Goal: Task Accomplishment & Management: Manage account settings

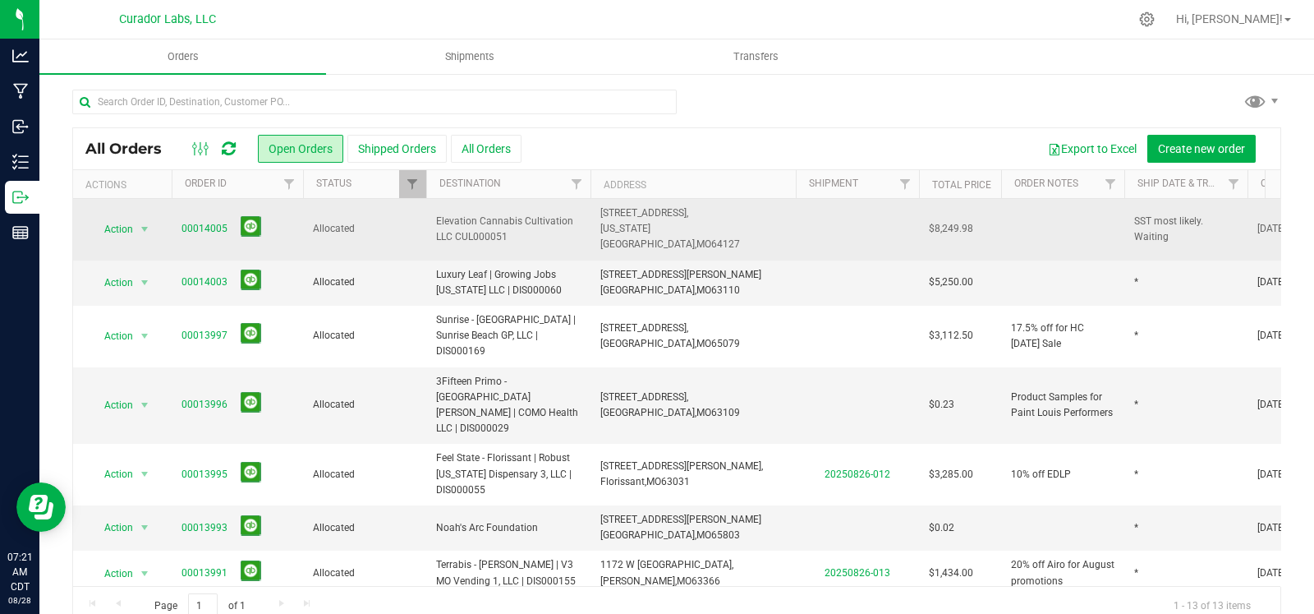
drag, startPoint x: 476, startPoint y: 225, endPoint x: 431, endPoint y: 213, distance: 46.0
click at [431, 213] on td "Elevation Cannabis Cultivation LLC CUL000051" at bounding box center [508, 230] width 164 height 62
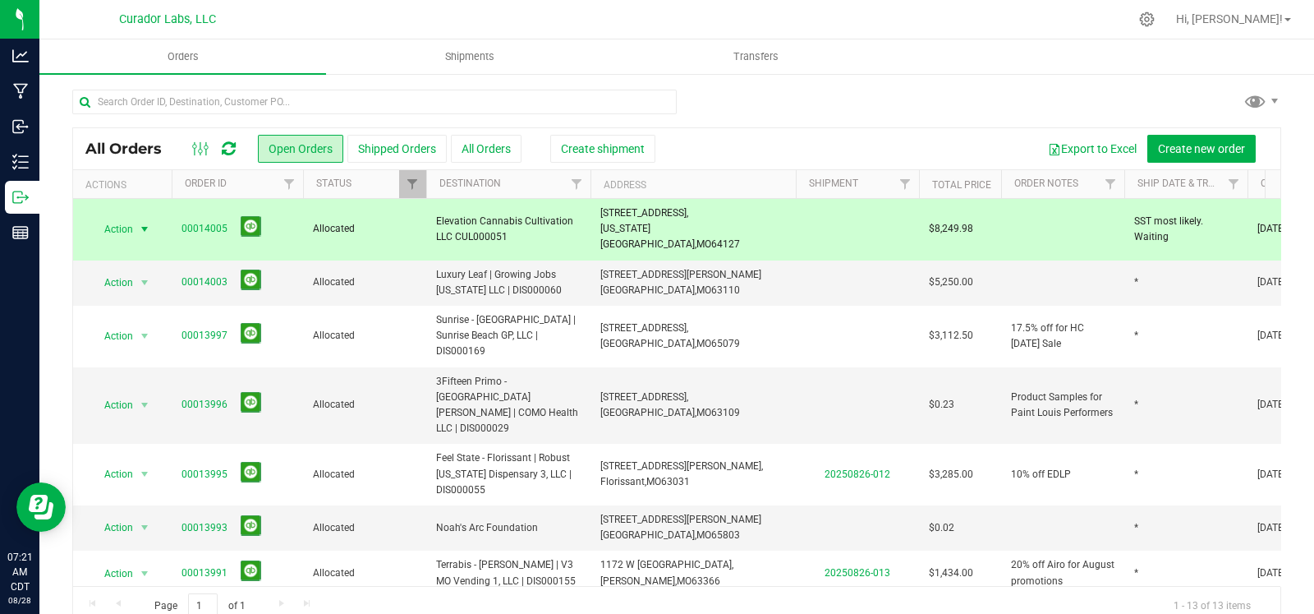
drag, startPoint x: 725, startPoint y: 232, endPoint x: 604, endPoint y: 221, distance: 121.3
click at [601, 219] on td "3416 E 23rd Street, Kansas City, MO 64127" at bounding box center [693, 230] width 205 height 62
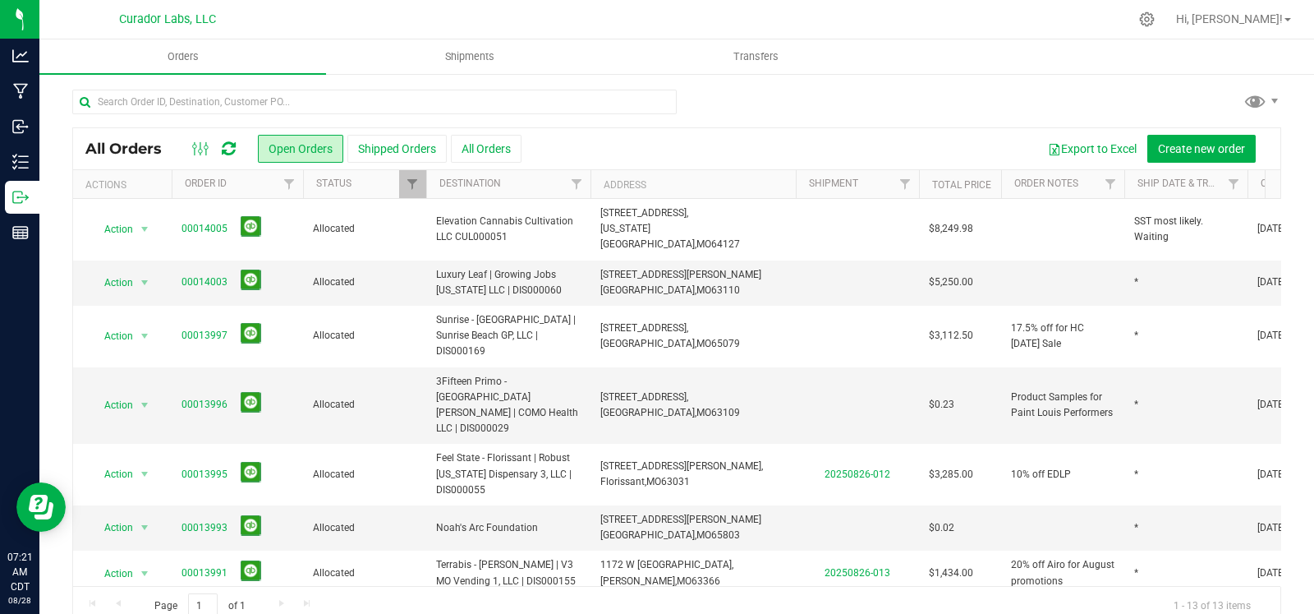
copy span "3416 E 23rd Street, Kansas City, MO 64127"
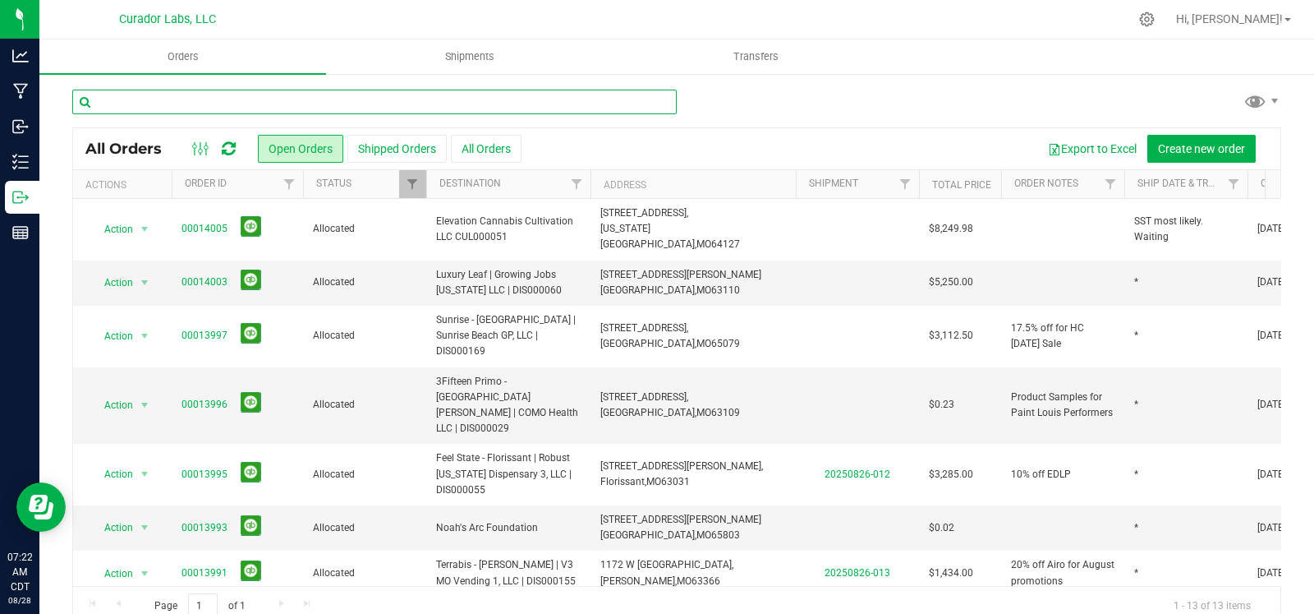
click at [357, 104] on input "text" at bounding box center [374, 102] width 605 height 25
type input "ward parkway"
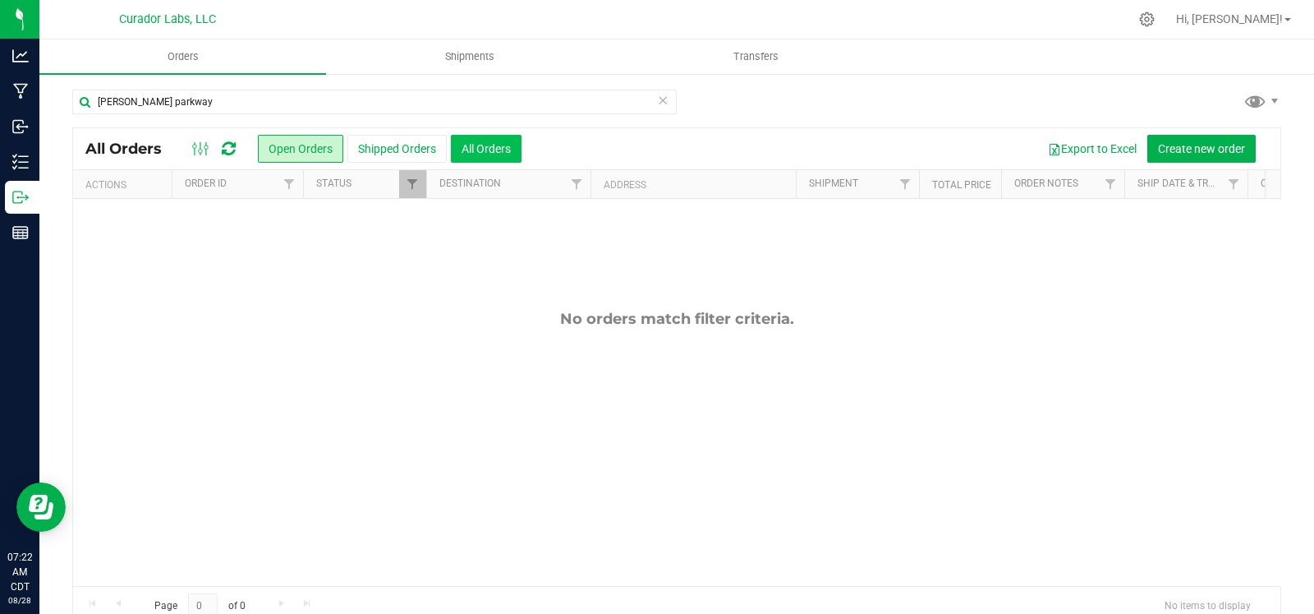
click at [475, 159] on button "All Orders" at bounding box center [486, 149] width 71 height 28
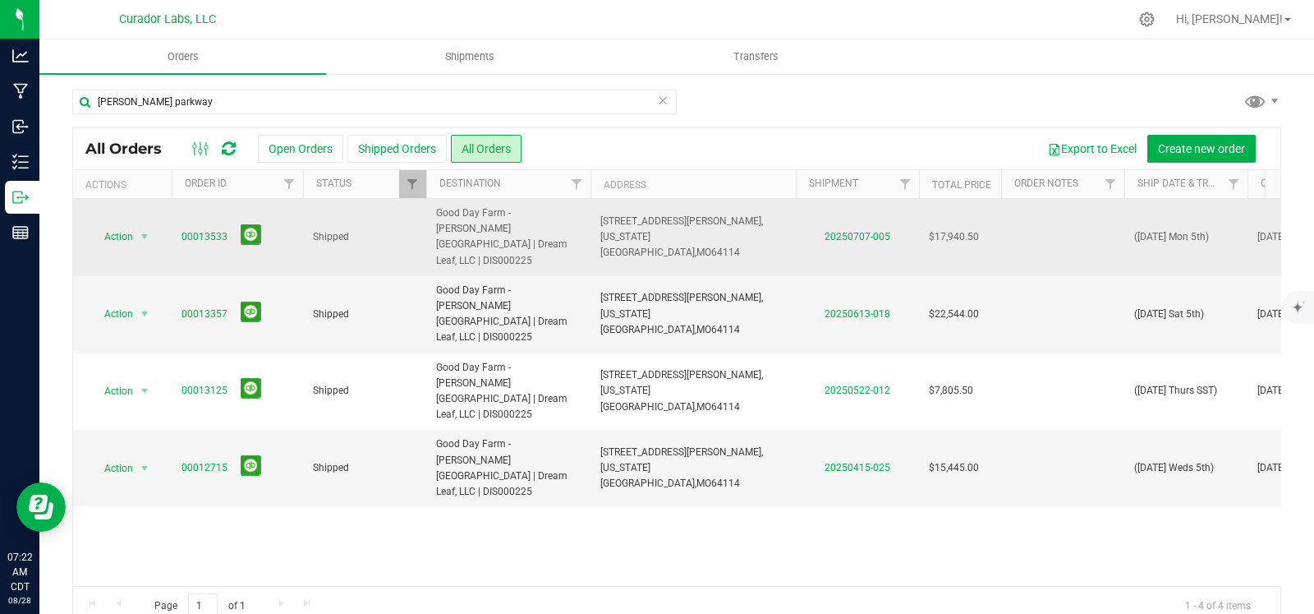
drag, startPoint x: 567, startPoint y: 230, endPoint x: 421, endPoint y: 222, distance: 145.6
click at [421, 222] on tr "Action Action Clone order Mark as fully paid Order audit log Print COAs (single…" at bounding box center [886, 237] width 1627 height 77
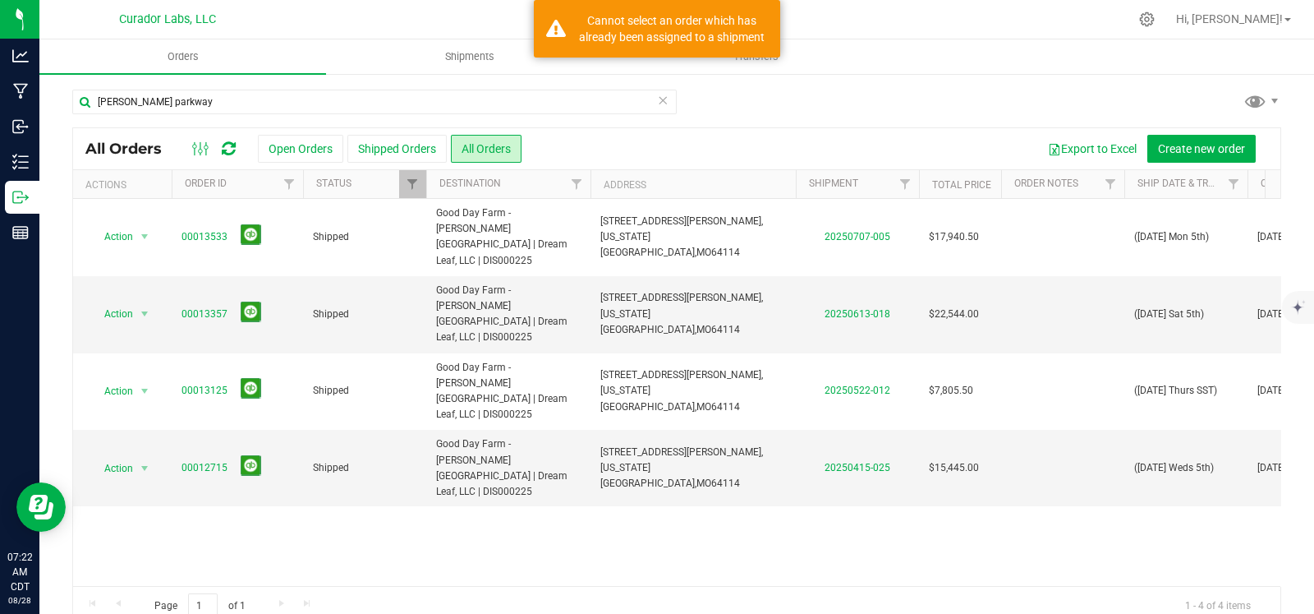
copy tr "Good Day Farm - [PERSON_NAME][GEOGRAPHIC_DATA] | Dream Leaf, LLC | DIS000225"
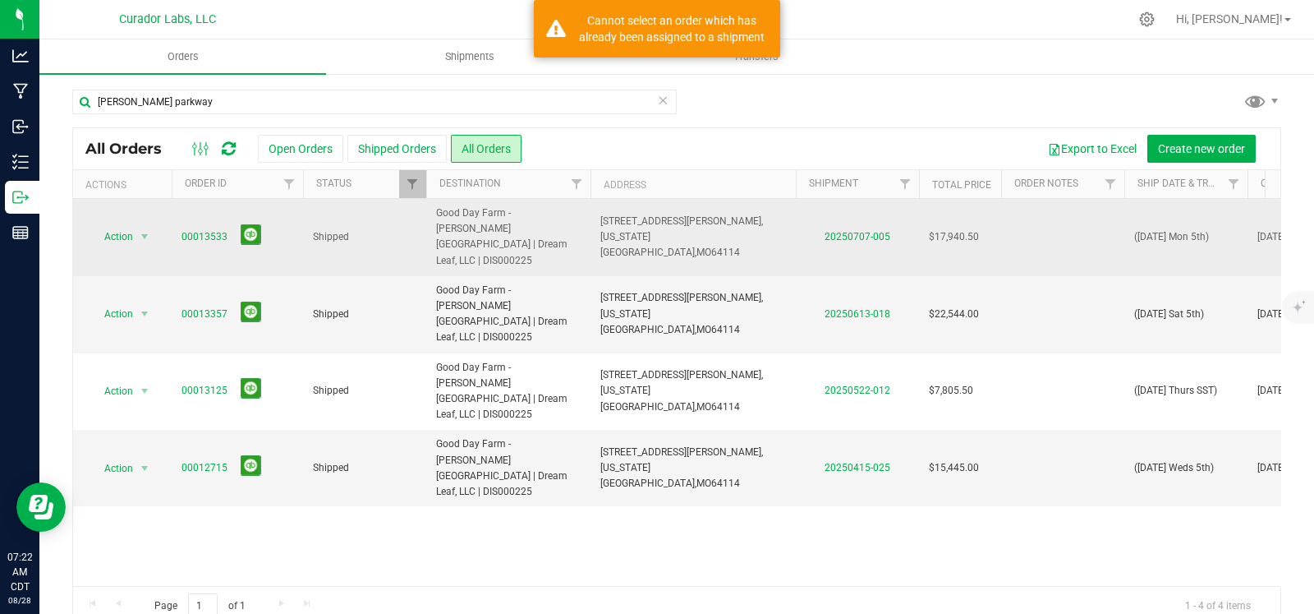
drag, startPoint x: 720, startPoint y: 224, endPoint x: 597, endPoint y: 219, distance: 122.5
click at [597, 219] on td "8500 Ward Parkway, Kansas City, MO 64114" at bounding box center [693, 237] width 205 height 77
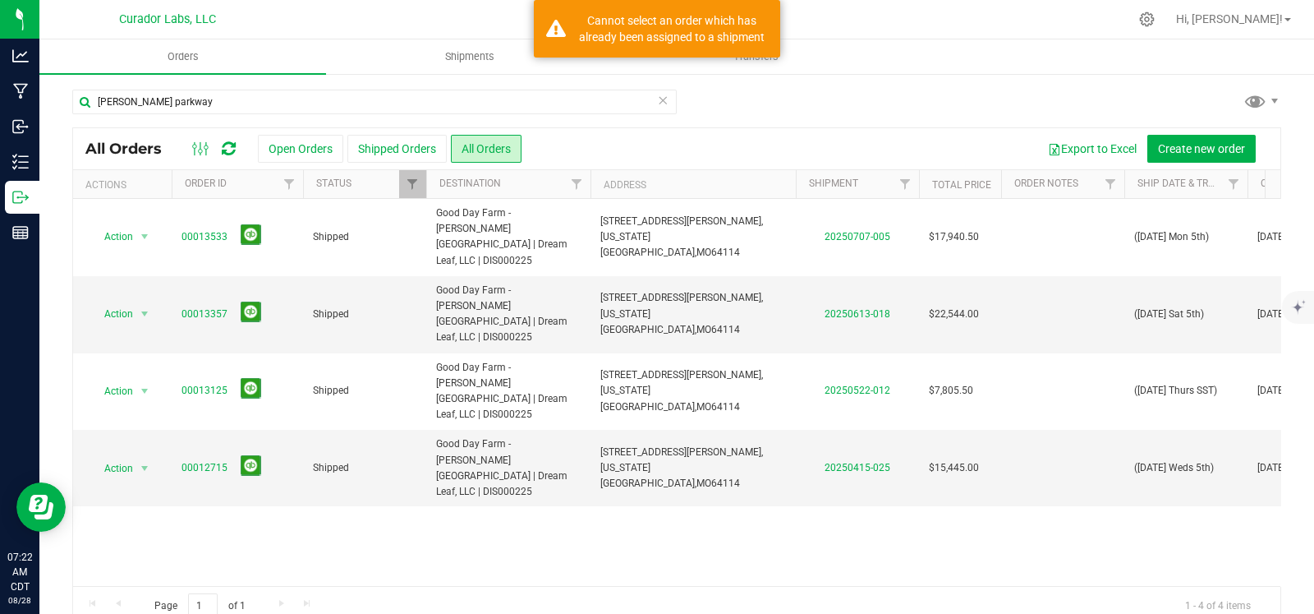
copy span "8500 Ward Parkway, Kansas City, MO 64114"
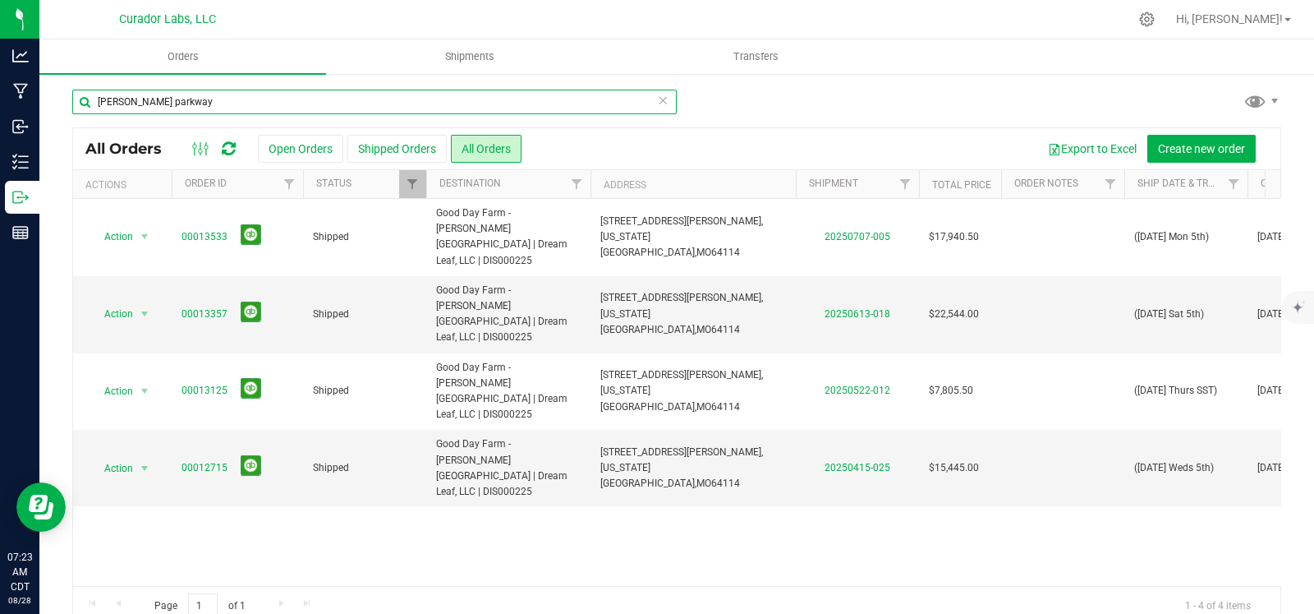
click at [372, 104] on input "ward parkway" at bounding box center [374, 102] width 605 height 25
type input "w"
type input "state line"
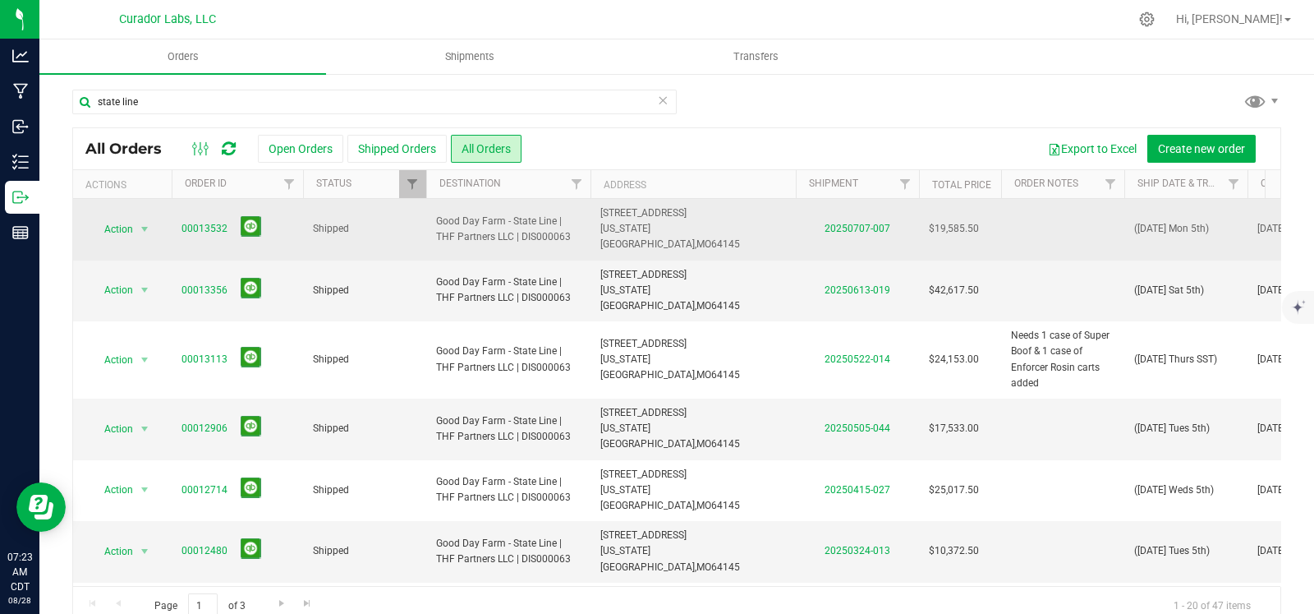
drag, startPoint x: 559, startPoint y: 230, endPoint x: 430, endPoint y: 220, distance: 129.4
click at [430, 220] on td "Good Day Farm - State Line | THF Partners LLC | DIS000063" at bounding box center [508, 230] width 164 height 62
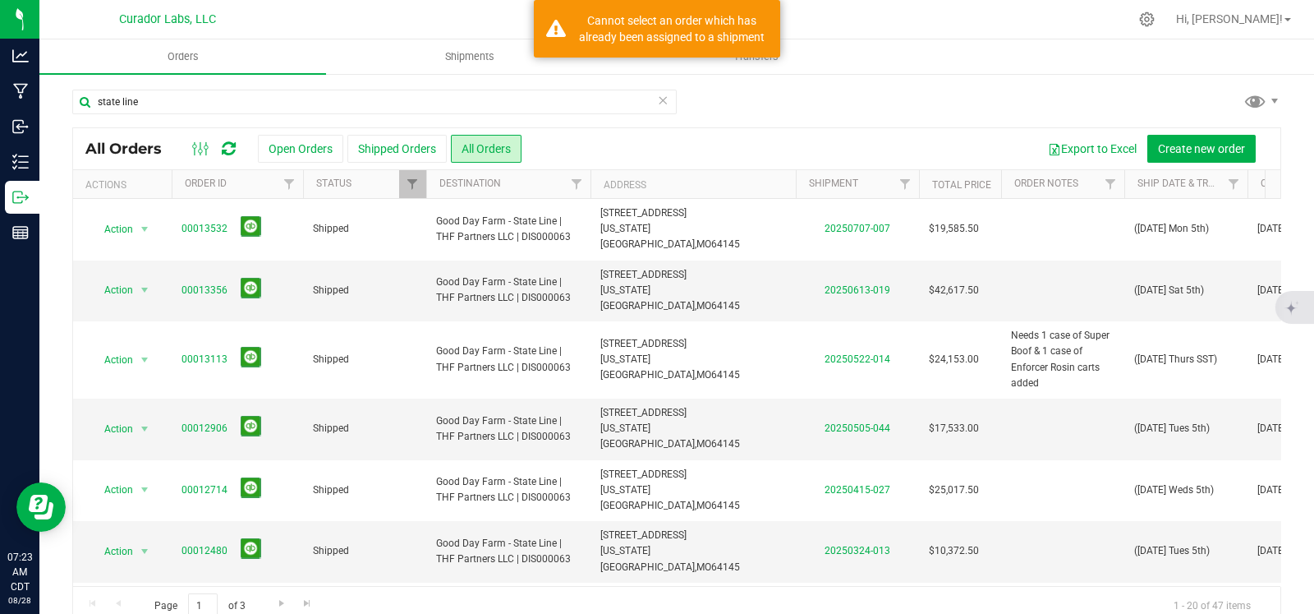
copy span "Good Day Farm - State Line | THF Partners LLC | DIS000063"
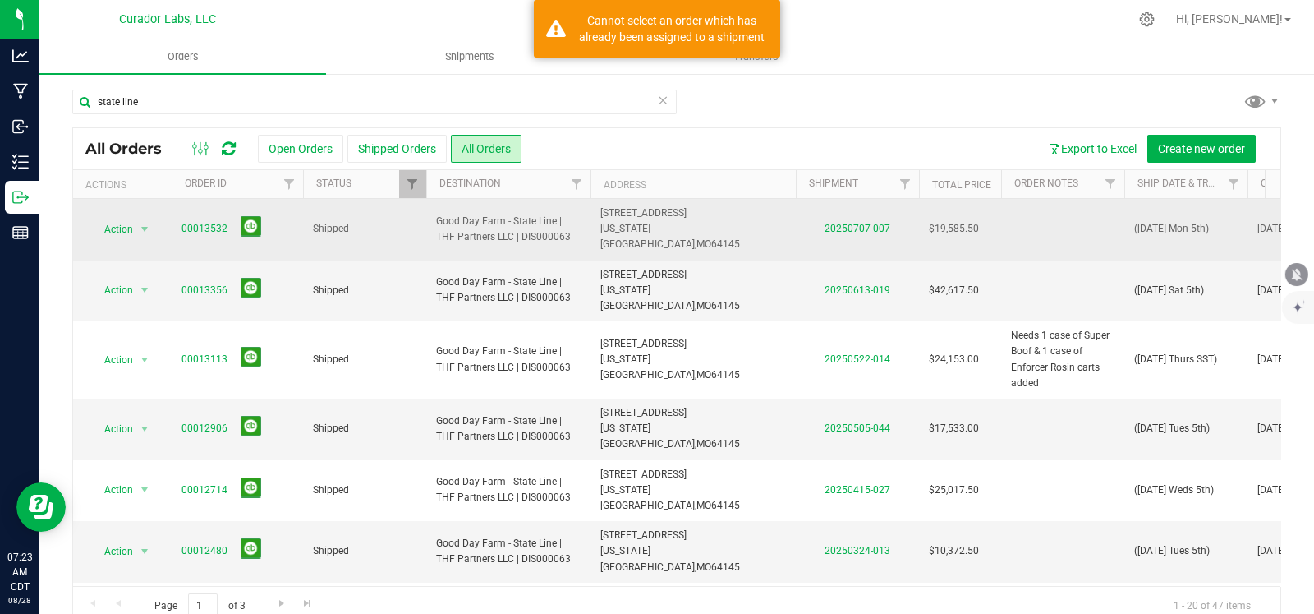
drag, startPoint x: 706, startPoint y: 232, endPoint x: 596, endPoint y: 223, distance: 109.6
click at [596, 223] on td "13531 Madison Ave, Kansas City, MO 64145" at bounding box center [693, 230] width 205 height 62
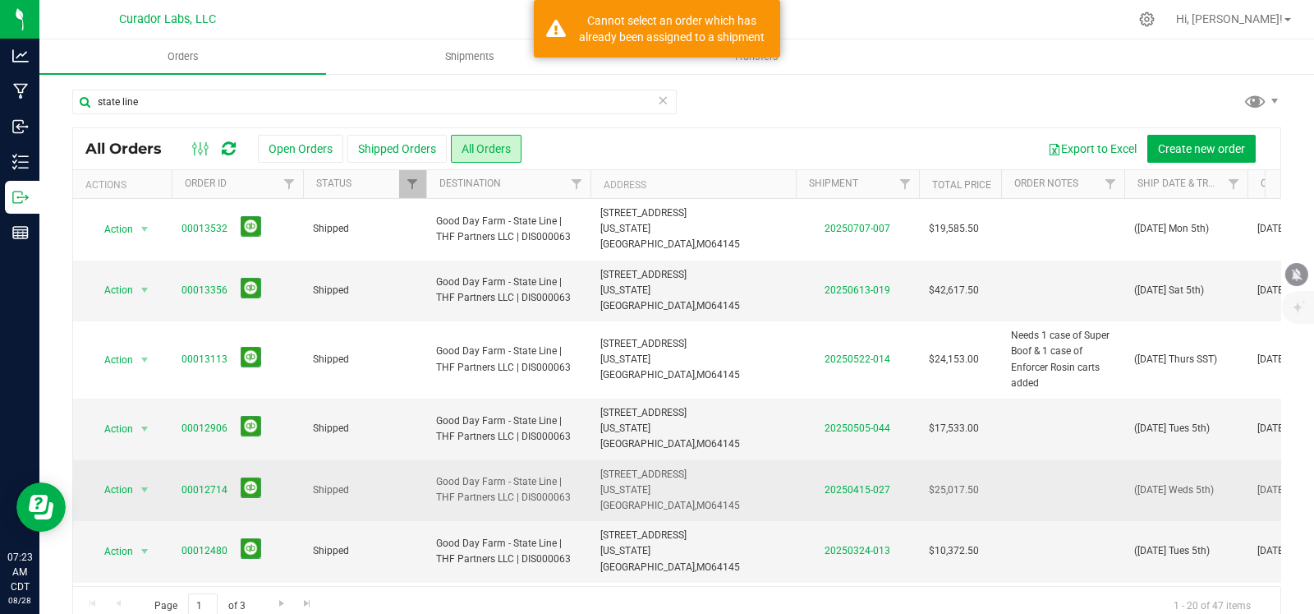
copy span "13531 Madison Ave, Kansas City, MO 64145"
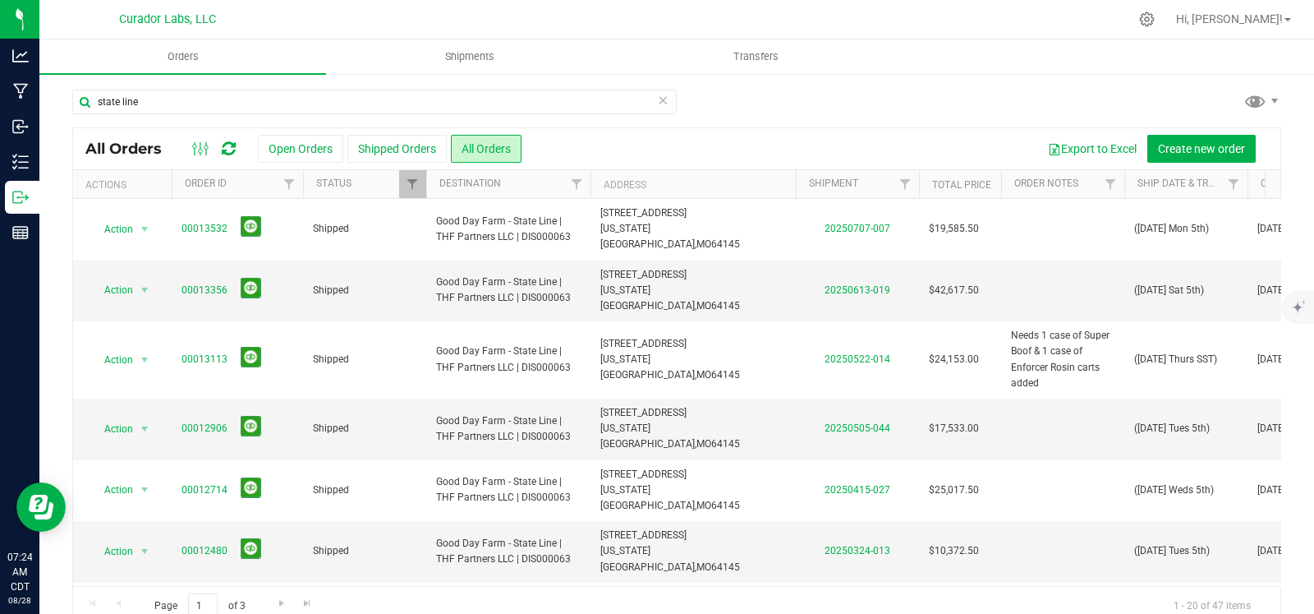
click at [657, 103] on icon at bounding box center [663, 100] width 12 height 20
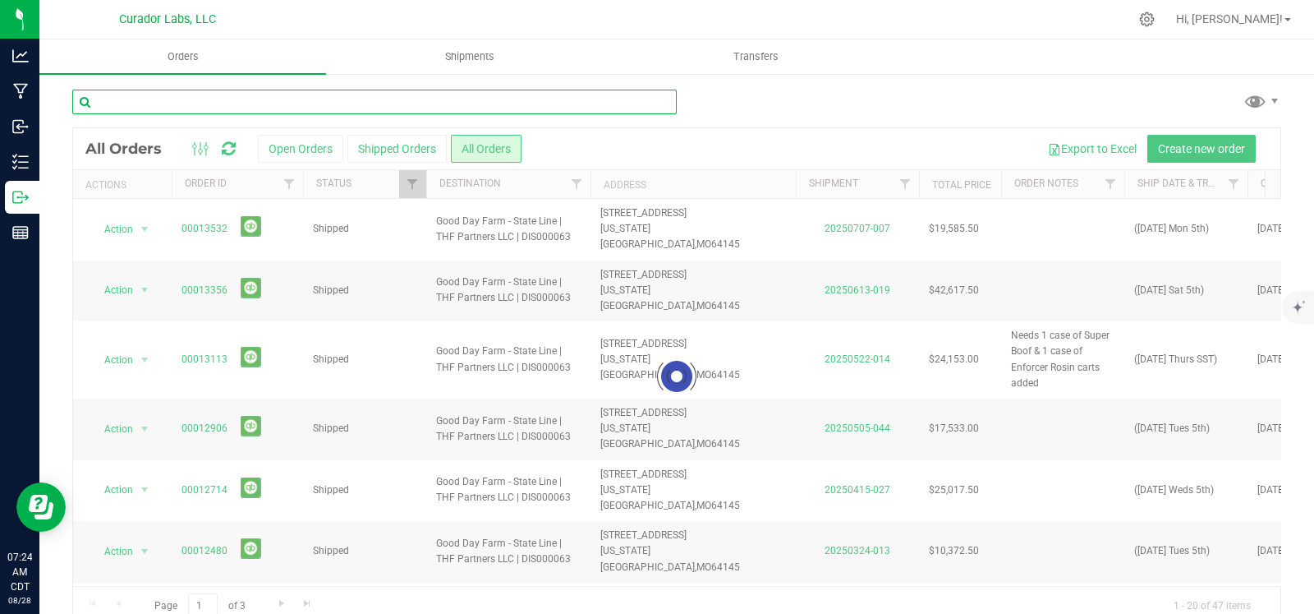
click at [335, 94] on input "text" at bounding box center [374, 102] width 605 height 25
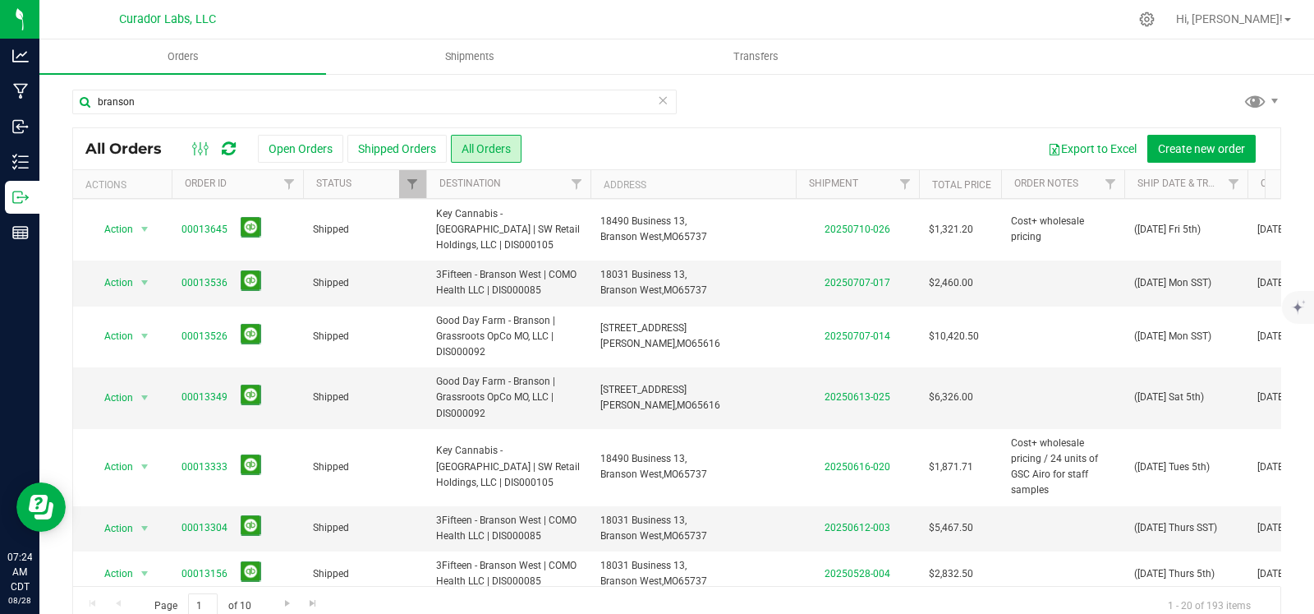
scroll to position [186, 0]
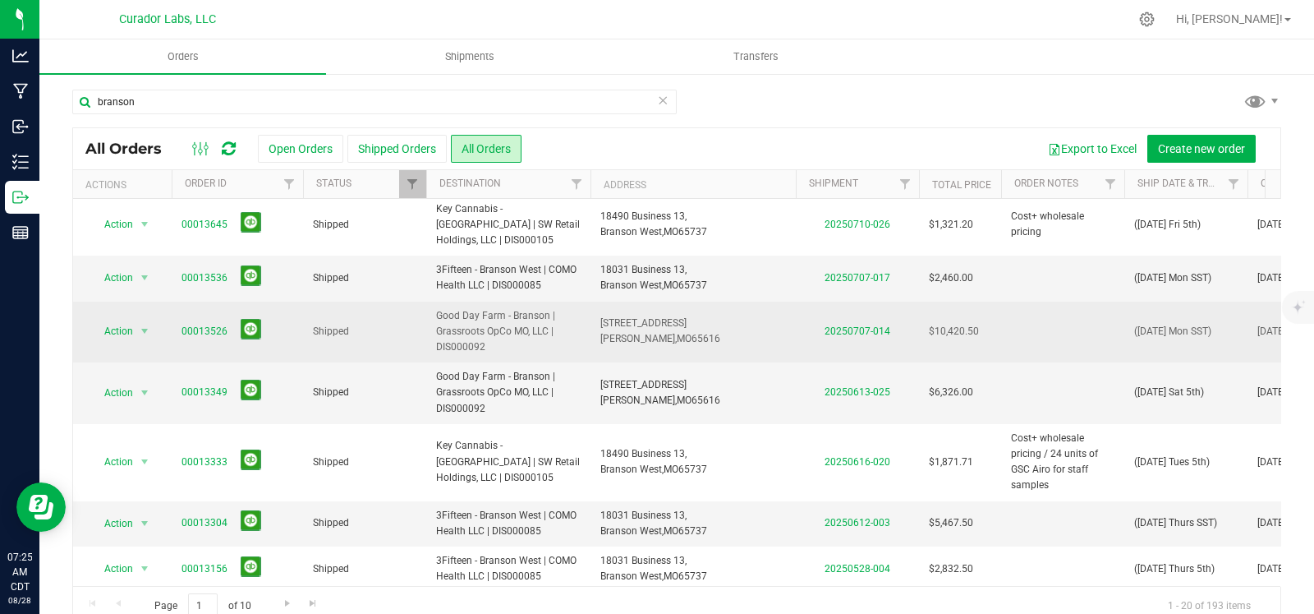
drag, startPoint x: 497, startPoint y: 343, endPoint x: 426, endPoint y: 320, distance: 74.3
click at [426, 320] on td "Good Day Farm - Branson | Grassroots OpCo MO, LLC | DIS000092" at bounding box center [508, 333] width 164 height 62
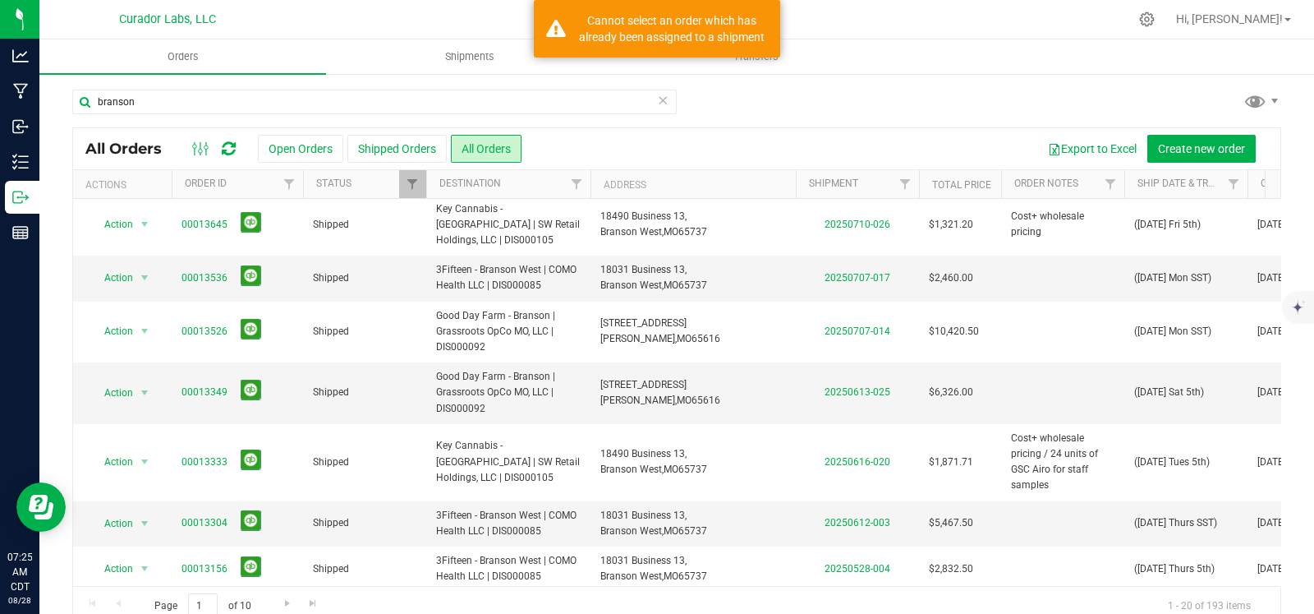
copy span "Good Day Farm - Branson | Grassroots OpCo MO, LLC | DIS000092"
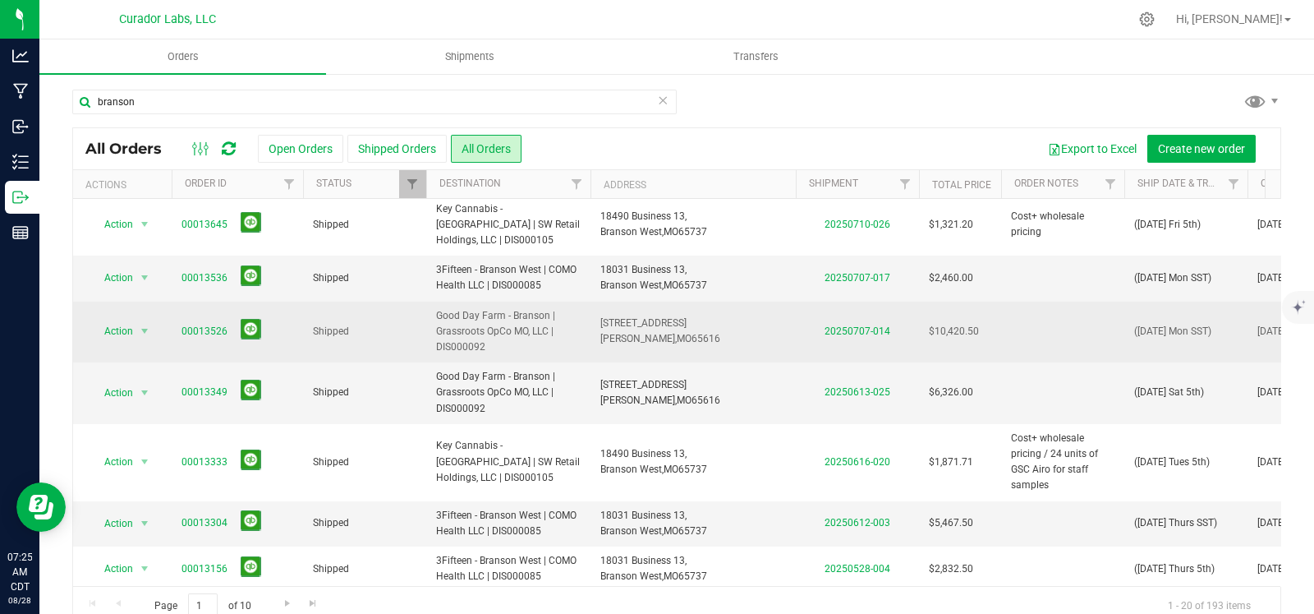
drag, startPoint x: 698, startPoint y: 337, endPoint x: 598, endPoint y: 330, distance: 100.4
click at [598, 330] on td "201 S Wildwood Dr, Branson, MO 65616" at bounding box center [693, 333] width 205 height 62
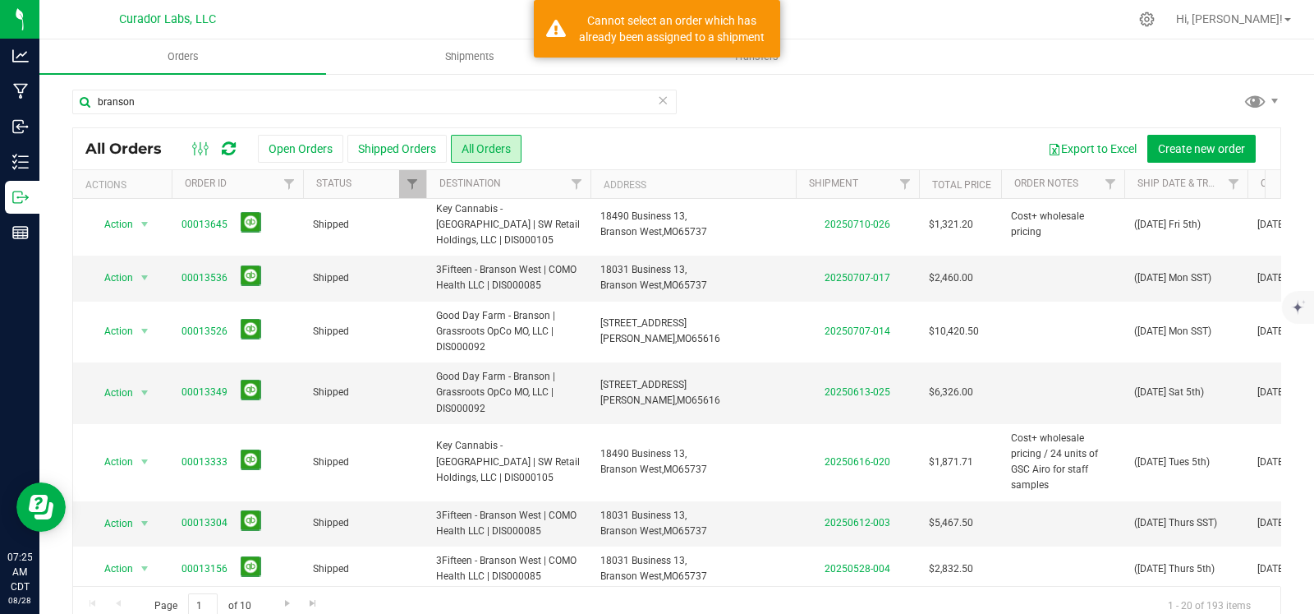
copy span "201 S Wildwood Dr, Branson, MO 65616"
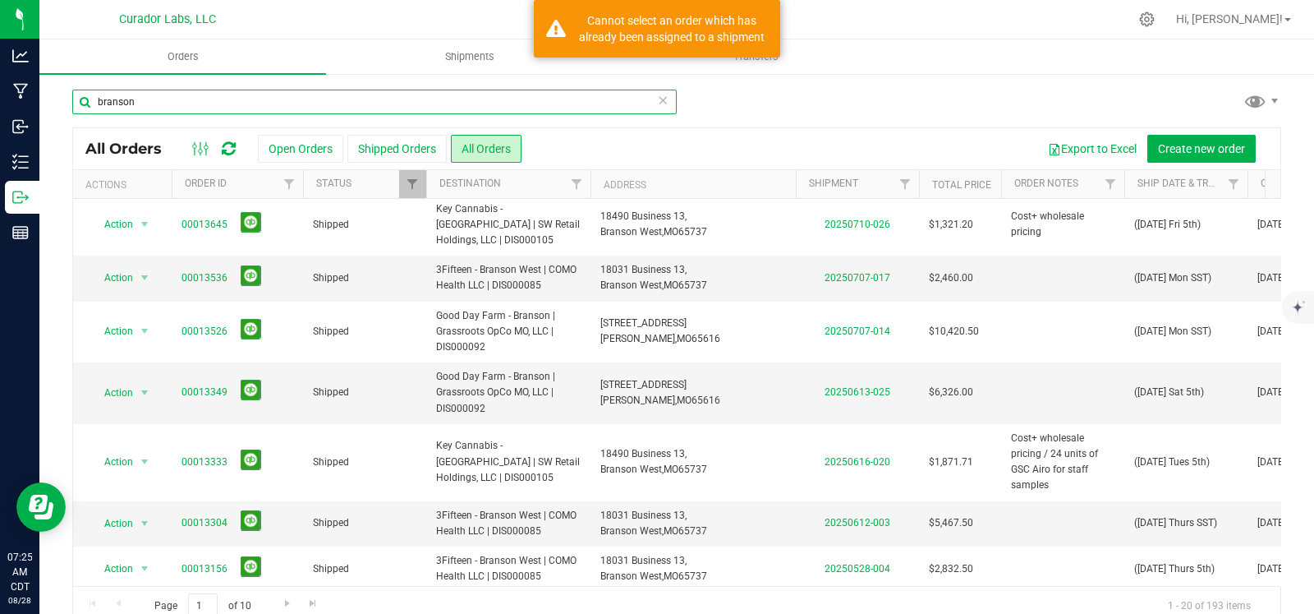
click at [225, 108] on input "branson" at bounding box center [374, 102] width 605 height 25
click at [222, 104] on input "branson" at bounding box center [374, 102] width 605 height 25
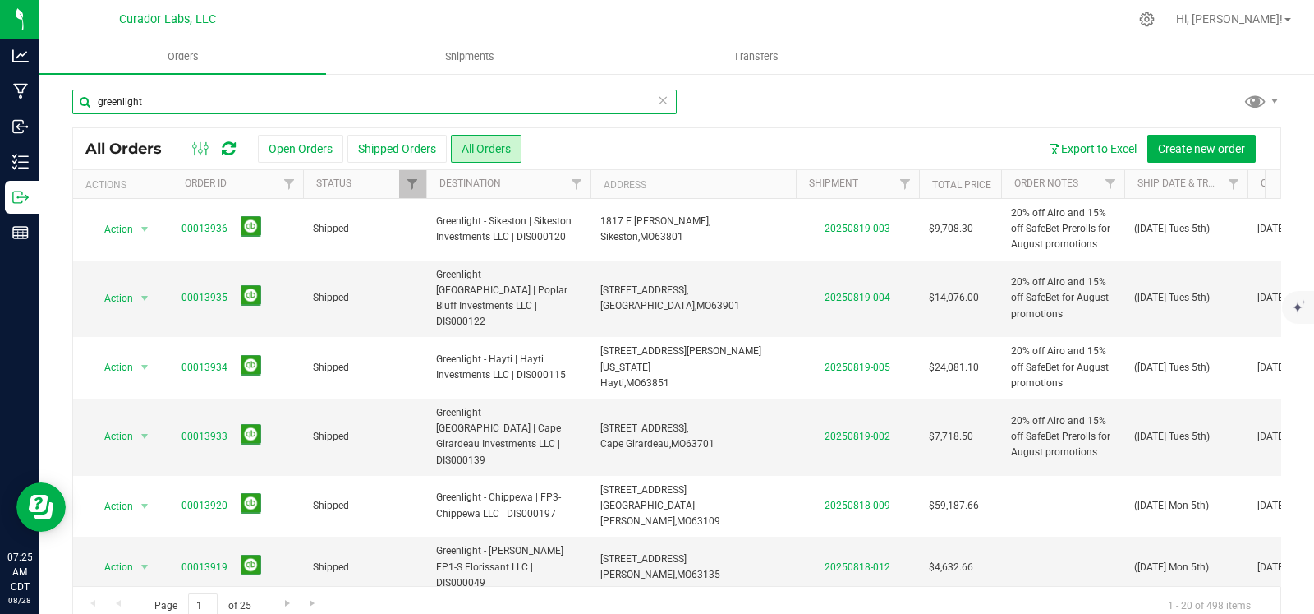
click at [212, 108] on input "greenlight" at bounding box center [374, 102] width 605 height 25
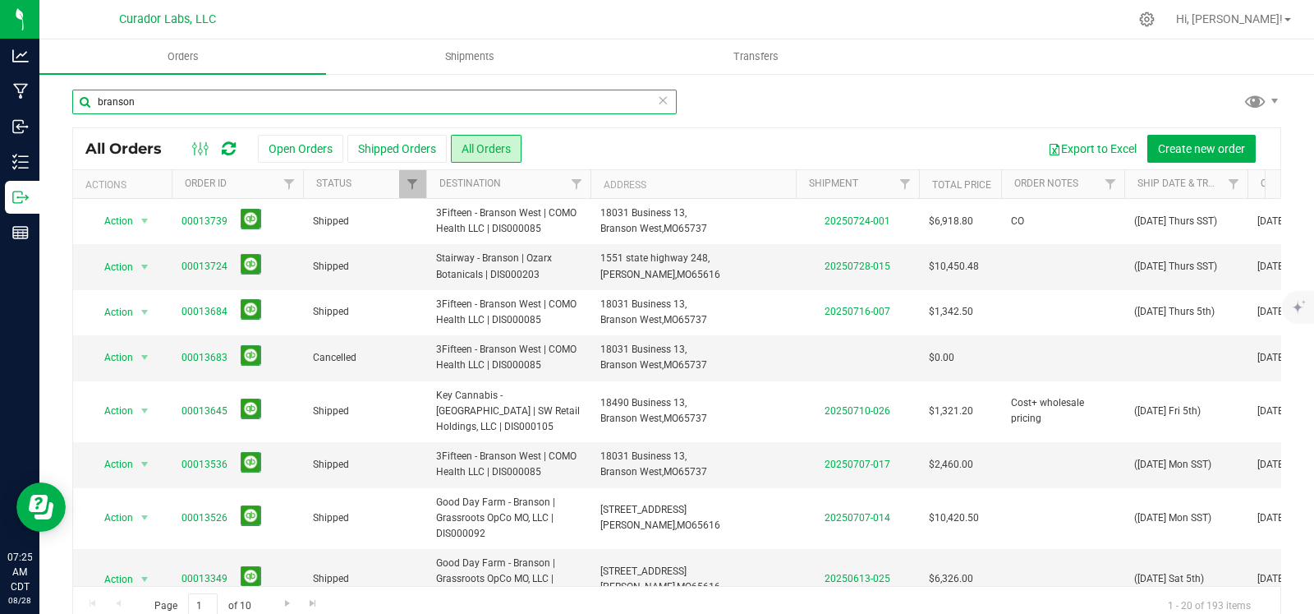
click at [157, 108] on input "branson" at bounding box center [374, 102] width 605 height 25
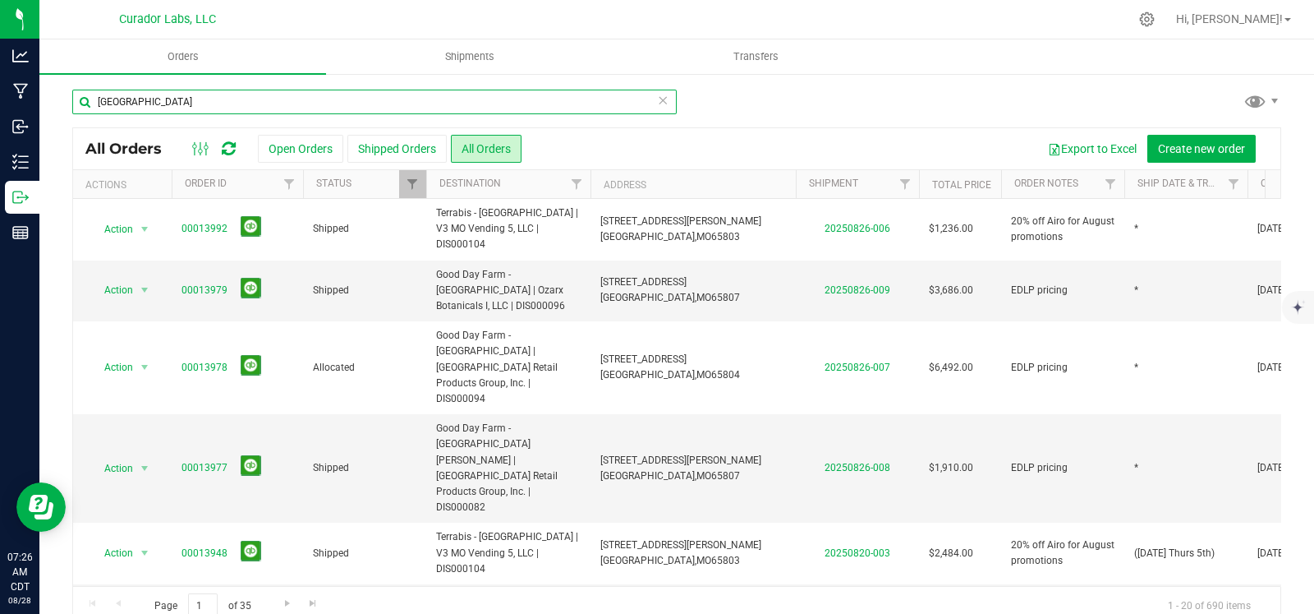
click at [211, 93] on input "springfield" at bounding box center [374, 102] width 605 height 25
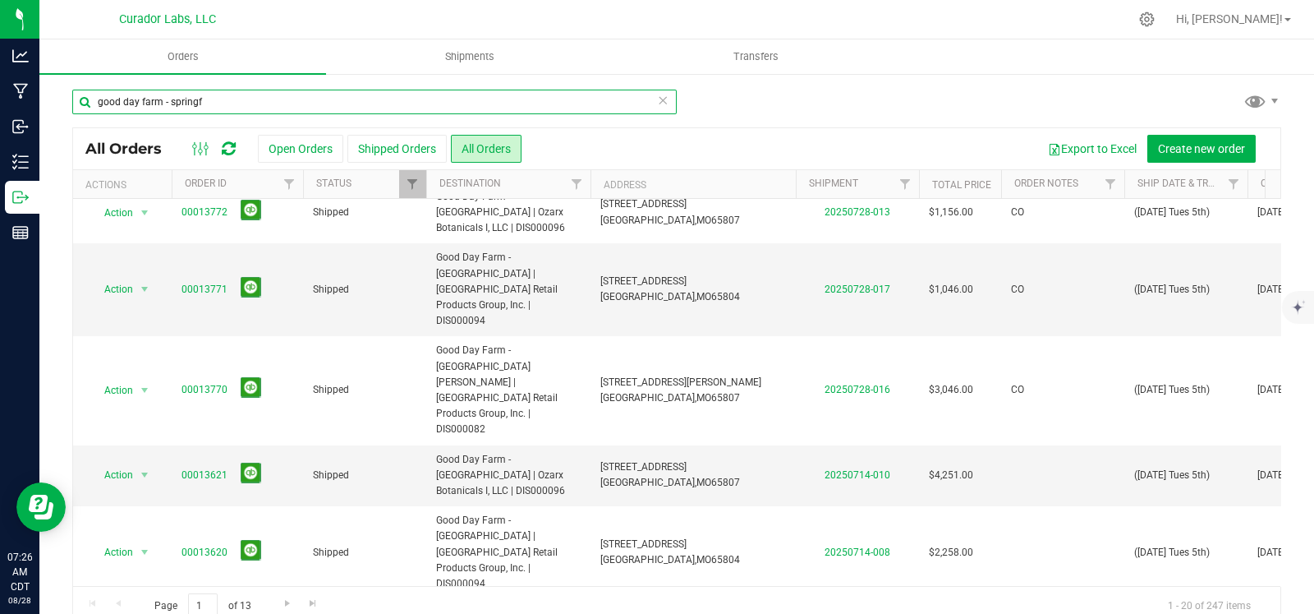
scroll to position [605, 0]
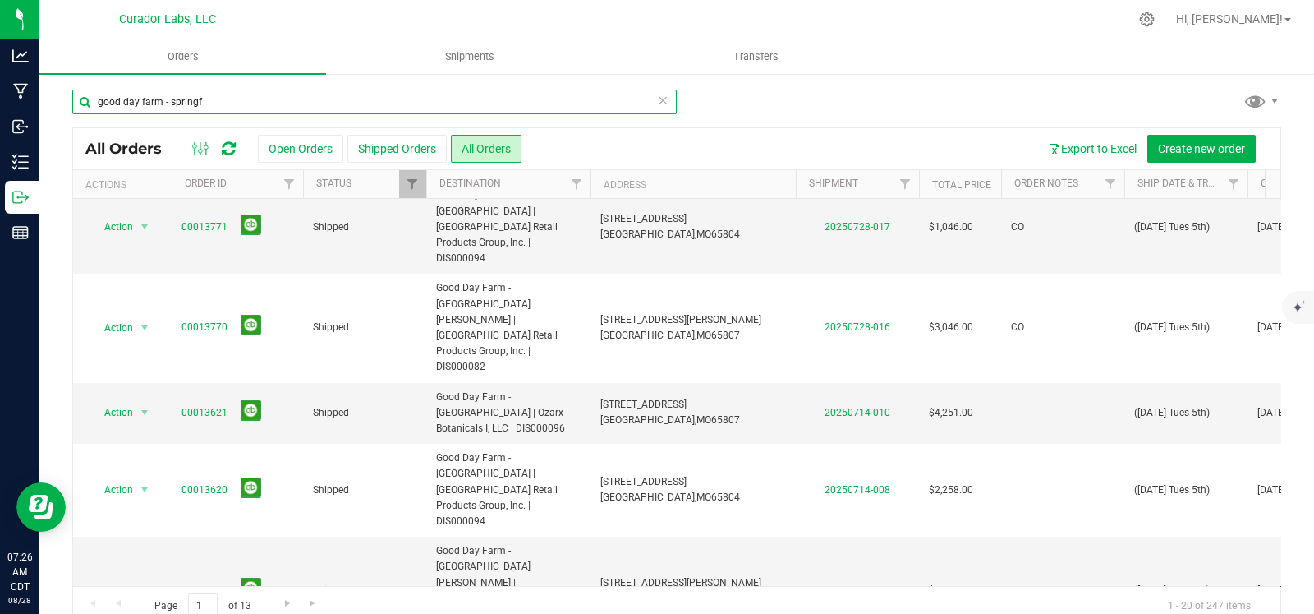
type input "good day farm - springf"
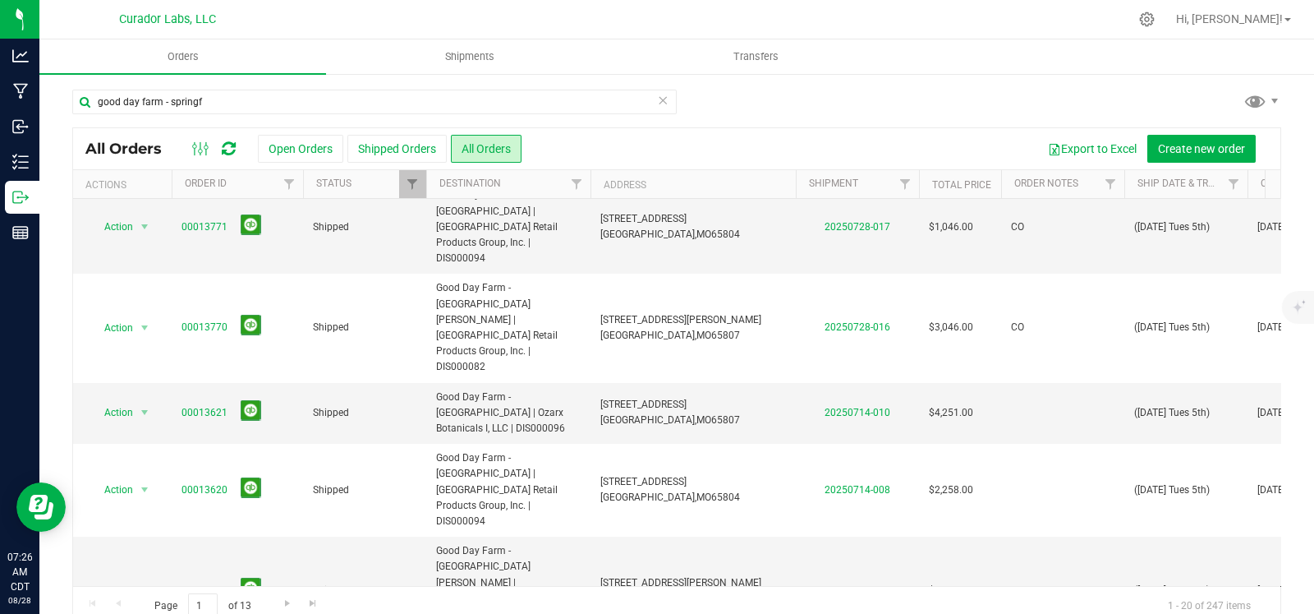
drag, startPoint x: 532, startPoint y: 367, endPoint x: 435, endPoint y: 343, distance: 99.8
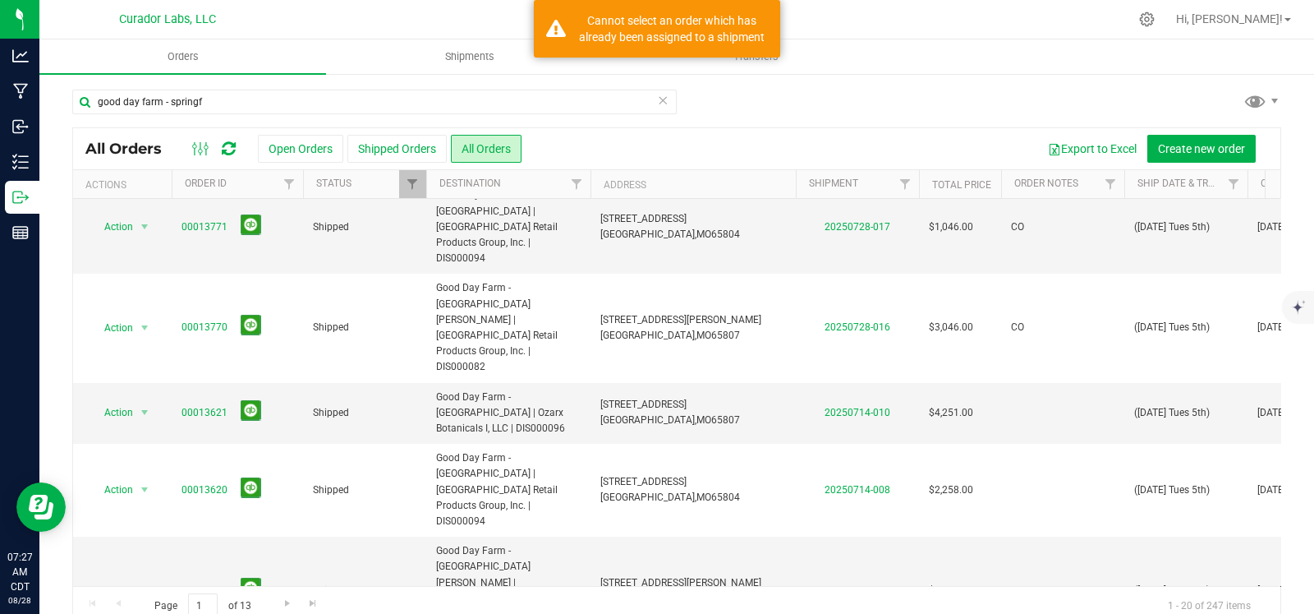
copy span "Good Day Farm - [GEOGRAPHIC_DATA] ([GEOGRAPHIC_DATA]) | Grassroots OpCo MO, LLC…"
drag, startPoint x: 706, startPoint y: 366, endPoint x: 587, endPoint y: 356, distance: 118.7
copy tr "218 N National Ave, Springfield, MO 65802"
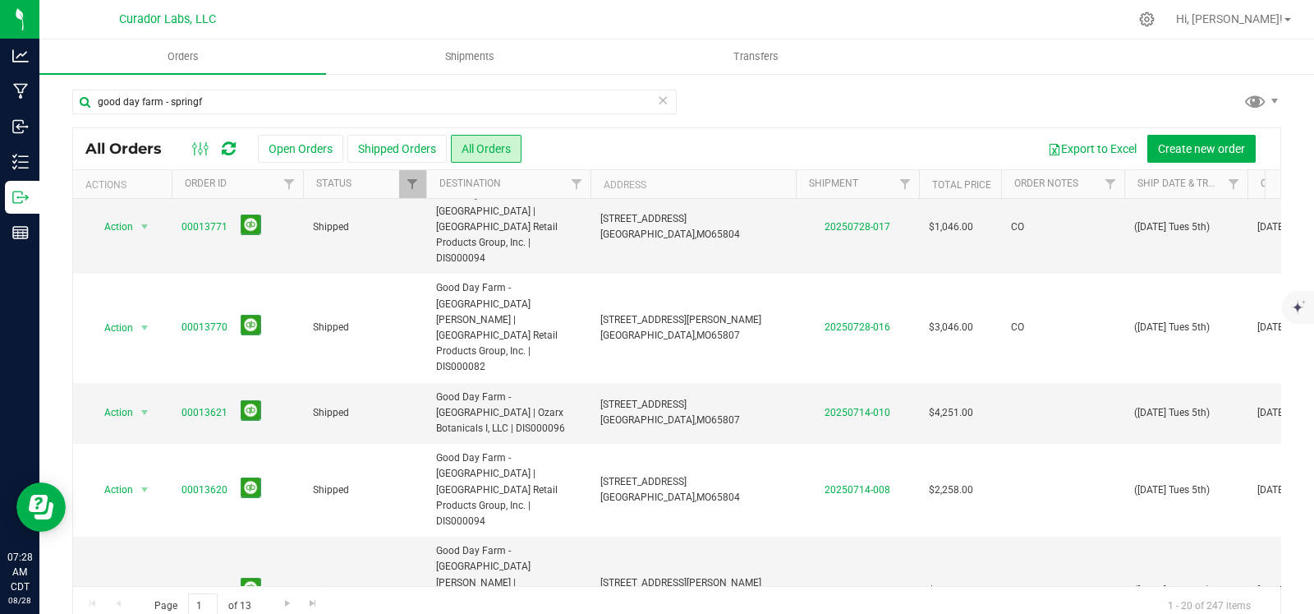
click at [657, 98] on icon at bounding box center [663, 100] width 12 height 20
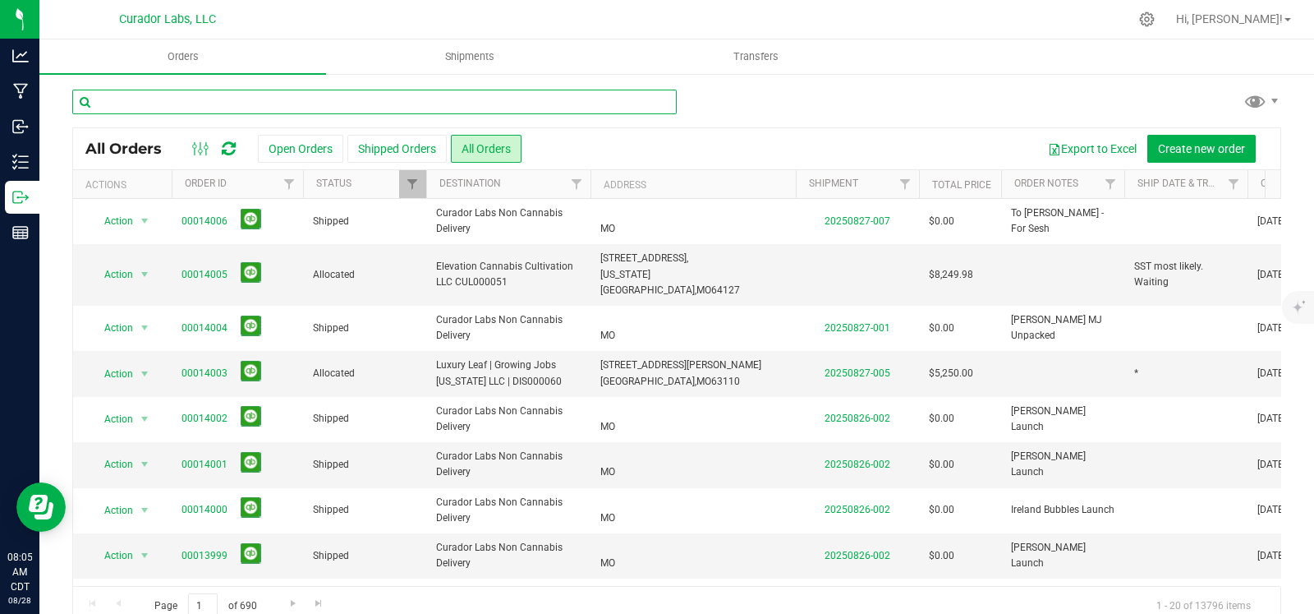
click at [178, 110] on input "text" at bounding box center [374, 102] width 605 height 25
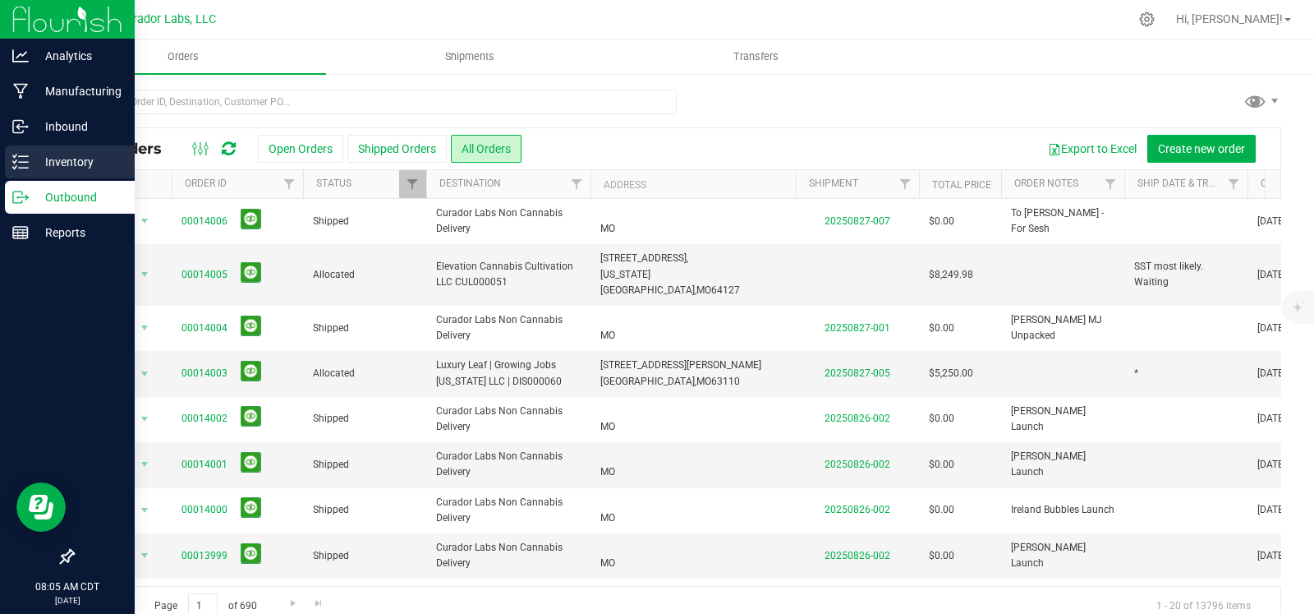
click at [21, 158] on icon at bounding box center [20, 162] width 16 height 16
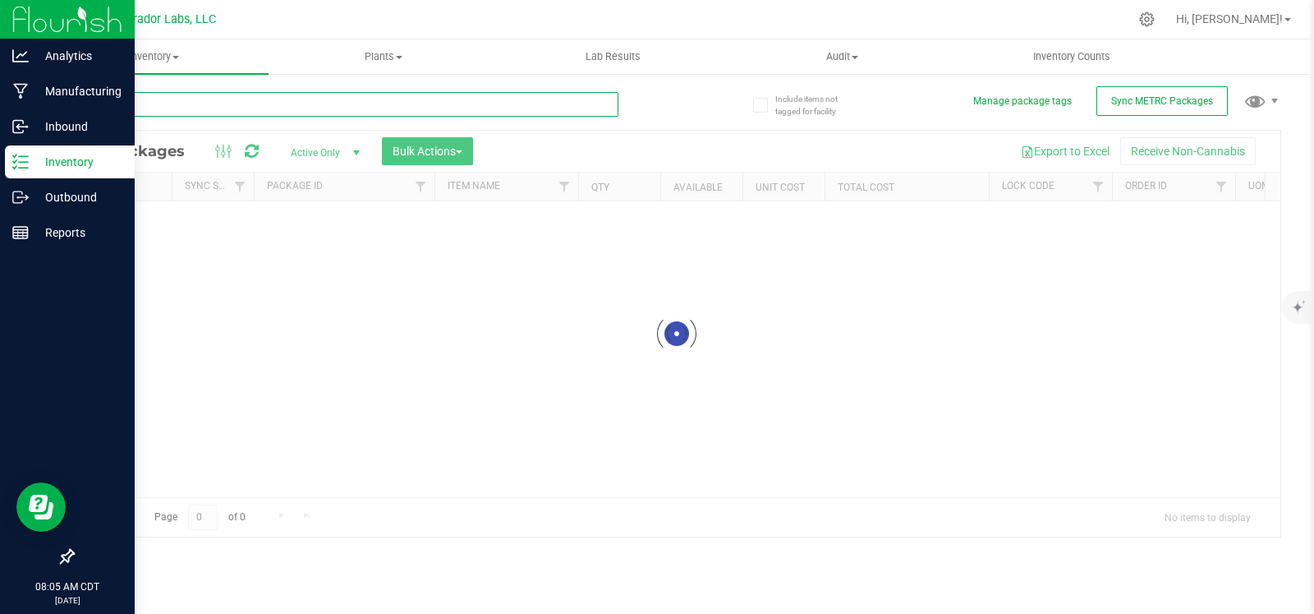
click at [209, 102] on input "text" at bounding box center [345, 104] width 546 height 25
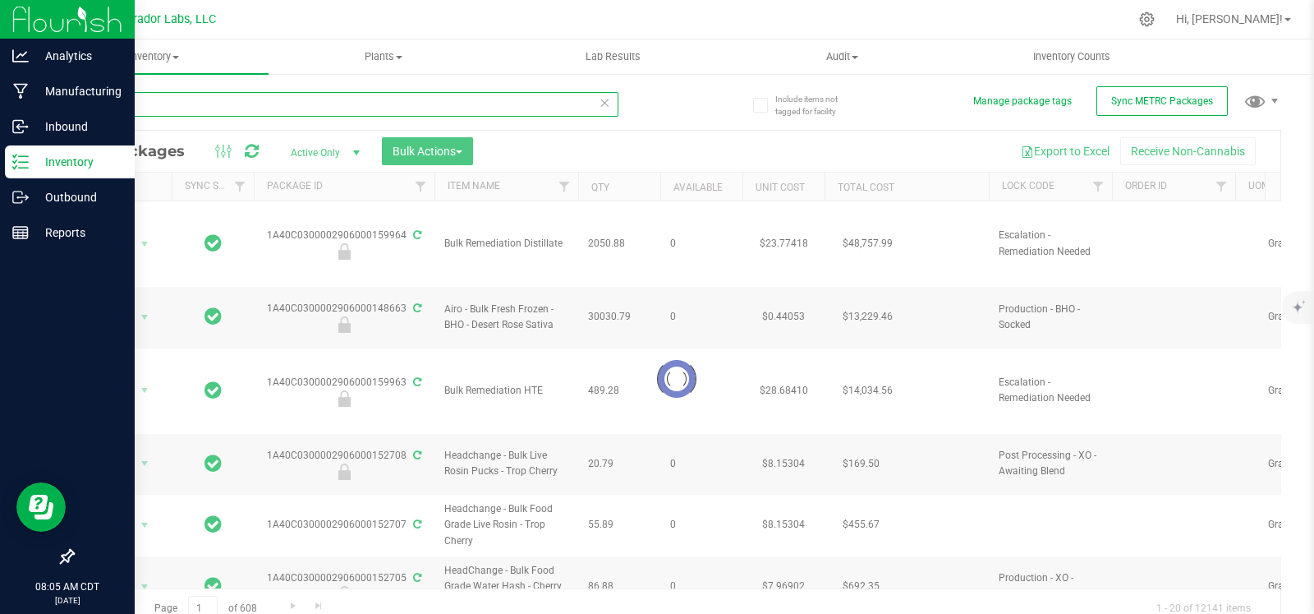
type input "AIO"
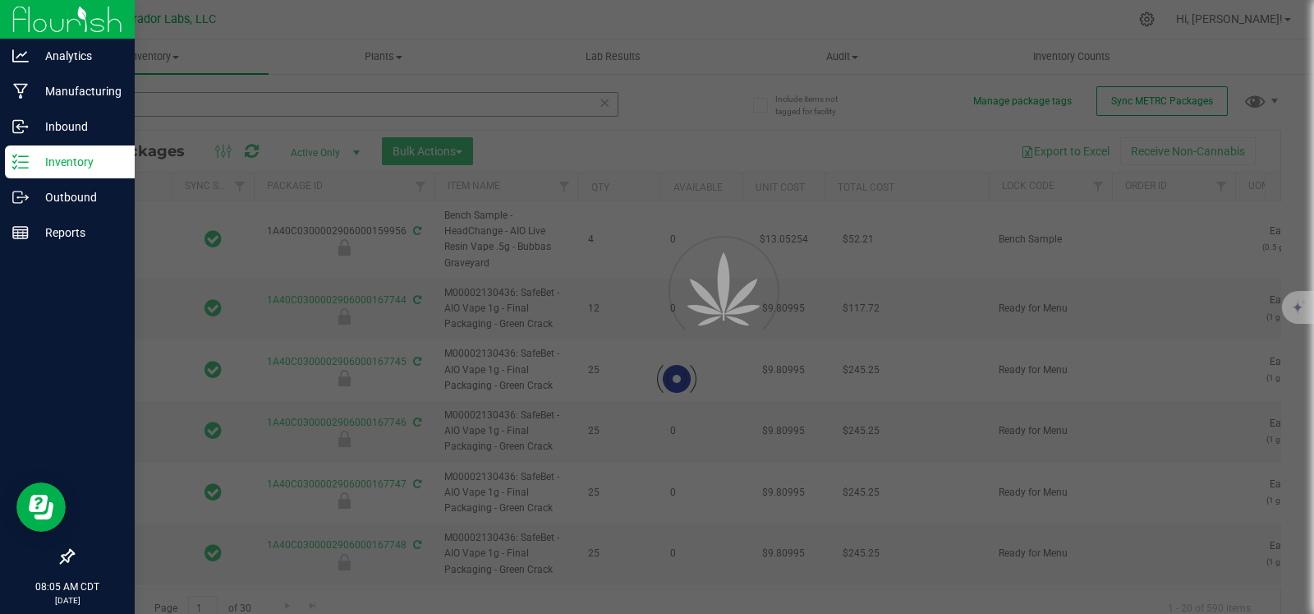
click at [65, 99] on div at bounding box center [657, 307] width 1314 height 614
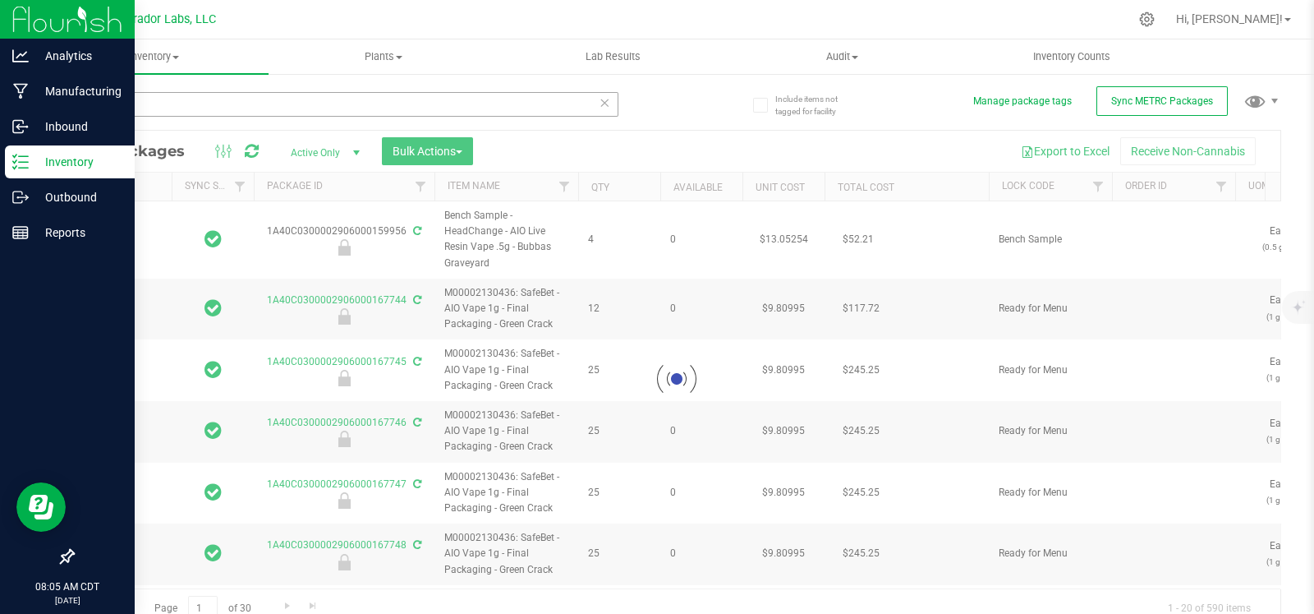
type input "2026-08-26"
type input "2026-08-21"
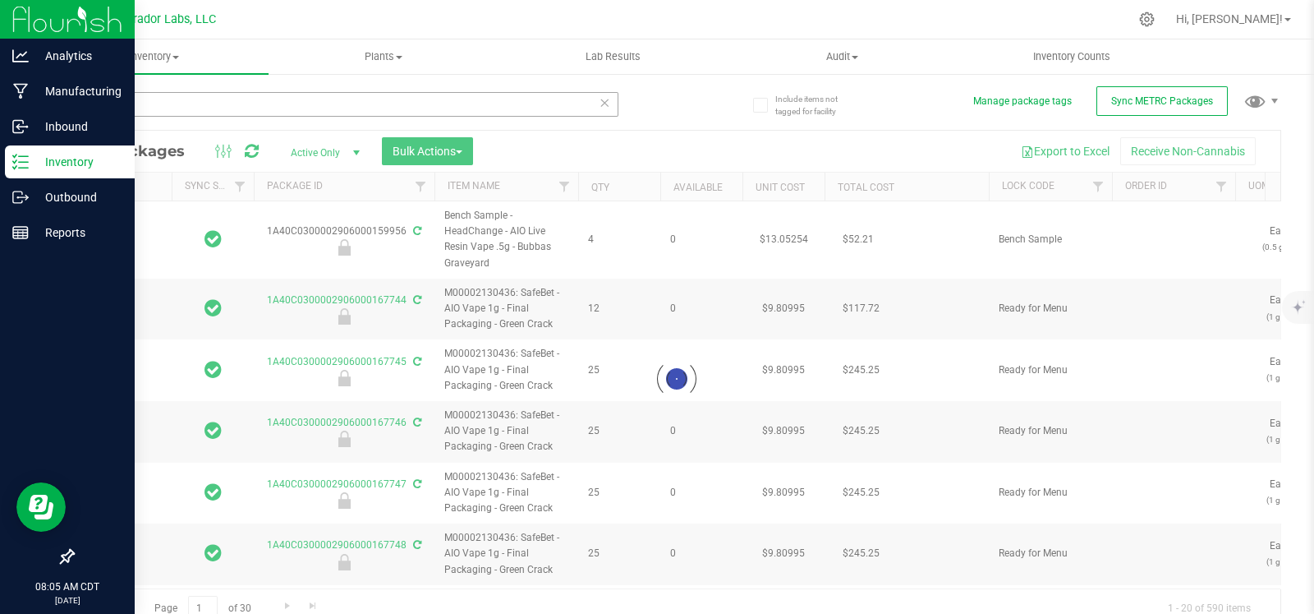
type input "2026-08-21"
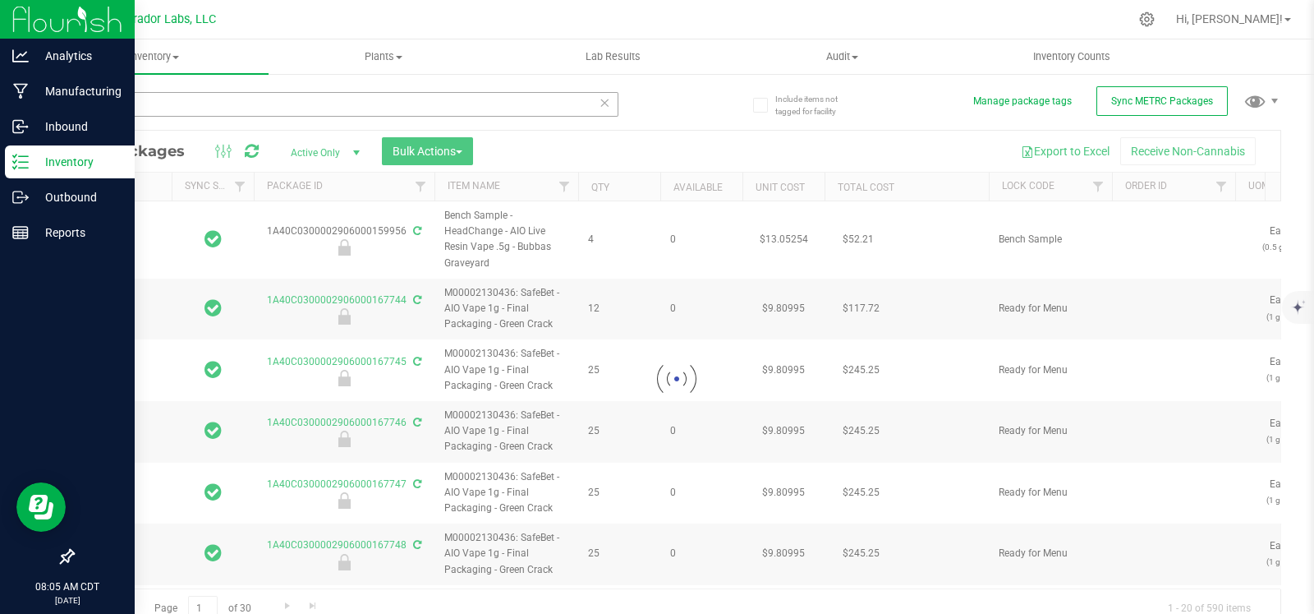
type input "2026-08-21"
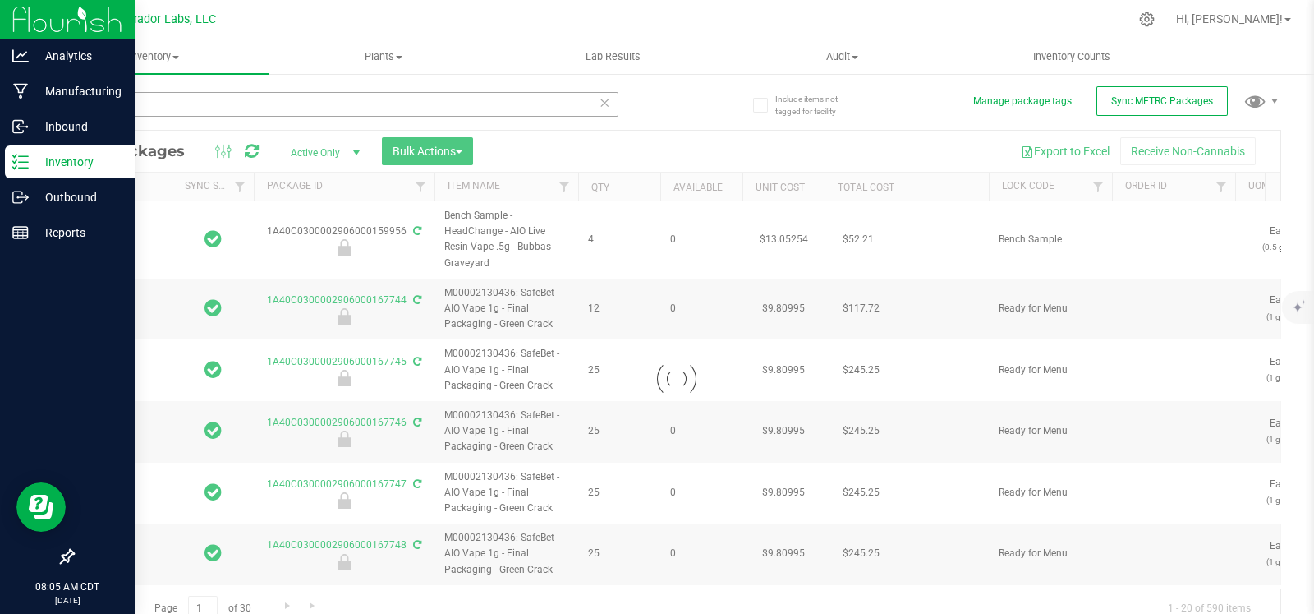
type input "2026-08-21"
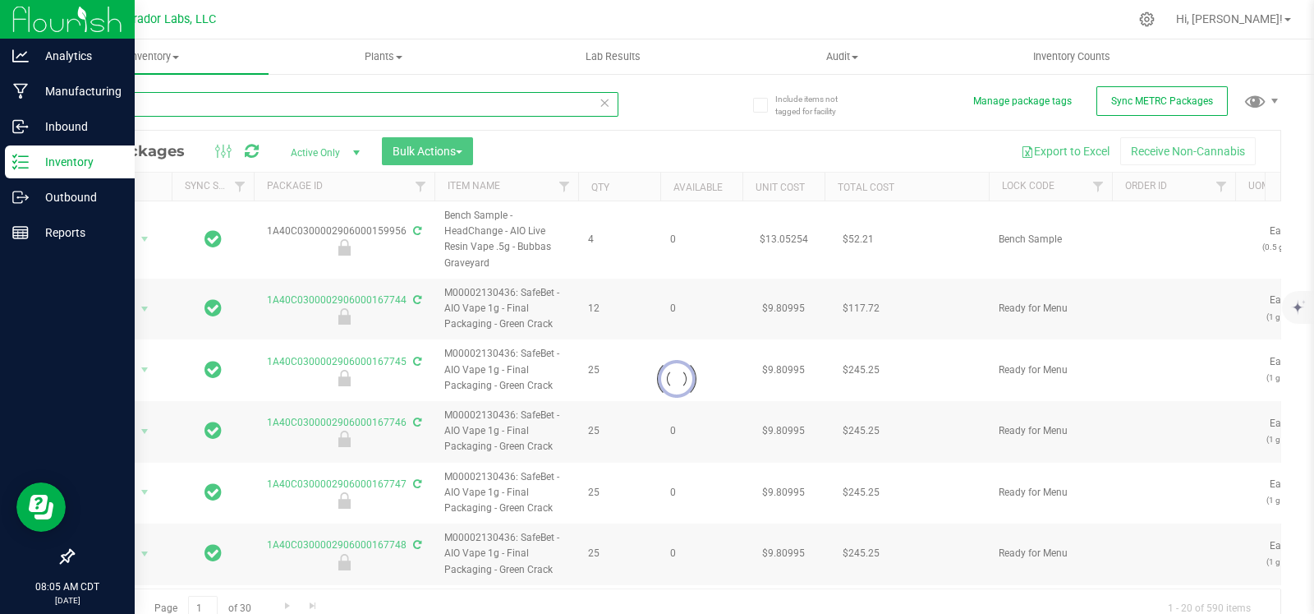
click at [246, 105] on input "AIO" at bounding box center [345, 104] width 546 height 25
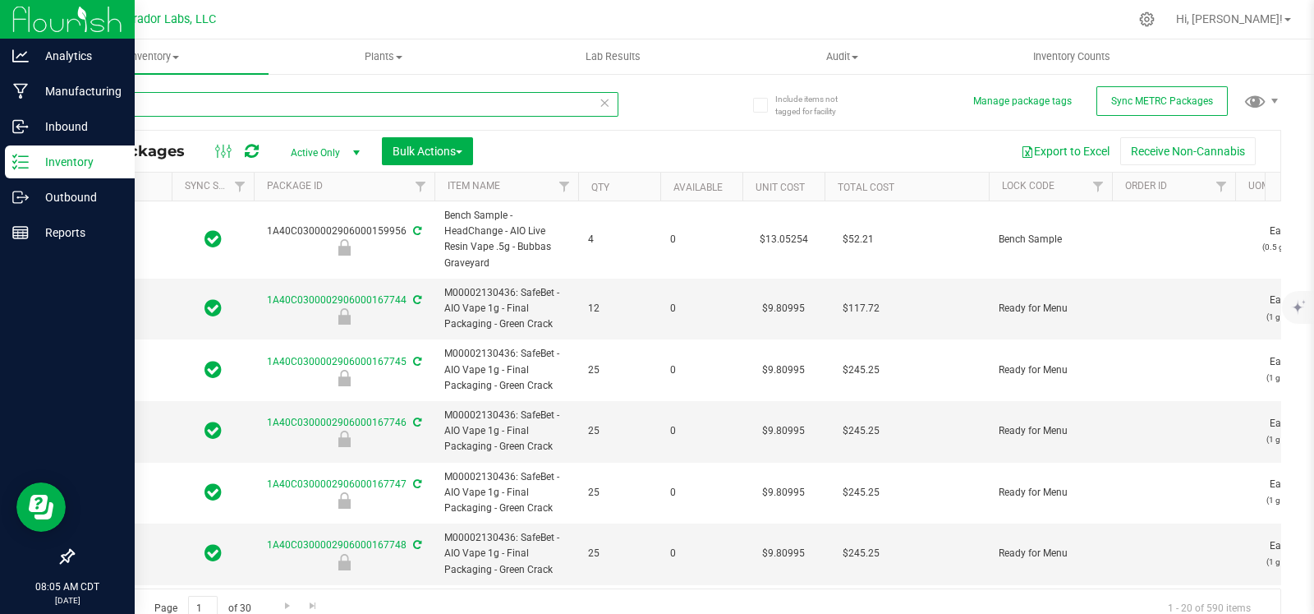
click at [246, 105] on input "AIO" at bounding box center [345, 104] width 546 height 25
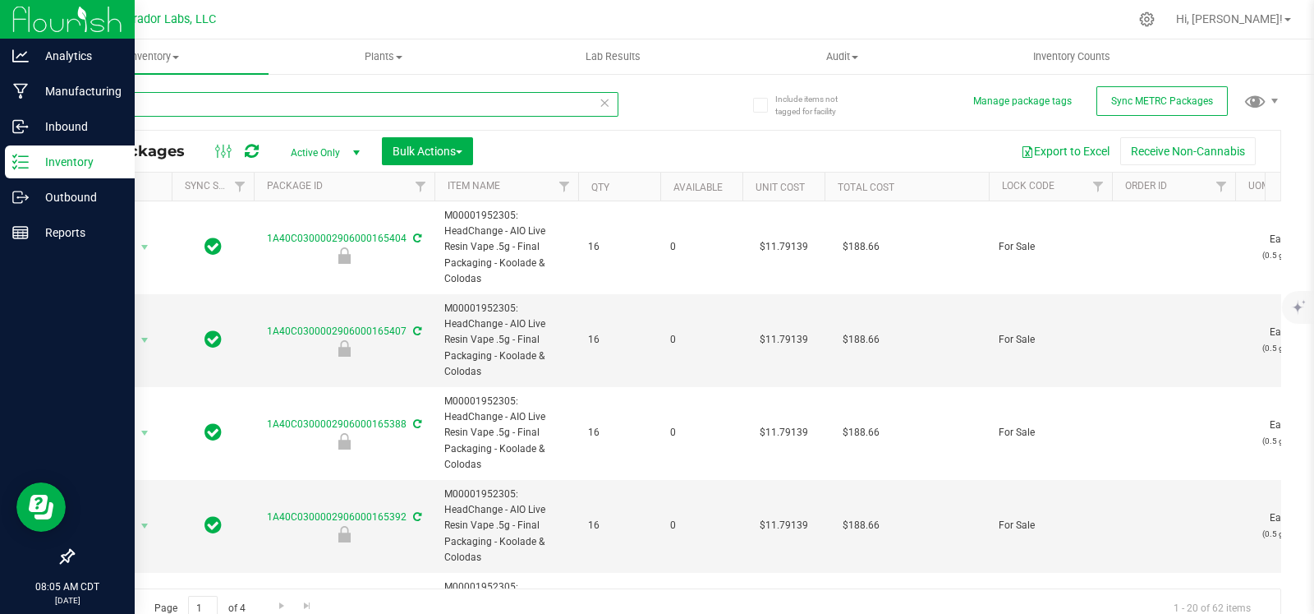
type input "koolade"
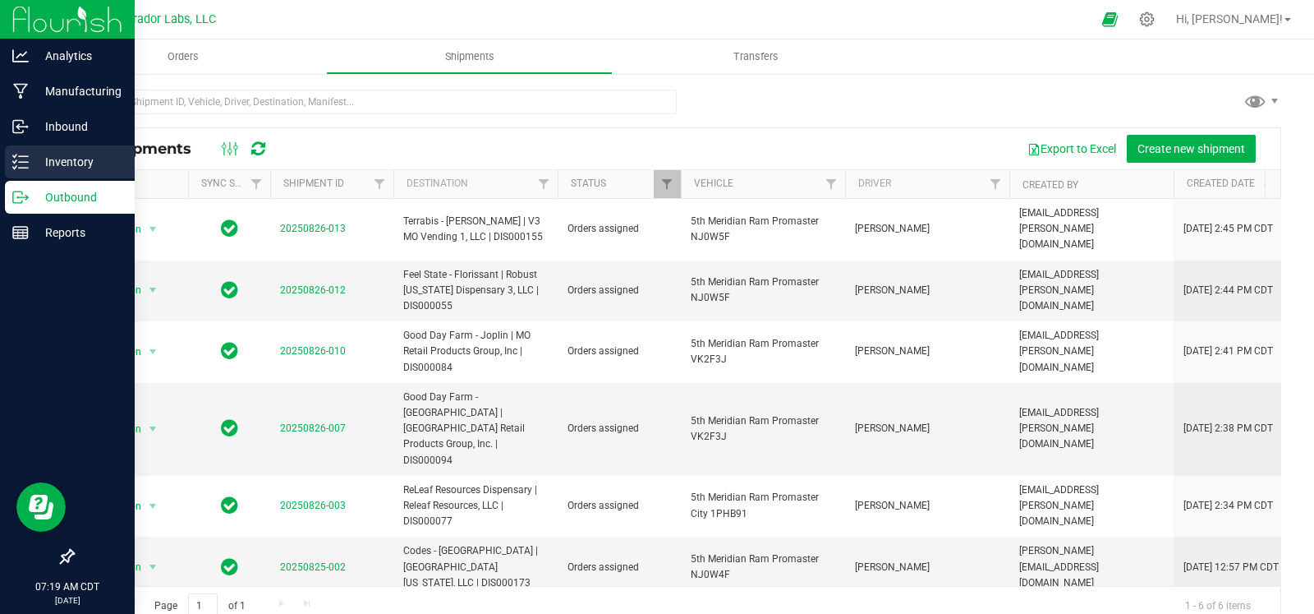
click at [24, 162] on line at bounding box center [23, 162] width 9 height 0
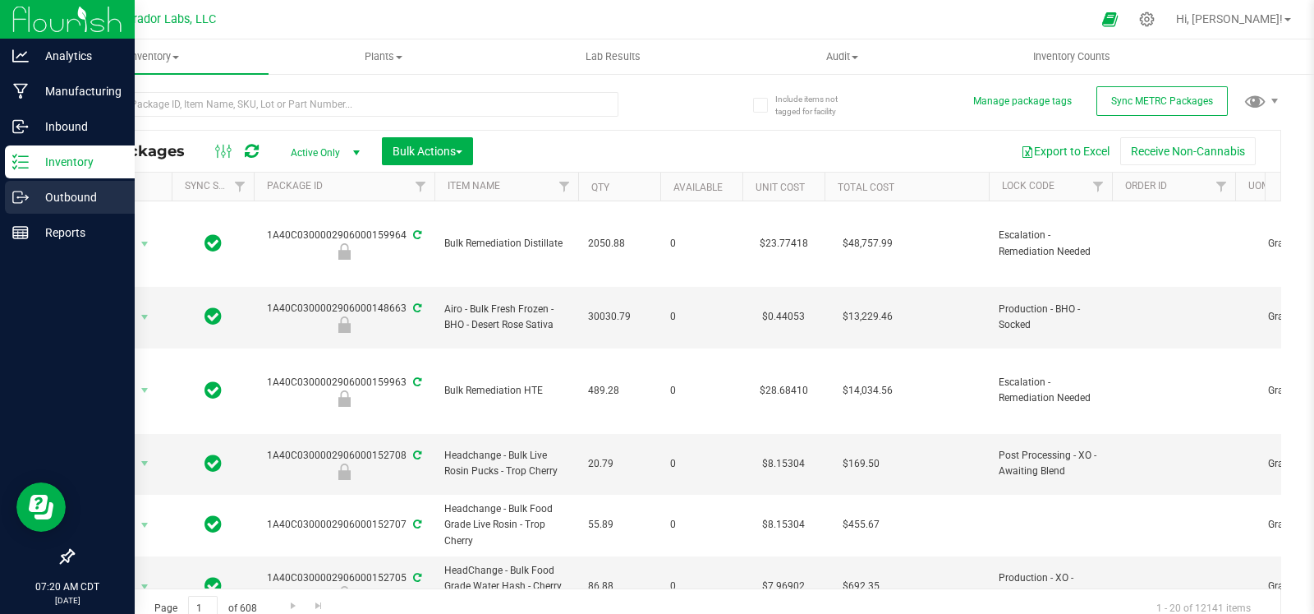
click at [29, 191] on p "Outbound" at bounding box center [78, 197] width 99 height 20
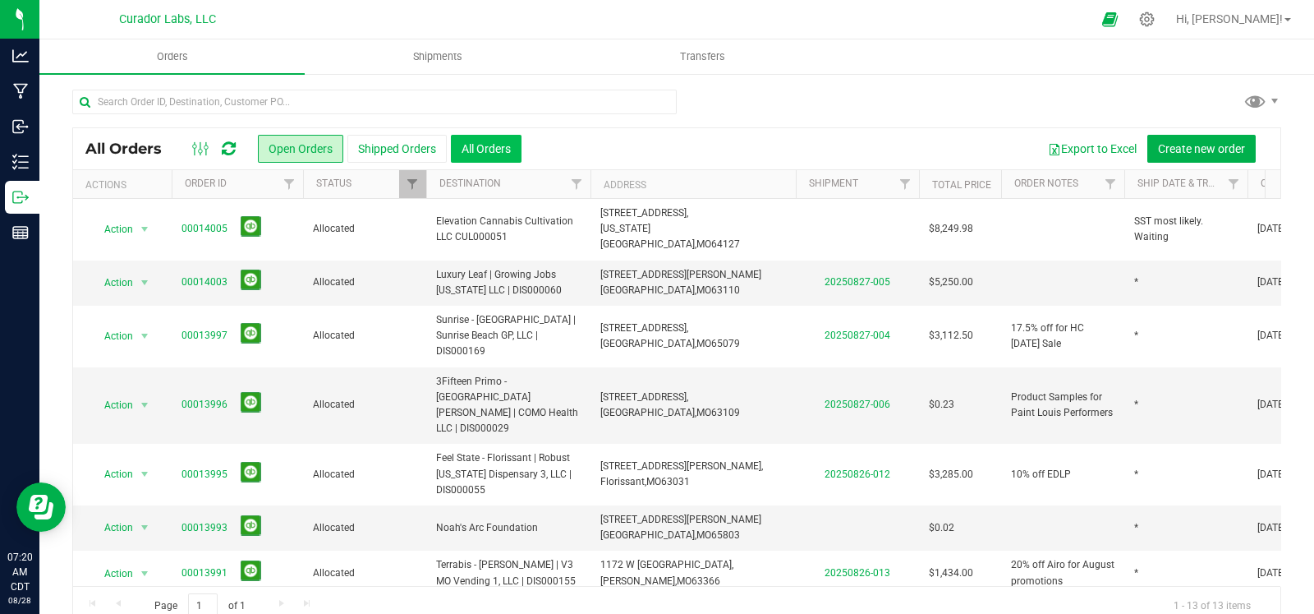
click at [480, 149] on button "All Orders" at bounding box center [486, 149] width 71 height 28
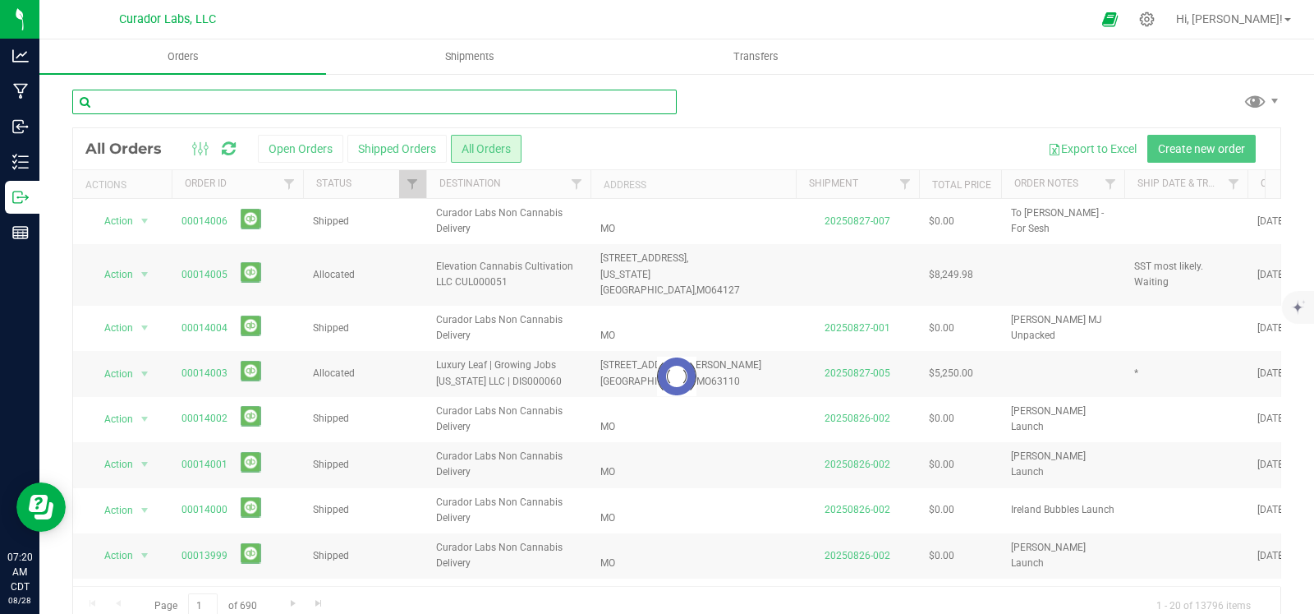
click at [188, 113] on input "text" at bounding box center [374, 102] width 605 height 25
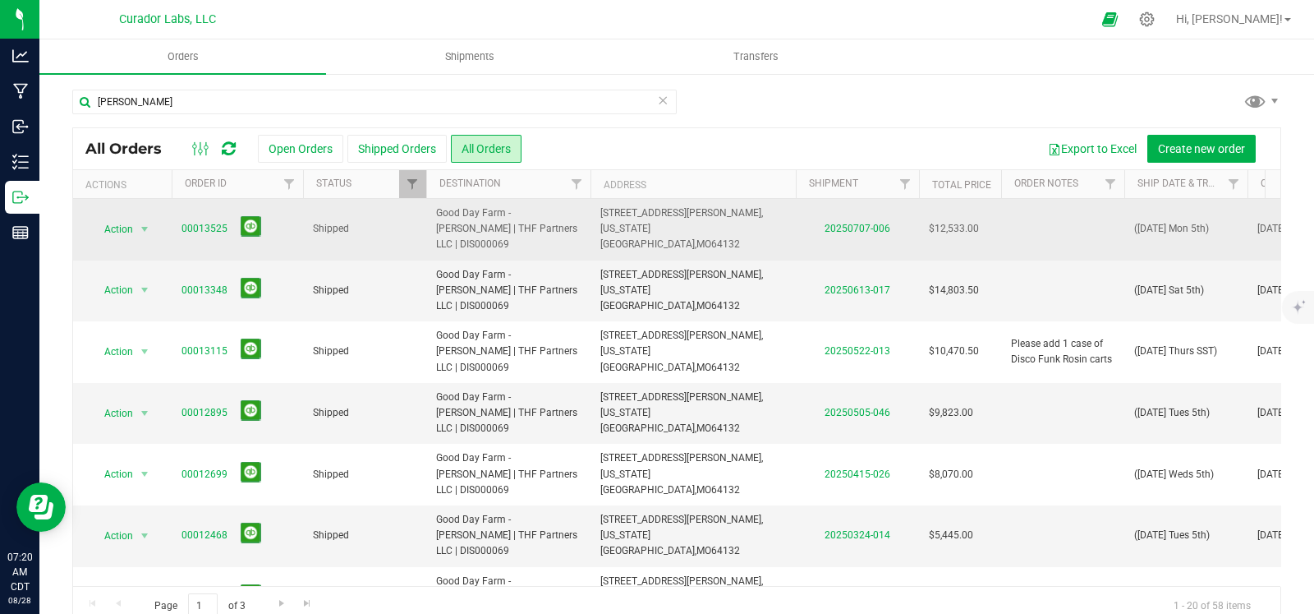
drag, startPoint x: 555, startPoint y: 233, endPoint x: 430, endPoint y: 224, distance: 125.2
click at [430, 224] on td "Good Day Farm - [PERSON_NAME] | THF Partners LLC | DIS000069" at bounding box center [508, 230] width 164 height 62
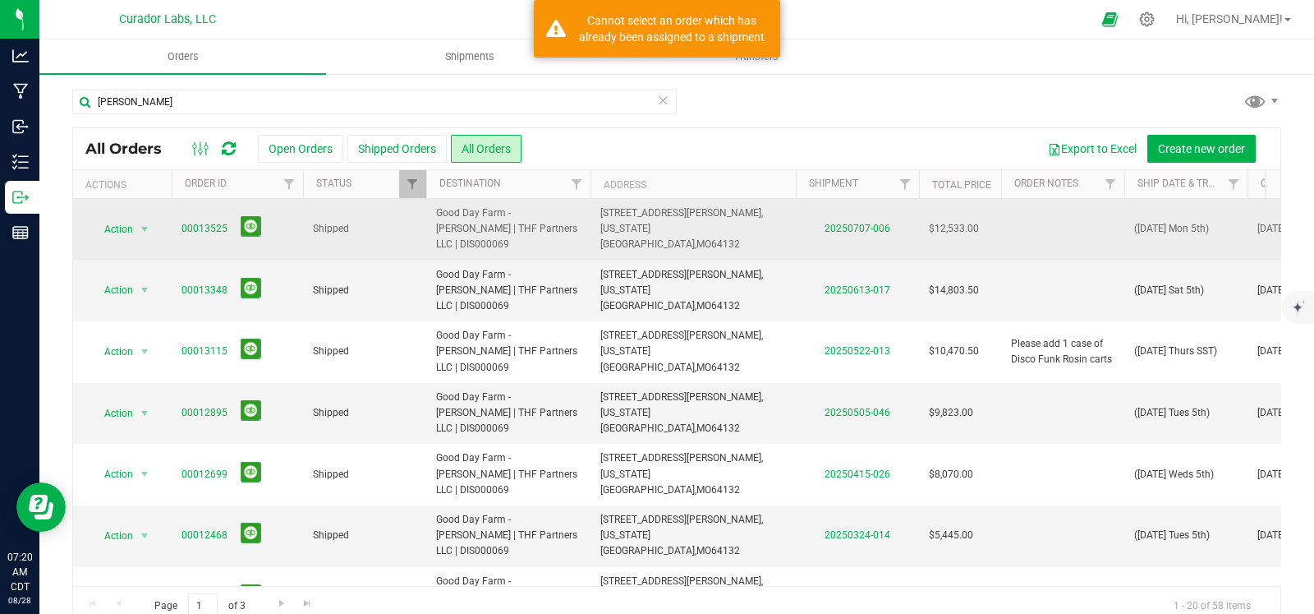
drag, startPoint x: 715, startPoint y: 229, endPoint x: 597, endPoint y: 211, distance: 118.9
click at [597, 211] on td "4900 East Bannister Road, Kansas City, MO 64132" at bounding box center [693, 230] width 205 height 62
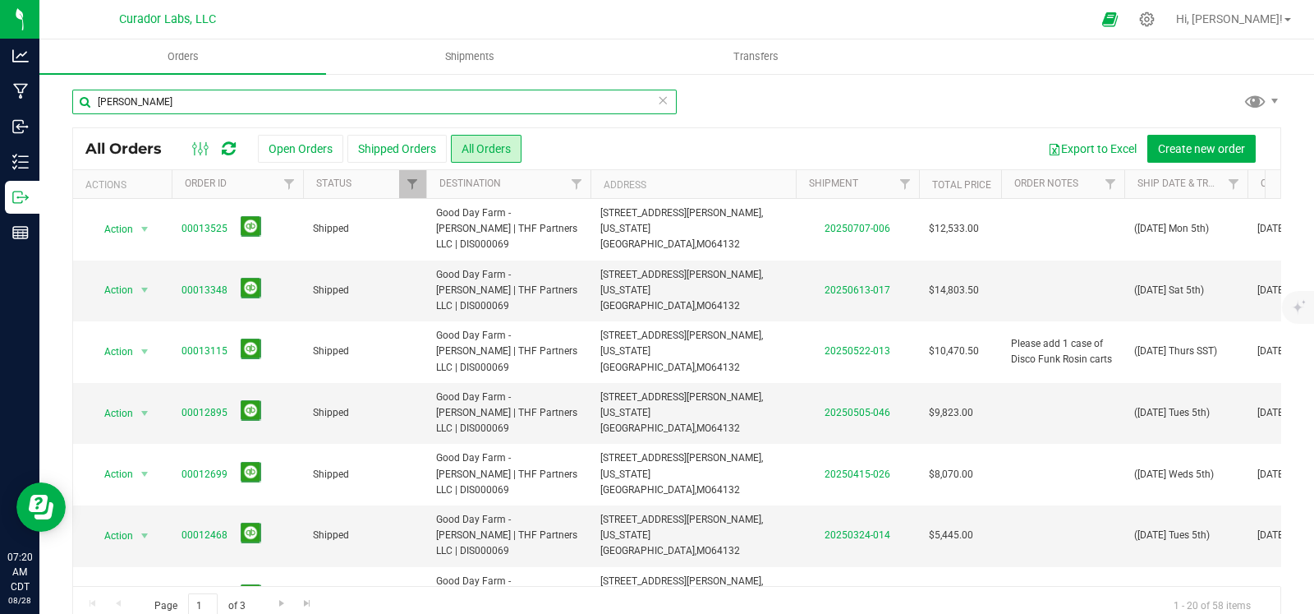
click at [222, 101] on input "bannister" at bounding box center [374, 102] width 605 height 25
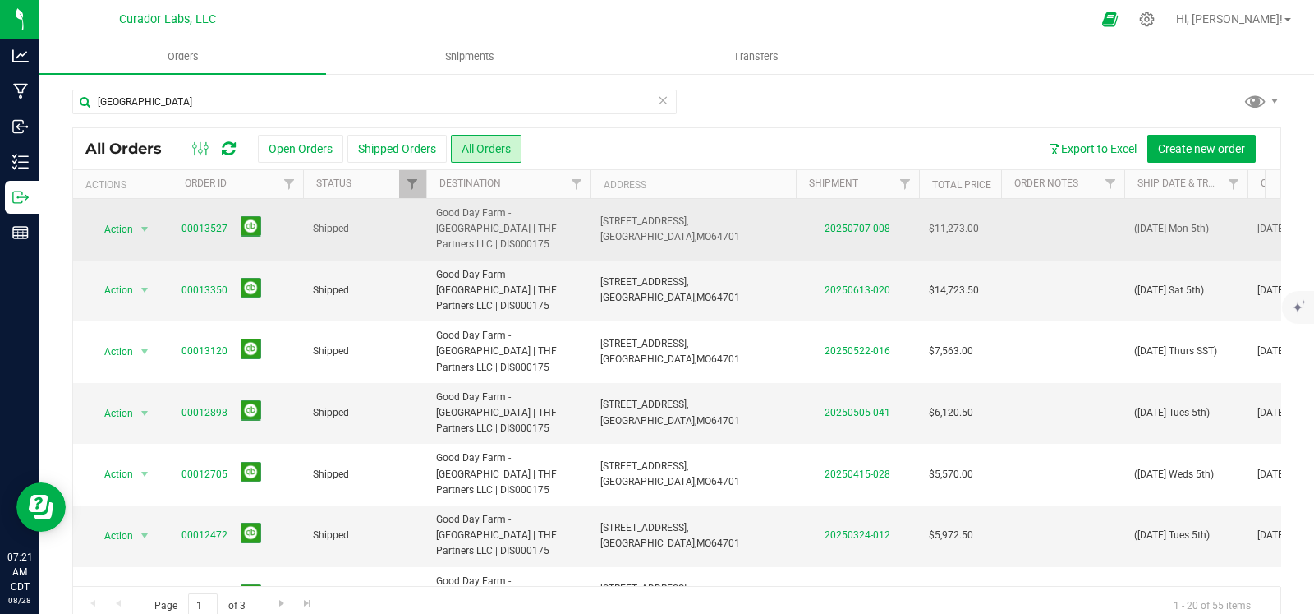
drag, startPoint x: 573, startPoint y: 224, endPoint x: 435, endPoint y: 212, distance: 137.8
click at [436, 212] on span "Good Day Farm - [GEOGRAPHIC_DATA] | THF Partners LLC | DIS000175" at bounding box center [508, 229] width 145 height 48
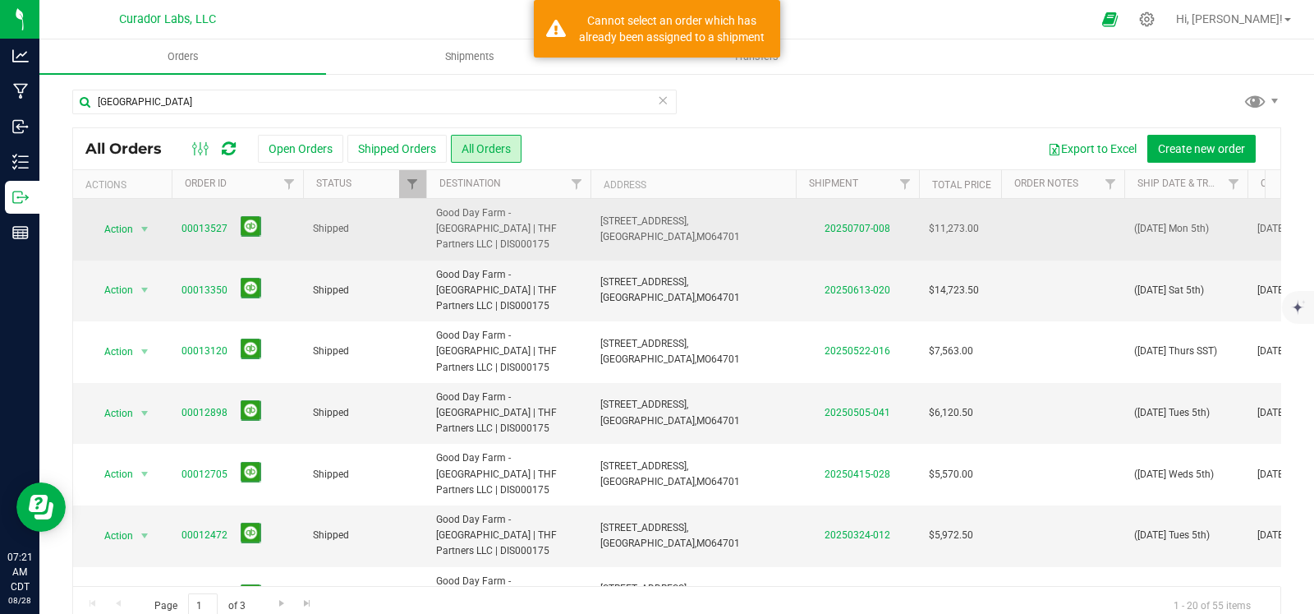
drag, startPoint x: 714, startPoint y: 228, endPoint x: 582, endPoint y: 219, distance: 131.8
click at [582, 219] on tr "Action Action Clone order Mark as fully paid Order audit log Print COAs (single…" at bounding box center [886, 230] width 1627 height 62
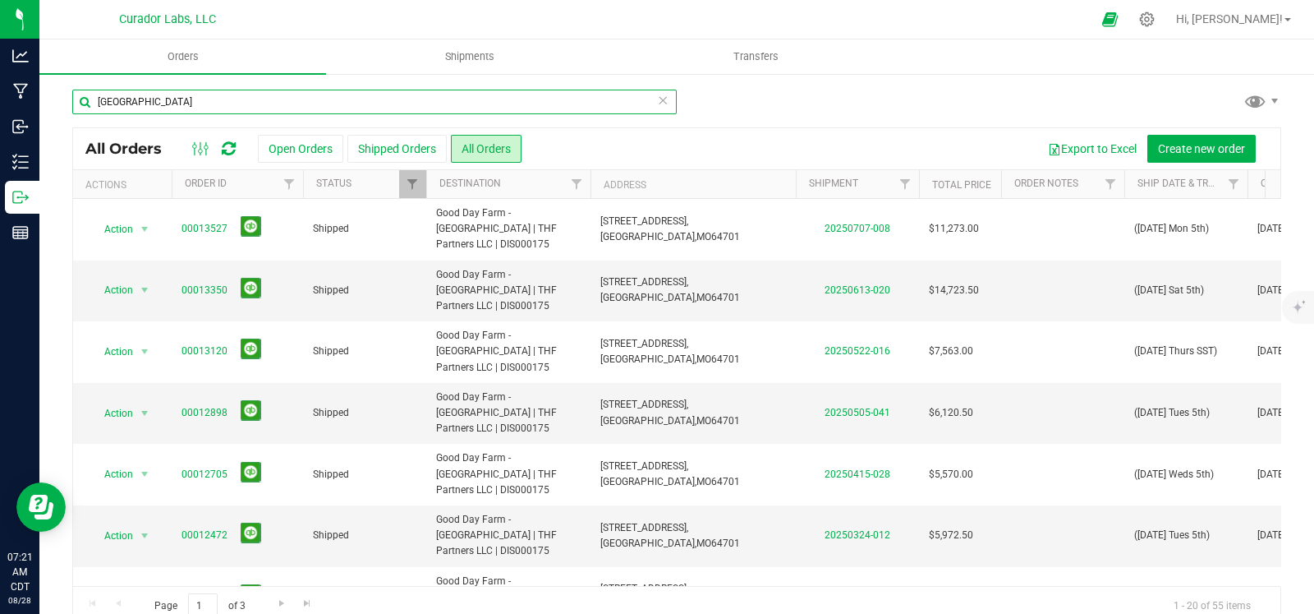
click at [242, 105] on input "harrisonville" at bounding box center [374, 102] width 605 height 25
type input "independence south"
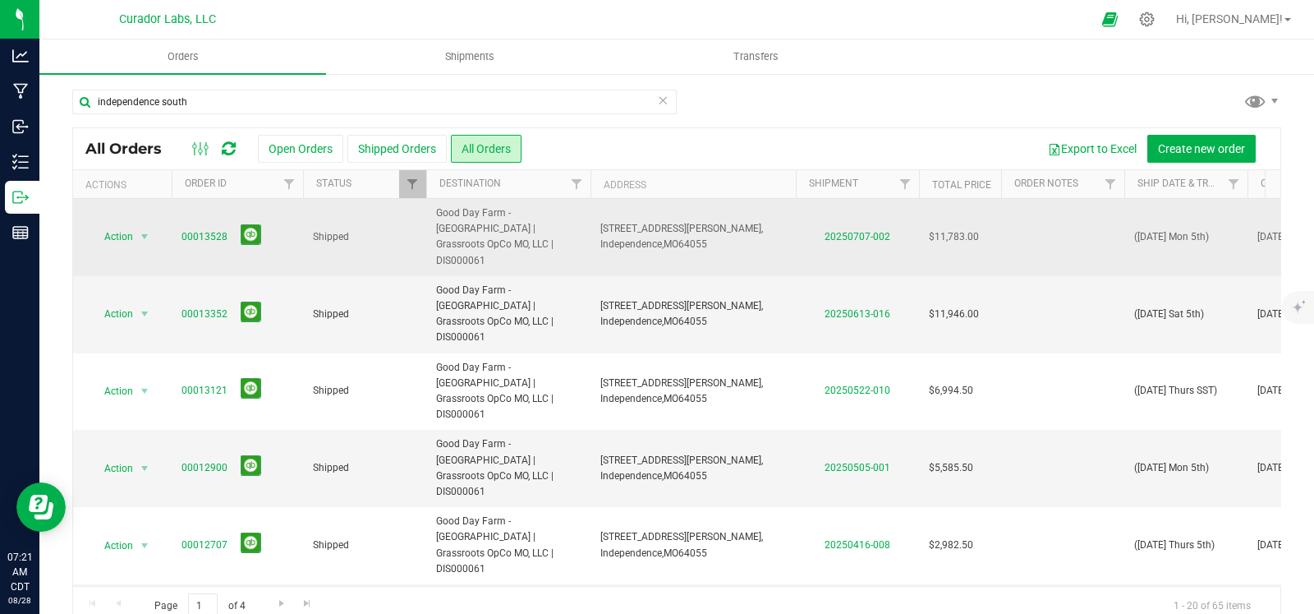
drag, startPoint x: 440, startPoint y: 240, endPoint x: 425, endPoint y: 223, distance: 22.1
click at [425, 223] on tr "Action Action Clone order Mark as fully paid Order audit log Print COAs (single…" at bounding box center [886, 237] width 1627 height 77
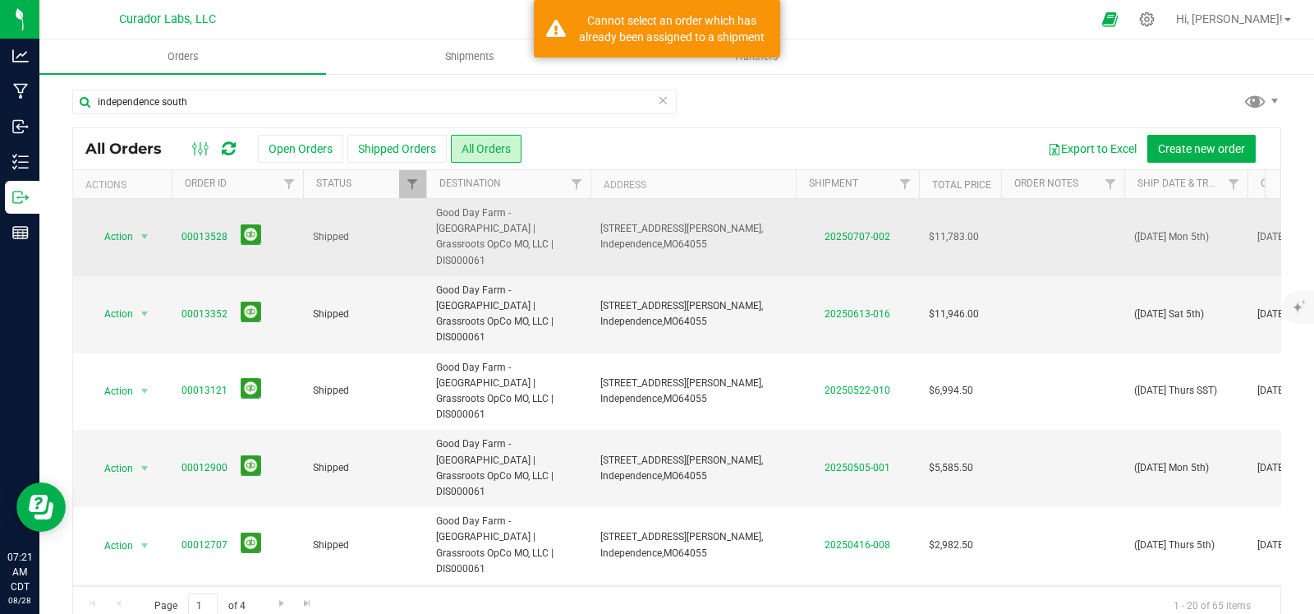
drag, startPoint x: 608, startPoint y: 231, endPoint x: 580, endPoint y: 229, distance: 28.0
click at [580, 229] on tr "Action Action Clone order Mark as fully paid Order audit log Print COAs (single…" at bounding box center [886, 237] width 1627 height 77
click at [713, 236] on td "3721 S. Noland Rd, Independence, MO 64055" at bounding box center [693, 237] width 205 height 77
drag, startPoint x: 715, startPoint y: 236, endPoint x: 599, endPoint y: 227, distance: 116.2
click at [599, 227] on td "3721 S. Noland Rd, Independence, MO 64055" at bounding box center [693, 237] width 205 height 77
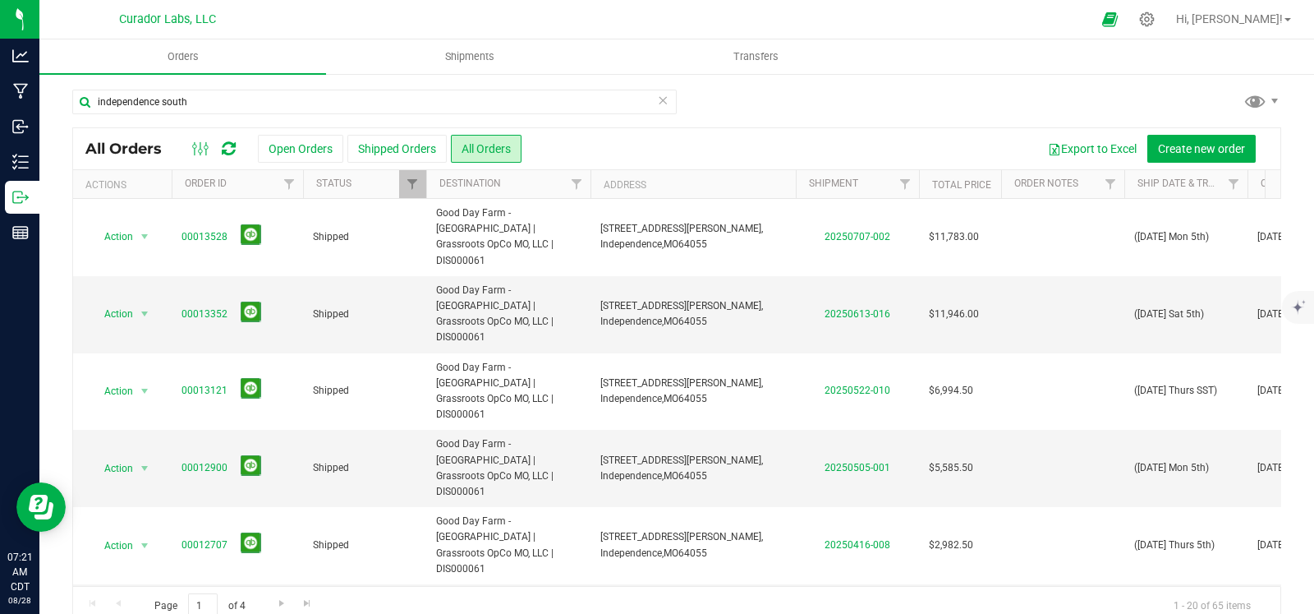
copy span "3721 S. Noland Rd, Independence, MO 64055"
click at [509, 158] on button "All Orders" at bounding box center [486, 149] width 71 height 28
click at [657, 95] on icon at bounding box center [663, 100] width 12 height 20
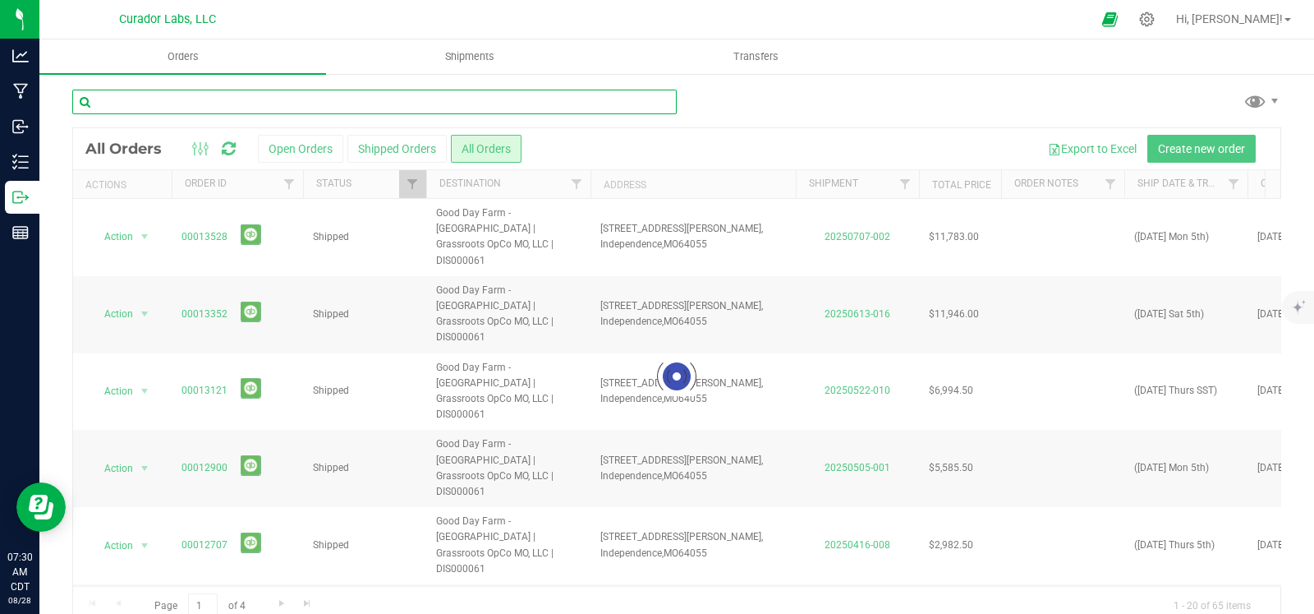
click at [413, 103] on input "text" at bounding box center [374, 102] width 605 height 25
type input "branson"
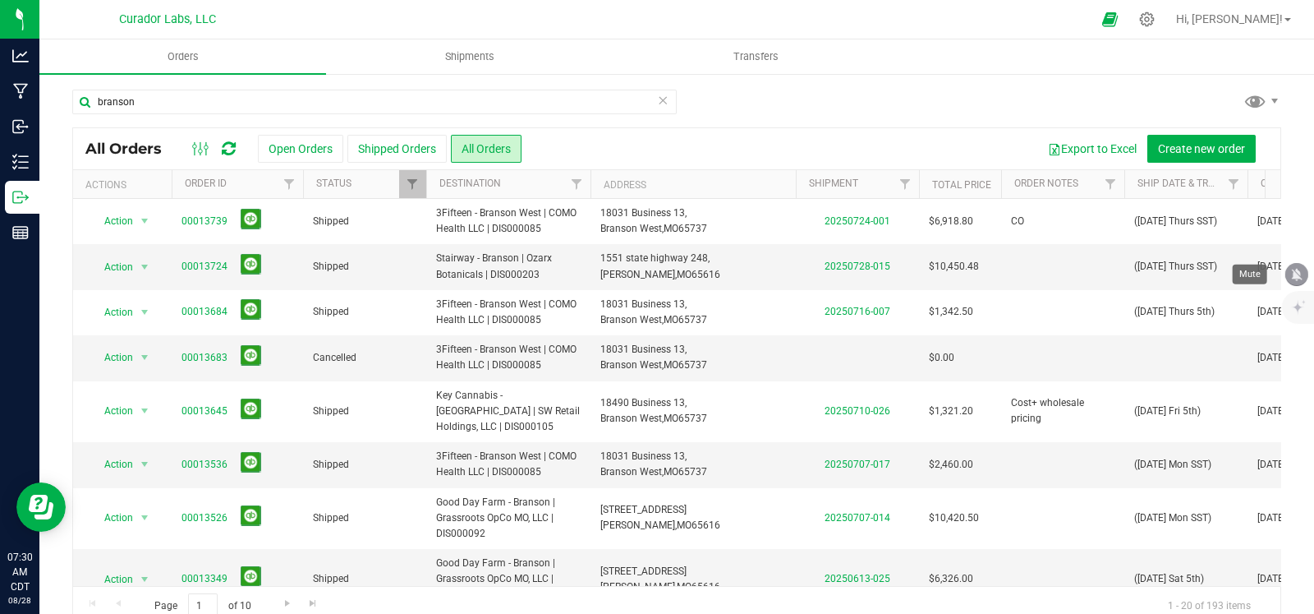
click at [1299, 274] on icon "mute" at bounding box center [1297, 274] width 15 height 15
click at [1181, 148] on span "Create new order" at bounding box center [1201, 148] width 87 height 13
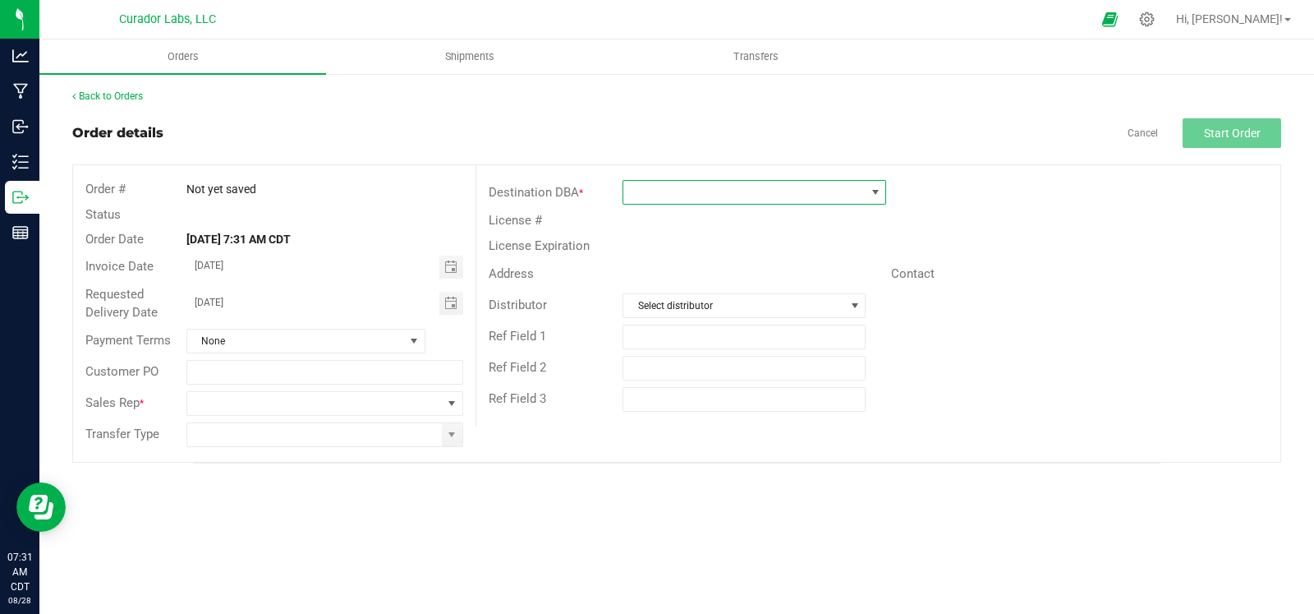
click at [692, 201] on span at bounding box center [745, 192] width 242 height 23
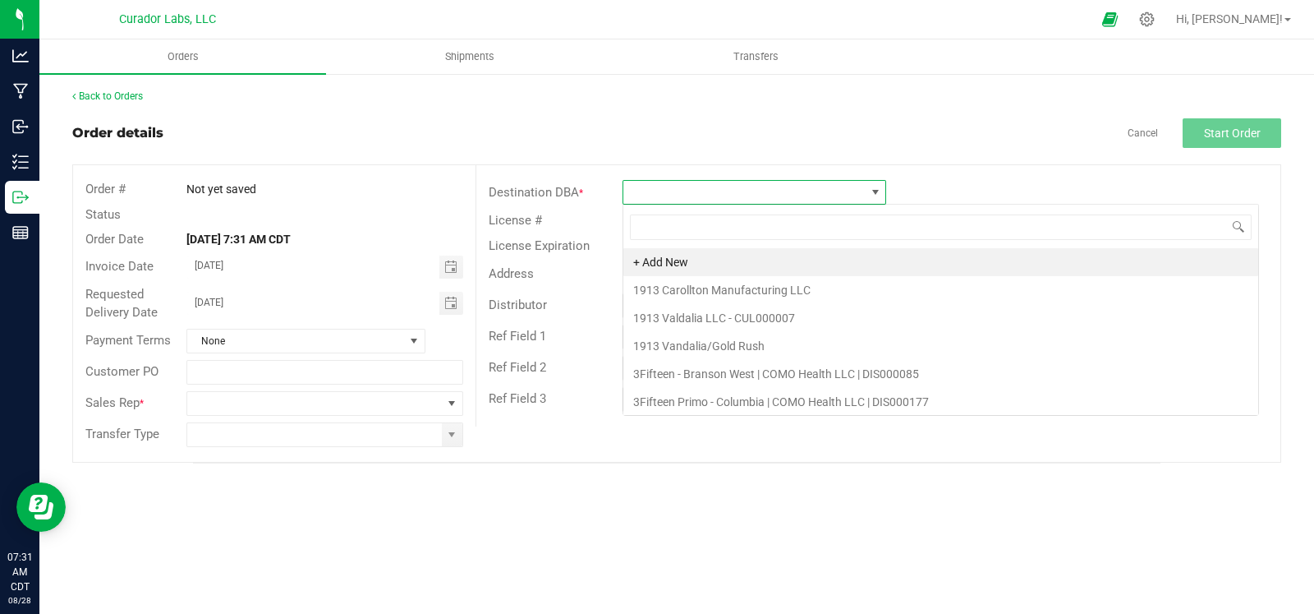
scroll to position [24, 263]
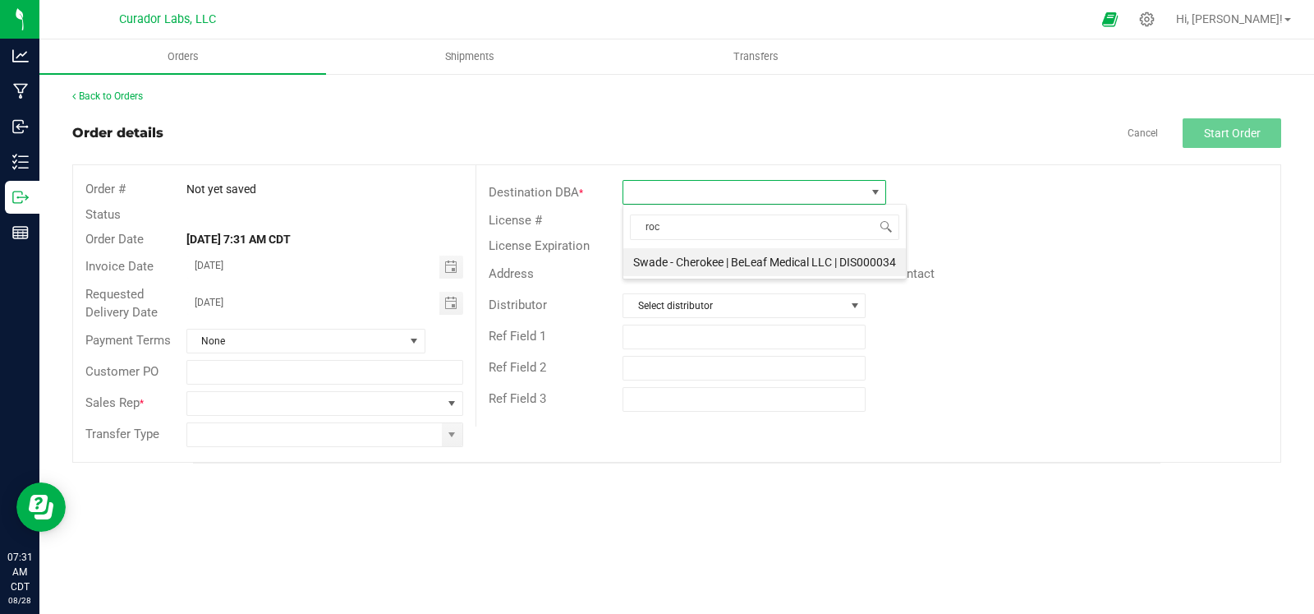
type input "rock"
click at [739, 256] on li "Good Day Farm - Rock Port | Verdant Creations [US_STATE] 2, LLC | DIS000224" at bounding box center [832, 262] width 417 height 28
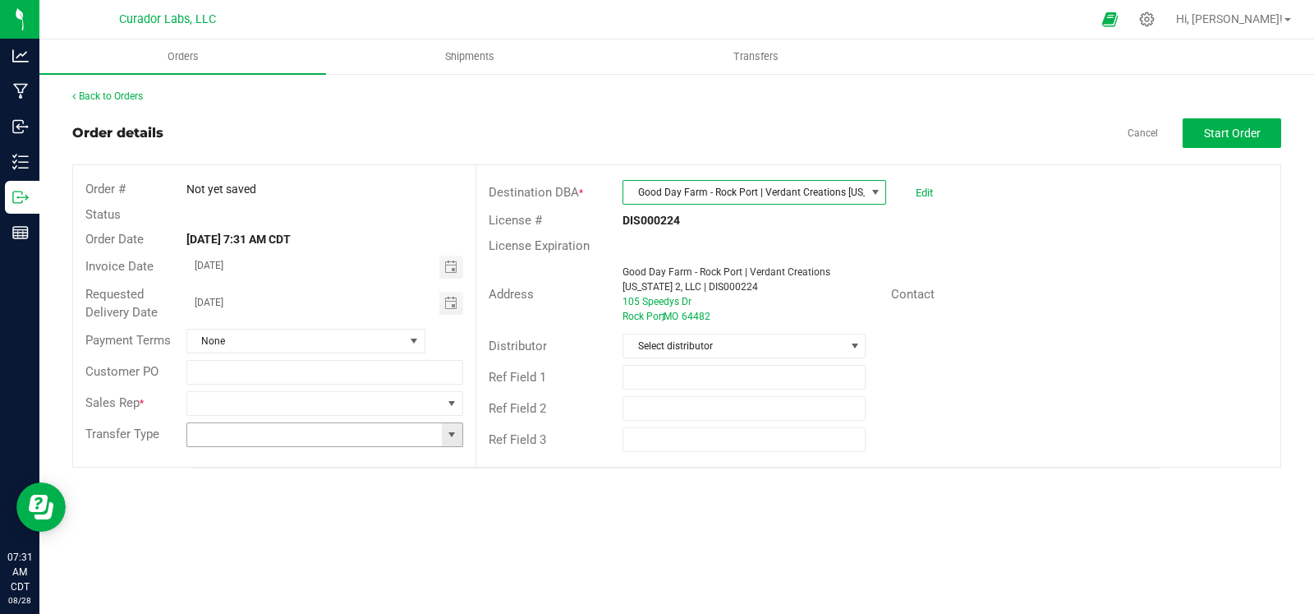
click at [453, 431] on span at bounding box center [451, 434] width 13 height 13
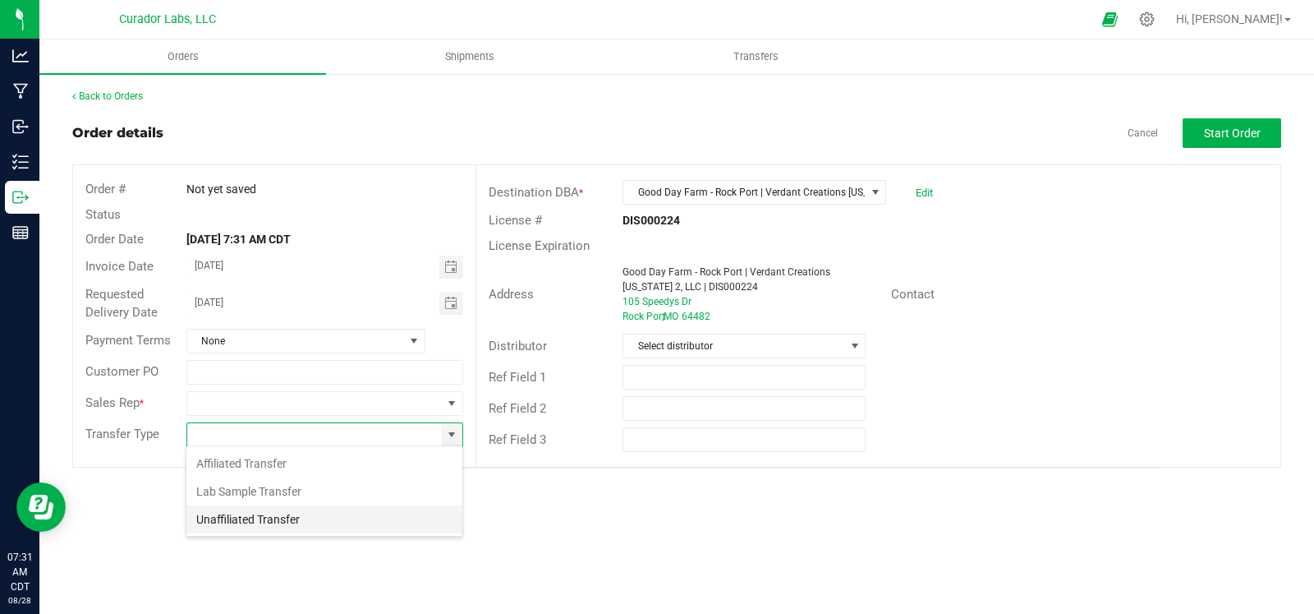
scroll to position [24, 277]
click at [297, 523] on li "Unaffiliated Transfer" at bounding box center [324, 519] width 276 height 28
type input "Unaffiliated Transfer"
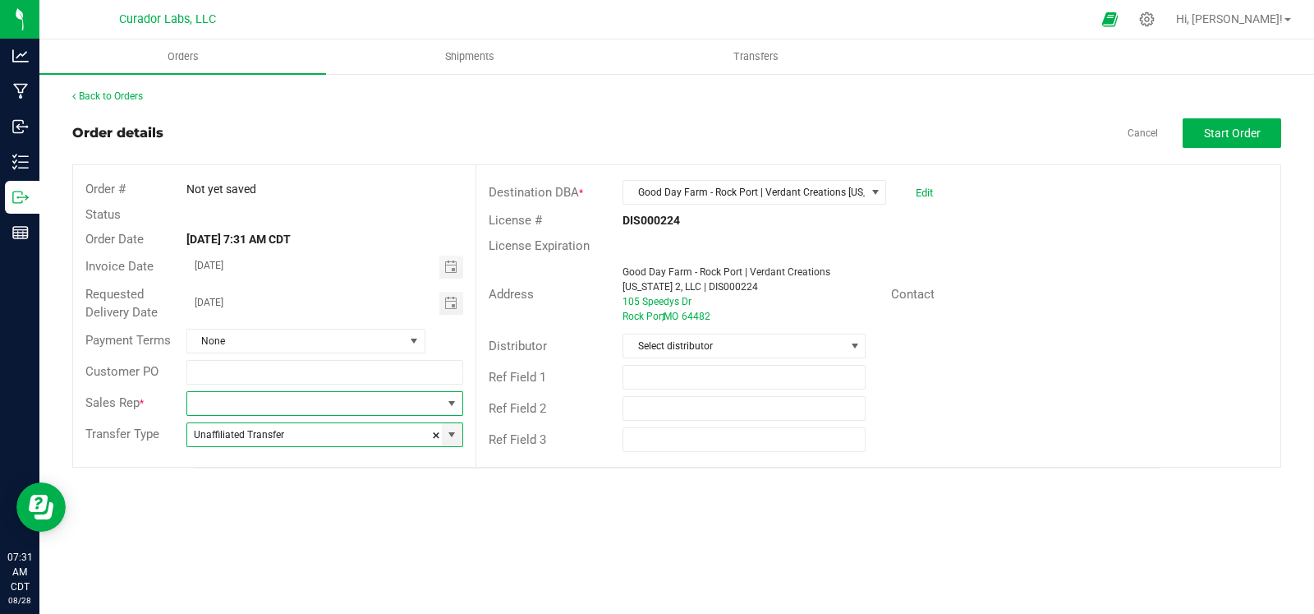
click at [452, 400] on span at bounding box center [451, 403] width 13 height 13
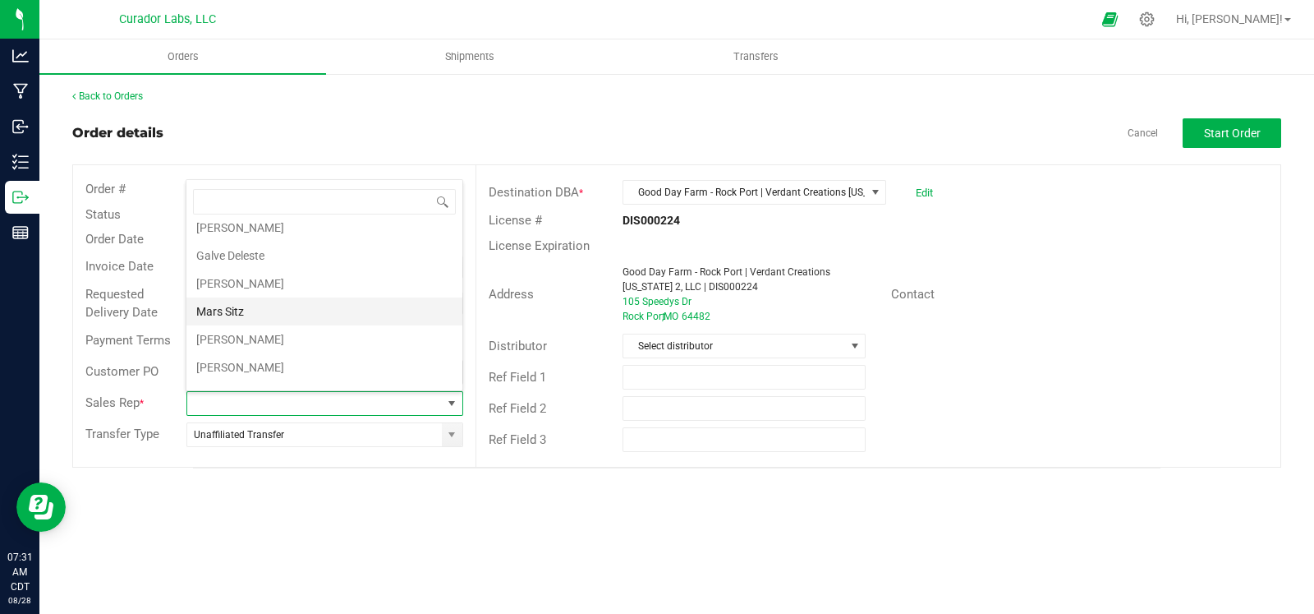
scroll to position [57, 0]
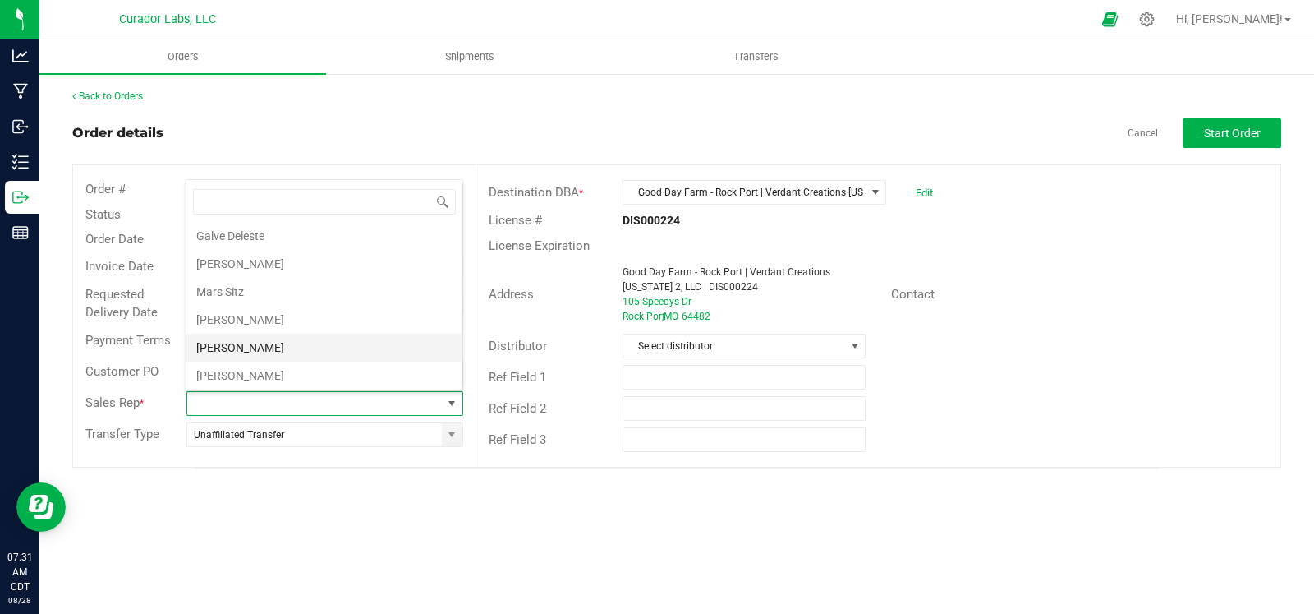
click at [237, 346] on li "[PERSON_NAME]" at bounding box center [324, 348] width 276 height 28
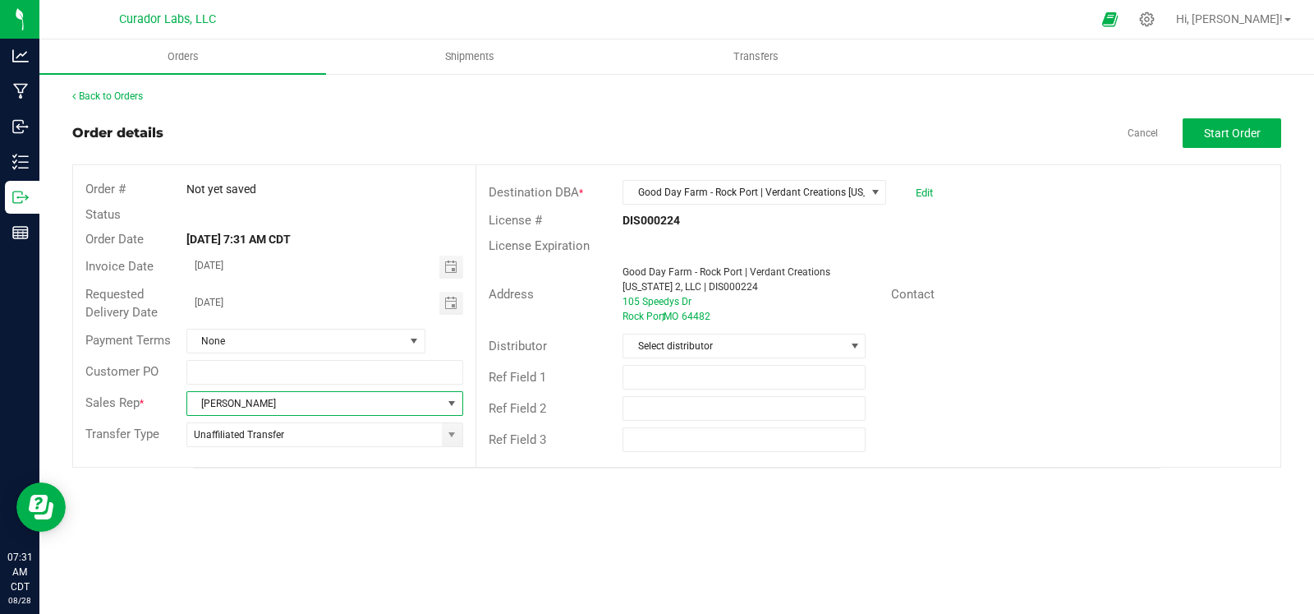
click at [1083, 344] on div "Distributor Select distributor" at bounding box center [879, 345] width 804 height 31
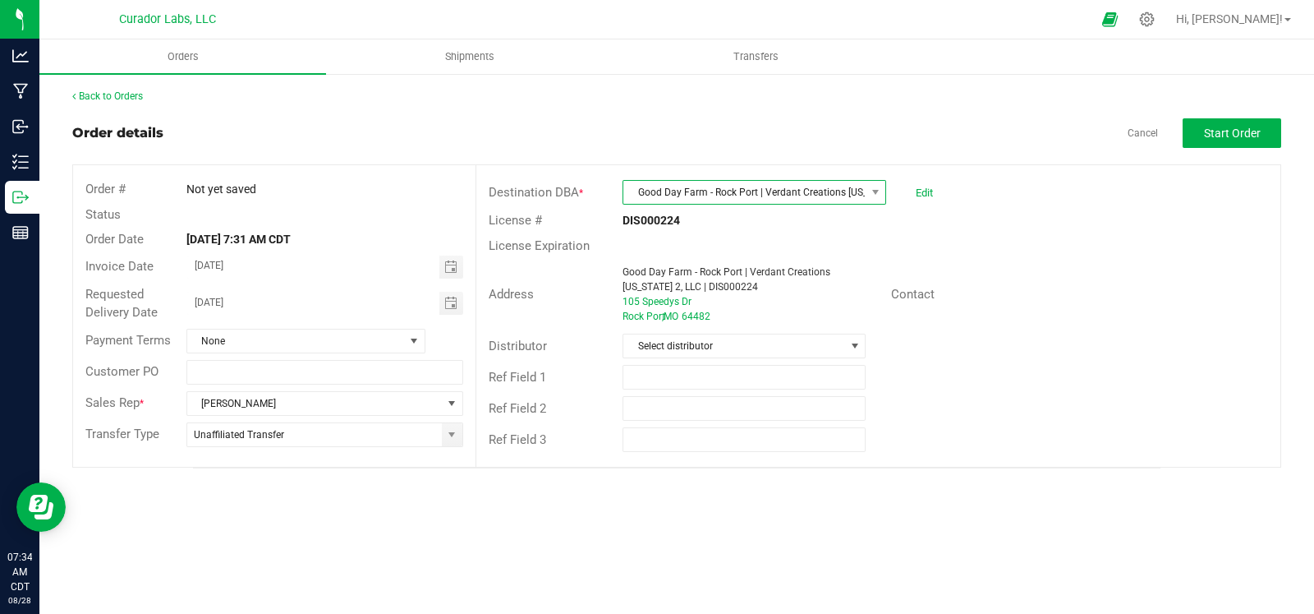
click at [763, 195] on span "Good Day Farm - Rock Port | Verdant Creations [US_STATE] 2, LLC | DIS000224" at bounding box center [745, 192] width 242 height 23
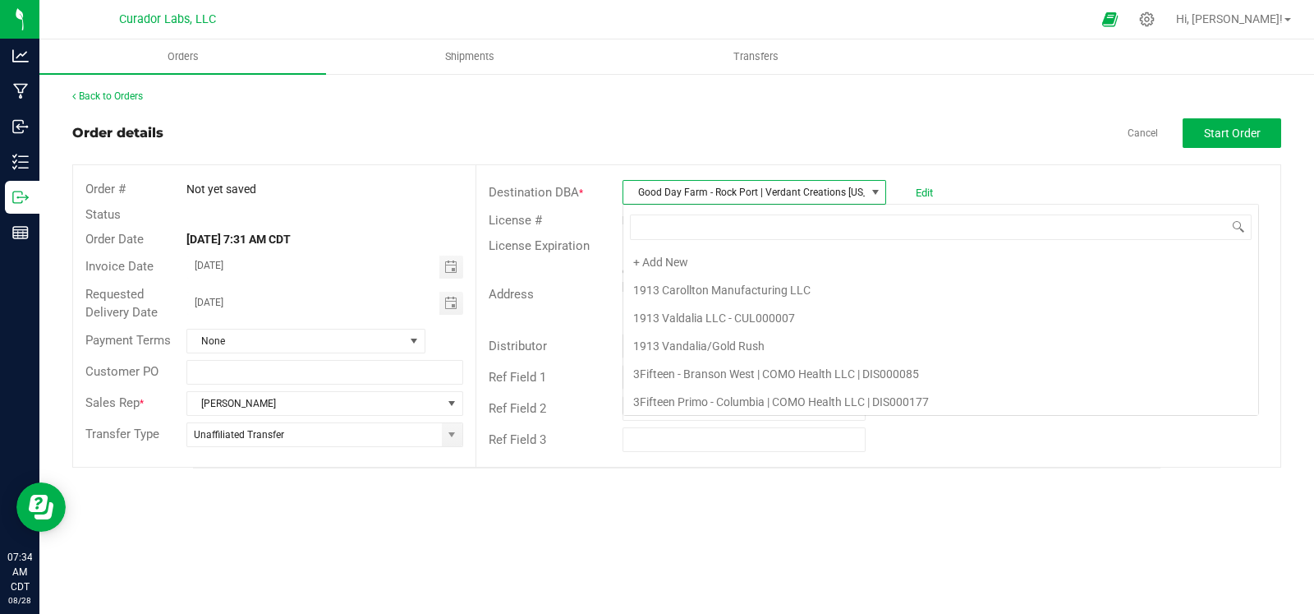
scroll to position [2986, 0]
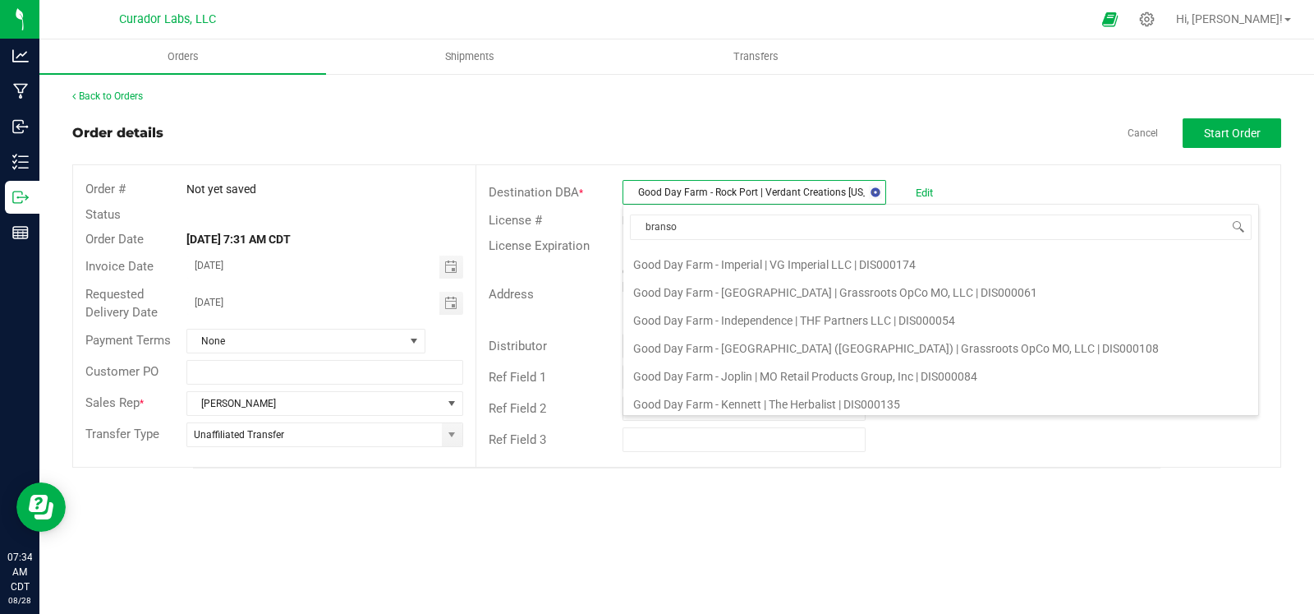
type input "branson"
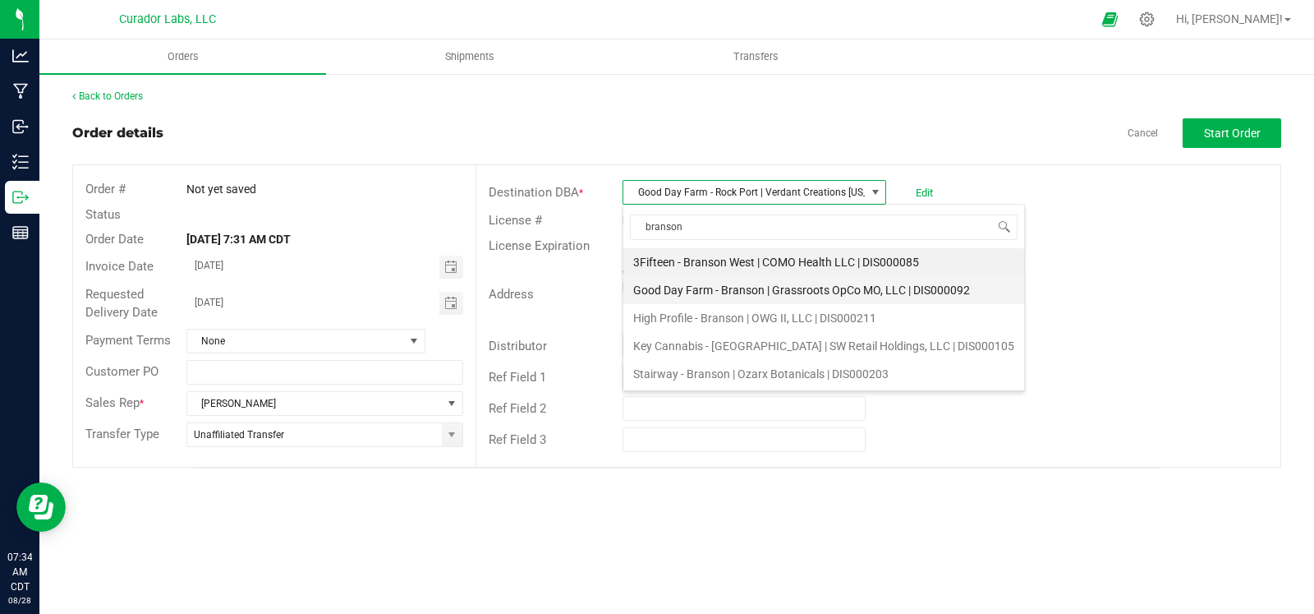
click at [754, 288] on li "Good Day Farm - Branson | Grassroots OpCo MO, LLC | DIS000092" at bounding box center [824, 290] width 401 height 28
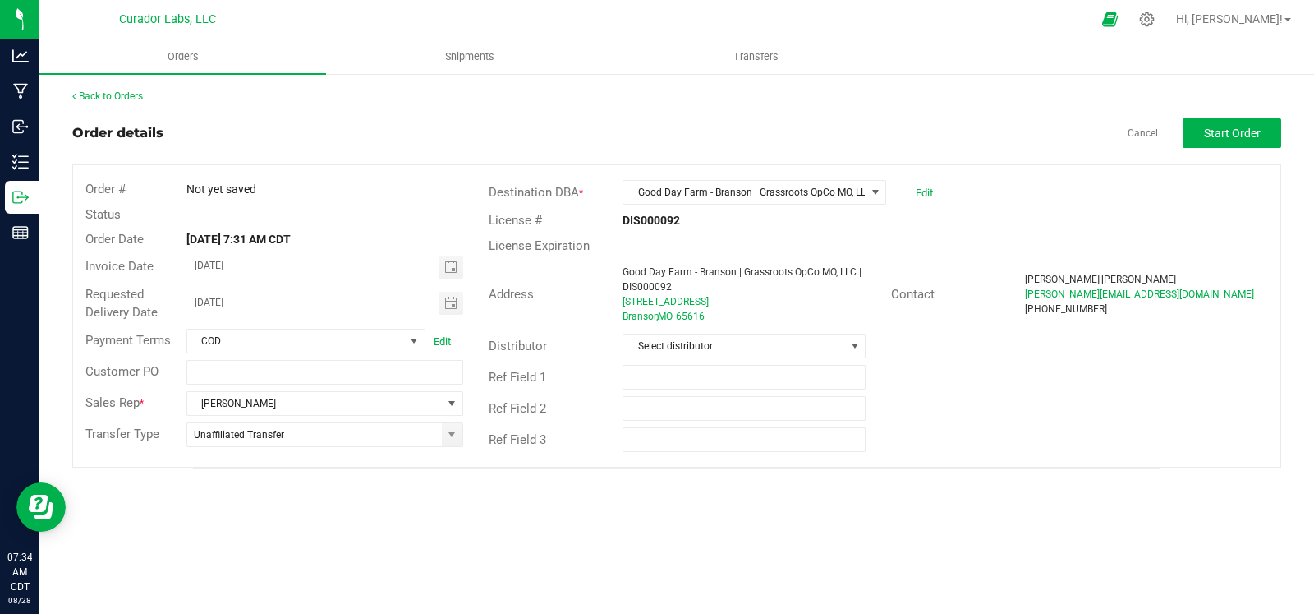
click at [1021, 390] on div "Ref Field 1" at bounding box center [879, 376] width 804 height 31
click at [1248, 127] on span "Start Order" at bounding box center [1232, 133] width 57 height 13
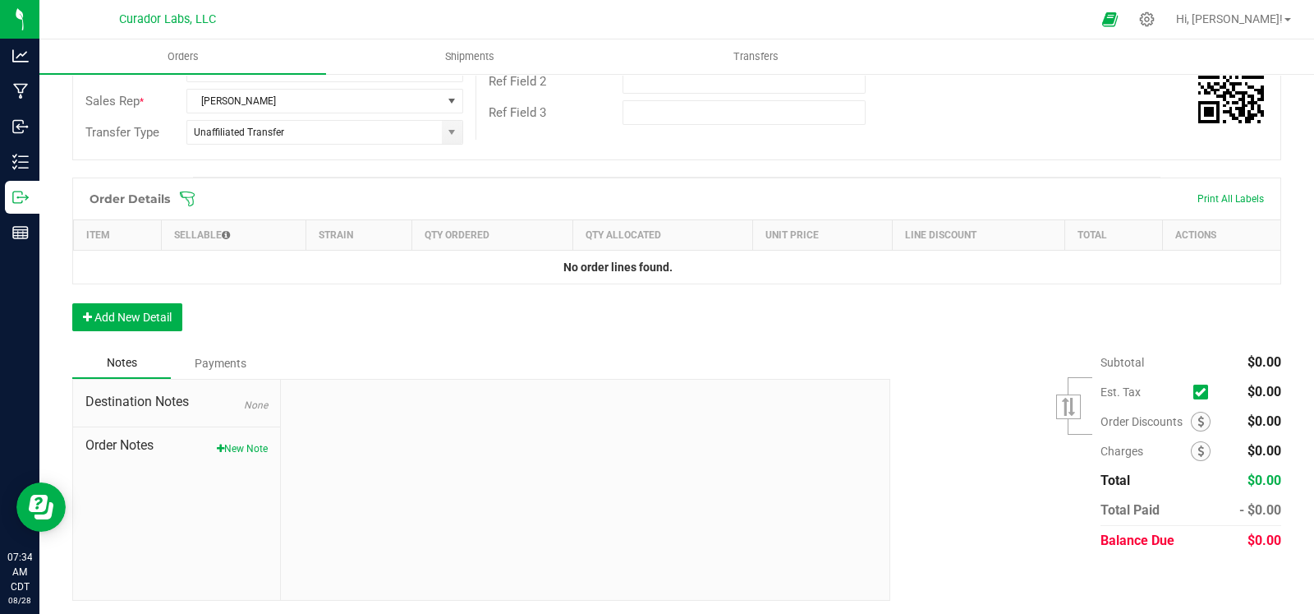
scroll to position [328, 0]
click at [87, 306] on button "Add New Detail" at bounding box center [127, 316] width 110 height 28
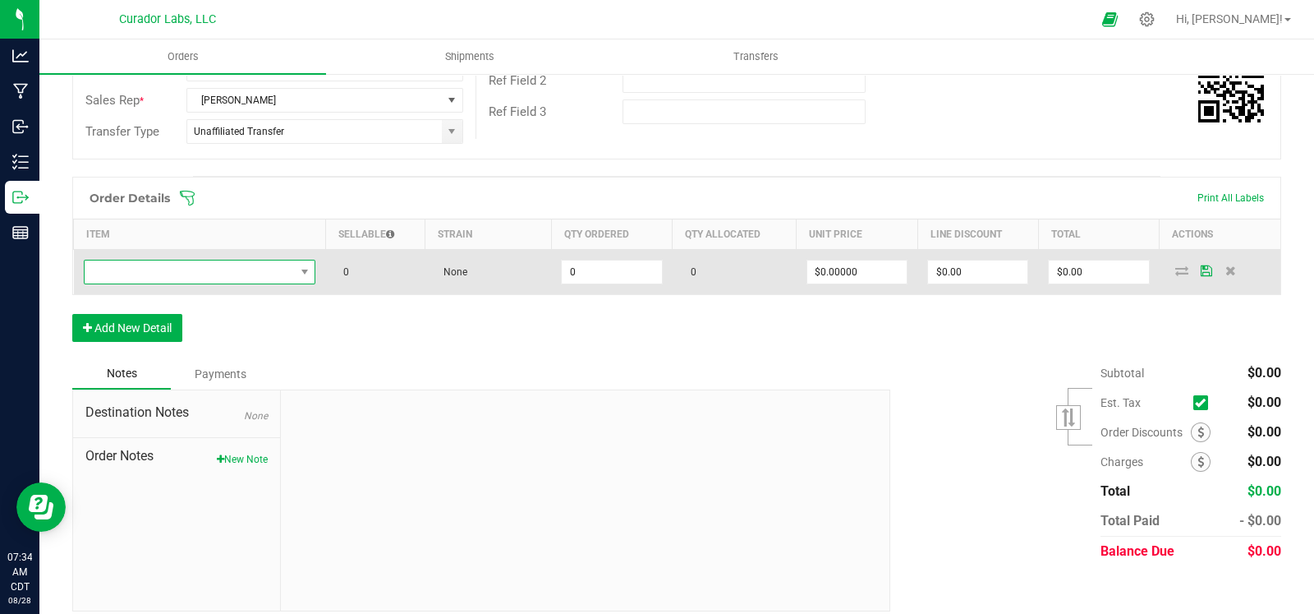
click at [150, 276] on span "NO DATA FOUND" at bounding box center [190, 271] width 210 height 23
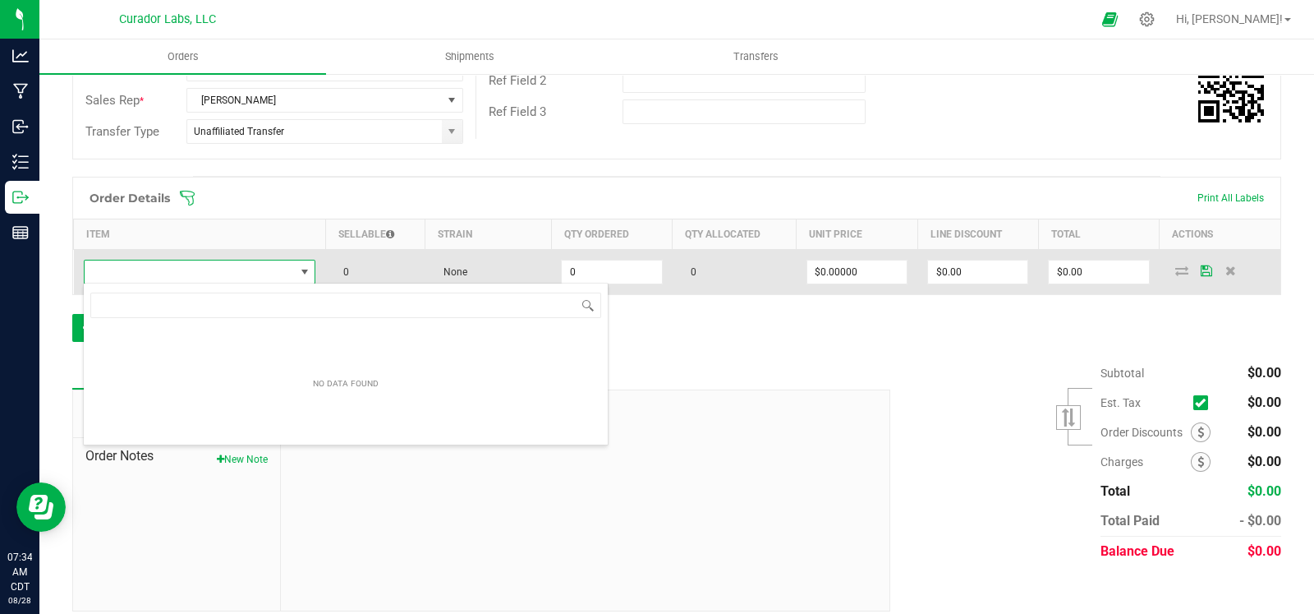
scroll to position [24, 229]
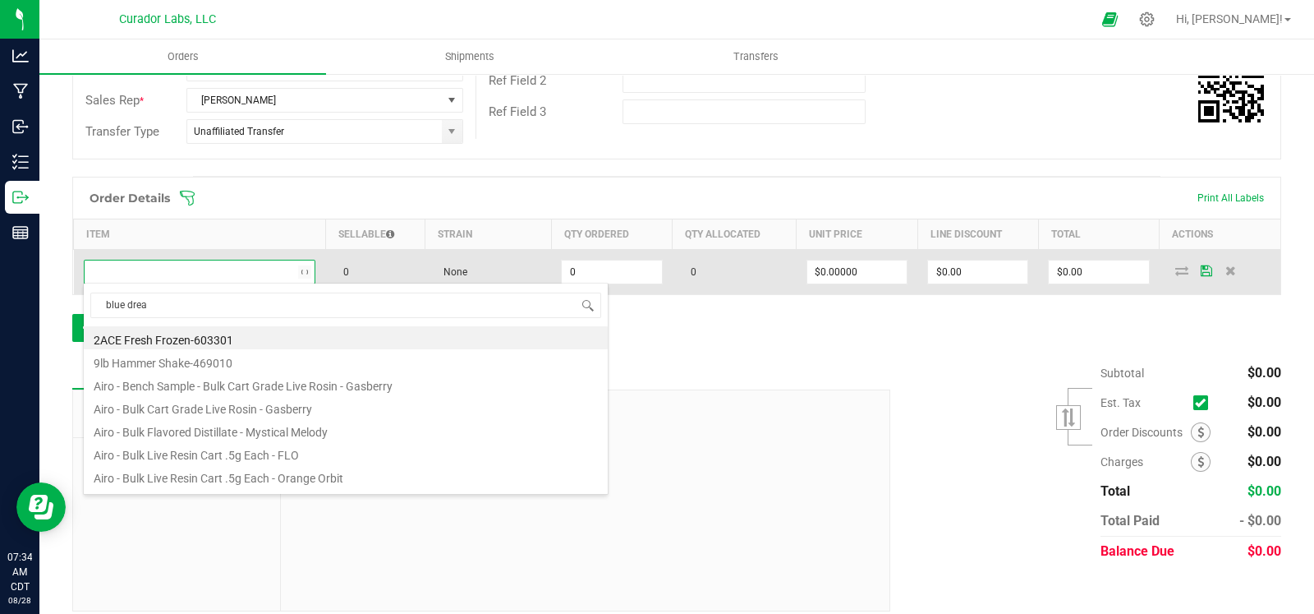
type input "blue dream"
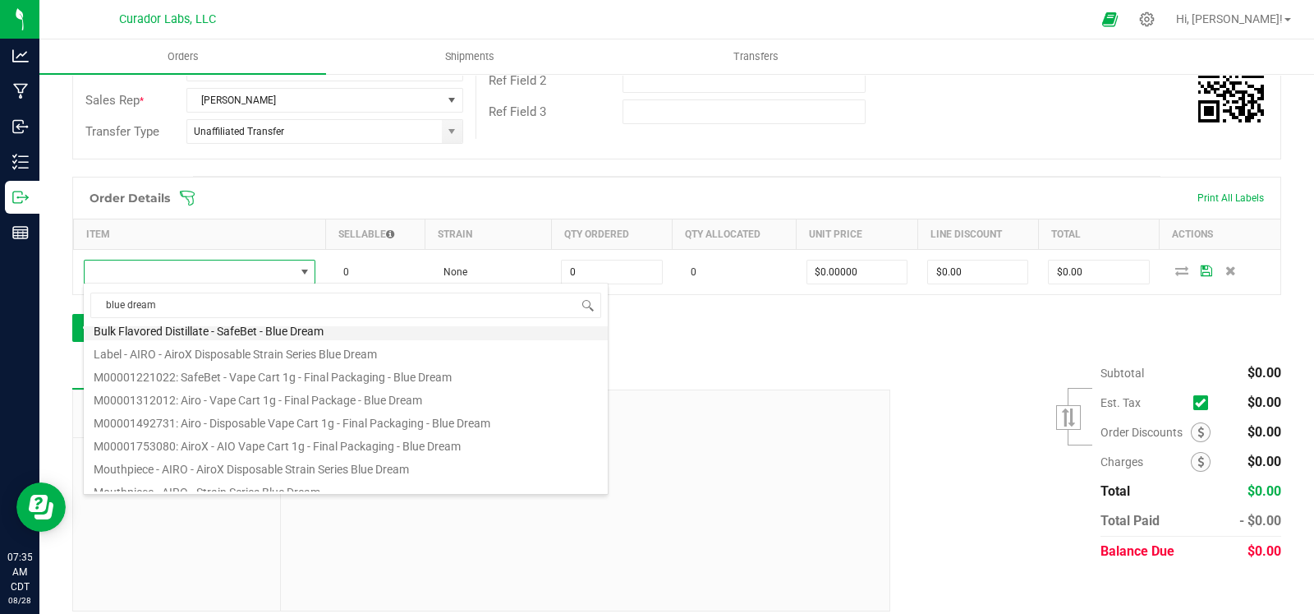
scroll to position [196, 0]
click at [446, 415] on li "M00001492731: Airo - Disposable Vape Cart 1g - Final Packaging - Blue Dream" at bounding box center [346, 417] width 524 height 23
type input "0 ea"
type input "$35.00000"
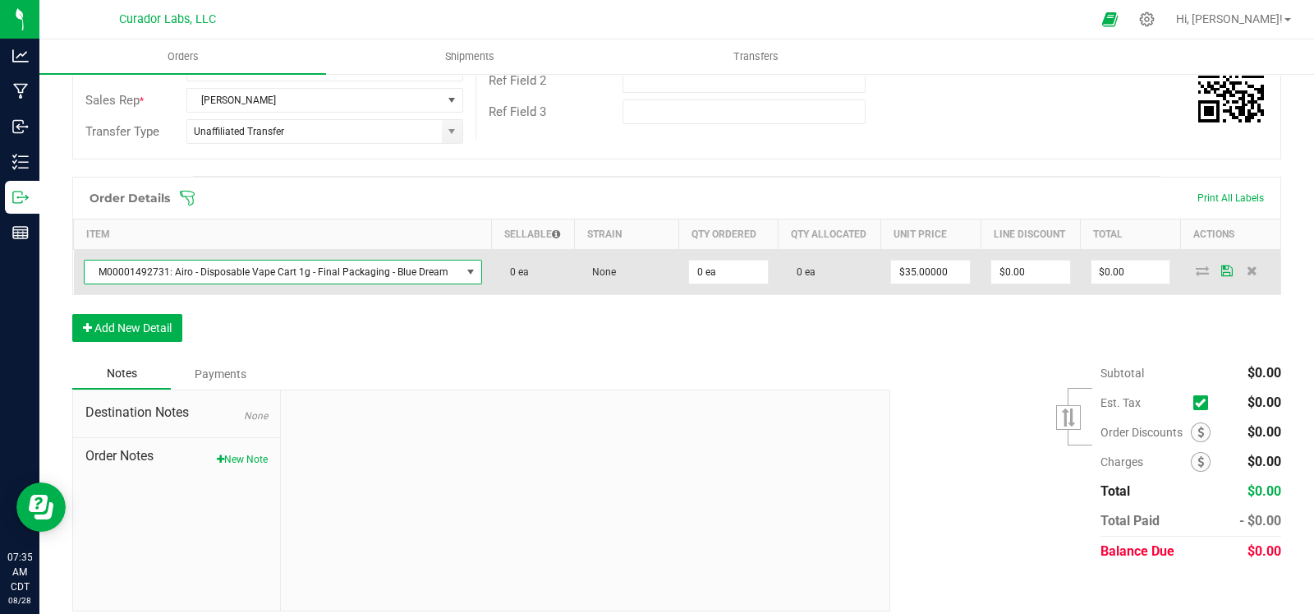
click at [403, 265] on span "M00001492731: Airo - Disposable Vape Cart 1g - Final Packaging - Blue Dream" at bounding box center [273, 271] width 376 height 23
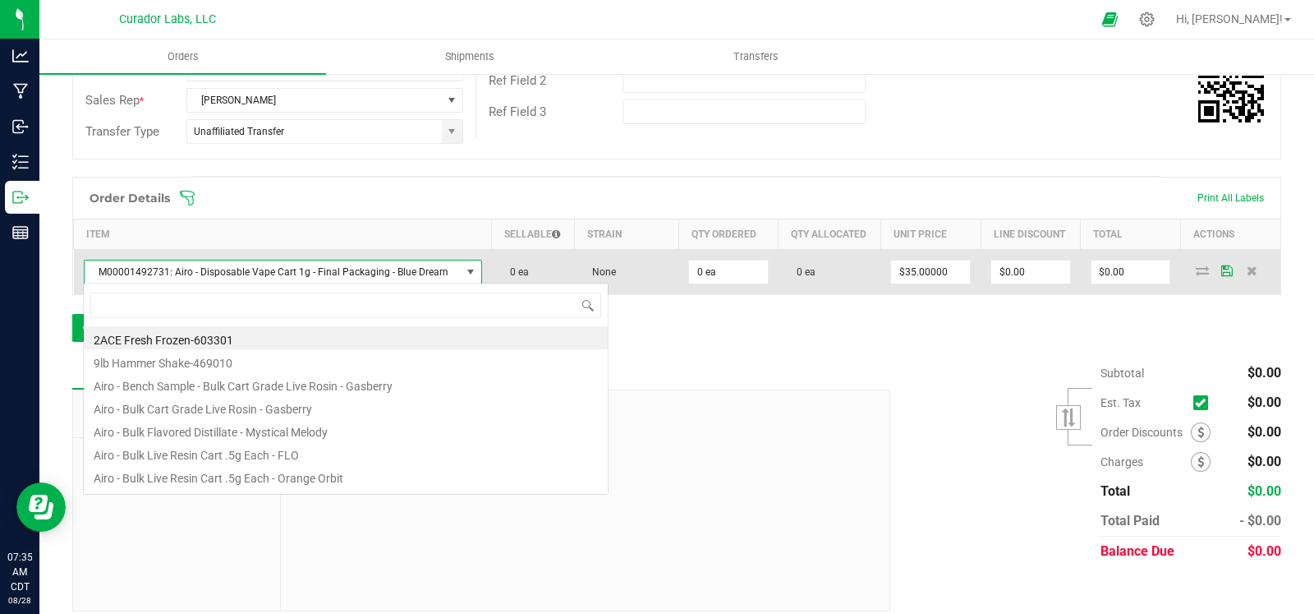
scroll to position [24, 388]
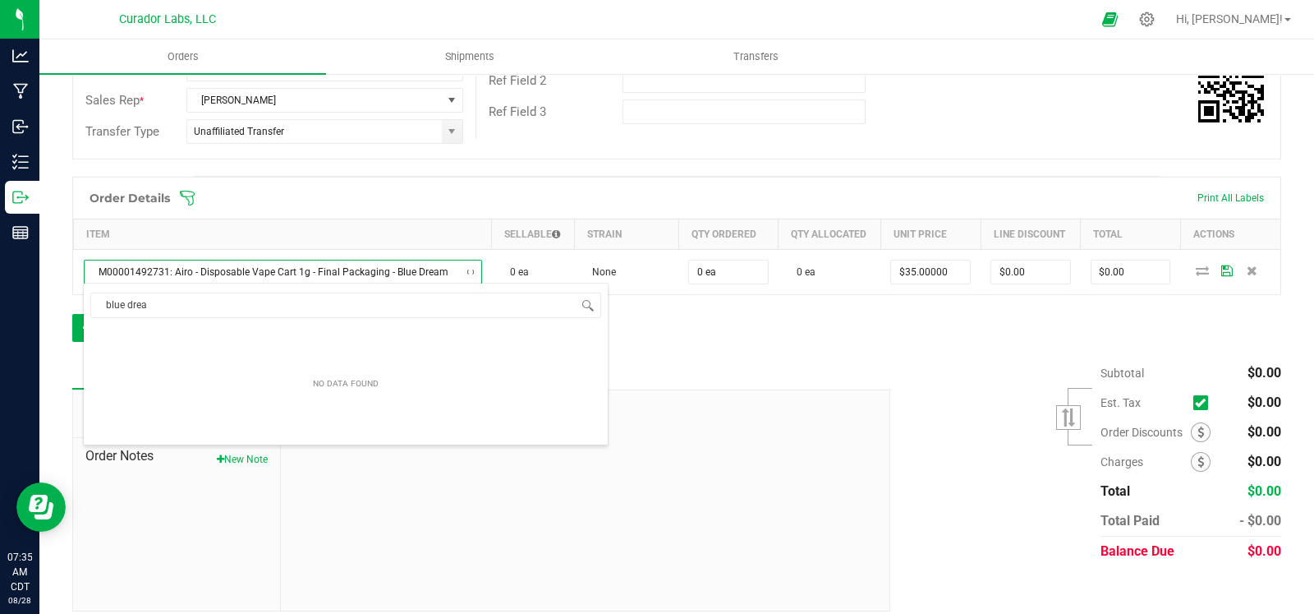
type input "blue dream"
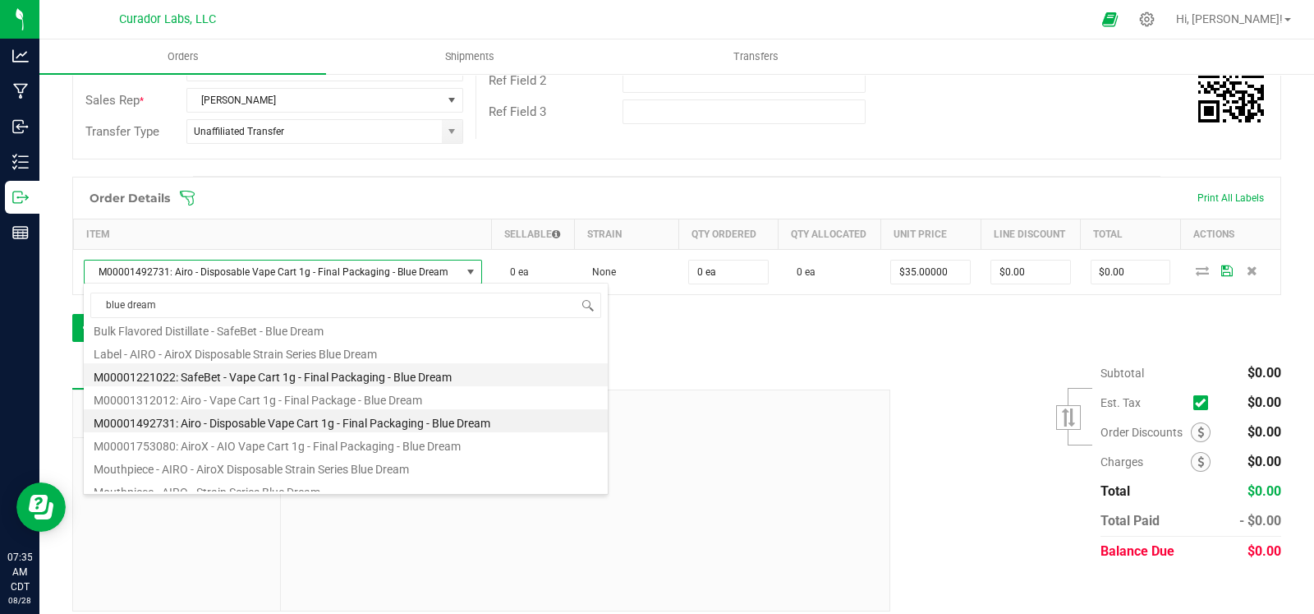
scroll to position [208, 0]
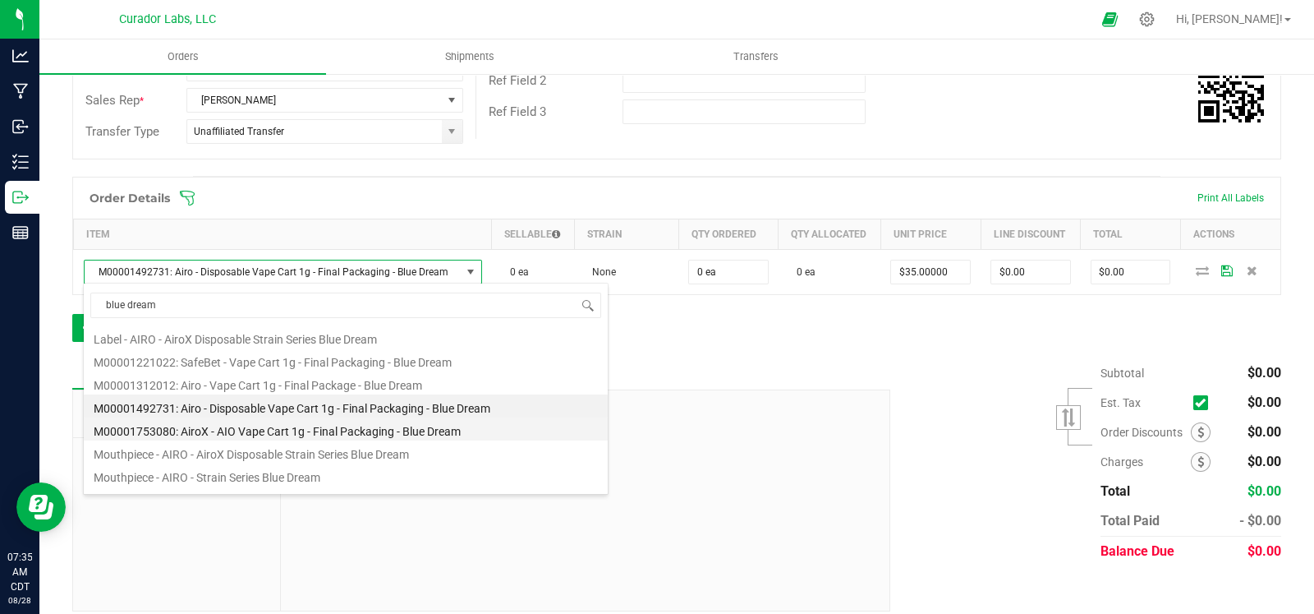
click at [277, 424] on li "M00001753080: AiroX - AIO Vape Cart 1g - Final Packaging - Blue Dream" at bounding box center [346, 428] width 524 height 23
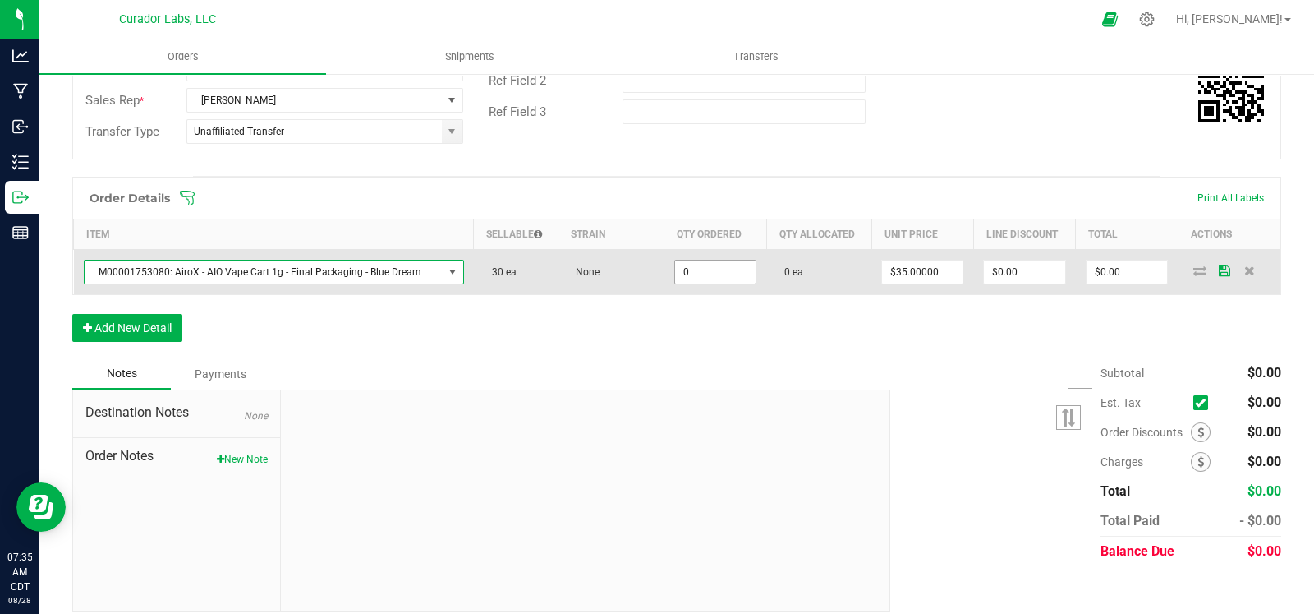
click at [711, 269] on input "0" at bounding box center [715, 271] width 81 height 23
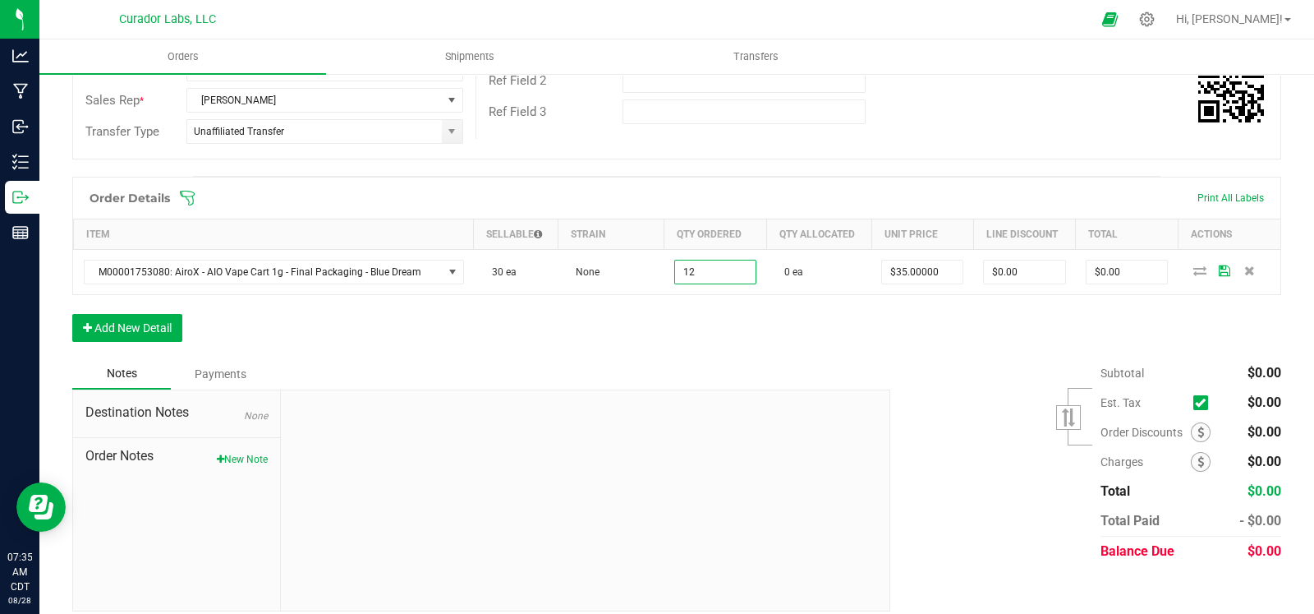
type input "12 ea"
type input "$420.00"
click at [441, 353] on div "Order Details Print All Labels Item Sellable Strain Qty Ordered Qty Allocated U…" at bounding box center [676, 268] width 1209 height 182
click at [158, 322] on button "Add New Detail" at bounding box center [127, 328] width 110 height 28
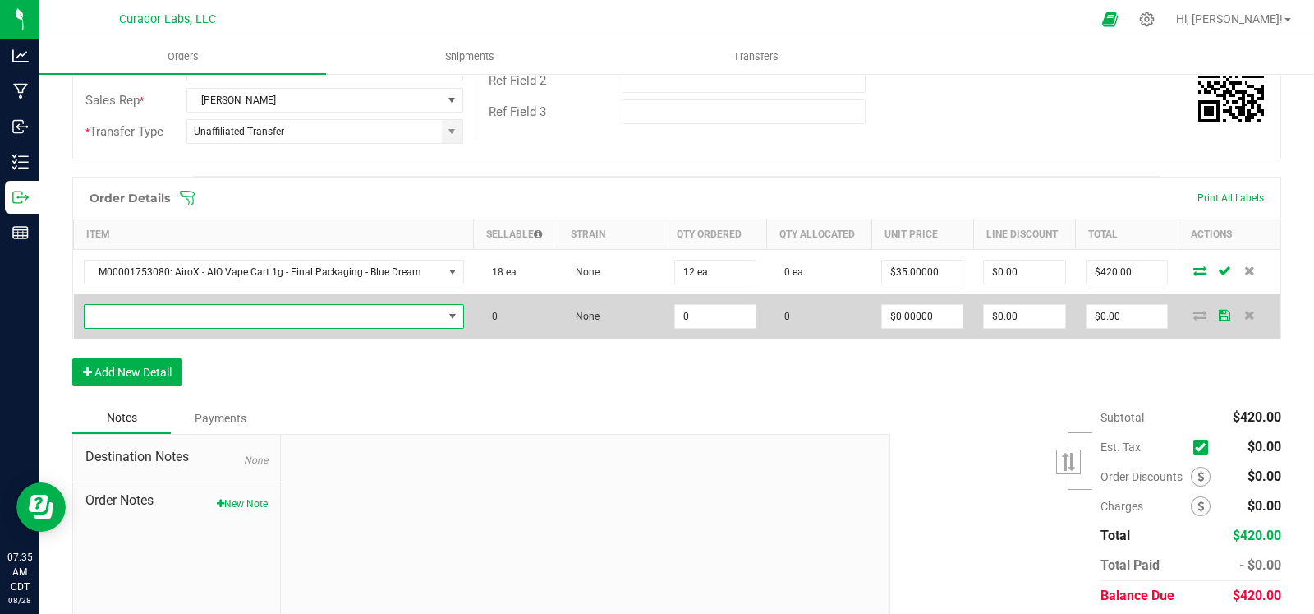
click at [200, 311] on span "NO DATA FOUND" at bounding box center [264, 316] width 358 height 23
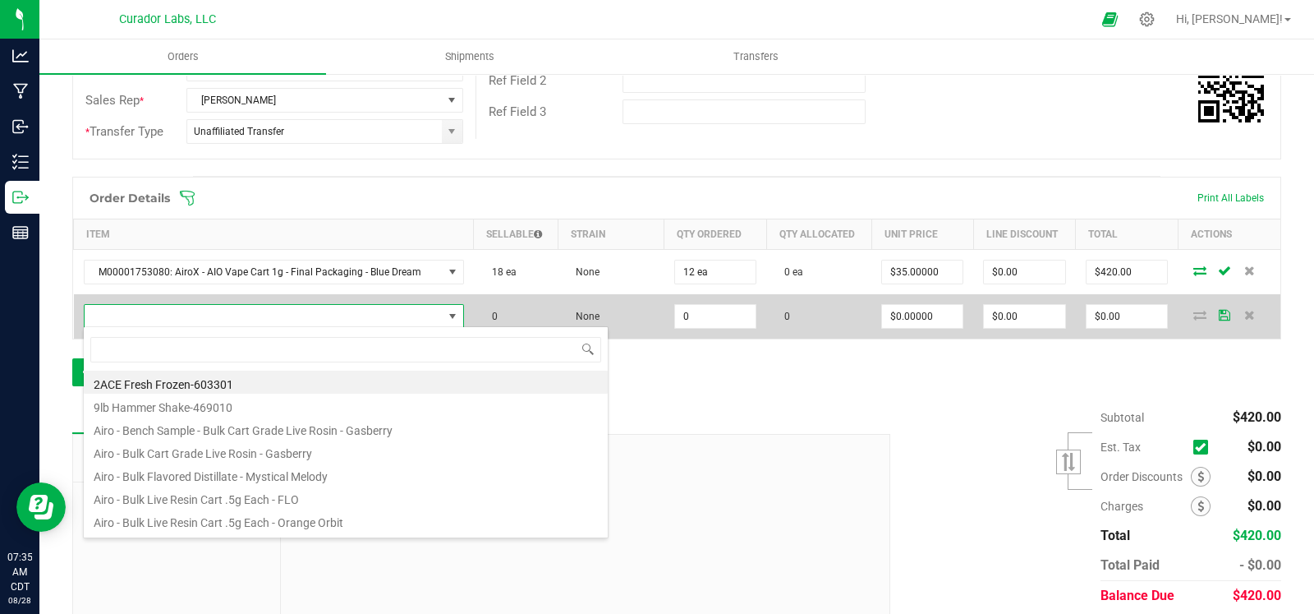
scroll to position [24, 365]
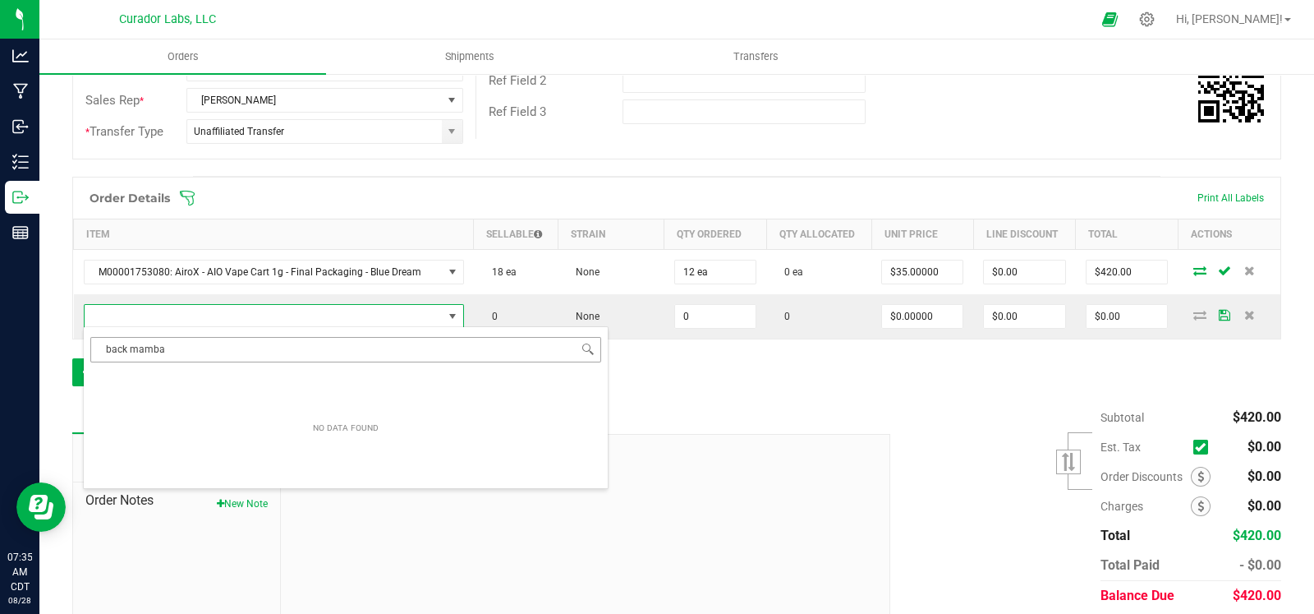
click at [113, 350] on input "back mamba" at bounding box center [345, 349] width 511 height 25
type input "black mamba"
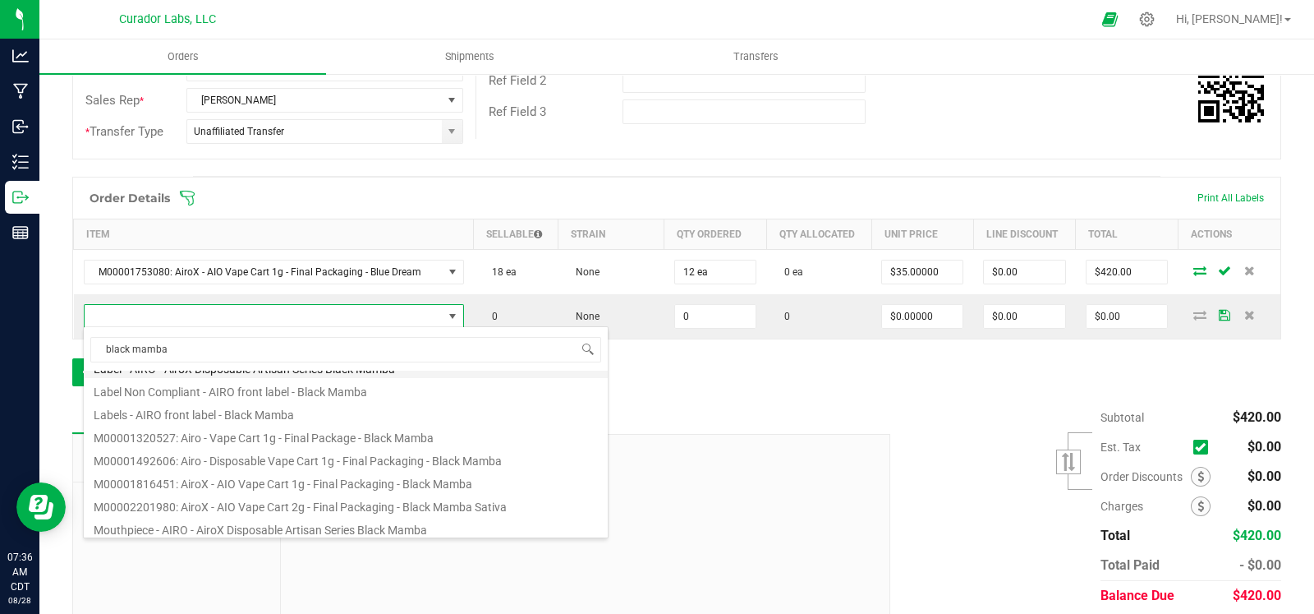
scroll to position [66, 0]
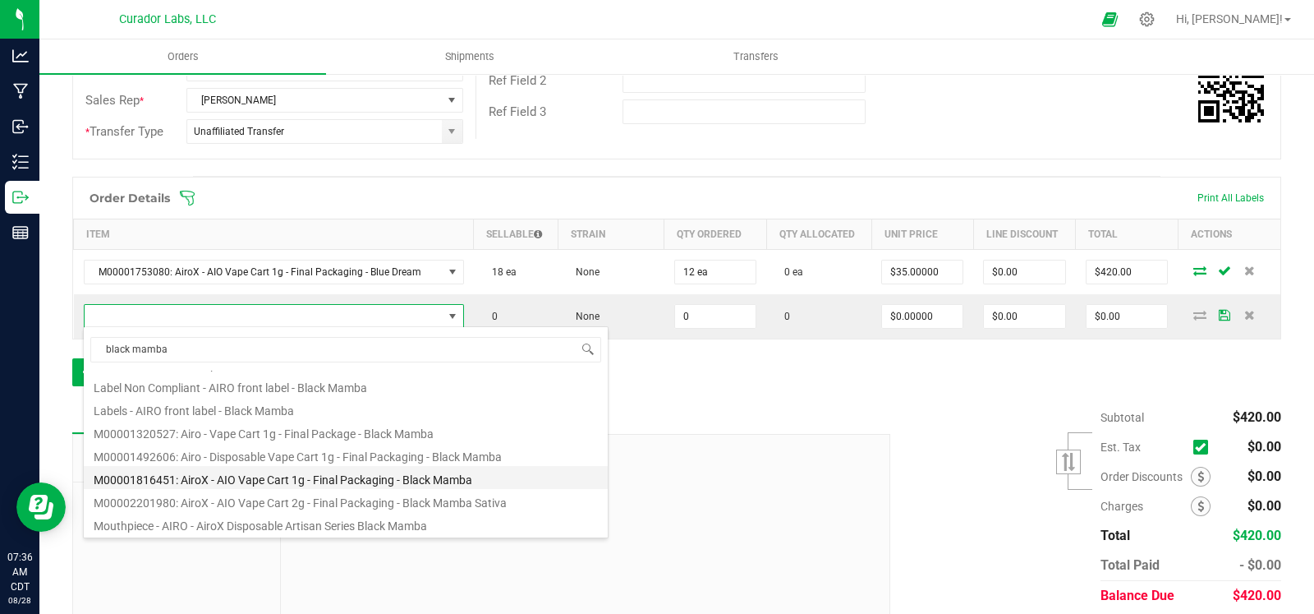
click at [349, 477] on li "M00001816451: AiroX - AIO Vape Cart 1g - Final Packaging - Black Mamba" at bounding box center [346, 477] width 524 height 23
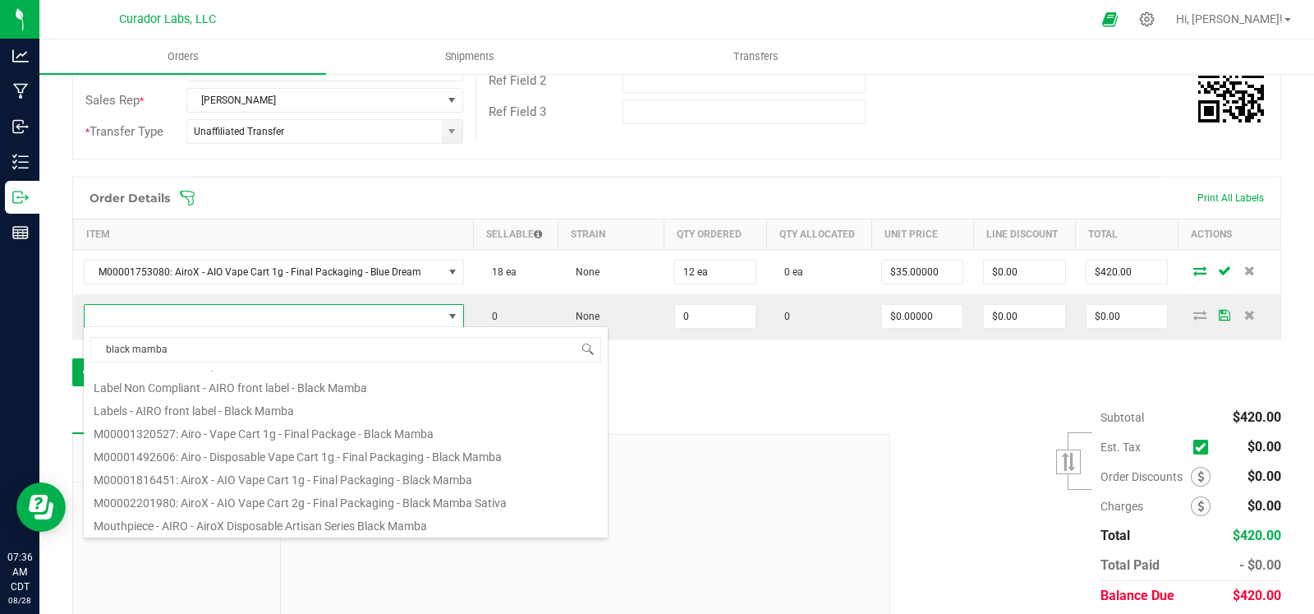
type input "0 ea"
type input "$35.00000"
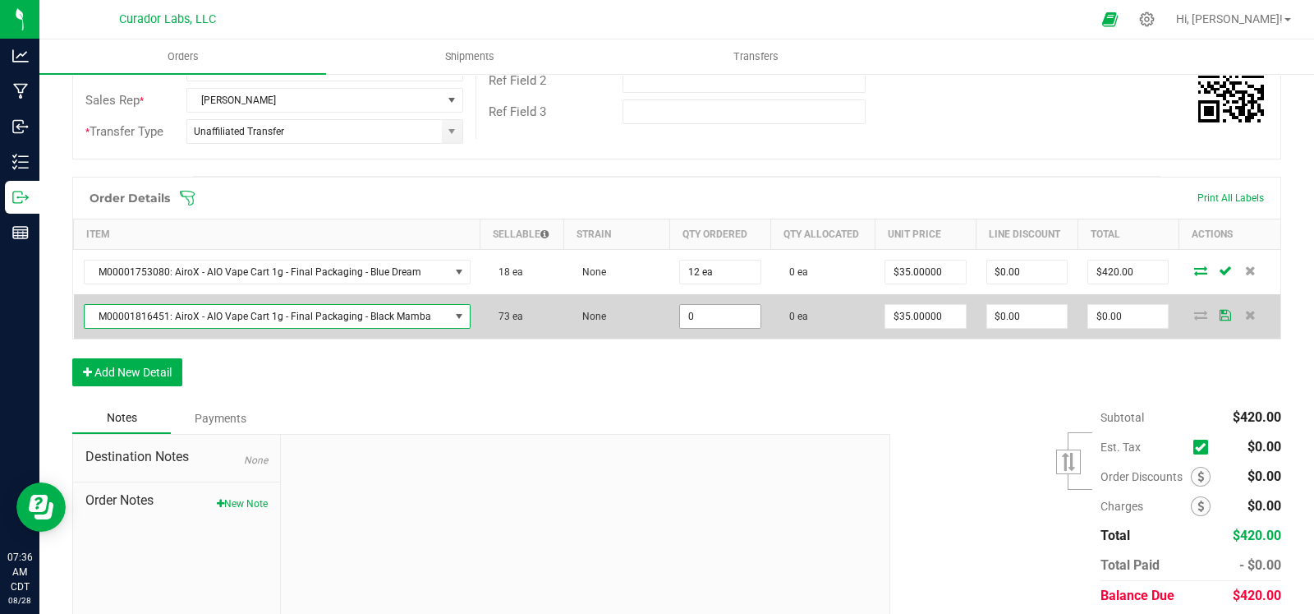
click at [704, 316] on input "0" at bounding box center [720, 316] width 80 height 23
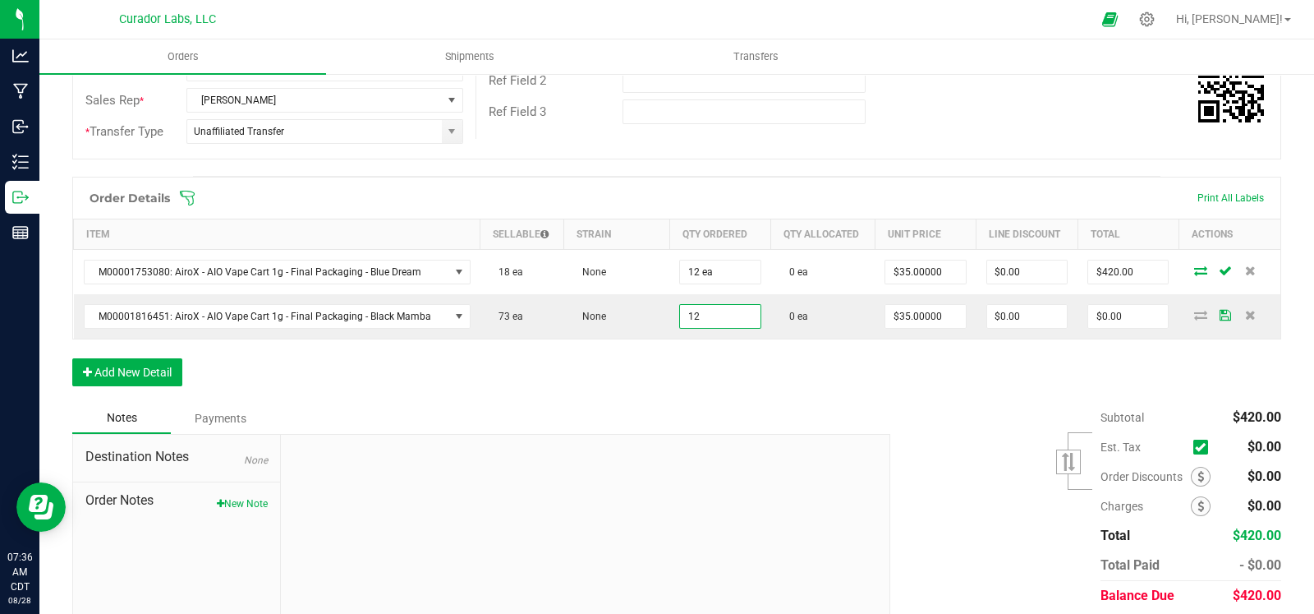
type input "12 ea"
type input "$420.00"
click at [624, 387] on div "Order Details Print All Labels Item Sellable Strain Qty Ordered Qty Allocated U…" at bounding box center [676, 290] width 1209 height 226
click at [172, 371] on button "Add New Detail" at bounding box center [127, 372] width 110 height 28
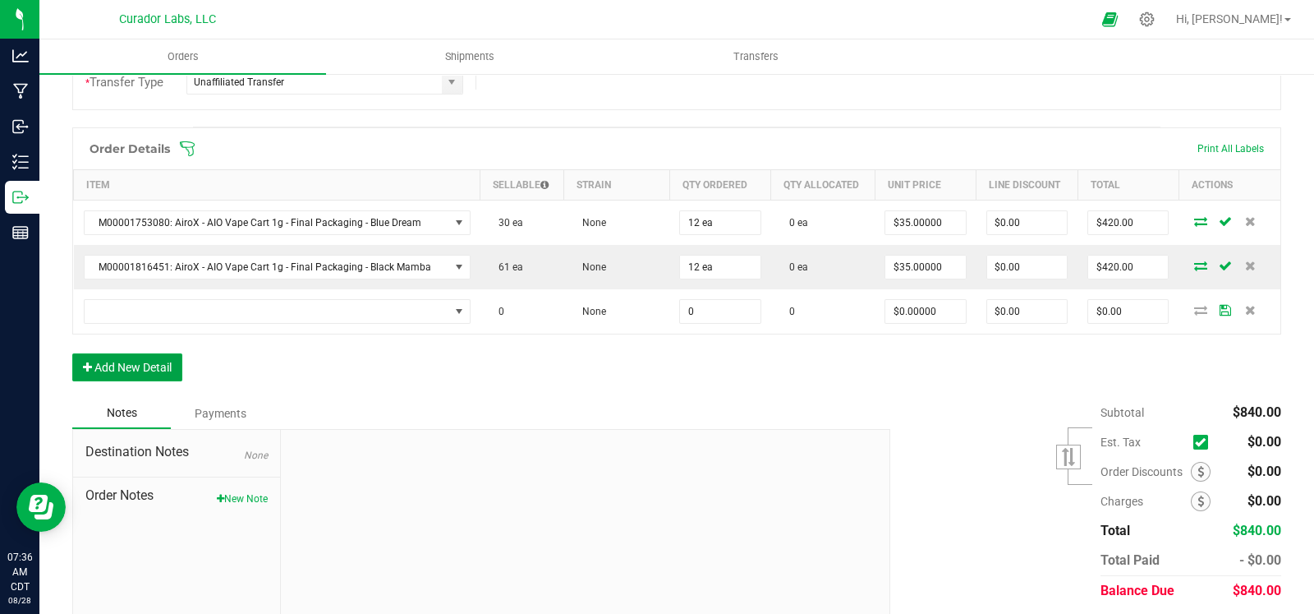
scroll to position [398, 0]
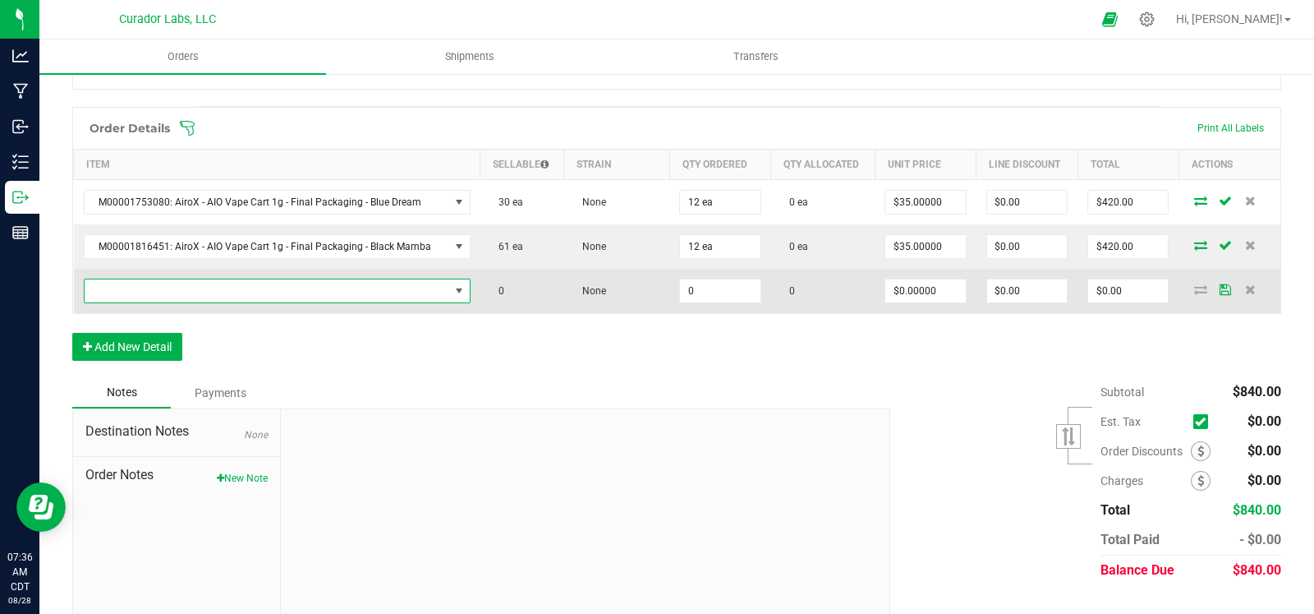
click at [159, 297] on span "NO DATA FOUND" at bounding box center [267, 290] width 365 height 23
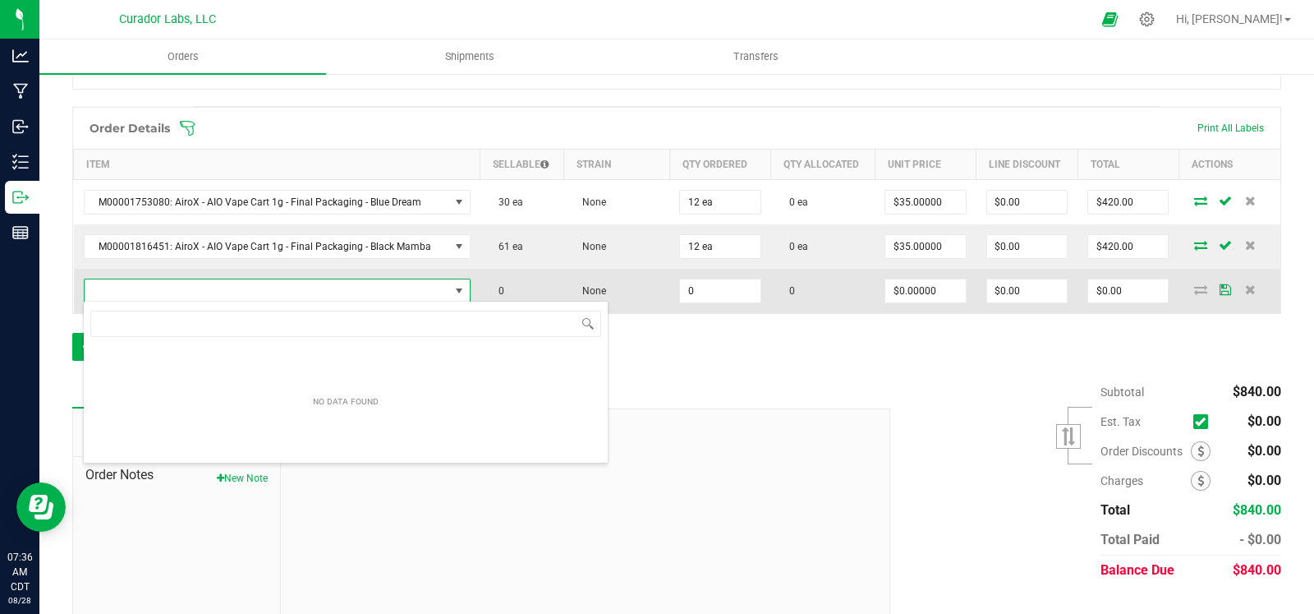
scroll to position [24, 371]
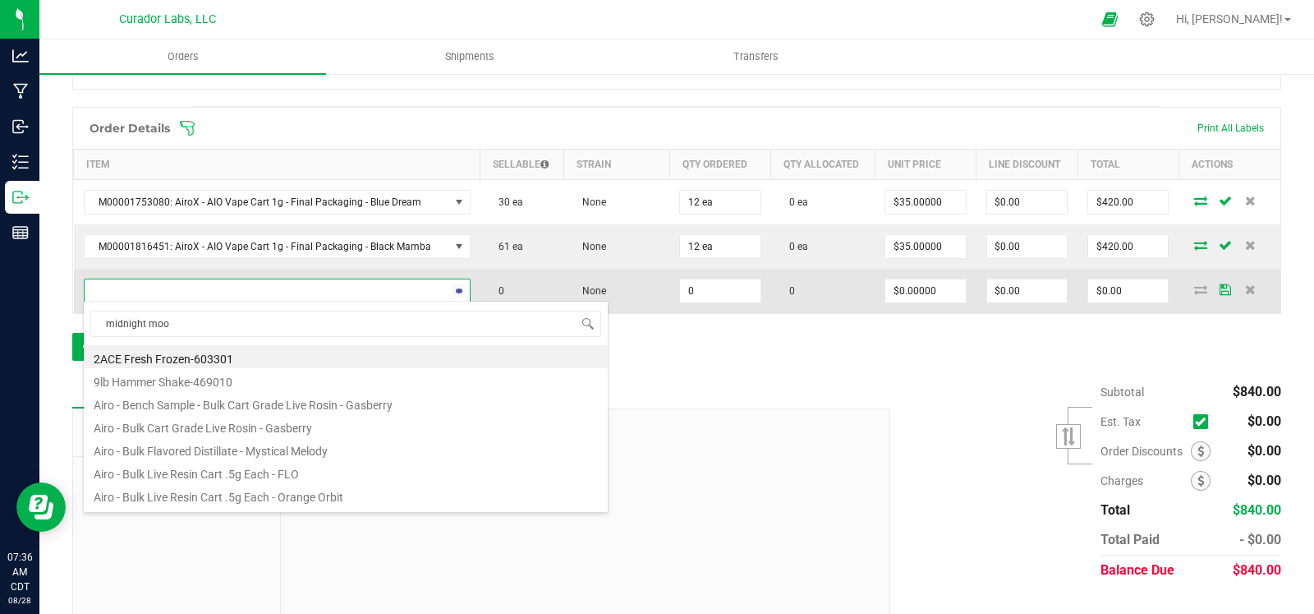
type input "midnight moon"
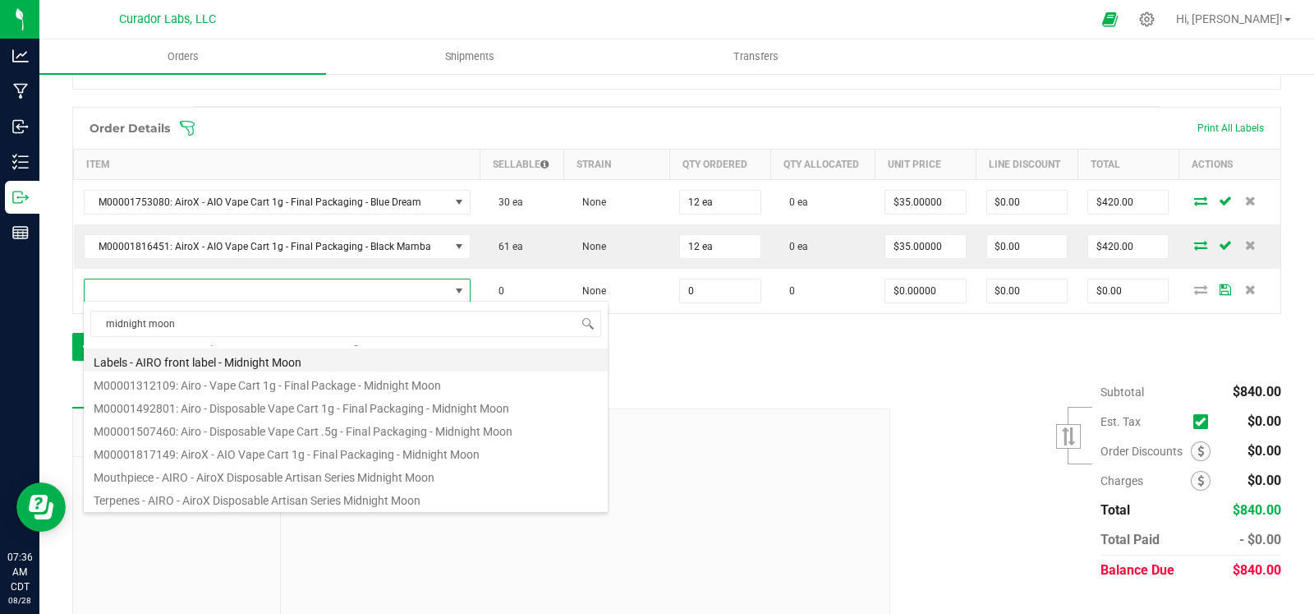
scroll to position [81, 0]
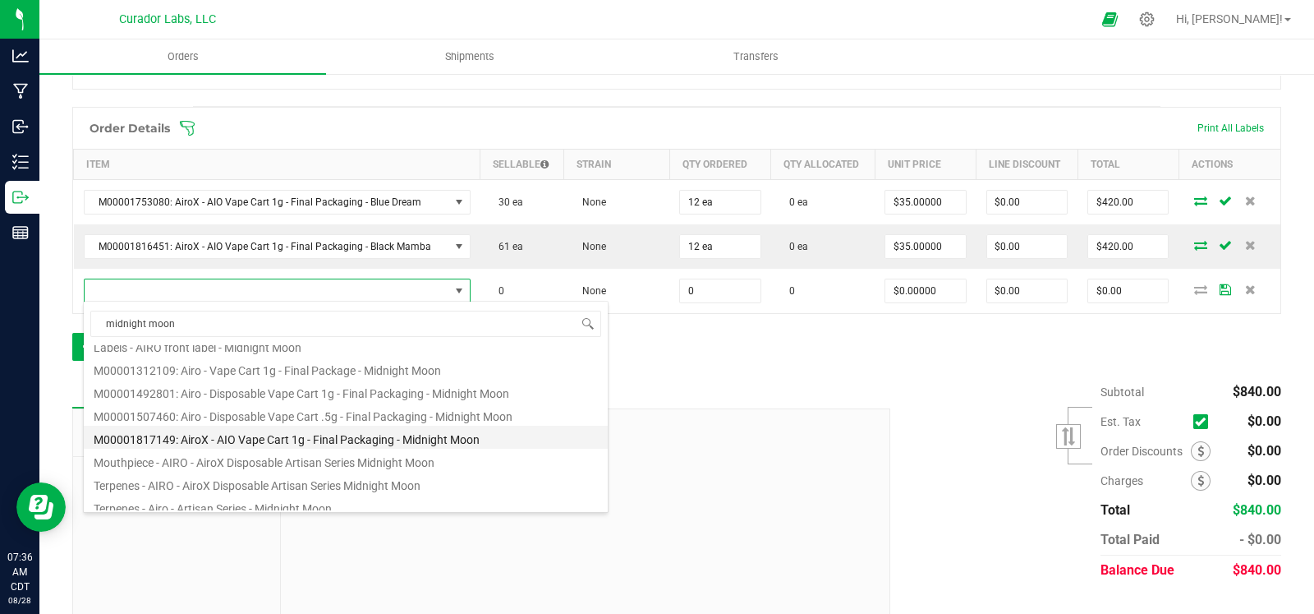
click at [306, 438] on li "M00001817149: AiroX - AIO Vape Cart 1g - Final Packaging - Midnight Moon" at bounding box center [346, 437] width 524 height 23
type input "0 ea"
type input "$35.00000"
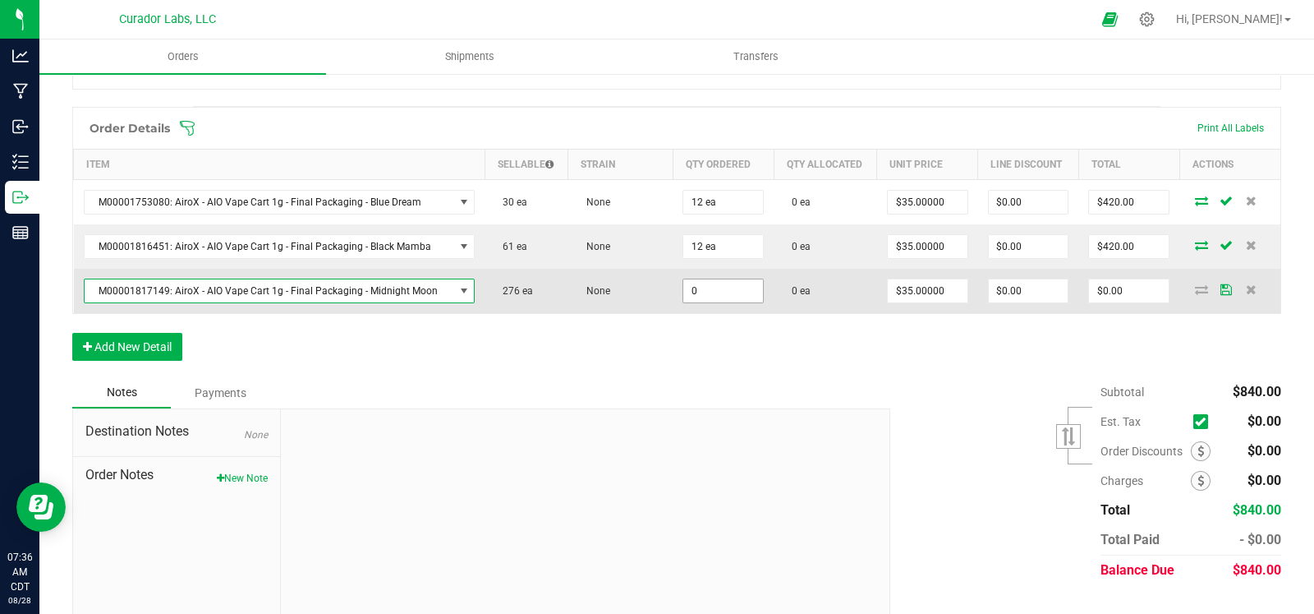
click at [705, 292] on input "0" at bounding box center [724, 290] width 80 height 23
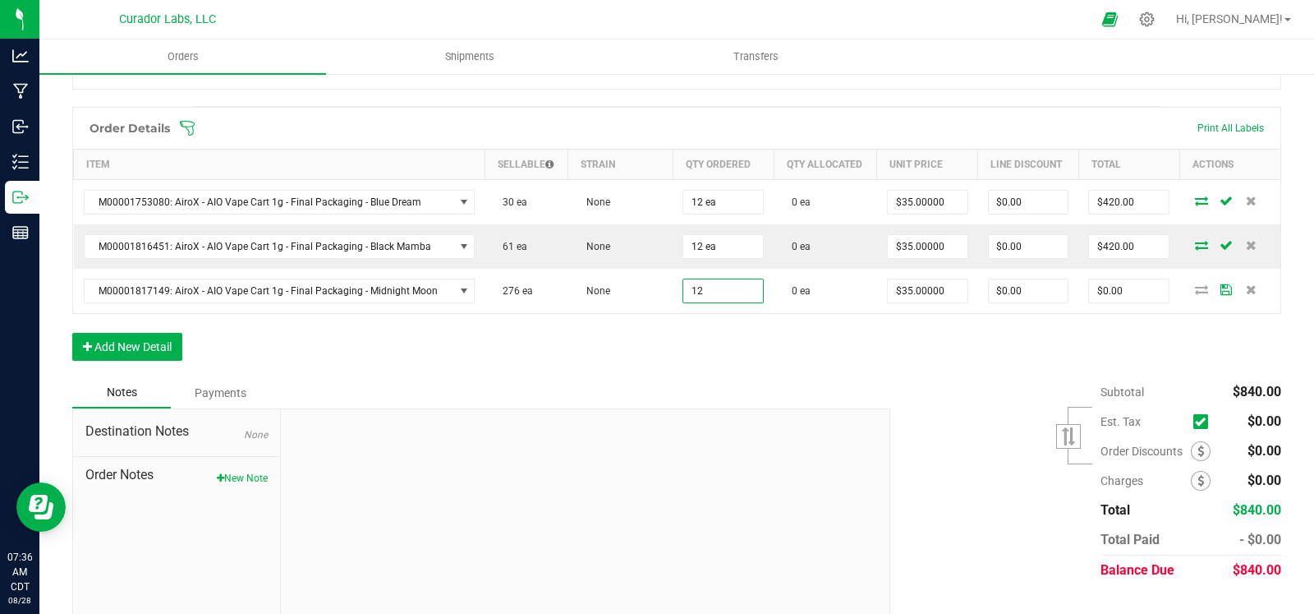
type input "12 ea"
type input "$420.00"
click at [663, 352] on div "Order Details Print All Labels Item Sellable Strain Qty Ordered Qty Allocated U…" at bounding box center [676, 242] width 1209 height 270
drag, startPoint x: 148, startPoint y: 343, endPoint x: 611, endPoint y: 357, distance: 463.6
click at [148, 343] on button "Add New Detail" at bounding box center [127, 347] width 110 height 28
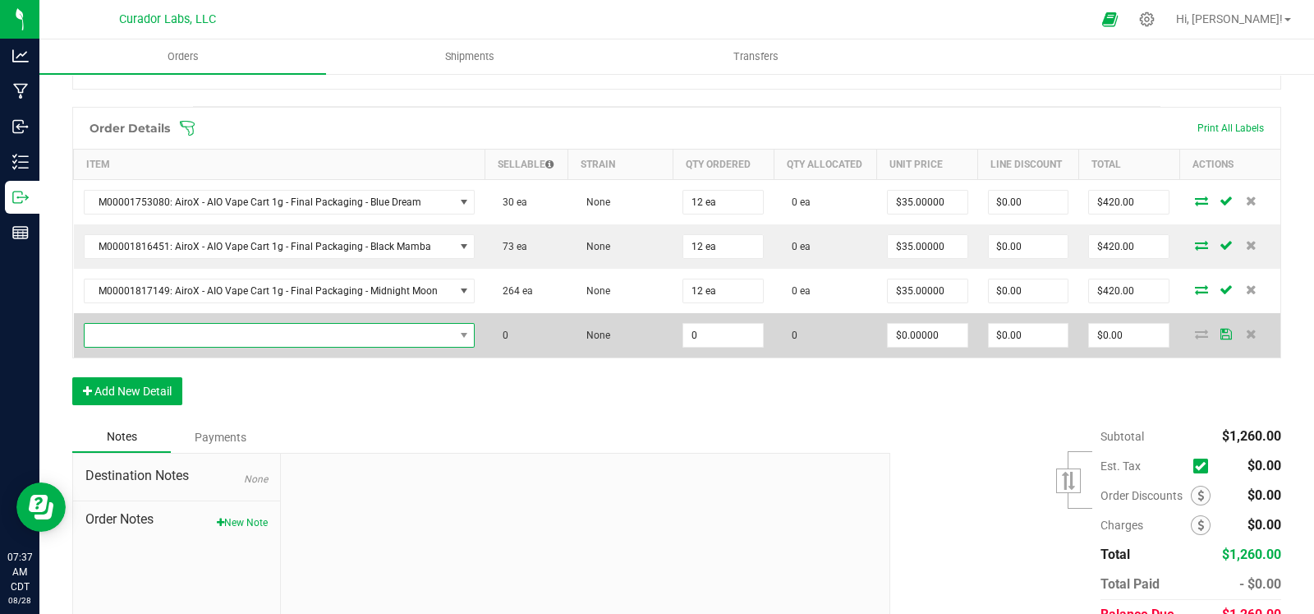
drag, startPoint x: 229, startPoint y: 334, endPoint x: 252, endPoint y: 334, distance: 23.0
click at [229, 334] on span "NO DATA FOUND" at bounding box center [270, 335] width 370 height 23
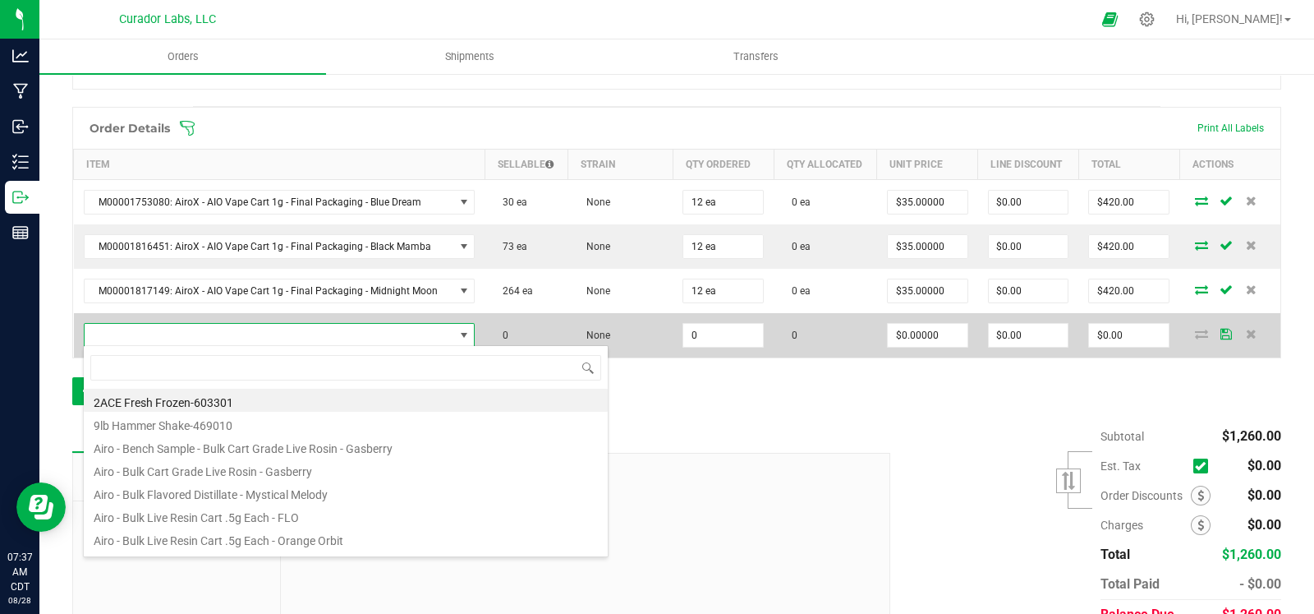
scroll to position [24, 375]
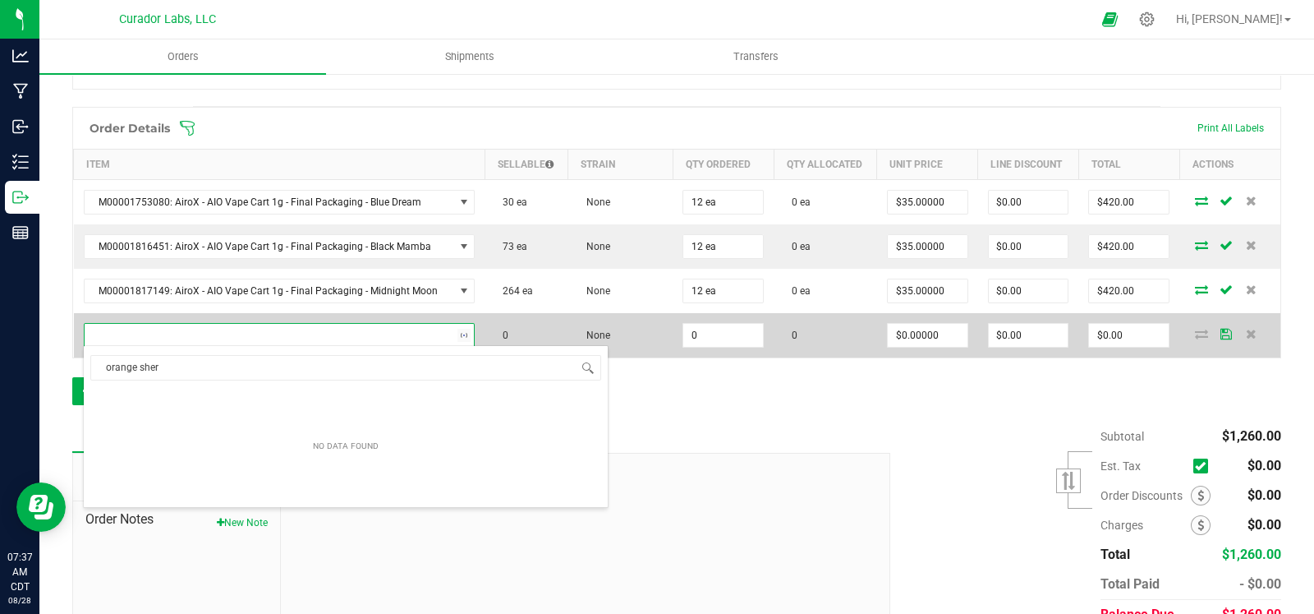
type input "orange sherb"
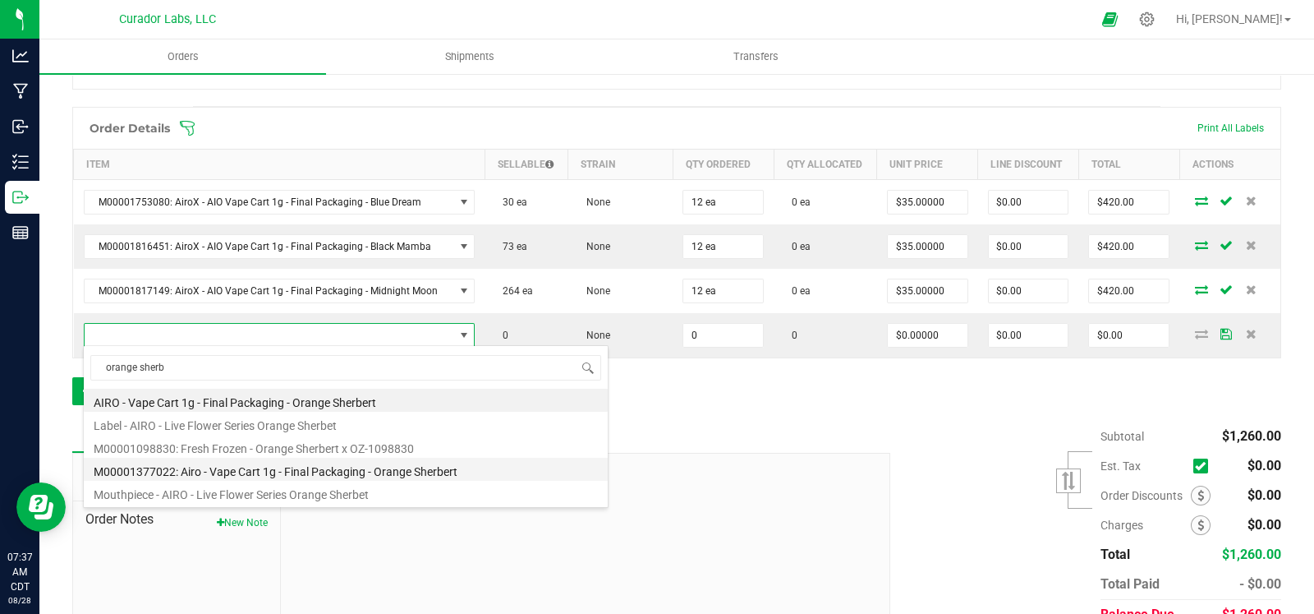
drag, startPoint x: 322, startPoint y: 469, endPoint x: 513, endPoint y: 439, distance: 193.8
click at [326, 470] on li "M00001377022: Airo - Vape Cart 1g - Final Packaging - Orange Sherbert" at bounding box center [346, 469] width 524 height 23
type input "0 ea"
type input "$30.00000"
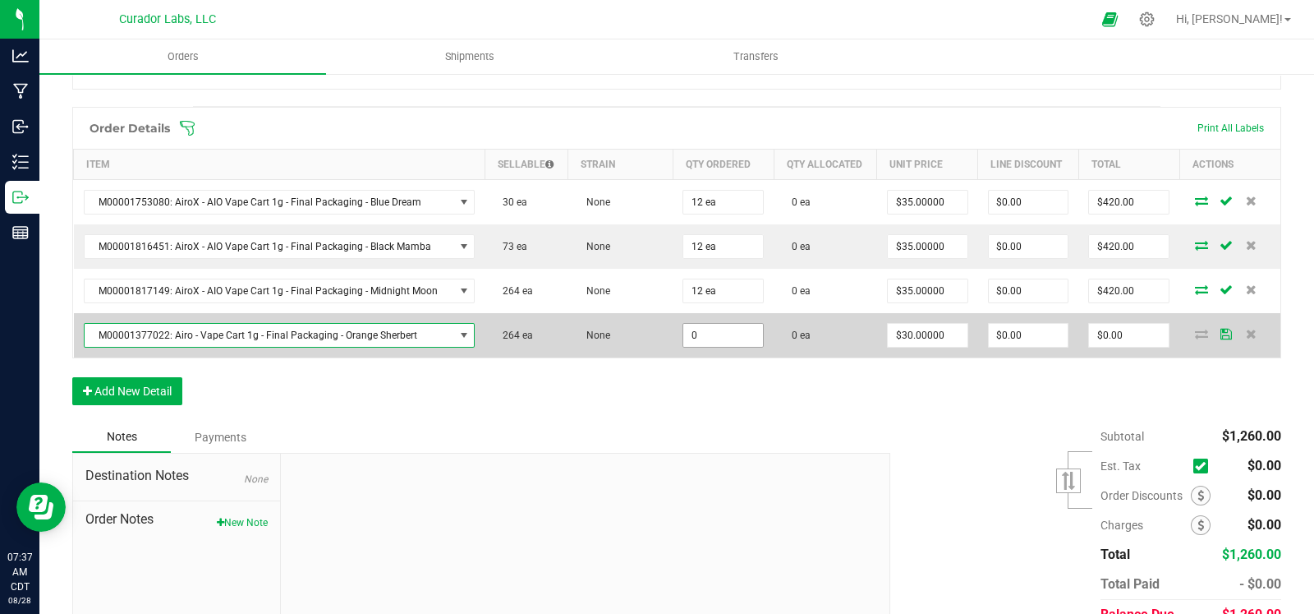
click at [697, 334] on input "0" at bounding box center [724, 335] width 80 height 23
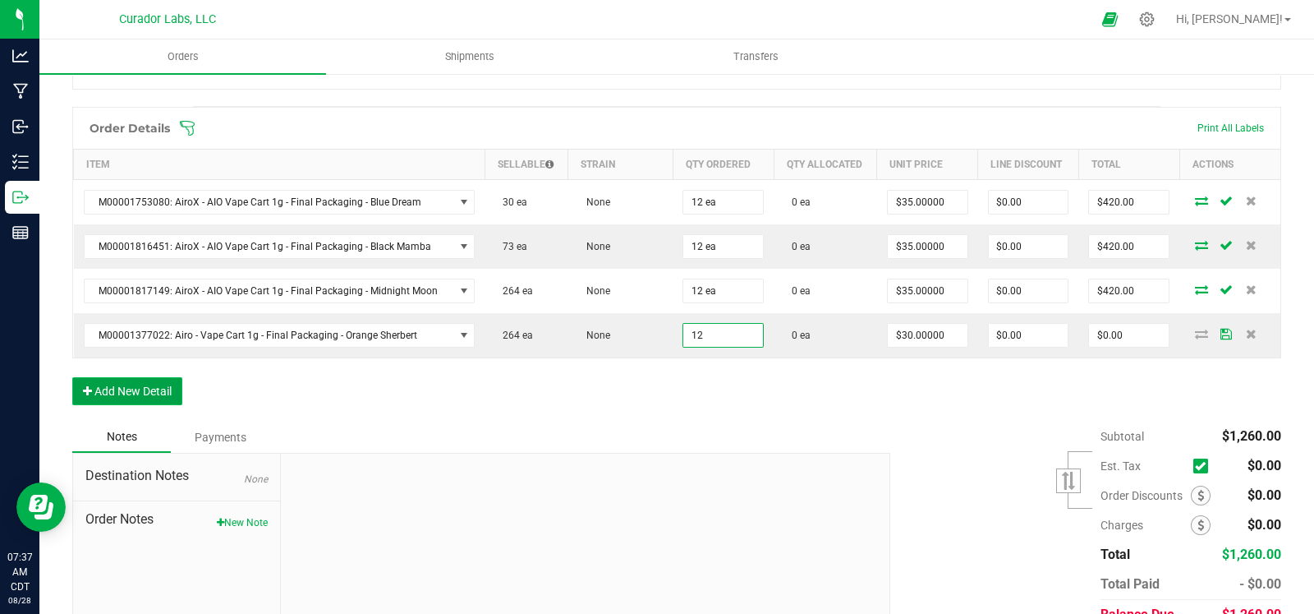
type input "12 ea"
type input "$360.00"
click at [150, 392] on button "Add New Detail" at bounding box center [127, 391] width 110 height 28
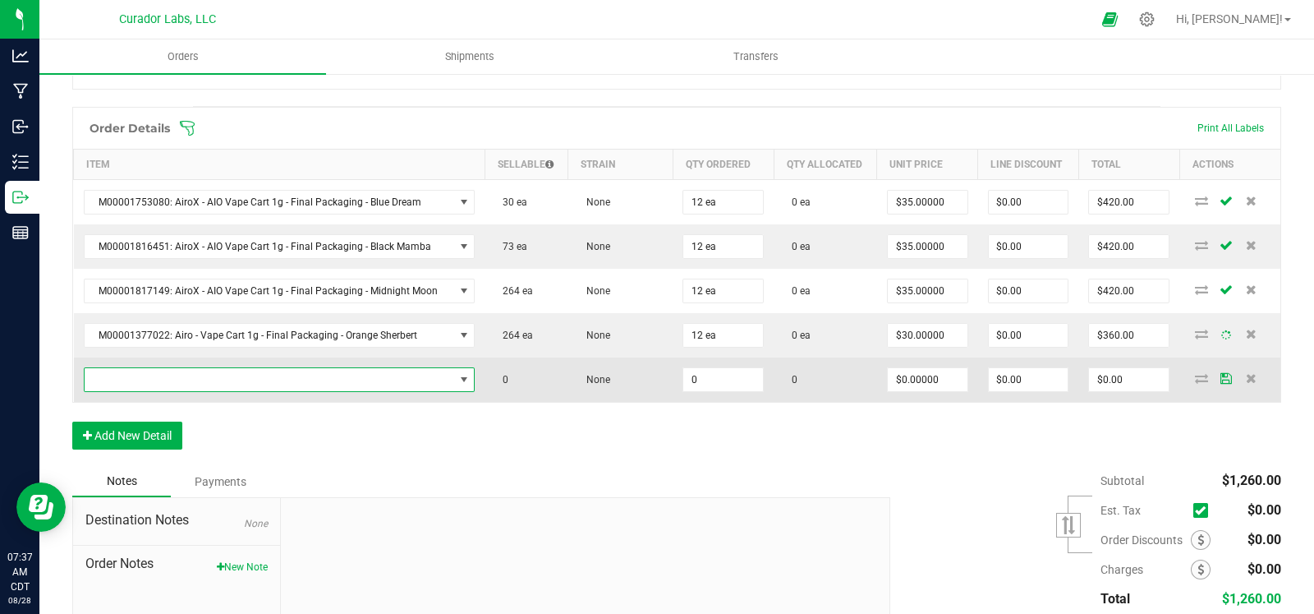
click at [178, 371] on span "NO DATA FOUND" at bounding box center [270, 379] width 370 height 23
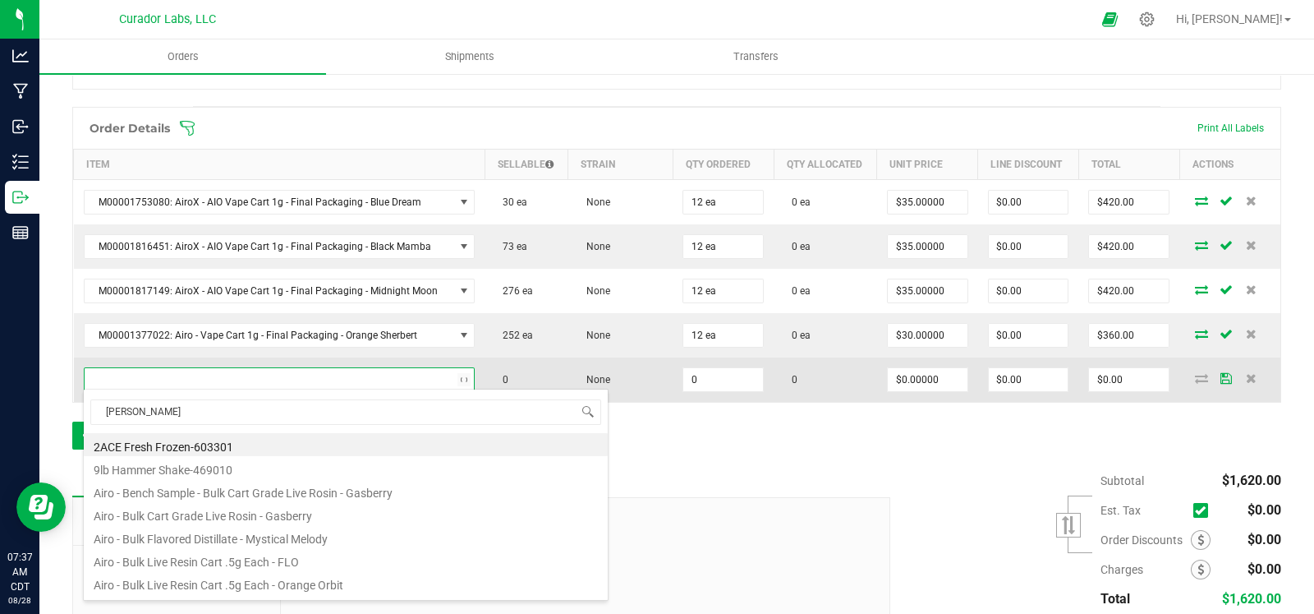
type input "jack fruit"
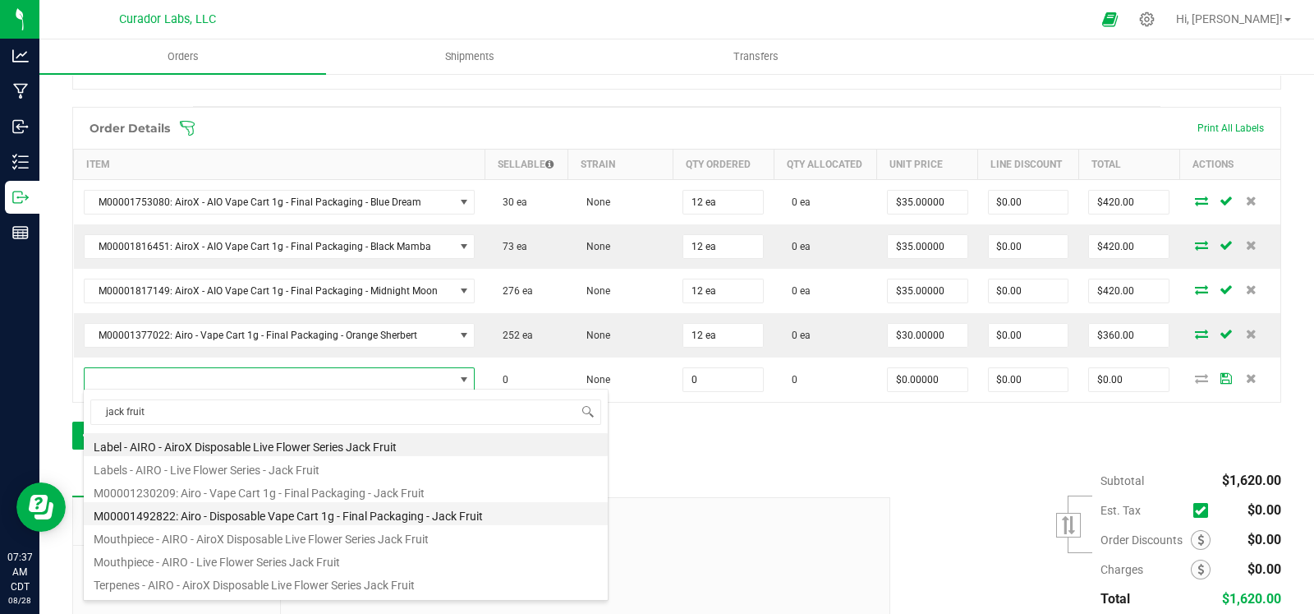
click at [256, 513] on li "M00001492822: Airo - Disposable Vape Cart 1g - Final Packaging - Jack Fruit" at bounding box center [346, 513] width 524 height 23
type input "0 ea"
type input "$35.00000"
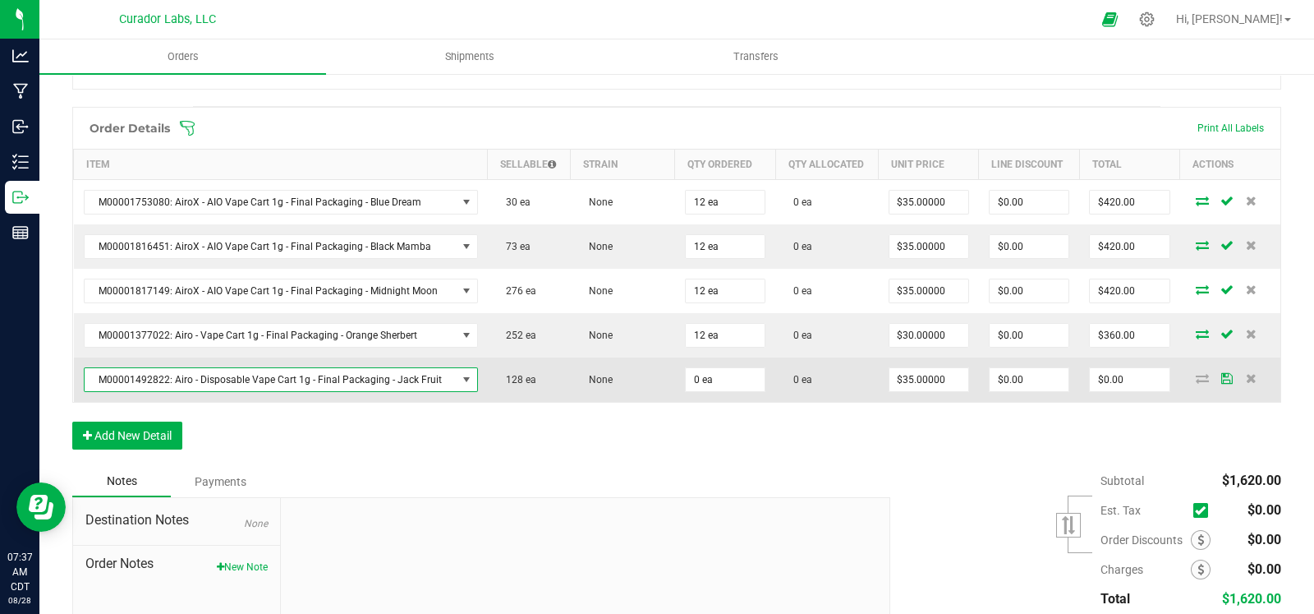
click at [288, 375] on span "M00001492822: Airo - Disposable Vape Cart 1g - Final Packaging - Jack Fruit" at bounding box center [271, 379] width 372 height 23
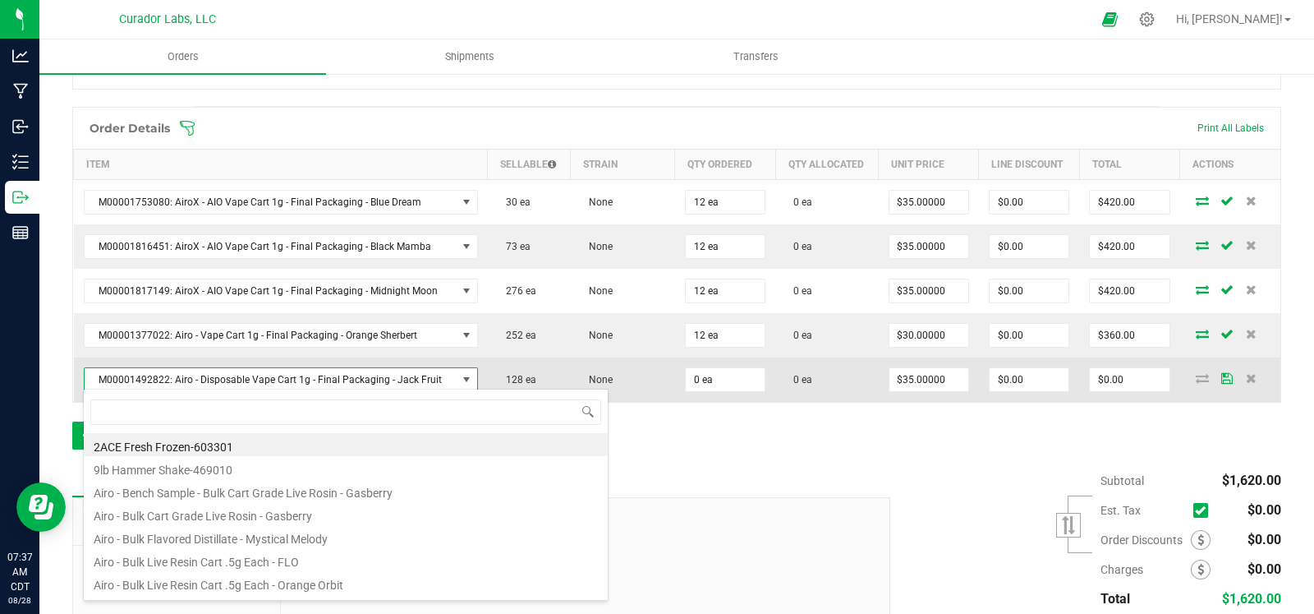
scroll to position [24, 383]
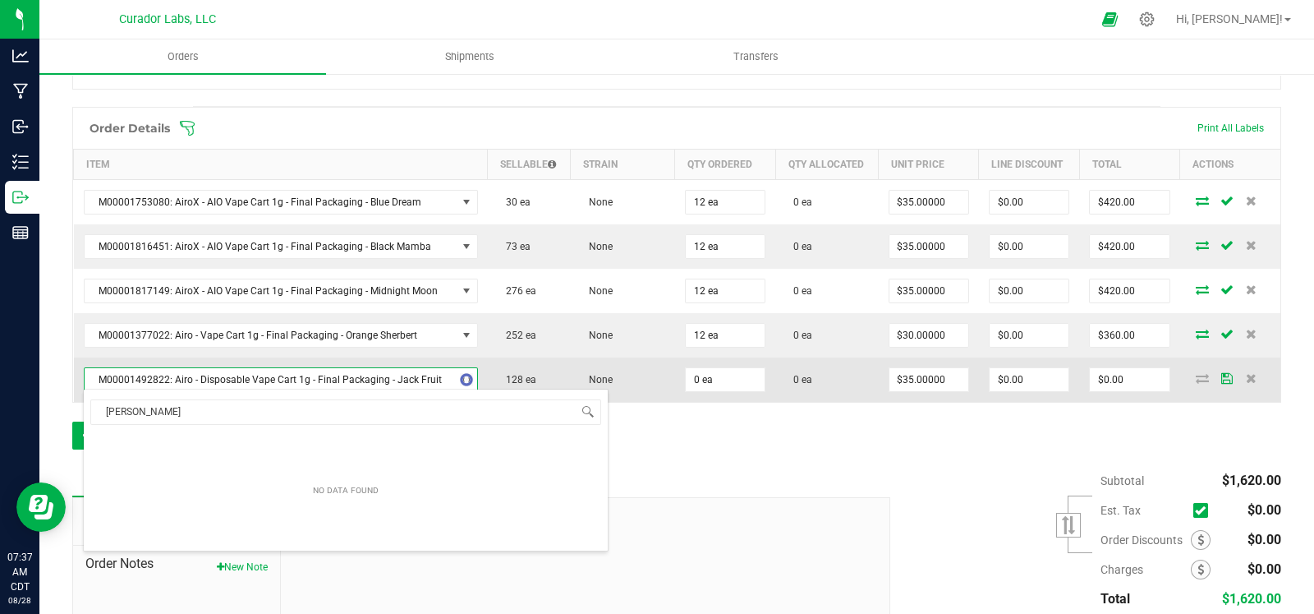
type input "jack fruit"
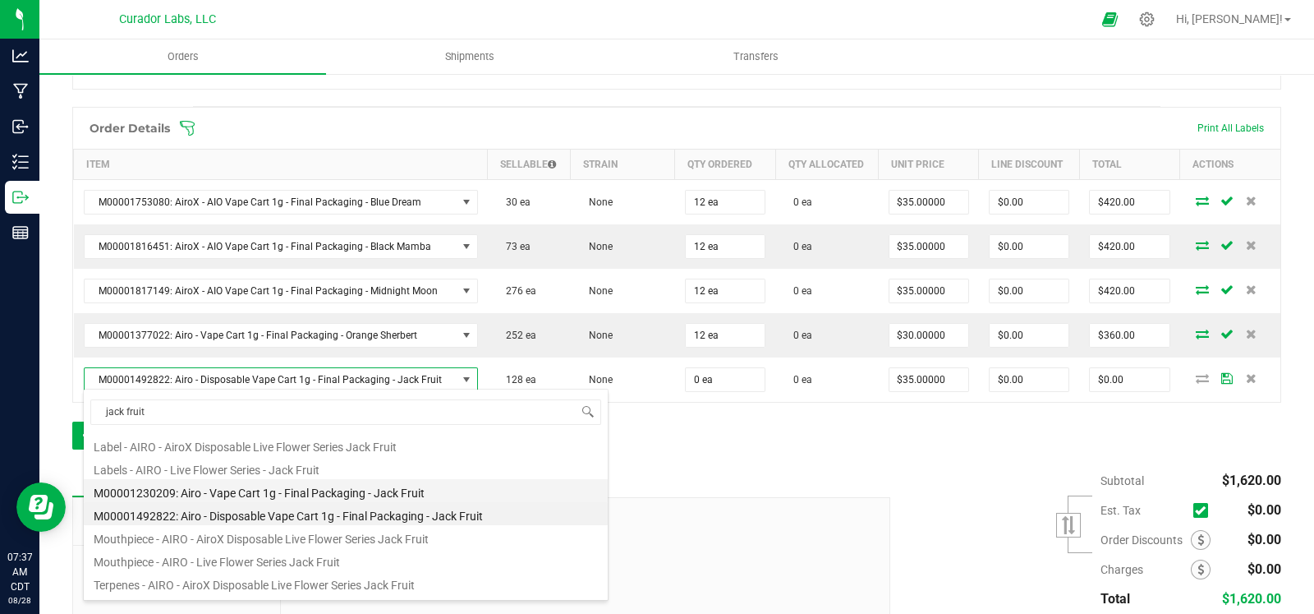
click at [340, 486] on li "M00001230209: Airo - Vape Cart 1g - Final Packaging - Jack Fruit" at bounding box center [346, 490] width 524 height 23
type input "$30.00000"
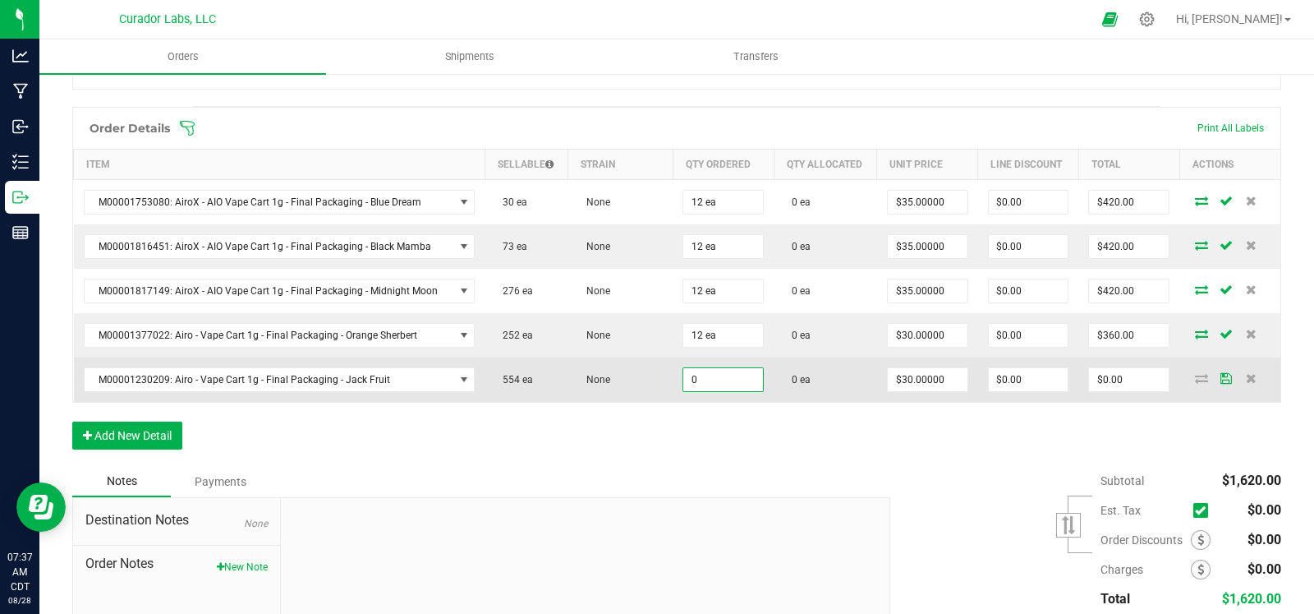
click at [715, 380] on input "0" at bounding box center [724, 379] width 80 height 23
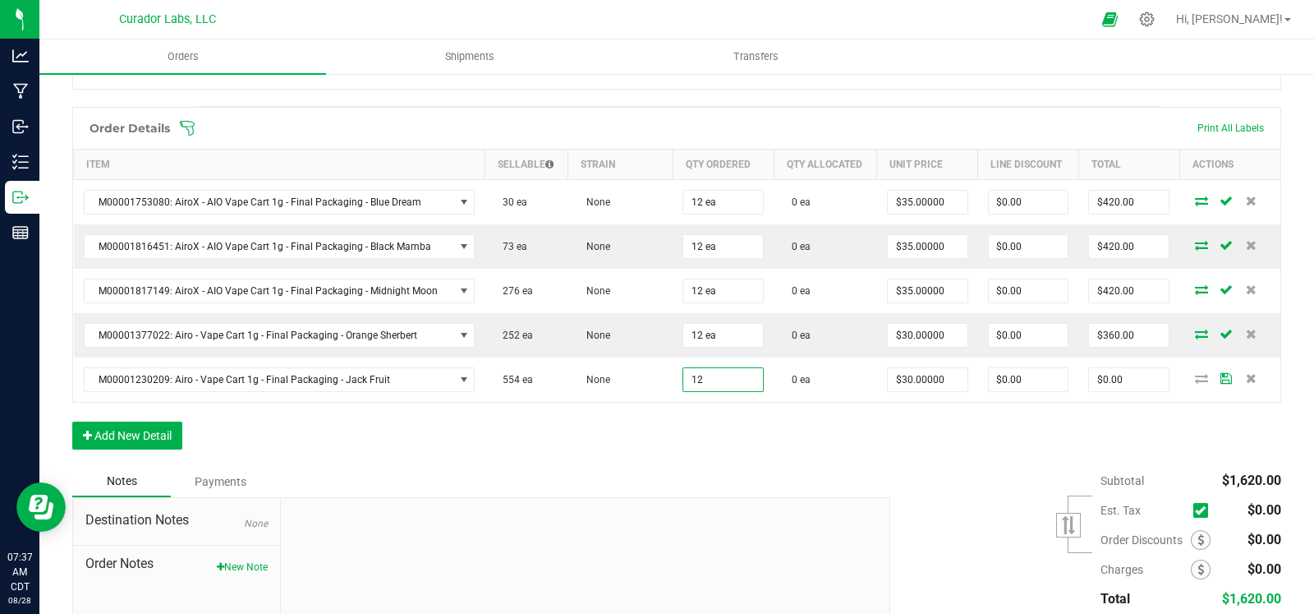
type input "12 ea"
type input "$360.00"
click at [660, 451] on div "Order Details Print All Labels Item Sellable Strain Qty Ordered Qty Allocated U…" at bounding box center [676, 286] width 1209 height 359
click at [173, 430] on button "Add New Detail" at bounding box center [127, 435] width 110 height 28
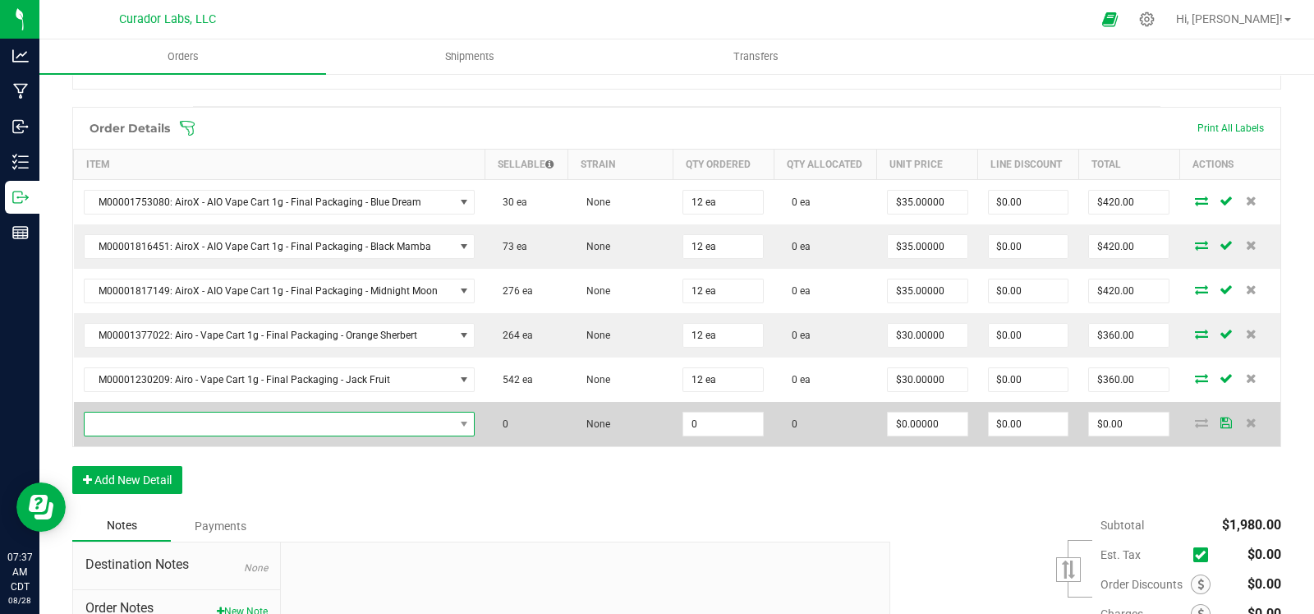
click at [178, 417] on span "NO DATA FOUND" at bounding box center [270, 423] width 370 height 23
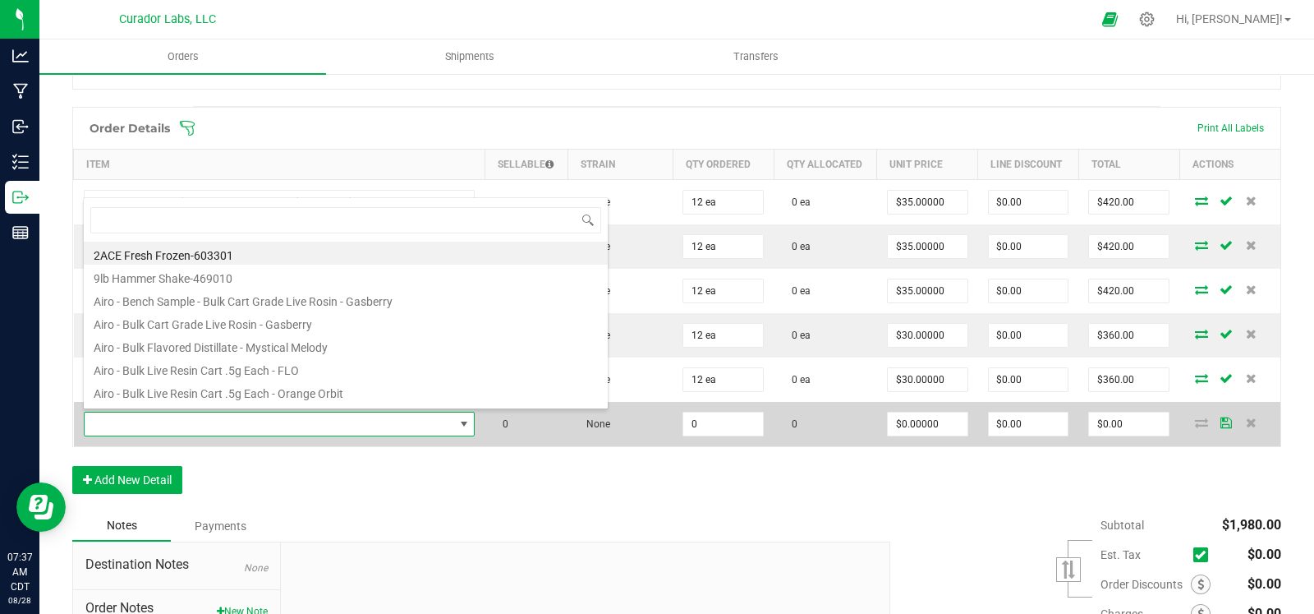
scroll to position [24, 375]
type input "feco"
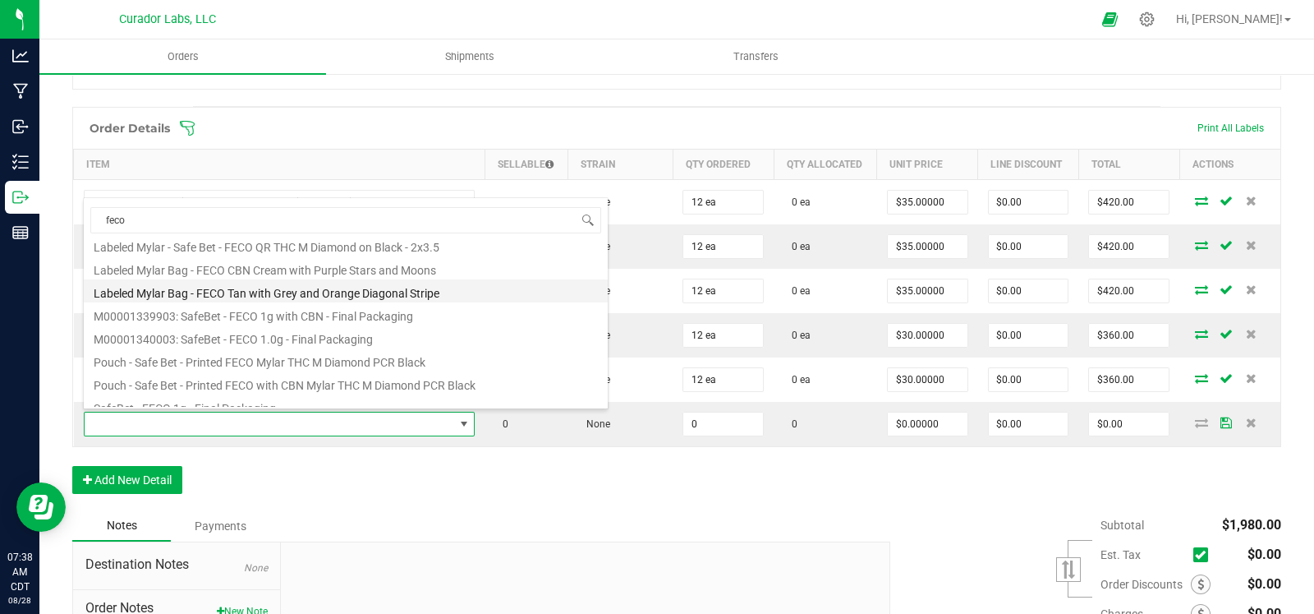
scroll to position [42, 0]
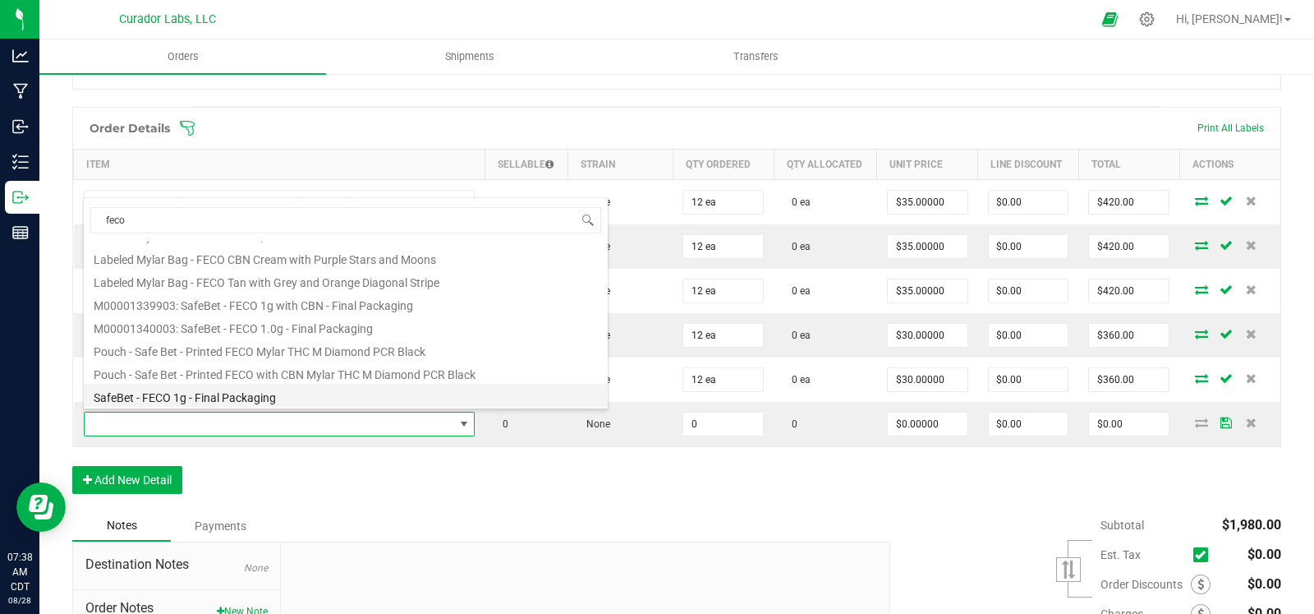
click at [251, 396] on li "SafeBet - FECO 1g - Final Packaging" at bounding box center [346, 395] width 524 height 23
type input "0 ea"
type input "$22.50000"
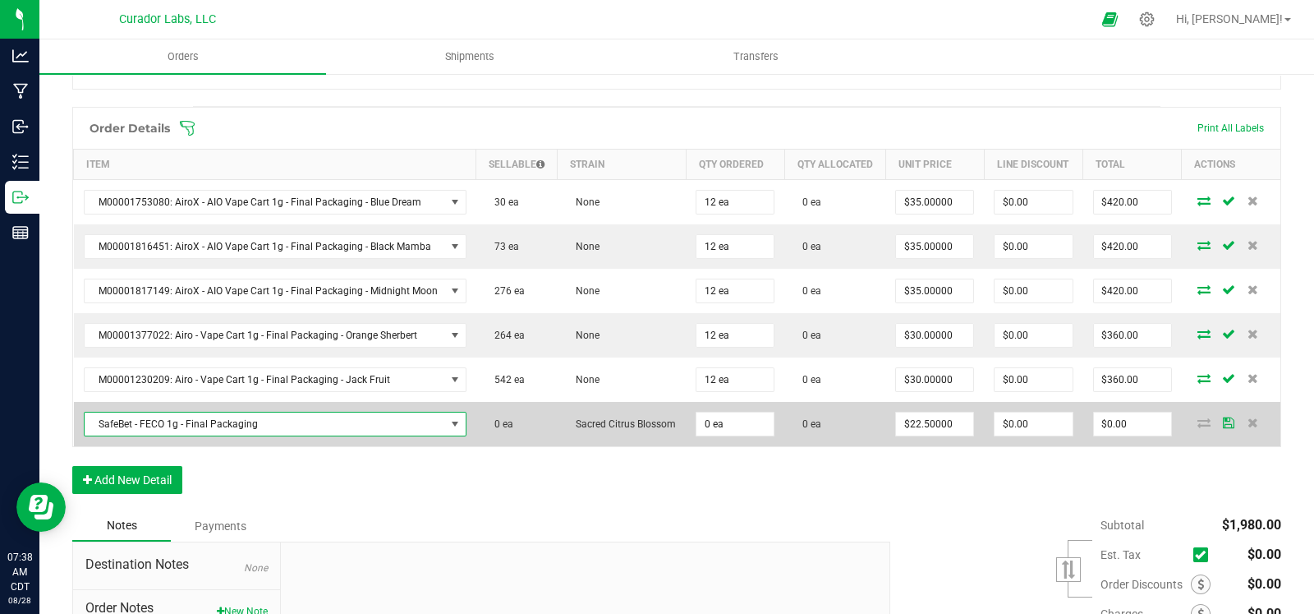
click at [349, 435] on span "SafeBet - FECO 1g - Final Packaging" at bounding box center [265, 423] width 361 height 23
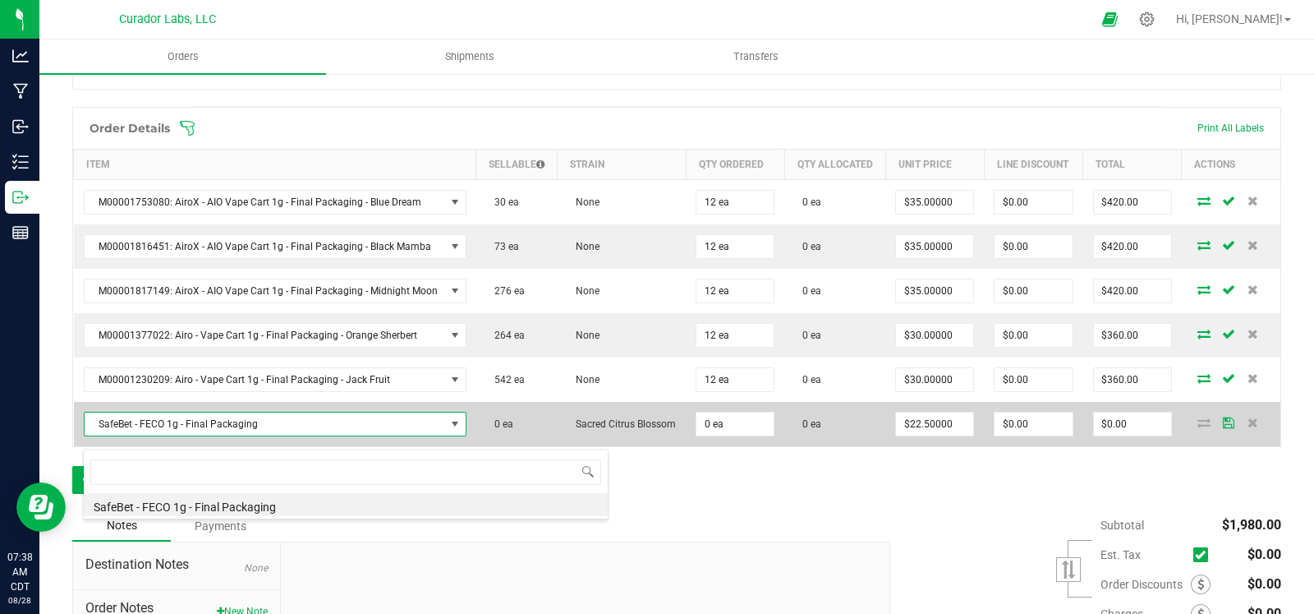
scroll to position [24, 374]
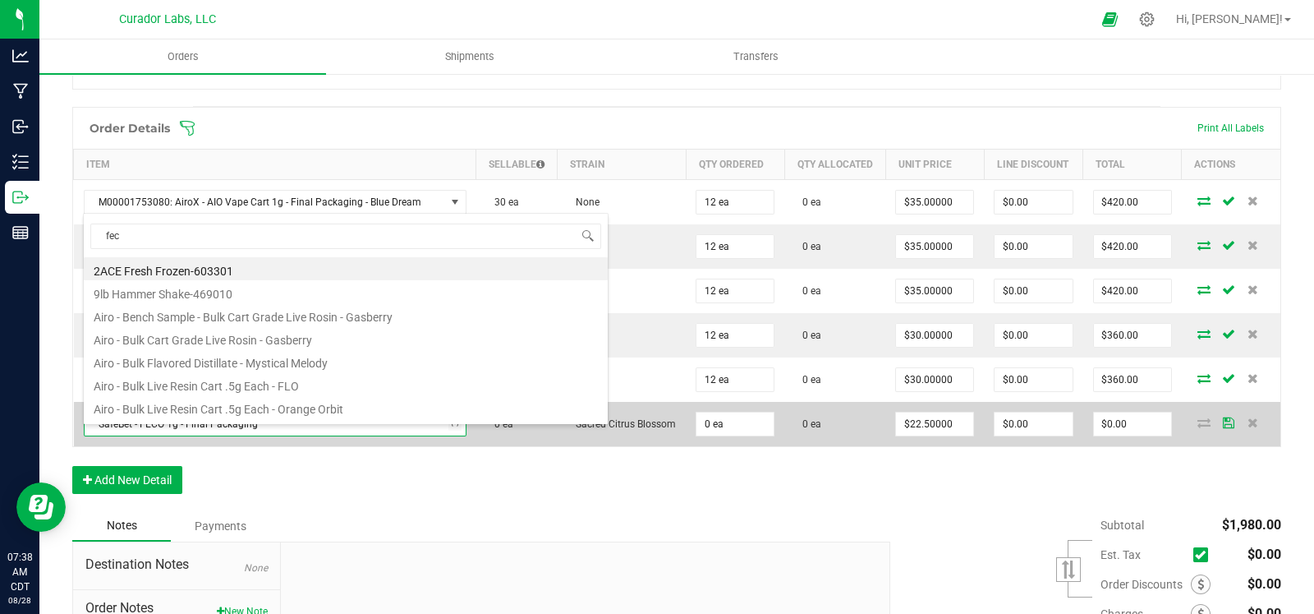
type input "feco"
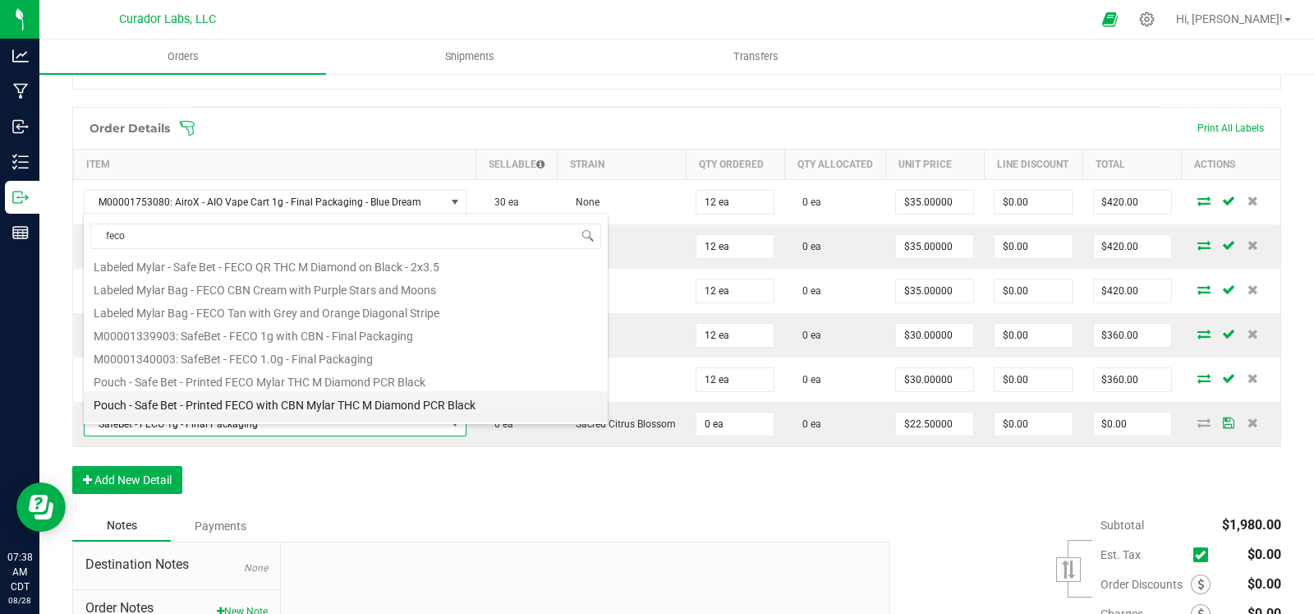
scroll to position [0, 0]
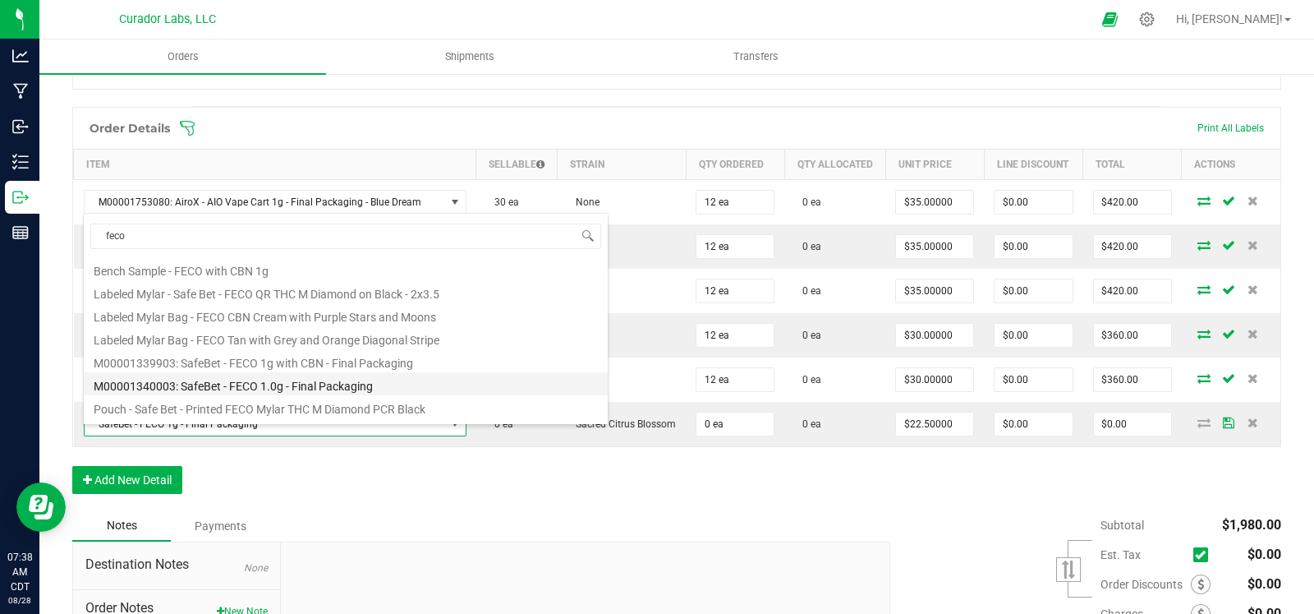
click at [335, 384] on li "M00001340003: SafeBet - FECO 1.0g - Final Packaging" at bounding box center [346, 383] width 524 height 23
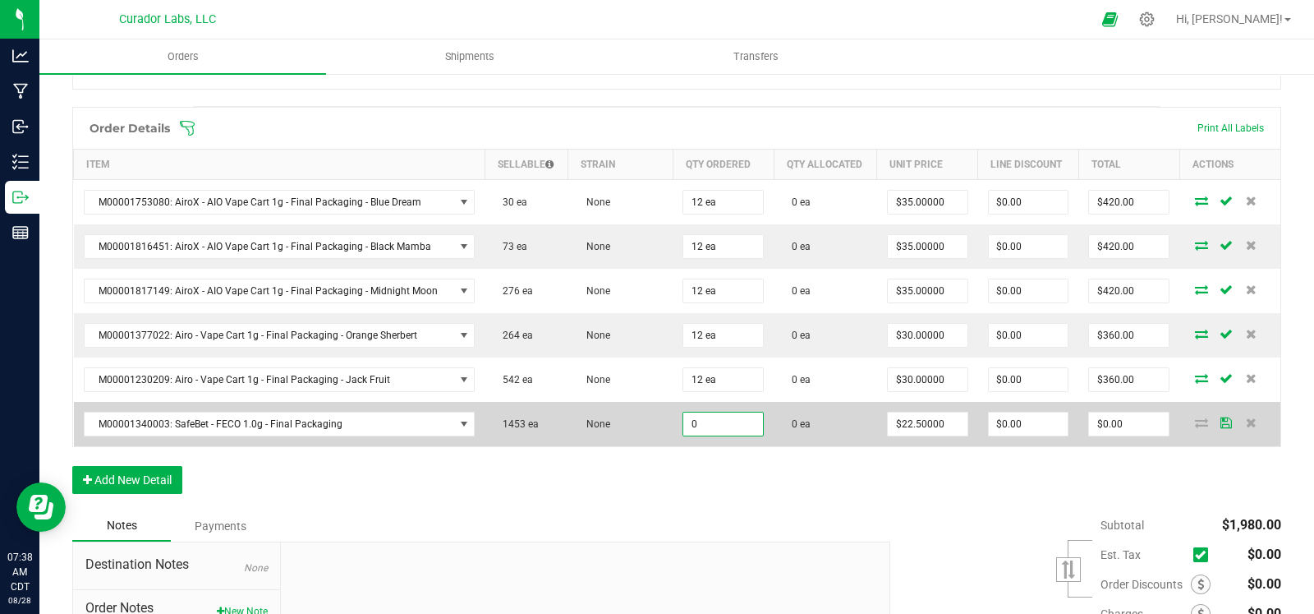
click at [713, 426] on input "0" at bounding box center [724, 423] width 80 height 23
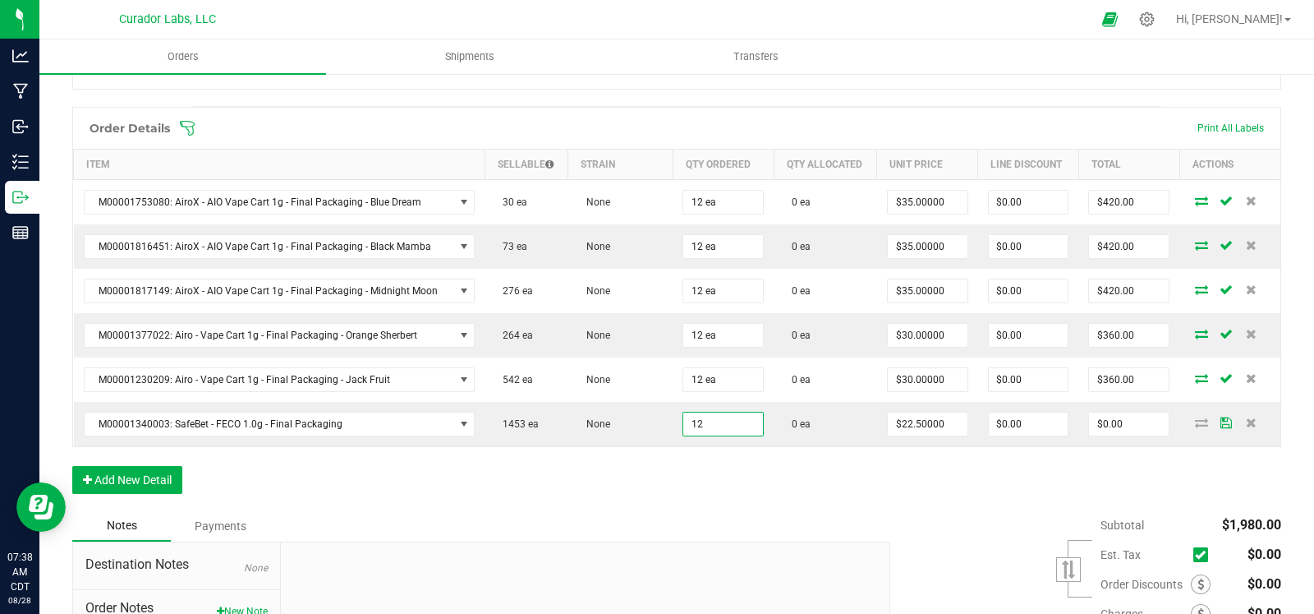
type input "12 ea"
type input "$270.00"
click at [610, 472] on div "Order Details Print All Labels Item Sellable Strain Qty Ordered Qty Allocated U…" at bounding box center [676, 308] width 1209 height 403
type input "25 ea"
type input "$562.50"
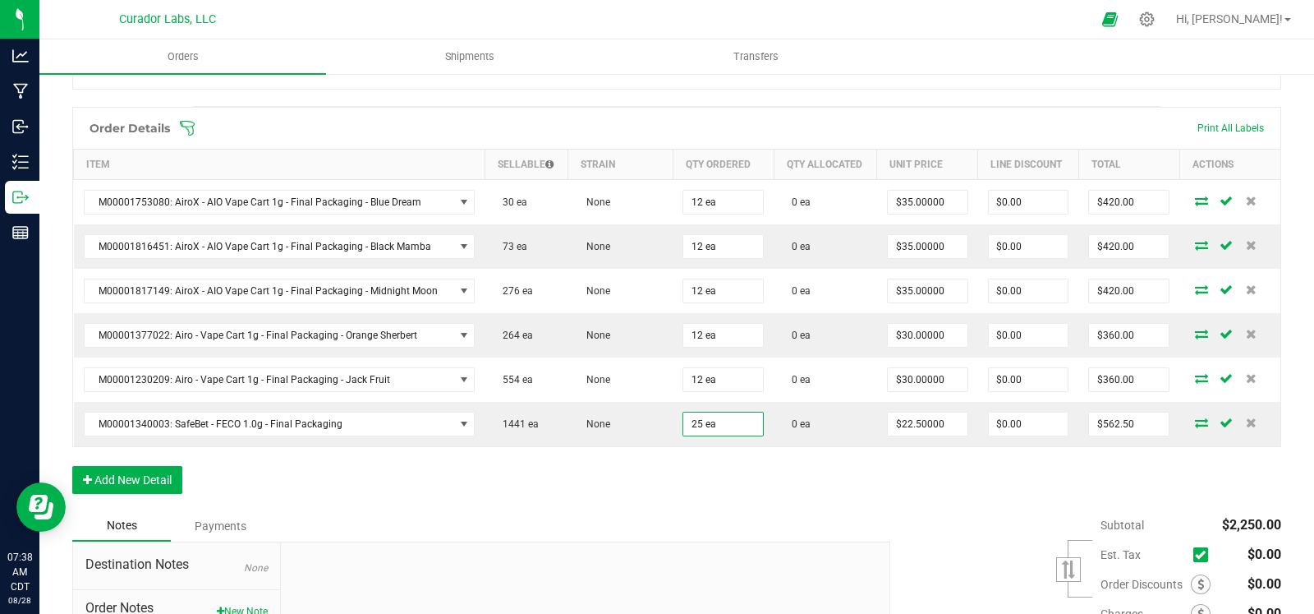
click at [648, 472] on div "Order Details Print All Labels Item Sellable Strain Qty Ordered Qty Allocated U…" at bounding box center [676, 308] width 1209 height 403
click at [124, 473] on button "Add New Detail" at bounding box center [127, 480] width 110 height 28
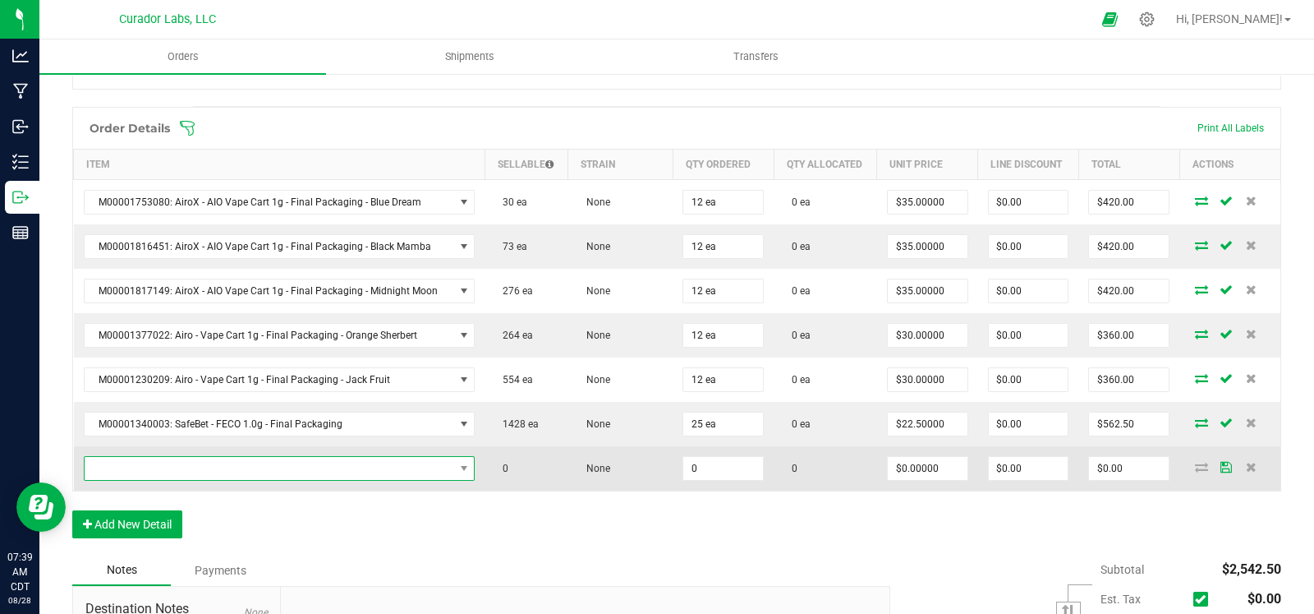
click at [161, 465] on span "NO DATA FOUND" at bounding box center [270, 468] width 370 height 23
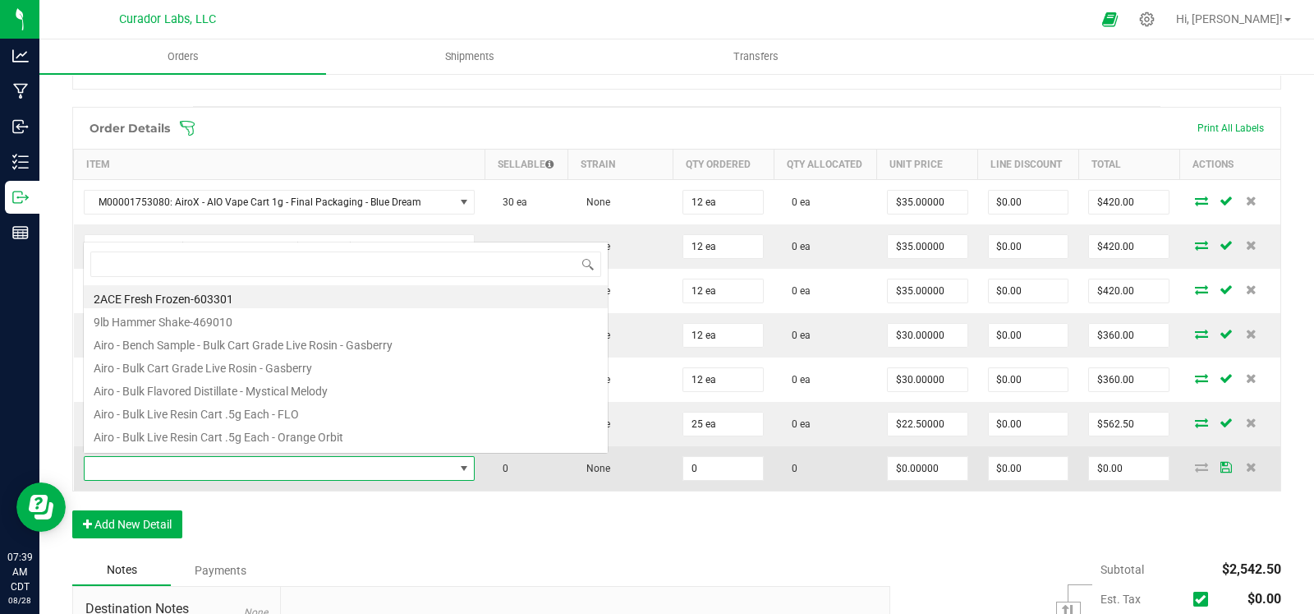
scroll to position [24, 375]
type input "blue dream"
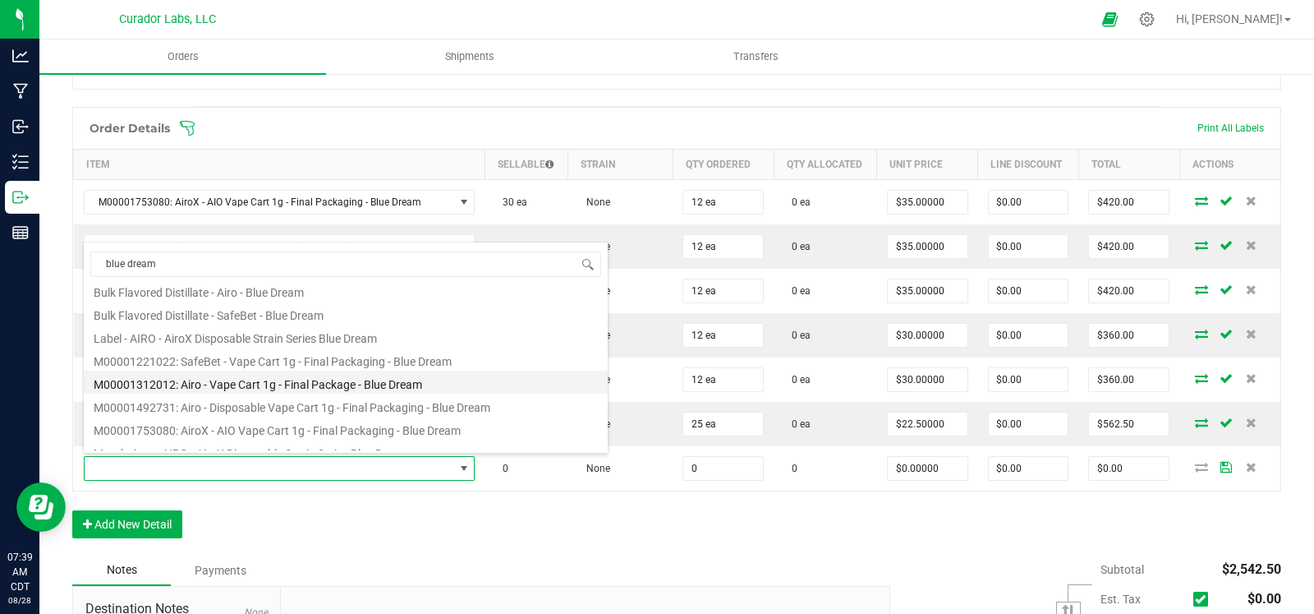
scroll to position [171, 0]
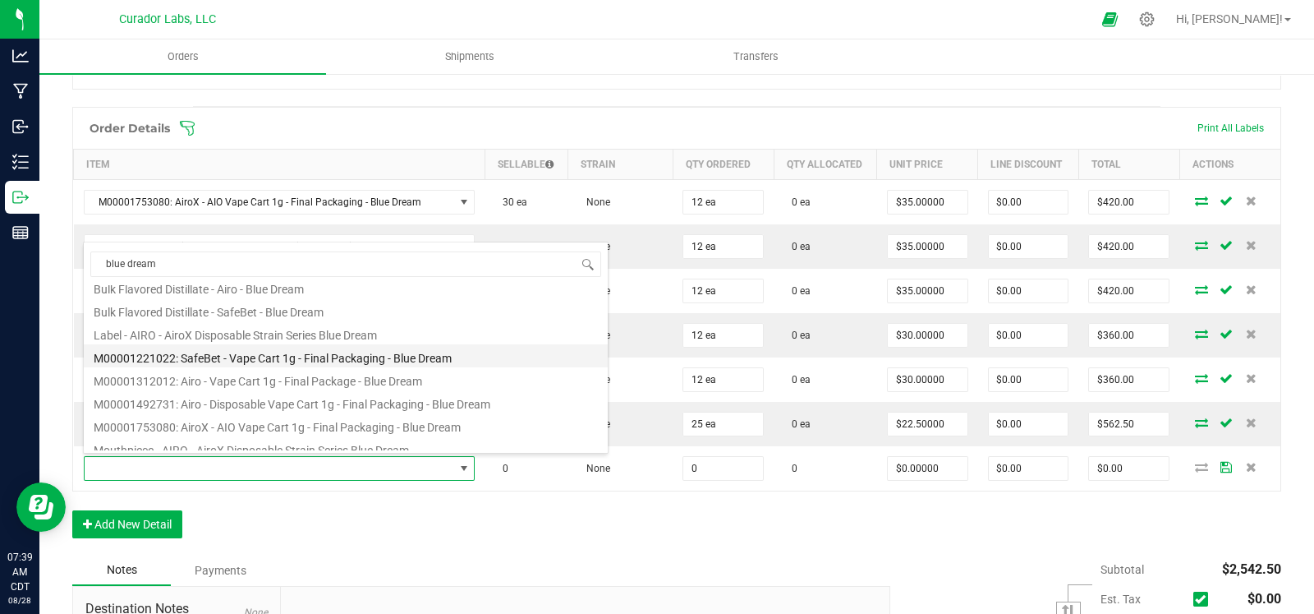
click at [260, 355] on li "M00001221022: SafeBet - Vape Cart 1g - Final Packaging - Blue Dream" at bounding box center [346, 355] width 524 height 23
type input "0 ea"
type input "$22.50000"
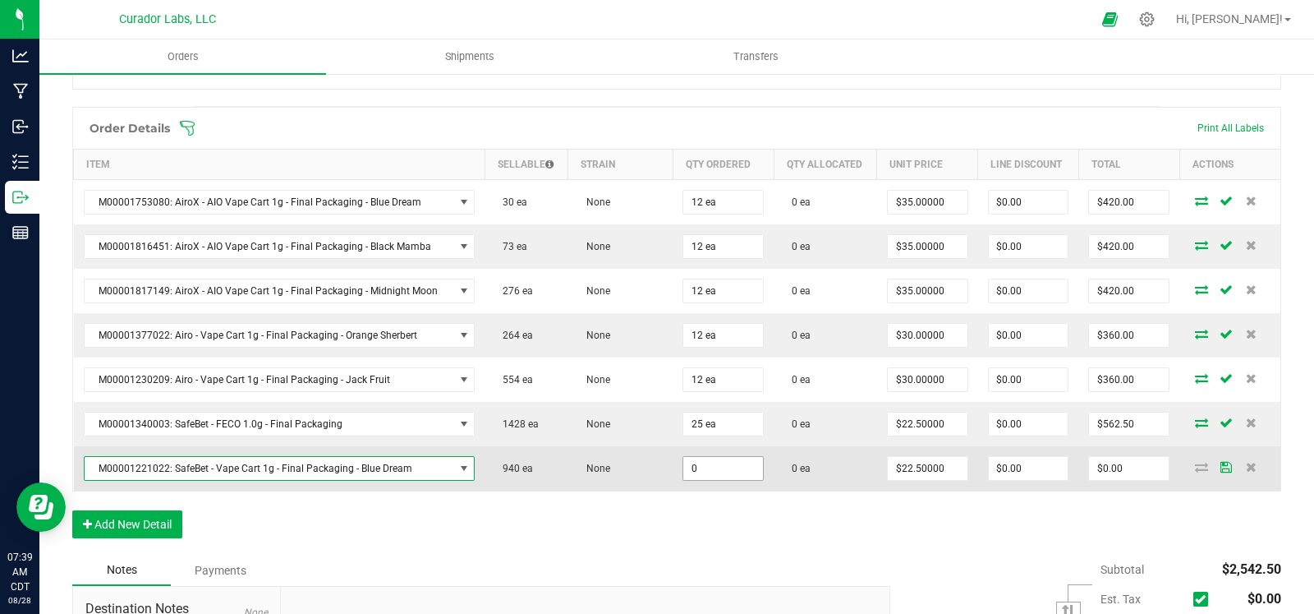
click at [694, 464] on input "0" at bounding box center [724, 468] width 80 height 23
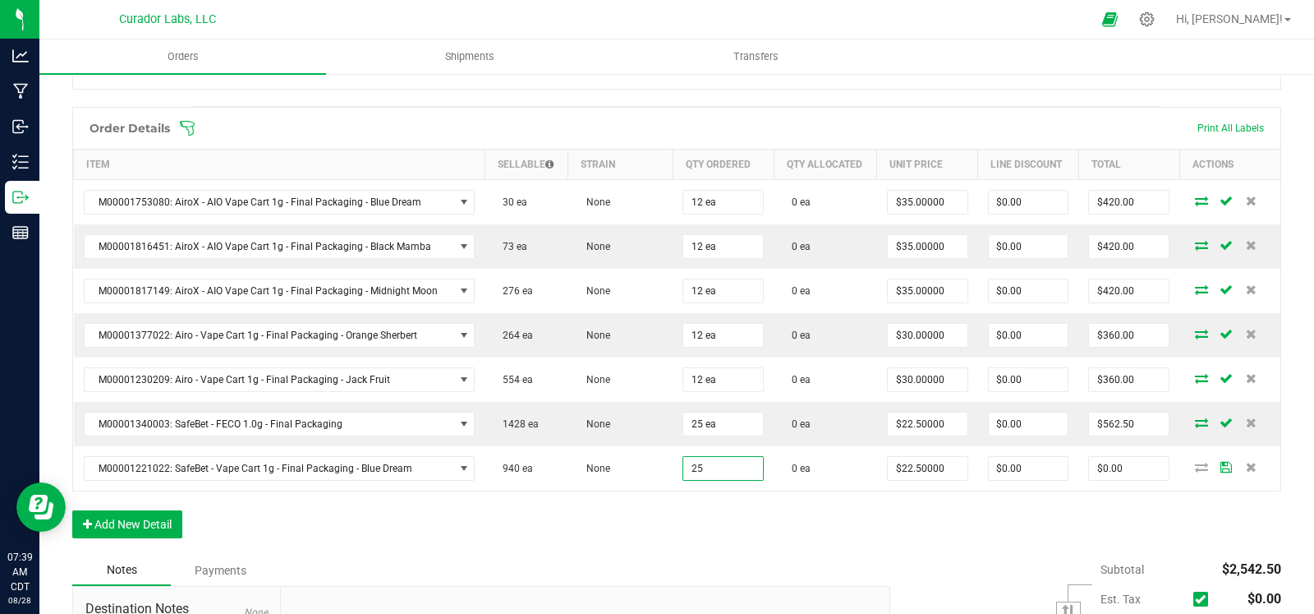
type input "25 ea"
type input "$562.50"
click at [639, 522] on div "Order Details Print All Labels Item Sellable Strain Qty Ordered Qty Allocated U…" at bounding box center [676, 331] width 1209 height 448
click at [165, 510] on button "Add New Detail" at bounding box center [127, 524] width 110 height 28
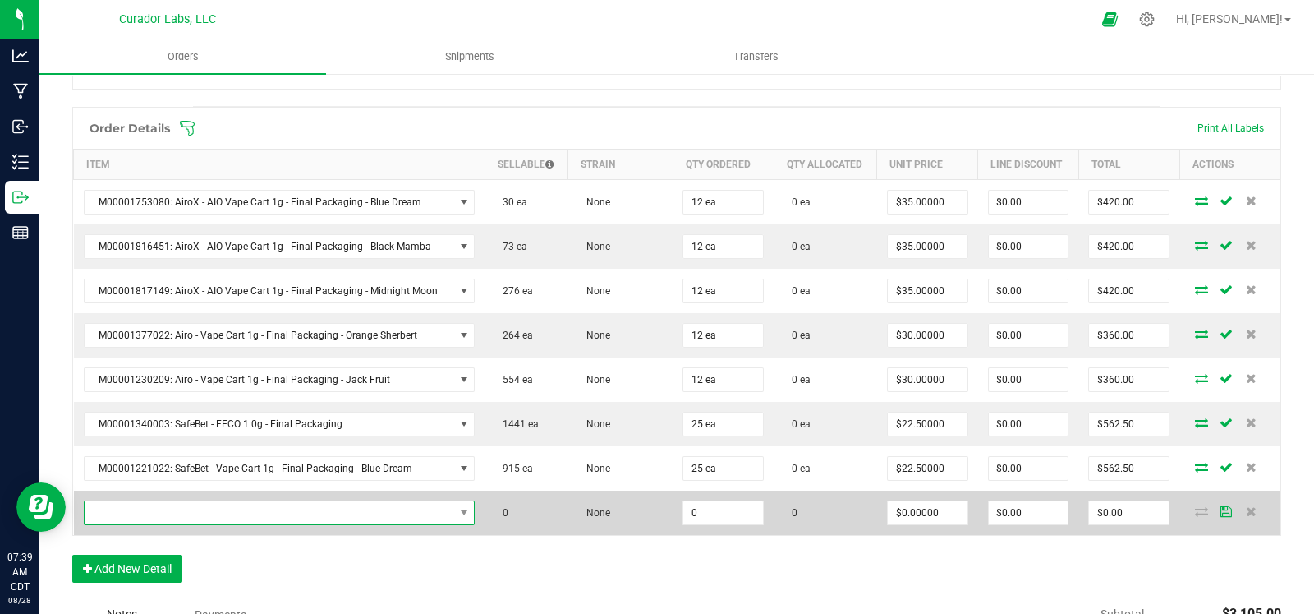
click at [166, 506] on span "NO DATA FOUND" at bounding box center [270, 512] width 370 height 23
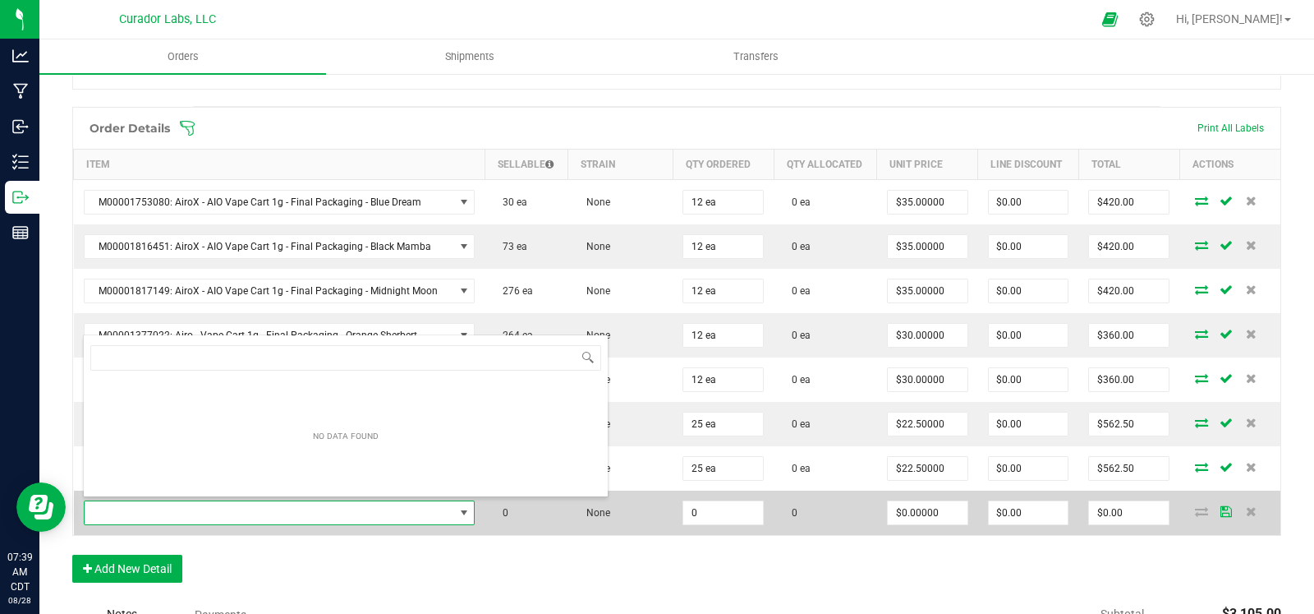
scroll to position [24, 375]
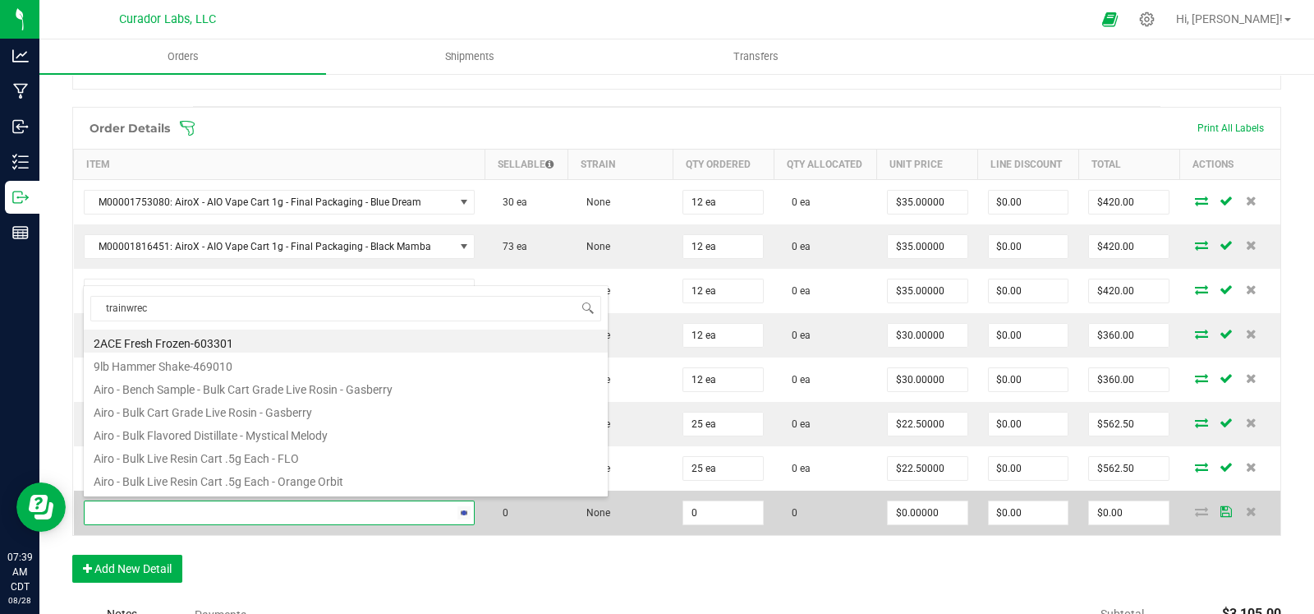
type input "trainwreck"
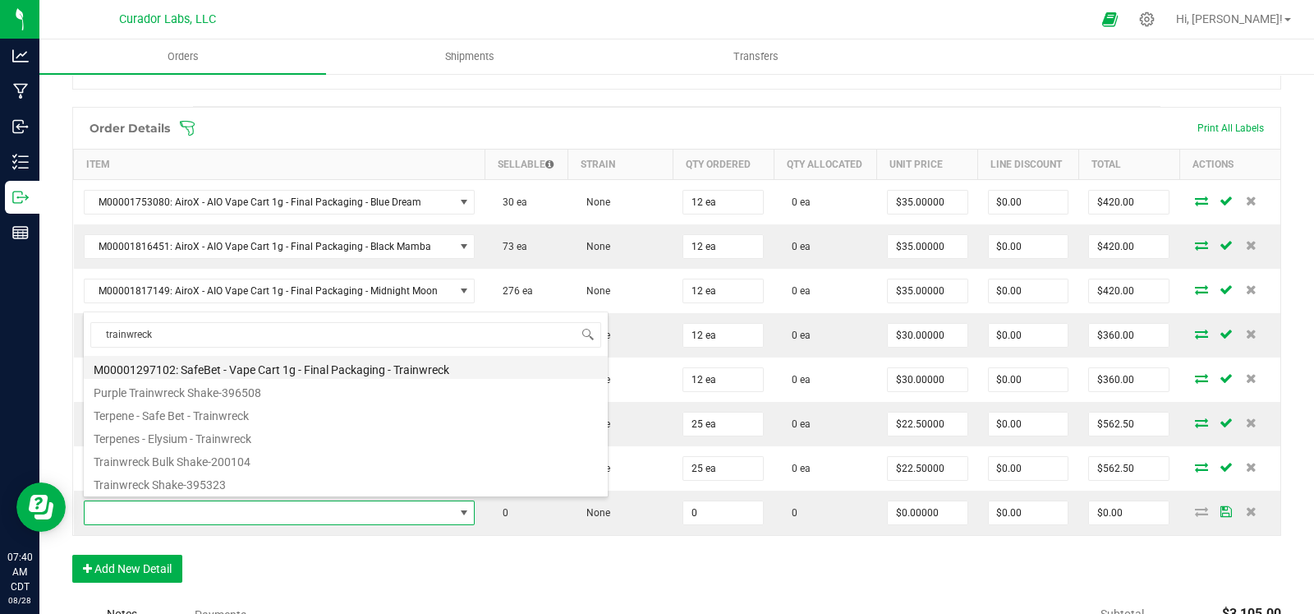
click at [306, 371] on li "M00001297102: SafeBet - Vape Cart 1g - Final Packaging - Trainwreck" at bounding box center [346, 367] width 524 height 23
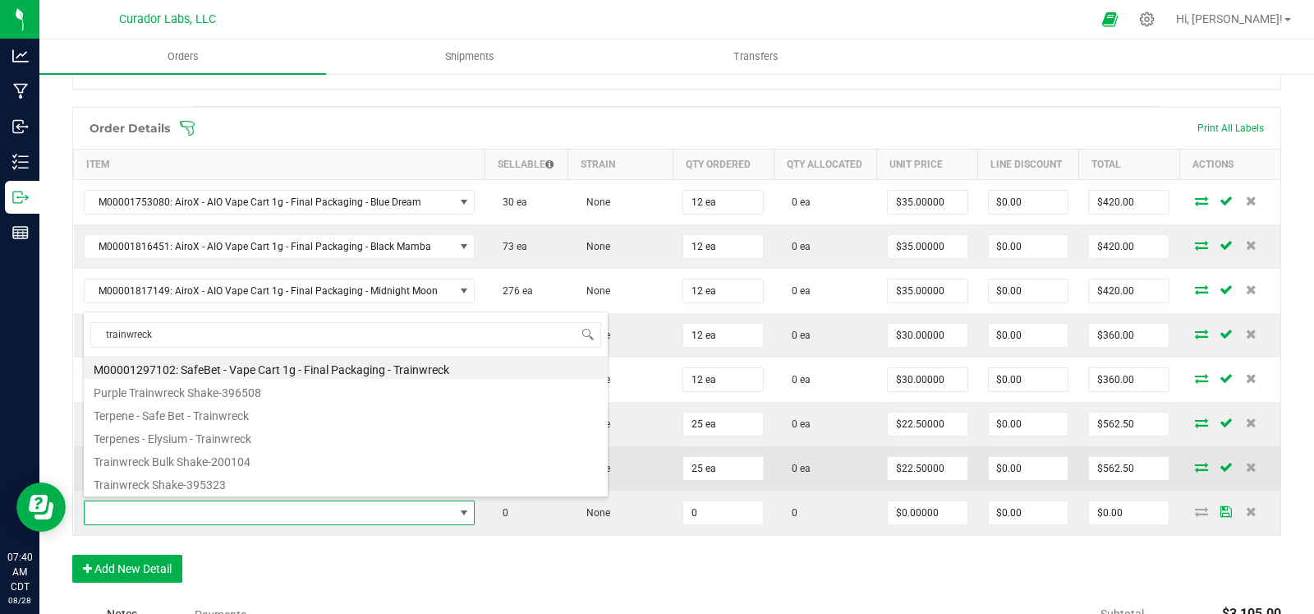
type input "0 ea"
type input "$22.50000"
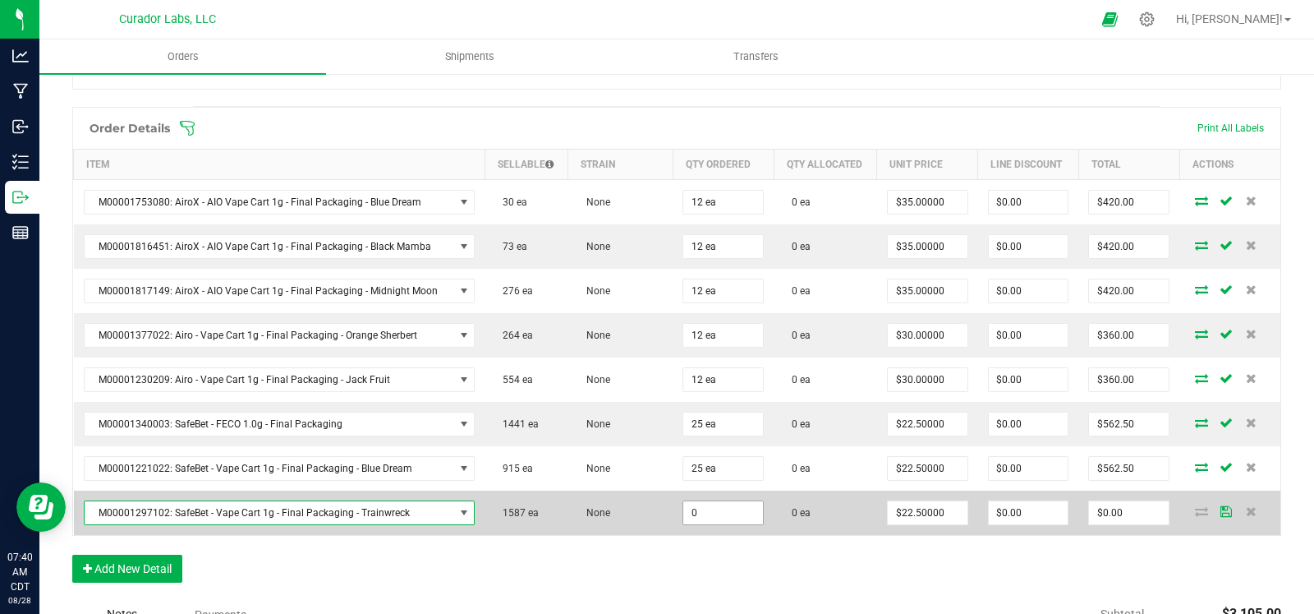
click at [707, 518] on input "0" at bounding box center [724, 512] width 80 height 23
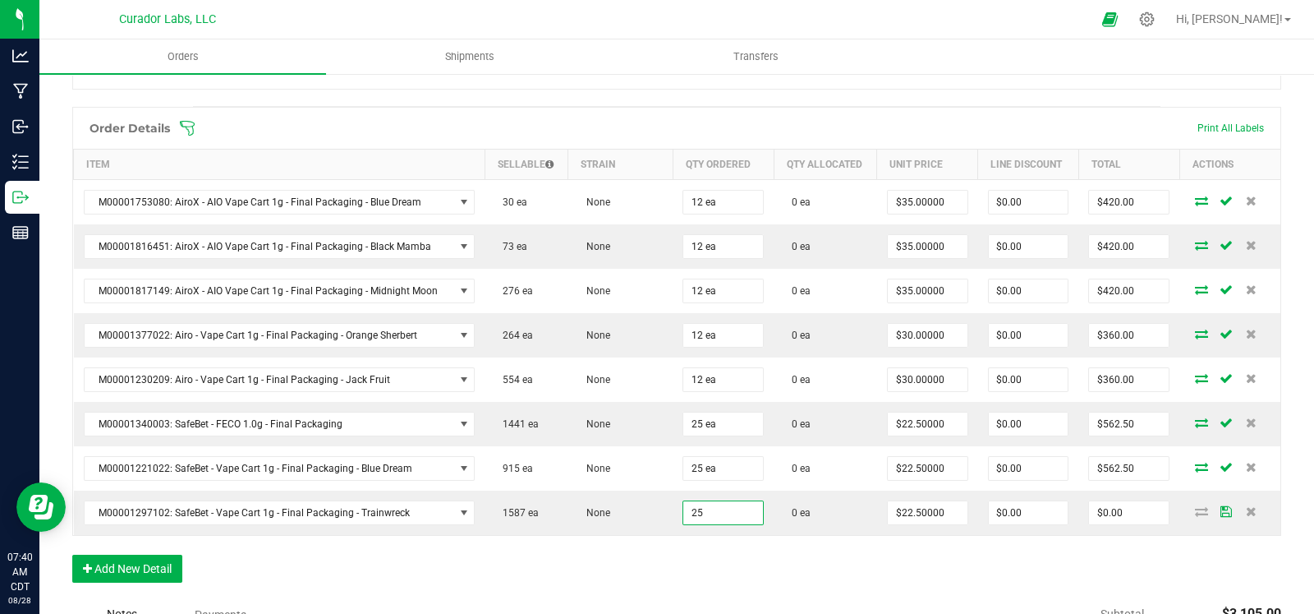
type input "25 ea"
type input "$562.50"
click at [631, 575] on div "Order Details Print All Labels Item Sellable Strain Qty Ordered Qty Allocated U…" at bounding box center [676, 353] width 1209 height 492
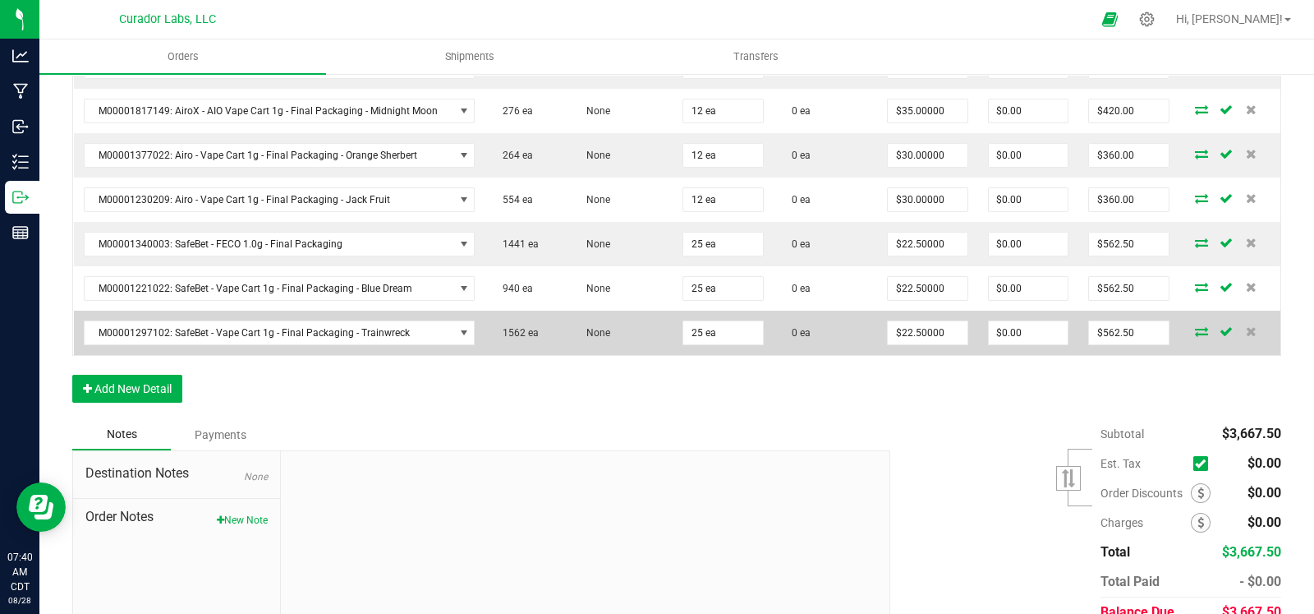
scroll to position [0, 0]
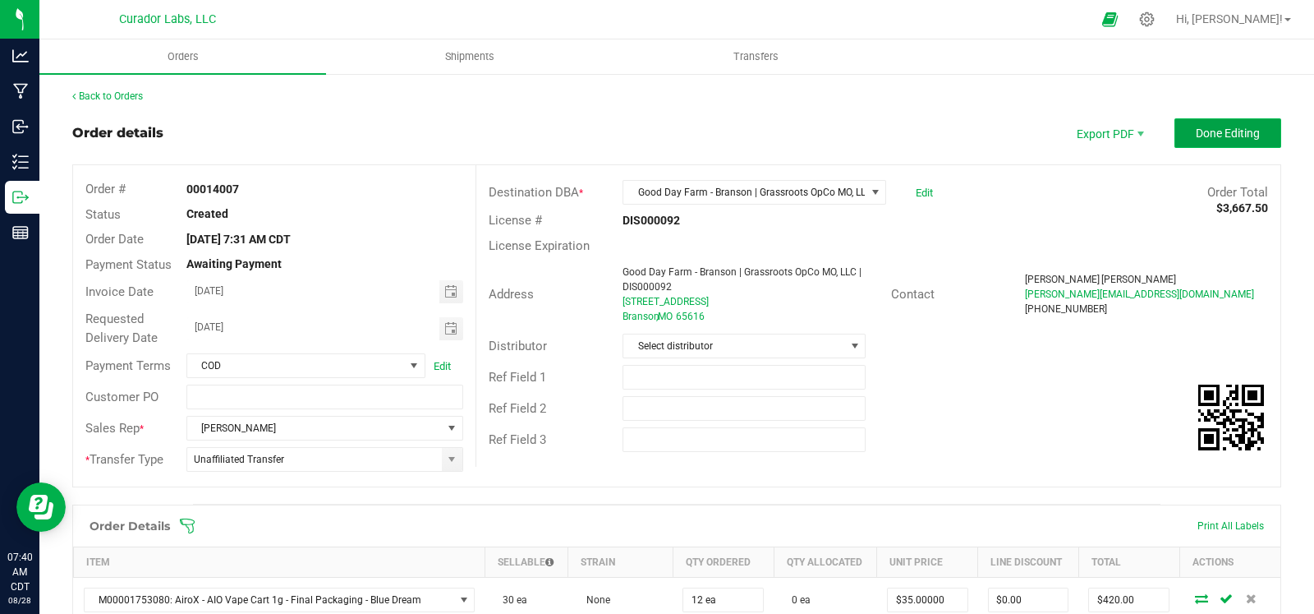
click at [1232, 118] on button "Done Editing" at bounding box center [1228, 133] width 107 height 30
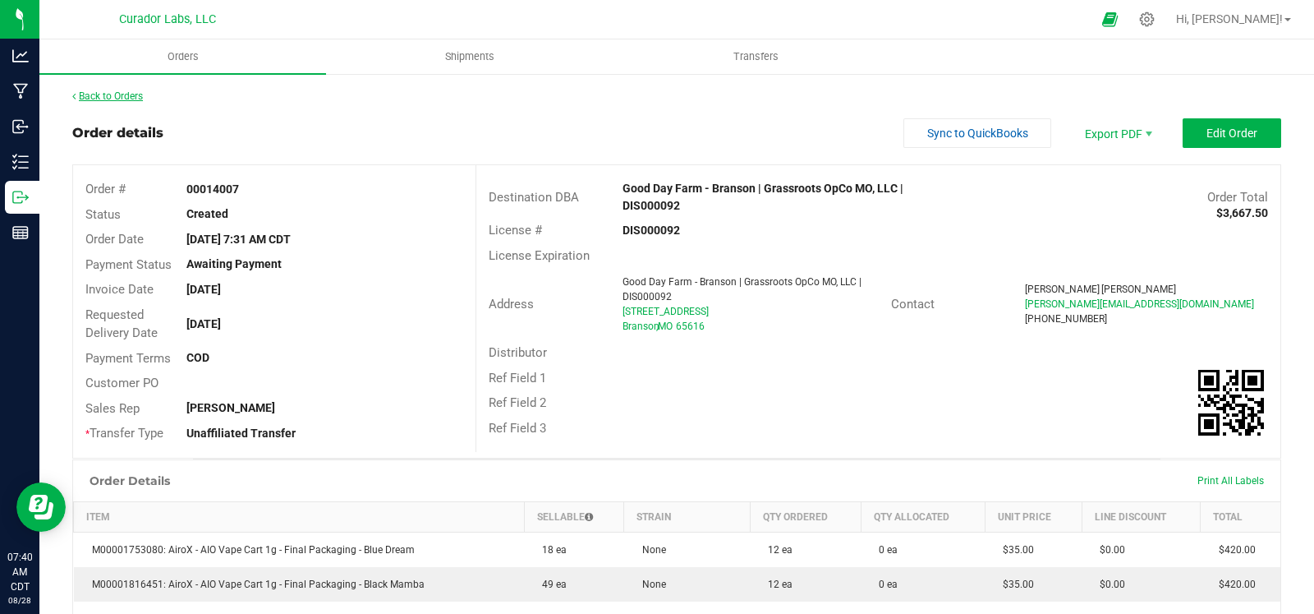
click at [111, 100] on link "Back to Orders" at bounding box center [107, 96] width 71 height 12
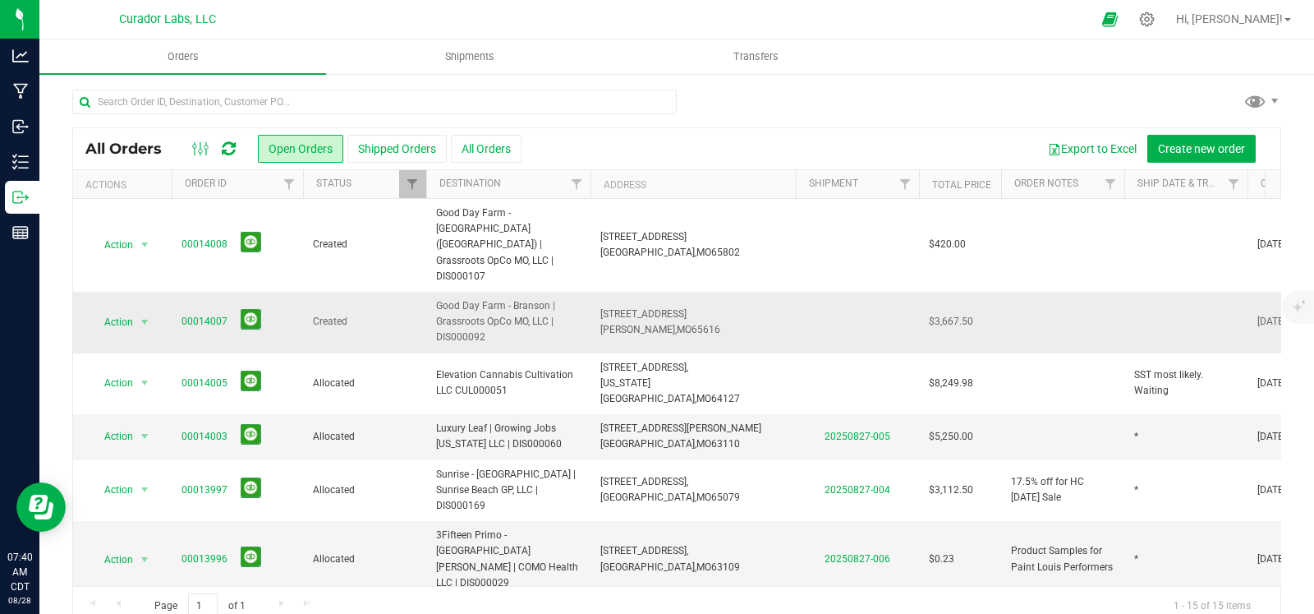
drag, startPoint x: 504, startPoint y: 306, endPoint x: 426, endPoint y: 281, distance: 81.1
click at [426, 292] on td "Good Day Farm - Branson | Grassroots OpCo MO, LLC | DIS000092" at bounding box center [508, 323] width 164 height 62
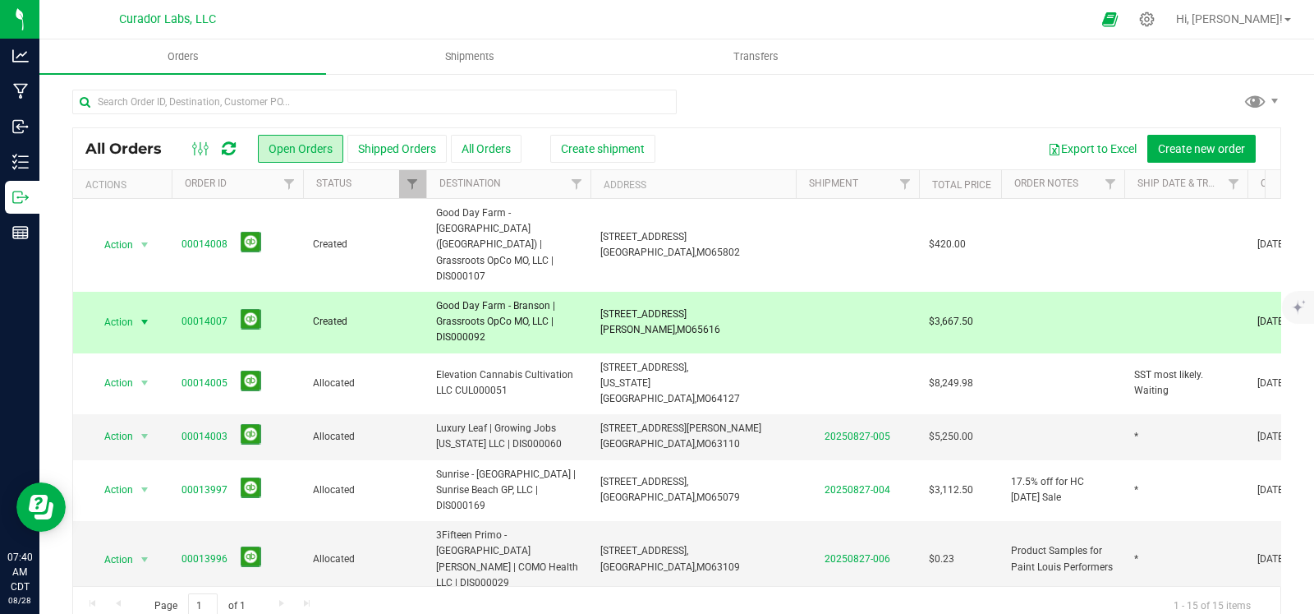
copy span "Good Day Farm - Branson | Grassroots OpCo MO, LLC | DIS000092"
drag, startPoint x: 230, startPoint y: 285, endPoint x: 177, endPoint y: 287, distance: 53.4
click at [177, 292] on td "00014007" at bounding box center [237, 323] width 131 height 62
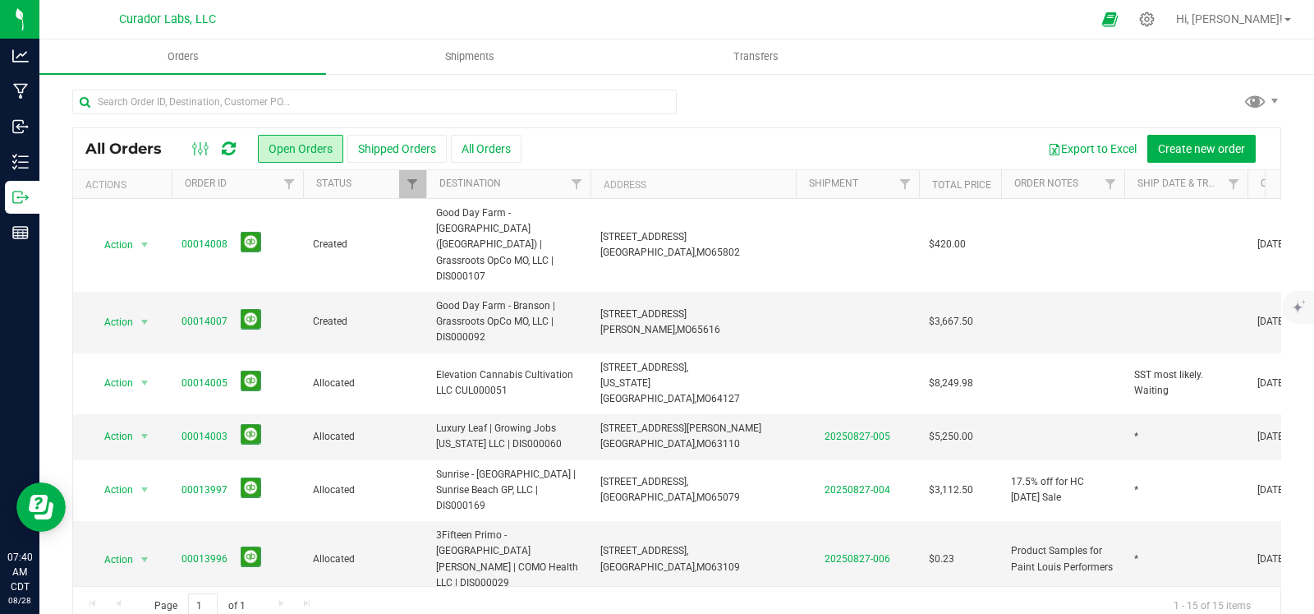
copy span "00014007"
click at [960, 314] on span "$3,667.50" at bounding box center [951, 322] width 44 height 16
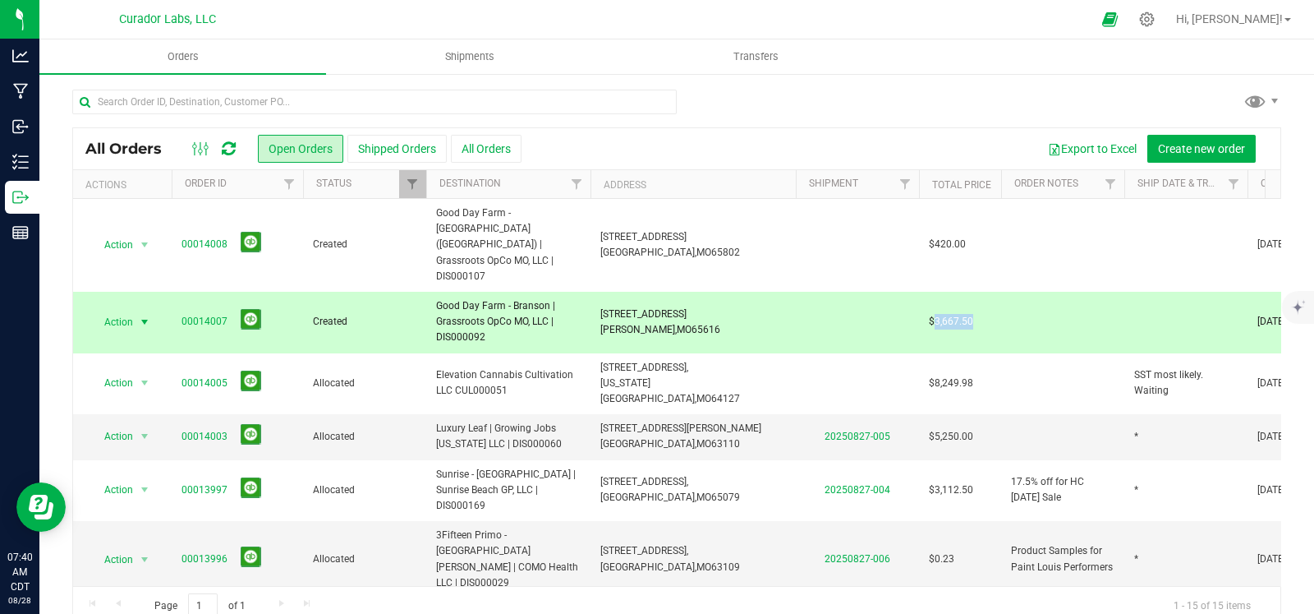
click at [960, 314] on span "$3,667.50" at bounding box center [951, 322] width 44 height 16
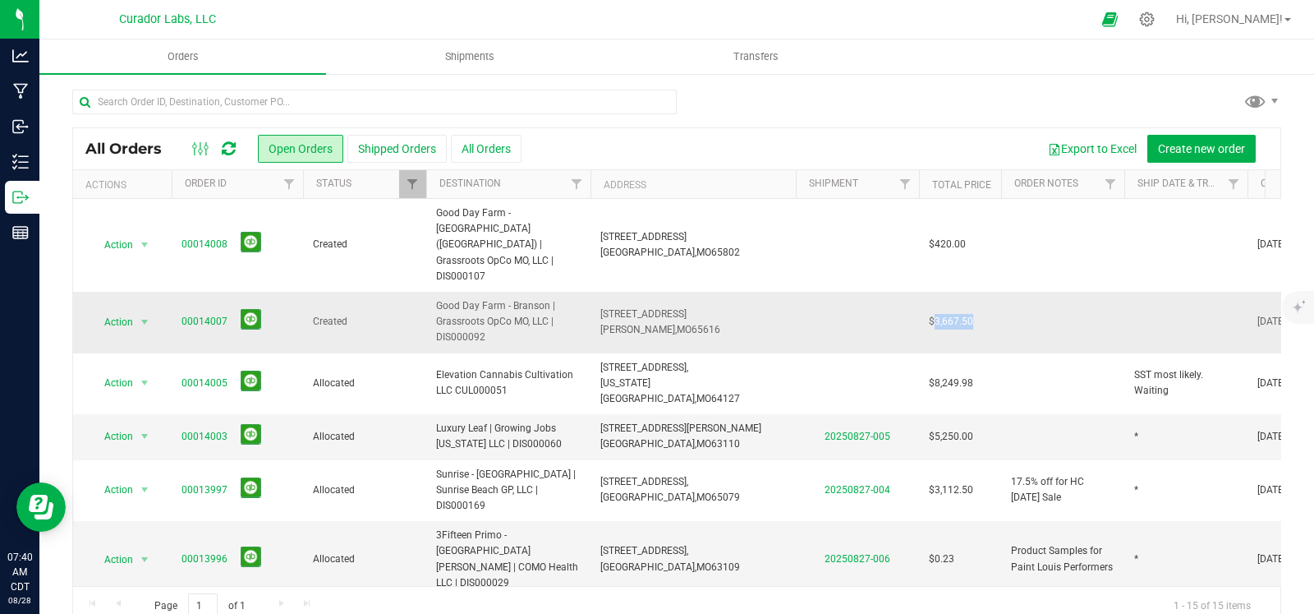
copy span "3,667.50"
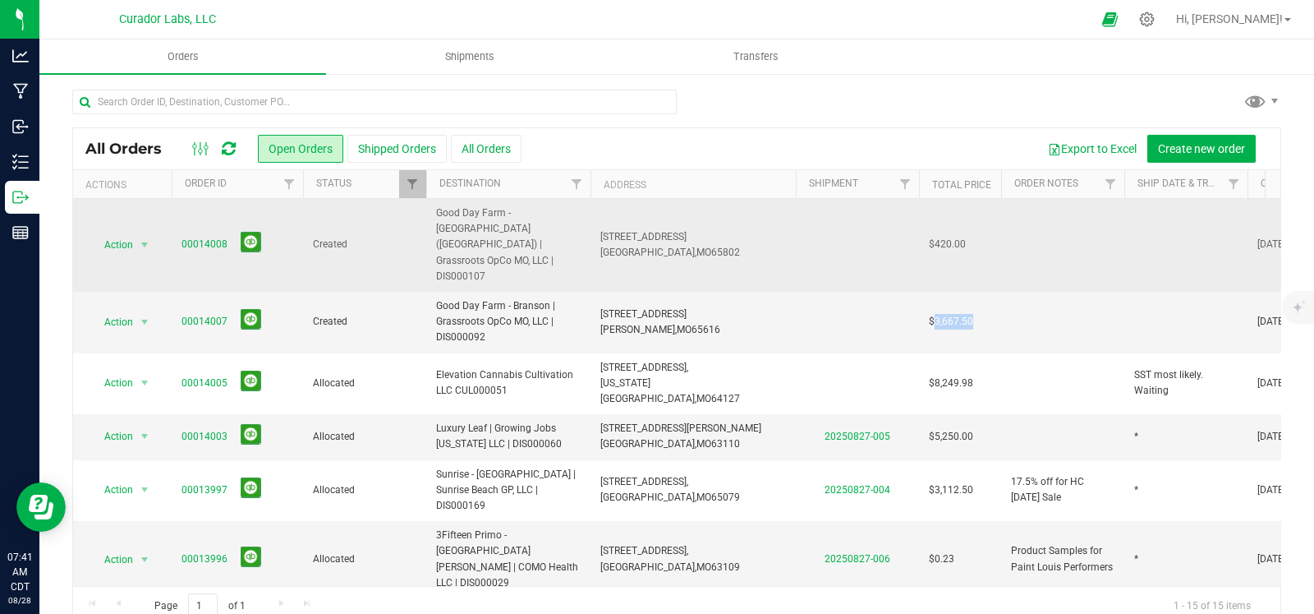
drag, startPoint x: 485, startPoint y: 243, endPoint x: 423, endPoint y: 218, distance: 66.7
click at [423, 218] on tr "Action Action Cancel order Change facility Clone order Edit order Mark as fully…" at bounding box center [886, 245] width 1627 height 93
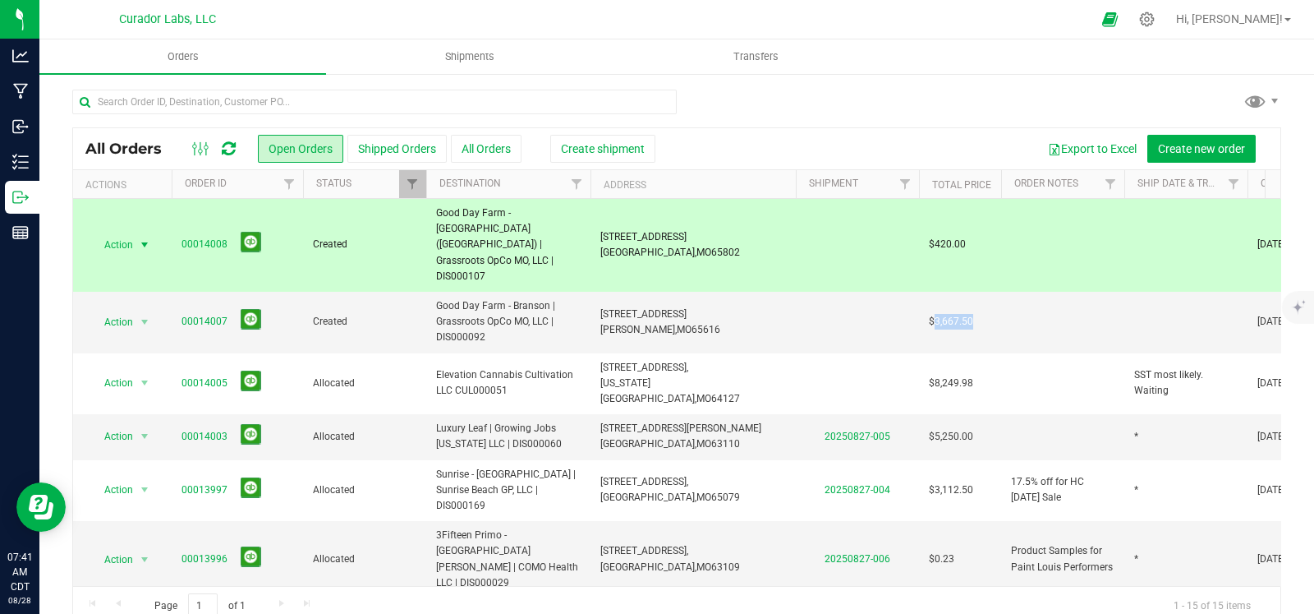
copy tr "Good Day Farm - [GEOGRAPHIC_DATA] ([GEOGRAPHIC_DATA]) | Grassroots OpCo MO, LLC…"
drag, startPoint x: 234, startPoint y: 226, endPoint x: 173, endPoint y: 229, distance: 60.9
click at [173, 229] on td "00014008" at bounding box center [237, 245] width 131 height 93
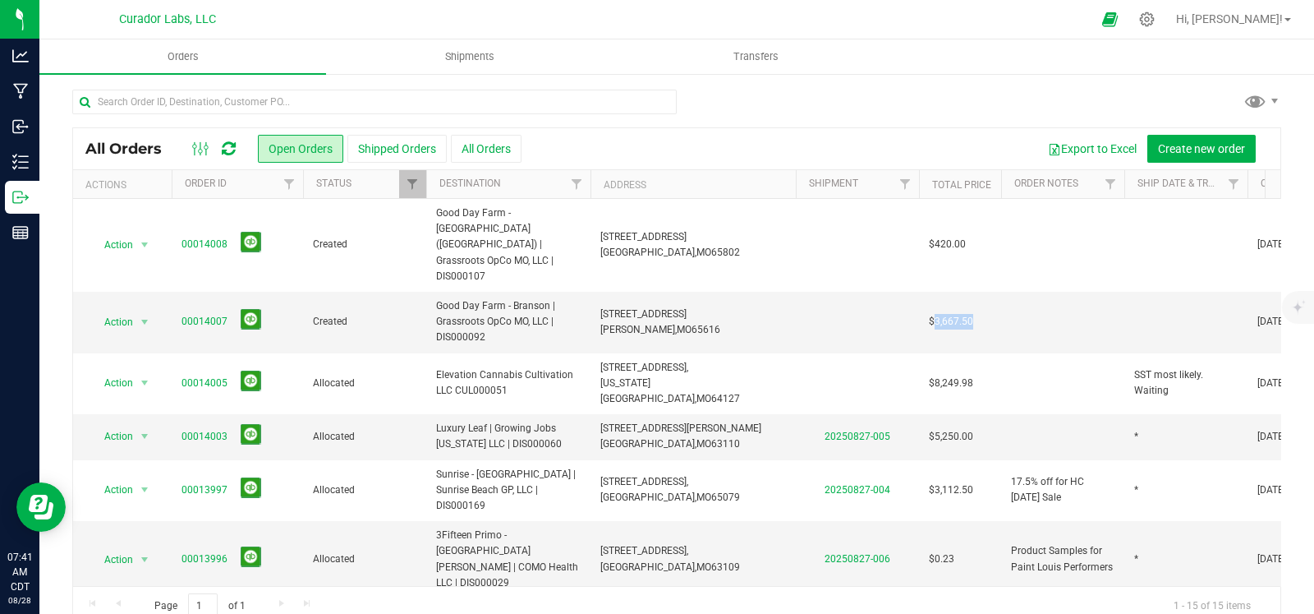
copy span "00014008"
click at [1158, 150] on span "Create new order" at bounding box center [1201, 148] width 87 height 13
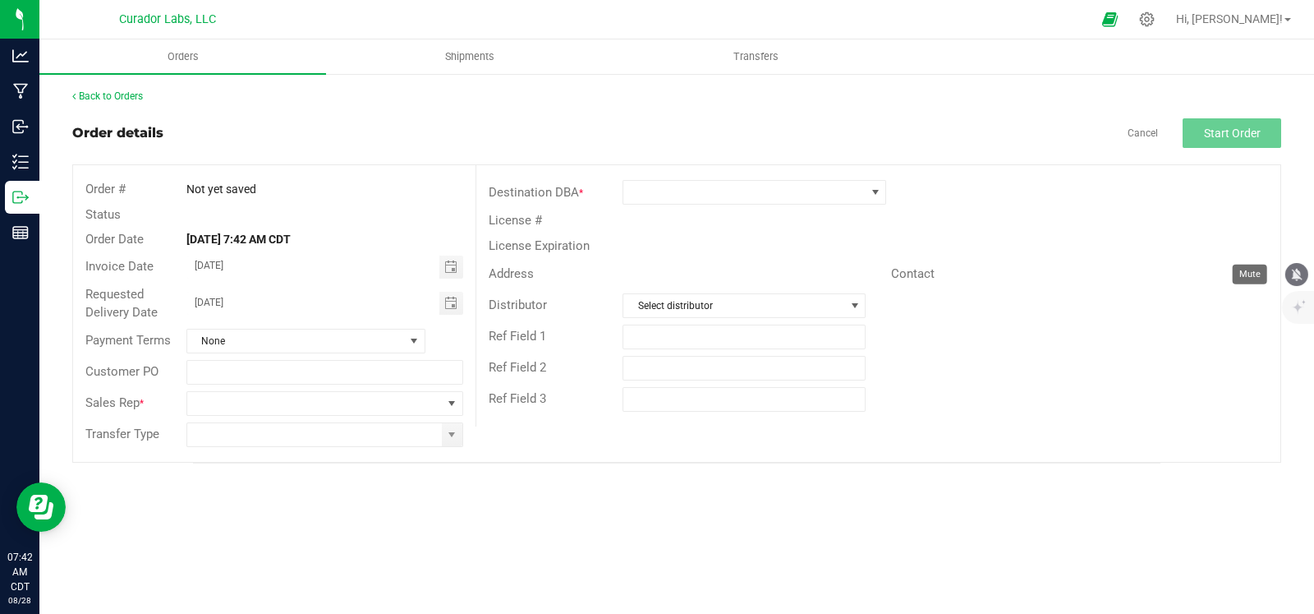
click at [1292, 272] on icon "mute" at bounding box center [1297, 274] width 15 height 15
click at [834, 191] on span at bounding box center [745, 192] width 242 height 23
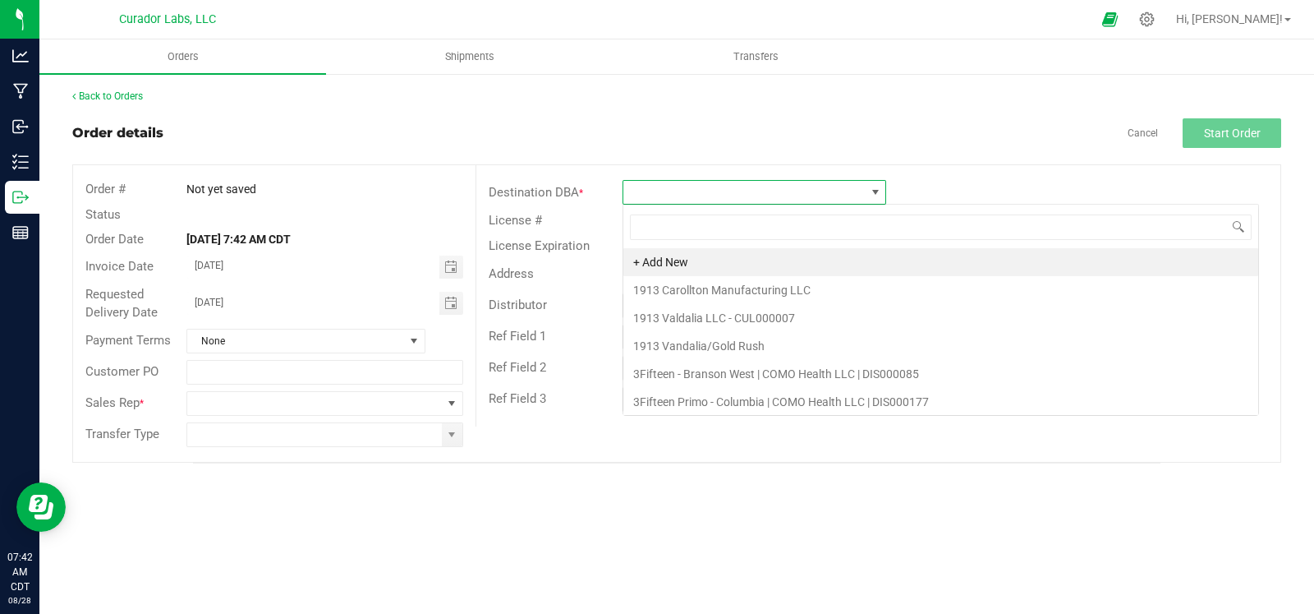
scroll to position [24, 263]
type input "ROCK PORT"
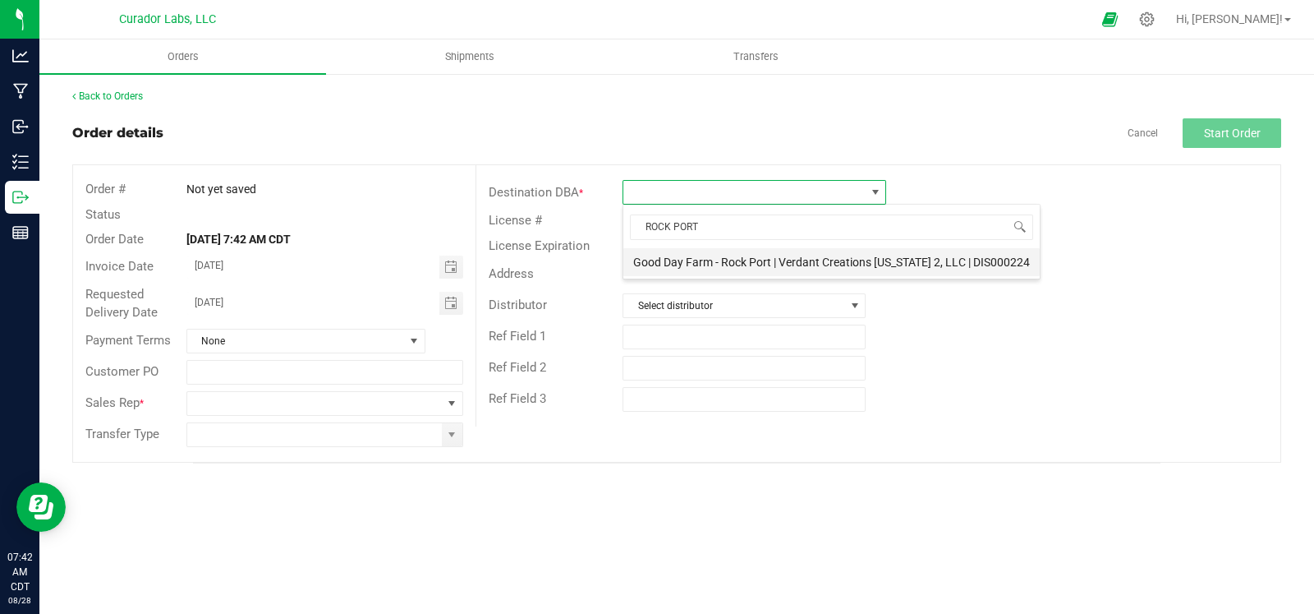
click at [762, 268] on li "Good Day Farm - Rock Port | Verdant Creations [US_STATE] 2, LLC | DIS000224" at bounding box center [832, 262] width 417 height 28
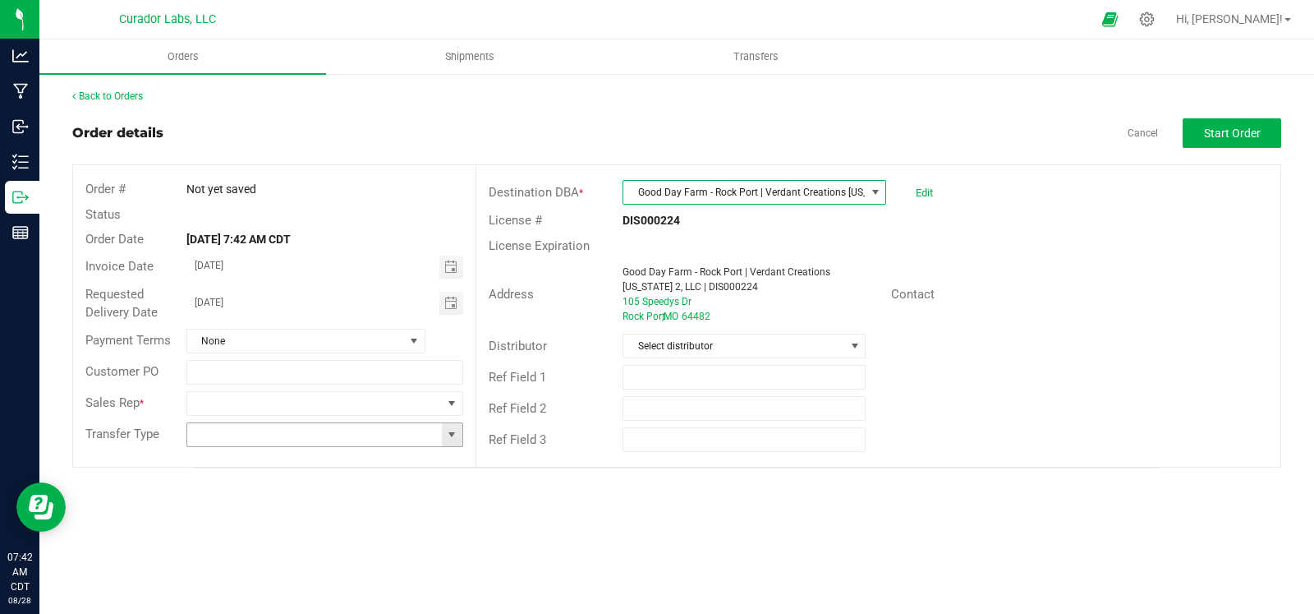
click at [445, 434] on span at bounding box center [451, 434] width 13 height 13
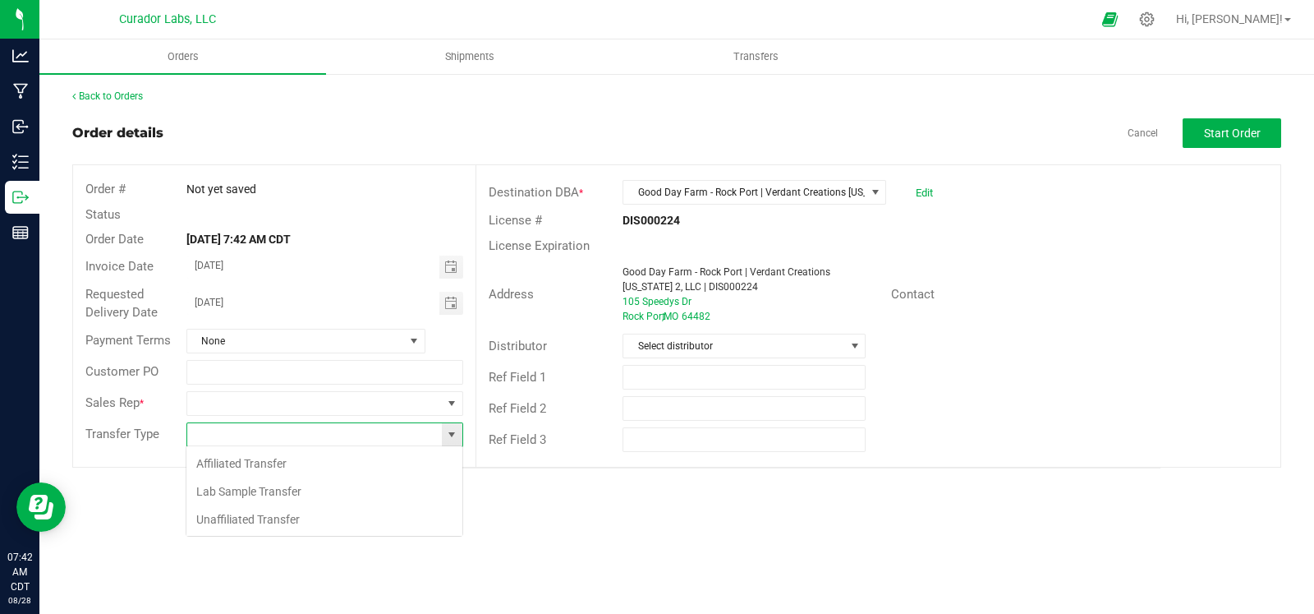
scroll to position [24, 277]
click at [291, 513] on li "Unaffiliated Transfer" at bounding box center [324, 519] width 276 height 28
type input "Unaffiliated Transfer"
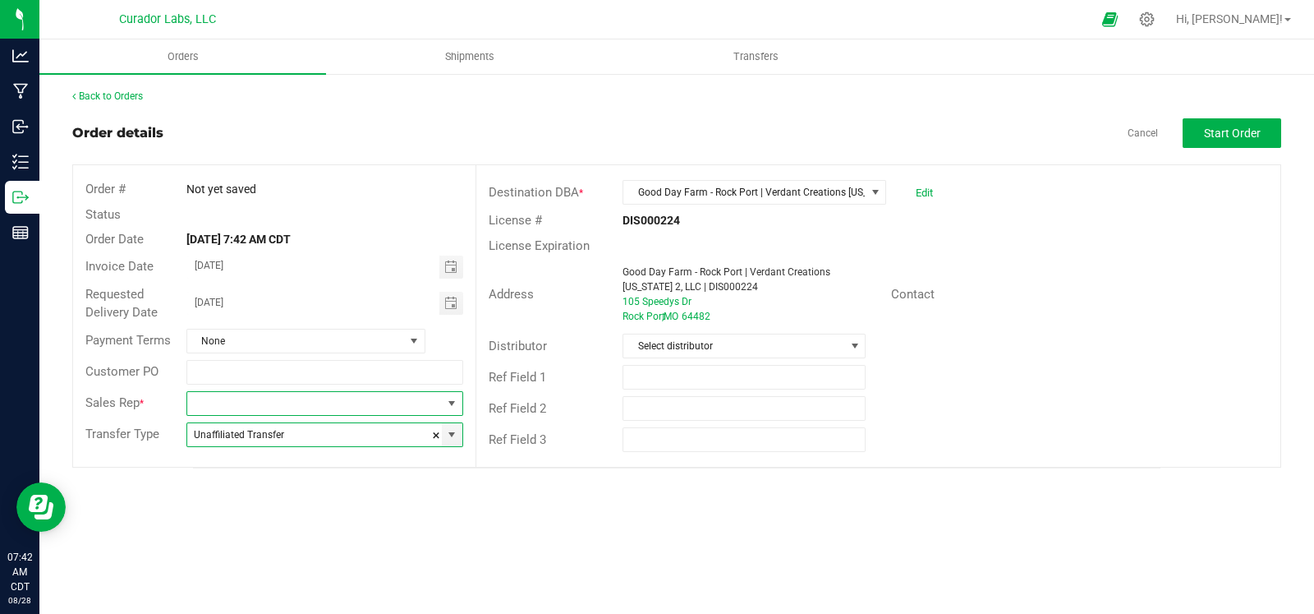
click at [454, 403] on span at bounding box center [451, 403] width 13 height 13
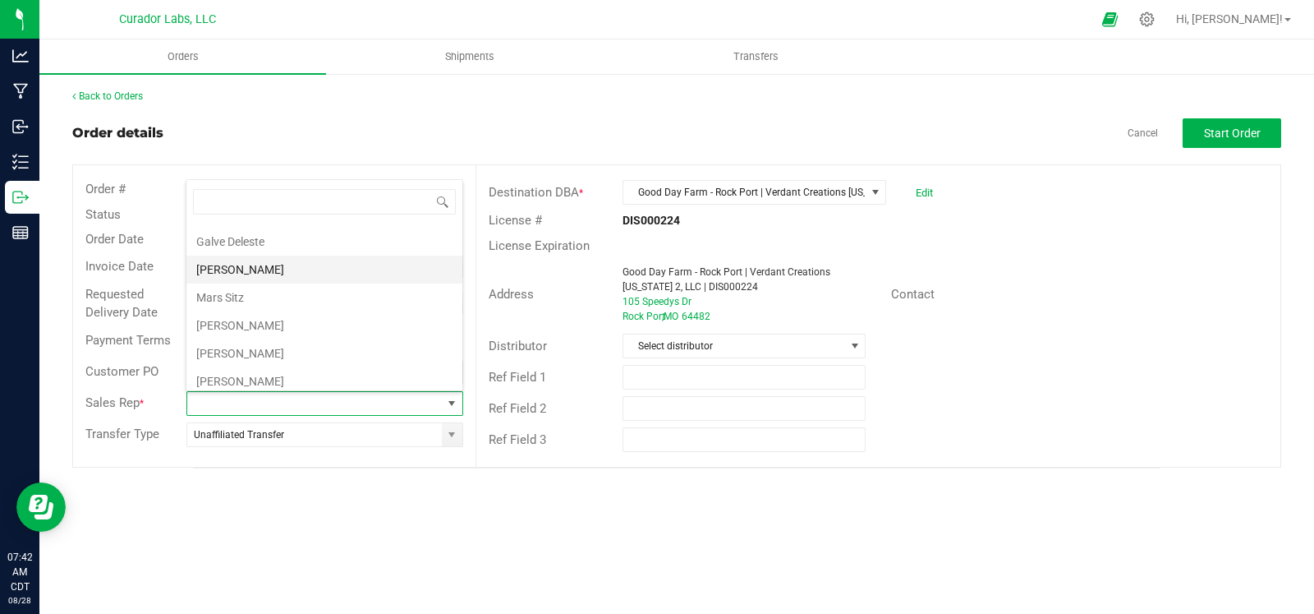
scroll to position [57, 0]
click at [251, 344] on li "[PERSON_NAME]" at bounding box center [324, 348] width 276 height 28
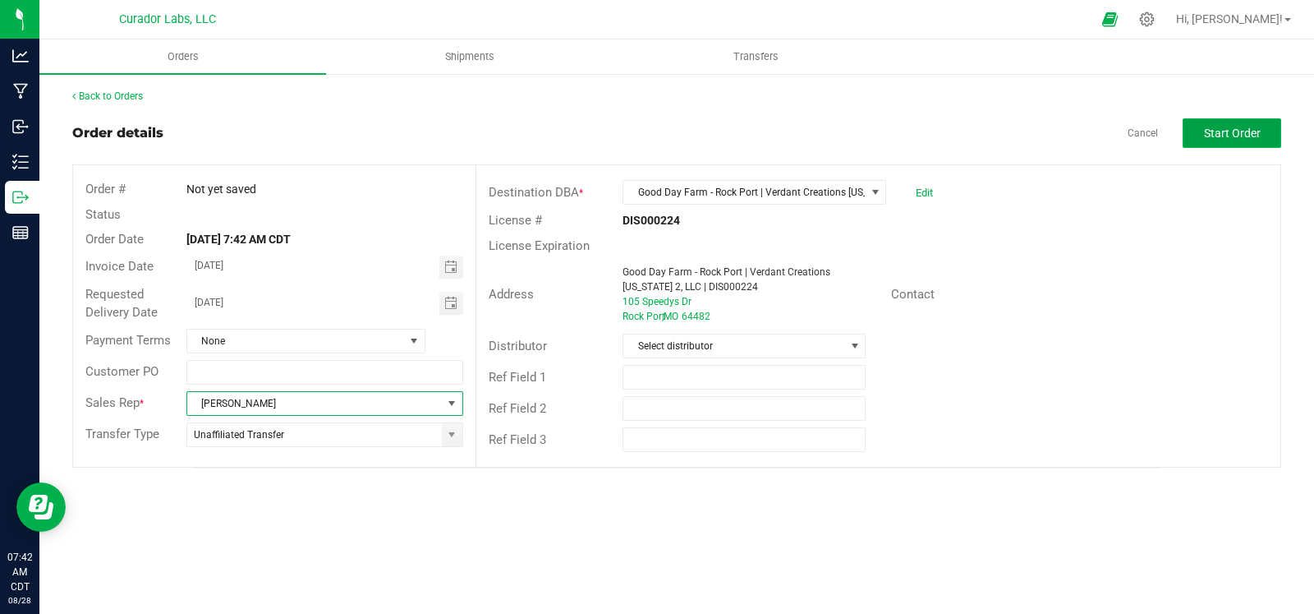
click at [1231, 138] on span "Start Order" at bounding box center [1232, 133] width 57 height 13
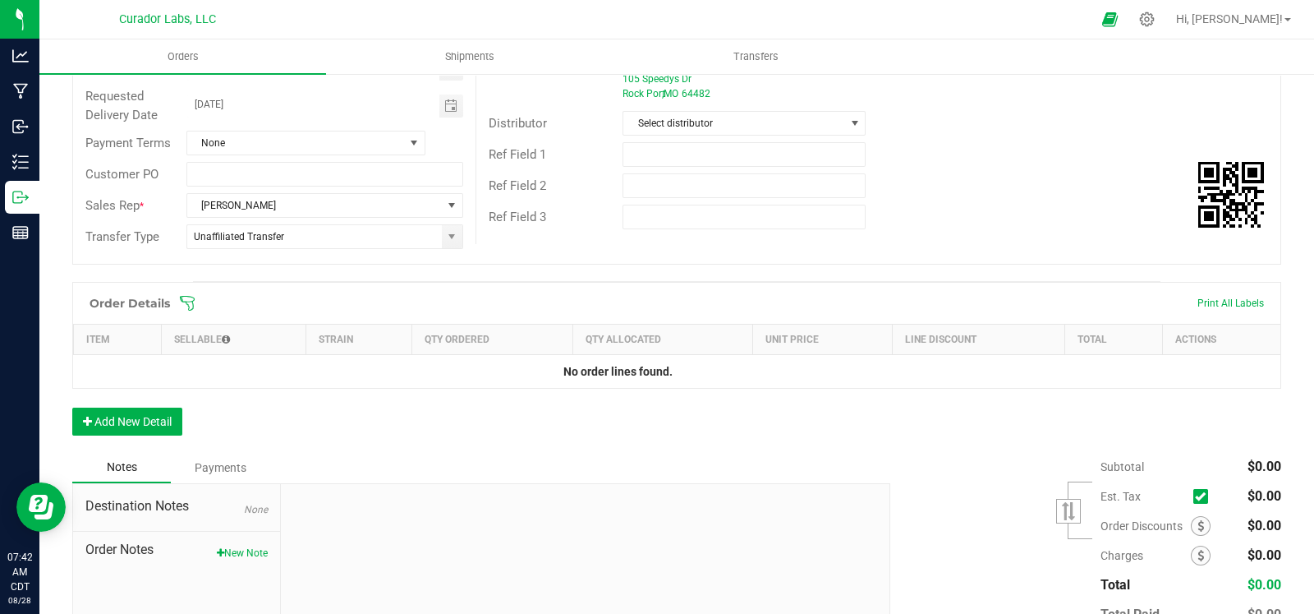
scroll to position [232, 0]
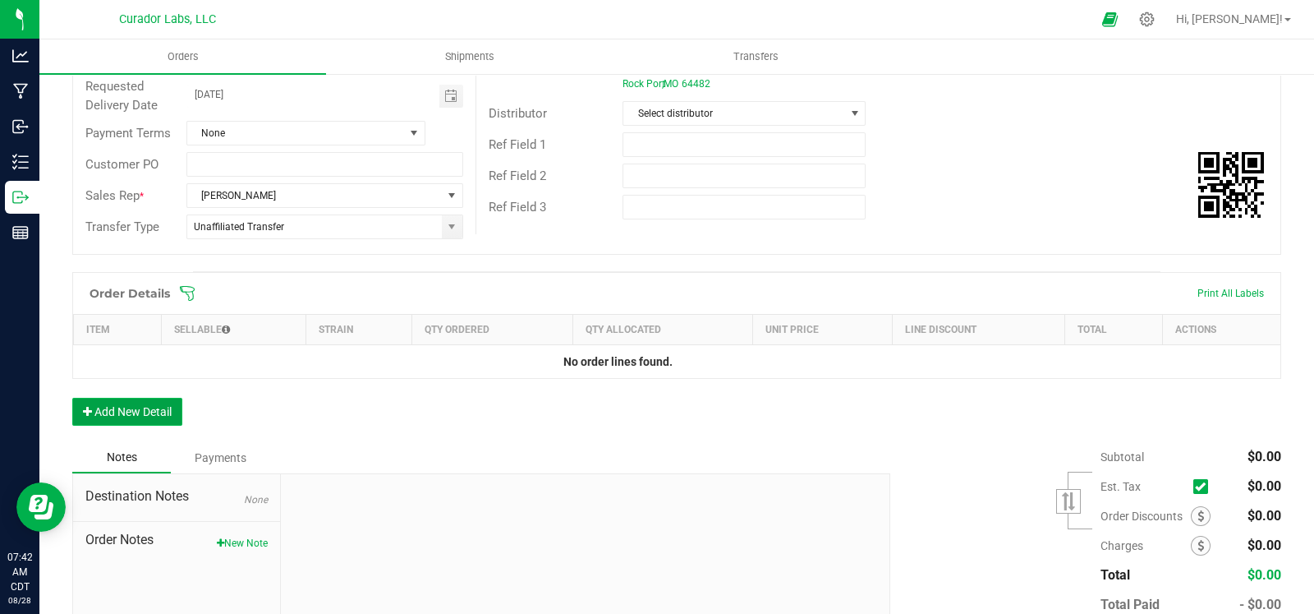
click at [168, 418] on button "Add New Detail" at bounding box center [127, 412] width 110 height 28
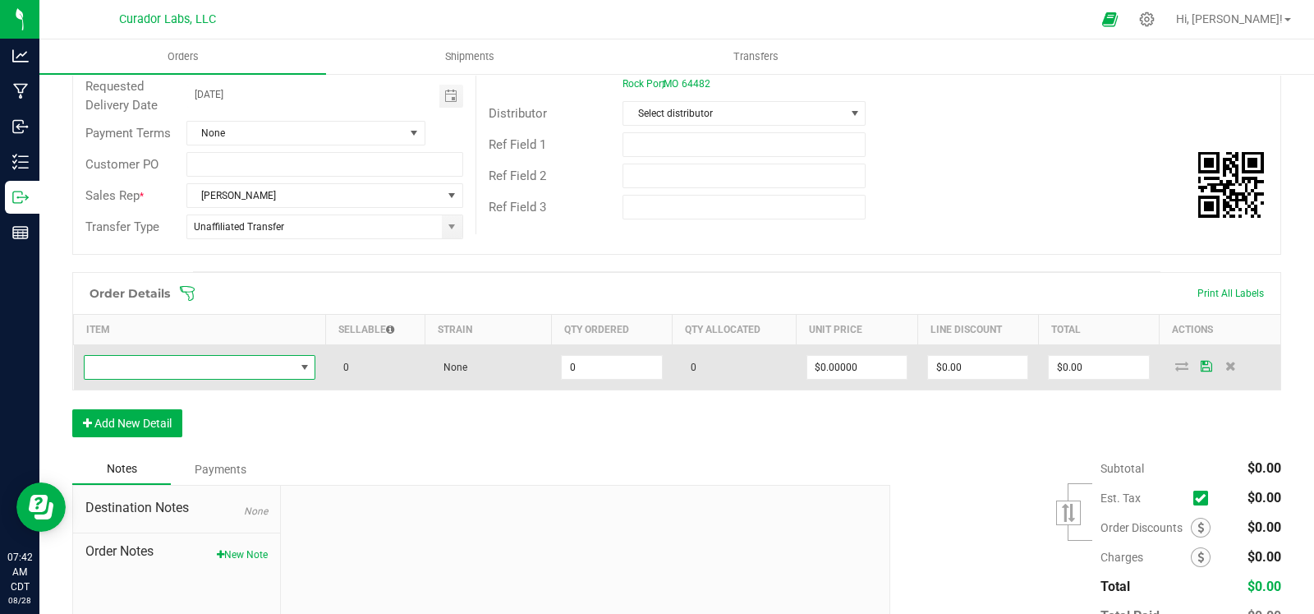
click at [201, 376] on span "NO DATA FOUND" at bounding box center [200, 367] width 232 height 25
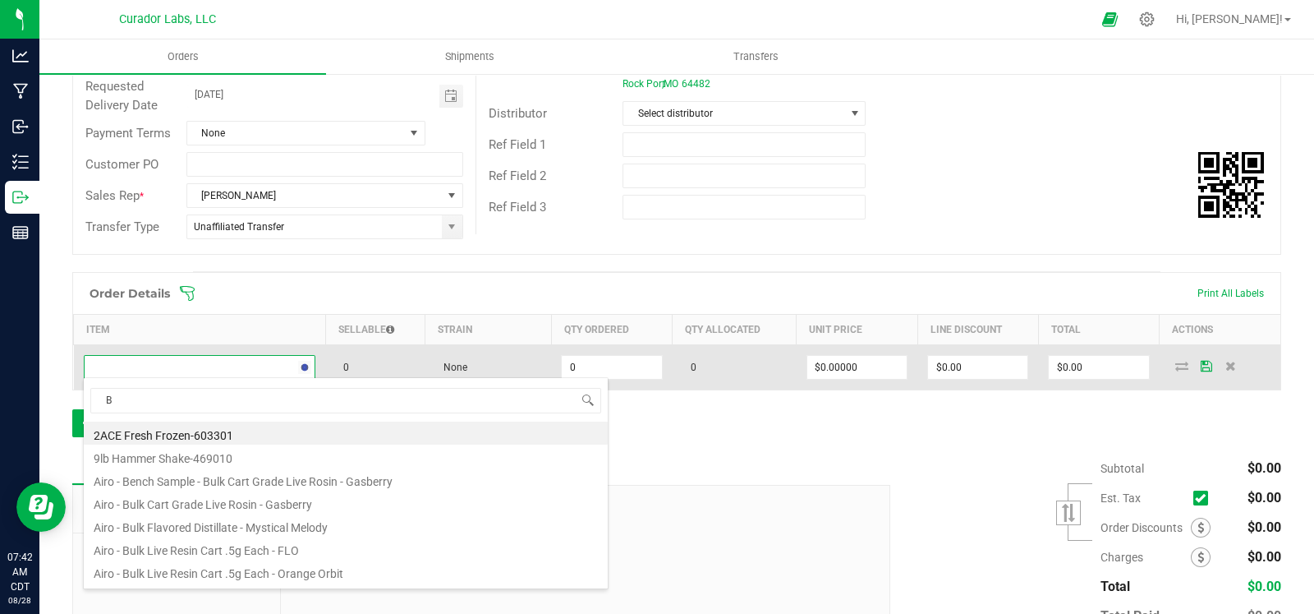
scroll to position [24, 225]
type input "BLUE DREAM"
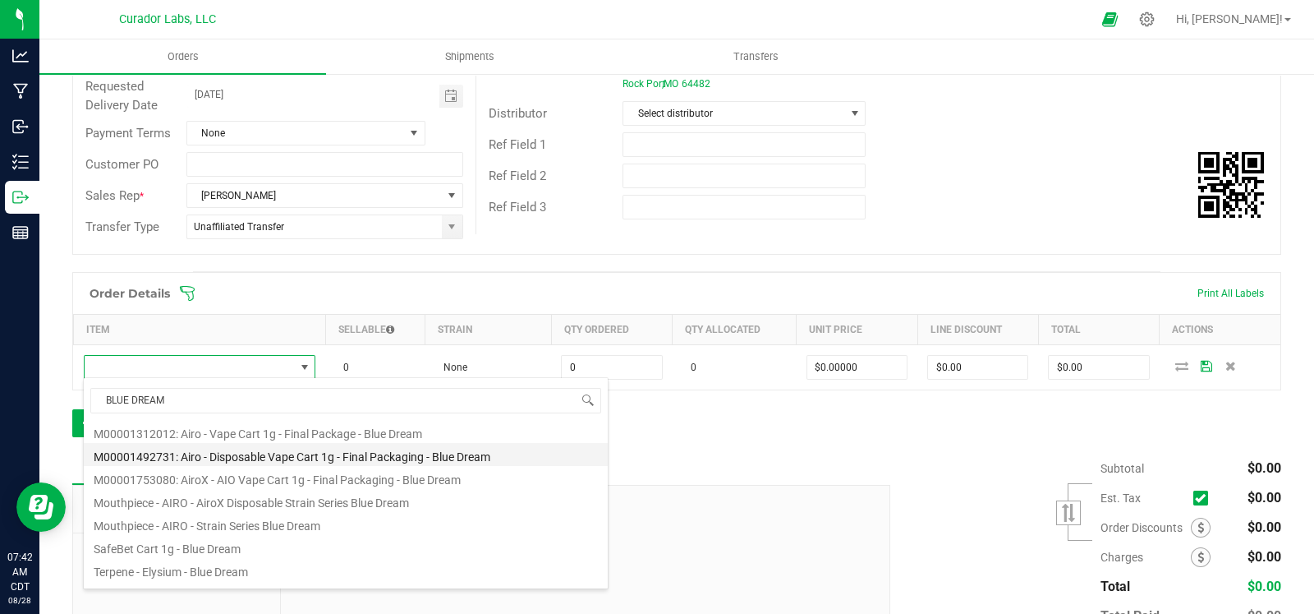
scroll to position [260, 0]
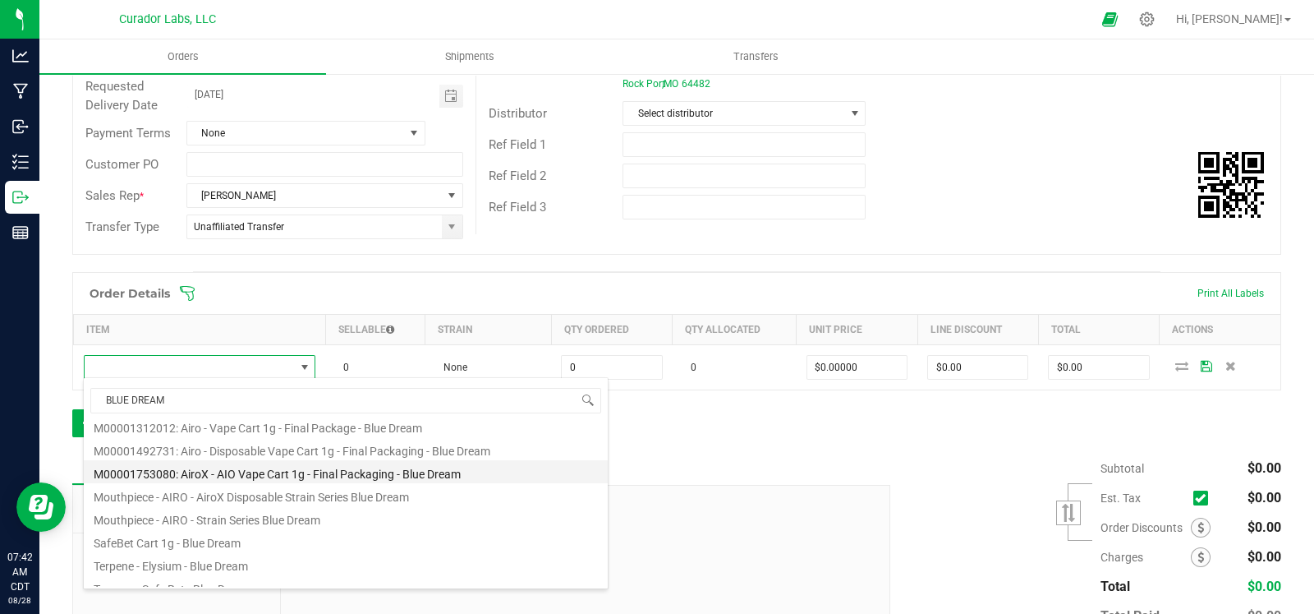
click at [274, 472] on li "M00001753080: AiroX - AIO Vape Cart 1g - Final Packaging - Blue Dream" at bounding box center [346, 471] width 524 height 23
type input "0 ea"
type input "$35.00000"
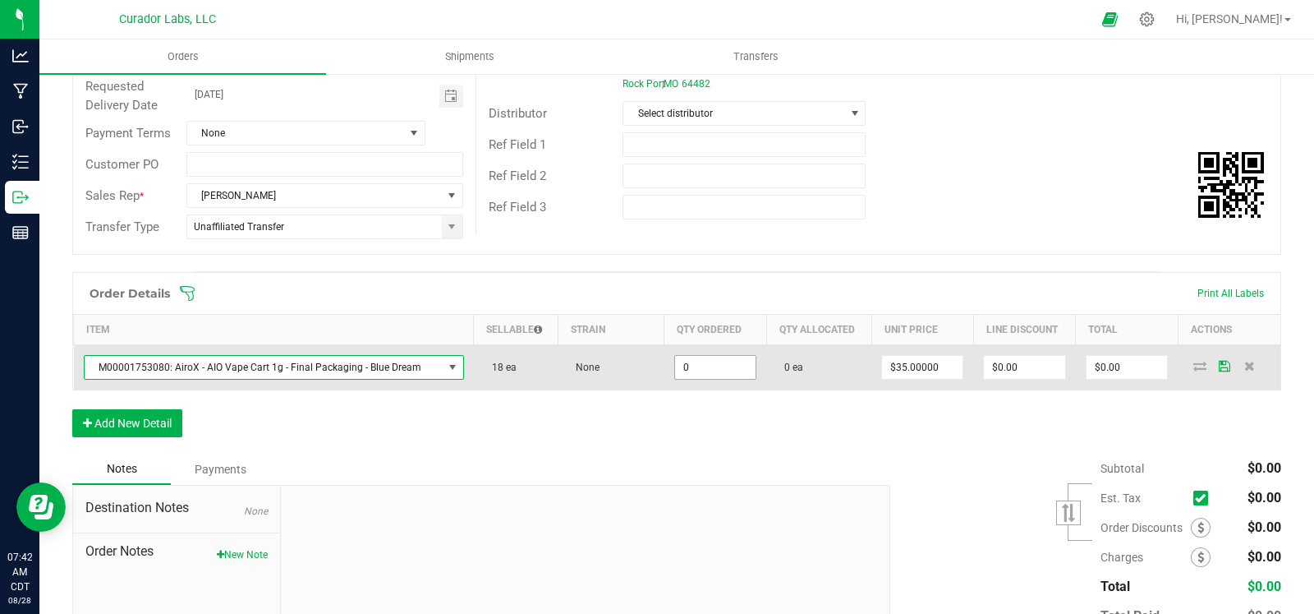
click at [731, 363] on input "0" at bounding box center [715, 367] width 81 height 23
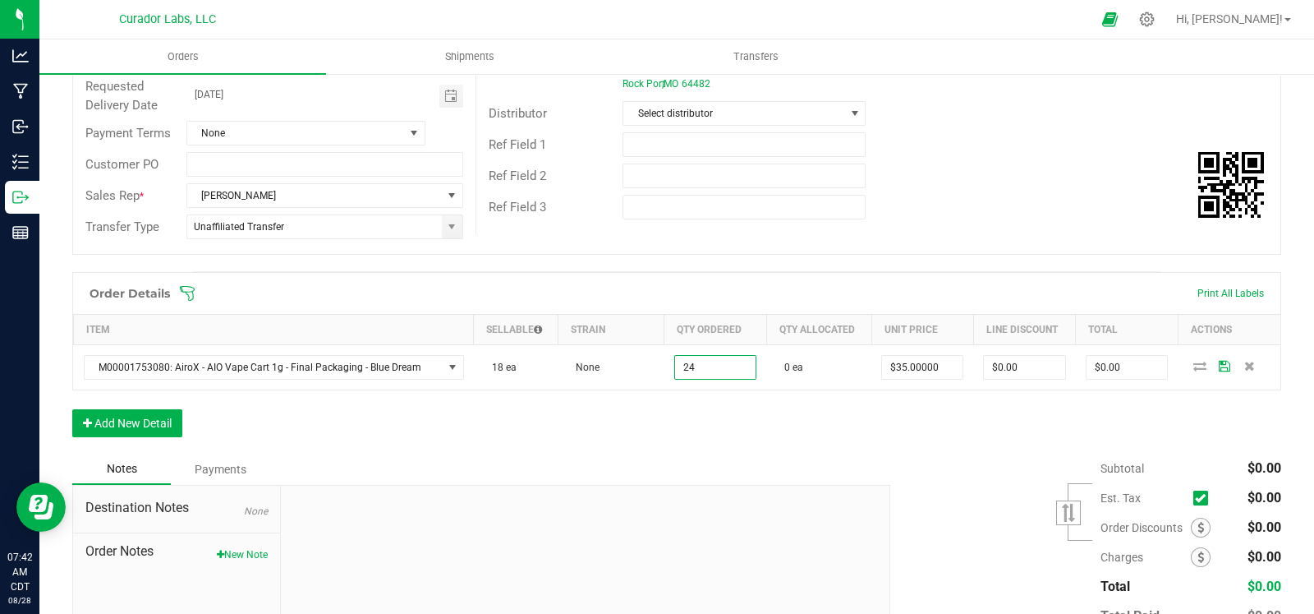
type input "24 ea"
type input "$840.00"
click at [605, 417] on div "Order Details Print All Labels Item Sellable Strain Qty Ordered Qty Allocated U…" at bounding box center [676, 363] width 1209 height 182
click at [162, 416] on button "Add New Detail" at bounding box center [127, 423] width 110 height 28
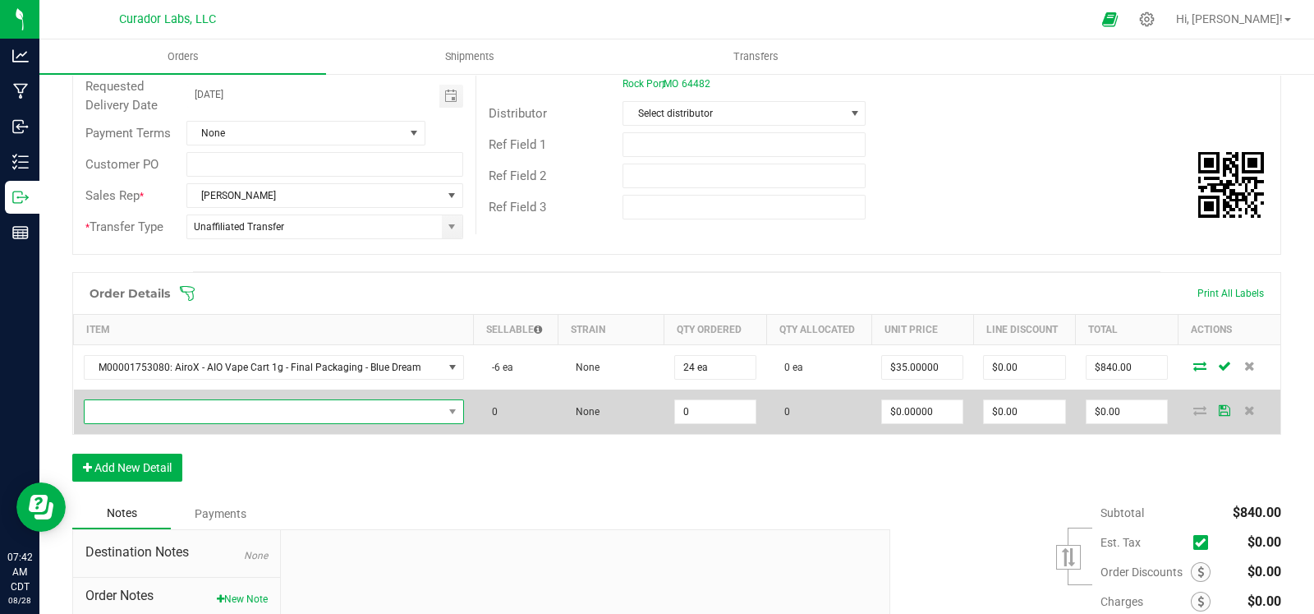
click at [194, 400] on span "NO DATA FOUND" at bounding box center [264, 411] width 358 height 23
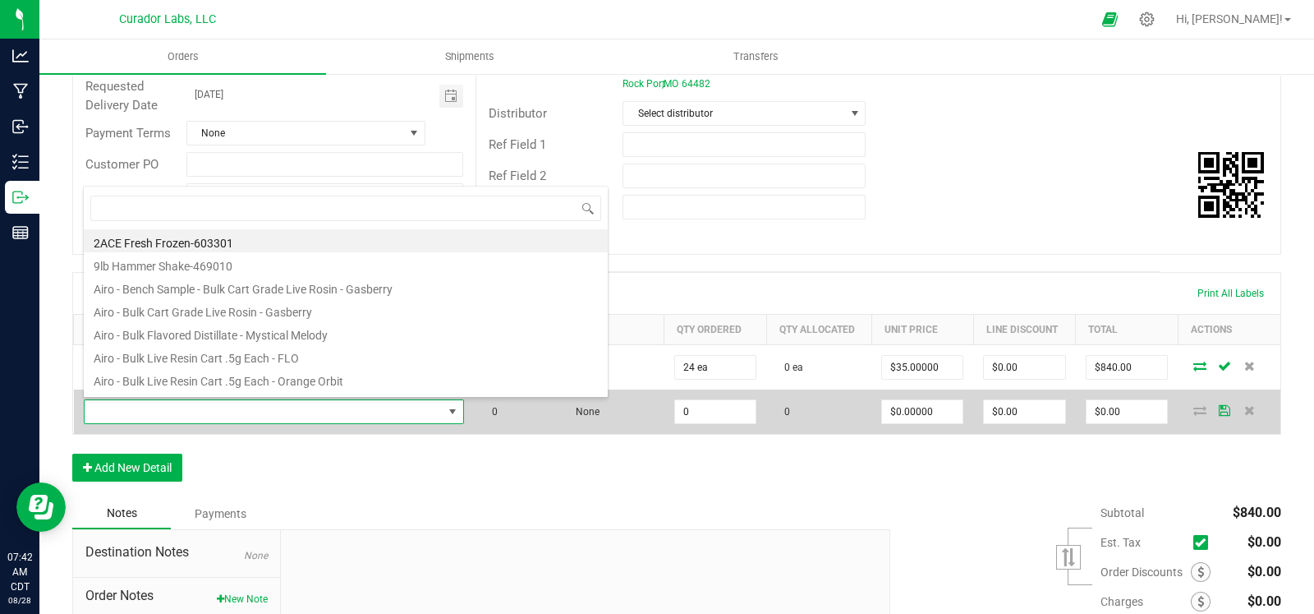
scroll to position [24, 365]
type input "black mamba"
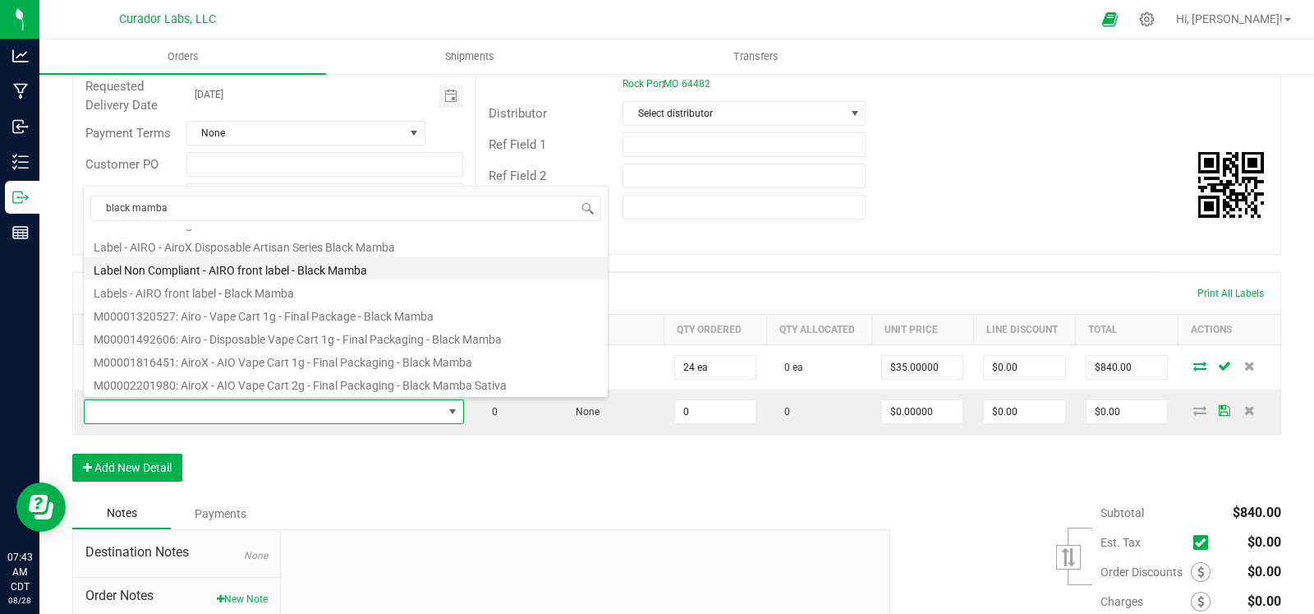
scroll to position [53, 0]
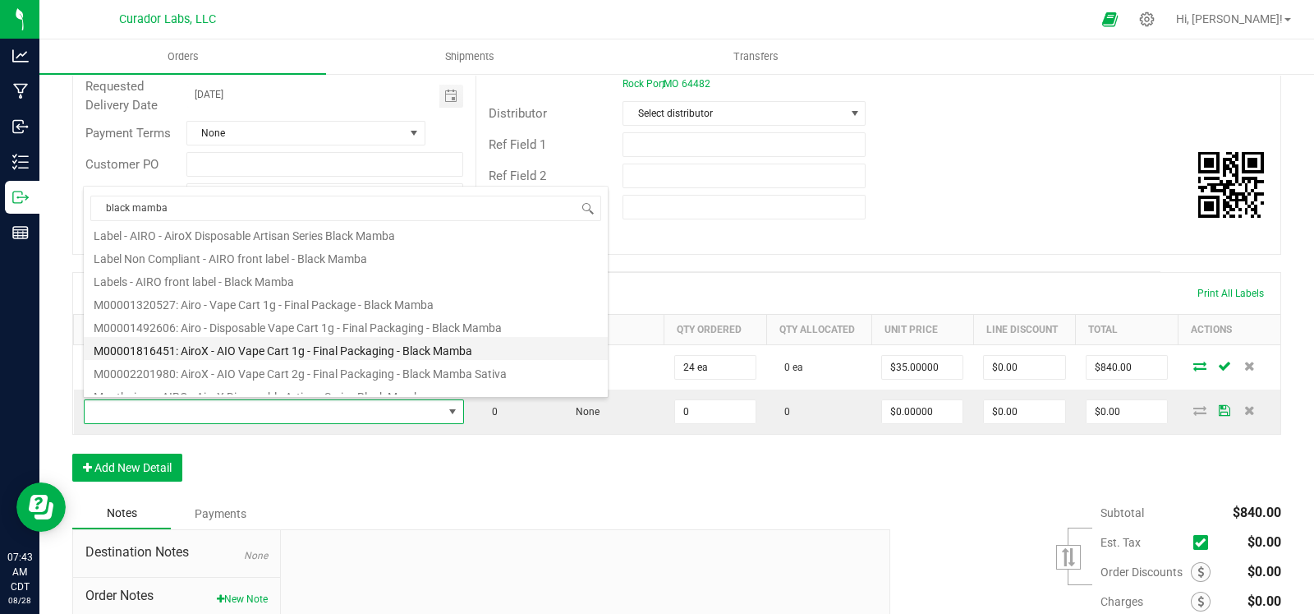
click at [345, 350] on li "M00001816451: AiroX - AIO Vape Cart 1g - Final Packaging - Black Mamba" at bounding box center [346, 348] width 524 height 23
type input "0 ea"
type input "$35.00000"
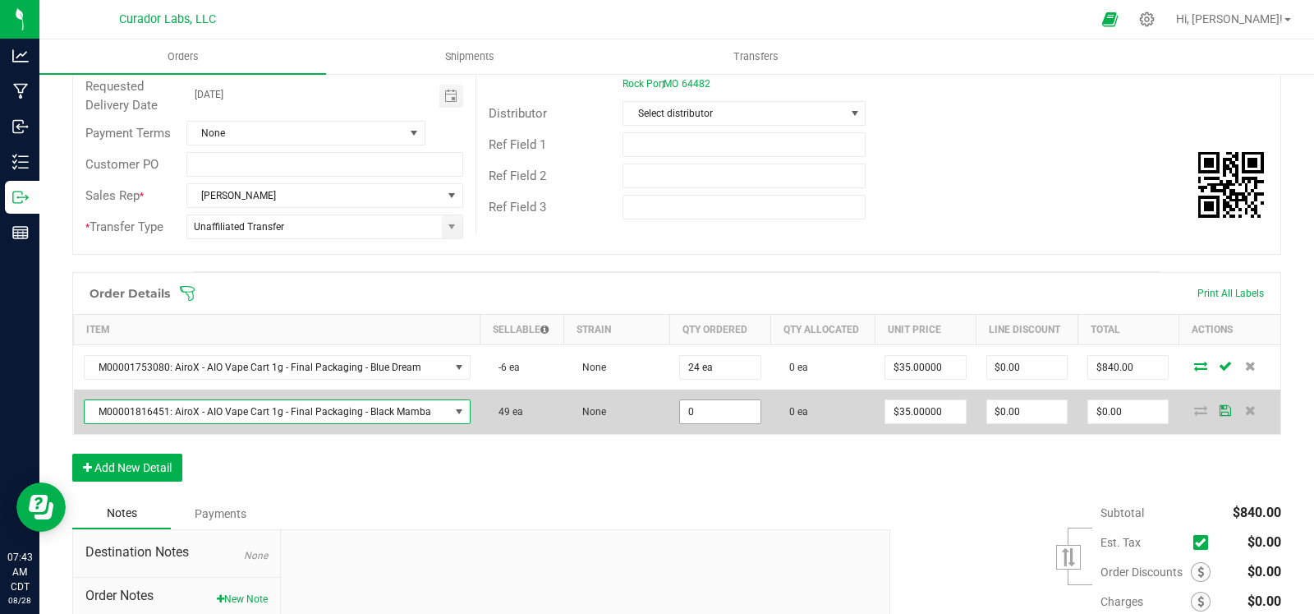
click at [698, 408] on input "0" at bounding box center [720, 411] width 80 height 23
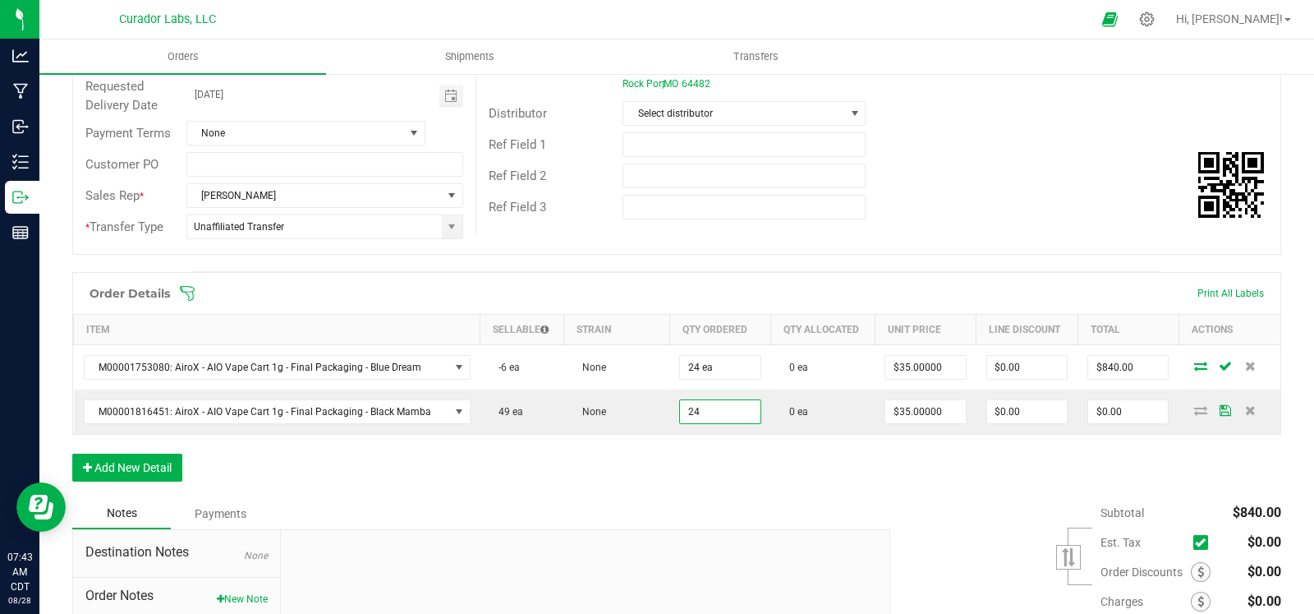
type input "24 ea"
type input "$840.00"
drag, startPoint x: 579, startPoint y: 452, endPoint x: 333, endPoint y: 453, distance: 246.5
click at [573, 452] on div "Order Details Print All Labels Item Sellable Strain Qty Ordered Qty Allocated U…" at bounding box center [676, 385] width 1209 height 226
click at [163, 460] on button "Add New Detail" at bounding box center [127, 467] width 110 height 28
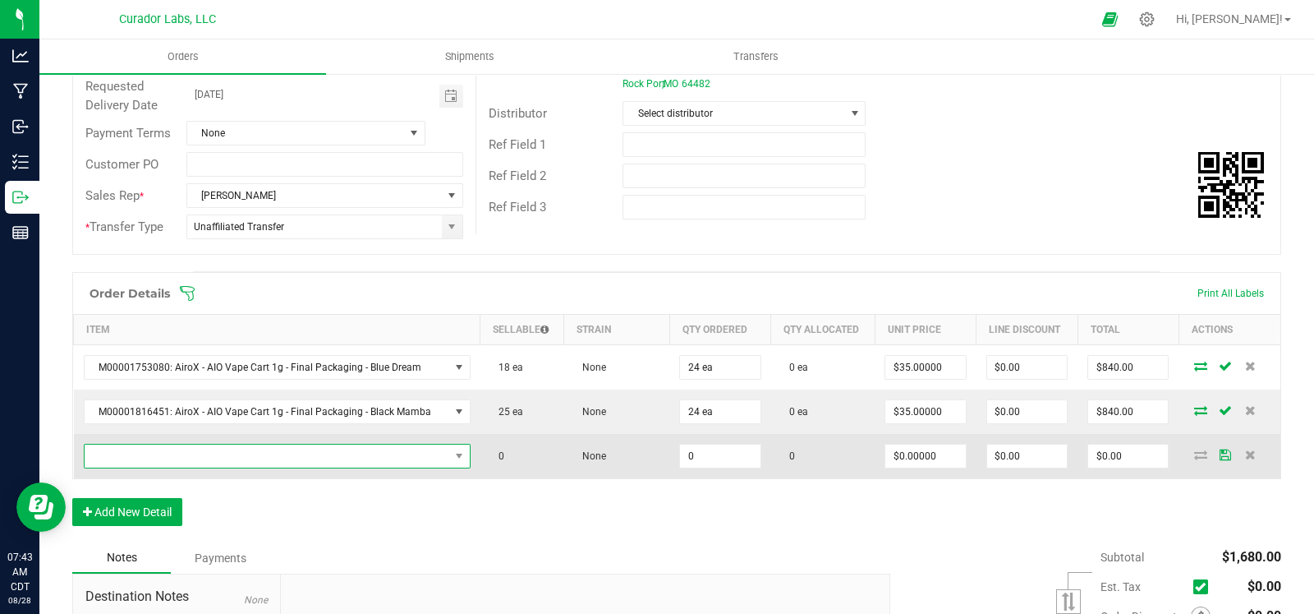
click at [181, 449] on span "NO DATA FOUND" at bounding box center [267, 455] width 365 height 23
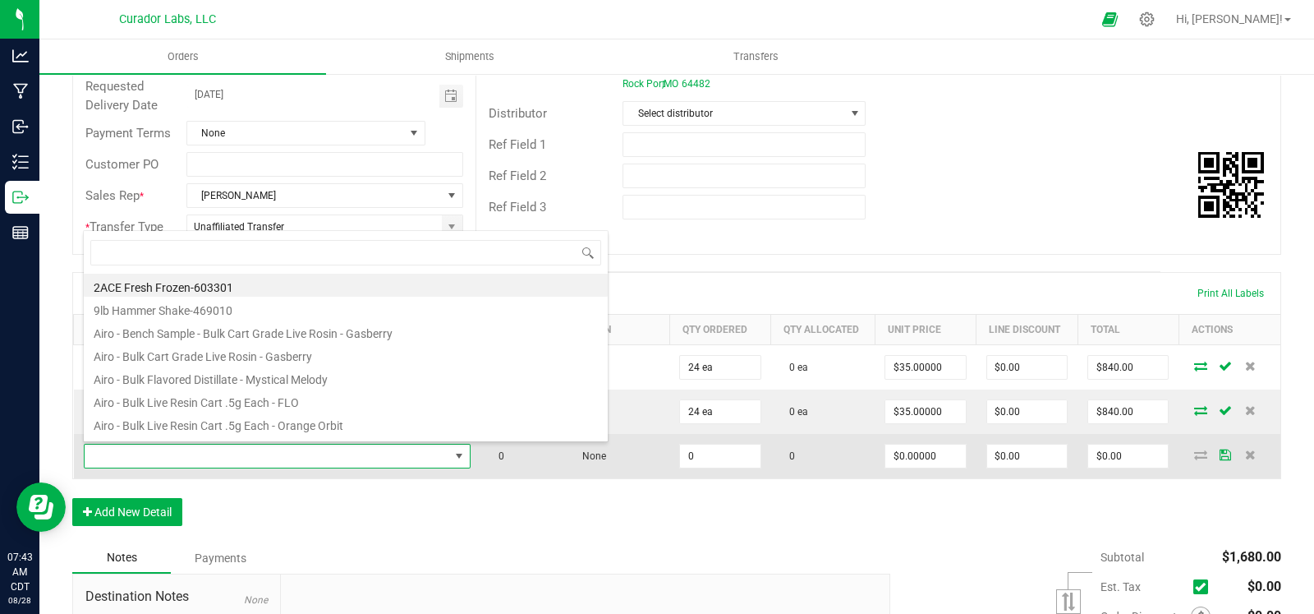
scroll to position [24, 371]
type input "blackberry"
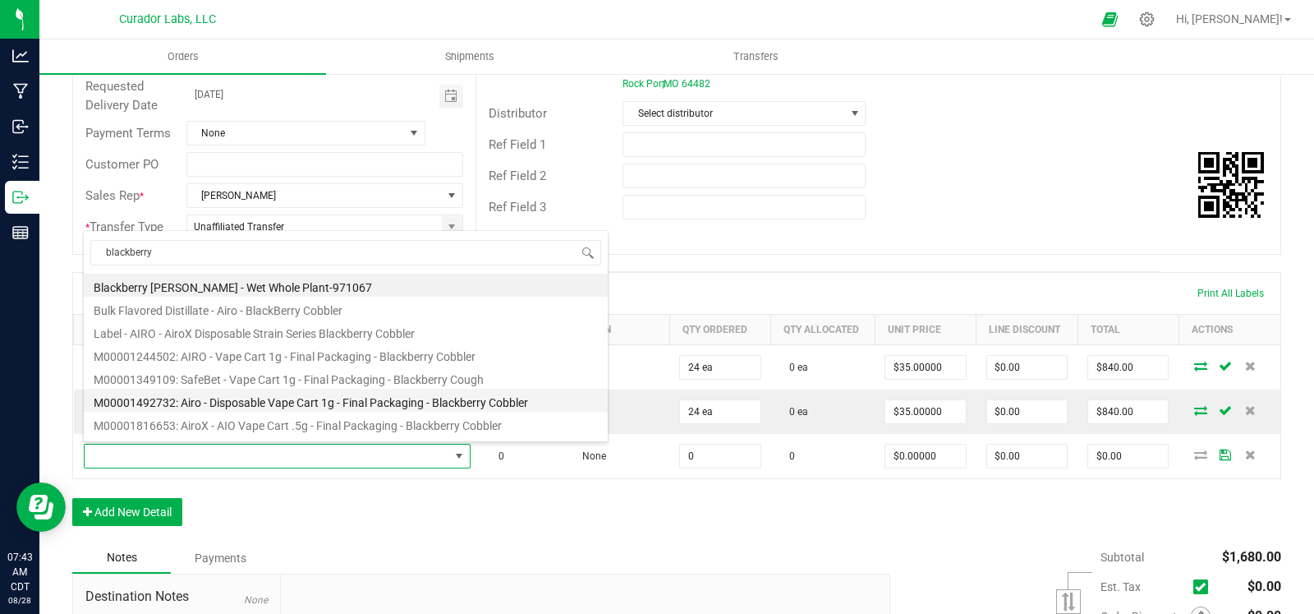
click at [317, 400] on li "M00001492732: Airo - Disposable Vape Cart 1g - Final Packaging - Blackberry Cob…" at bounding box center [346, 400] width 524 height 23
type input "0 ea"
type input "$35.00000"
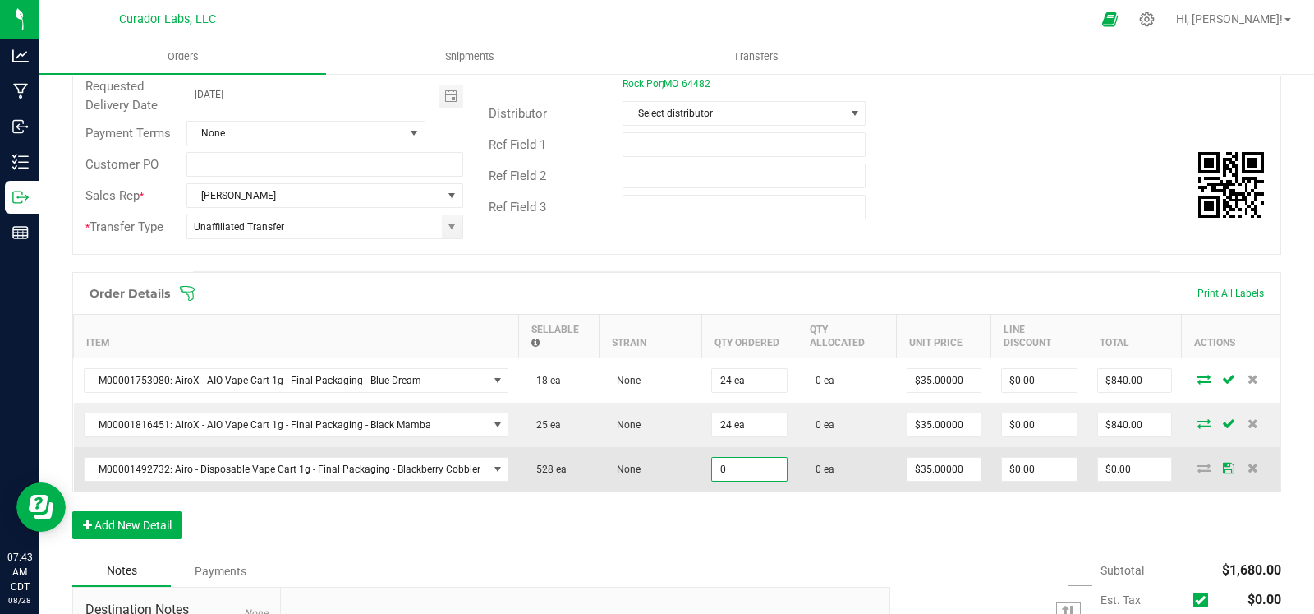
click at [747, 466] on input "0" at bounding box center [749, 469] width 75 height 23
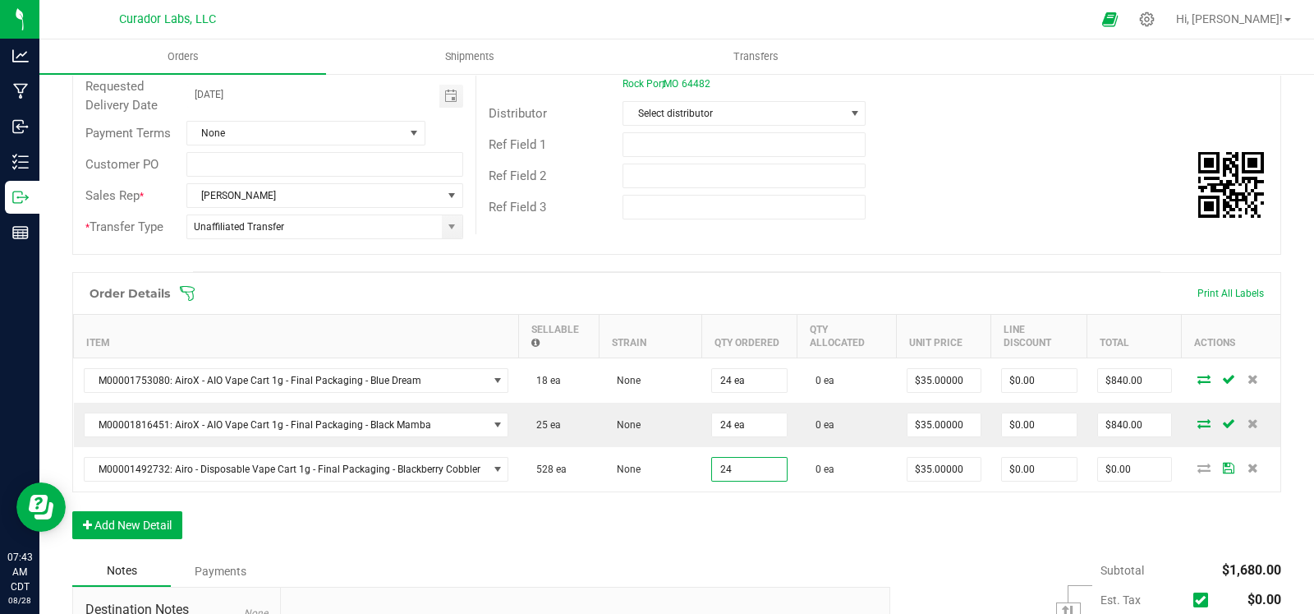
type input "24 ea"
type input "$840.00"
click at [679, 534] on div "Order Details Print All Labels Item Sellable Strain Qty Ordered Qty Allocated U…" at bounding box center [676, 413] width 1209 height 283
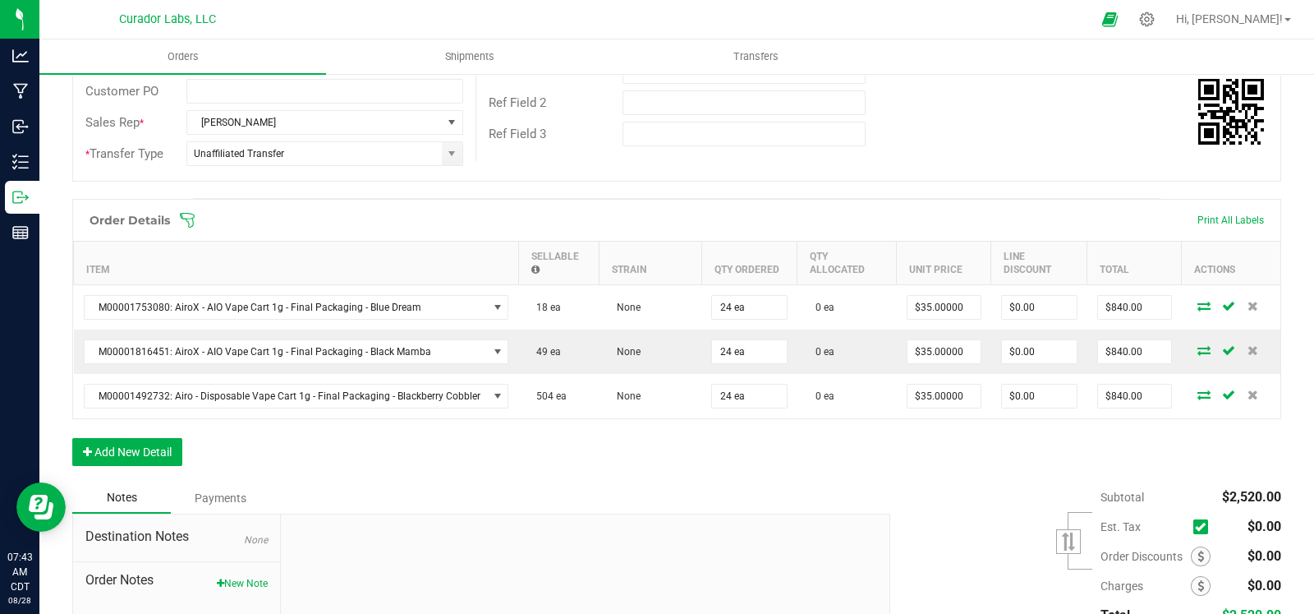
scroll to position [306, 0]
click at [137, 440] on button "Add New Detail" at bounding box center [127, 451] width 110 height 28
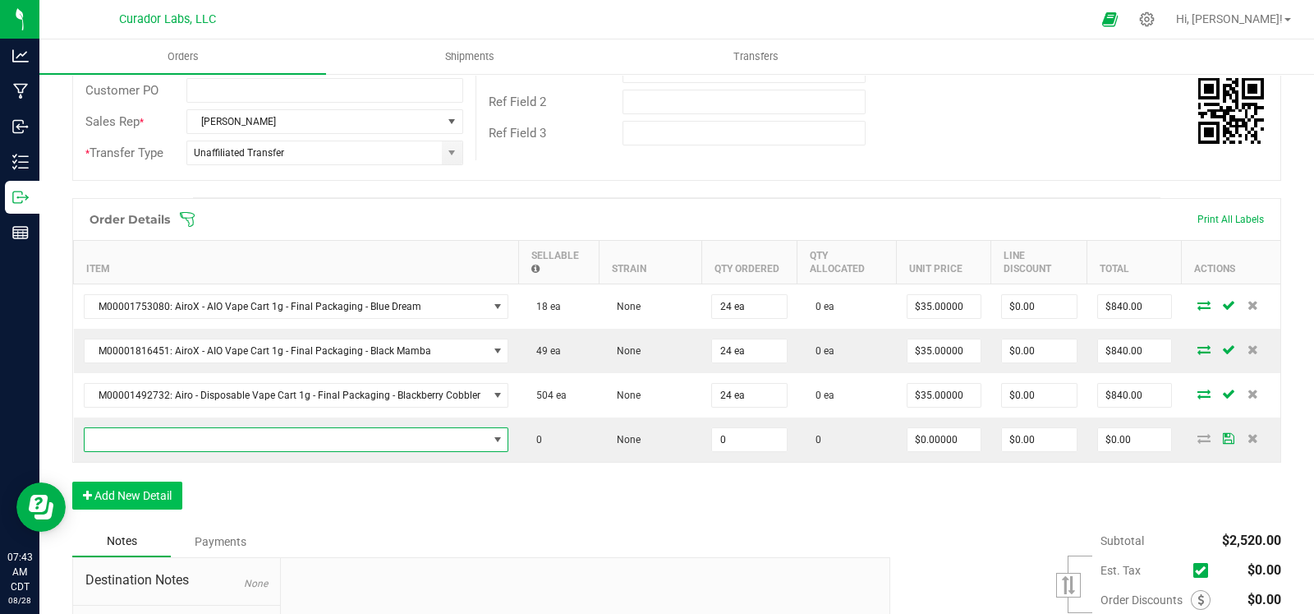
click at [156, 428] on span "NO DATA FOUND" at bounding box center [286, 439] width 403 height 23
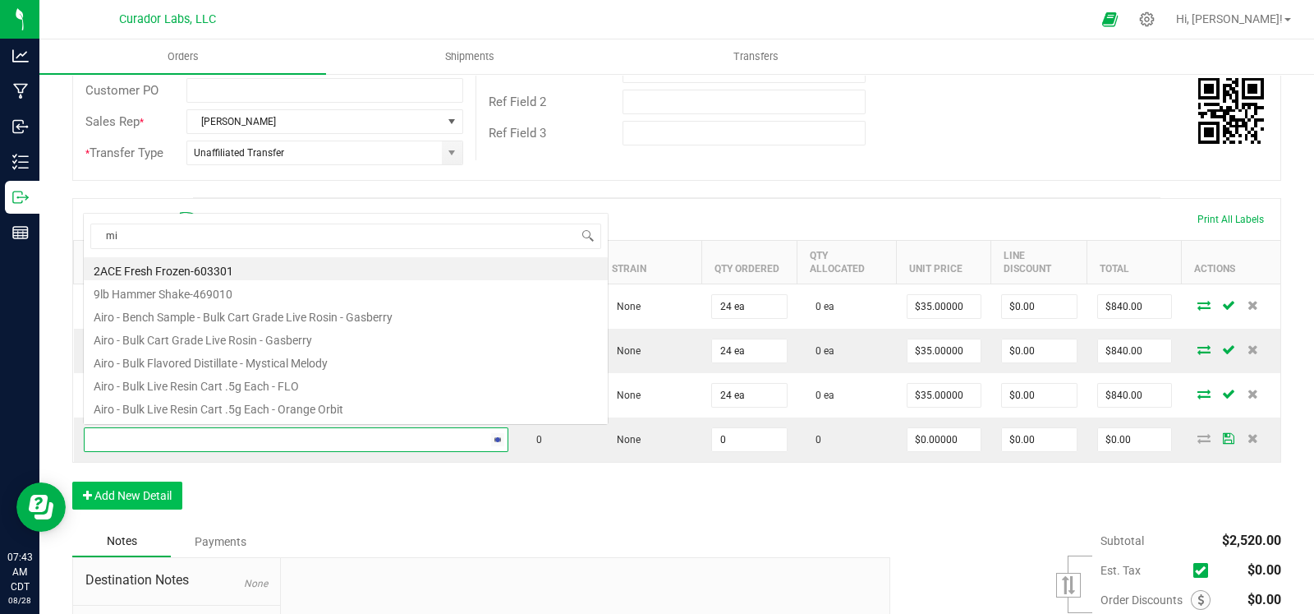
scroll to position [0, 0]
type input "midnight moon"
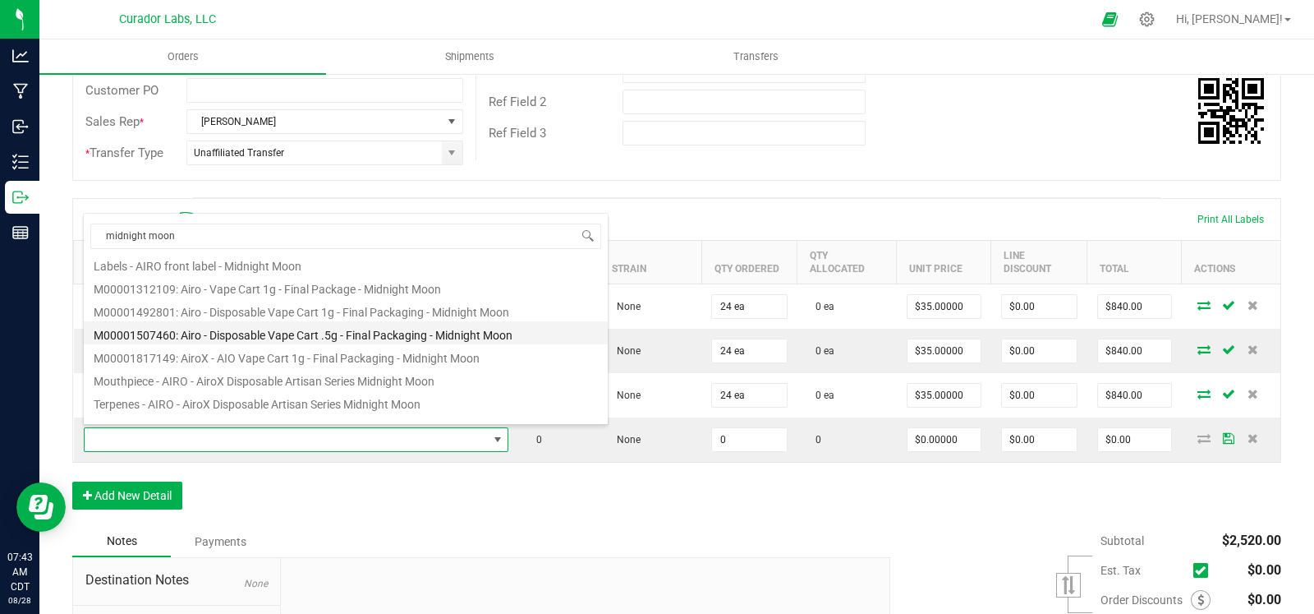
scroll to position [74, 0]
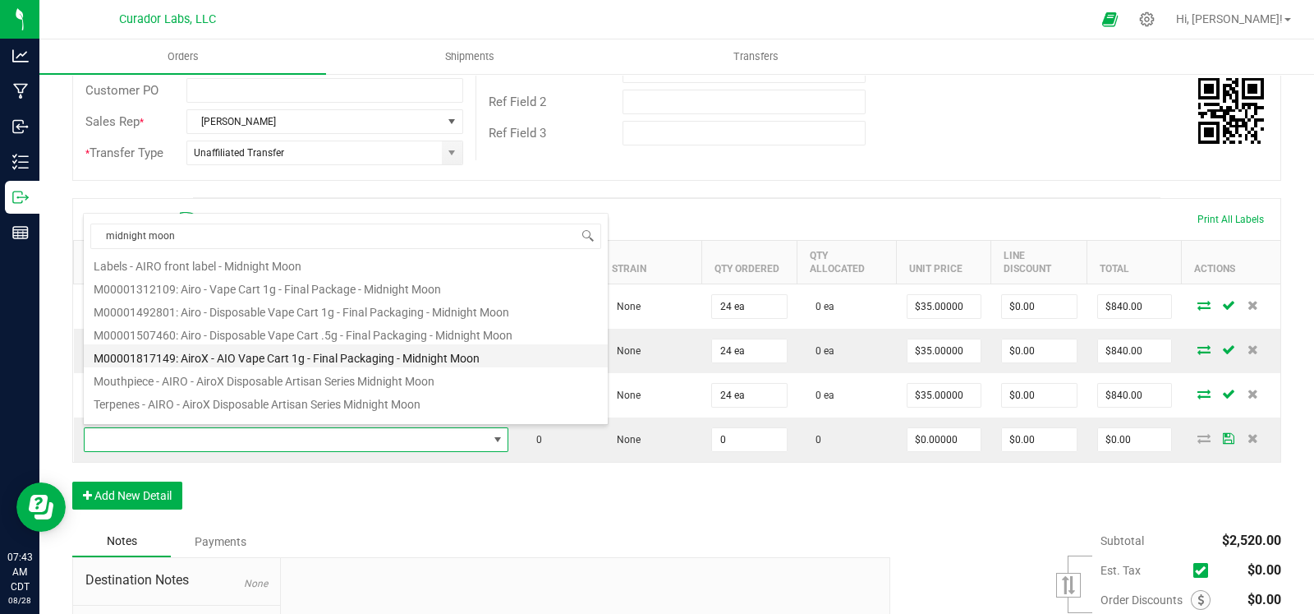
click at [263, 355] on li "M00001817149: AiroX - AIO Vape Cart 1g - Final Packaging - Midnight Moon" at bounding box center [346, 355] width 524 height 23
type input "0 ea"
type input "$35.00000"
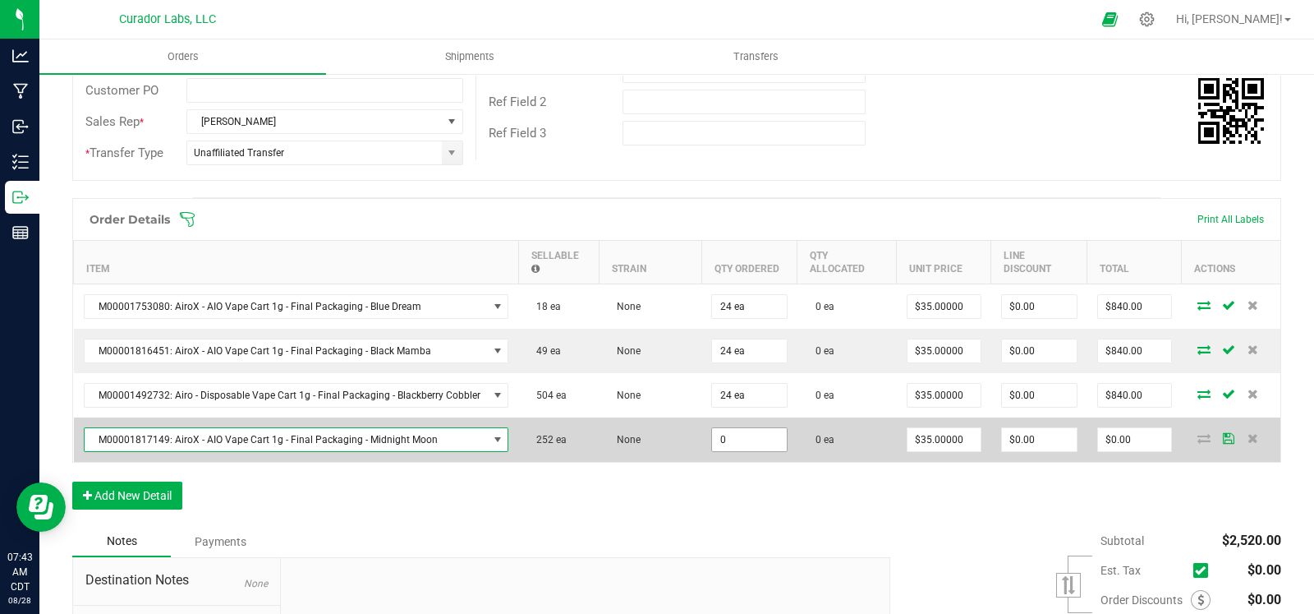
click at [748, 437] on input "0" at bounding box center [749, 439] width 75 height 23
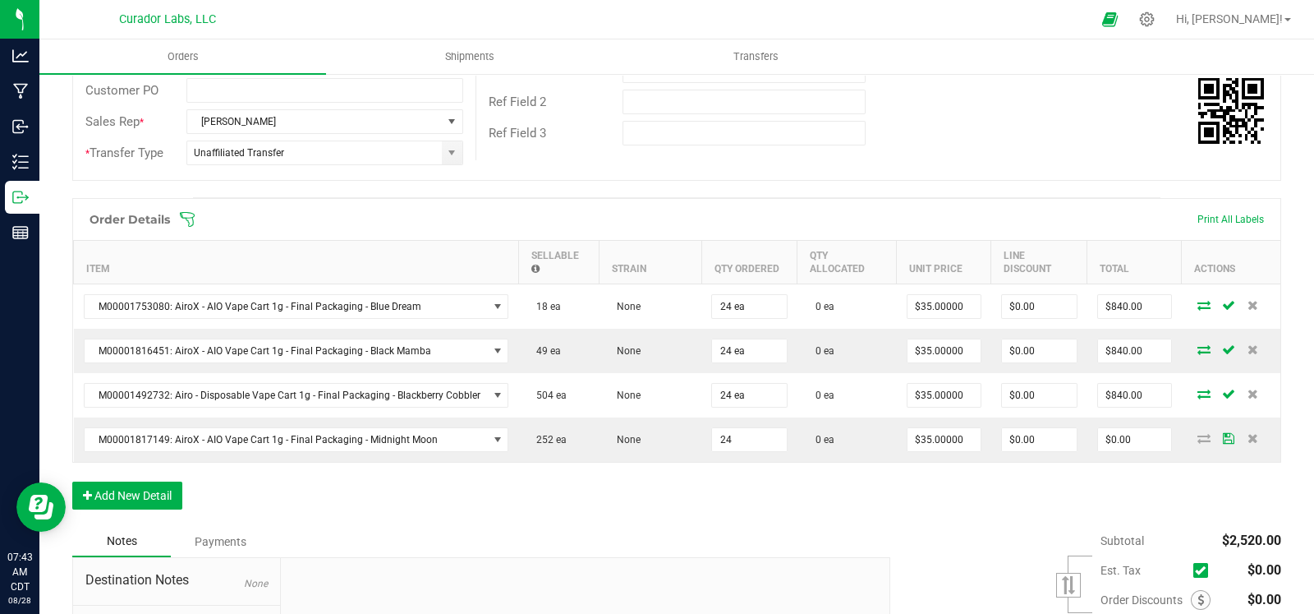
type input "24 ea"
type input "$840.00"
click at [624, 526] on div "Notes Payments" at bounding box center [475, 541] width 806 height 31
click at [177, 499] on button "Add New Detail" at bounding box center [127, 495] width 110 height 28
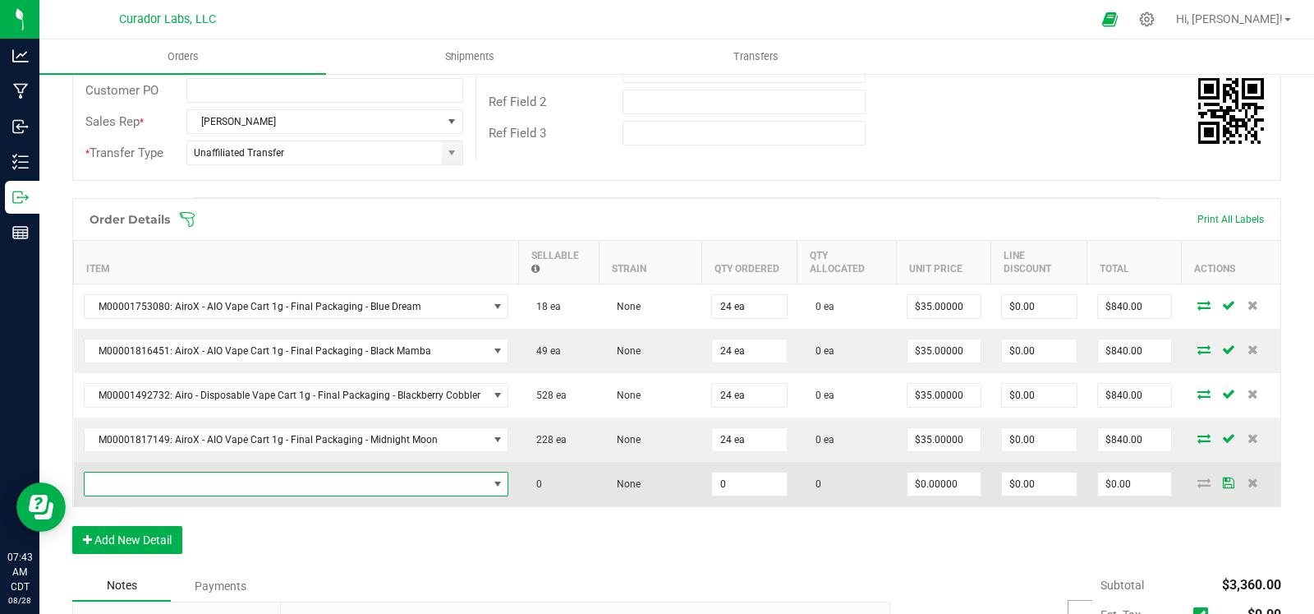
click at [181, 484] on span "NO DATA FOUND" at bounding box center [286, 483] width 403 height 23
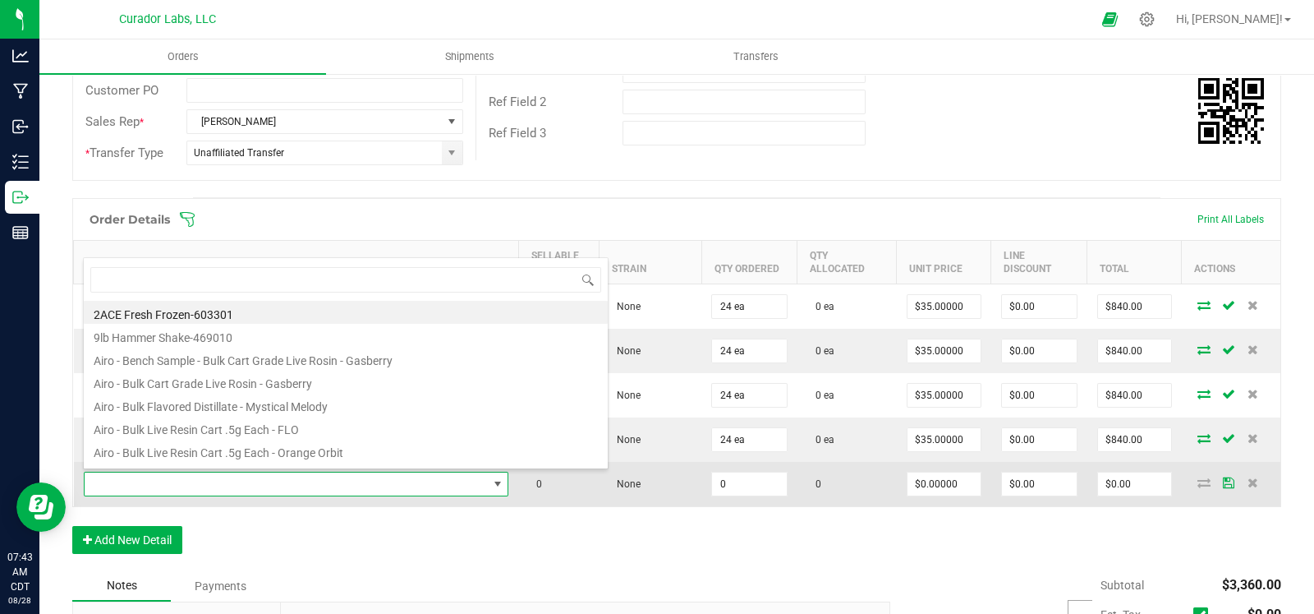
scroll to position [24, 417]
type input "cherry ak"
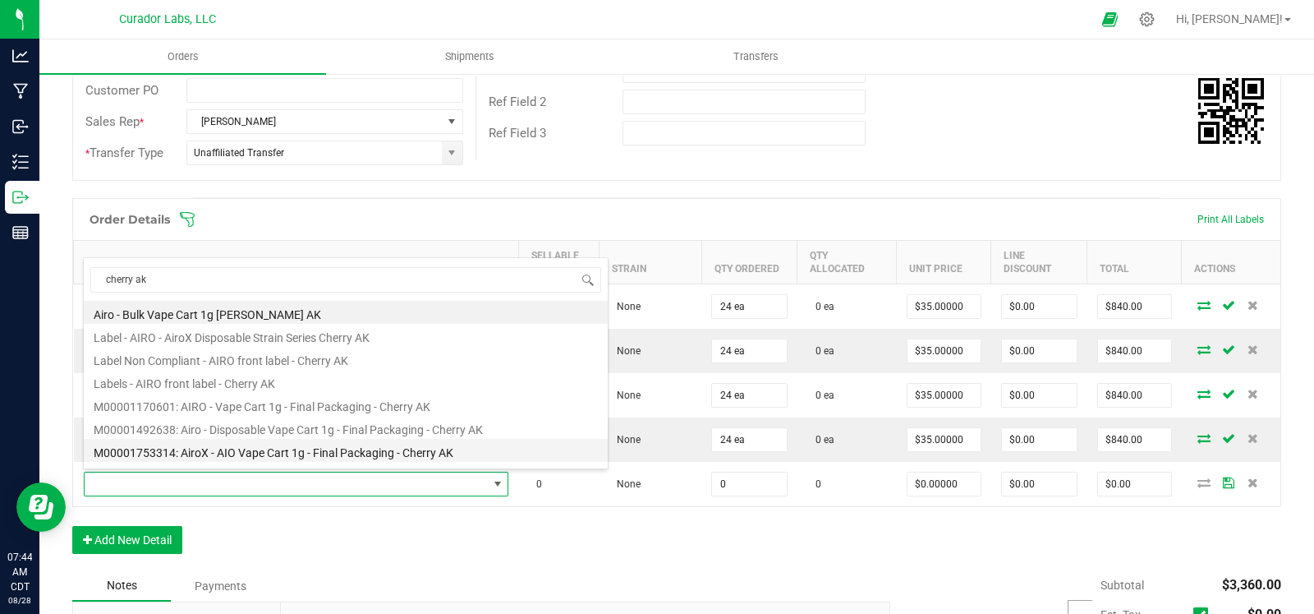
click at [251, 446] on li "M00001753314: AiroX - AIO Vape Cart 1g - Final Packaging - Cherry AK" at bounding box center [346, 450] width 524 height 23
type input "0 ea"
type input "$35.00000"
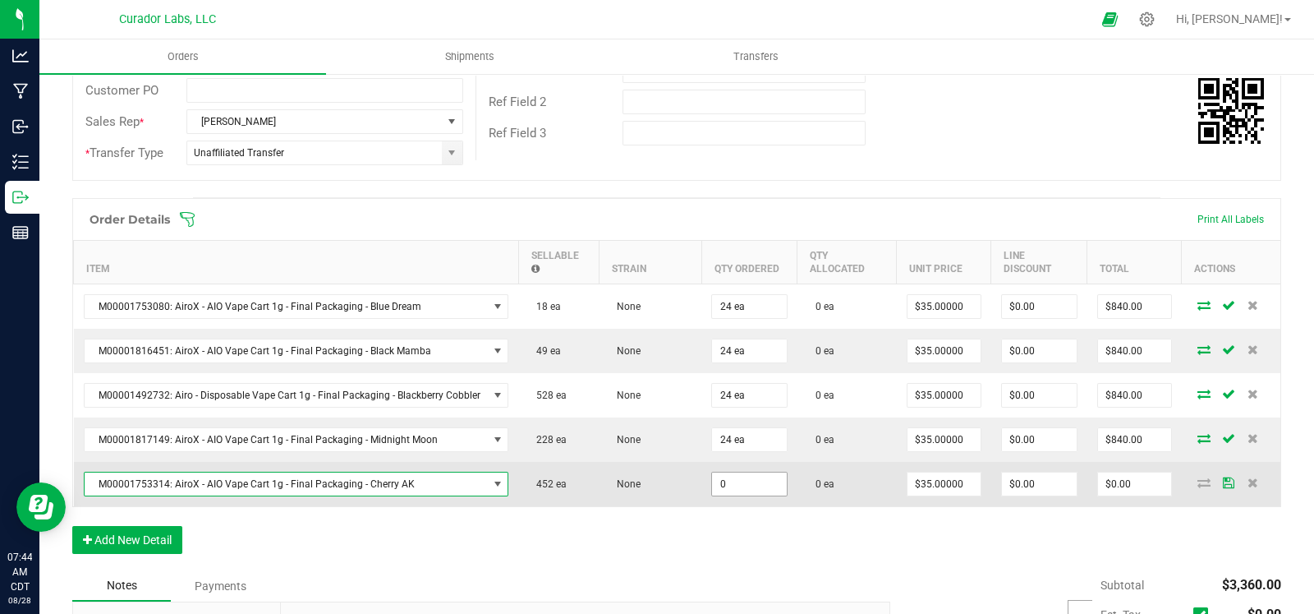
click at [737, 478] on input "0" at bounding box center [749, 483] width 75 height 23
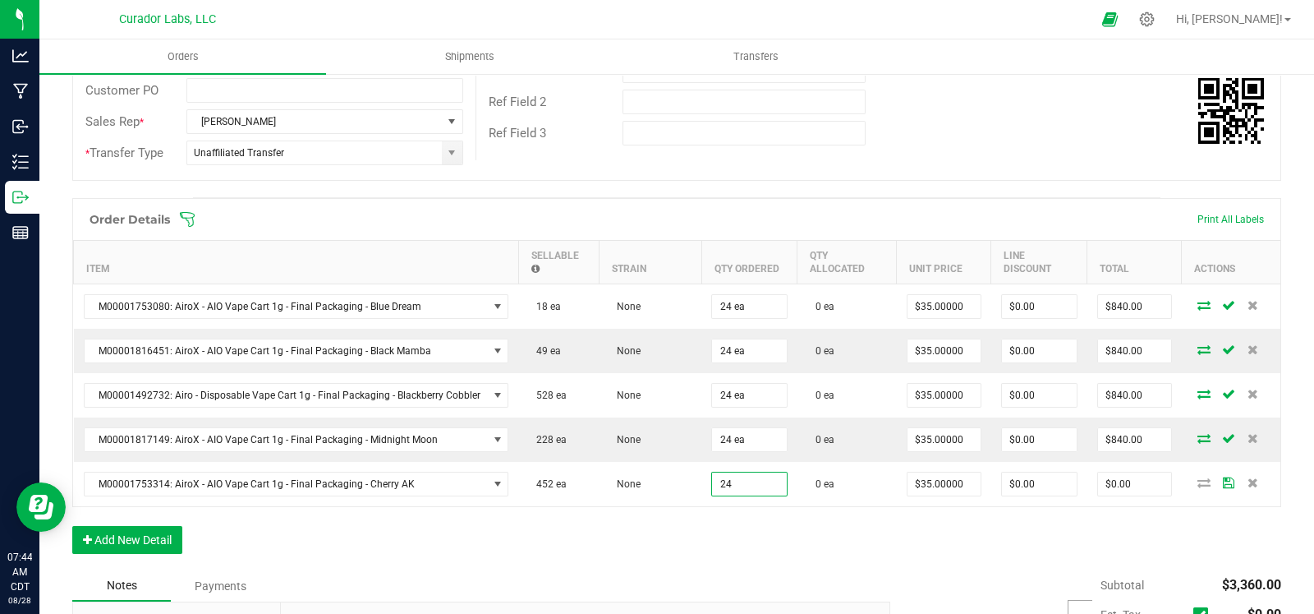
type input "24 ea"
type input "$840.00"
click at [625, 508] on div "Order Details Print All Labels Item Sellable Strain Qty Ordered Qty Allocated U…" at bounding box center [676, 384] width 1209 height 372
click at [136, 527] on button "Add New Detail" at bounding box center [127, 540] width 110 height 28
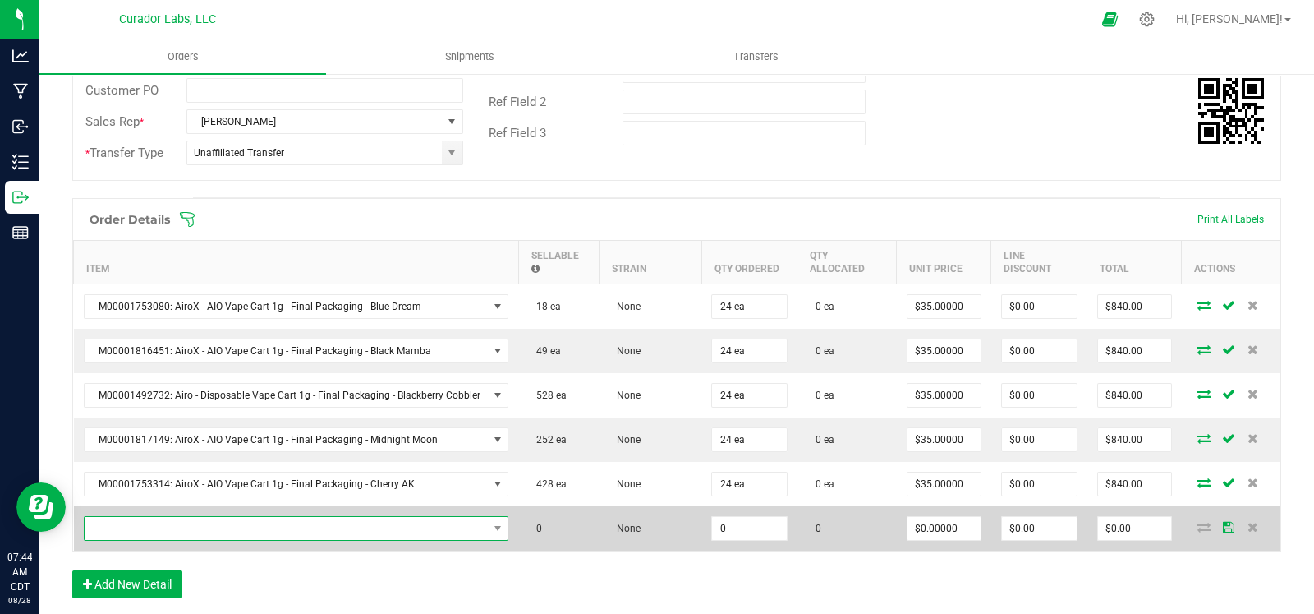
click at [246, 530] on span "NO DATA FOUND" at bounding box center [286, 528] width 403 height 23
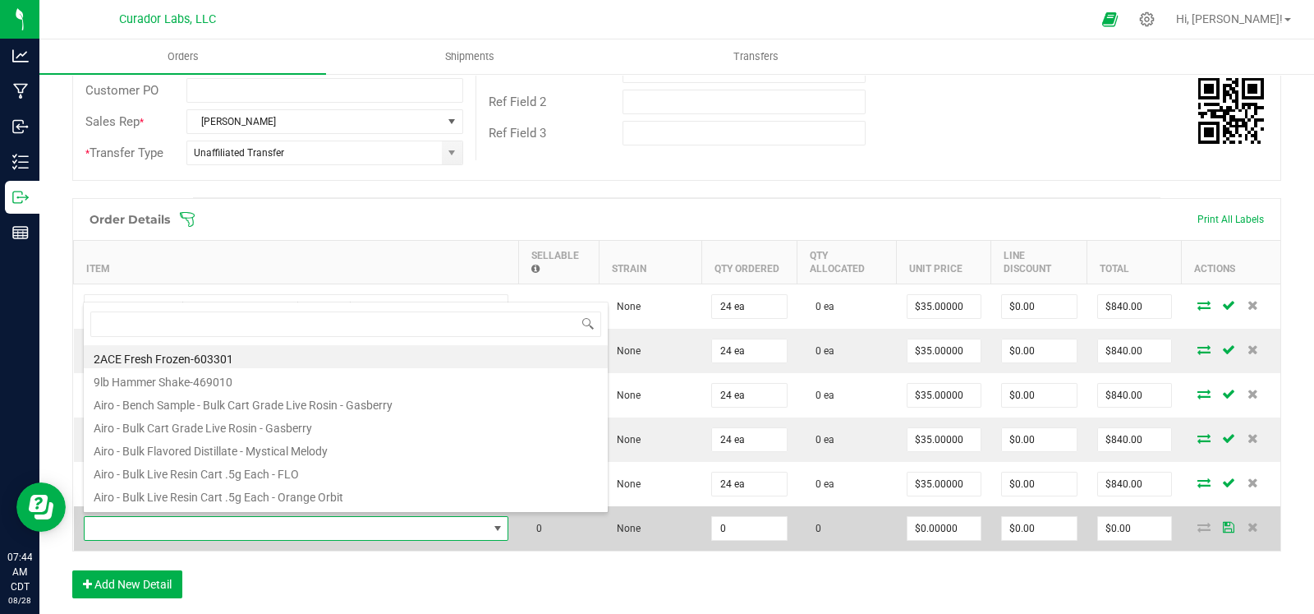
type input "h"
type input "cherry ak"
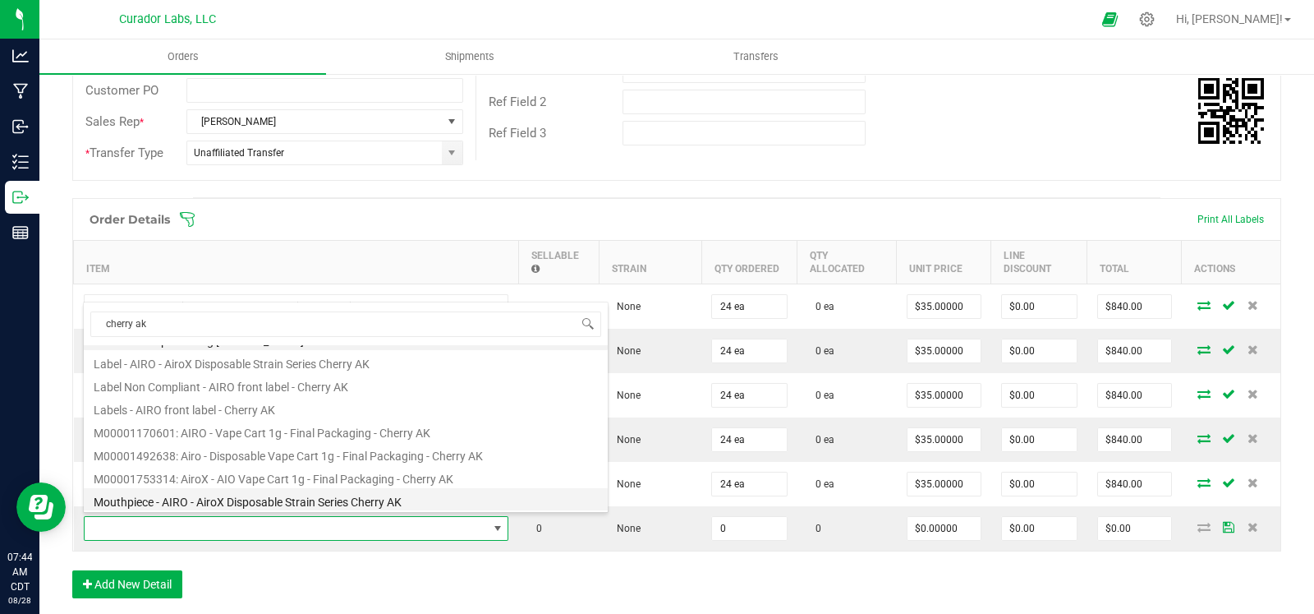
scroll to position [28, 0]
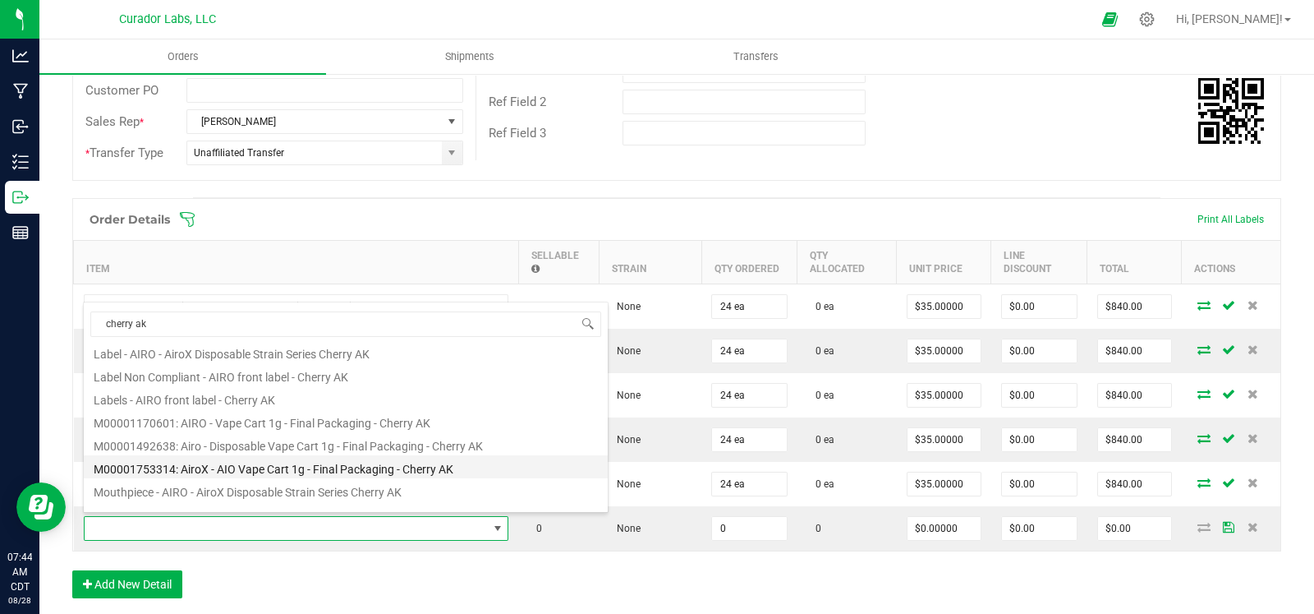
click at [259, 460] on li "M00001753314: AiroX - AIO Vape Cart 1g - Final Packaging - Cherry AK" at bounding box center [346, 466] width 524 height 23
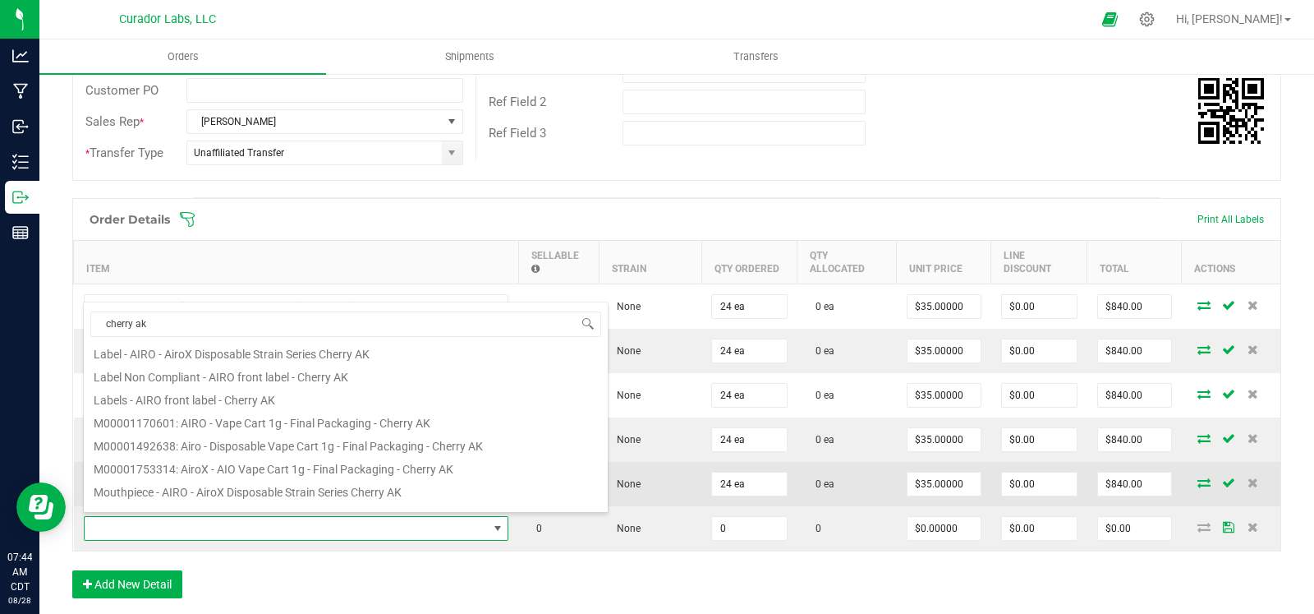
type input "0 ea"
type input "$35.00000"
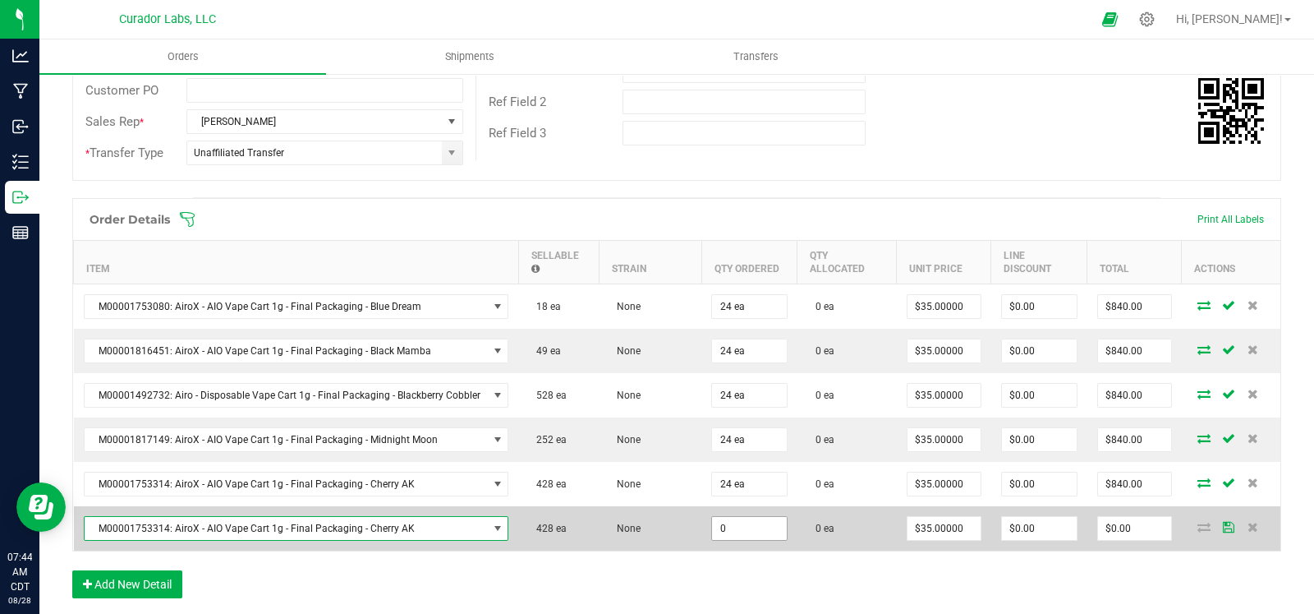
click at [731, 517] on input "0" at bounding box center [749, 528] width 75 height 23
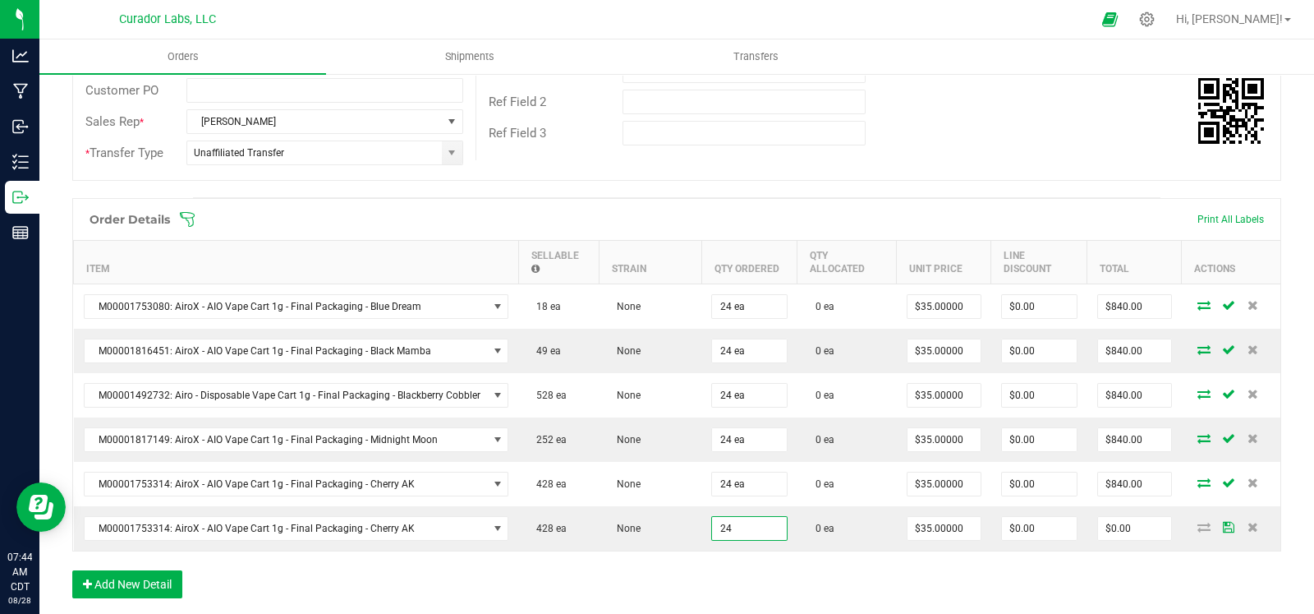
type input "24 ea"
type input "$840.00"
click at [656, 567] on div "Order Details Print All Labels Item Sellable Strain Qty Ordered Qty Allocated U…" at bounding box center [676, 406] width 1209 height 417
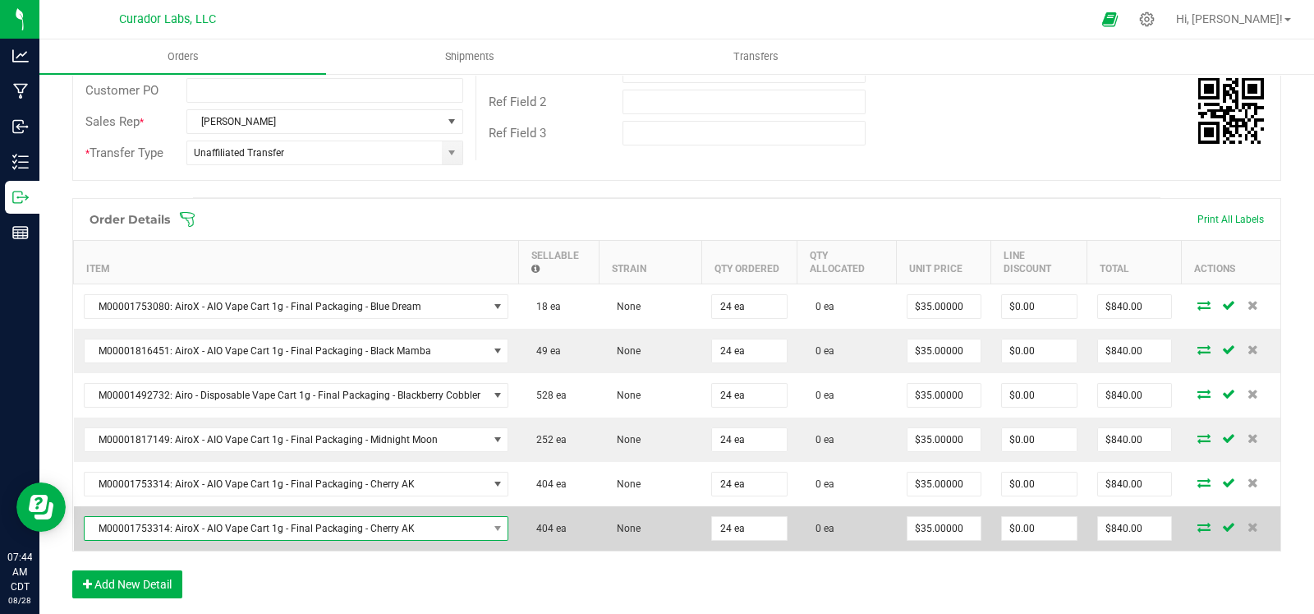
click at [441, 527] on span "M00001753314: AiroX - AIO Vape Cart 1g - Final Packaging - Cherry AK" at bounding box center [286, 528] width 403 height 23
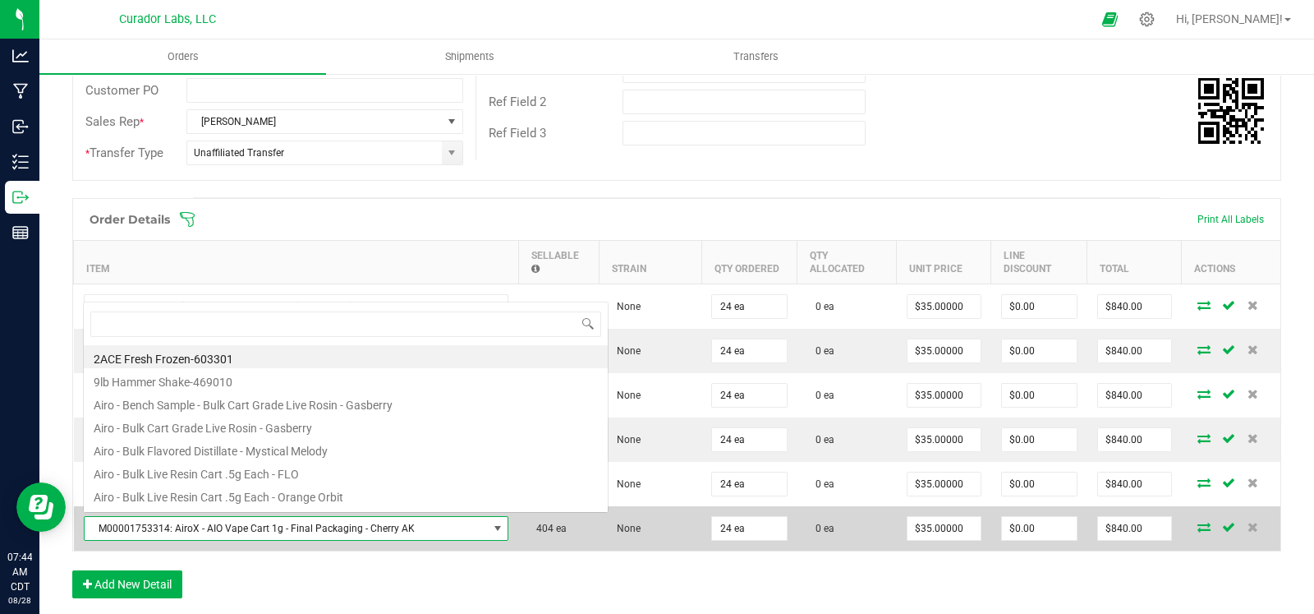
scroll to position [24, 417]
type input "jack fruit"
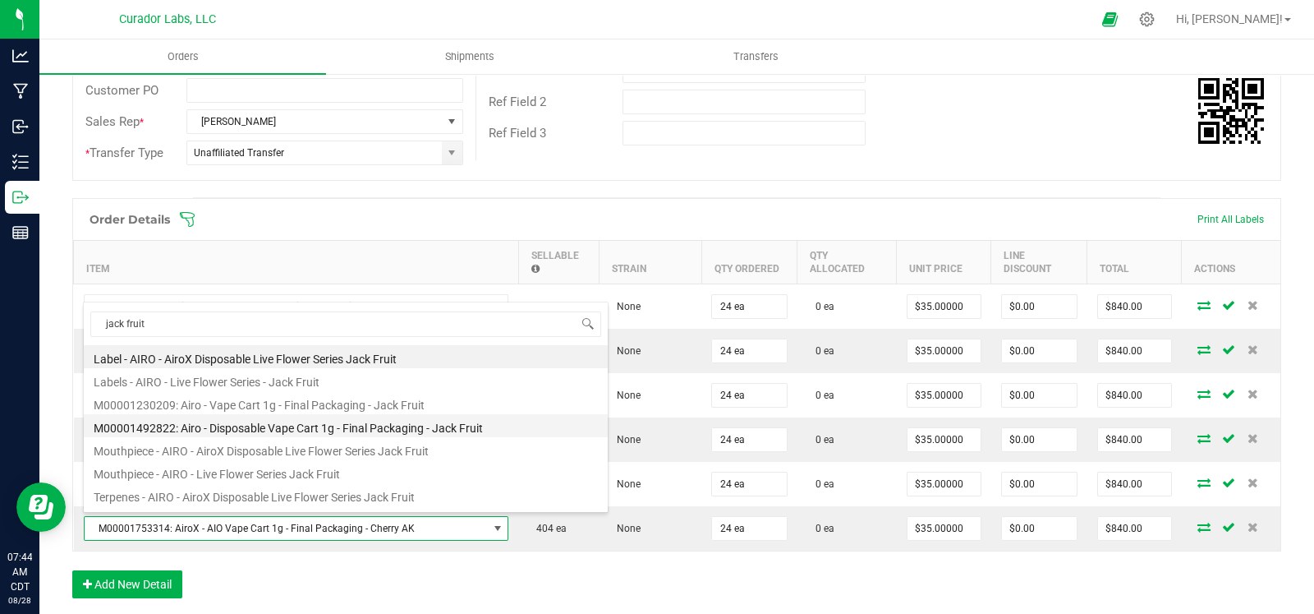
click at [358, 429] on li "M00001492822: Airo - Disposable Vape Cart 1g - Final Packaging - Jack Fruit" at bounding box center [346, 425] width 524 height 23
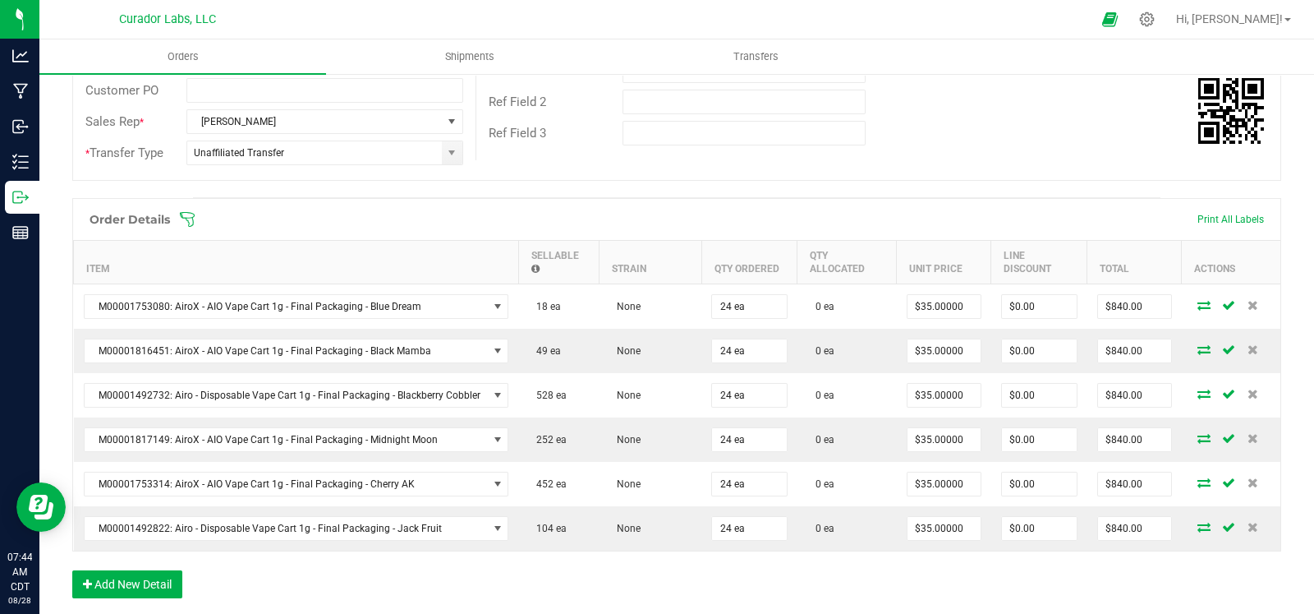
click at [739, 572] on div "Order Details Print All Labels Item Sellable Strain Qty Ordered Qty Allocated U…" at bounding box center [676, 406] width 1209 height 417
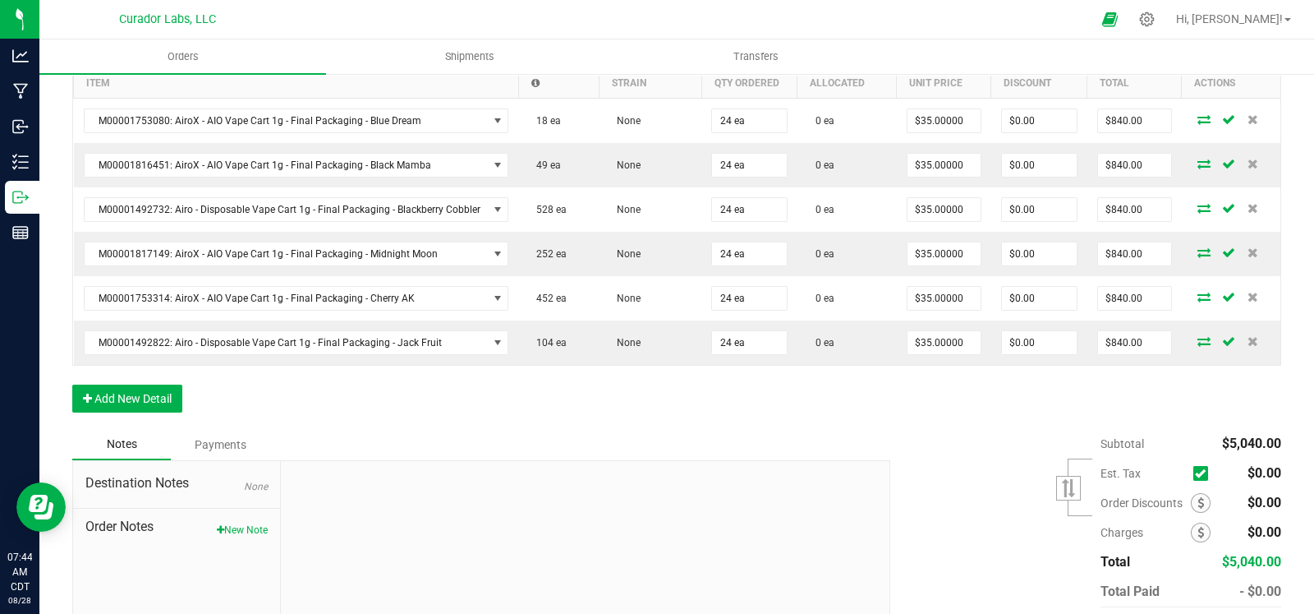
scroll to position [500, 0]
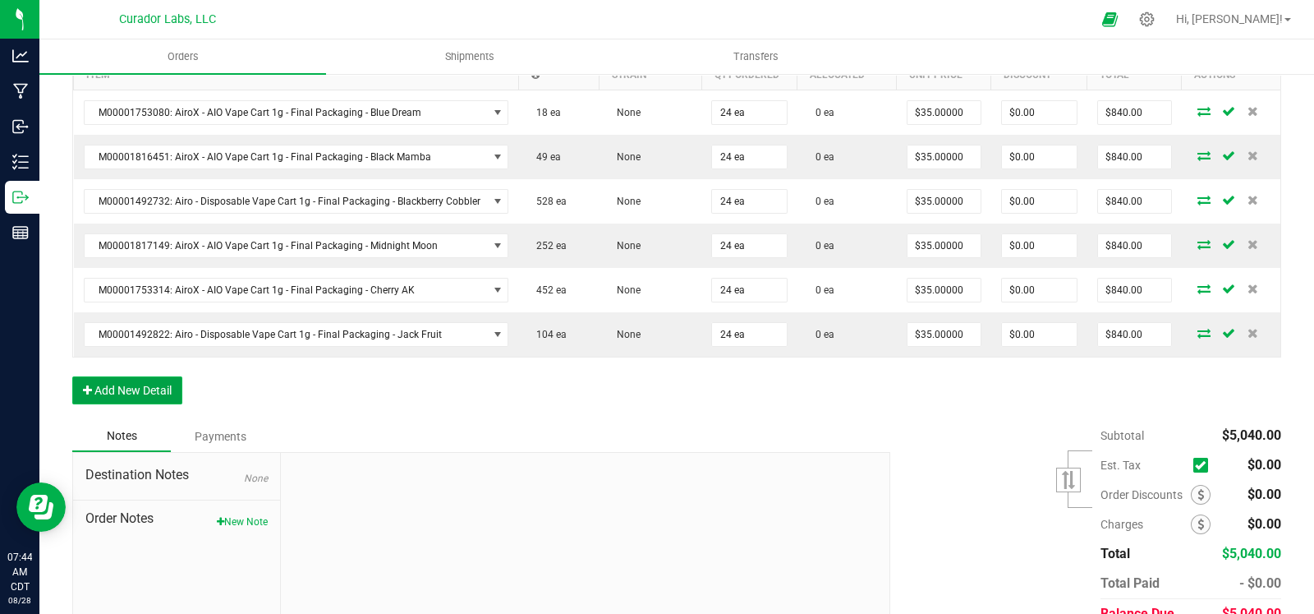
click at [158, 391] on button "Add New Detail" at bounding box center [127, 390] width 110 height 28
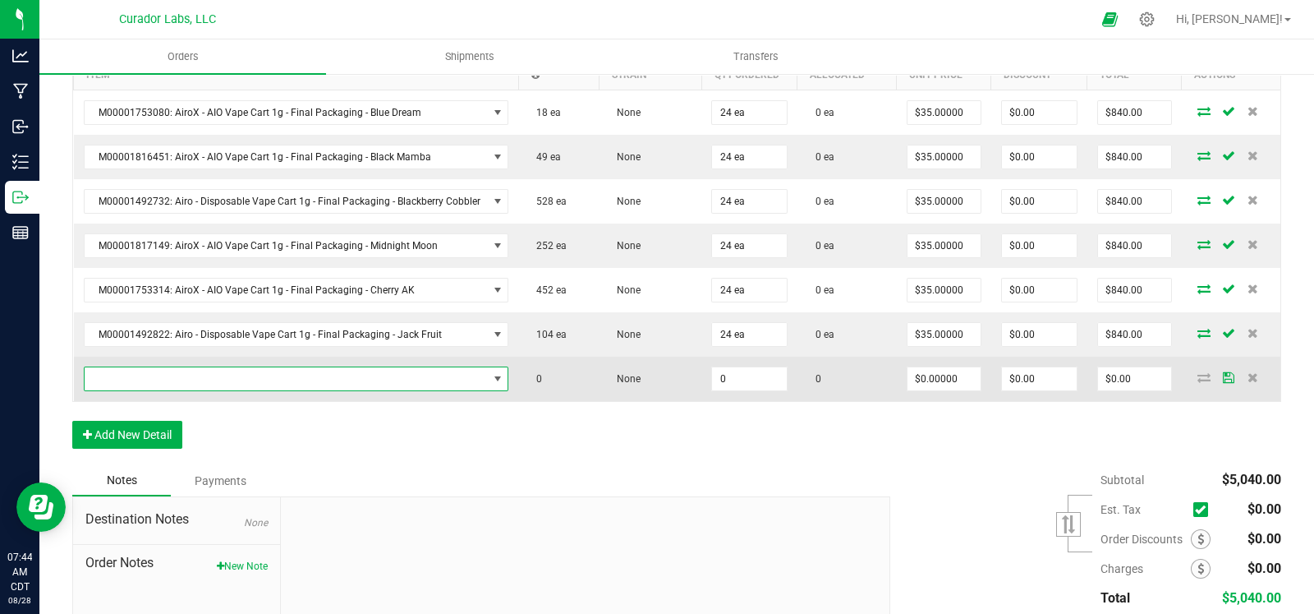
click at [168, 384] on span "NO DATA FOUND" at bounding box center [286, 378] width 403 height 23
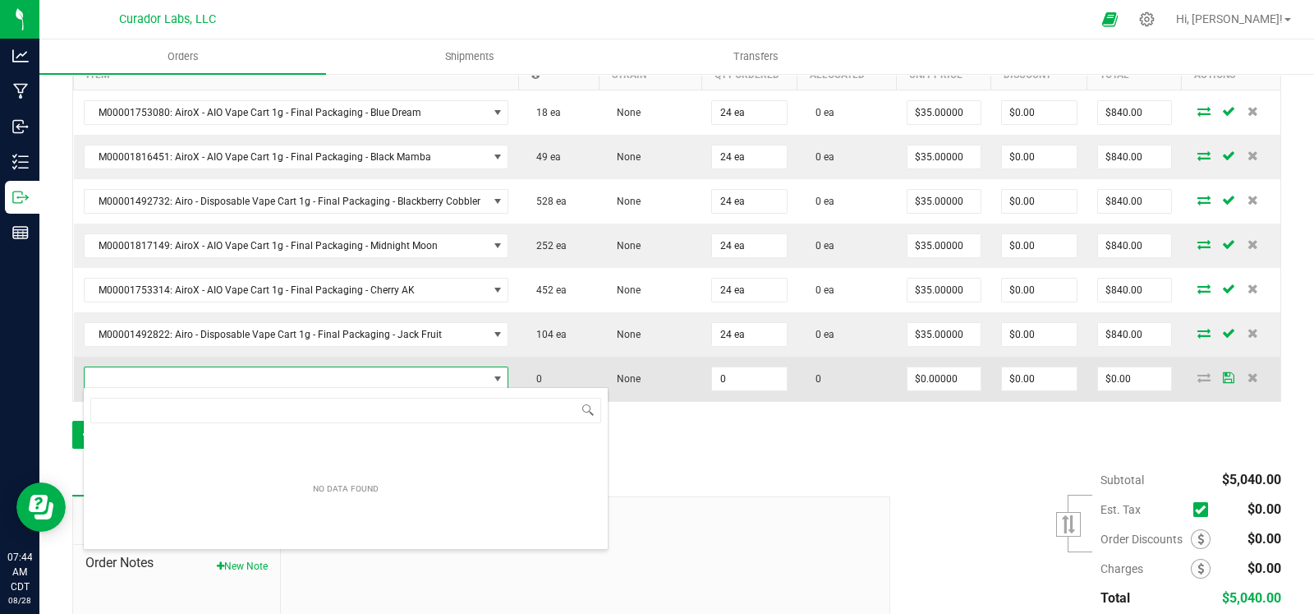
scroll to position [24, 417]
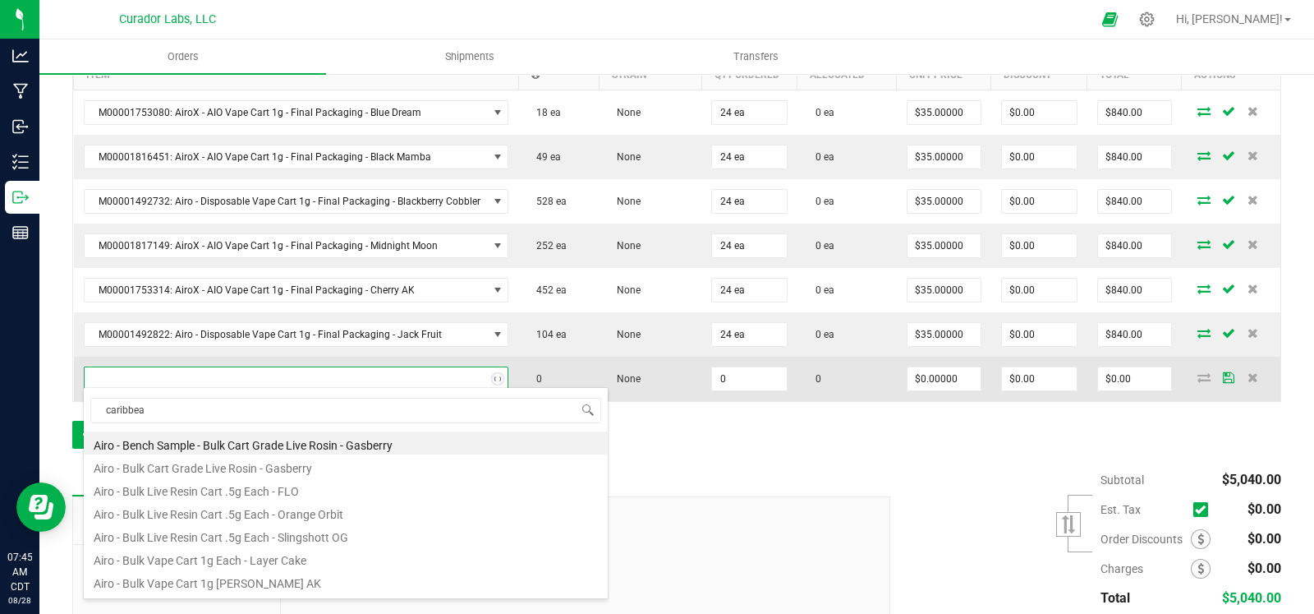
type input "caribbean"
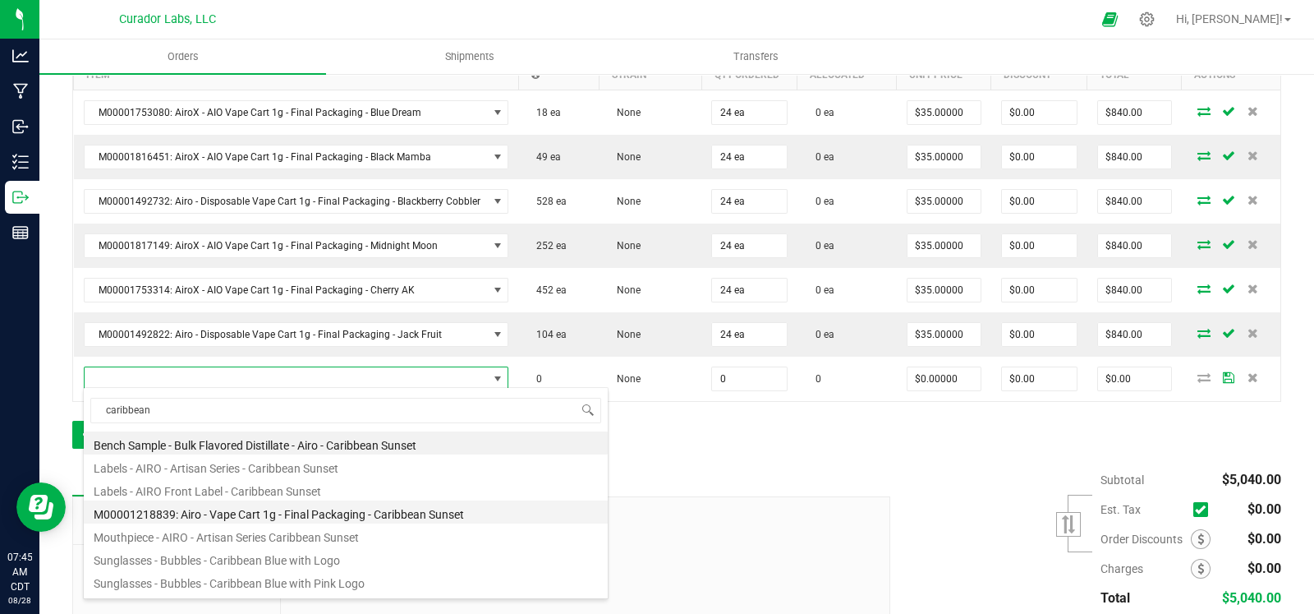
click at [426, 515] on li "M00001218839: Airo - Vape Cart 1g - Final Packaging - Caribbean Sunset" at bounding box center [346, 511] width 524 height 23
type input "0 ea"
type input "$32.50000"
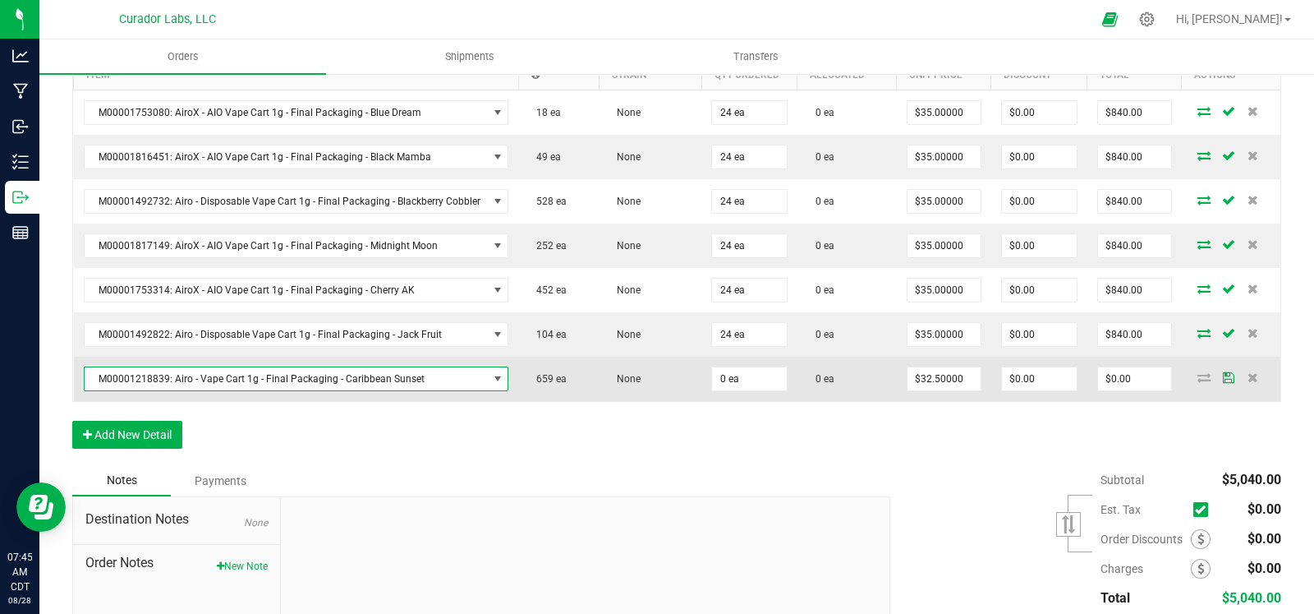
click at [250, 371] on span "M00001218839: Airo - Vape Cart 1g - Final Packaging - Caribbean Sunset" at bounding box center [286, 378] width 403 height 23
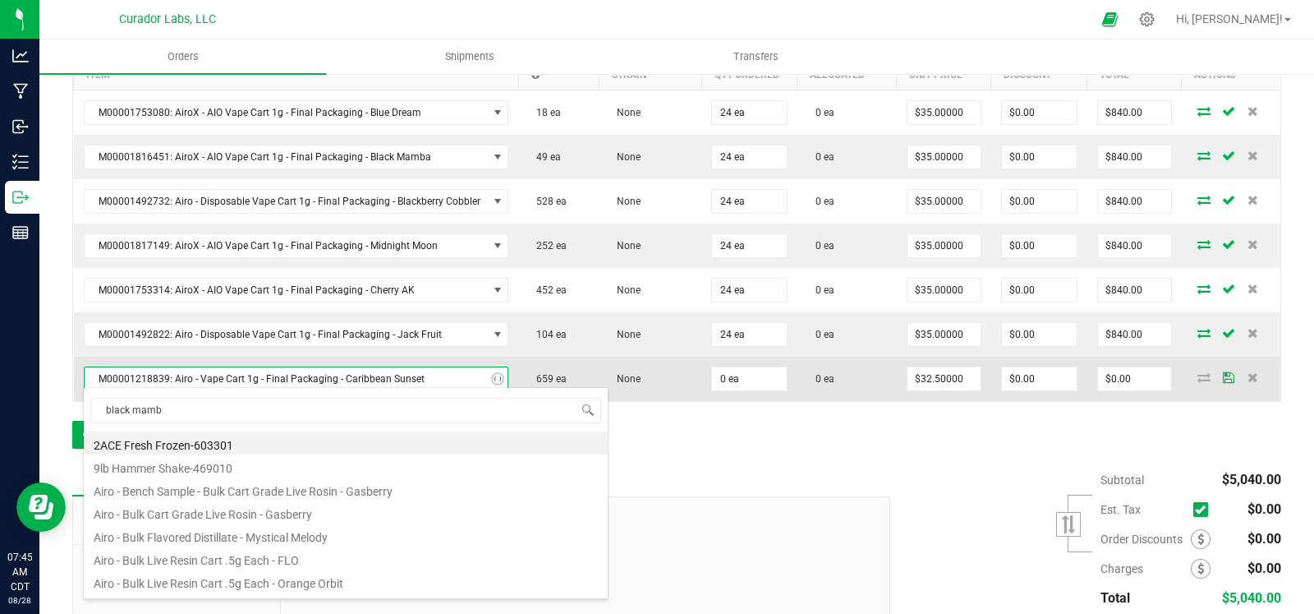
type input "black mamba"
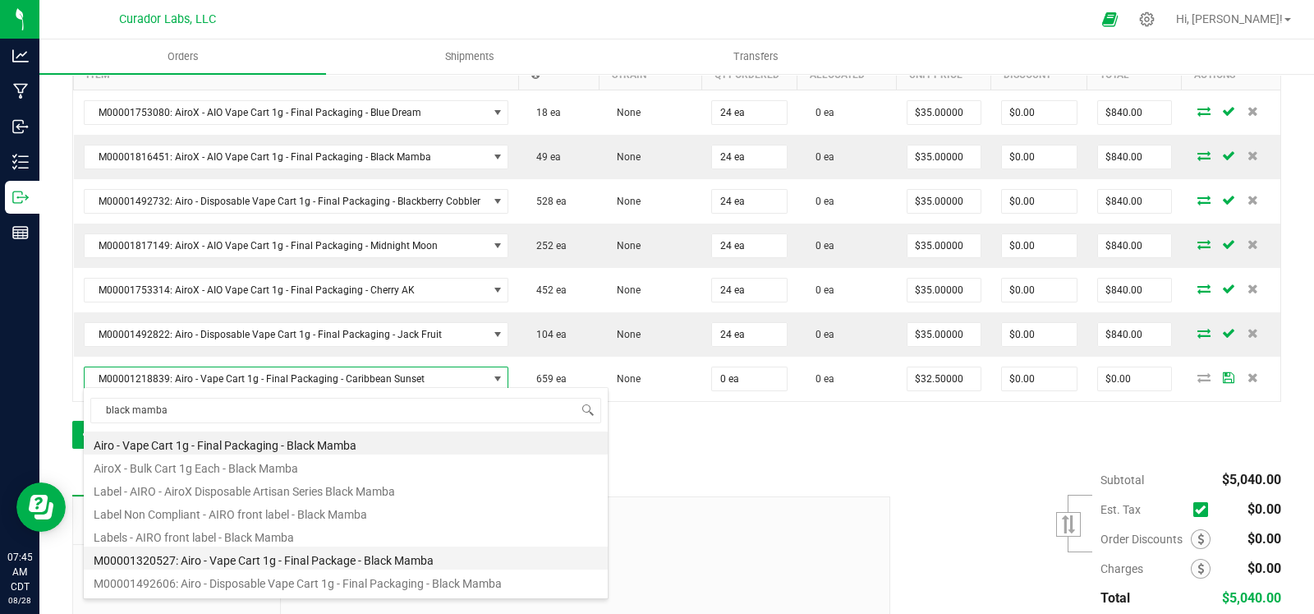
click at [268, 565] on li "M00001320527: Airo - Vape Cart 1g - Final Package - Black Mamba" at bounding box center [346, 557] width 524 height 23
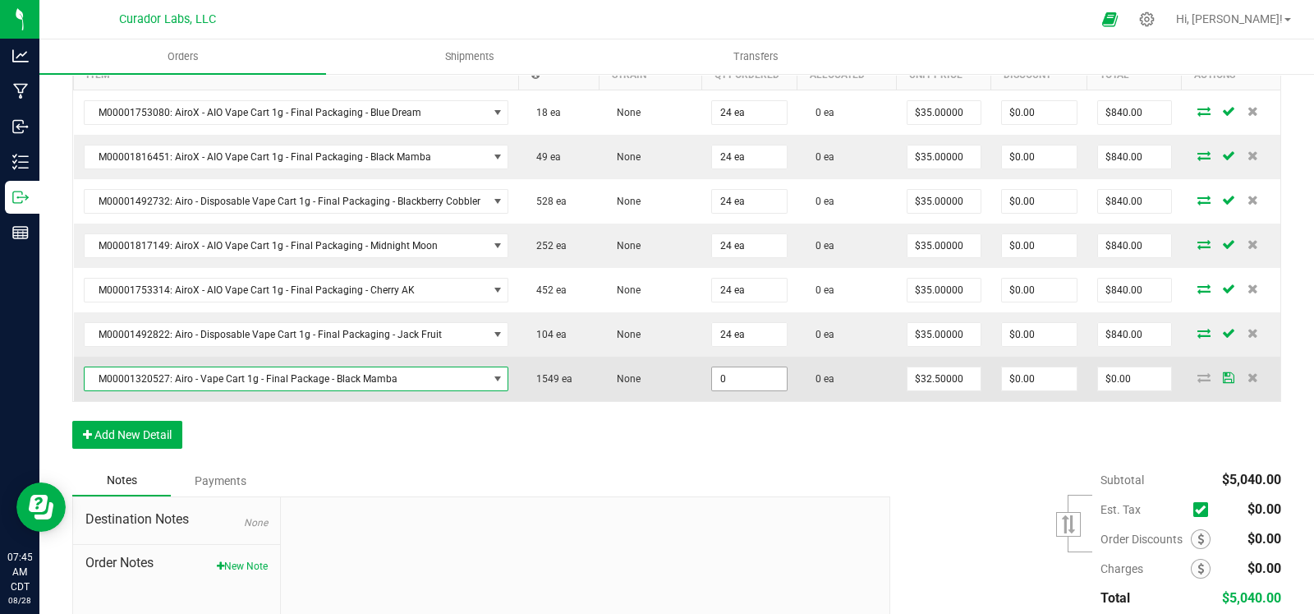
click at [731, 375] on input "0" at bounding box center [749, 378] width 75 height 23
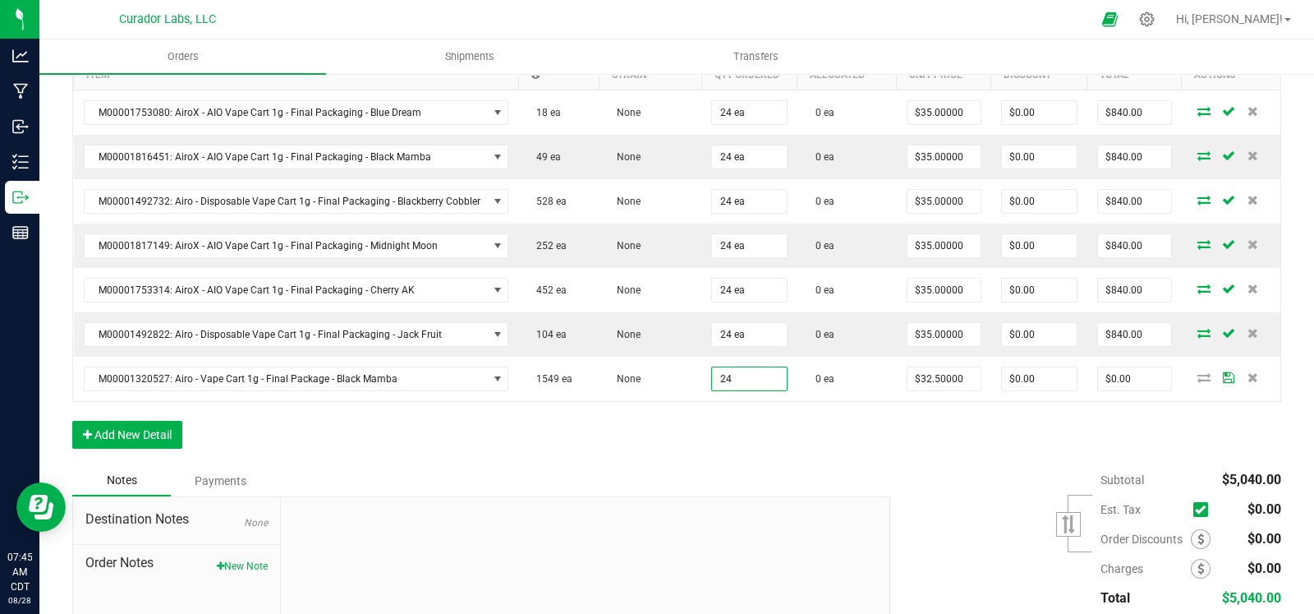
type input "24 ea"
type input "$780.00"
click at [647, 441] on div "Order Details Print All Labels Item Sellable Strain Qty Ordered Qty Allocated U…" at bounding box center [676, 234] width 1209 height 461
click at [161, 427] on button "Add New Detail" at bounding box center [127, 435] width 110 height 28
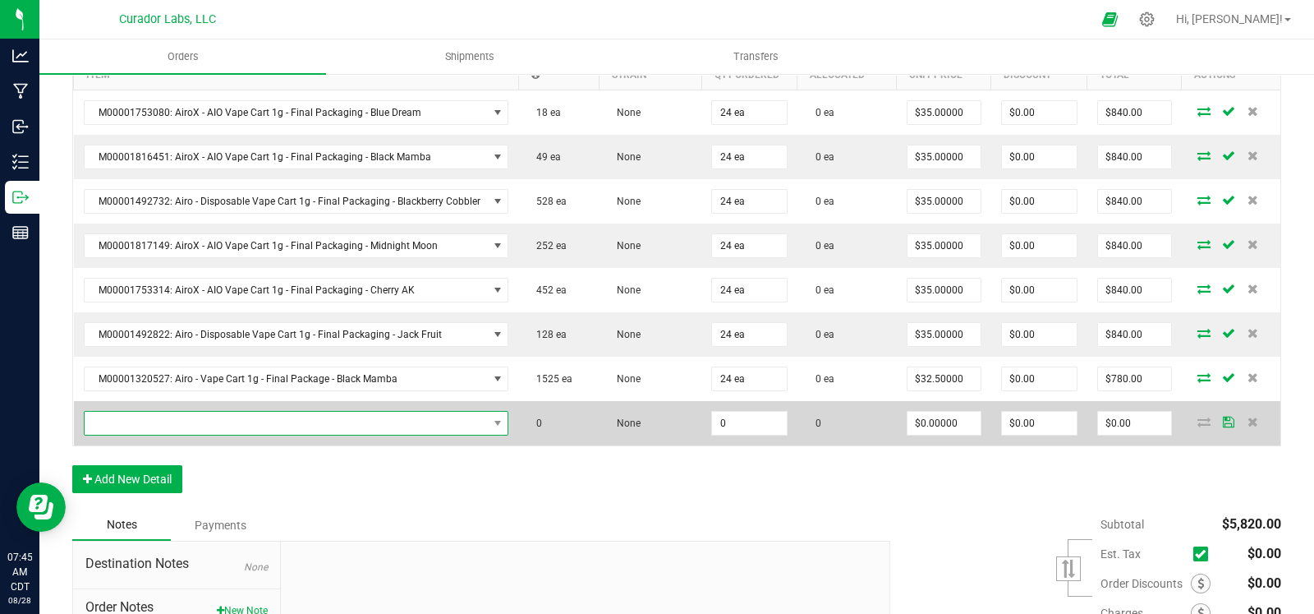
click at [163, 422] on span "NO DATA FOUND" at bounding box center [286, 423] width 403 height 23
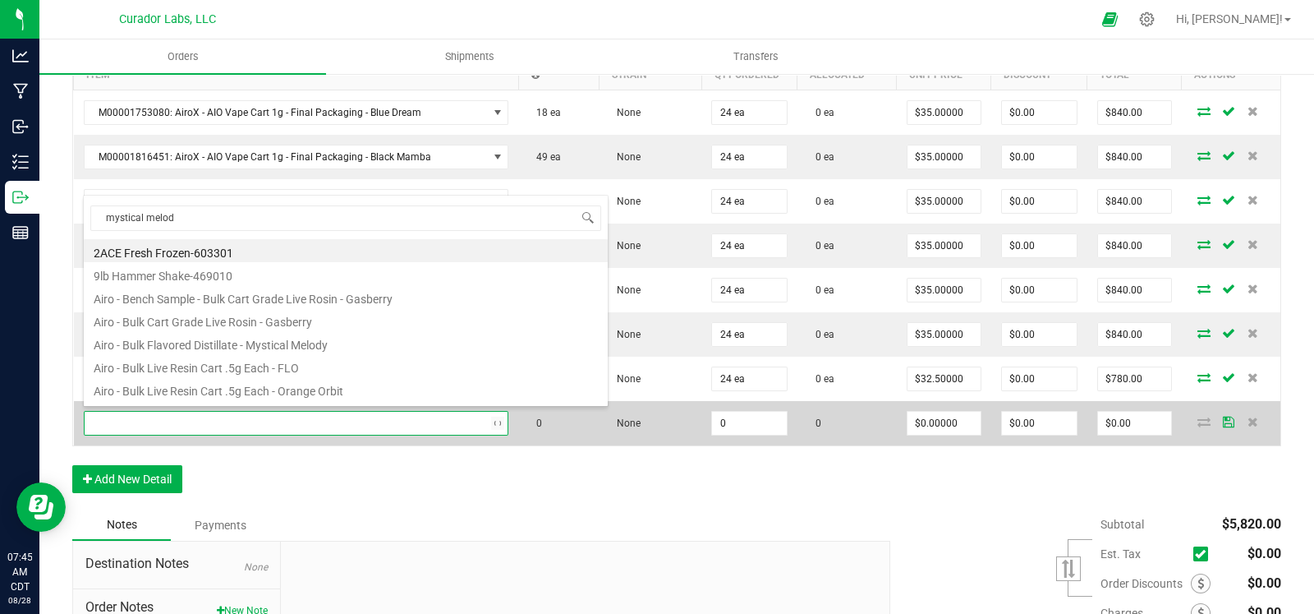
type input "mystical melody"
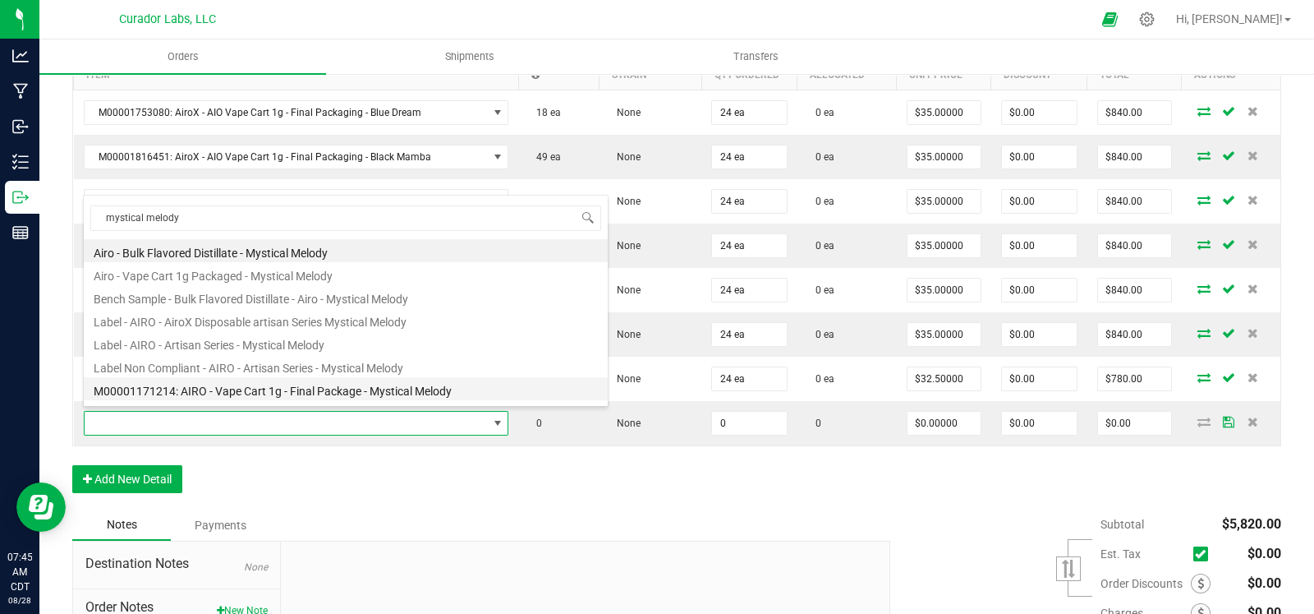
click at [341, 392] on li "M00001171214: AIRO - Vape Cart 1g - Final Package - Mystical Melody" at bounding box center [346, 388] width 524 height 23
type input "0 ea"
type input "$32.50000"
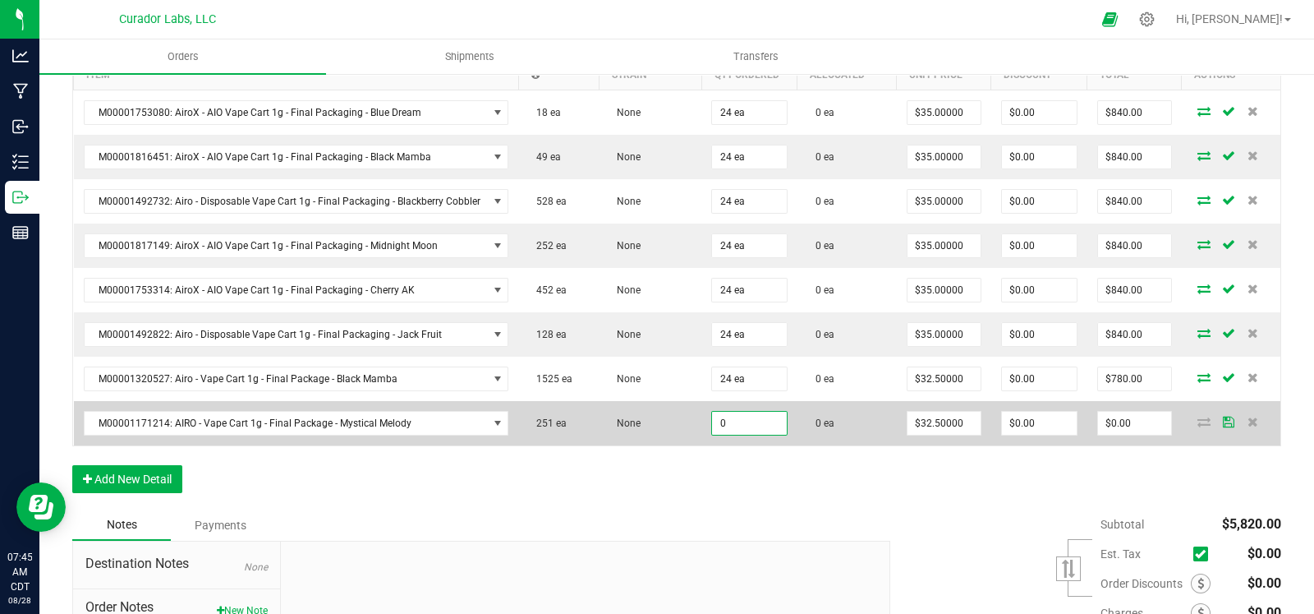
click at [744, 425] on input "0" at bounding box center [749, 423] width 75 height 23
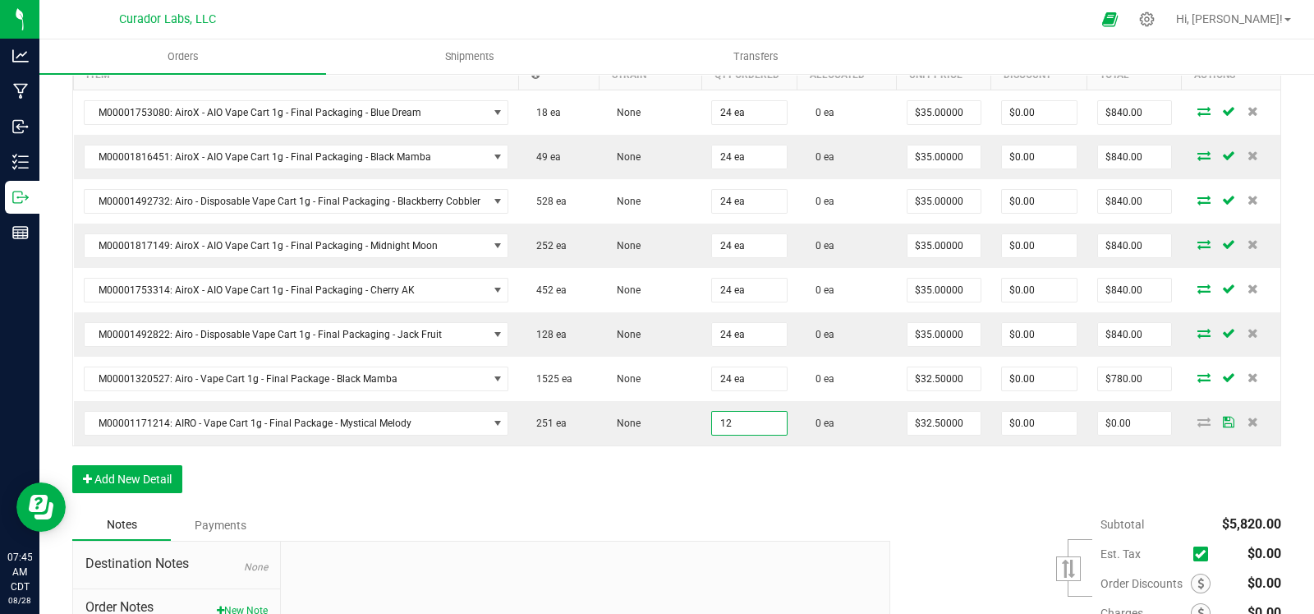
type input "12 ea"
type input "$390.00"
click at [674, 463] on div "Order Details Print All Labels Item Sellable Strain Qty Ordered Qty Allocated U…" at bounding box center [676, 256] width 1209 height 505
click at [121, 470] on button "Add New Detail" at bounding box center [127, 479] width 110 height 28
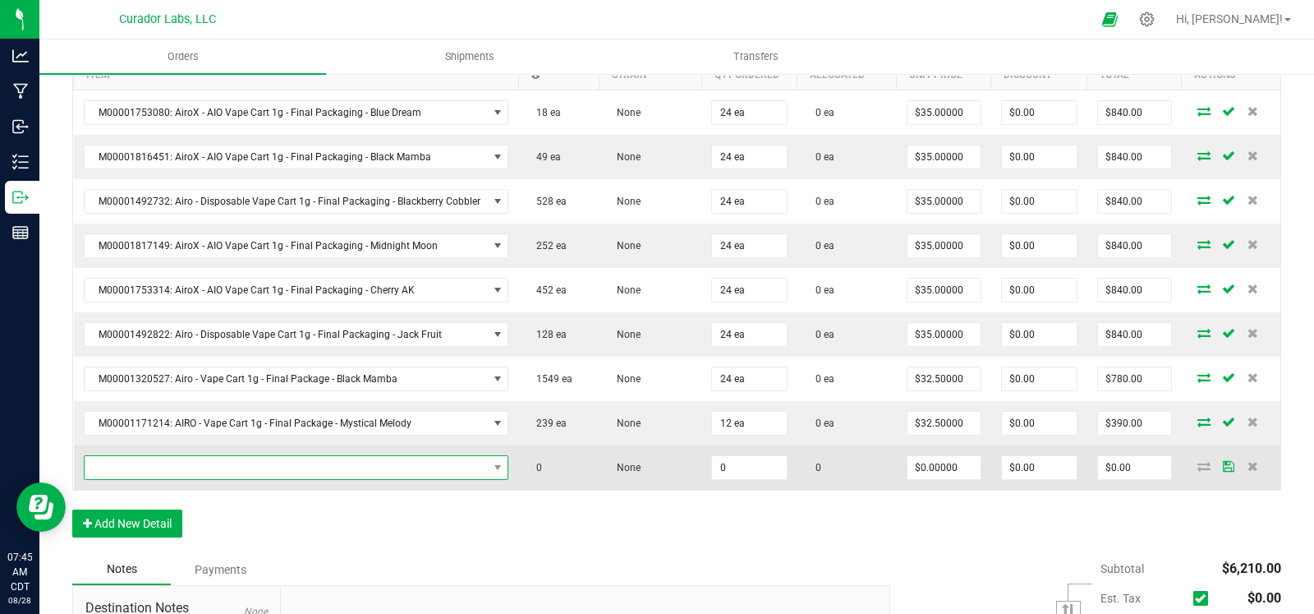
click at [144, 466] on span "NO DATA FOUND" at bounding box center [286, 467] width 403 height 23
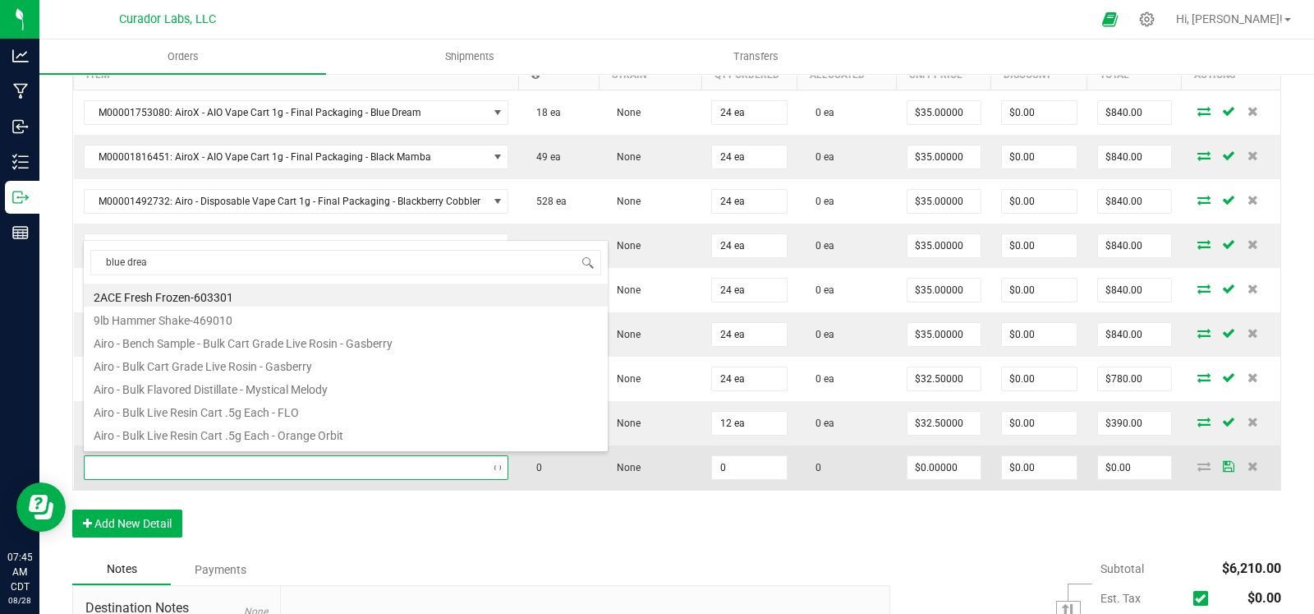
type input "blue dream"
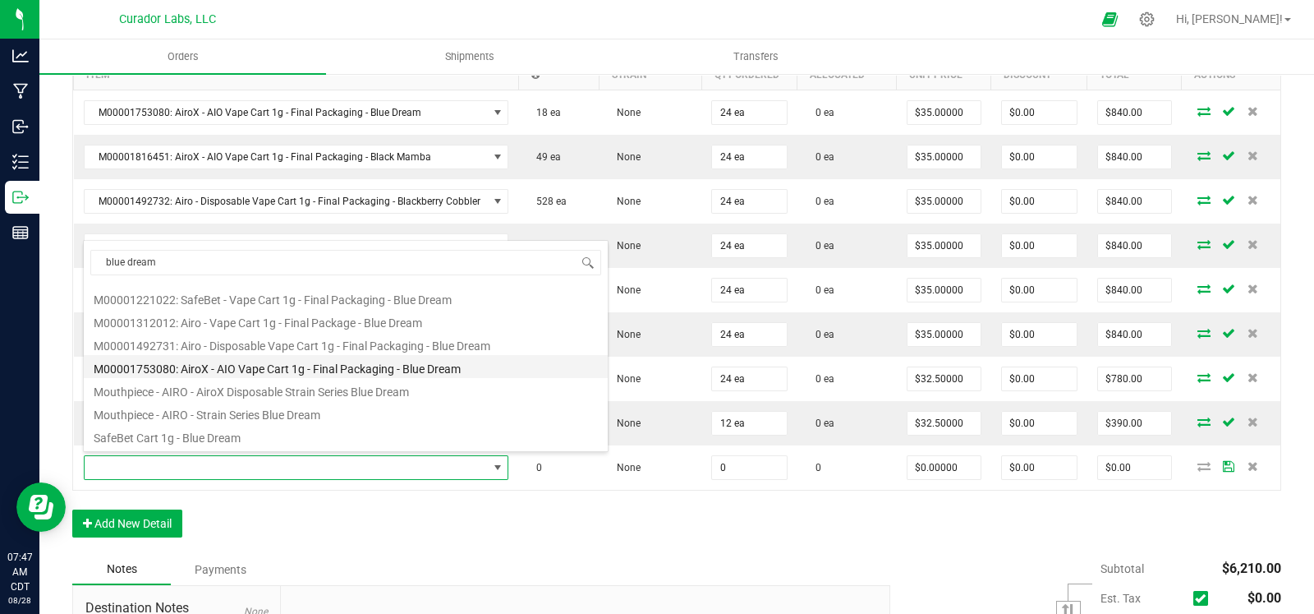
scroll to position [228, 0]
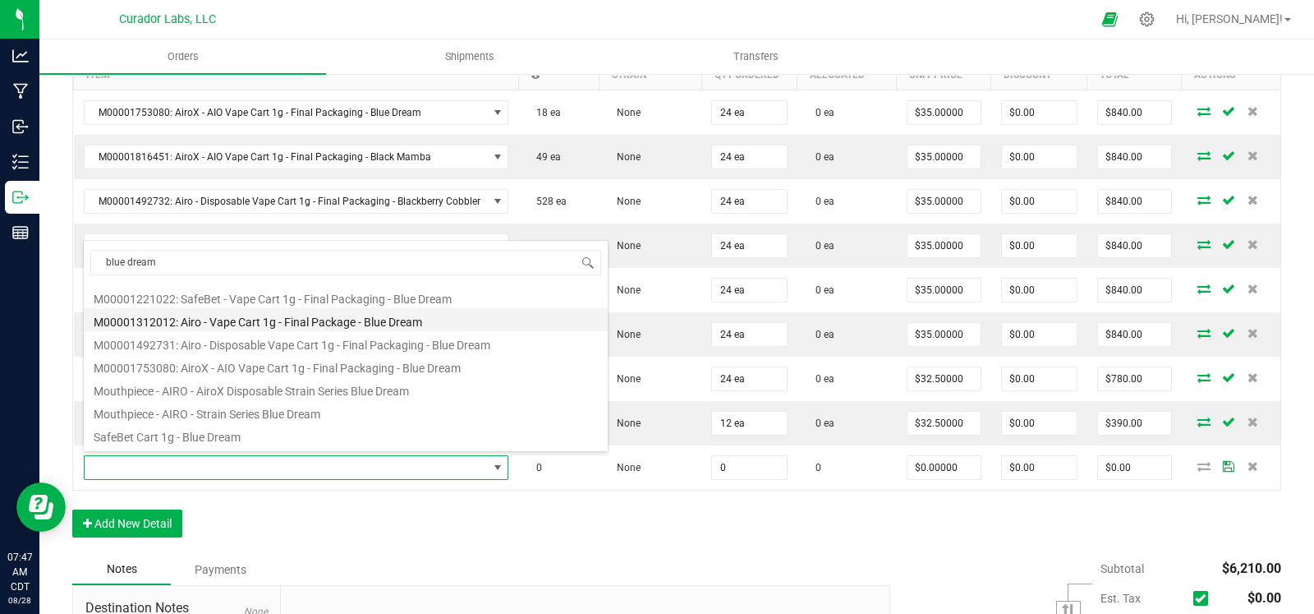
click at [331, 315] on li "M00001312012: Airo - Vape Cart 1g - Final Package - Blue Dream" at bounding box center [346, 319] width 524 height 23
type input "0 ea"
type input "$32.50000"
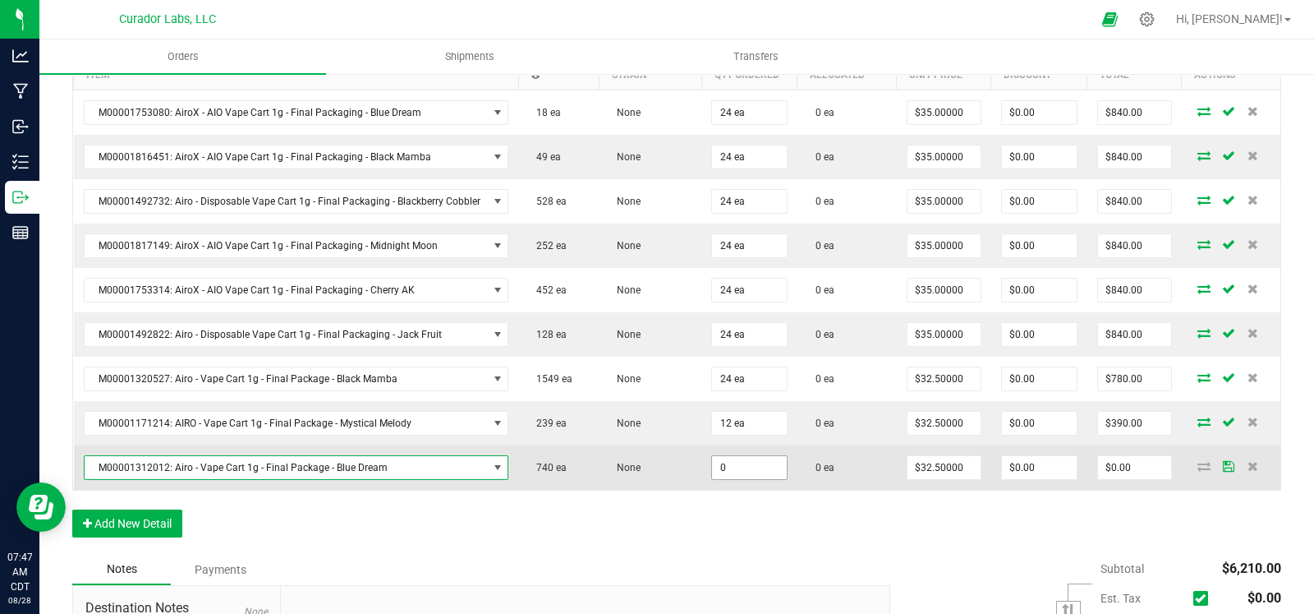
click at [758, 464] on input "0" at bounding box center [749, 467] width 75 height 23
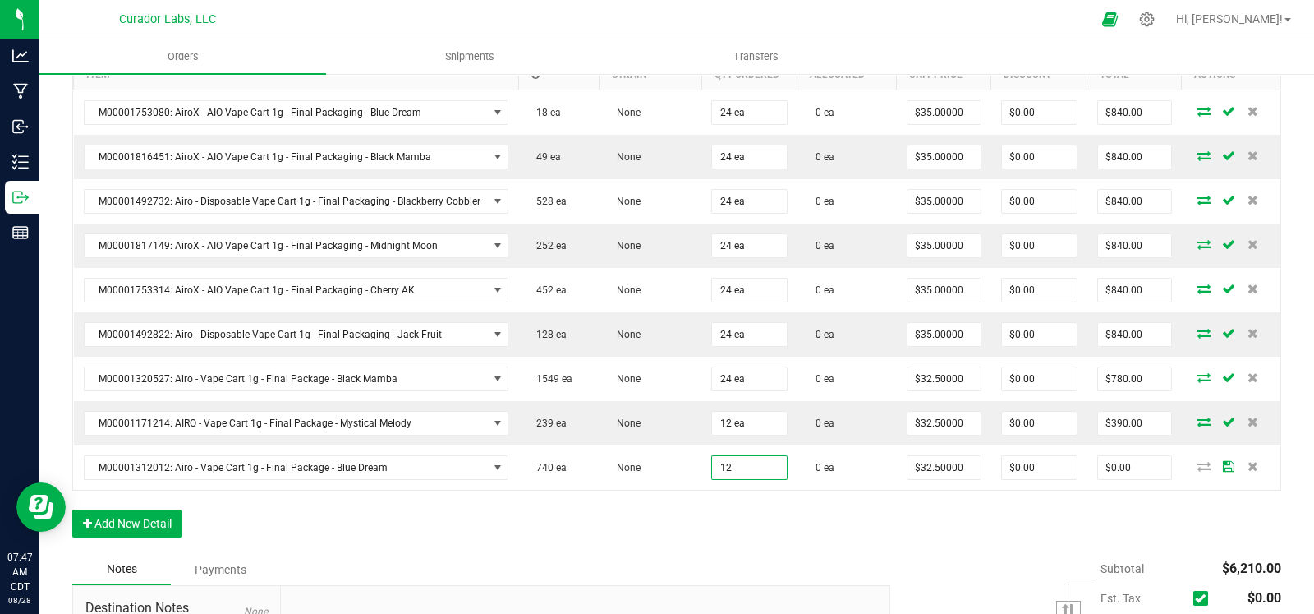
type input "12 ea"
type input "$390.00"
click at [727, 519] on div "Order Details Print All Labels Item Sellable Strain Qty Ordered Qty Allocated U…" at bounding box center [676, 279] width 1209 height 550
click at [141, 514] on button "Add New Detail" at bounding box center [127, 523] width 110 height 28
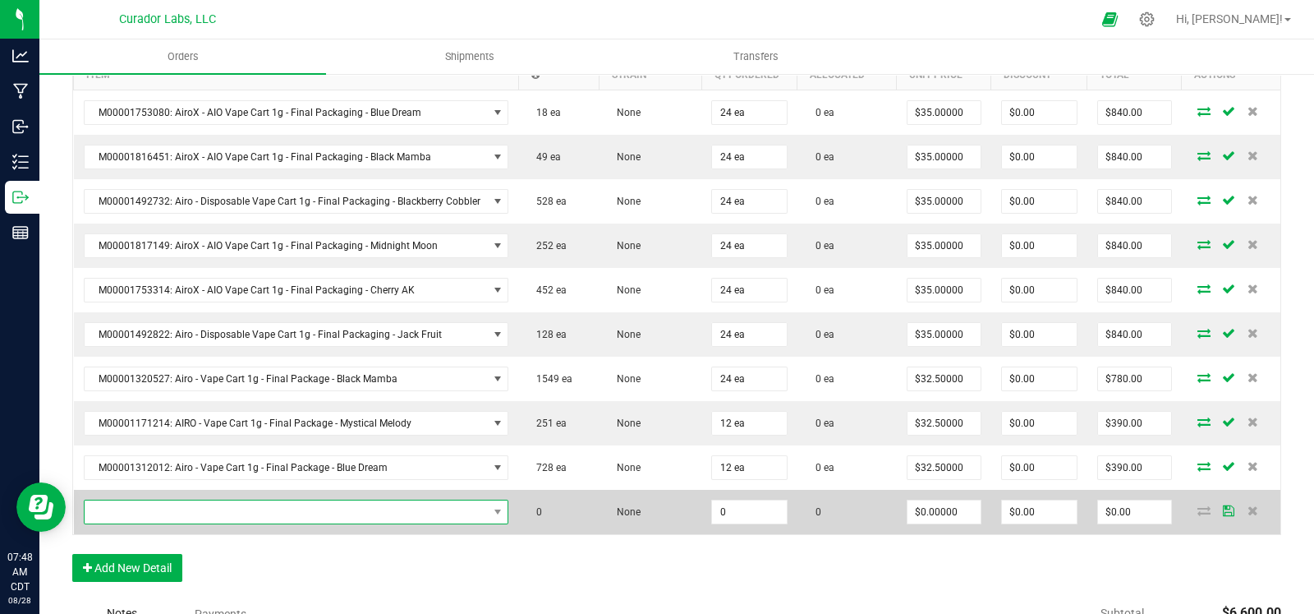
click at [149, 511] on span "NO DATA FOUND" at bounding box center [286, 511] width 403 height 23
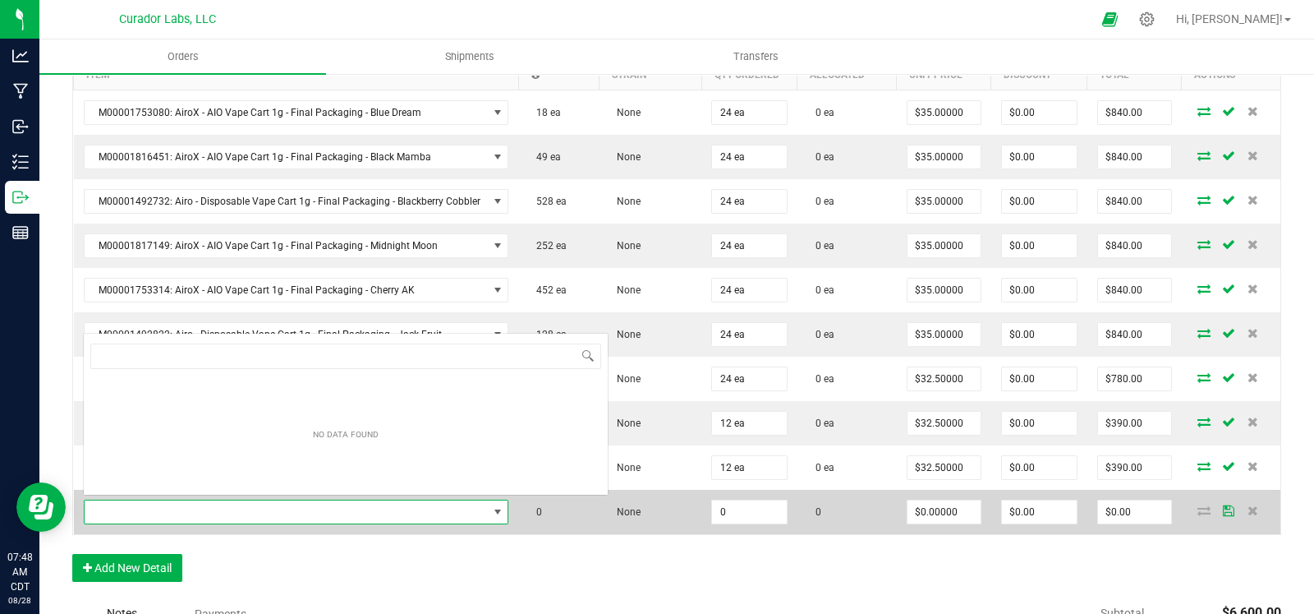
scroll to position [24, 417]
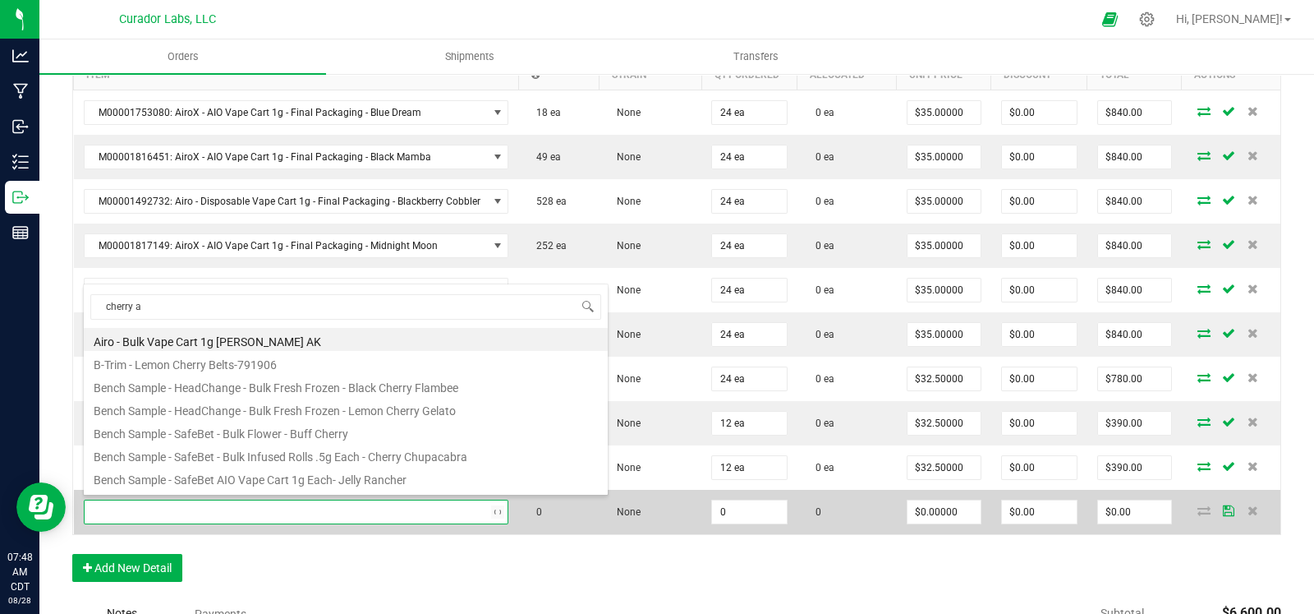
type input "cherry ak"
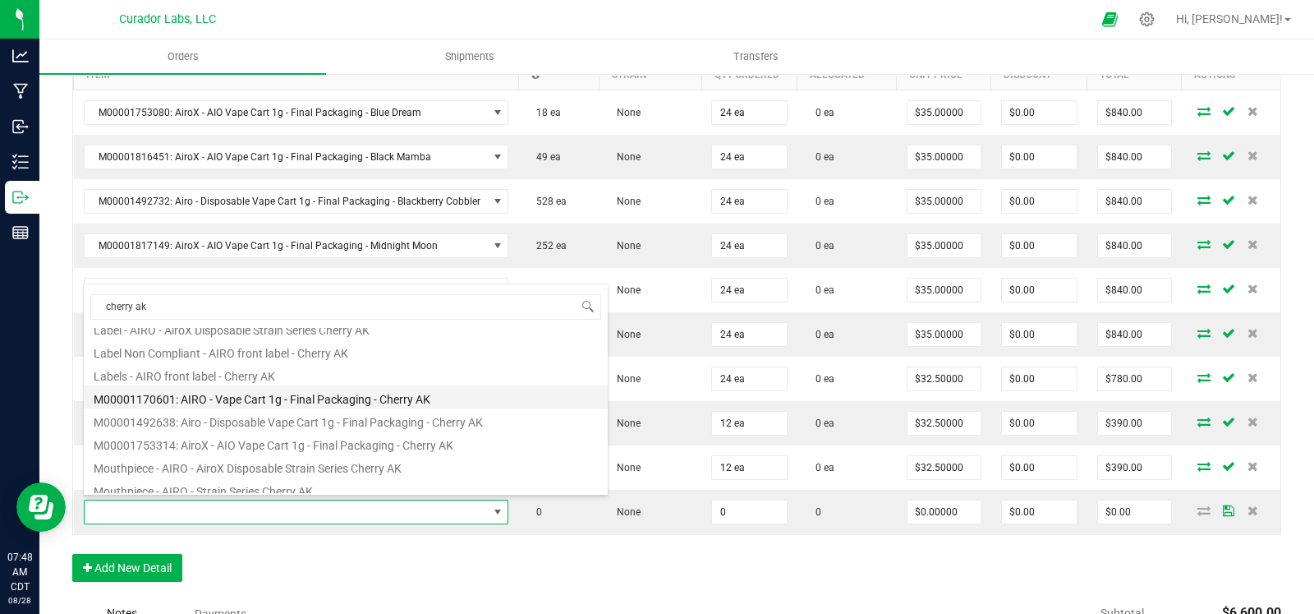
scroll to position [42, 0]
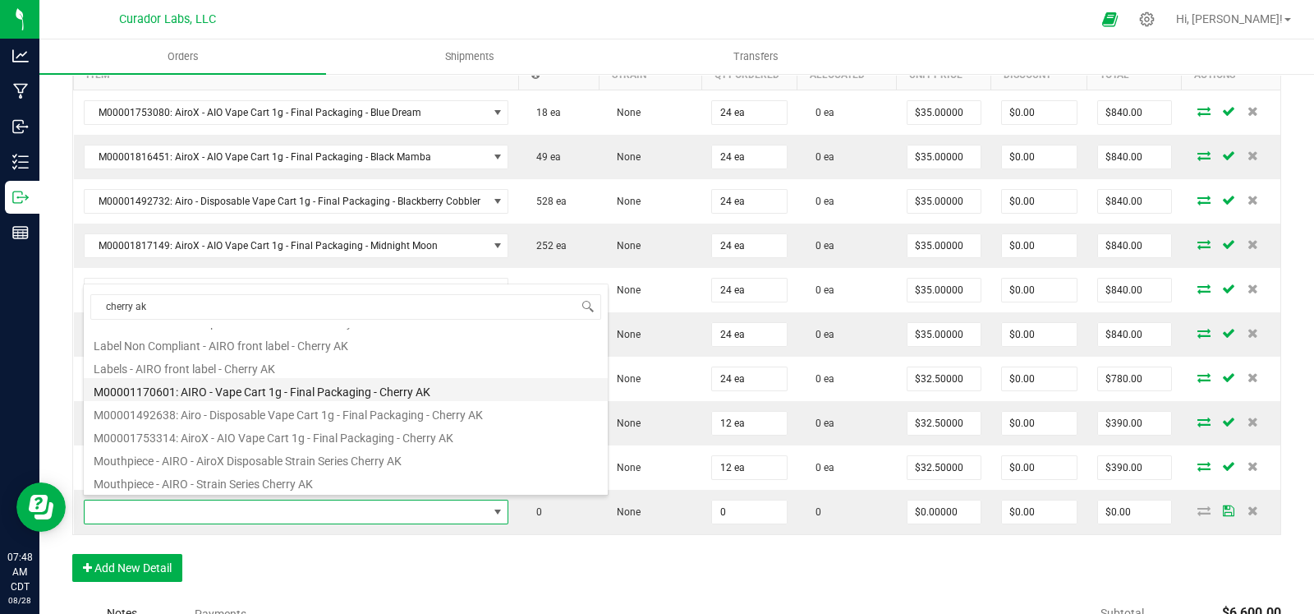
click at [320, 389] on li "M00001170601: AIRO - Vape Cart 1g - Final Packaging - Cherry AK" at bounding box center [346, 389] width 524 height 23
type input "0 ea"
type input "$32.50000"
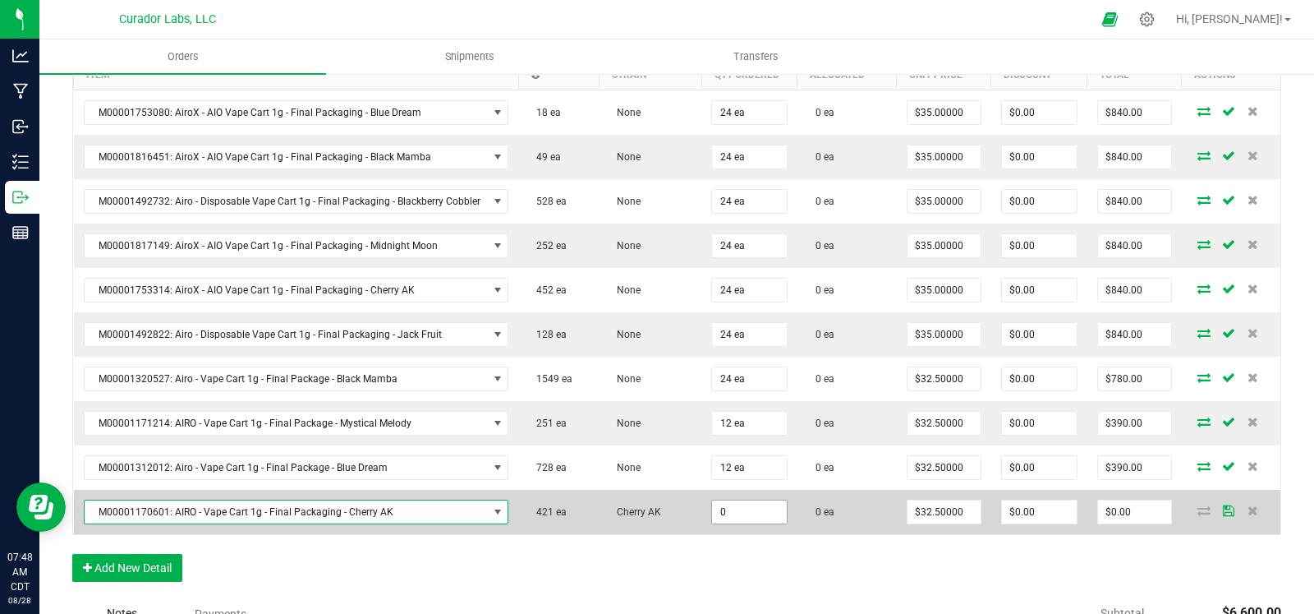
click at [762, 509] on input "0" at bounding box center [749, 511] width 75 height 23
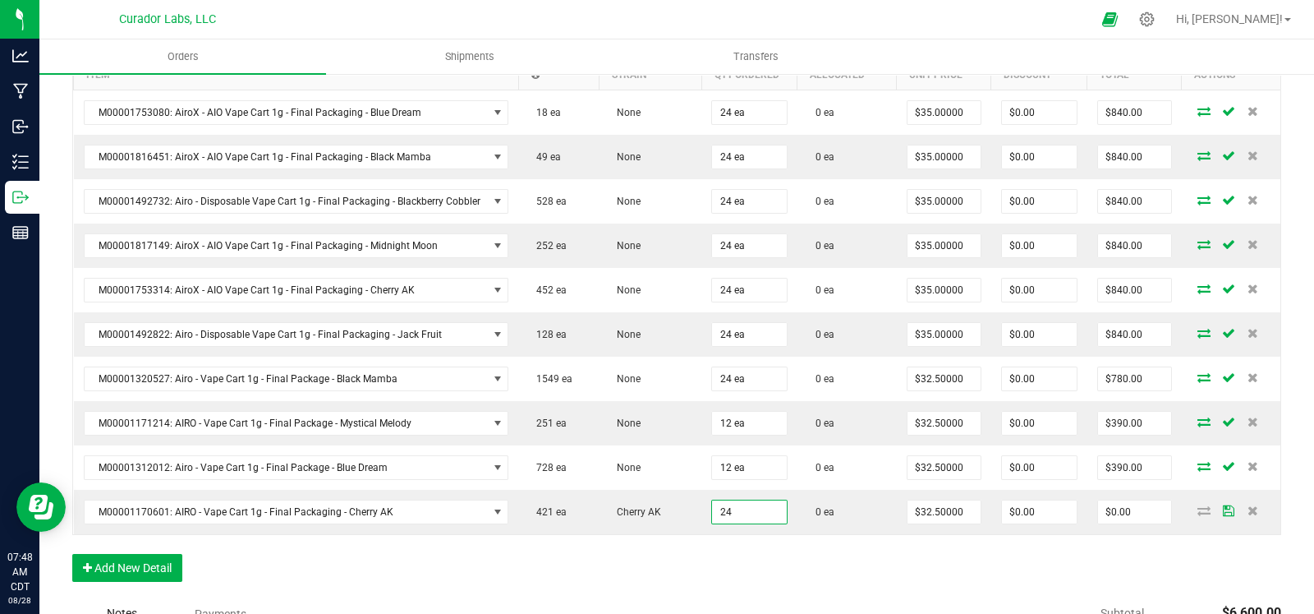
type input "24 ea"
type input "$780.00"
click at [648, 573] on div "Order Details Print All Labels Item Sellable Strain Qty Ordered Qty Allocated U…" at bounding box center [676, 301] width 1209 height 594
click at [145, 555] on button "Add New Detail" at bounding box center [127, 568] width 110 height 28
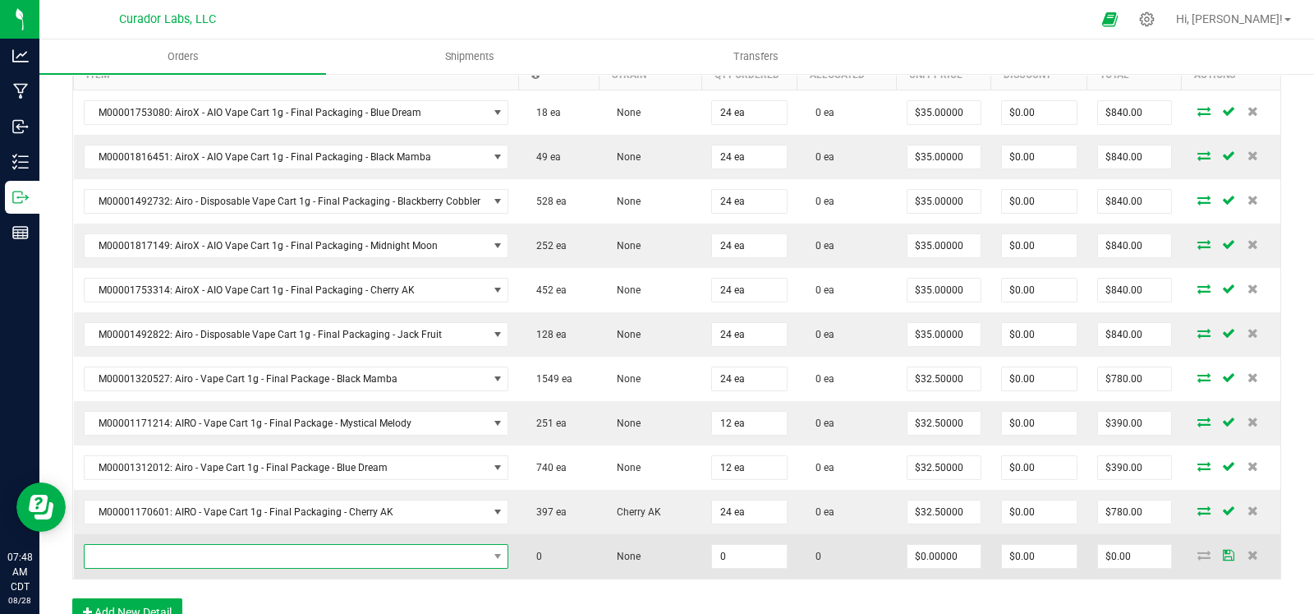
click at [197, 554] on span "NO DATA FOUND" at bounding box center [286, 556] width 403 height 23
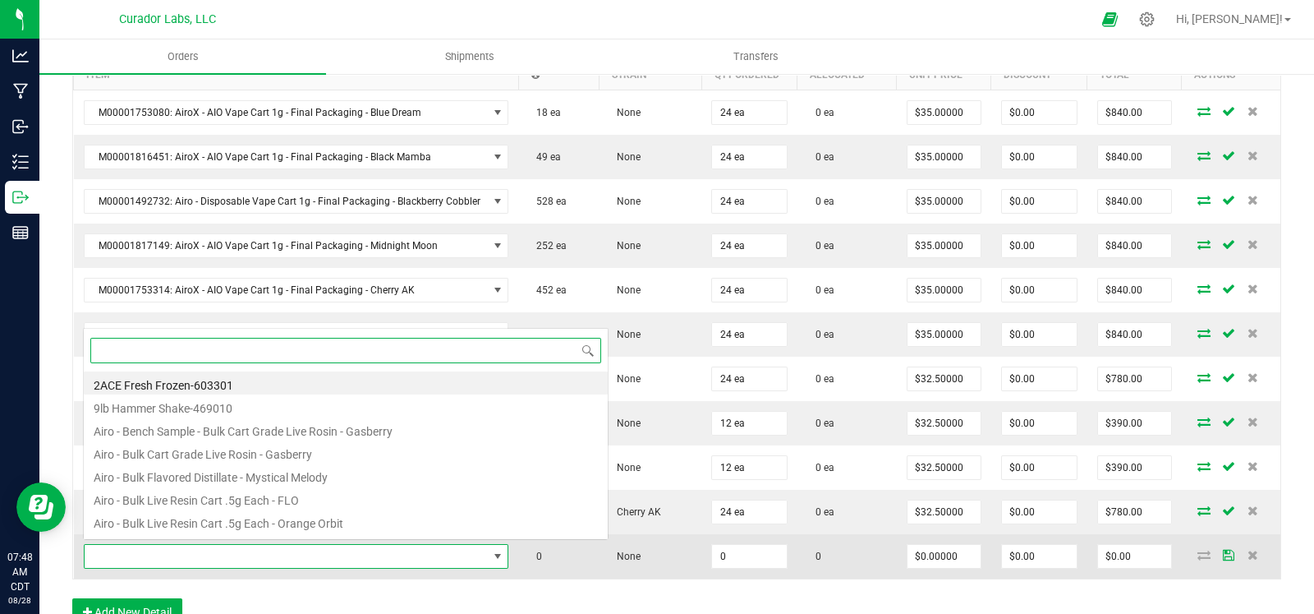
scroll to position [24, 417]
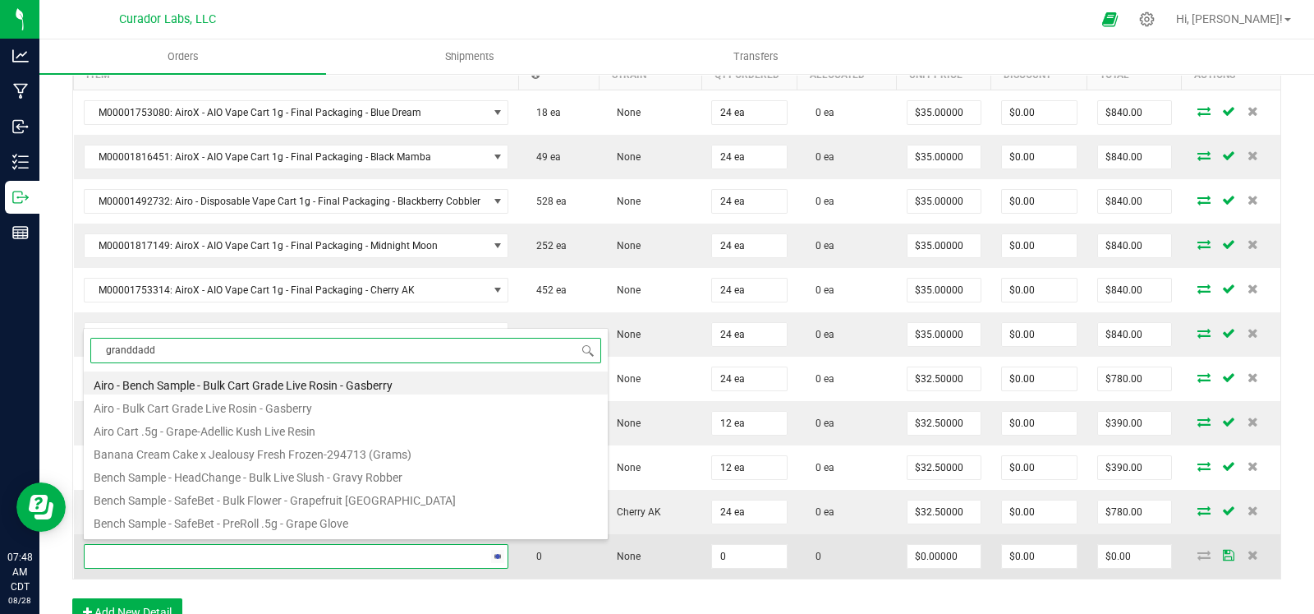
type input "granddaddy"
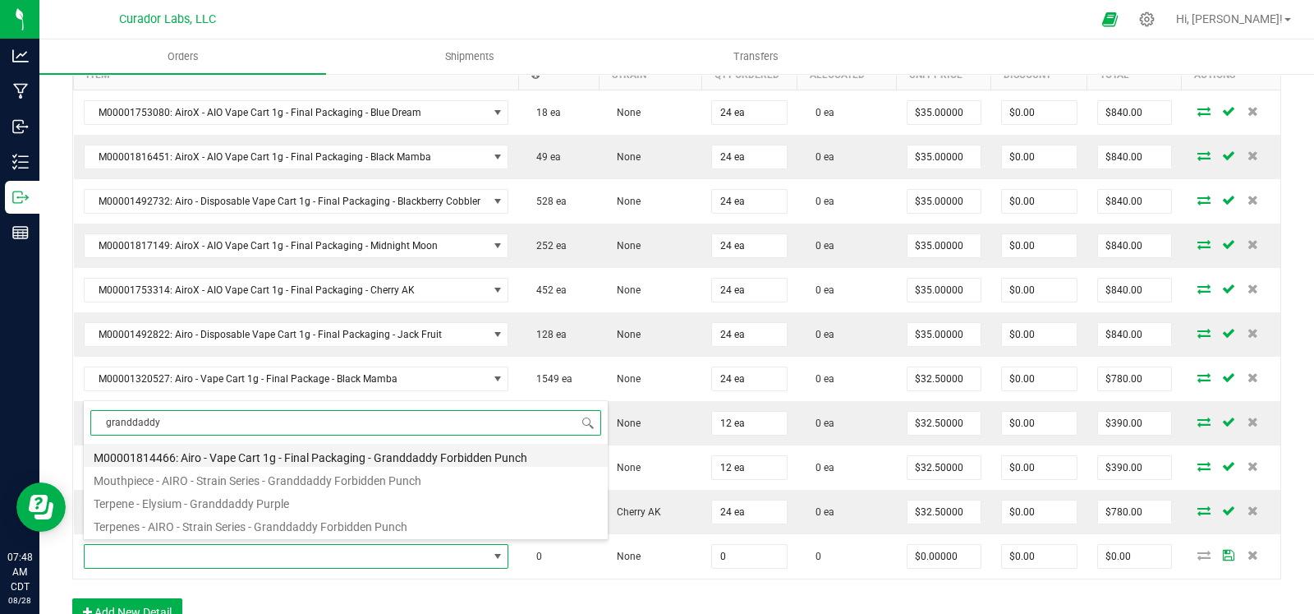
click at [308, 451] on li "M00001814466: Airo - Vape Cart 1g - Final Packaging - Granddaddy Forbidden Punch" at bounding box center [346, 455] width 524 height 23
type input "0 ea"
type input "$32.50000"
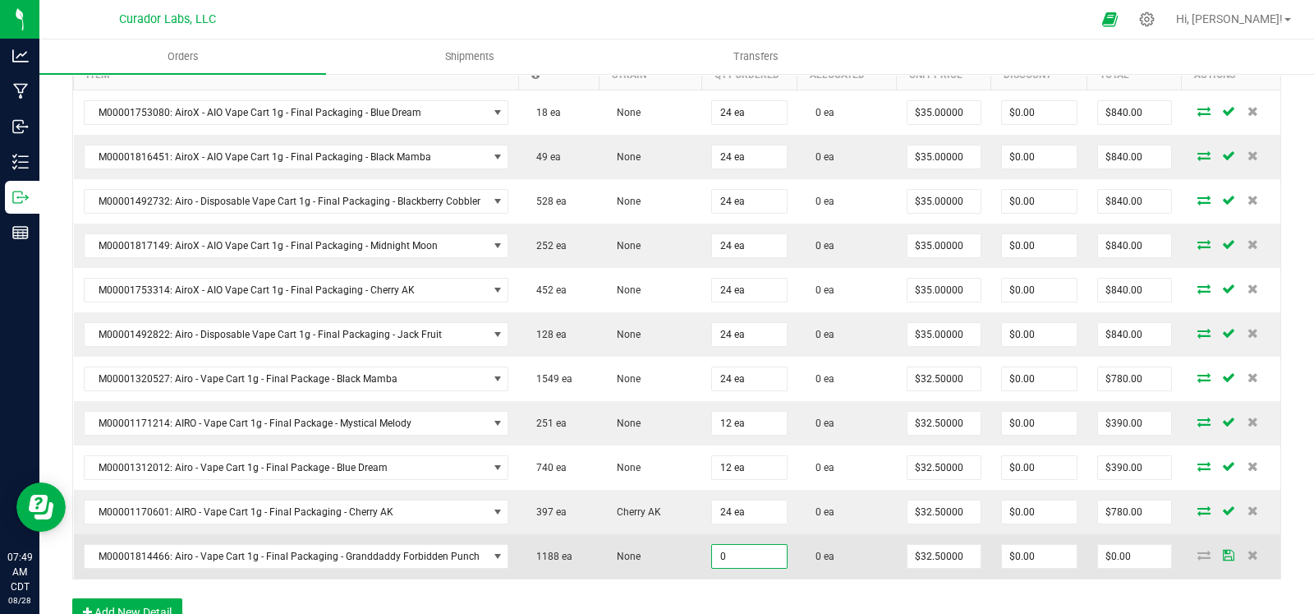
click at [734, 552] on input "0" at bounding box center [749, 556] width 75 height 23
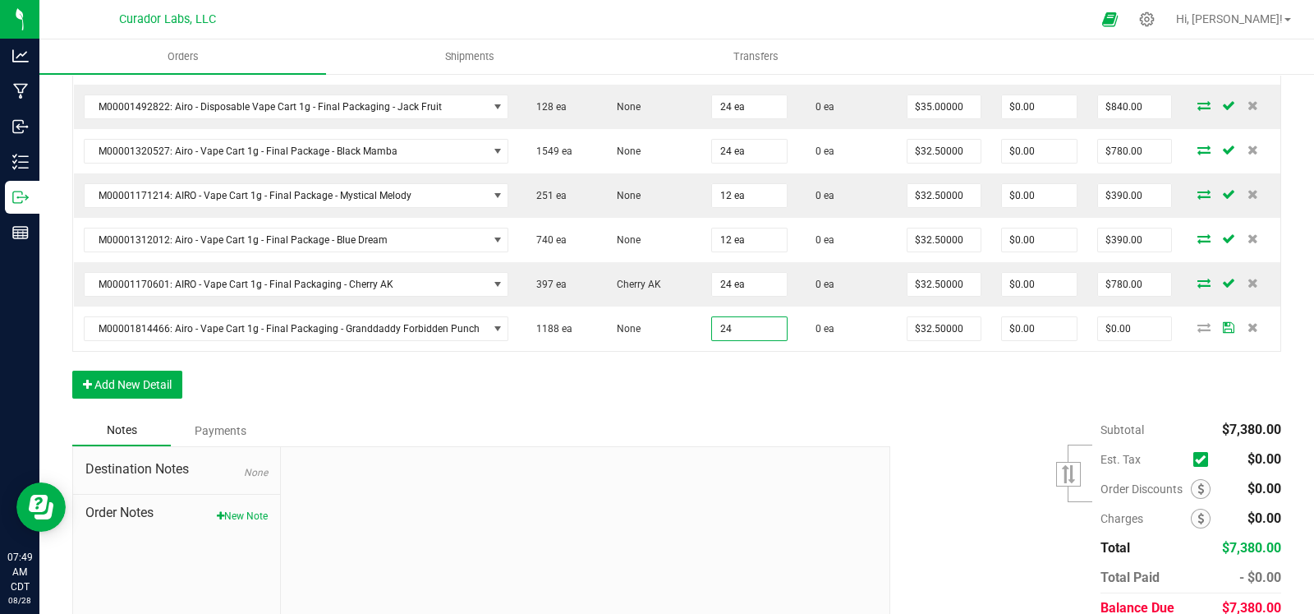
scroll to position [734, 0]
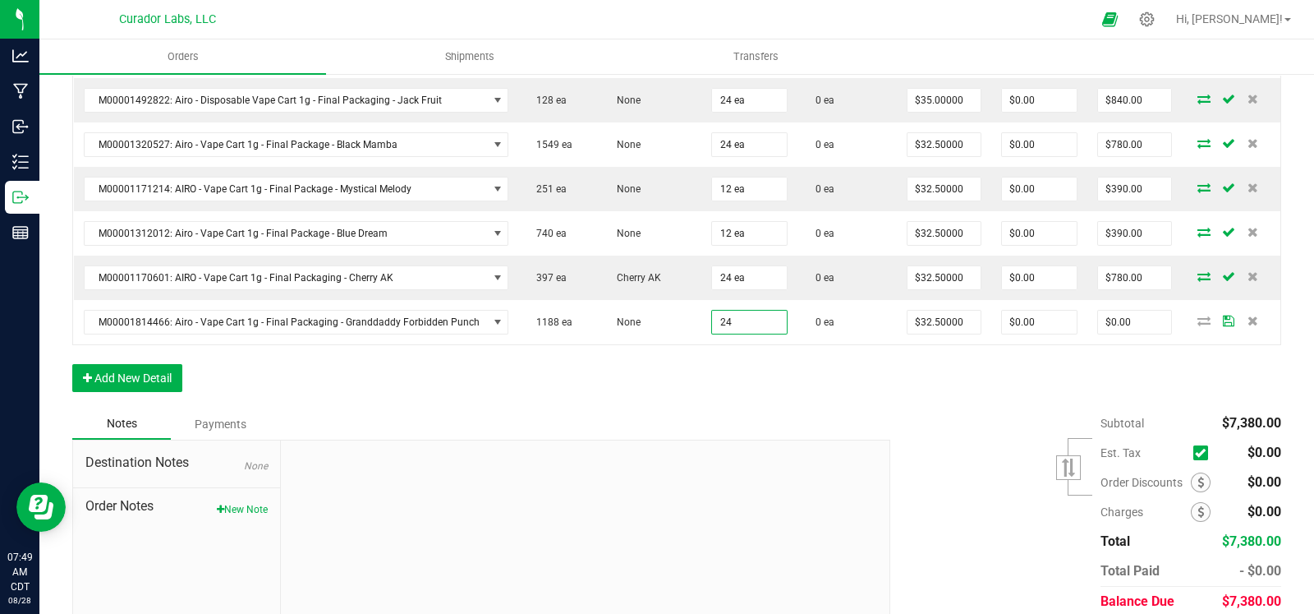
type input "24 ea"
type input "$780.00"
click at [624, 426] on div "Notes Payments" at bounding box center [475, 423] width 806 height 31
click at [160, 379] on button "Add New Detail" at bounding box center [127, 378] width 110 height 28
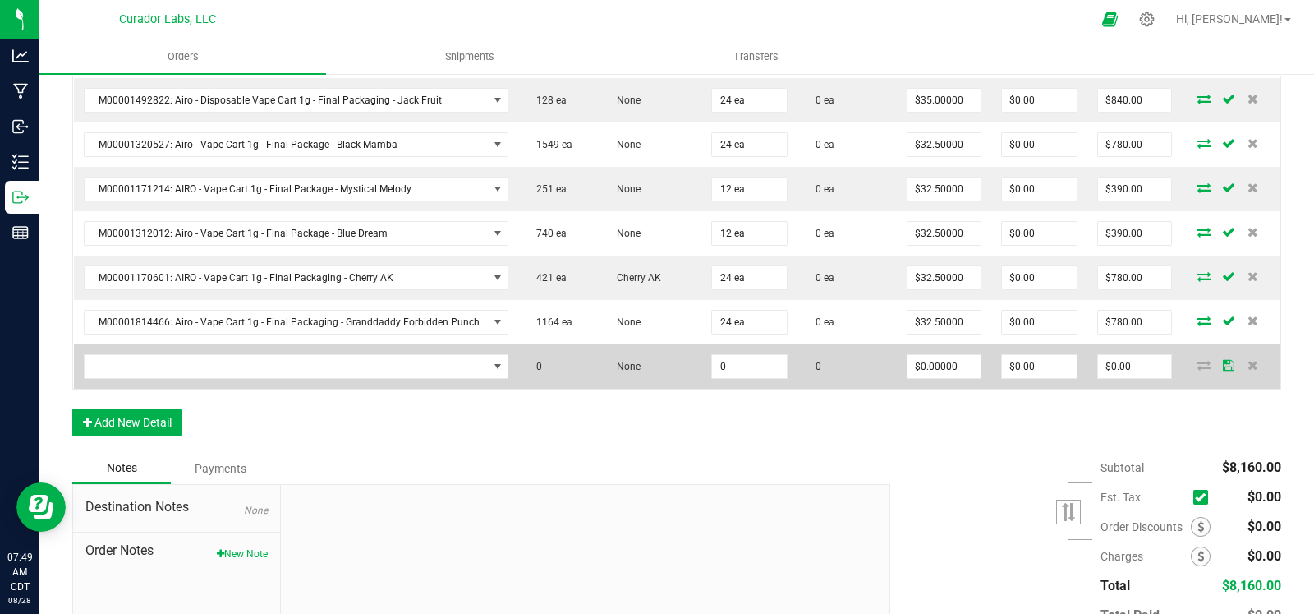
click at [180, 346] on td at bounding box center [296, 366] width 445 height 44
click at [166, 359] on span "NO DATA FOUND" at bounding box center [286, 366] width 403 height 23
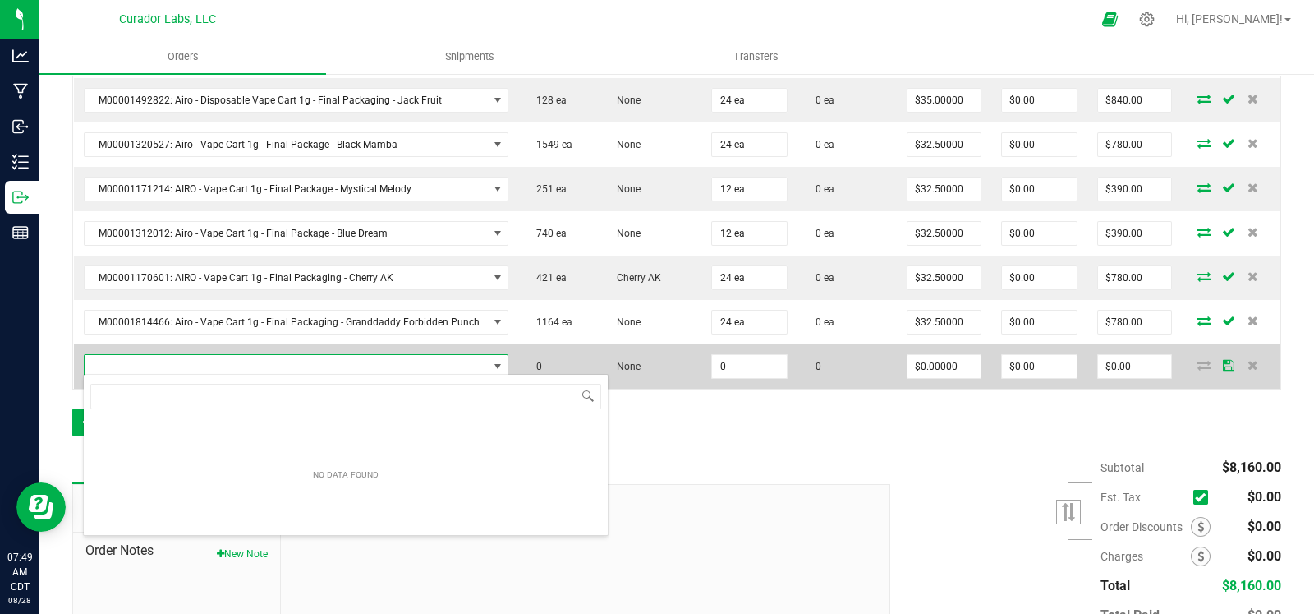
scroll to position [24, 417]
type input "northern lights"
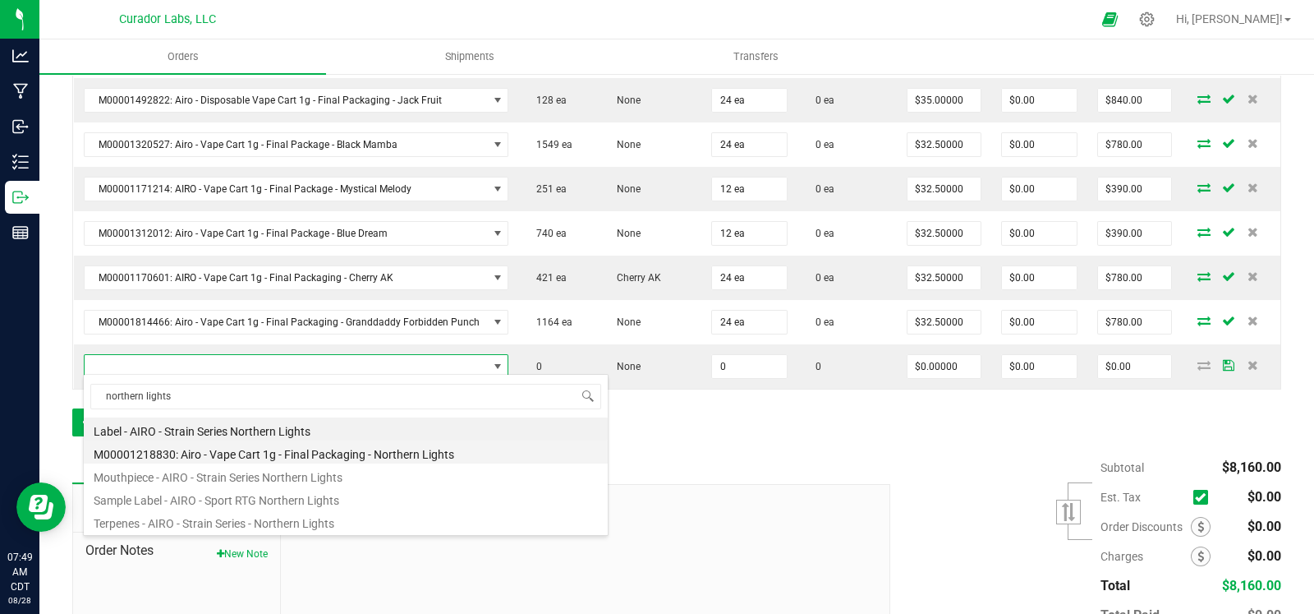
click at [383, 453] on li "M00001218830: Airo - Vape Cart 1g - Final Packaging - Northern Lights" at bounding box center [346, 451] width 524 height 23
type input "0 ea"
type input "$32.50000"
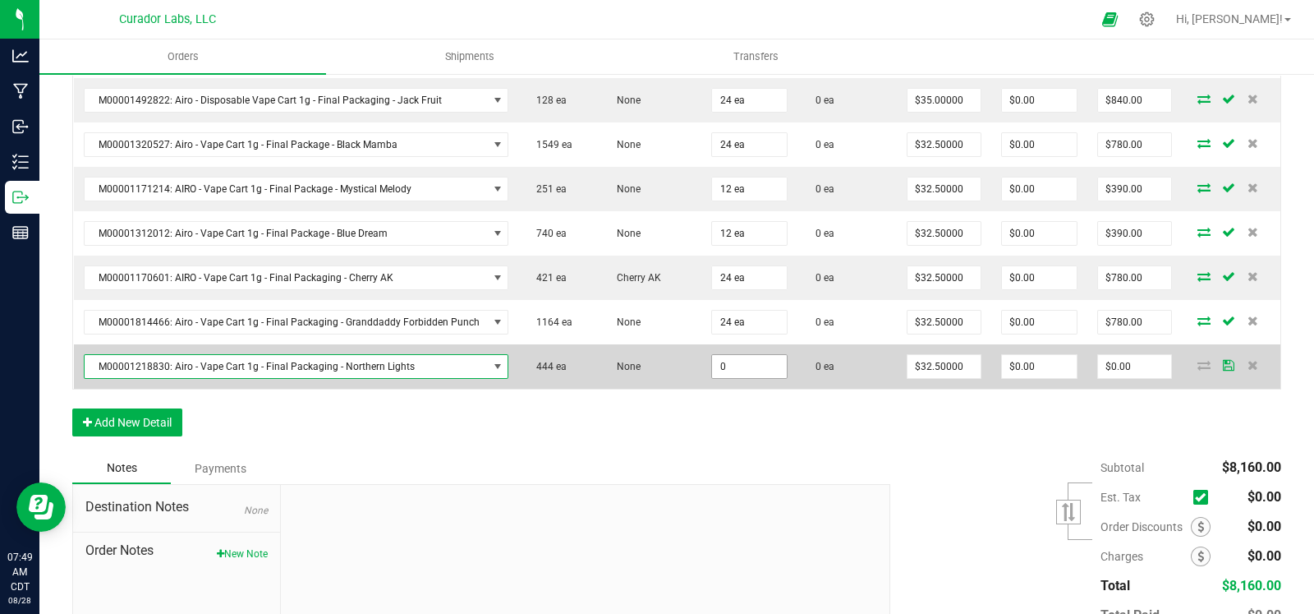
click at [735, 367] on input "0" at bounding box center [749, 366] width 75 height 23
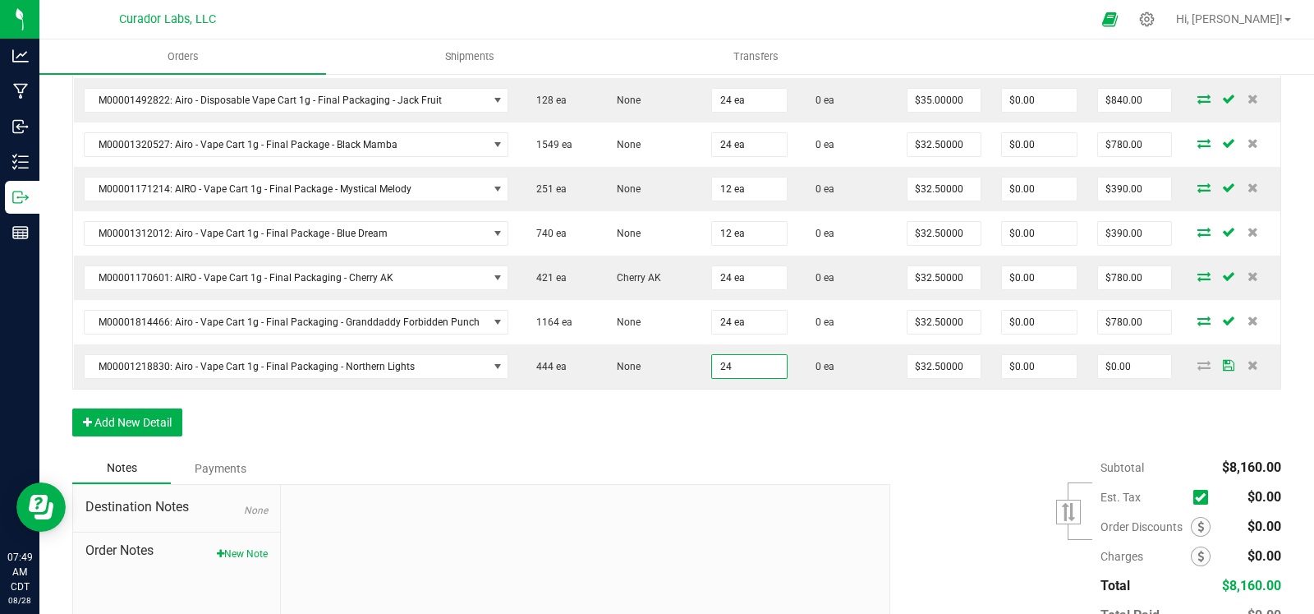
type input "24 ea"
type input "$780.00"
drag, startPoint x: 526, startPoint y: 440, endPoint x: 274, endPoint y: 412, distance: 253.8
click at [521, 440] on div "Order Details Print All Labels Item Sellable Strain Qty Ordered Qty Allocated U…" at bounding box center [676, 111] width 1209 height 683
click at [154, 410] on button "Add New Detail" at bounding box center [127, 422] width 110 height 28
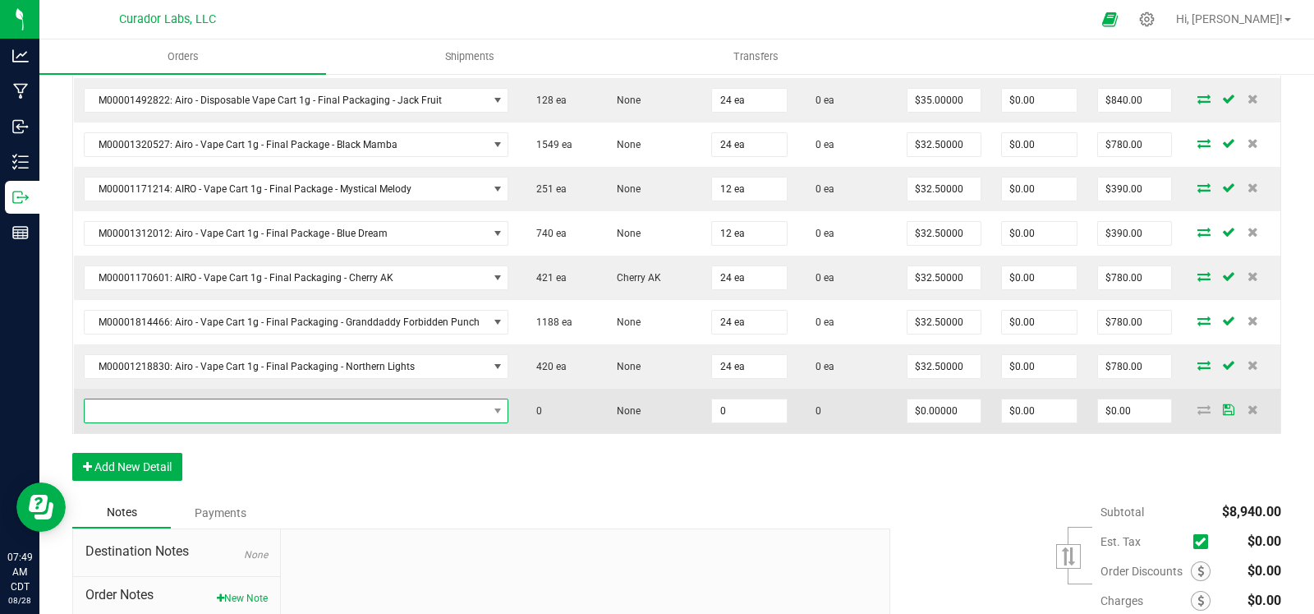
click at [172, 407] on span "NO DATA FOUND" at bounding box center [286, 410] width 403 height 23
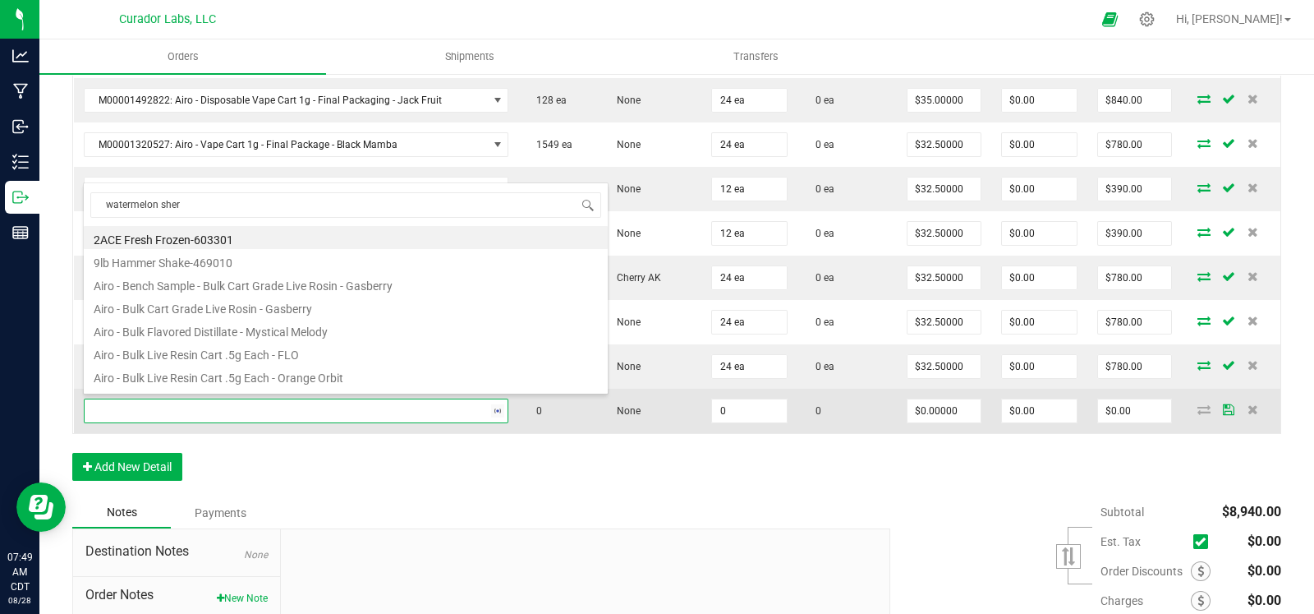
type input "watermelon sherb"
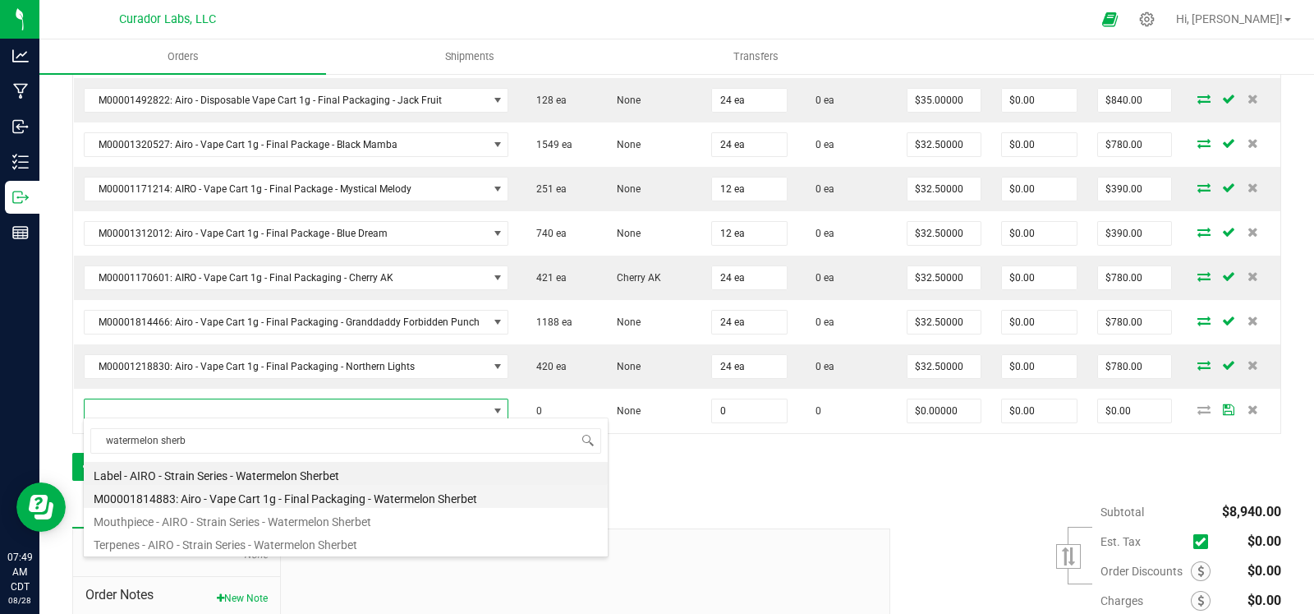
click at [228, 493] on li "M00001814883: Airo - Vape Cart 1g - Final Packaging - Watermelon Sherbet" at bounding box center [346, 496] width 524 height 23
type input "0 ea"
type input "$32.50000"
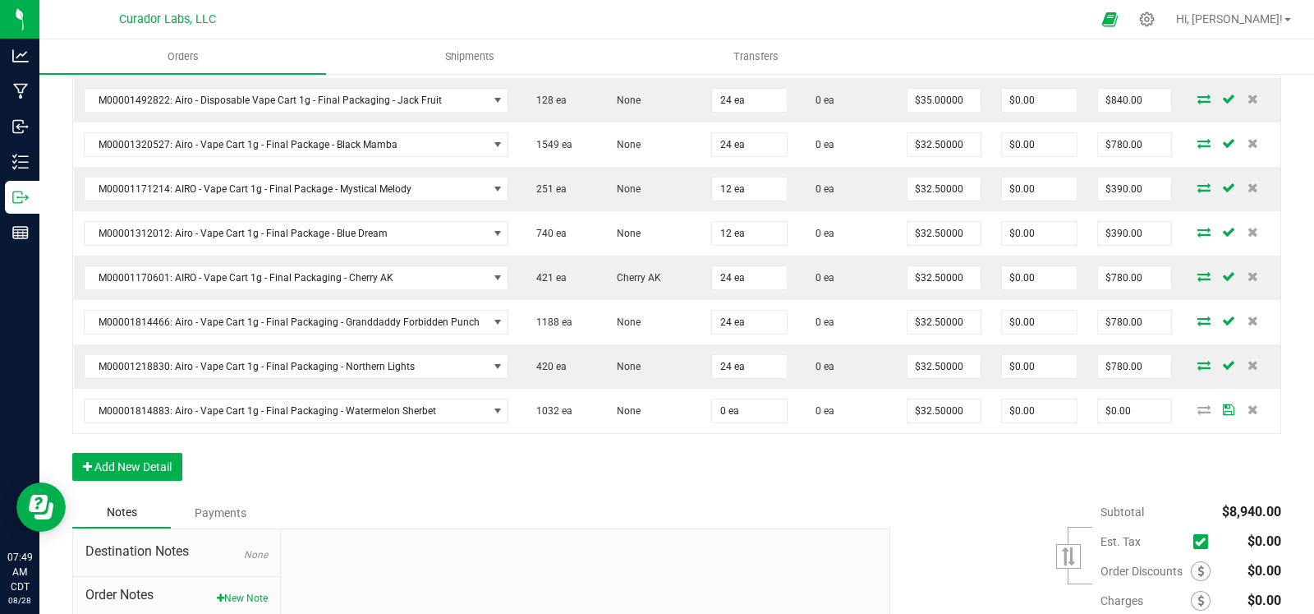
click at [723, 465] on div "Order Details Print All Labels Item Sellable Strain Qty Ordered Qty Allocated U…" at bounding box center [676, 133] width 1209 height 727
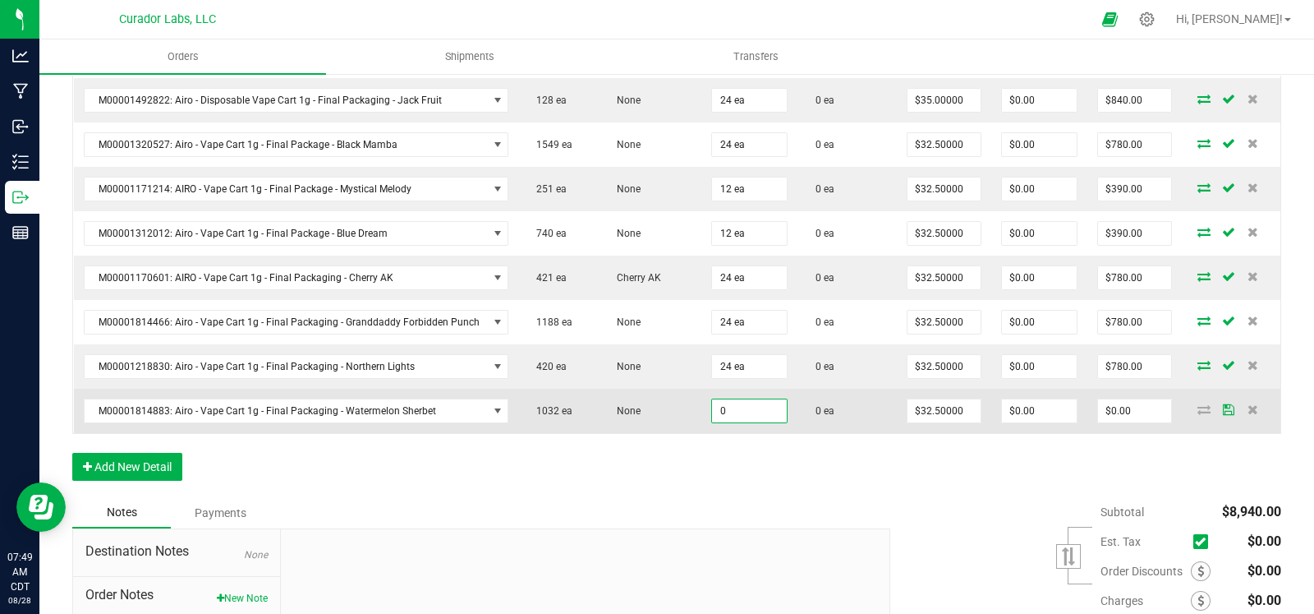
click at [743, 412] on input "0" at bounding box center [749, 410] width 75 height 23
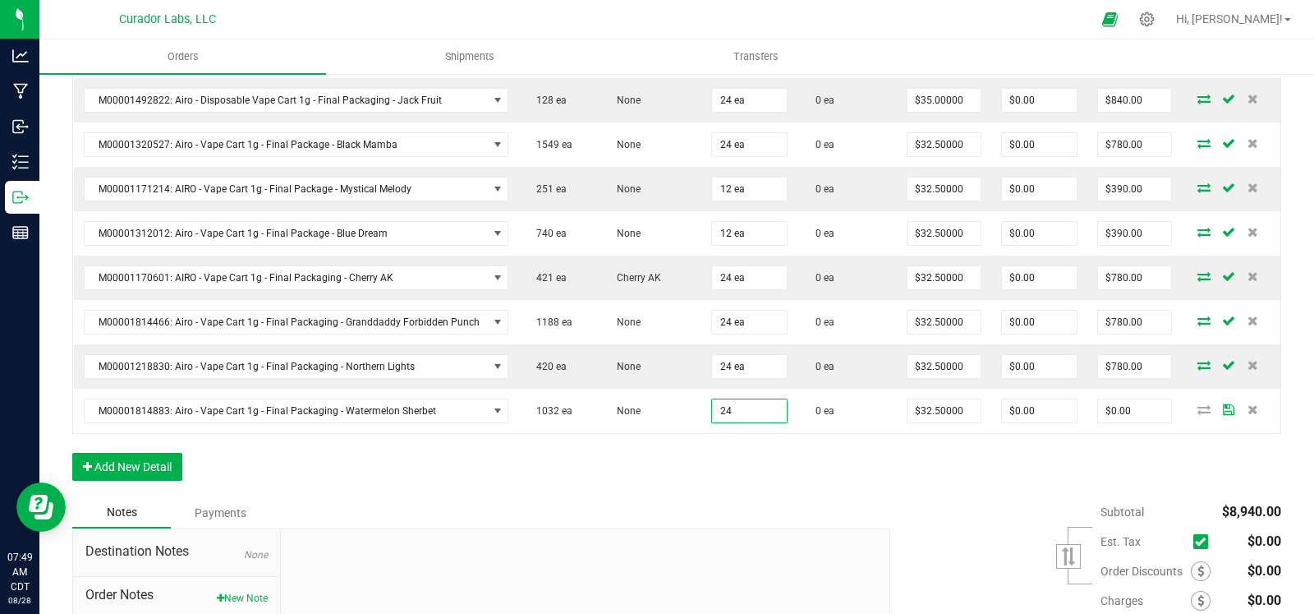
type input "24 ea"
type input "$780.00"
click at [667, 454] on div "Order Details Print All Labels Item Sellable Strain Qty Ordered Qty Allocated U…" at bounding box center [676, 133] width 1209 height 727
click at [145, 465] on button "Add New Detail" at bounding box center [127, 467] width 110 height 28
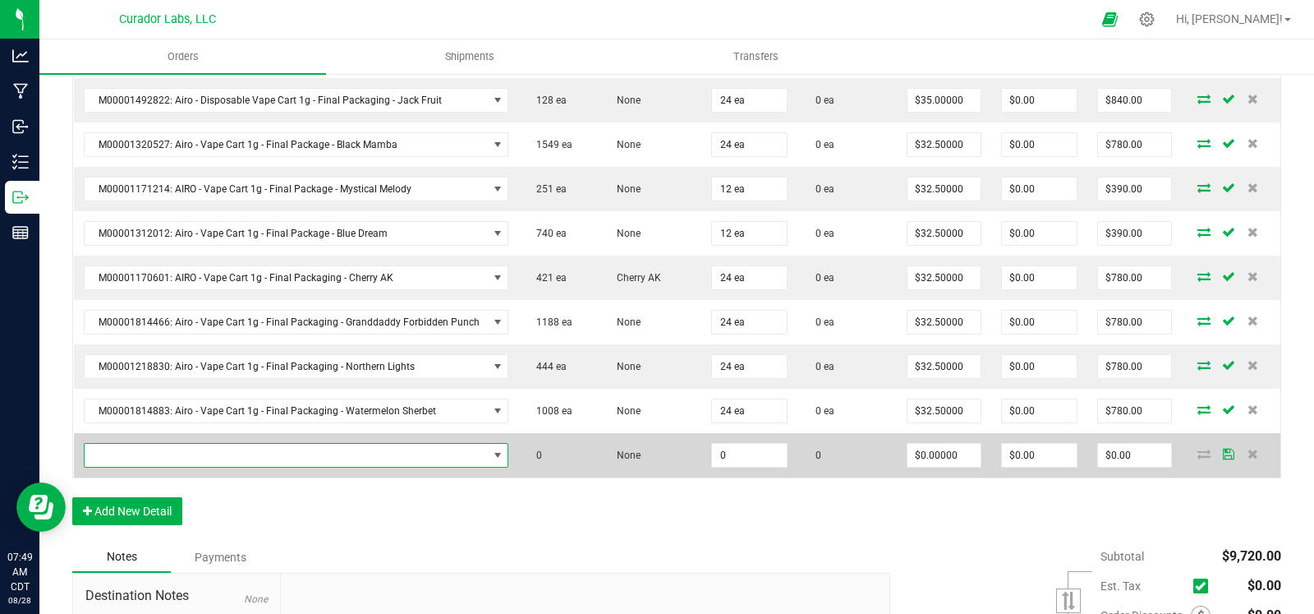
click at [226, 444] on span "NO DATA FOUND" at bounding box center [286, 455] width 403 height 23
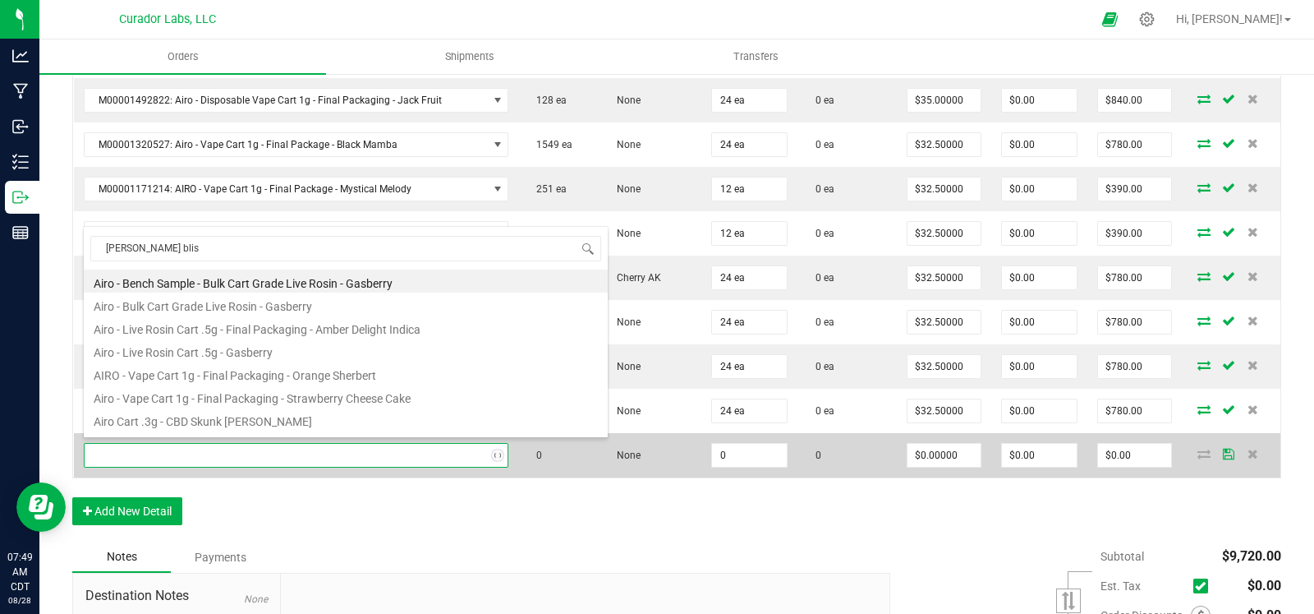
type input "berry bliss"
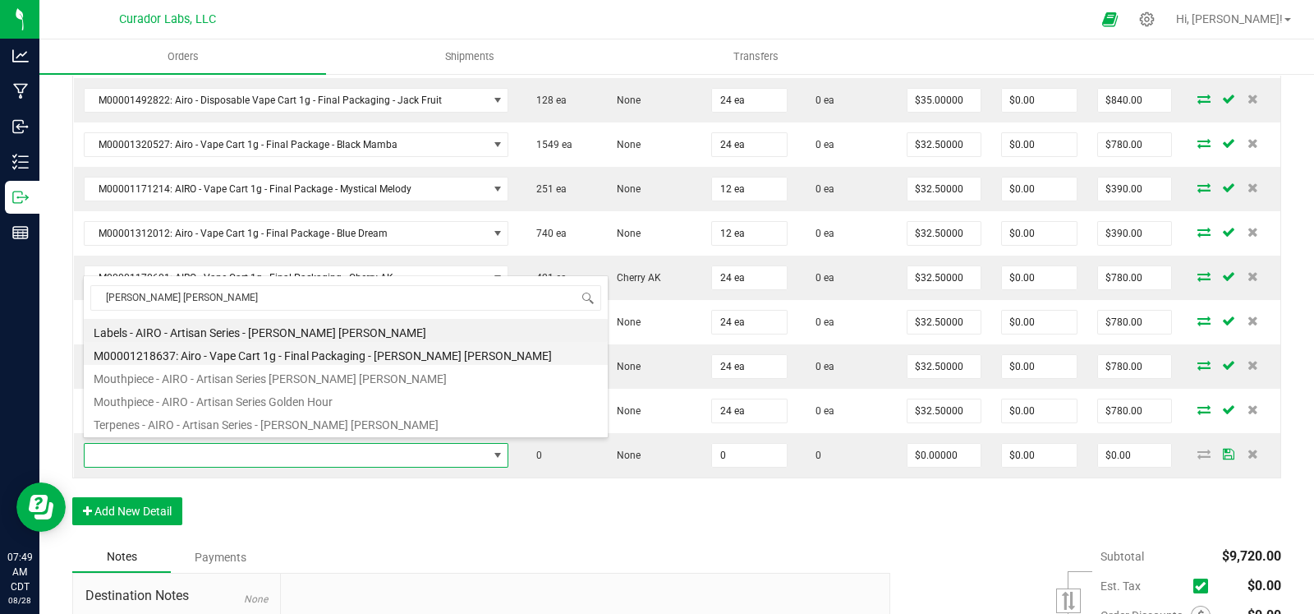
click at [284, 360] on li "M00001218637: Airo - Vape Cart 1g - Final Packaging - Berry Bliss" at bounding box center [346, 353] width 524 height 23
type input "0 ea"
type input "$32.50000"
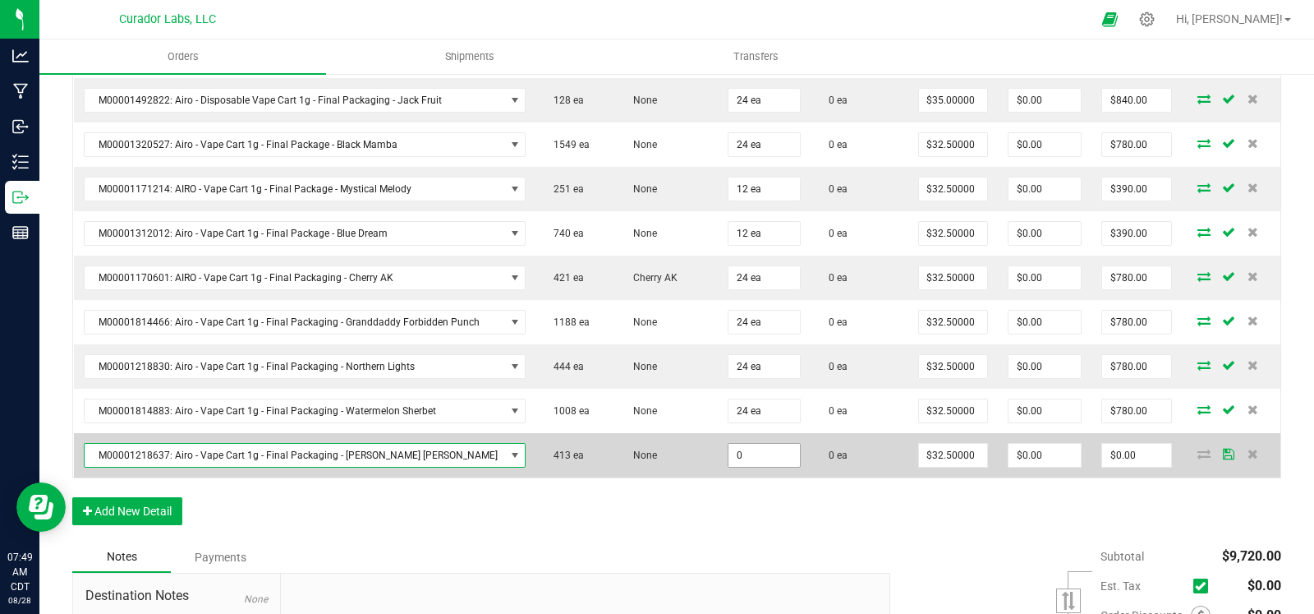
click at [730, 452] on input "0" at bounding box center [764, 455] width 71 height 23
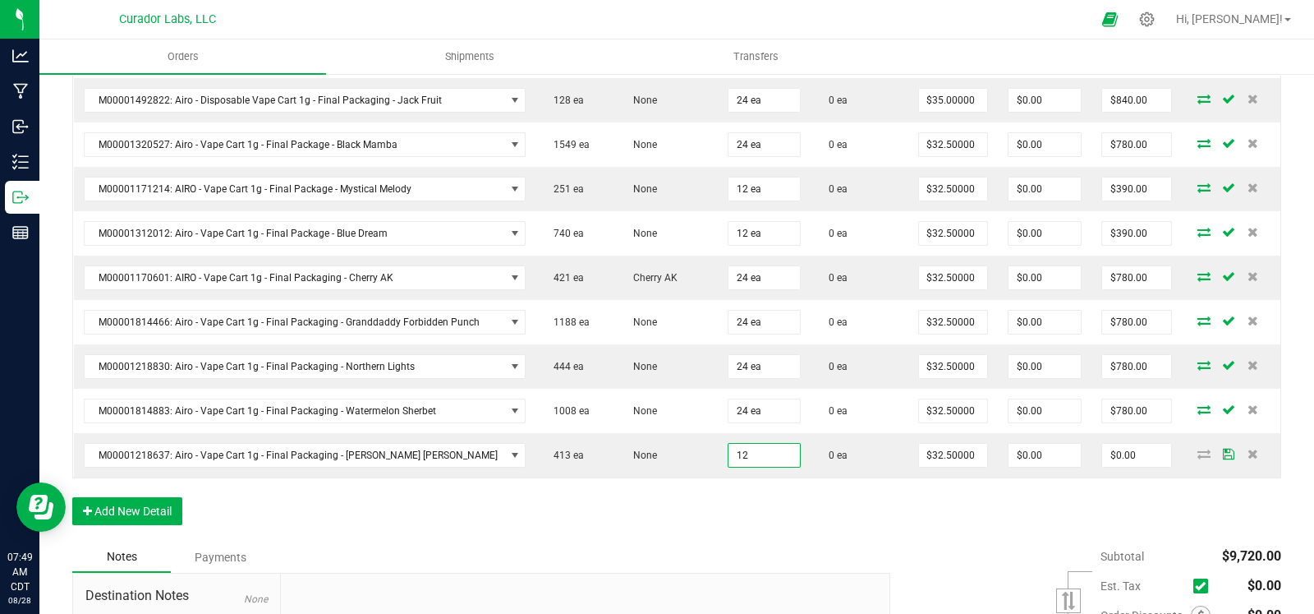
type input "12 ea"
type input "$390.00"
click at [670, 518] on div "Order Details Print All Labels Item Sellable Strain Qty Ordered Qty Allocated U…" at bounding box center [676, 155] width 1209 height 771
click at [145, 503] on button "Add New Detail" at bounding box center [127, 511] width 110 height 28
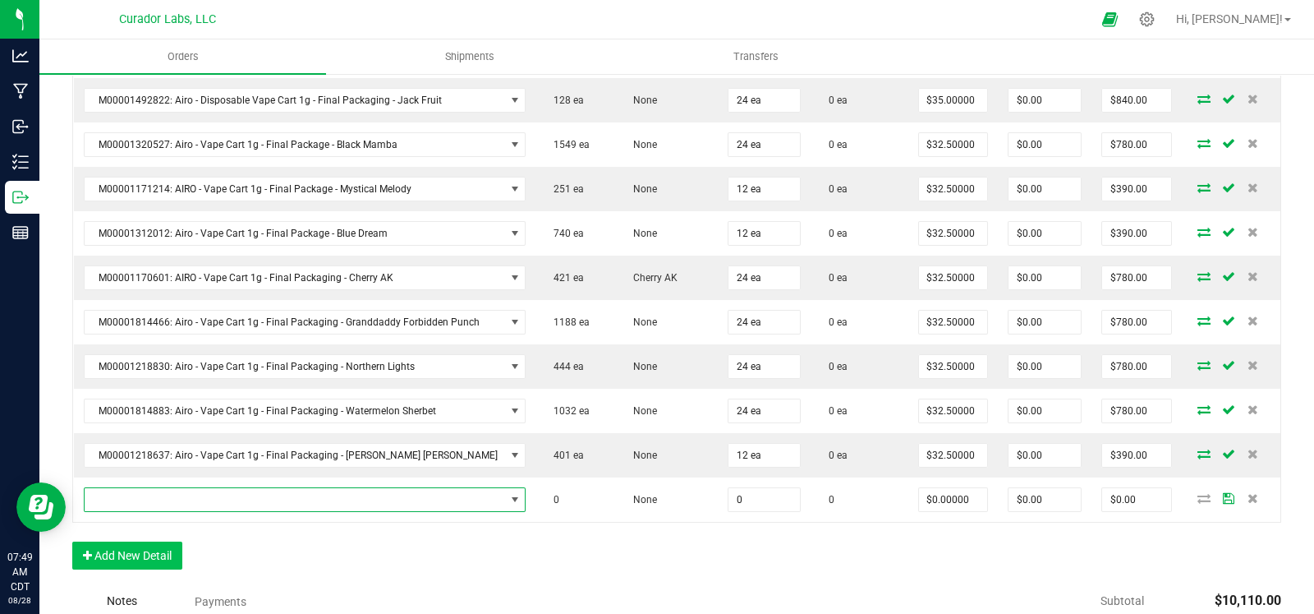
click at [160, 499] on span "NO DATA FOUND" at bounding box center [295, 499] width 421 height 23
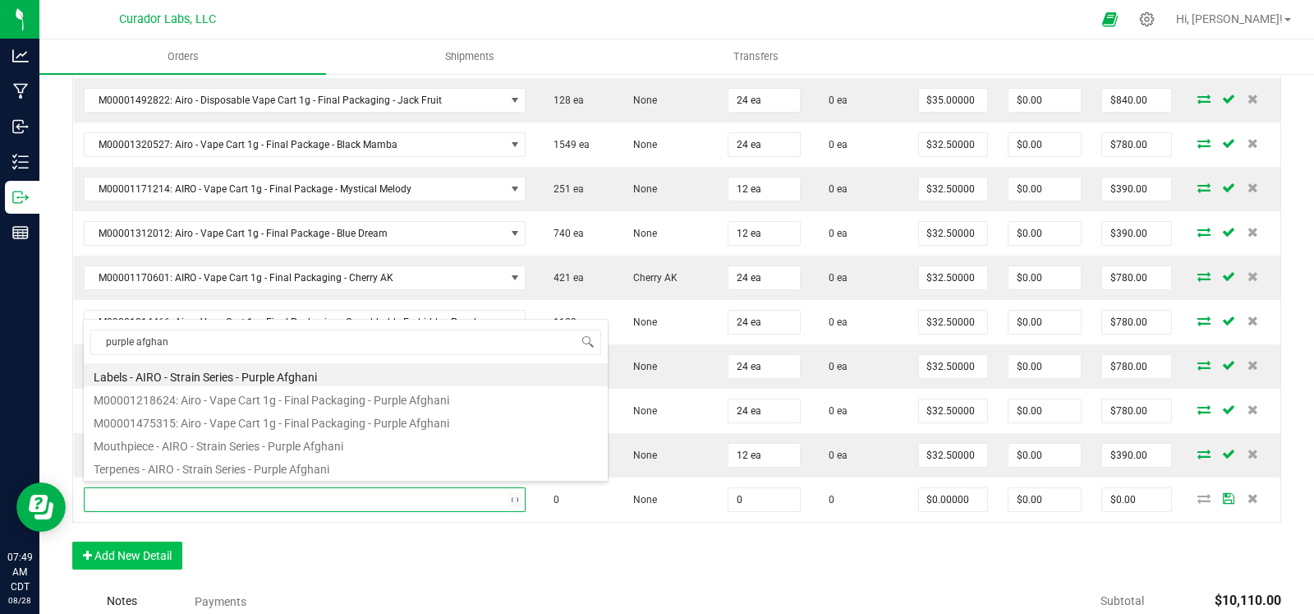
type input "purple afghani"
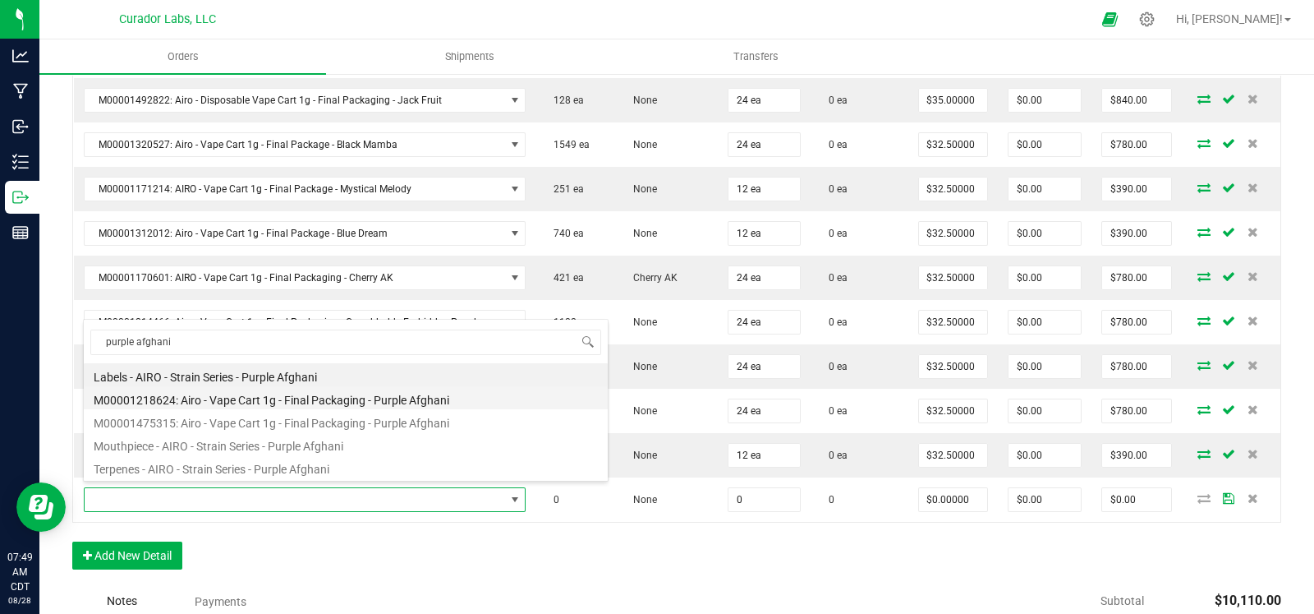
click at [340, 403] on li "M00001218624: Airo - Vape Cart 1g - Final Packaging - Purple Afghani" at bounding box center [346, 397] width 524 height 23
type input "0 ea"
type input "$32.50000"
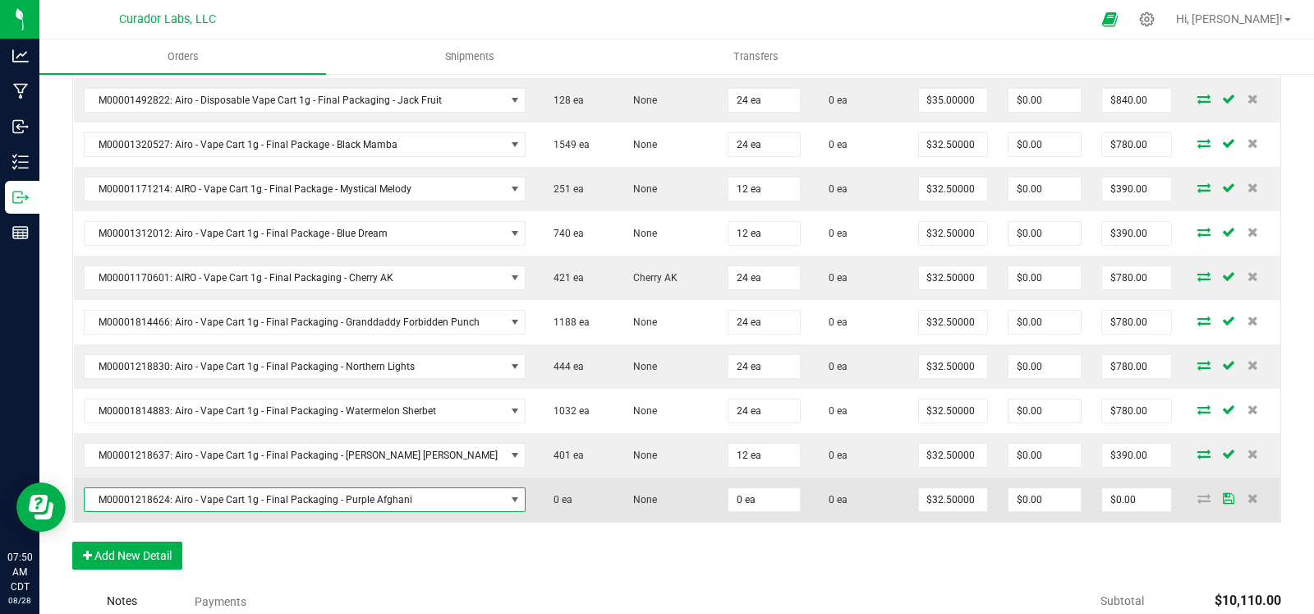
click at [329, 500] on span "M00001218624: Airo - Vape Cart 1g - Final Packaging - Purple Afghani" at bounding box center [295, 499] width 421 height 23
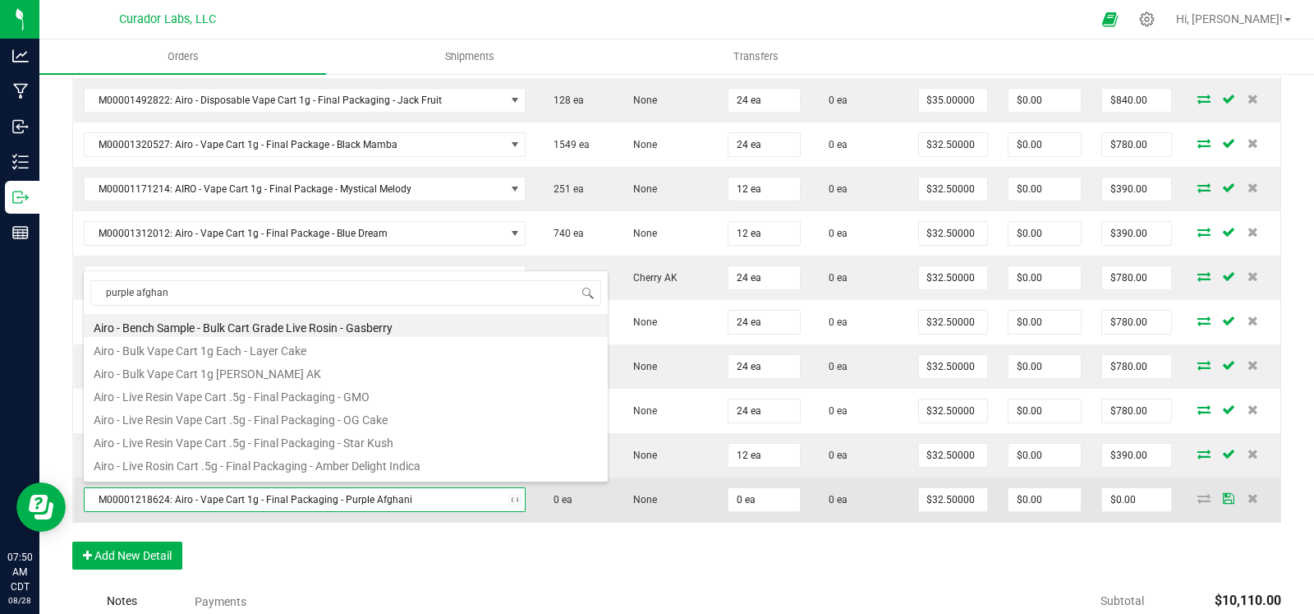
type input "purple afghani"
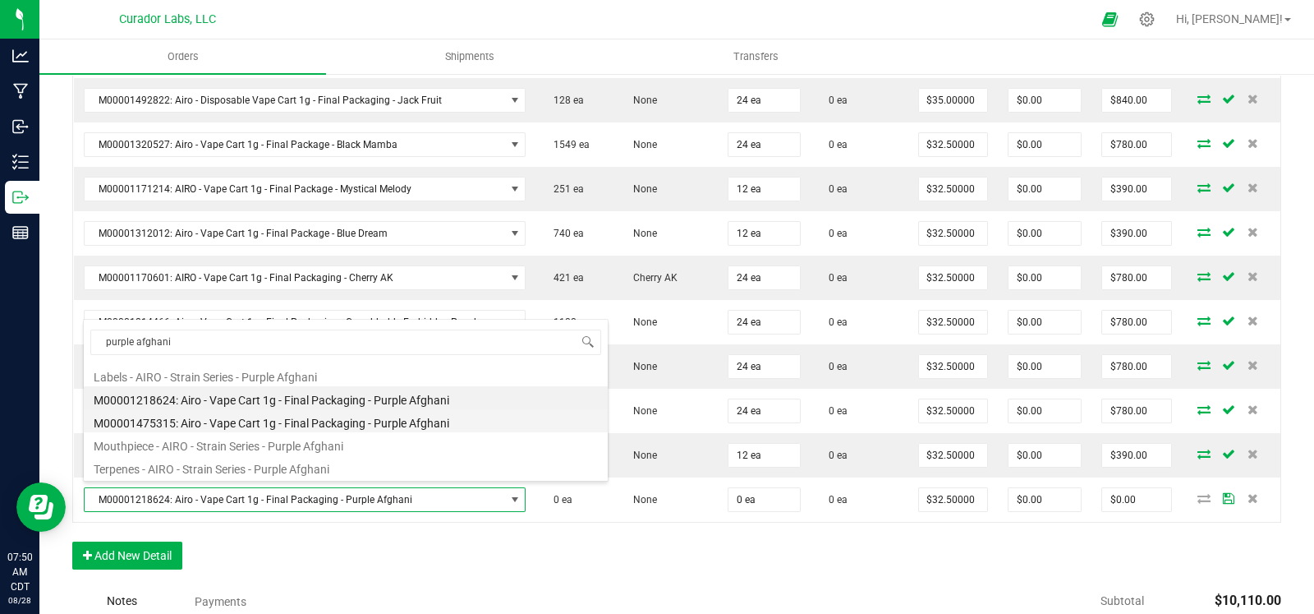
click at [359, 426] on li "M00001475315: Airo - Vape Cart 1g - Final Packaging - Purple Afghani" at bounding box center [346, 420] width 524 height 23
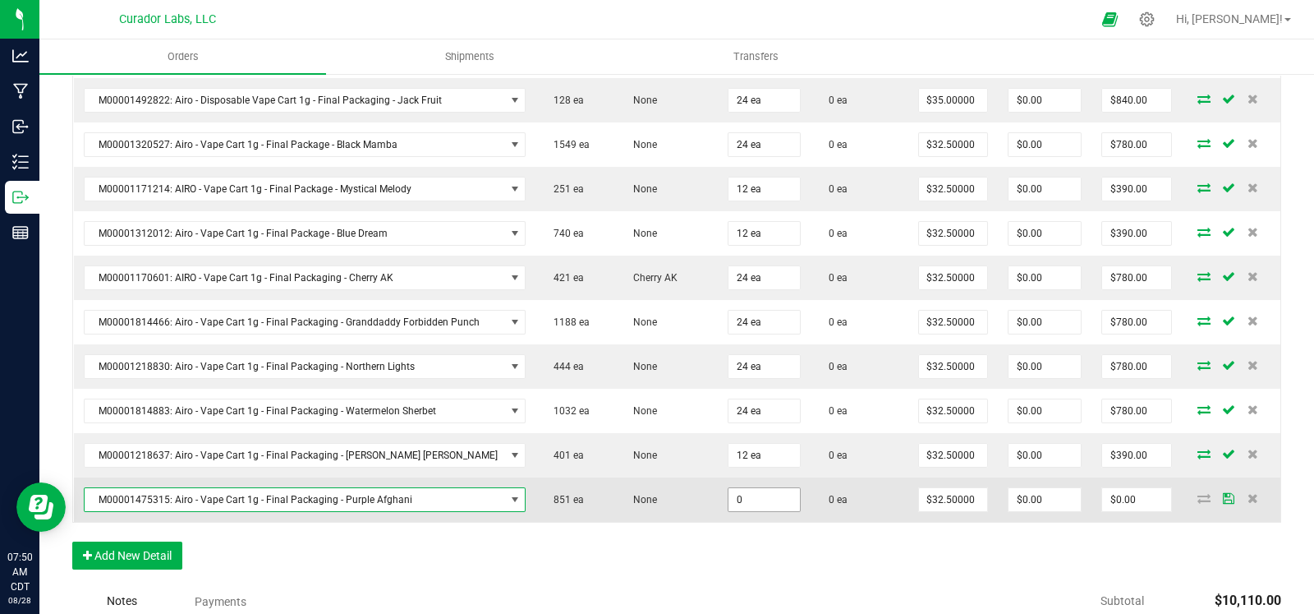
click at [742, 501] on input "0" at bounding box center [764, 499] width 71 height 23
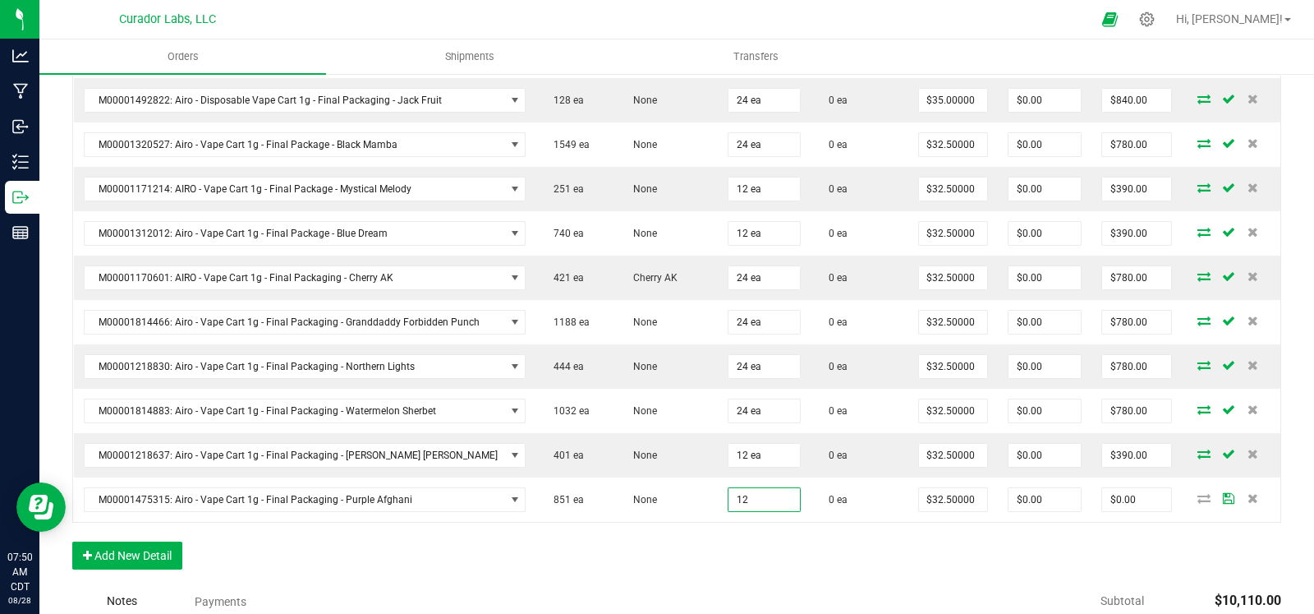
type input "12 ea"
type input "$390.00"
click at [662, 547] on div "Order Details Print All Labels Item Sellable Strain Qty Ordered Qty Allocated U…" at bounding box center [676, 178] width 1209 height 816
click at [156, 548] on button "Add New Detail" at bounding box center [127, 555] width 110 height 28
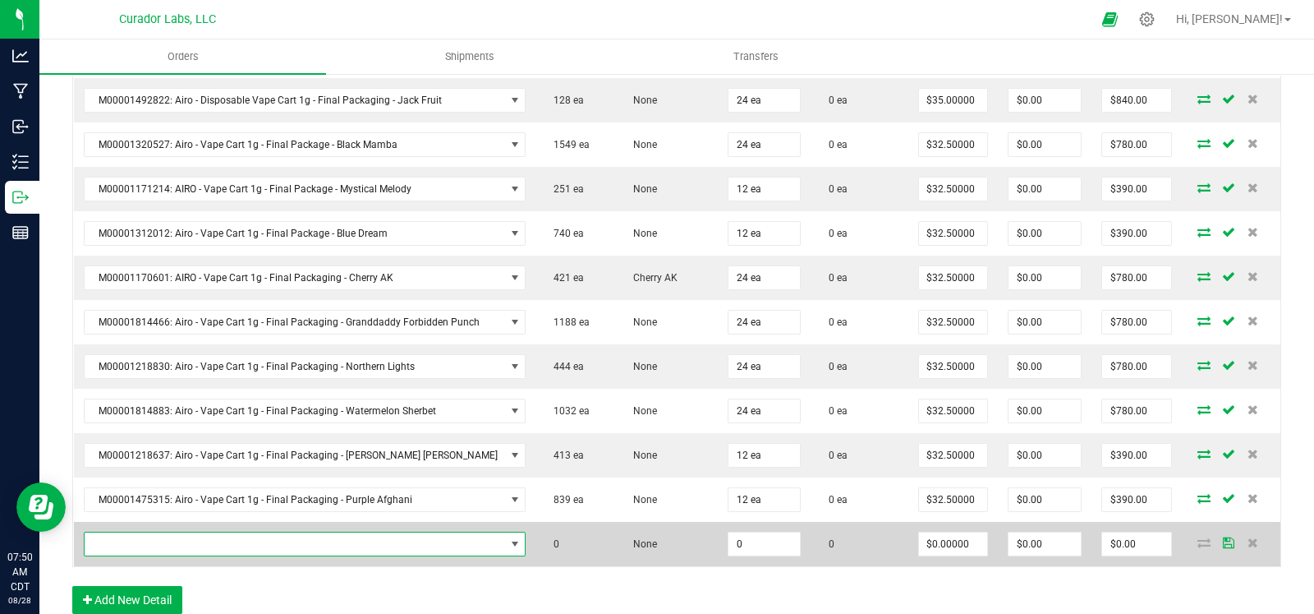
click at [173, 540] on span "NO DATA FOUND" at bounding box center [295, 543] width 421 height 23
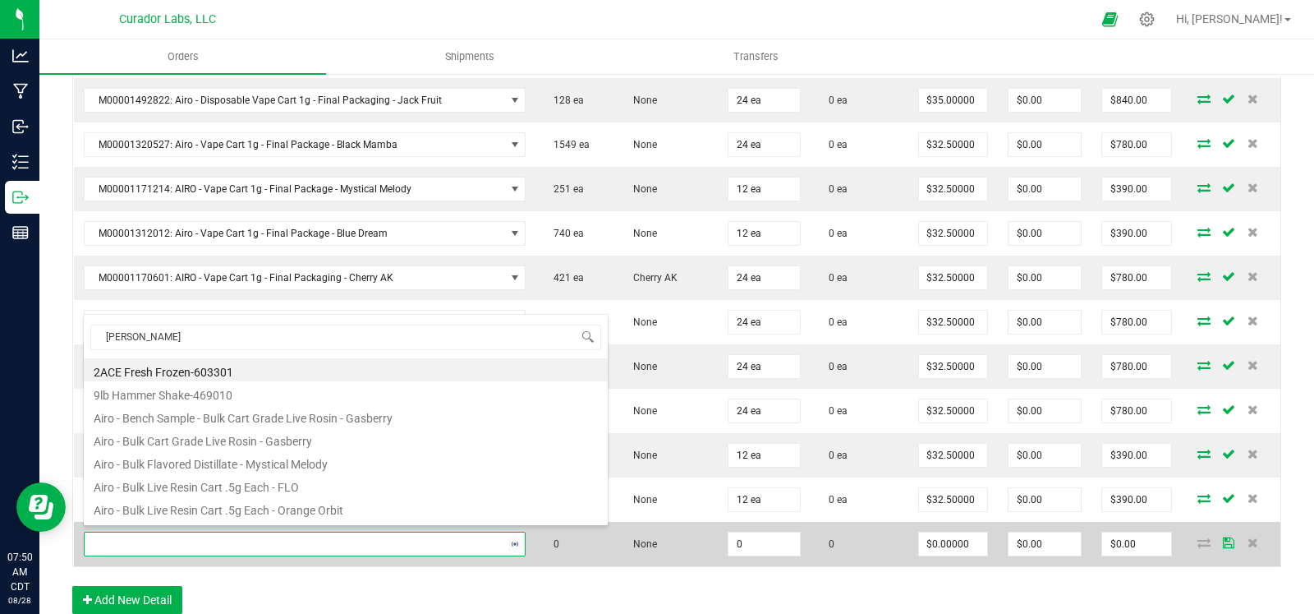
type input "jack fruit"
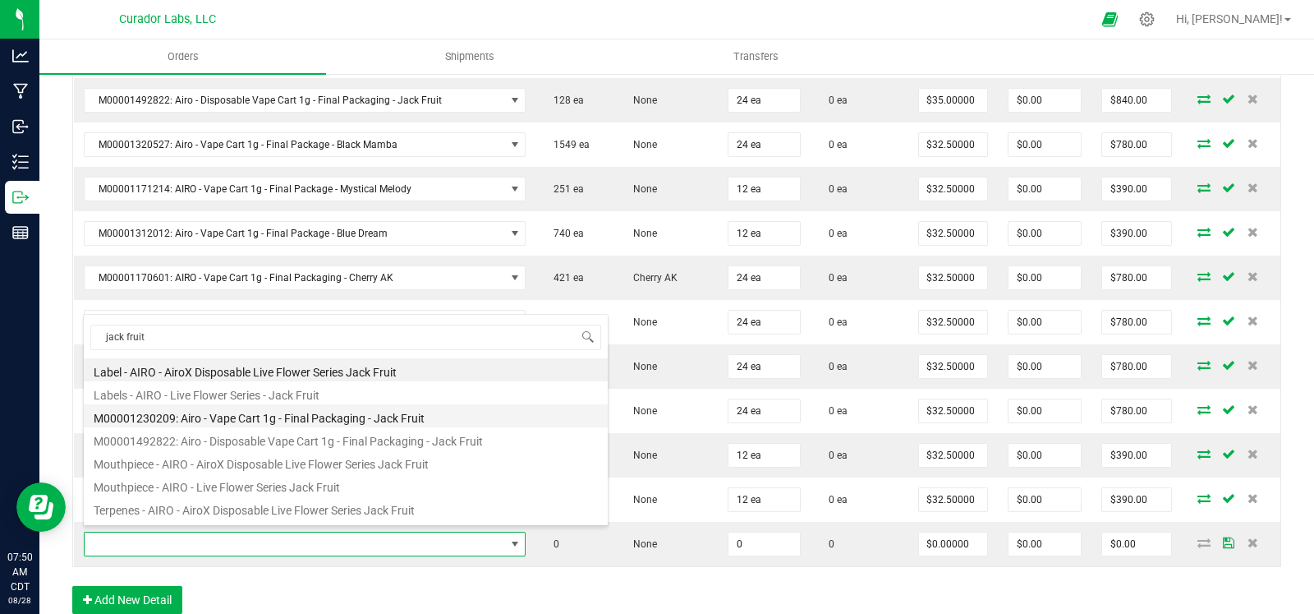
click at [394, 408] on li "M00001230209: Airo - Vape Cart 1g - Final Packaging - Jack Fruit" at bounding box center [346, 415] width 524 height 23
type input "0 ea"
type input "$30.00000"
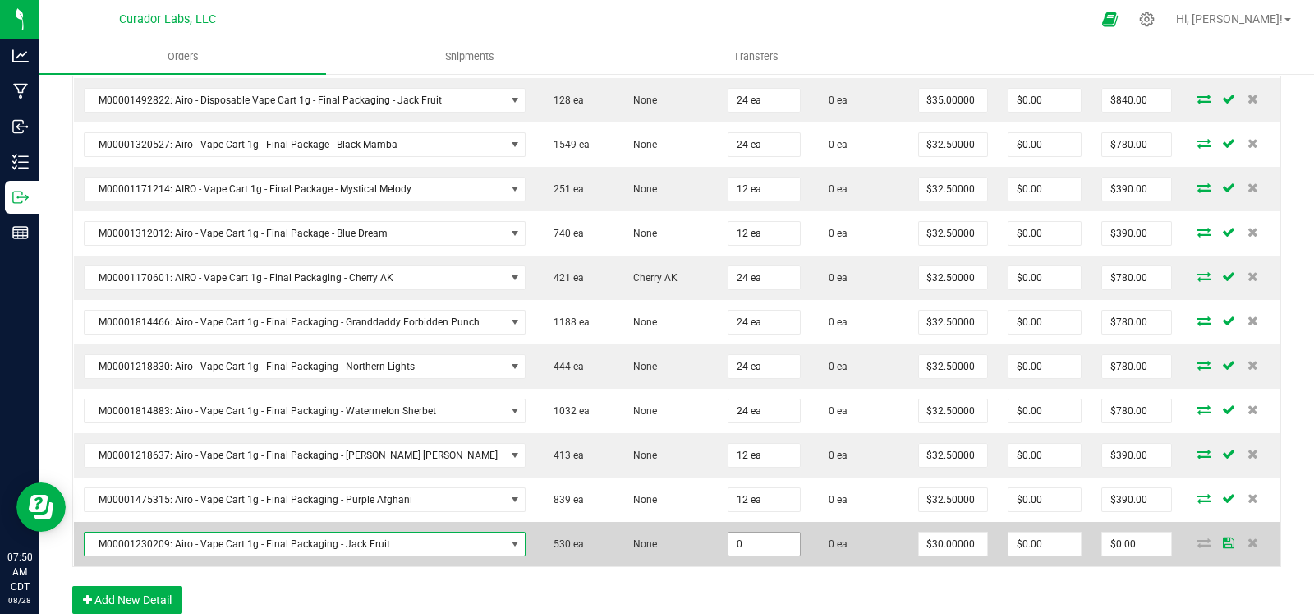
click at [757, 533] on input "0" at bounding box center [764, 543] width 71 height 23
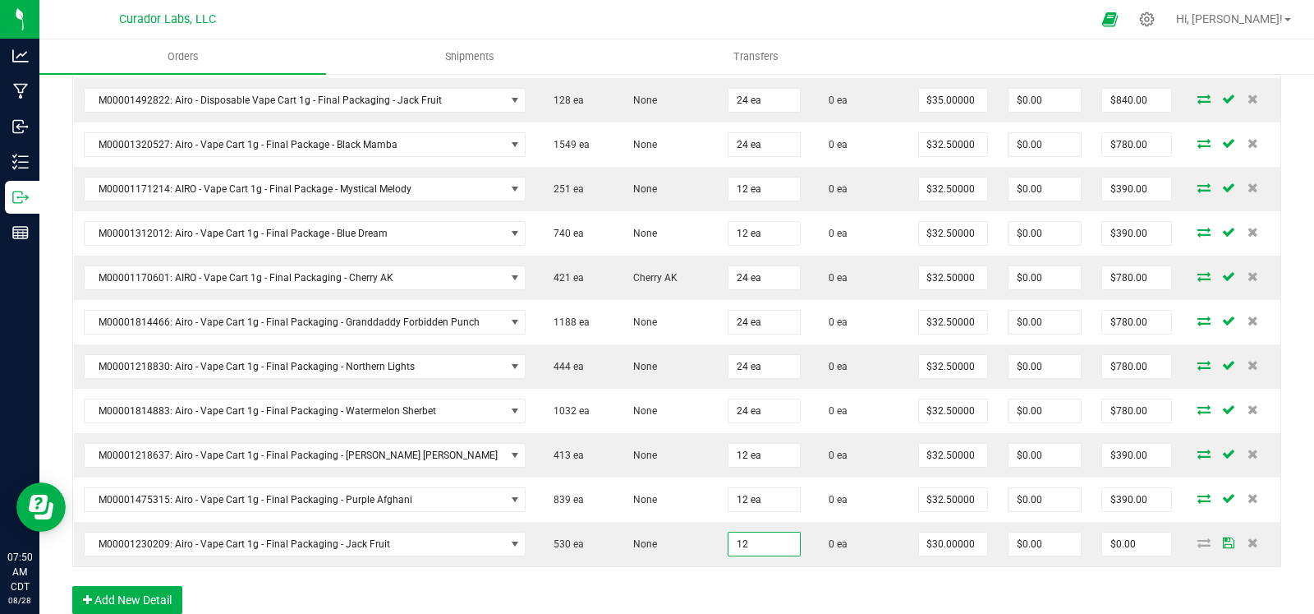
type input "12 ea"
type input "$360.00"
click at [674, 569] on div "Order Details Print All Labels Item Sellable Strain Qty Ordered Qty Allocated U…" at bounding box center [676, 200] width 1209 height 860
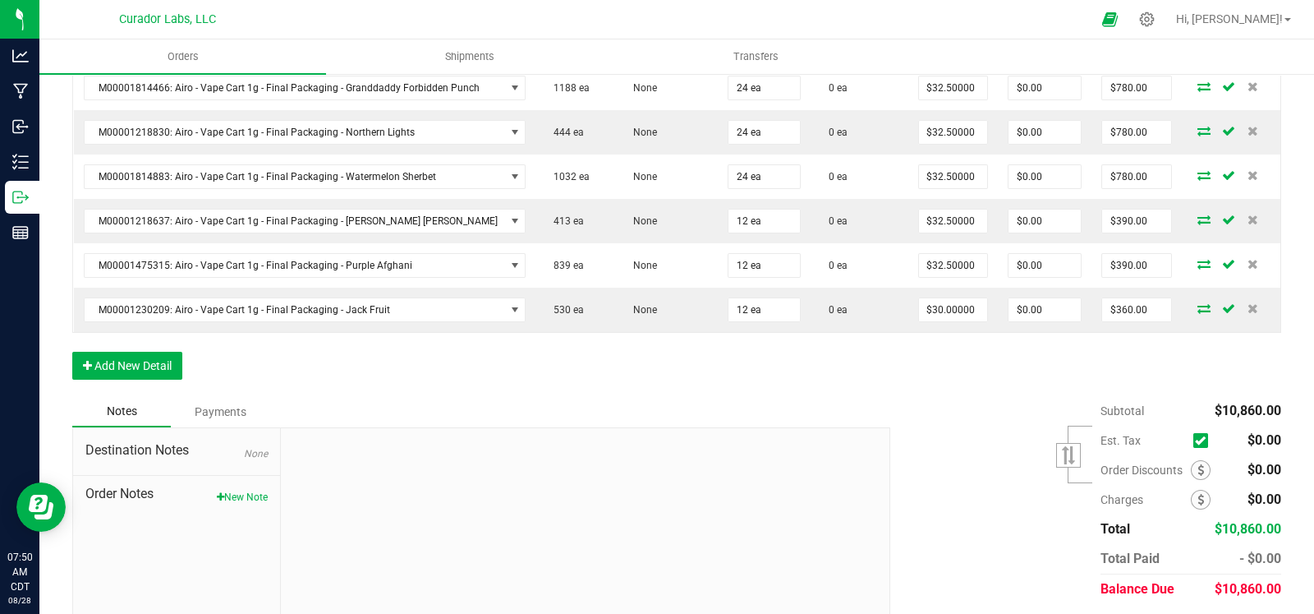
scroll to position [1012, 0]
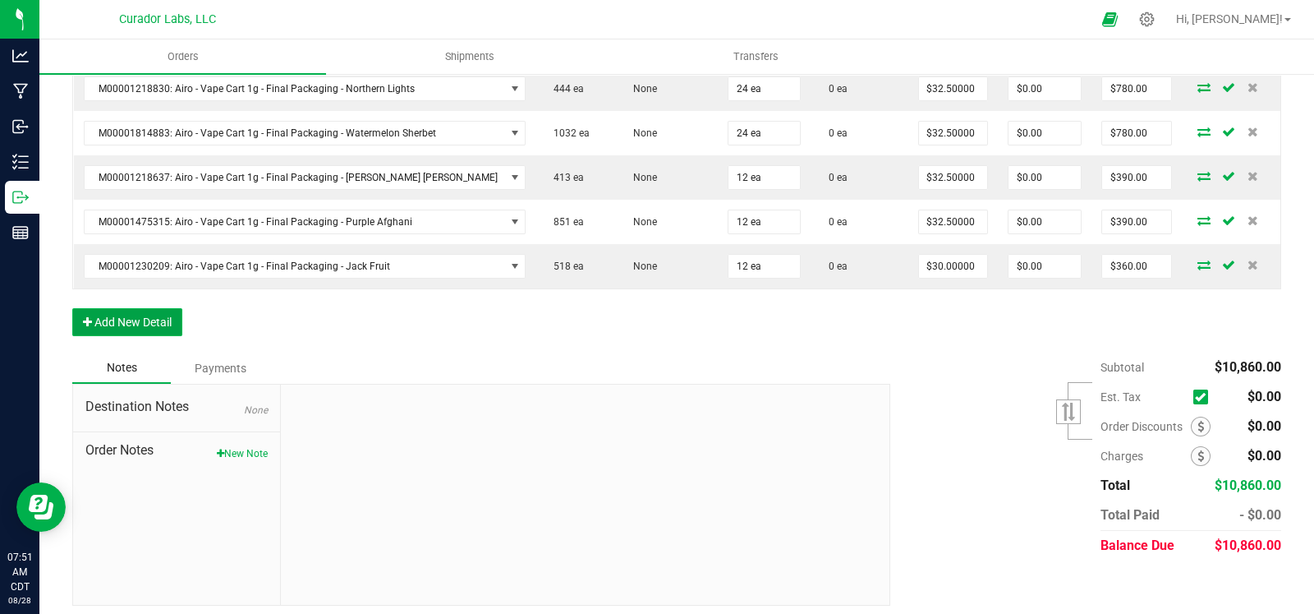
click at [135, 322] on button "Add New Detail" at bounding box center [127, 322] width 110 height 28
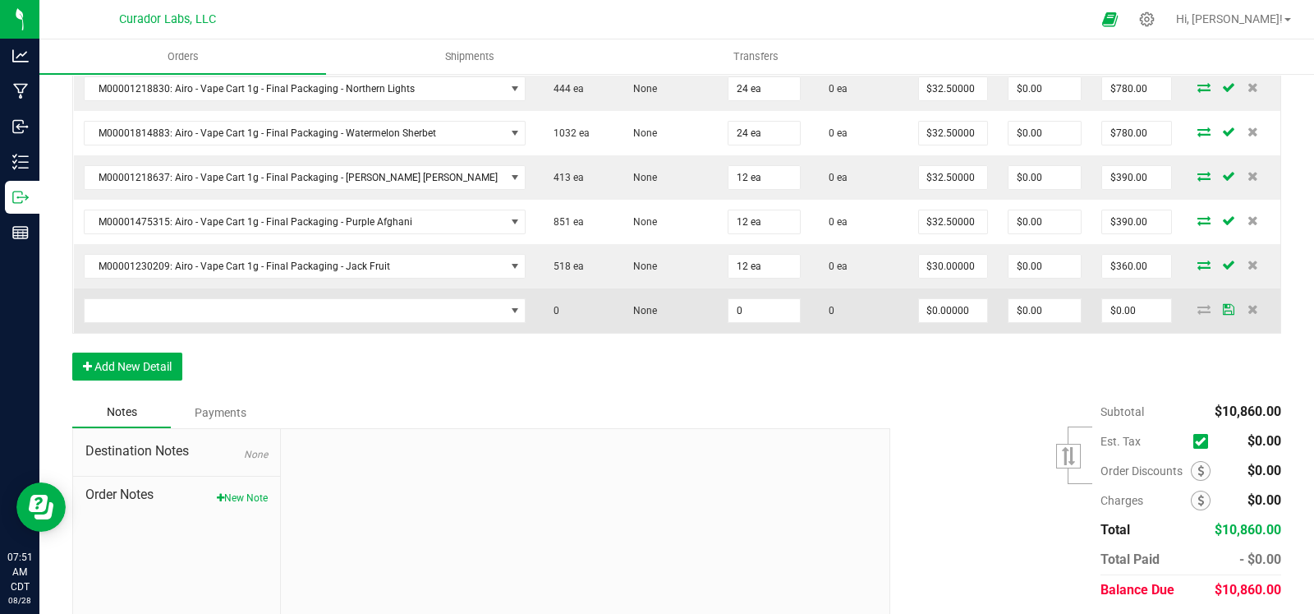
click at [138, 316] on td at bounding box center [305, 310] width 463 height 44
click at [140, 302] on span "NO DATA FOUND" at bounding box center [295, 310] width 421 height 23
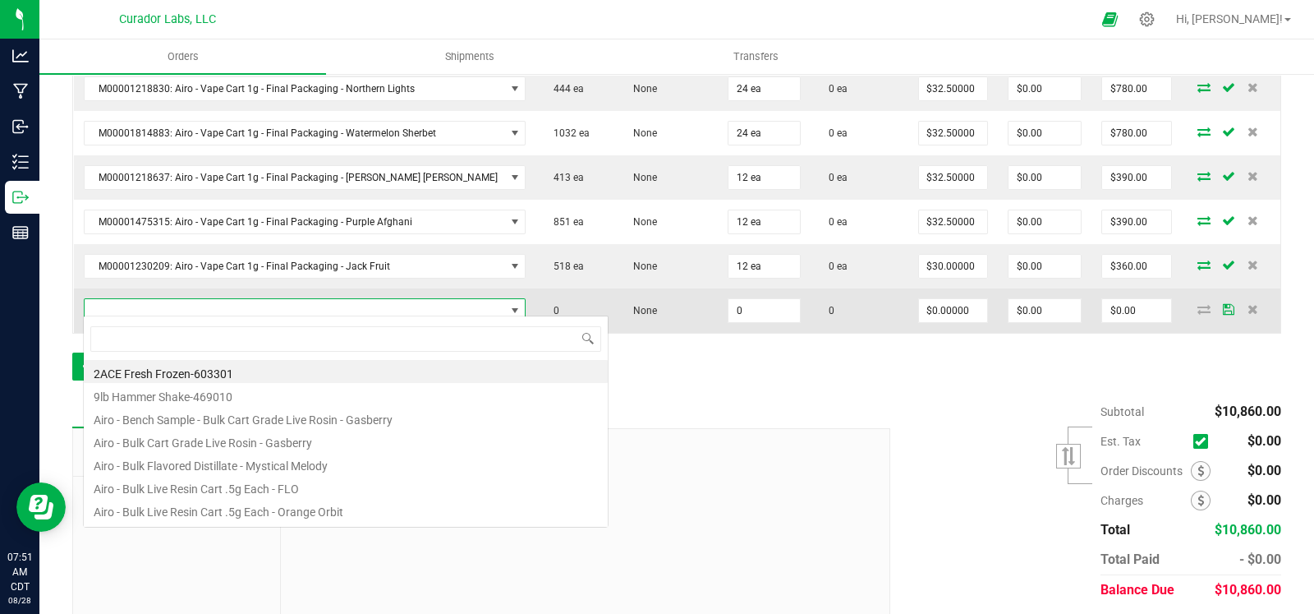
scroll to position [24, 417]
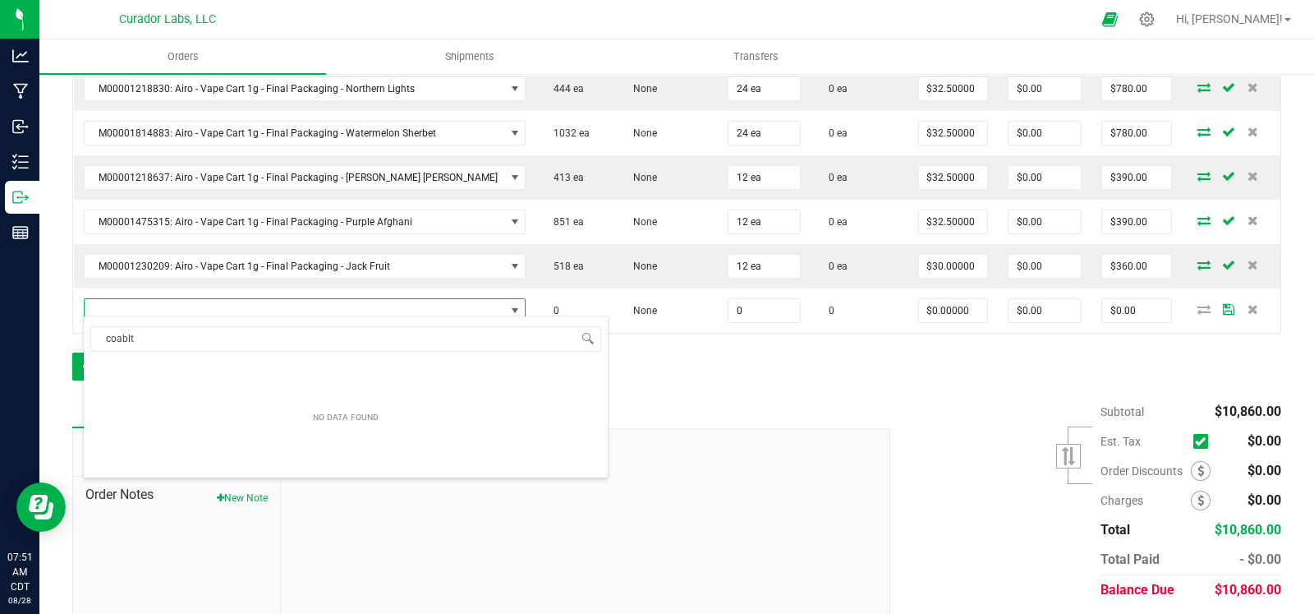
drag, startPoint x: 181, startPoint y: 342, endPoint x: 62, endPoint y: 342, distance: 118.3
click at [62, 342] on body "Analytics Manufacturing Inbound Inventory Outbound Reports 07:51 AM CDT 08/28/2…" at bounding box center [657, 307] width 1314 height 614
type input "cobal"
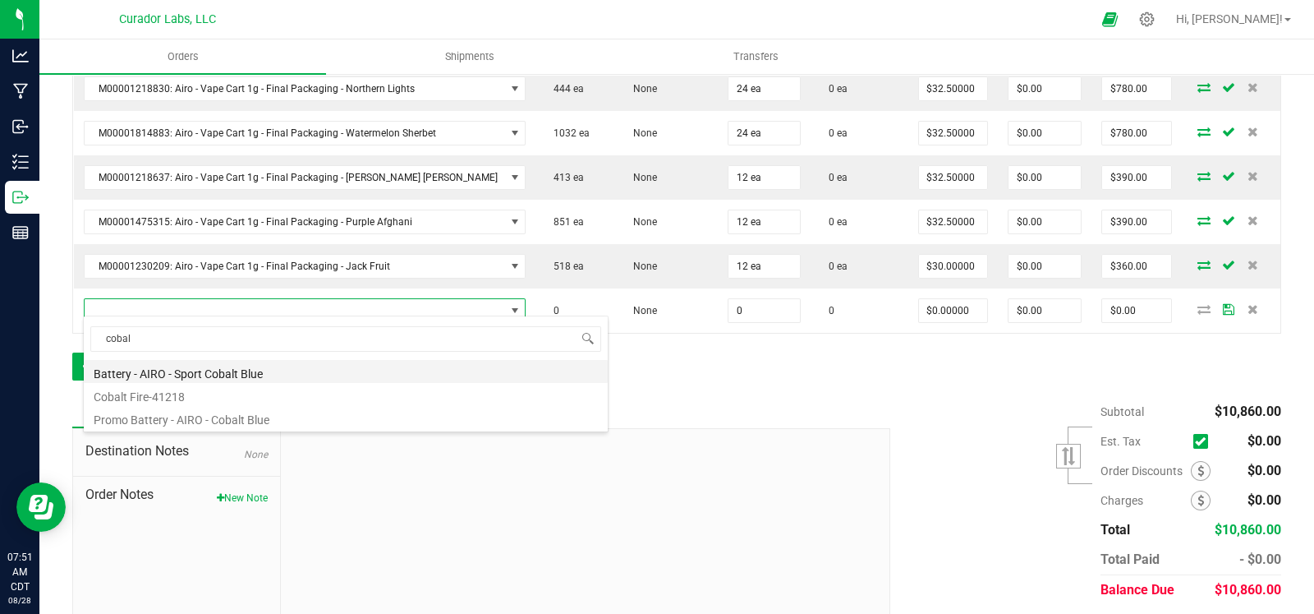
click at [237, 372] on li "Battery - AIRO - Sport Cobalt Blue" at bounding box center [346, 371] width 524 height 23
type input "0 ea"
type input "$10.00000"
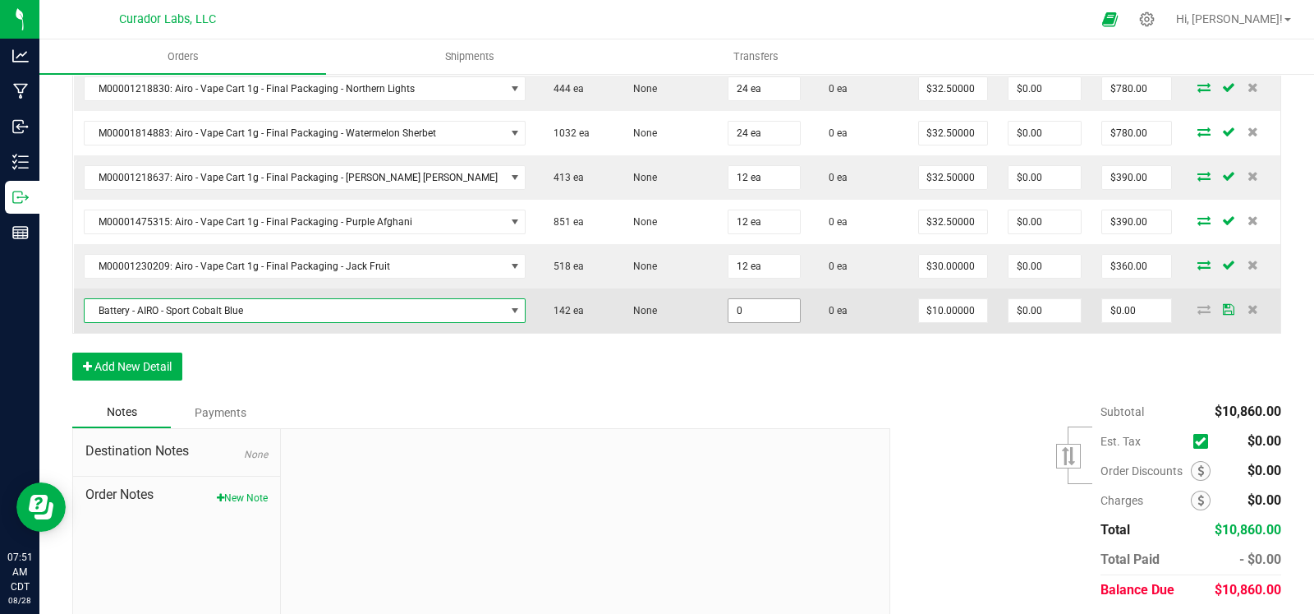
click at [748, 301] on input "0" at bounding box center [764, 310] width 71 height 23
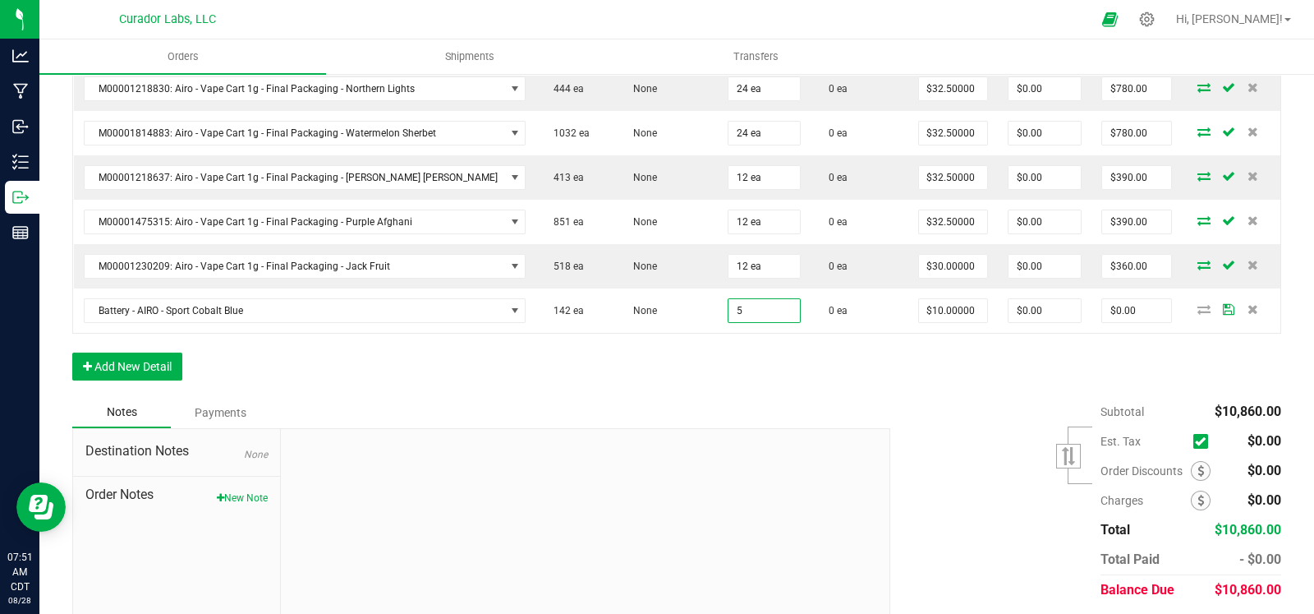
type input "5 ea"
type input "$50.00"
drag, startPoint x: 412, startPoint y: 388, endPoint x: 251, endPoint y: 372, distance: 161.8
click at [151, 358] on button "Add New Detail" at bounding box center [127, 366] width 110 height 28
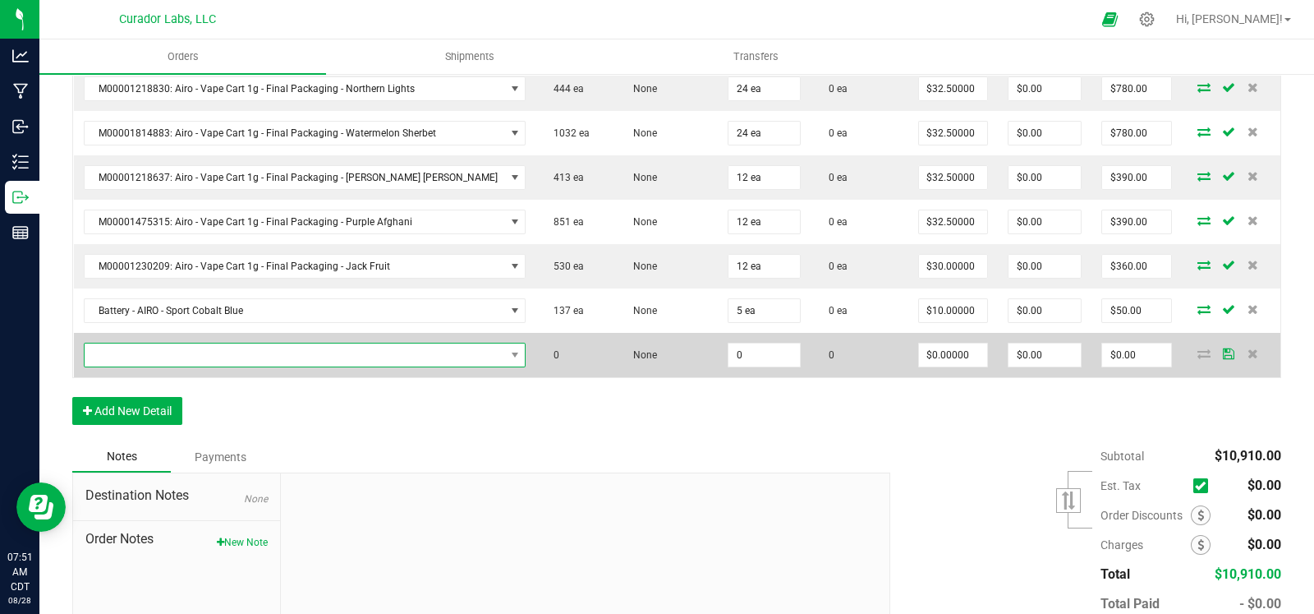
click at [230, 356] on span "NO DATA FOUND" at bounding box center [295, 354] width 421 height 23
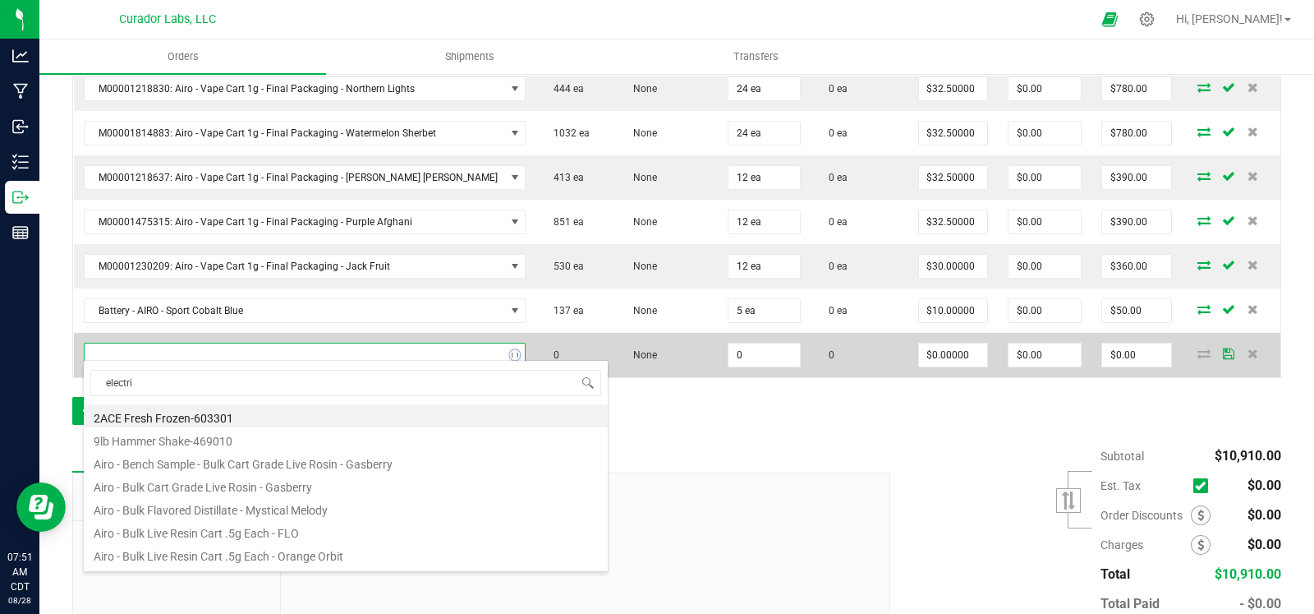
type input "electric"
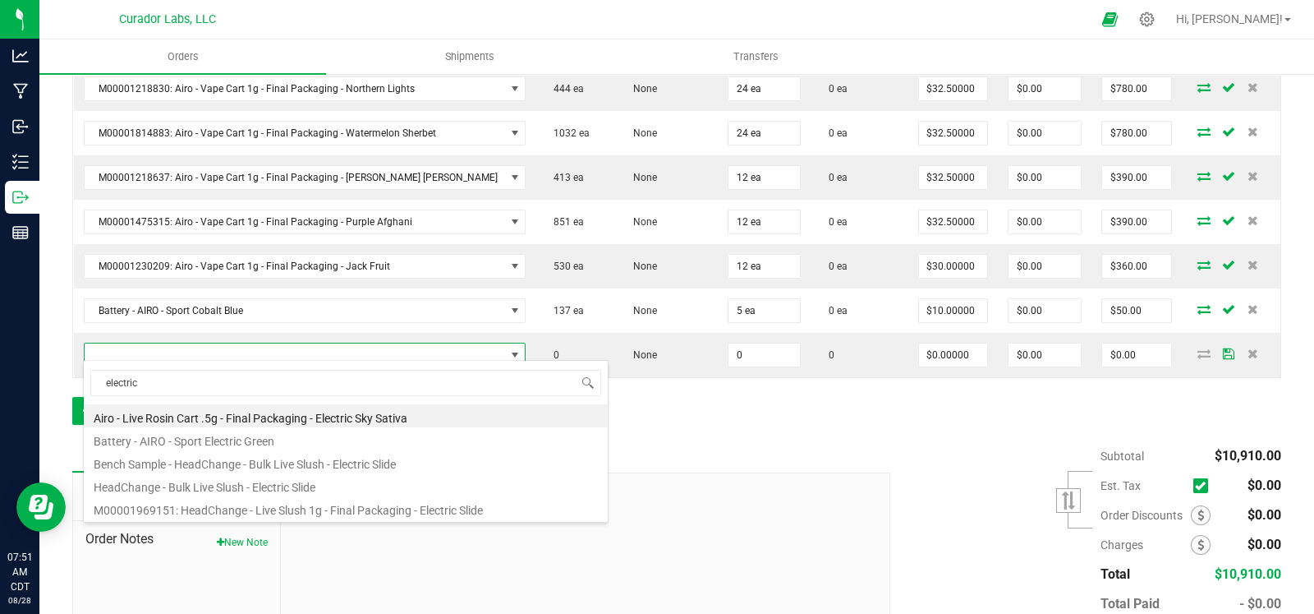
drag, startPoint x: 220, startPoint y: 440, endPoint x: 593, endPoint y: 418, distance: 373.6
click at [224, 441] on li "Battery - AIRO - Sport Electric Green" at bounding box center [346, 438] width 524 height 23
type input "0 ea"
type input "$10.00000"
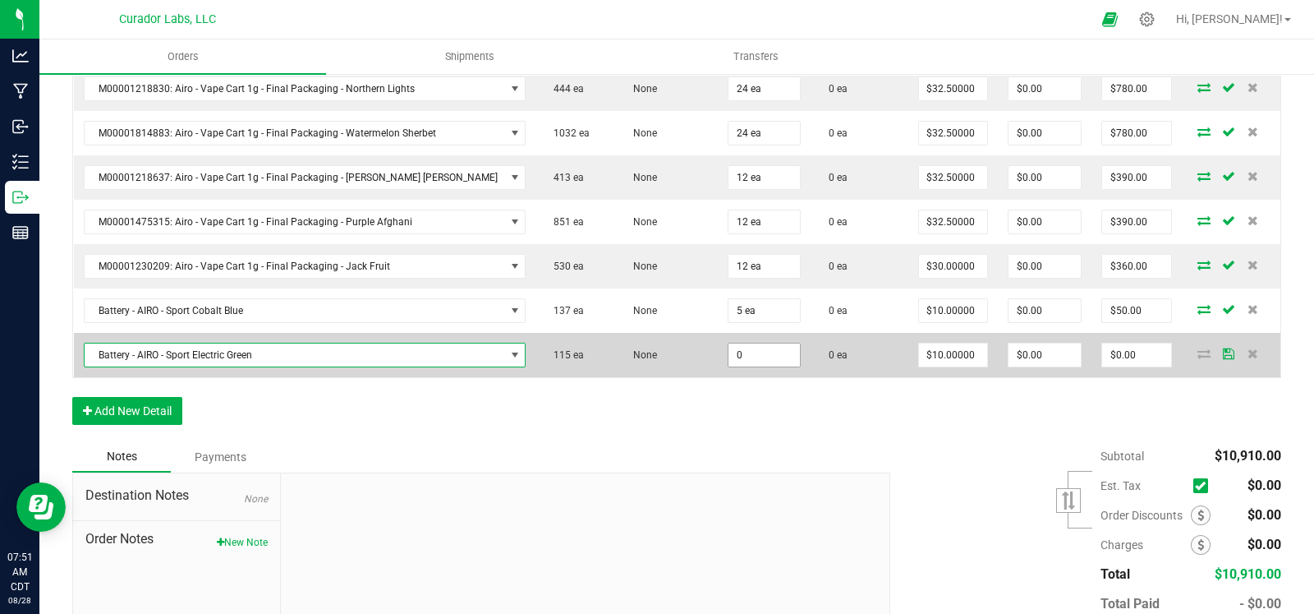
click at [756, 349] on input "0" at bounding box center [764, 354] width 71 height 23
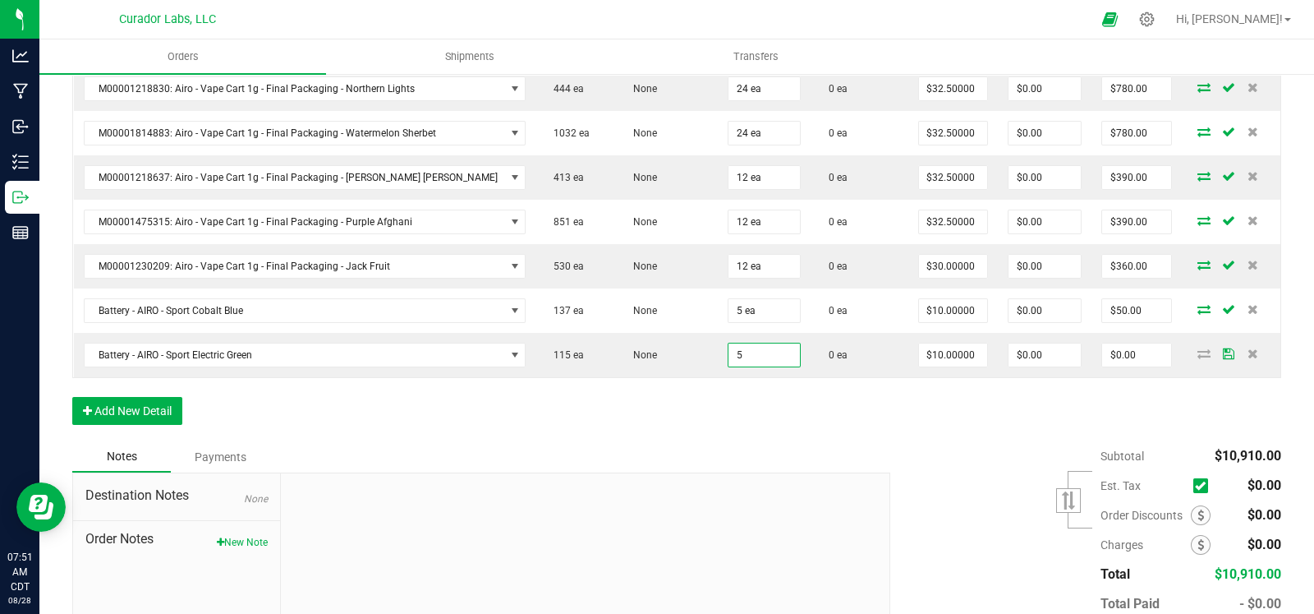
type input "5 ea"
type input "$50.00"
drag, startPoint x: 631, startPoint y: 409, endPoint x: 228, endPoint y: 414, distance: 402.6
click at [136, 414] on button "Add New Detail" at bounding box center [127, 411] width 110 height 28
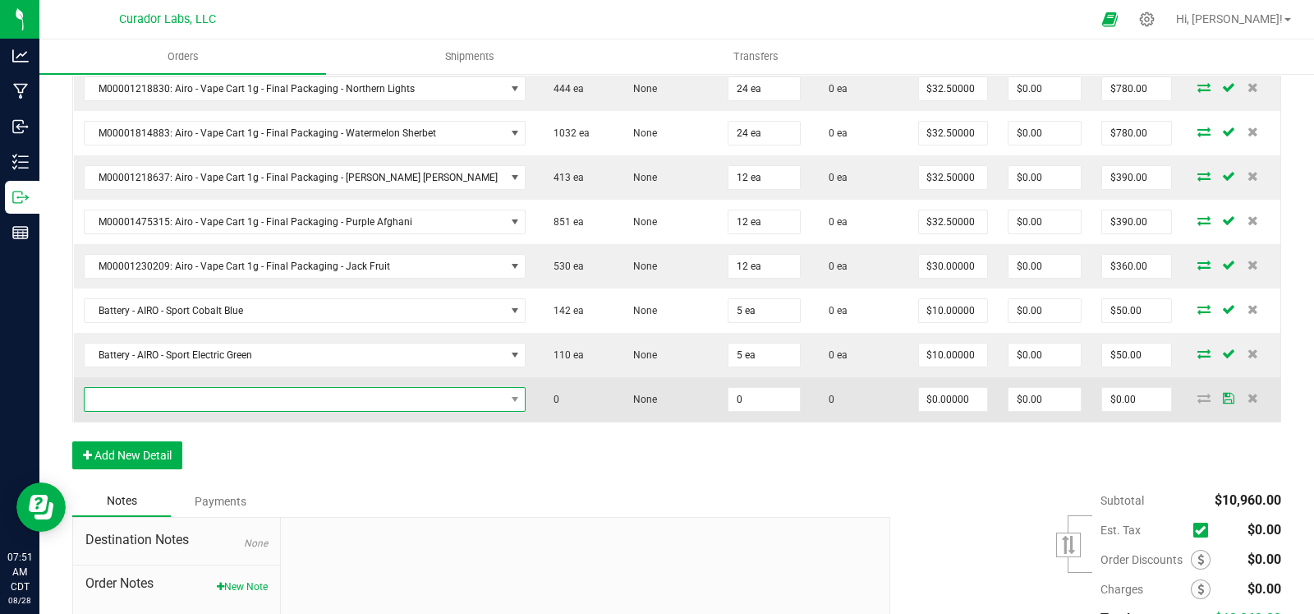
click at [178, 392] on span "NO DATA FOUND" at bounding box center [295, 399] width 421 height 23
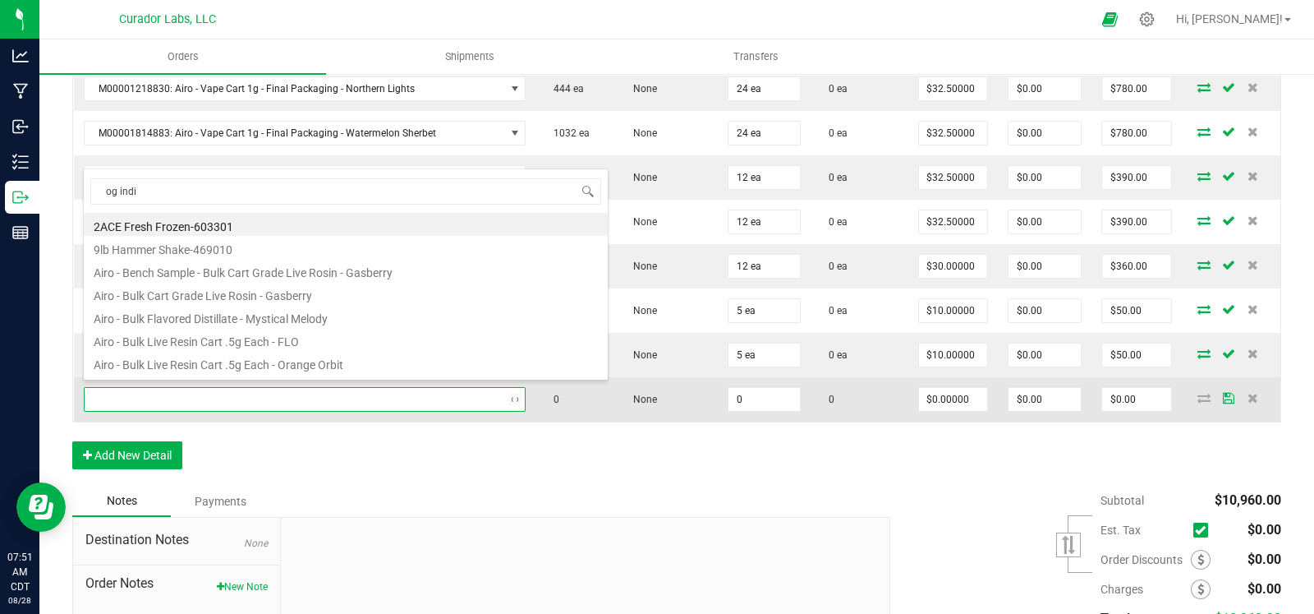
type input "og indig"
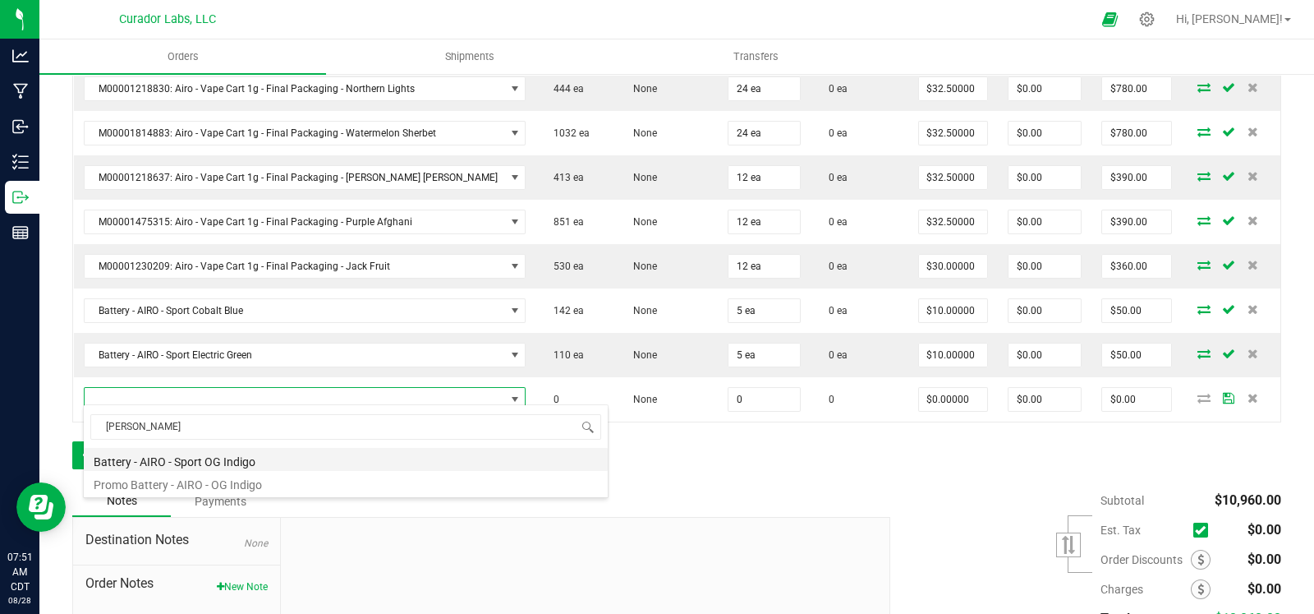
click at [237, 459] on li "Battery - AIRO - Sport OG Indigo" at bounding box center [346, 459] width 524 height 23
type input "0 ea"
type input "$10.00000"
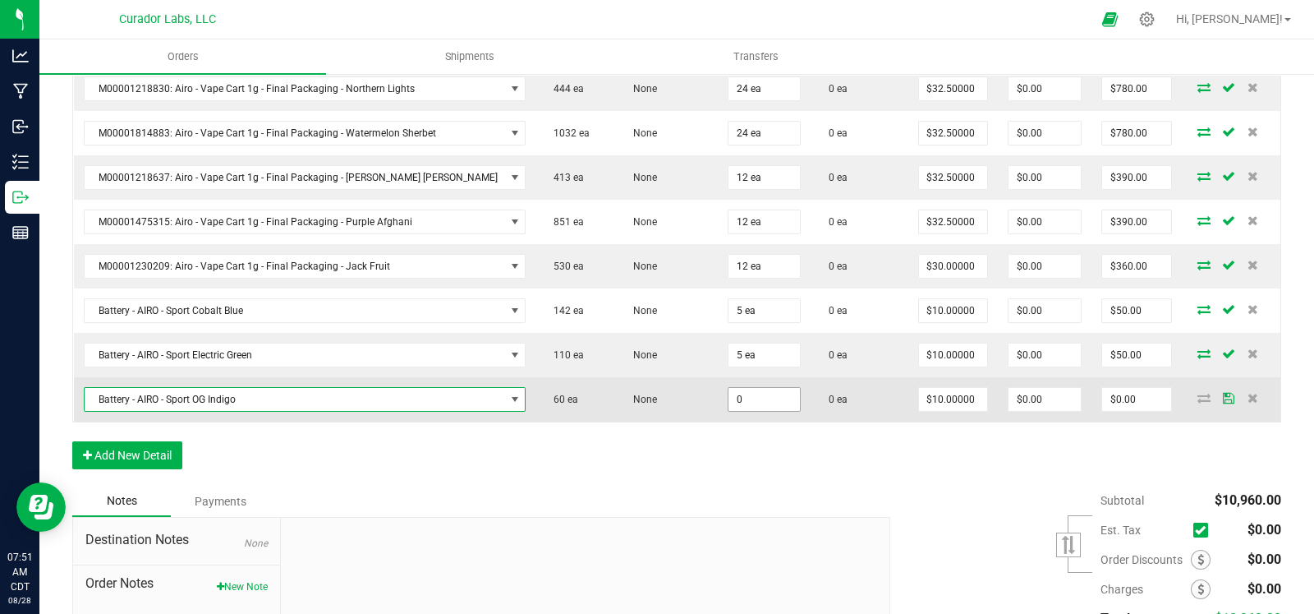
click at [732, 394] on input "0" at bounding box center [764, 399] width 71 height 23
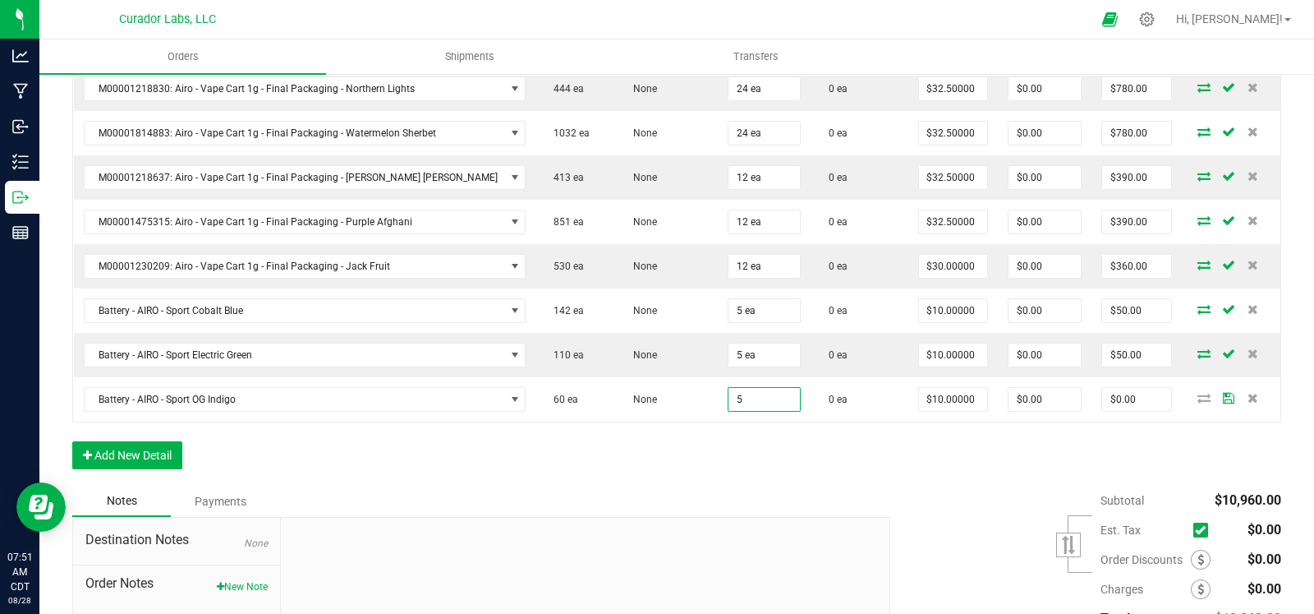
type input "5 ea"
type input "$50.00"
click at [609, 488] on div "Notes Payments" at bounding box center [475, 501] width 806 height 31
click at [141, 441] on button "Add New Detail" at bounding box center [127, 455] width 110 height 28
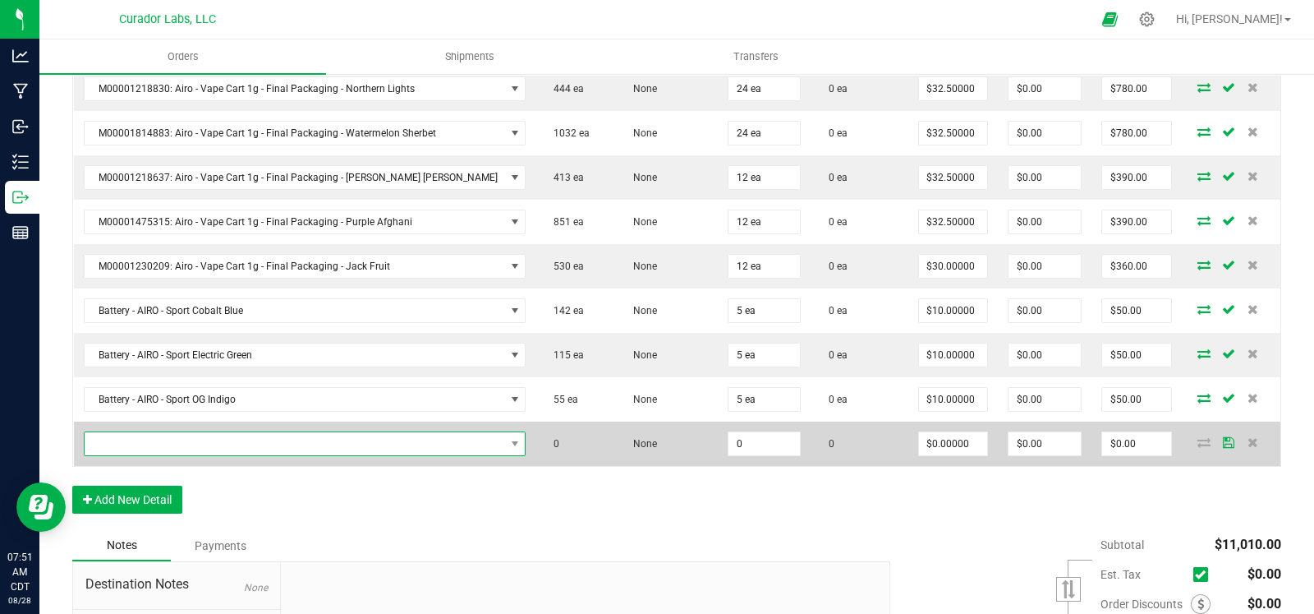
click at [174, 432] on span "NO DATA FOUND" at bounding box center [295, 443] width 421 height 23
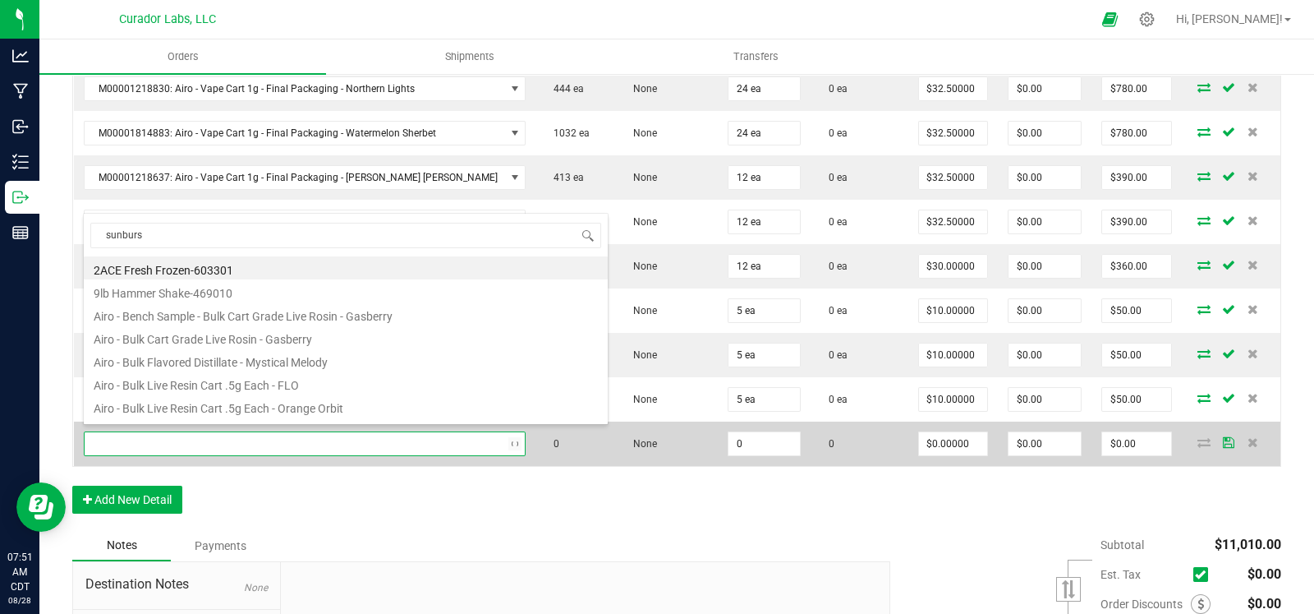
type input "sunburst"
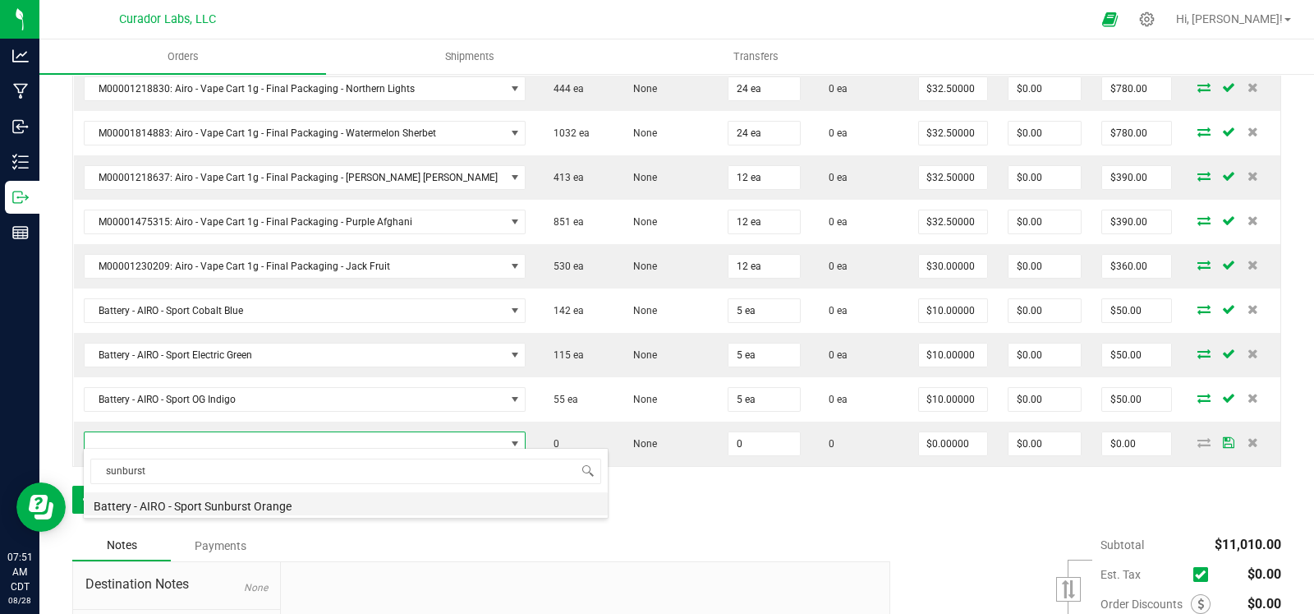
click at [278, 507] on li "Battery - AIRO - Sport Sunburst Orange" at bounding box center [346, 503] width 524 height 23
type input "0 ea"
type input "$10.00000"
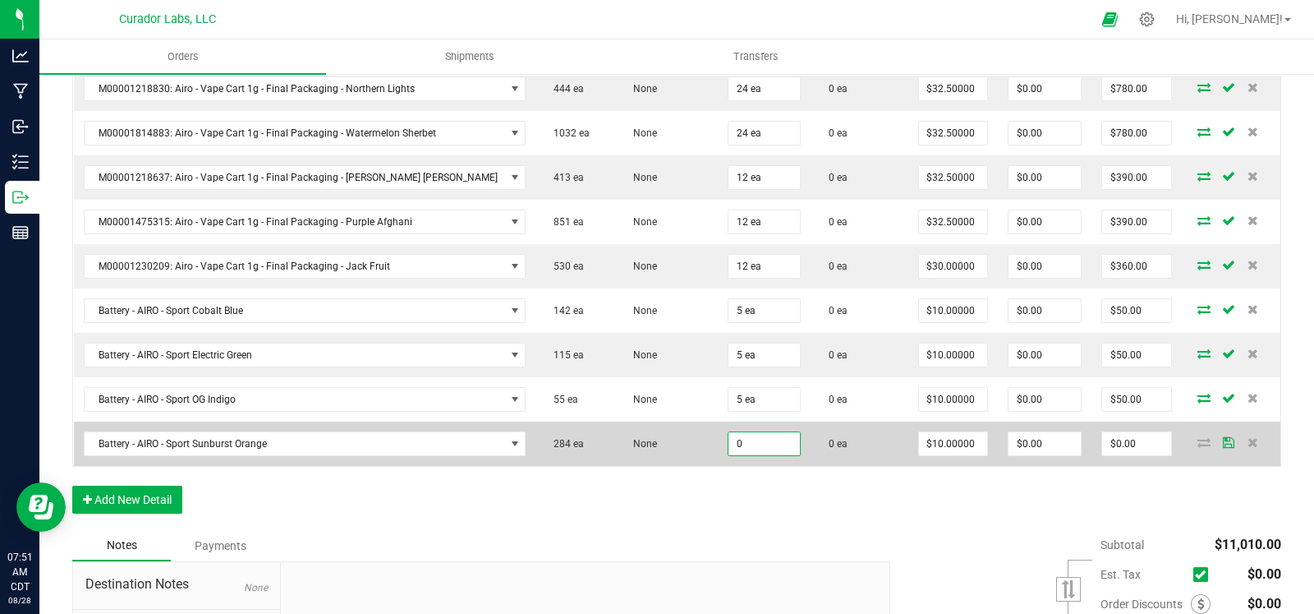
click at [749, 432] on input "0" at bounding box center [764, 443] width 71 height 23
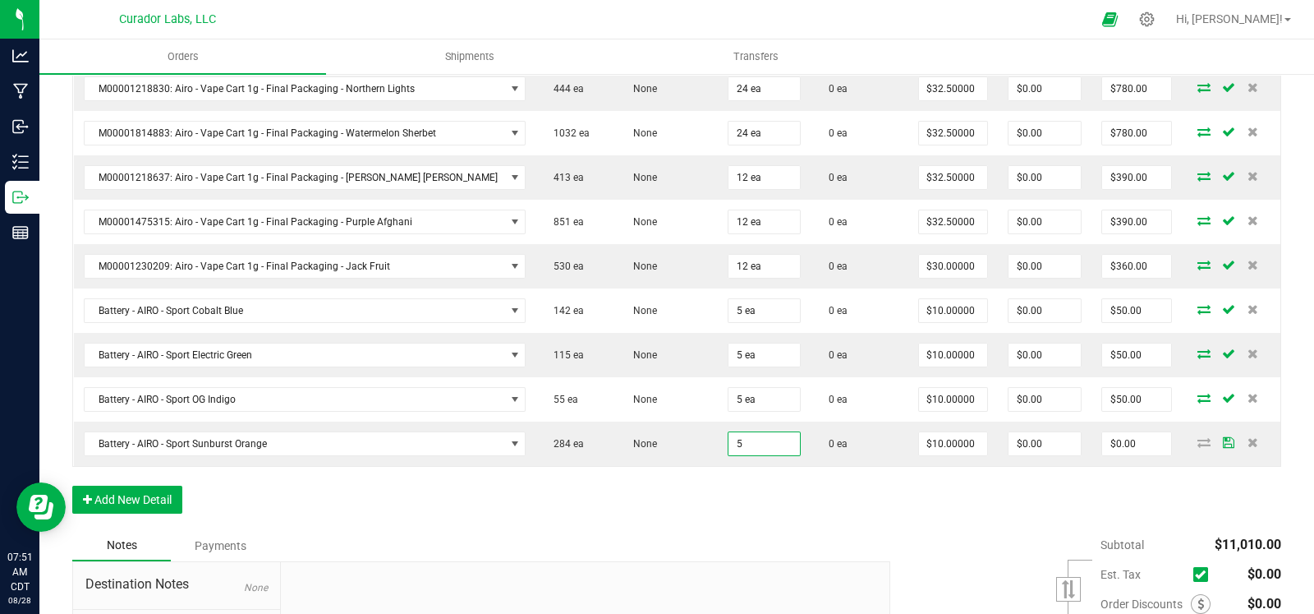
type input "5 ea"
type input "$50.00"
click at [624, 492] on div "Order Details Print All Labels Item Sellable Strain Qty Ordered Qty Allocated U…" at bounding box center [676, 11] width 1209 height 1038
click at [140, 499] on button "Add New Detail" at bounding box center [127, 500] width 110 height 28
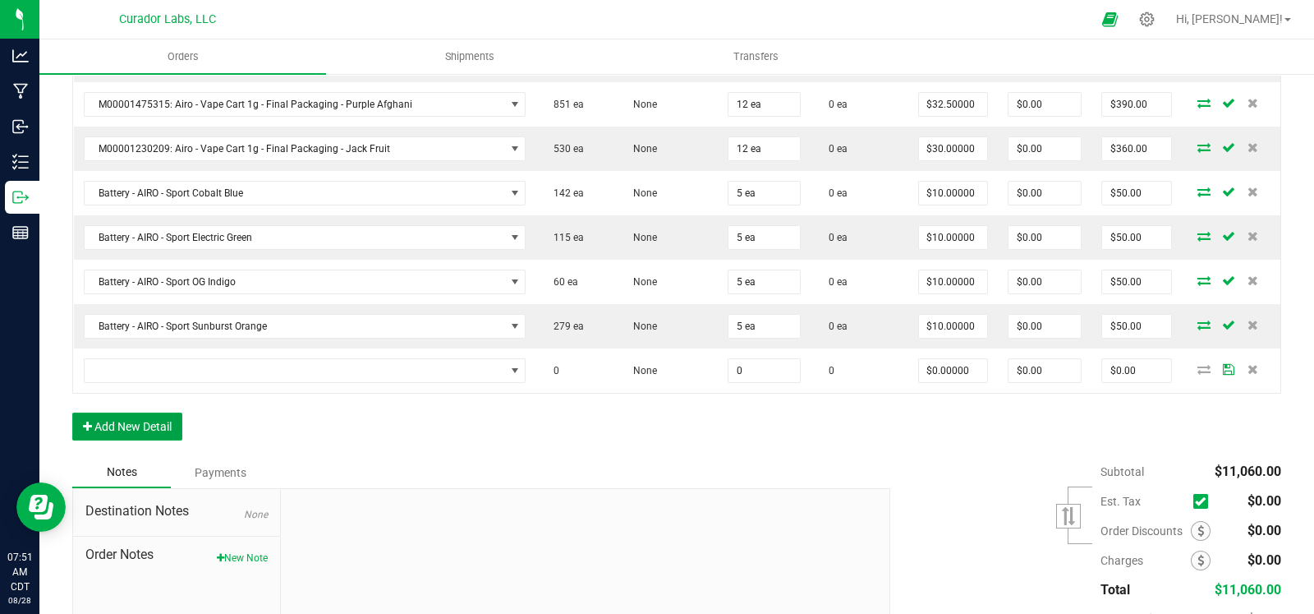
scroll to position [1139, 0]
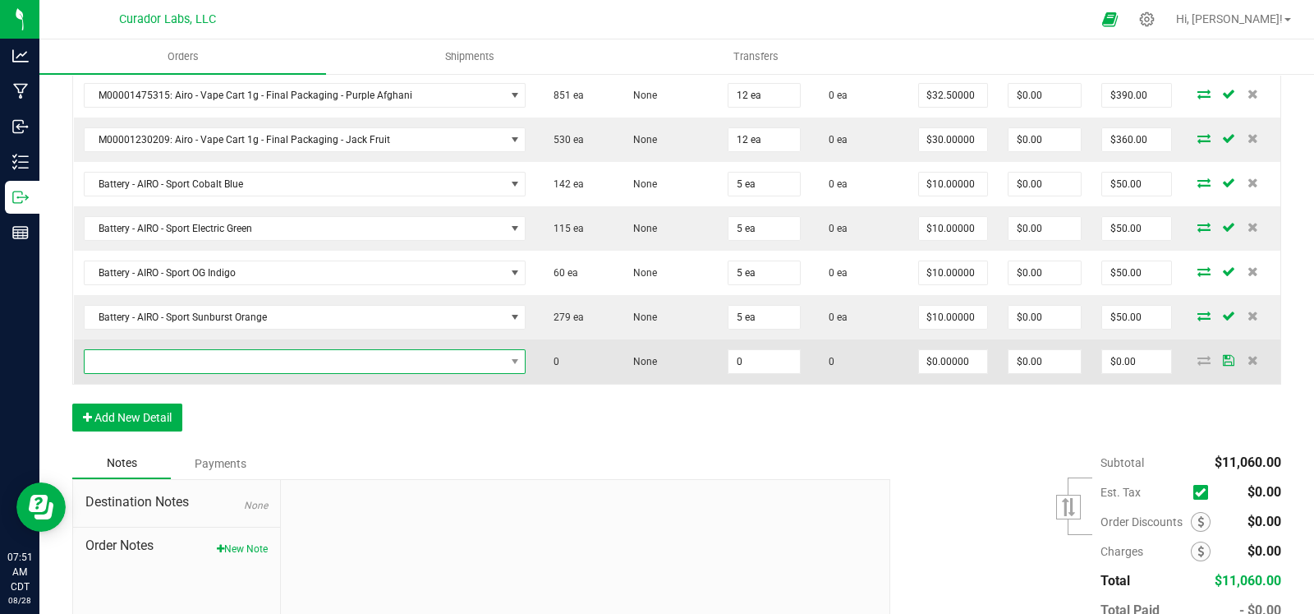
click at [148, 361] on span "NO DATA FOUND" at bounding box center [295, 361] width 421 height 23
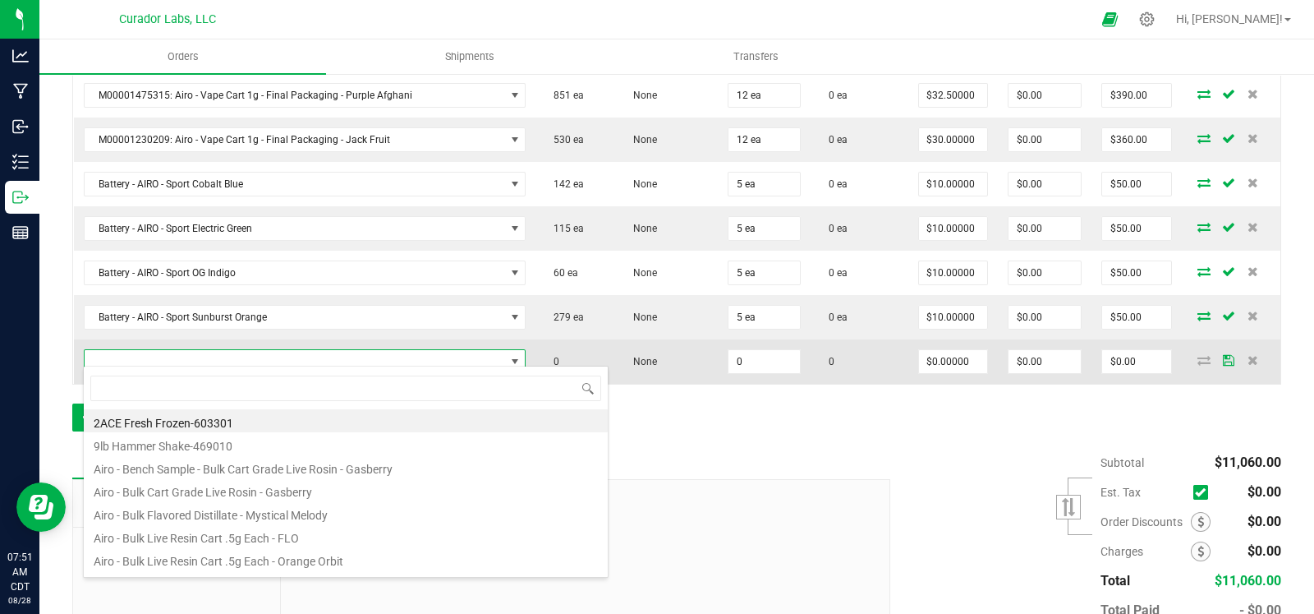
scroll to position [24, 417]
type input "draw 4"
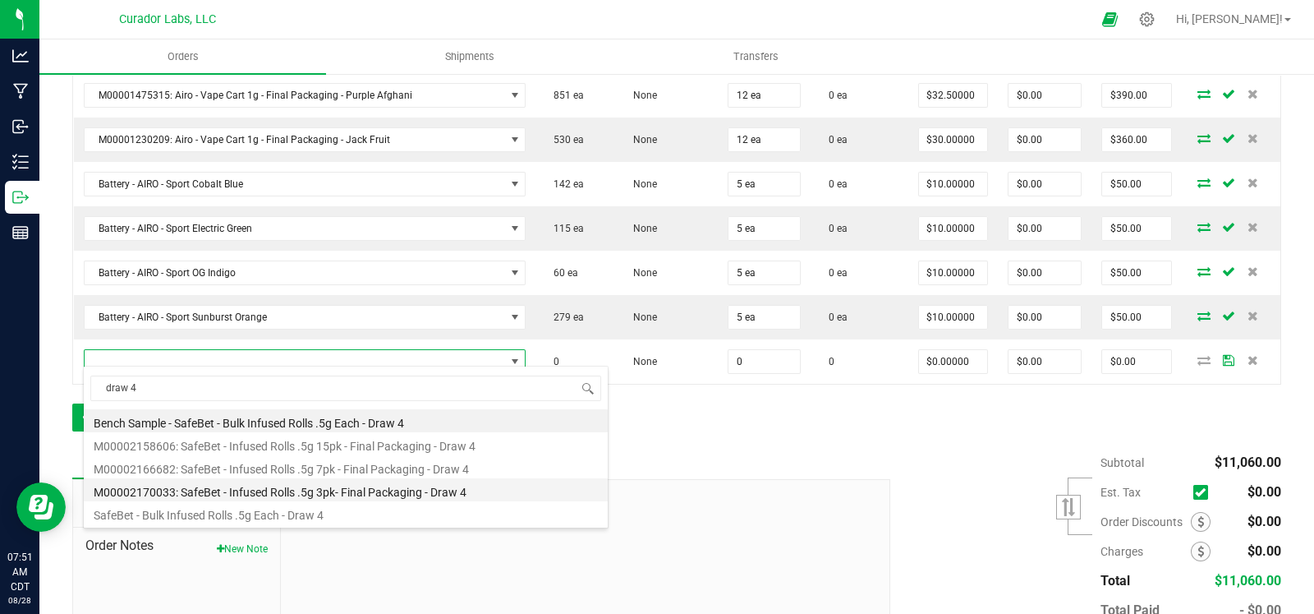
click at [371, 488] on li "M00002170033: SafeBet - Infused Rolls .5g 3pk- Final Packaging - Draw 4" at bounding box center [346, 489] width 524 height 23
type input "0 ea"
type input "$14.00000"
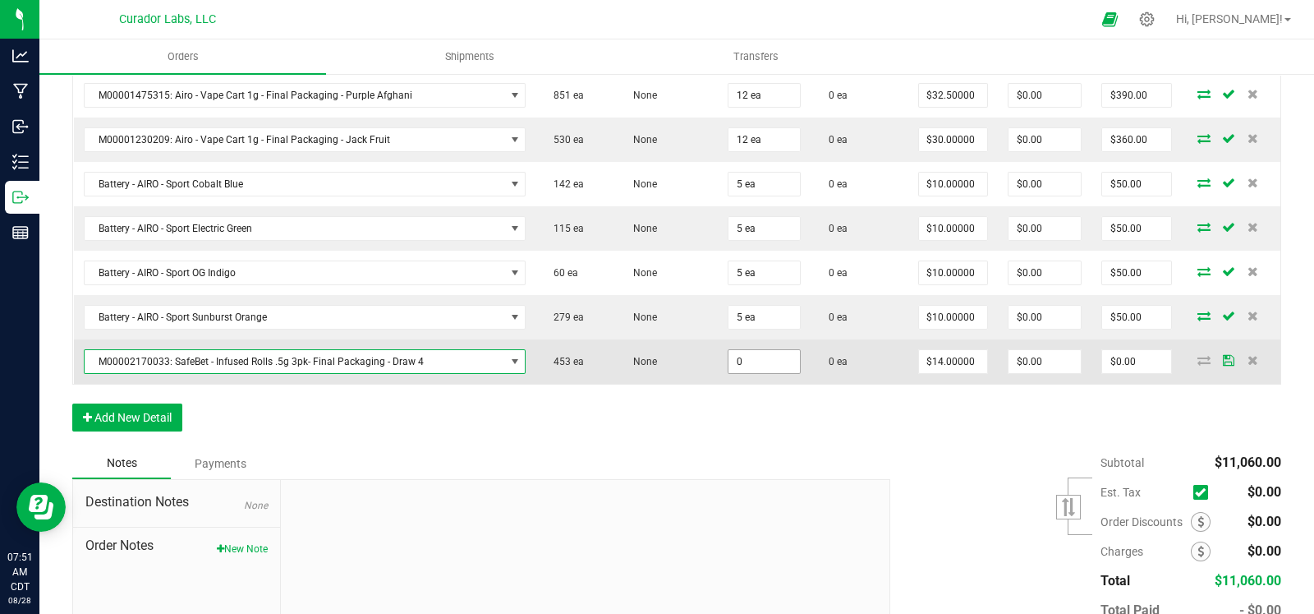
click at [731, 357] on input "0" at bounding box center [764, 361] width 71 height 23
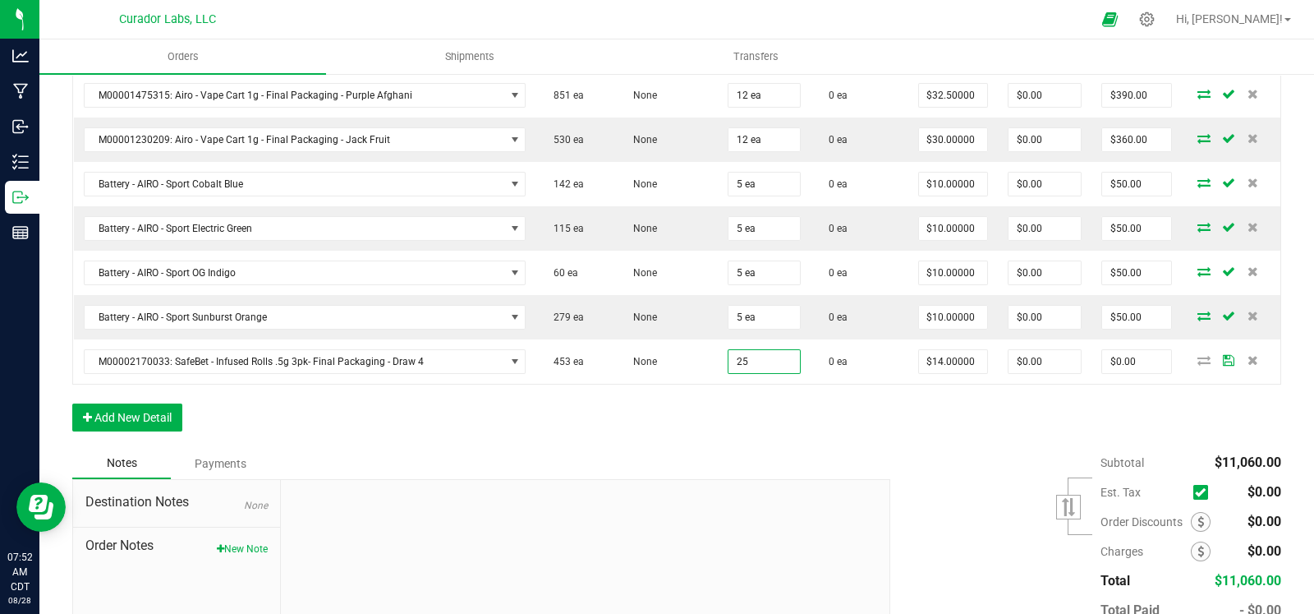
type input "25 ea"
type input "$350.00"
click at [702, 448] on div "Notes Payments" at bounding box center [475, 463] width 806 height 31
click at [161, 404] on button "Add New Detail" at bounding box center [127, 417] width 110 height 28
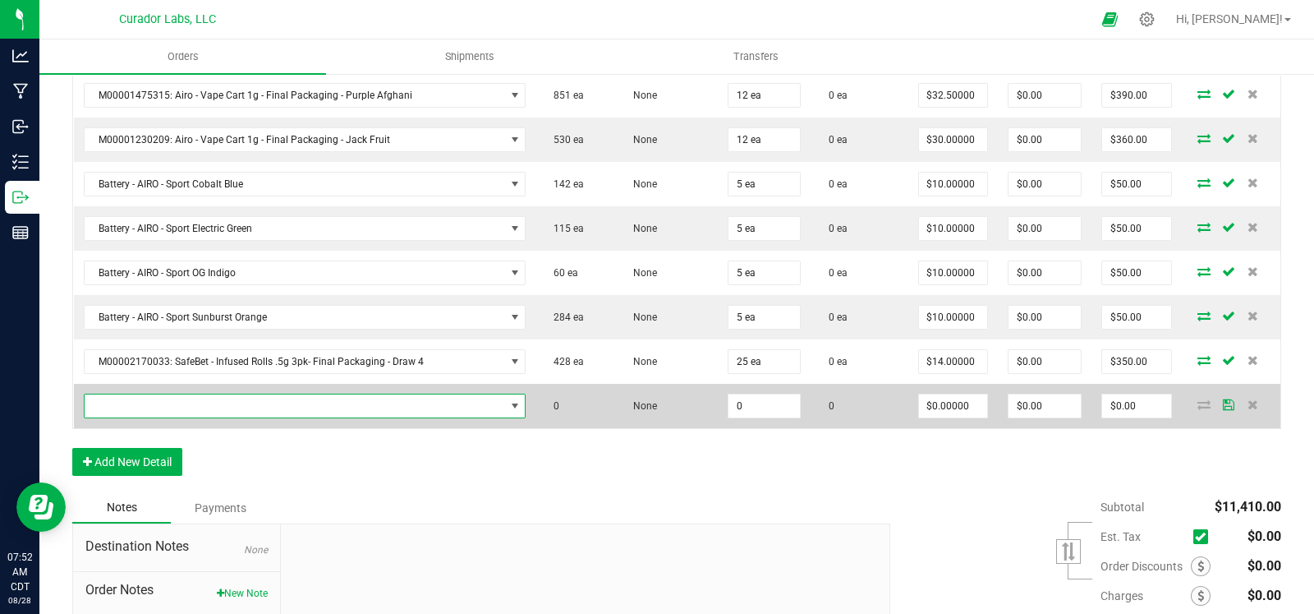
click at [173, 394] on span "NO DATA FOUND" at bounding box center [295, 405] width 421 height 23
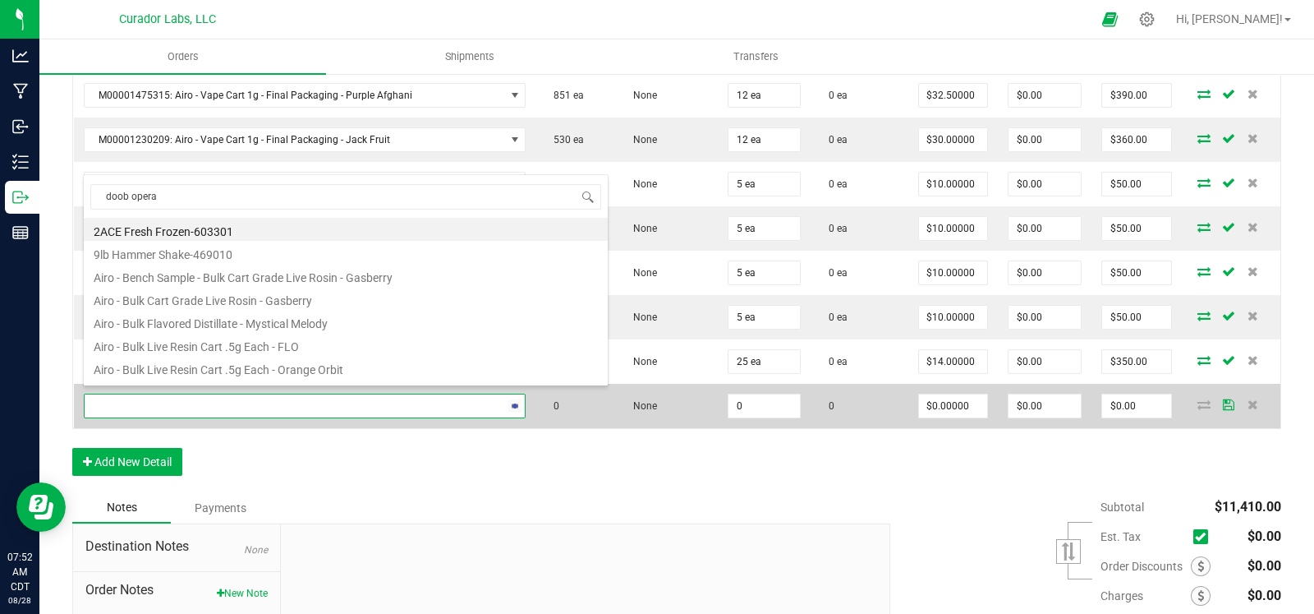
type input "doob operat"
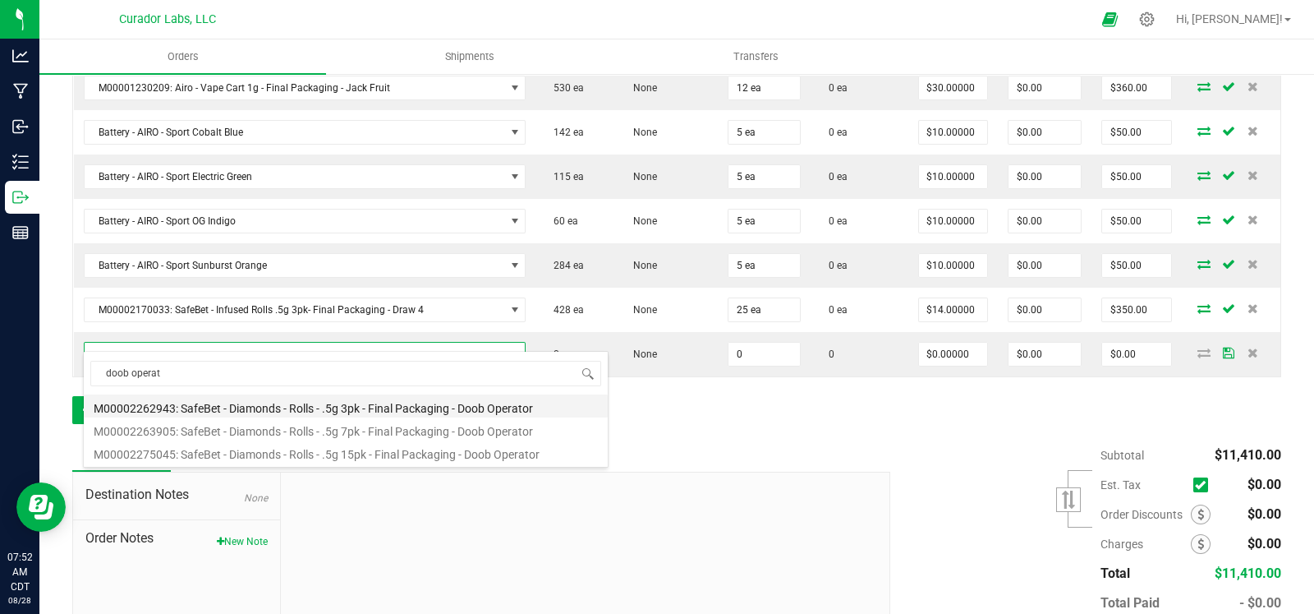
scroll to position [1198, 0]
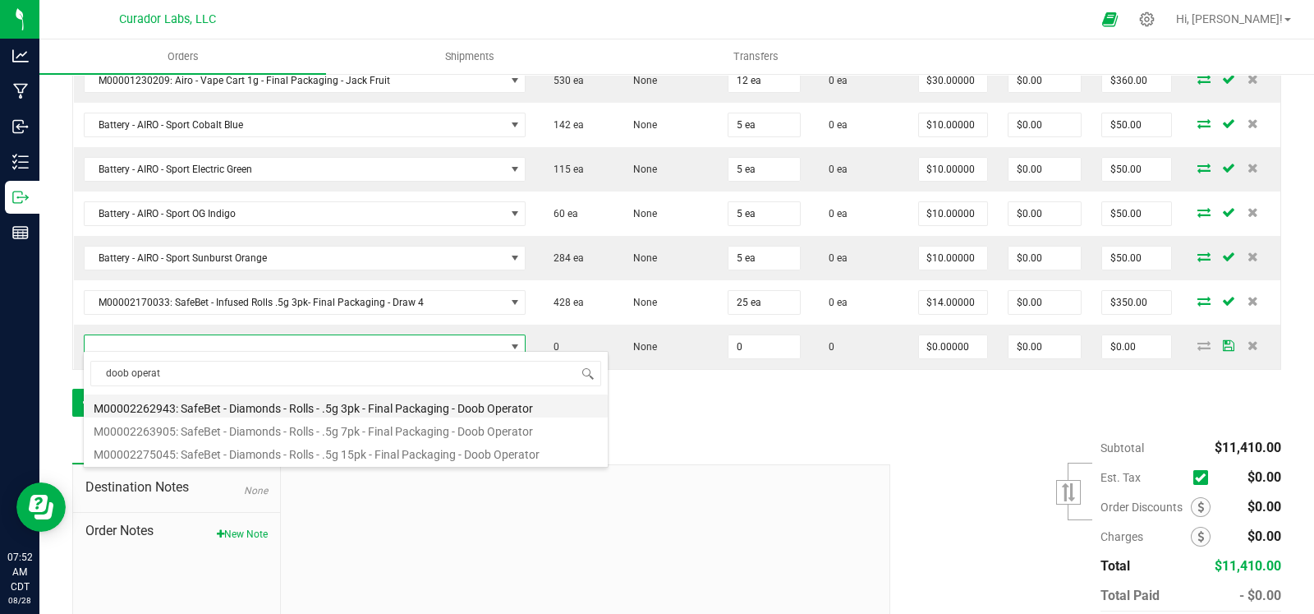
click at [348, 411] on li "M00002262943: SafeBet - Diamonds - Rolls - .5g 3pk - Final Packaging - Doob Ope…" at bounding box center [346, 405] width 524 height 23
type input "0 ea"
type input "$14.00000"
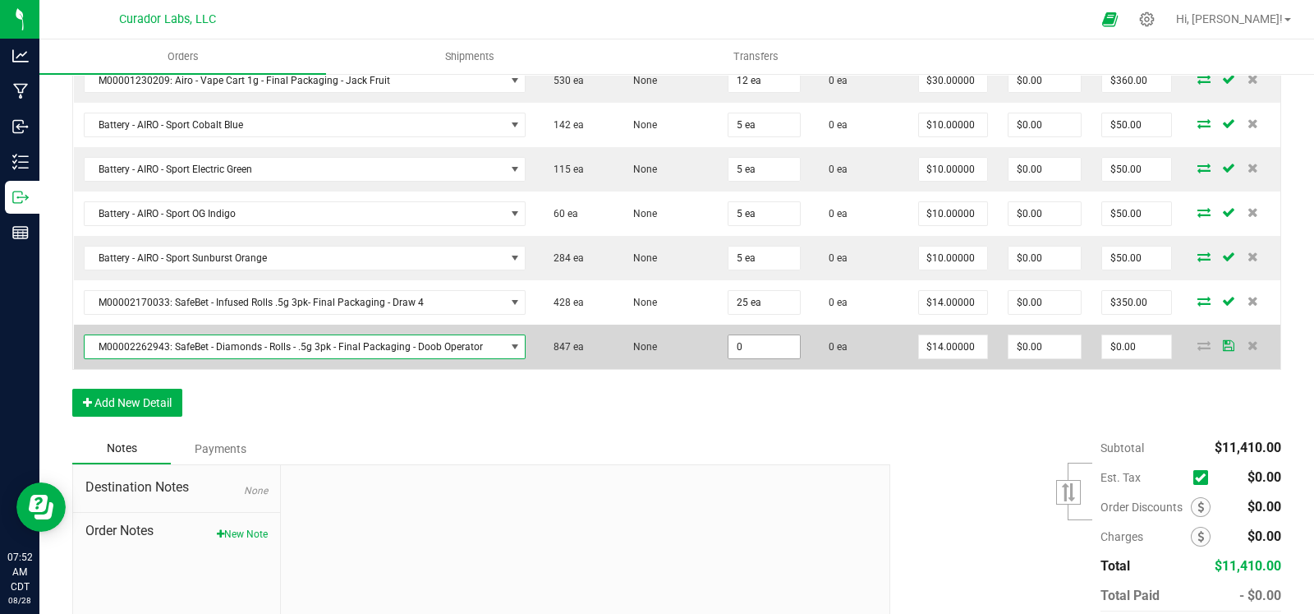
click at [740, 335] on input "0" at bounding box center [764, 346] width 71 height 23
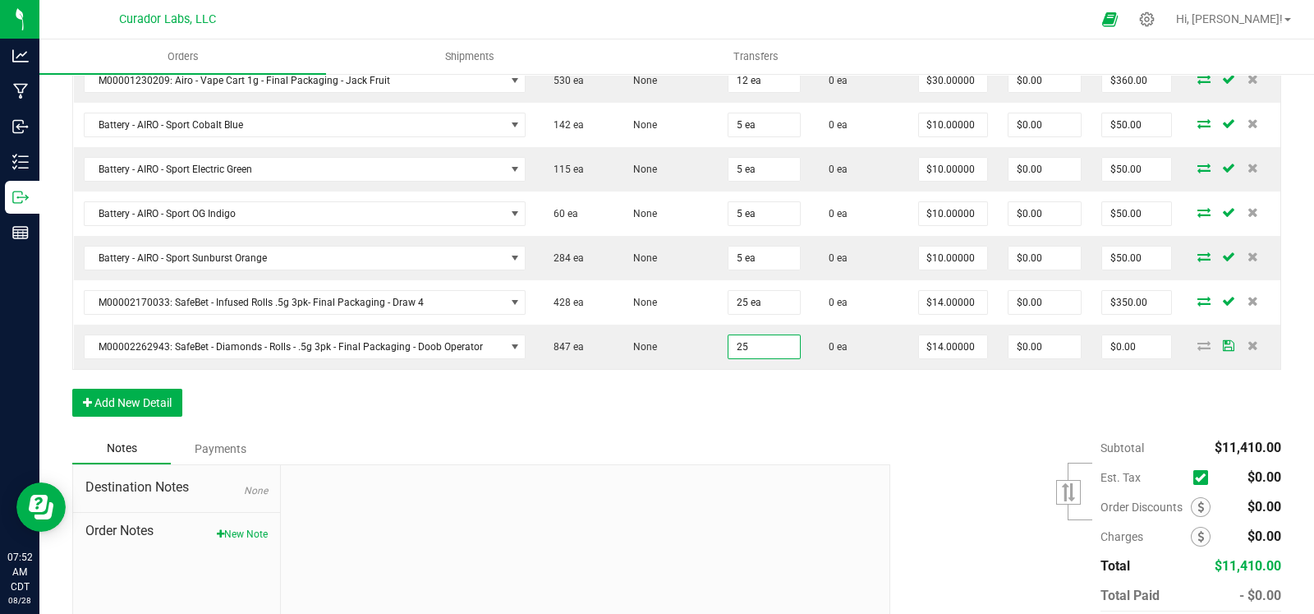
type input "25 ea"
type input "$350.00"
click at [104, 400] on button "Add New Detail" at bounding box center [127, 403] width 110 height 28
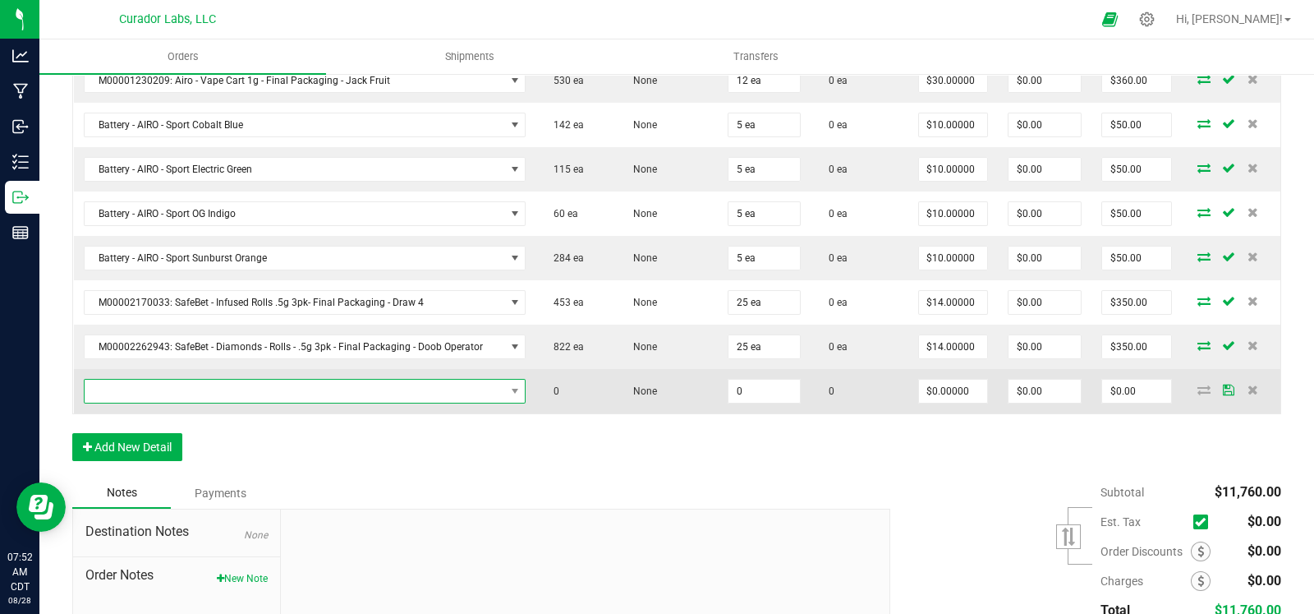
click at [174, 386] on span "NO DATA FOUND" at bounding box center [295, 391] width 421 height 23
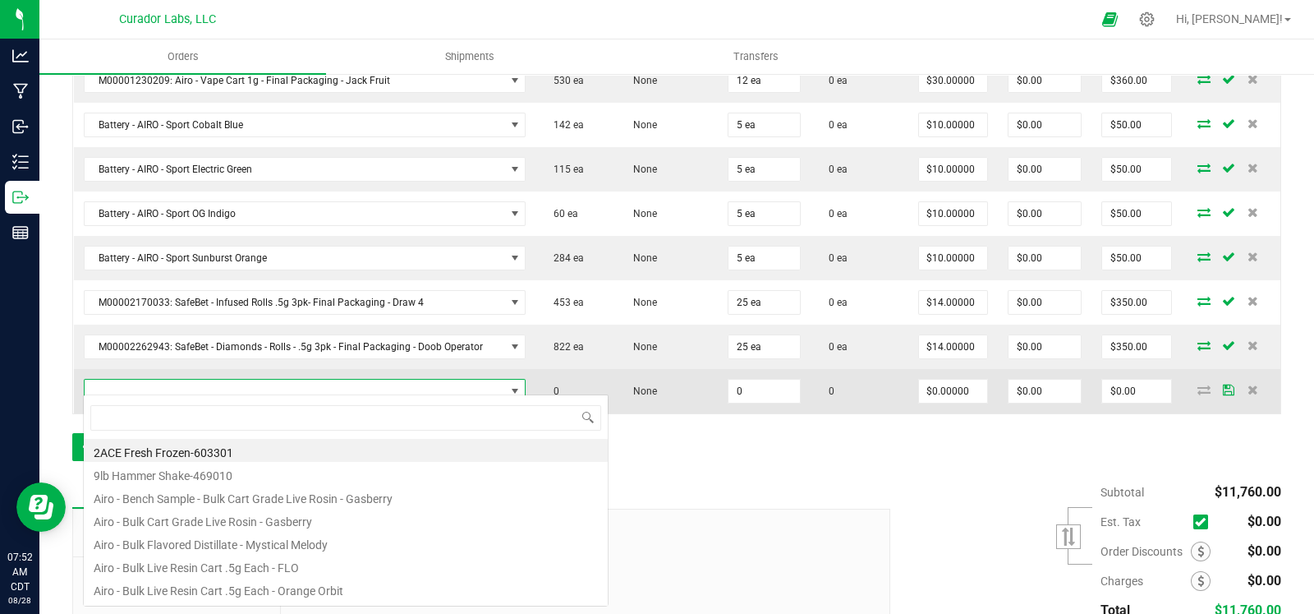
scroll to position [24, 421]
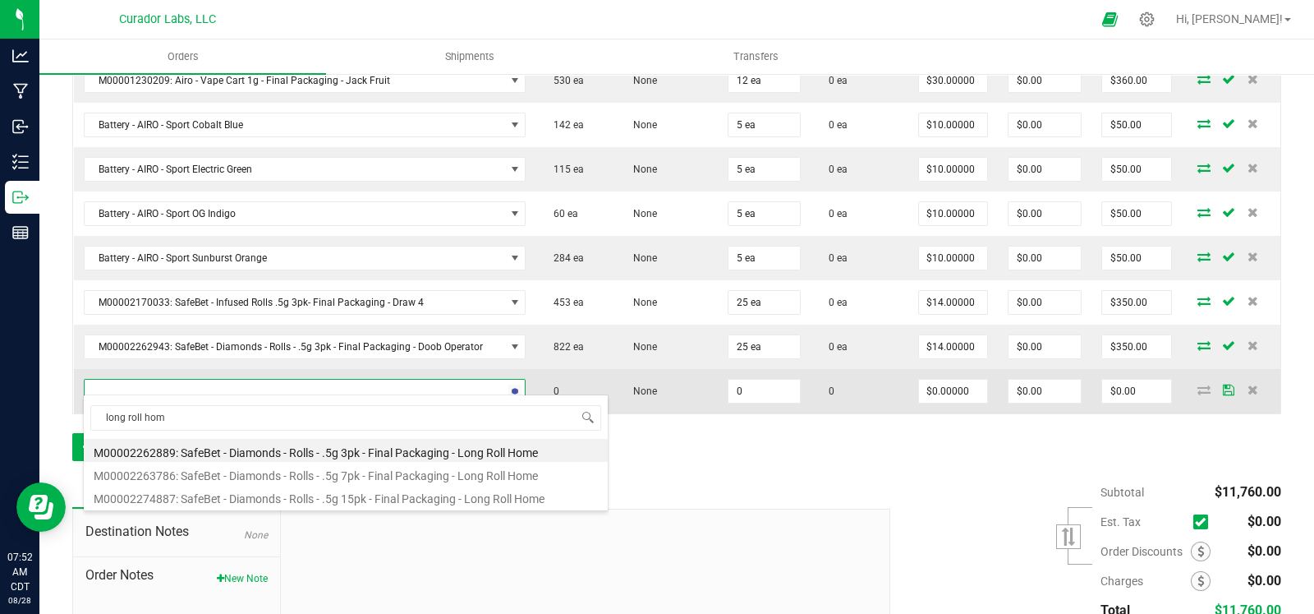
type input "long roll home"
drag, startPoint x: 345, startPoint y: 441, endPoint x: 578, endPoint y: 392, distance: 237.7
click at [349, 442] on li "M00002262889: SafeBet - Diamonds - Rolls - .5g 3pk - Final Packaging - Long Rol…" at bounding box center [346, 450] width 524 height 23
type input "0 ea"
type input "$14.00000"
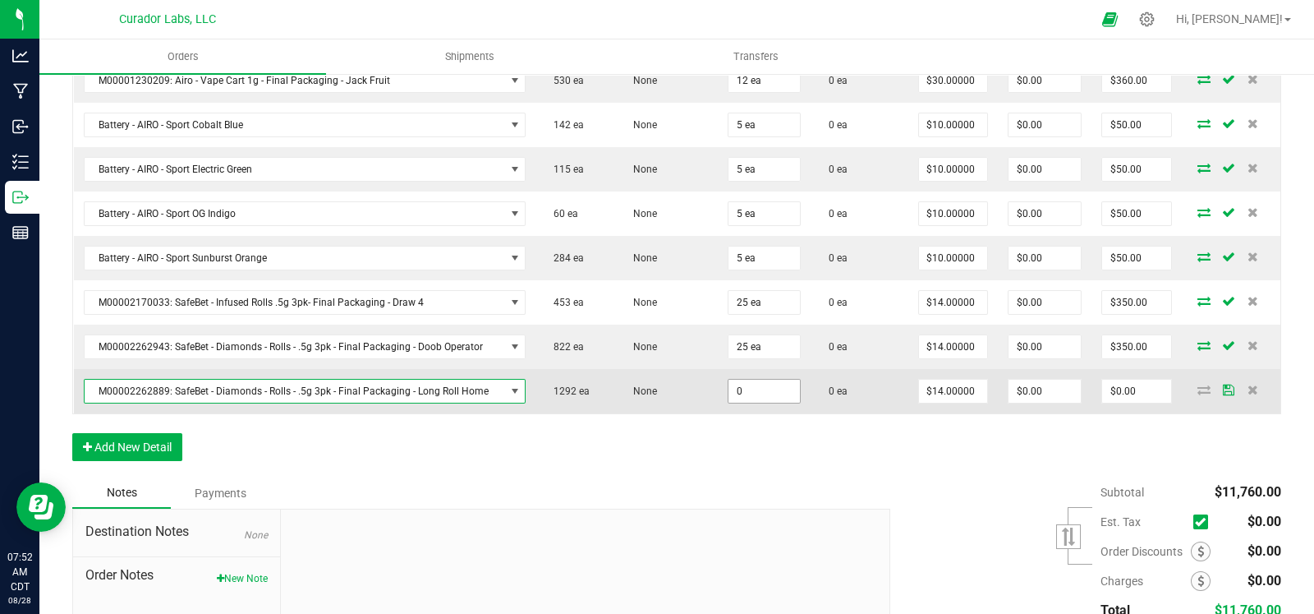
click at [751, 381] on input "0" at bounding box center [764, 391] width 71 height 23
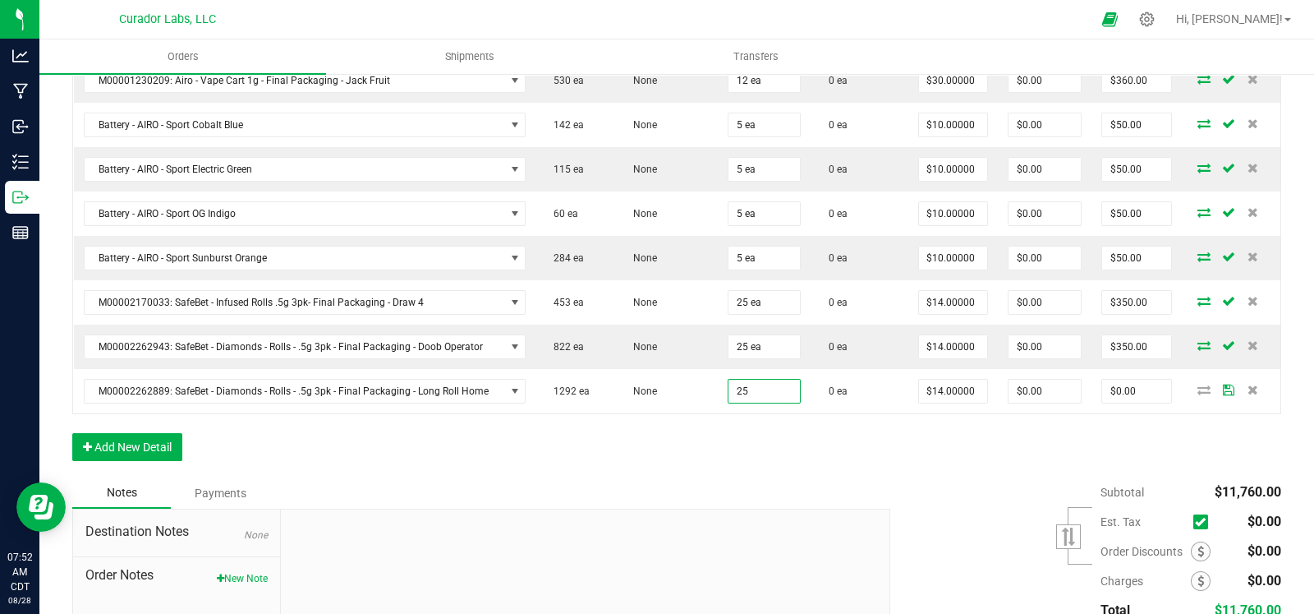
type input "25 ea"
type input "$350.00"
click at [148, 433] on button "Add New Detail" at bounding box center [127, 447] width 110 height 28
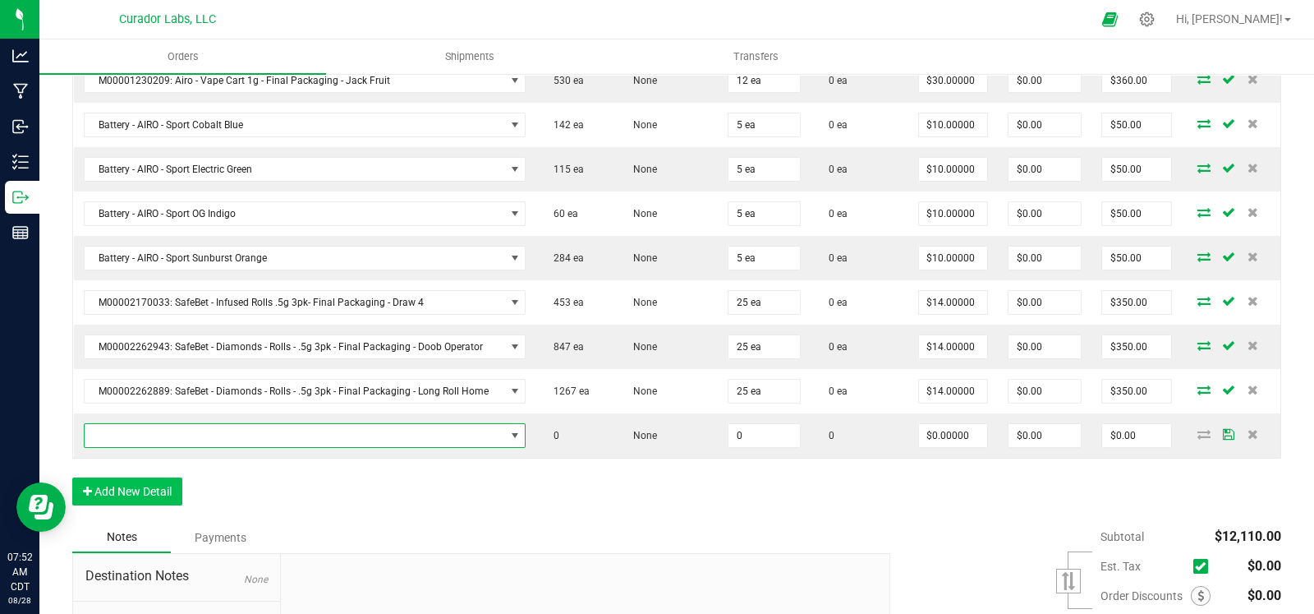
click at [168, 424] on span "NO DATA FOUND" at bounding box center [295, 435] width 421 height 23
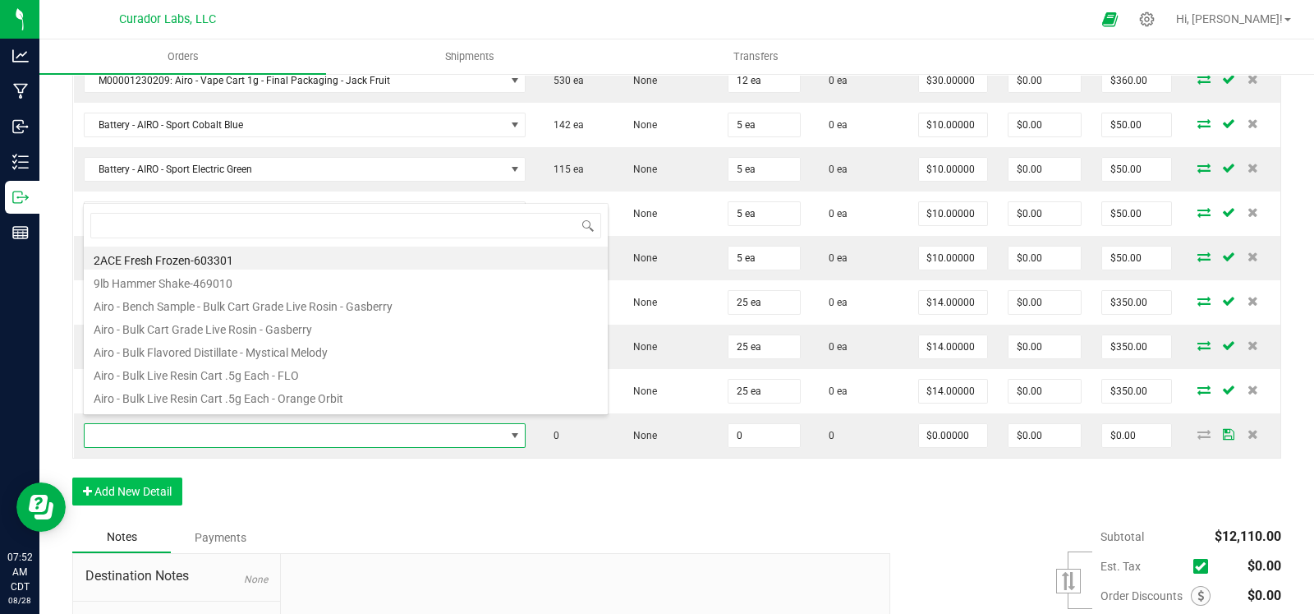
scroll to position [24, 427]
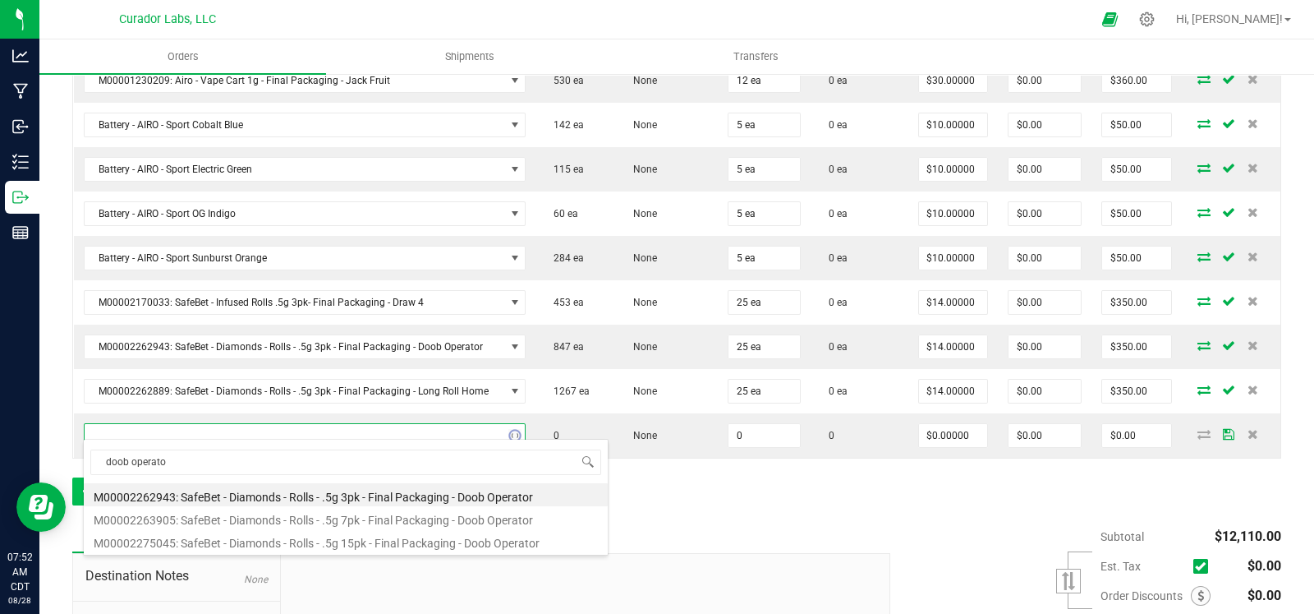
type input "doob operator"
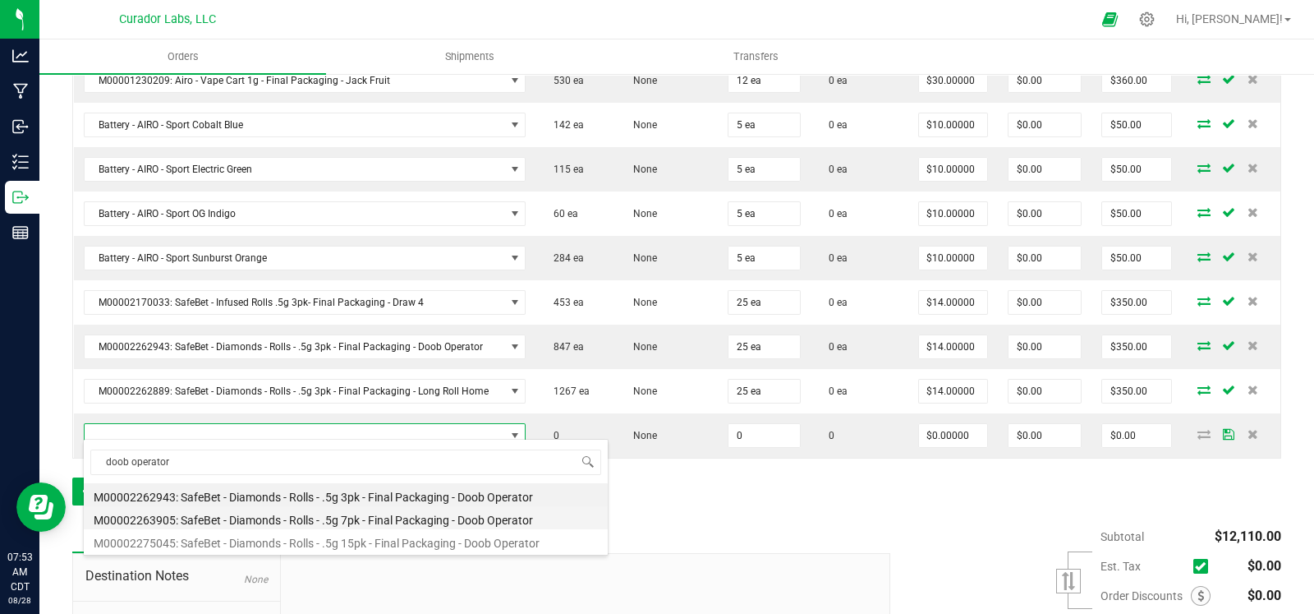
click at [288, 519] on li "M00002263905: SafeBet - Diamonds - Rolls - .5g 7pk - Final Packaging - Doob Ope…" at bounding box center [346, 517] width 524 height 23
type input "0 ea"
type input "$30.00000"
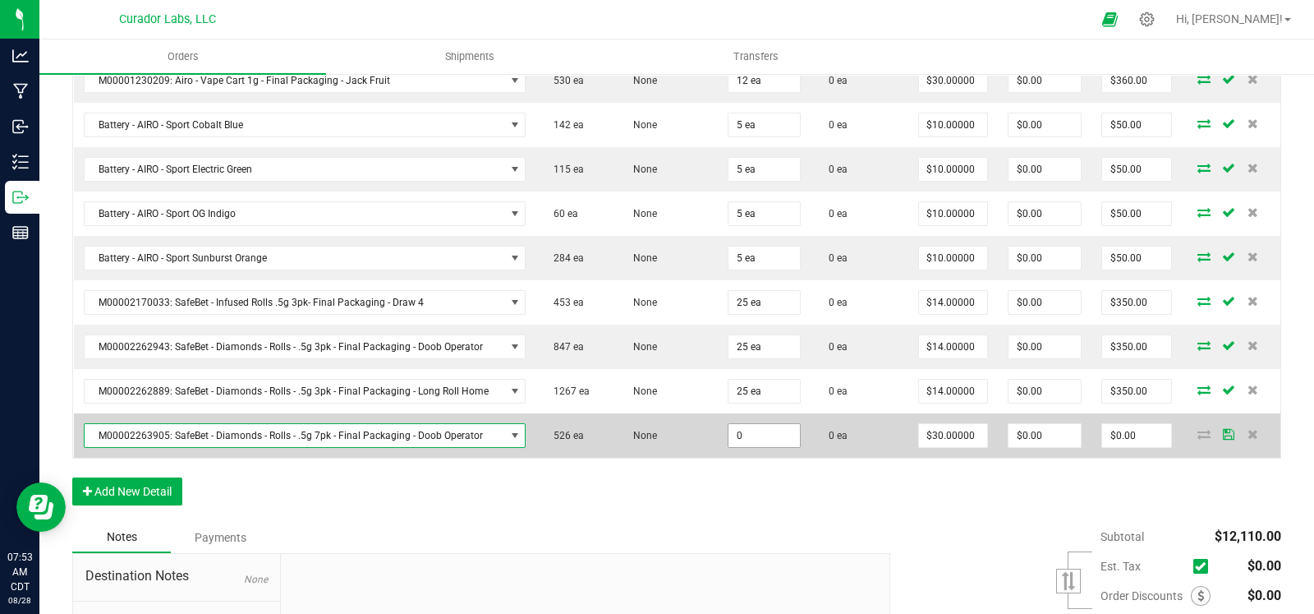
click at [744, 424] on input "0" at bounding box center [764, 435] width 71 height 23
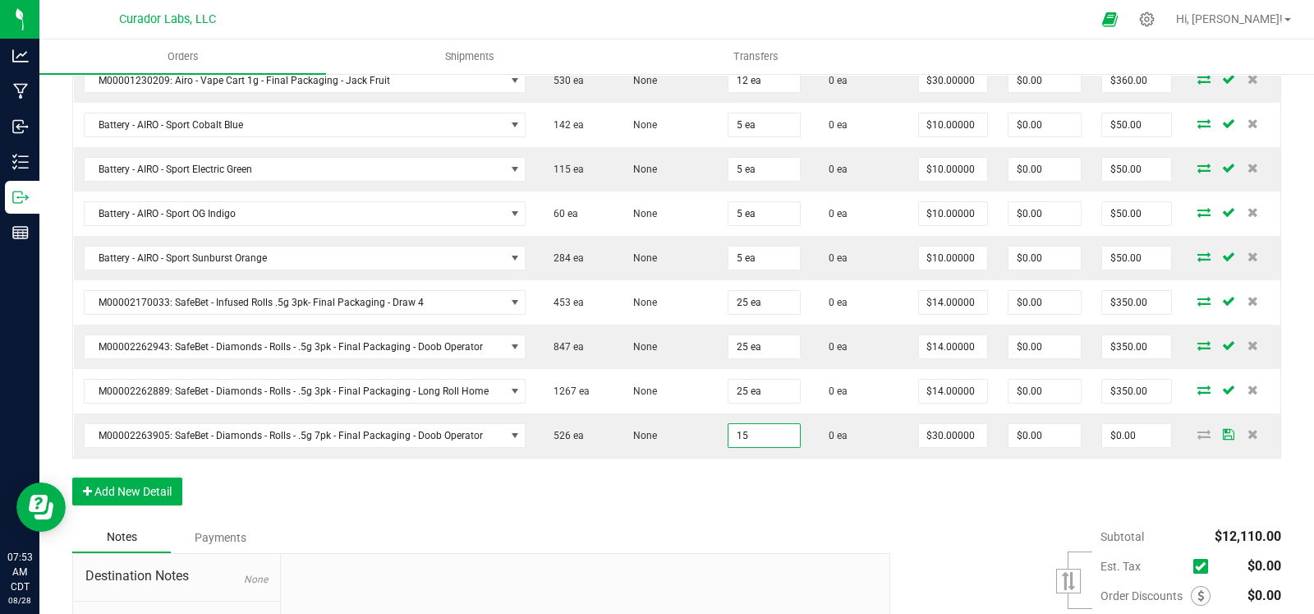
type input "15 ea"
type input "$450.00"
click at [127, 477] on button "Add New Detail" at bounding box center [127, 491] width 110 height 28
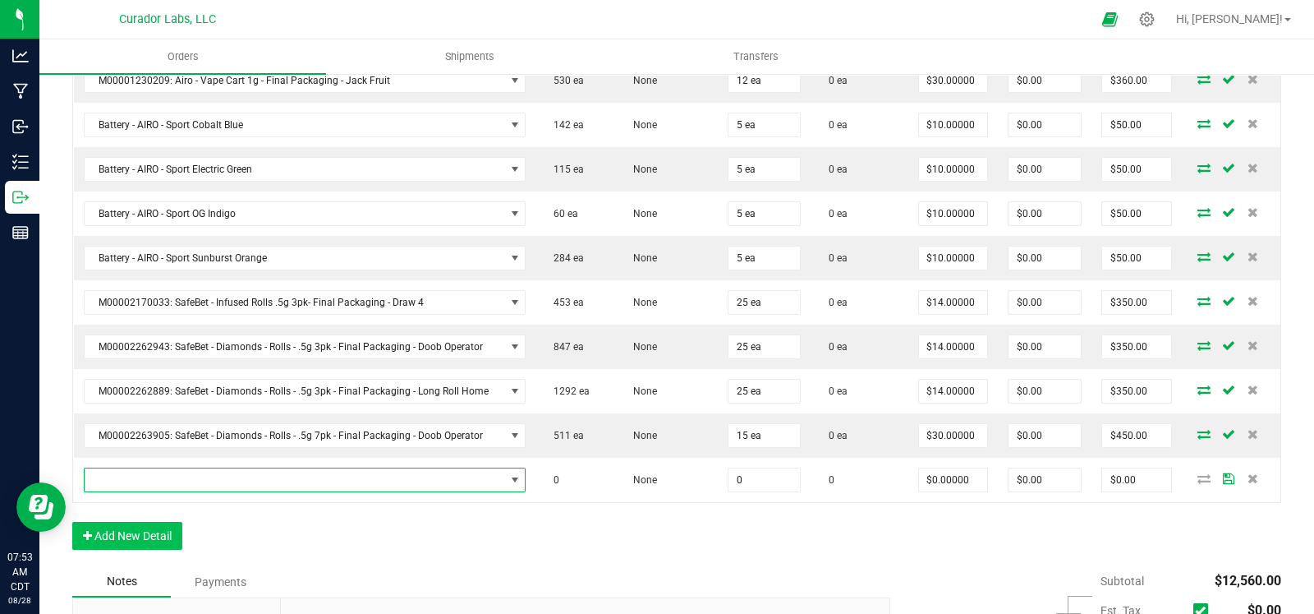
click at [174, 477] on span "NO DATA FOUND" at bounding box center [295, 479] width 421 height 23
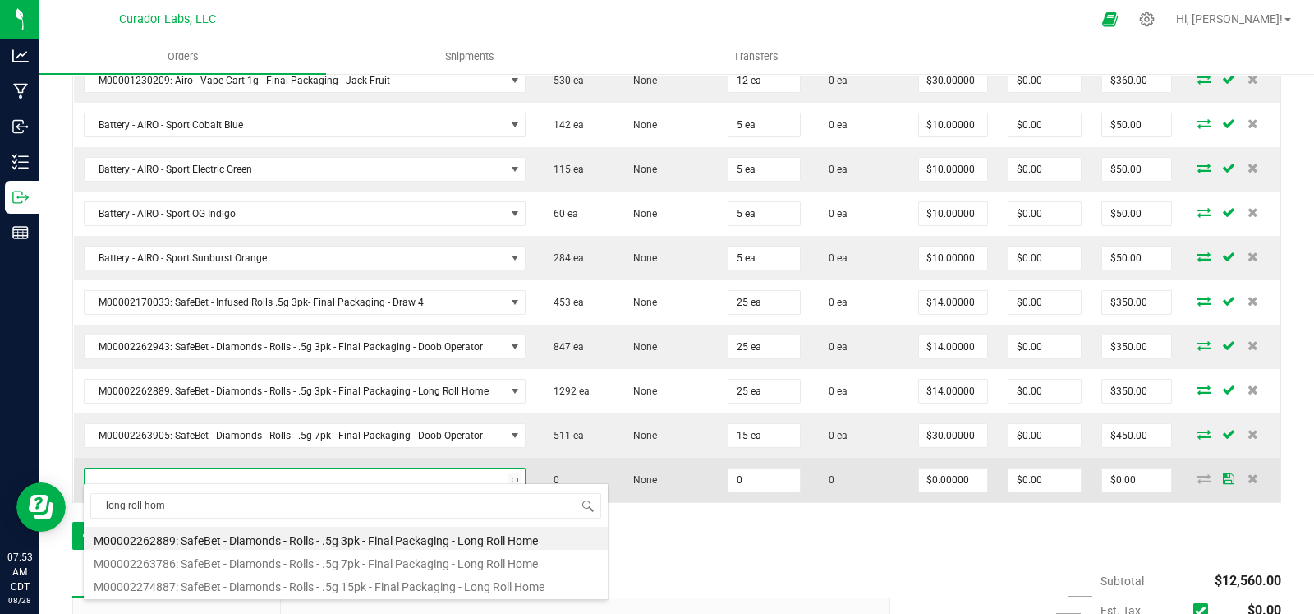
type input "long roll home"
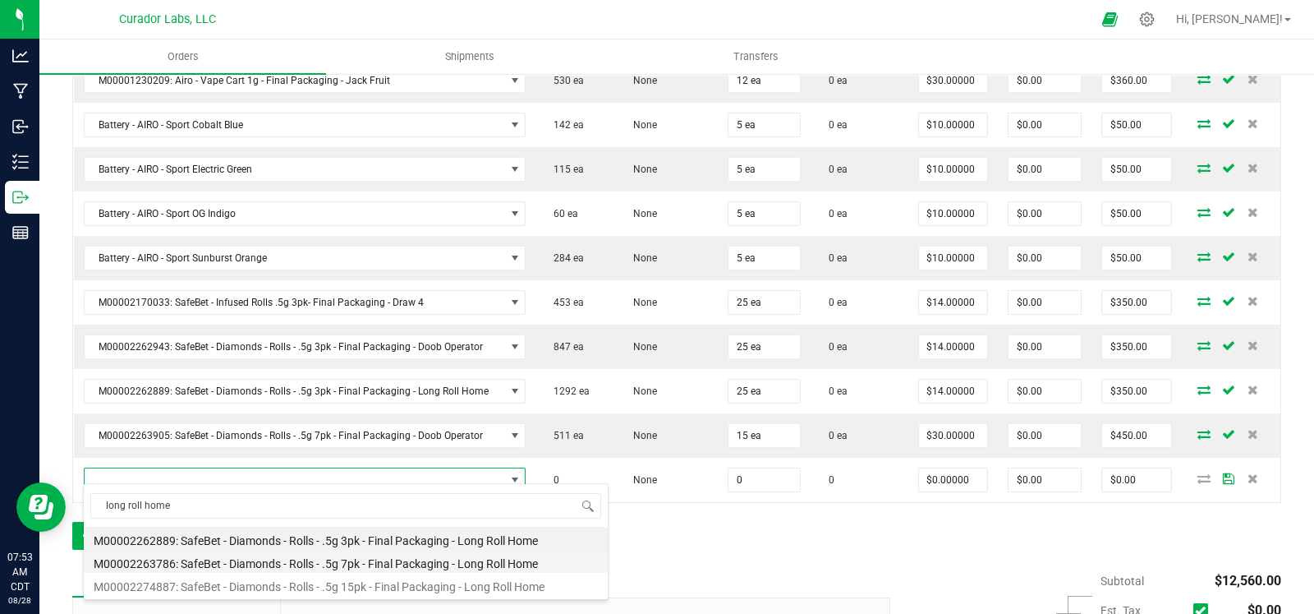
click at [457, 562] on li "M00002263786: SafeBet - Diamonds - Rolls - .5g 7pk - Final Packaging - Long Rol…" at bounding box center [346, 561] width 524 height 23
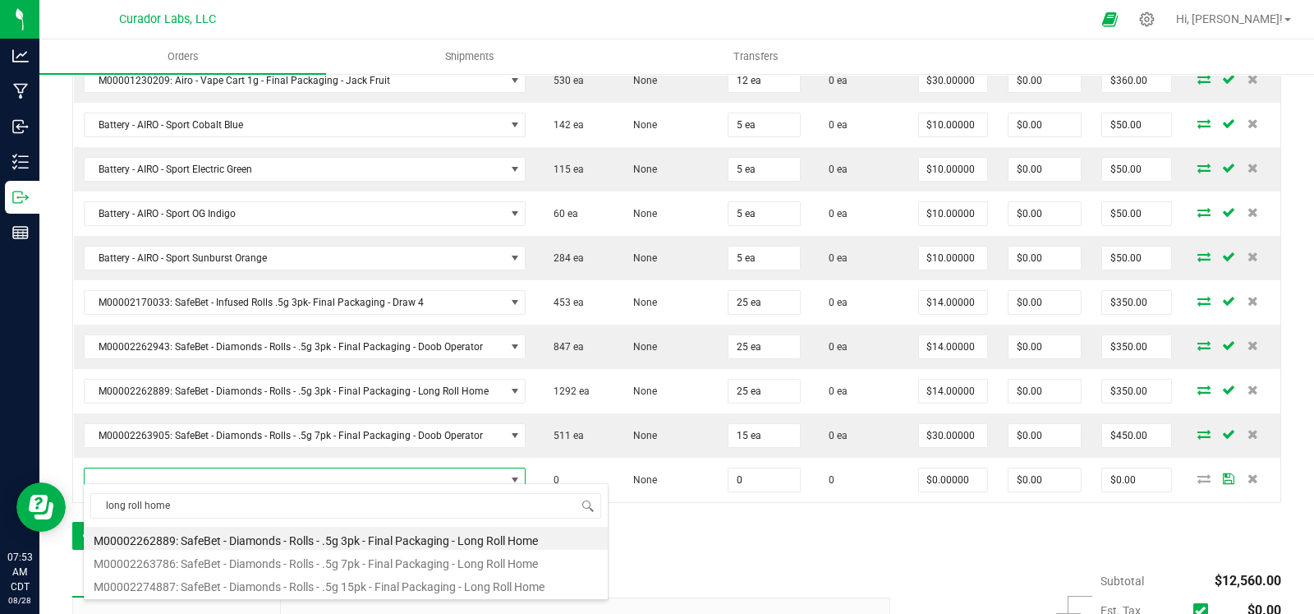
type input "0 ea"
type input "$30.00000"
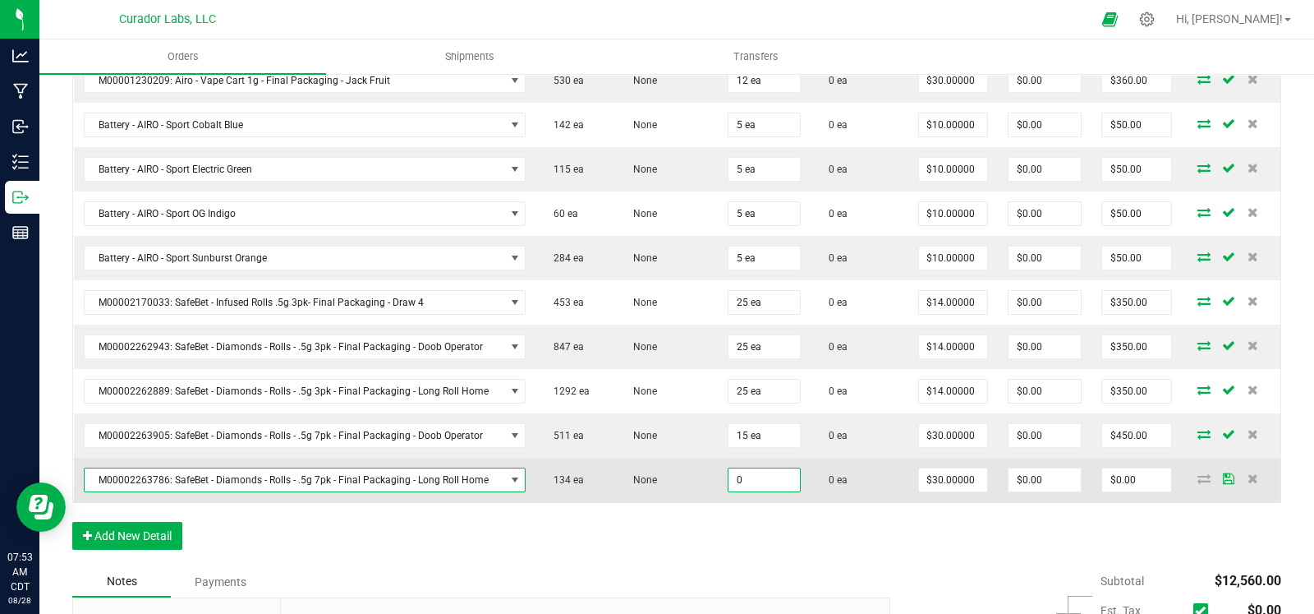
click at [734, 468] on input "0" at bounding box center [764, 479] width 71 height 23
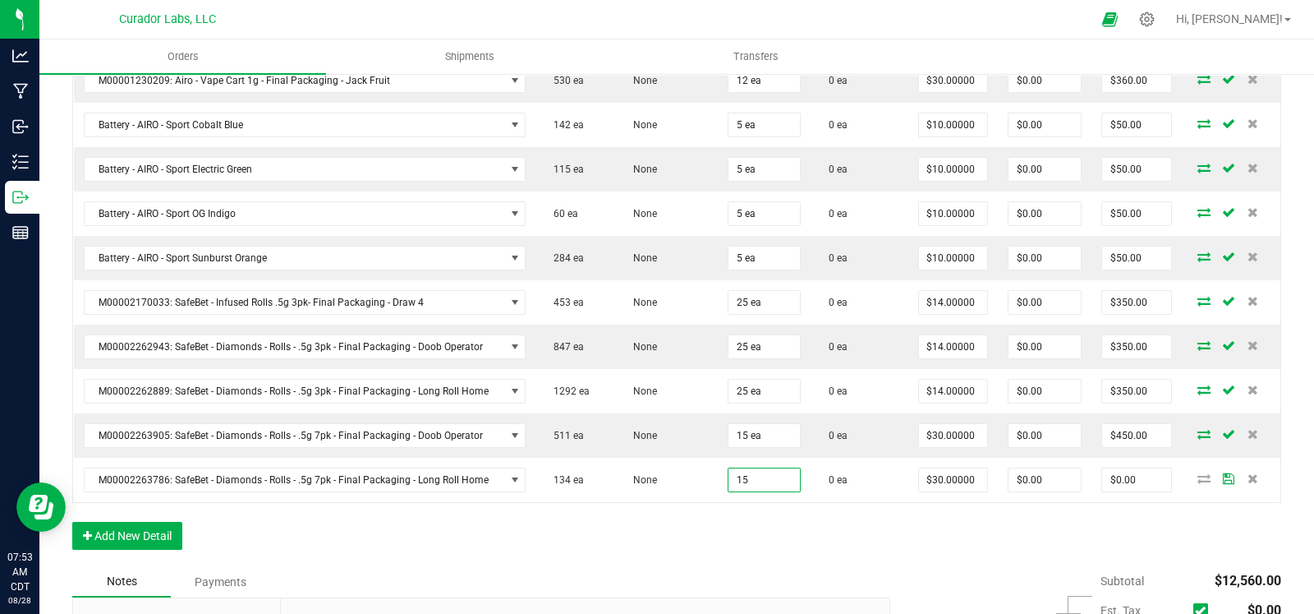
type input "15 ea"
type input "$450.00"
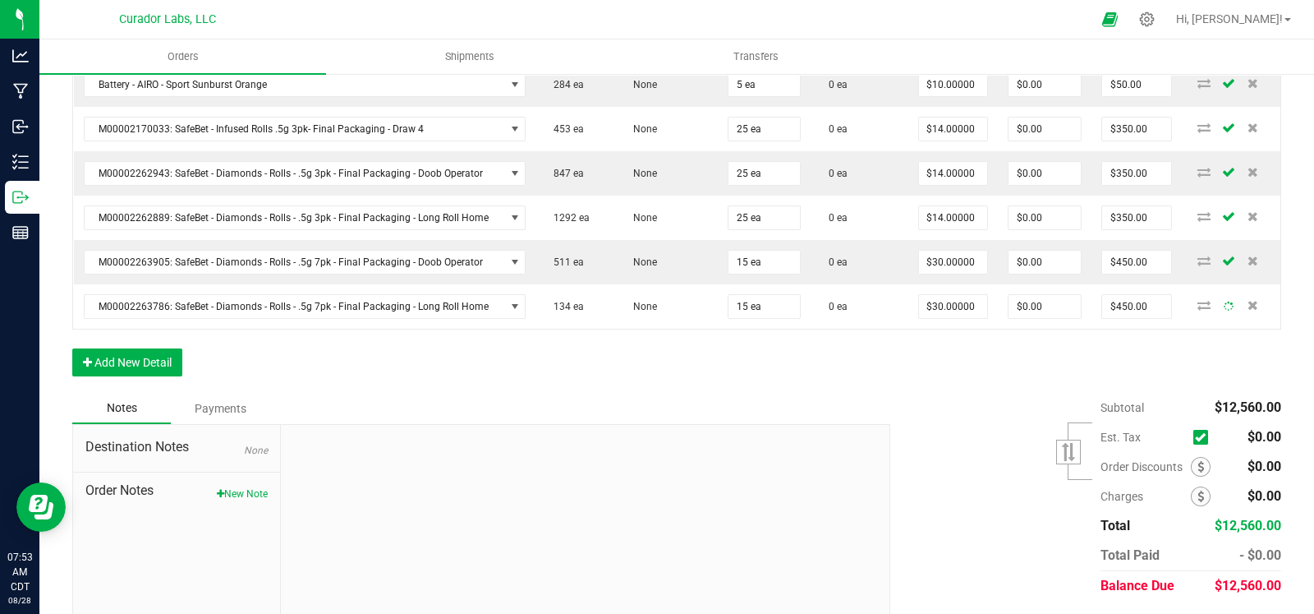
scroll to position [1409, 0]
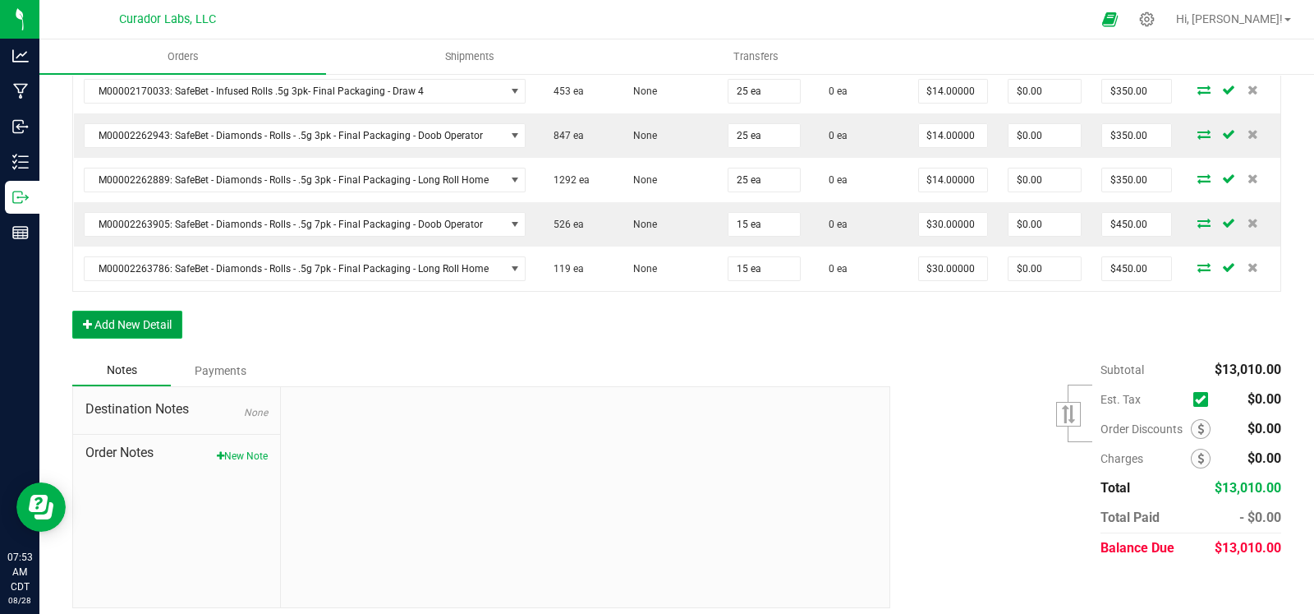
click at [157, 319] on button "Add New Detail" at bounding box center [127, 325] width 110 height 28
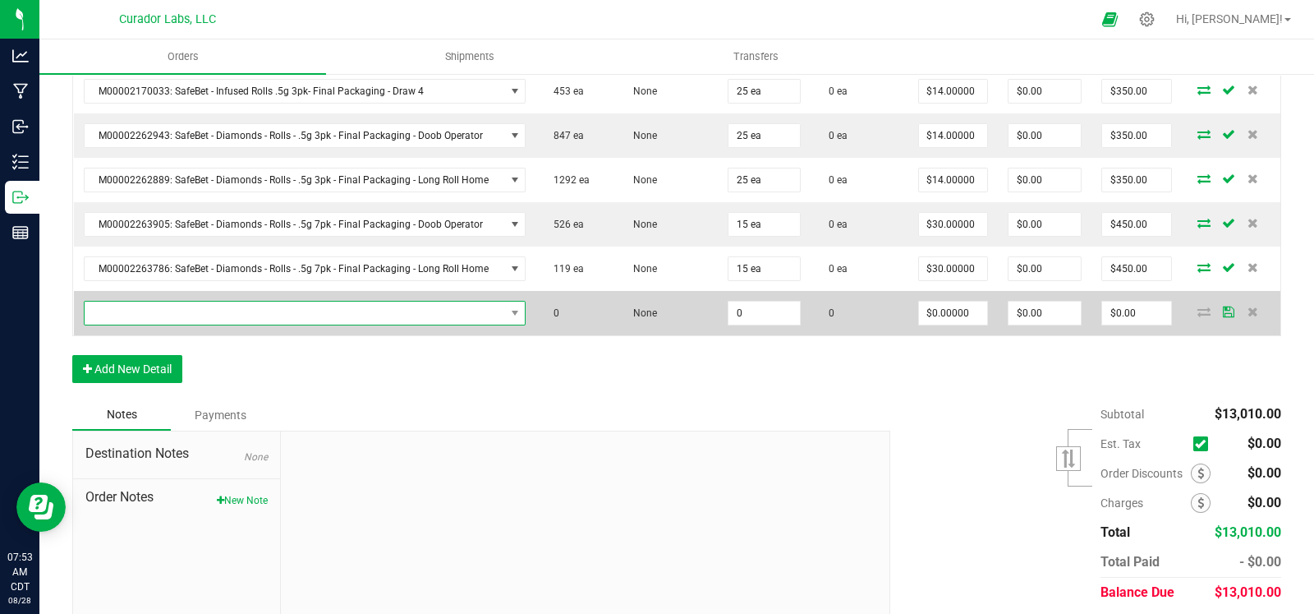
click at [185, 306] on span "NO DATA FOUND" at bounding box center [295, 313] width 421 height 23
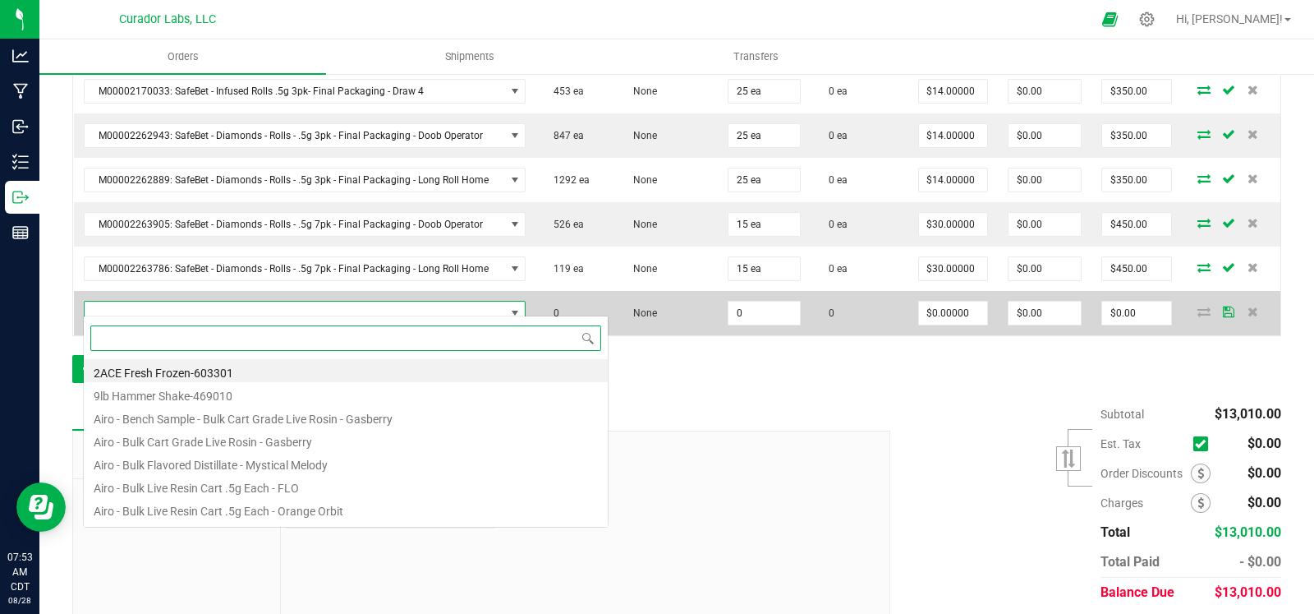
scroll to position [24, 427]
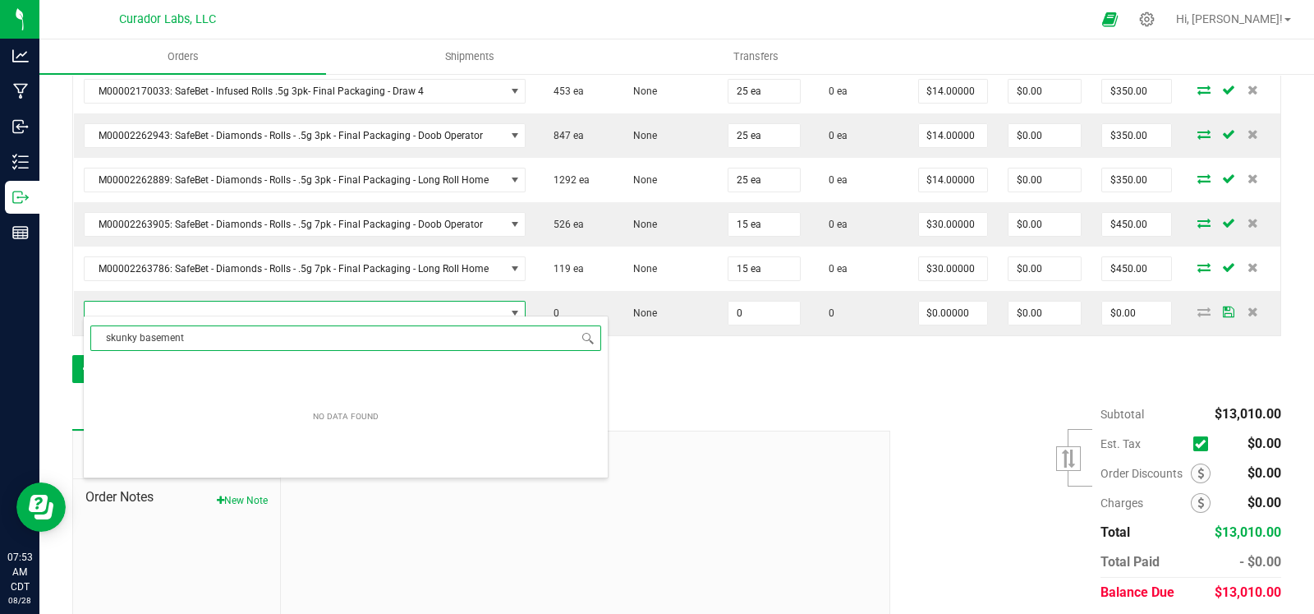
click at [213, 330] on input "skunky basement" at bounding box center [345, 337] width 511 height 25
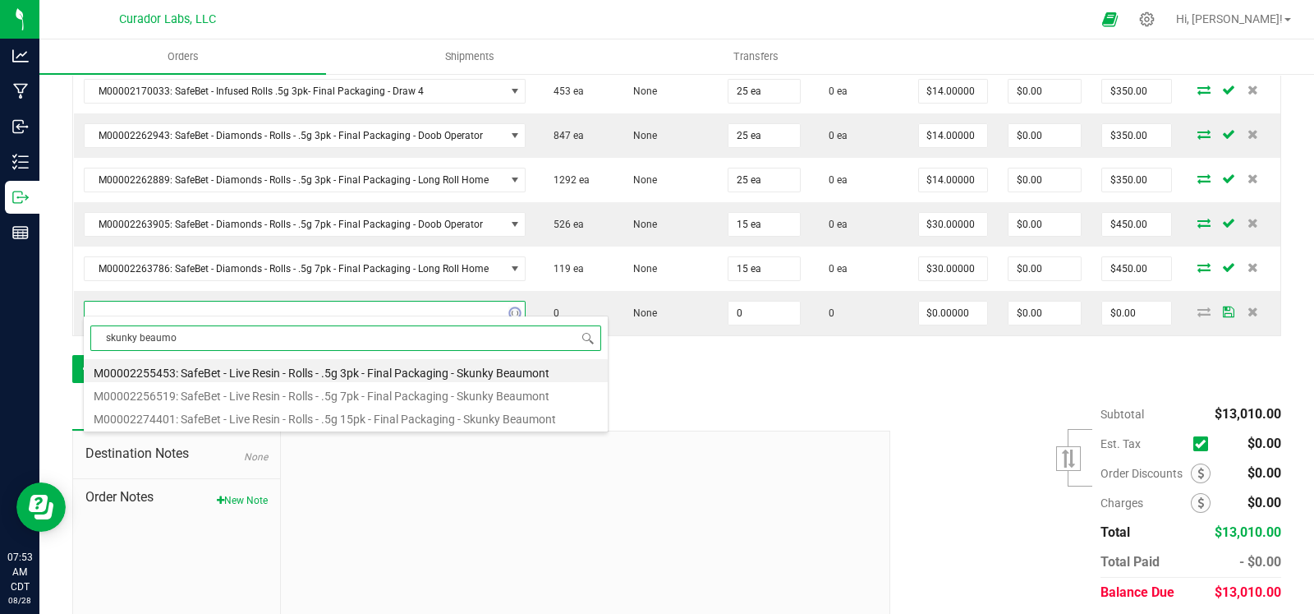
type input "skunky beaumon"
click at [356, 378] on li "M00002255453: SafeBet - Live Resin - Rolls - .5g 3pk - Final Packaging - Skunky…" at bounding box center [346, 370] width 524 height 23
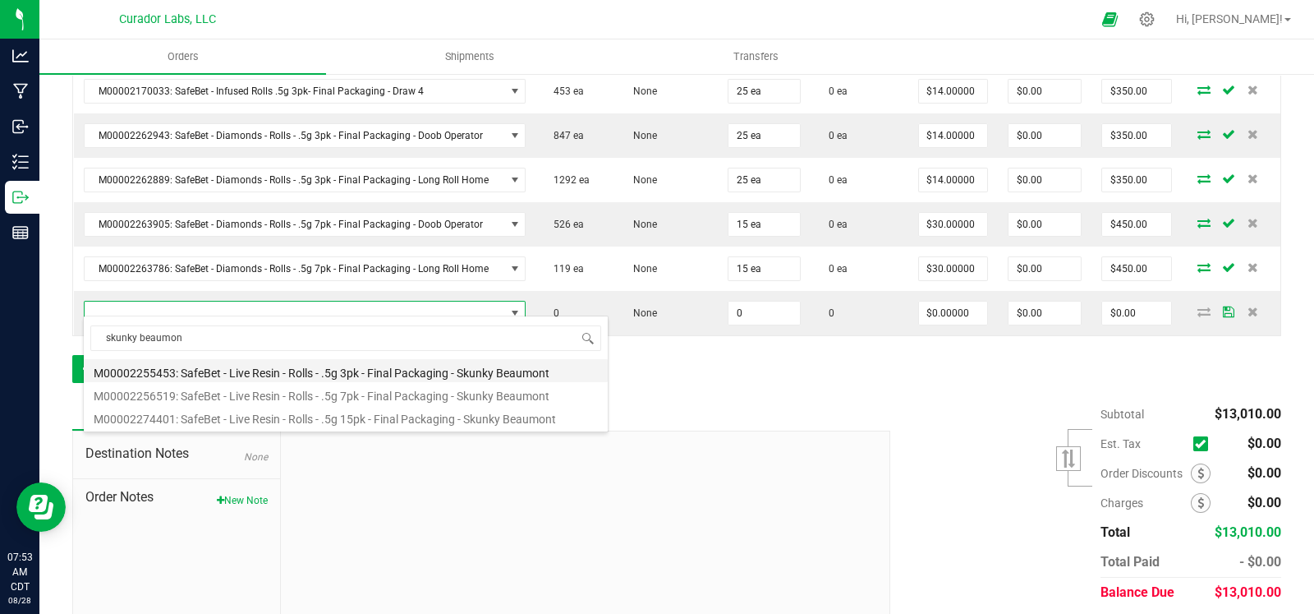
type input "0 ea"
type input "$14.00000"
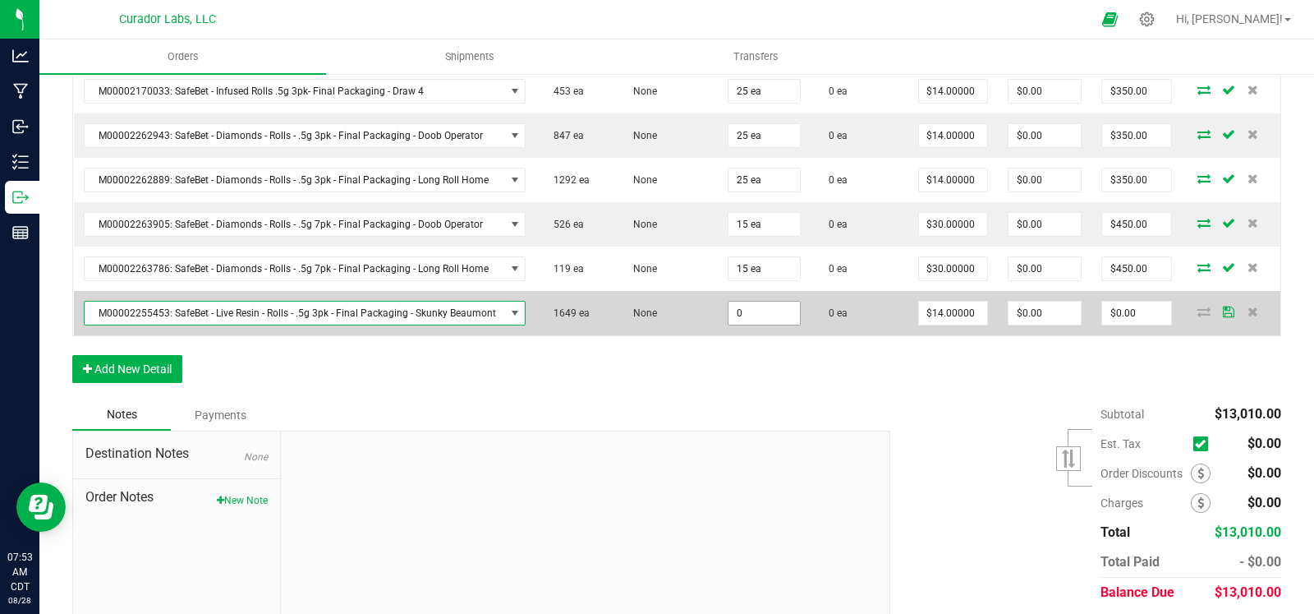
click at [764, 307] on input "0" at bounding box center [764, 313] width 71 height 23
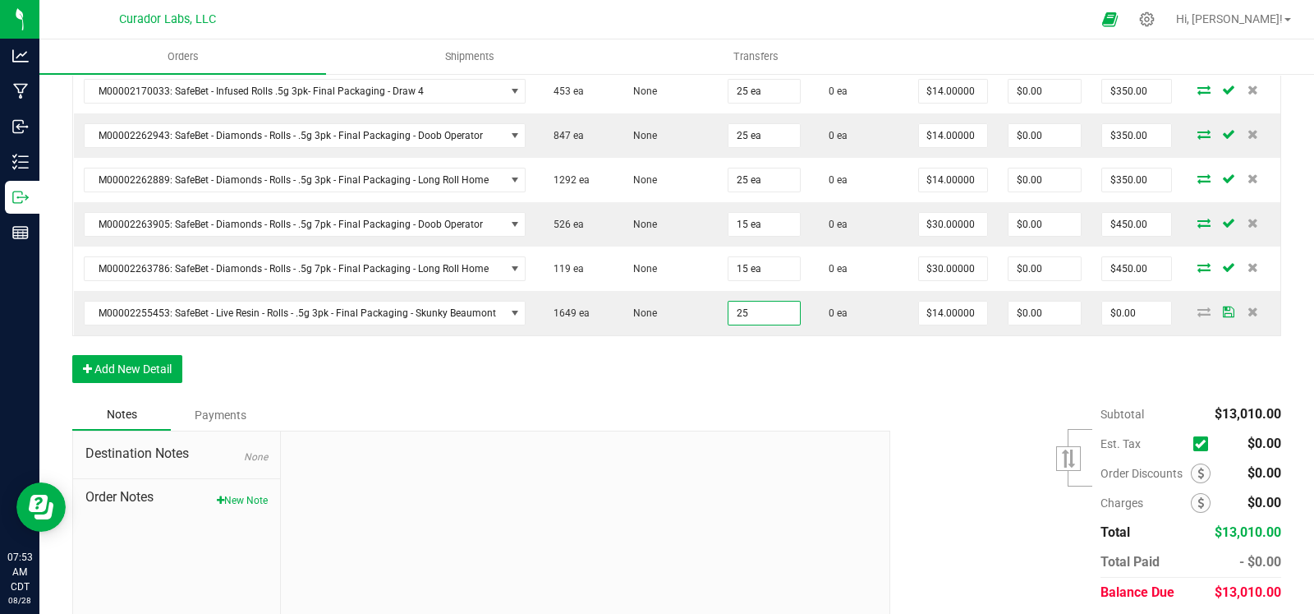
type input "25 ea"
type input "$350.00"
click at [135, 355] on button "Add New Detail" at bounding box center [127, 369] width 110 height 28
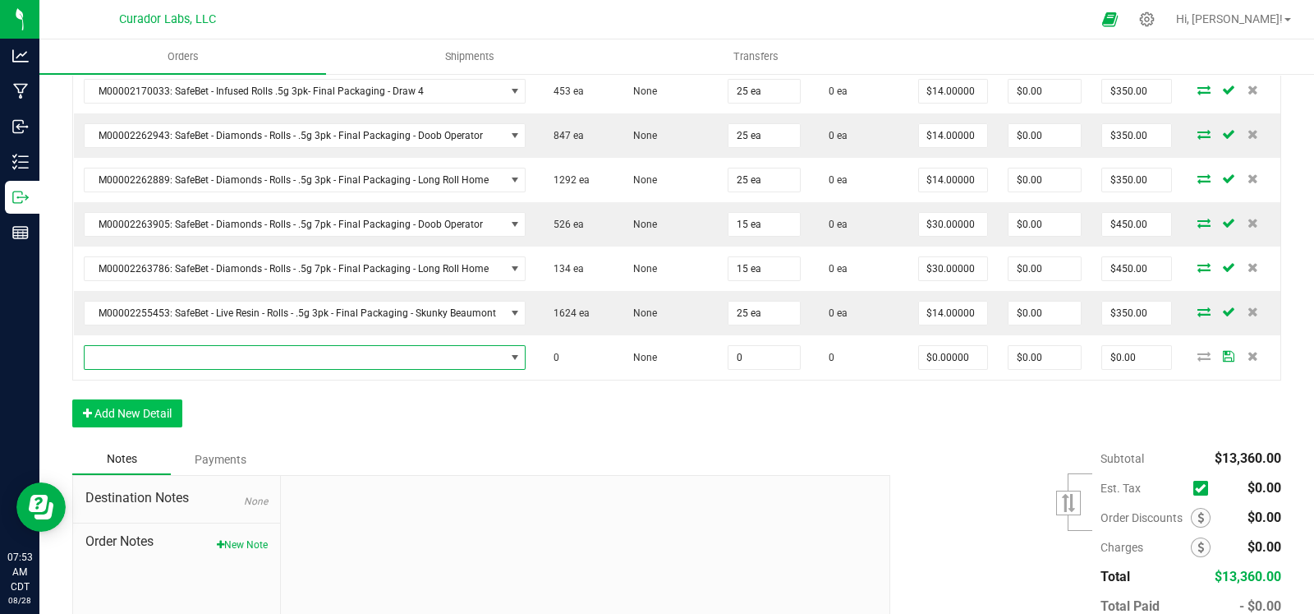
click at [135, 347] on span "NO DATA FOUND" at bounding box center [295, 357] width 421 height 23
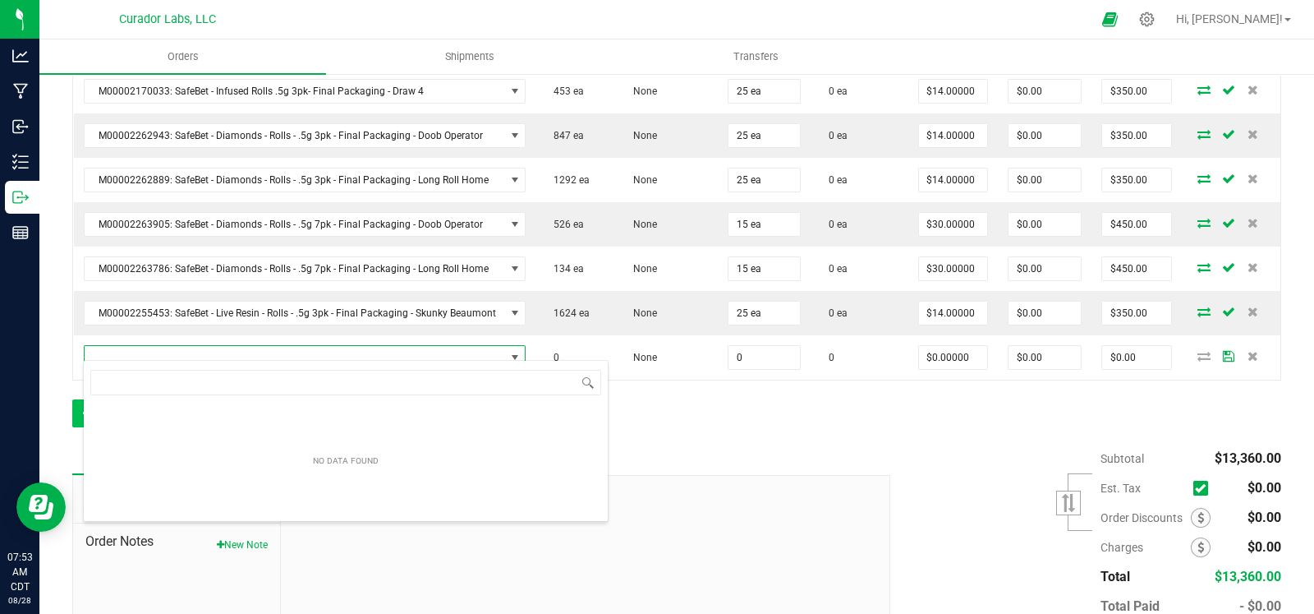
scroll to position [24, 435]
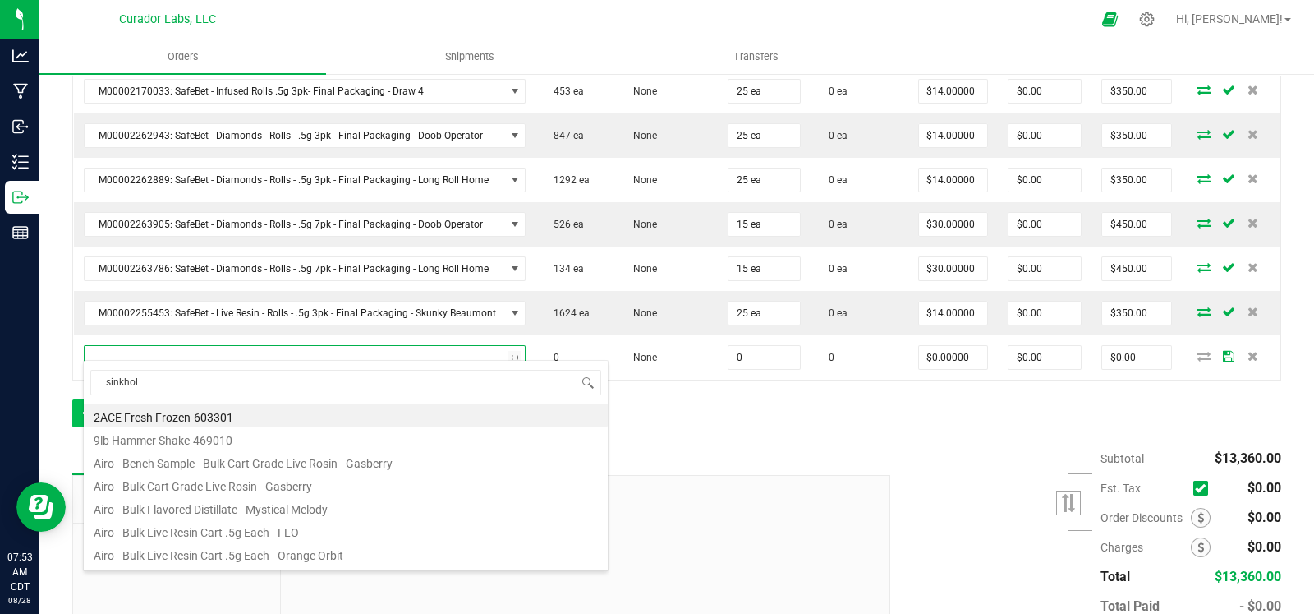
type input "sinkhole"
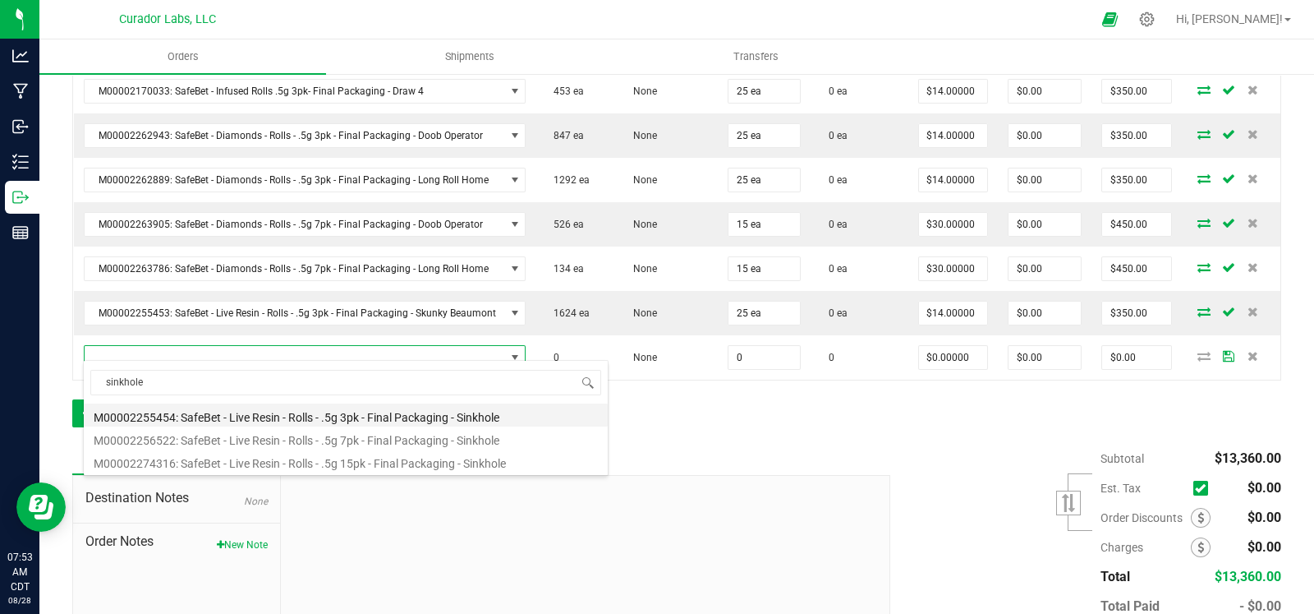
click at [300, 417] on li "M00002255454: SafeBet - Live Resin - Rolls - .5g 3pk - Final Packaging - Sinkho…" at bounding box center [346, 414] width 524 height 23
type input "0 ea"
type input "$14.00000"
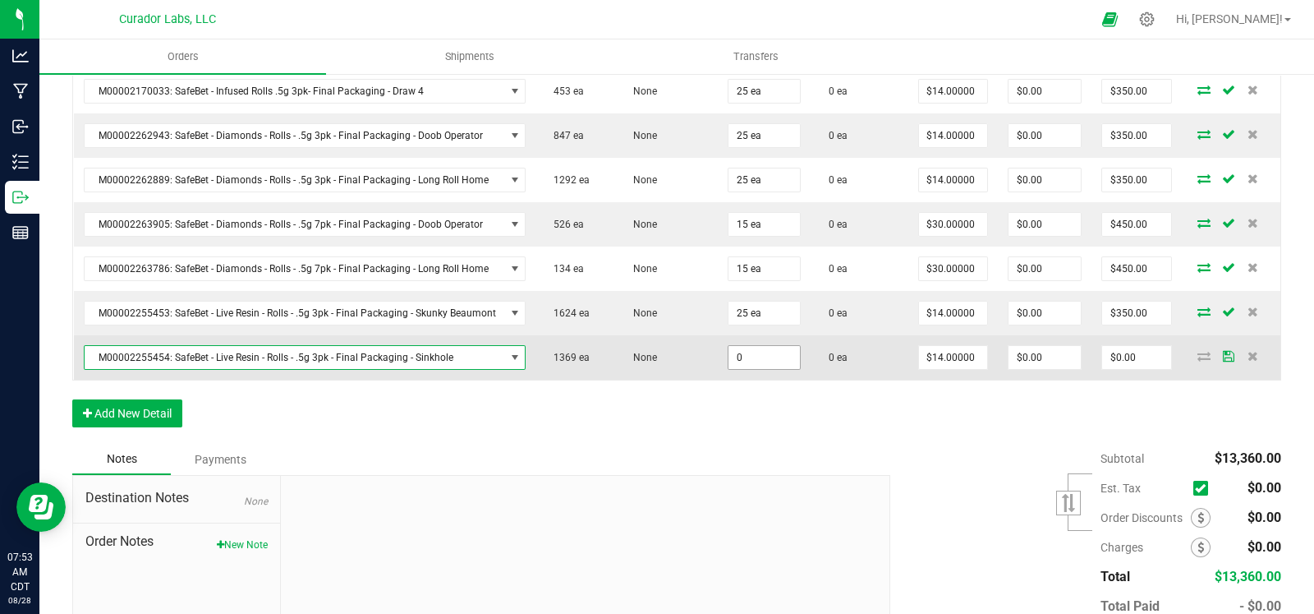
click at [744, 357] on input "0" at bounding box center [764, 357] width 71 height 23
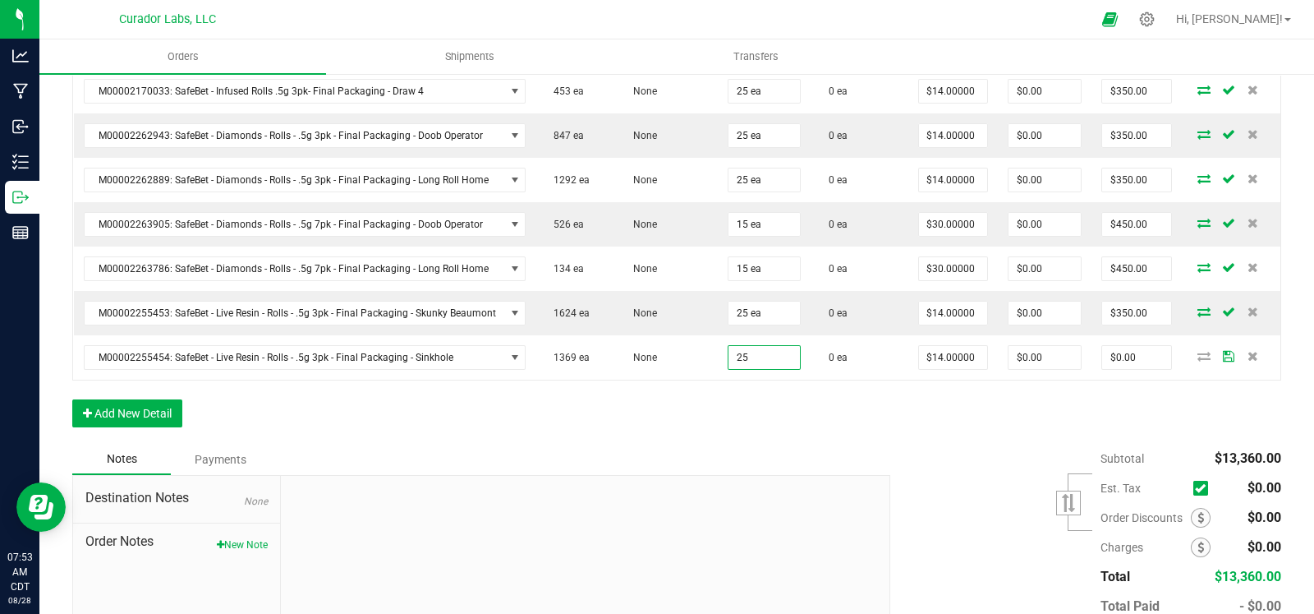
type input "25 ea"
type input "$350.00"
click at [540, 444] on div "Notes Payments" at bounding box center [475, 459] width 806 height 31
click at [136, 400] on button "Add New Detail" at bounding box center [127, 413] width 110 height 28
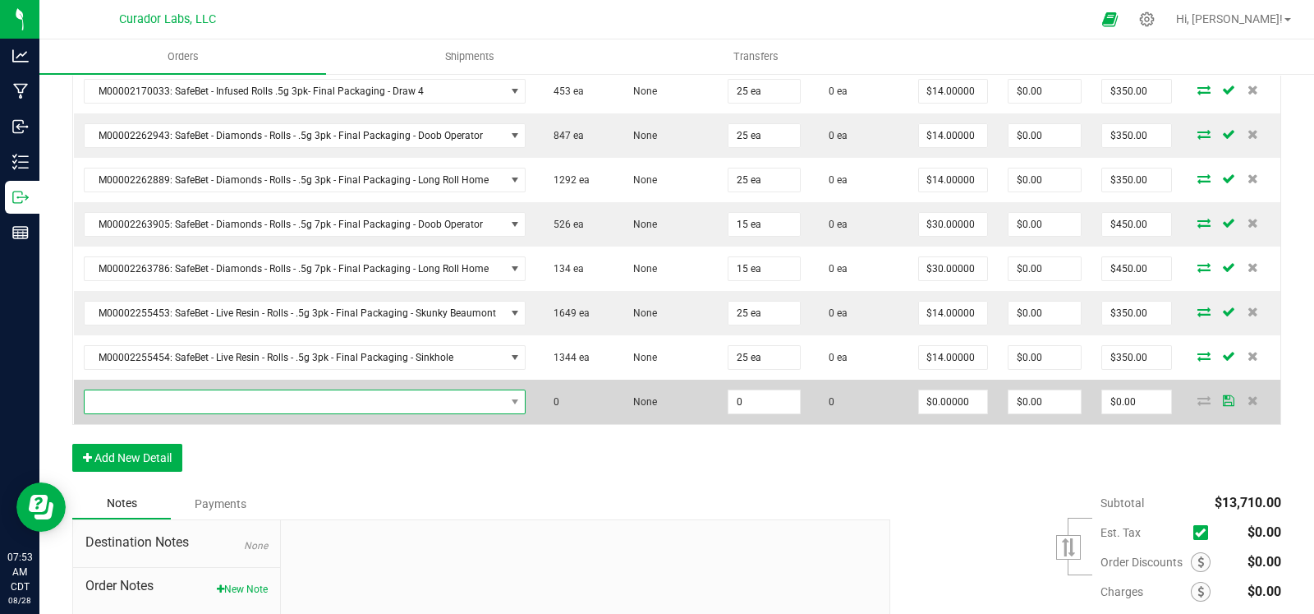
click at [153, 390] on span "NO DATA FOUND" at bounding box center [295, 401] width 421 height 23
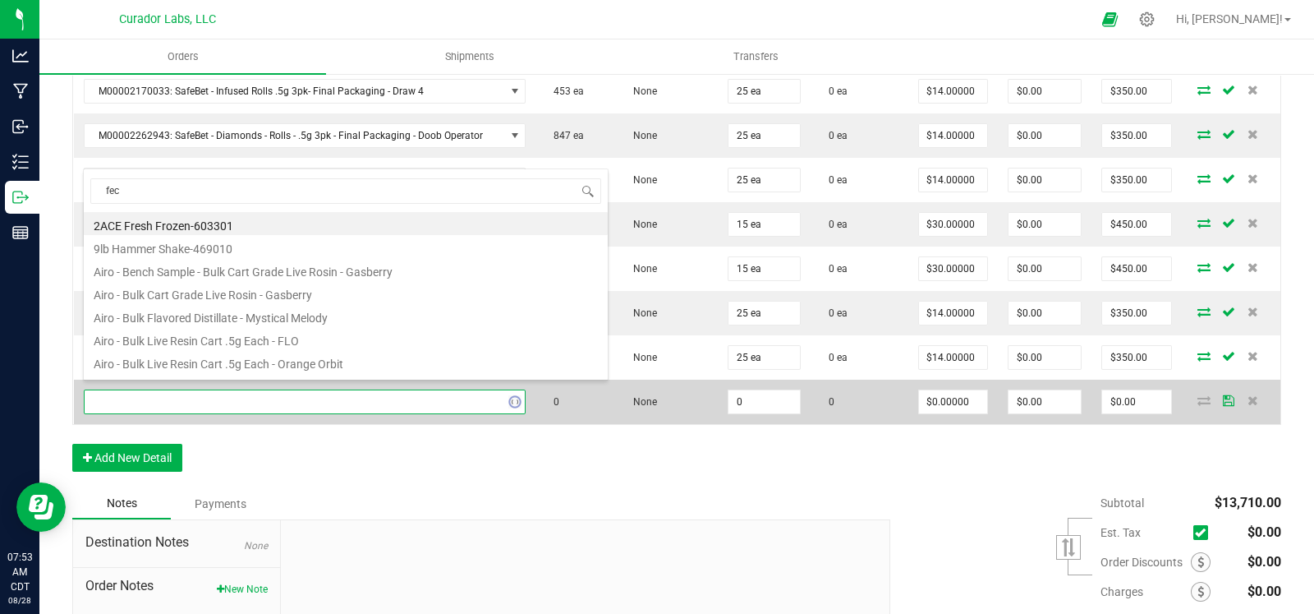
type input "feco"
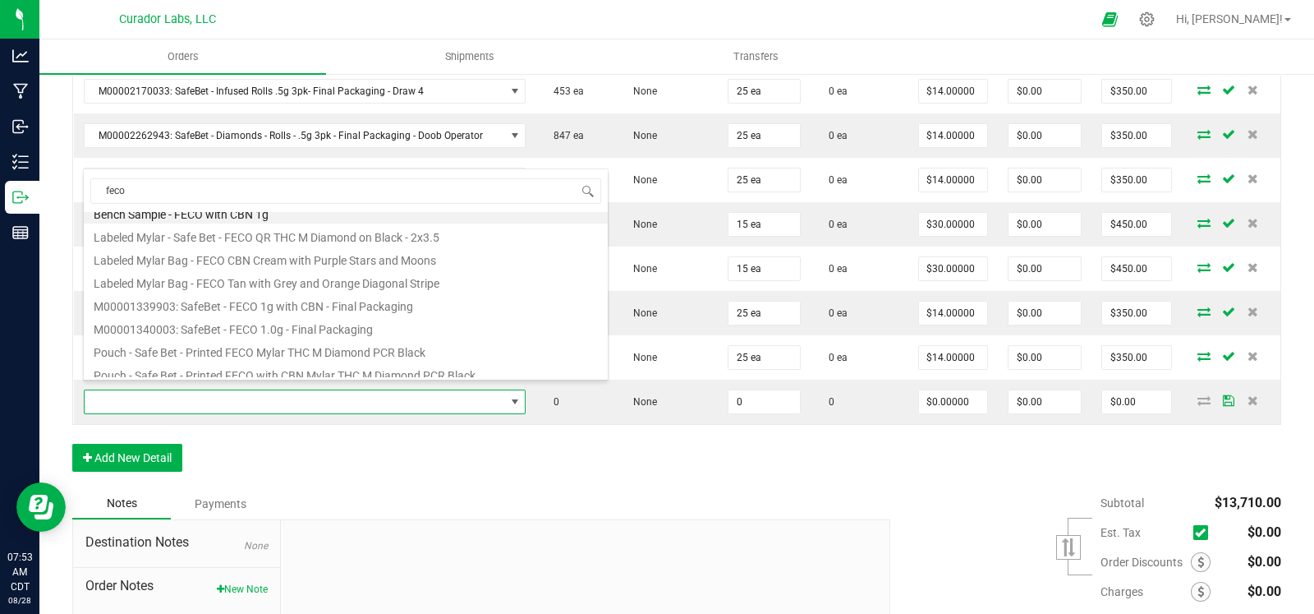
scroll to position [12, 0]
click at [278, 294] on li "M00001339903: SafeBet - FECO 1g with CBN - Final Packaging" at bounding box center [346, 303] width 524 height 23
type input "0 ea"
type input "$22.50000"
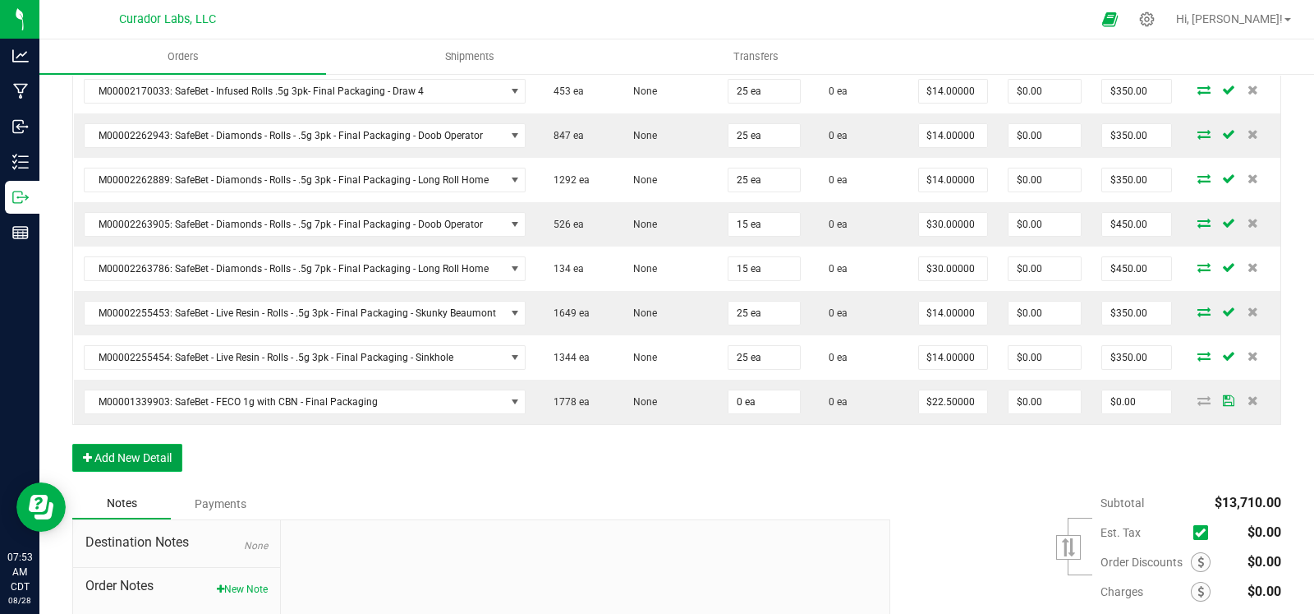
click at [123, 444] on button "Add New Detail" at bounding box center [127, 458] width 110 height 28
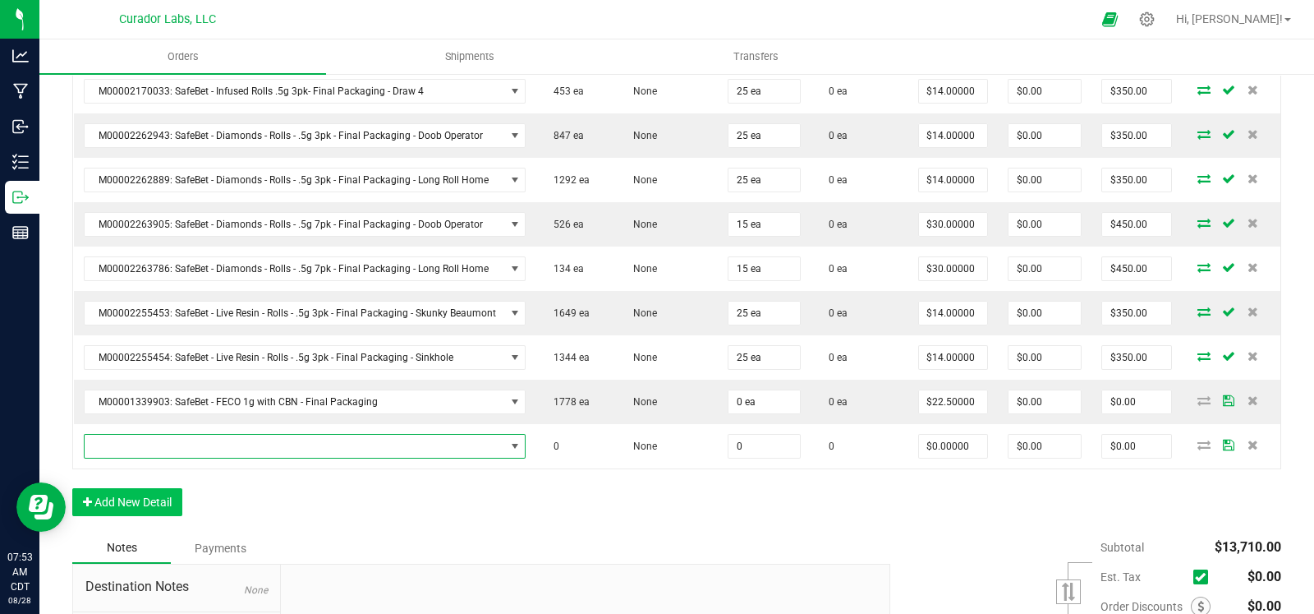
click at [151, 435] on span "NO DATA FOUND" at bounding box center [295, 446] width 421 height 23
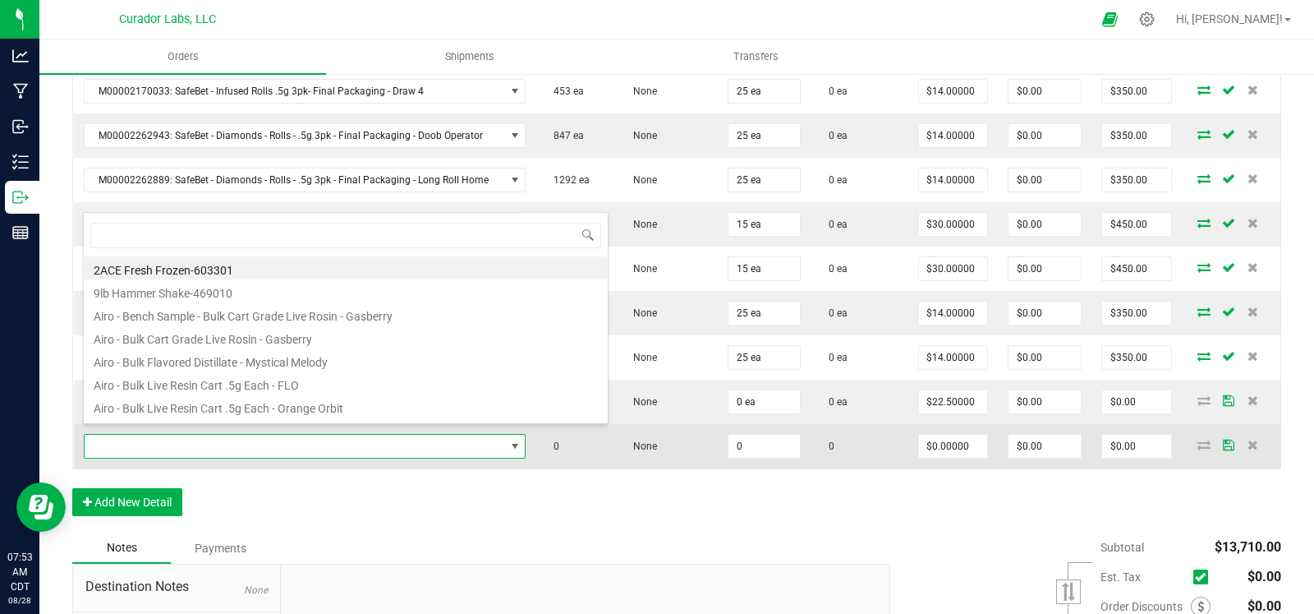
scroll to position [24, 435]
type input "feco"
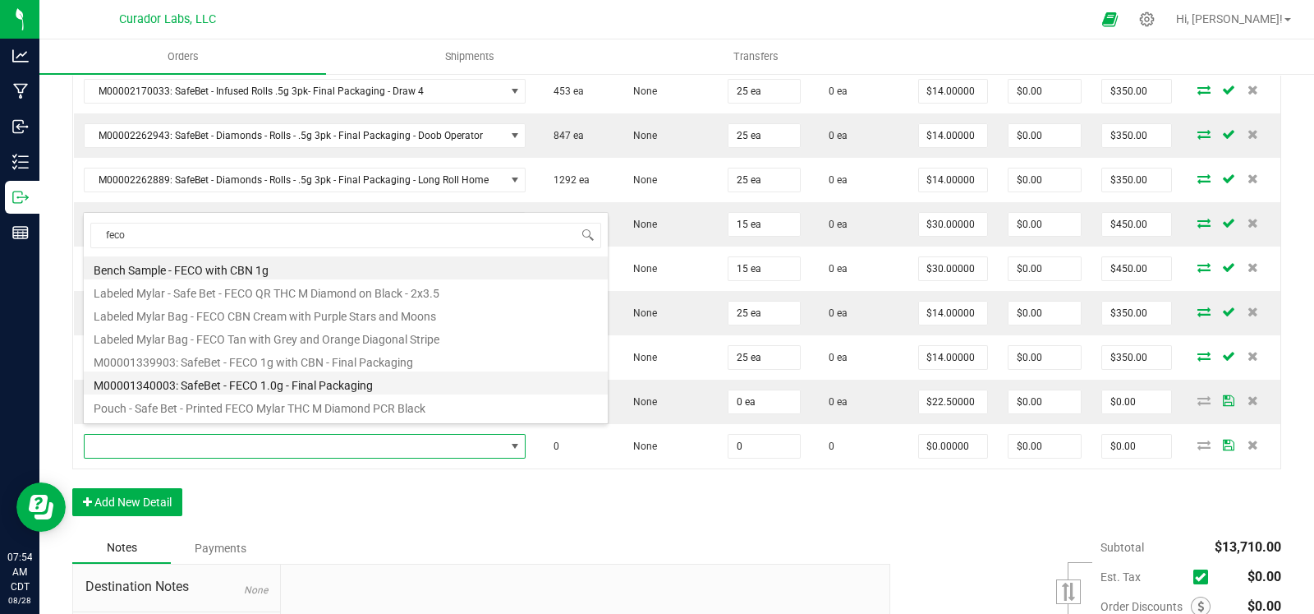
click at [296, 380] on li "M00001340003: SafeBet - FECO 1.0g - Final Packaging" at bounding box center [346, 382] width 524 height 23
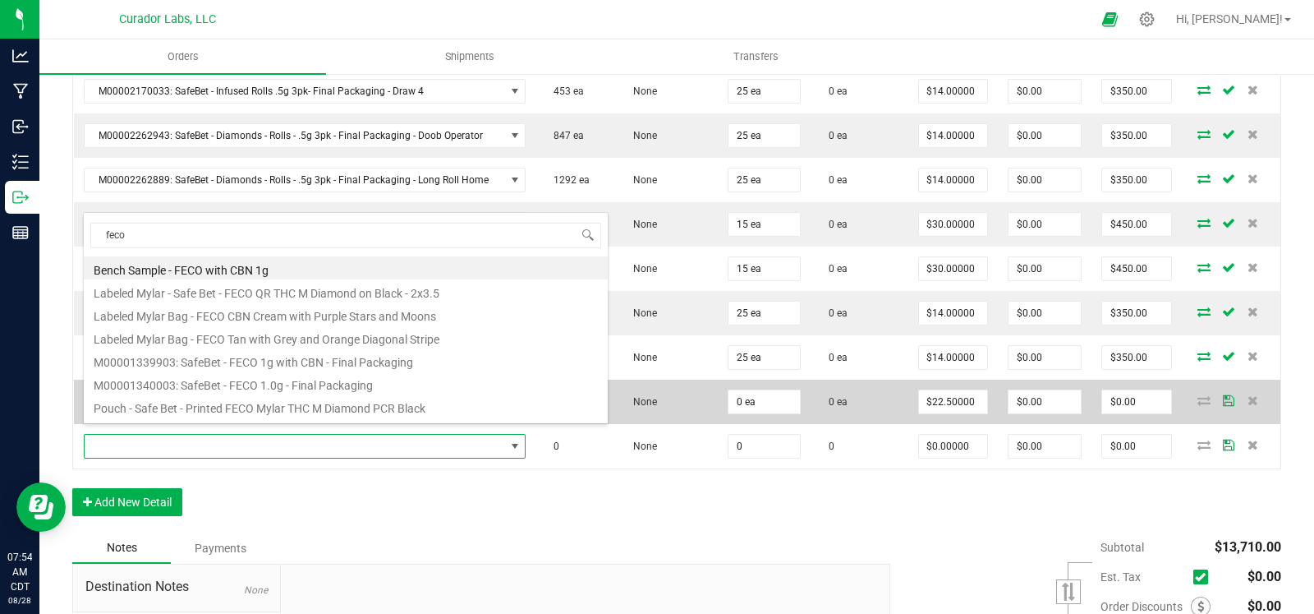
type input "0 ea"
type input "$22.50000"
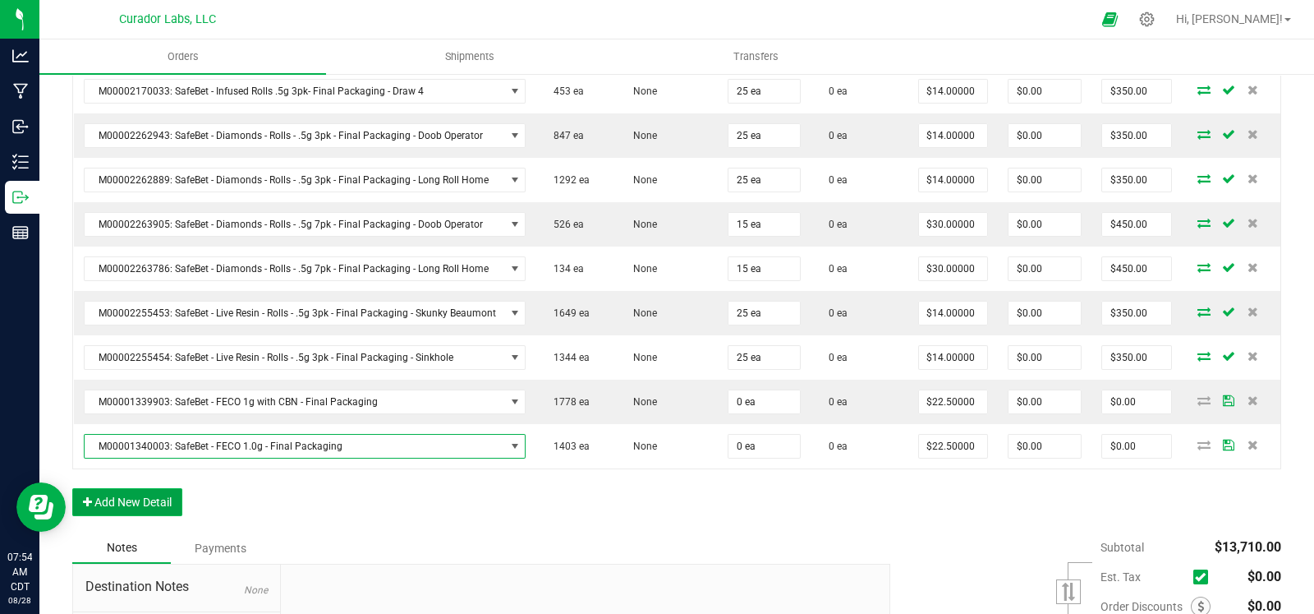
click at [148, 500] on button "Add New Detail" at bounding box center [127, 502] width 110 height 28
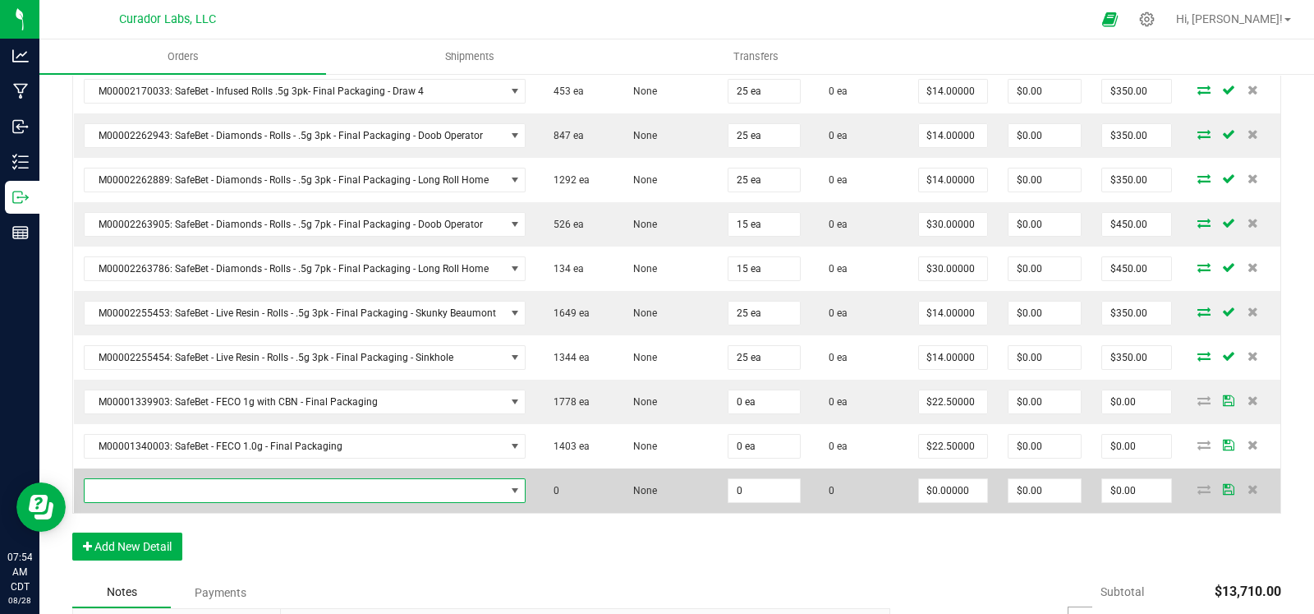
click at [158, 479] on span "NO DATA FOUND" at bounding box center [295, 490] width 421 height 23
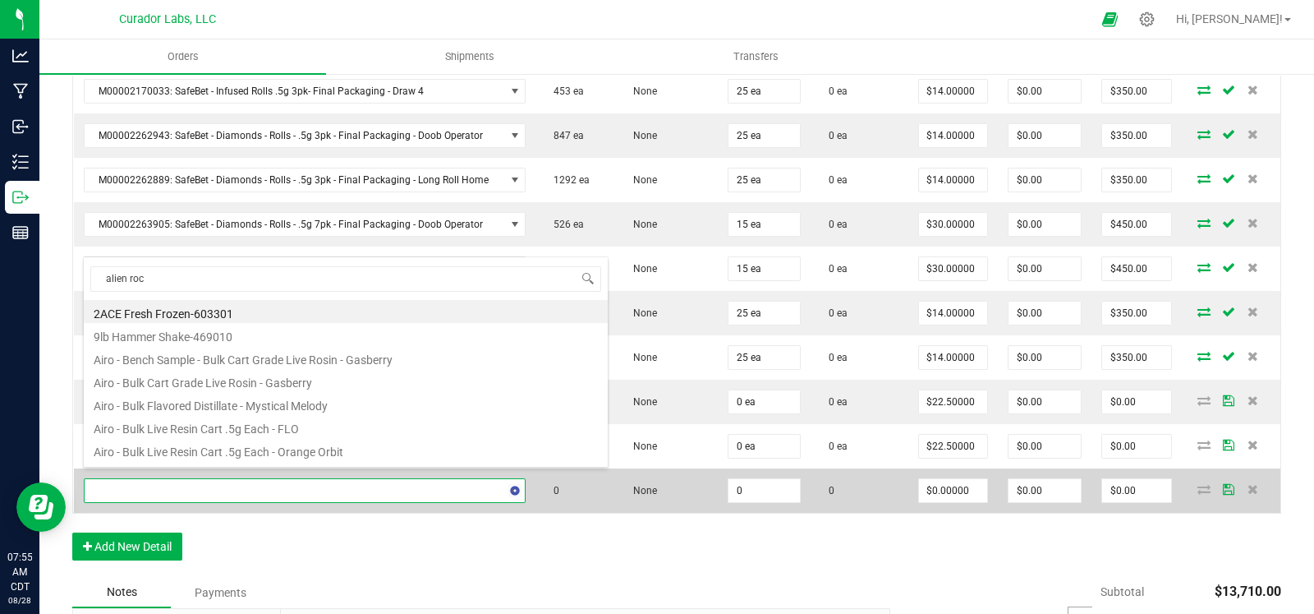
type input "alien rock"
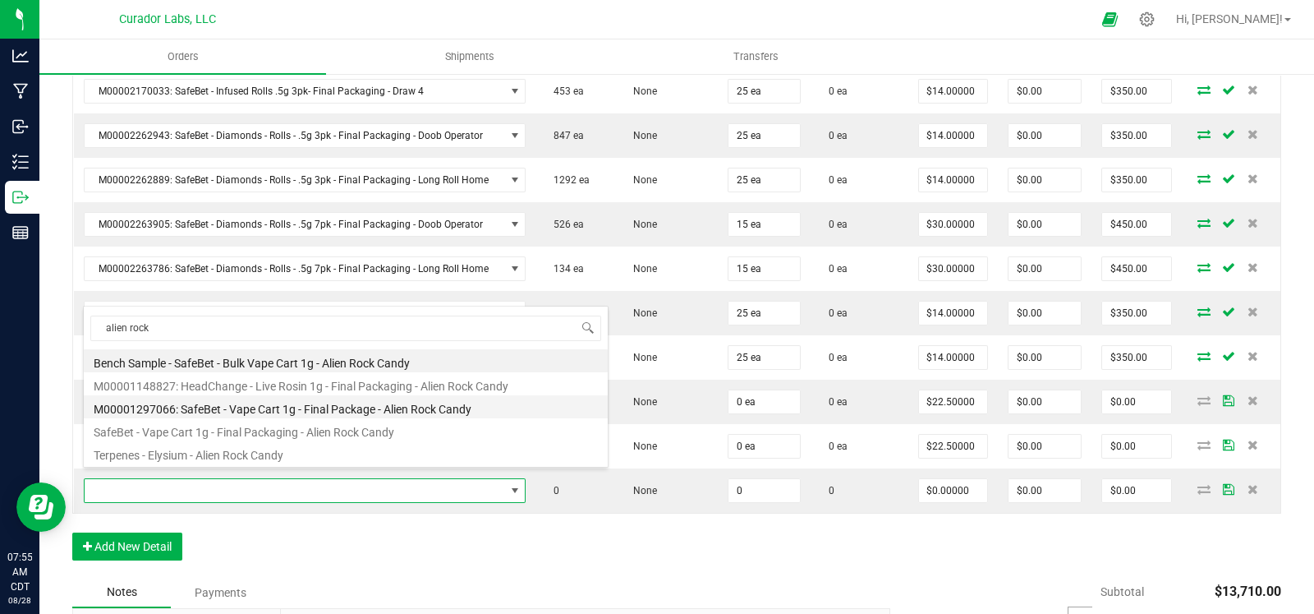
click at [300, 407] on li "M00001297066: SafeBet - Vape Cart 1g - Final Package - Alien Rock Candy" at bounding box center [346, 406] width 524 height 23
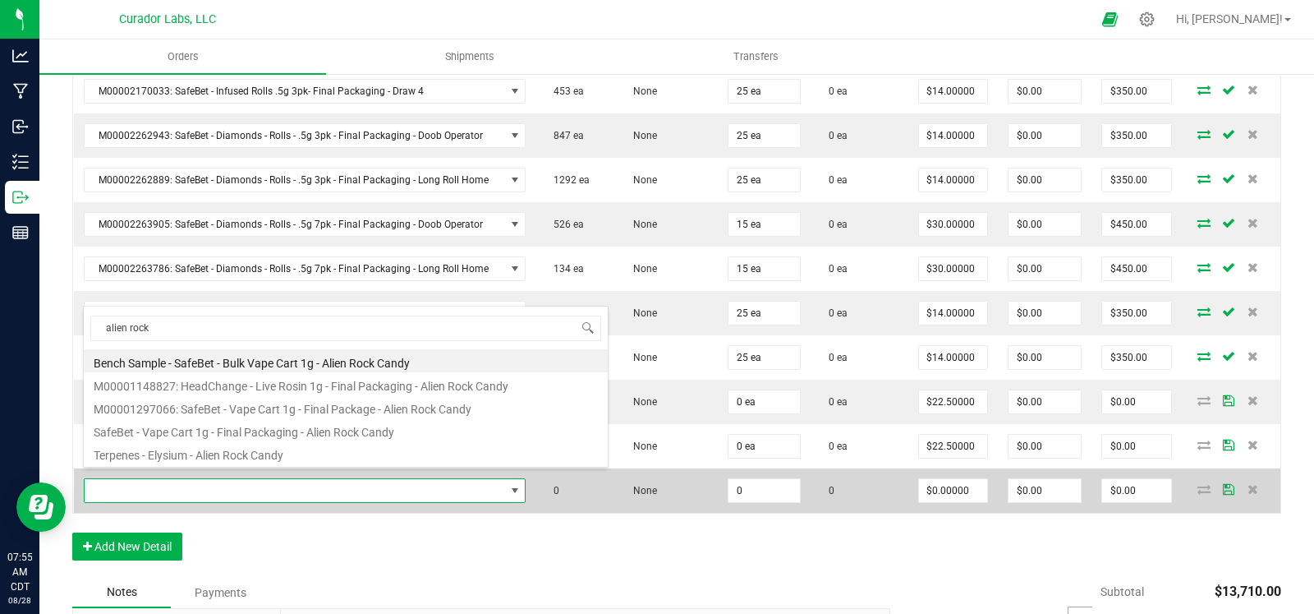
type input "0 ea"
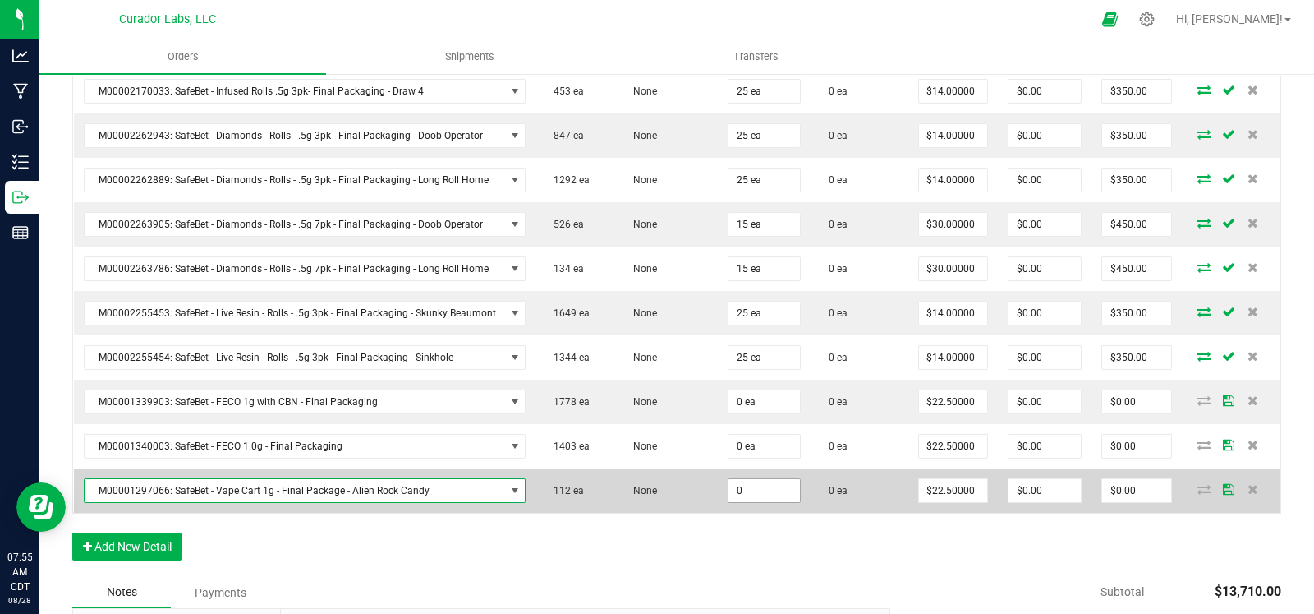
click at [762, 479] on input "0" at bounding box center [764, 490] width 71 height 23
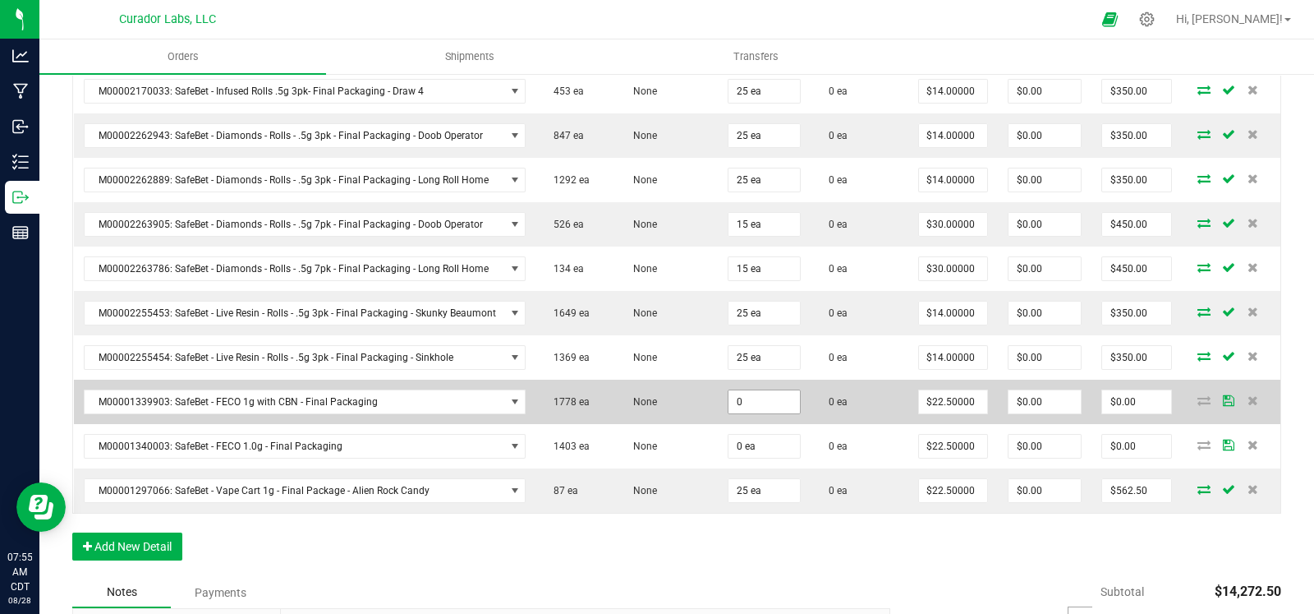
click at [768, 393] on input "0" at bounding box center [764, 401] width 71 height 23
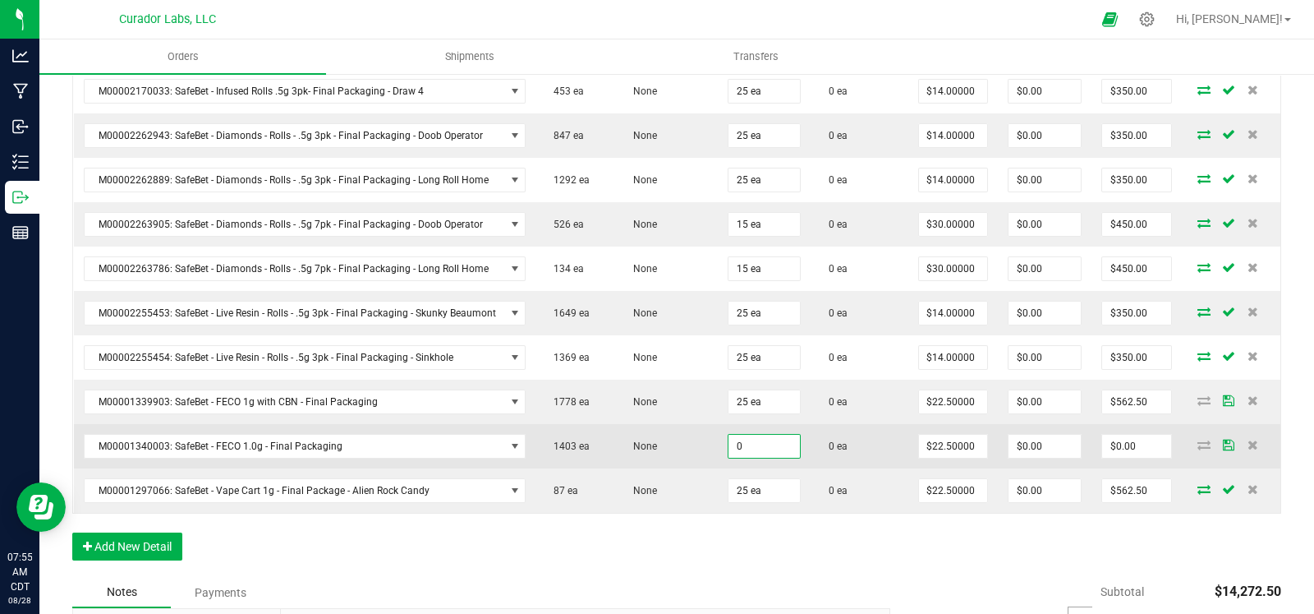
click at [761, 435] on input "0" at bounding box center [764, 446] width 71 height 23
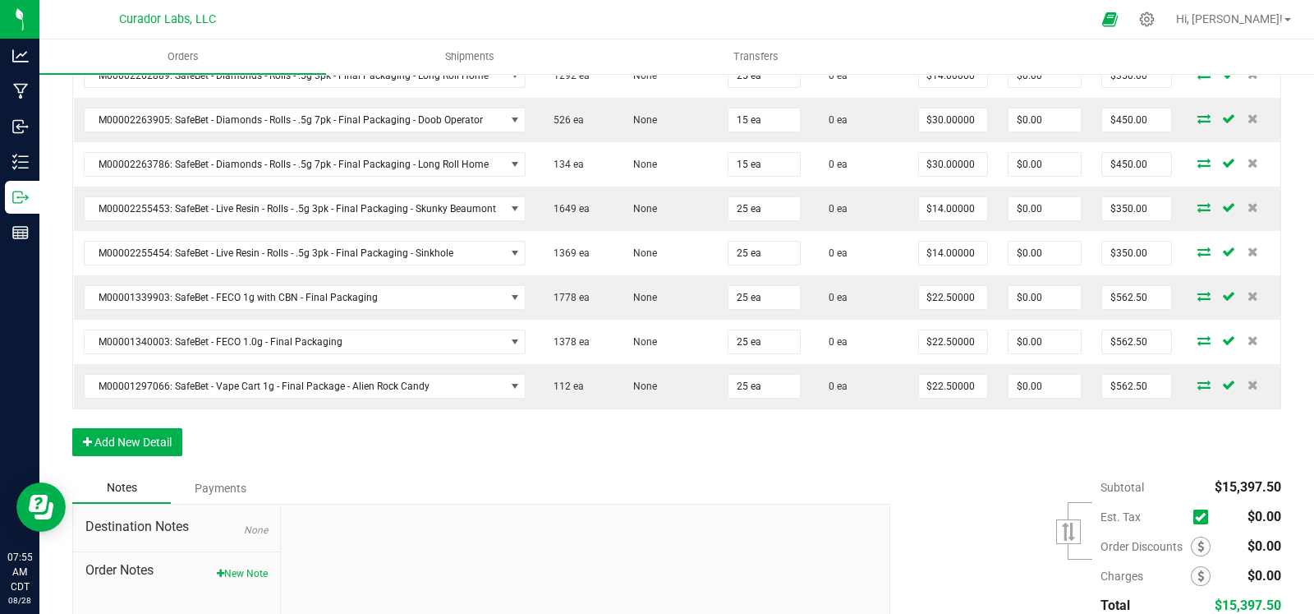
scroll to position [1630, 0]
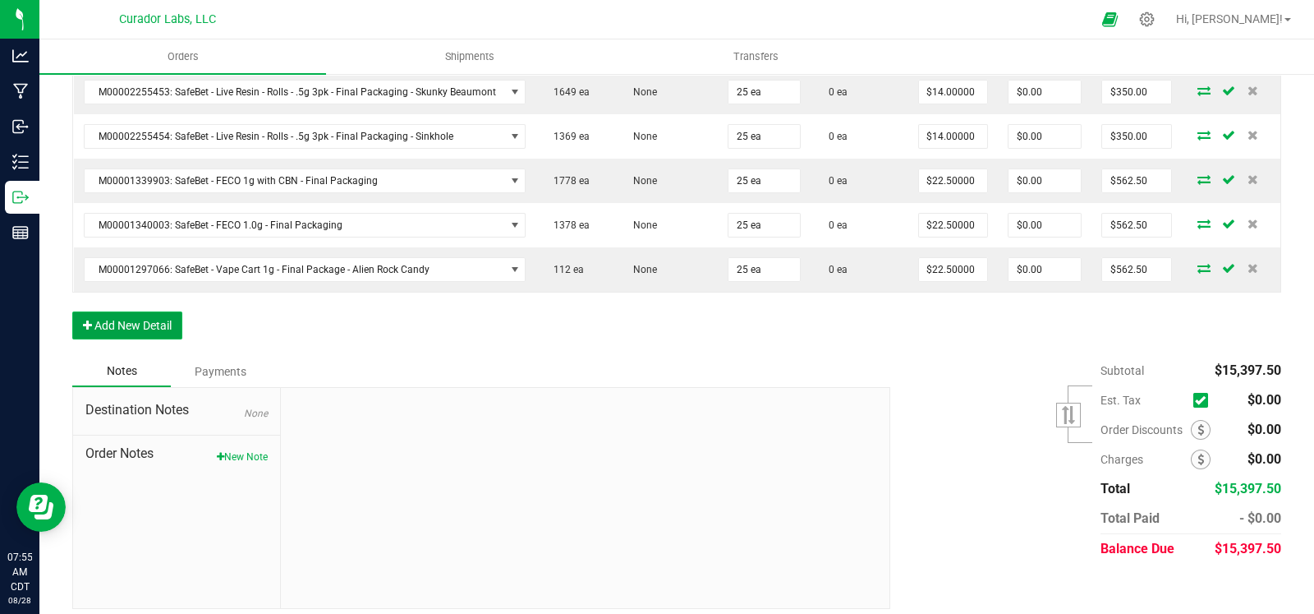
click at [151, 311] on button "Add New Detail" at bounding box center [127, 325] width 110 height 28
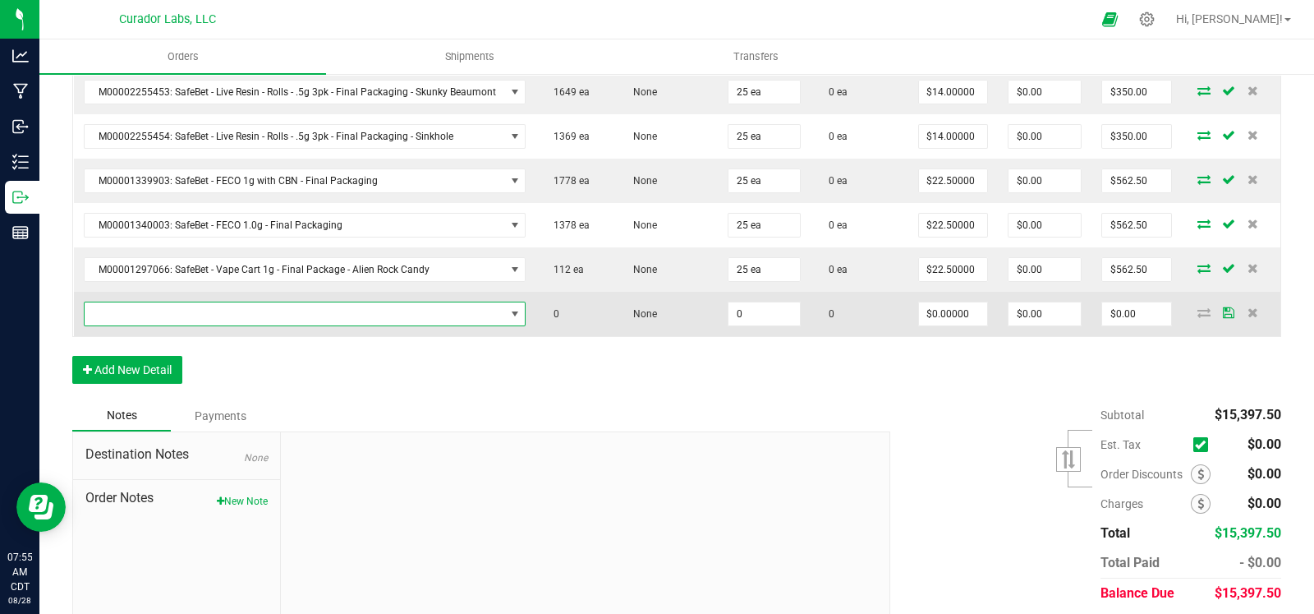
click at [156, 302] on span "NO DATA FOUND" at bounding box center [295, 313] width 421 height 23
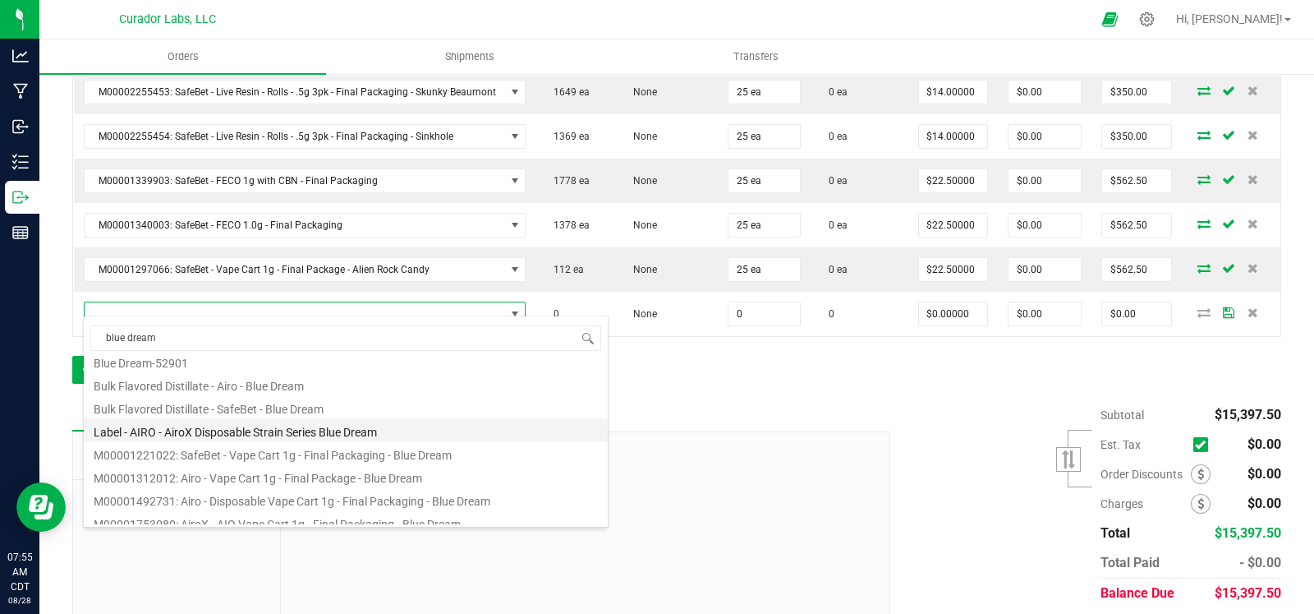
scroll to position [150, 0]
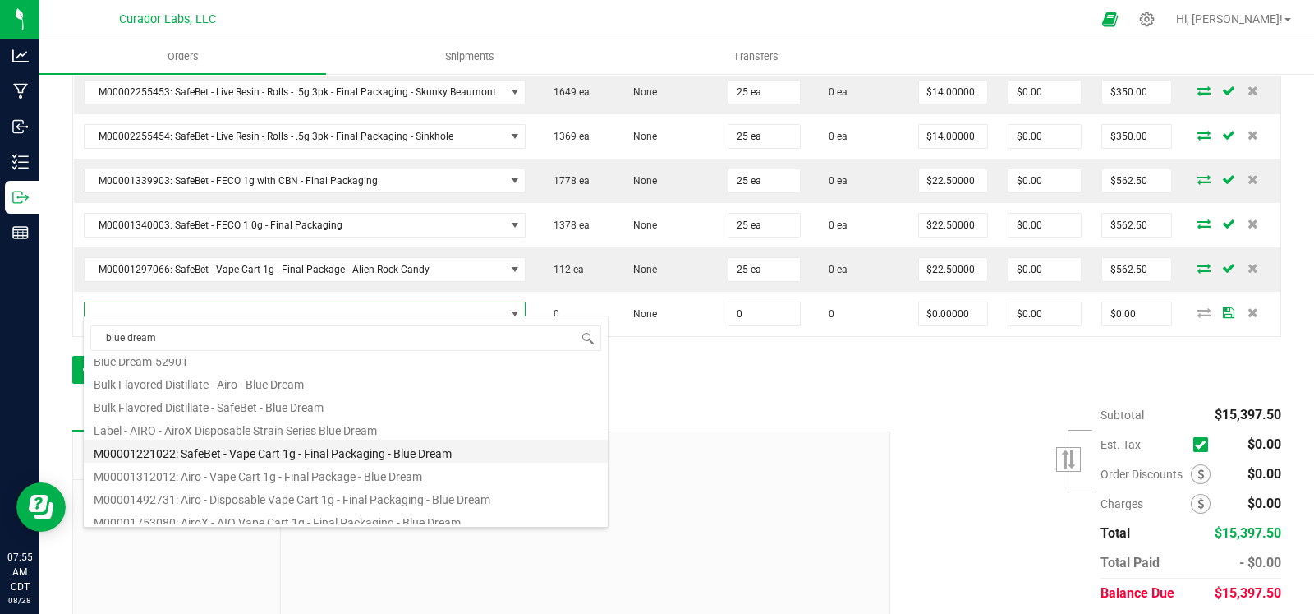
click at [339, 452] on li "M00001221022: SafeBet - Vape Cart 1g - Final Packaging - Blue Dream" at bounding box center [346, 451] width 524 height 23
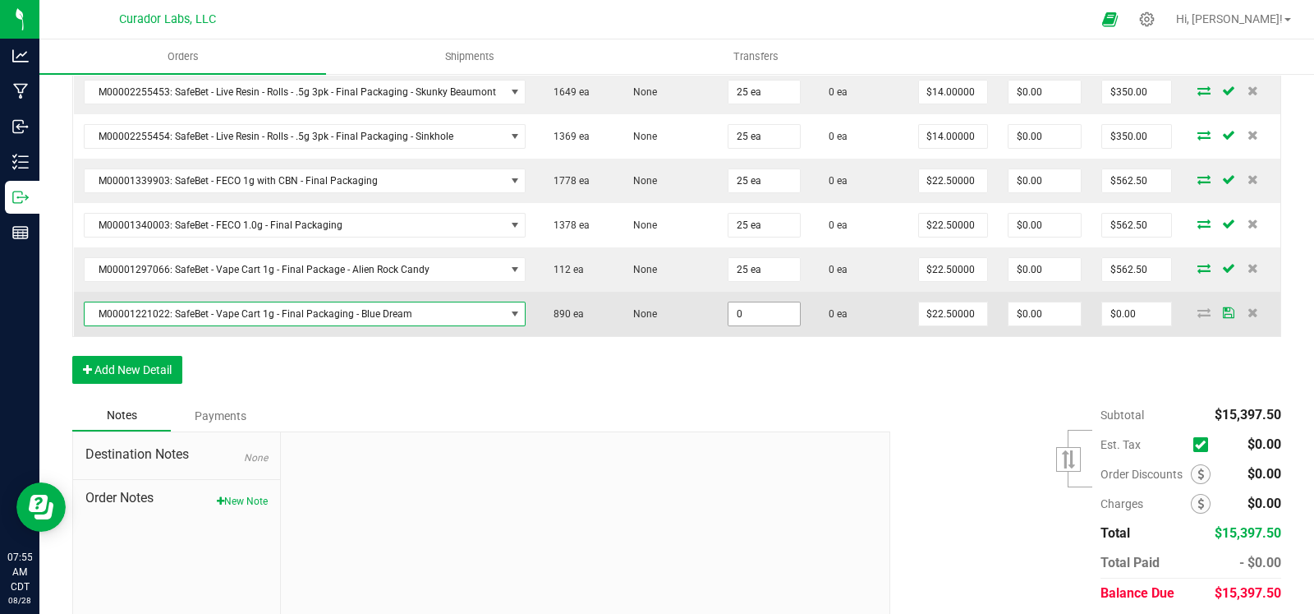
click at [734, 302] on input "0" at bounding box center [764, 313] width 71 height 23
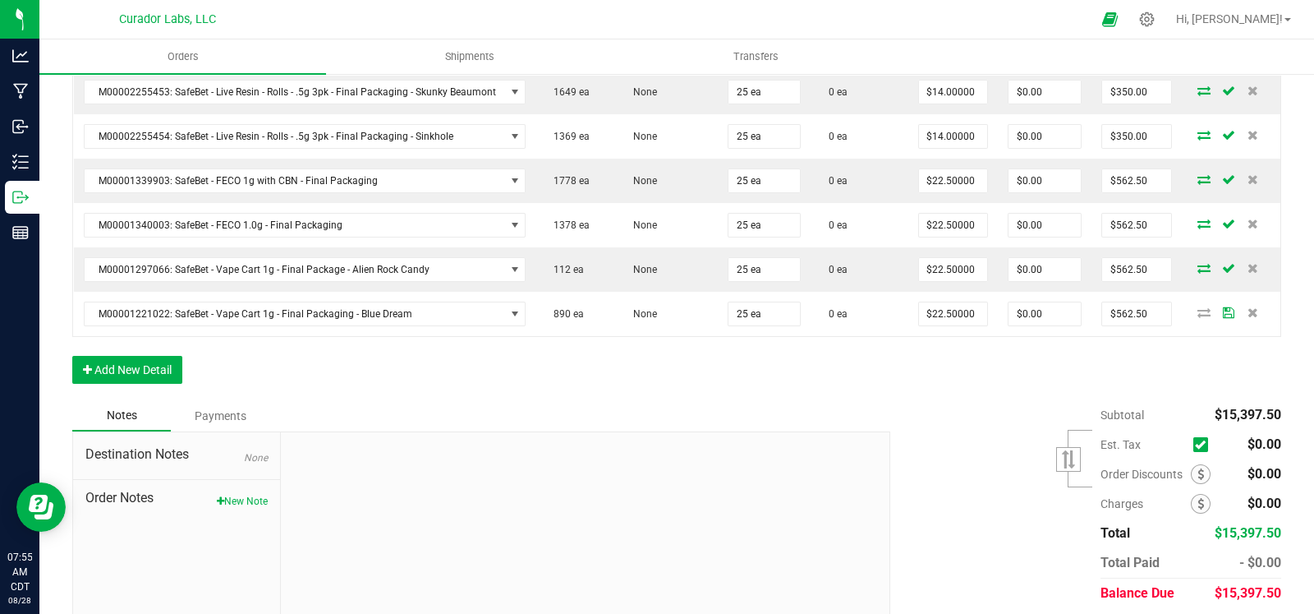
drag, startPoint x: 489, startPoint y: 380, endPoint x: 193, endPoint y: 339, distance: 298.6
click at [145, 356] on button "Add New Detail" at bounding box center [127, 370] width 110 height 28
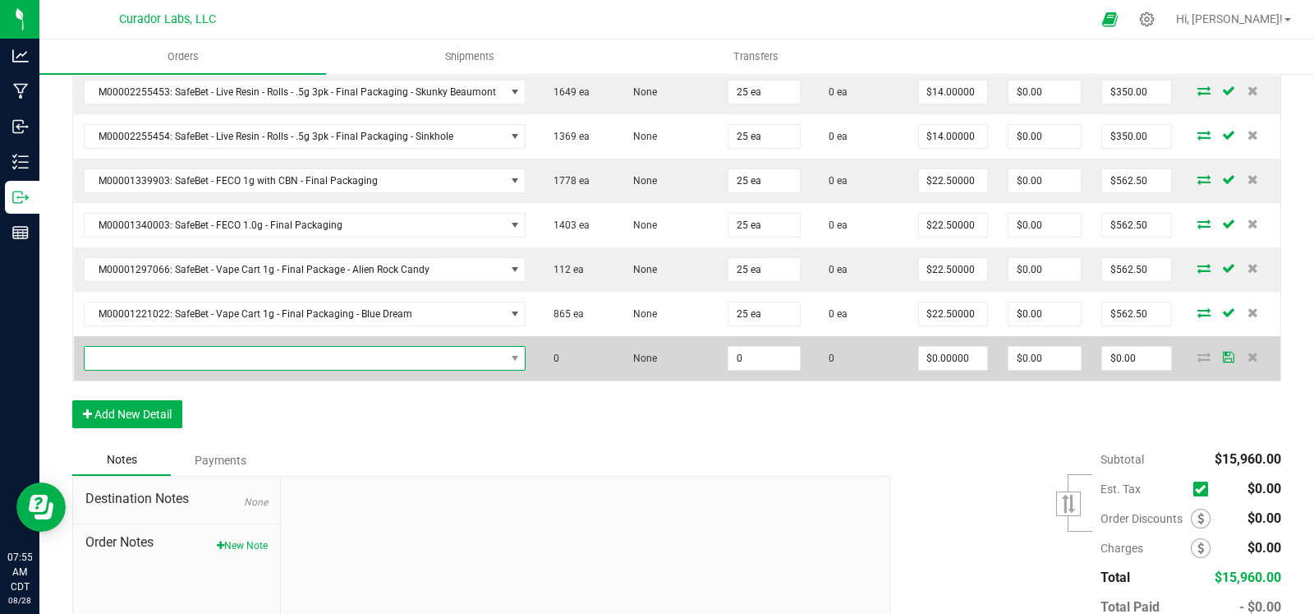
click at [167, 347] on span "NO DATA FOUND" at bounding box center [295, 358] width 421 height 23
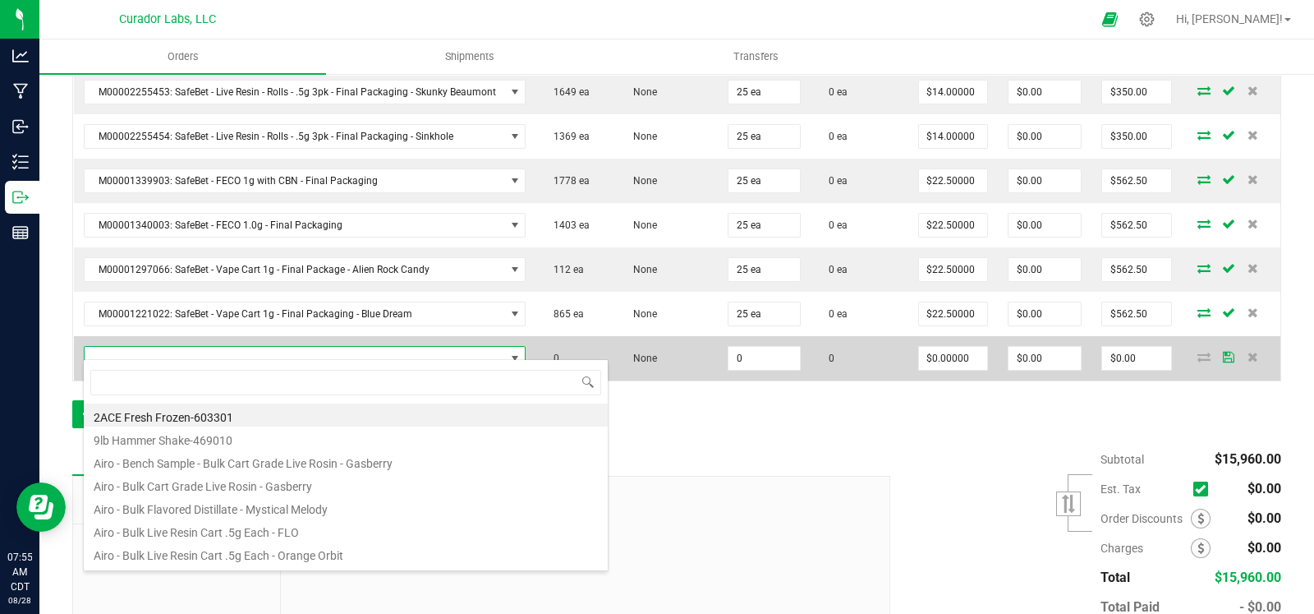
scroll to position [24, 435]
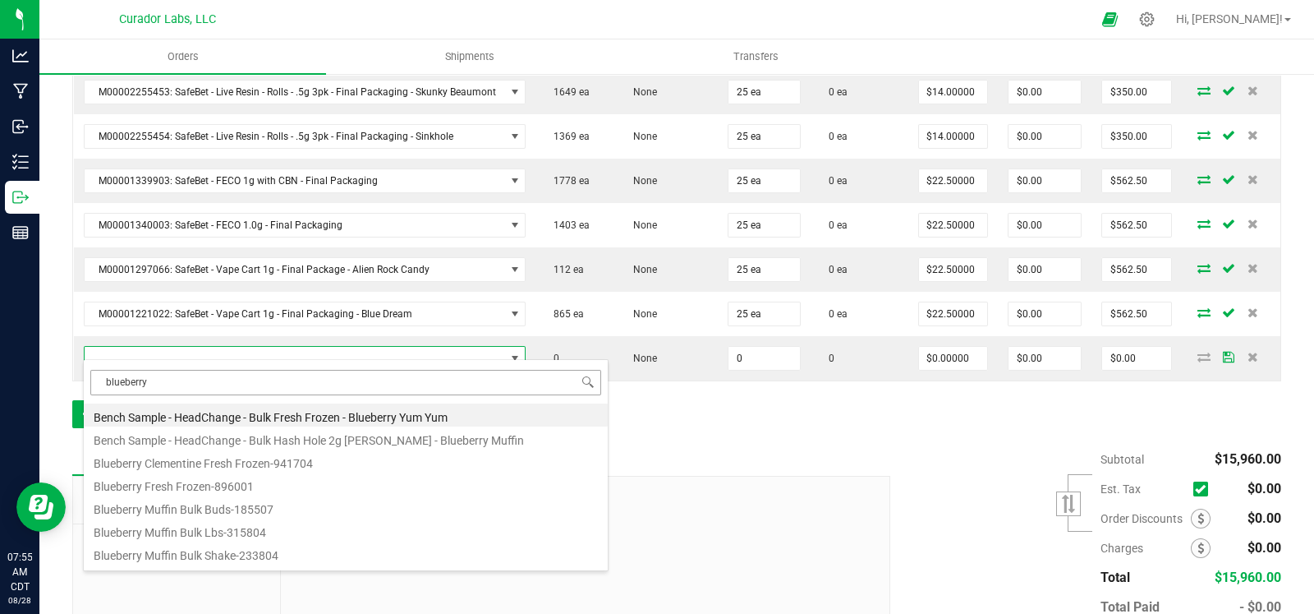
click at [103, 384] on input "blueberry" at bounding box center [345, 382] width 511 height 25
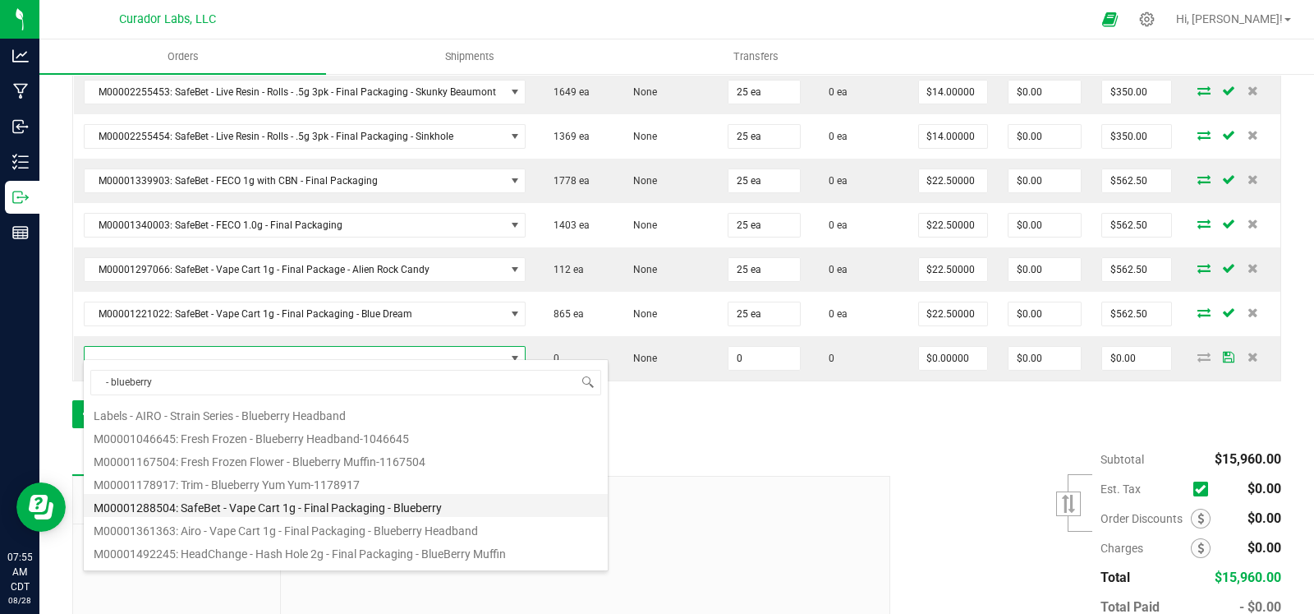
scroll to position [140, 0]
click at [293, 504] on li "M00001288504: SafeBet - Vape Cart 1g - Final Packaging - Blueberry" at bounding box center [346, 504] width 524 height 23
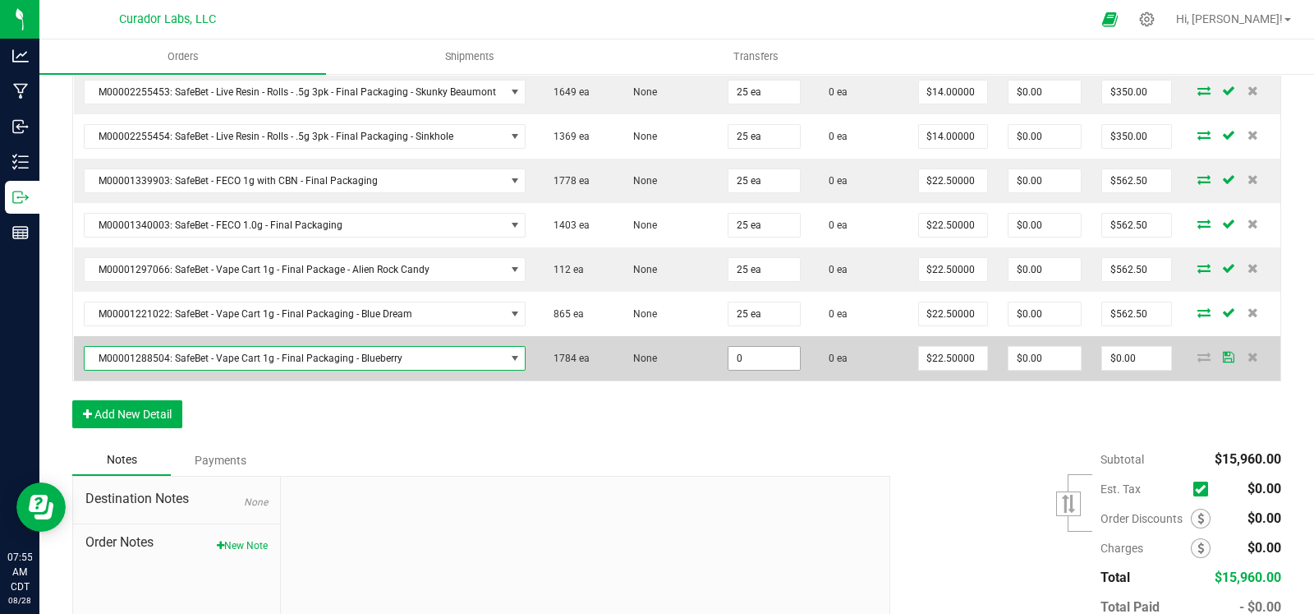
click at [768, 356] on input "0" at bounding box center [764, 358] width 71 height 23
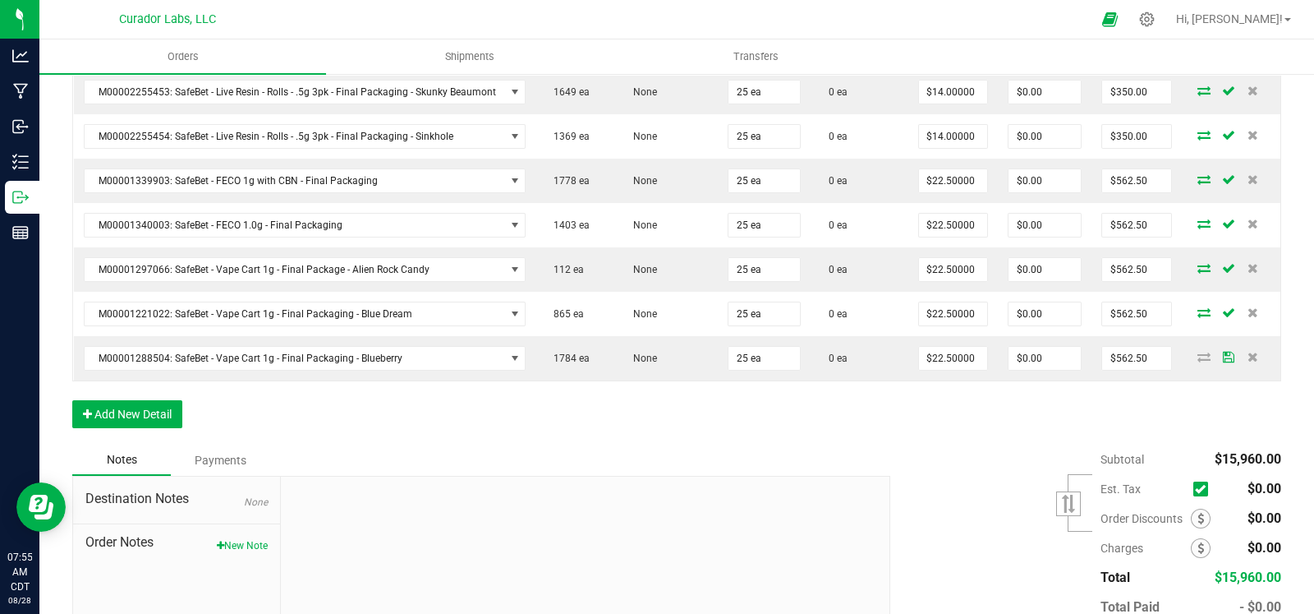
click at [168, 400] on button "Add New Detail" at bounding box center [127, 414] width 110 height 28
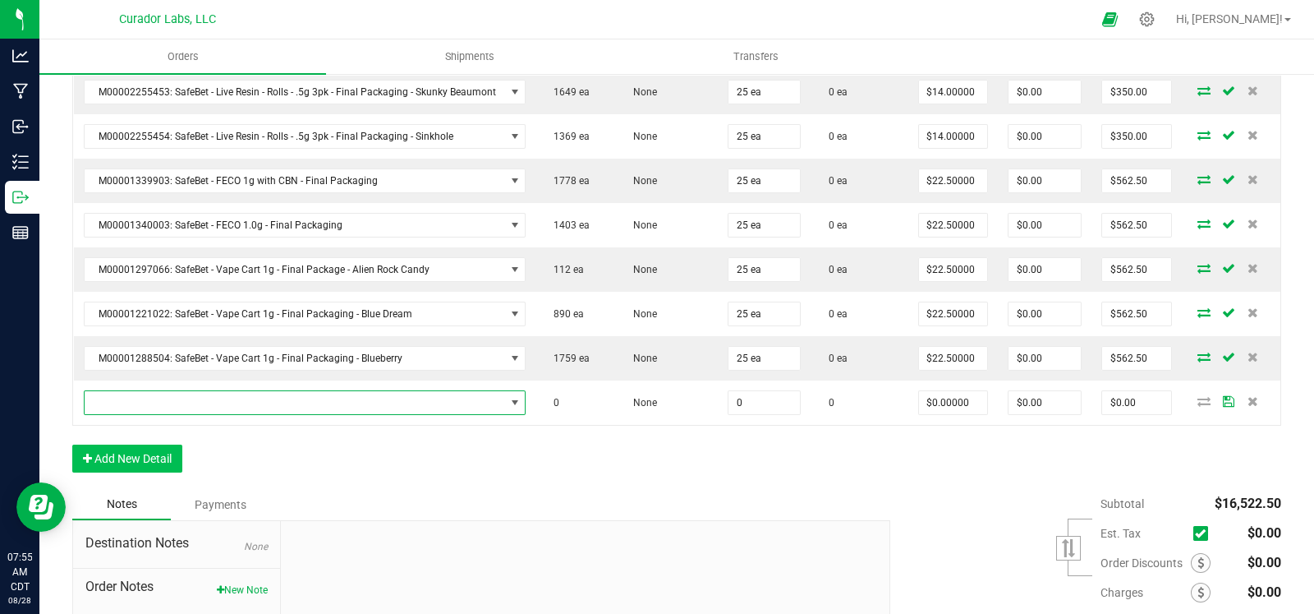
click at [172, 395] on span "NO DATA FOUND" at bounding box center [295, 402] width 421 height 23
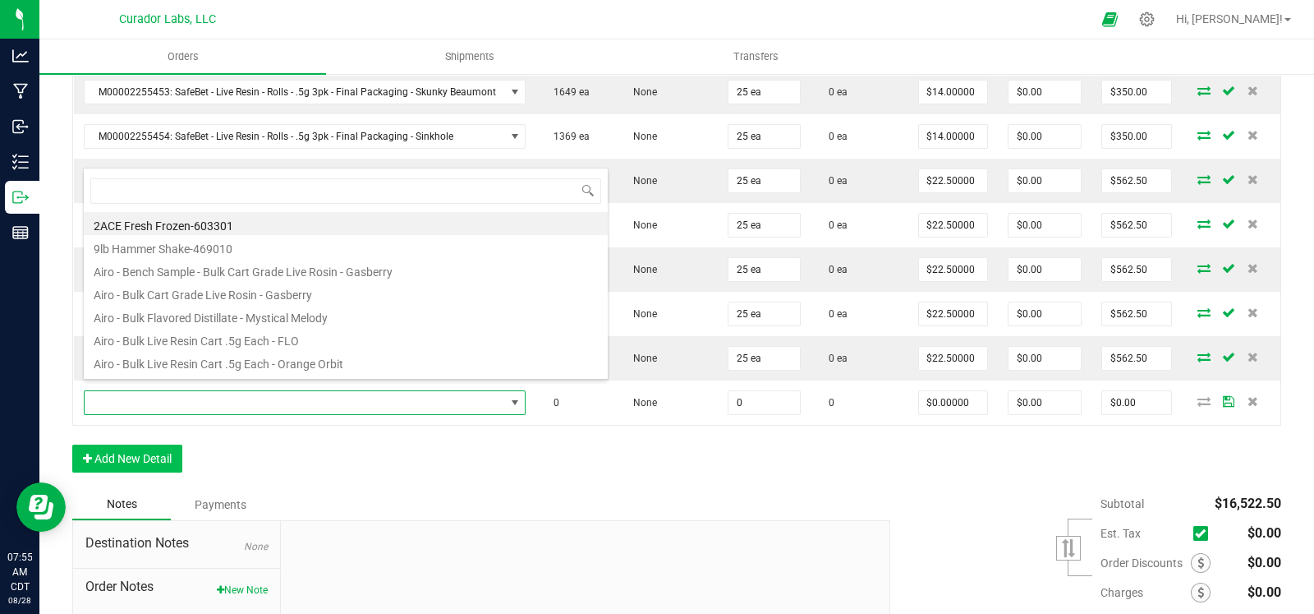
scroll to position [24, 435]
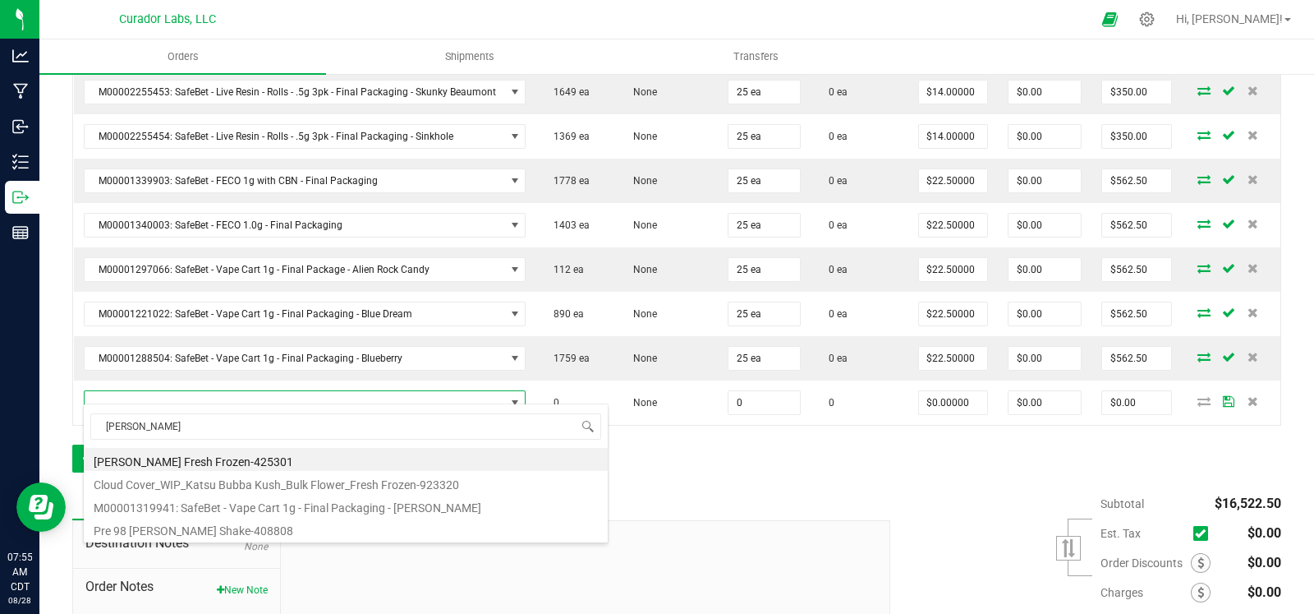
drag, startPoint x: 259, startPoint y: 502, endPoint x: 629, endPoint y: 417, distance: 380.2
click at [262, 503] on li "M00001319941: SafeBet - Vape Cart 1g - Final Packaging - Bubba Kush" at bounding box center [346, 505] width 524 height 23
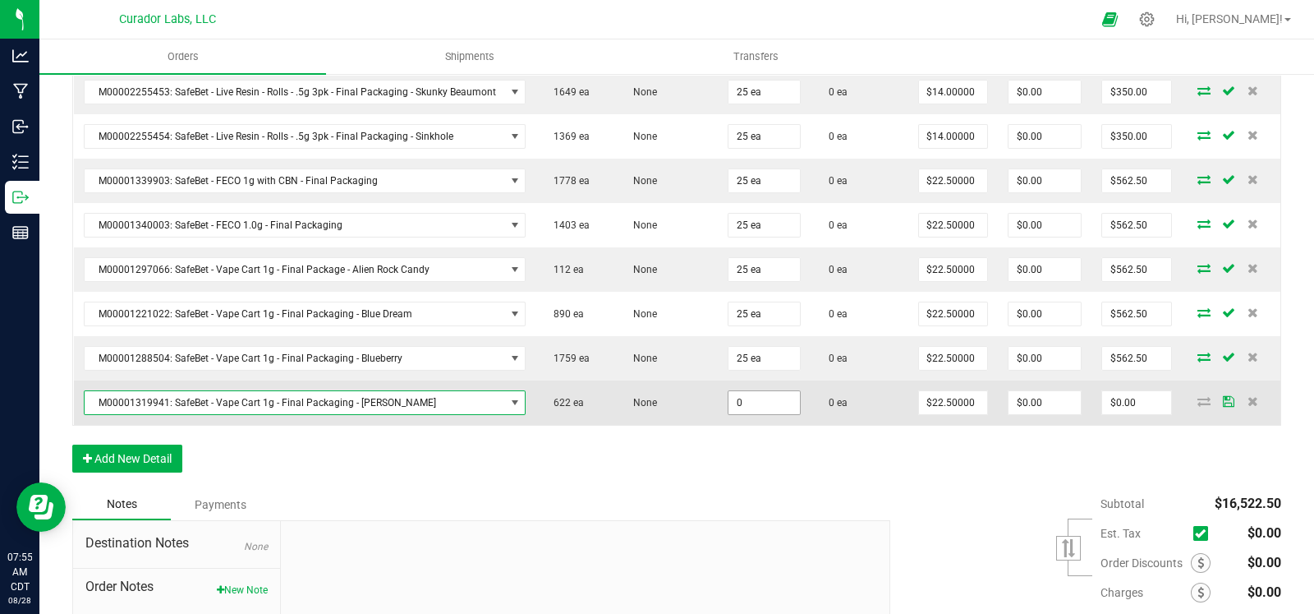
click at [742, 391] on input "0" at bounding box center [764, 402] width 71 height 23
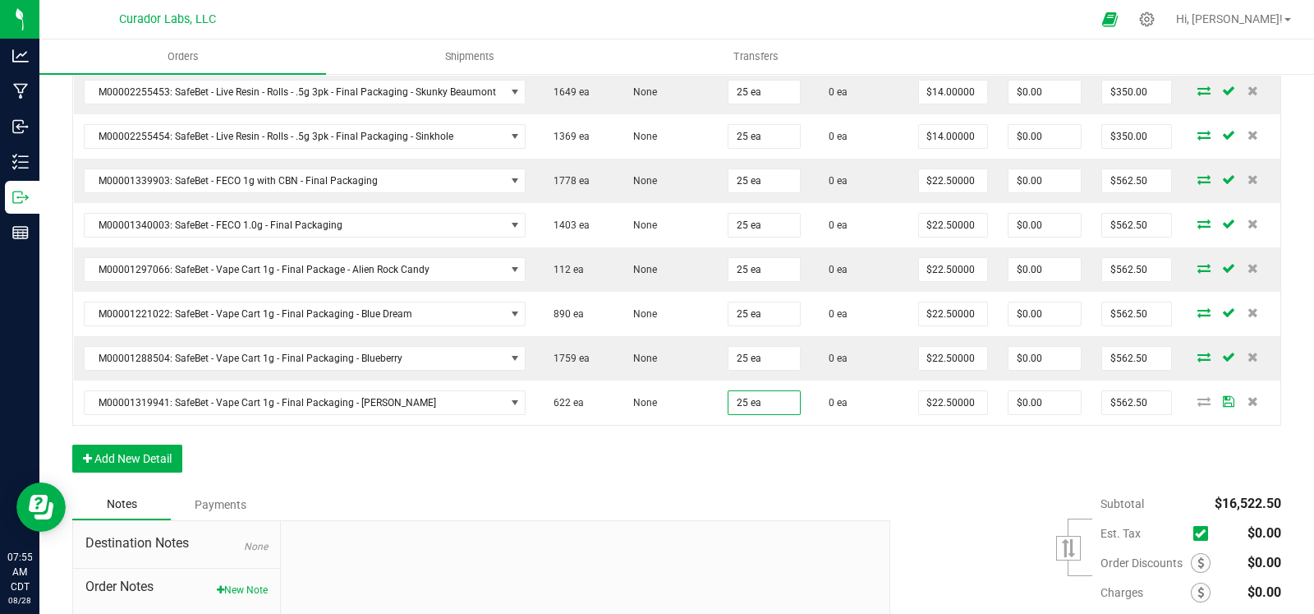
drag, startPoint x: 691, startPoint y: 445, endPoint x: 632, endPoint y: 445, distance: 59.2
click at [136, 444] on button "Add New Detail" at bounding box center [127, 458] width 110 height 28
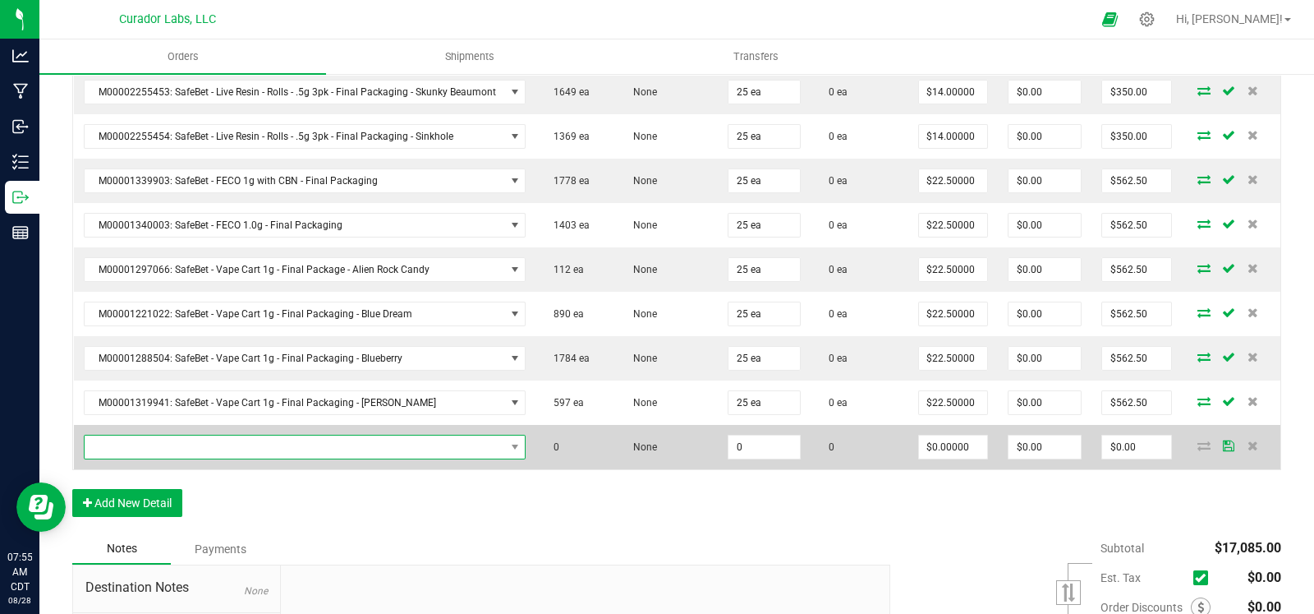
click at [145, 435] on span "NO DATA FOUND" at bounding box center [295, 446] width 421 height 23
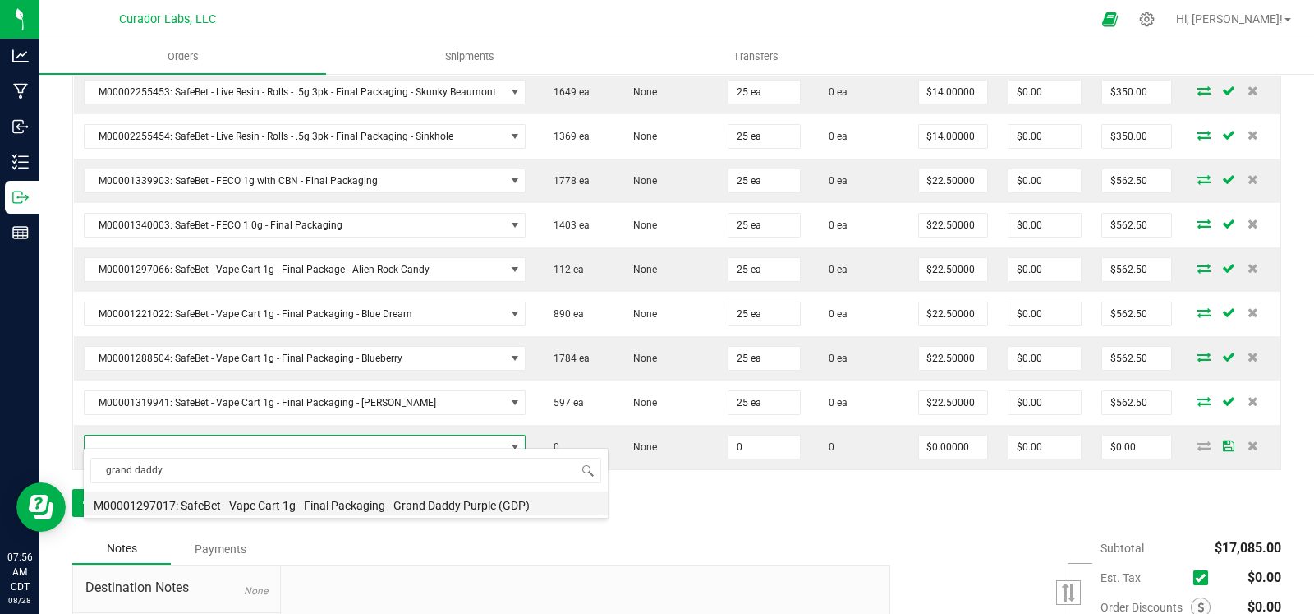
click at [329, 499] on li "M00001297017: SafeBet - Vape Cart 1g - Final Packaging - Grand Daddy Purple (GD…" at bounding box center [346, 502] width 524 height 23
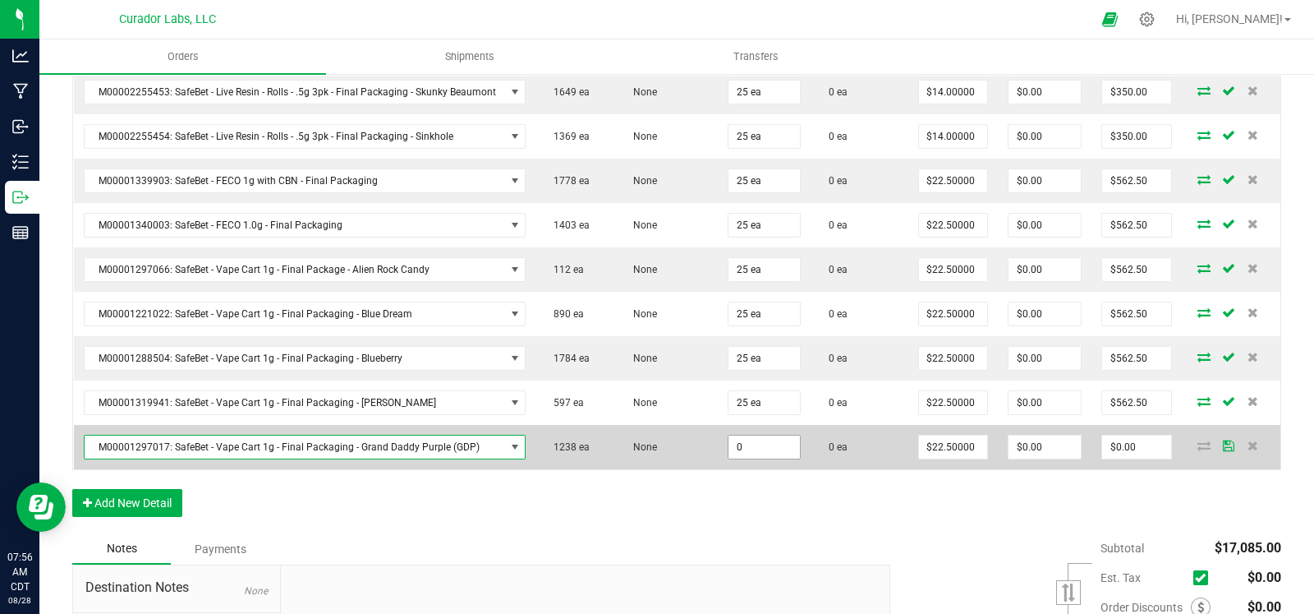
click at [742, 435] on input "0" at bounding box center [764, 446] width 71 height 23
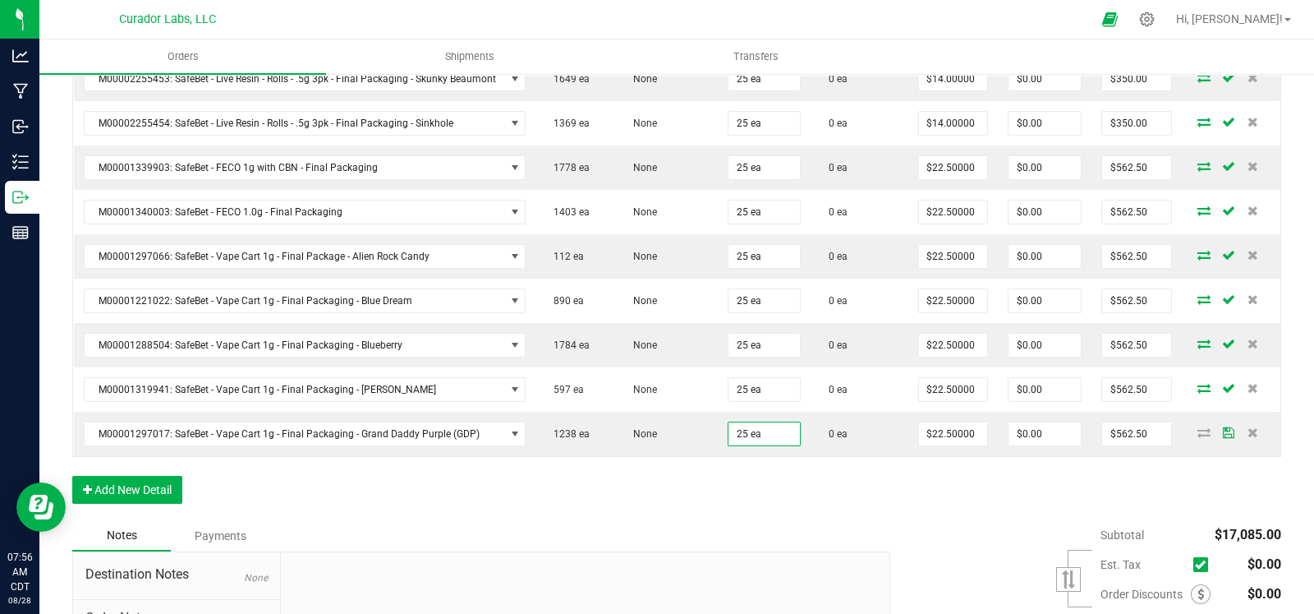
click at [126, 482] on button "Add New Detail" at bounding box center [127, 490] width 110 height 28
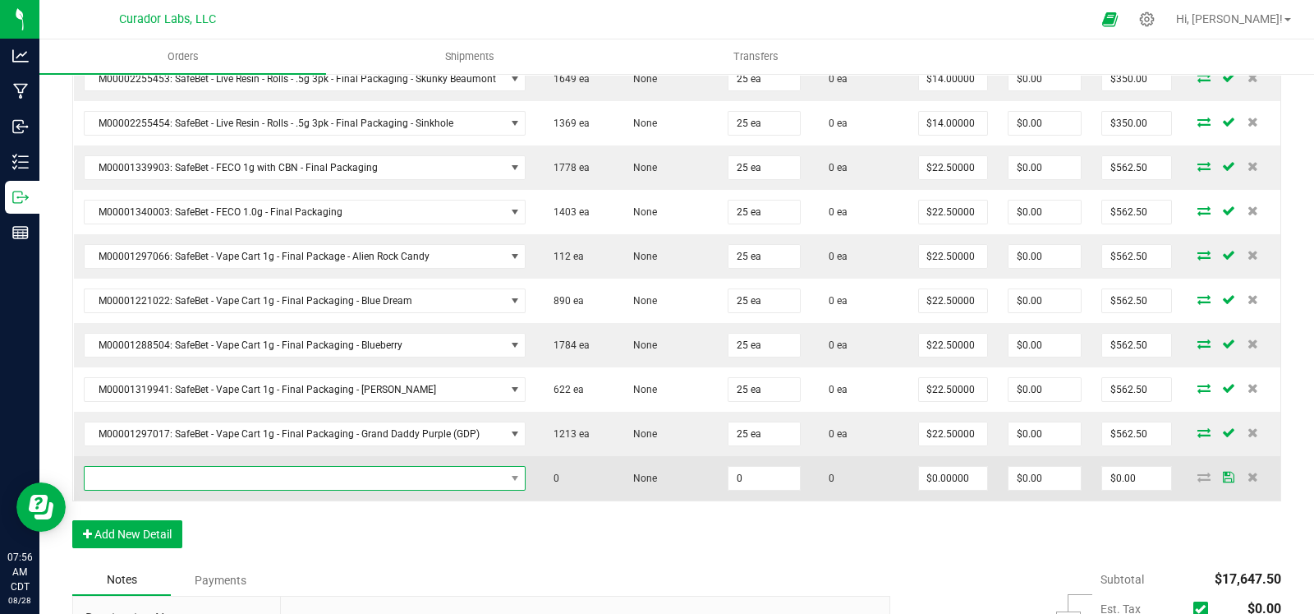
click at [196, 467] on span "NO DATA FOUND" at bounding box center [295, 478] width 421 height 23
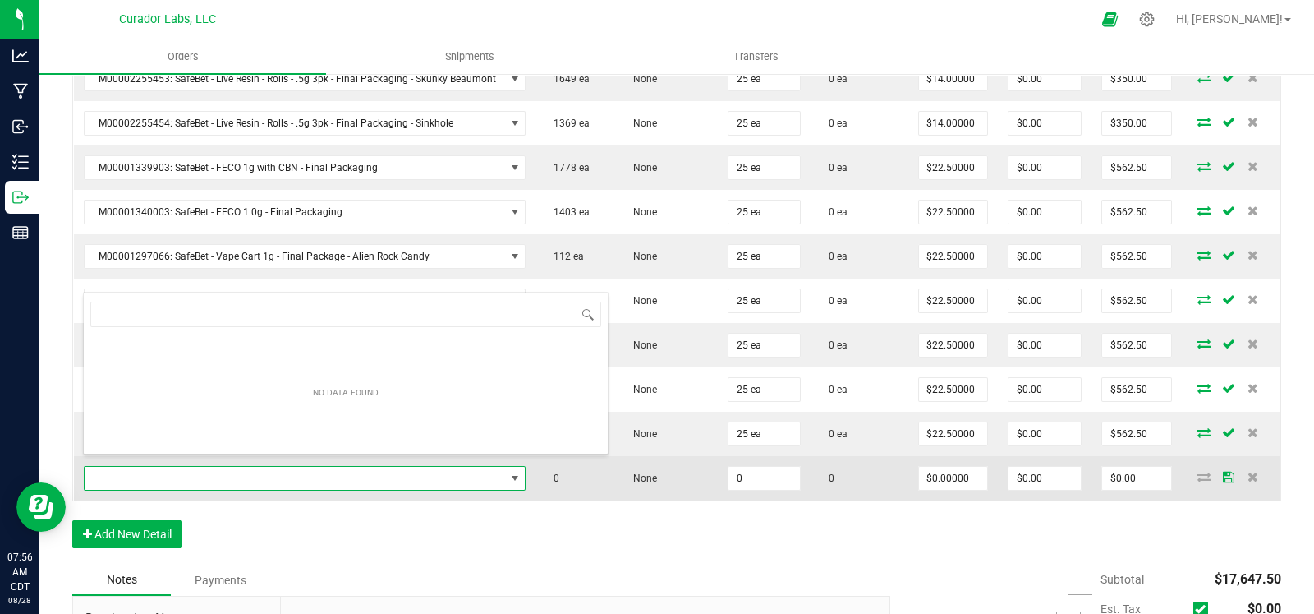
scroll to position [24, 435]
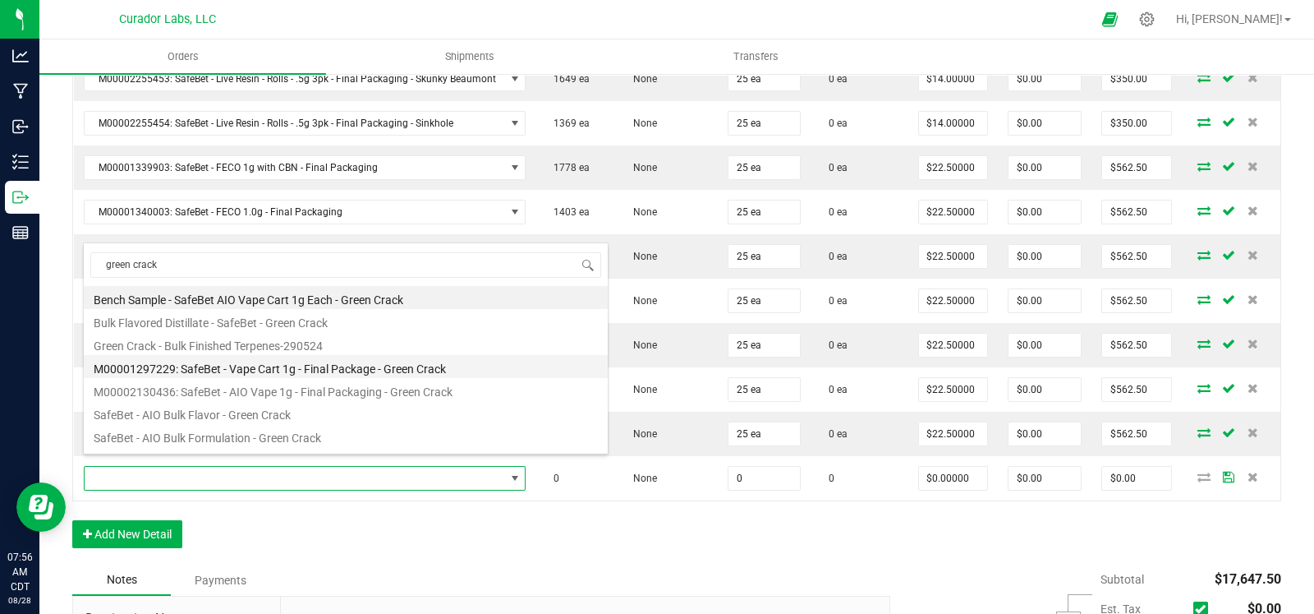
click at [297, 371] on li "M00001297229: SafeBet - Vape Cart 1g - Final Package - Green Crack" at bounding box center [346, 366] width 524 height 23
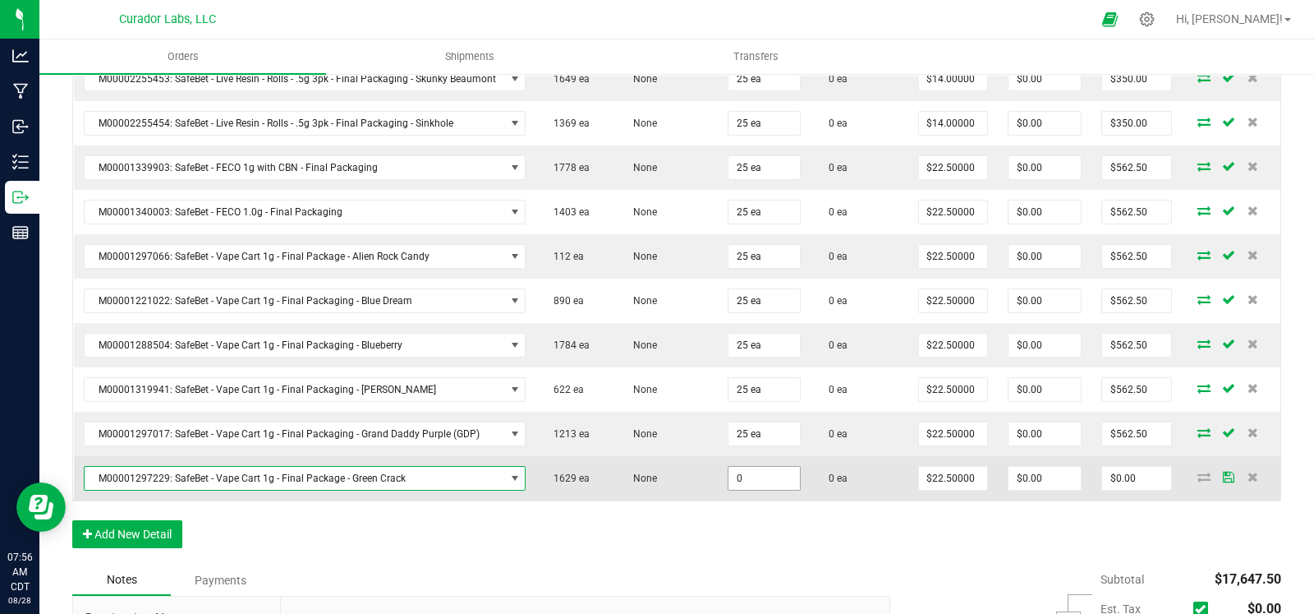
click at [762, 472] on input "0" at bounding box center [764, 478] width 71 height 23
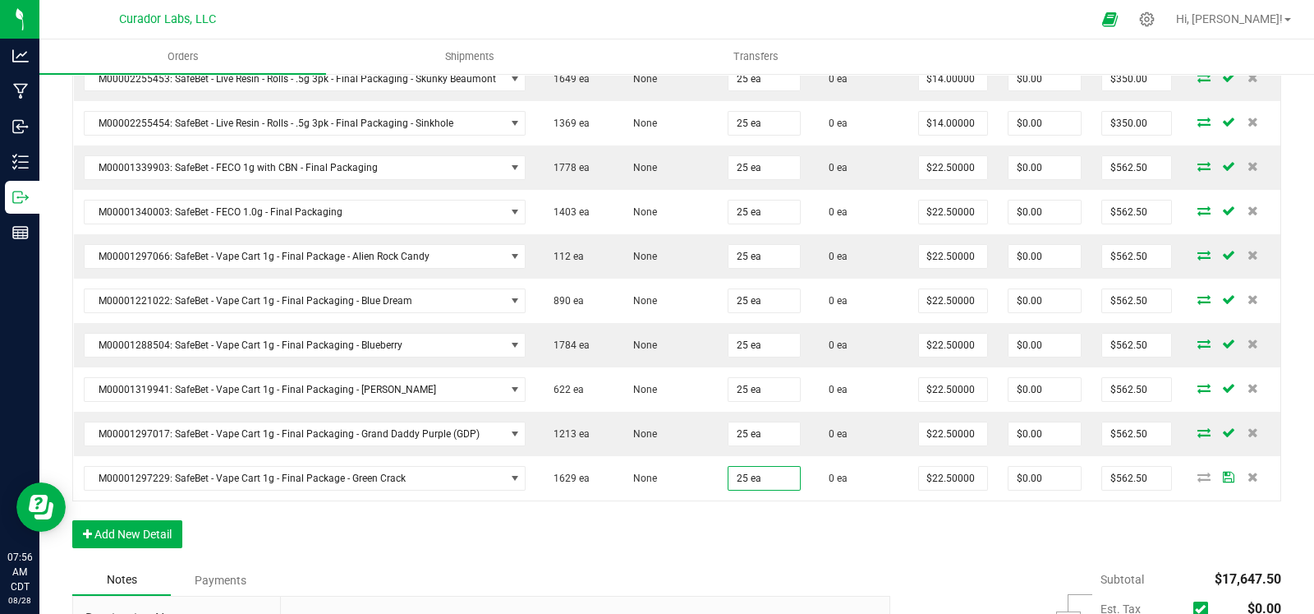
click at [155, 523] on button "Add New Detail" at bounding box center [127, 534] width 110 height 28
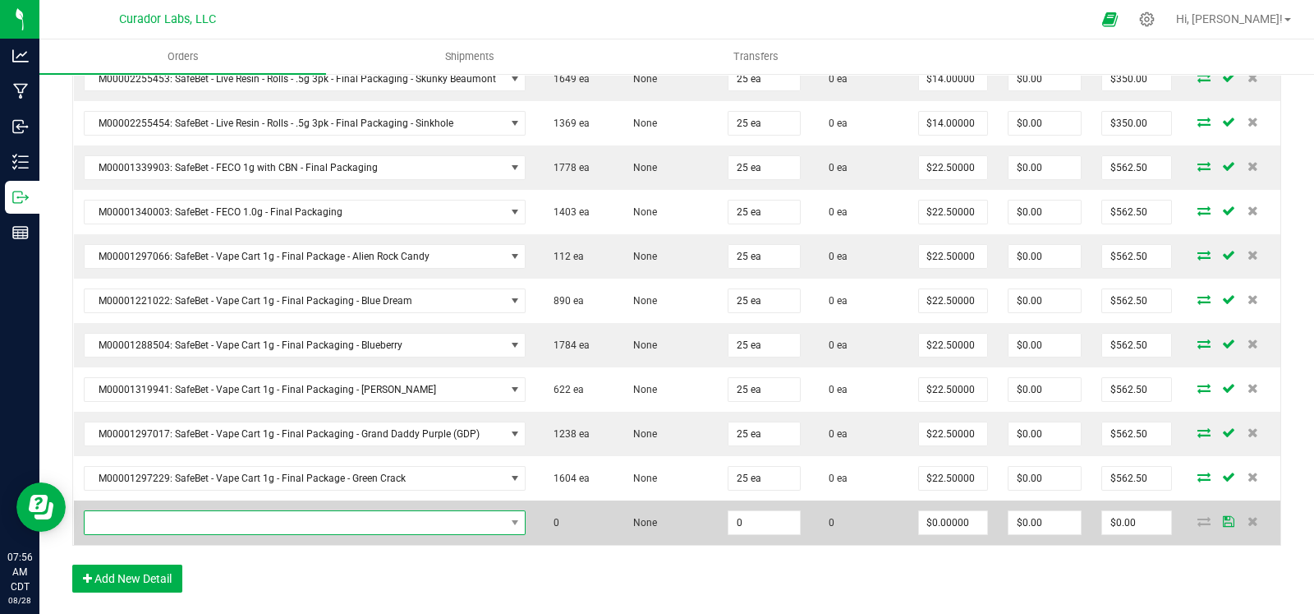
click at [205, 513] on span "NO DATA FOUND" at bounding box center [295, 522] width 421 height 23
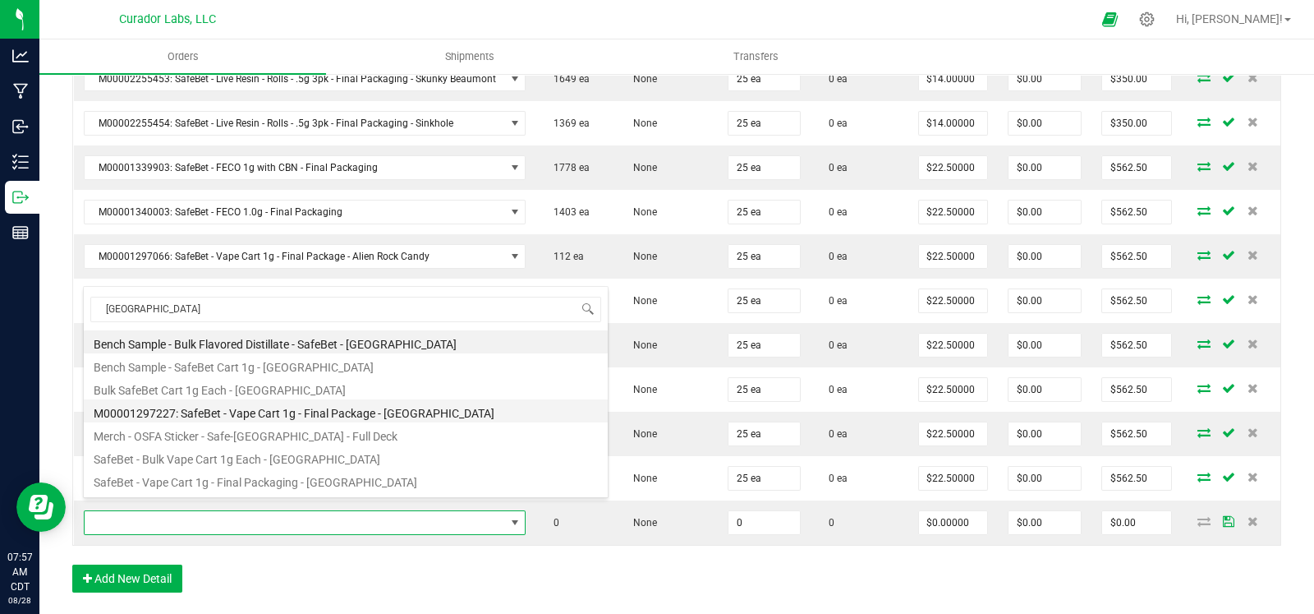
click at [386, 421] on li "M00001297227: SafeBet - Vape Cart 1g - Final Package - Kush Stadium" at bounding box center [346, 410] width 524 height 23
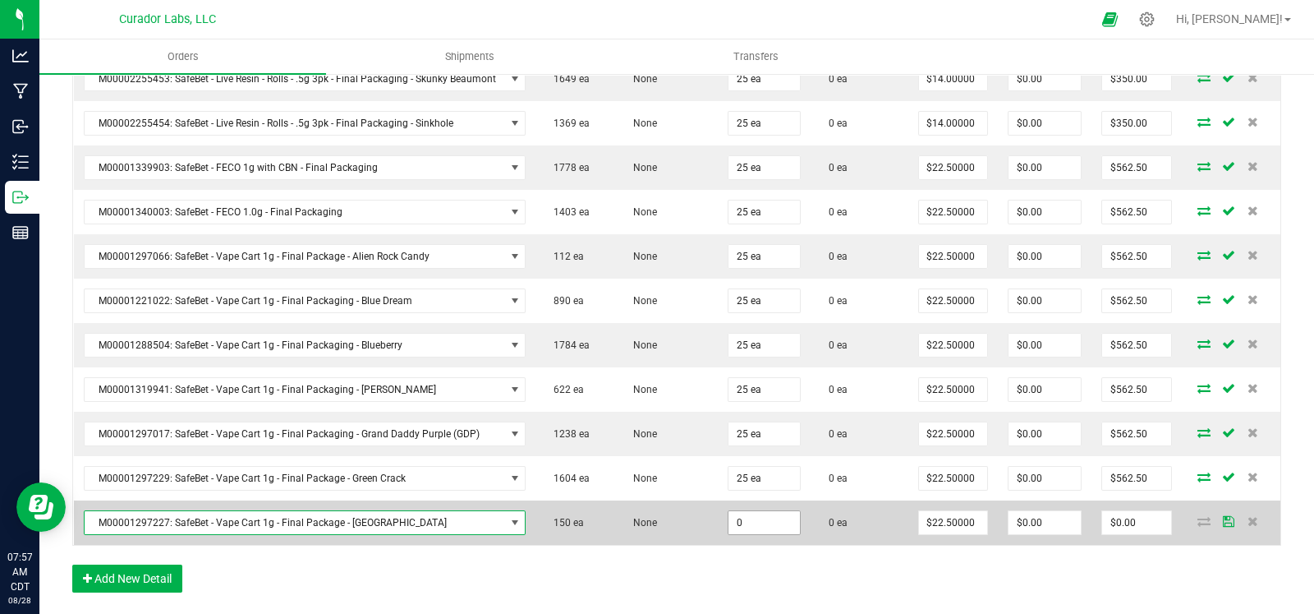
click at [752, 511] on input "0" at bounding box center [764, 522] width 71 height 23
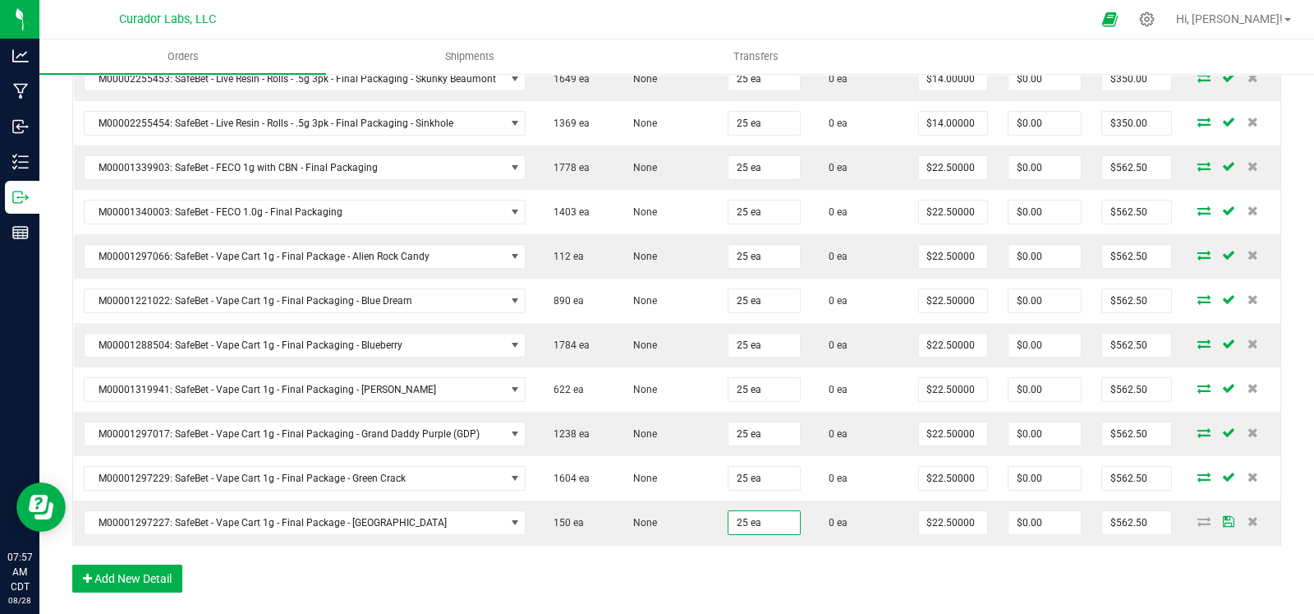
click at [168, 564] on button "Add New Detail" at bounding box center [127, 578] width 110 height 28
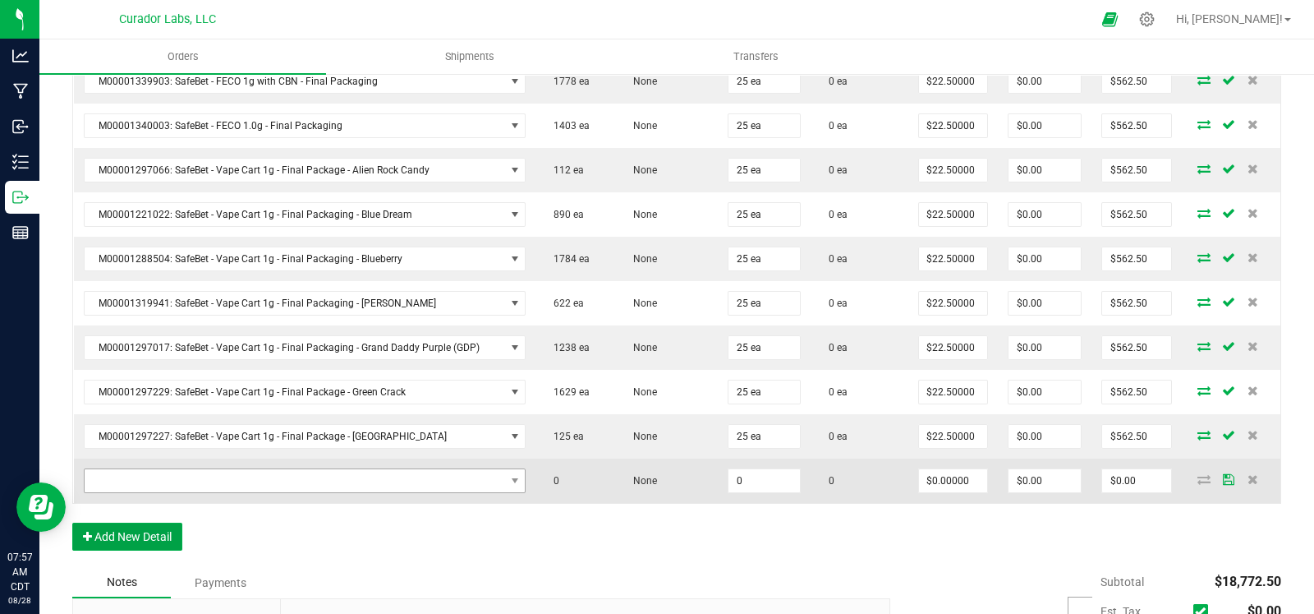
scroll to position [1740, 0]
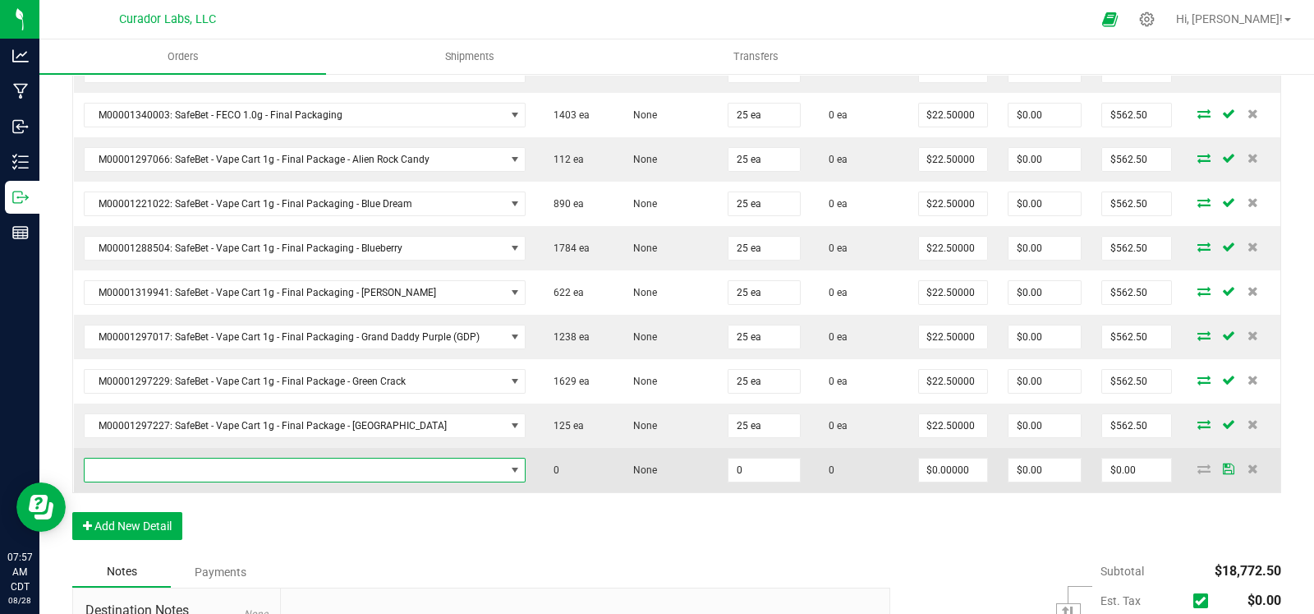
click at [315, 458] on span "NO DATA FOUND" at bounding box center [295, 469] width 421 height 23
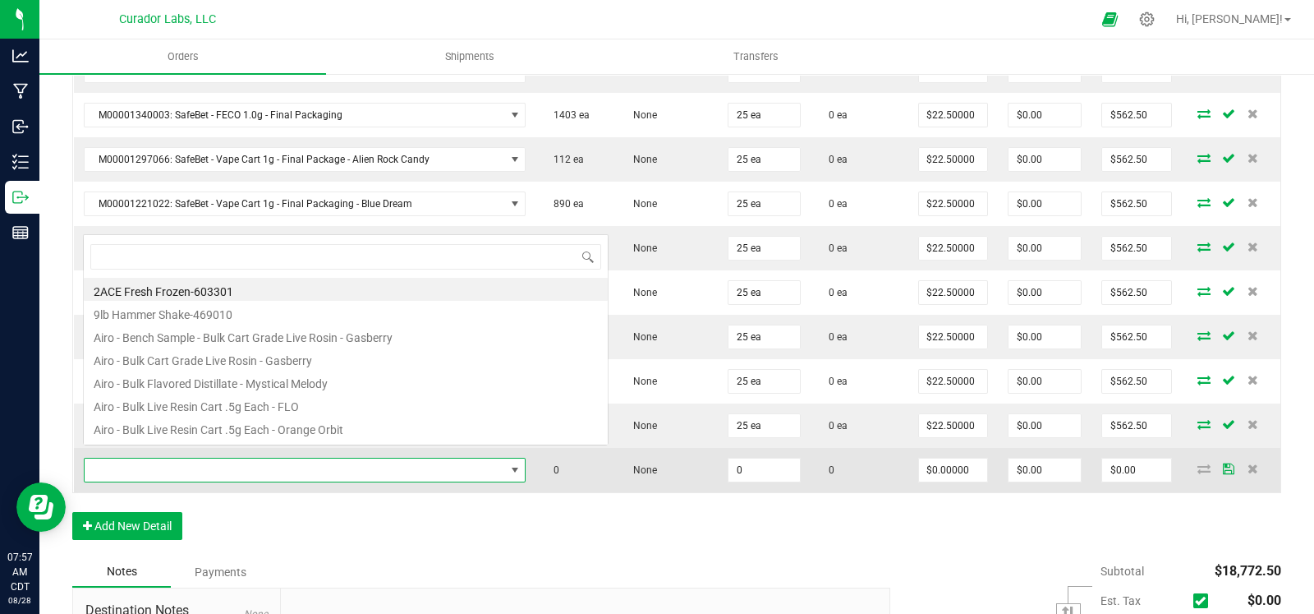
scroll to position [24, 435]
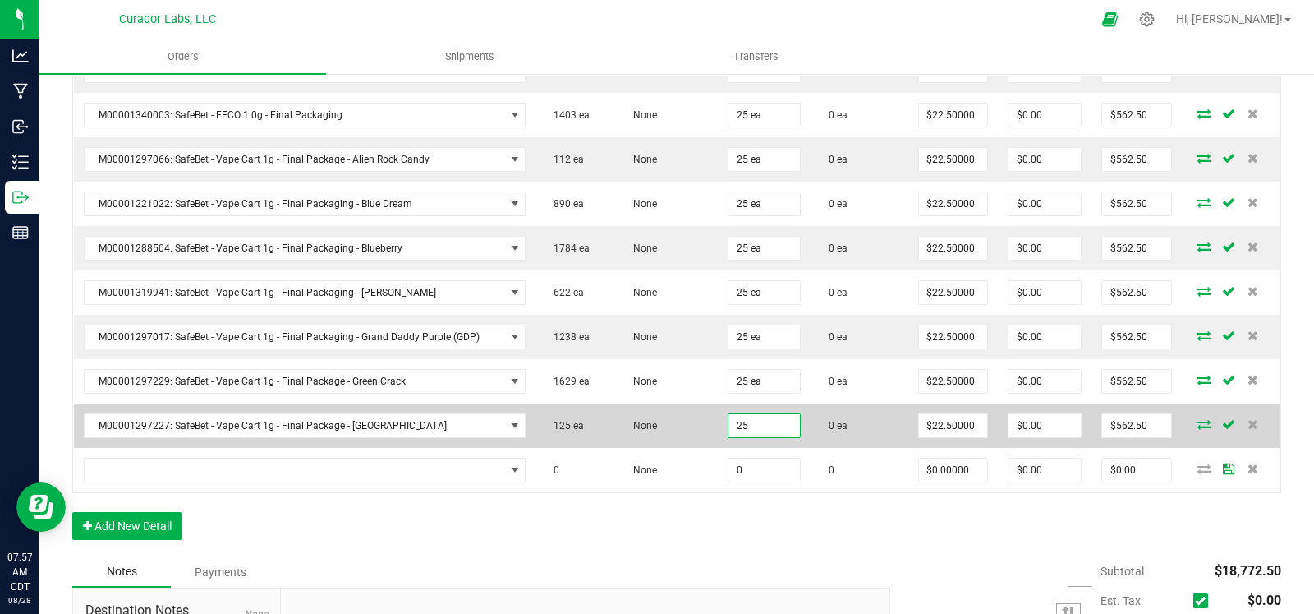
click at [777, 414] on input "25" at bounding box center [764, 425] width 71 height 23
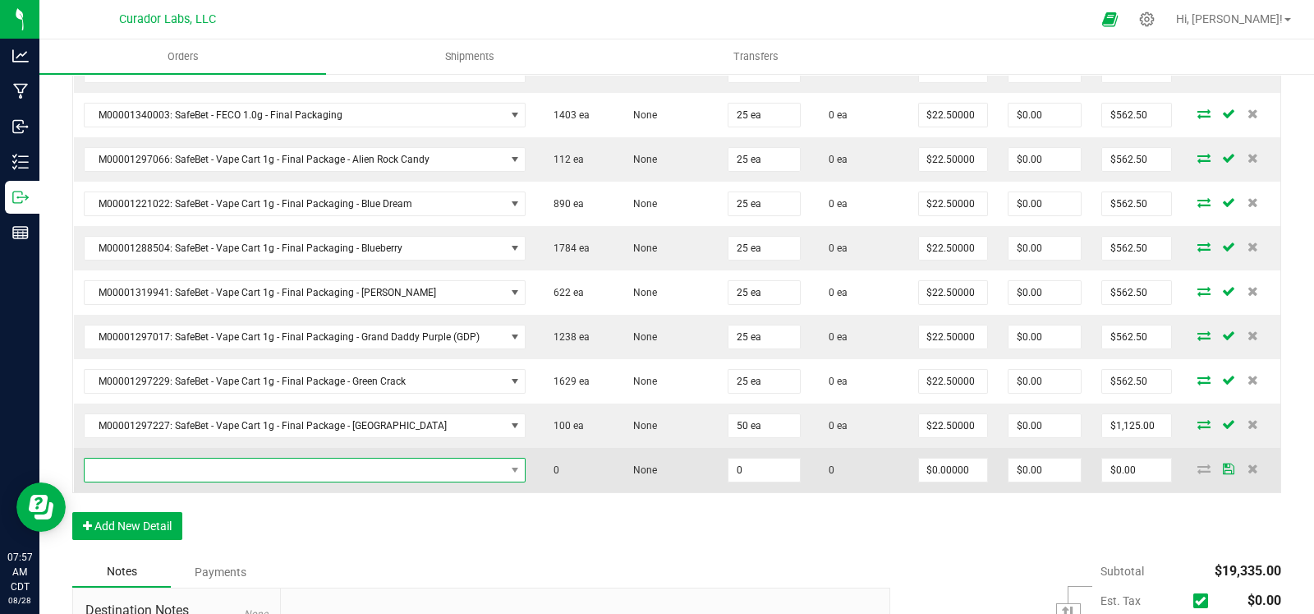
click at [344, 458] on span "NO DATA FOUND" at bounding box center [295, 469] width 421 height 23
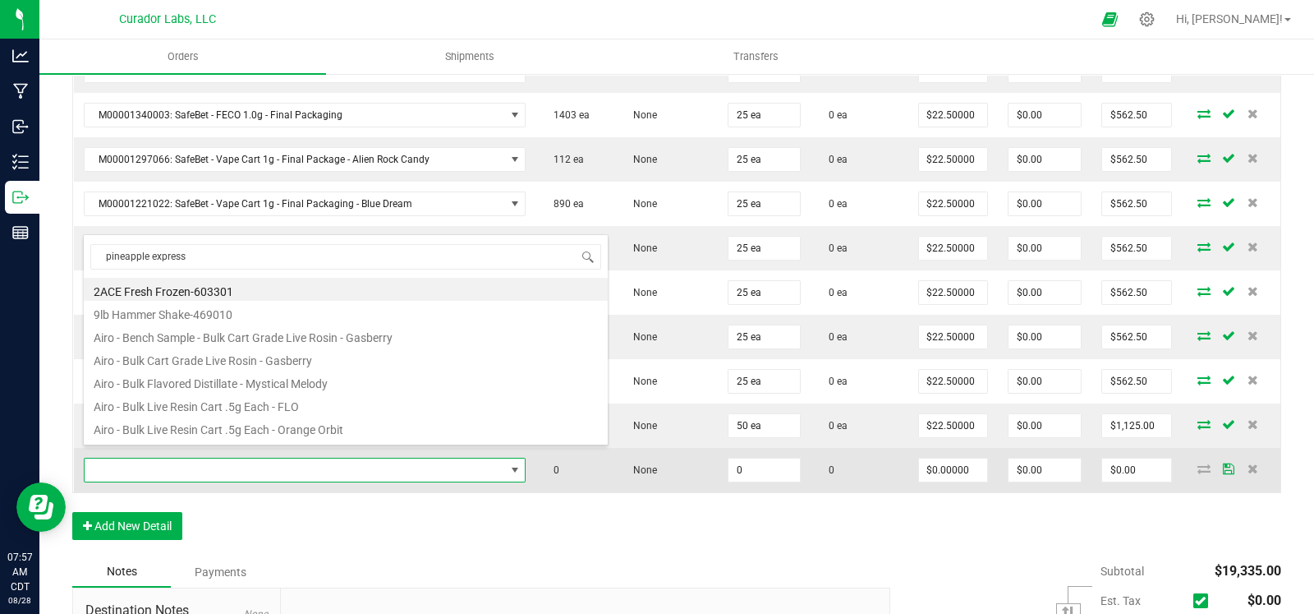
scroll to position [0, 0]
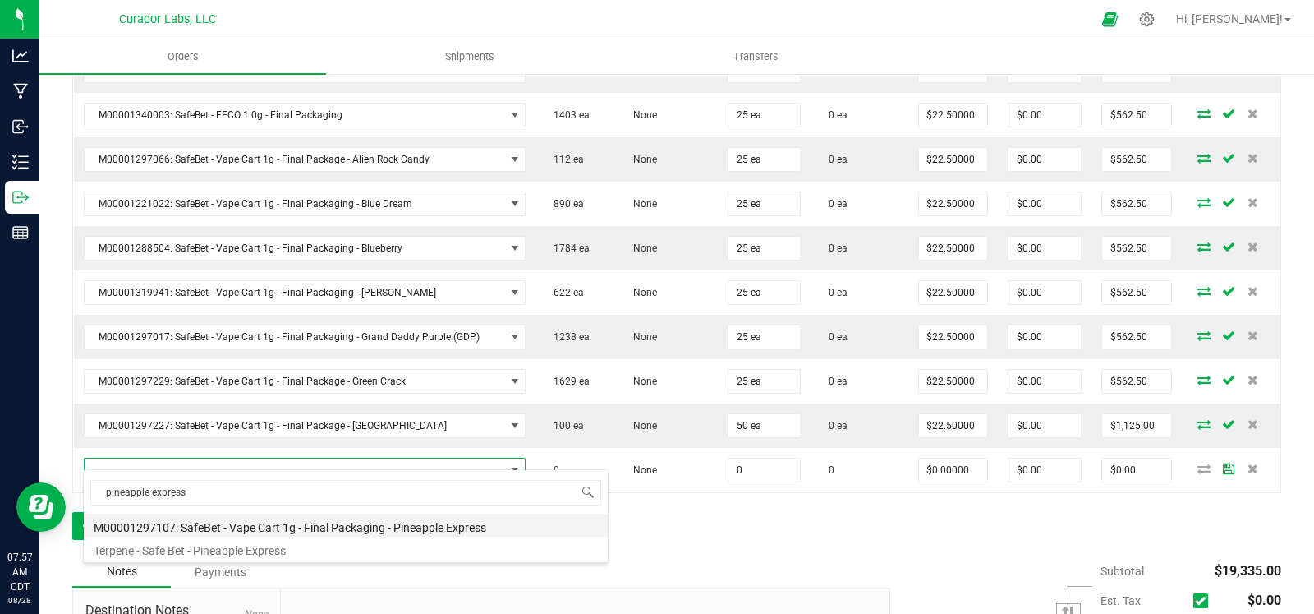
click at [333, 523] on li "M00001297107: SafeBet - Vape Cart 1g - Final Packaging - Pineapple Express" at bounding box center [346, 524] width 524 height 23
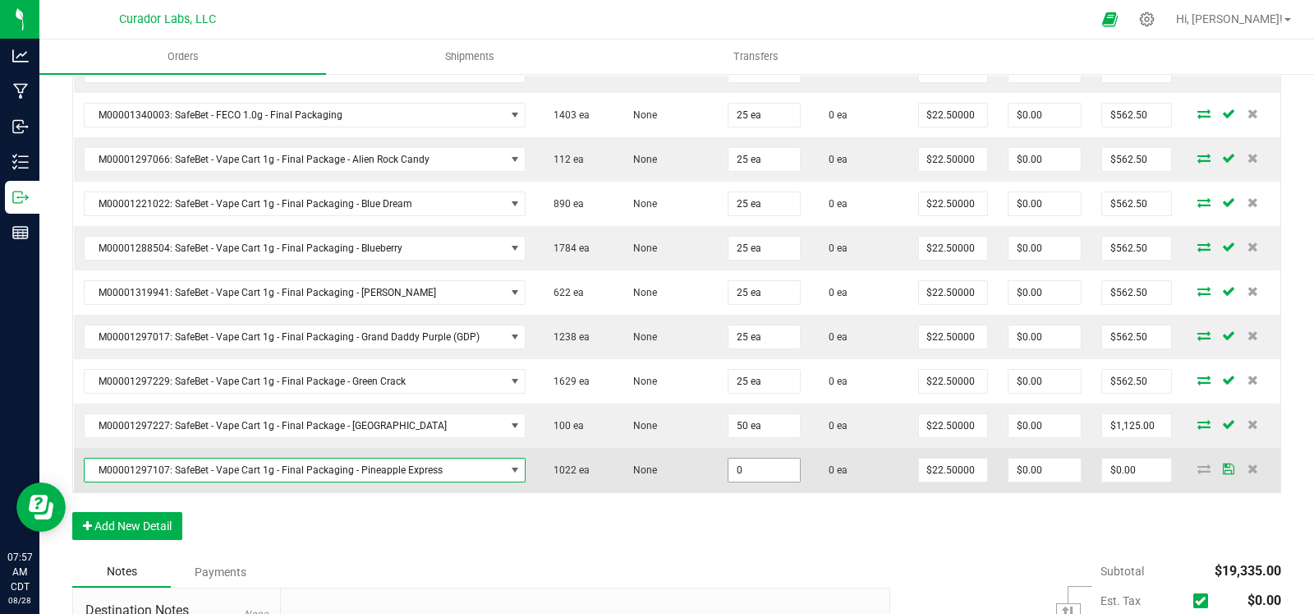
click at [744, 458] on input "0" at bounding box center [764, 469] width 71 height 23
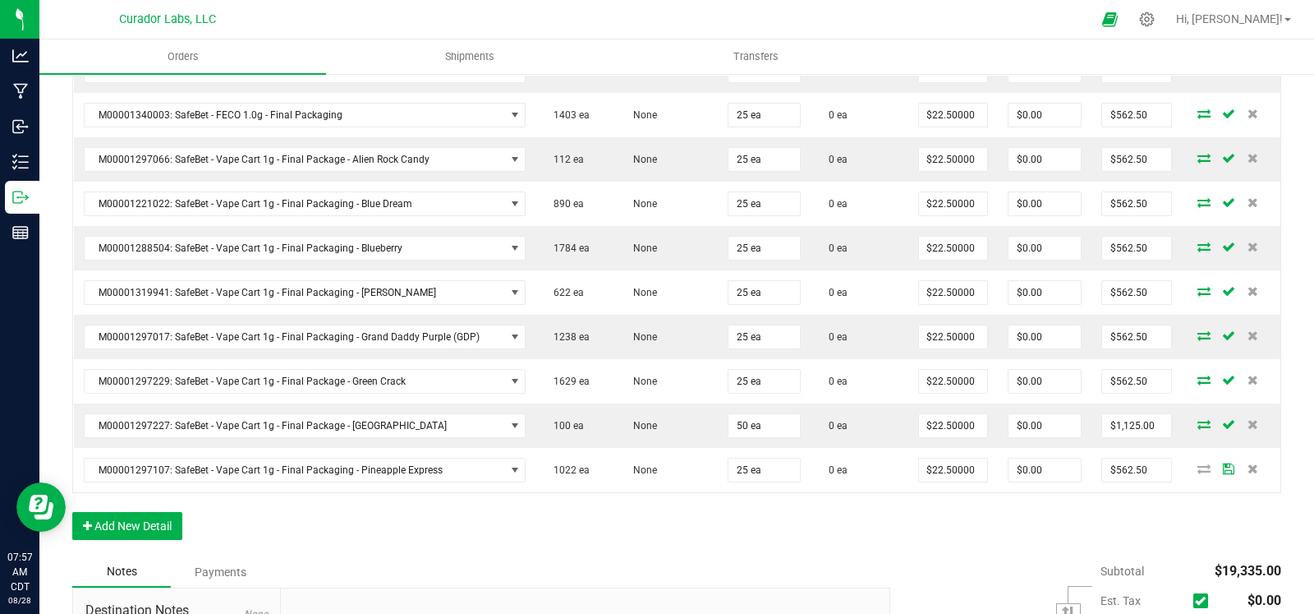
click at [158, 512] on button "Add New Detail" at bounding box center [127, 526] width 110 height 28
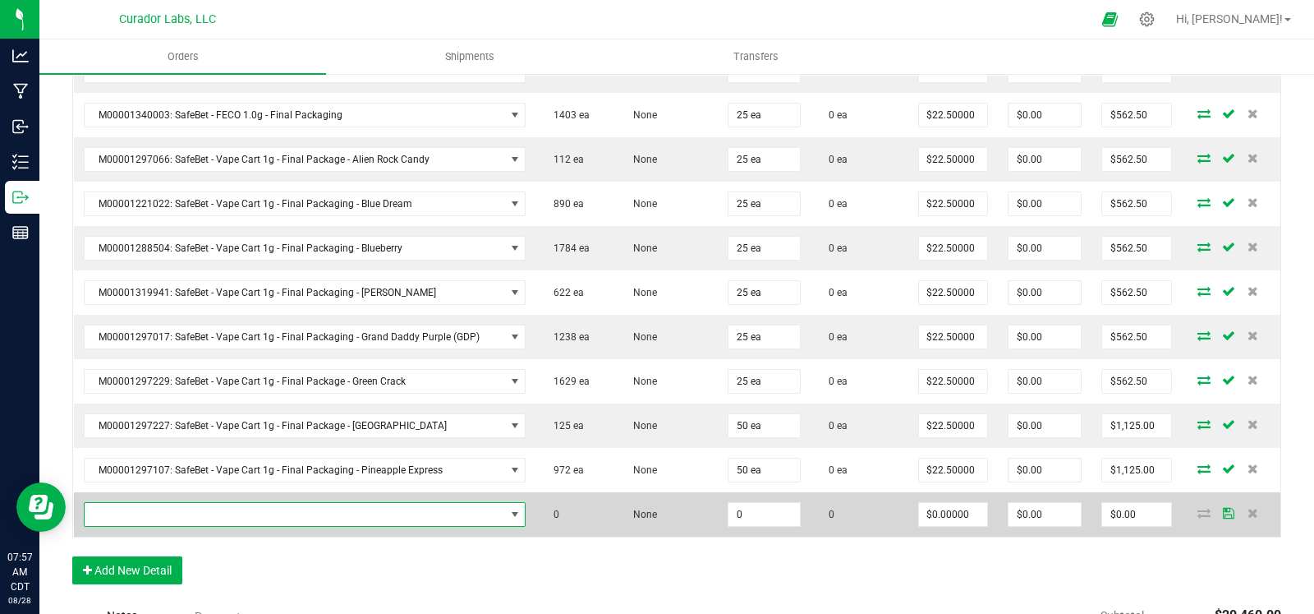
click at [188, 503] on span "NO DATA FOUND" at bounding box center [295, 514] width 421 height 23
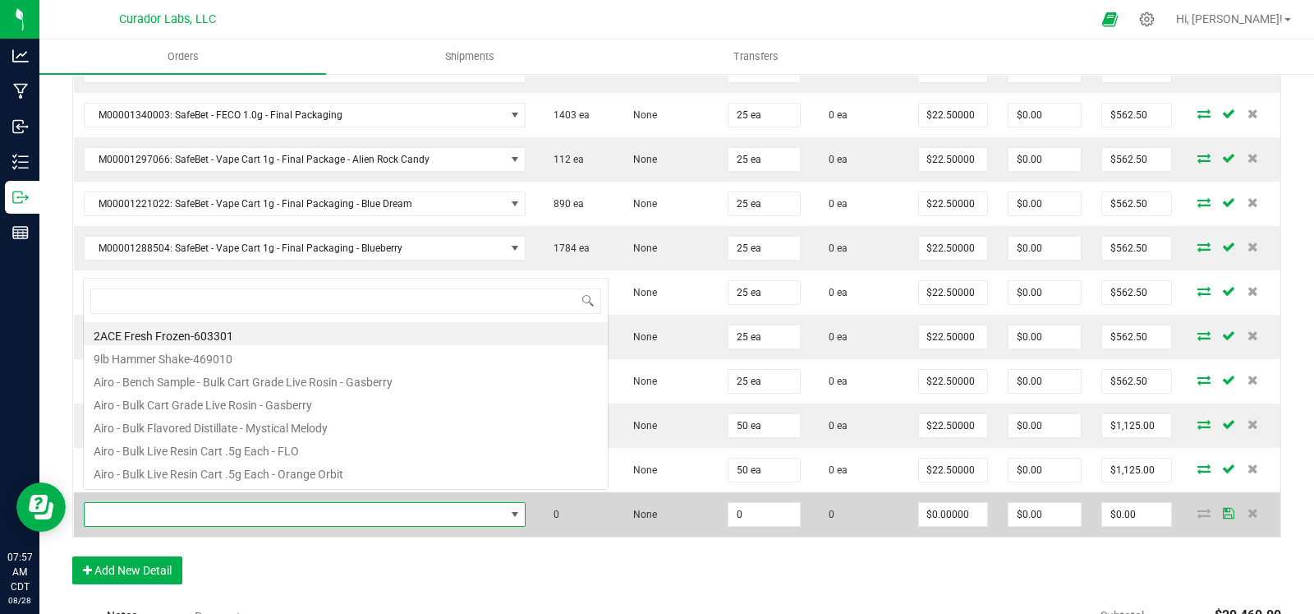
scroll to position [24, 435]
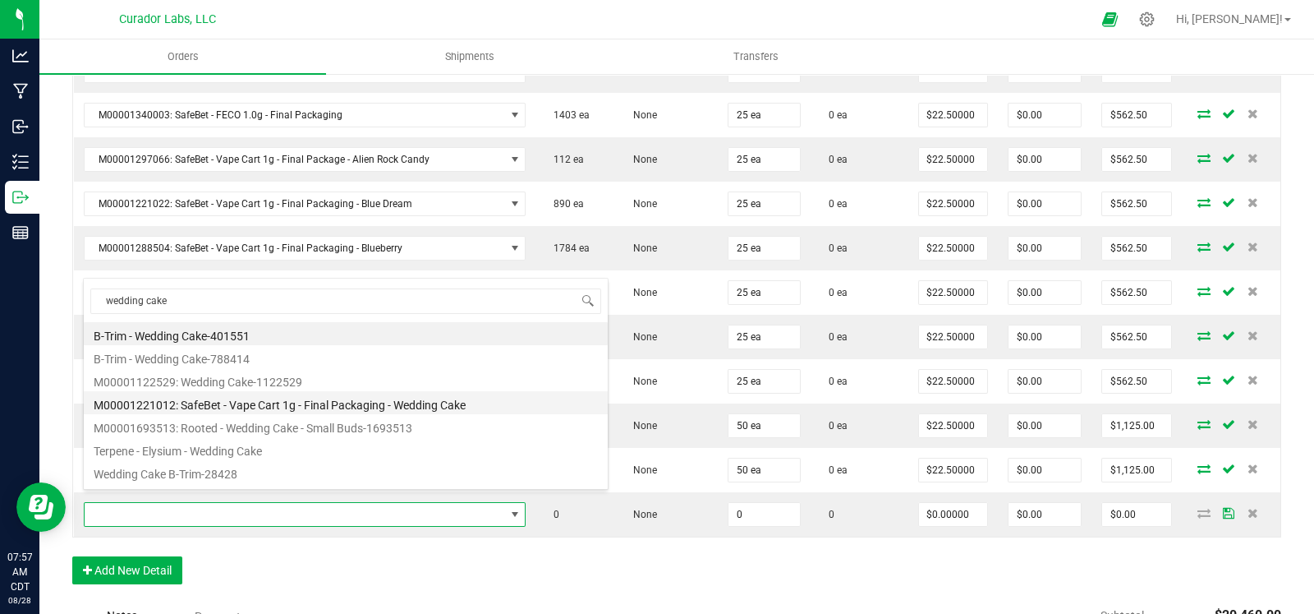
click at [312, 398] on li "M00001221012: SafeBet - Vape Cart 1g - Final Packaging - Wedding Cake" at bounding box center [346, 402] width 524 height 23
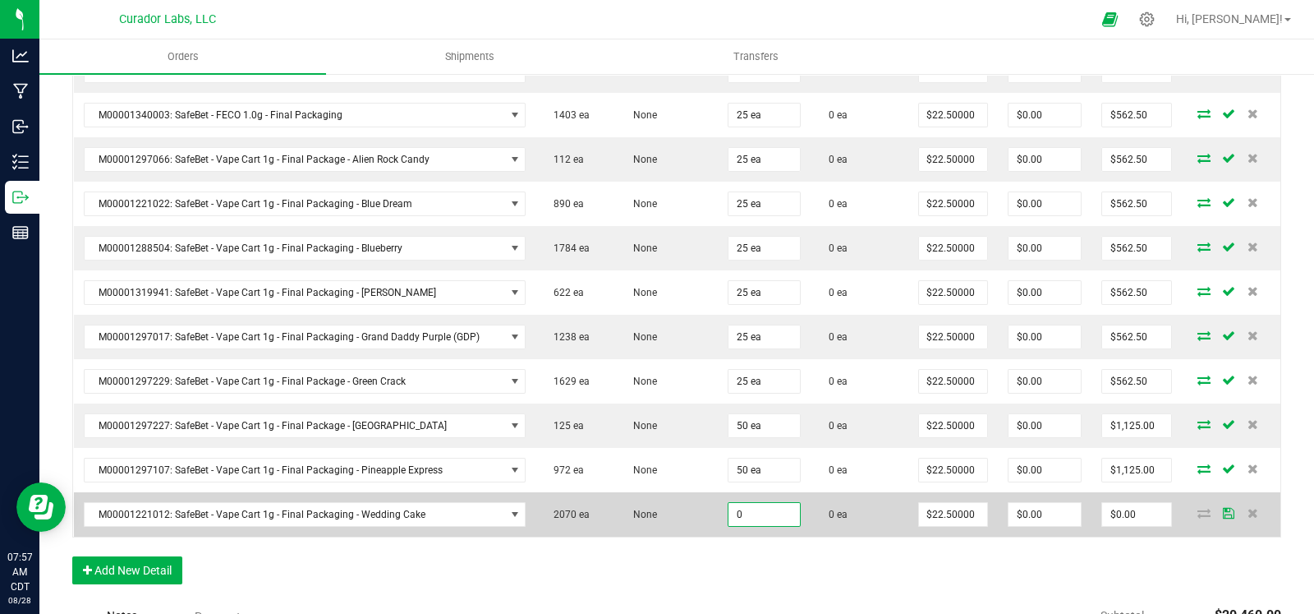
click at [756, 504] on input "0" at bounding box center [764, 514] width 71 height 23
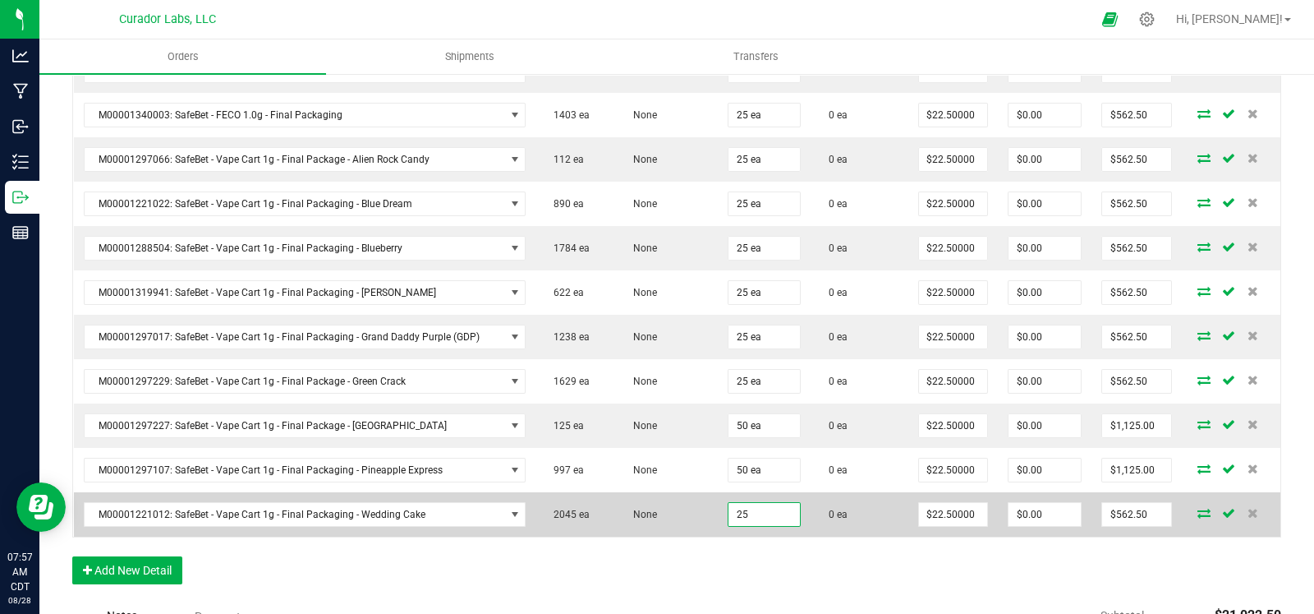
click at [745, 512] on input "25" at bounding box center [764, 514] width 71 height 23
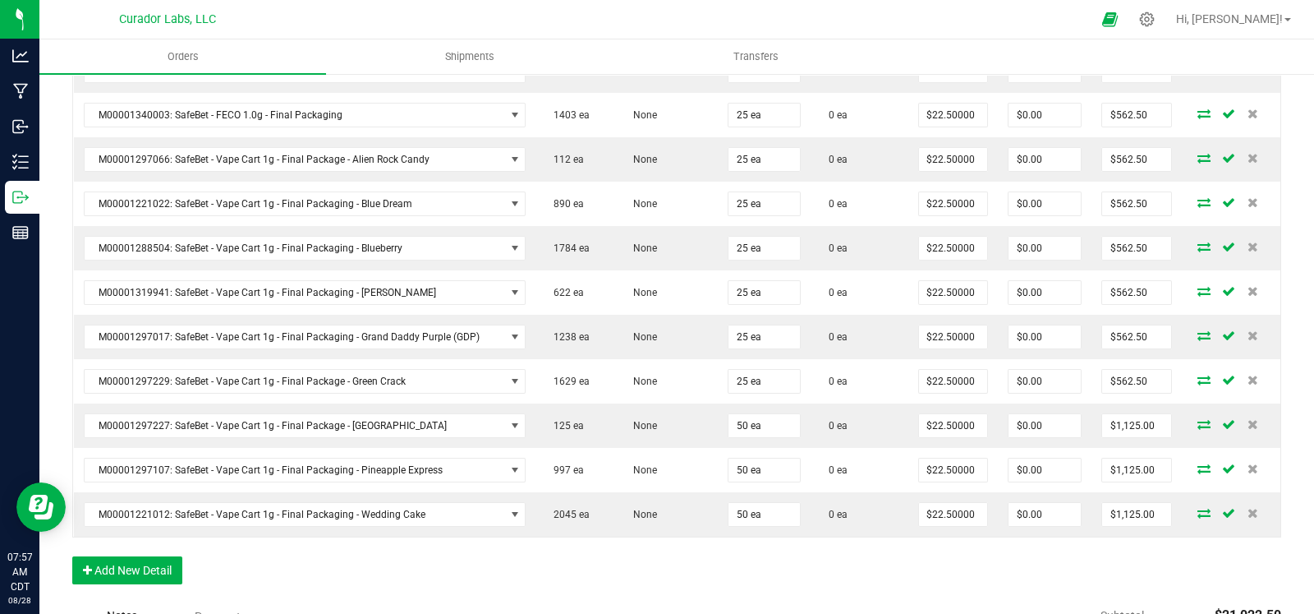
click at [148, 561] on button "Add New Detail" at bounding box center [127, 570] width 110 height 28
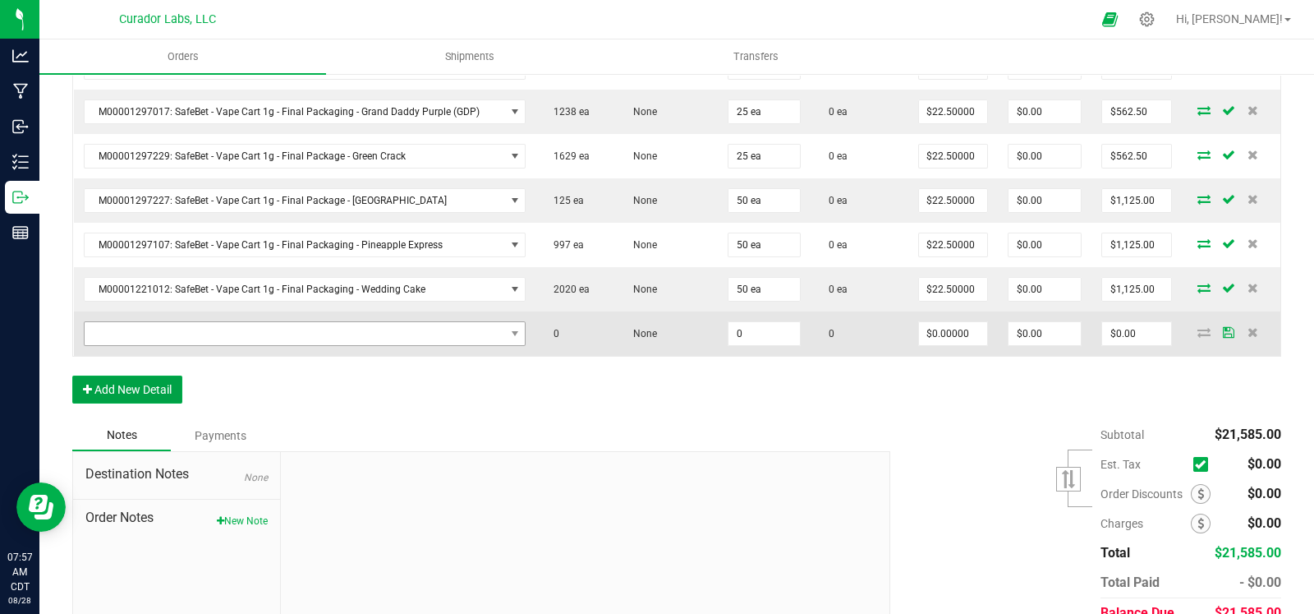
scroll to position [1972, 0]
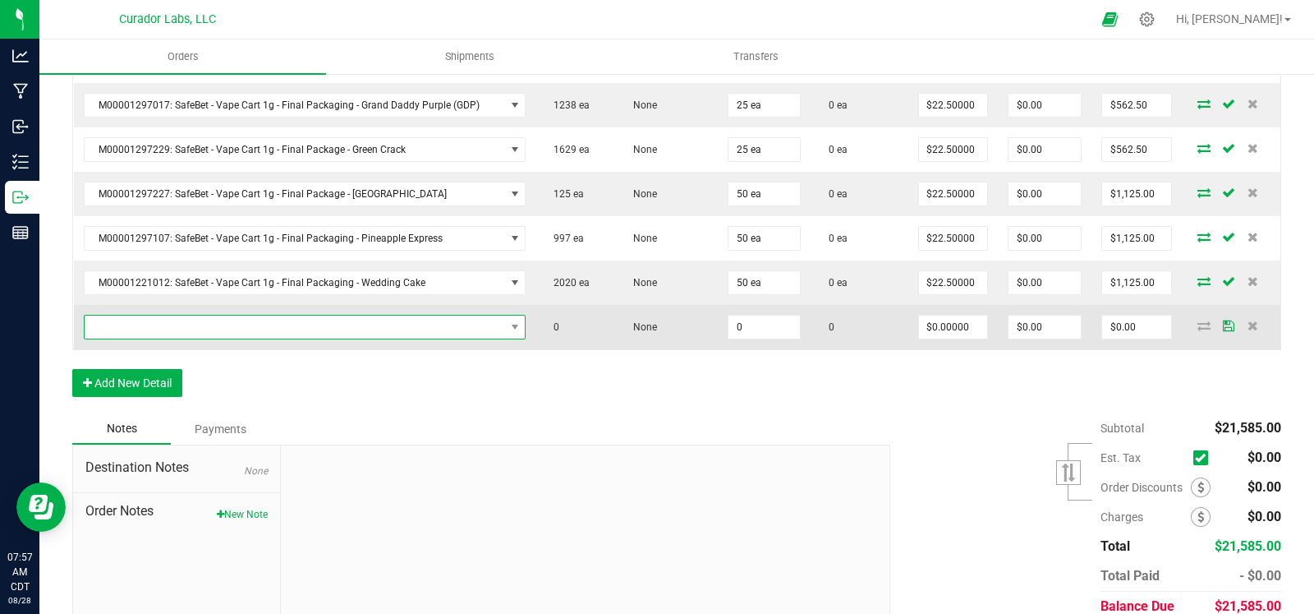
click at [292, 315] on span "NO DATA FOUND" at bounding box center [295, 326] width 421 height 23
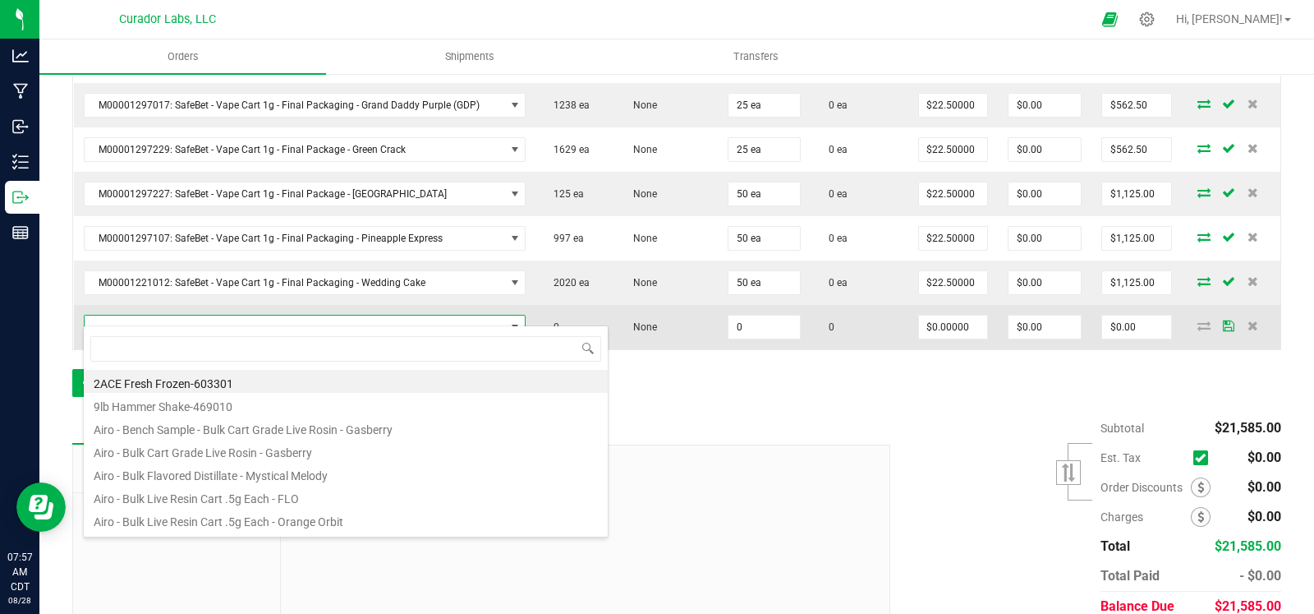
scroll to position [24, 435]
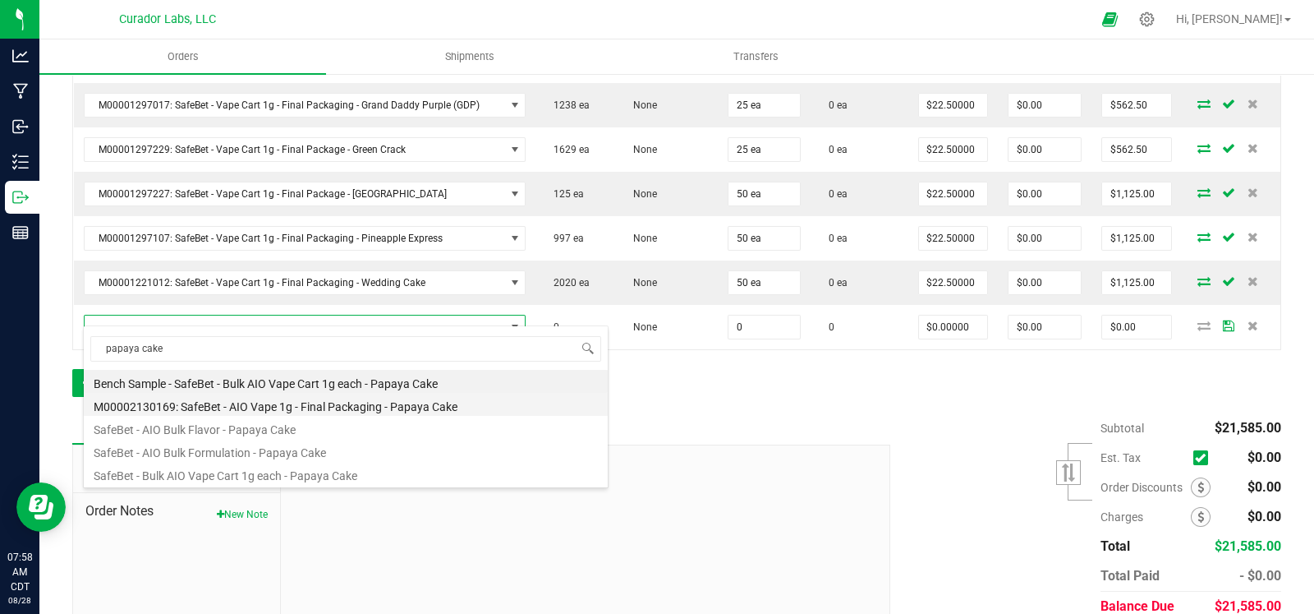
click at [366, 407] on li "M00002130169: SafeBet - AIO Vape 1g - Final Packaging - Papaya Cake" at bounding box center [346, 404] width 524 height 23
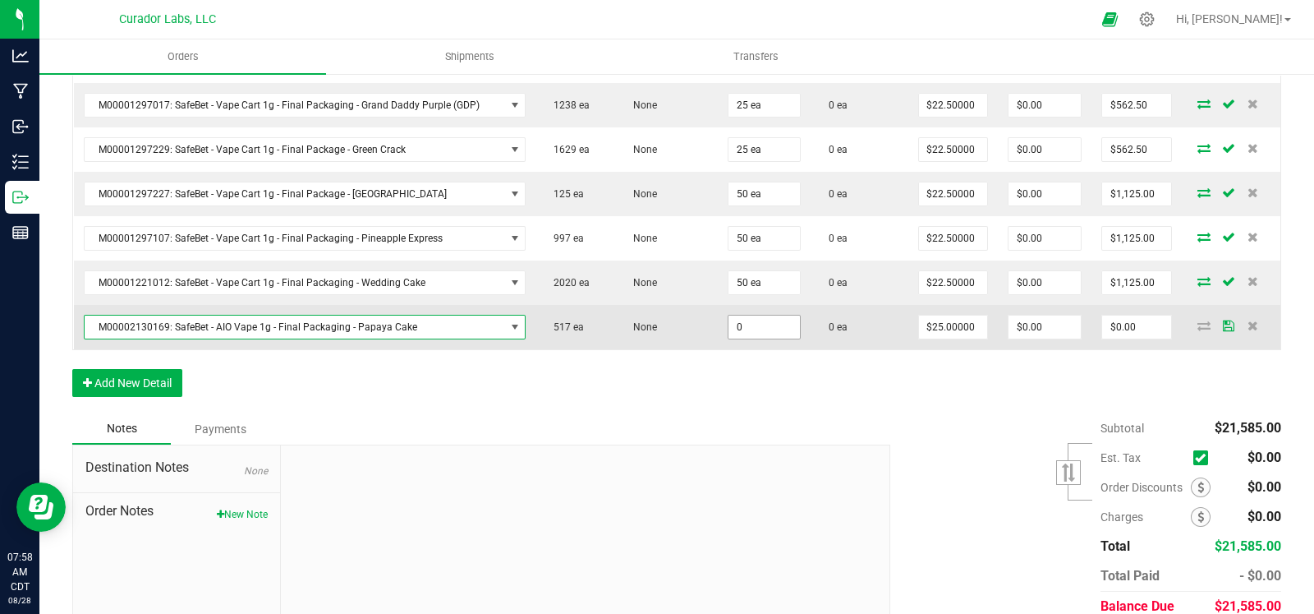
click at [758, 320] on input "0" at bounding box center [764, 326] width 71 height 23
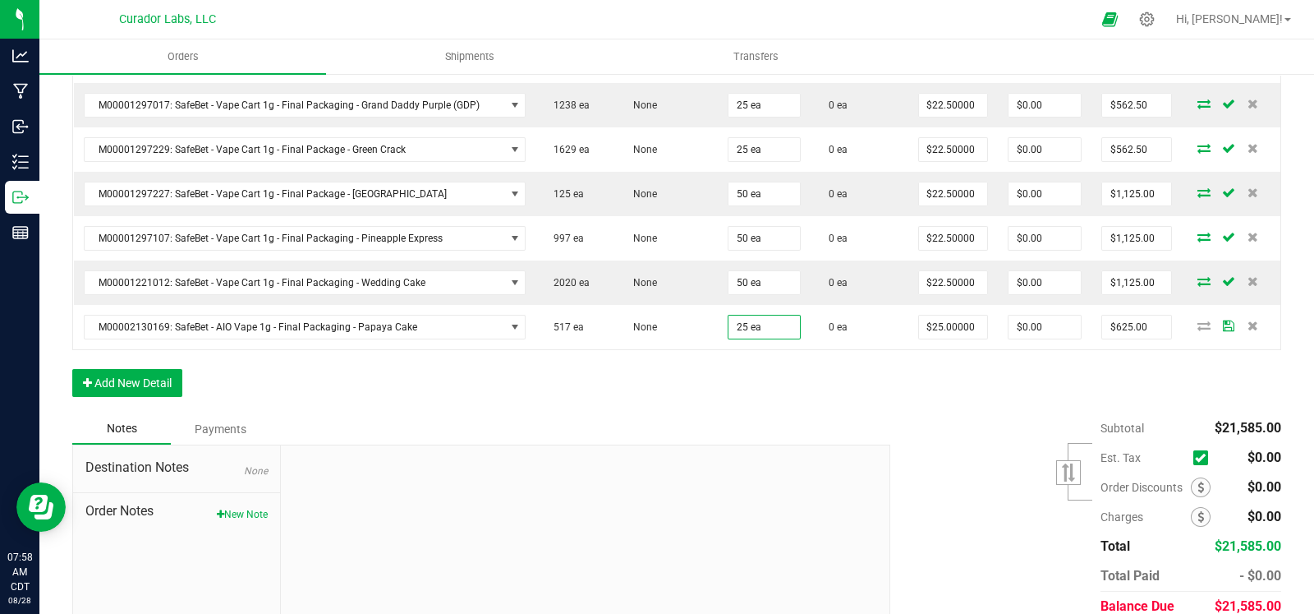
drag, startPoint x: 608, startPoint y: 383, endPoint x: 574, endPoint y: 384, distance: 33.7
click at [144, 371] on button "Add New Detail" at bounding box center [127, 383] width 110 height 28
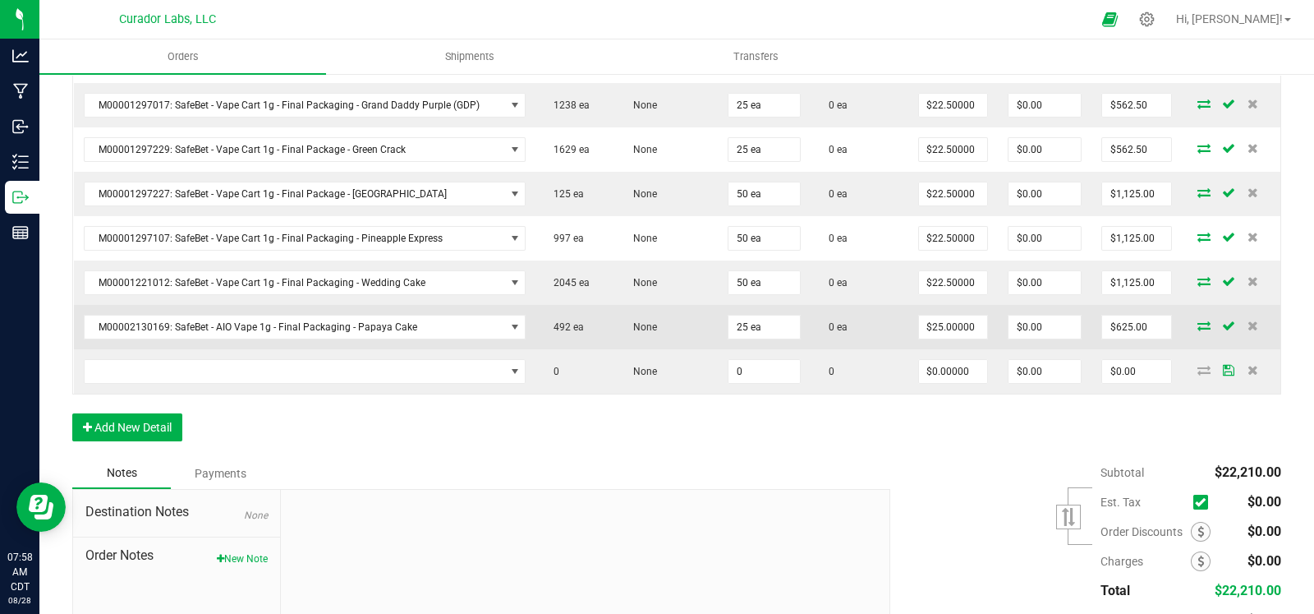
click at [226, 329] on td "M00002130169: SafeBet - AIO Vape 1g - Final Packaging - Papaya Cake" at bounding box center [305, 327] width 463 height 44
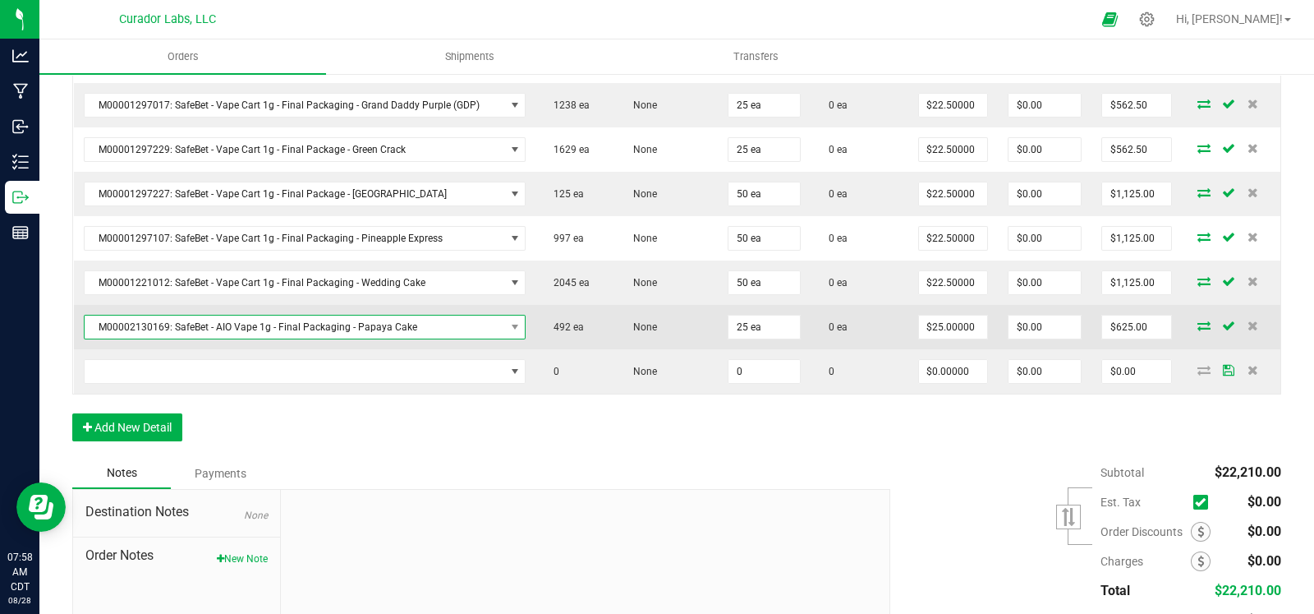
click at [230, 316] on span "M00002130169: SafeBet - AIO Vape 1g - Final Packaging - Papaya Cake" at bounding box center [295, 326] width 421 height 23
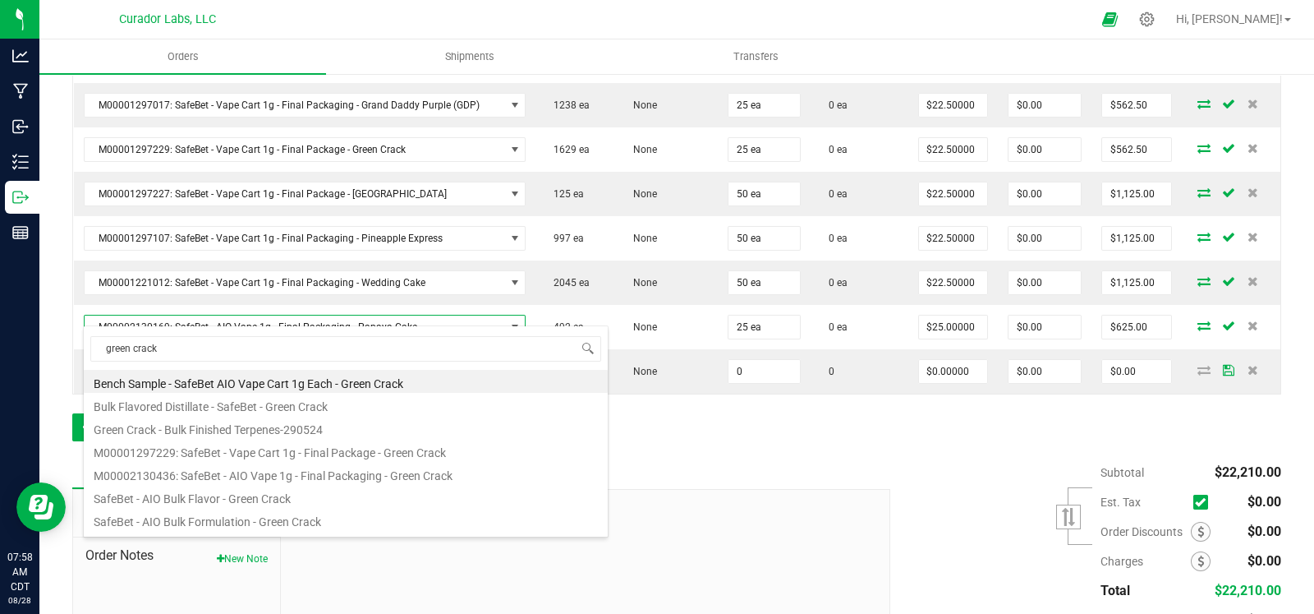
drag, startPoint x: 301, startPoint y: 471, endPoint x: 587, endPoint y: 410, distance: 292.3
click at [308, 472] on li "M00002130436: SafeBet - AIO Vape 1g - Final Packaging - Green Crack" at bounding box center [346, 473] width 524 height 23
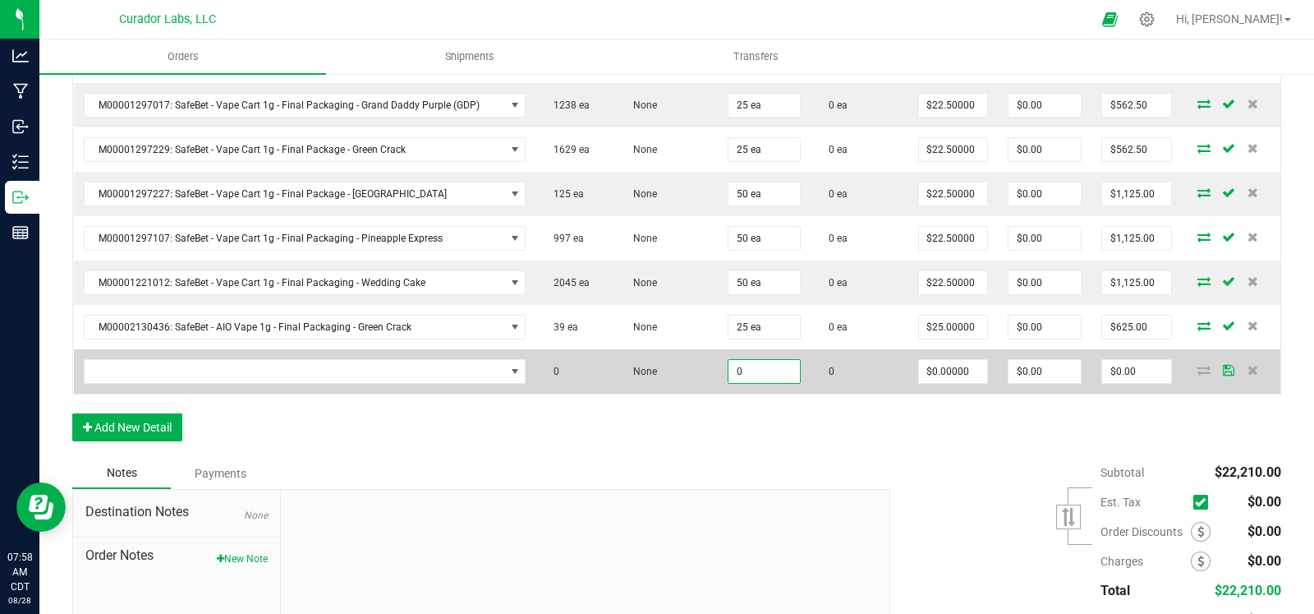
click at [748, 363] on input "0" at bounding box center [764, 371] width 71 height 23
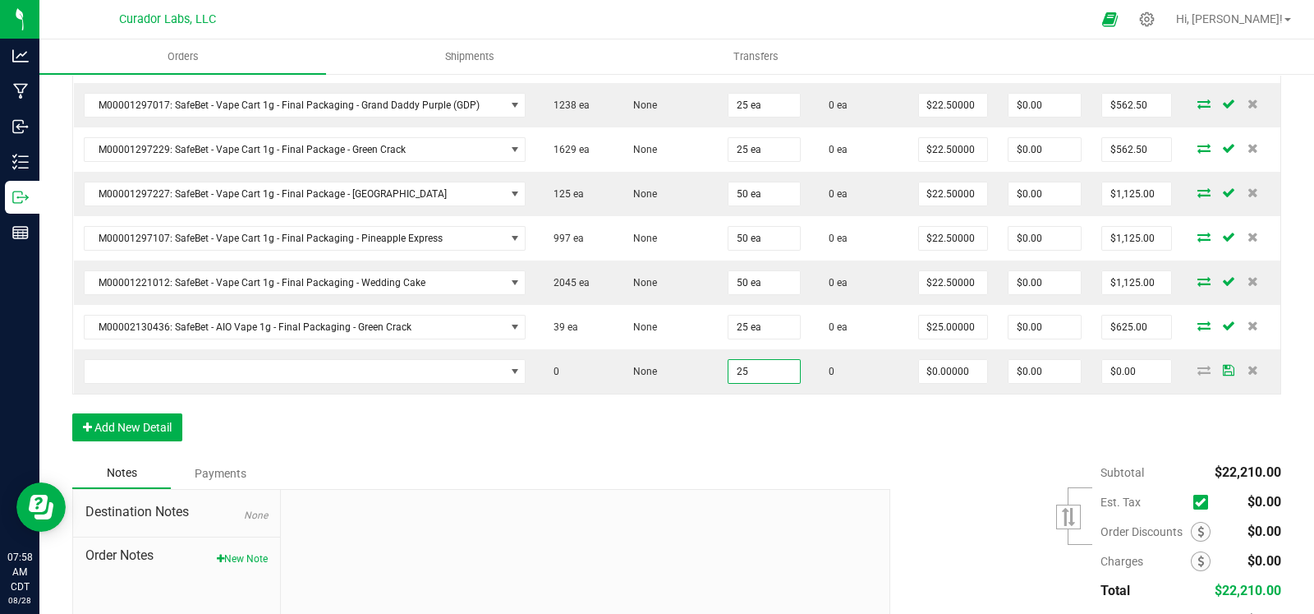
drag, startPoint x: 628, startPoint y: 421, endPoint x: 388, endPoint y: 413, distance: 240.8
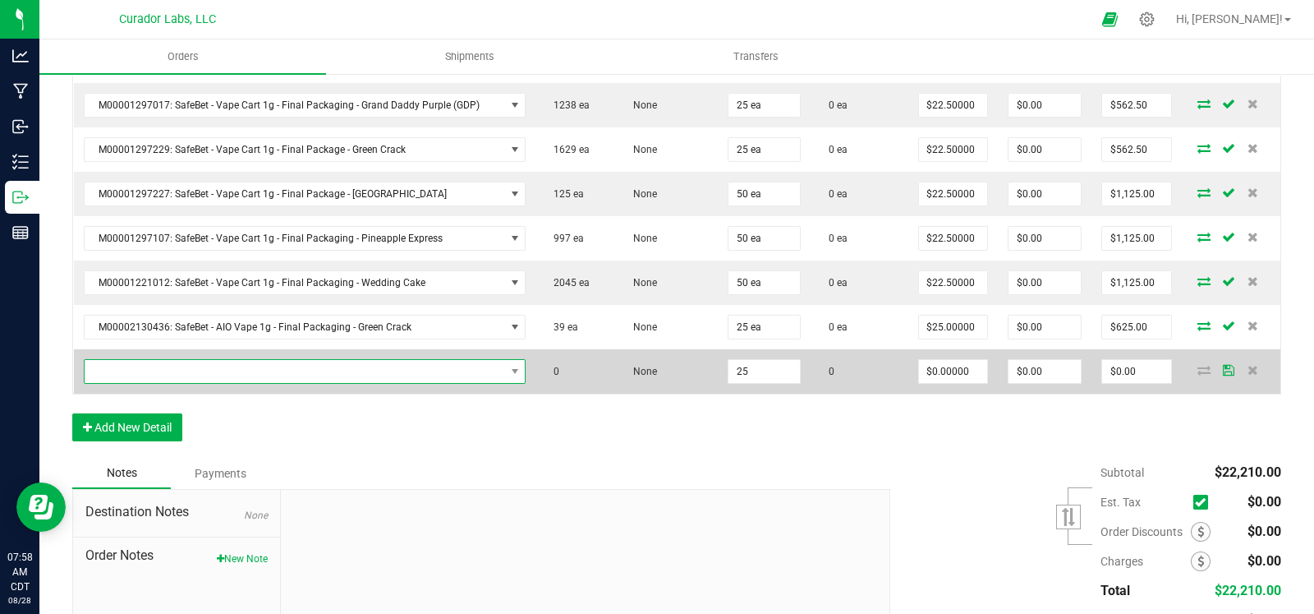
click at [179, 360] on span "NO DATA FOUND" at bounding box center [295, 371] width 421 height 23
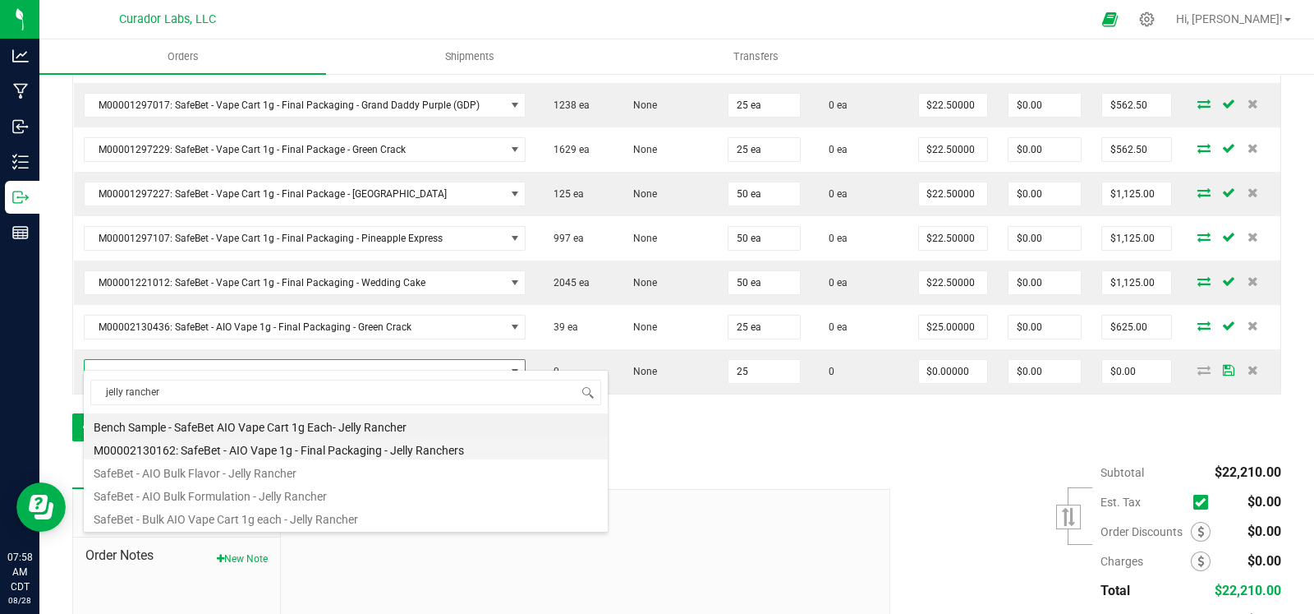
click at [275, 445] on li "M00002130162: SafeBet - AIO Vape 1g - Final Packaging - Jelly Ranchers" at bounding box center [346, 447] width 524 height 23
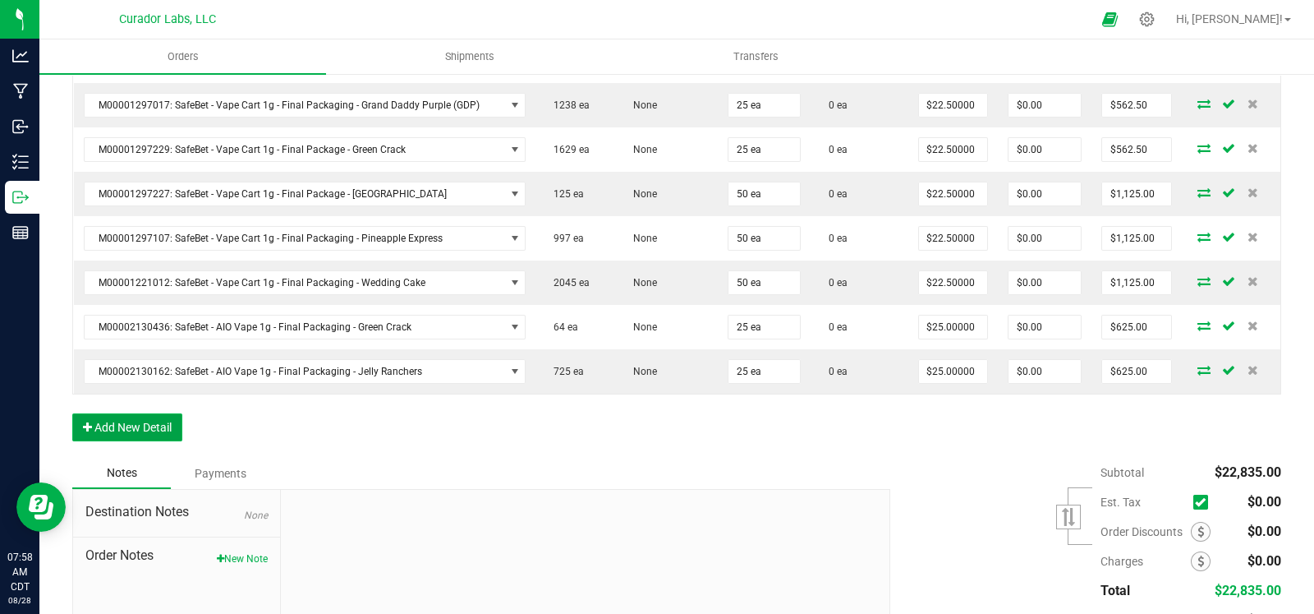
click at [138, 417] on button "Add New Detail" at bounding box center [127, 427] width 110 height 28
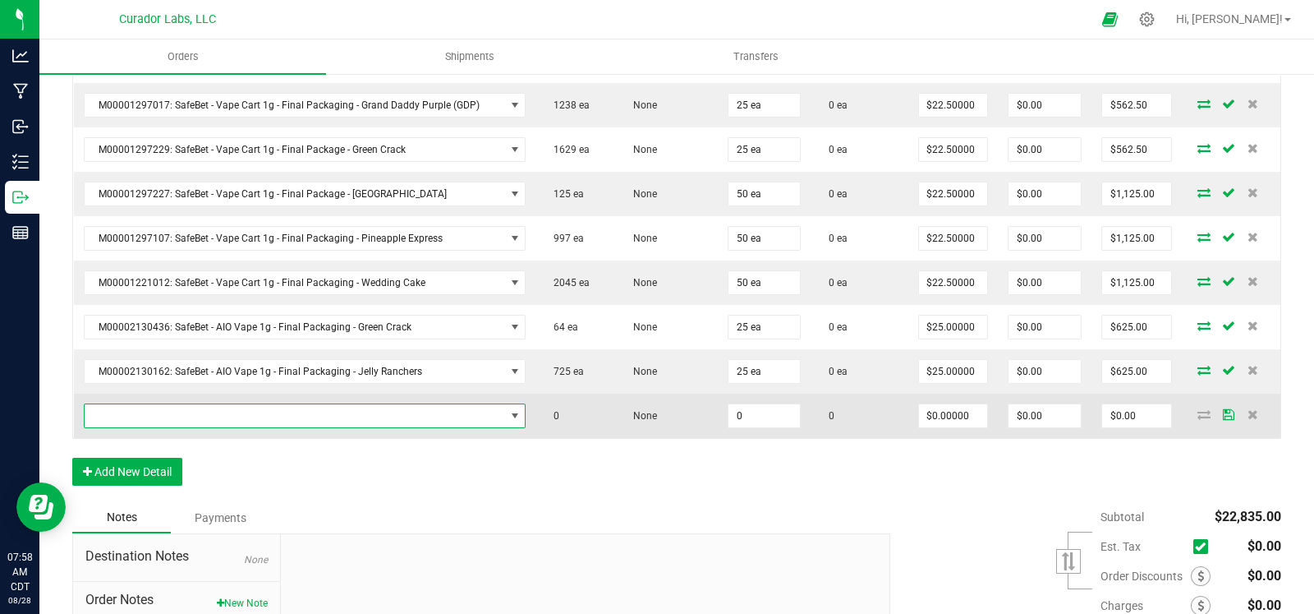
click at [172, 406] on span "NO DATA FOUND" at bounding box center [295, 415] width 421 height 23
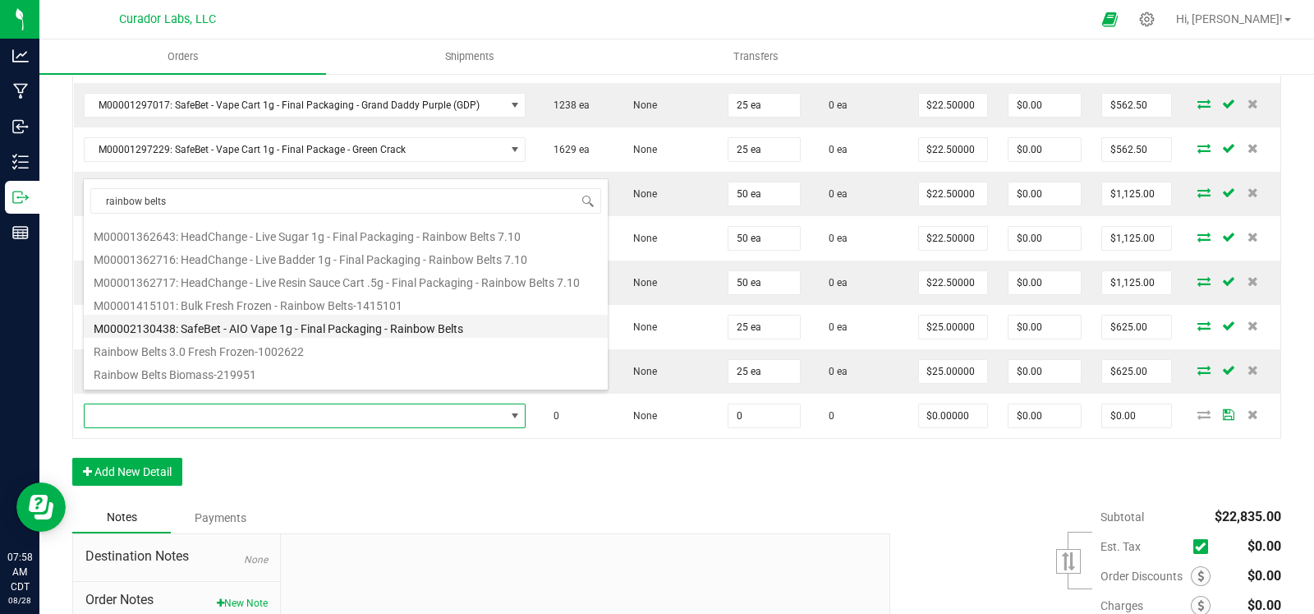
scroll to position [276, 0]
click at [313, 330] on li "M00002130438: SafeBet - AIO Vape 1g - Final Packaging - Rainbow Belts" at bounding box center [346, 325] width 524 height 23
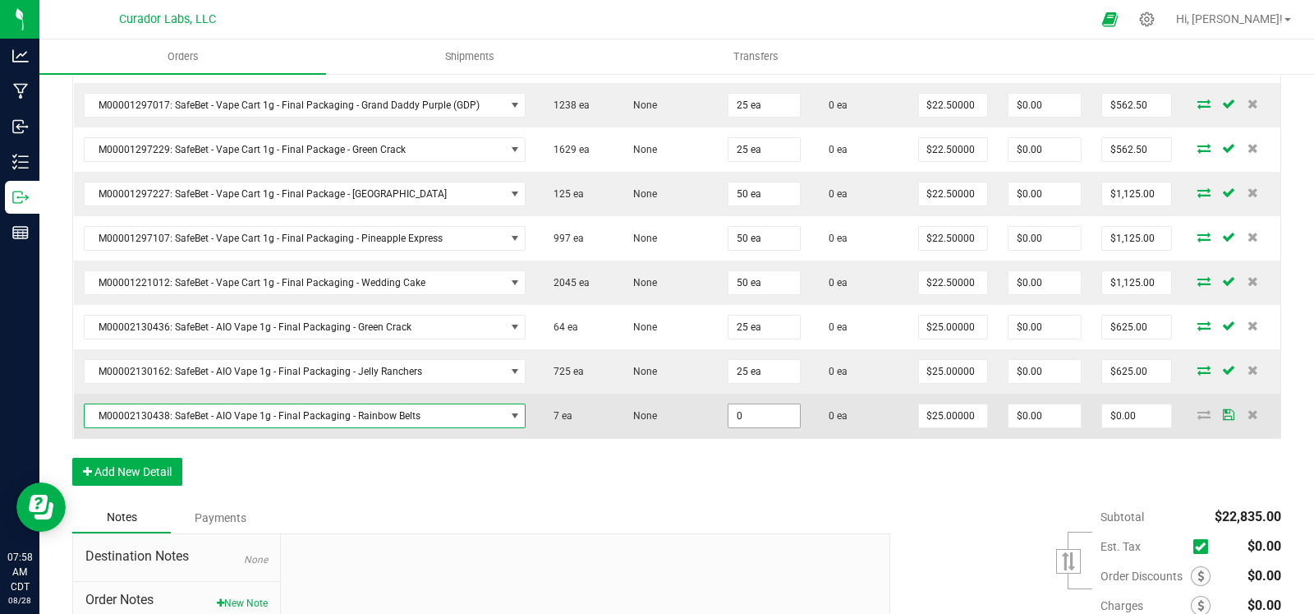
click at [753, 404] on input "0" at bounding box center [764, 415] width 71 height 23
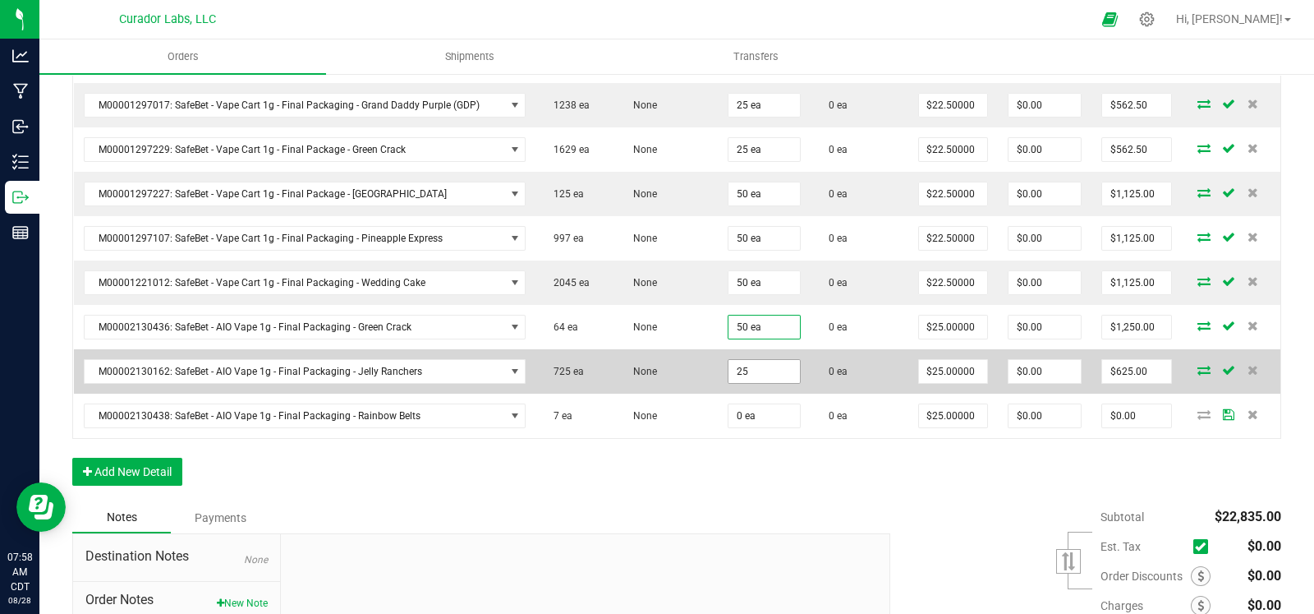
click at [760, 360] on input "25" at bounding box center [764, 371] width 71 height 23
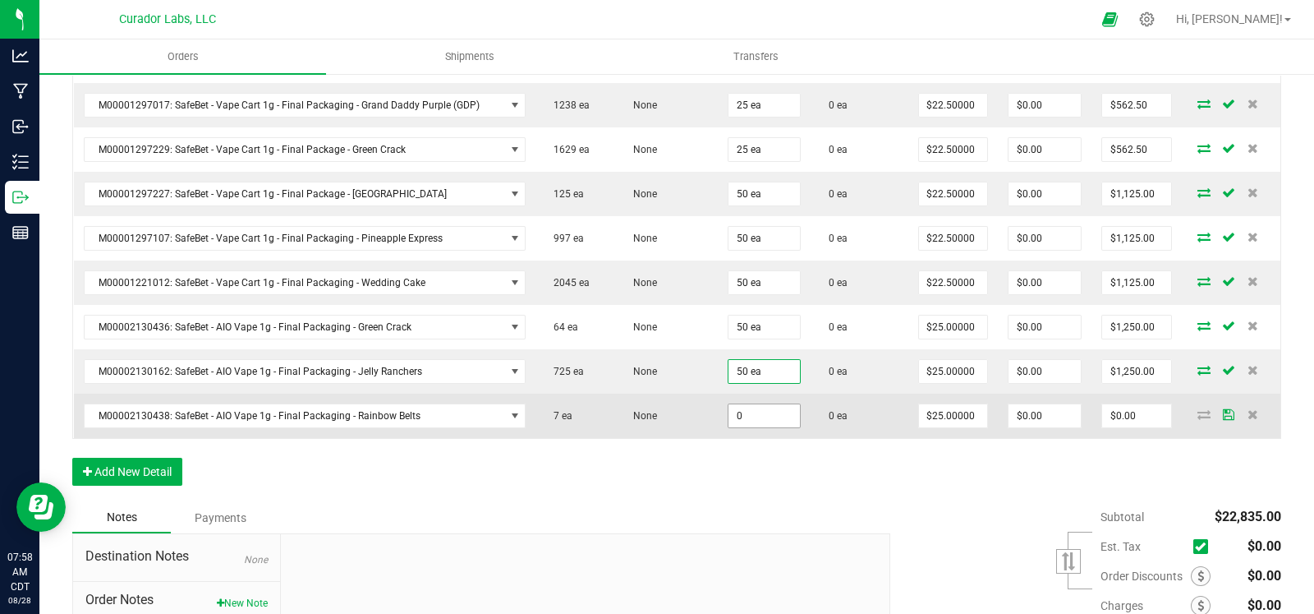
click at [748, 404] on input "0" at bounding box center [764, 415] width 71 height 23
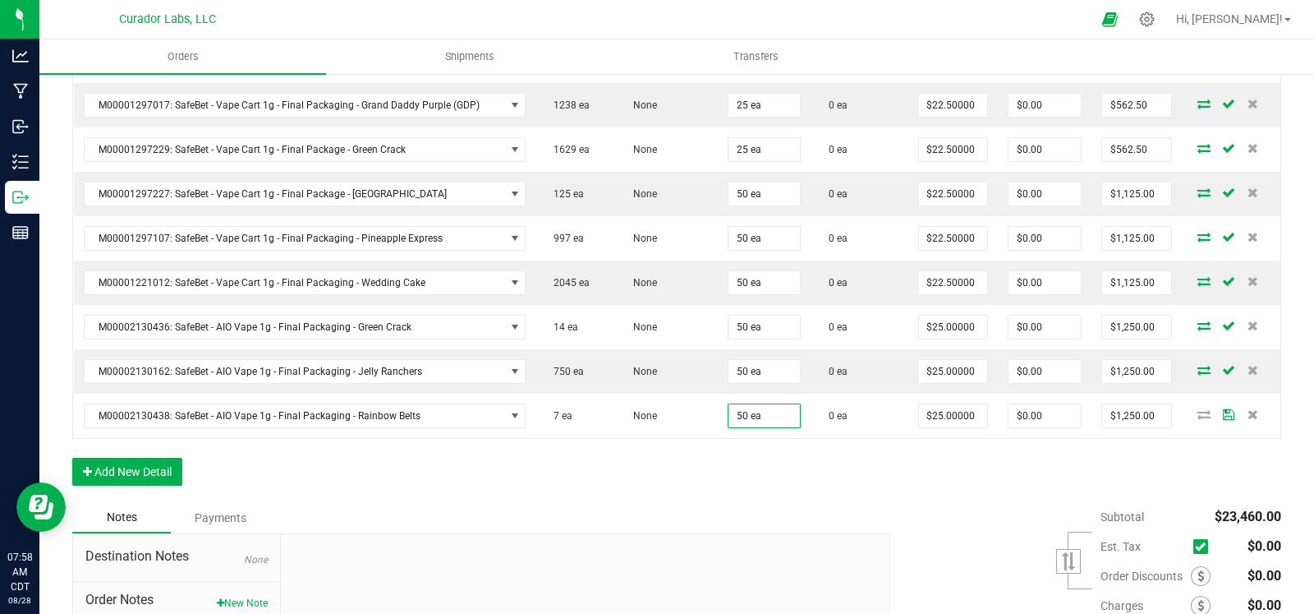
drag, startPoint x: 656, startPoint y: 461, endPoint x: 262, endPoint y: 458, distance: 393.5
click at [175, 458] on button "Add New Detail" at bounding box center [127, 472] width 110 height 28
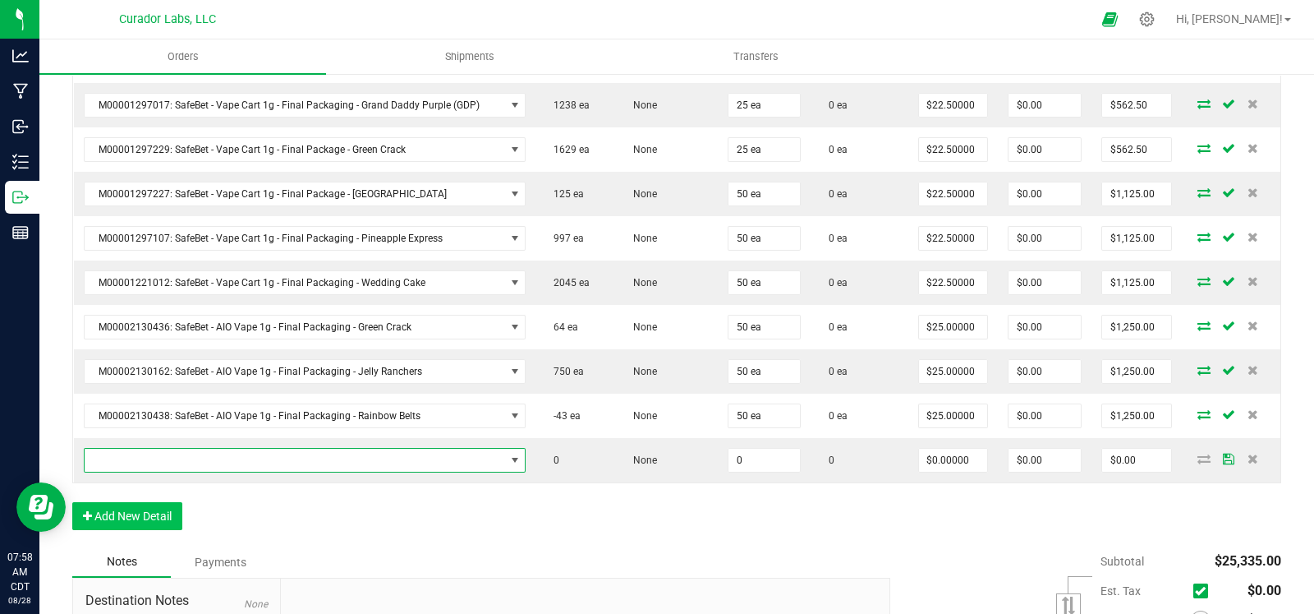
click at [234, 453] on span "NO DATA FOUND" at bounding box center [295, 460] width 421 height 23
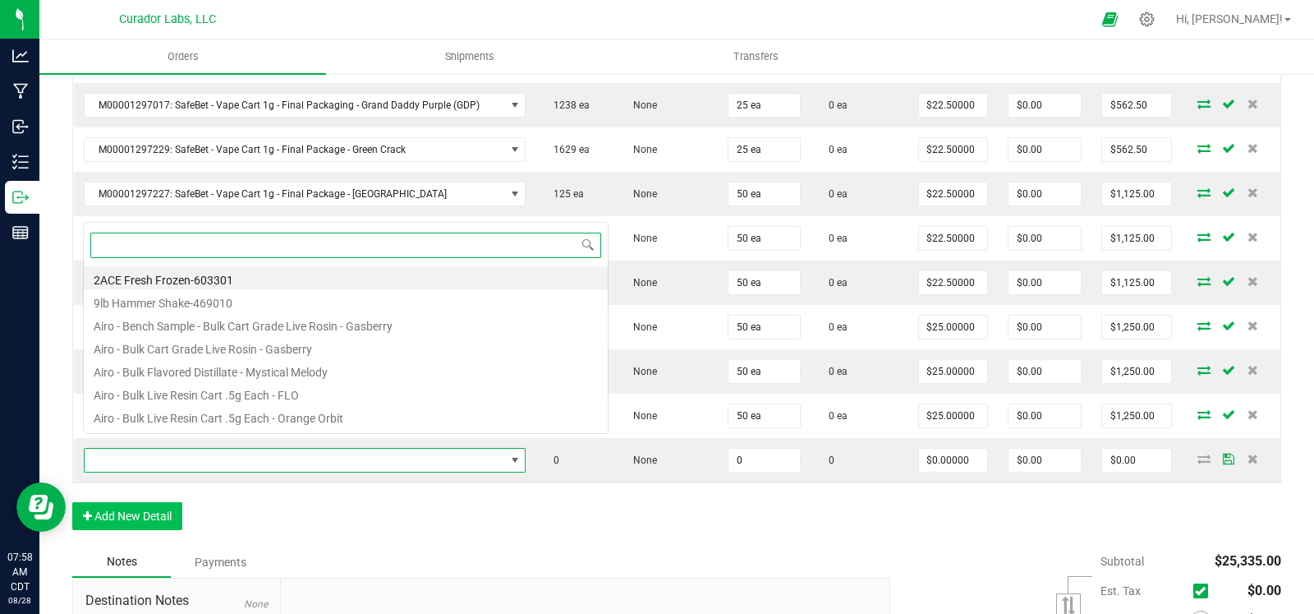
scroll to position [24, 435]
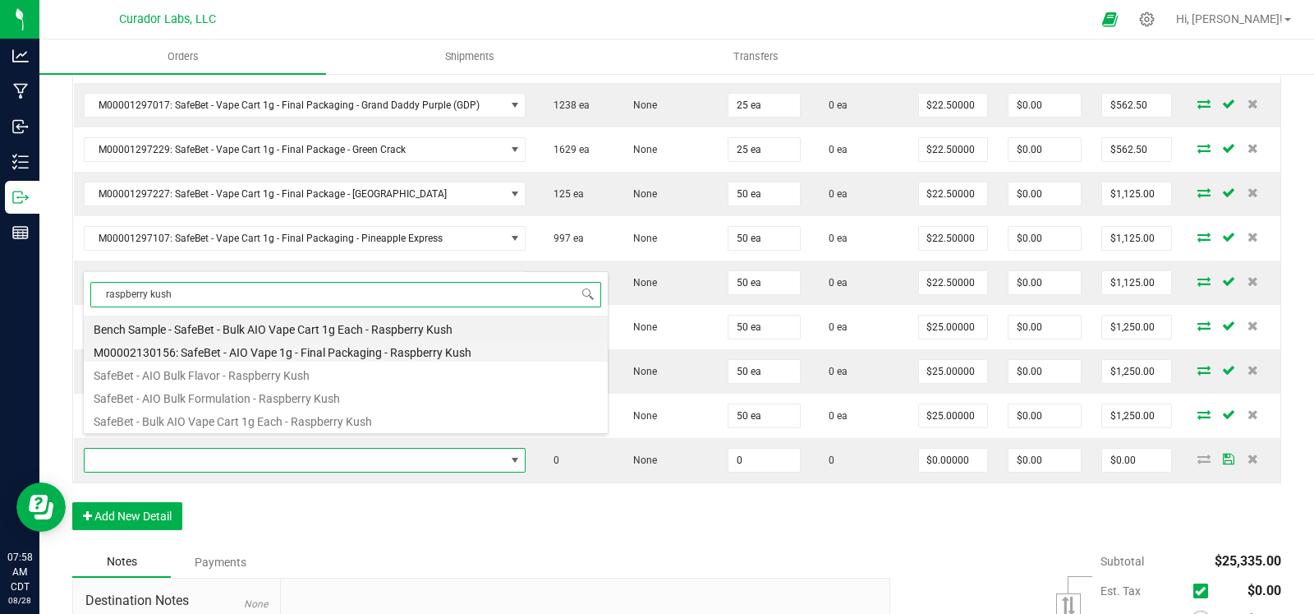
click at [333, 347] on li "M00002130156: SafeBet - AIO Vape 1g - Final Packaging - Raspberry Kush" at bounding box center [346, 349] width 524 height 23
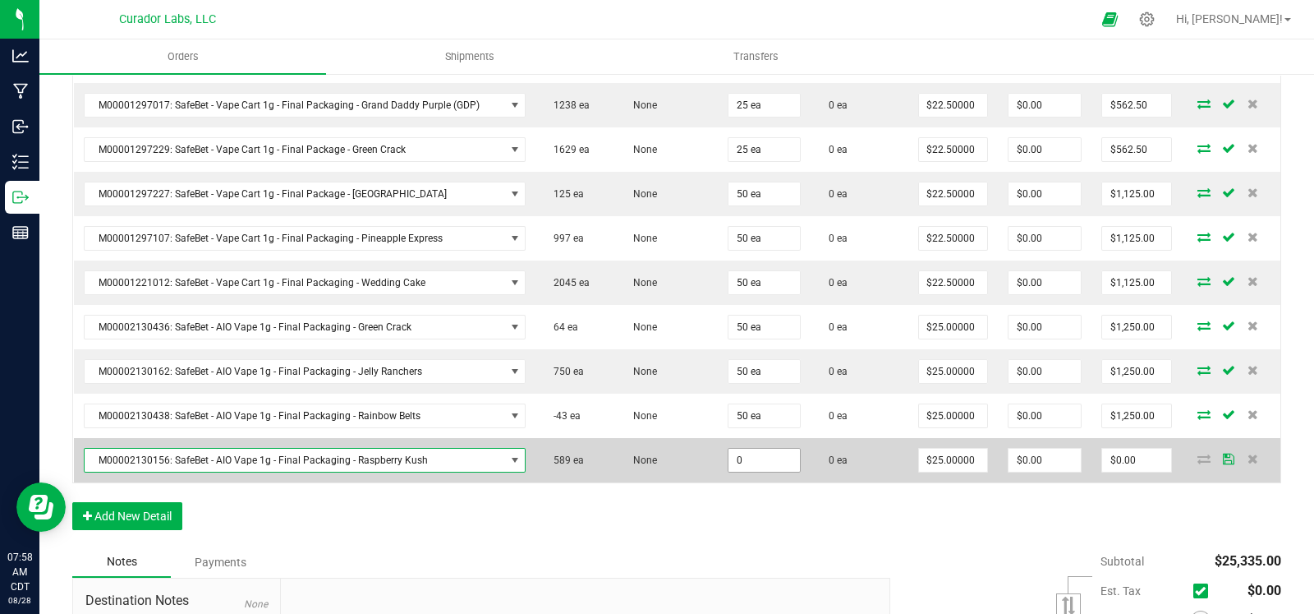
click at [734, 449] on input "0" at bounding box center [764, 460] width 71 height 23
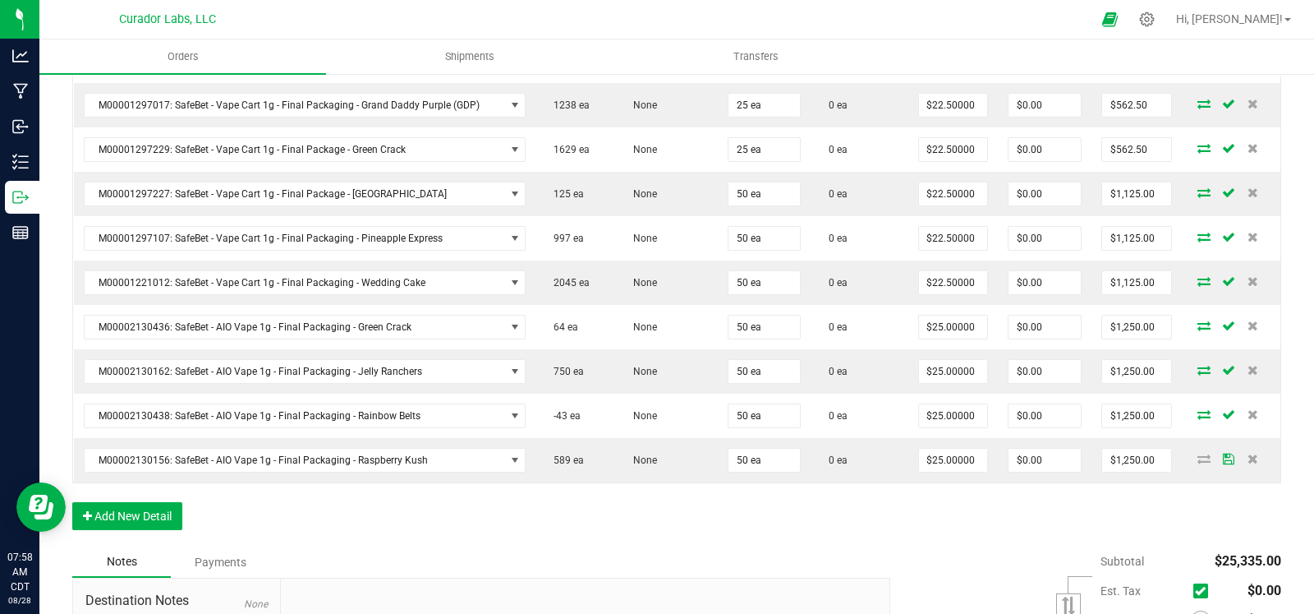
drag, startPoint x: 661, startPoint y: 513, endPoint x: 1304, endPoint y: 417, distance: 649.7
click at [155, 502] on button "Add New Detail" at bounding box center [127, 516] width 110 height 28
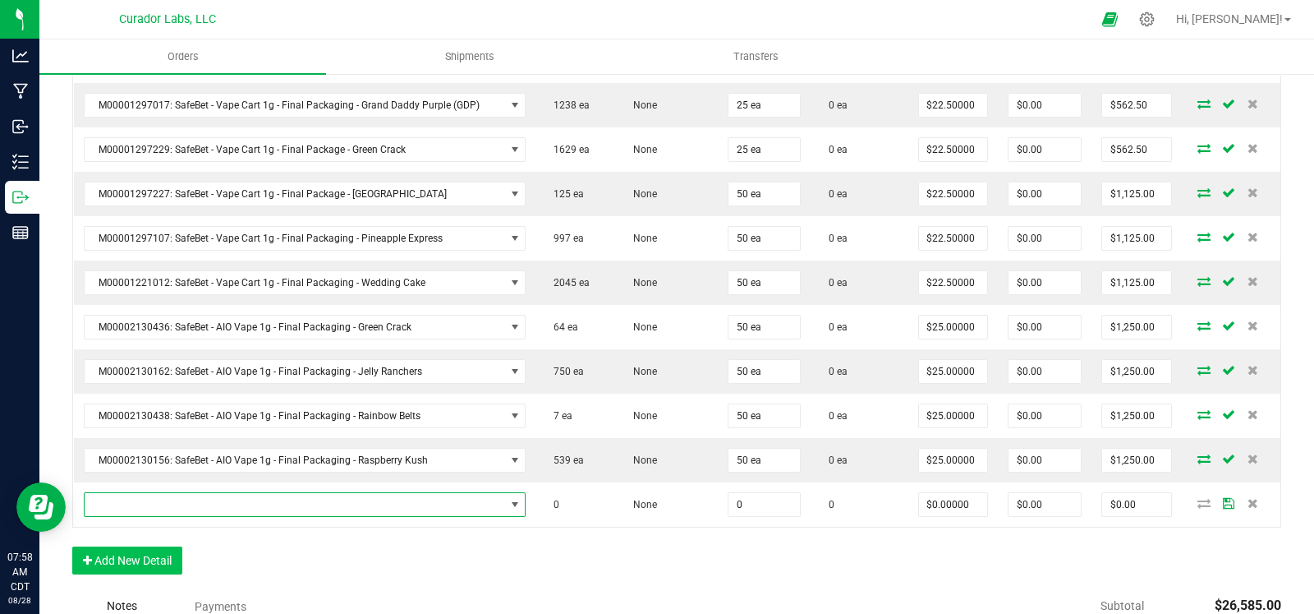
click at [189, 493] on span "NO DATA FOUND" at bounding box center [295, 504] width 421 height 23
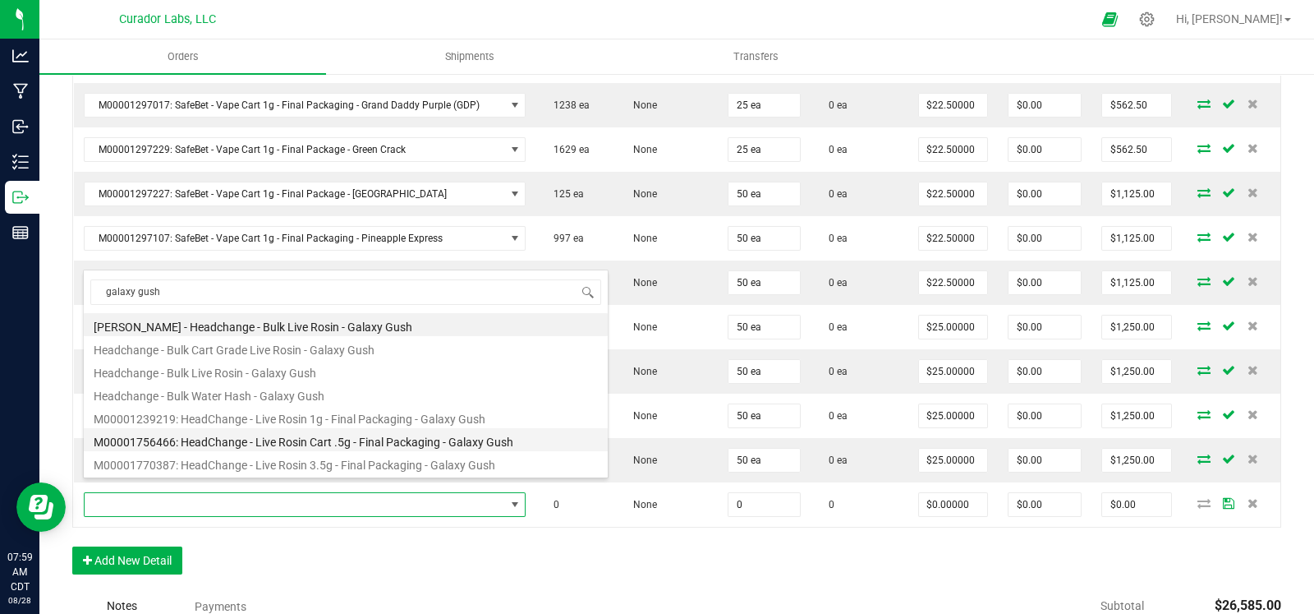
click at [366, 440] on li "M00001756466: HeadChange - Live Rosin Cart .5g - Final Packaging - Galaxy Gush" at bounding box center [346, 439] width 524 height 23
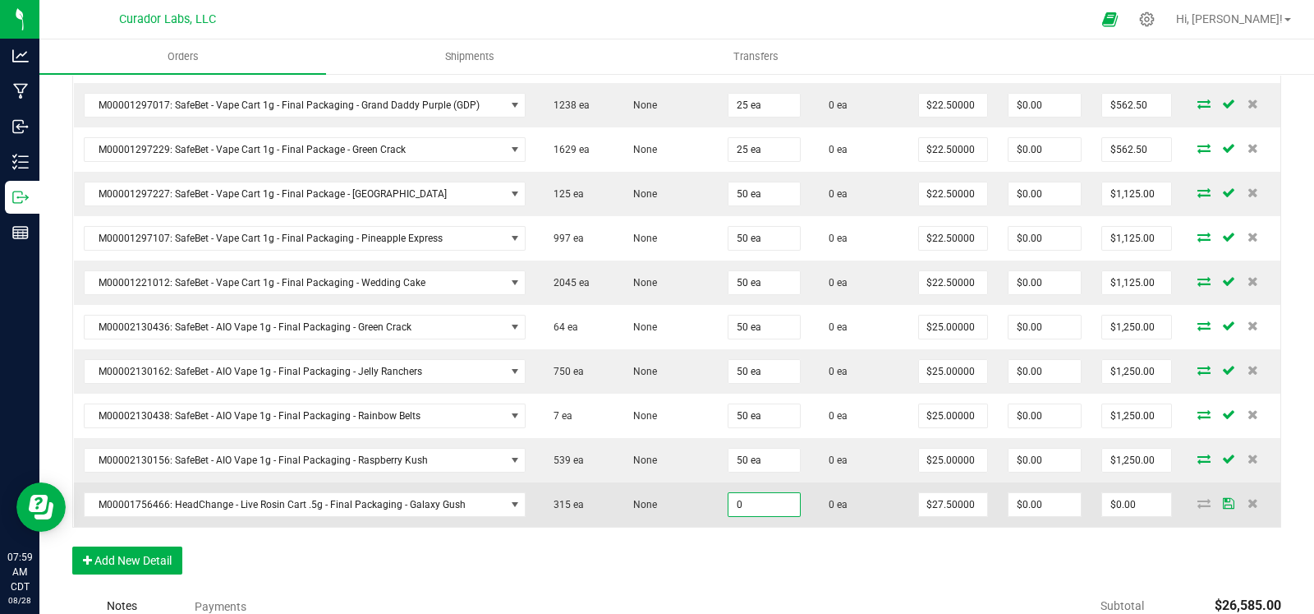
click at [762, 493] on input "0" at bounding box center [764, 504] width 71 height 23
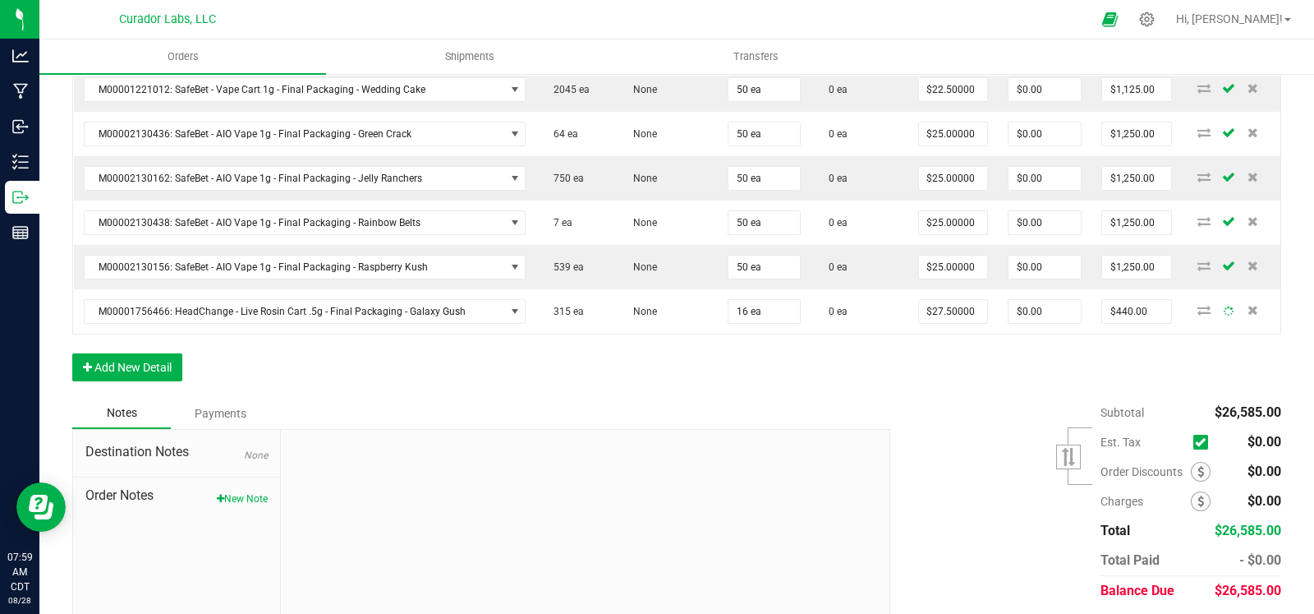
scroll to position [2180, 0]
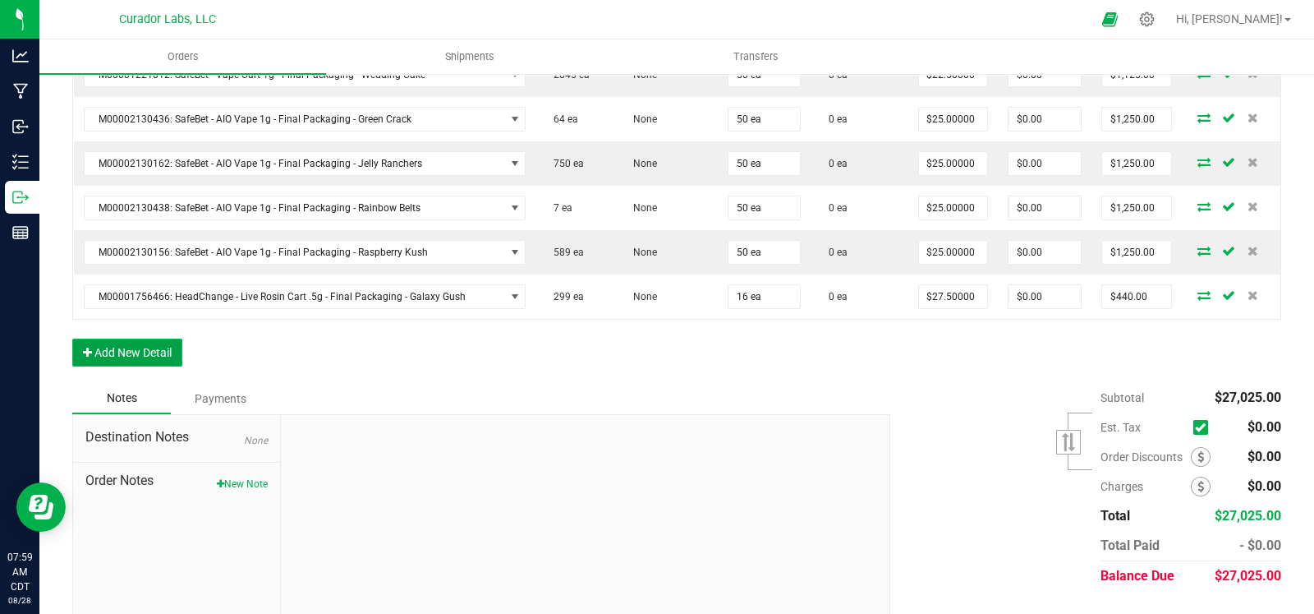
click at [161, 338] on button "Add New Detail" at bounding box center [127, 352] width 110 height 28
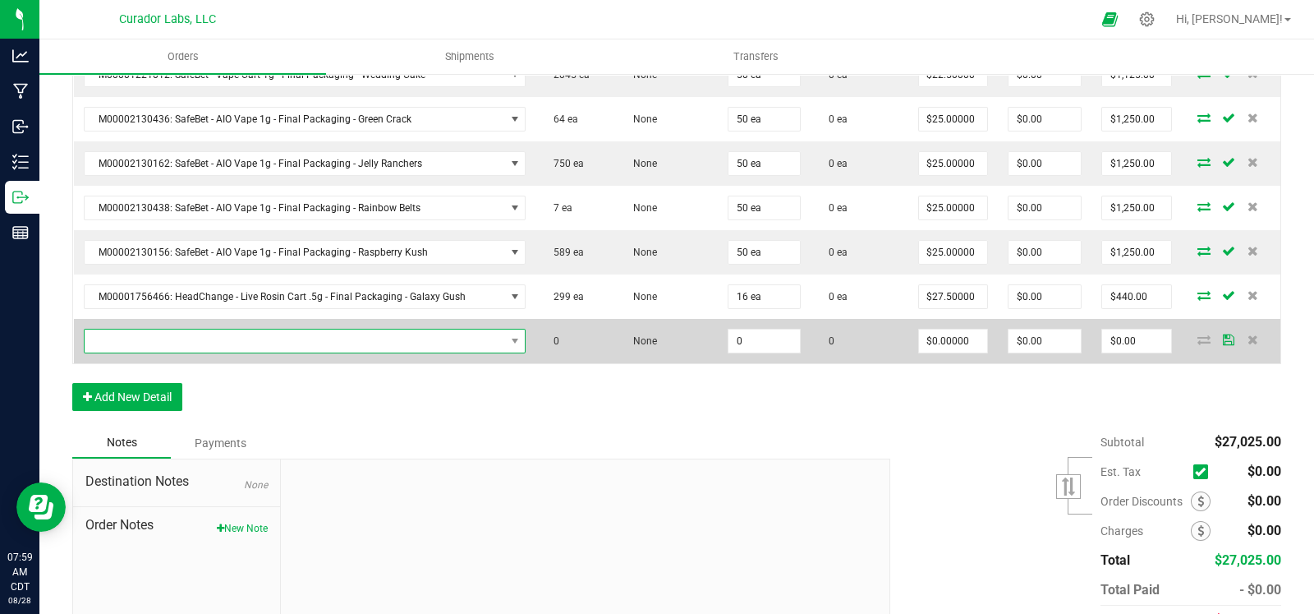
click at [193, 329] on span "NO DATA FOUND" at bounding box center [295, 340] width 421 height 23
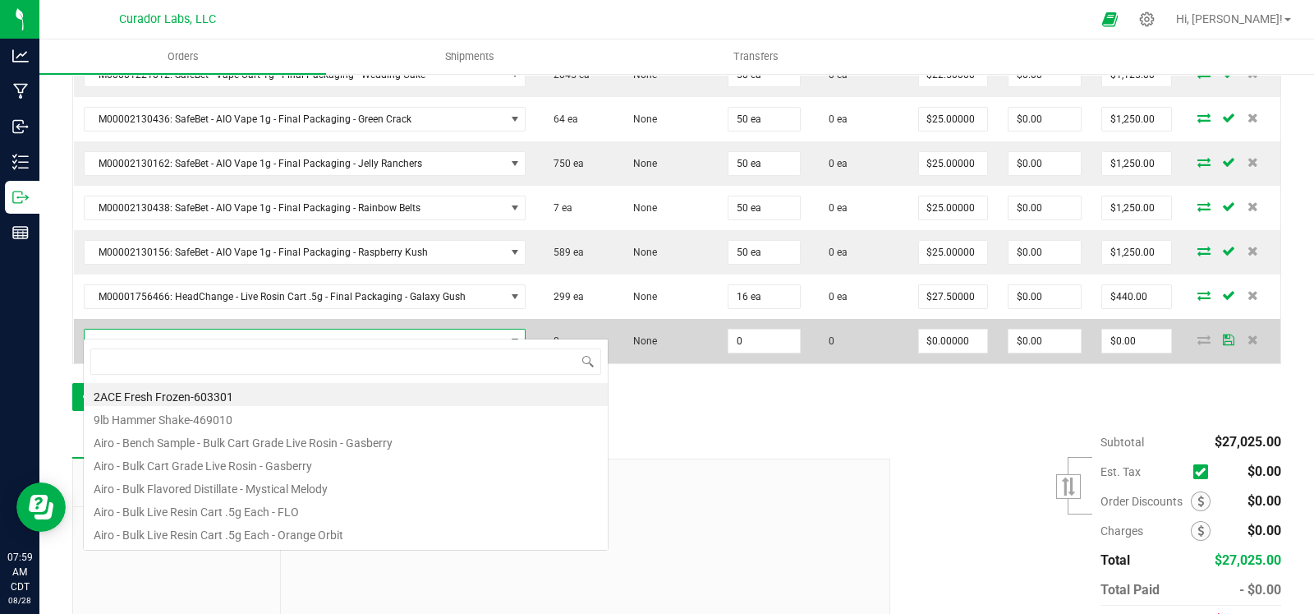
scroll to position [24, 435]
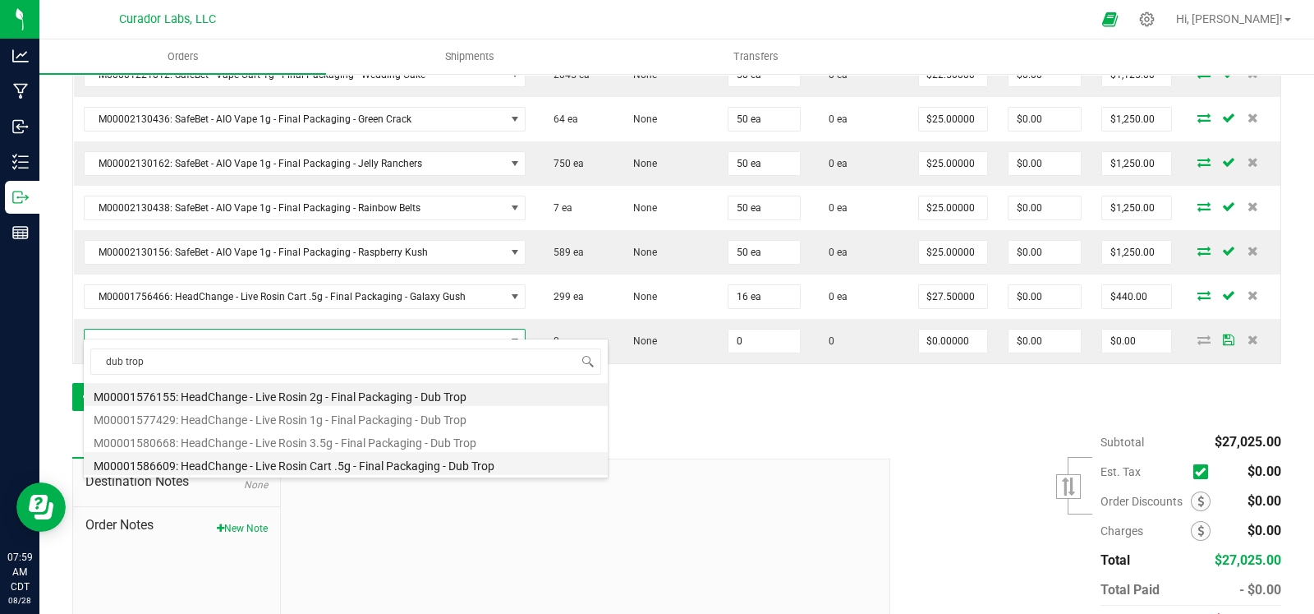
click at [264, 458] on li "M00001586609: HeadChange - Live Rosin Cart .5g - Final Packaging - Dub Trop" at bounding box center [346, 463] width 524 height 23
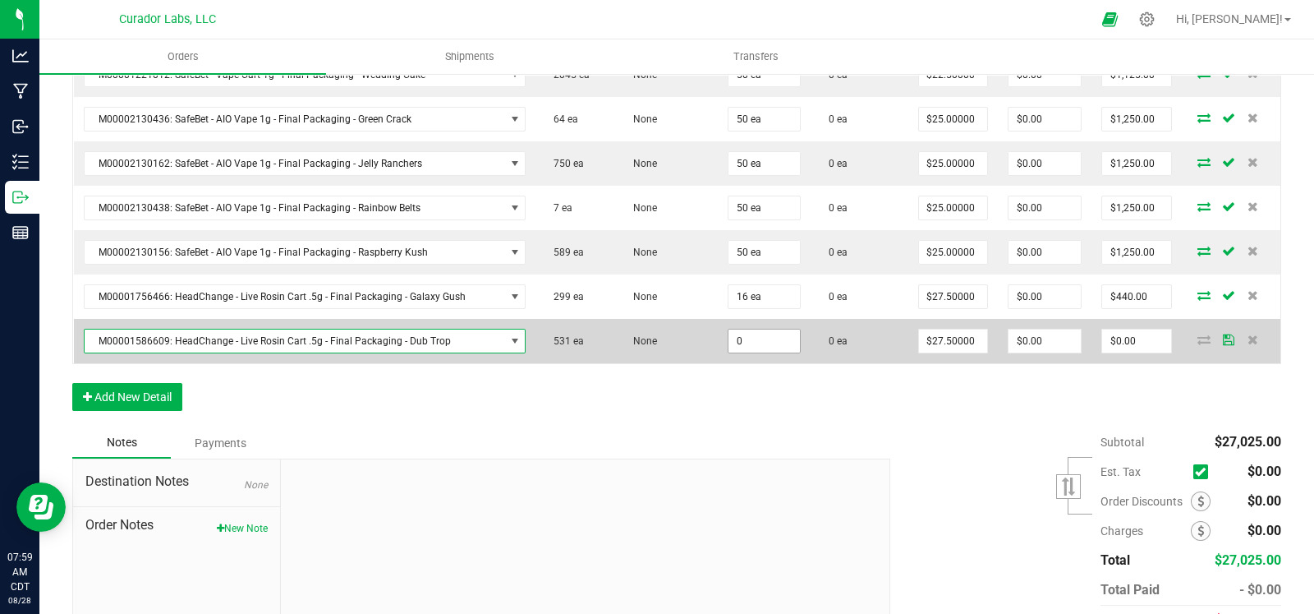
click at [753, 329] on input "0" at bounding box center [764, 340] width 71 height 23
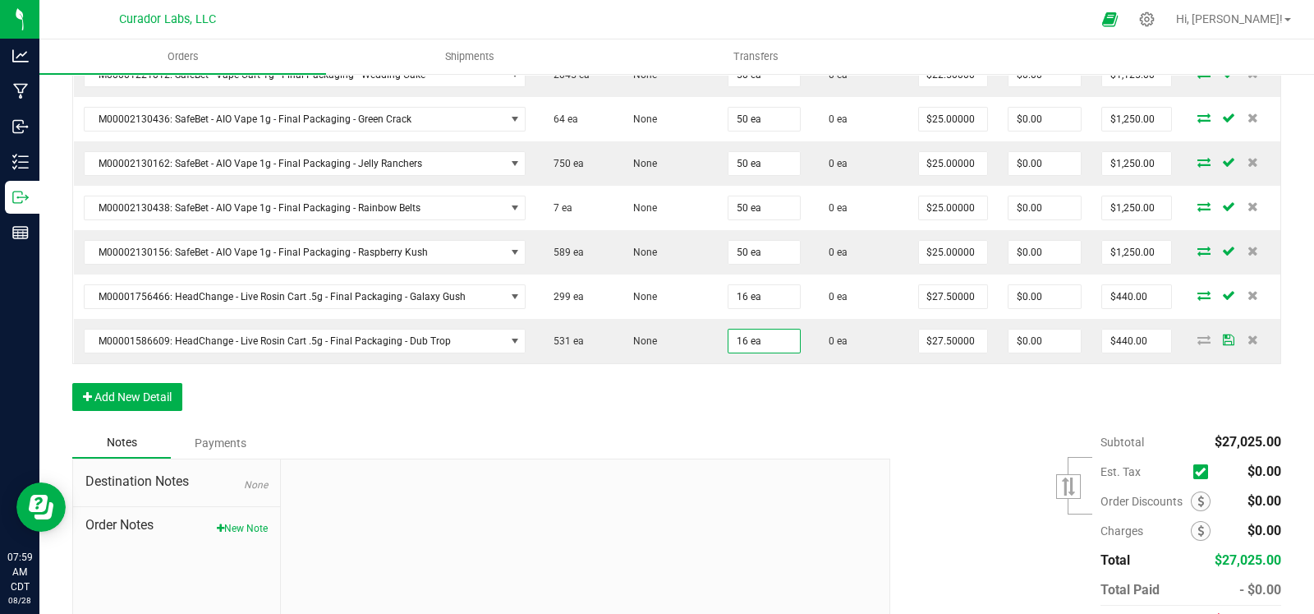
click at [161, 383] on button "Add New Detail" at bounding box center [127, 397] width 110 height 28
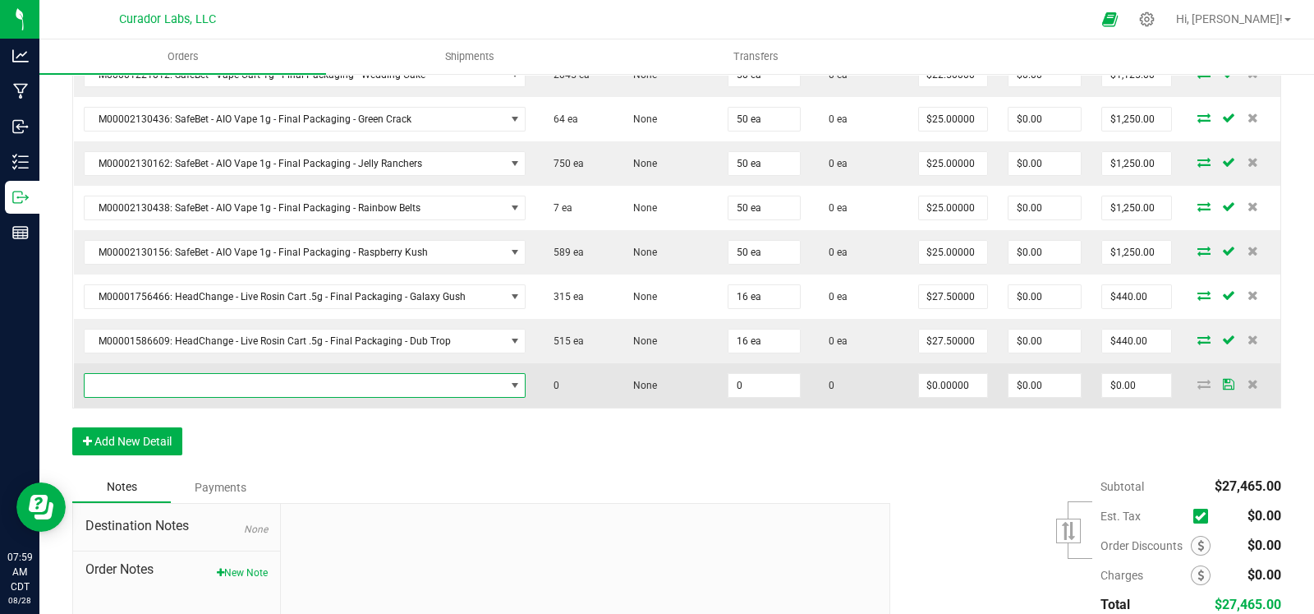
click at [221, 375] on span "NO DATA FOUND" at bounding box center [295, 385] width 421 height 23
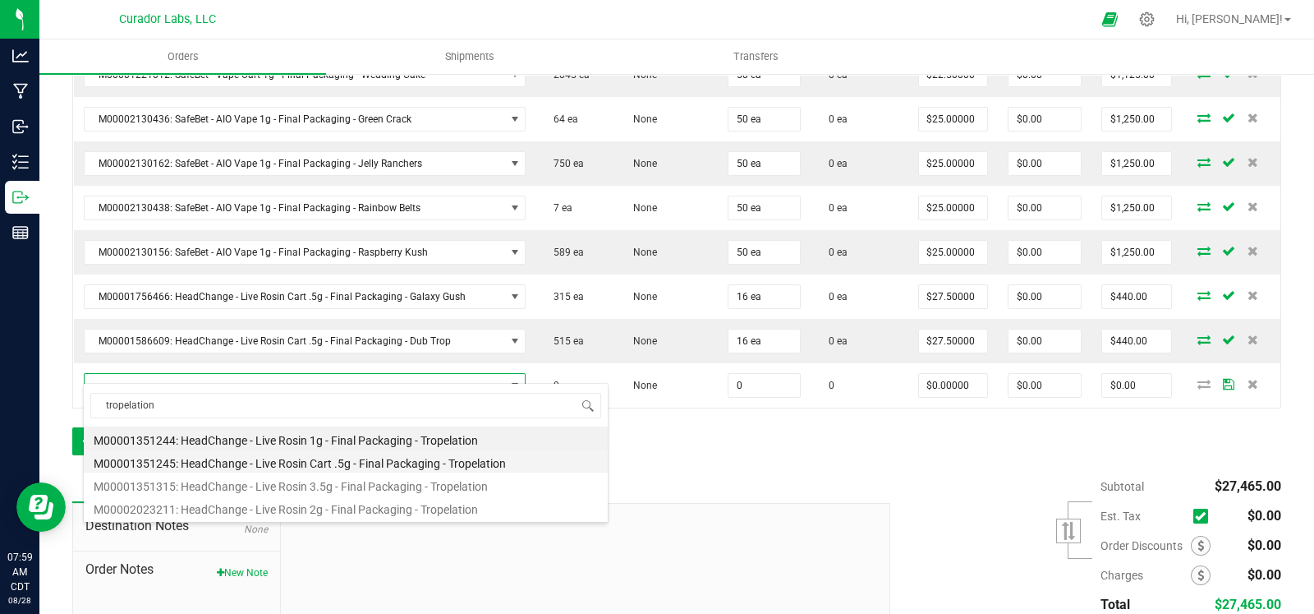
click at [329, 467] on li "M00001351245: HeadChange - Live Rosin Cart .5g - Final Packaging - Tropelation" at bounding box center [346, 460] width 524 height 23
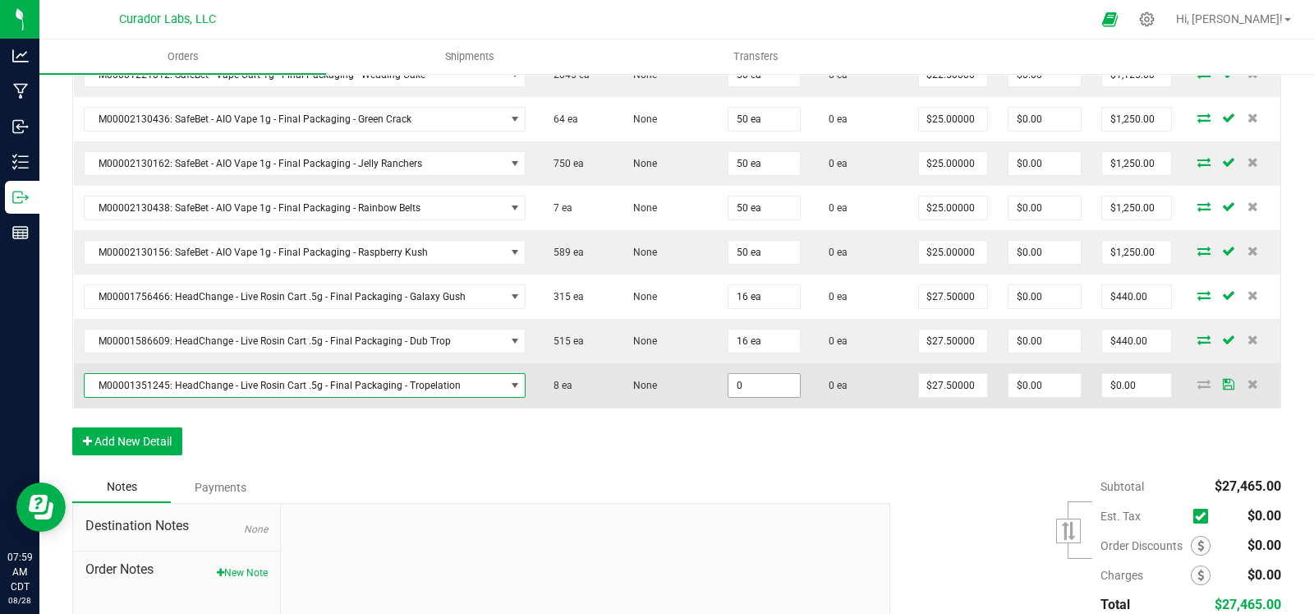
click at [770, 374] on input "0" at bounding box center [764, 385] width 71 height 23
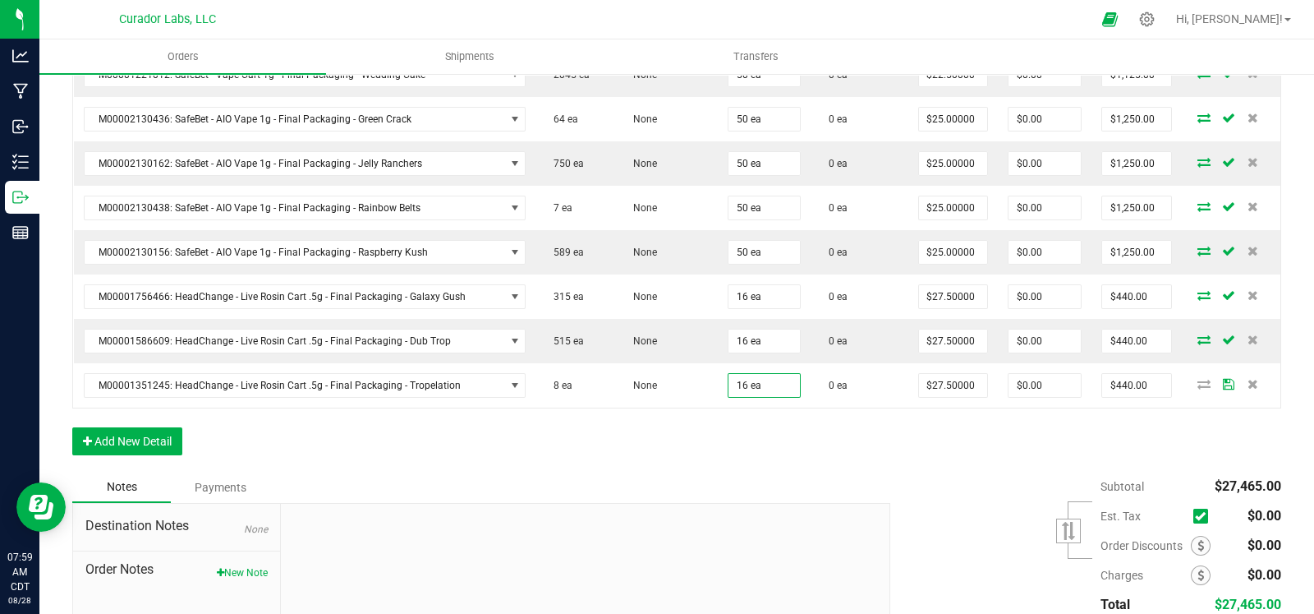
click at [164, 429] on button "Add New Detail" at bounding box center [127, 441] width 110 height 28
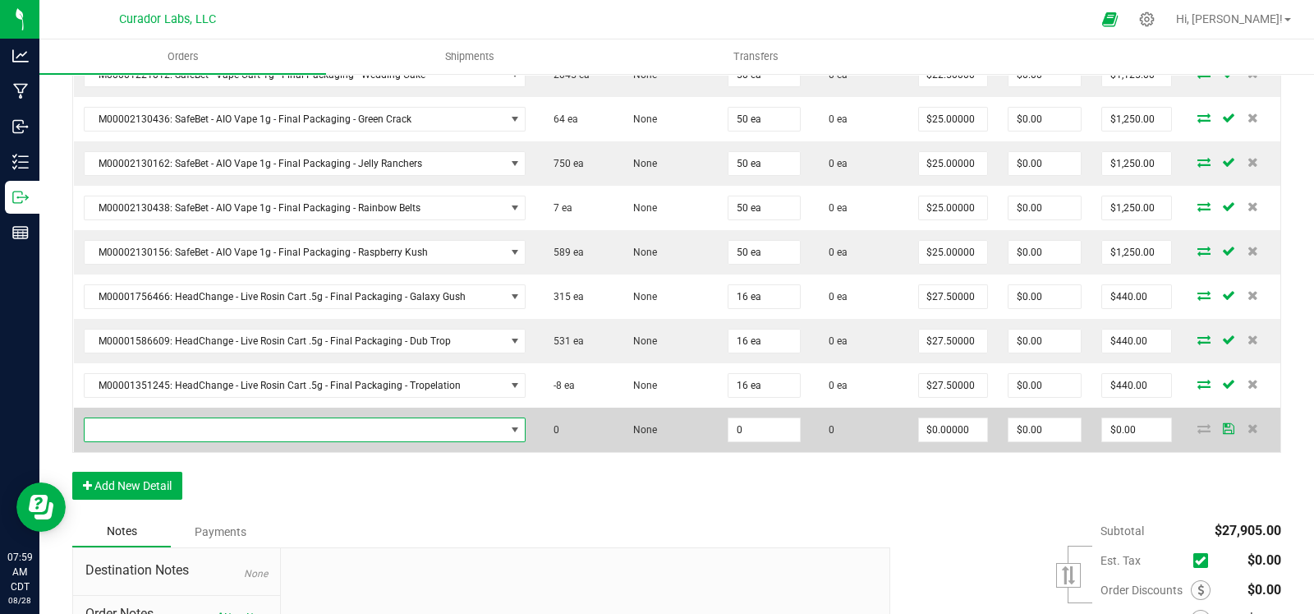
click at [232, 418] on span "NO DATA FOUND" at bounding box center [295, 429] width 421 height 23
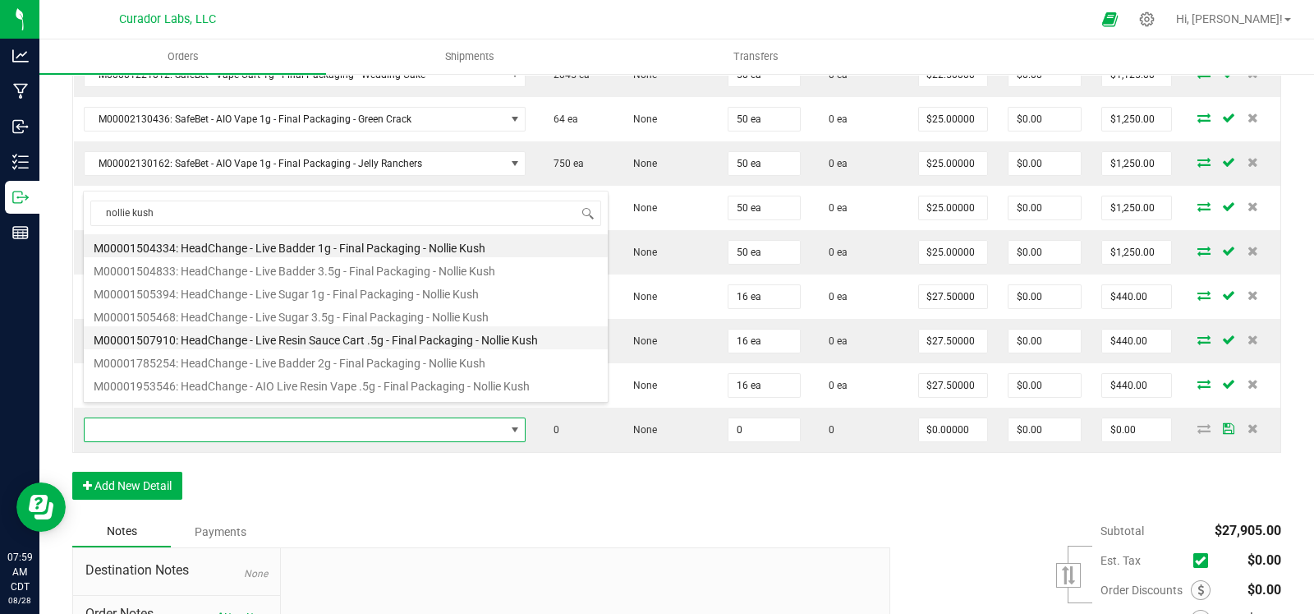
click at [275, 343] on li "M00001507910: HeadChange - Live Resin Sauce Cart .5g - Final Packaging - Nollie…" at bounding box center [346, 337] width 524 height 23
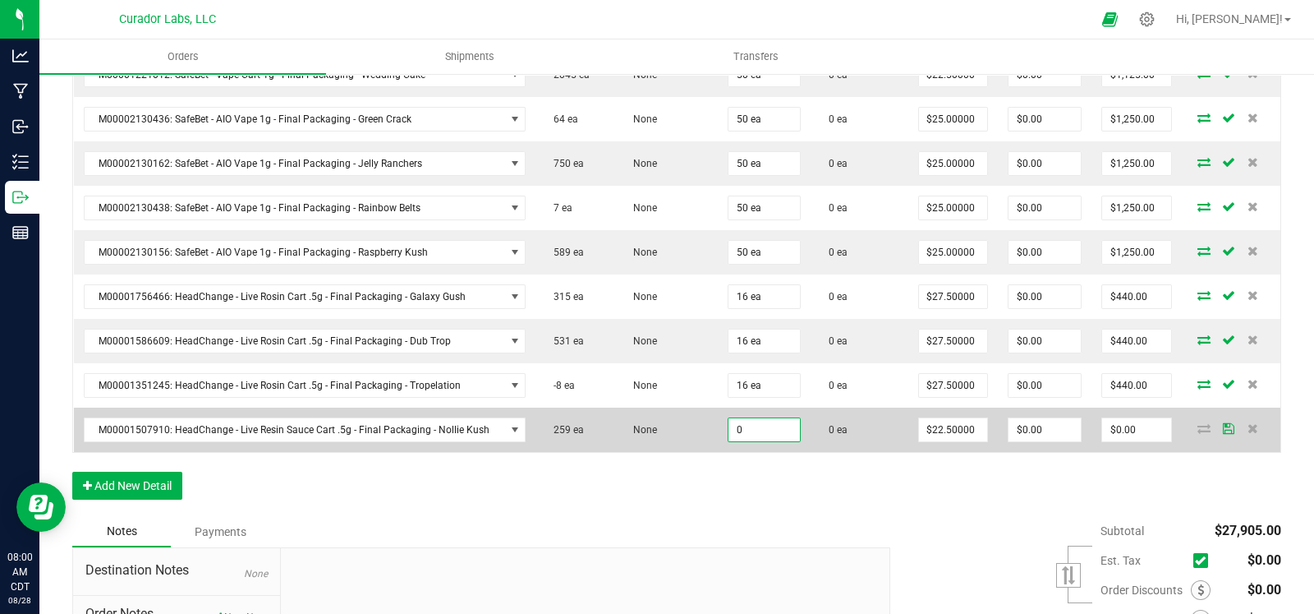
click at [752, 418] on input "0" at bounding box center [764, 429] width 71 height 23
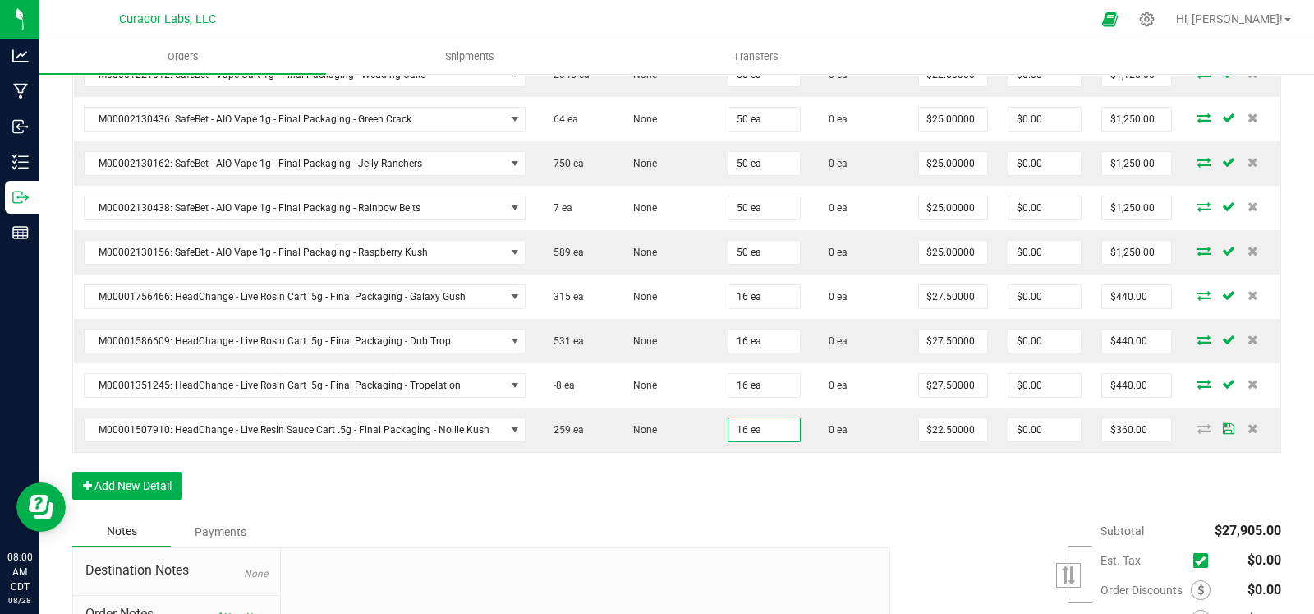
drag, startPoint x: 653, startPoint y: 478, endPoint x: 423, endPoint y: 474, distance: 230.1
click at [110, 472] on button "Add New Detail" at bounding box center [127, 486] width 110 height 28
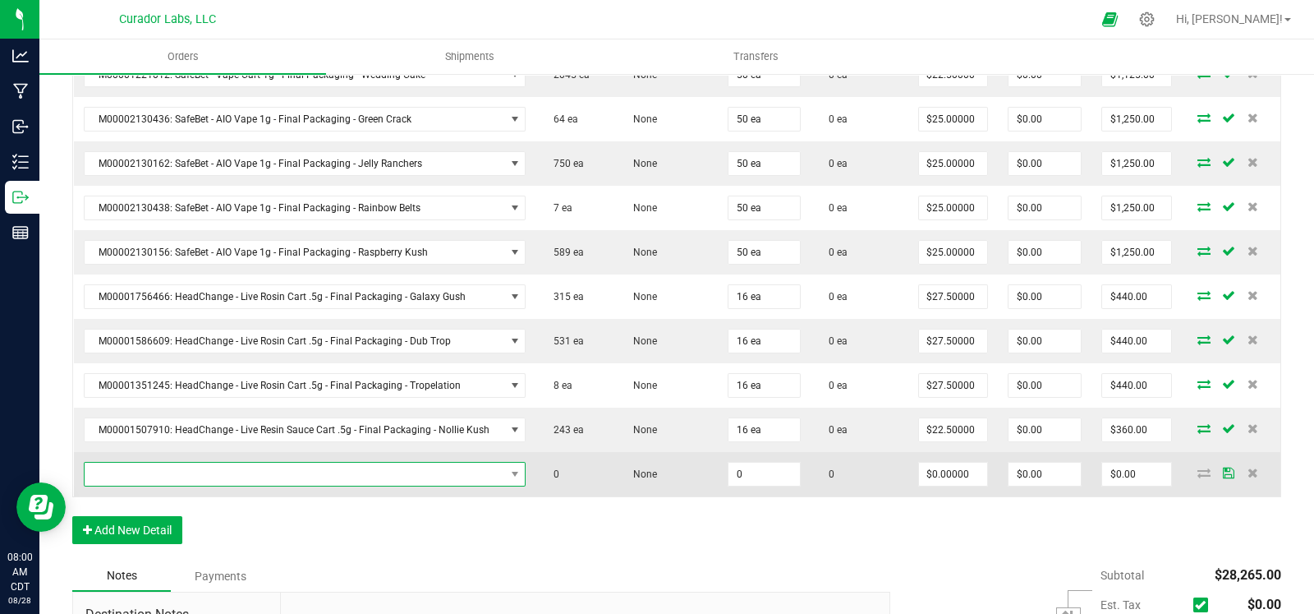
click at [211, 463] on span "NO DATA FOUND" at bounding box center [295, 474] width 421 height 23
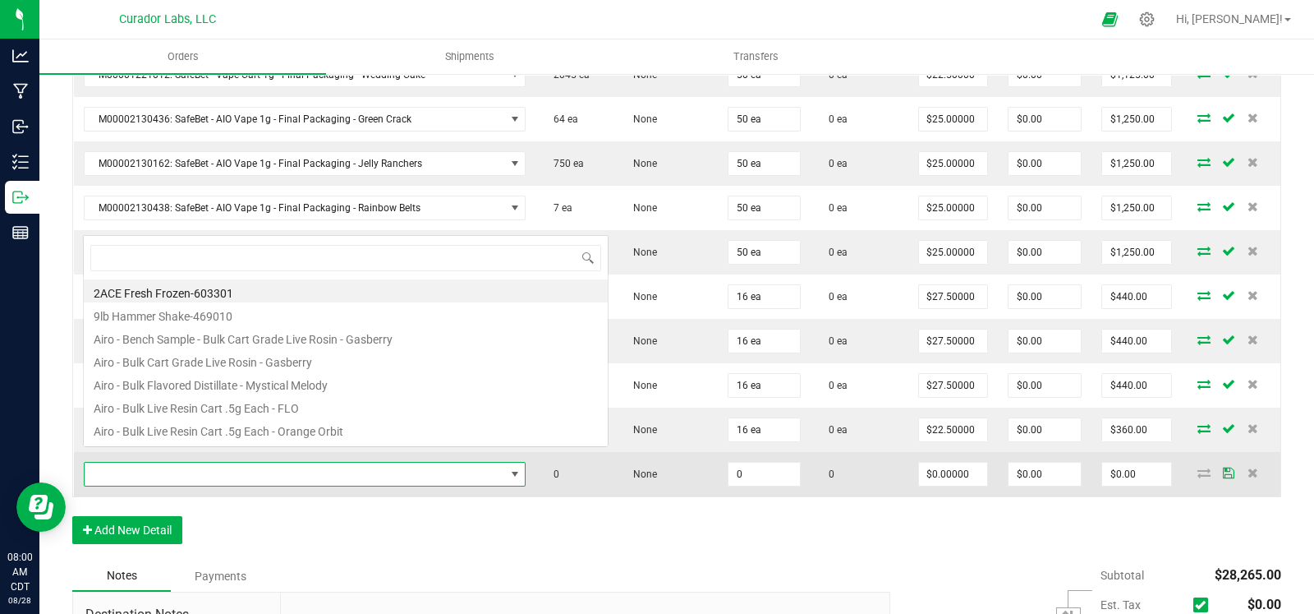
scroll to position [0, 0]
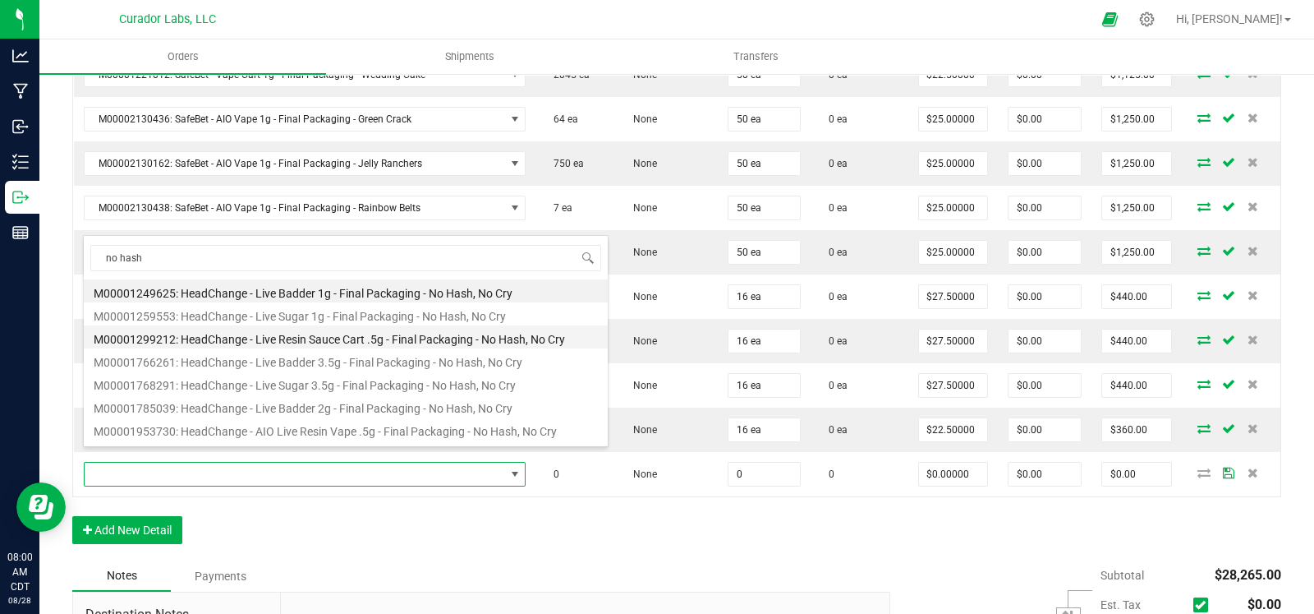
click at [329, 342] on li "M00001299212: HeadChange - Live Resin Sauce Cart .5g - Final Packaging - No Has…" at bounding box center [346, 336] width 524 height 23
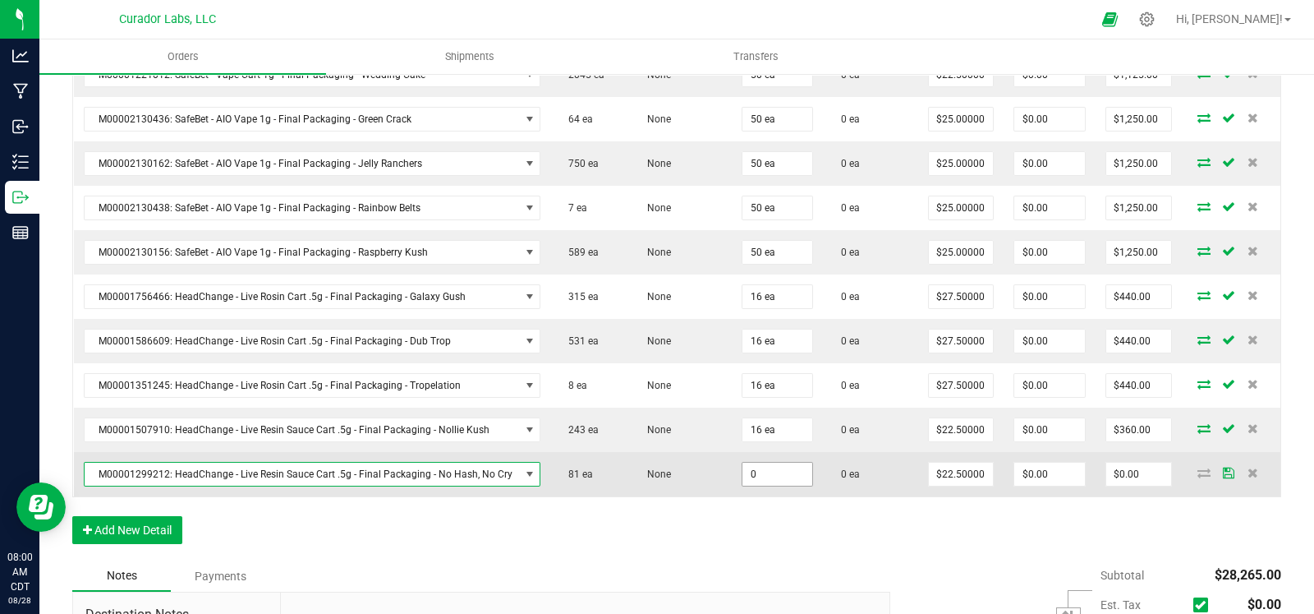
click at [776, 463] on input "0" at bounding box center [777, 474] width 69 height 23
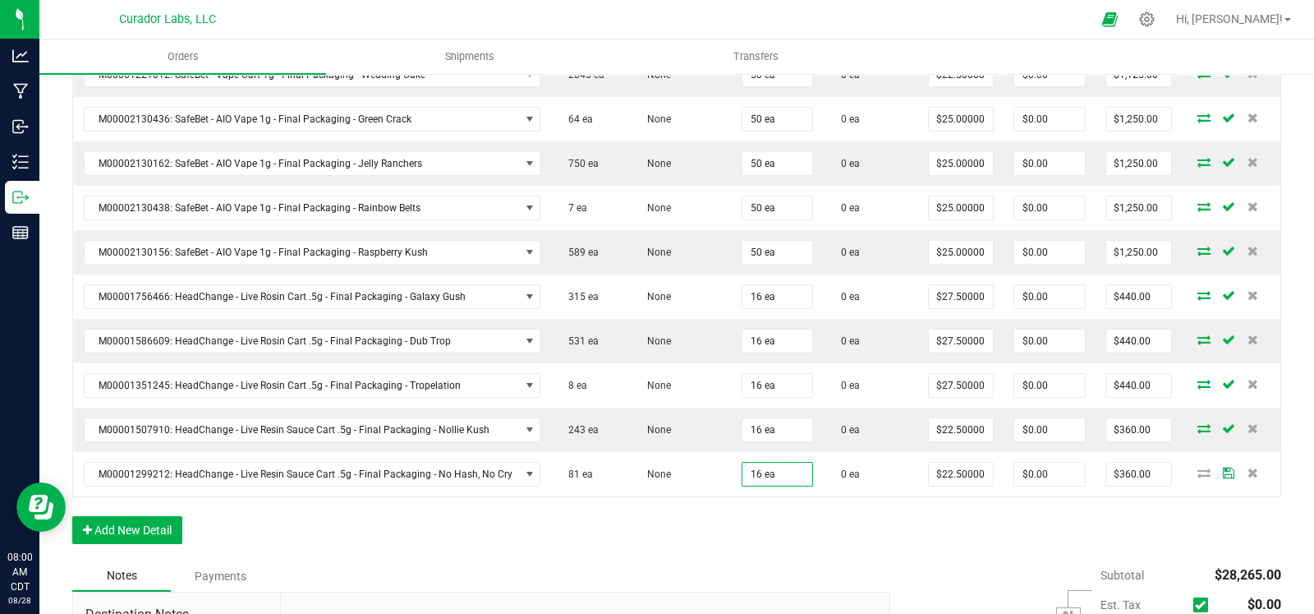
click at [144, 516] on button "Add New Detail" at bounding box center [127, 530] width 110 height 28
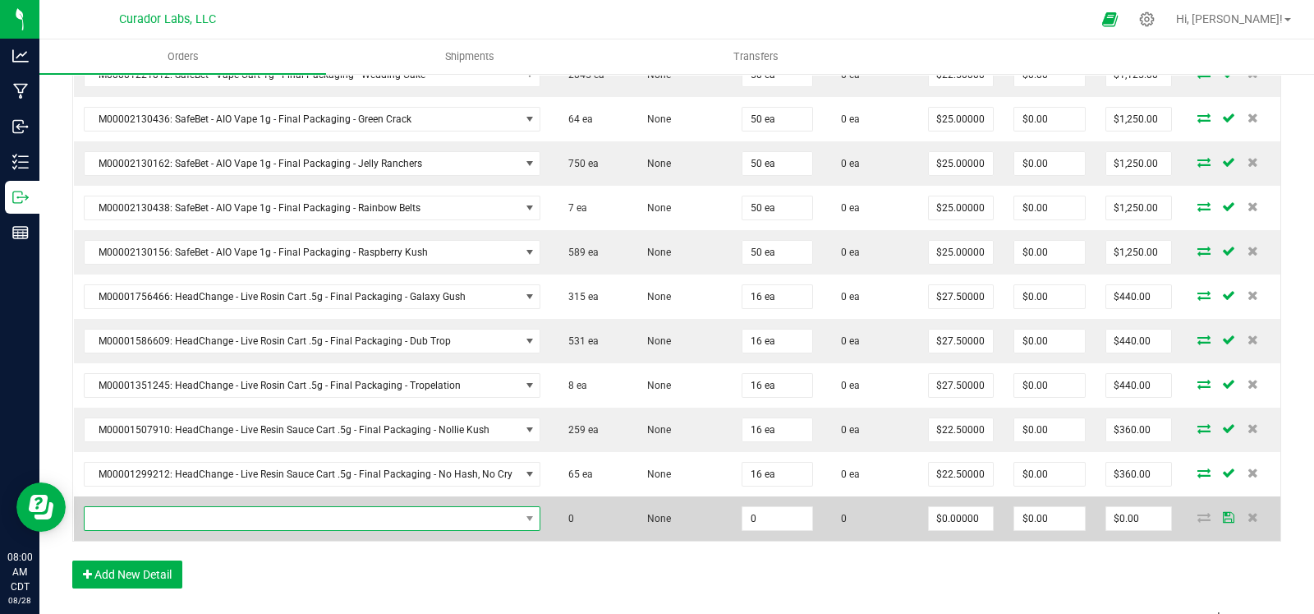
click at [190, 507] on span "NO DATA FOUND" at bounding box center [302, 518] width 435 height 23
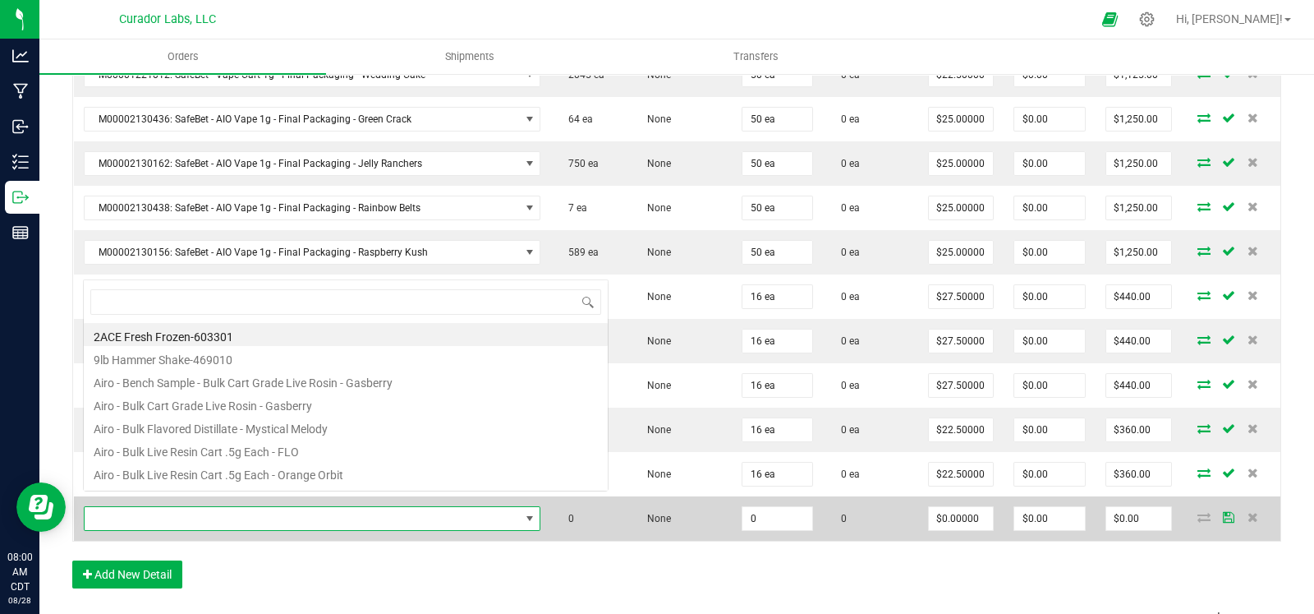
scroll to position [24, 449]
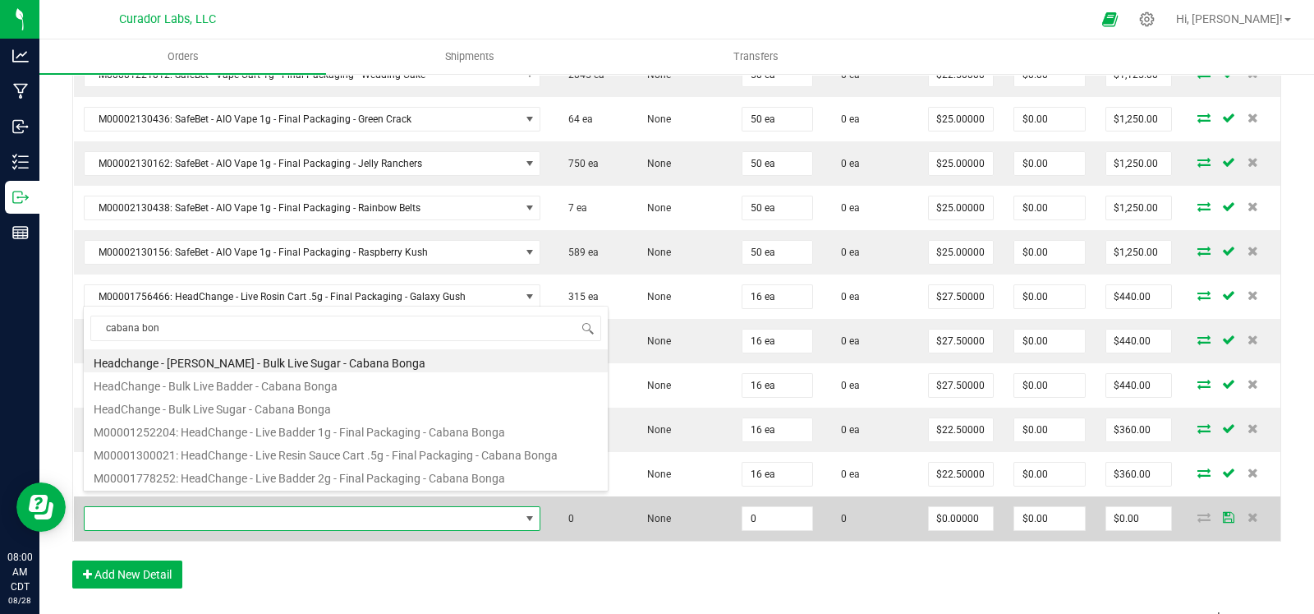
drag, startPoint x: 304, startPoint y: 450, endPoint x: 659, endPoint y: 486, distance: 356.7
click at [305, 452] on li "M00001300021: HeadChange - Live Resin Sauce Cart .5g - Final Packaging - Cabana…" at bounding box center [346, 452] width 524 height 23
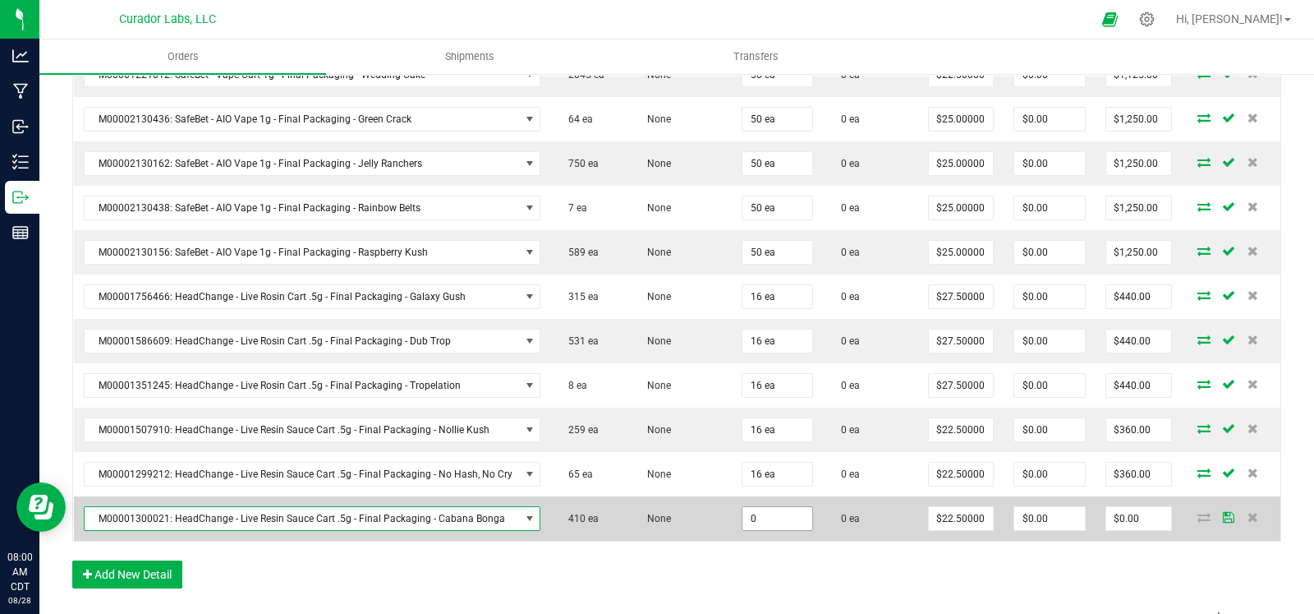
click at [769, 507] on input "0" at bounding box center [777, 518] width 69 height 23
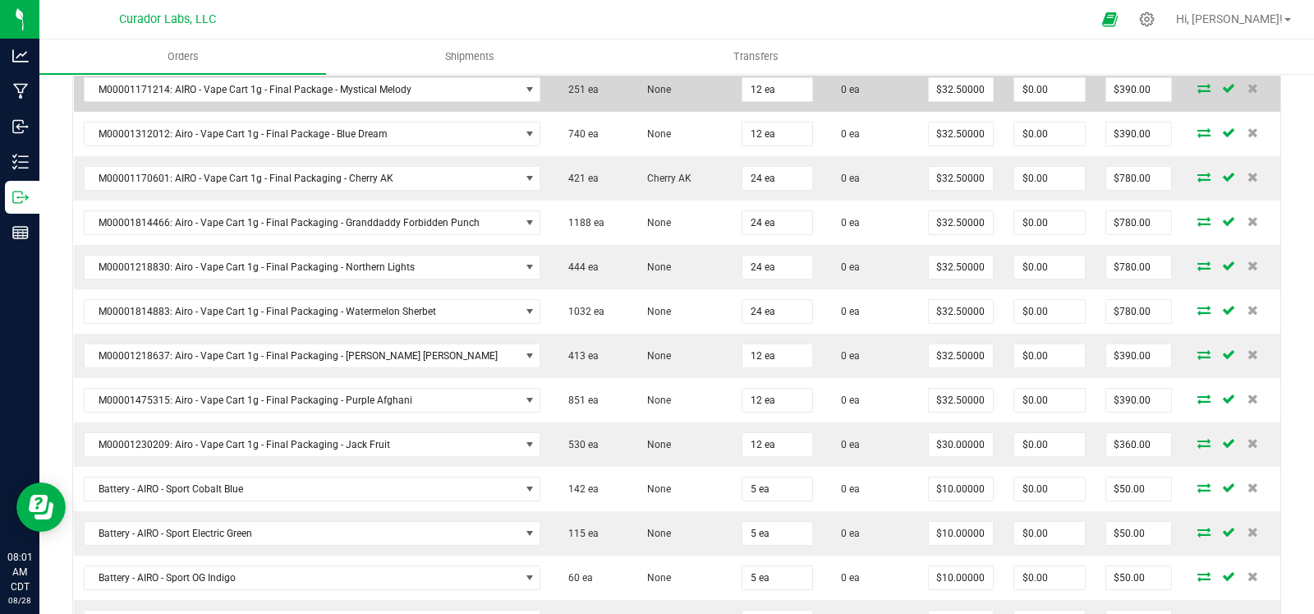
scroll to position [936, 0]
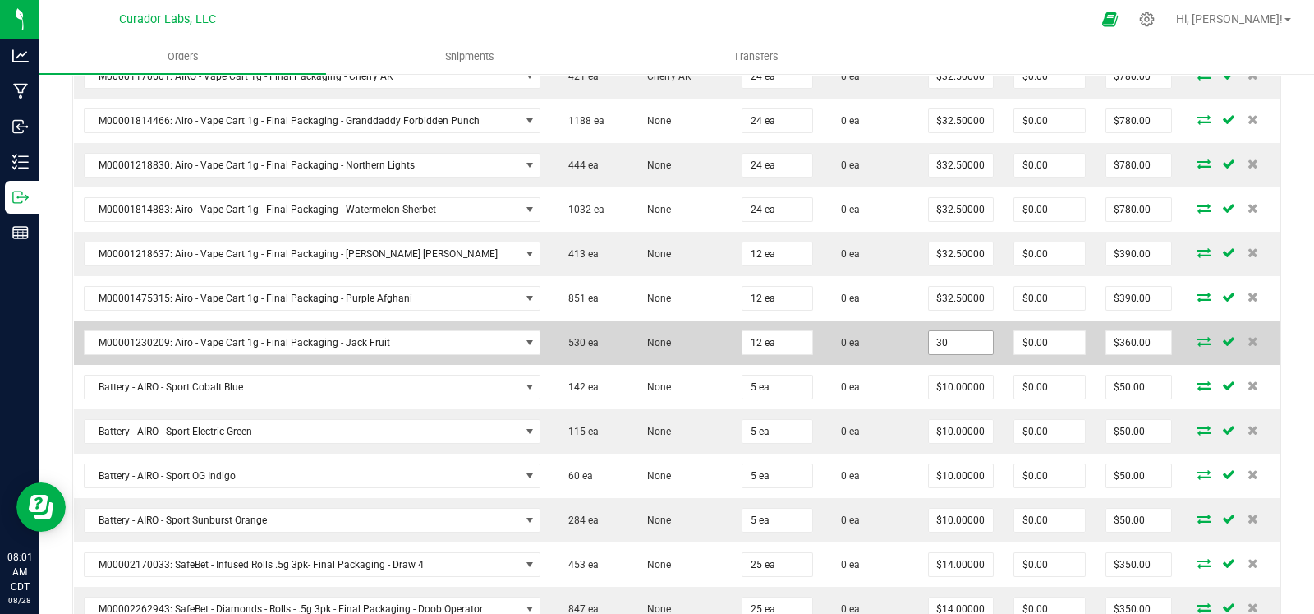
click at [941, 339] on input "30" at bounding box center [961, 342] width 65 height 23
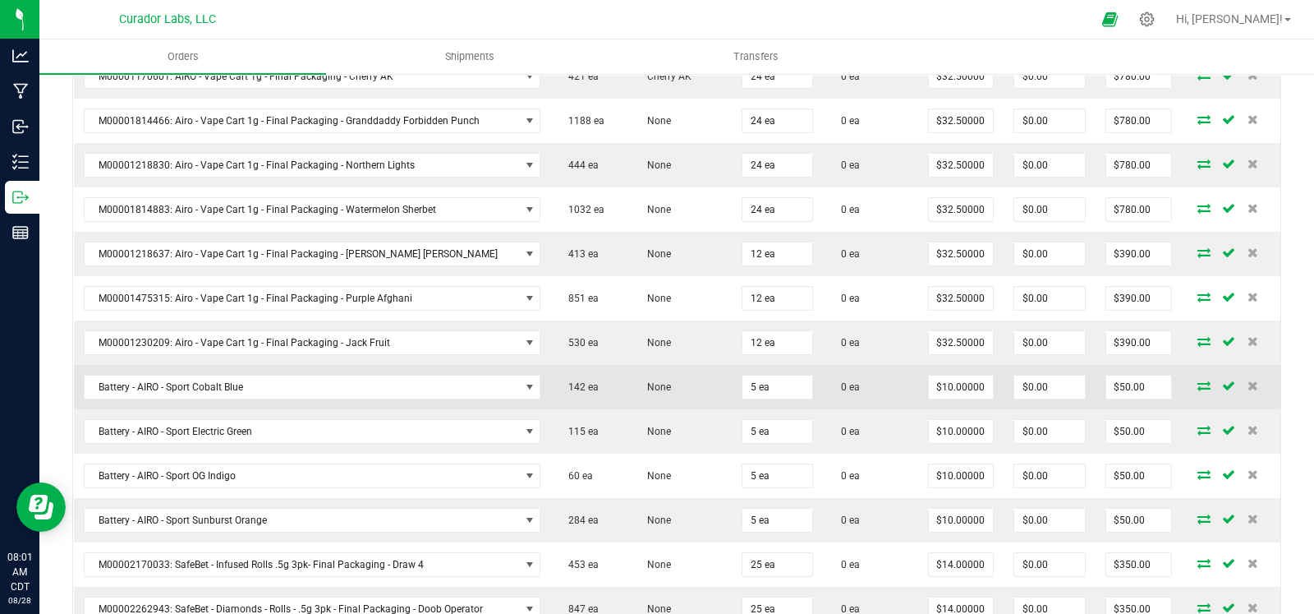
click at [889, 374] on td "0 ea" at bounding box center [870, 387] width 95 height 44
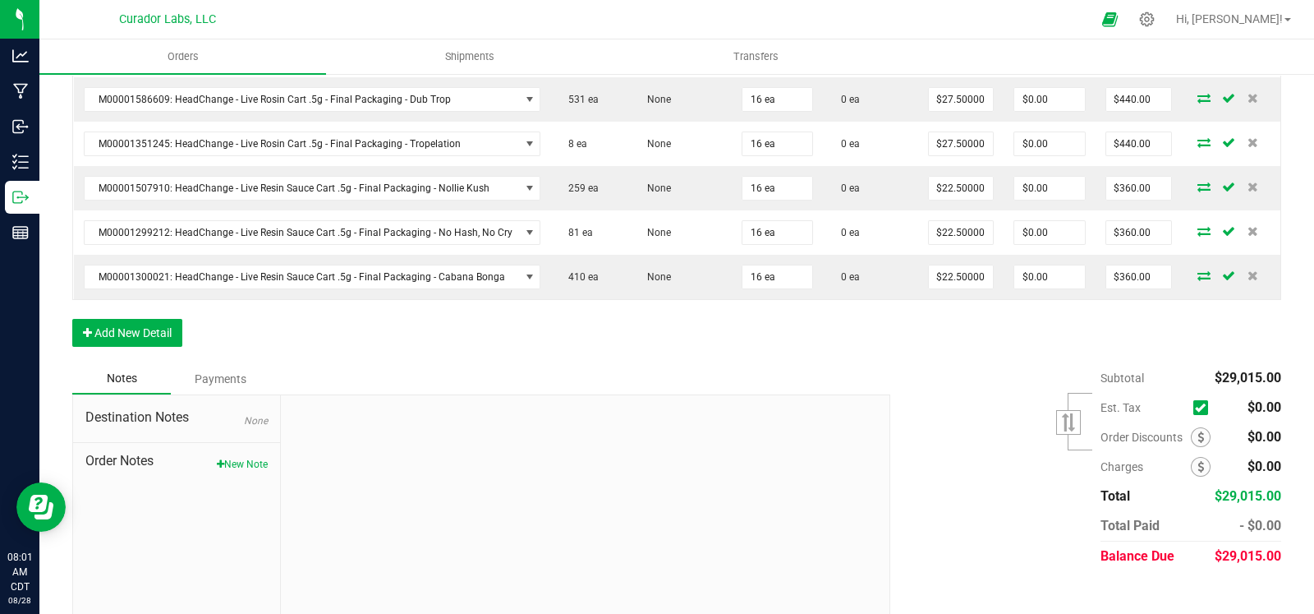
scroll to position [2423, 0]
click at [123, 317] on button "Add New Detail" at bounding box center [127, 331] width 110 height 28
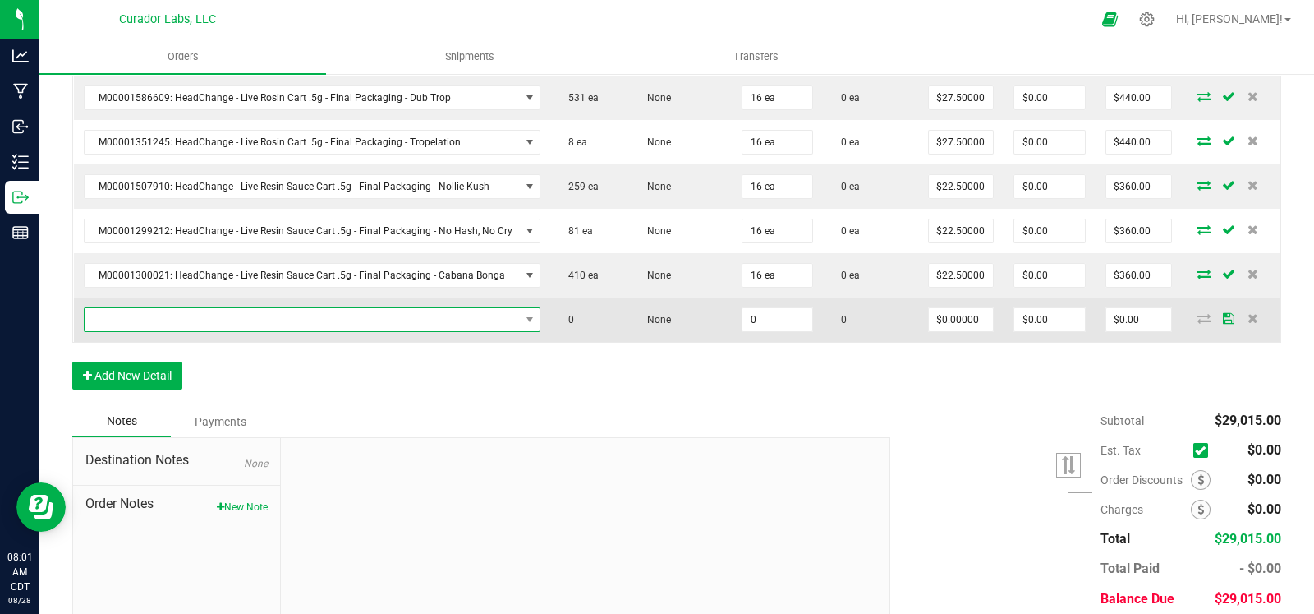
click at [163, 308] on span "NO DATA FOUND" at bounding box center [302, 319] width 435 height 23
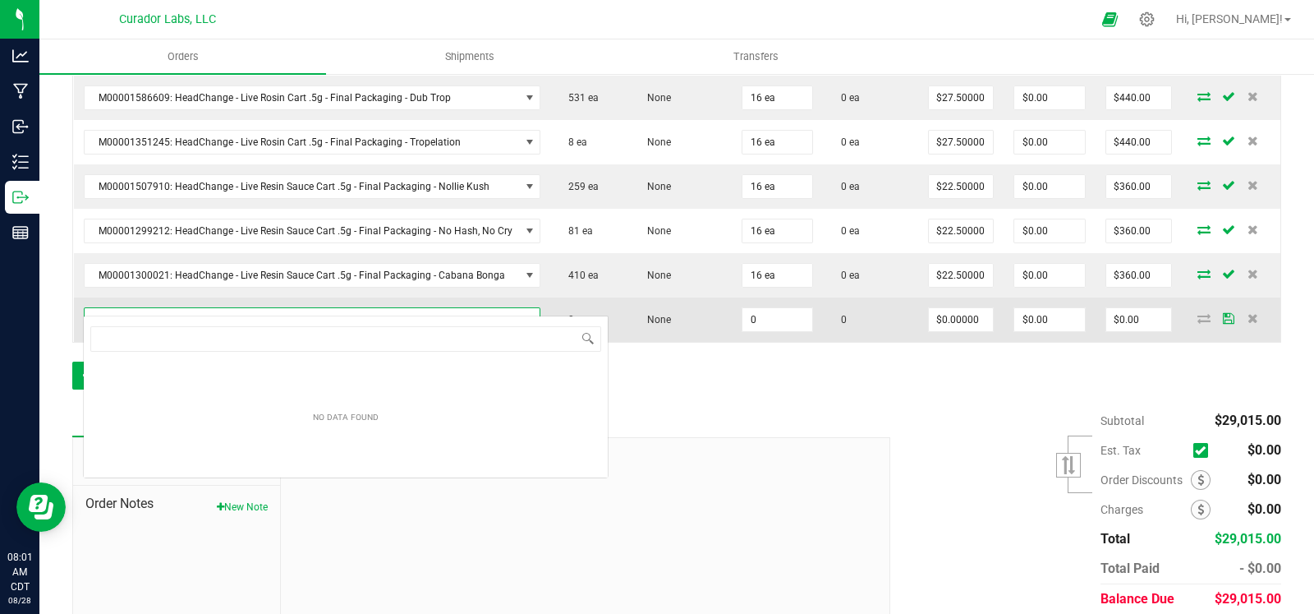
scroll to position [24, 449]
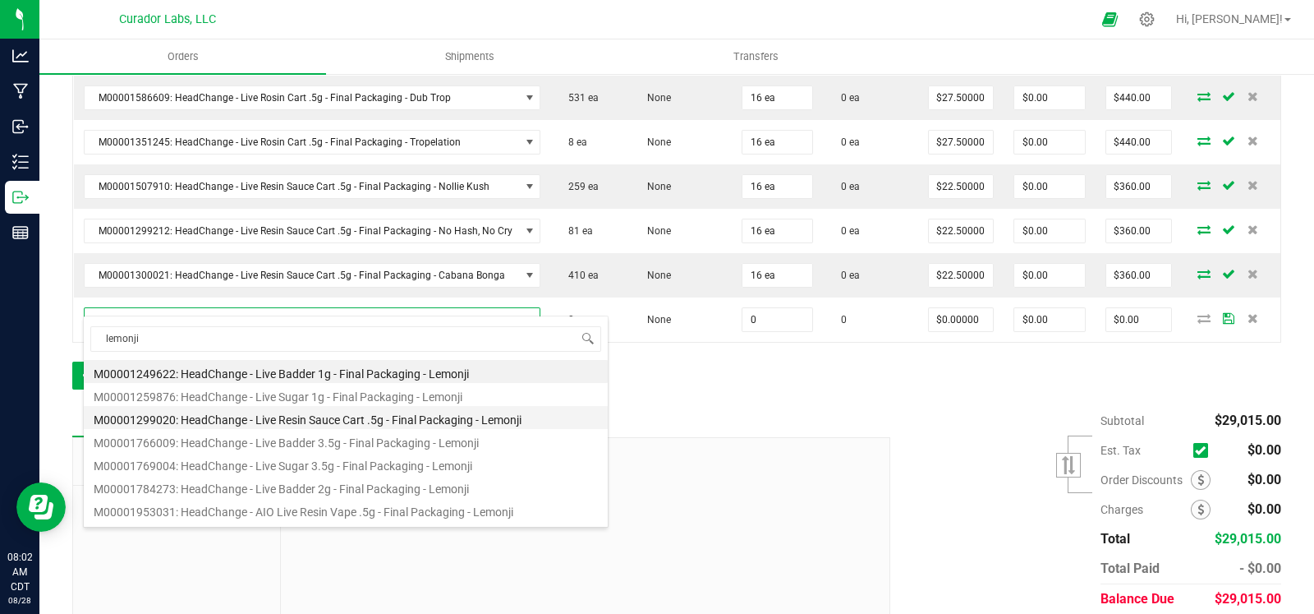
click at [443, 422] on li "M00001299020: HeadChange - Live Resin Sauce Cart .5g - Final Packaging - Lemonji" at bounding box center [346, 417] width 524 height 23
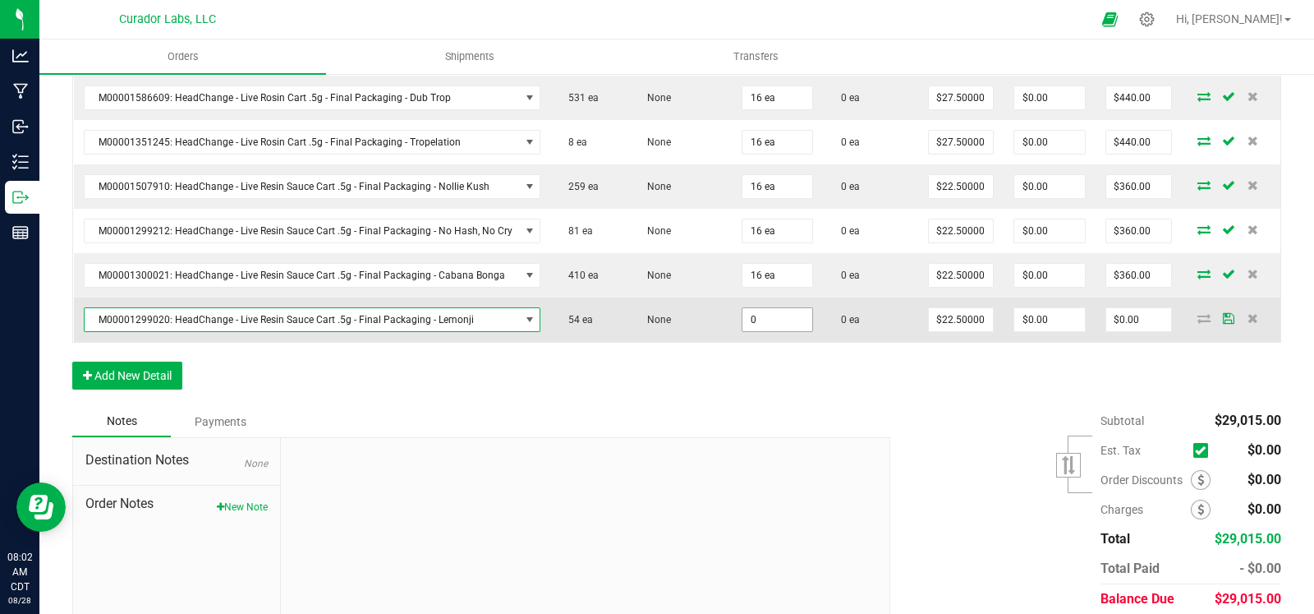
click at [758, 311] on input "0" at bounding box center [777, 319] width 69 height 23
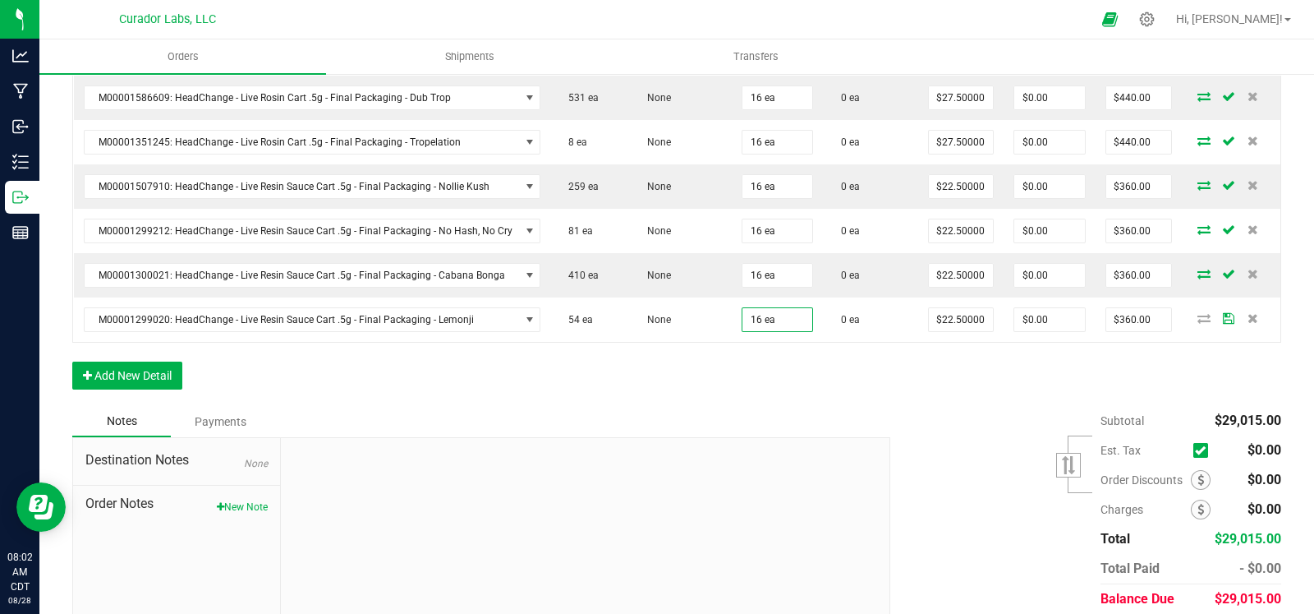
click at [141, 361] on button "Add New Detail" at bounding box center [127, 375] width 110 height 28
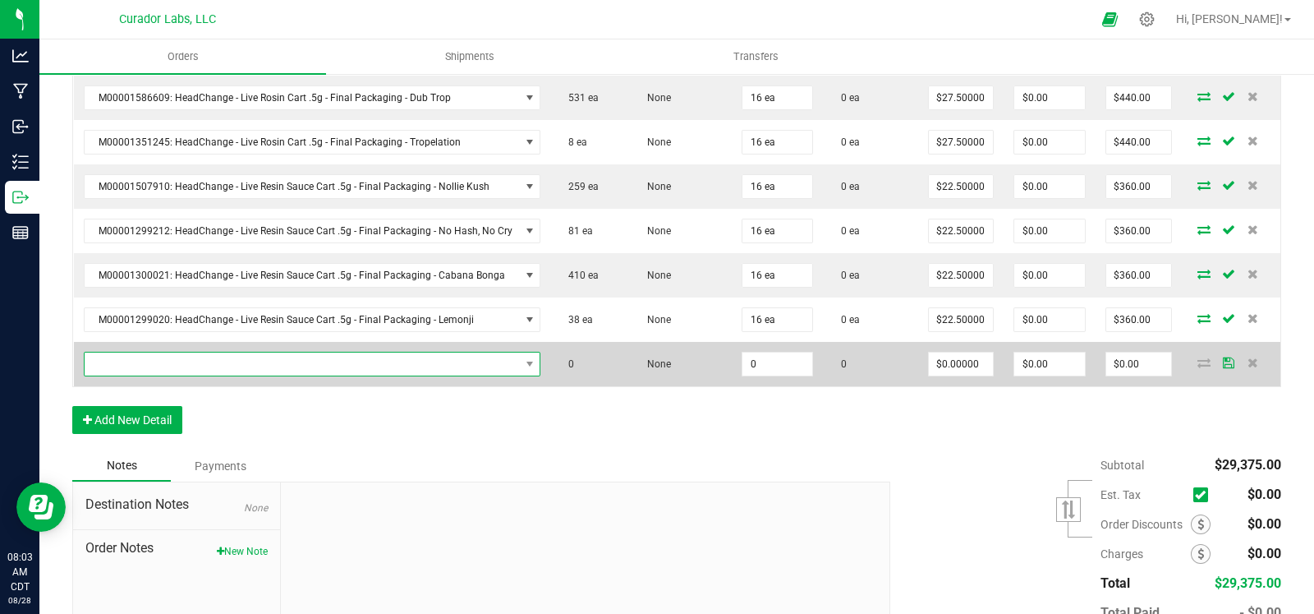
click at [173, 352] on span "NO DATA FOUND" at bounding box center [302, 363] width 435 height 23
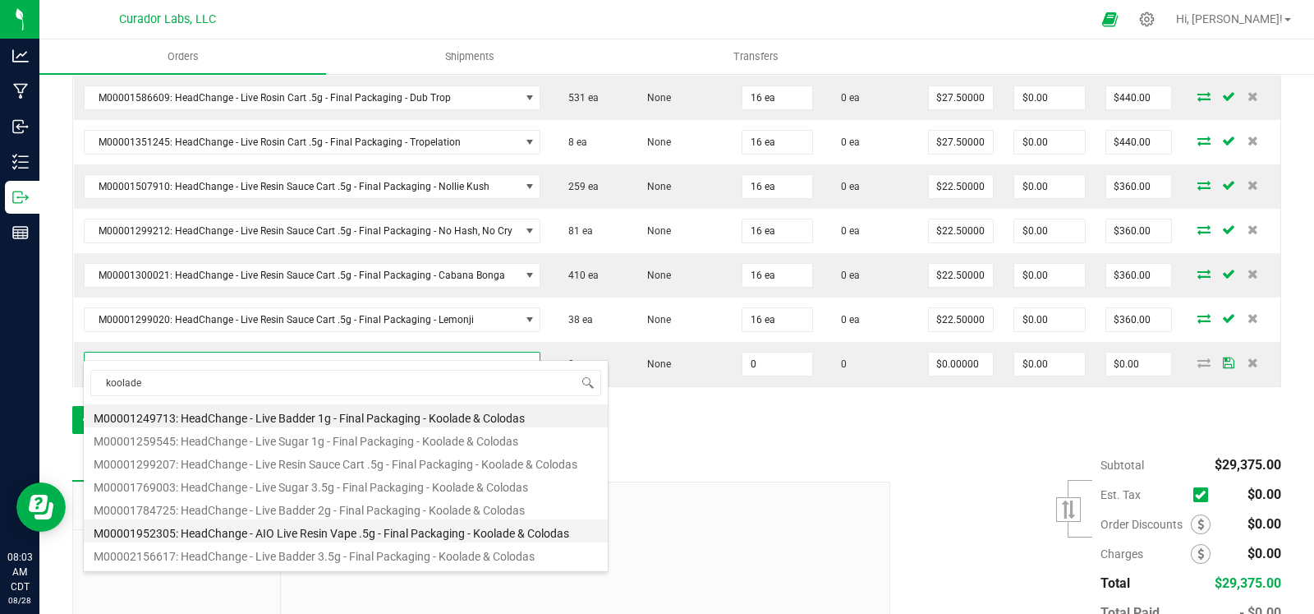
click at [427, 526] on li "M00001952305: HeadChange - AIO Live Resin Vape .5g - Final Packaging - Koolade …" at bounding box center [346, 530] width 524 height 23
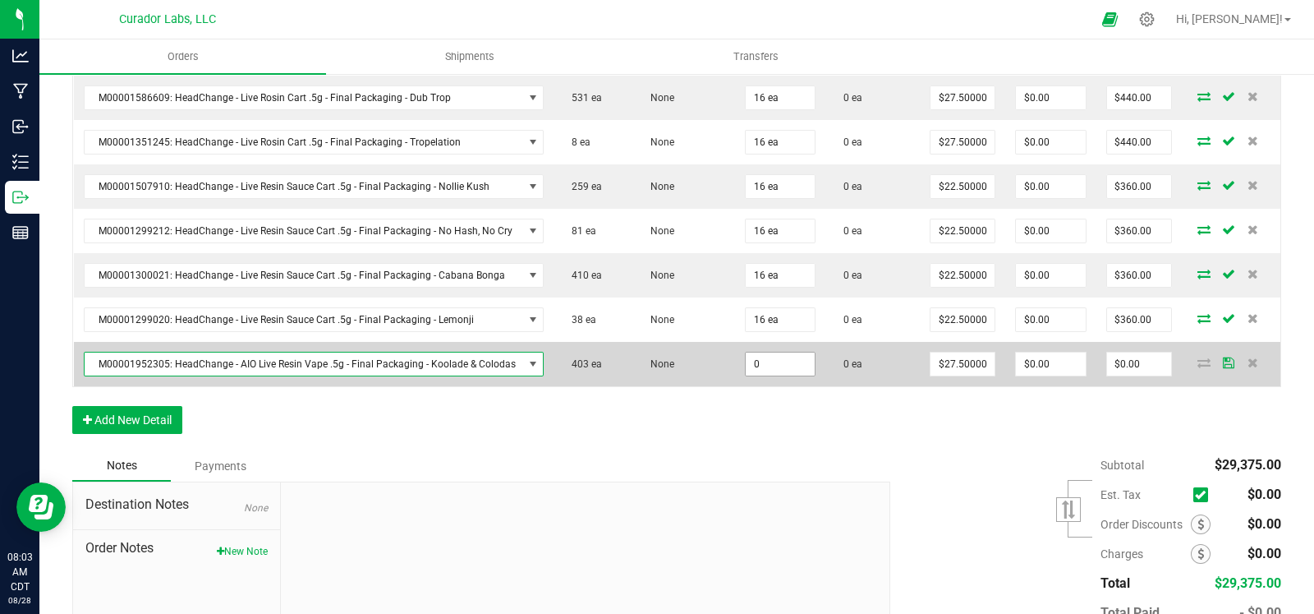
click at [778, 352] on input "0" at bounding box center [780, 363] width 69 height 23
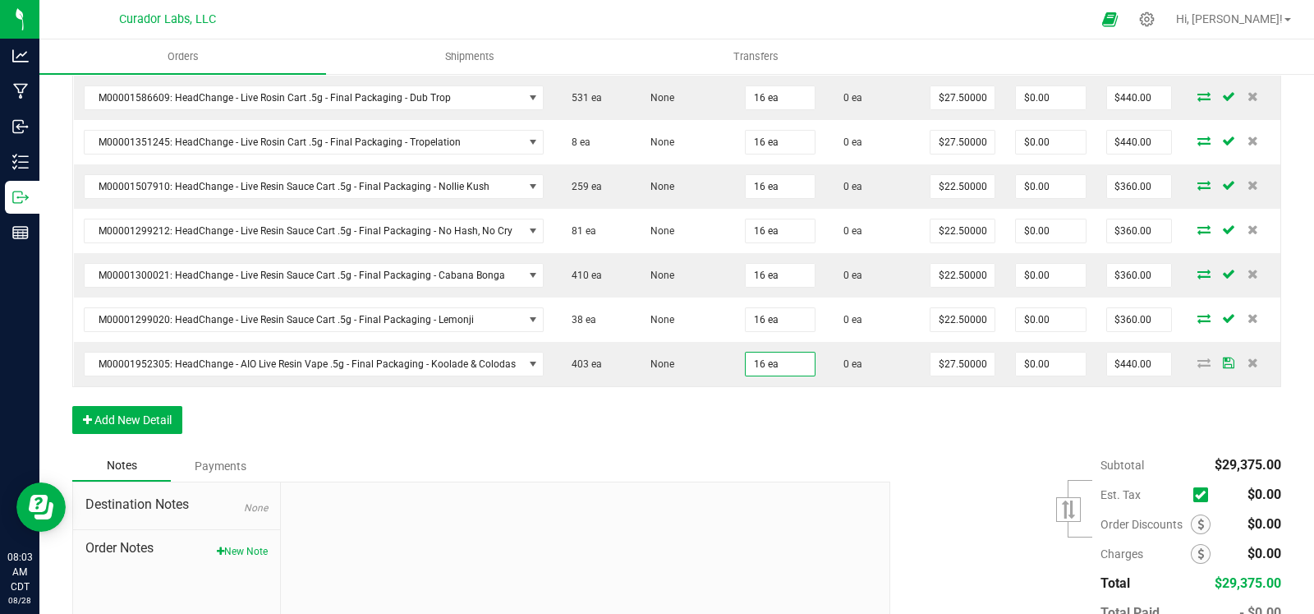
click at [181, 406] on button "Add New Detail" at bounding box center [127, 420] width 110 height 28
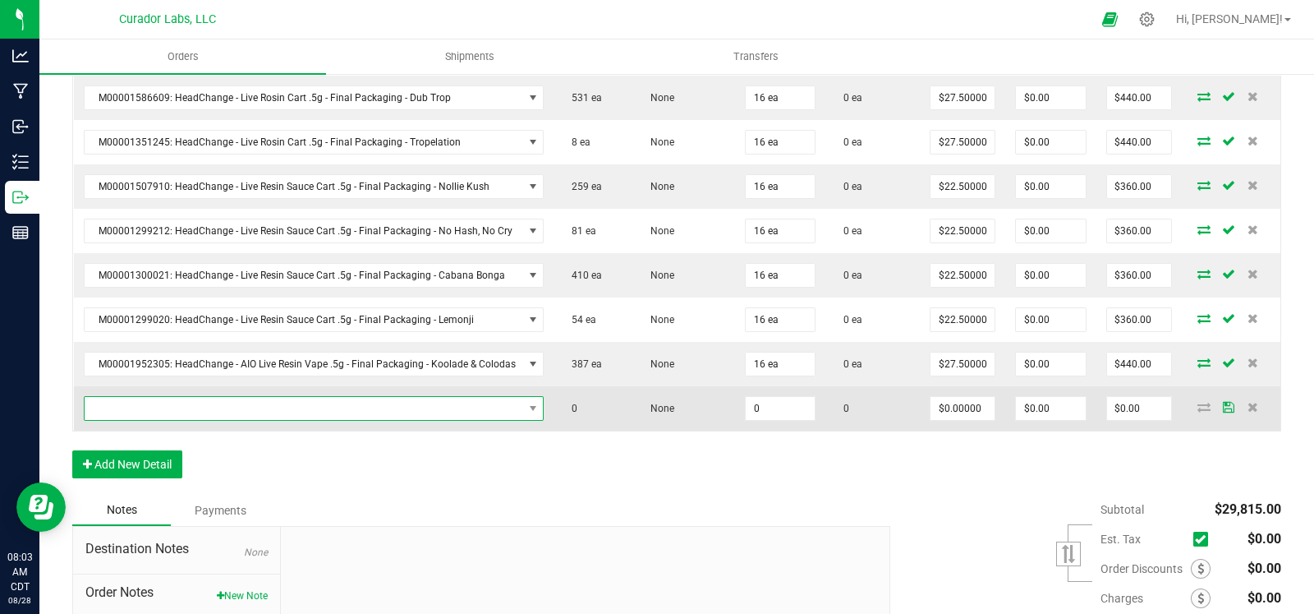
click at [187, 397] on span "NO DATA FOUND" at bounding box center [304, 408] width 439 height 23
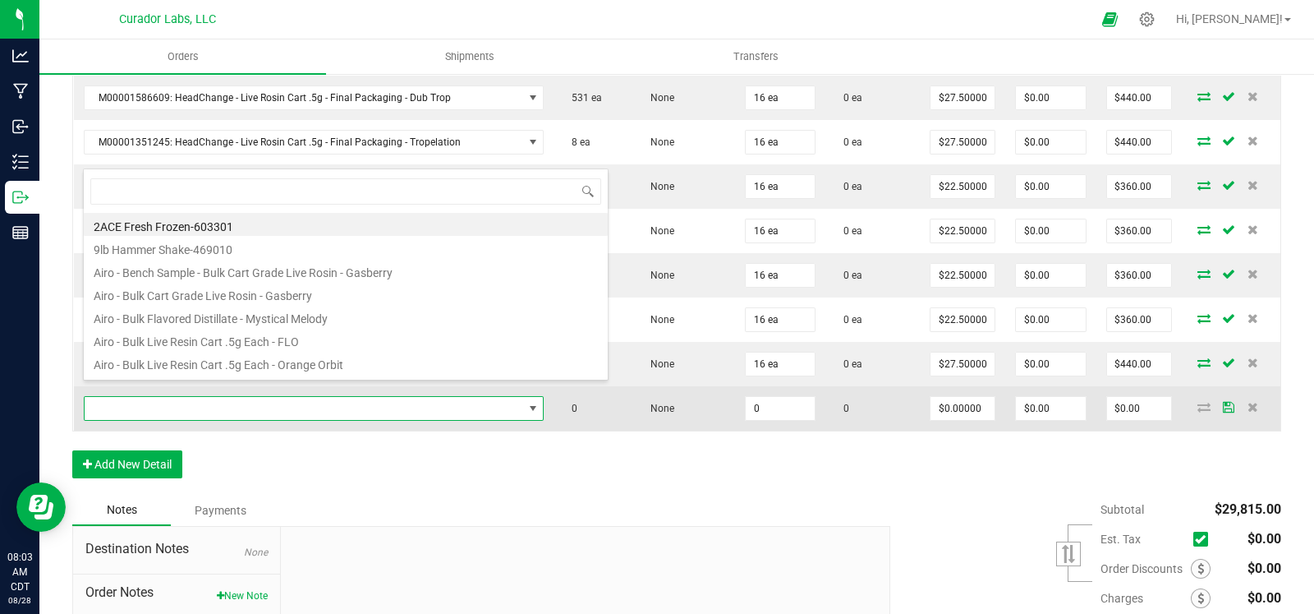
scroll to position [24, 452]
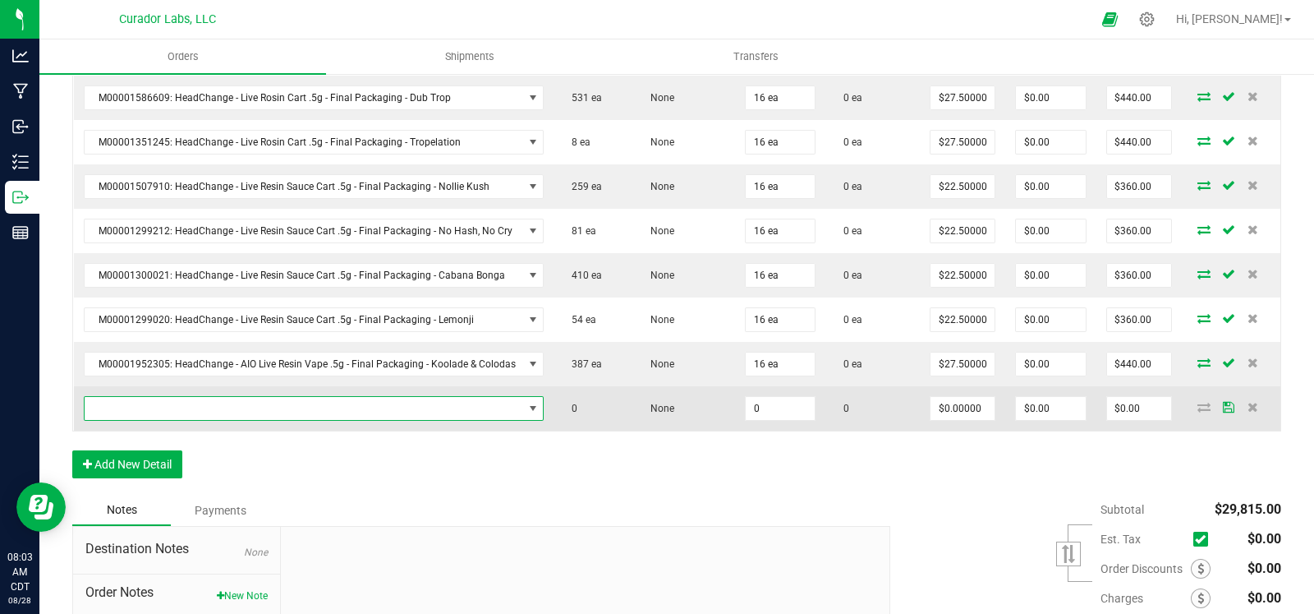
click at [291, 397] on span "NO DATA FOUND" at bounding box center [304, 408] width 439 height 23
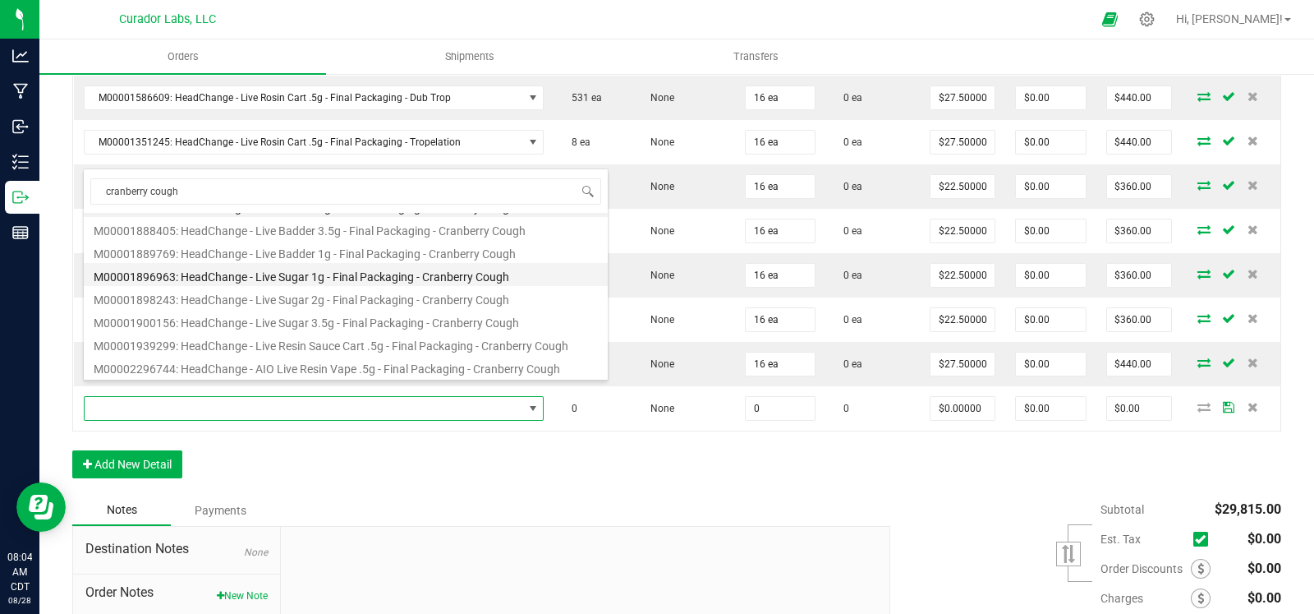
scroll to position [20, 0]
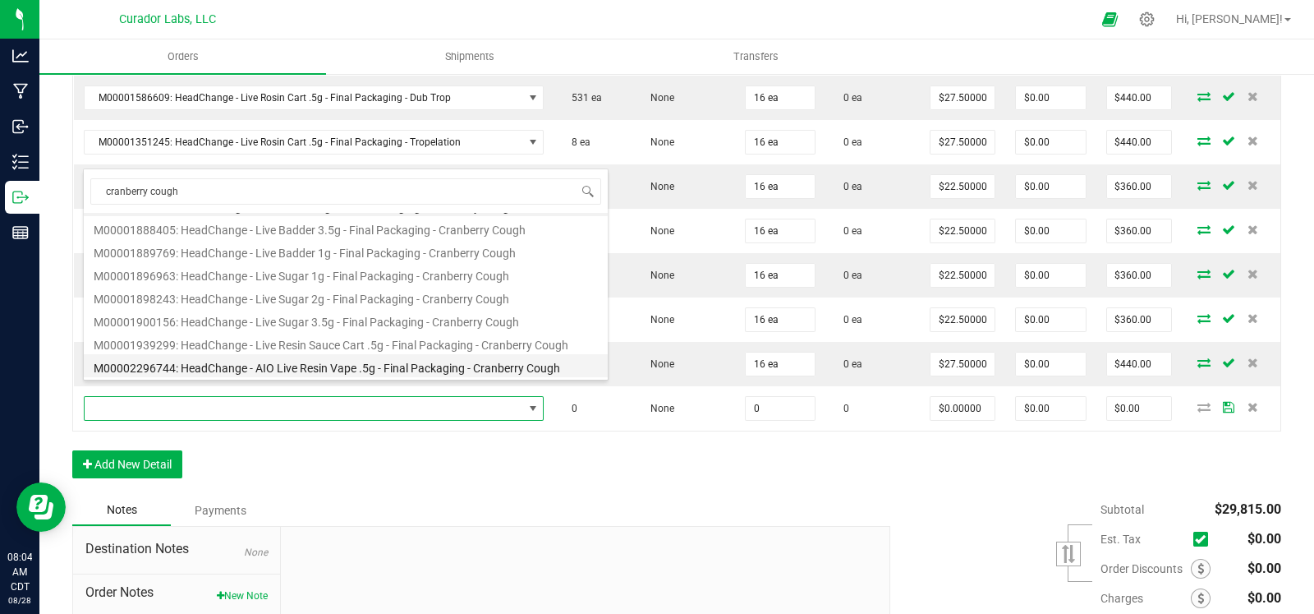
click at [331, 363] on li "M00002296744: HeadChange - AIO Live Resin Vape .5g - Final Packaging - Cranberr…" at bounding box center [346, 365] width 524 height 23
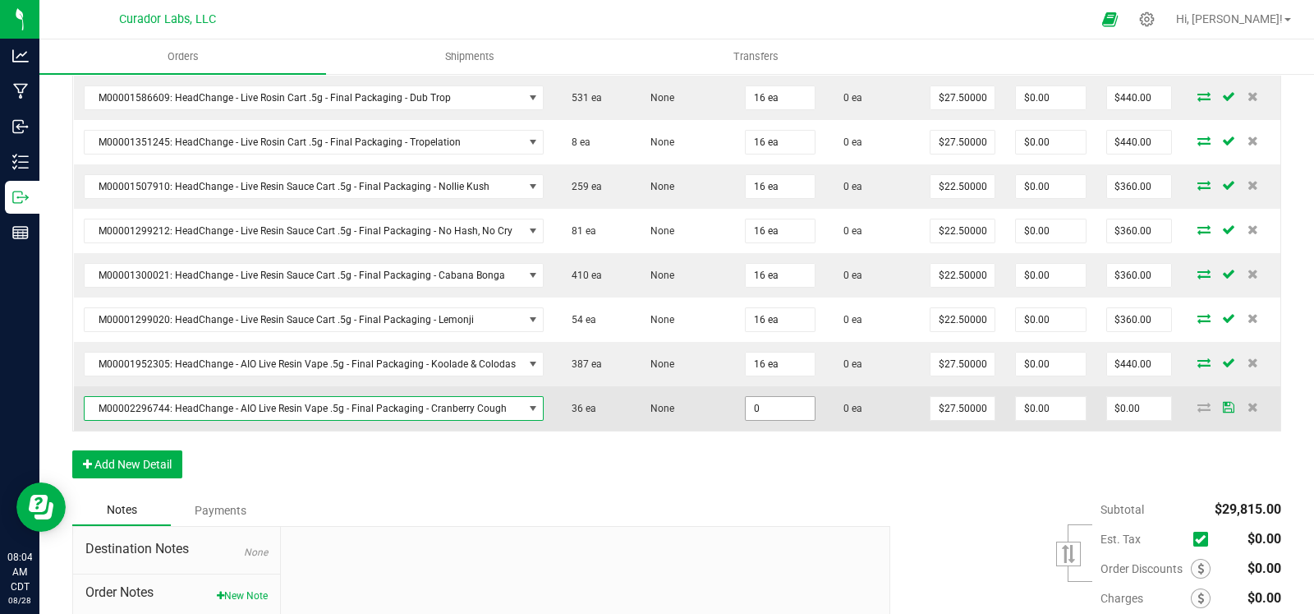
click at [752, 397] on input "0" at bounding box center [780, 408] width 69 height 23
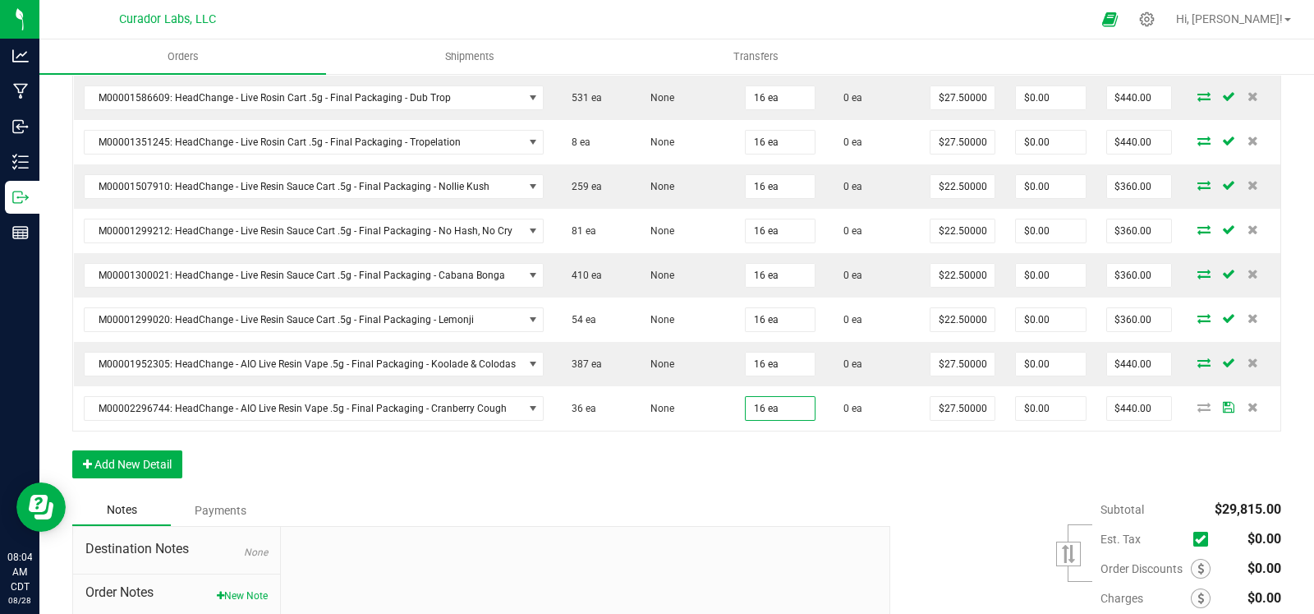
click at [126, 450] on button "Add New Detail" at bounding box center [127, 464] width 110 height 28
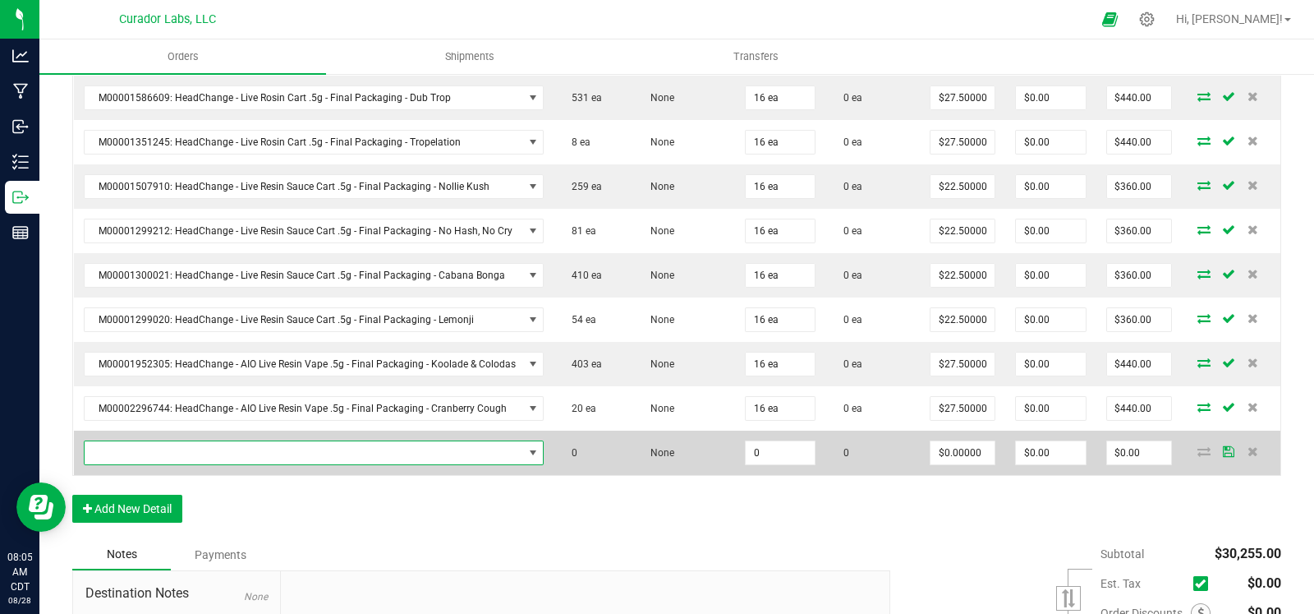
click at [396, 441] on span "NO DATA FOUND" at bounding box center [304, 452] width 439 height 23
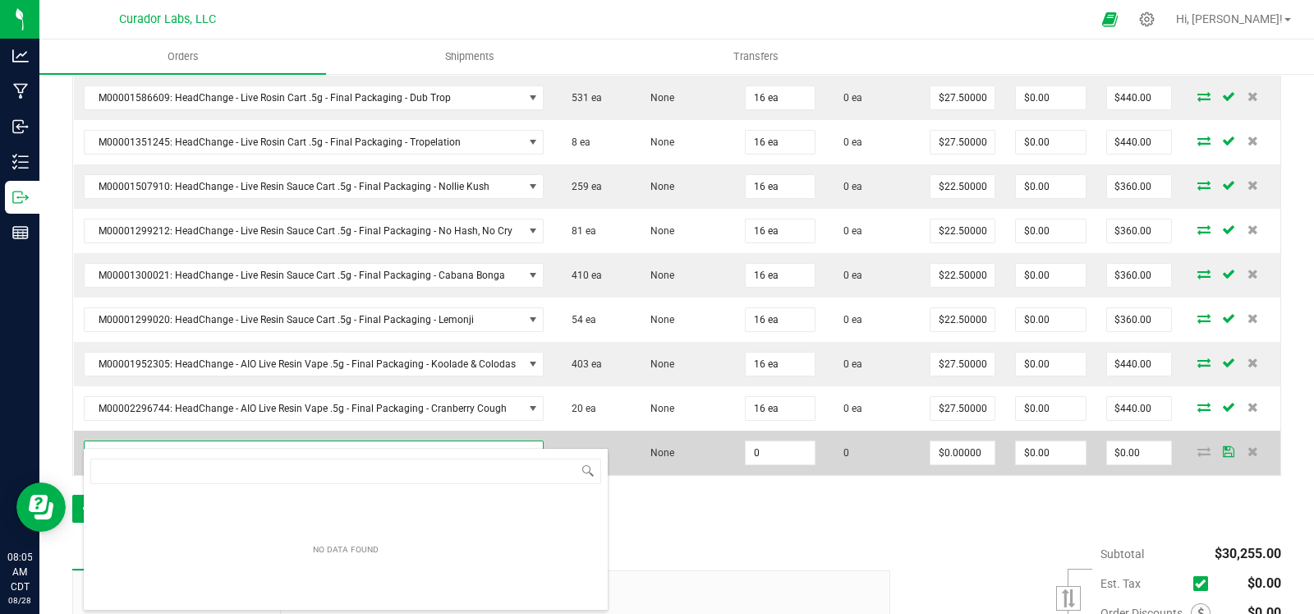
scroll to position [24, 452]
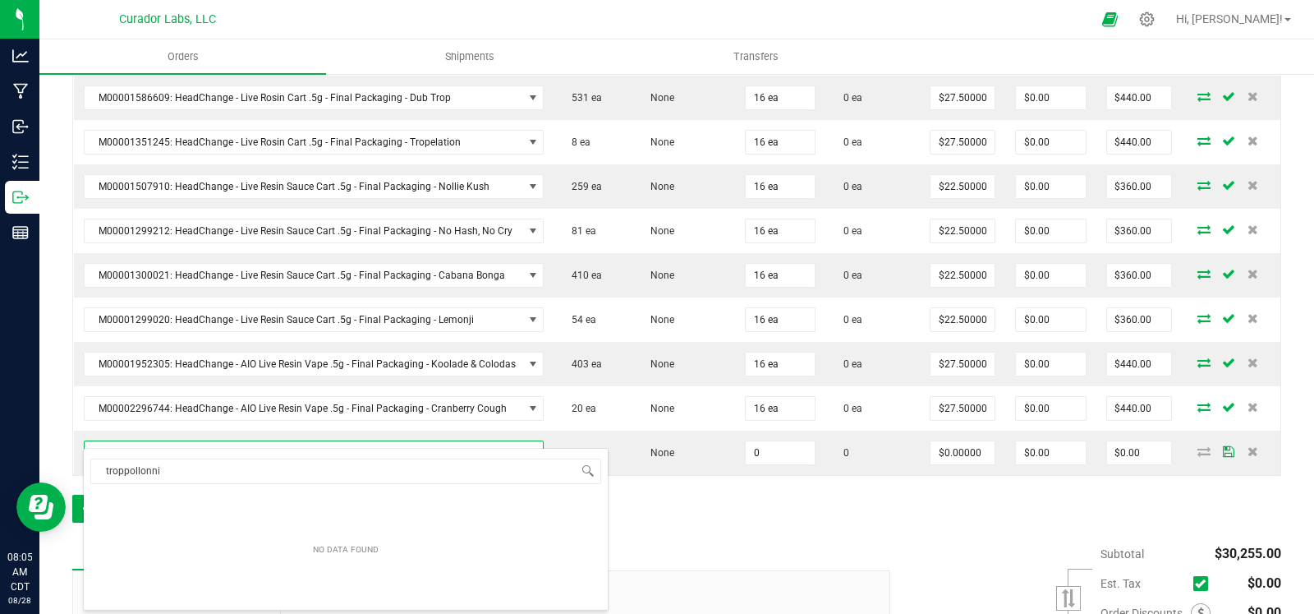
drag, startPoint x: 201, startPoint y: 470, endPoint x: 74, endPoint y: 470, distance: 127.3
click at [74, 470] on body "Analytics Manufacturing Inbound Inventory Outbound Reports 08:05 AM CDT 08/28/2…" at bounding box center [657, 307] width 1314 height 614
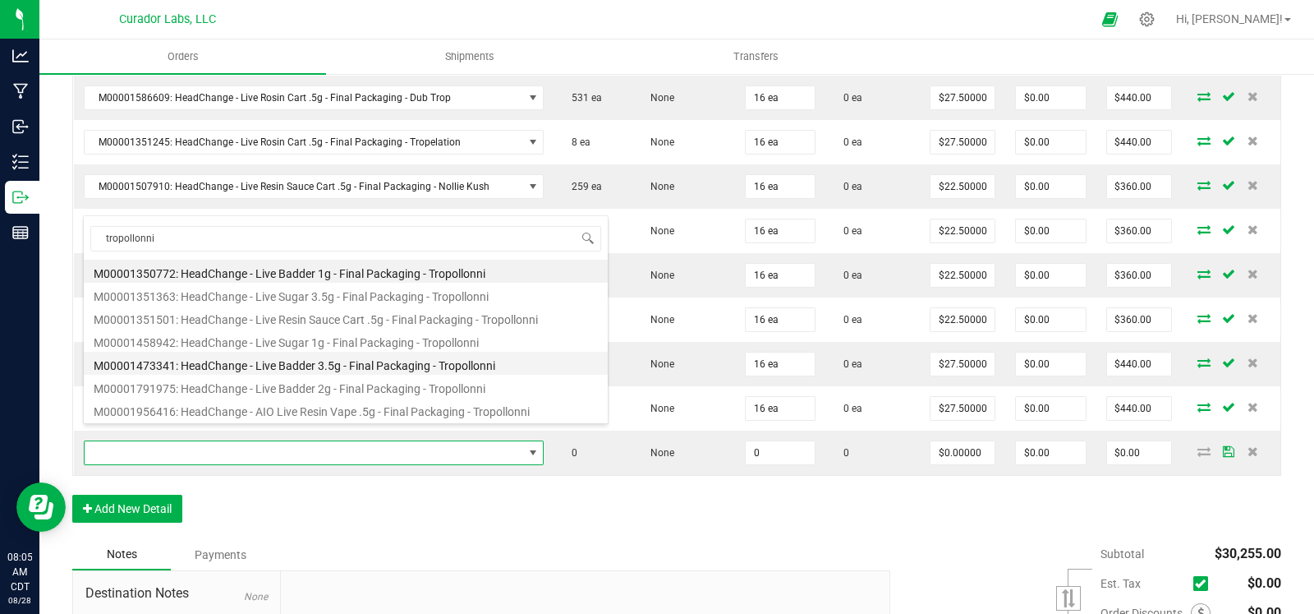
click at [359, 361] on li "M00001473341: HeadChange - Live Badder 3.5g - Final Packaging - Tropollonni" at bounding box center [346, 363] width 524 height 23
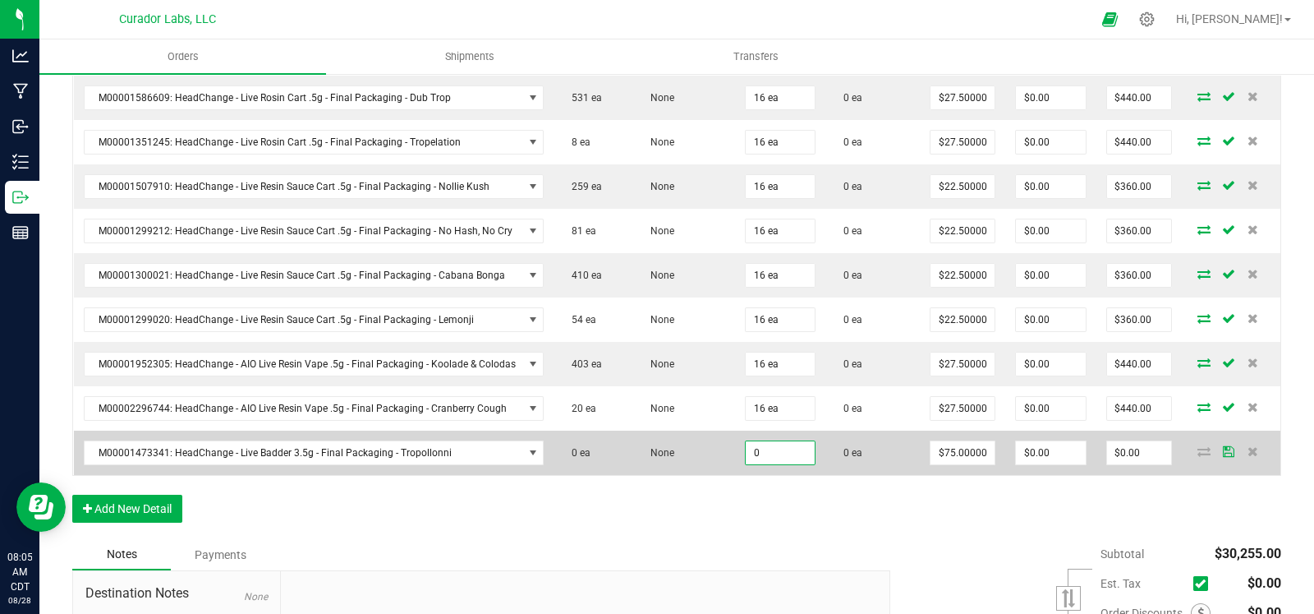
click at [764, 441] on input "0" at bounding box center [780, 452] width 69 height 23
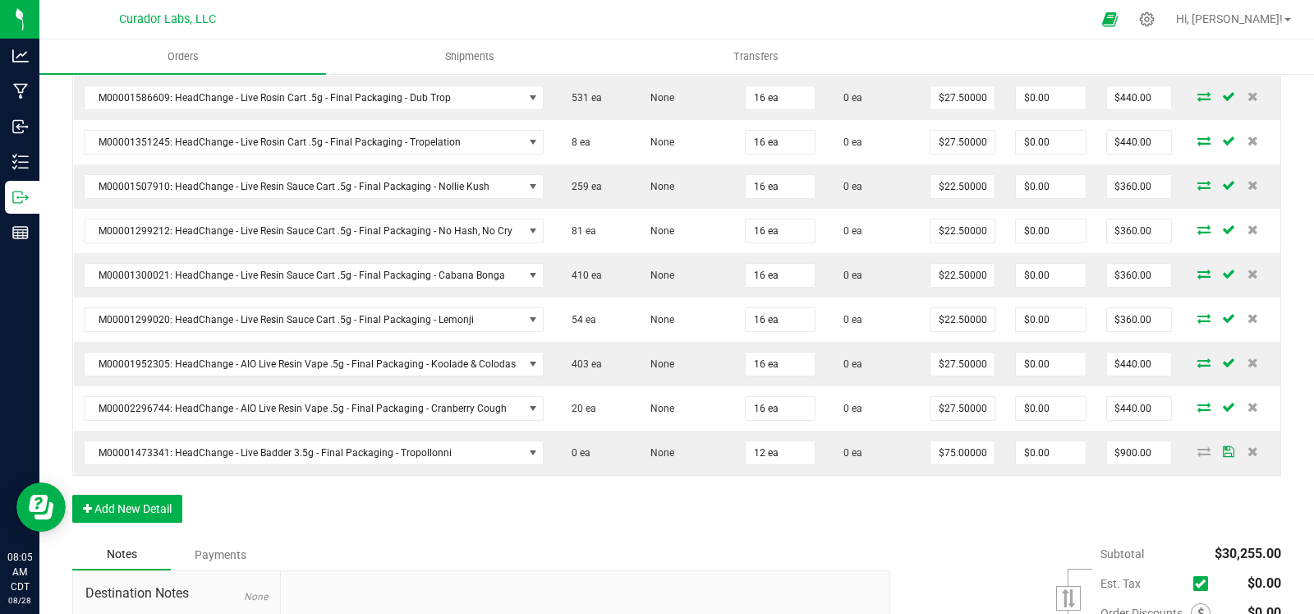
click at [168, 495] on button "Add New Detail" at bounding box center [127, 509] width 110 height 28
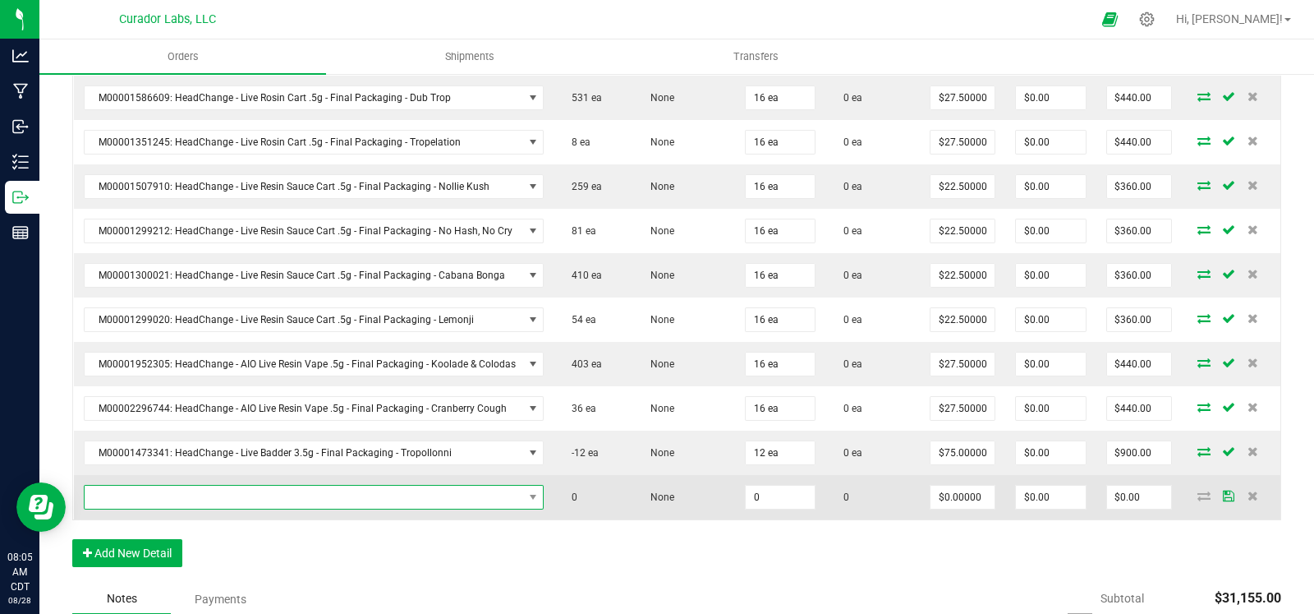
click at [431, 486] on span "NO DATA FOUND" at bounding box center [304, 497] width 439 height 23
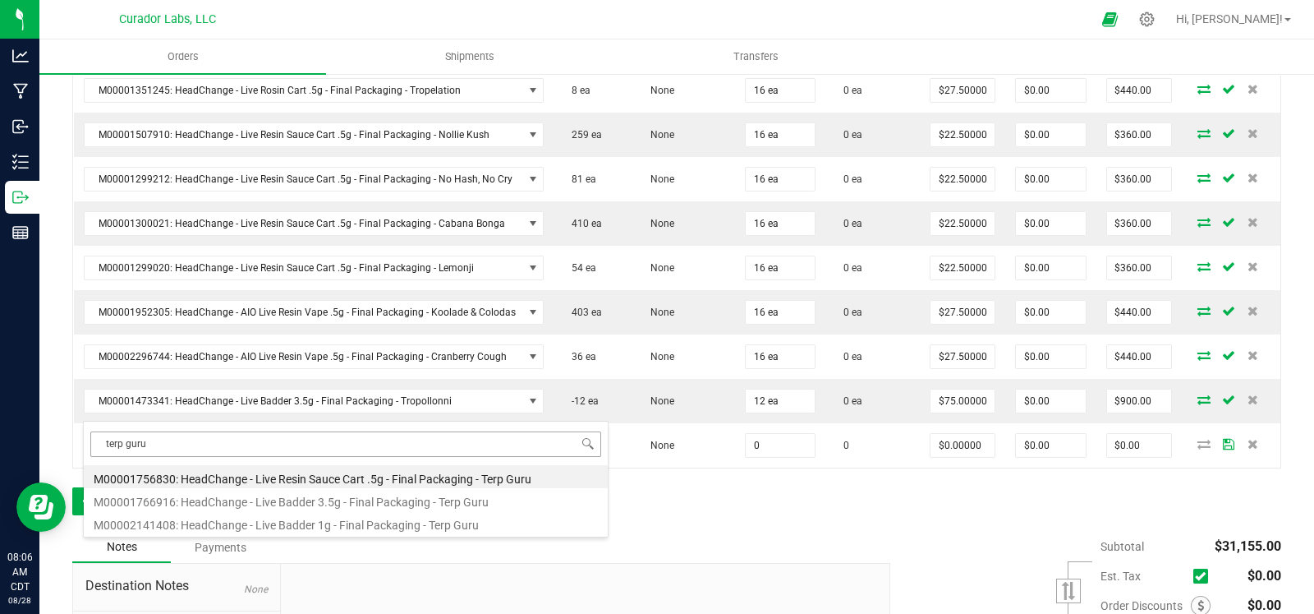
scroll to position [2495, 0]
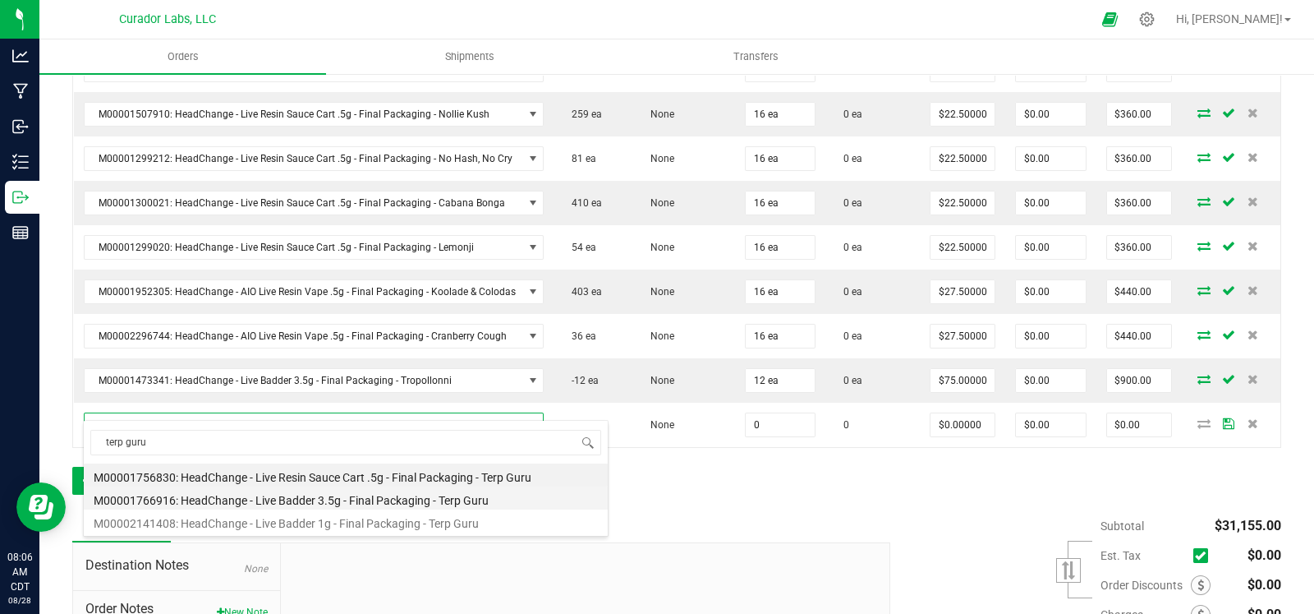
click at [359, 504] on li "M00001766916: HeadChange - Live Badder 3.5g - Final Packaging - Terp Guru" at bounding box center [346, 497] width 524 height 23
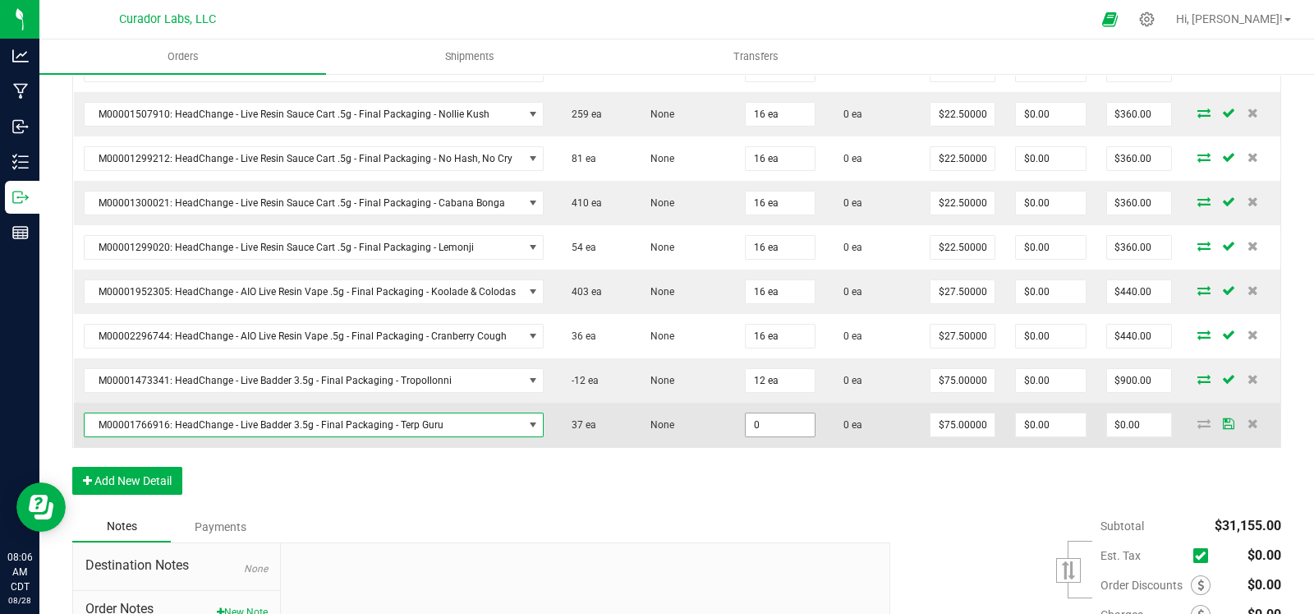
click at [763, 413] on input "0" at bounding box center [780, 424] width 69 height 23
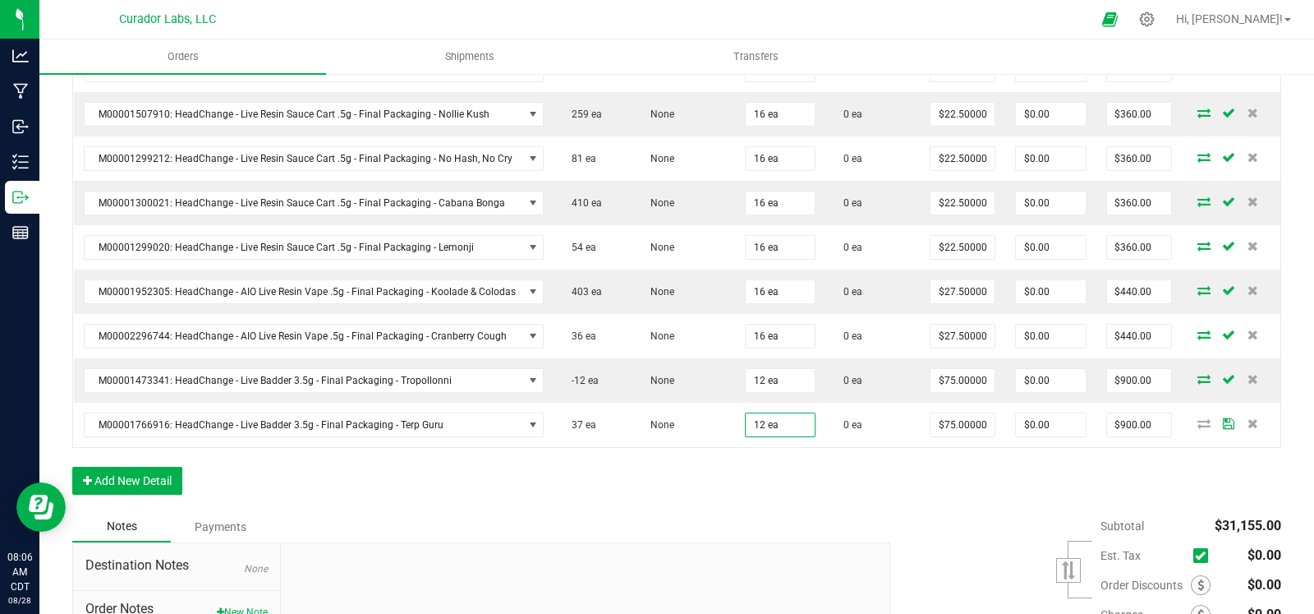
drag, startPoint x: 659, startPoint y: 473, endPoint x: 633, endPoint y: 475, distance: 26.3
click at [128, 467] on button "Add New Detail" at bounding box center [127, 481] width 110 height 28
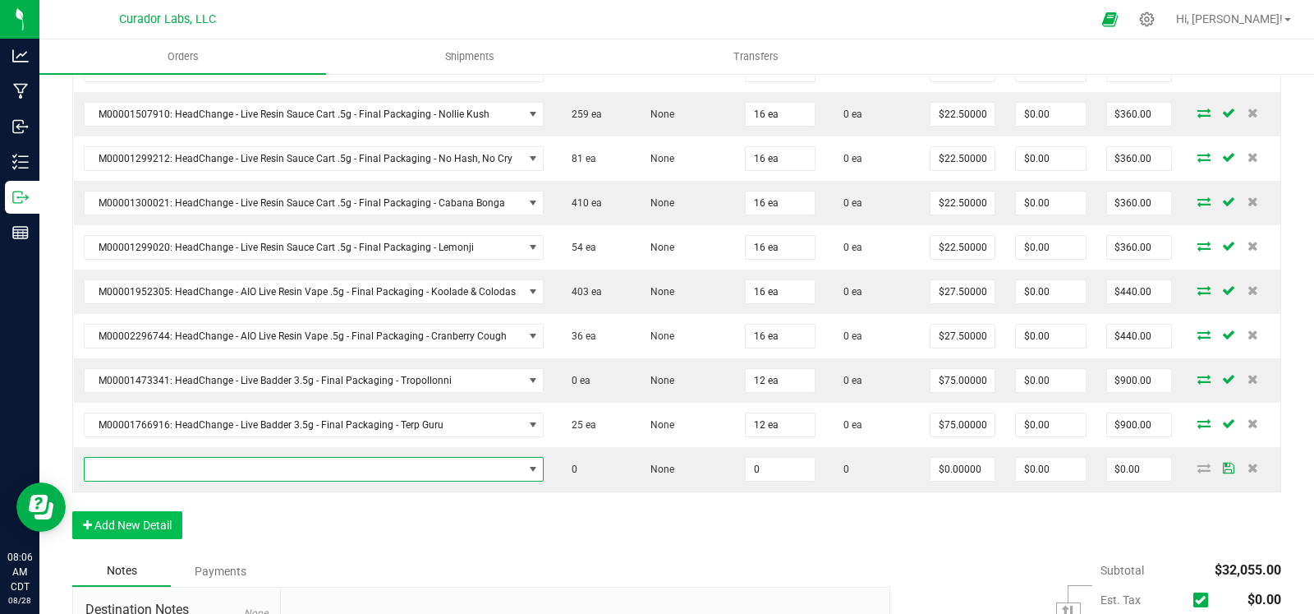
click at [183, 458] on span "NO DATA FOUND" at bounding box center [304, 469] width 439 height 23
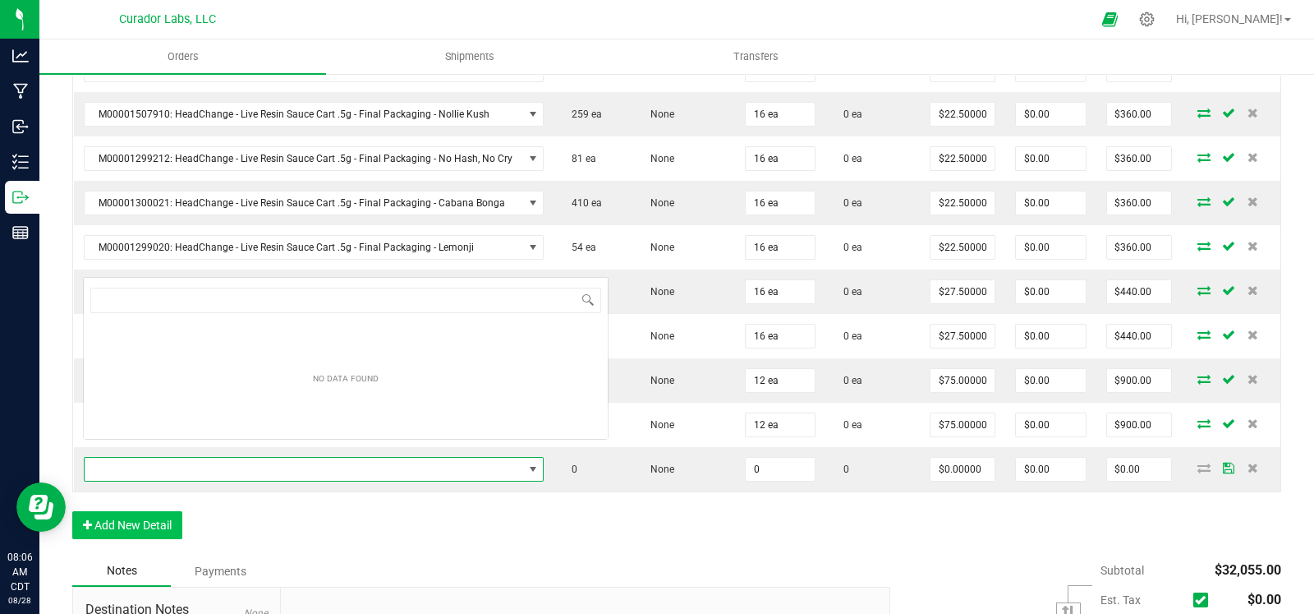
scroll to position [24, 452]
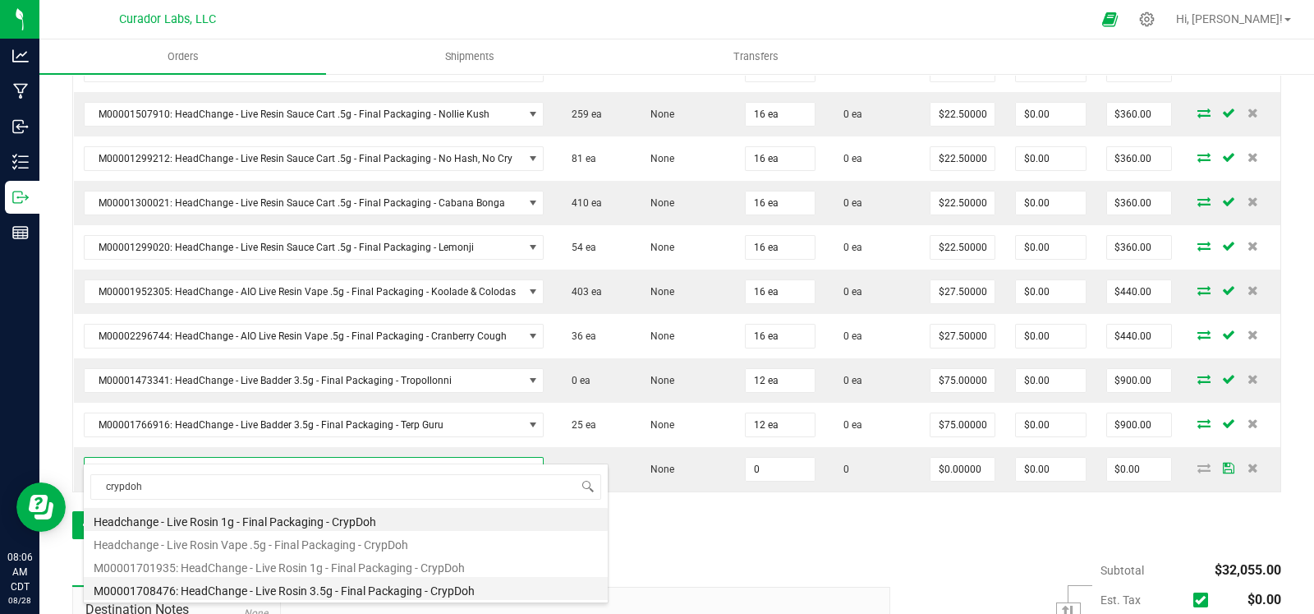
click at [341, 590] on li "M00001708476: HeadChange - Live Rosin 3.5g - Final Packaging - CrypDoh" at bounding box center [346, 588] width 524 height 23
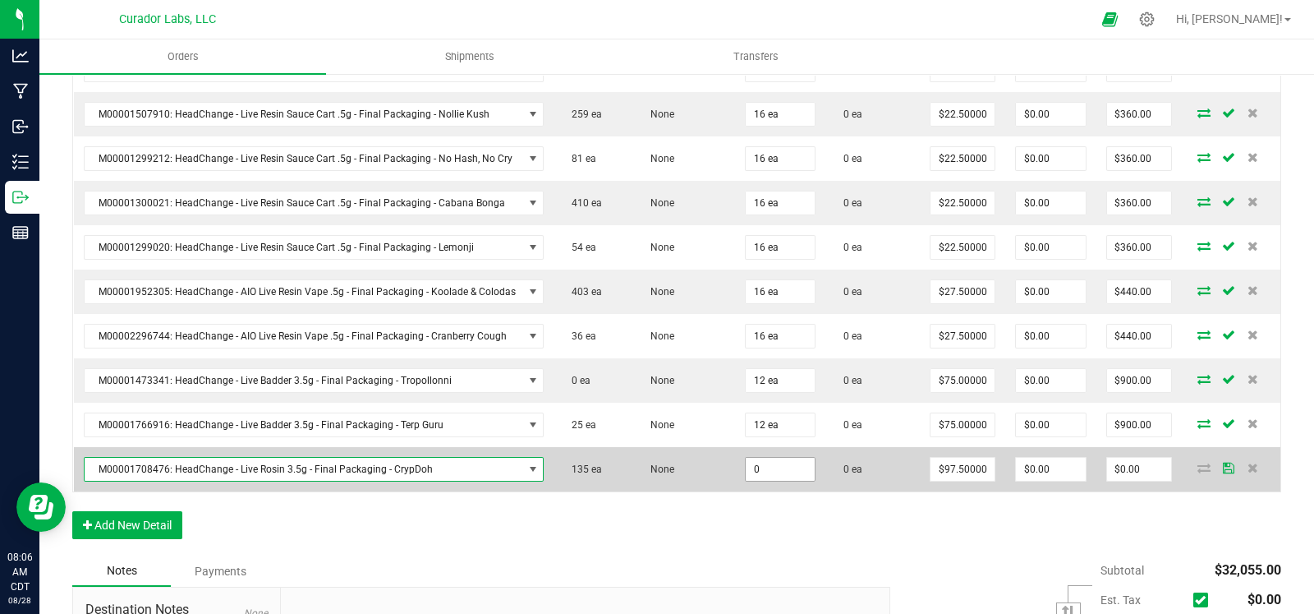
click at [776, 461] on input "0" at bounding box center [780, 469] width 69 height 23
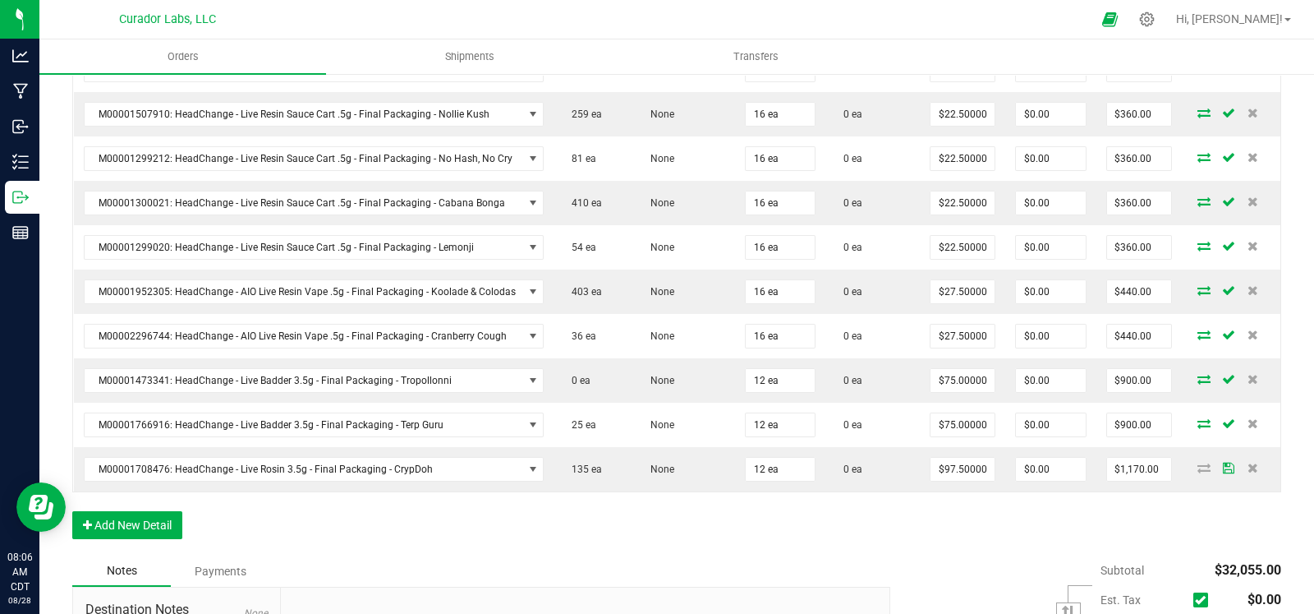
click at [140, 511] on button "Add New Detail" at bounding box center [127, 525] width 110 height 28
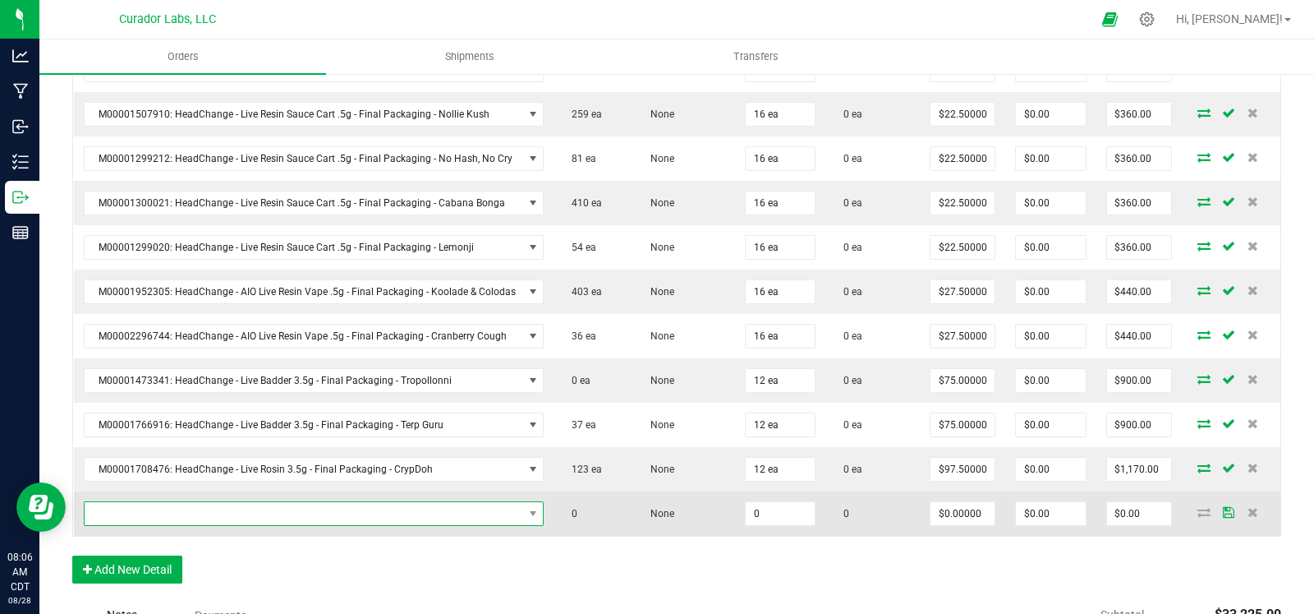
click at [153, 502] on span "NO DATA FOUND" at bounding box center [304, 513] width 439 height 23
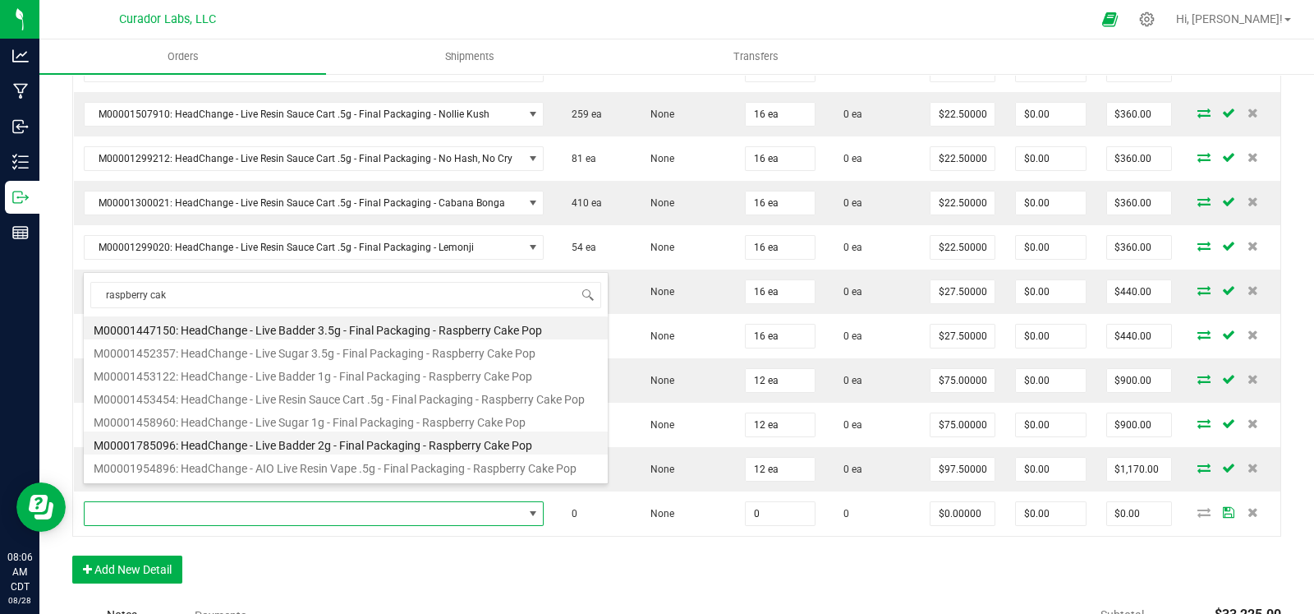
click at [363, 445] on li "M00001785096: HeadChange - Live Badder 2g - Final Packaging - Raspberry Cake Pop" at bounding box center [346, 442] width 524 height 23
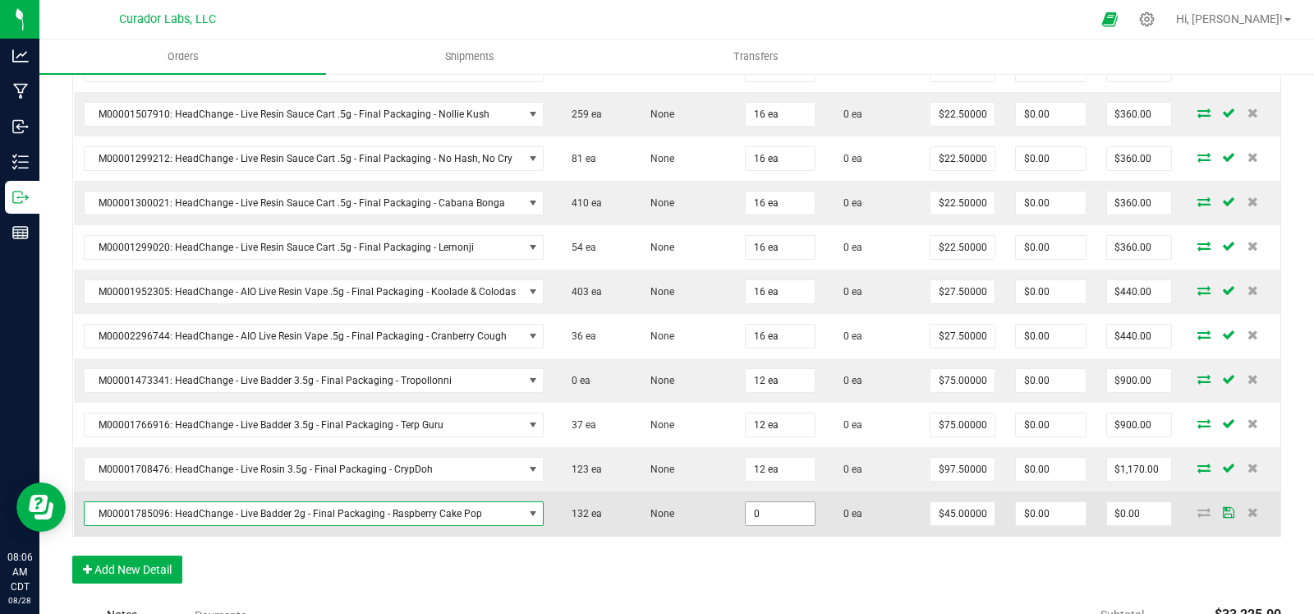
click at [788, 502] on input "0" at bounding box center [780, 513] width 69 height 23
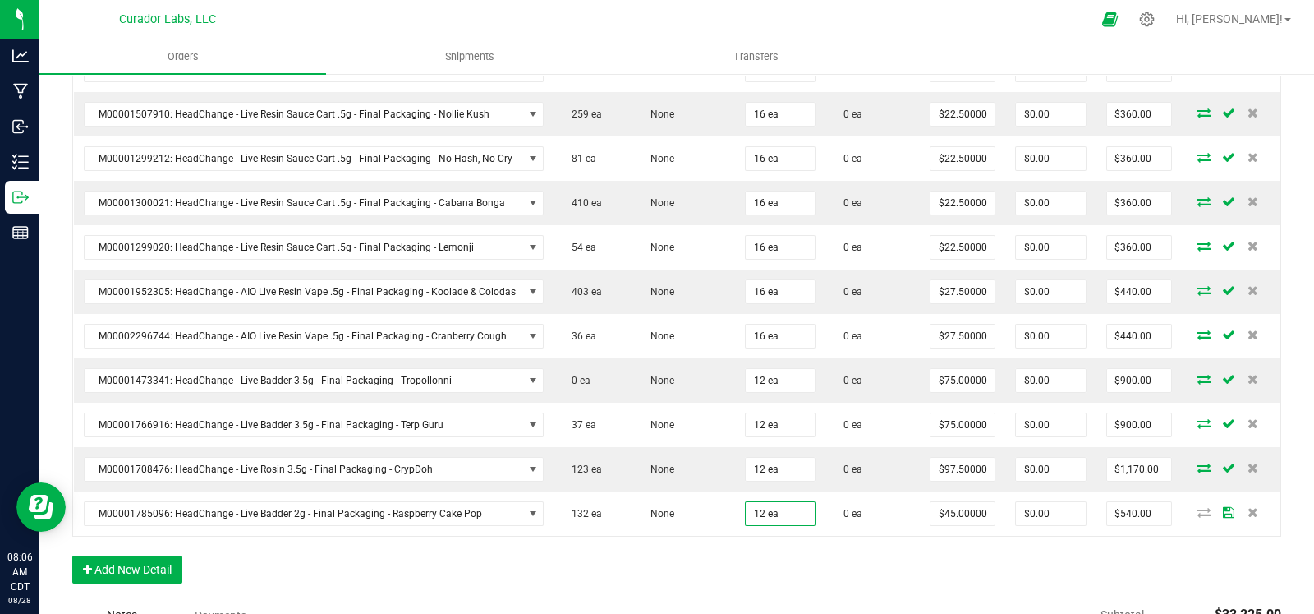
drag, startPoint x: 415, startPoint y: 546, endPoint x: 250, endPoint y: 541, distance: 165.2
click at [99, 555] on button "Add New Detail" at bounding box center [127, 569] width 110 height 28
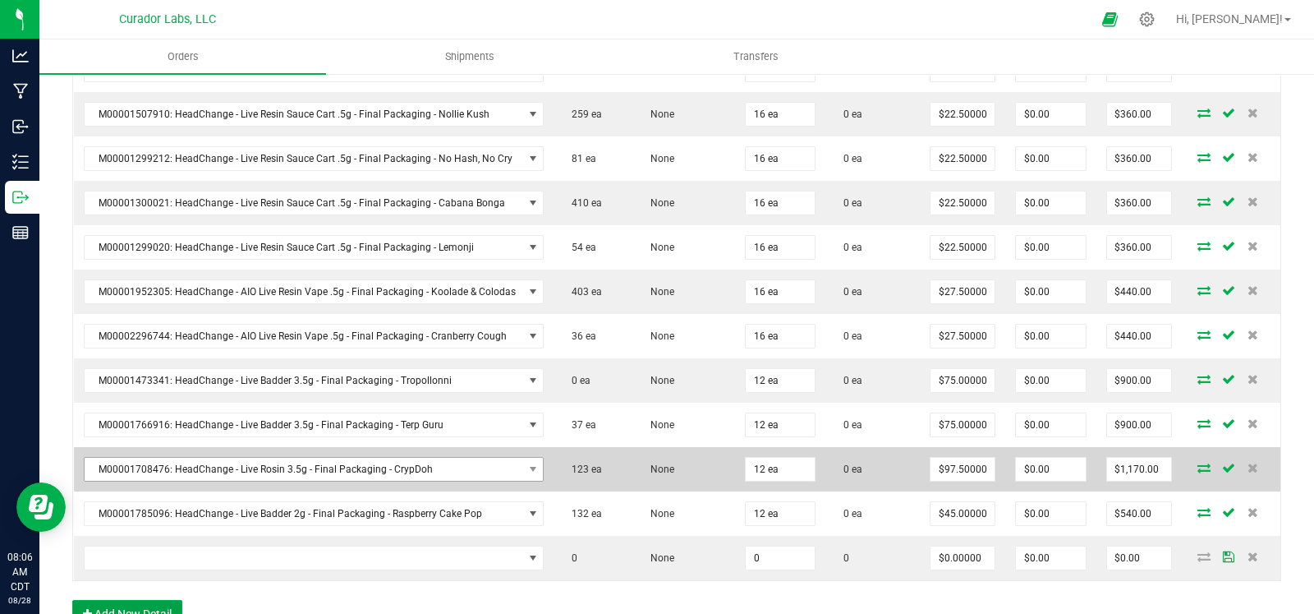
scroll to position [2686, 0]
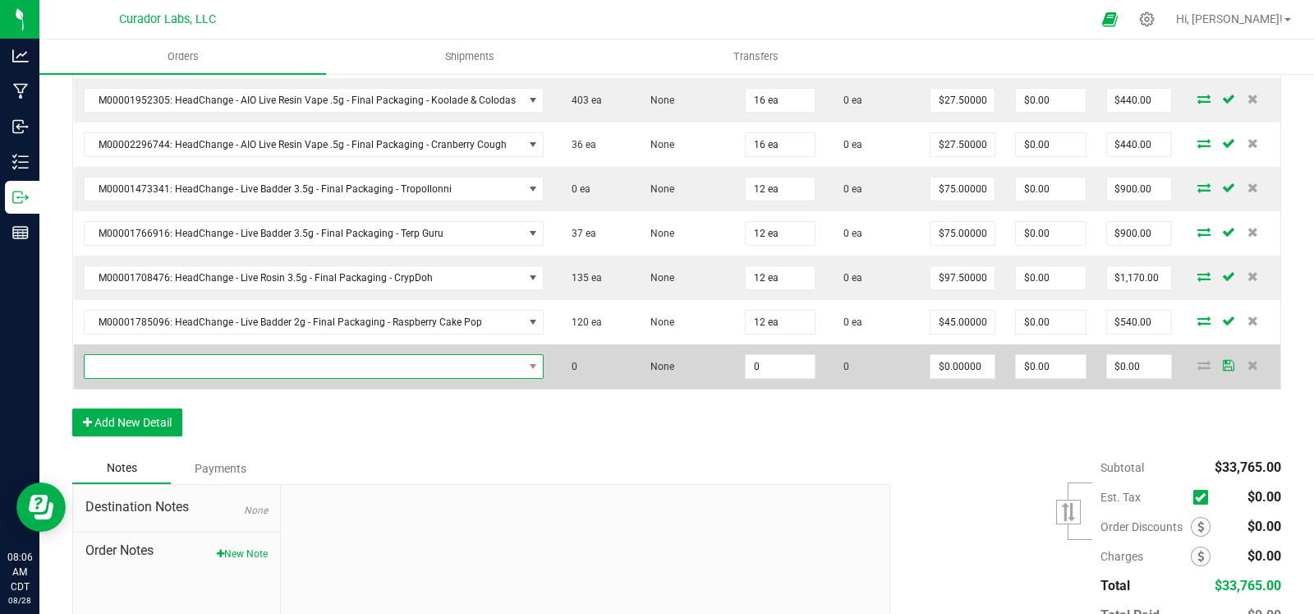
click at [331, 355] on span "NO DATA FOUND" at bounding box center [304, 366] width 439 height 23
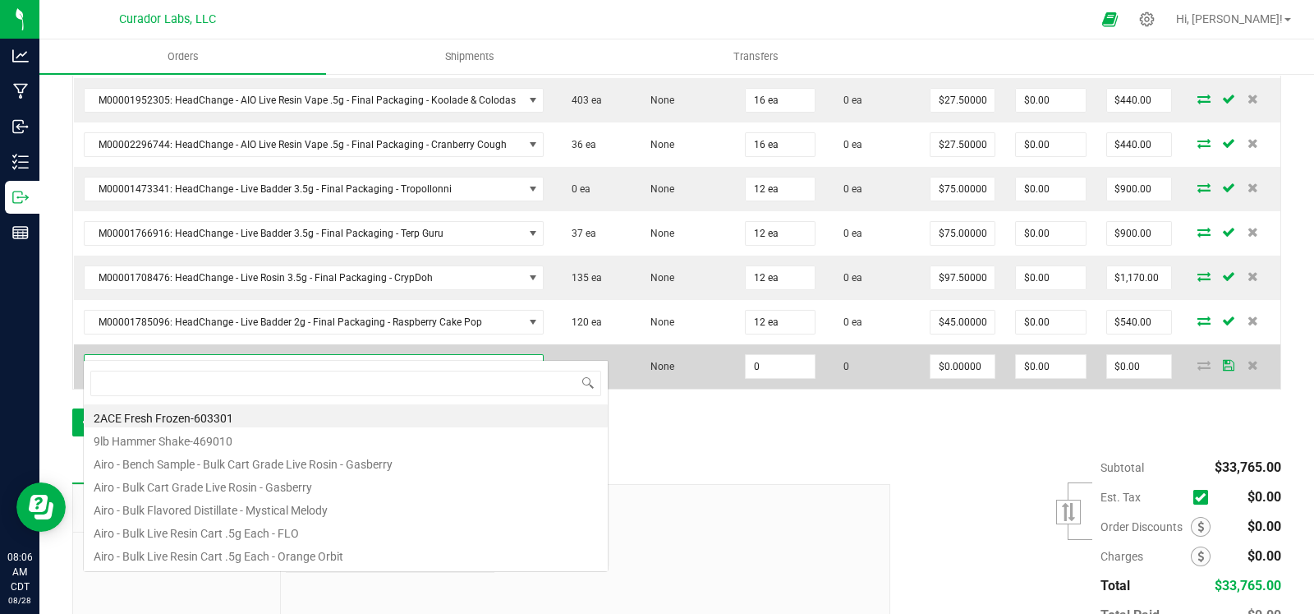
scroll to position [24, 452]
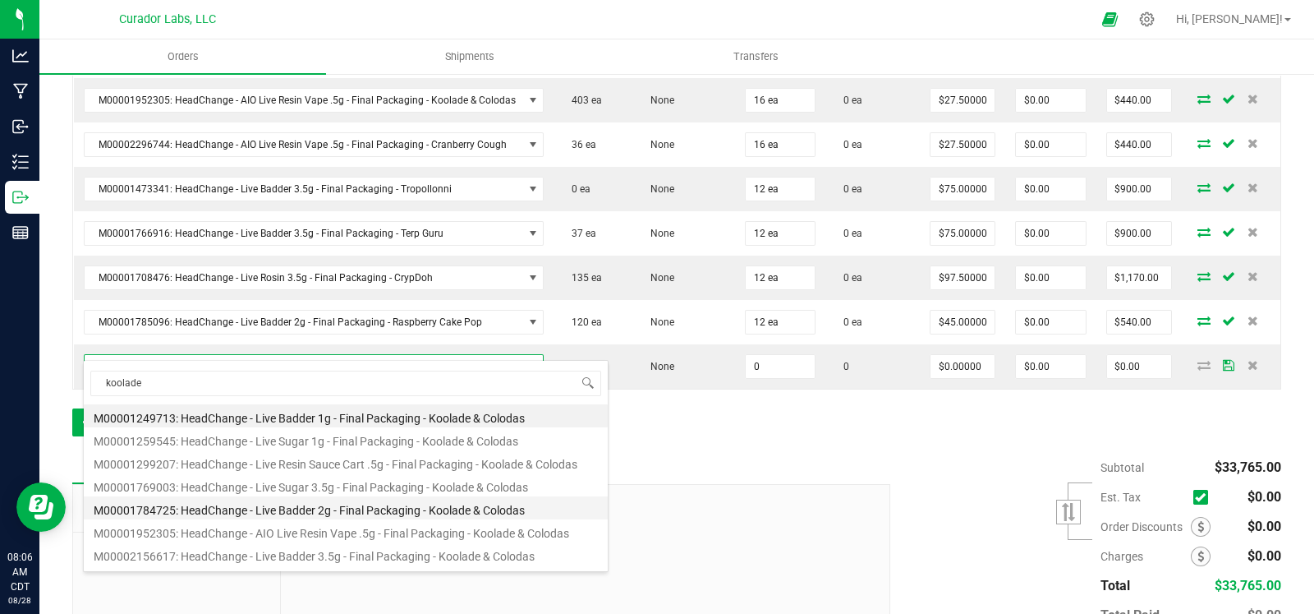
click at [352, 507] on li "M00001784725: HeadChange - Live Badder 2g - Final Packaging - Koolade & Colodas" at bounding box center [346, 507] width 524 height 23
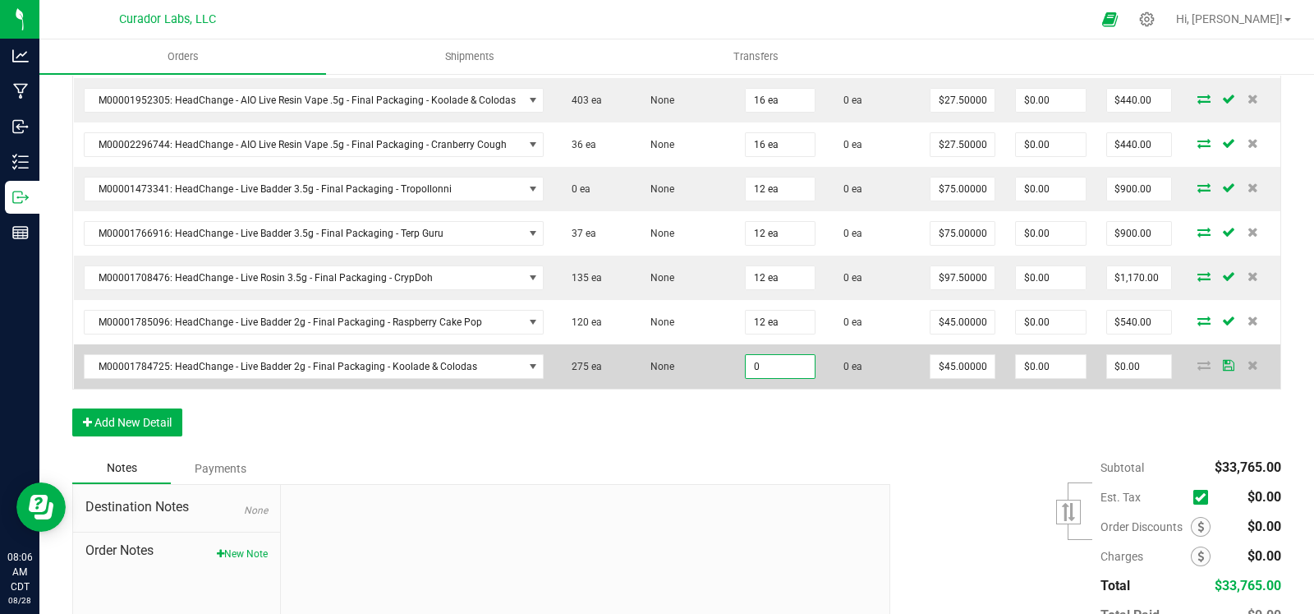
click at [776, 355] on input "0" at bounding box center [780, 366] width 69 height 23
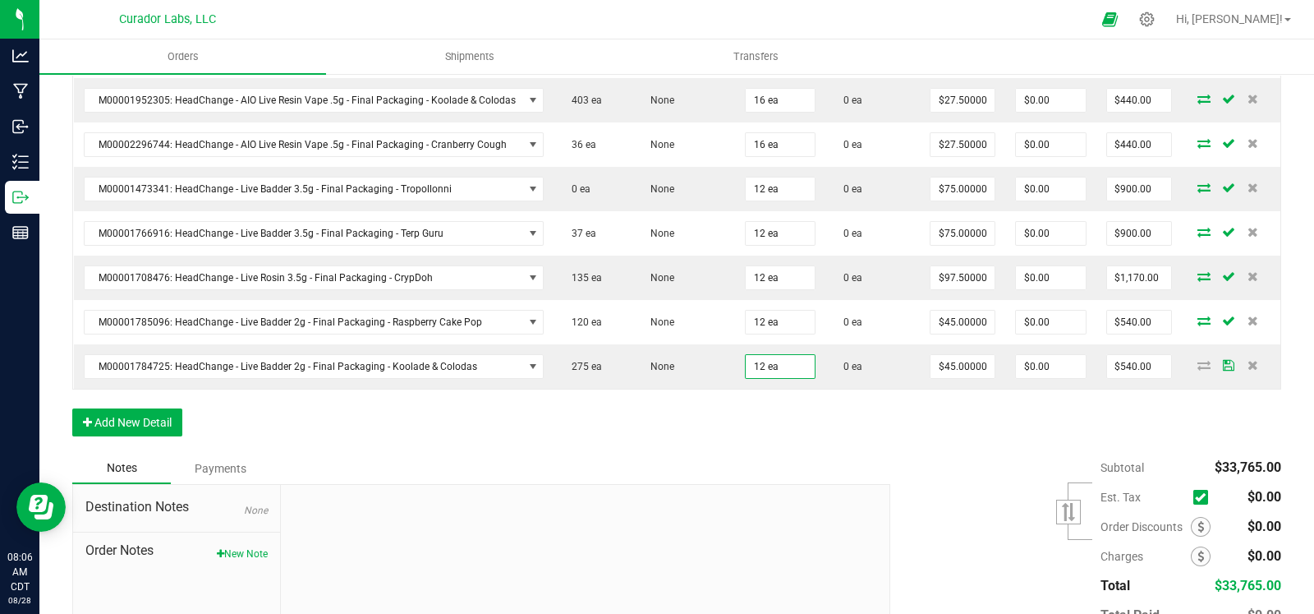
click at [140, 408] on button "Add New Detail" at bounding box center [127, 422] width 110 height 28
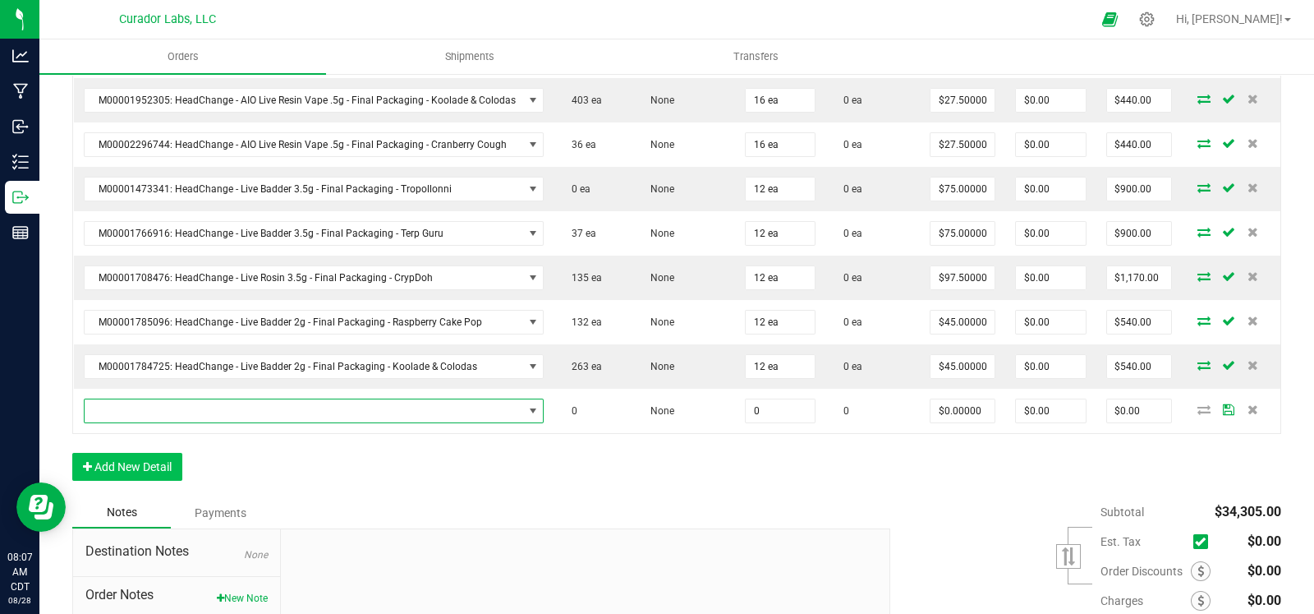
click at [156, 399] on span "NO DATA FOUND" at bounding box center [304, 410] width 439 height 23
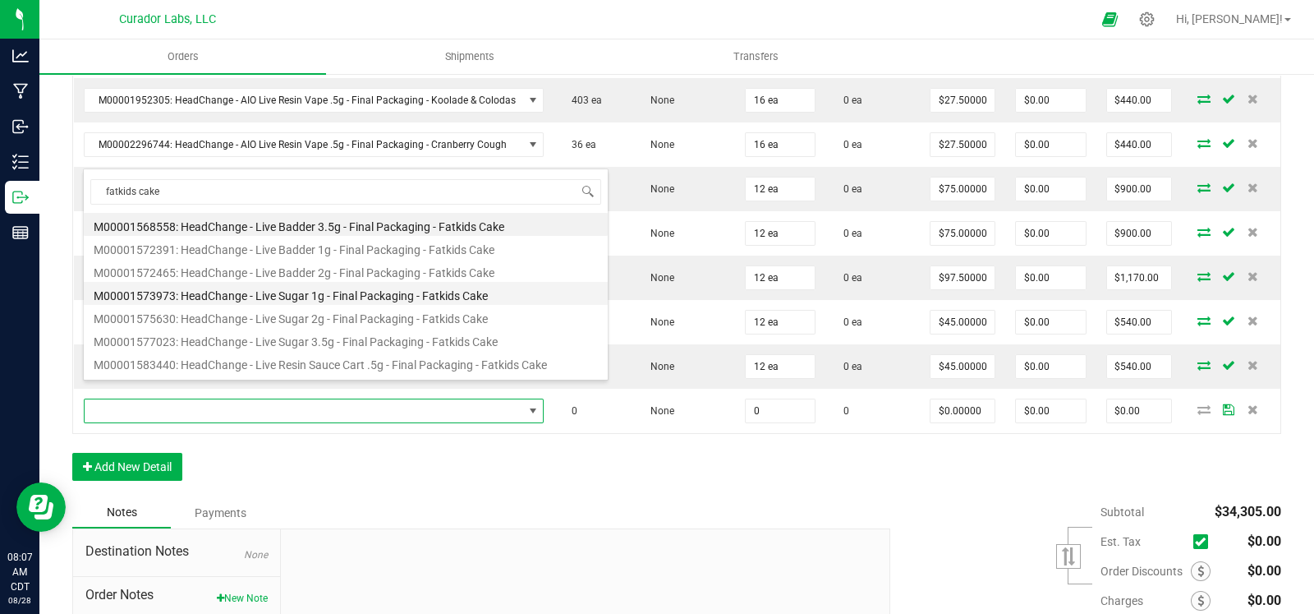
click at [362, 293] on li "M00001573973: HeadChange - Live Sugar 1g - Final Packaging - Fatkids Cake" at bounding box center [346, 293] width 524 height 23
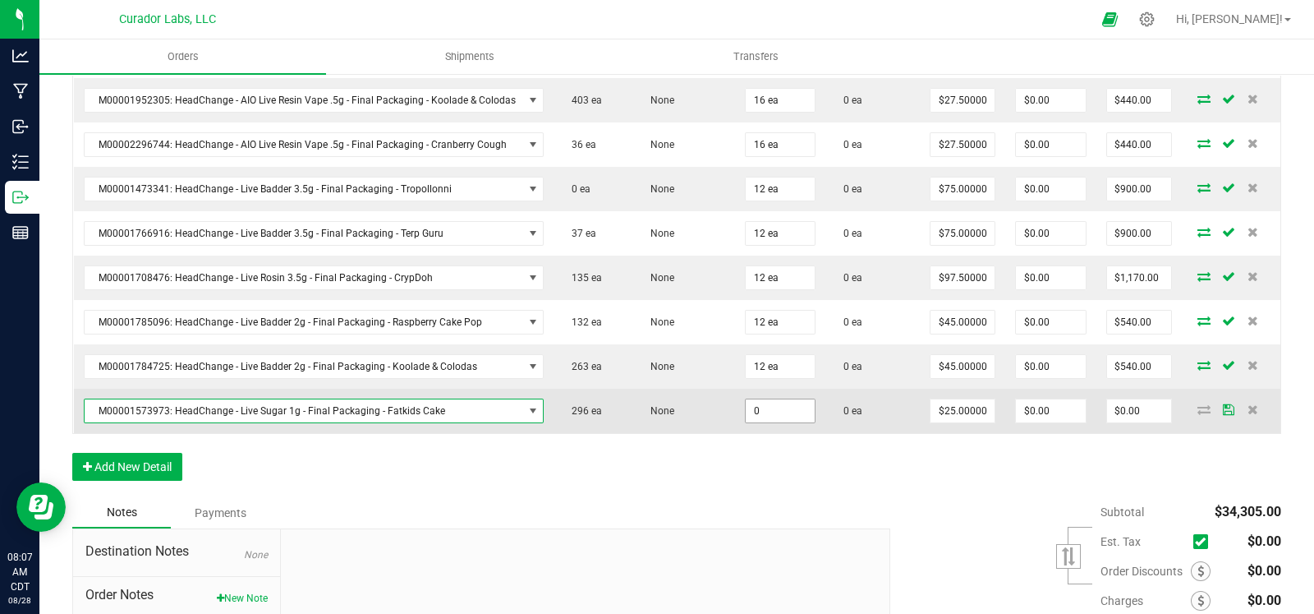
click at [750, 399] on input "0" at bounding box center [780, 410] width 69 height 23
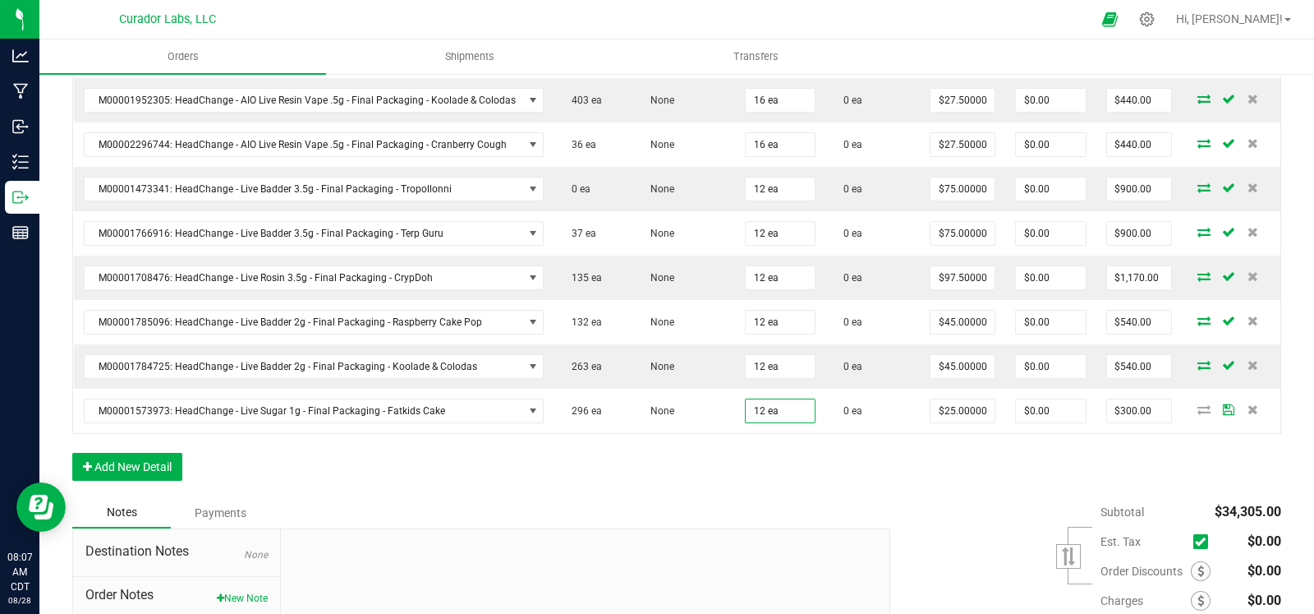
click at [149, 453] on button "Add New Detail" at bounding box center [127, 467] width 110 height 28
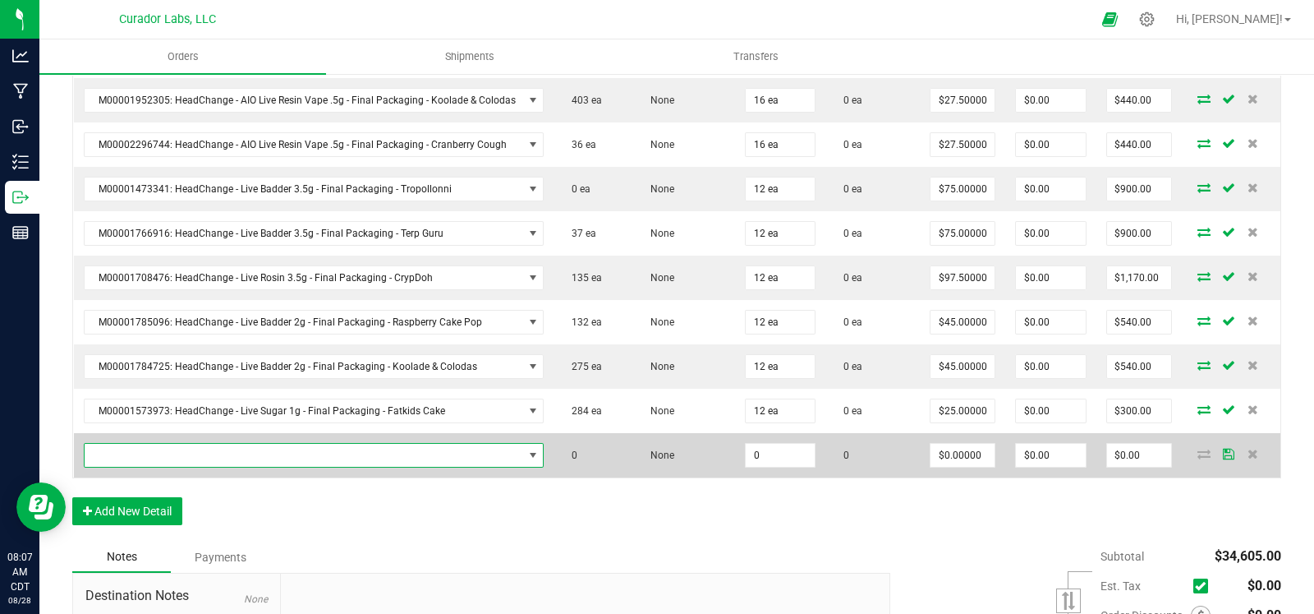
click at [228, 444] on span "NO DATA FOUND" at bounding box center [304, 455] width 439 height 23
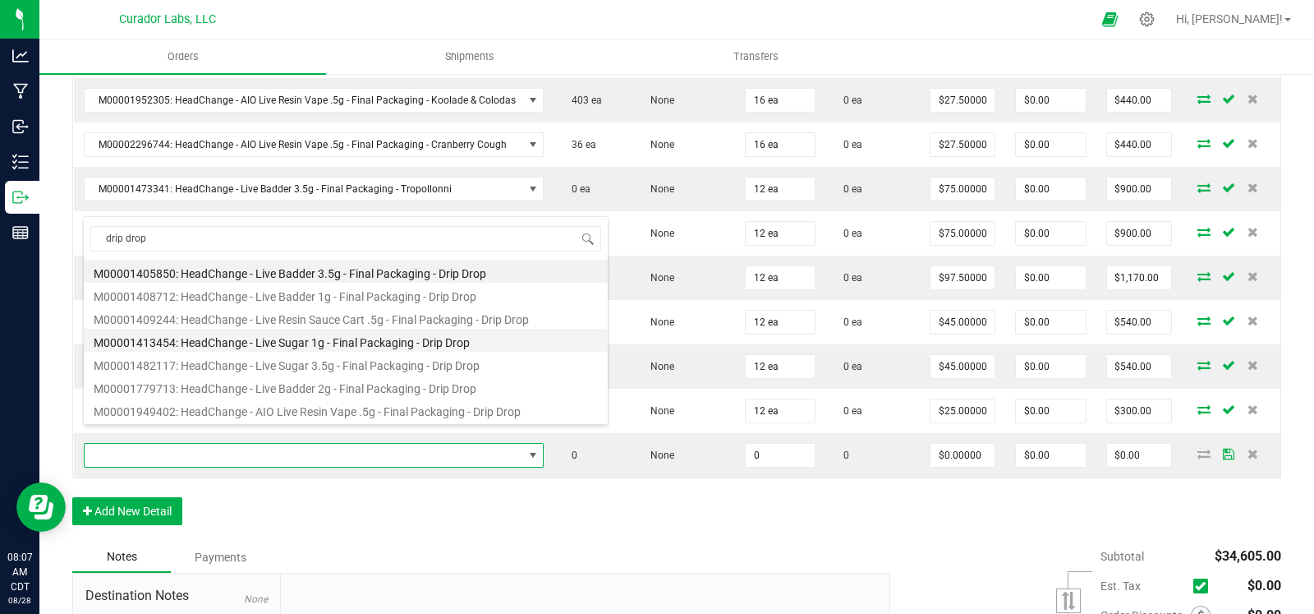
click at [449, 339] on li "M00001413454: HeadChange - Live Sugar 1g - Final Packaging - Drip Drop" at bounding box center [346, 340] width 524 height 23
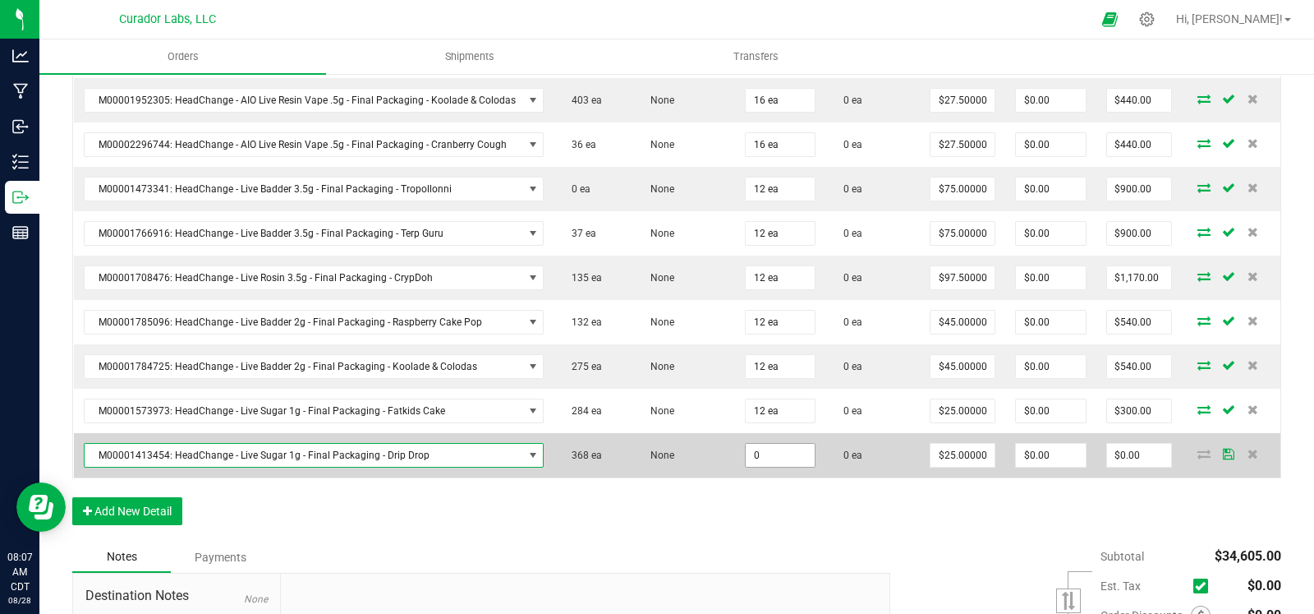
click at [768, 446] on input "0" at bounding box center [780, 455] width 69 height 23
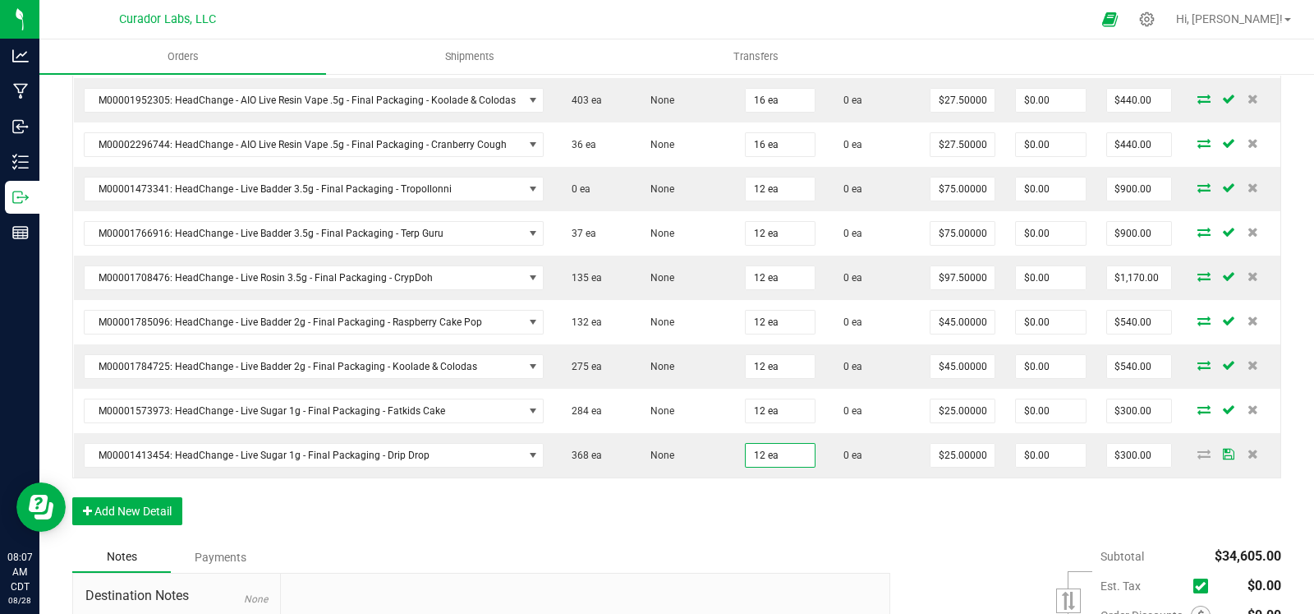
click at [124, 497] on button "Add New Detail" at bounding box center [127, 511] width 110 height 28
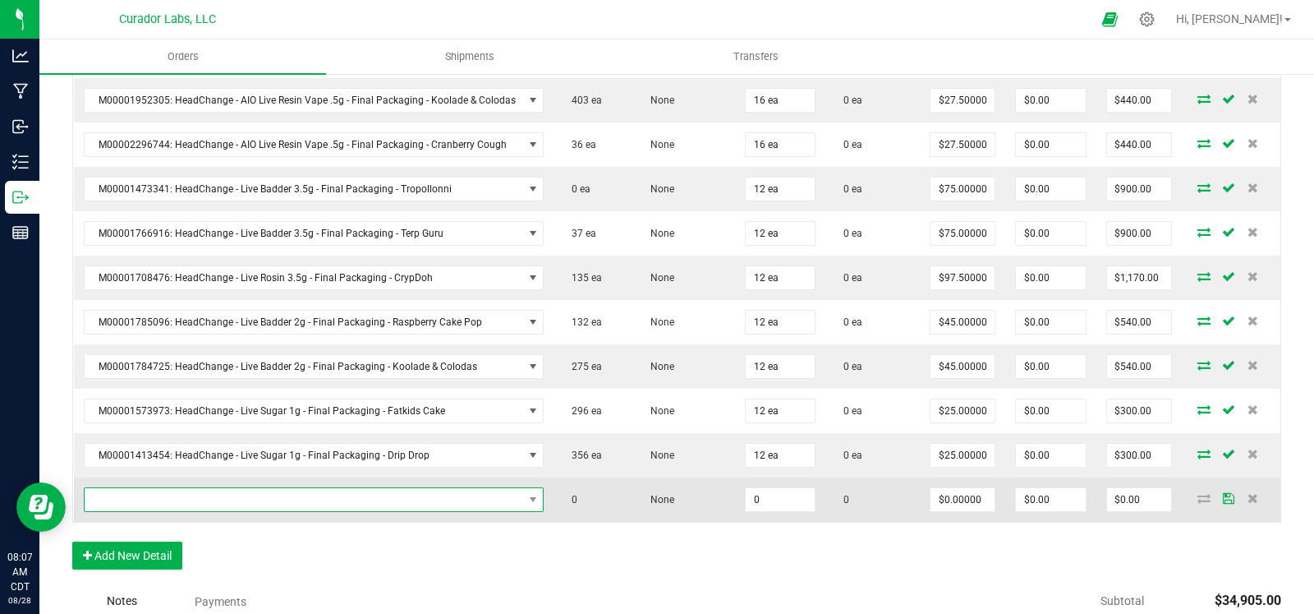
click at [176, 488] on span "NO DATA FOUND" at bounding box center [304, 499] width 439 height 23
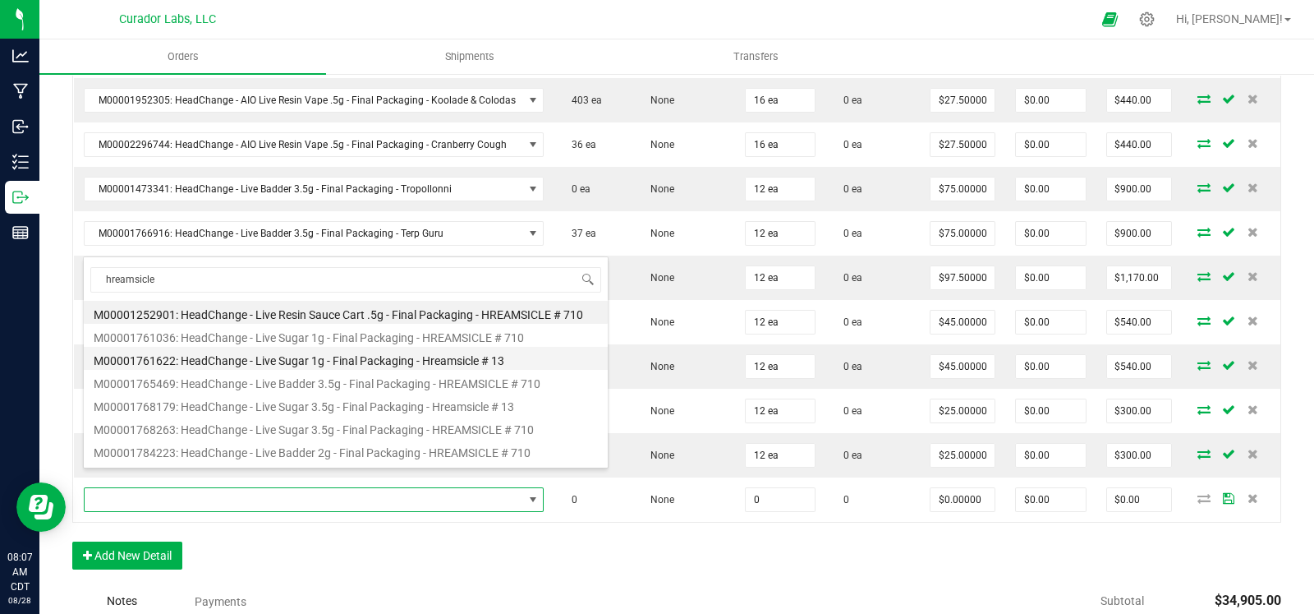
click at [368, 356] on li "M00001761622: HeadChange - Live Sugar 1g - Final Packaging - Hreamsicle # 13" at bounding box center [346, 358] width 524 height 23
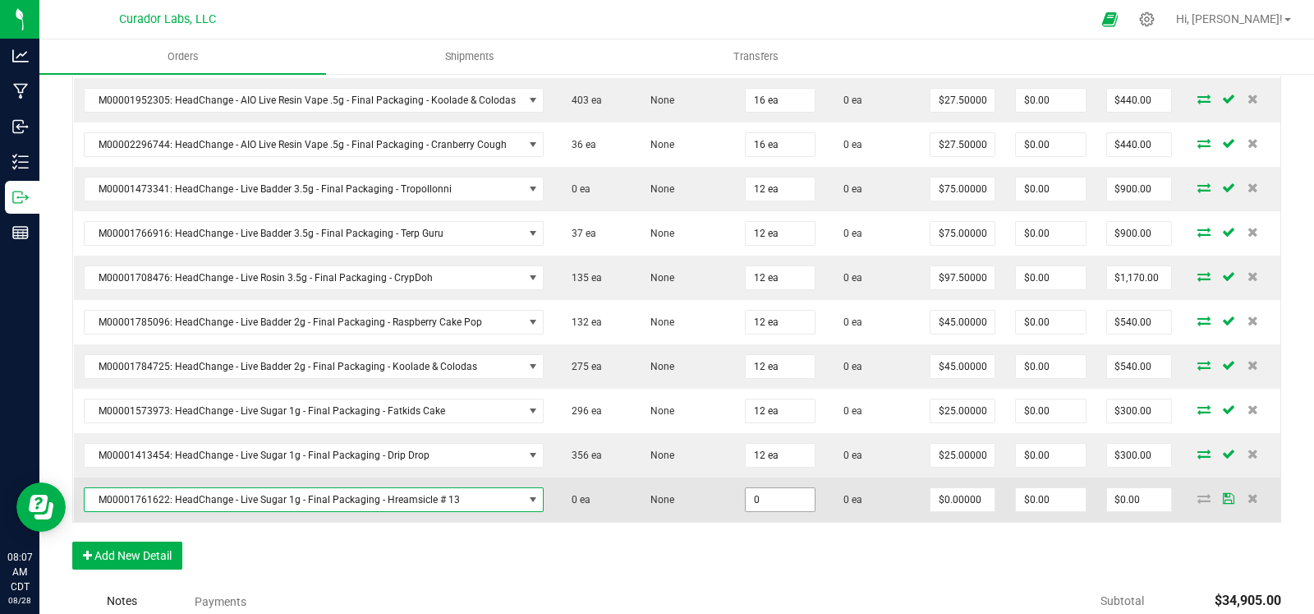
click at [757, 488] on input "0" at bounding box center [780, 499] width 69 height 23
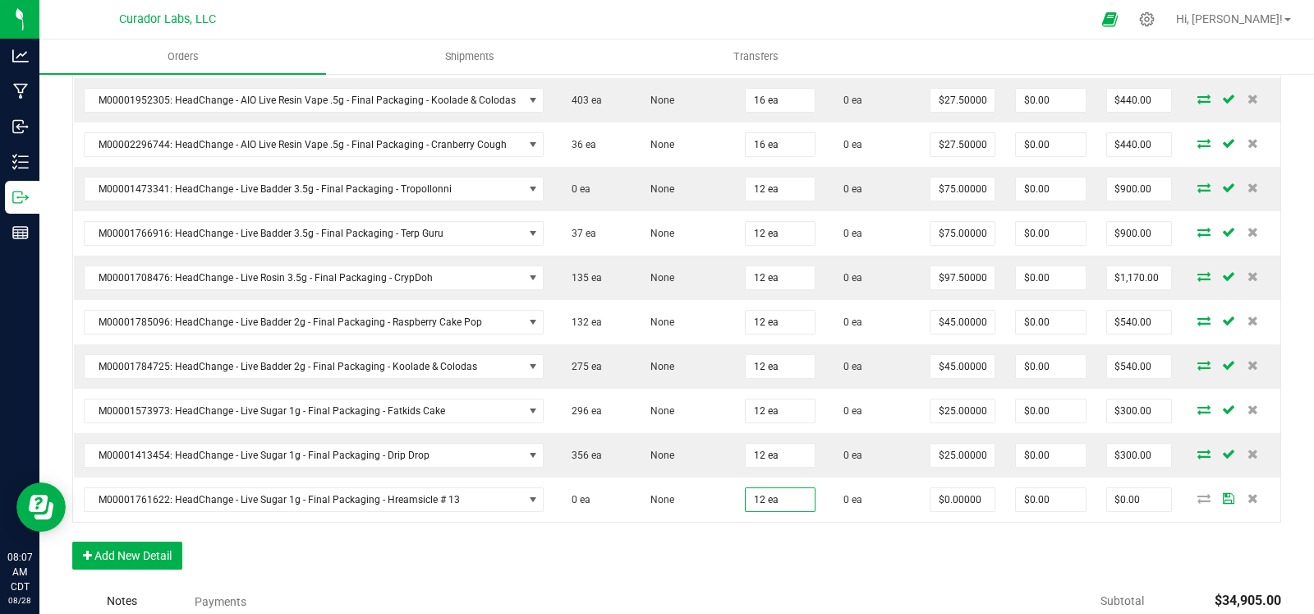
click at [131, 541] on button "Add New Detail" at bounding box center [127, 555] width 110 height 28
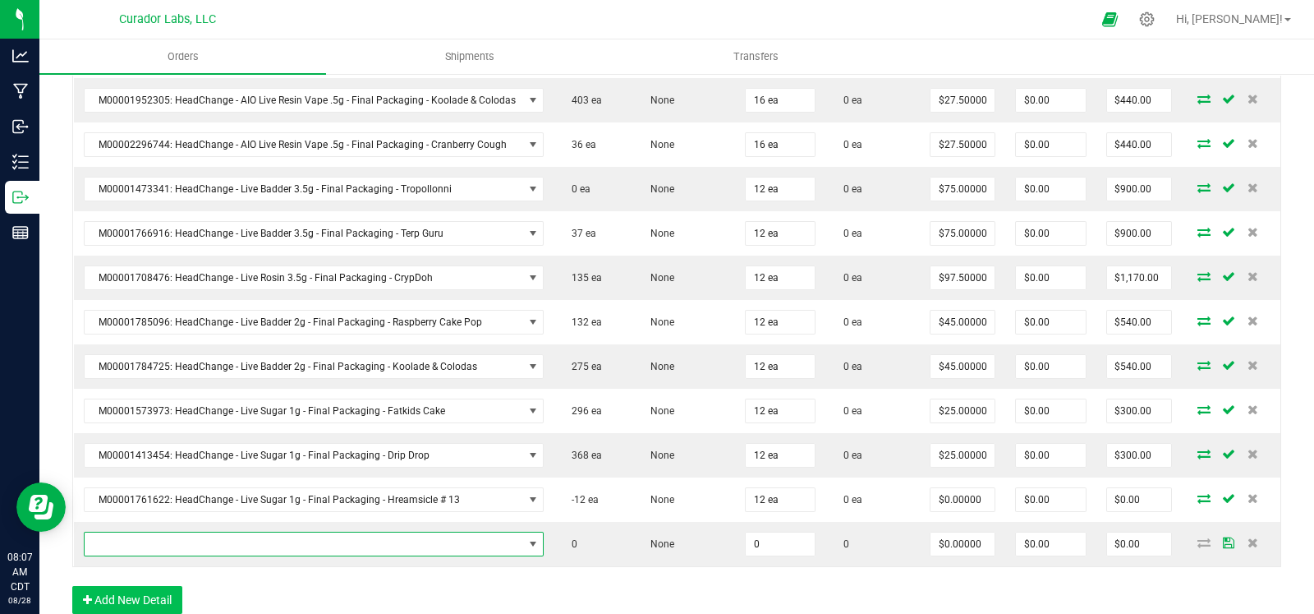
click at [164, 532] on span "NO DATA FOUND" at bounding box center [304, 543] width 439 height 23
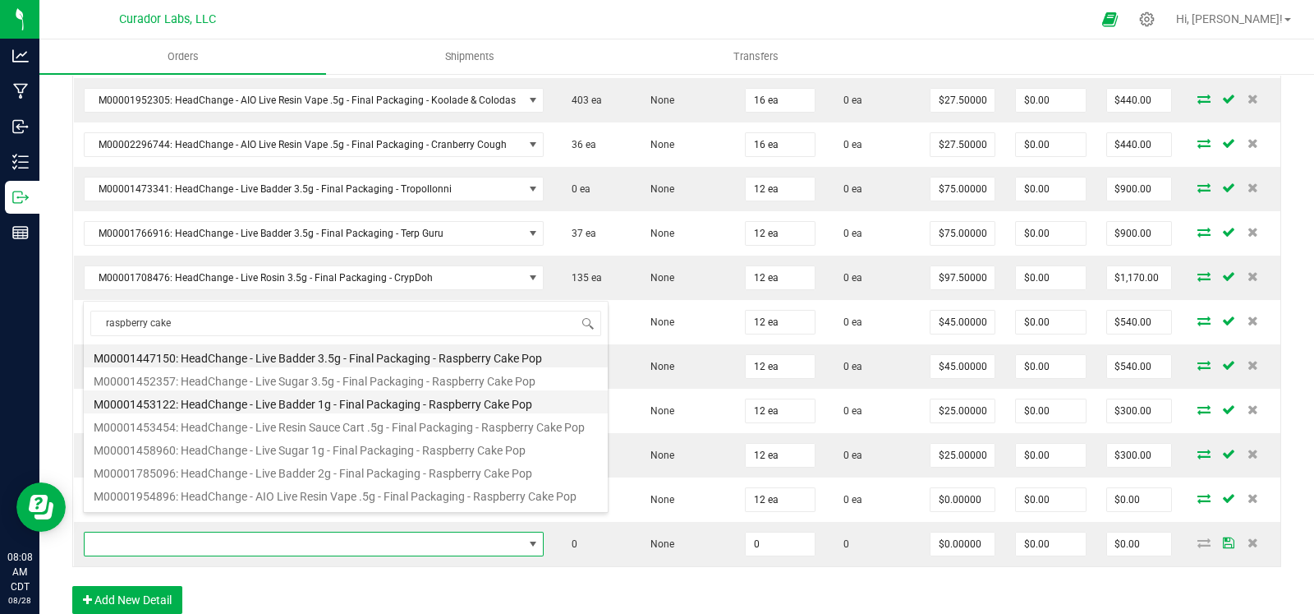
click at [352, 403] on li "M00001453122: HeadChange - Live Badder 1g - Final Packaging - Raspberry Cake Pop" at bounding box center [346, 401] width 524 height 23
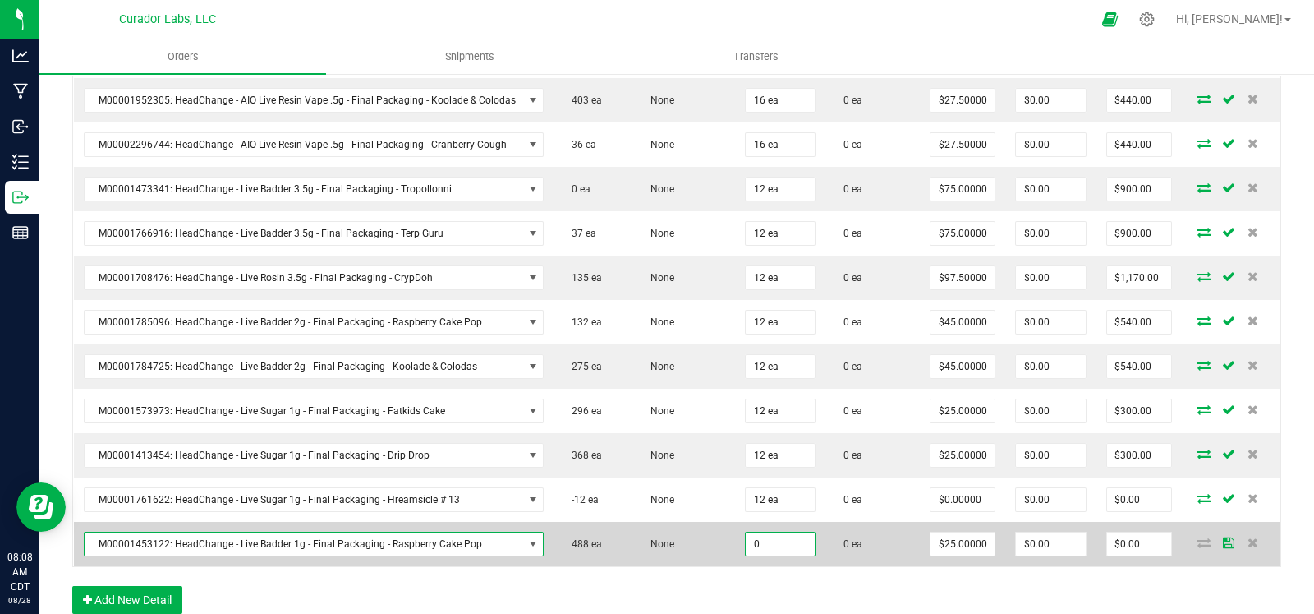
click at [774, 532] on input "0" at bounding box center [780, 543] width 69 height 23
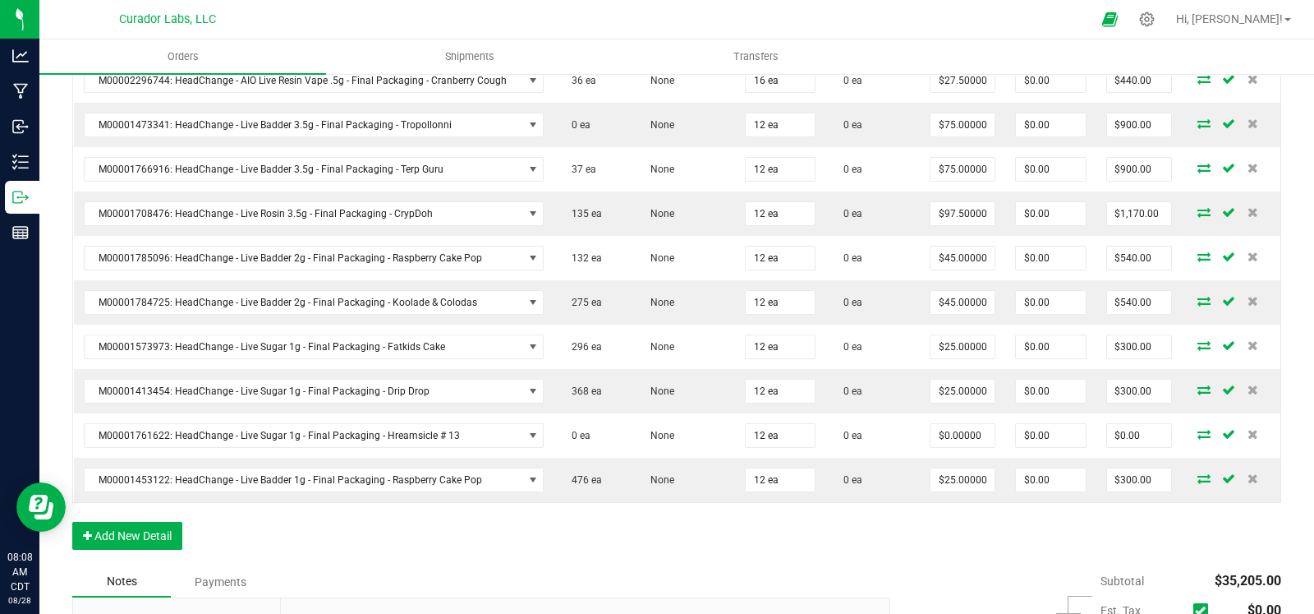
scroll to position [2751, 0]
click at [141, 521] on button "Add New Detail" at bounding box center [127, 535] width 110 height 28
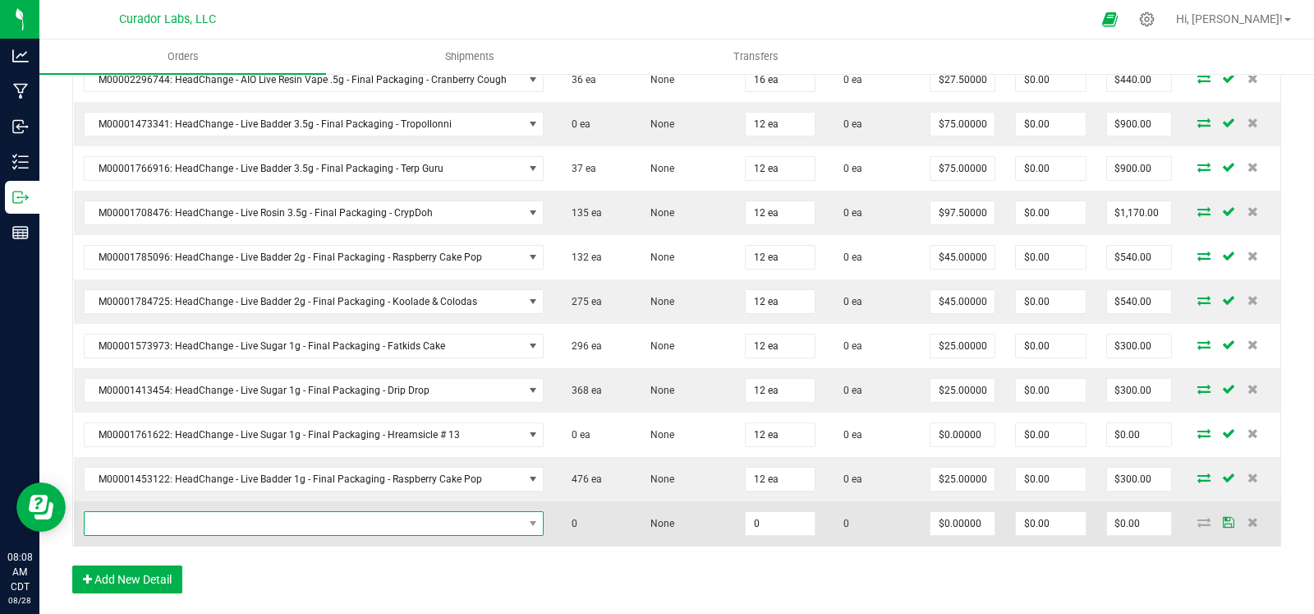
click at [166, 512] on span "NO DATA FOUND" at bounding box center [304, 523] width 439 height 23
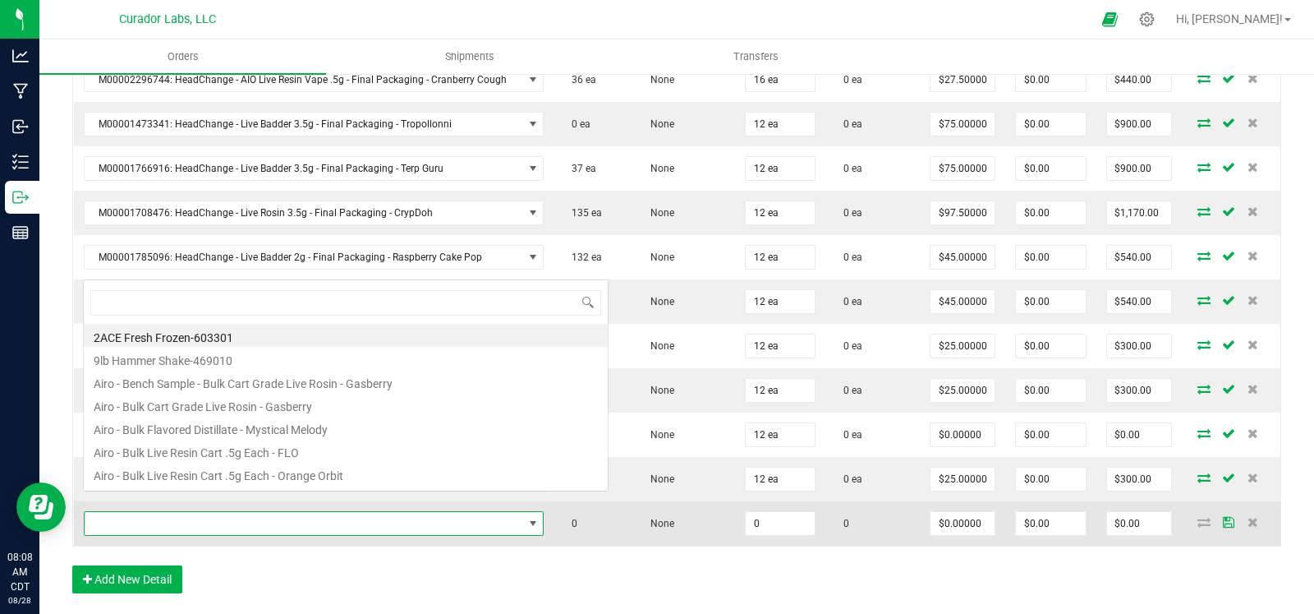
scroll to position [24, 452]
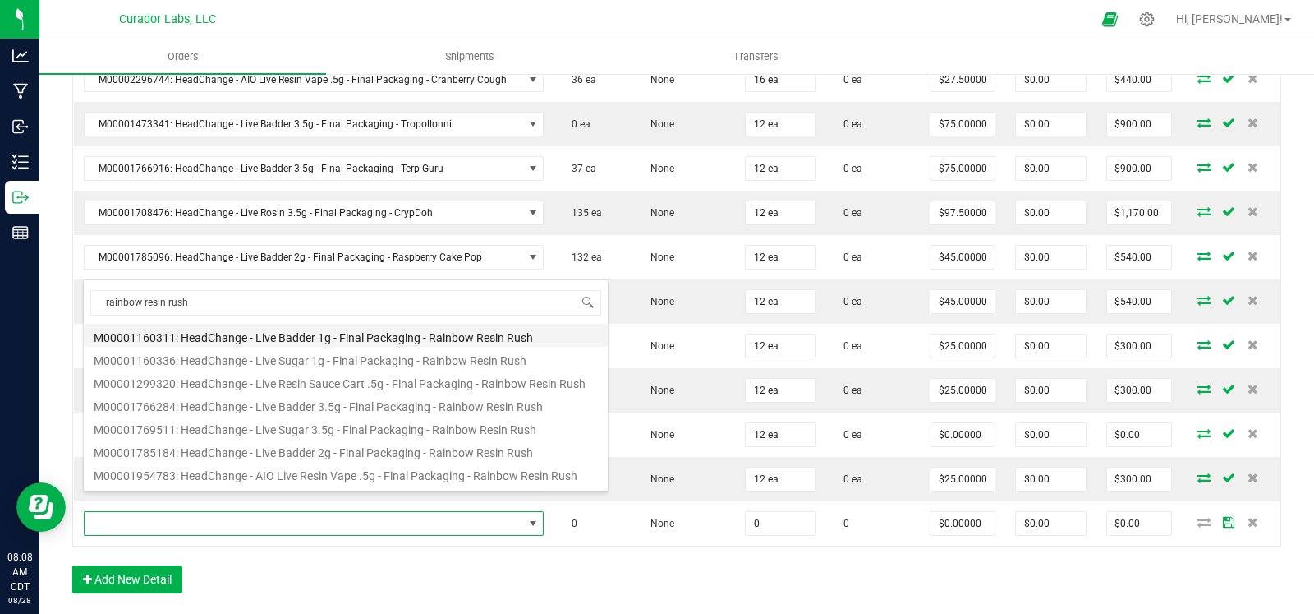
click at [358, 331] on li "M00001160311: HeadChange - Live Badder 1g - Final Packaging - Rainbow Resin Rush" at bounding box center [346, 335] width 524 height 23
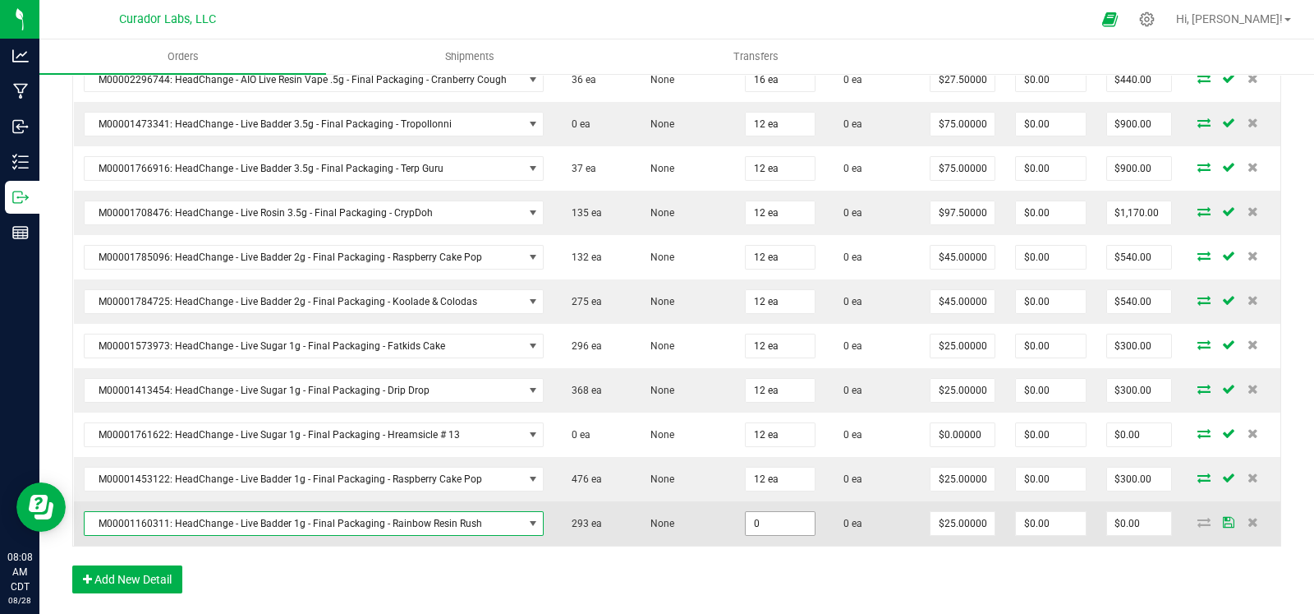
click at [766, 512] on input "0" at bounding box center [780, 523] width 69 height 23
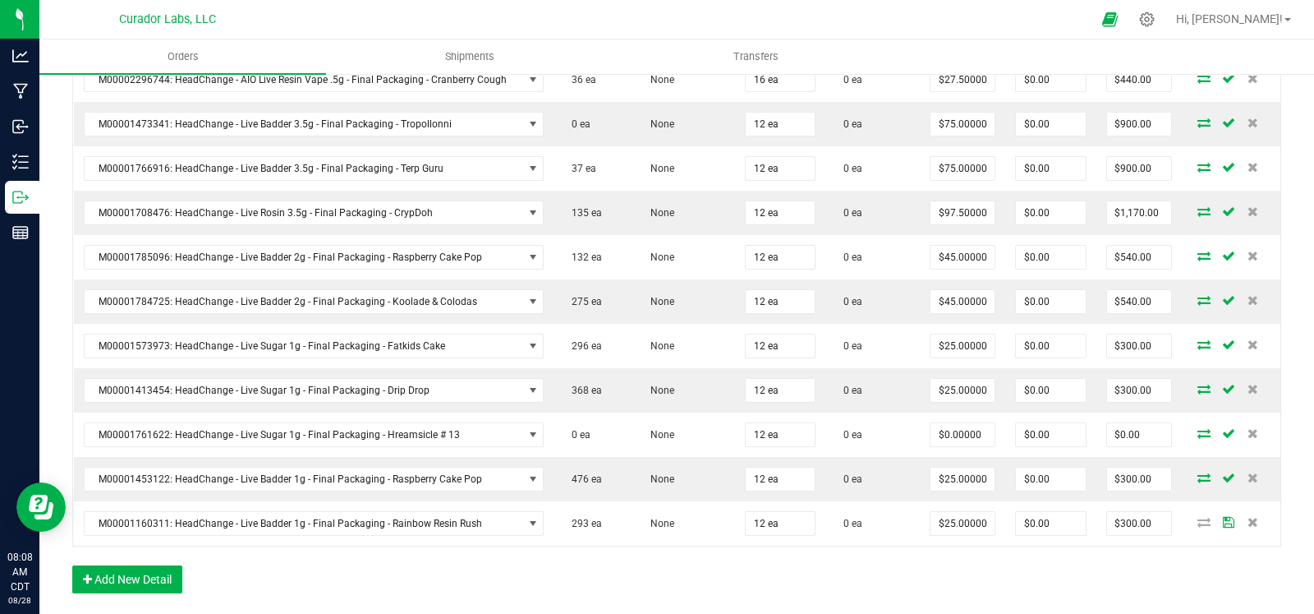
click at [159, 565] on button "Add New Detail" at bounding box center [127, 579] width 110 height 28
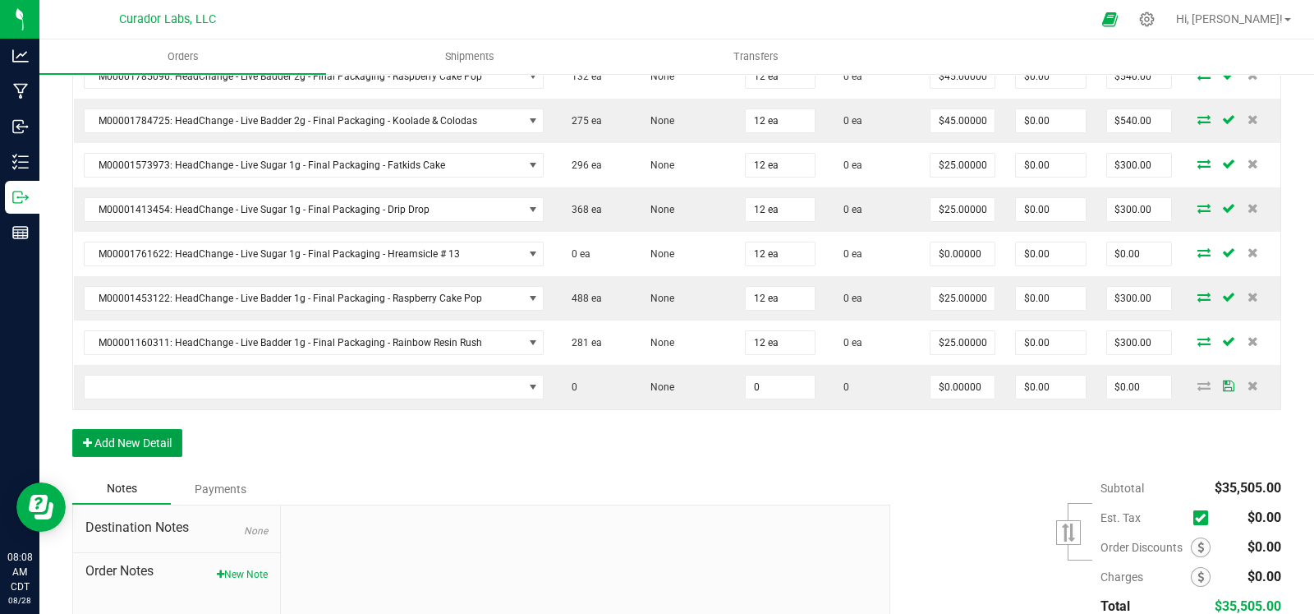
scroll to position [2932, 0]
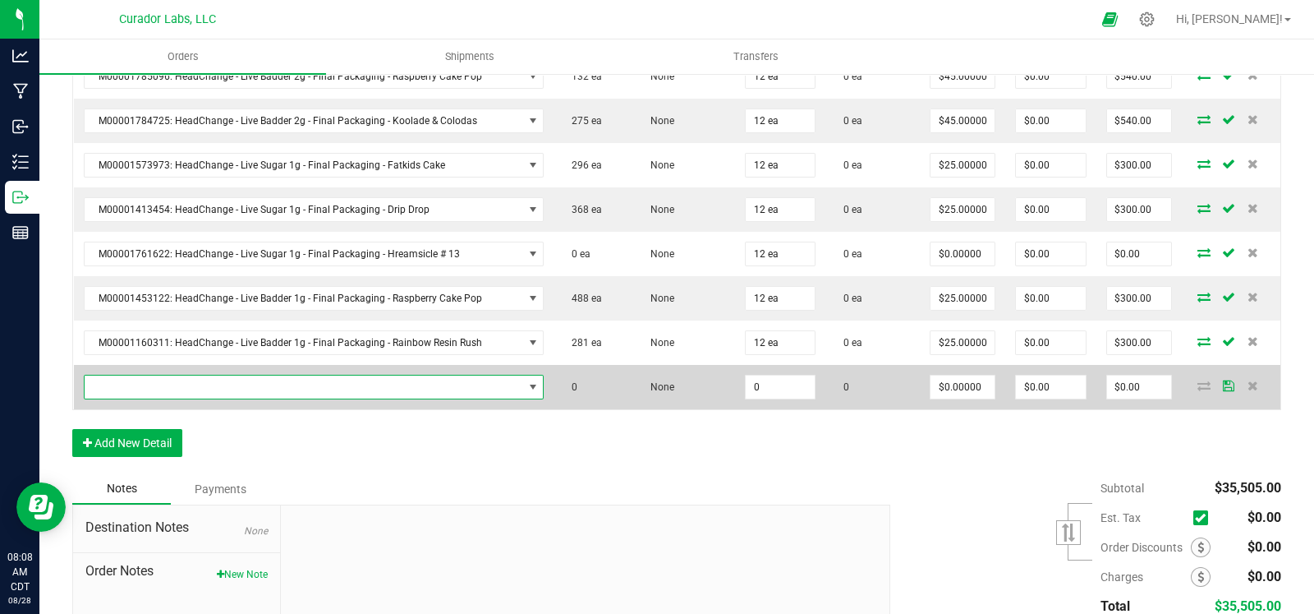
click at [274, 375] on span "NO DATA FOUND" at bounding box center [304, 386] width 439 height 23
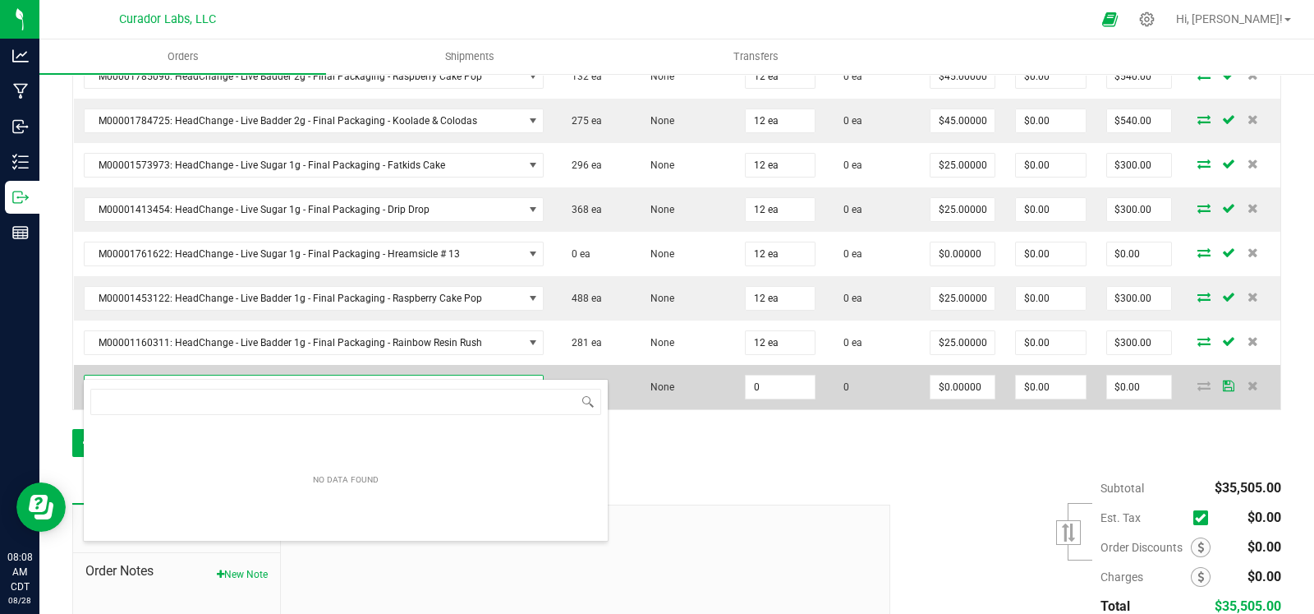
scroll to position [24, 452]
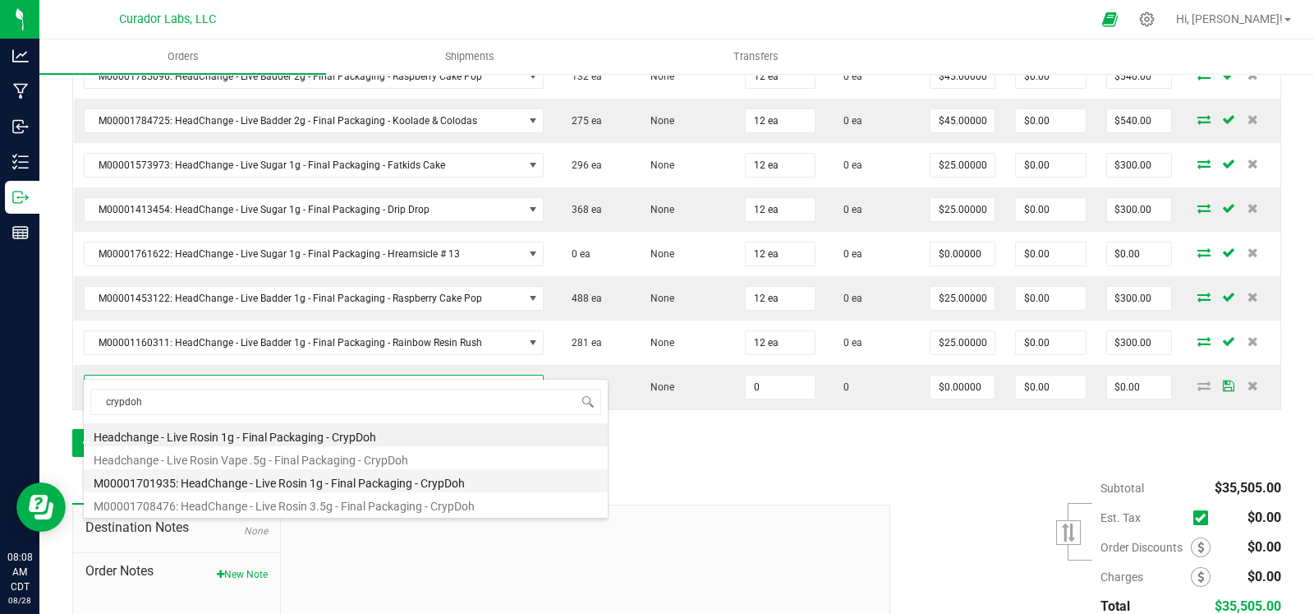
click at [351, 474] on li "M00001701935: HeadChange - Live Rosin 1g - Final Packaging - CrypDoh" at bounding box center [346, 480] width 524 height 23
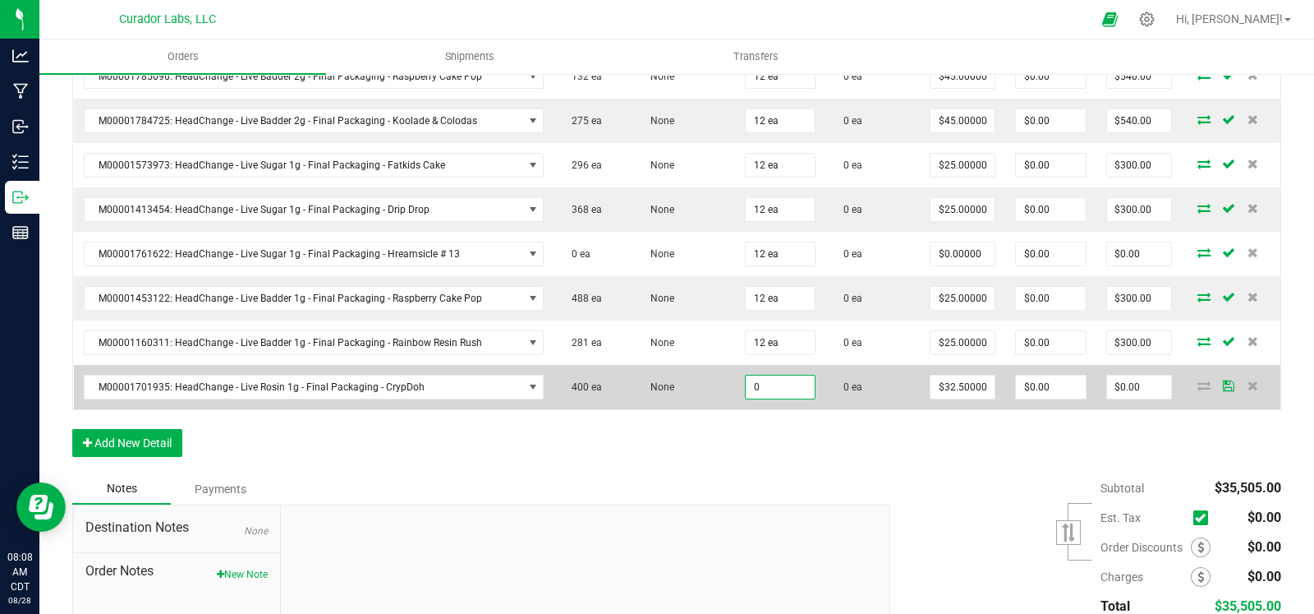
click at [776, 375] on input "0" at bounding box center [780, 386] width 69 height 23
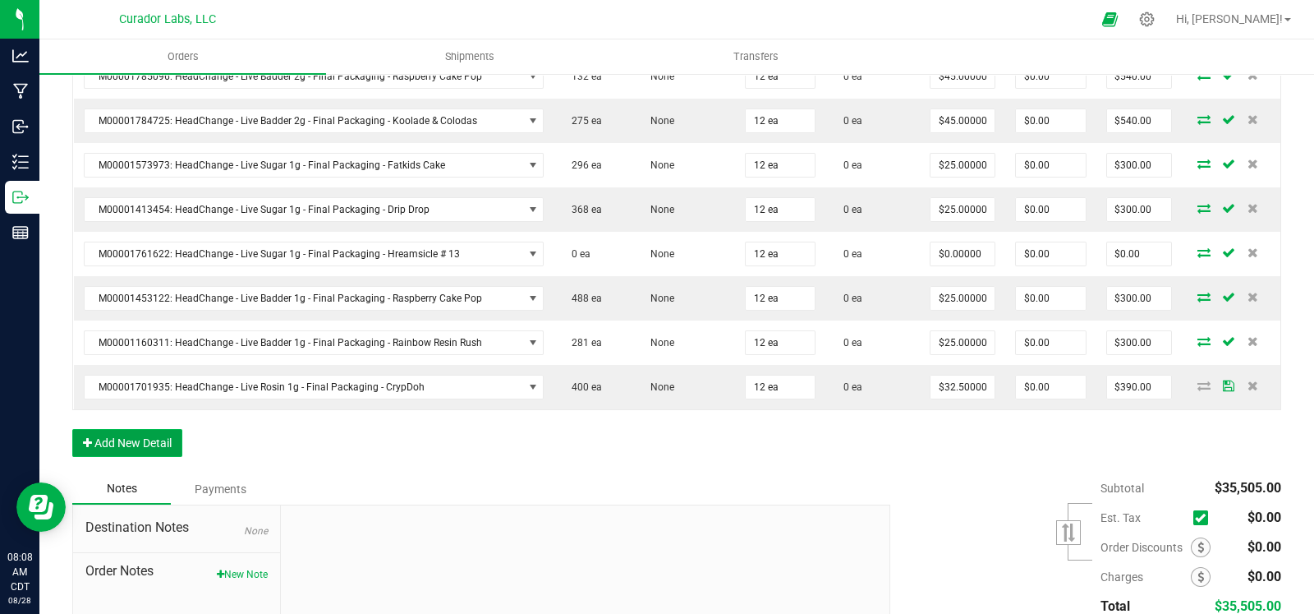
click at [175, 429] on button "Add New Detail" at bounding box center [127, 443] width 110 height 28
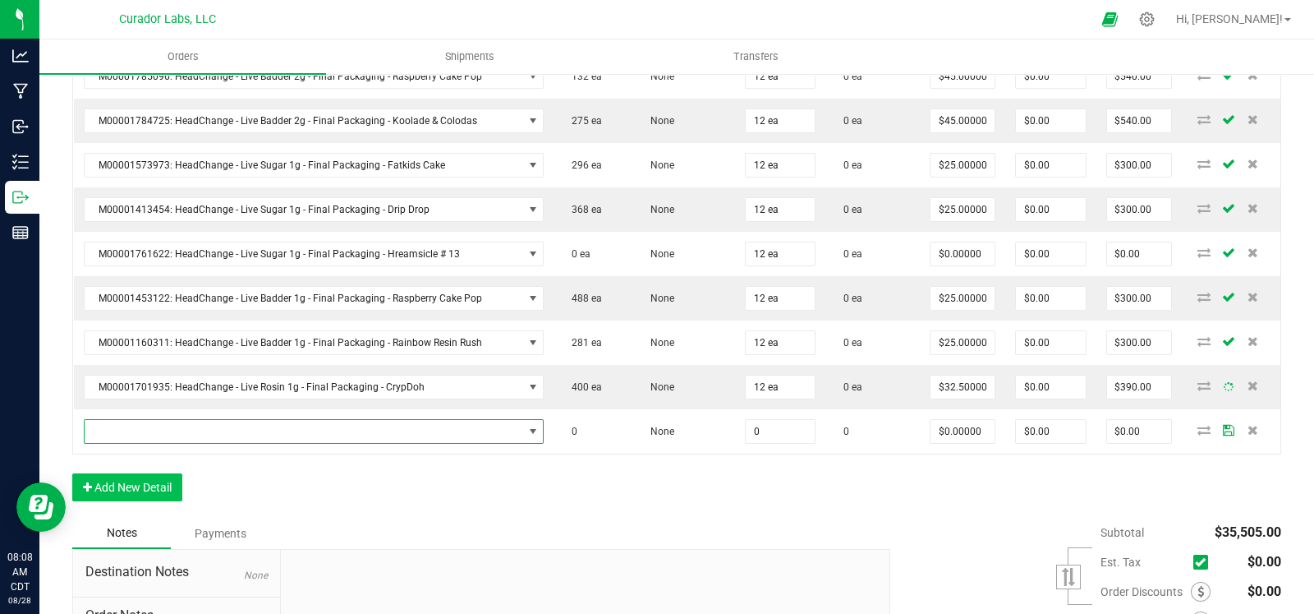
click at [184, 420] on span "NO DATA FOUND" at bounding box center [304, 431] width 439 height 23
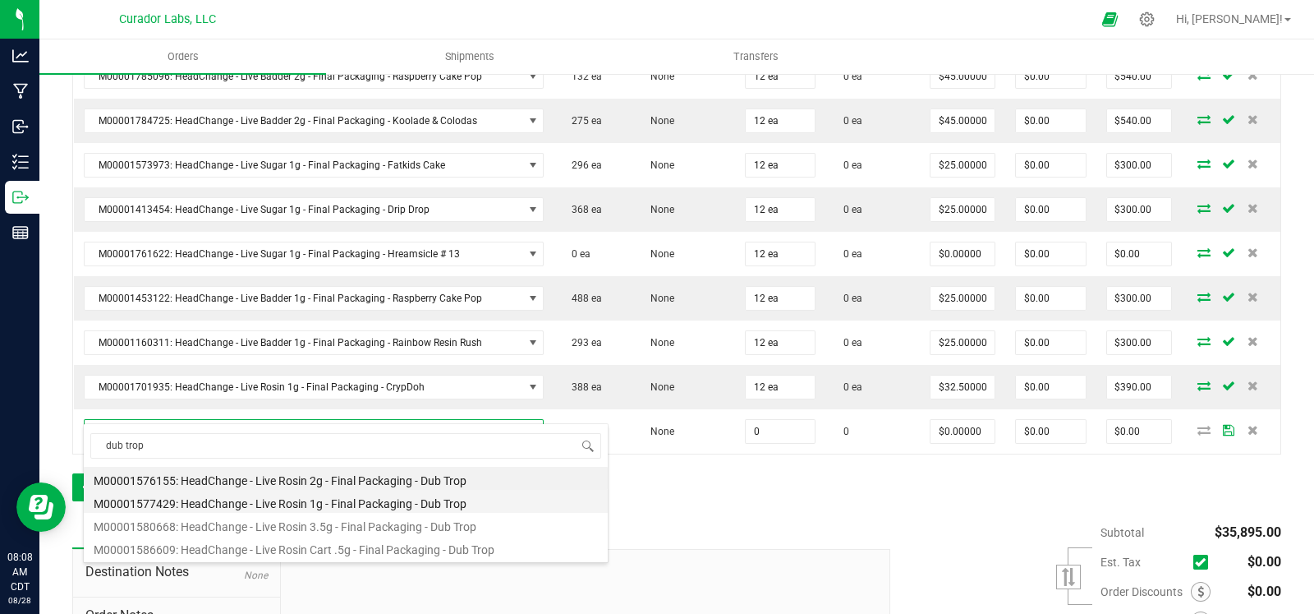
click at [350, 504] on li "M00001577429: HeadChange - Live Rosin 1g - Final Packaging - Dub Trop" at bounding box center [346, 501] width 524 height 23
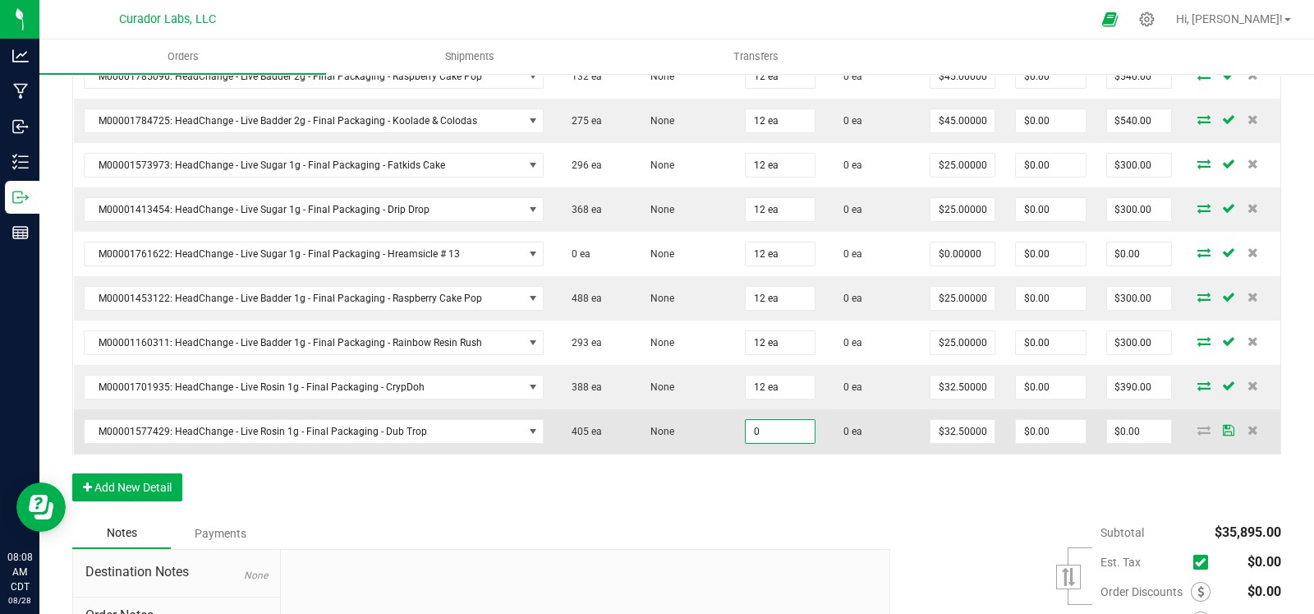
click at [767, 420] on input "0" at bounding box center [780, 431] width 69 height 23
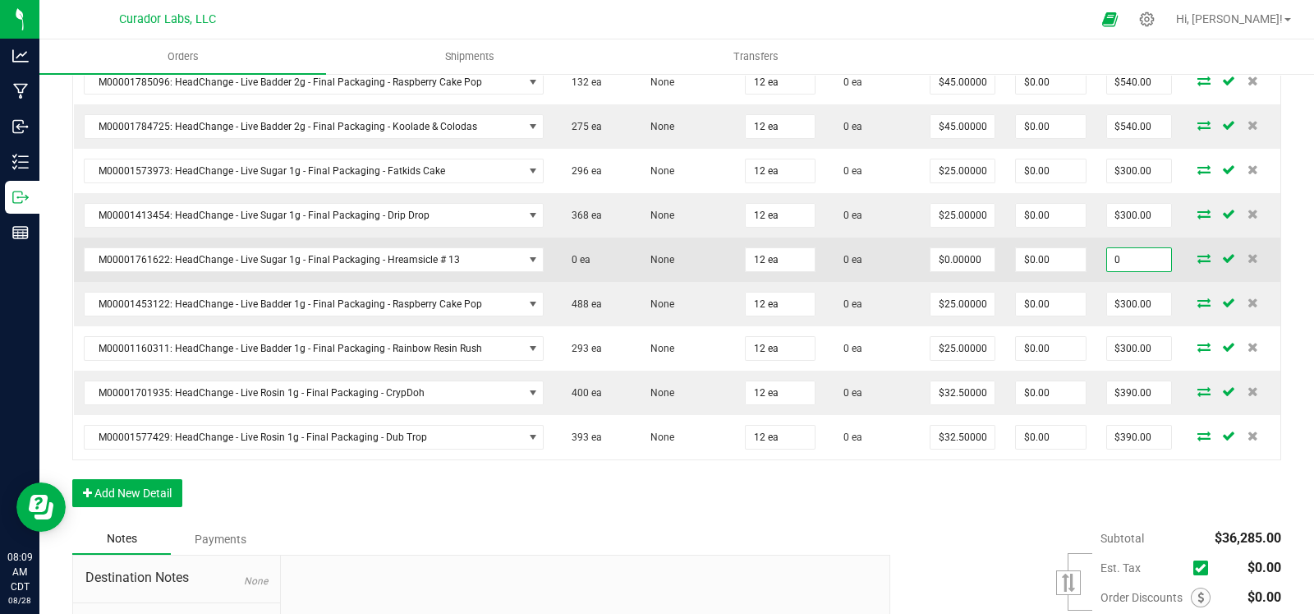
click at [1134, 248] on input "0" at bounding box center [1139, 259] width 64 height 23
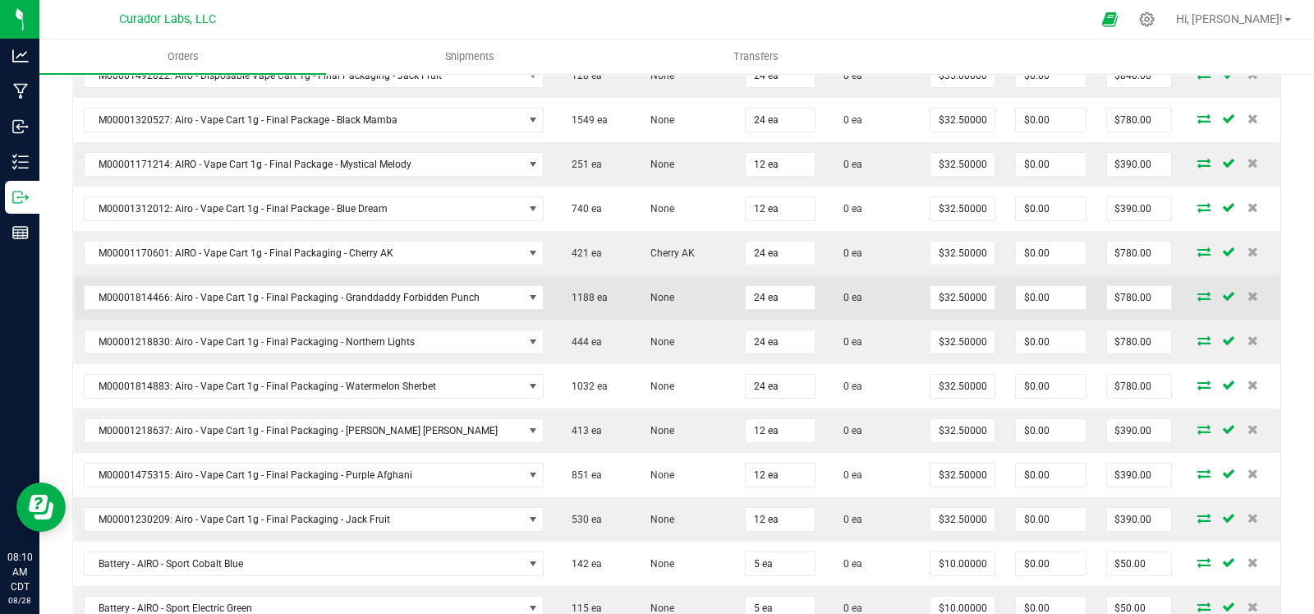
scroll to position [760, 0]
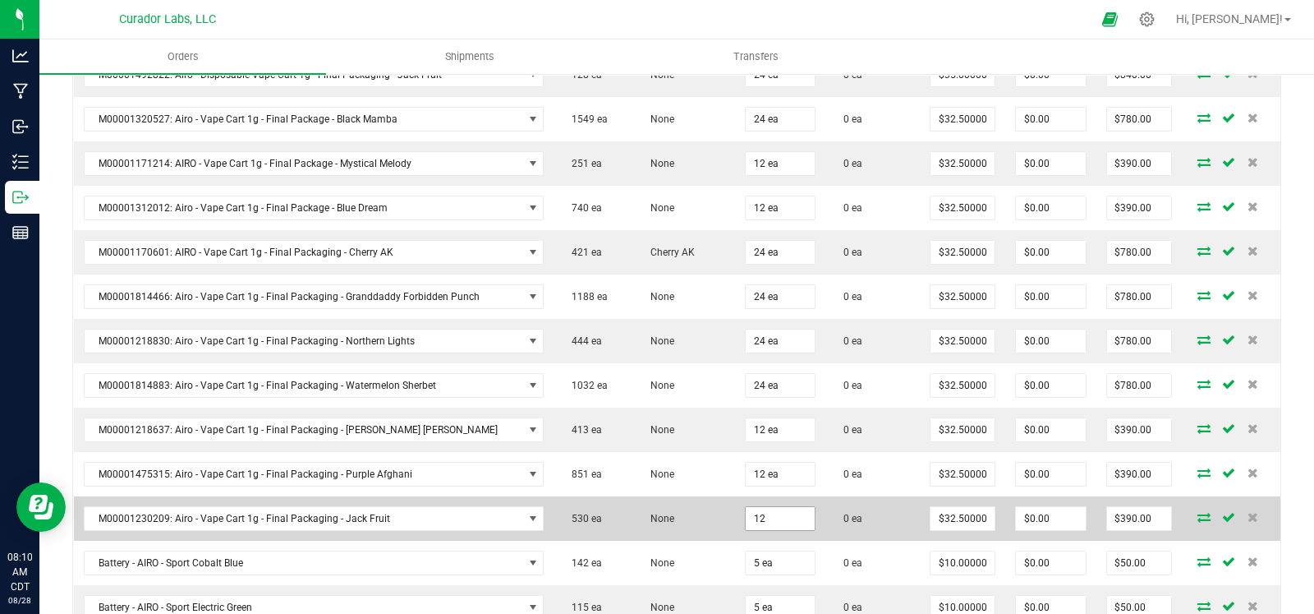
click at [788, 507] on input "12" at bounding box center [780, 518] width 69 height 23
click at [877, 500] on td "0 ea" at bounding box center [873, 518] width 95 height 44
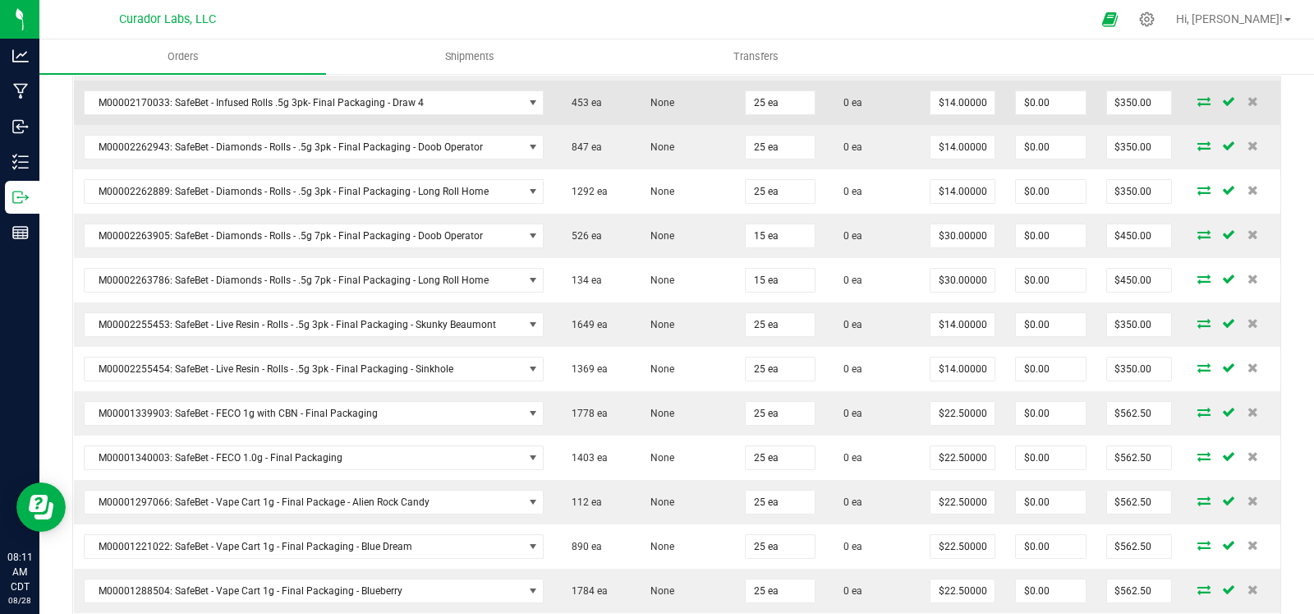
scroll to position [1398, 0]
click at [777, 92] on input "25" at bounding box center [780, 101] width 69 height 23
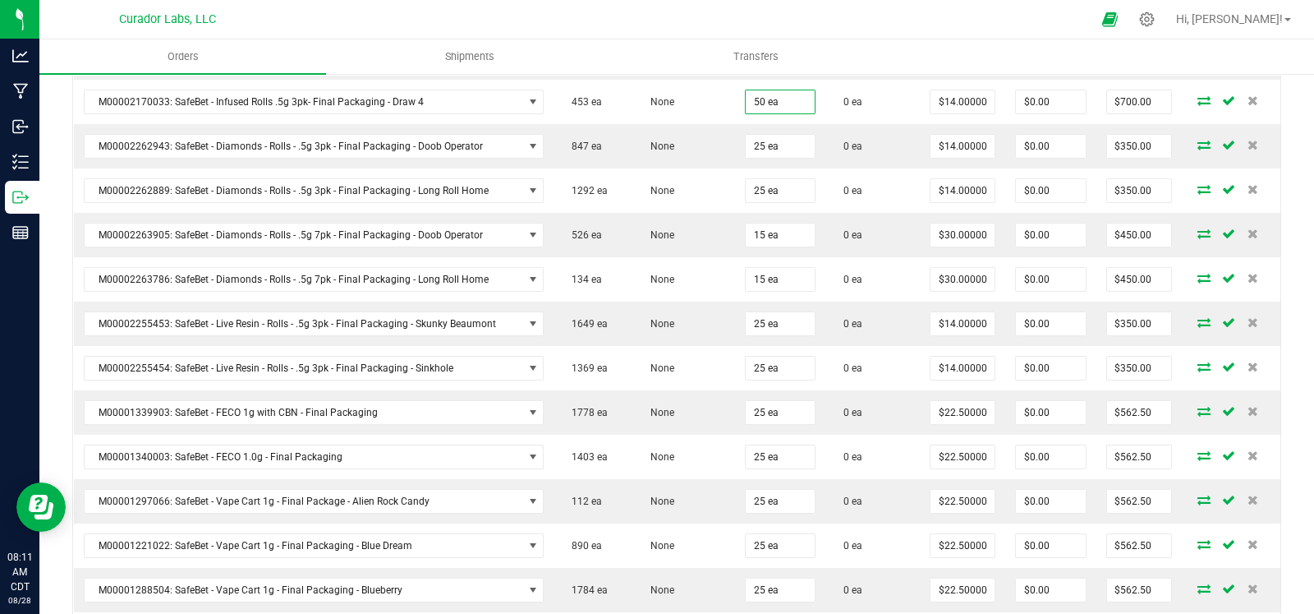
click at [1286, 351] on div "Back to Orders Order details Export PDF Done Editing Order # 00014009 Status Cr…" at bounding box center [676, 497] width 1275 height 3647
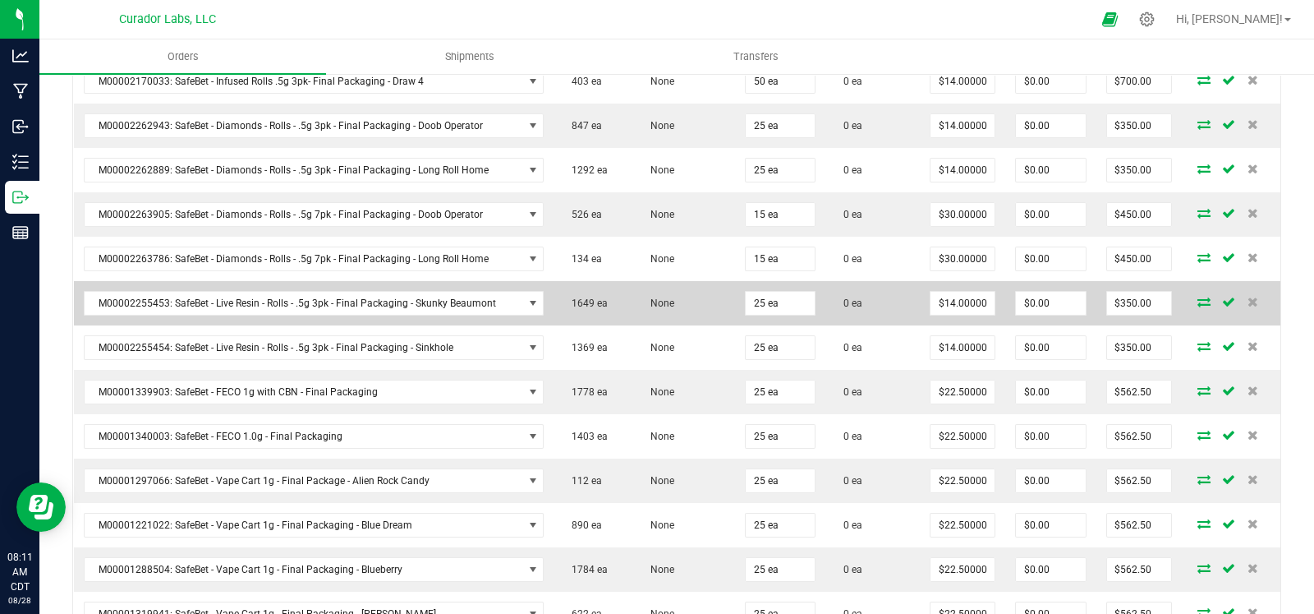
scroll to position [1420, 0]
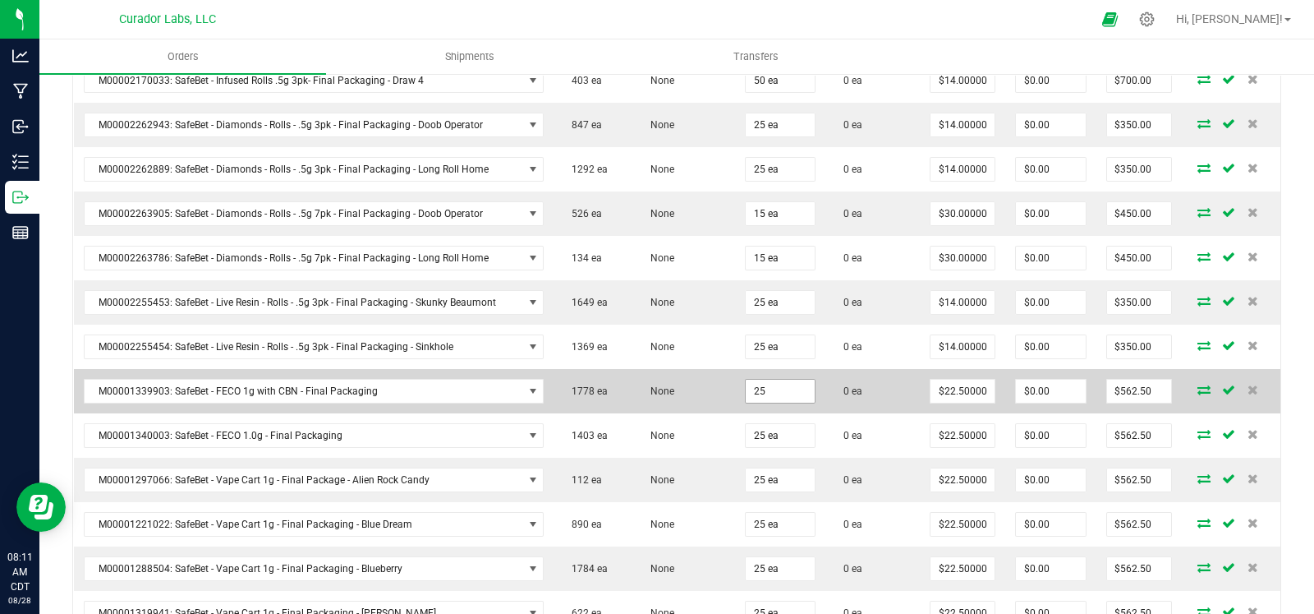
click at [771, 380] on input "25" at bounding box center [780, 391] width 69 height 23
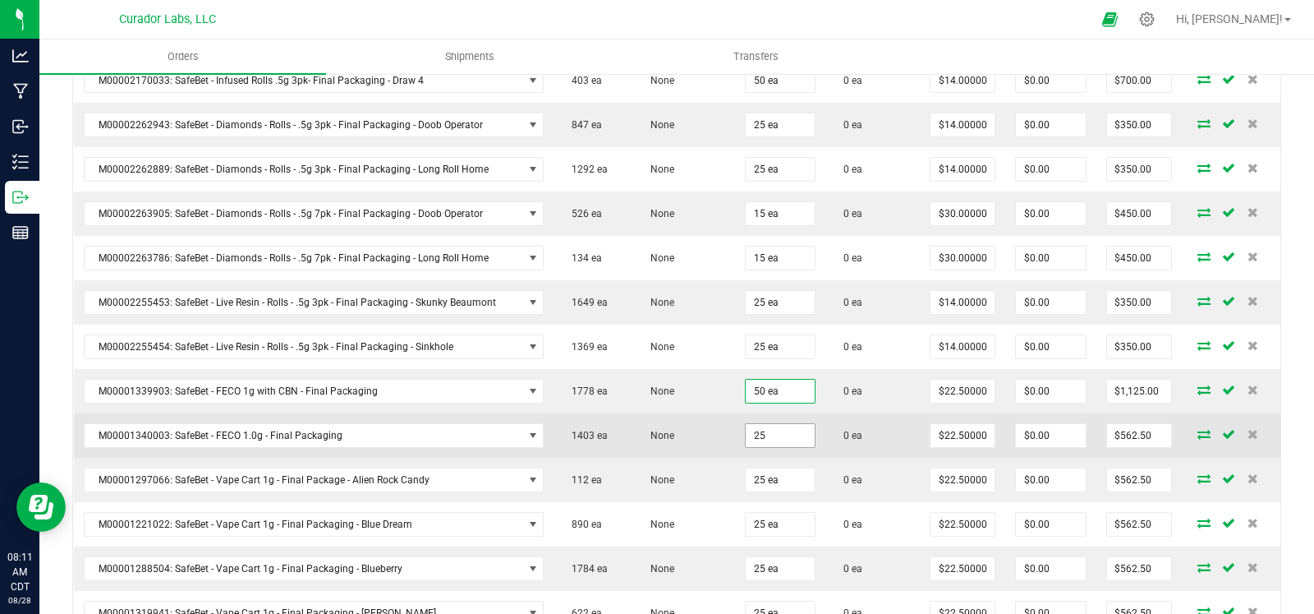
click at [775, 424] on input "25" at bounding box center [780, 435] width 69 height 23
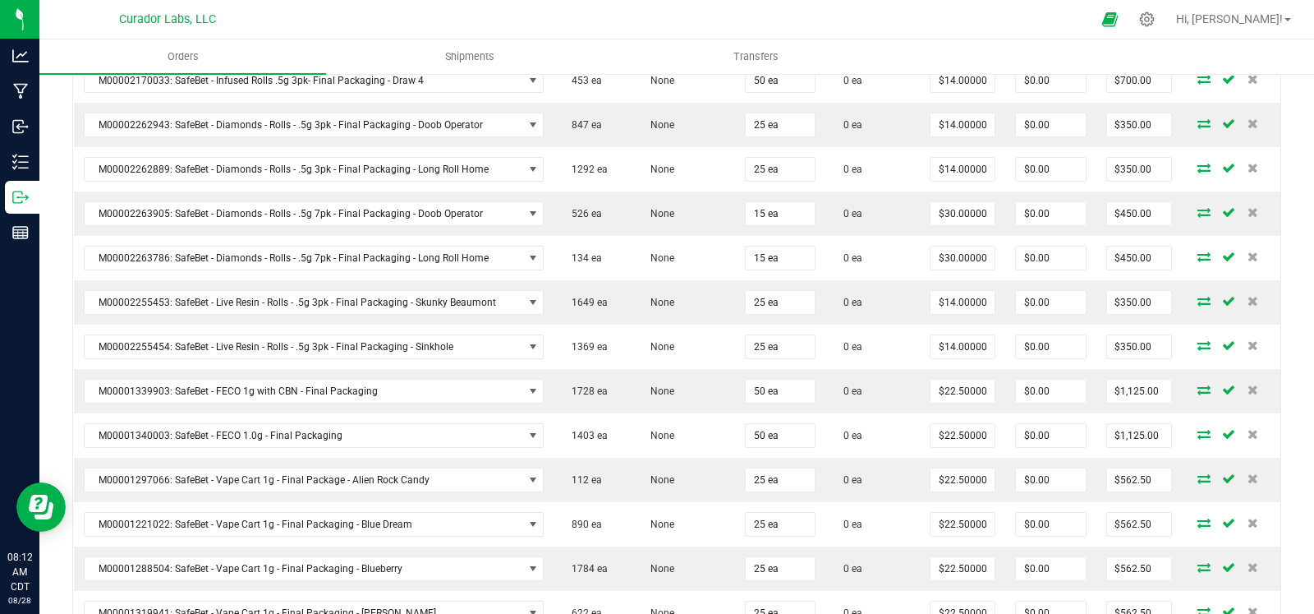
drag, startPoint x: 1282, startPoint y: 313, endPoint x: 1294, endPoint y: 308, distance: 12.5
click at [1282, 314] on div "Back to Orders Order details Export PDF Done Editing Order # 00014009 Status Cr…" at bounding box center [676, 476] width 1275 height 3647
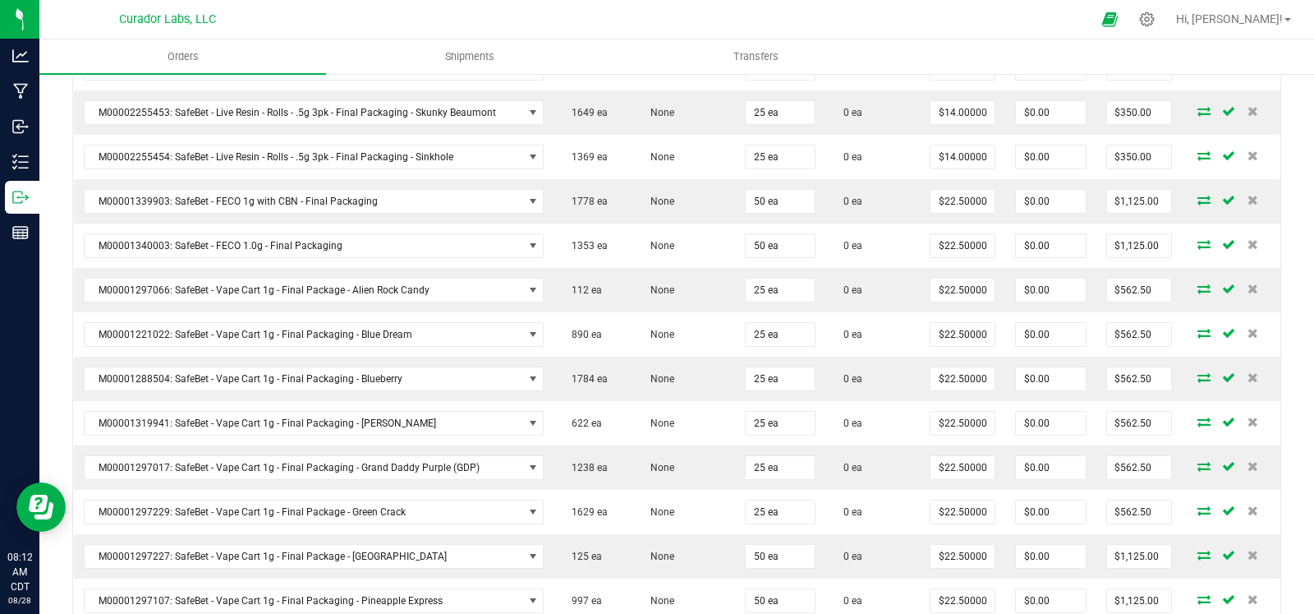
scroll to position [1548, 0]
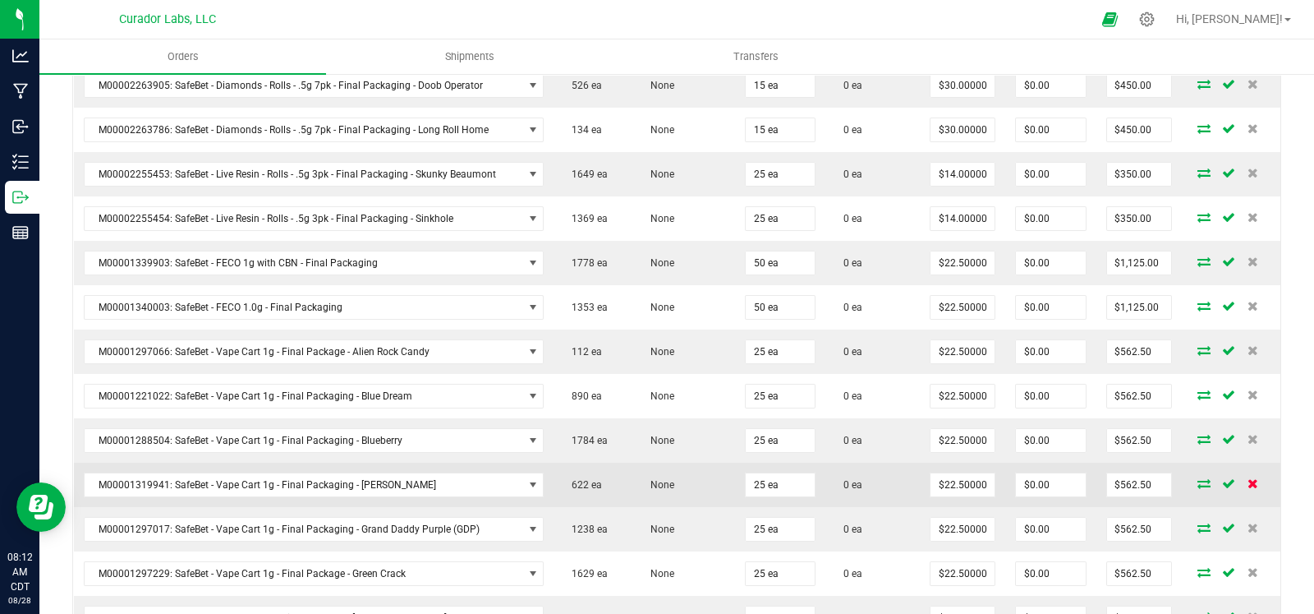
click at [1248, 478] on icon at bounding box center [1253, 483] width 11 height 10
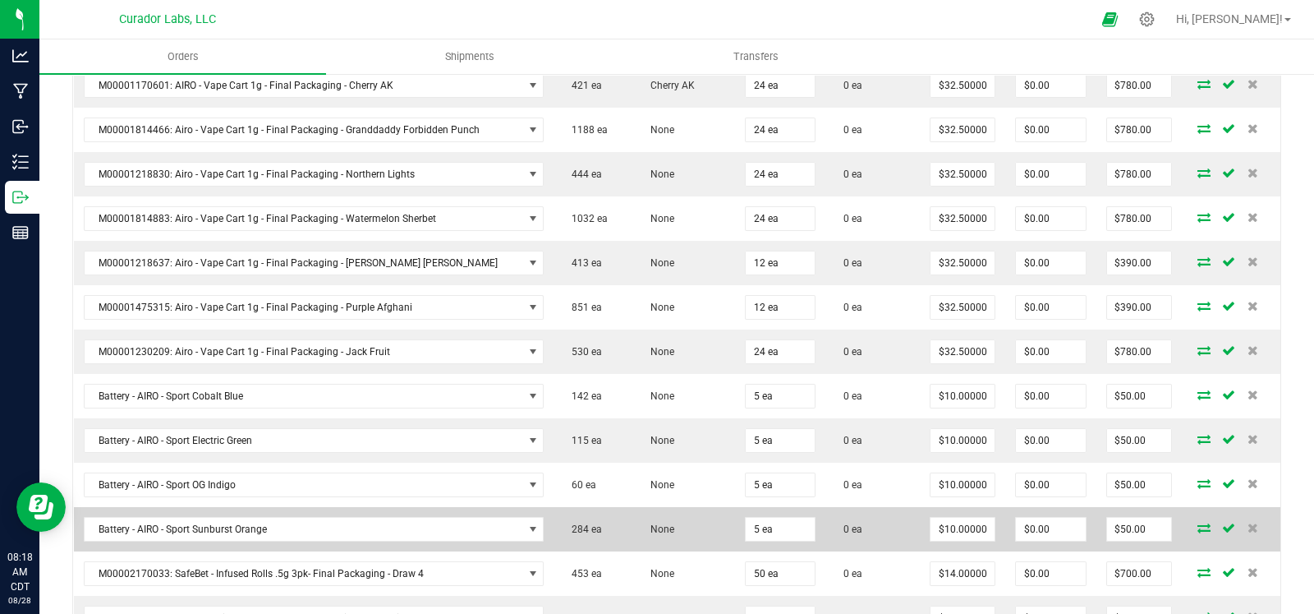
scroll to position [920, 0]
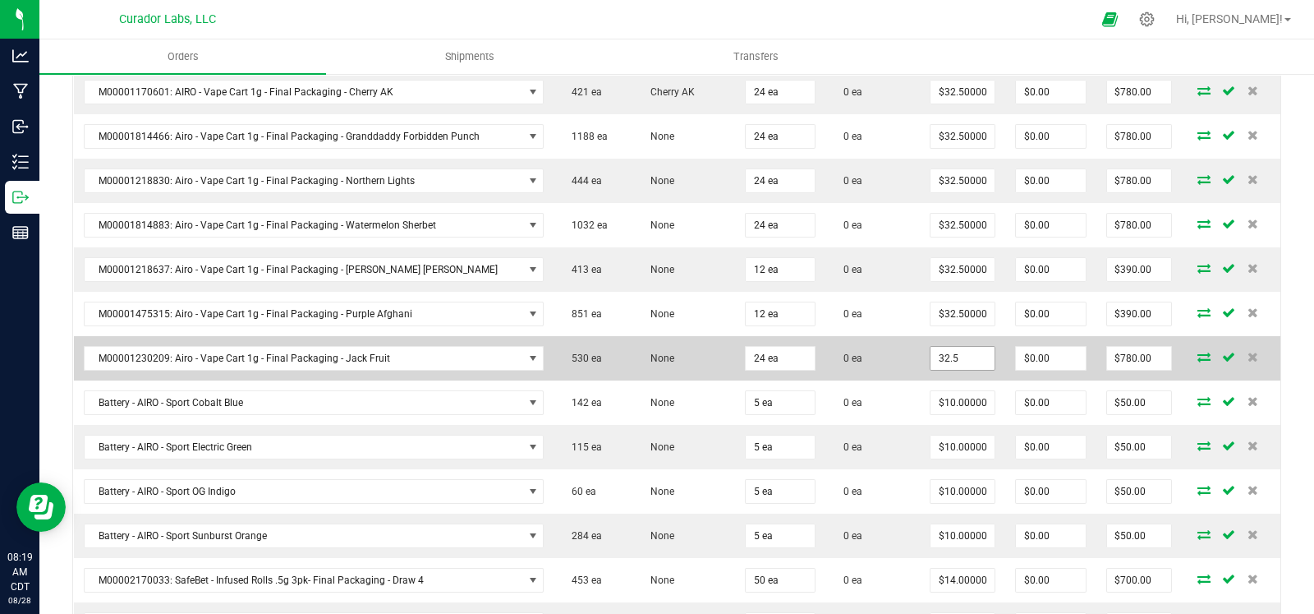
click at [940, 347] on input "32.5" at bounding box center [963, 358] width 64 height 23
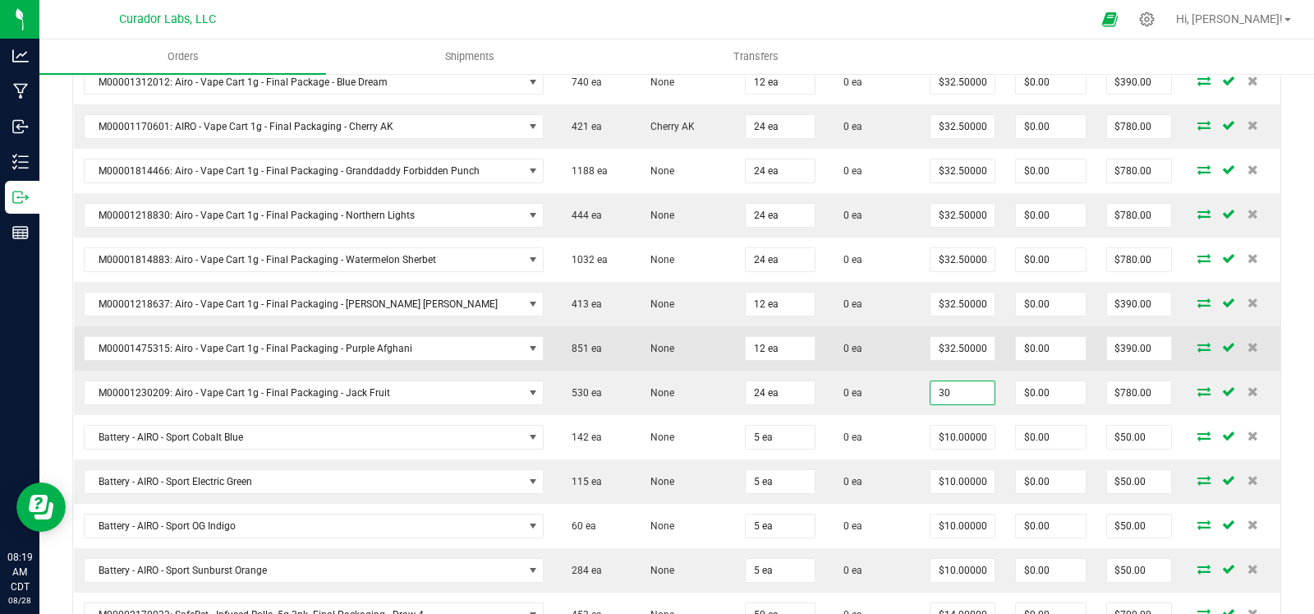
scroll to position [854, 0]
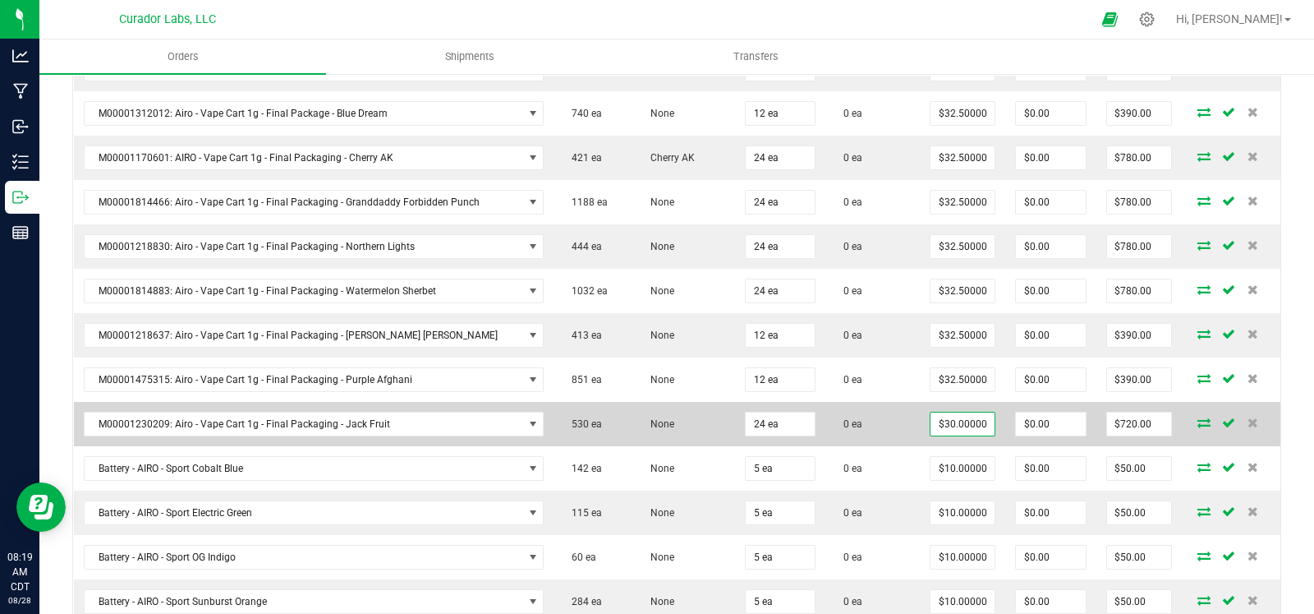
click at [882, 412] on td "0 ea" at bounding box center [873, 424] width 95 height 44
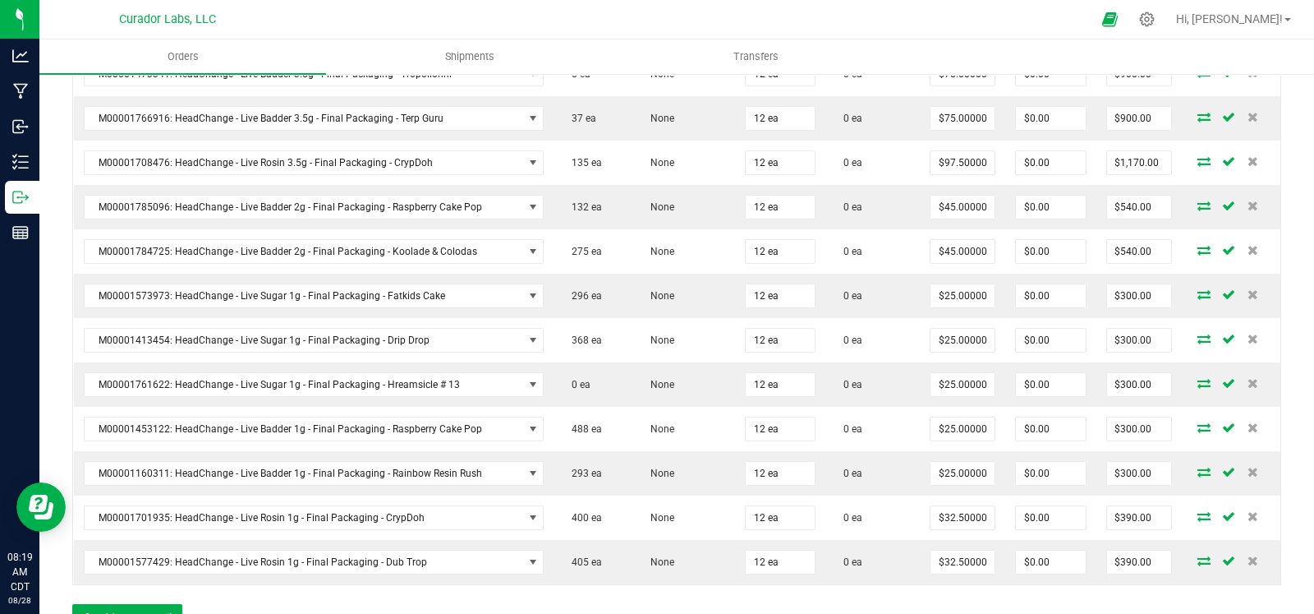
scroll to position [3040, 0]
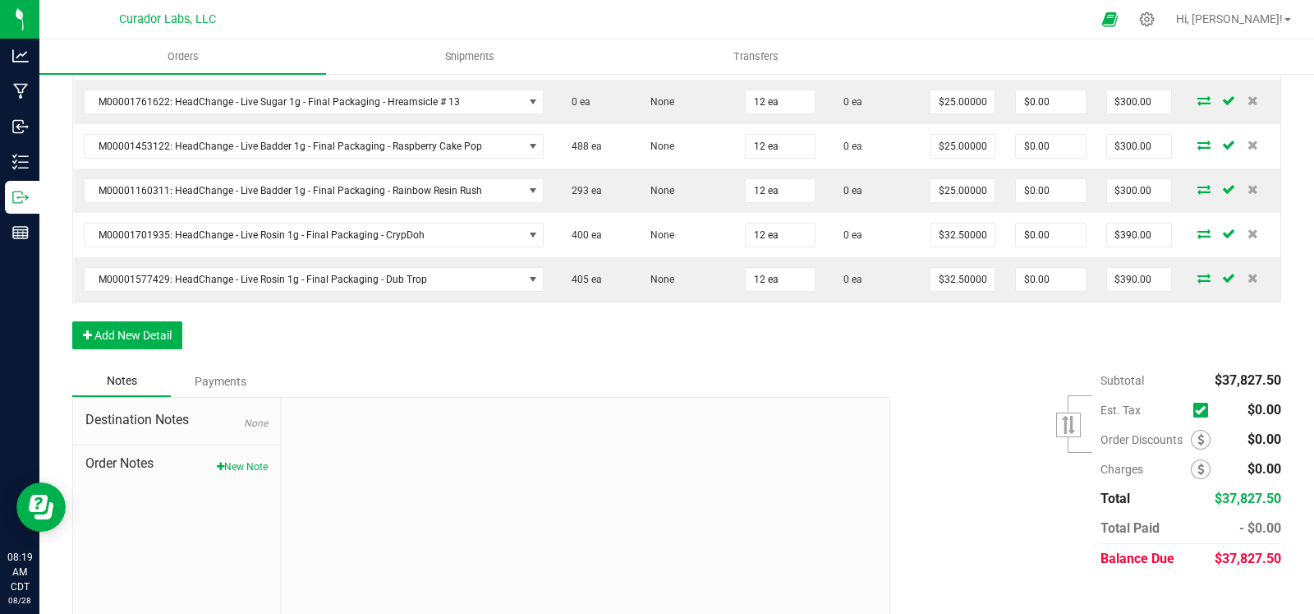
click at [1010, 432] on div "Subtotal $37,827.50 Est. Tax" at bounding box center [1079, 470] width 403 height 208
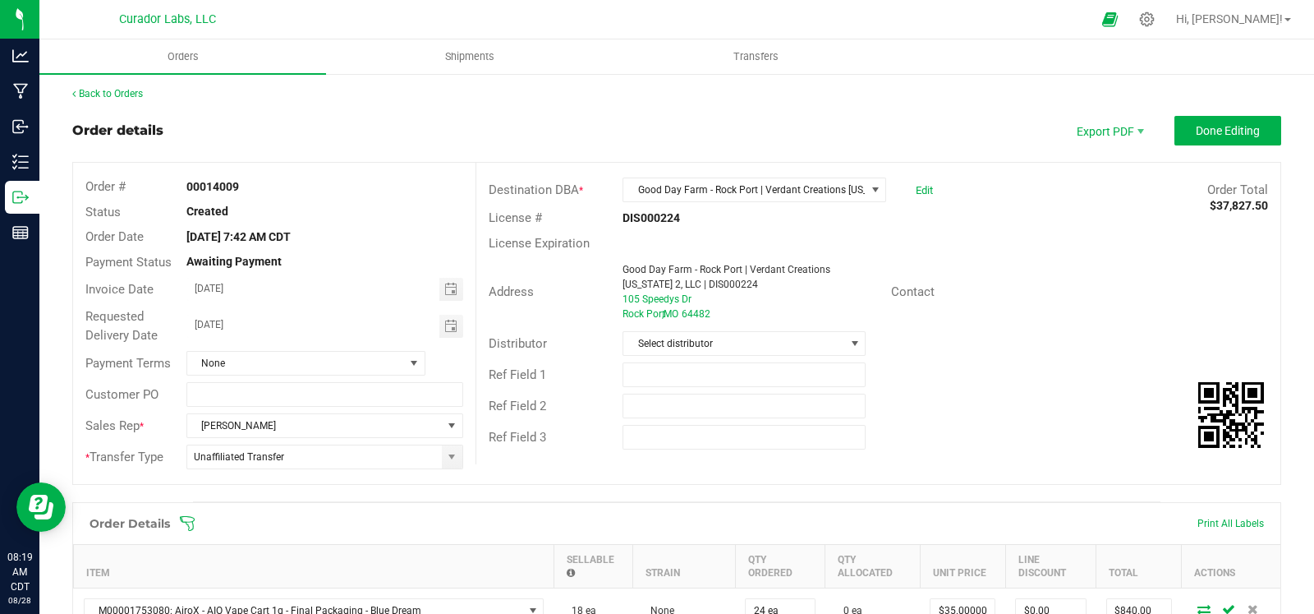
scroll to position [0, 0]
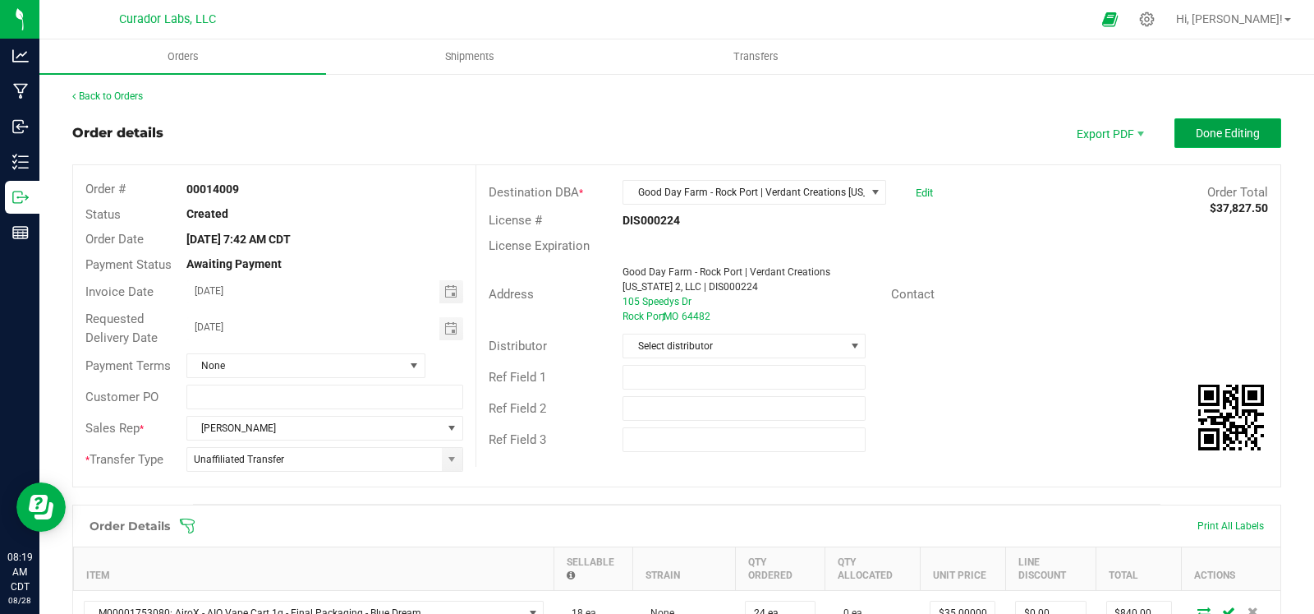
click at [1212, 139] on span "Done Editing" at bounding box center [1228, 133] width 64 height 13
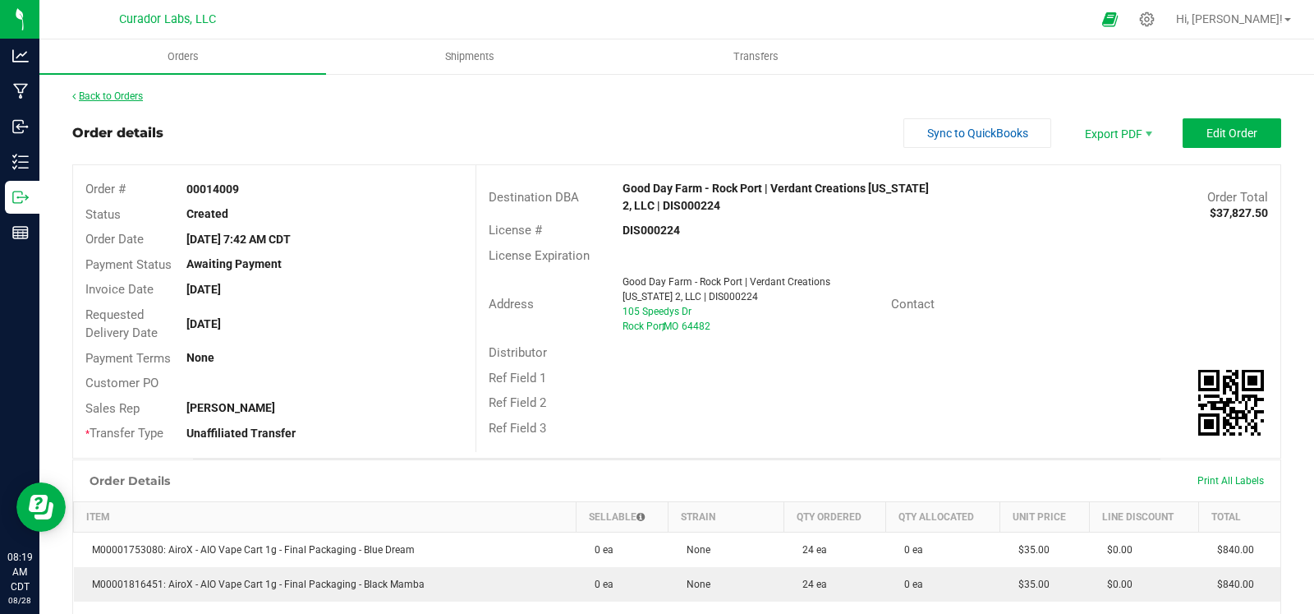
click at [113, 96] on link "Back to Orders" at bounding box center [107, 96] width 71 height 12
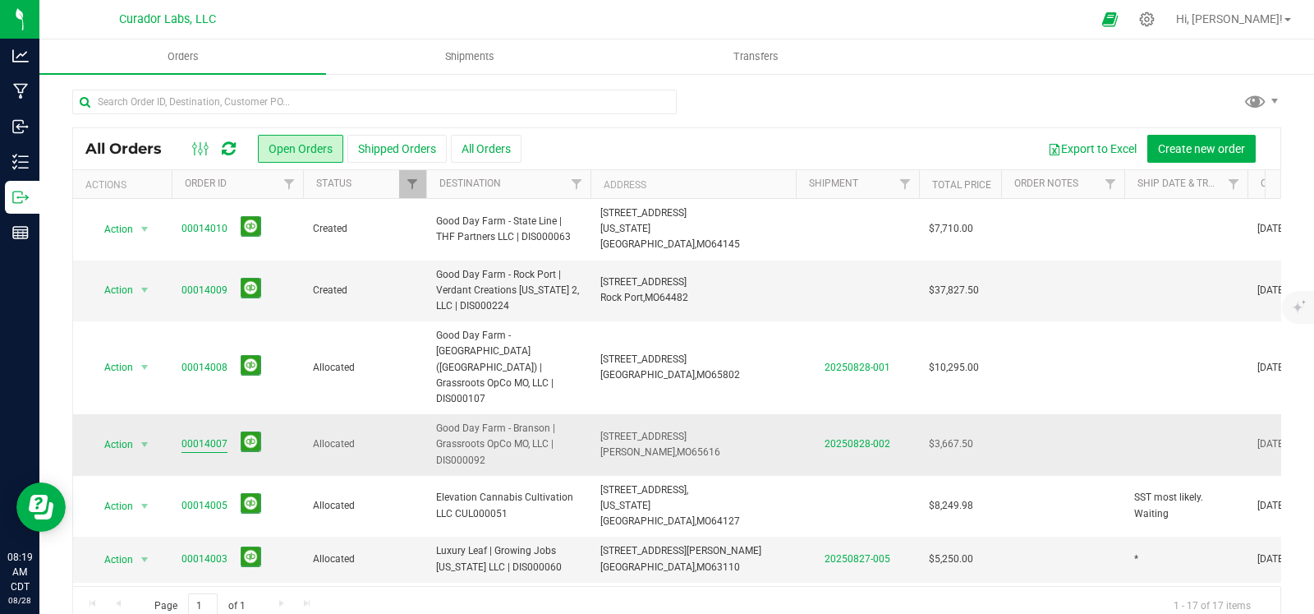
click at [214, 436] on link "00014007" at bounding box center [205, 444] width 46 height 16
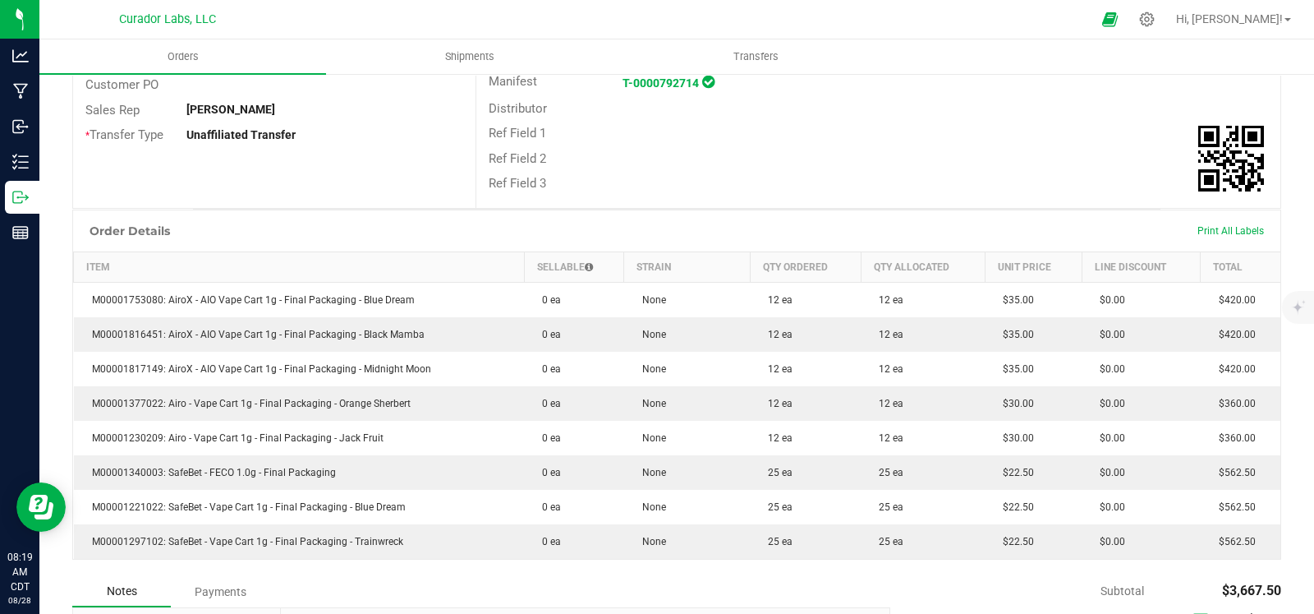
scroll to position [383, 0]
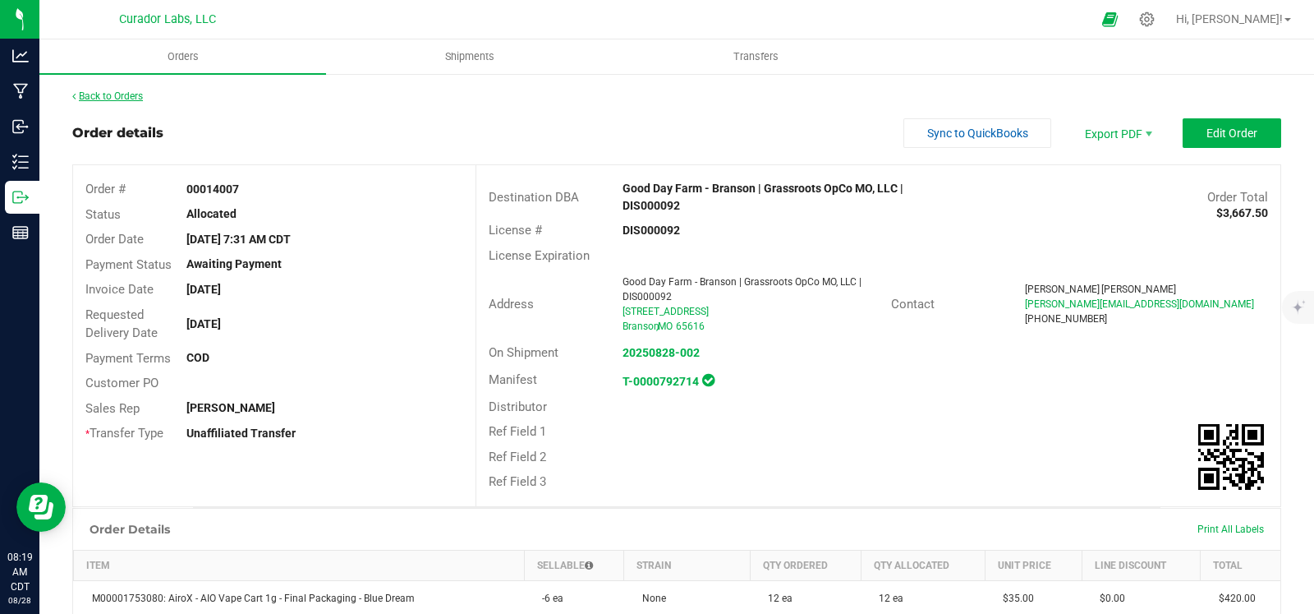
click at [107, 99] on link "Back to Orders" at bounding box center [107, 96] width 71 height 12
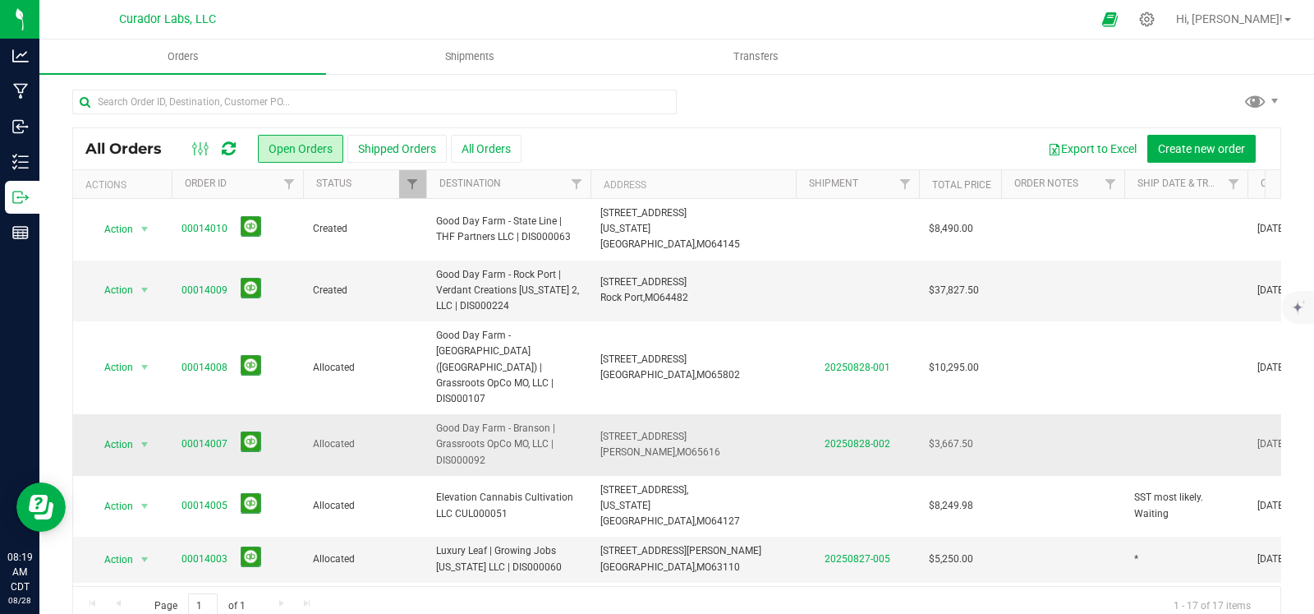
click at [1179, 414] on td at bounding box center [1186, 445] width 123 height 62
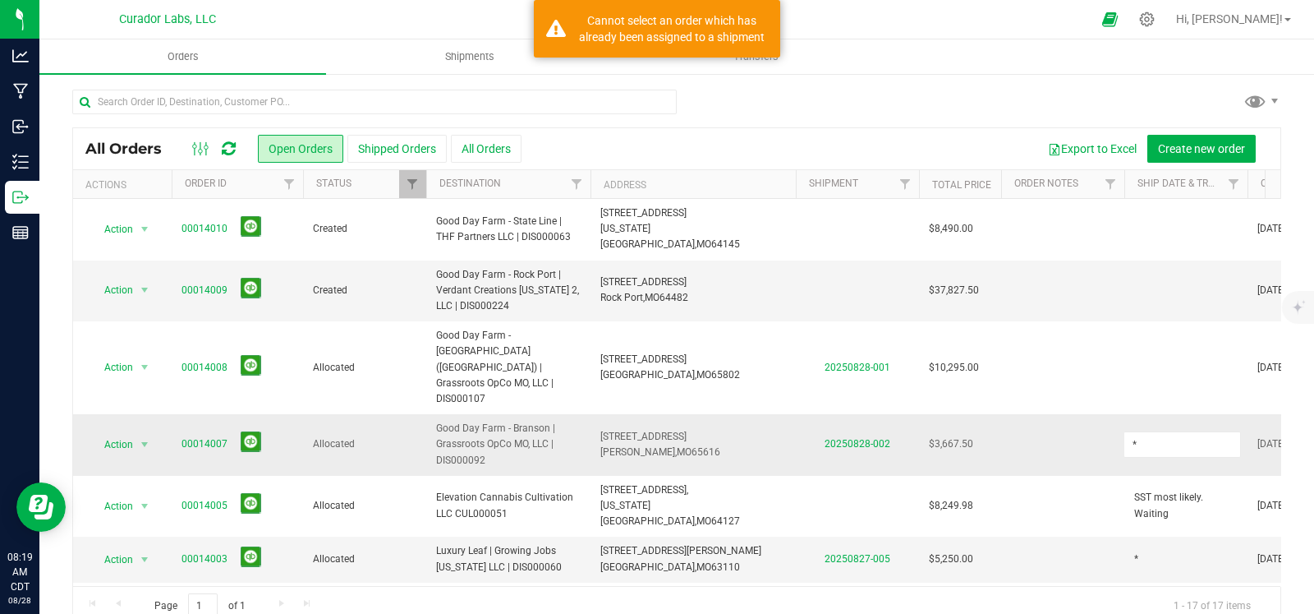
type input "*"
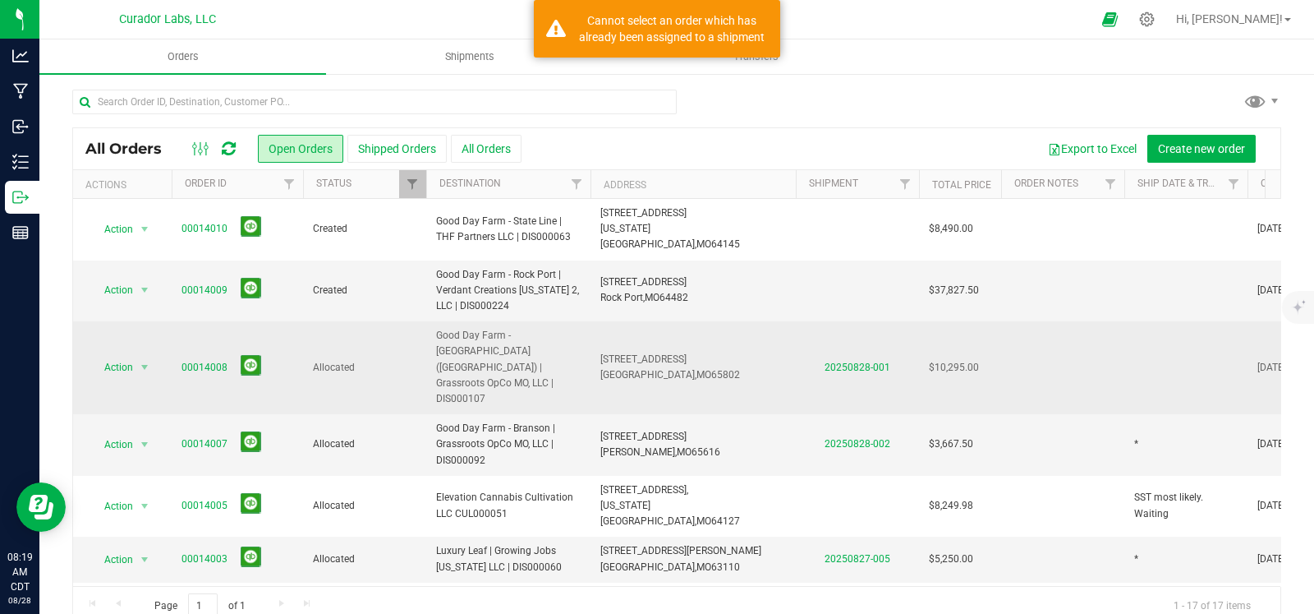
click at [1153, 339] on td at bounding box center [1186, 367] width 123 height 93
type input "*"
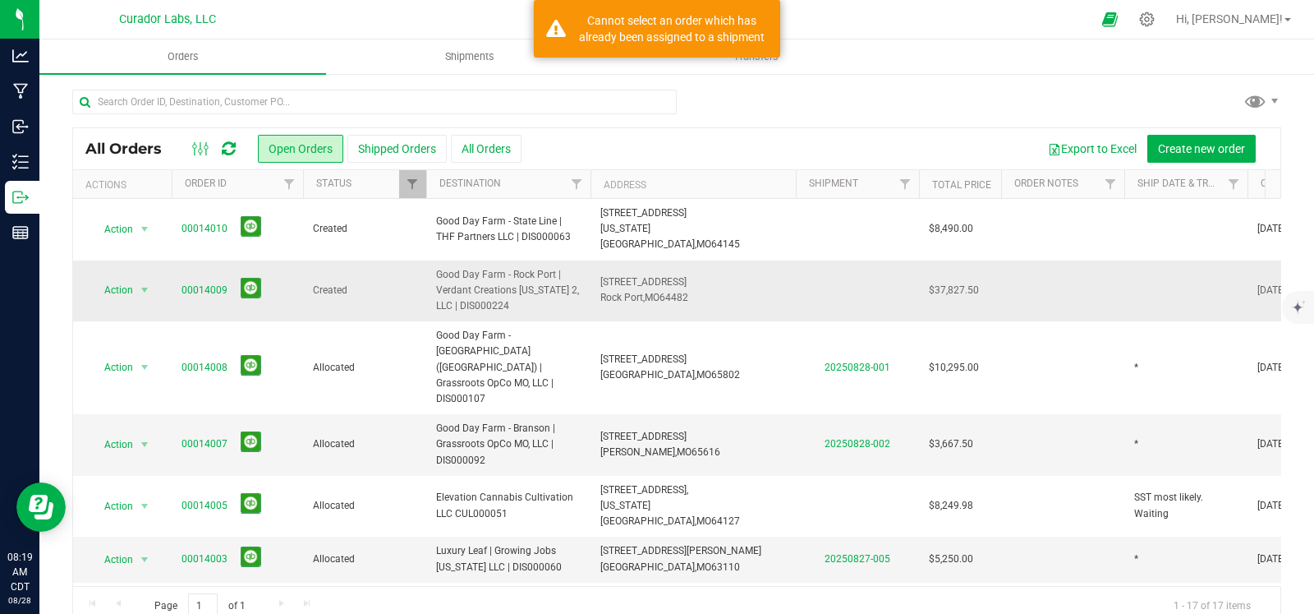
click at [1140, 271] on td at bounding box center [1186, 291] width 123 height 62
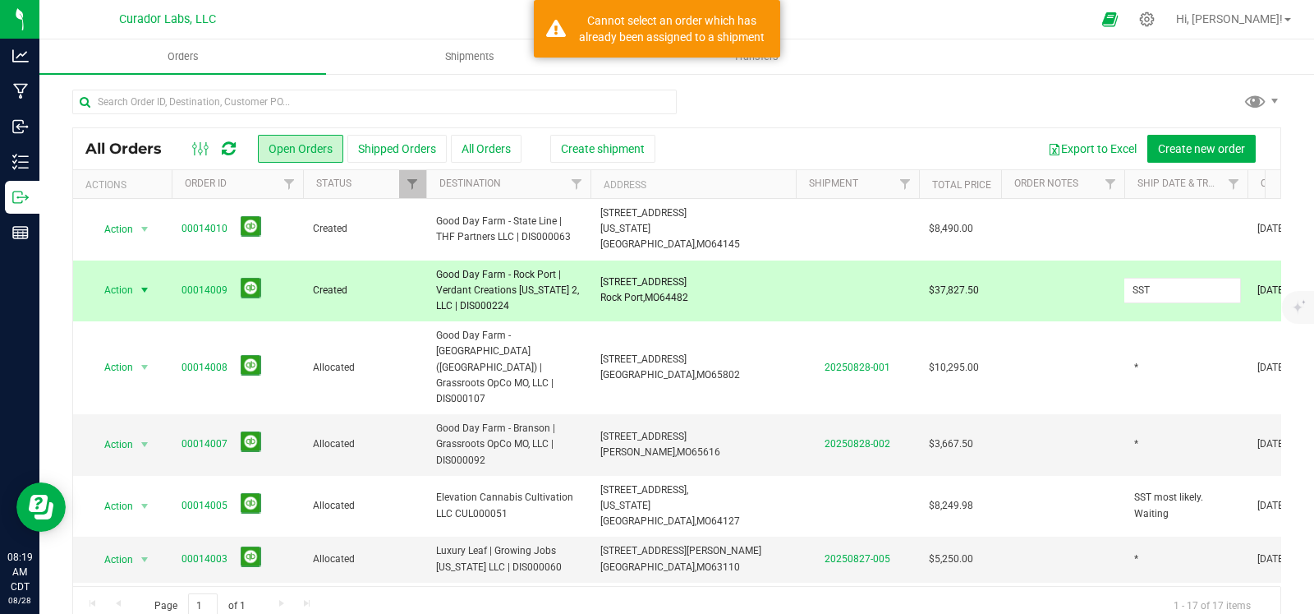
type input "SST"
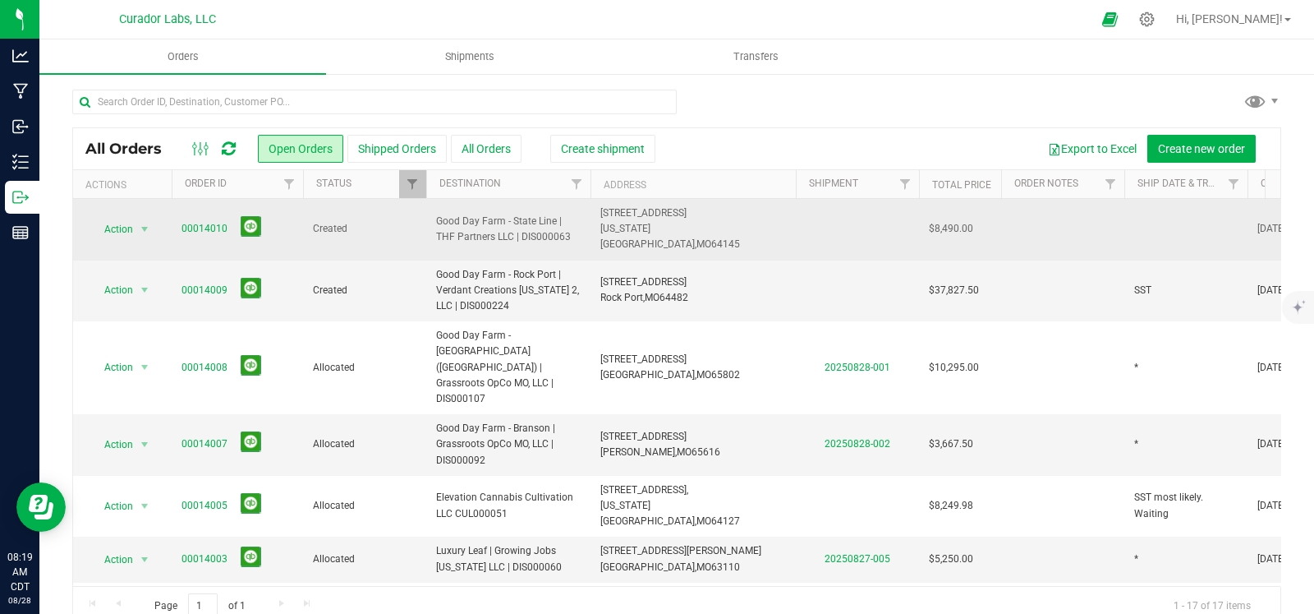
click at [1162, 219] on td at bounding box center [1186, 230] width 123 height 62
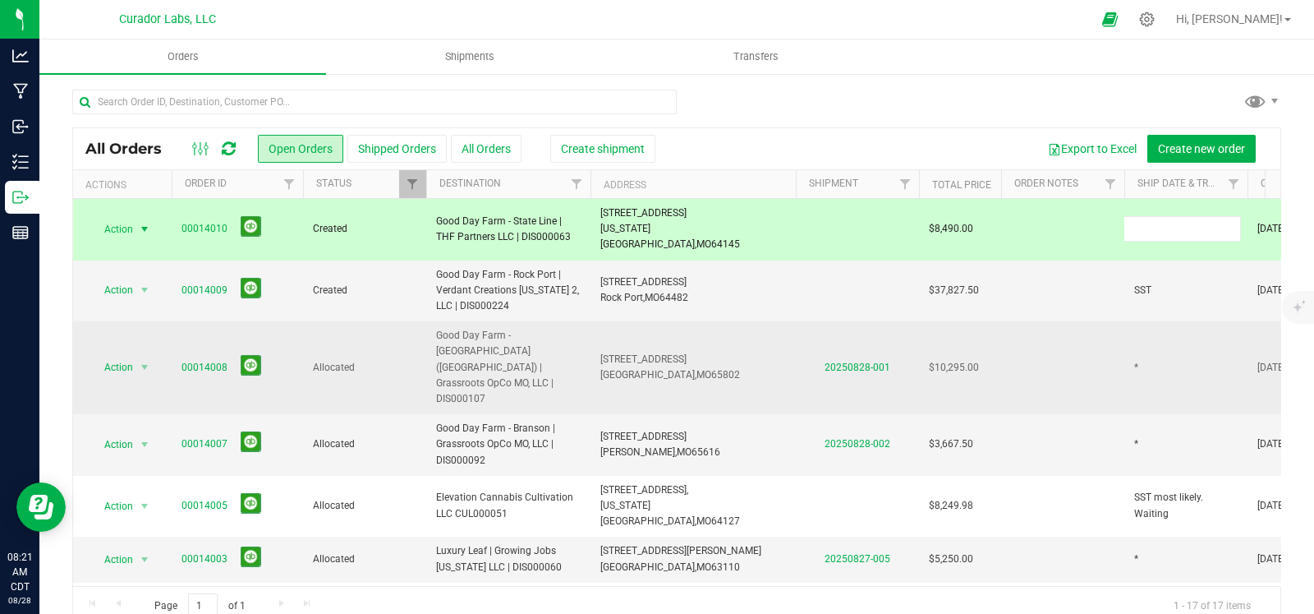
click at [946, 360] on span "$10,295.00" at bounding box center [954, 368] width 50 height 16
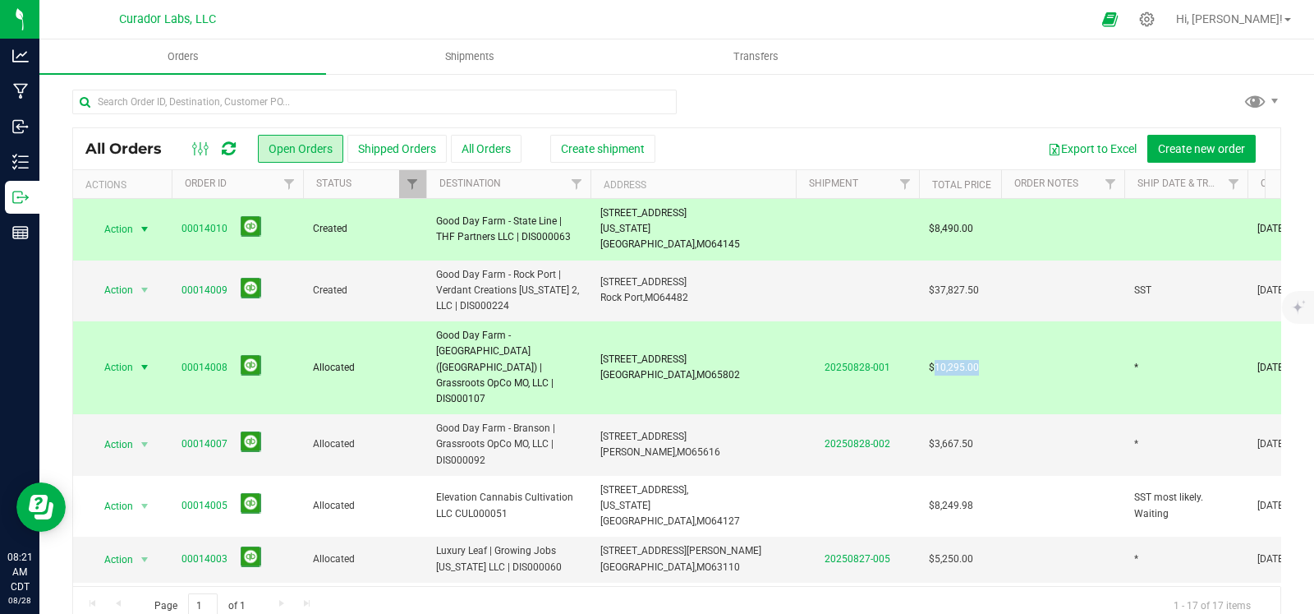
click at [946, 360] on span "$10,295.00" at bounding box center [954, 368] width 50 height 16
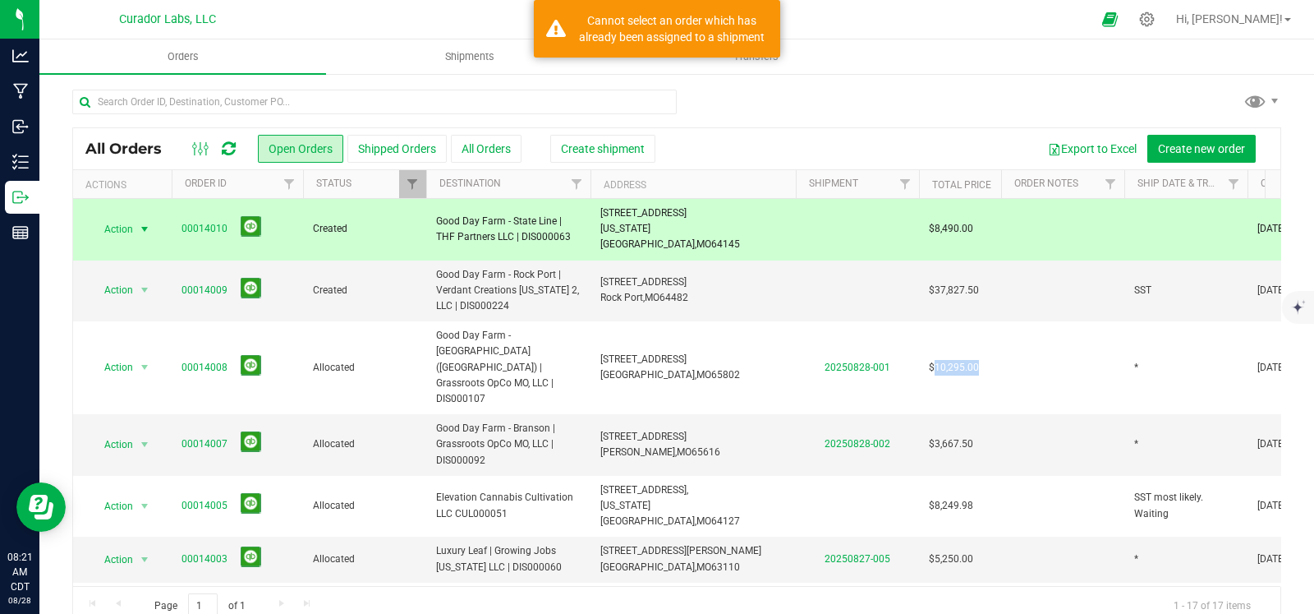
copy span "10,295.00"
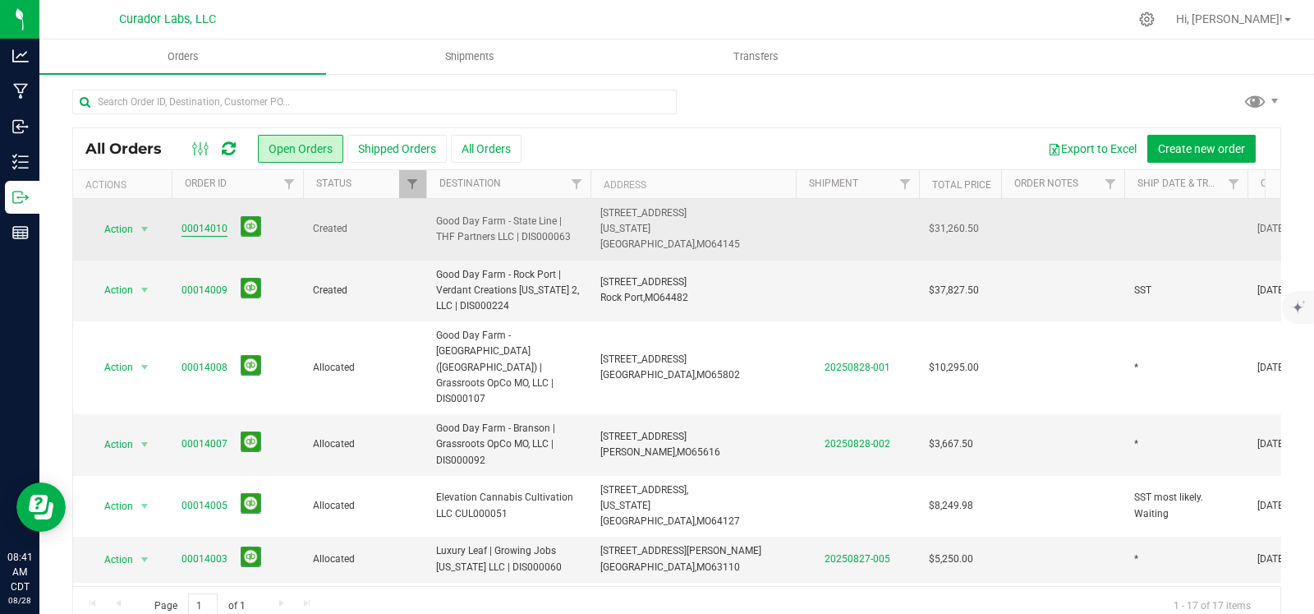
click at [195, 223] on link "00014010" at bounding box center [205, 229] width 46 height 16
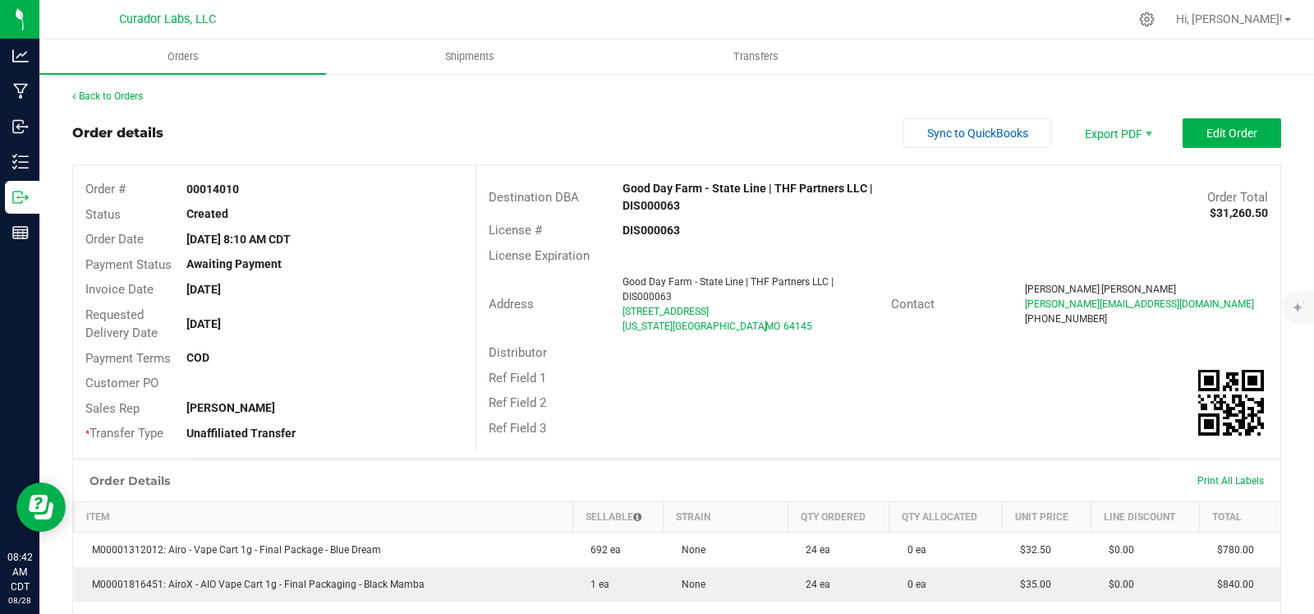
click at [95, 89] on div "Back to Orders" at bounding box center [676, 96] width 1209 height 15
click at [95, 95] on link "Back to Orders" at bounding box center [107, 96] width 71 height 12
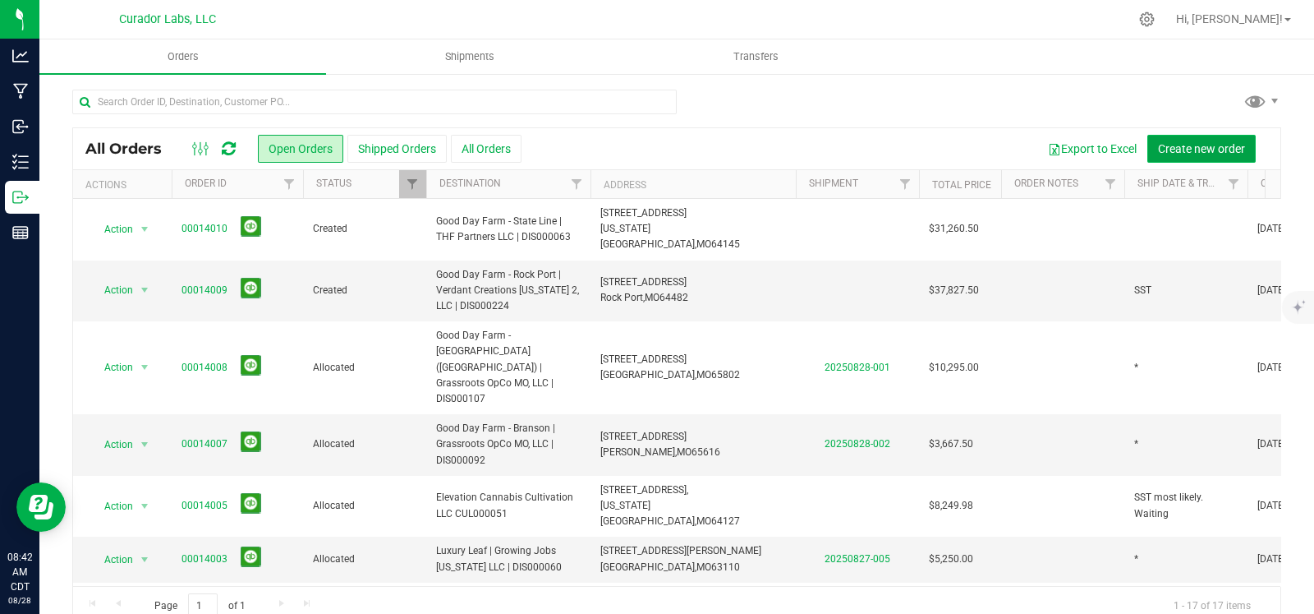
click at [1154, 140] on button "Create new order" at bounding box center [1202, 149] width 108 height 28
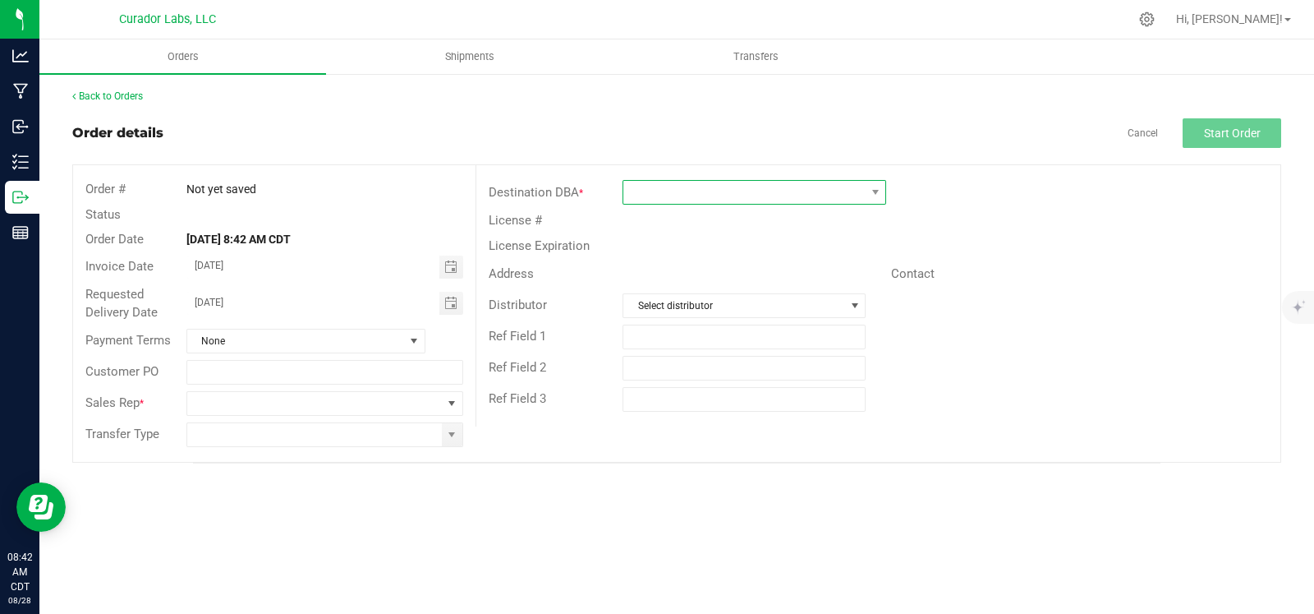
click at [840, 188] on span at bounding box center [745, 192] width 242 height 23
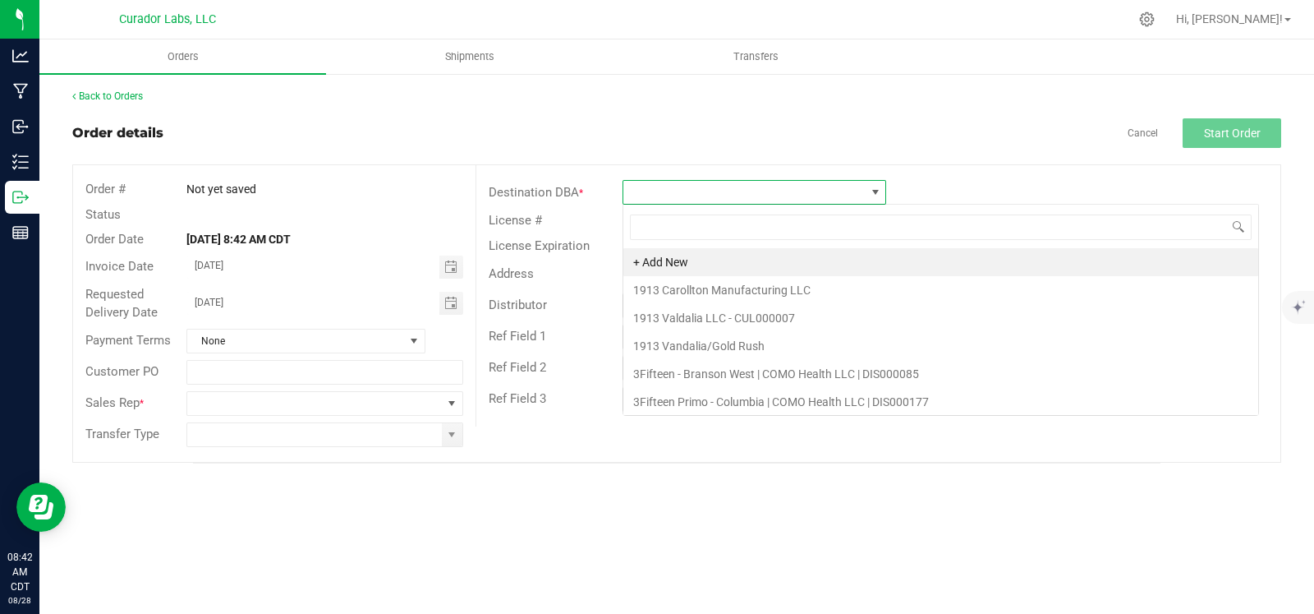
scroll to position [24, 263]
type input "[PERSON_NAME]"
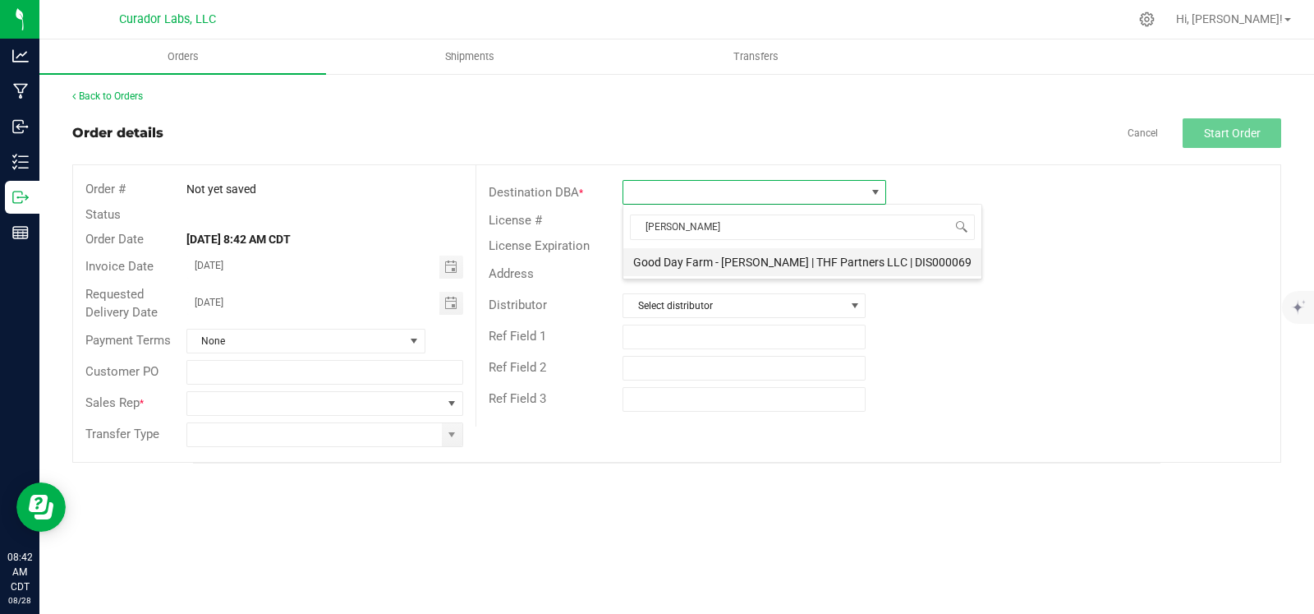
click at [754, 260] on li "Good Day Farm - [PERSON_NAME] | THF Partners LLC | DIS000069" at bounding box center [803, 262] width 358 height 28
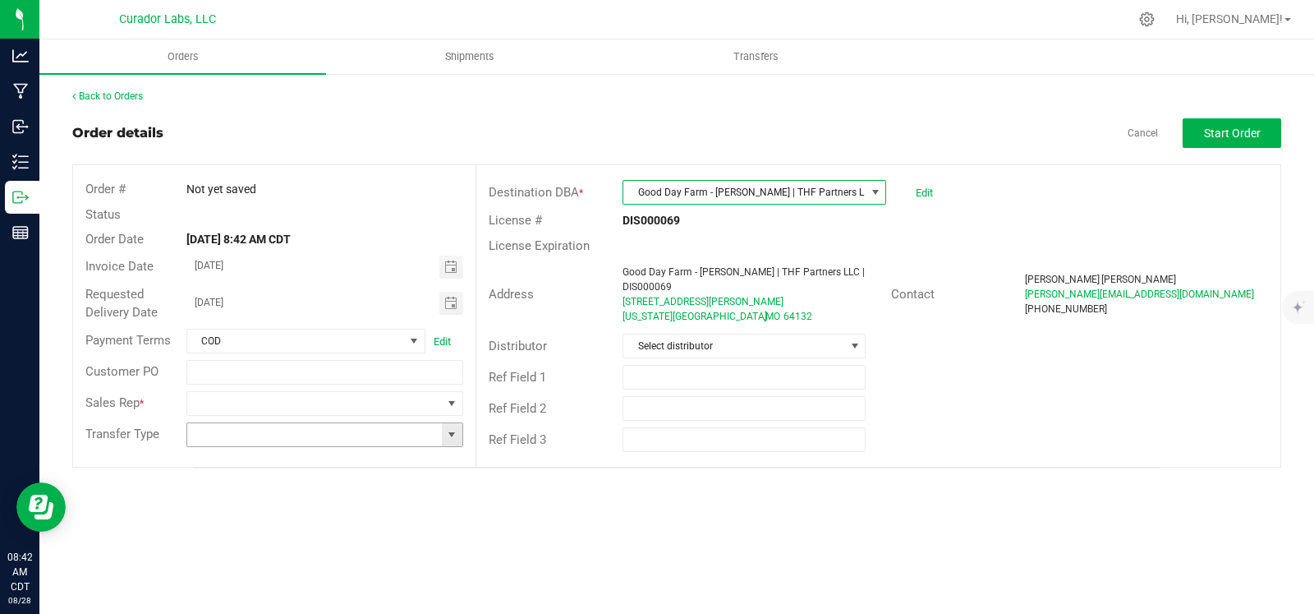
click at [447, 428] on span at bounding box center [451, 434] width 13 height 13
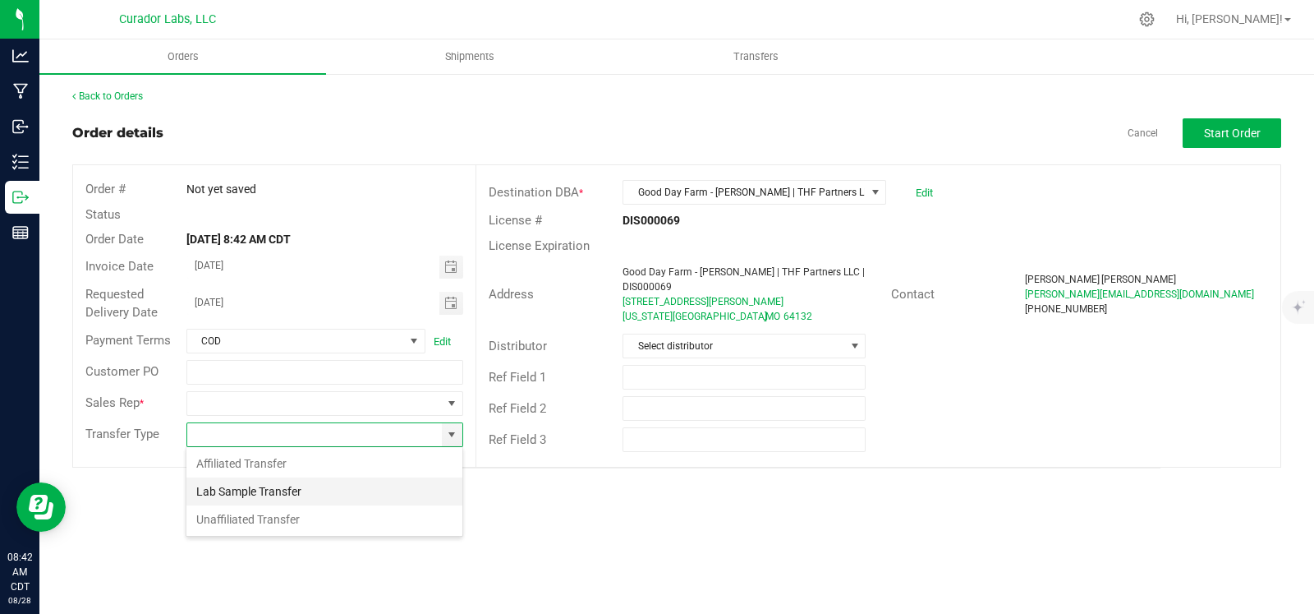
scroll to position [24, 277]
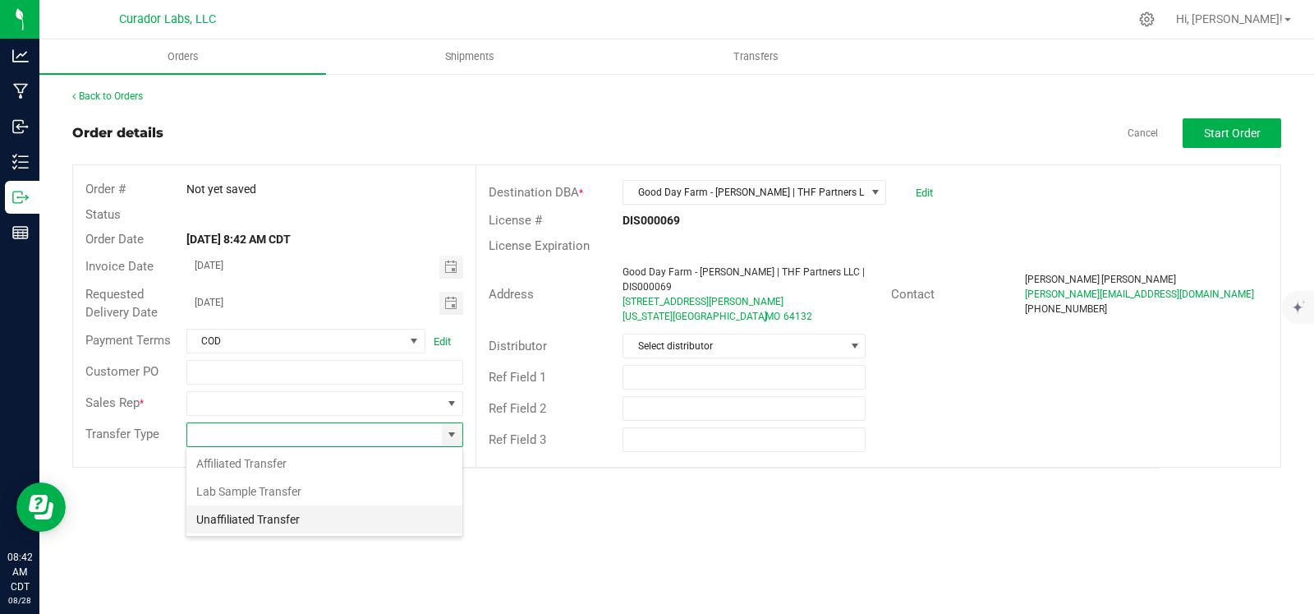
click at [302, 515] on li "Unaffiliated Transfer" at bounding box center [324, 519] width 276 height 28
type input "Unaffiliated Transfer"
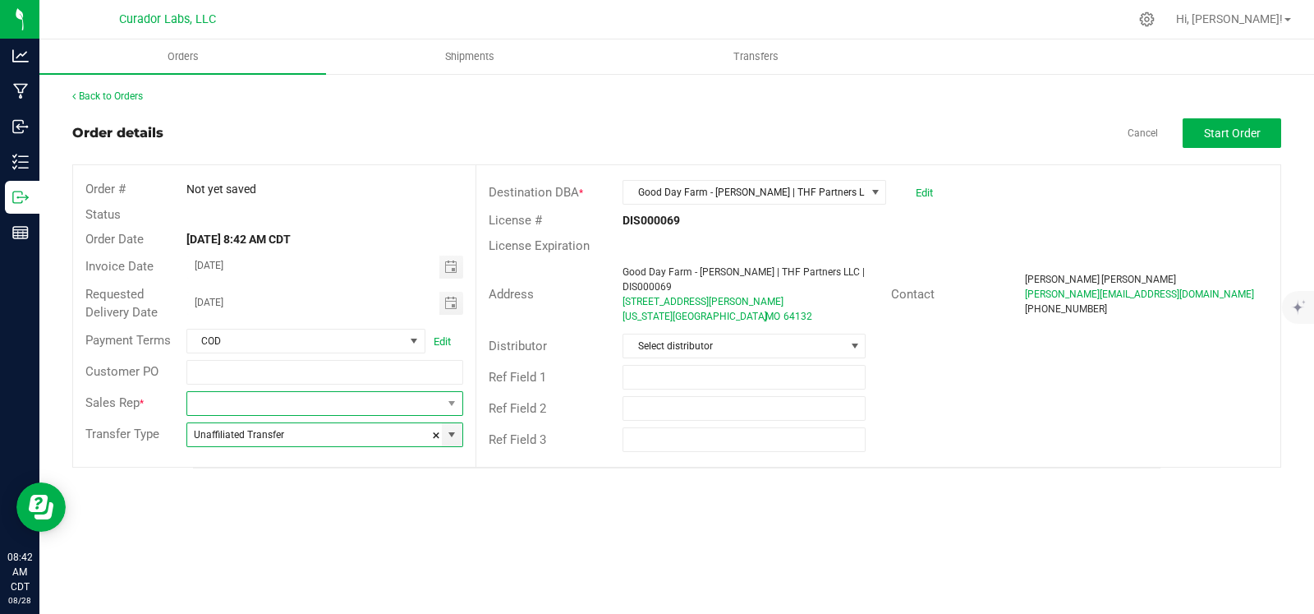
click at [442, 403] on span at bounding box center [452, 403] width 21 height 23
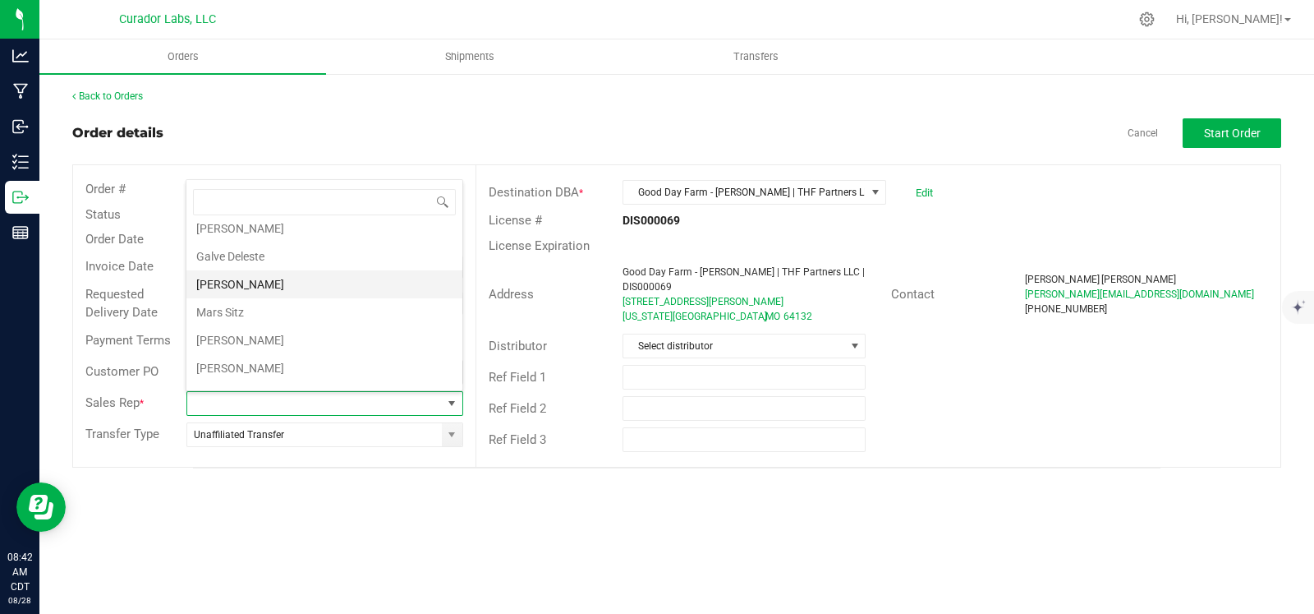
scroll to position [57, 0]
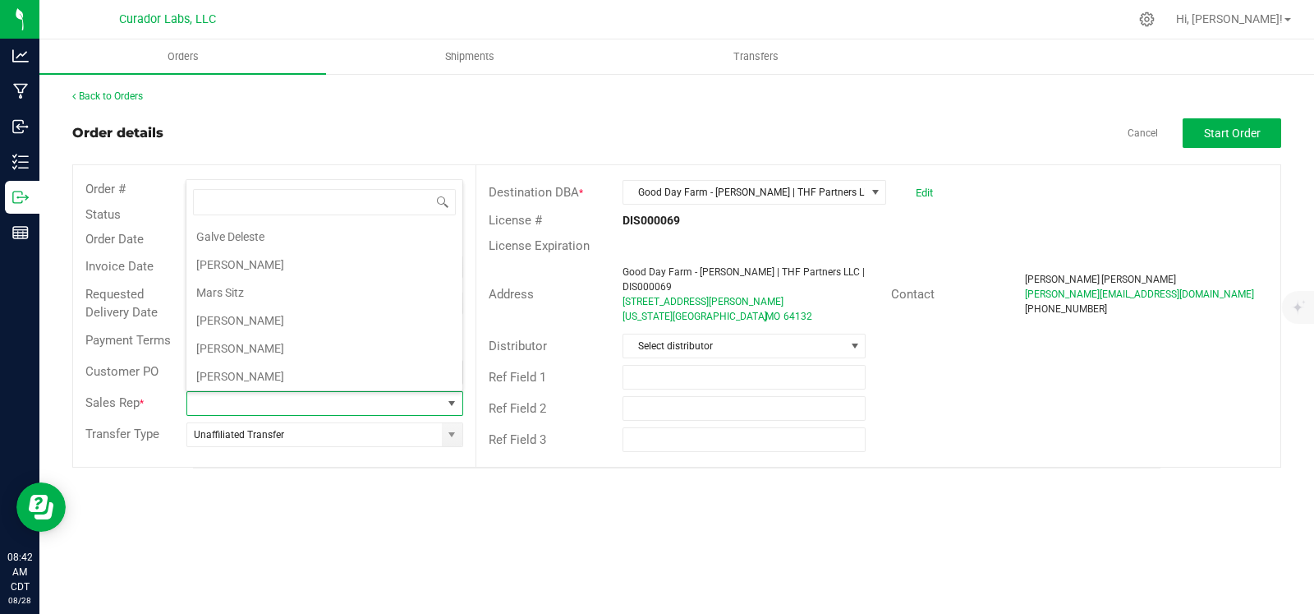
drag, startPoint x: 253, startPoint y: 339, endPoint x: 570, endPoint y: 599, distance: 409.8
click at [252, 341] on li "[PERSON_NAME]" at bounding box center [324, 348] width 276 height 28
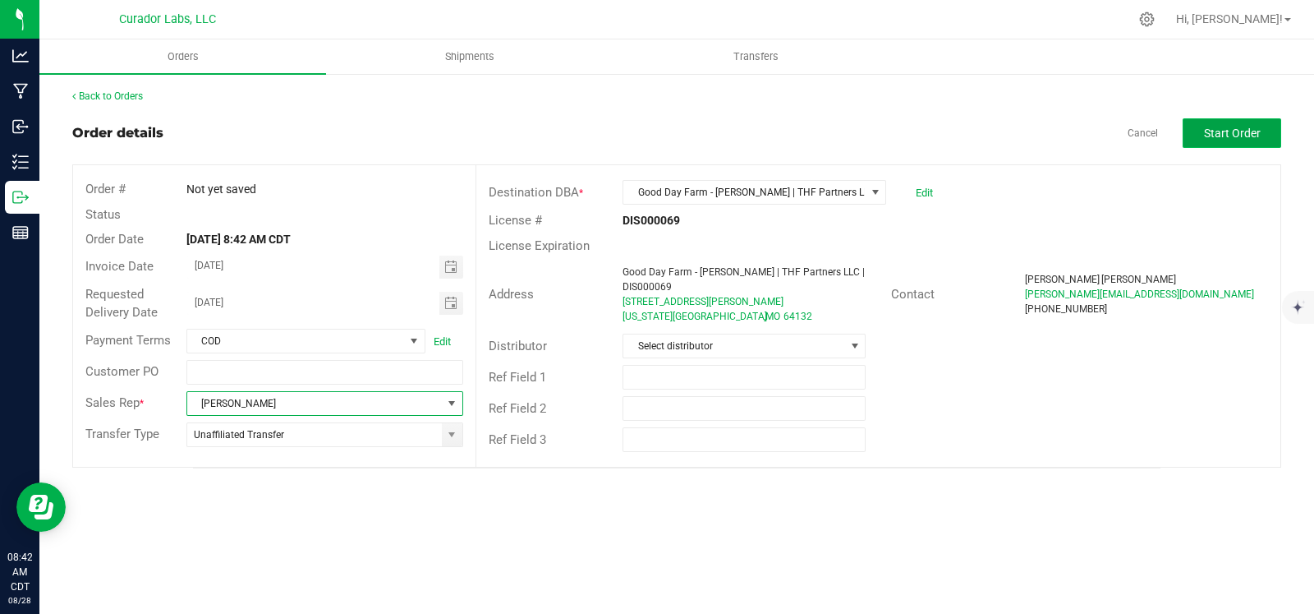
click at [1236, 127] on span "Start Order" at bounding box center [1232, 133] width 57 height 13
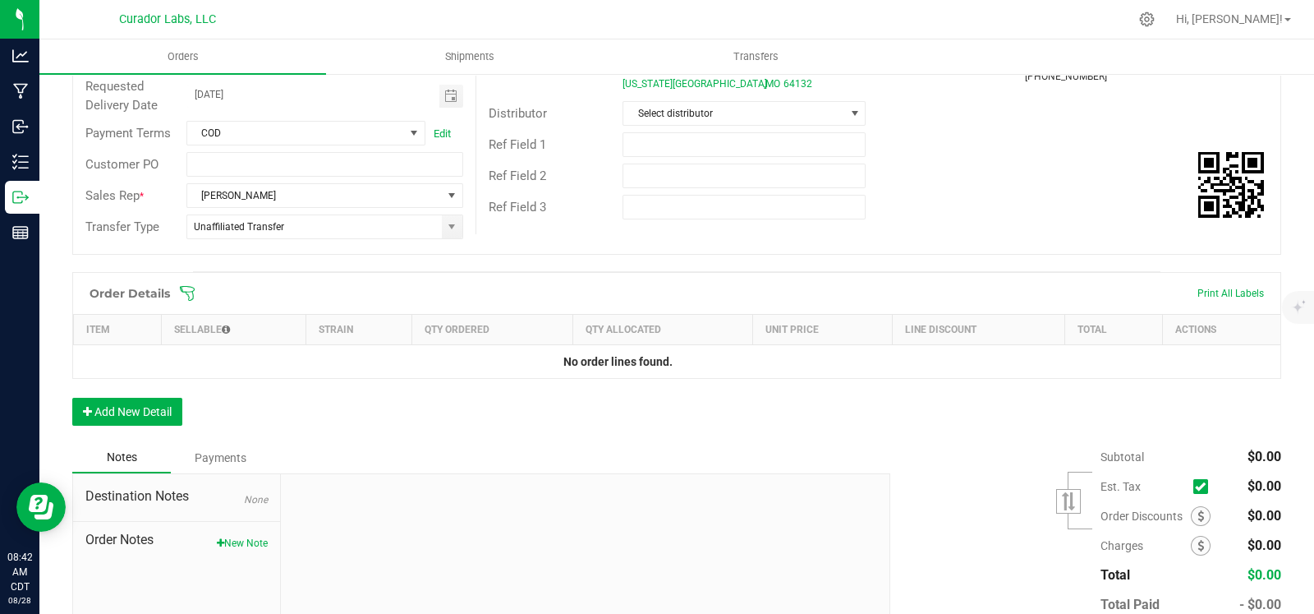
scroll to position [263, 0]
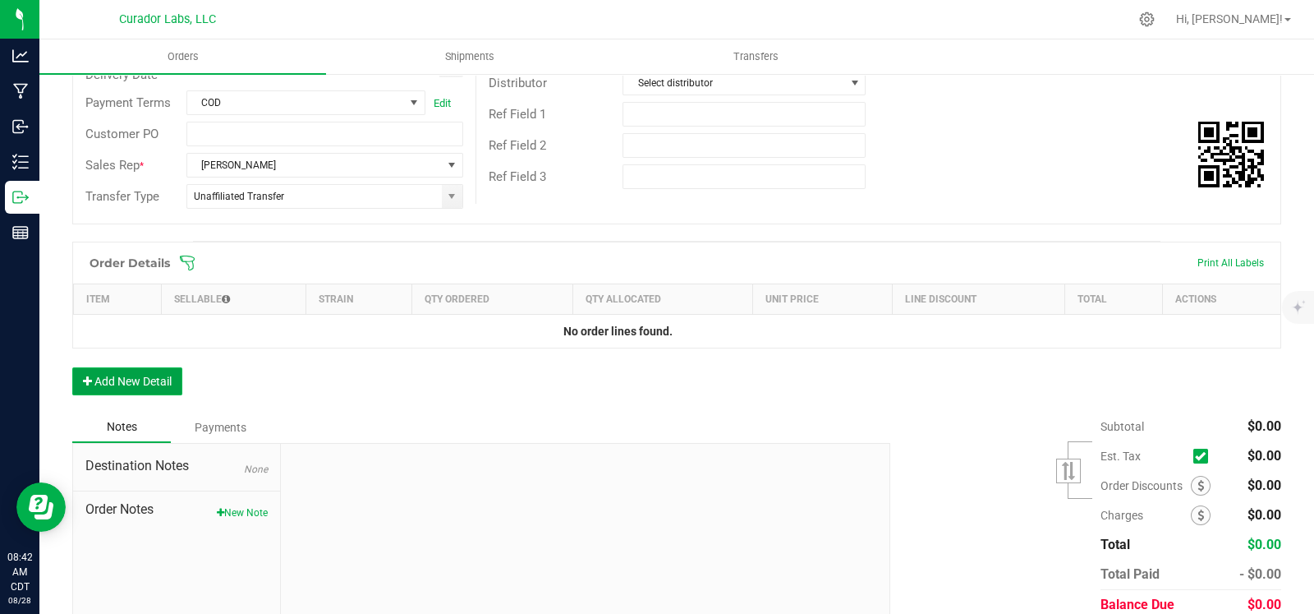
click at [121, 371] on button "Add New Detail" at bounding box center [127, 381] width 110 height 28
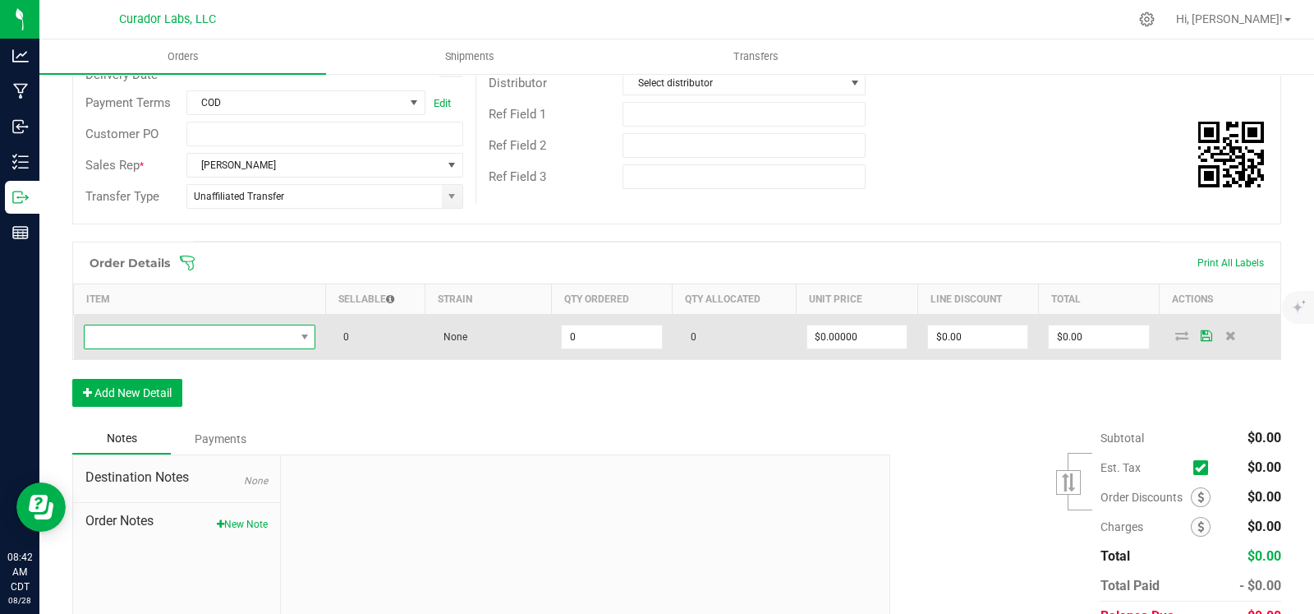
click at [156, 329] on span "NO DATA FOUND" at bounding box center [190, 336] width 210 height 23
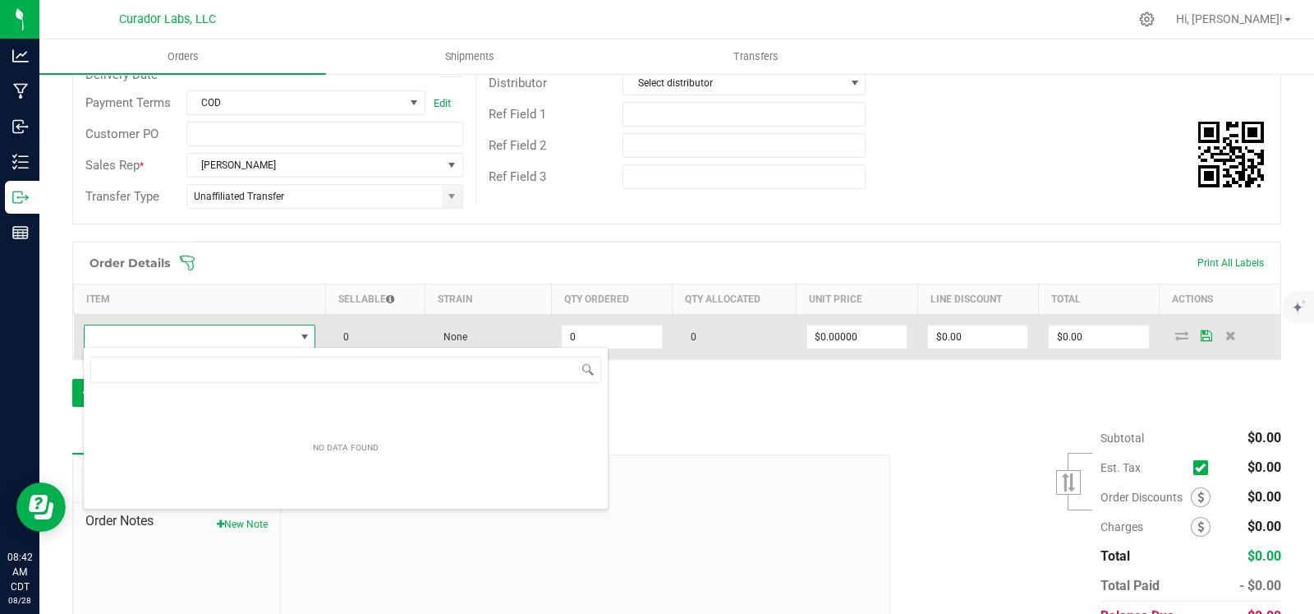
scroll to position [24, 225]
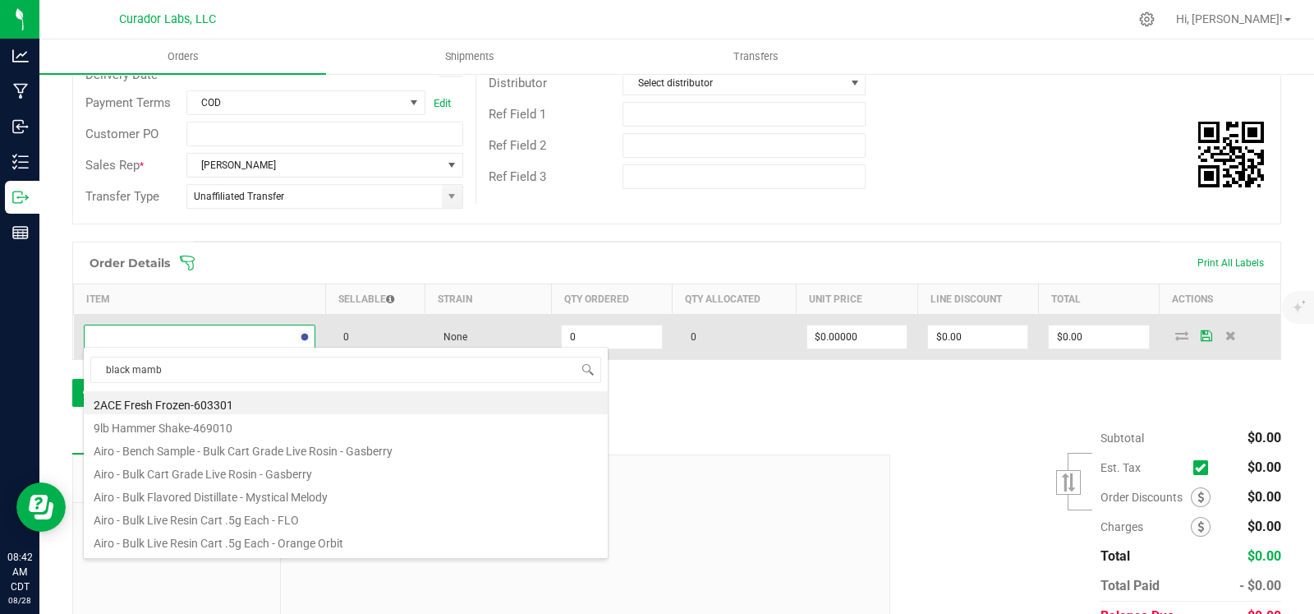
type input "black mamba"
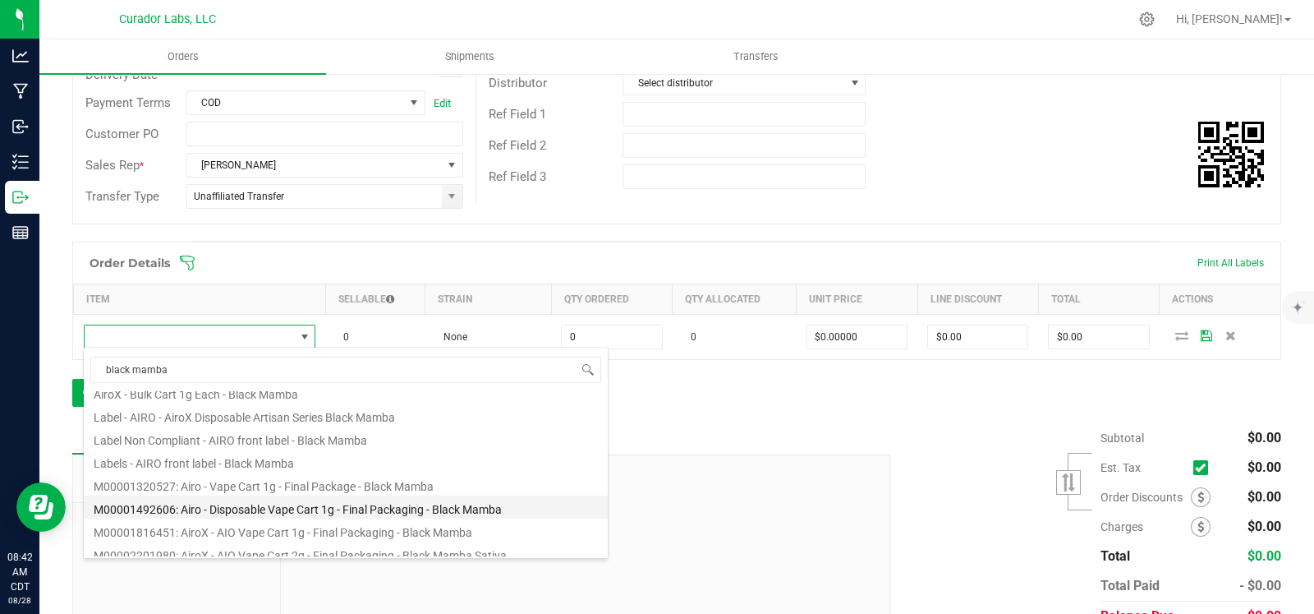
scroll to position [36, 0]
click at [294, 507] on li "M00001492606: Airo - Disposable Vape Cart 1g - Final Packaging - Black Mamba" at bounding box center [346, 504] width 524 height 23
type input "0 ea"
type input "$35.00000"
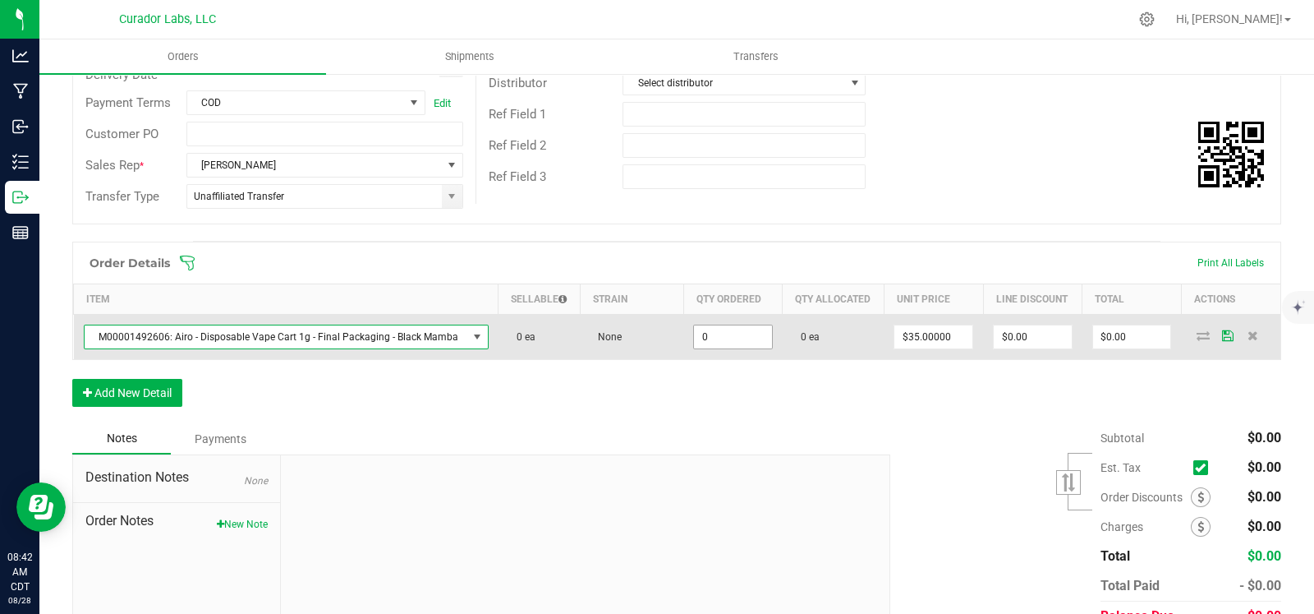
click at [694, 348] on input "0" at bounding box center [733, 336] width 78 height 23
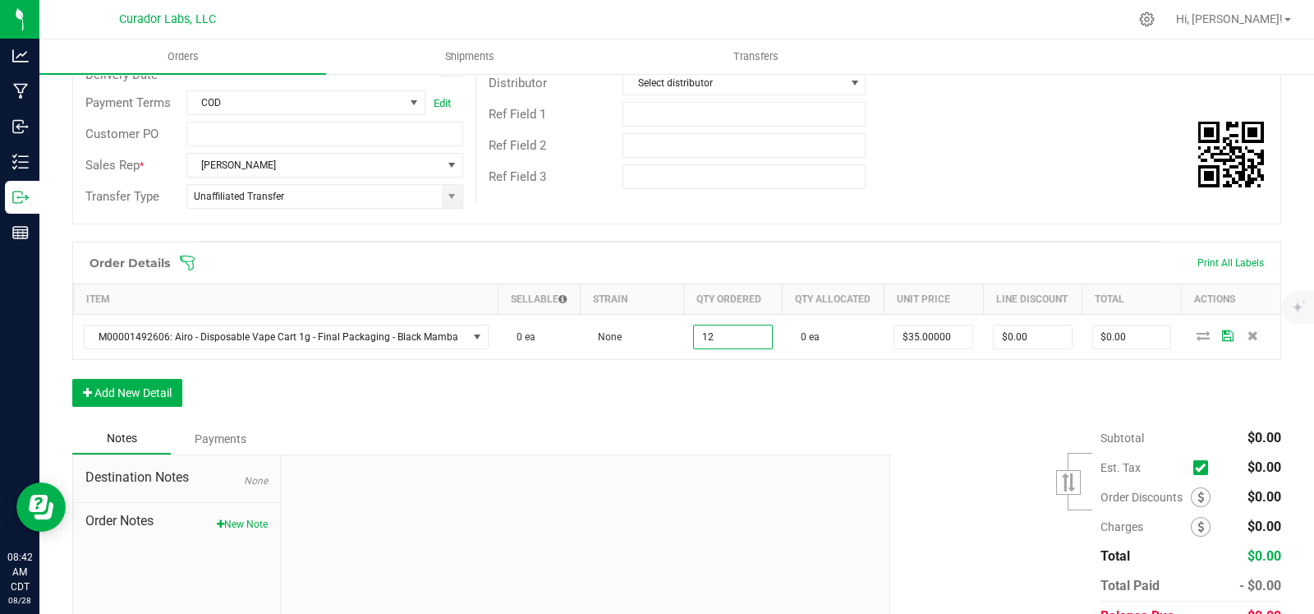
type input "12 ea"
type input "$420.00"
drag, startPoint x: 378, startPoint y: 399, endPoint x: 238, endPoint y: 397, distance: 139.7
click at [373, 399] on div "Order Details Print All Labels Item Sellable Strain Qty Ordered Qty Allocated U…" at bounding box center [676, 333] width 1209 height 182
click at [163, 400] on button "Add New Detail" at bounding box center [127, 393] width 110 height 28
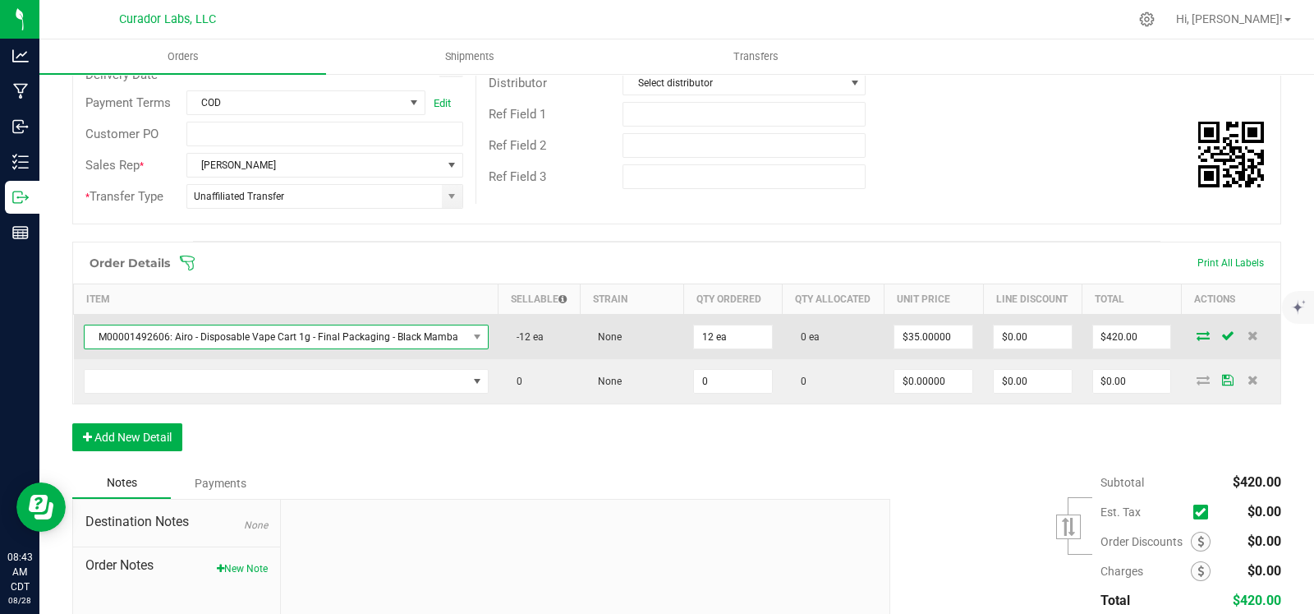
click at [230, 344] on span "M00001492606: Airo - Disposable Vape Cart 1g - Final Packaging - Black Mamba" at bounding box center [276, 336] width 383 height 23
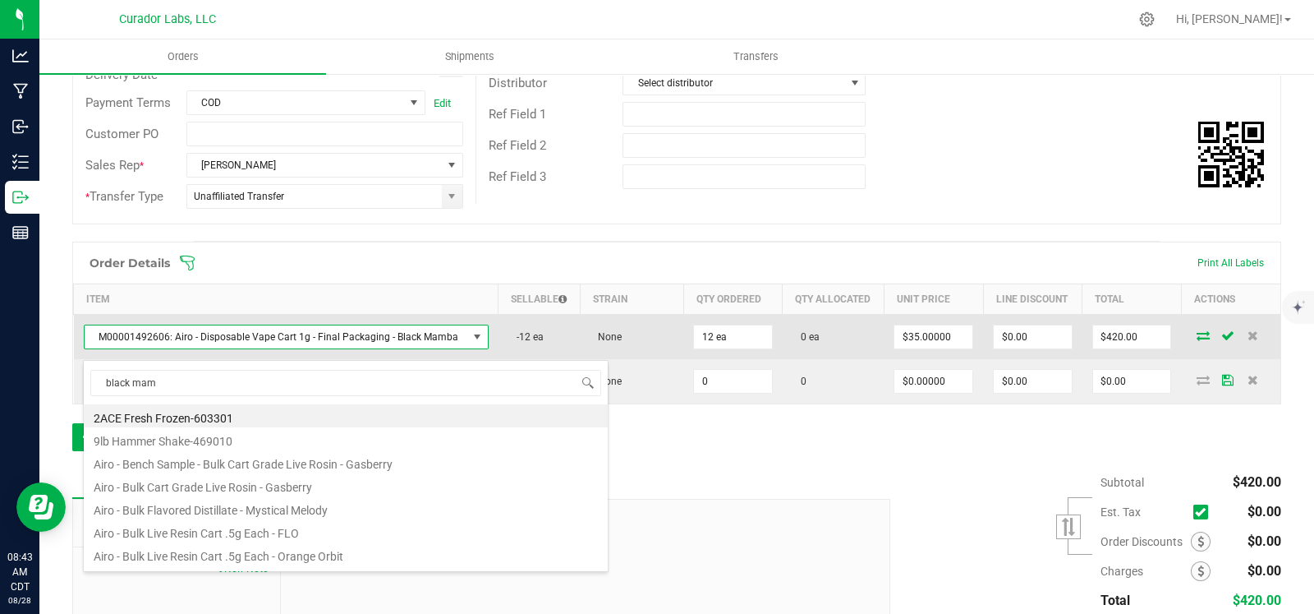
scroll to position [157, 0]
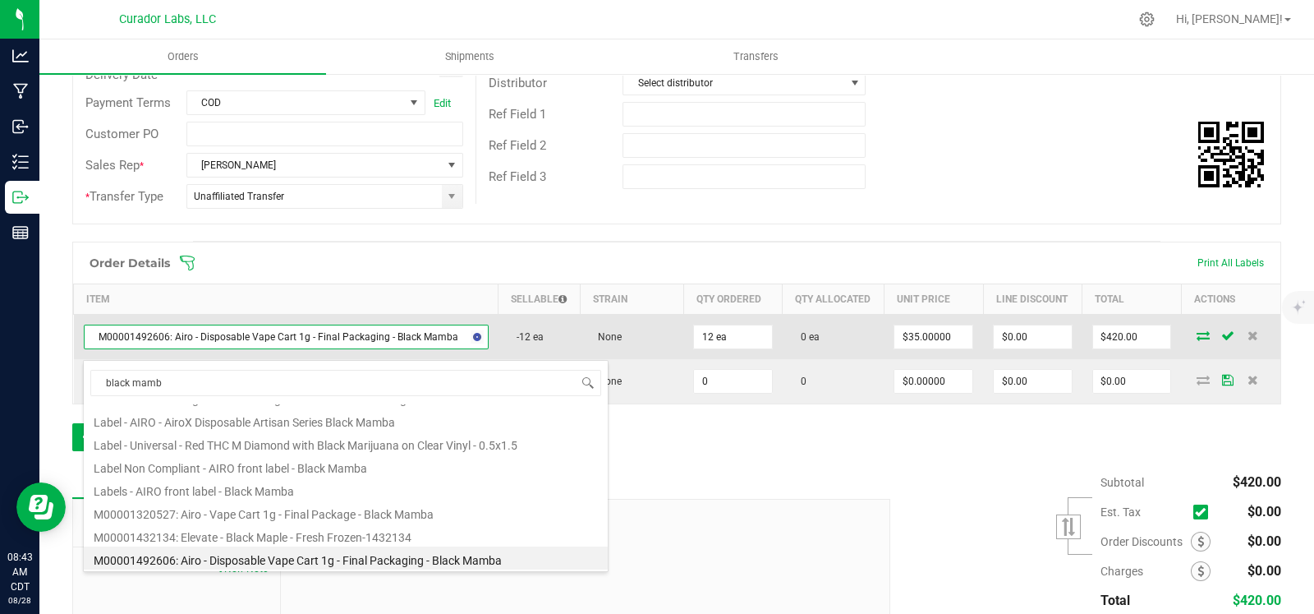
type input "black mamba"
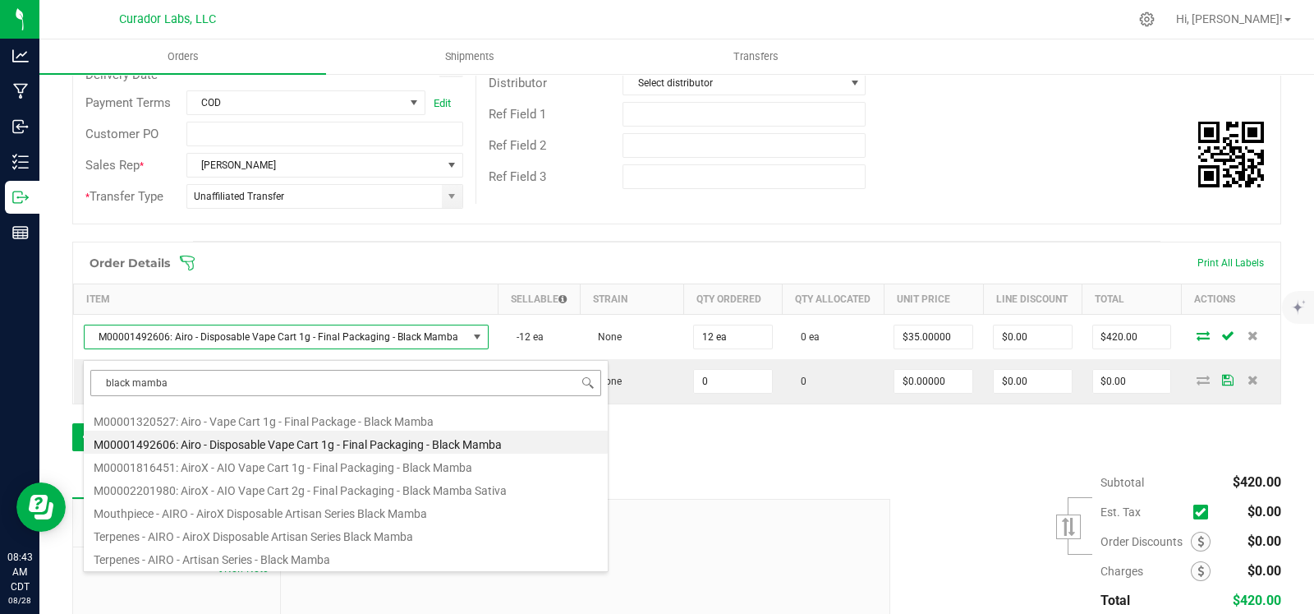
scroll to position [111, 0]
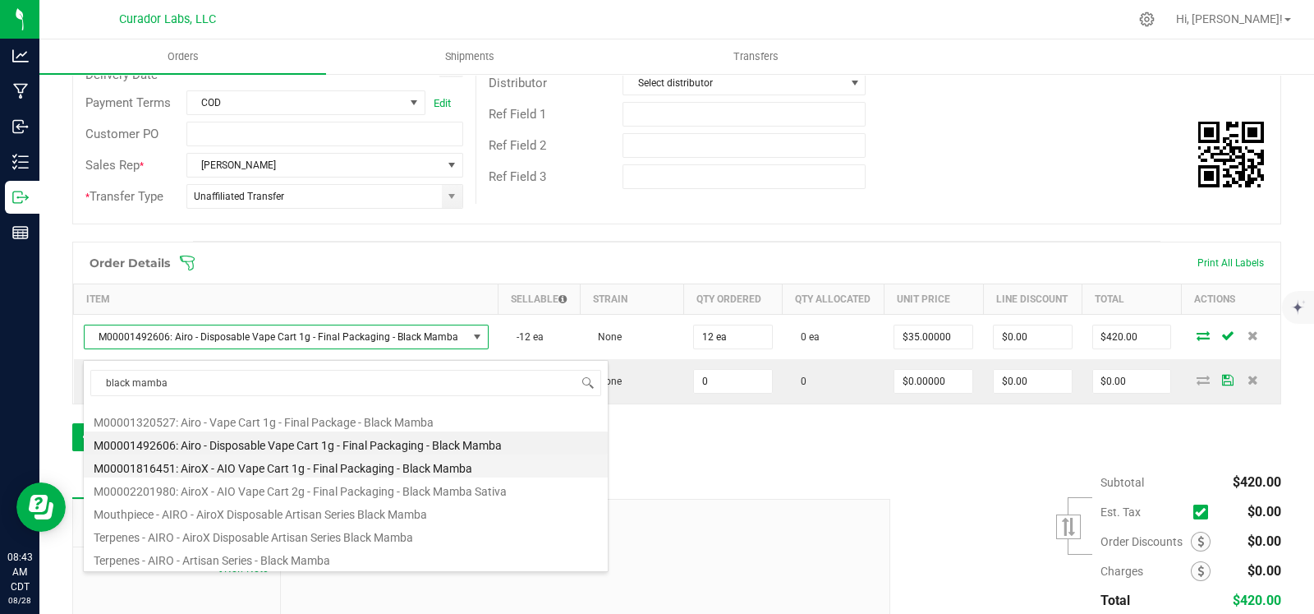
click at [323, 464] on li "M00001816451: AiroX - AIO Vape Cart 1g - Final Packaging - Black Mamba" at bounding box center [346, 465] width 524 height 23
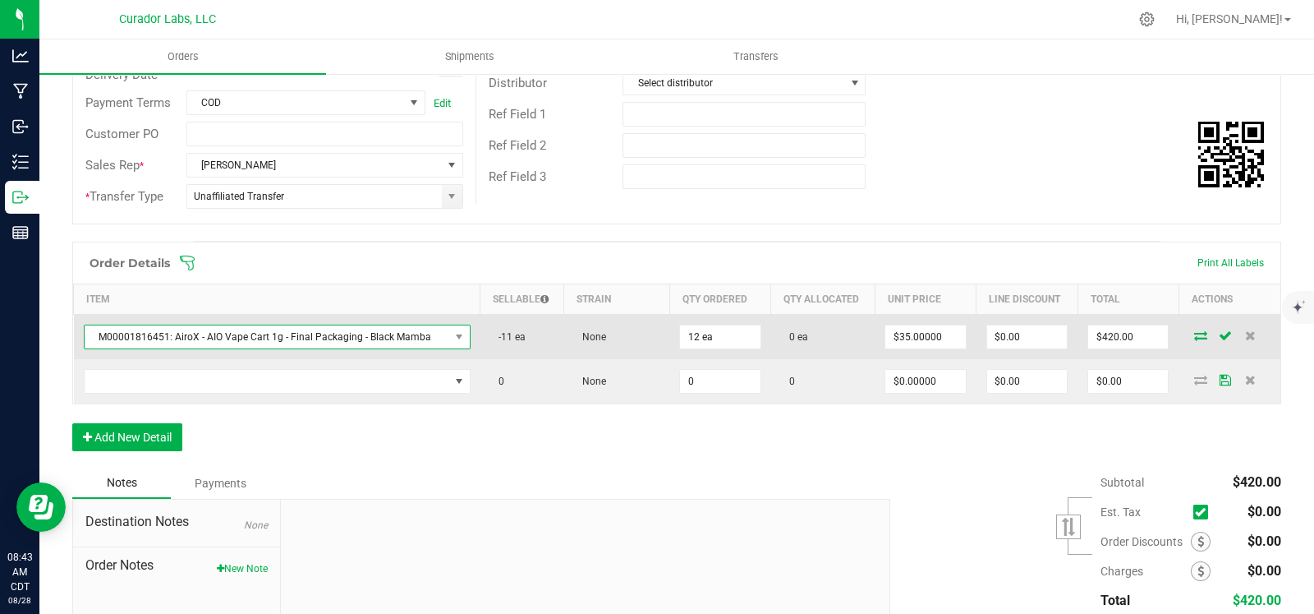
click at [380, 338] on span "M00001816451: AiroX - AIO Vape Cart 1g - Final Packaging - Black Mamba" at bounding box center [267, 336] width 365 height 23
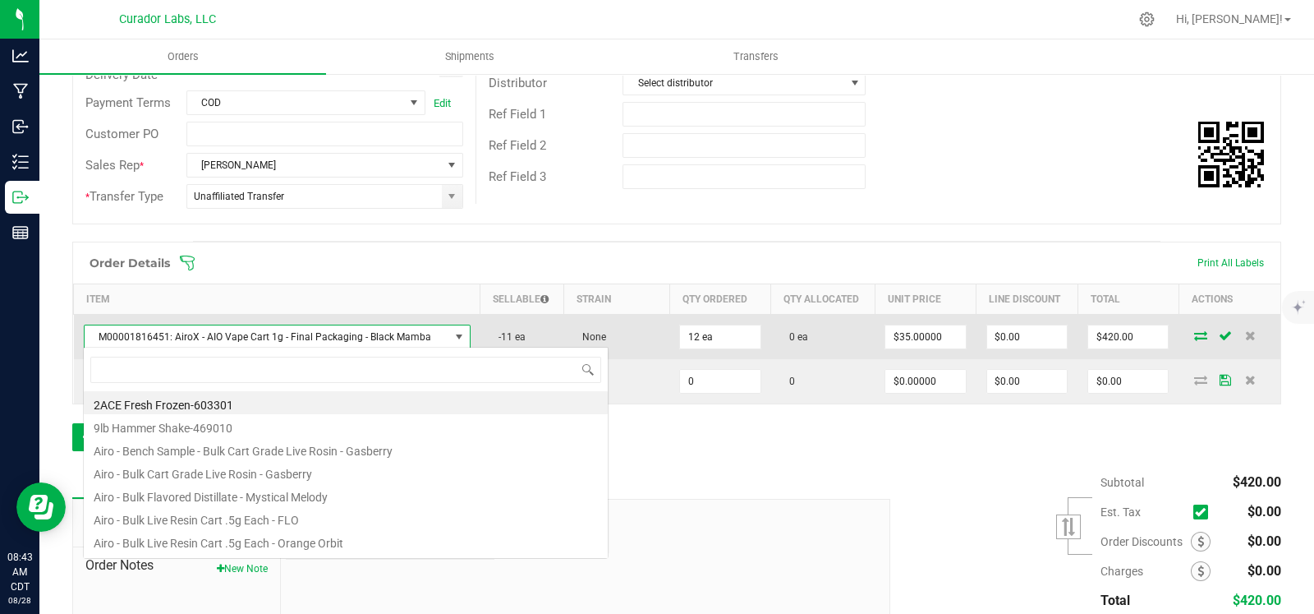
scroll to position [24, 371]
type input "black mamba"
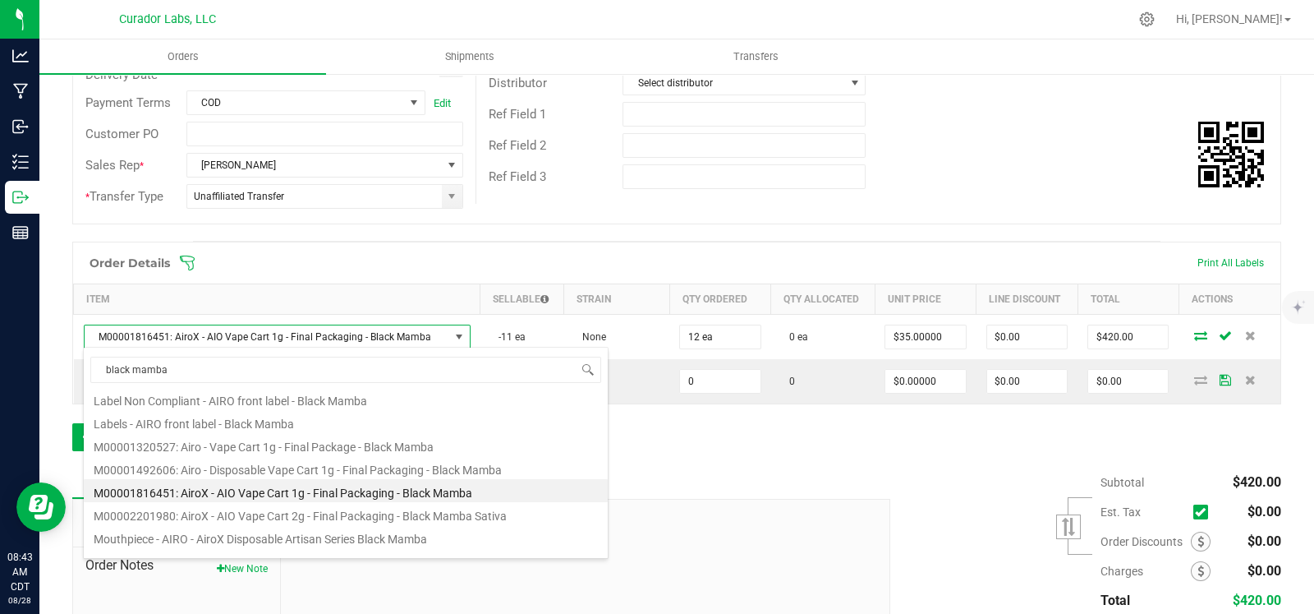
scroll to position [75, 0]
click at [403, 462] on li "M00001492606: Airo - Disposable Vape Cart 1g - Final Packaging - Black Mamba" at bounding box center [346, 465] width 524 height 23
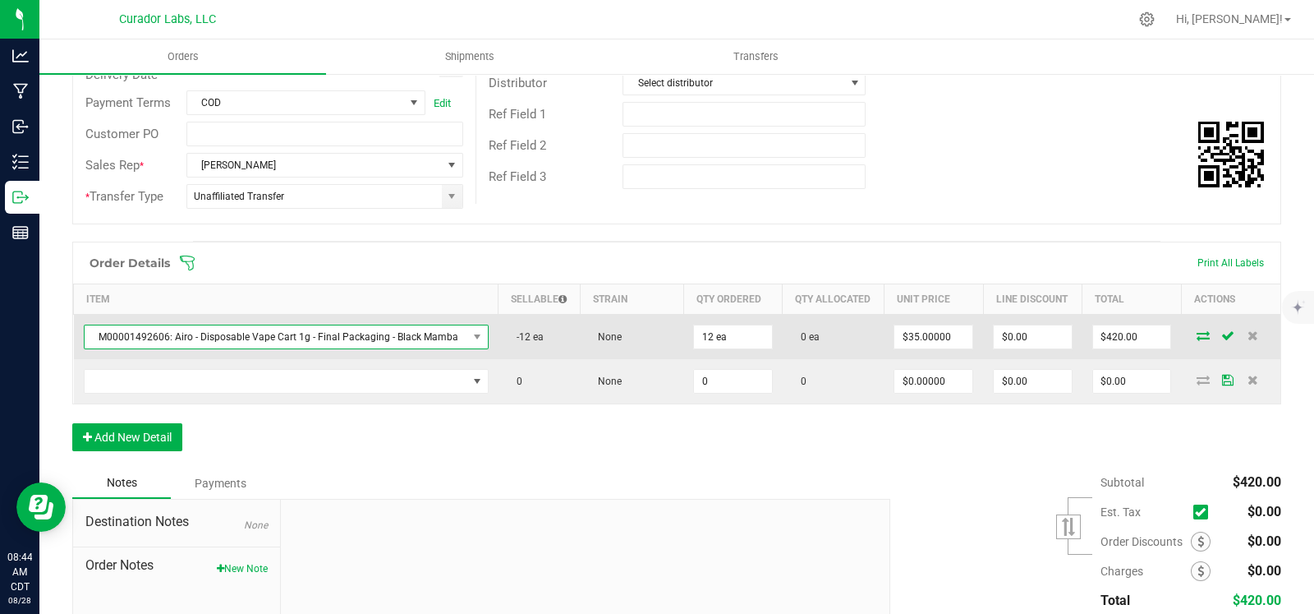
click at [398, 348] on span "M00001492606: Airo - Disposable Vape Cart 1g - Final Packaging - Black Mamba" at bounding box center [276, 336] width 383 height 23
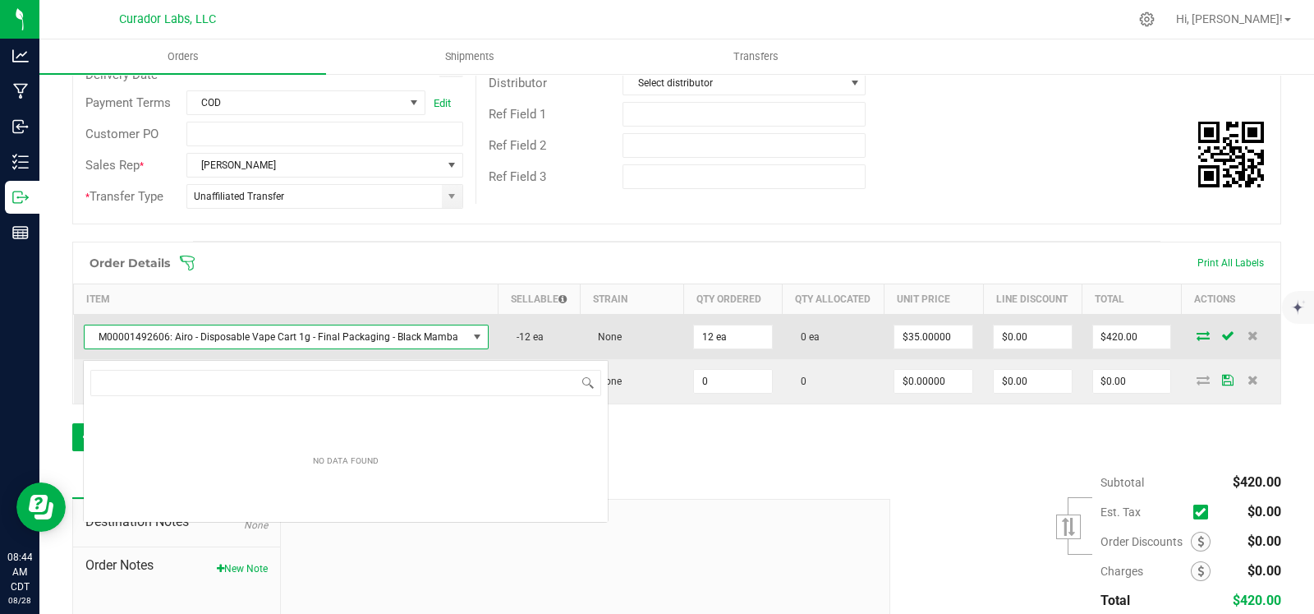
scroll to position [24, 395]
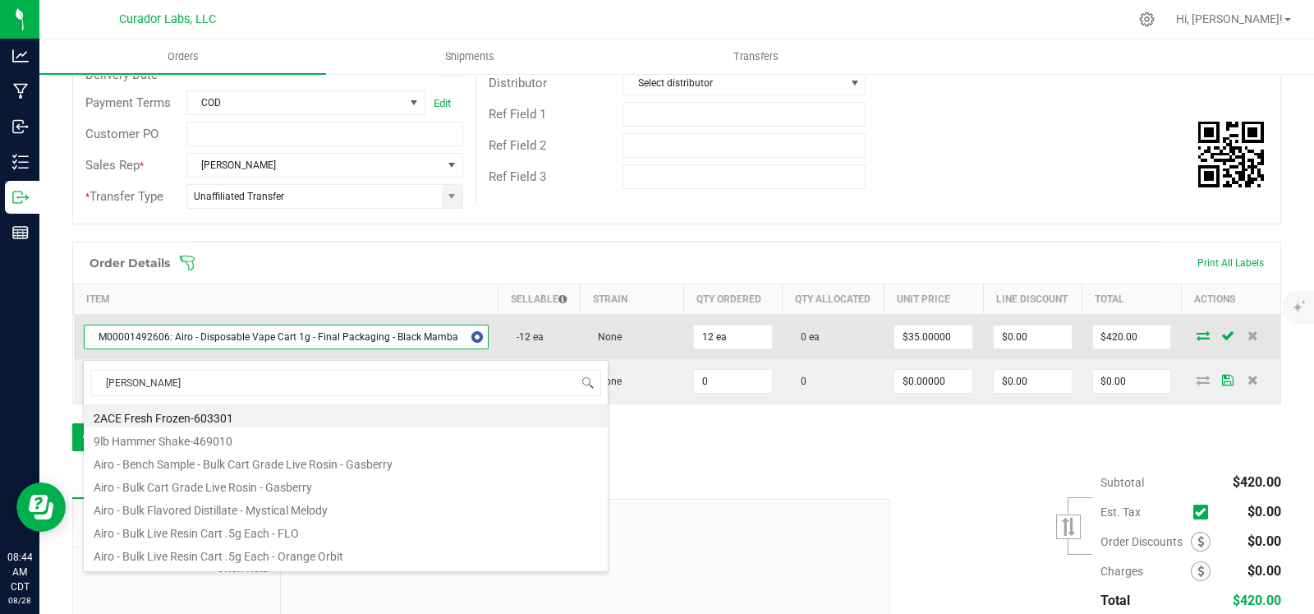
type input "Jack fruit"
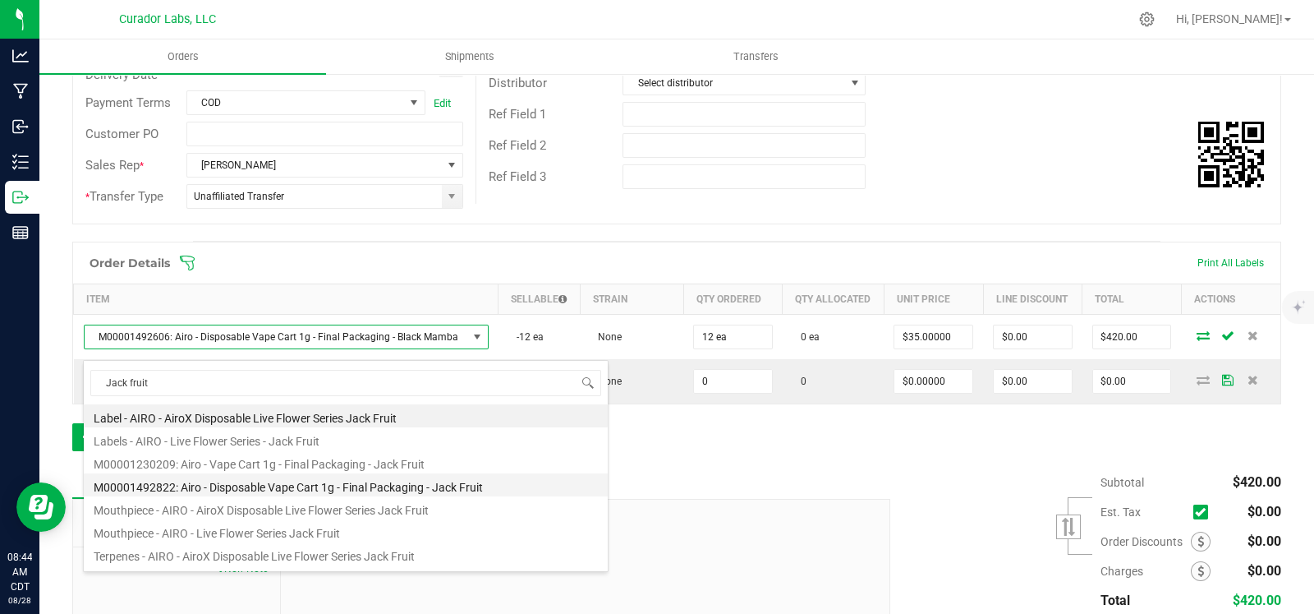
click at [343, 483] on li "M00001492822: Airo - Disposable Vape Cart 1g - Final Packaging - Jack Fruit" at bounding box center [346, 484] width 524 height 23
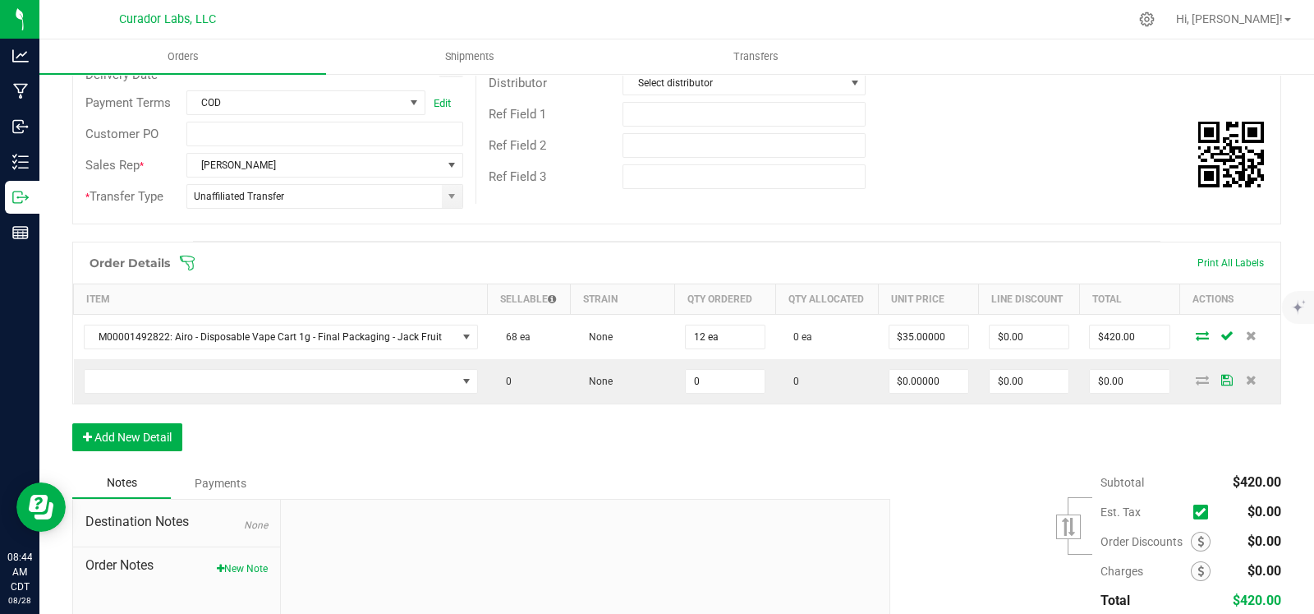
click at [655, 440] on div "Order Details Print All Labels Item Sellable Strain Qty Ordered Qty Allocated U…" at bounding box center [676, 355] width 1209 height 226
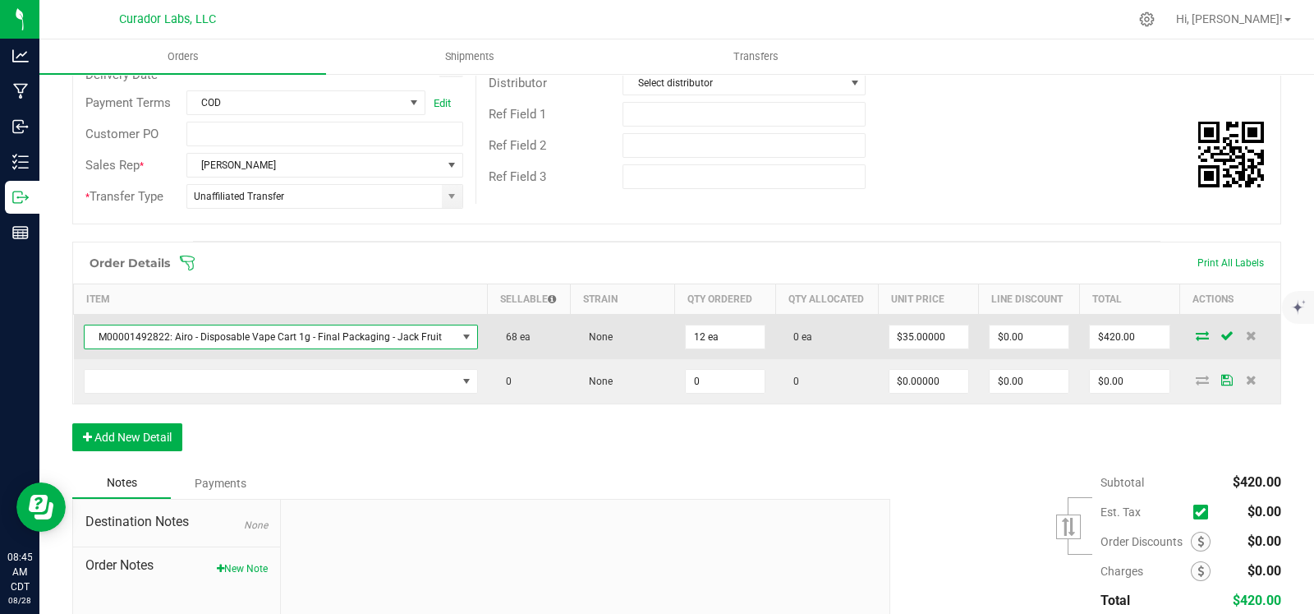
click at [294, 328] on span "M00001492822: Airo - Disposable Vape Cart 1g - Final Packaging - Jack Fruit" at bounding box center [271, 336] width 372 height 23
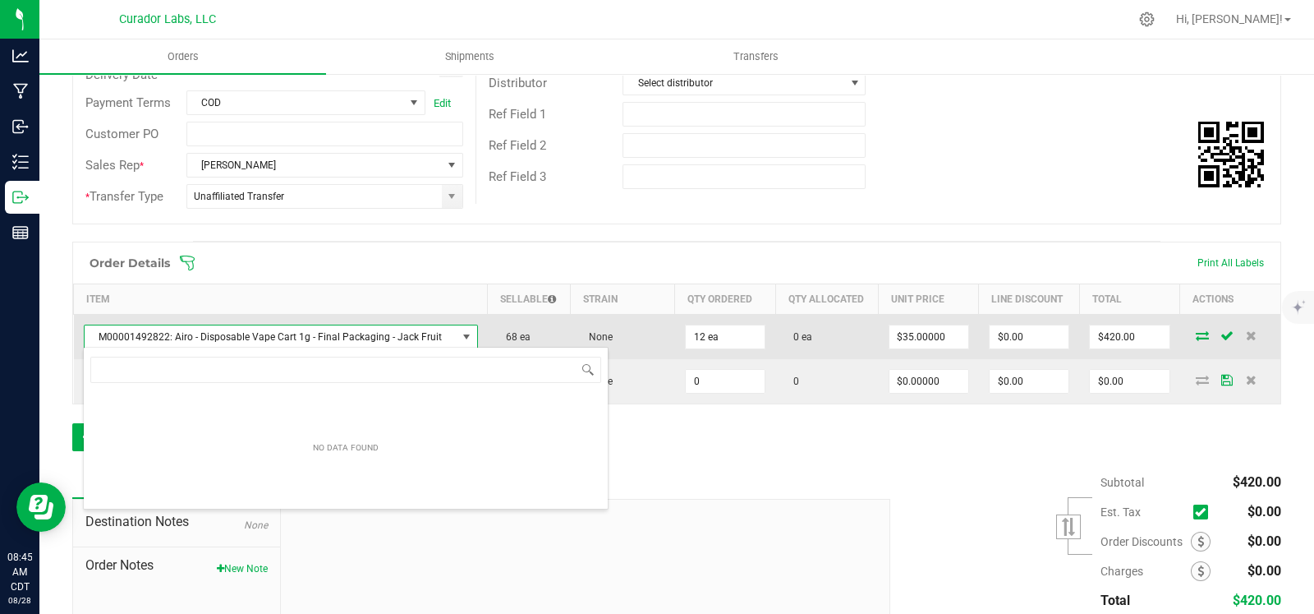
scroll to position [24, 377]
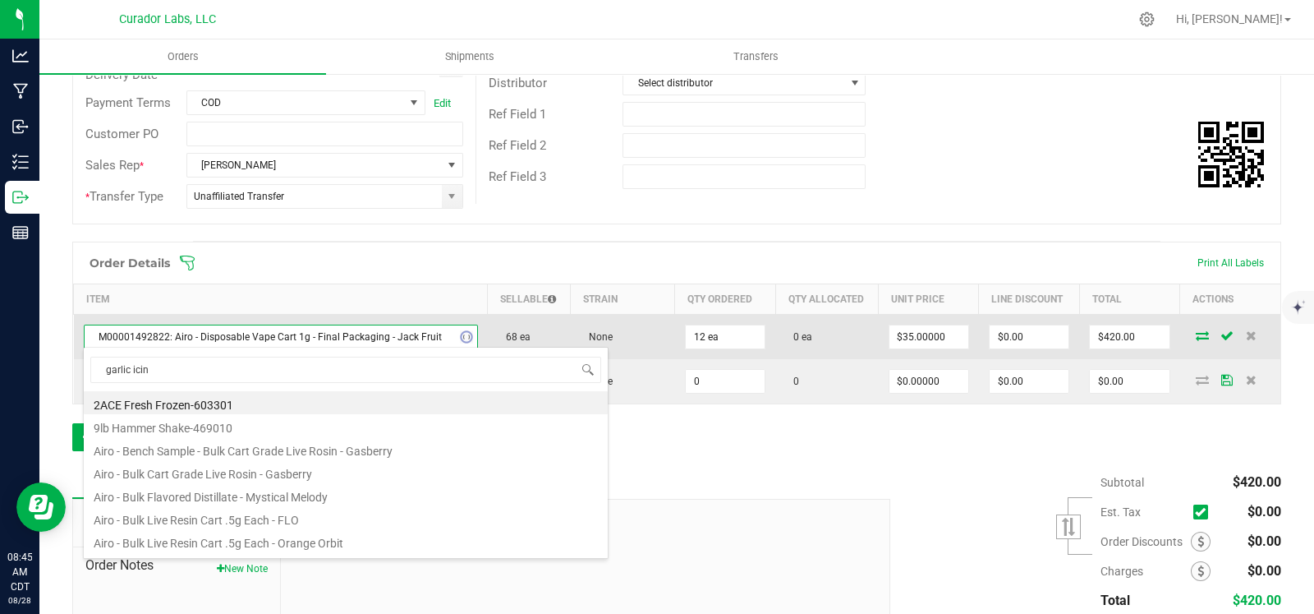
type input "garlic icing"
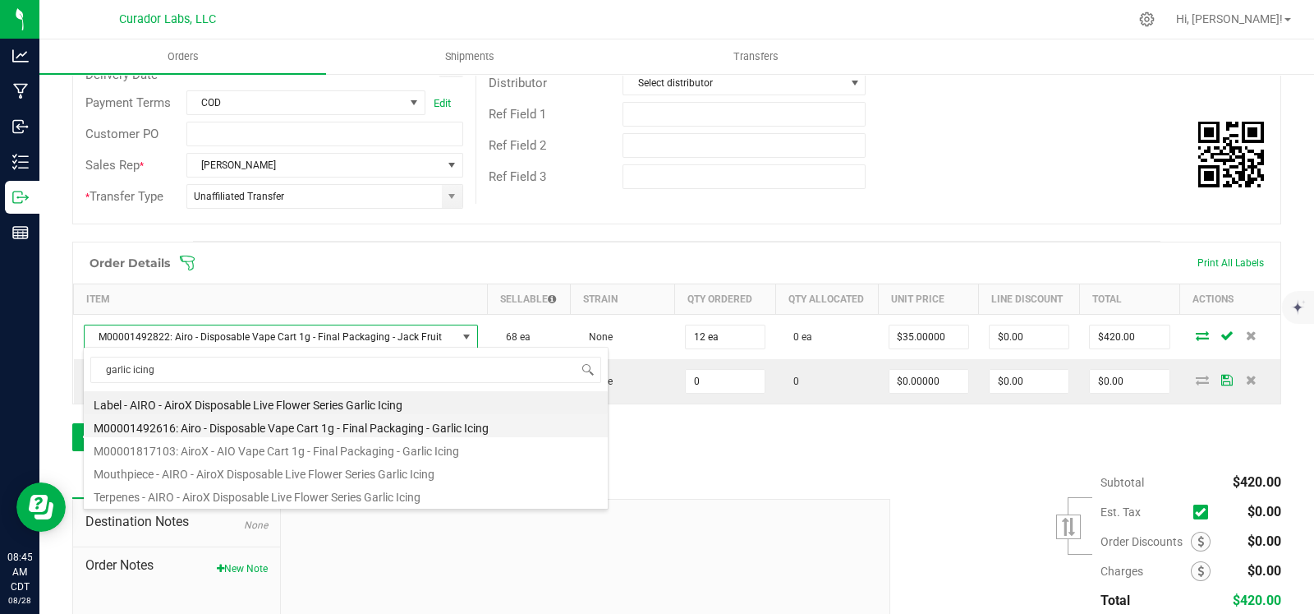
click at [337, 426] on li "M00001492616: Airo - Disposable Vape Cart 1g - Final Packaging - Garlic Icing" at bounding box center [346, 425] width 524 height 23
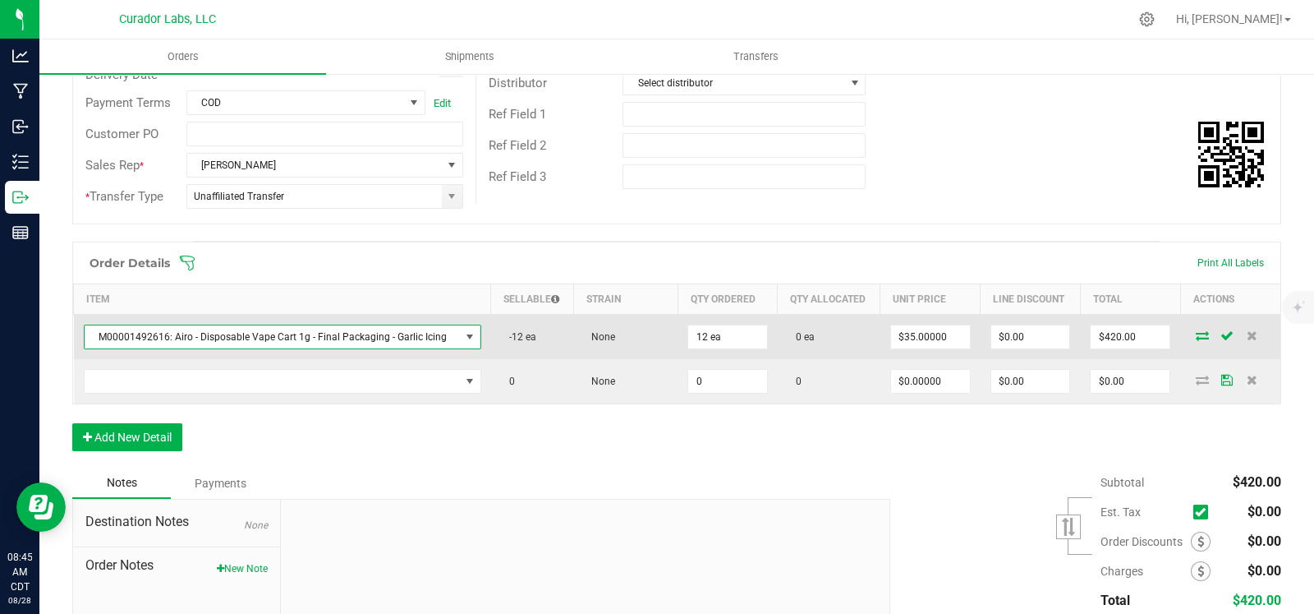
click at [394, 326] on span "M00001492616: Airo - Disposable Vape Cart 1g - Final Packaging - Garlic Icing" at bounding box center [272, 336] width 375 height 23
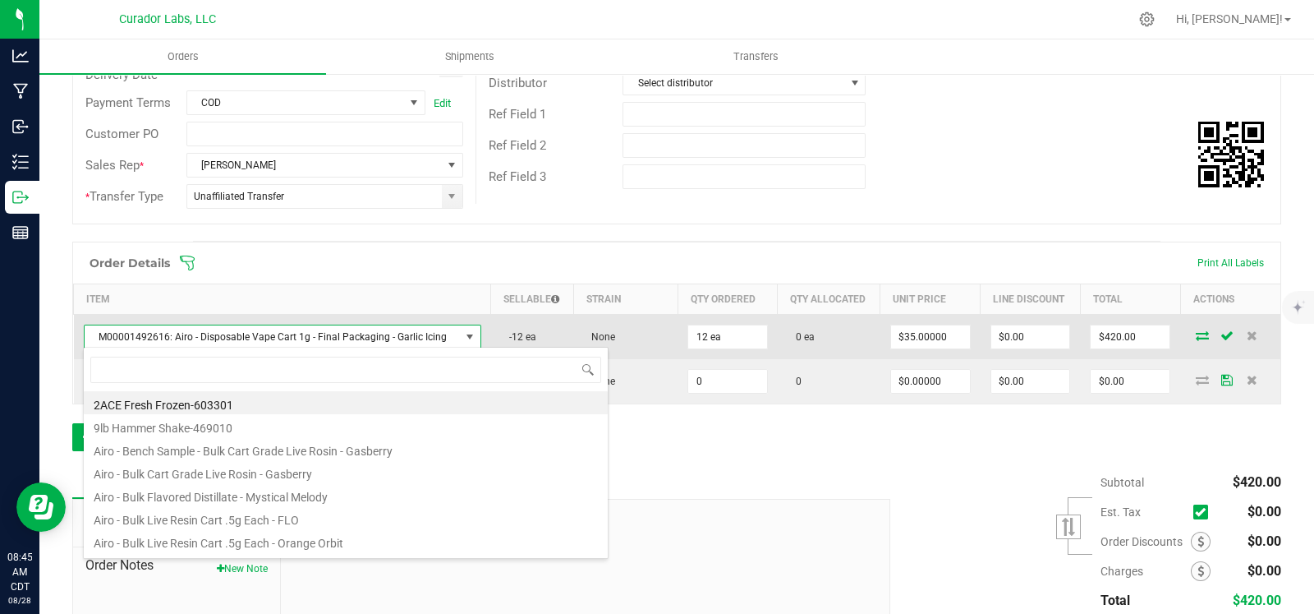
scroll to position [24, 384]
type input "garlic icing"
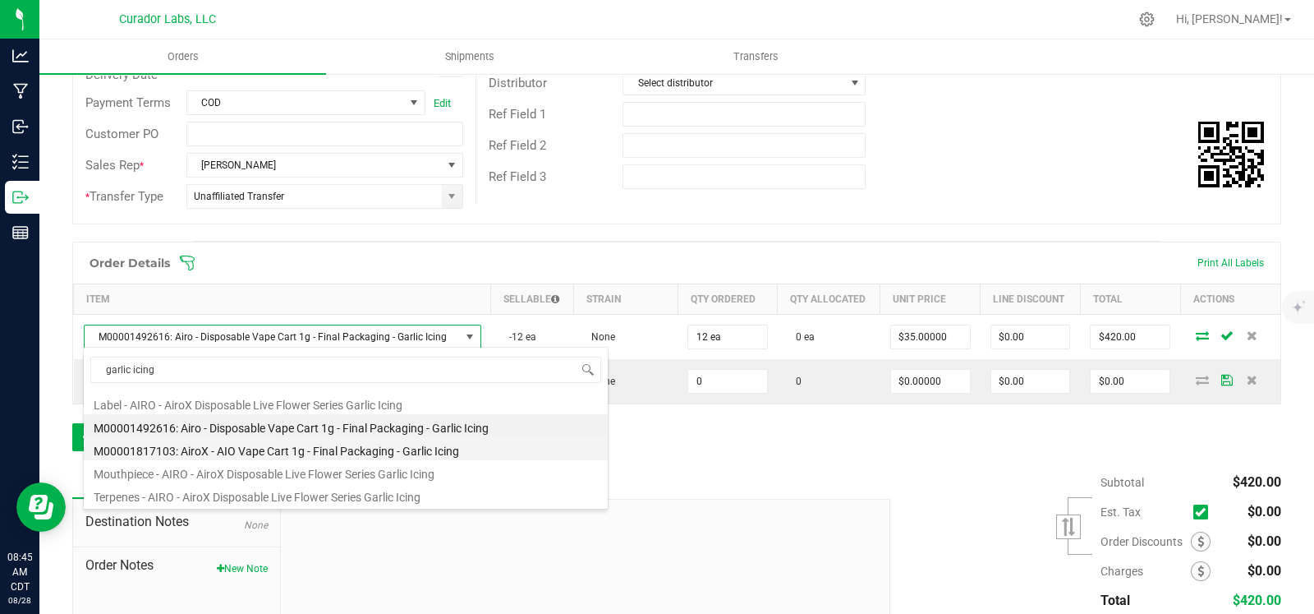
click at [334, 448] on li "M00001817103: AiroX - AIO Vape Cart 1g - Final Packaging - Garlic Icing" at bounding box center [346, 448] width 524 height 23
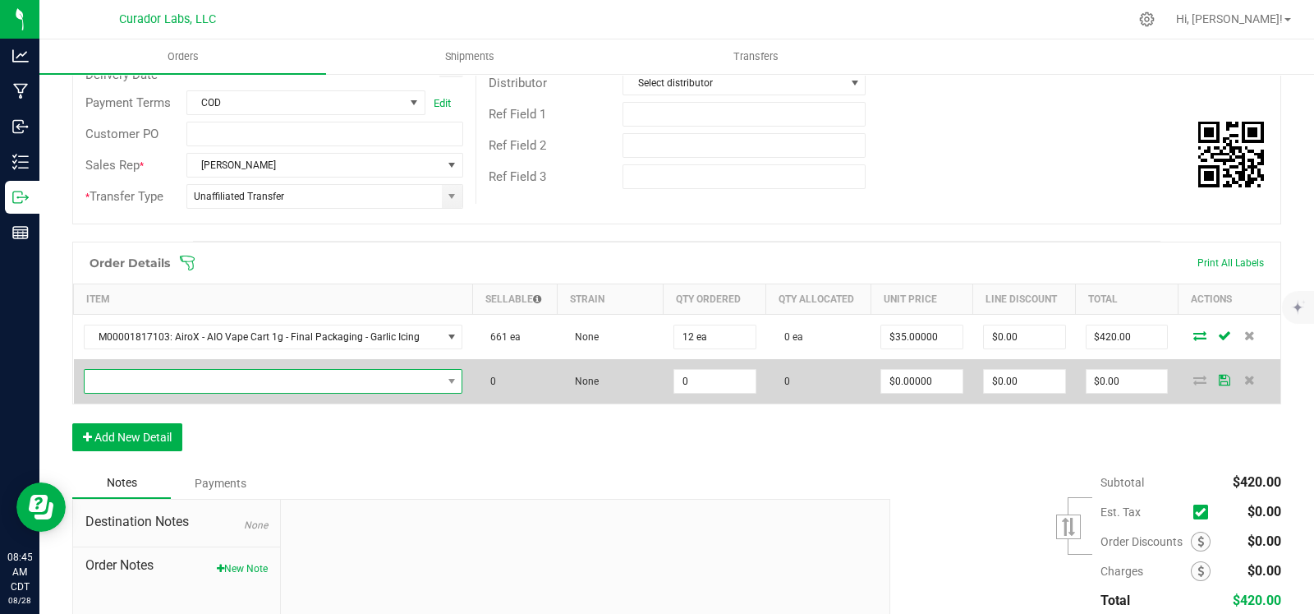
click at [380, 384] on span "NO DATA FOUND" at bounding box center [263, 381] width 357 height 23
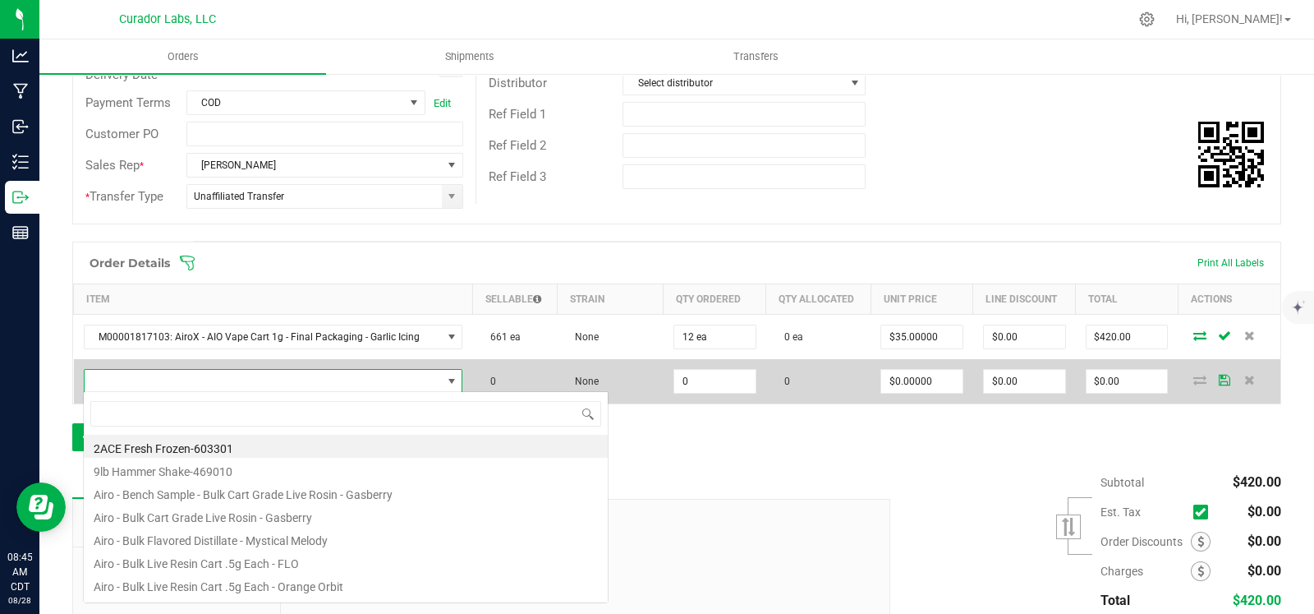
scroll to position [24, 364]
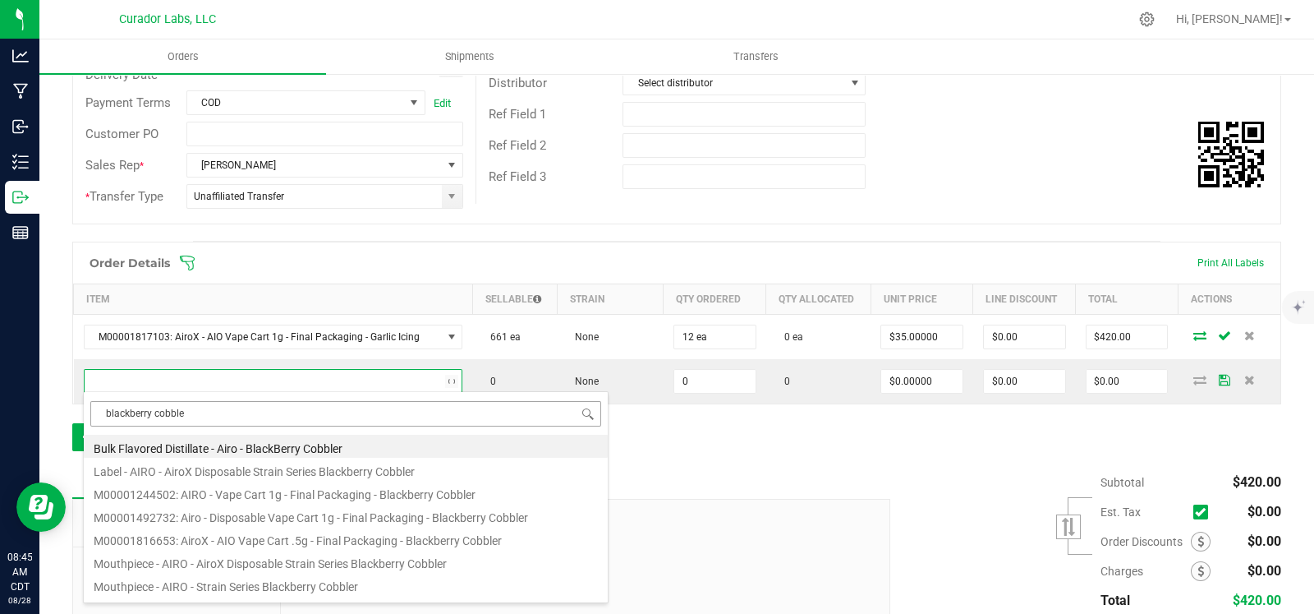
type input "blackberry cobbler"
click at [329, 435] on ul "Bulk Flavored Distillate - Airo - BlackBerry Cobbler Label - AIRO - AiroX Dispo…" at bounding box center [346, 435] width 524 height 0
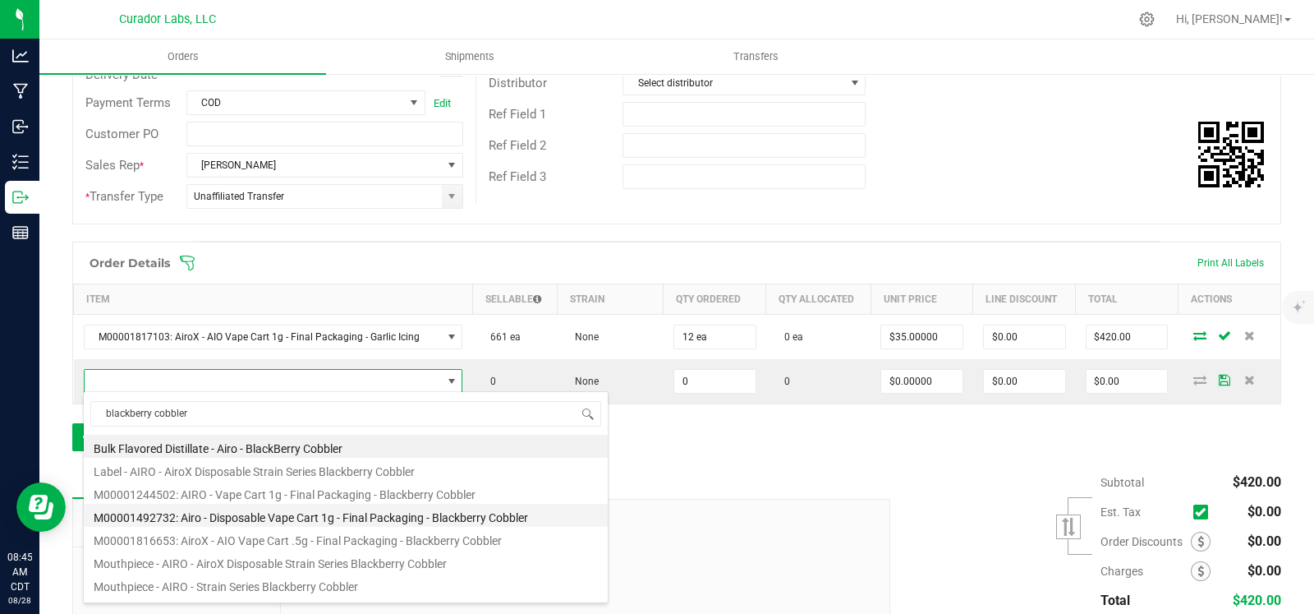
click at [403, 513] on li "M00001492732: Airo - Disposable Vape Cart 1g - Final Packaging - Blackberry Cob…" at bounding box center [346, 515] width 524 height 23
type input "0 ea"
type input "$35.00000"
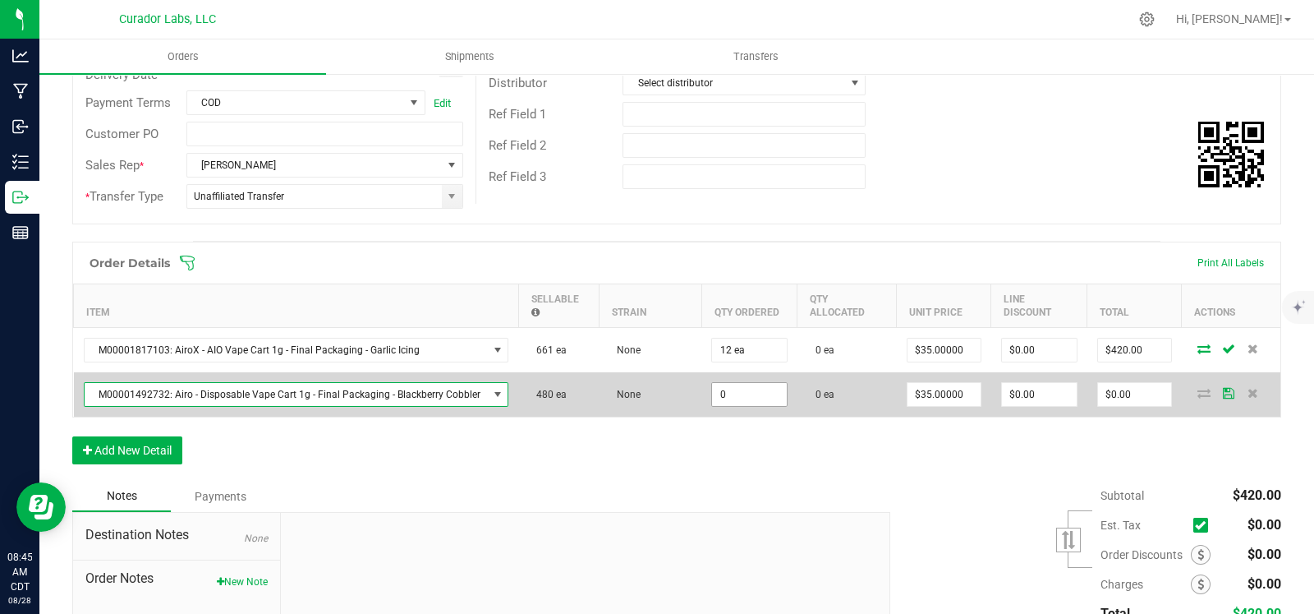
click at [736, 393] on input "0" at bounding box center [749, 394] width 75 height 23
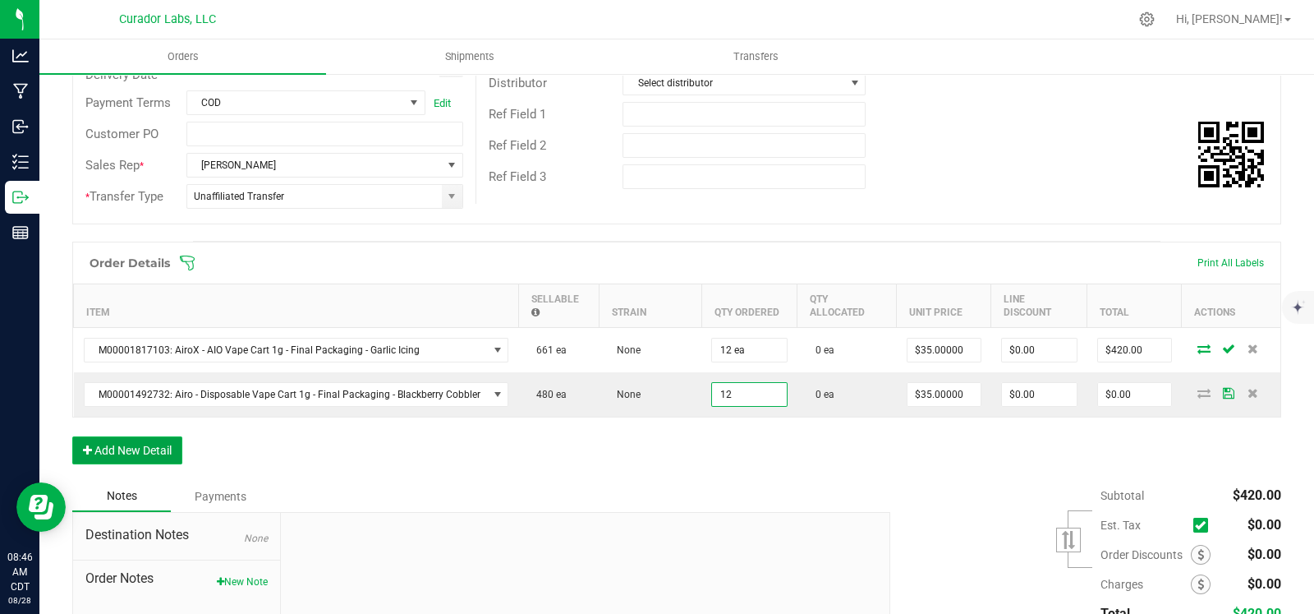
type input "12 ea"
type input "$420.00"
click at [166, 437] on button "Add New Detail" at bounding box center [127, 450] width 110 height 28
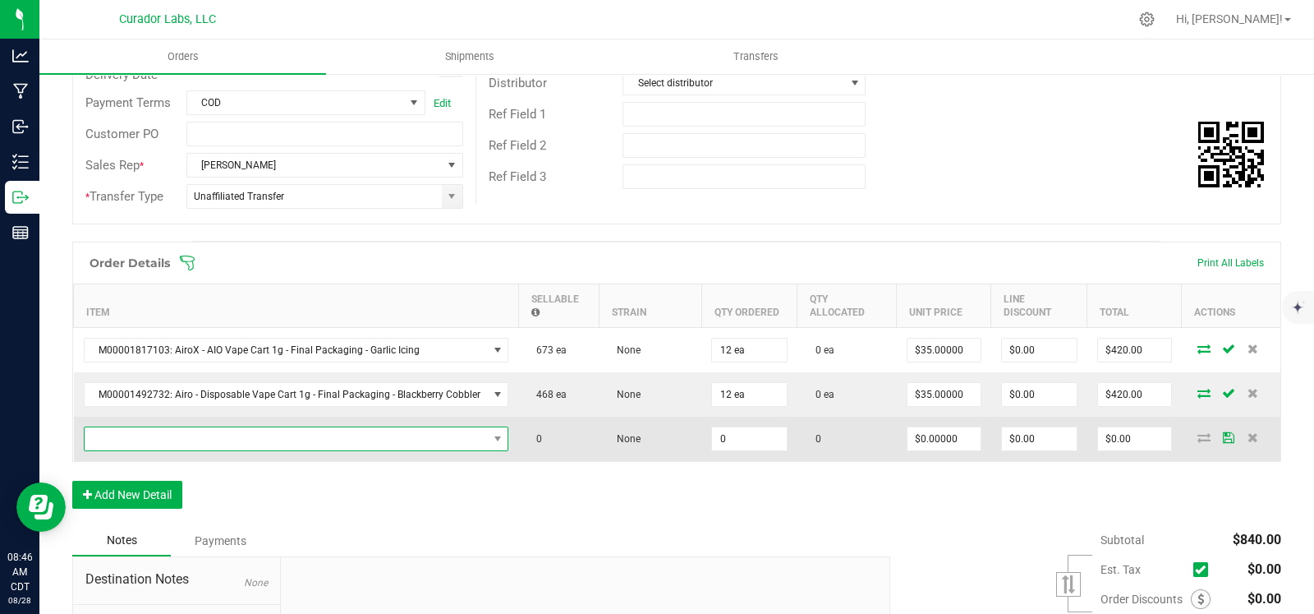
click at [270, 437] on span "NO DATA FOUND" at bounding box center [286, 438] width 403 height 23
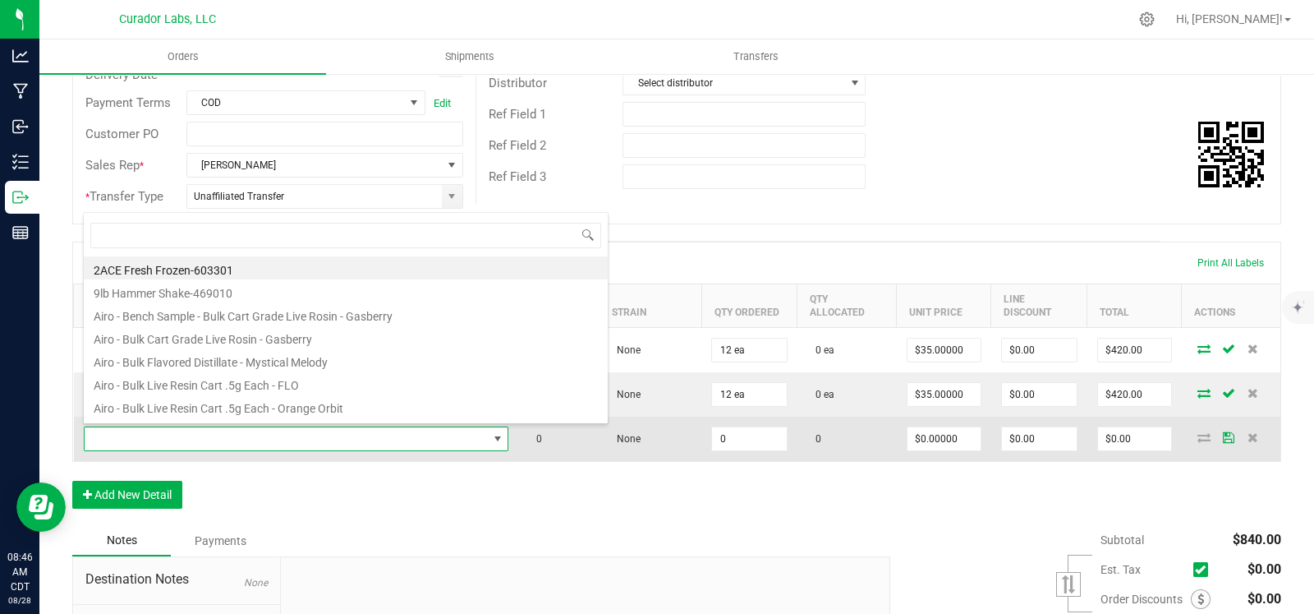
scroll to position [24, 417]
type input "midnight moon"
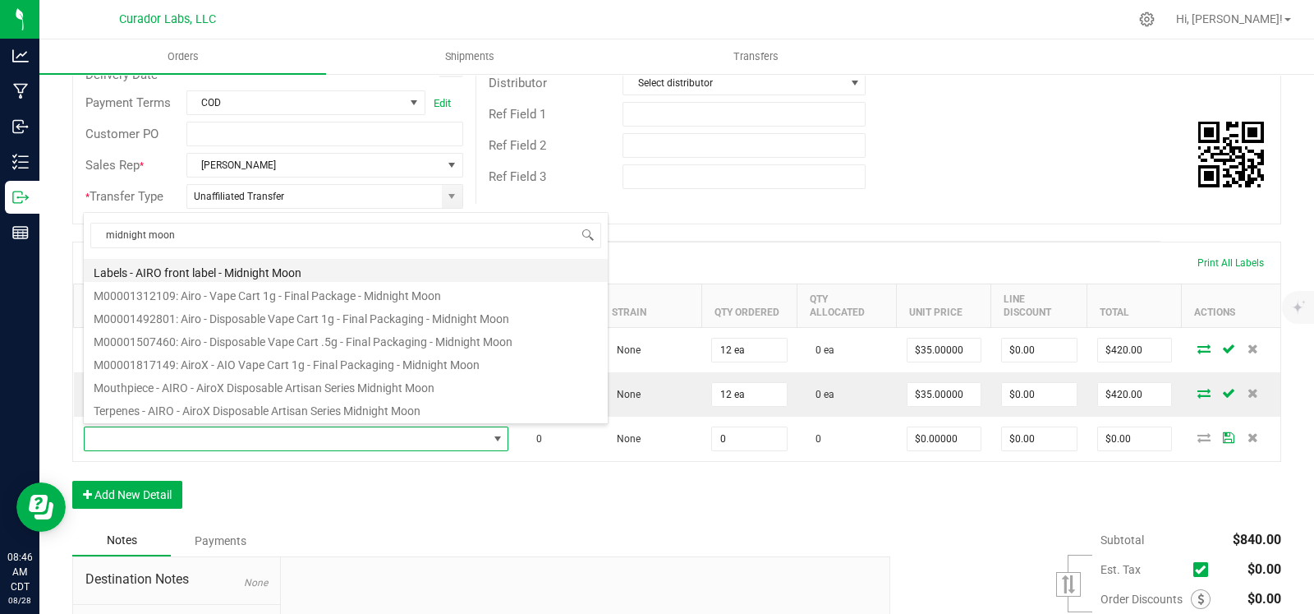
scroll to position [85, 0]
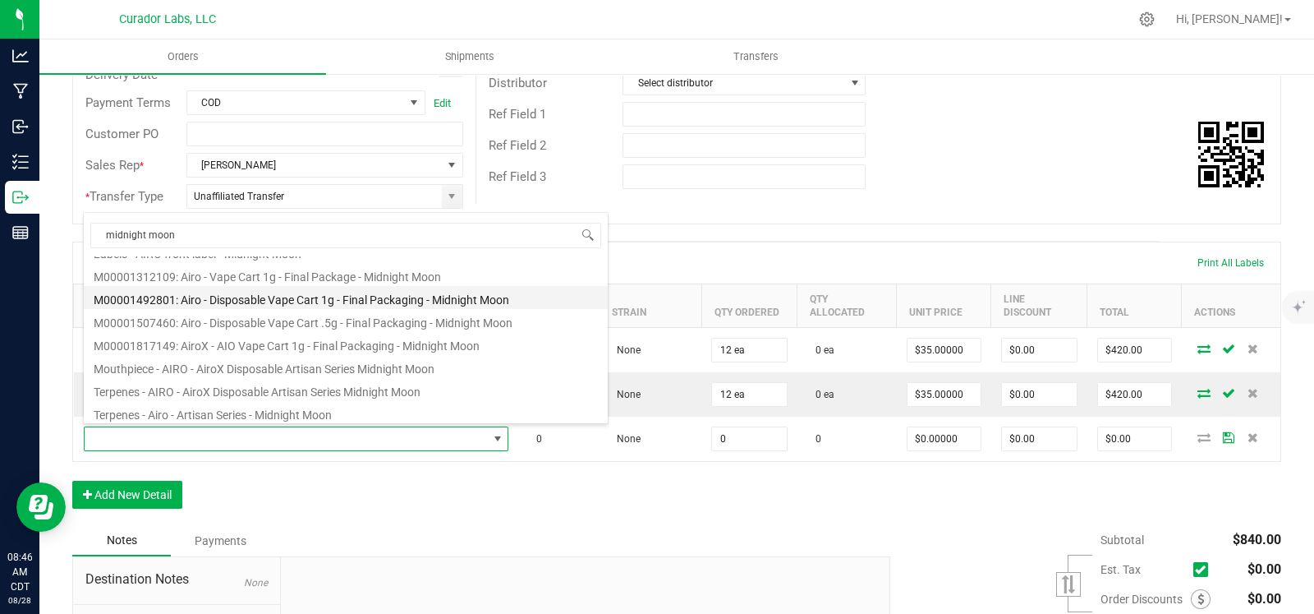
click at [306, 304] on li "M00001492801: Airo - Disposable Vape Cart 1g - Final Packaging - Midnight Moon" at bounding box center [346, 297] width 524 height 23
type input "0 ea"
type input "$35.00000"
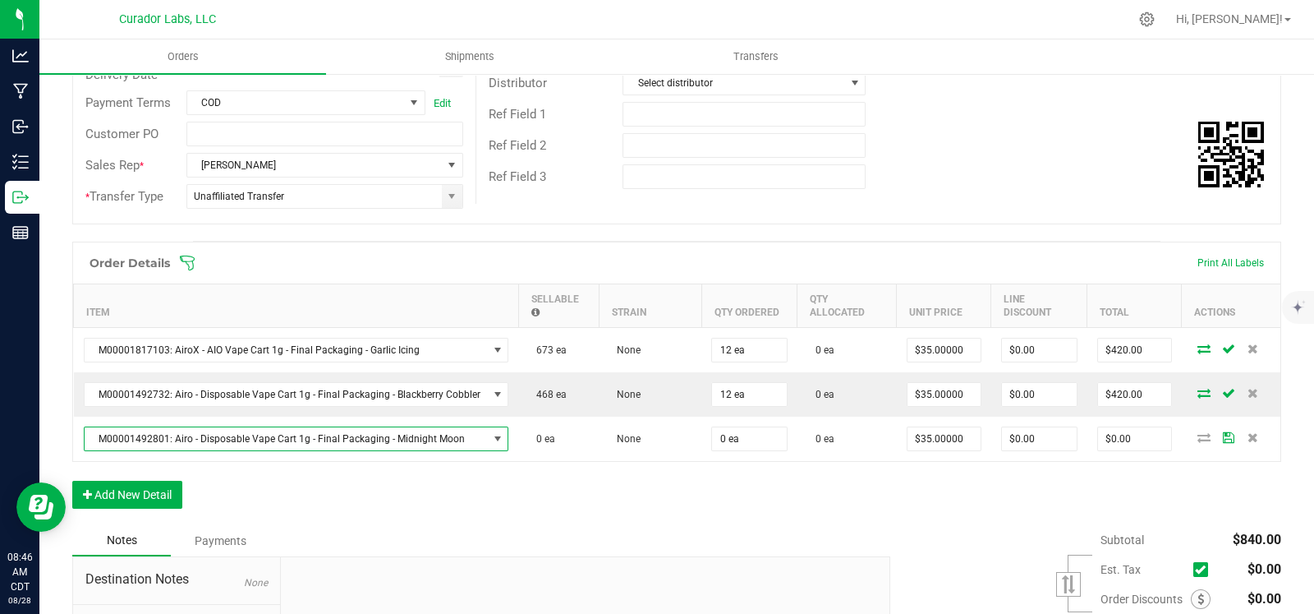
click at [561, 491] on div "Order Details Print All Labels Item Sellable Strain Qty Ordered Qty Allocated U…" at bounding box center [676, 383] width 1209 height 283
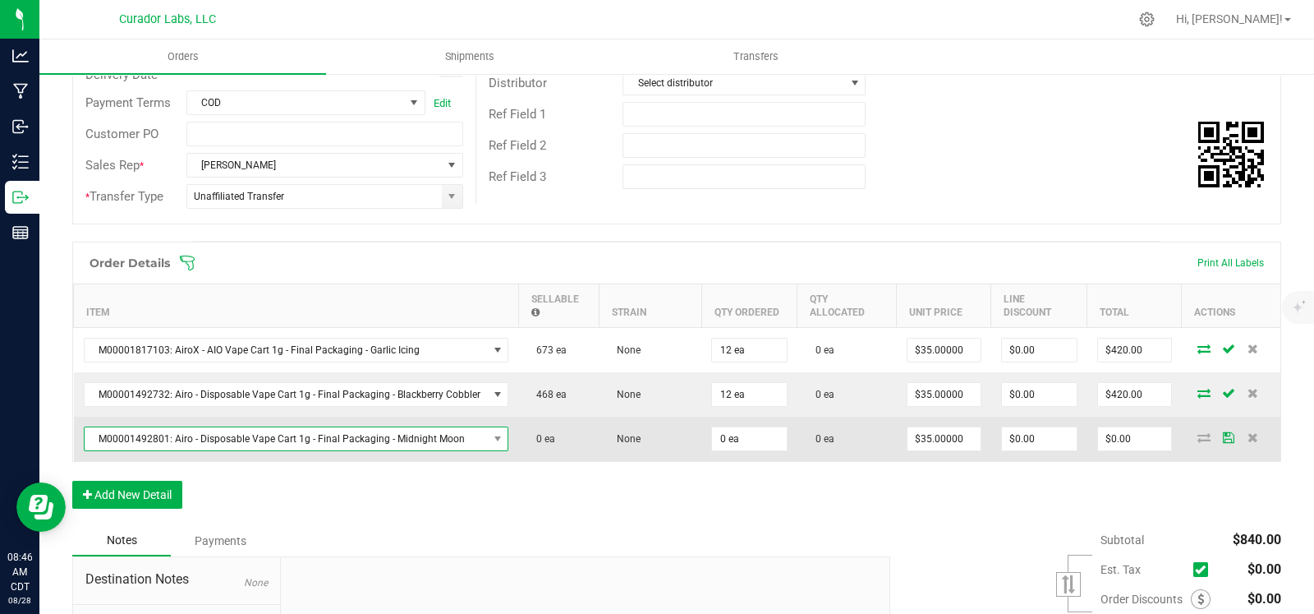
click at [278, 430] on span "M00001492801: Airo - Disposable Vape Cart 1g - Final Packaging - Midnight Moon" at bounding box center [286, 438] width 403 height 23
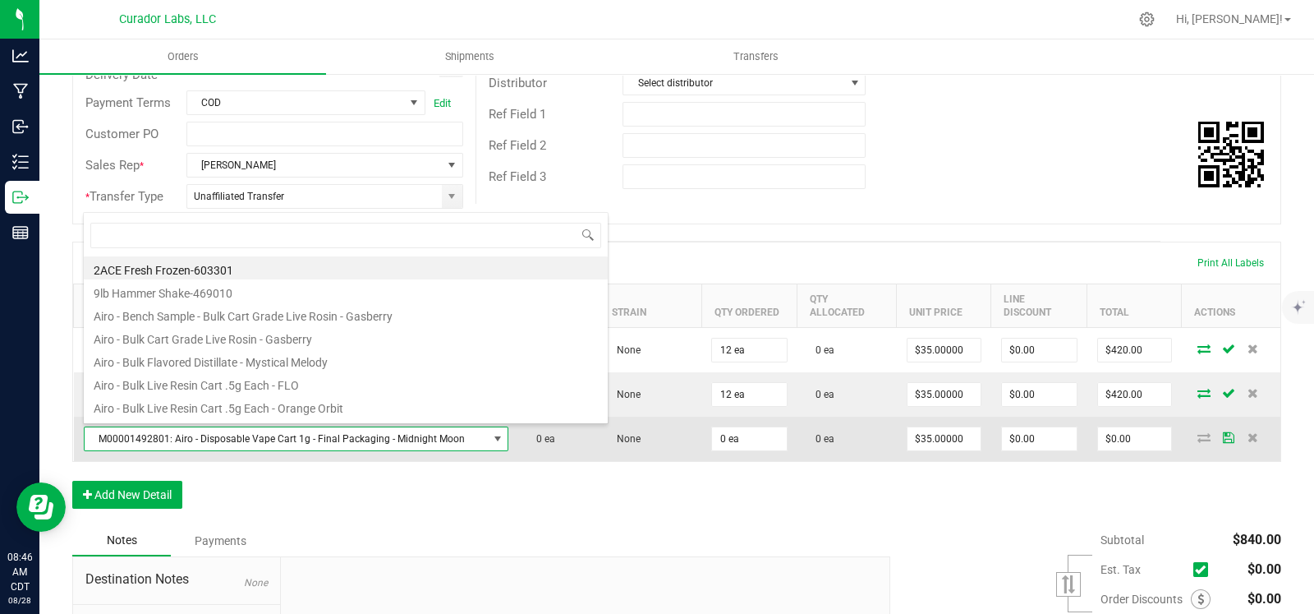
scroll to position [24, 417]
type input "midnight moon"
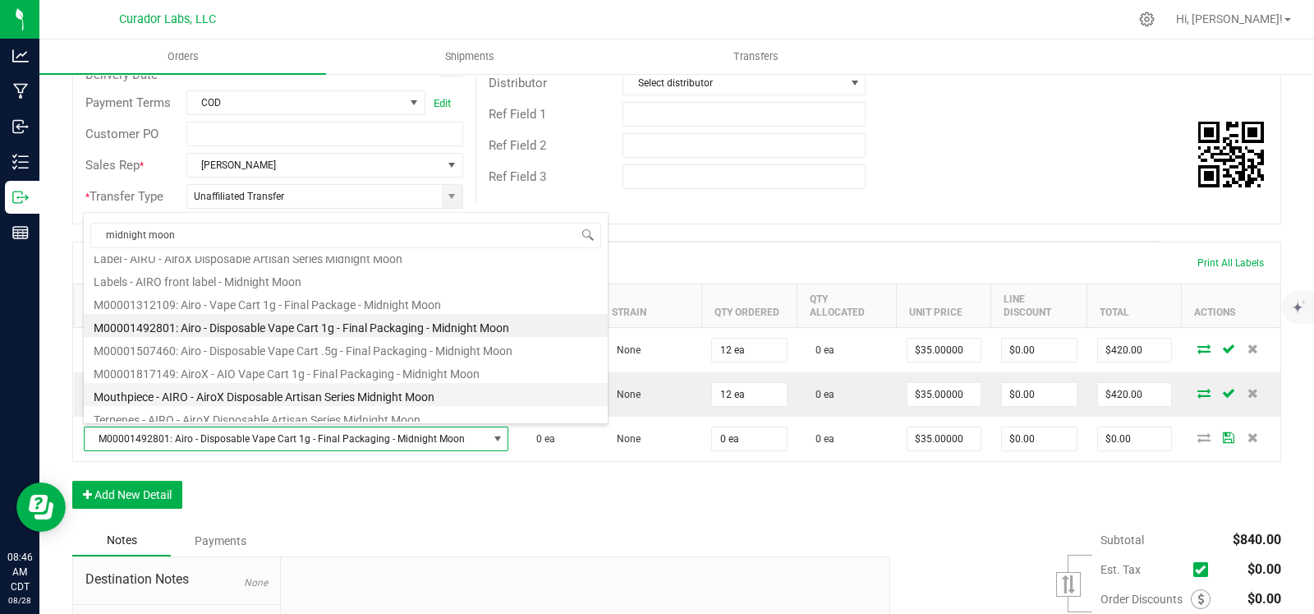
scroll to position [58, 0]
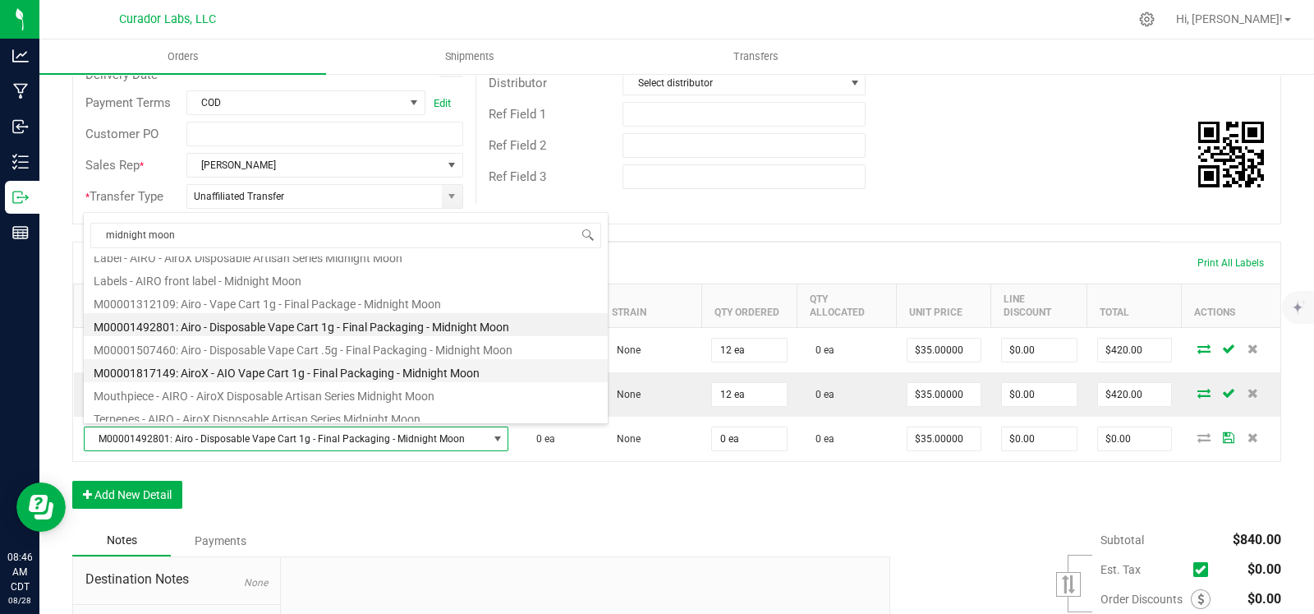
click at [339, 375] on li "M00001817149: AiroX - AIO Vape Cart 1g - Final Packaging - Midnight Moon" at bounding box center [346, 370] width 524 height 23
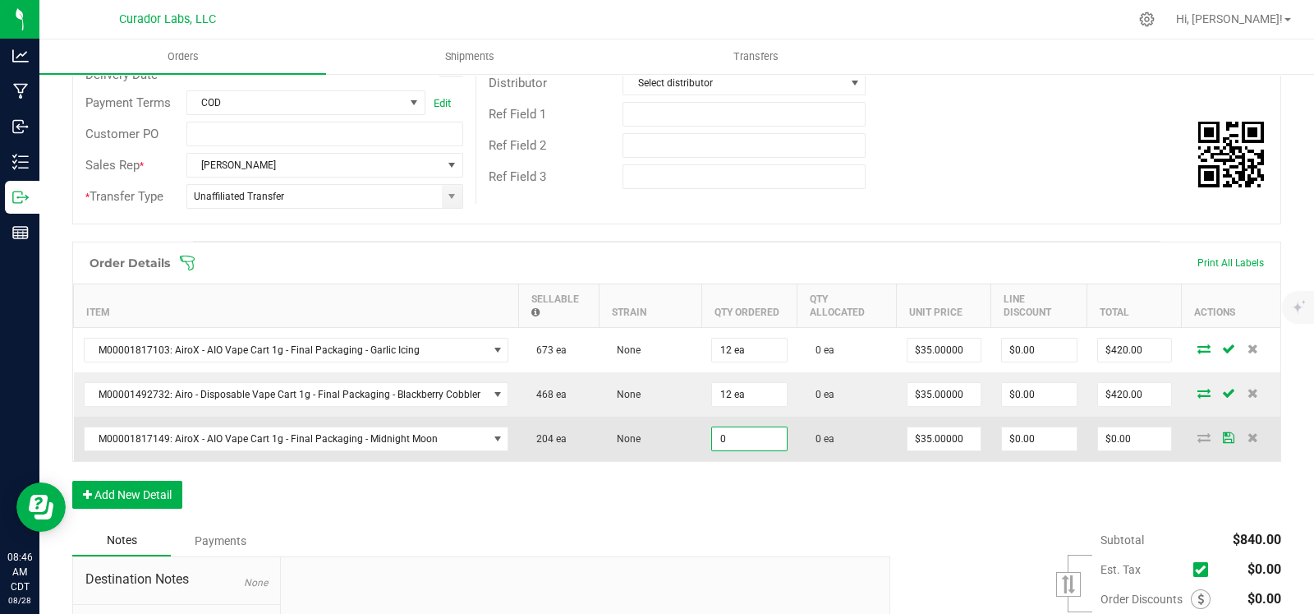
click at [727, 436] on input "0" at bounding box center [749, 438] width 75 height 23
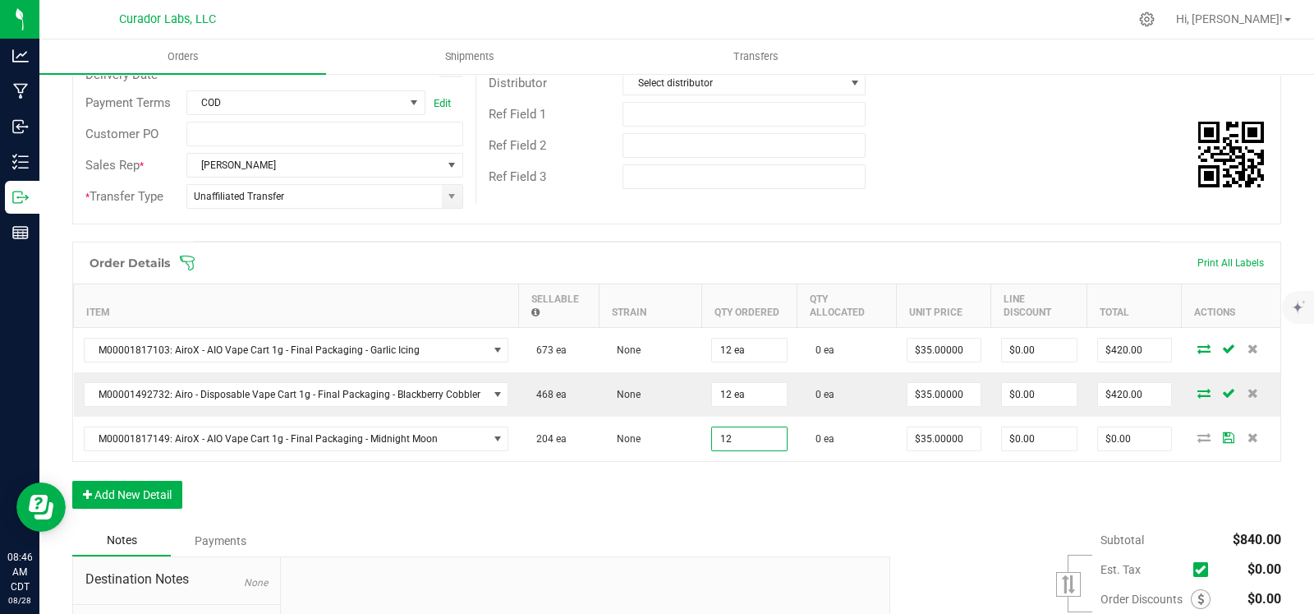
type input "12 ea"
type input "$420.00"
click at [642, 489] on div "Order Details Print All Labels Item Sellable Strain Qty Ordered Qty Allocated U…" at bounding box center [676, 383] width 1209 height 283
click at [175, 485] on button "Add New Detail" at bounding box center [127, 495] width 110 height 28
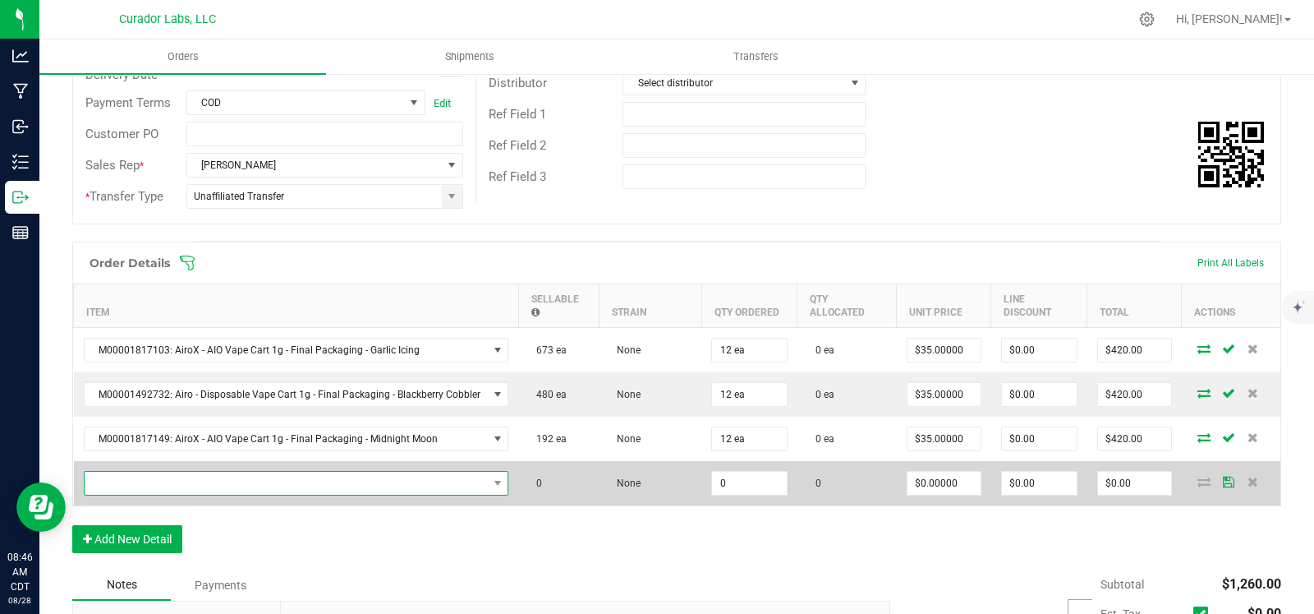
click at [216, 477] on span "NO DATA FOUND" at bounding box center [286, 483] width 403 height 23
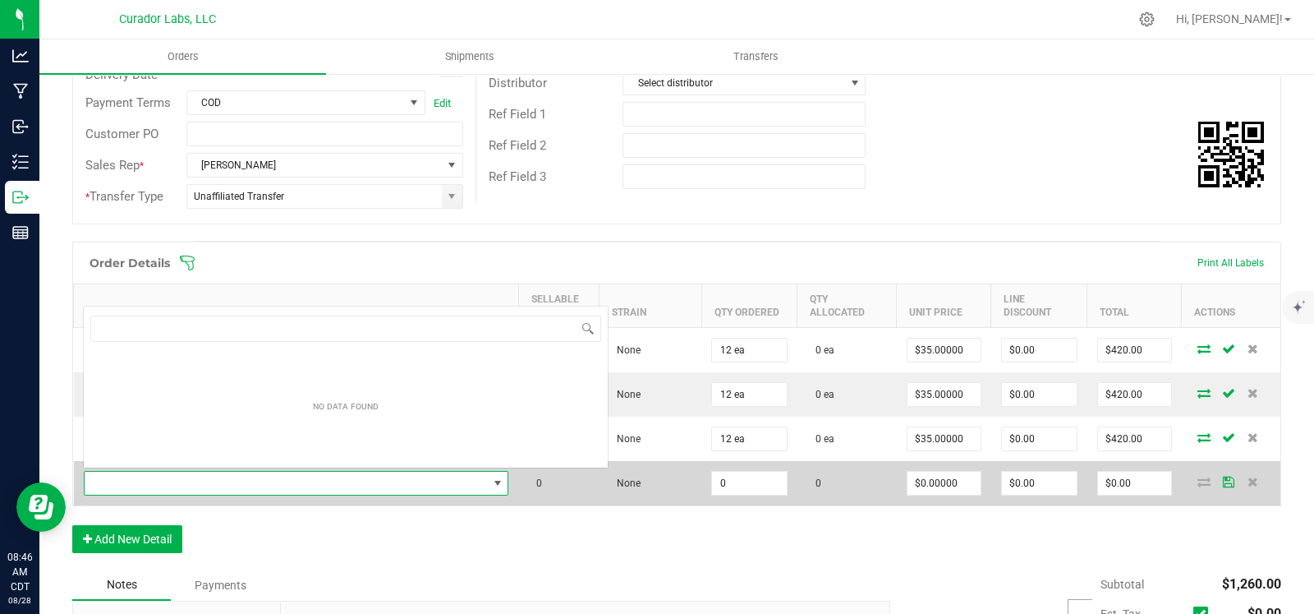
scroll to position [24, 417]
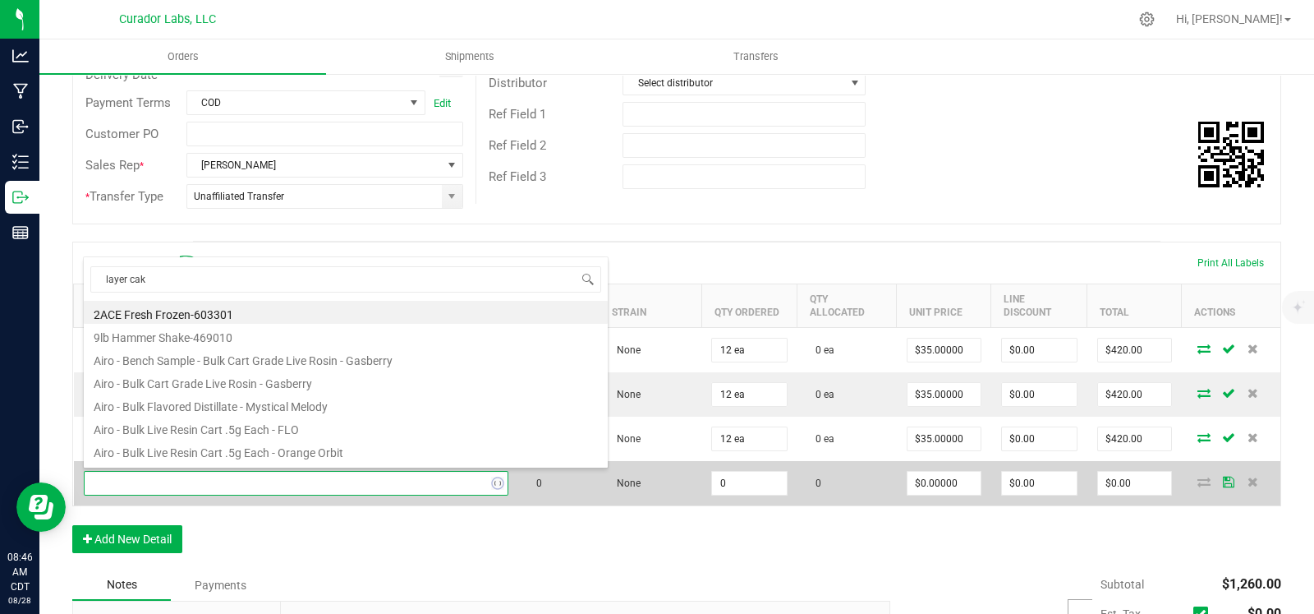
type input "layer cake"
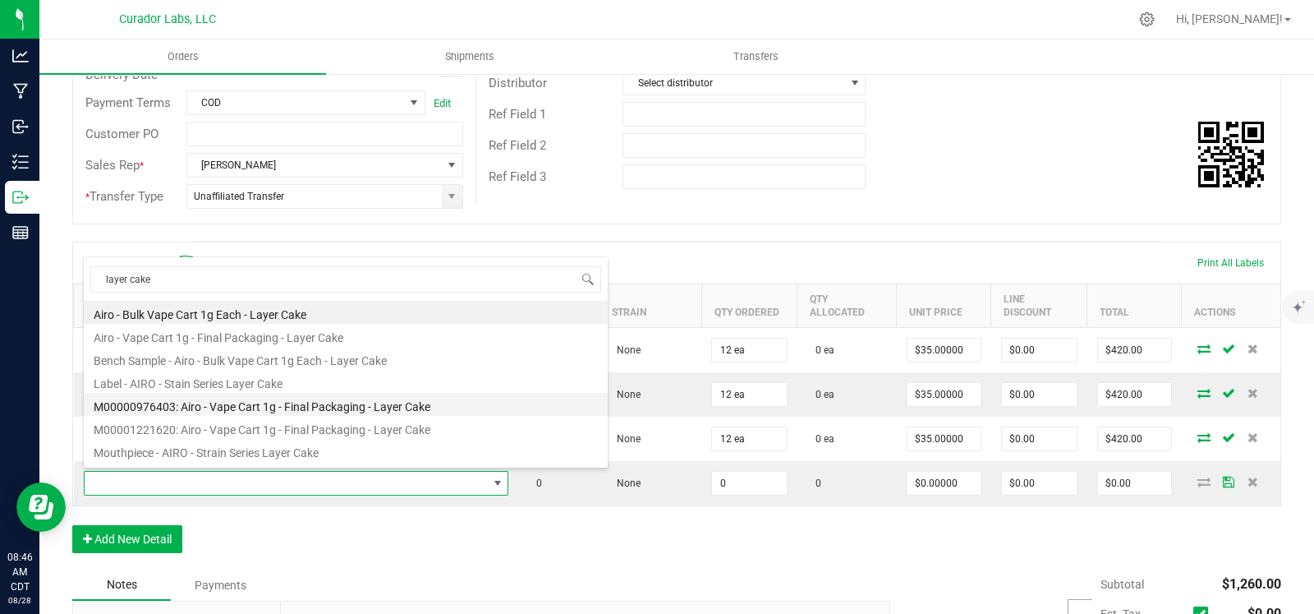
click at [317, 400] on li "M00000976403: Airo - Vape Cart 1g - Final Packaging - Layer Cake" at bounding box center [346, 404] width 524 height 23
type input "0 ea"
type input "$32.50000"
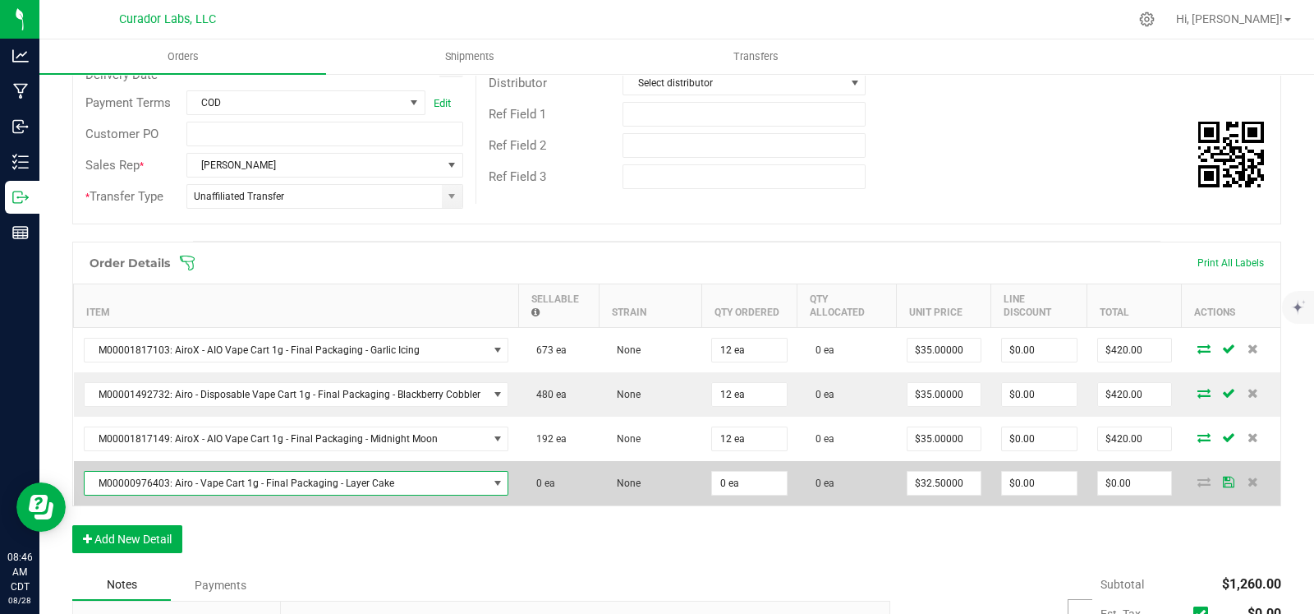
click at [331, 480] on span "M00000976403: Airo - Vape Cart 1g - Final Packaging - Layer Cake" at bounding box center [286, 483] width 403 height 23
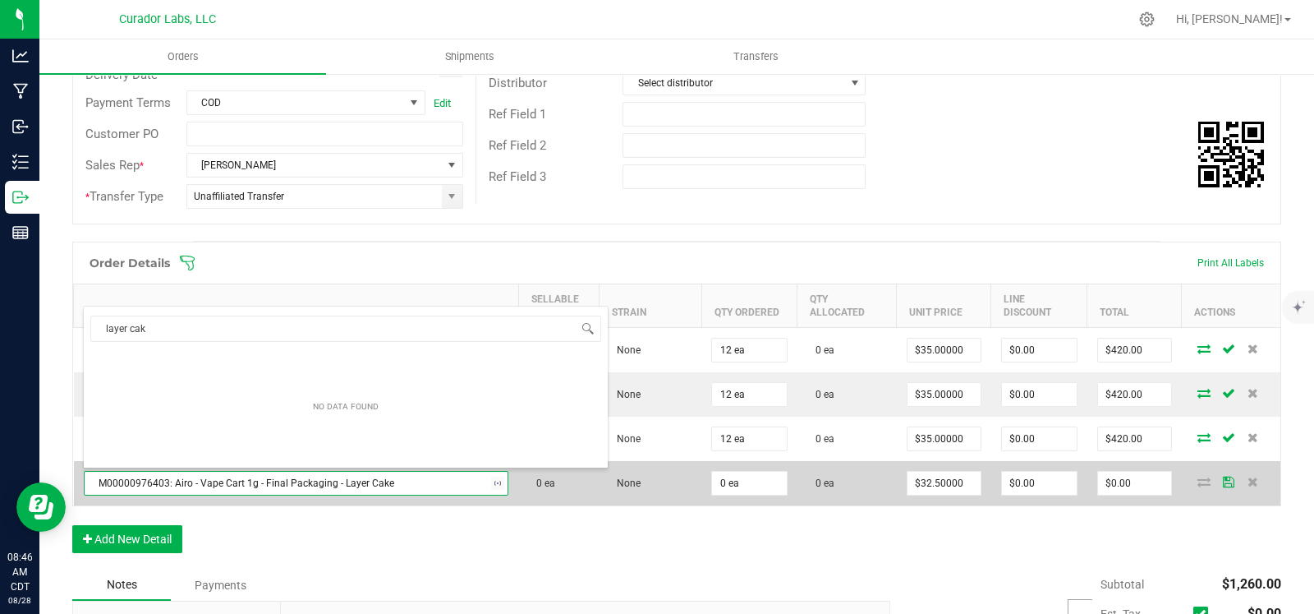
type input "layer cake"
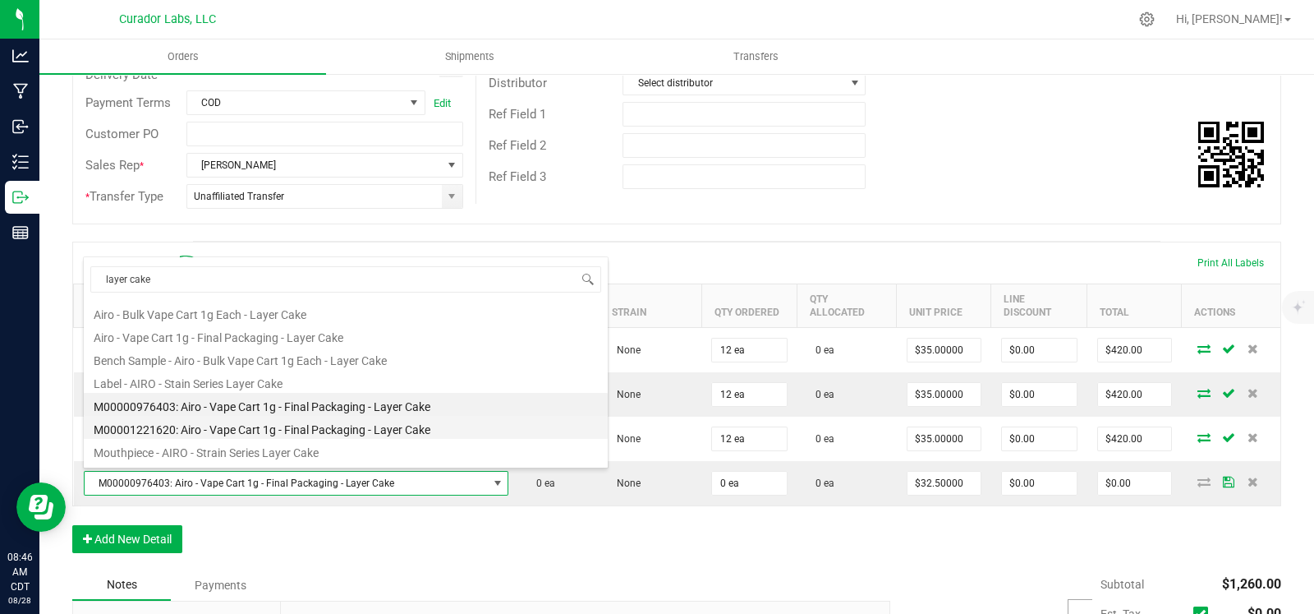
click at [368, 433] on li "M00001221620: Airo - Vape Cart 1g - Final Packaging - Layer Cake" at bounding box center [346, 427] width 524 height 23
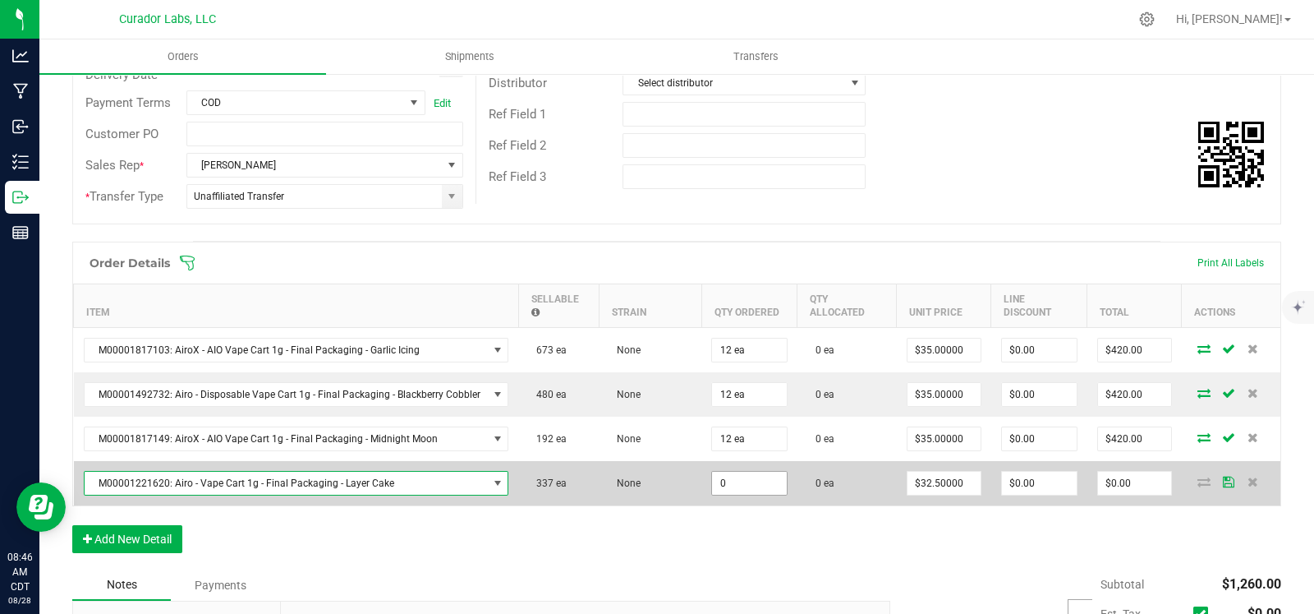
click at [744, 478] on input "0" at bounding box center [749, 483] width 75 height 23
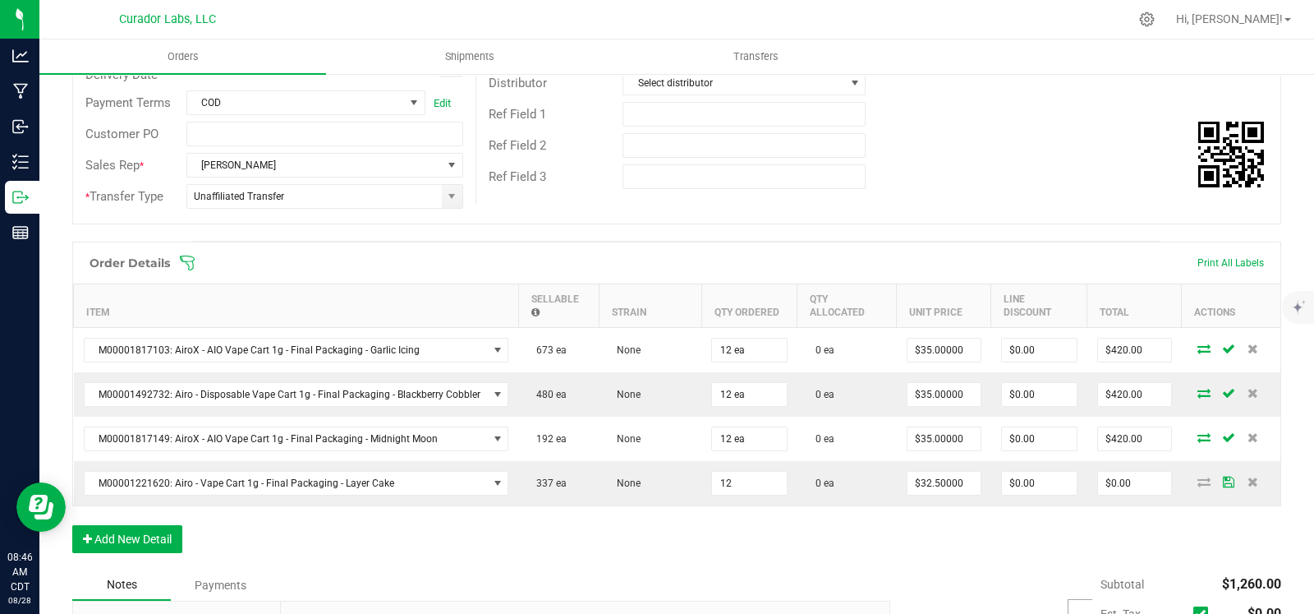
type input "12 ea"
type input "$390.00"
click at [627, 504] on div "Order Details Print All Labels Item Sellable Strain Qty Ordered Qty Allocated U…" at bounding box center [676, 406] width 1209 height 328
click at [140, 546] on button "Add New Detail" at bounding box center [127, 539] width 110 height 28
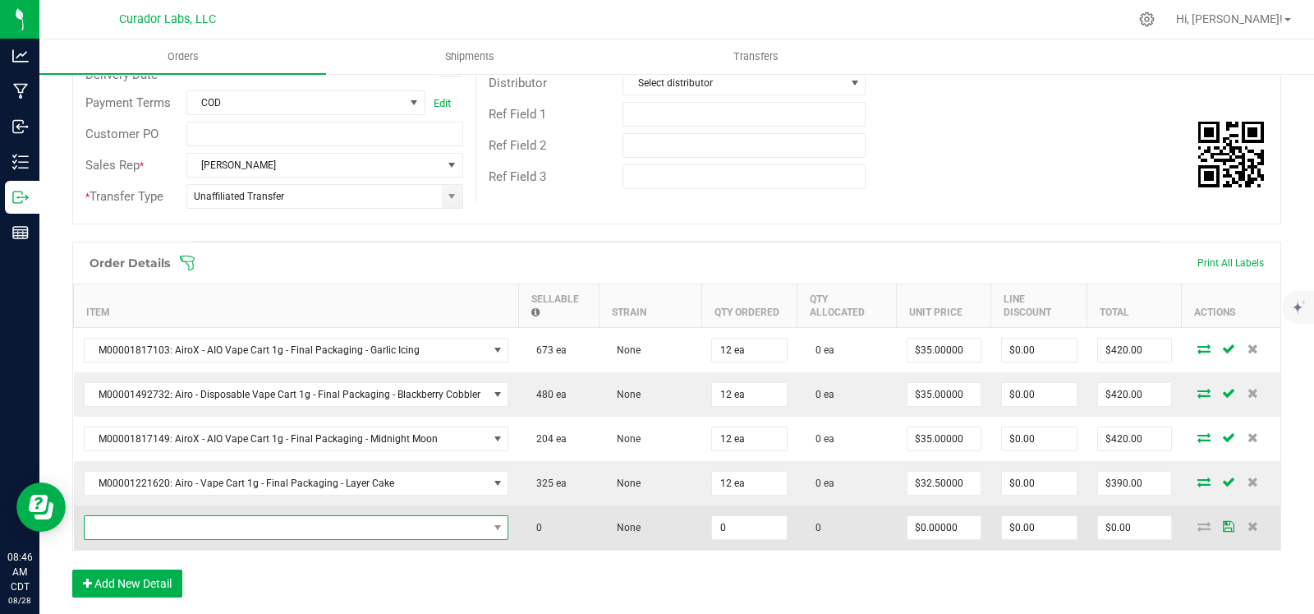
click at [174, 523] on span "NO DATA FOUND" at bounding box center [286, 527] width 403 height 23
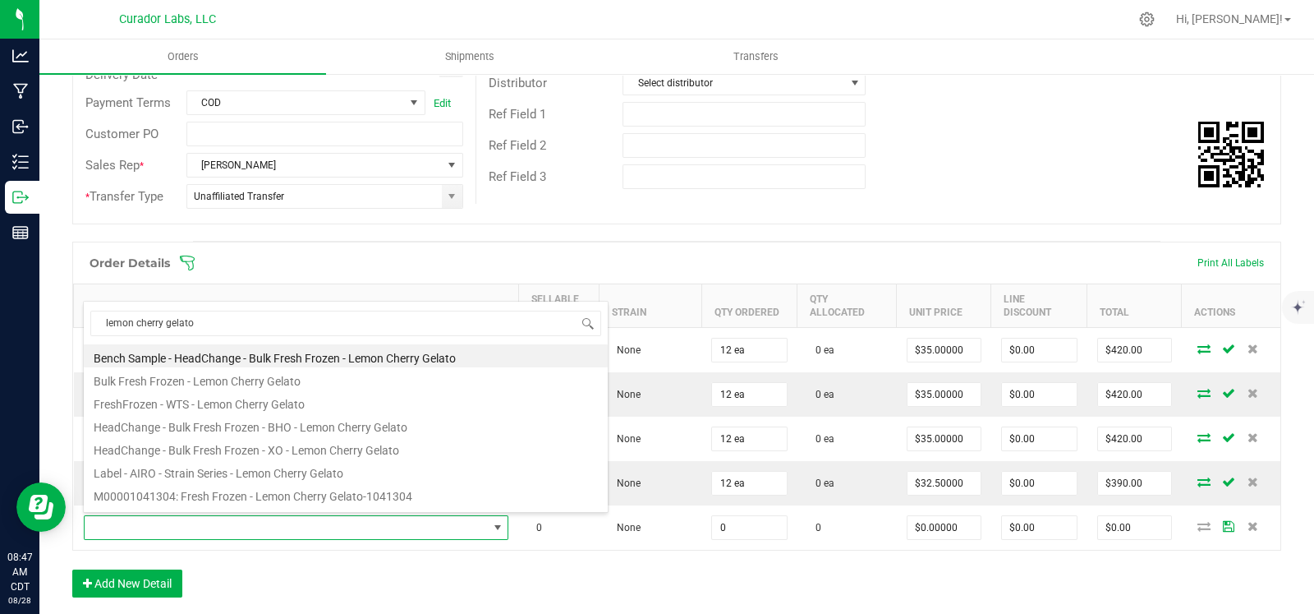
type input "lemon cherry gelato"
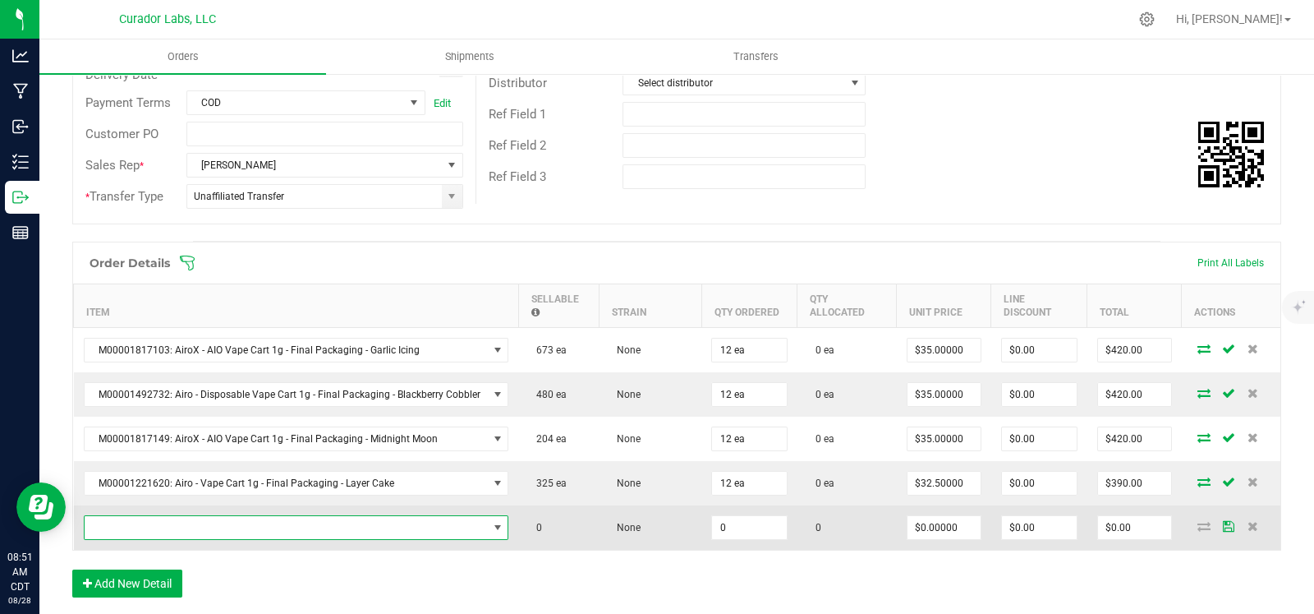
click at [440, 523] on span "NO DATA FOUND" at bounding box center [286, 527] width 403 height 23
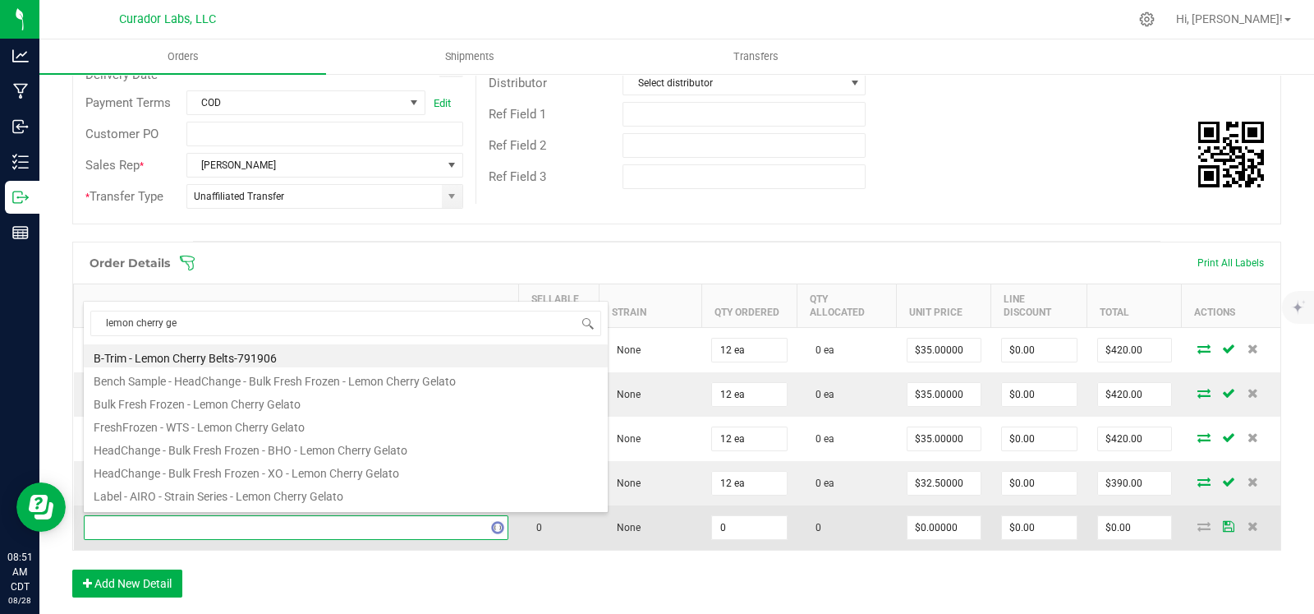
type input "lemon cherry gel"
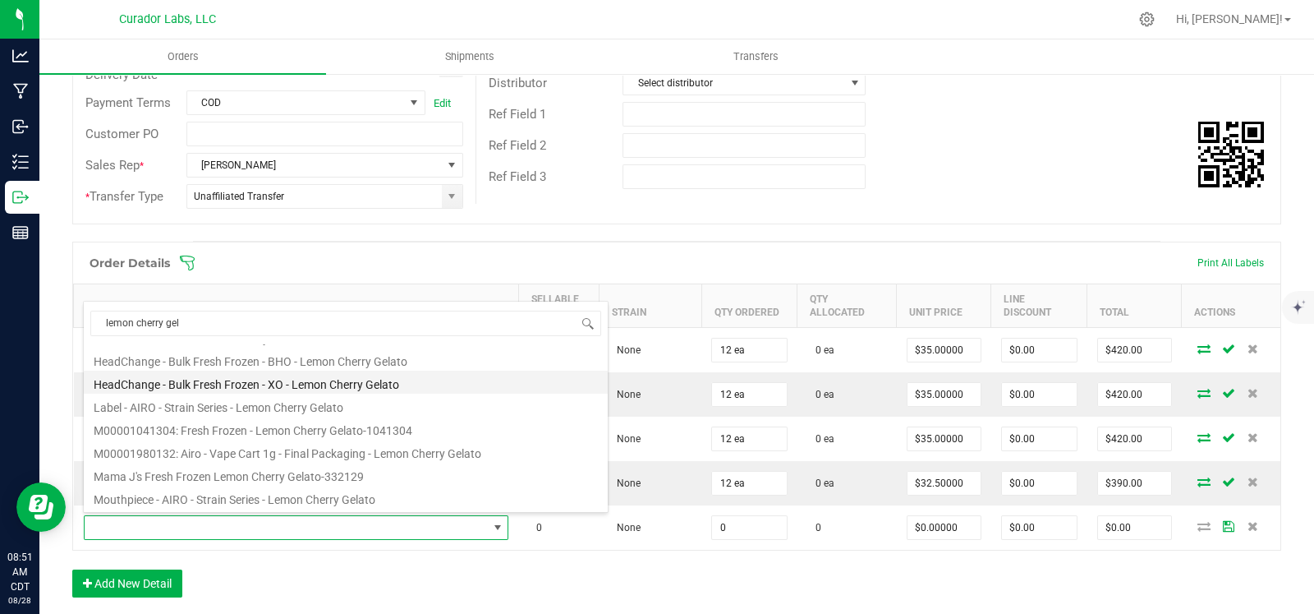
scroll to position [72, 0]
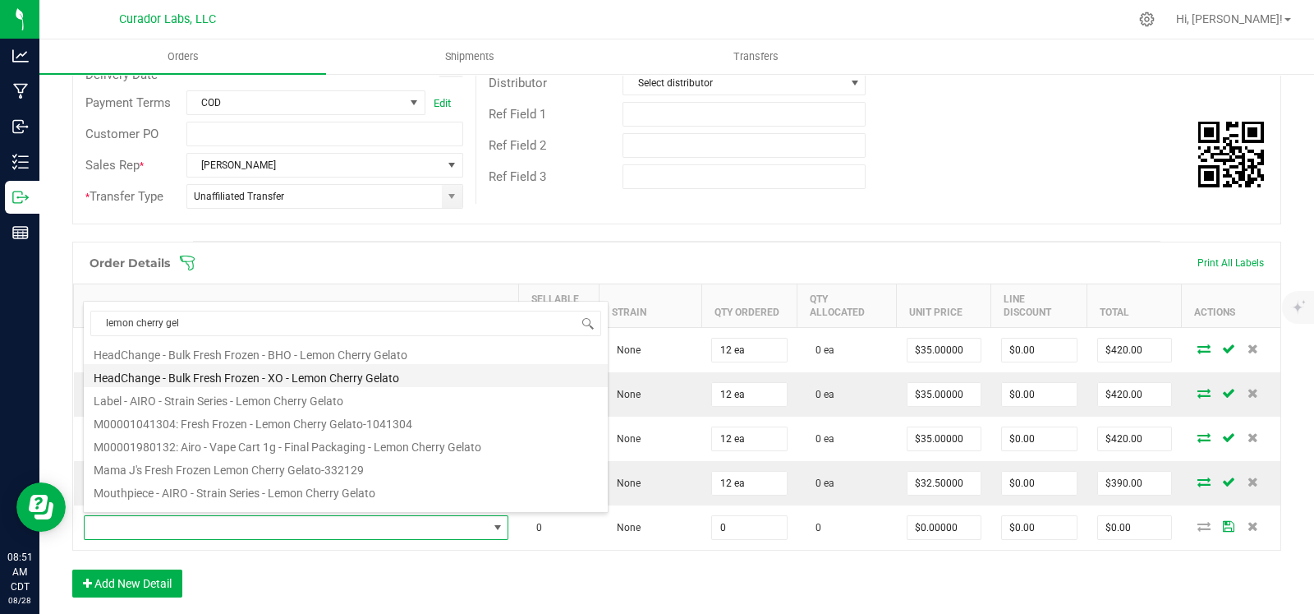
click at [483, 441] on li "M00001980132: Airo - Vape Cart 1g - Final Packaging - Lemon Cherry Gelato" at bounding box center [346, 444] width 524 height 23
type input "0 ea"
type input "$32.50000"
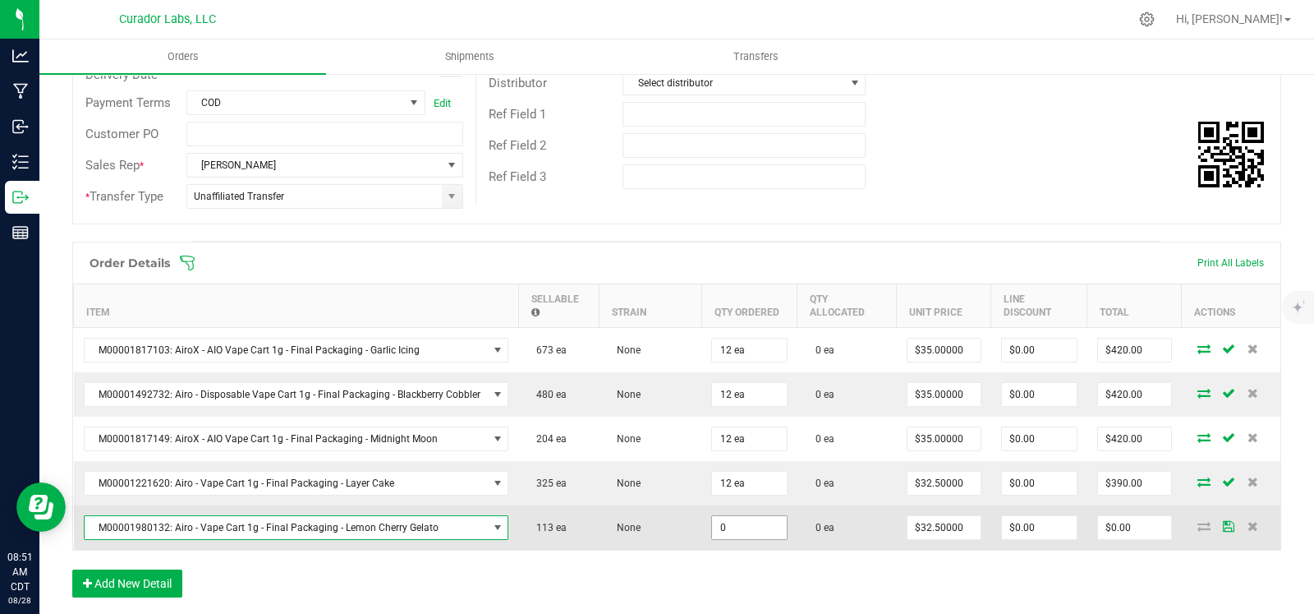
click at [719, 529] on input "0" at bounding box center [749, 527] width 75 height 23
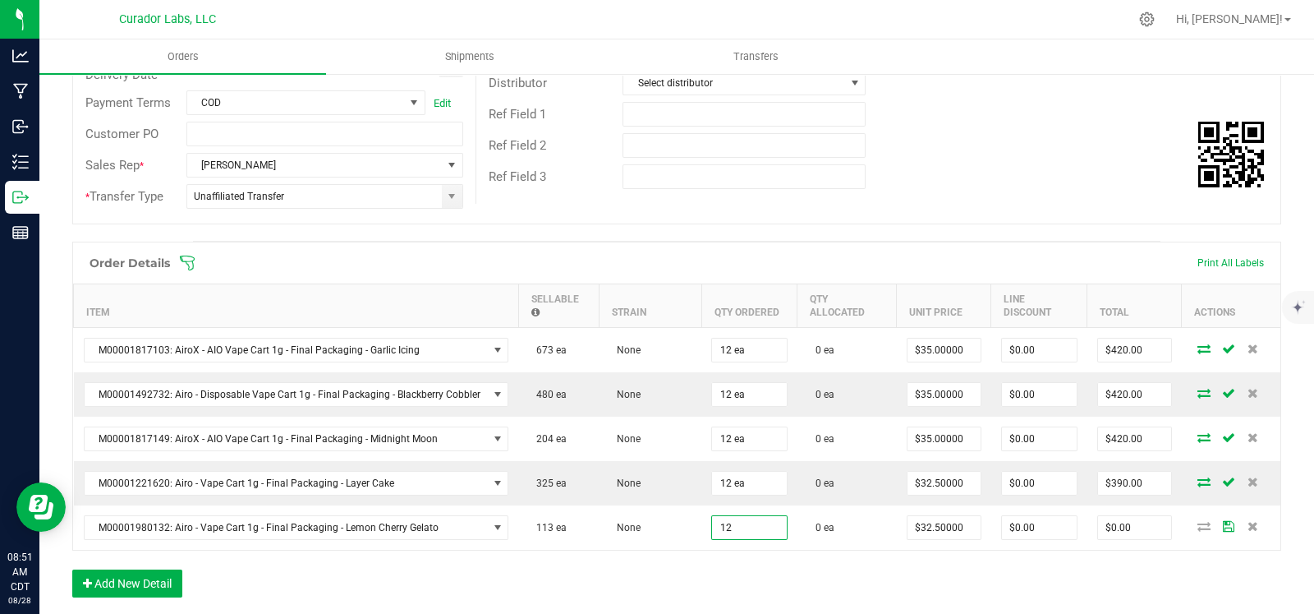
type input "12 ea"
type input "$390.00"
click at [632, 566] on div "Order Details Print All Labels Item Sellable Strain Qty Ordered Qty Allocated U…" at bounding box center [676, 428] width 1209 height 372
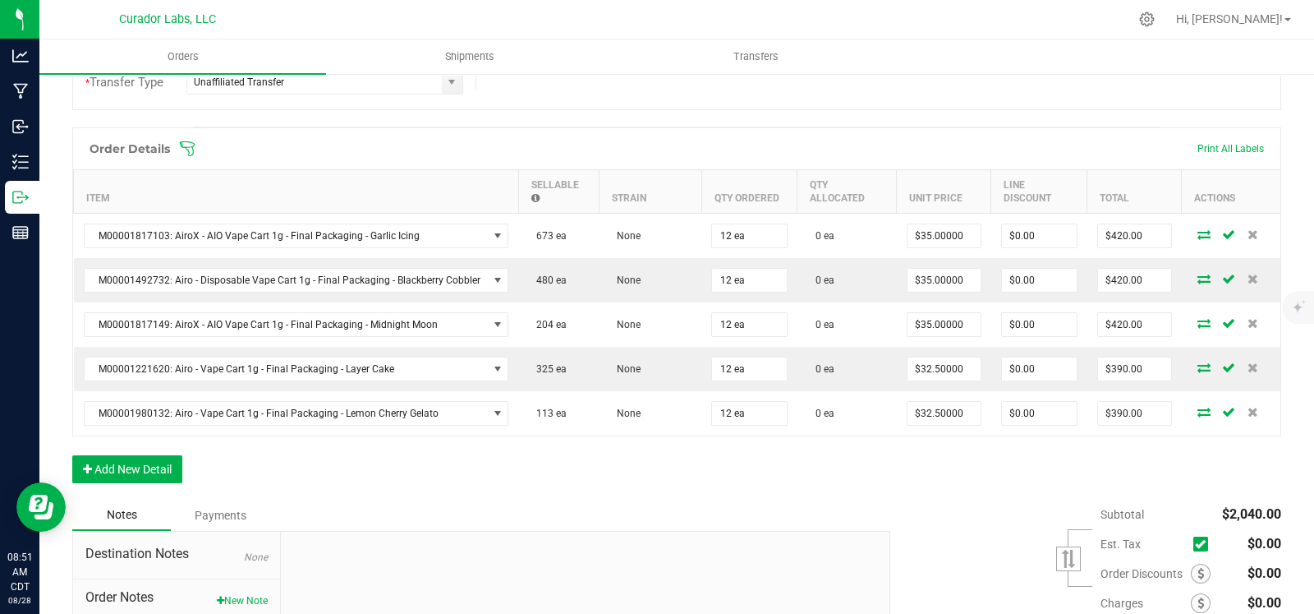
scroll to position [395, 0]
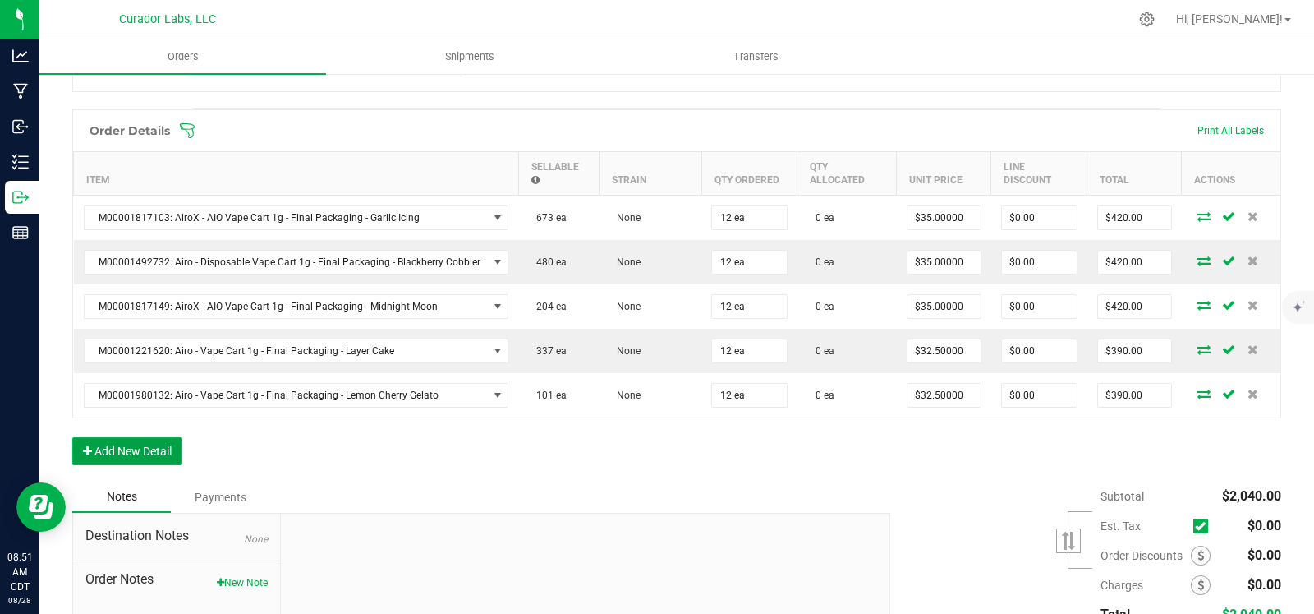
click at [181, 438] on button "Add New Detail" at bounding box center [127, 451] width 110 height 28
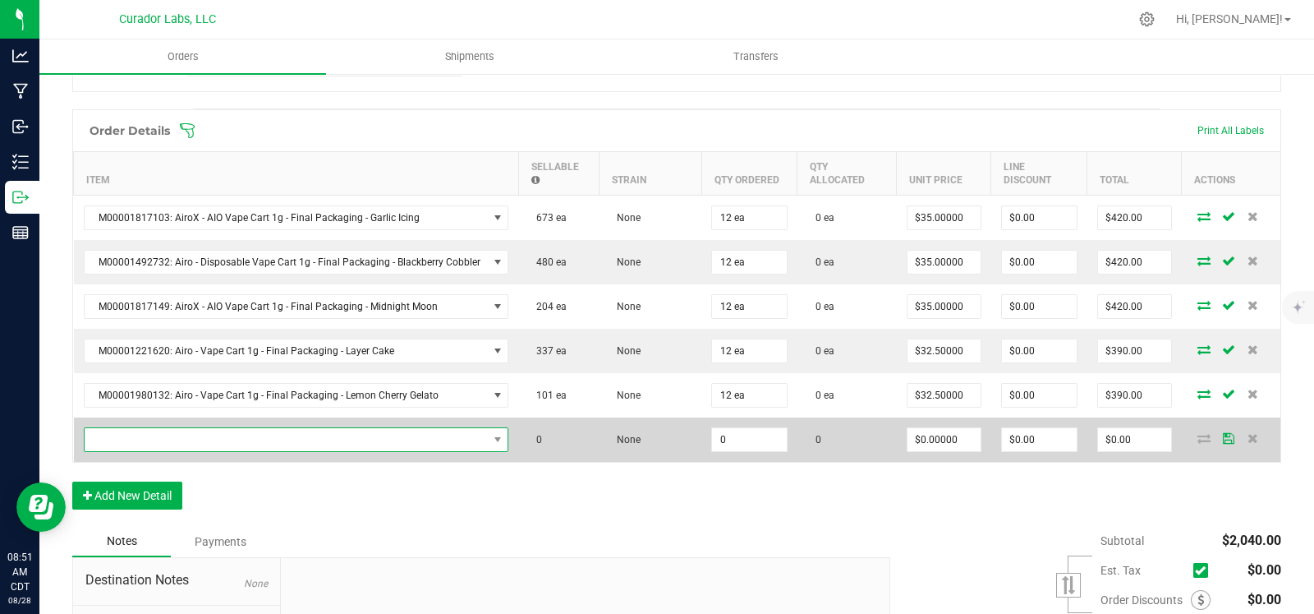
click at [201, 437] on span "NO DATA FOUND" at bounding box center [286, 439] width 403 height 23
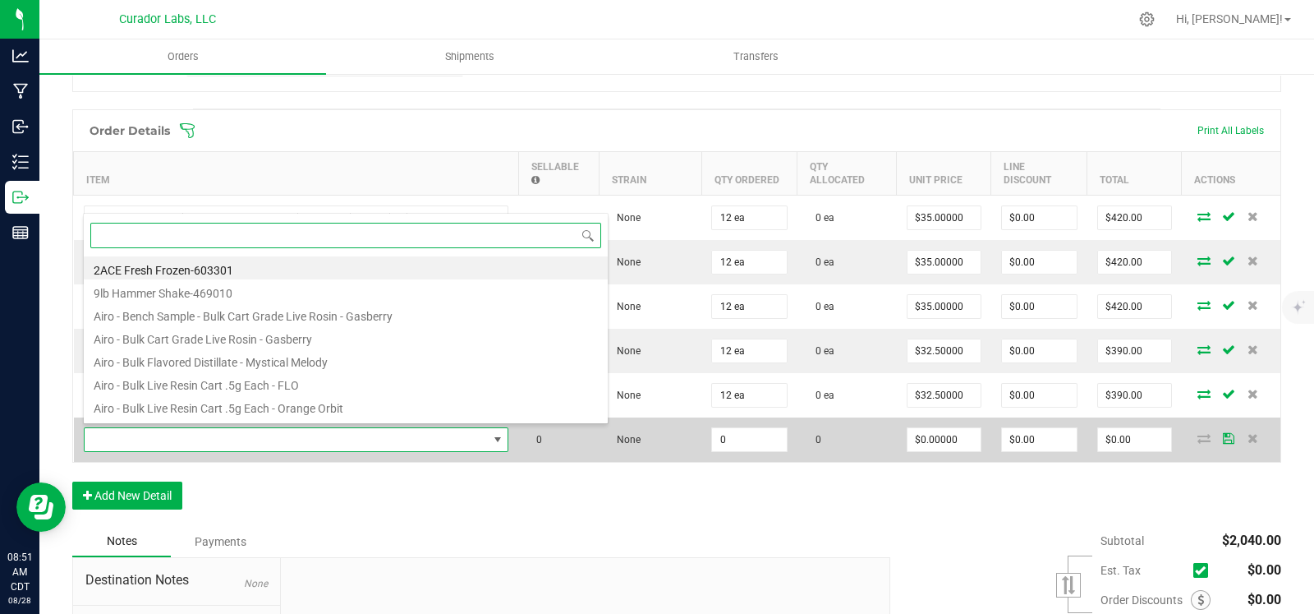
scroll to position [24, 417]
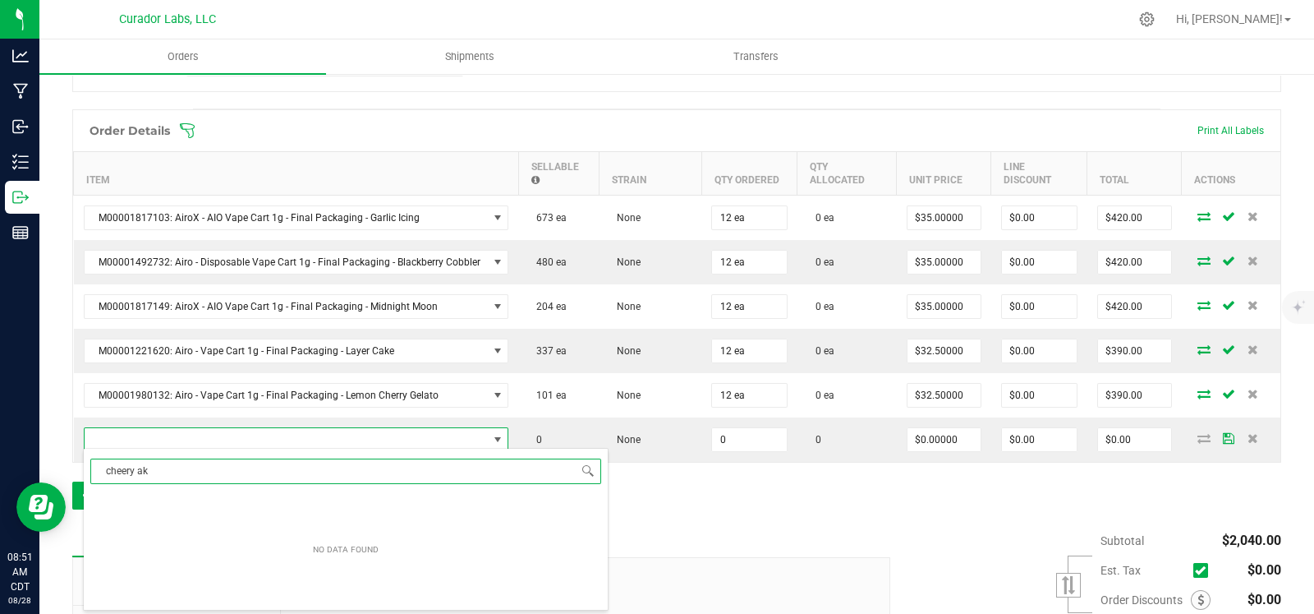
drag, startPoint x: 155, startPoint y: 463, endPoint x: 53, endPoint y: 463, distance: 101.9
click at [53, 463] on body "Analytics Manufacturing Inbound Inventory Outbound Reports 08:51 AM CDT 08/28/2…" at bounding box center [657, 307] width 1314 height 614
type input "cherry ak"
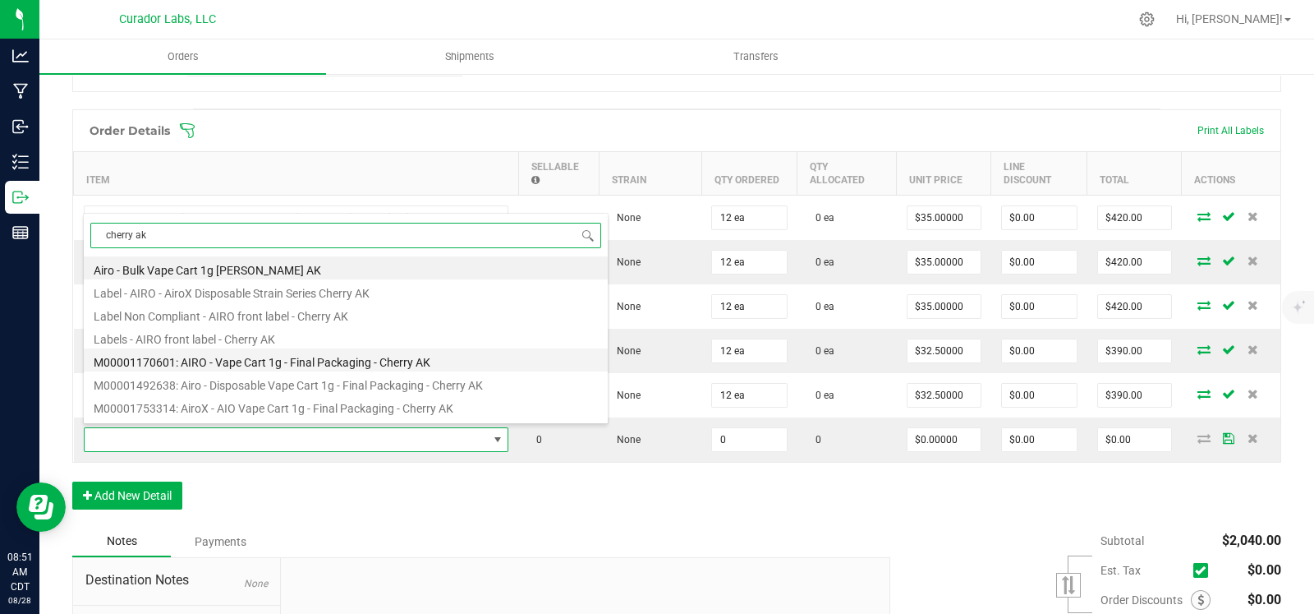
click at [297, 355] on li "M00001170601: AIRO - Vape Cart 1g - Final Packaging - Cherry AK" at bounding box center [346, 359] width 524 height 23
type input "0 ea"
type input "$32.50000"
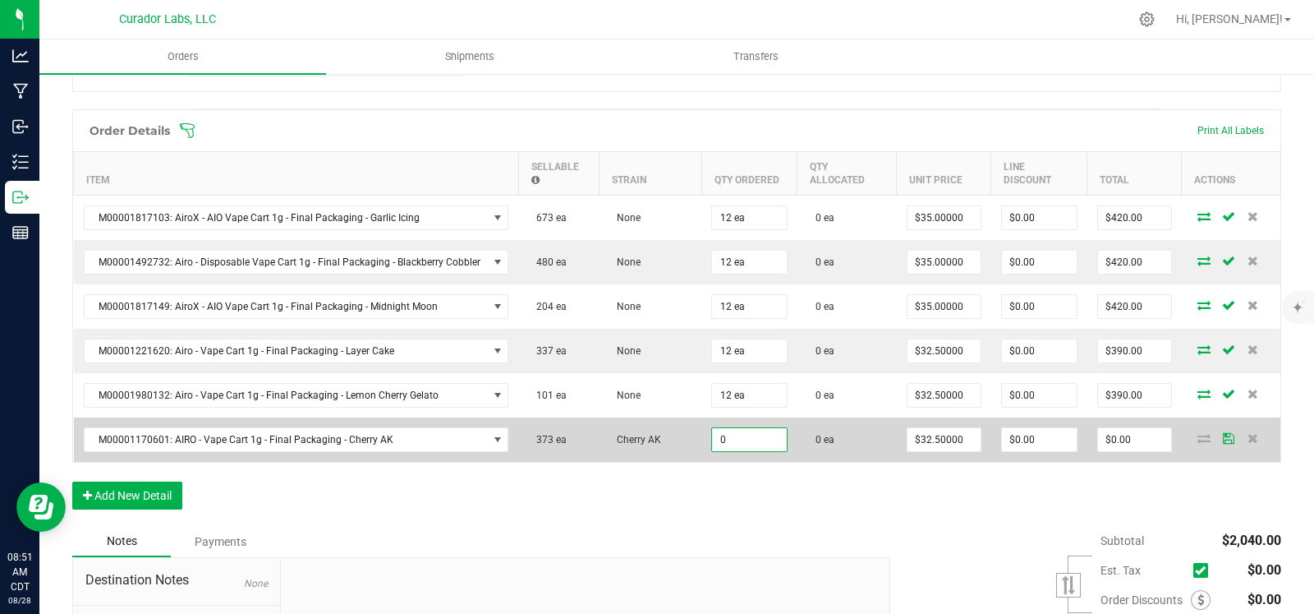
click at [758, 440] on input "0" at bounding box center [749, 439] width 75 height 23
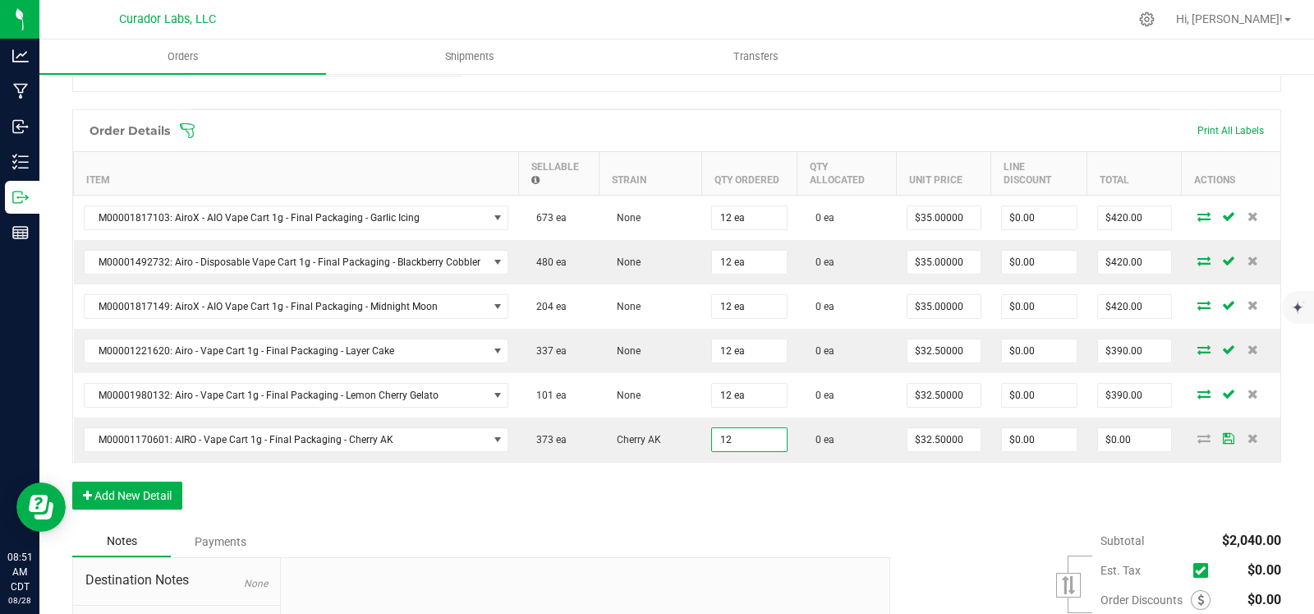
type input "12 ea"
type input "$390.00"
click at [699, 472] on div "Order Details Print All Labels Item Sellable Strain Qty Ordered Qty Allocated U…" at bounding box center [676, 317] width 1209 height 417
click at [155, 499] on button "Add New Detail" at bounding box center [127, 495] width 110 height 28
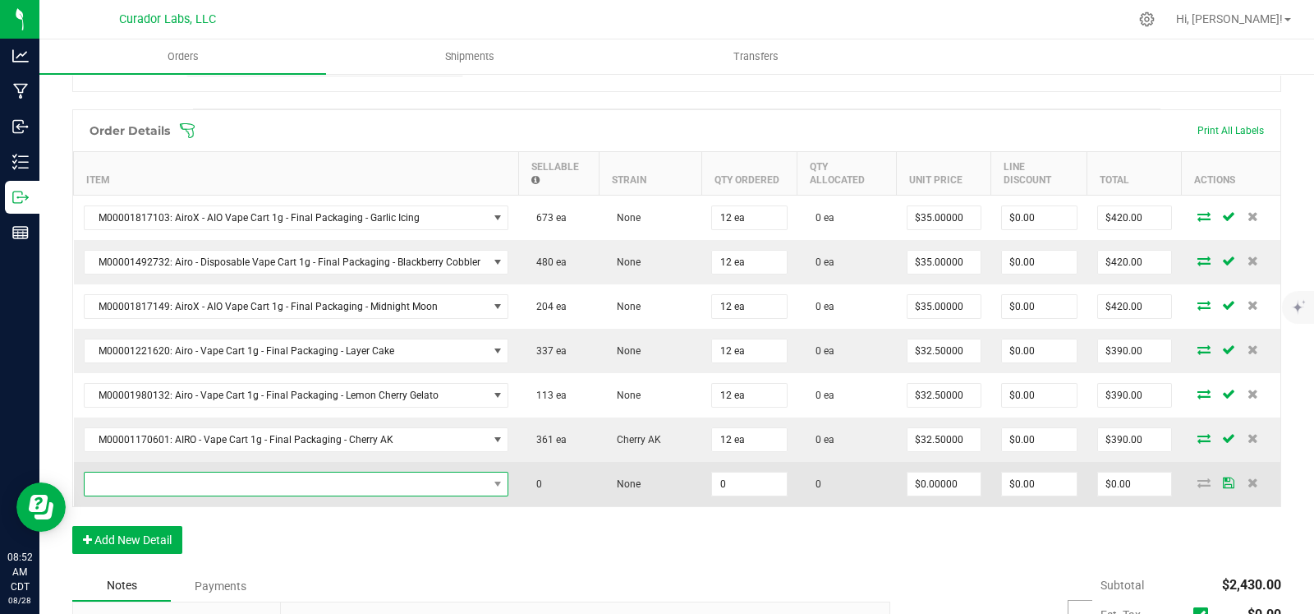
click at [168, 484] on span "NO DATA FOUND" at bounding box center [286, 483] width 403 height 23
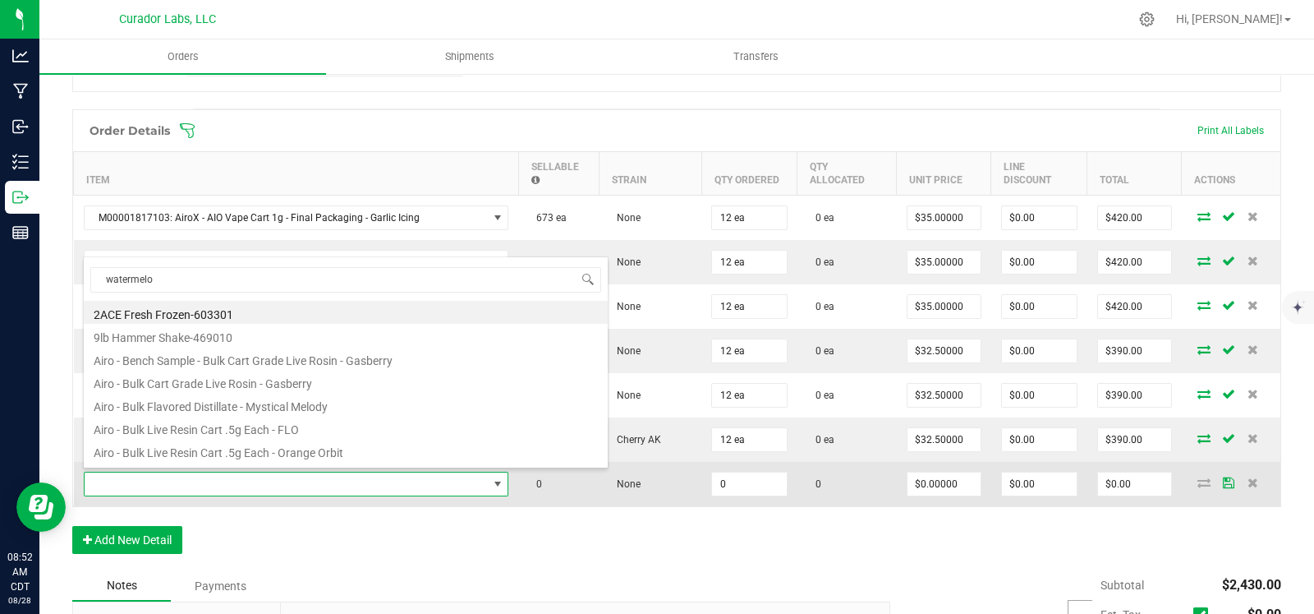
type input "watermelon"
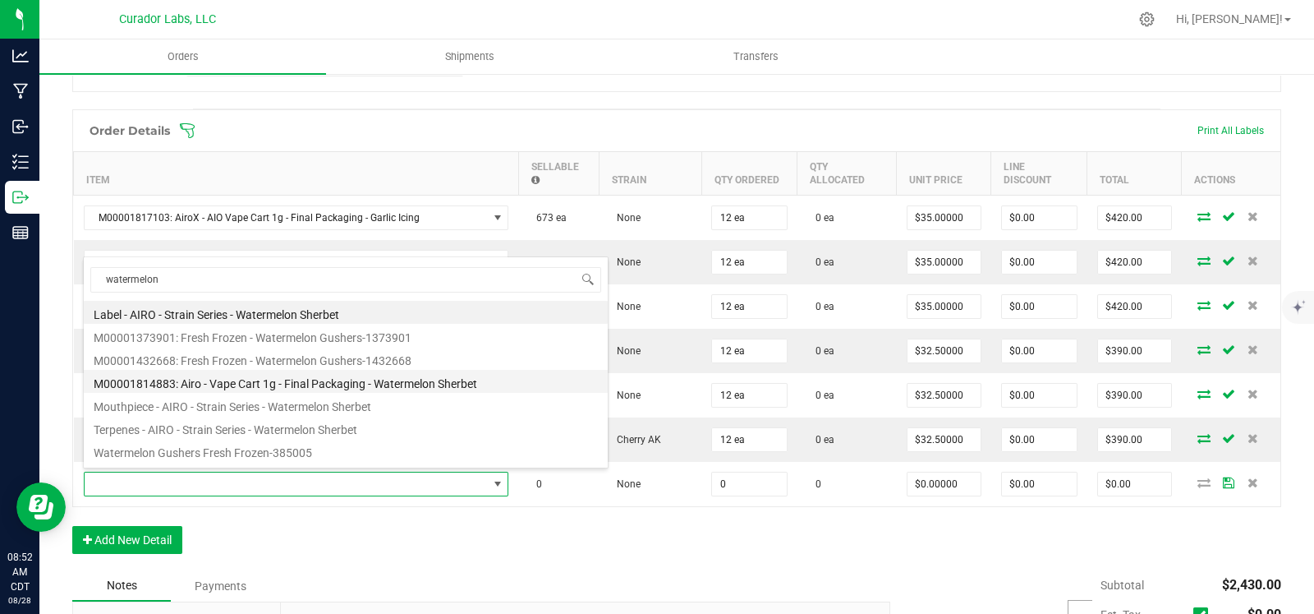
click at [316, 379] on li "M00001814883: Airo - Vape Cart 1g - Final Packaging - Watermelon Sherbet" at bounding box center [346, 381] width 524 height 23
type input "0 ea"
type input "$32.50000"
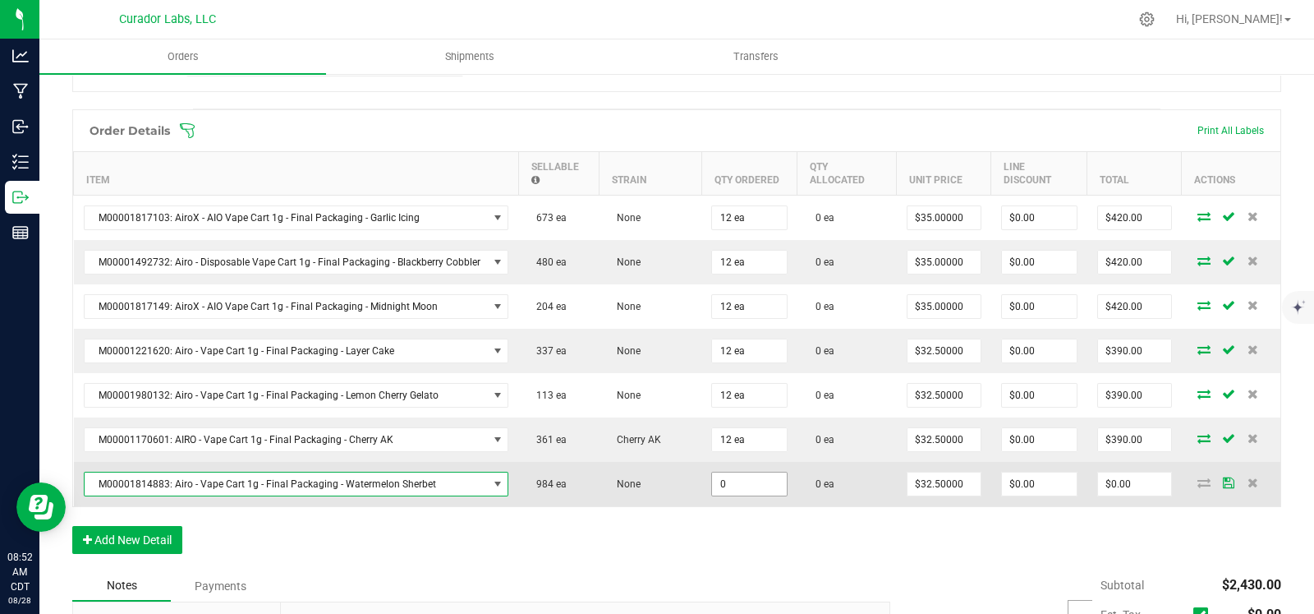
click at [757, 476] on input "0" at bounding box center [749, 483] width 75 height 23
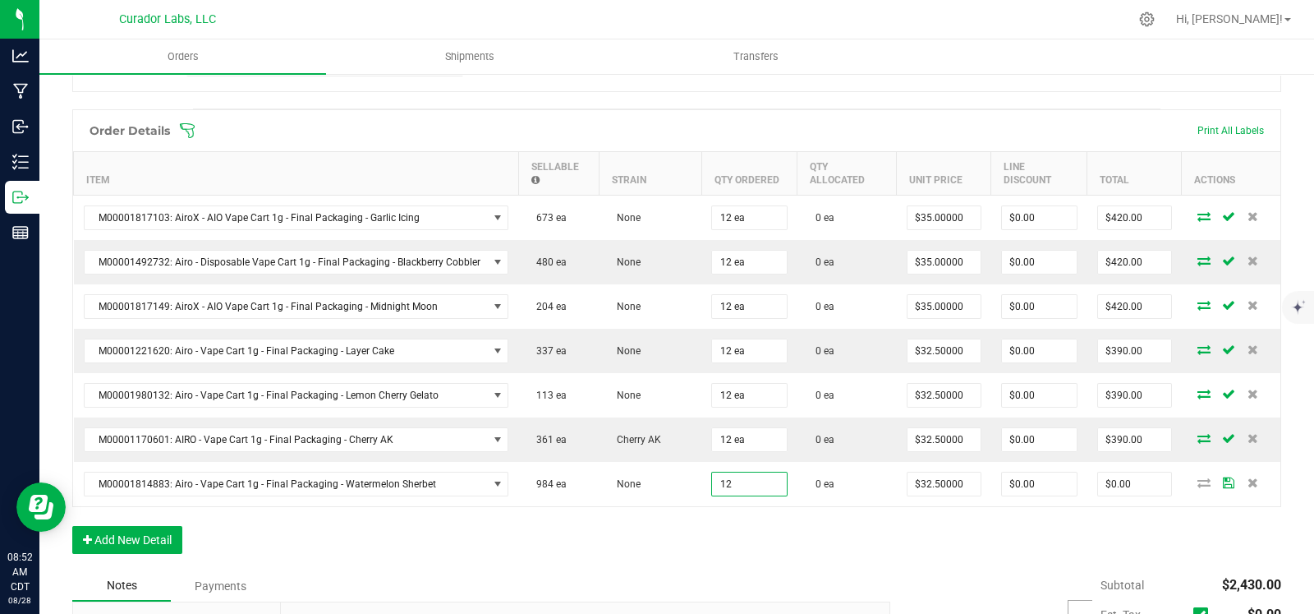
type input "12 ea"
type input "$390.00"
click at [675, 543] on div "Order Details Print All Labels Item Sellable Strain Qty Ordered Qty Allocated U…" at bounding box center [676, 339] width 1209 height 461
click at [168, 530] on button "Add New Detail" at bounding box center [127, 540] width 110 height 28
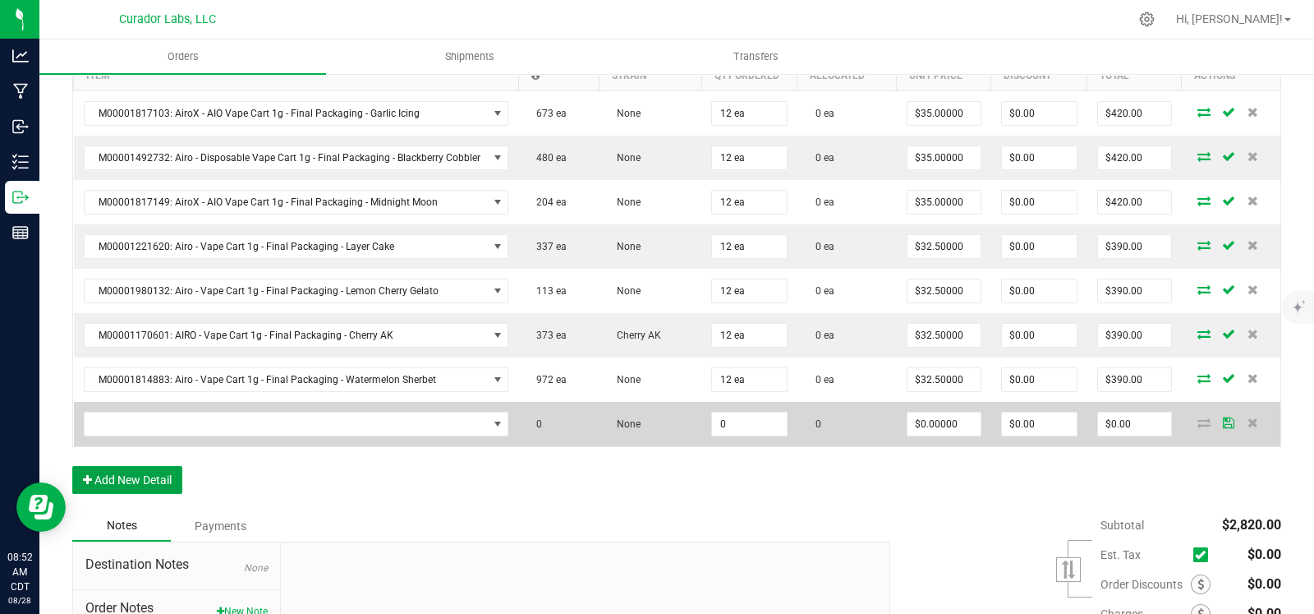
scroll to position [518, 0]
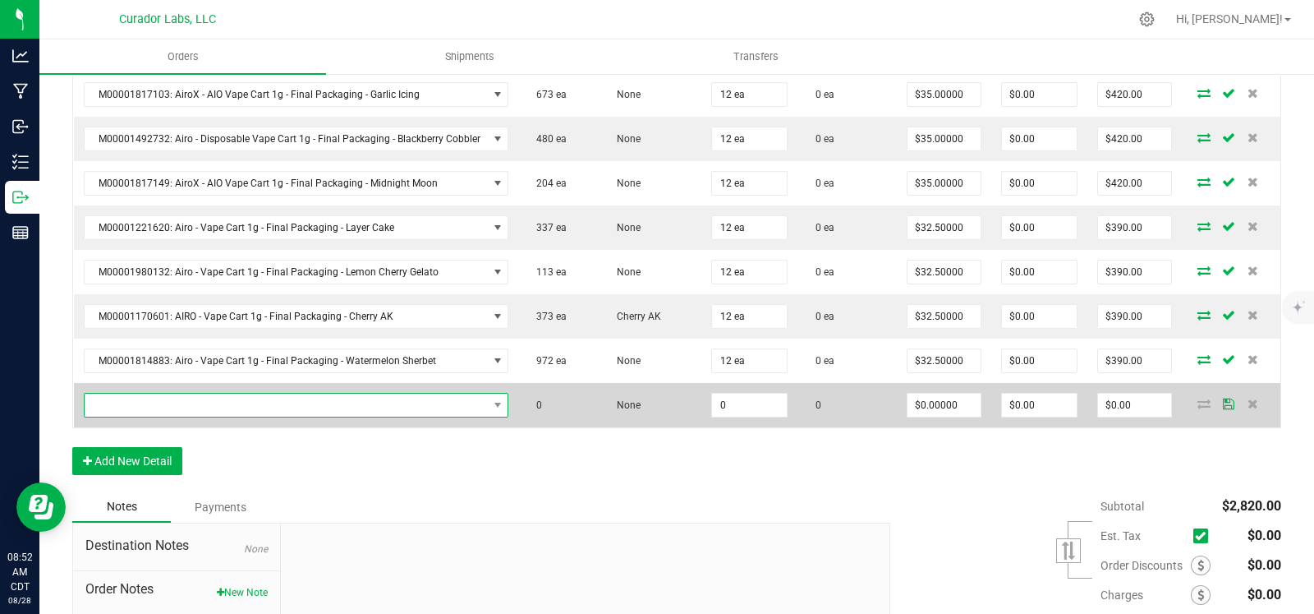
click at [337, 403] on span "NO DATA FOUND" at bounding box center [286, 405] width 403 height 23
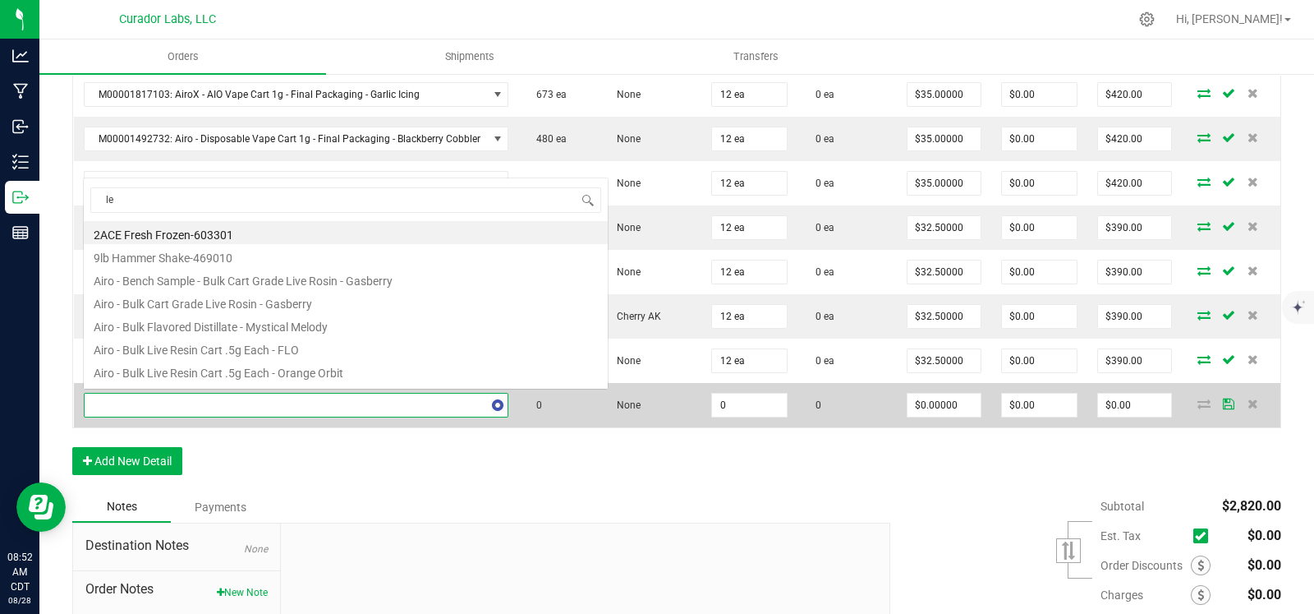
scroll to position [0, 0]
type input "lemon jack"
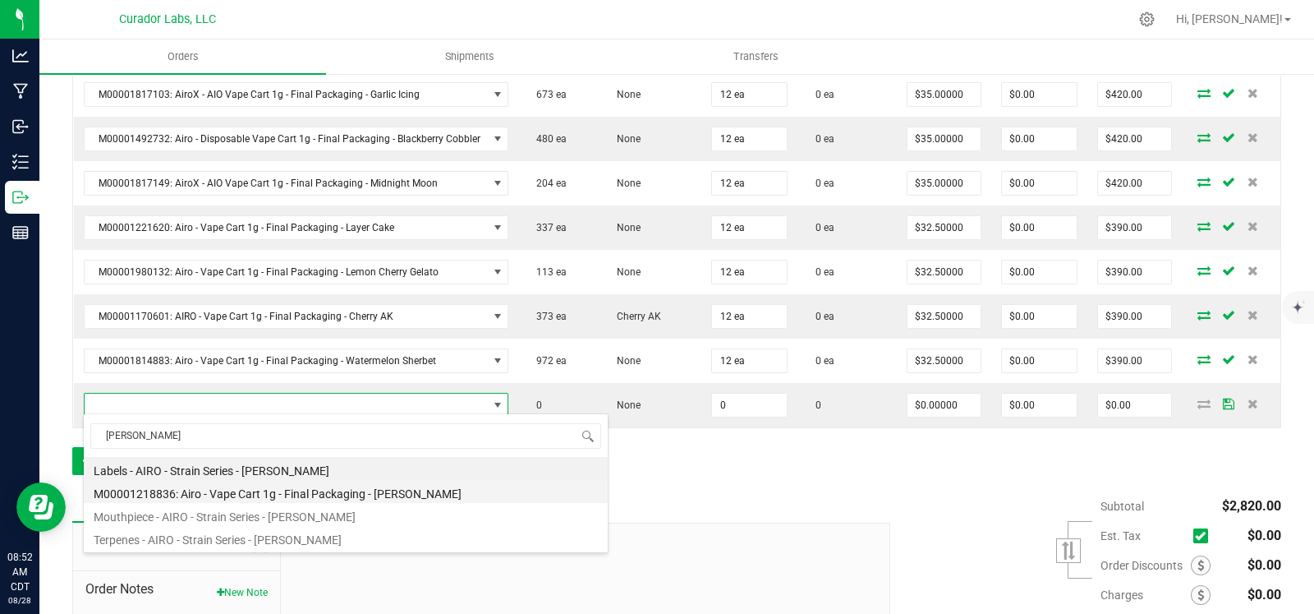
click at [326, 490] on li "M00001218836: Airo - Vape Cart 1g - Final Packaging - Lemon Jack" at bounding box center [346, 491] width 524 height 23
type input "0 ea"
type input "$32.50000"
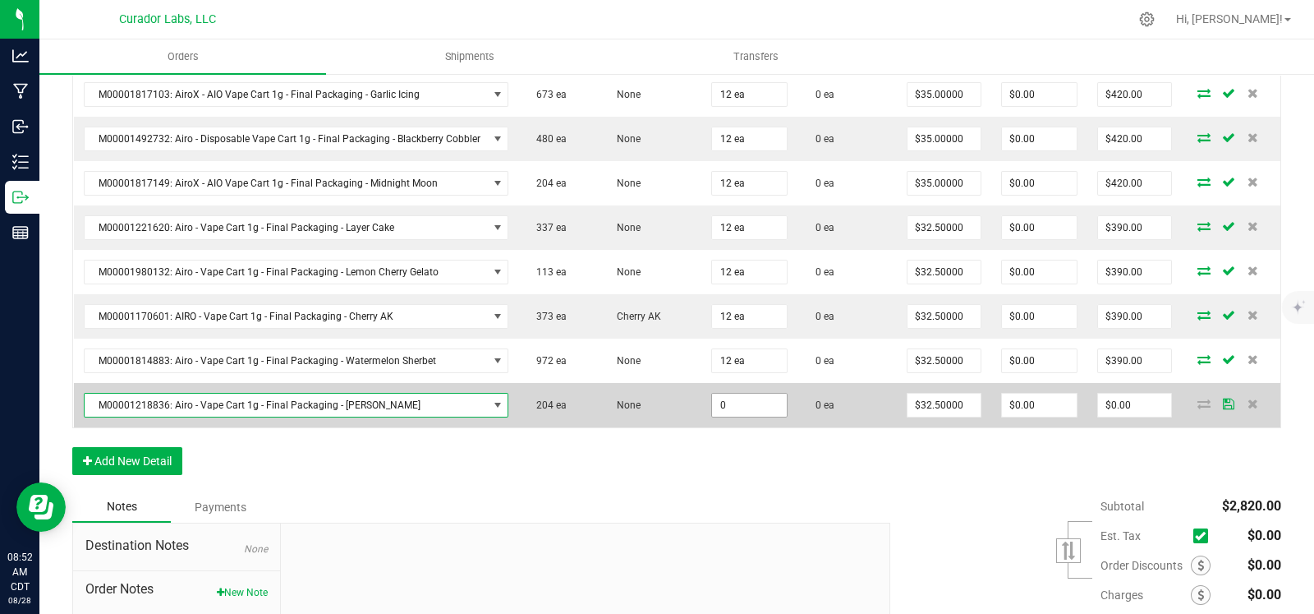
click at [751, 405] on input "0" at bounding box center [749, 405] width 75 height 23
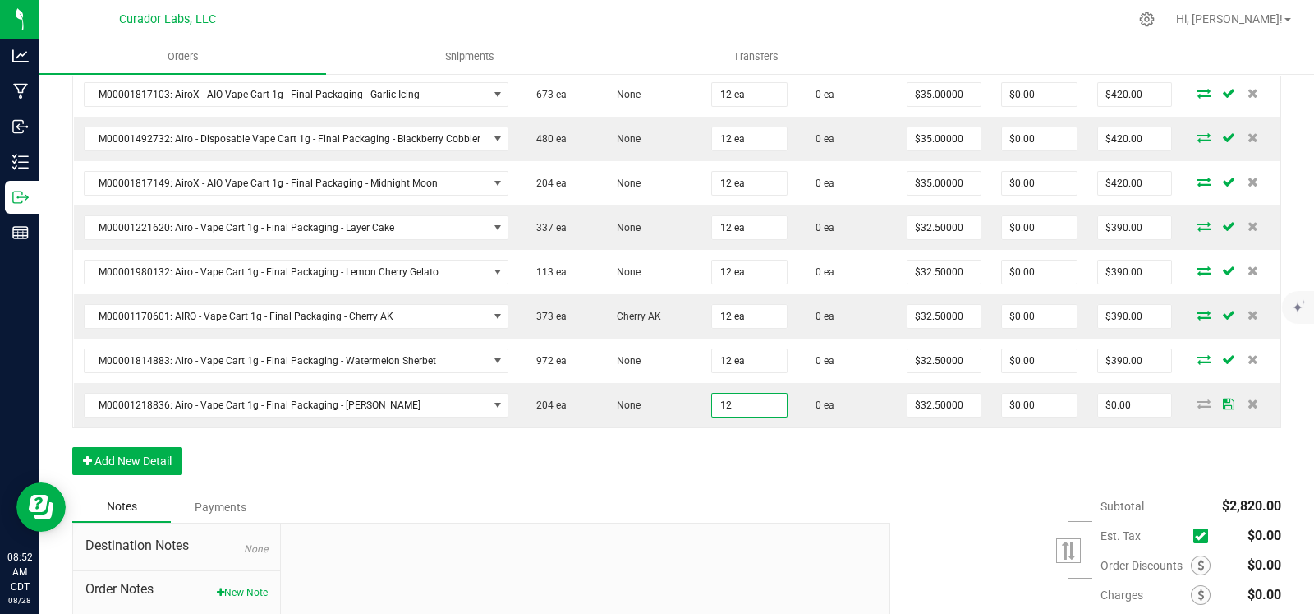
type input "12 ea"
type input "$390.00"
click at [589, 464] on div "Order Details Print All Labels Item Sellable Strain Qty Ordered Qty Allocated U…" at bounding box center [676, 238] width 1209 height 505
drag, startPoint x: 168, startPoint y: 449, endPoint x: 158, endPoint y: 449, distance: 9.9
click at [158, 449] on button "Add New Detail" at bounding box center [127, 461] width 110 height 28
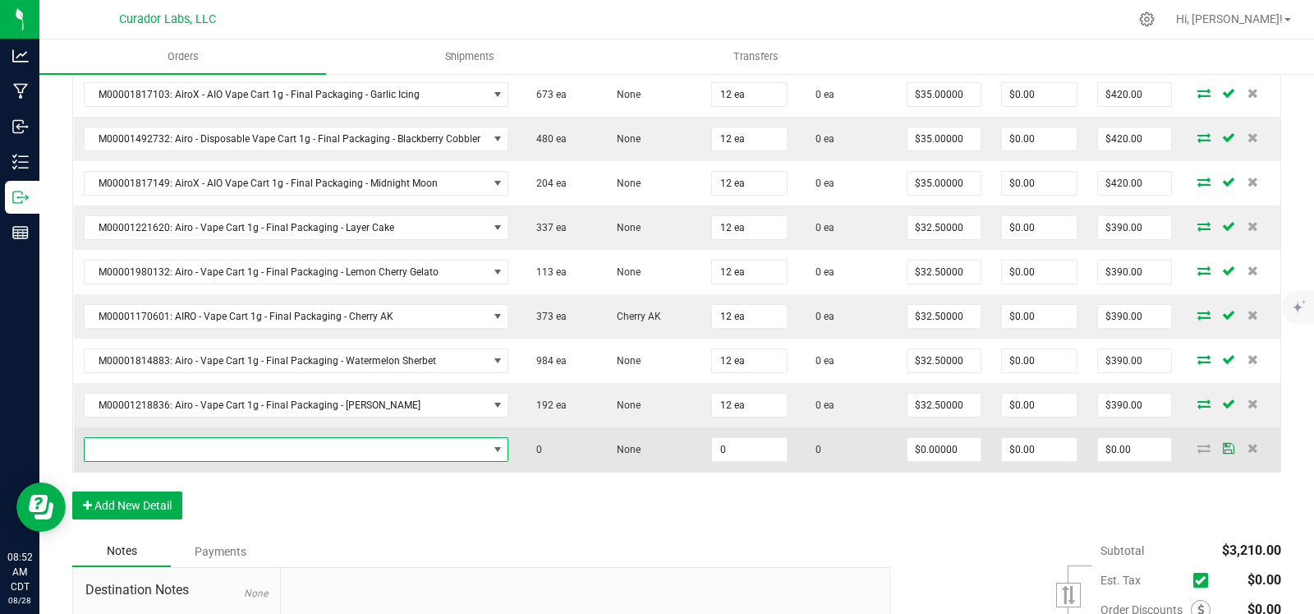
click at [148, 445] on span "NO DATA FOUND" at bounding box center [286, 449] width 403 height 23
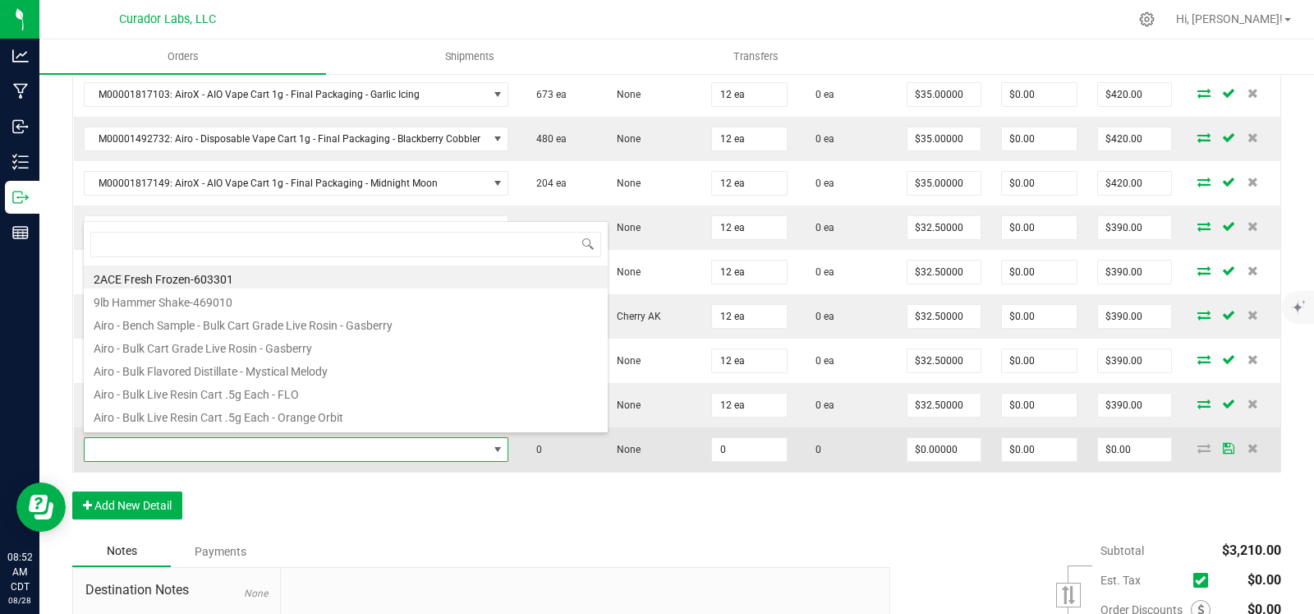
scroll to position [24, 417]
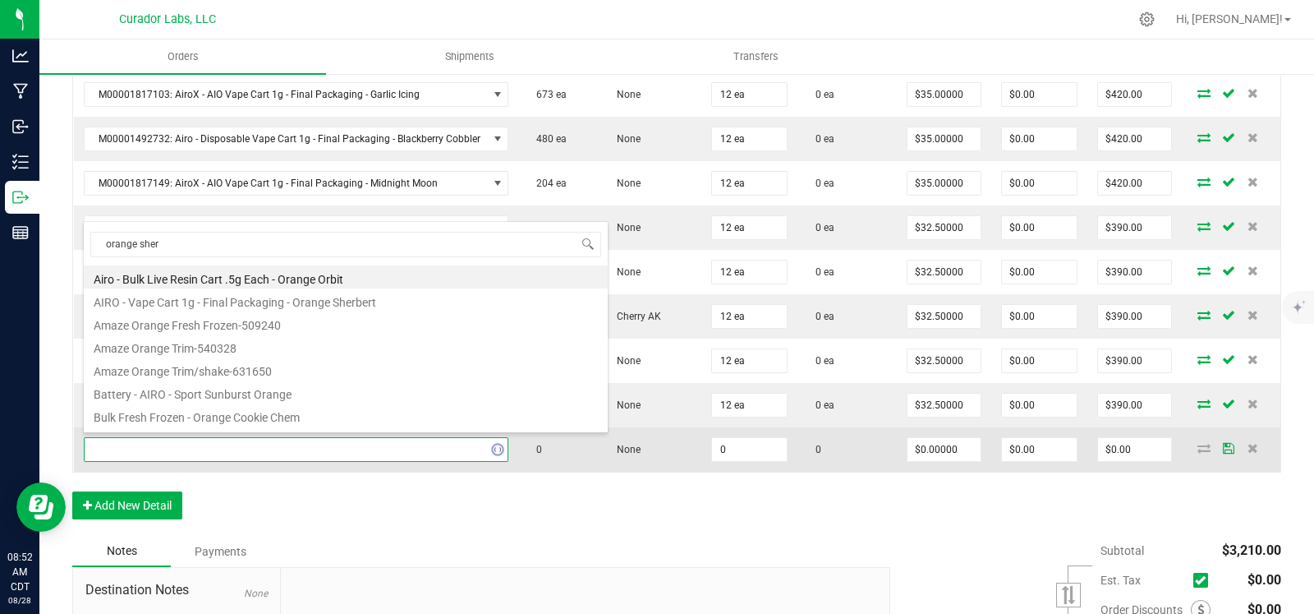
type input "orange sherb"
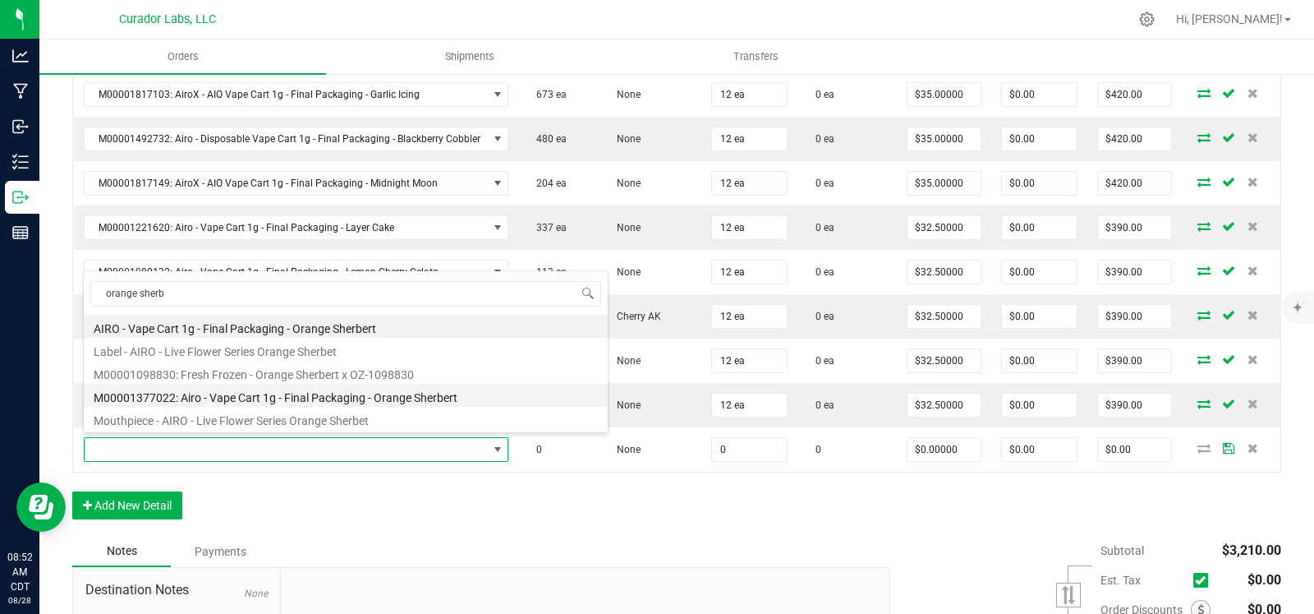
click at [403, 394] on li "M00001377022: Airo - Vape Cart 1g - Final Packaging - Orange Sherbert" at bounding box center [346, 395] width 524 height 23
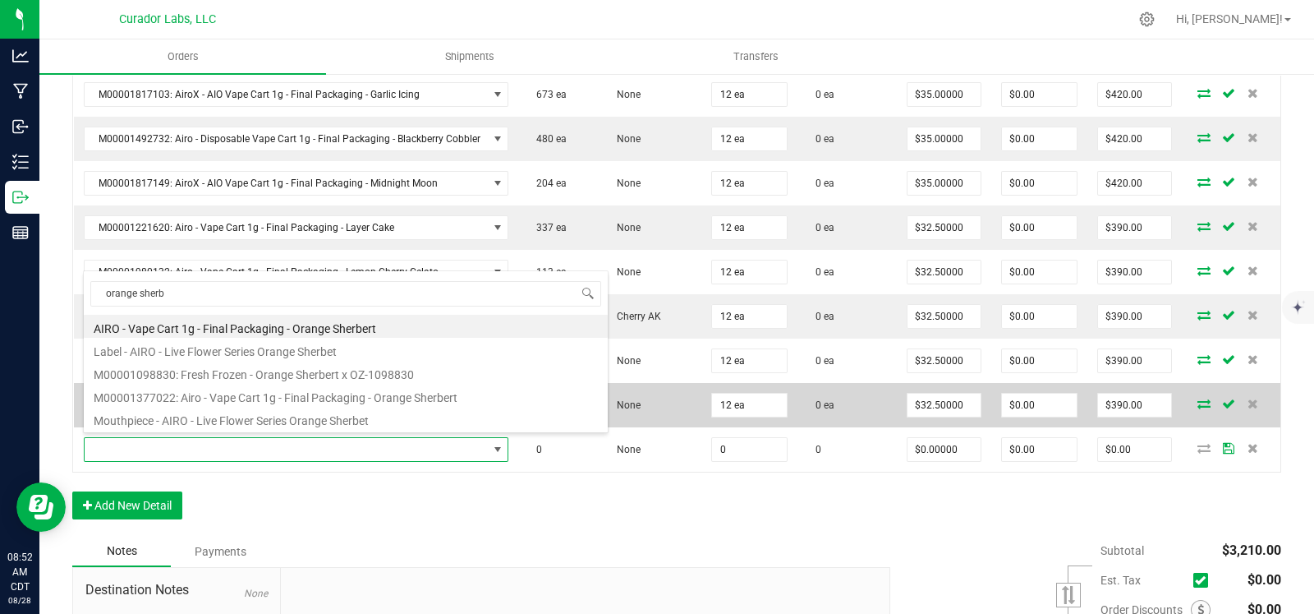
type input "0 ea"
type input "$30.00000"
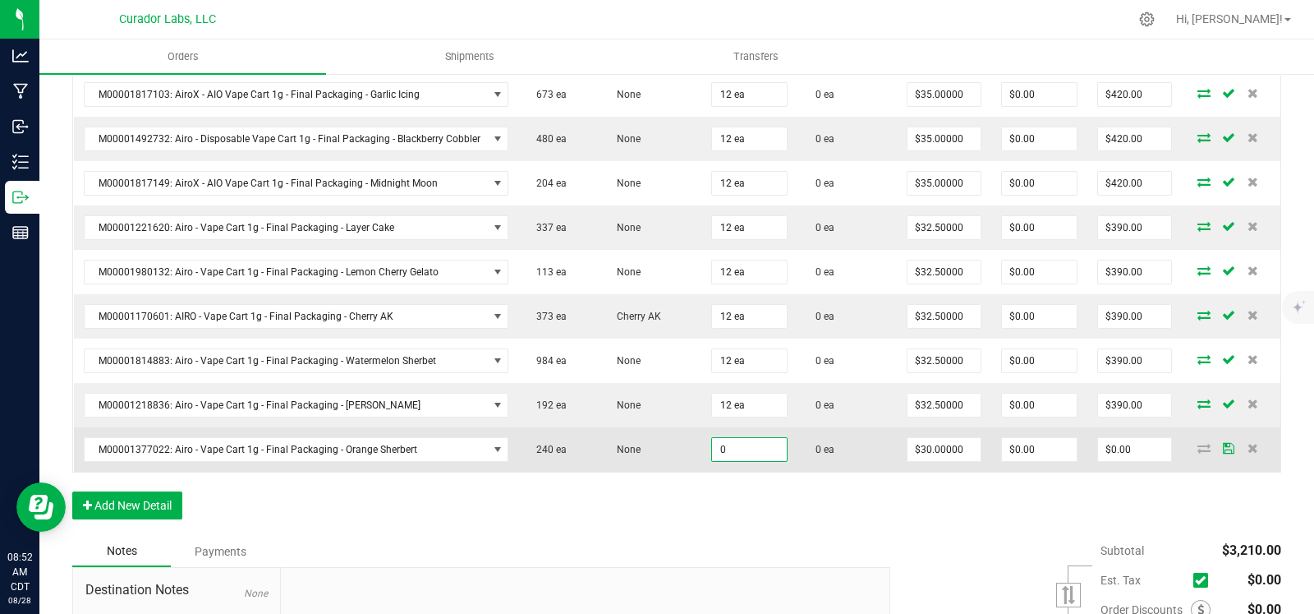
click at [728, 441] on input "0" at bounding box center [749, 449] width 75 height 23
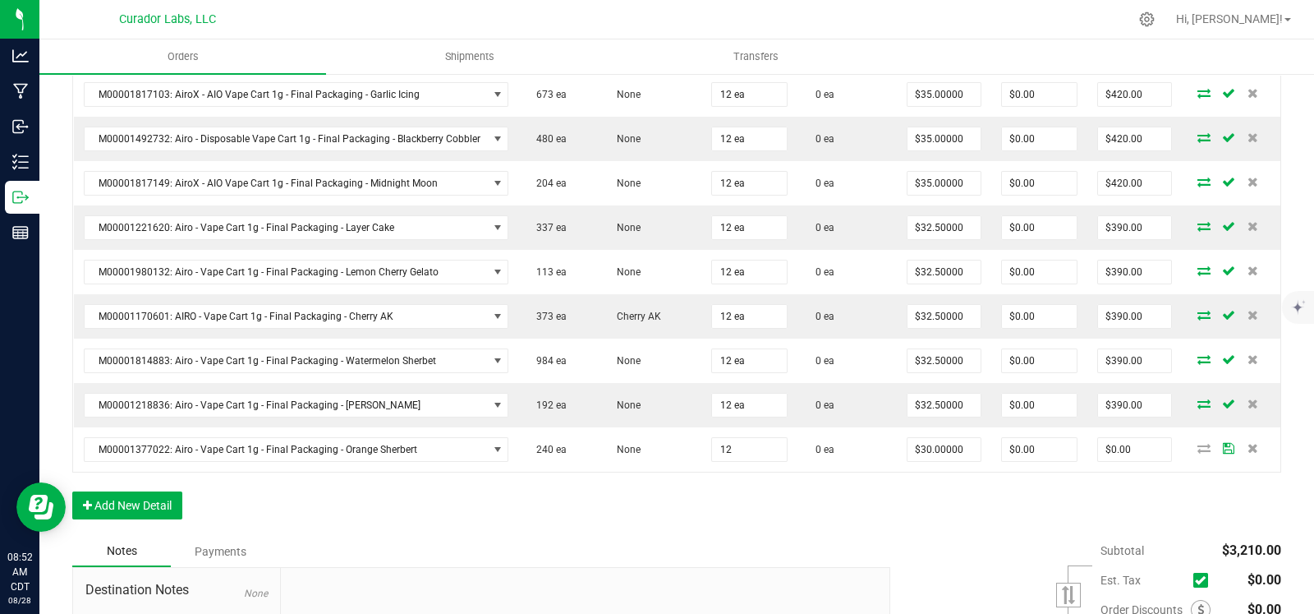
type input "12 ea"
type input "$360.00"
click at [654, 482] on div "Order Details Print All Labels Item Sellable Strain Qty Ordered Qty Allocated U…" at bounding box center [676, 261] width 1209 height 550
click at [159, 491] on button "Add New Detail" at bounding box center [127, 505] width 110 height 28
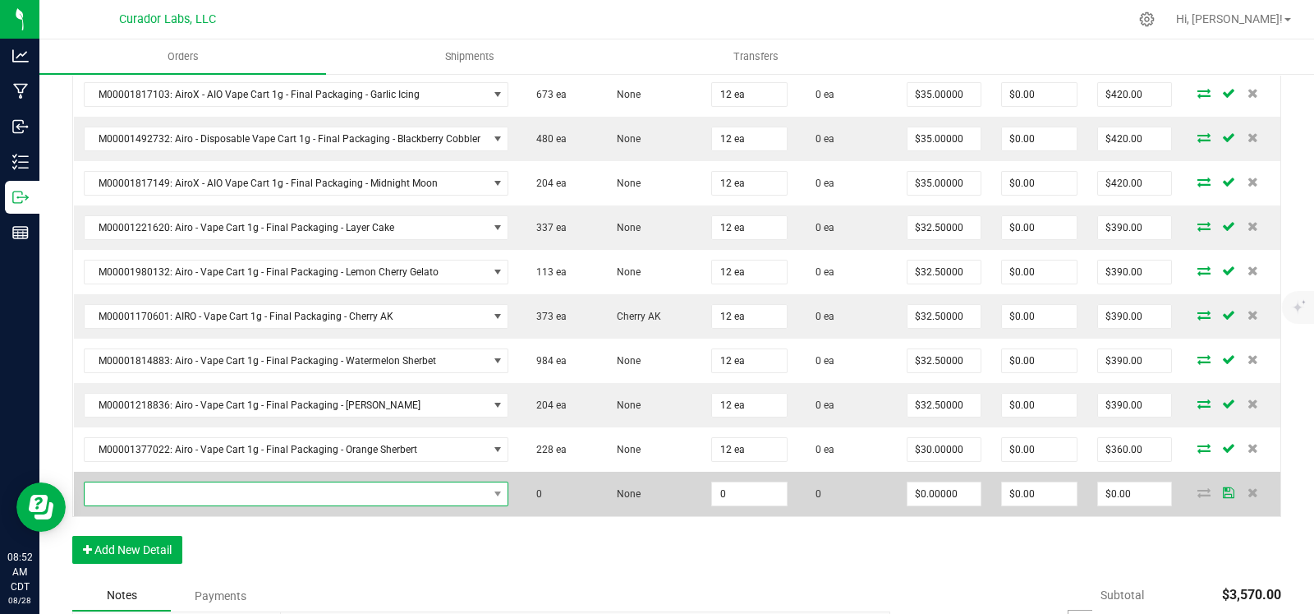
click at [182, 482] on span "NO DATA FOUND" at bounding box center [286, 493] width 403 height 23
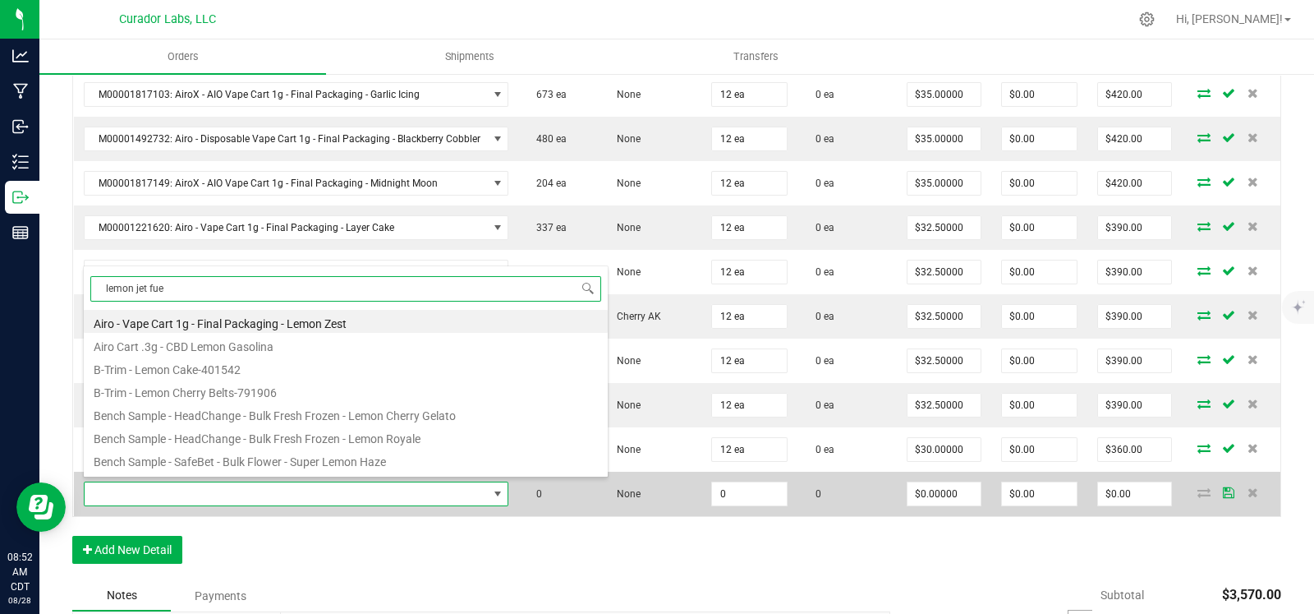
type input "lemon jet fuel"
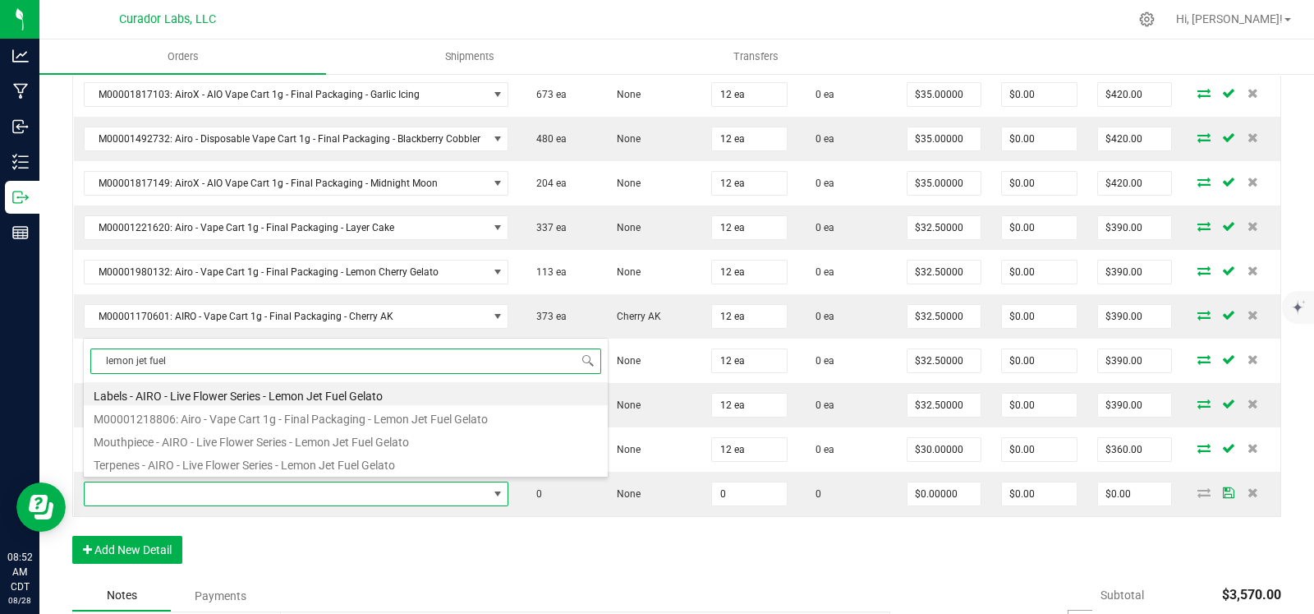
click at [276, 421] on li "M00001218806: Airo - Vape Cart 1g - Final Packaging - Lemon Jet Fuel Gelato" at bounding box center [346, 416] width 524 height 23
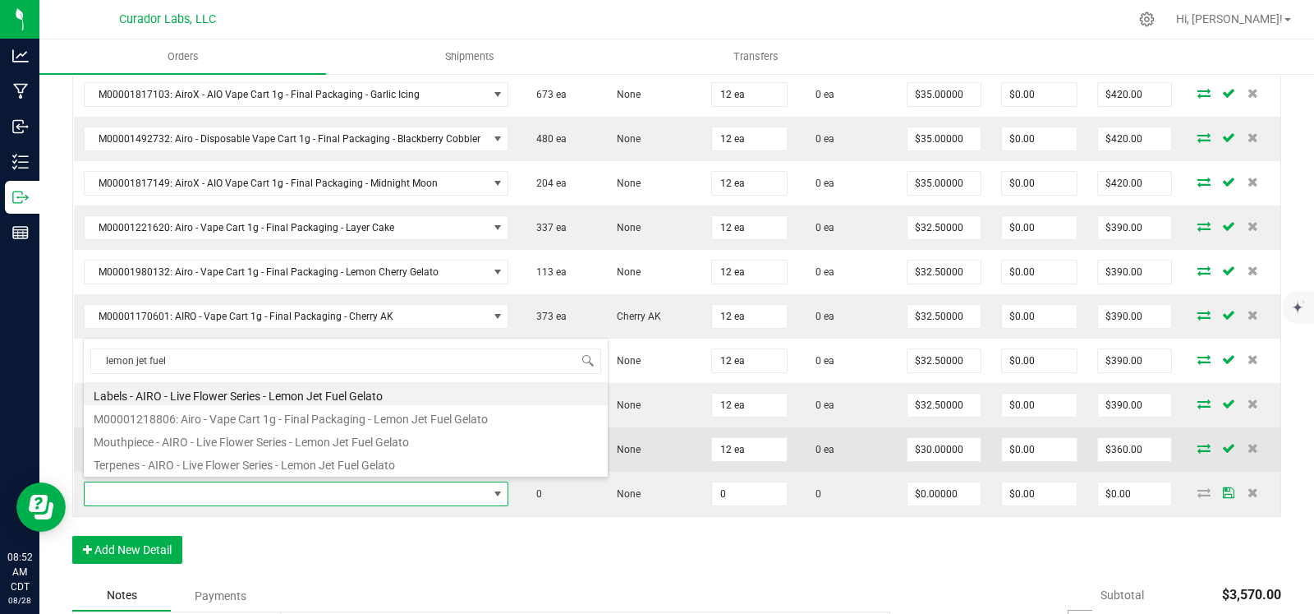
type input "0 ea"
type input "$30.00000"
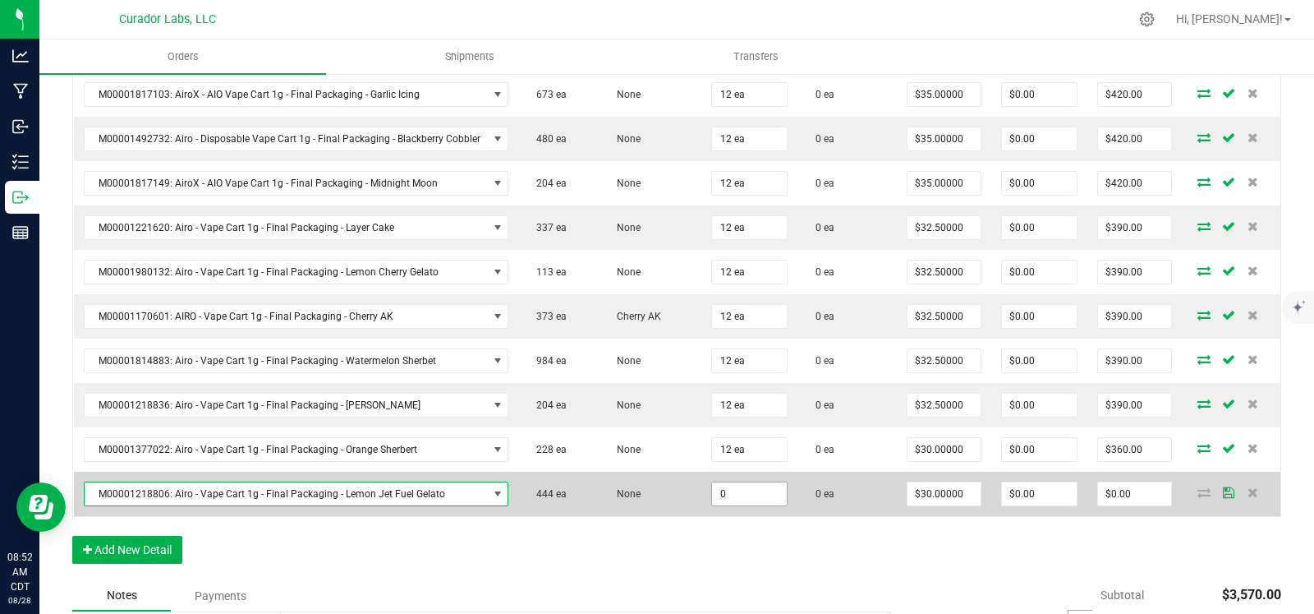
click at [746, 490] on input "0" at bounding box center [749, 493] width 75 height 23
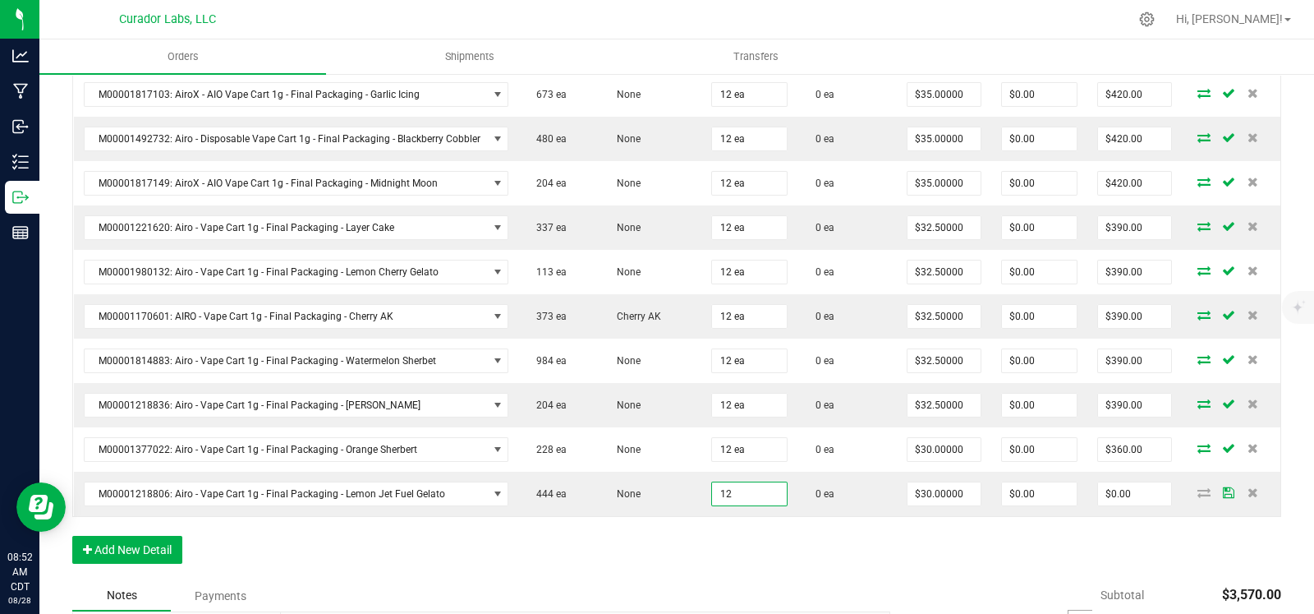
type input "12 ea"
type input "$360.00"
click at [624, 547] on div "Order Details Print All Labels Item Sellable Strain Qty Ordered Qty Allocated U…" at bounding box center [676, 283] width 1209 height 594
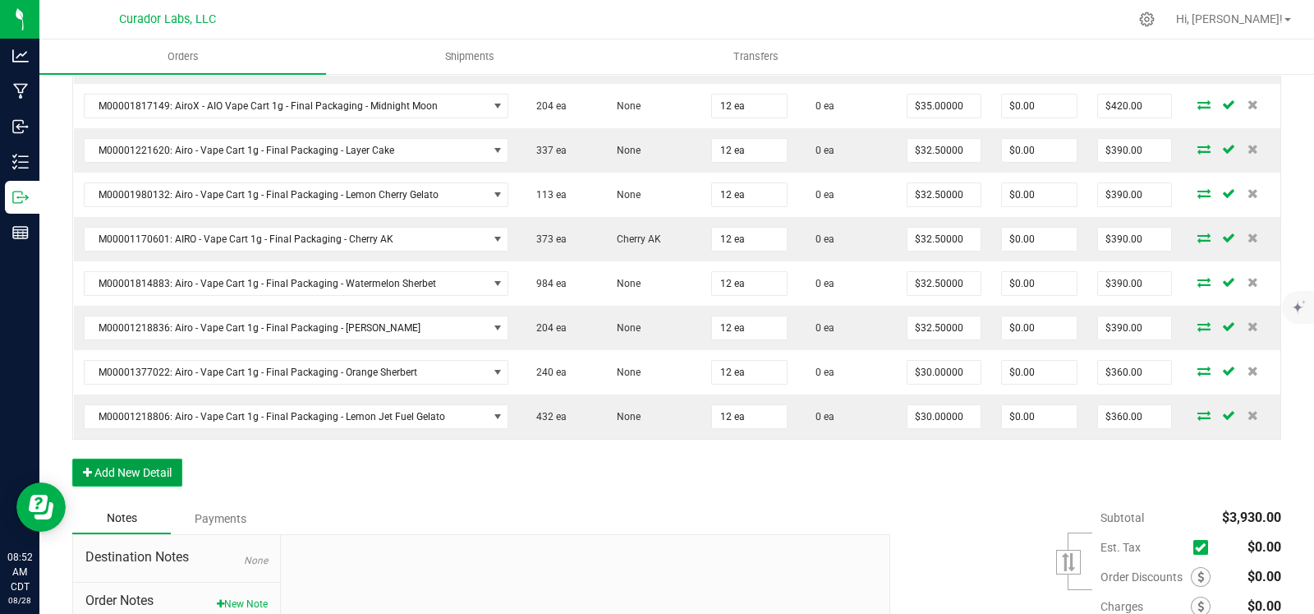
click at [152, 462] on button "Add New Detail" at bounding box center [127, 472] width 110 height 28
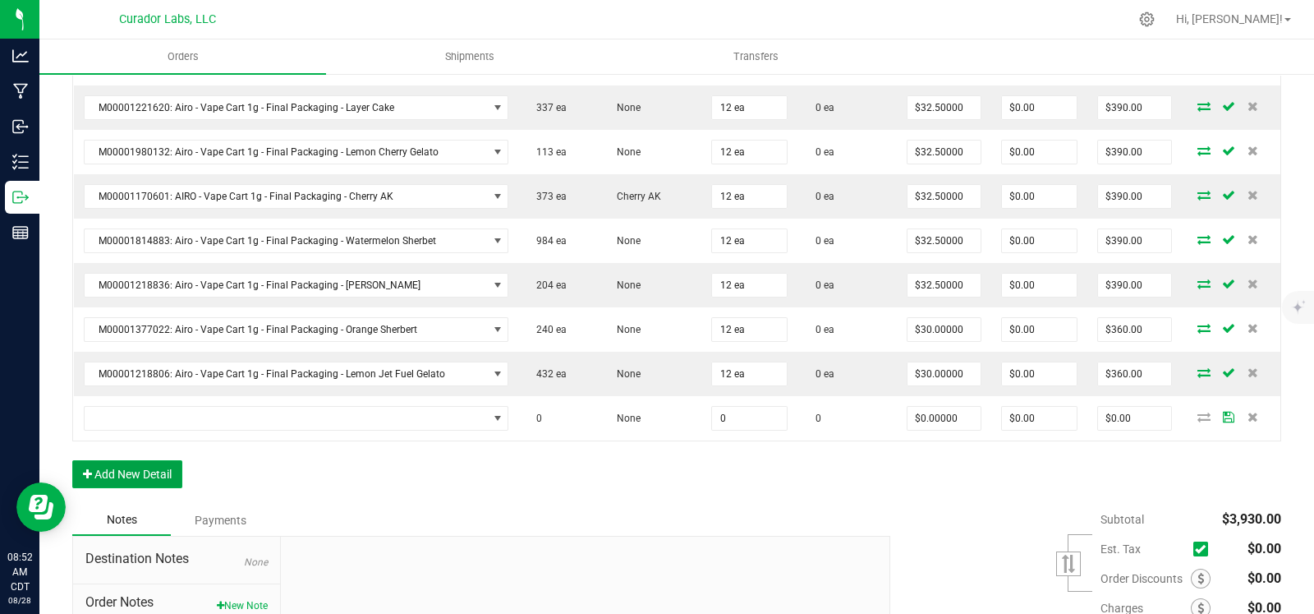
scroll to position [651, 0]
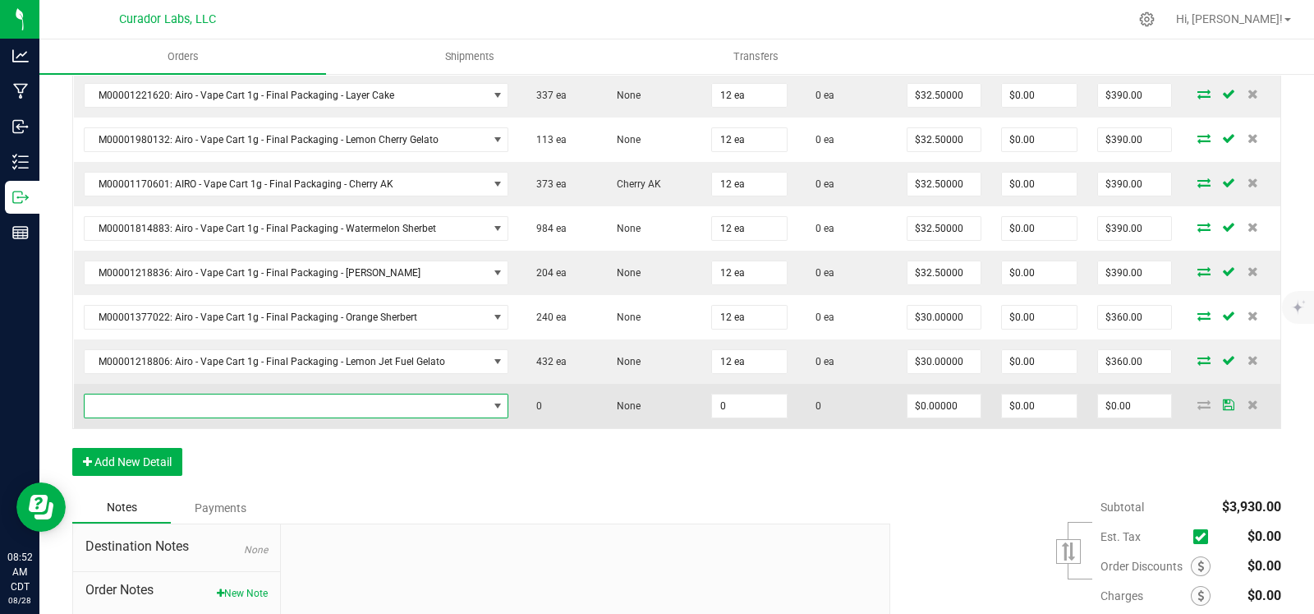
click at [236, 395] on span "NO DATA FOUND" at bounding box center [286, 405] width 403 height 23
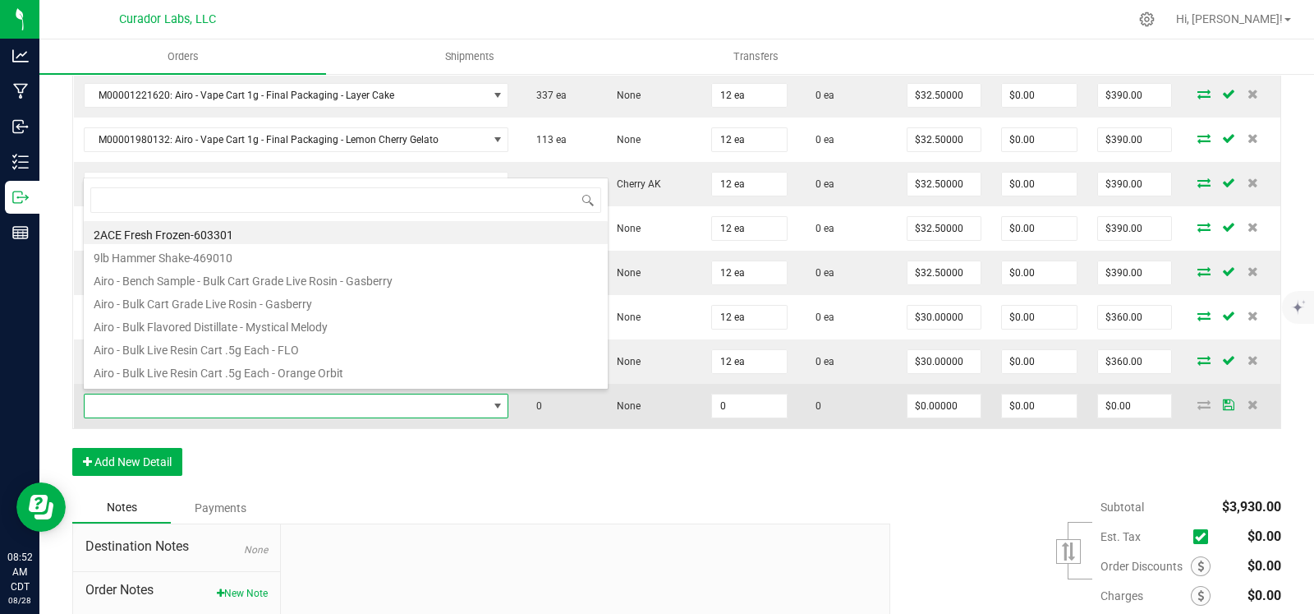
scroll to position [24, 417]
type input "arctic"
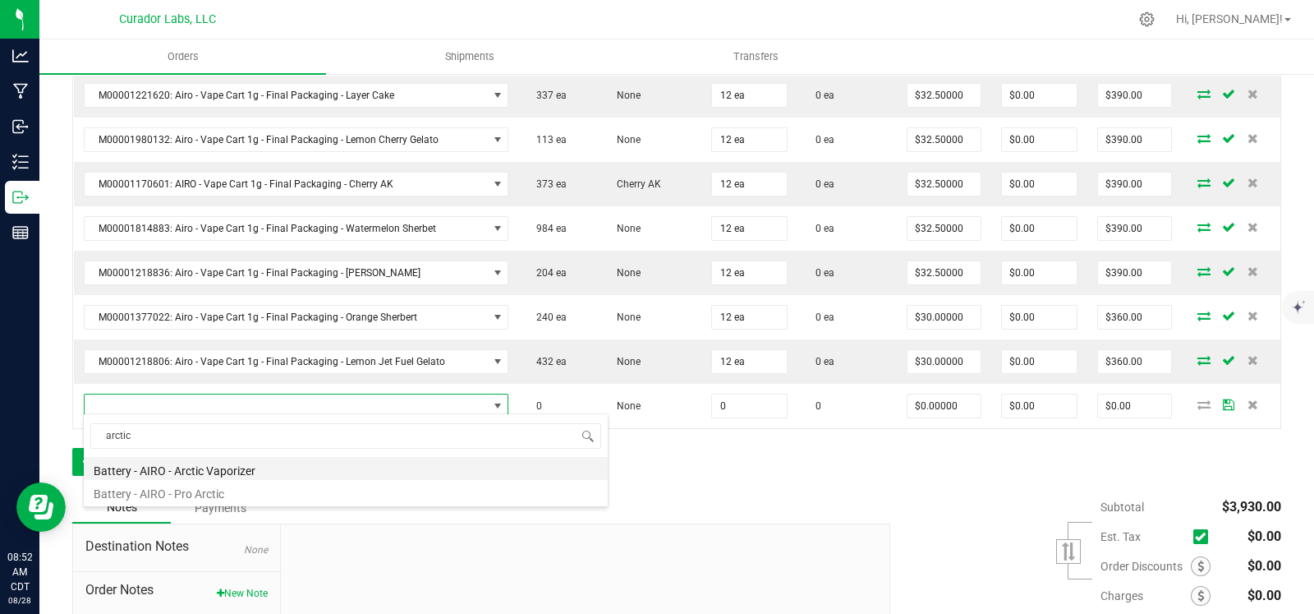
click at [254, 475] on li "Battery - AIRO - Arctic Vaporizer" at bounding box center [346, 468] width 524 height 23
type input "0 ea"
type input "$15.00000"
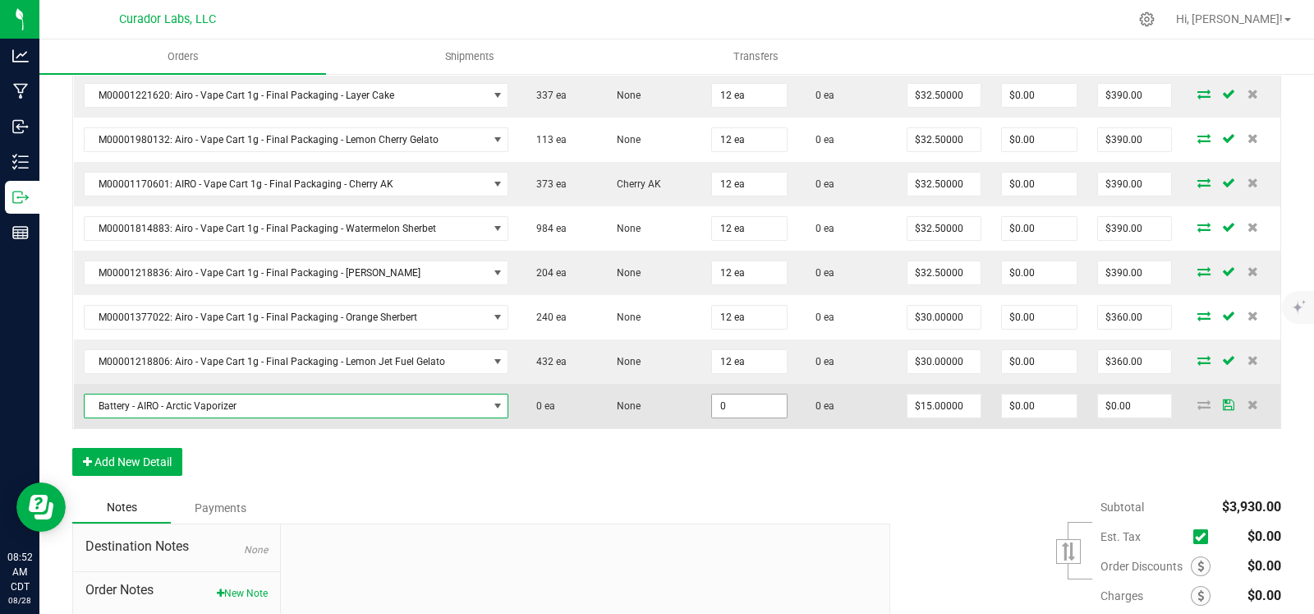
click at [753, 398] on input "0" at bounding box center [749, 405] width 75 height 23
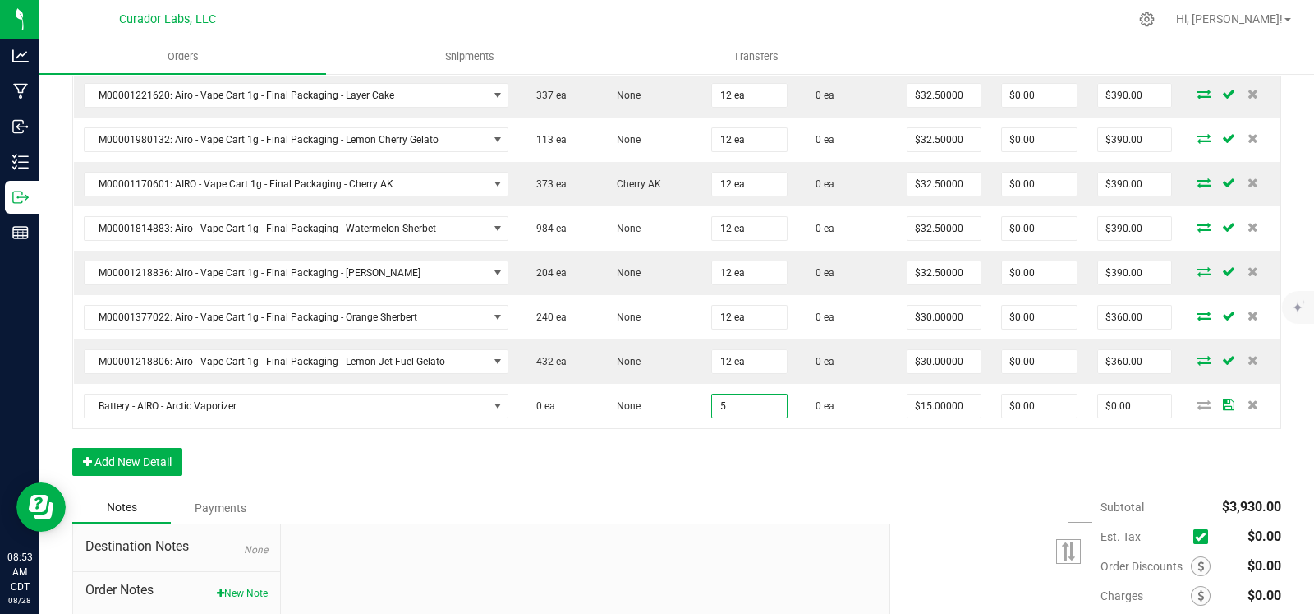
type input "5 ea"
type input "$75.00"
click at [608, 477] on div "Order Details Print All Labels Item Sellable Strain Qty Ordered Qty Allocated U…" at bounding box center [676, 173] width 1209 height 638
click at [163, 461] on button "Add New Detail" at bounding box center [127, 462] width 110 height 28
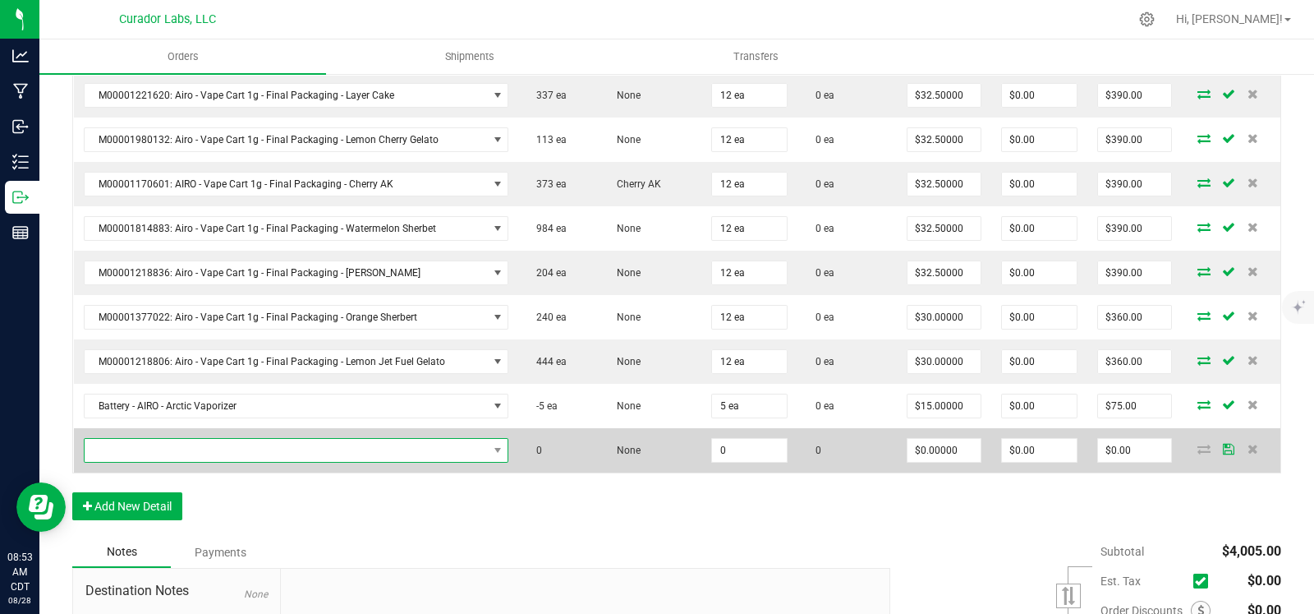
click at [181, 450] on span "NO DATA FOUND" at bounding box center [286, 450] width 403 height 23
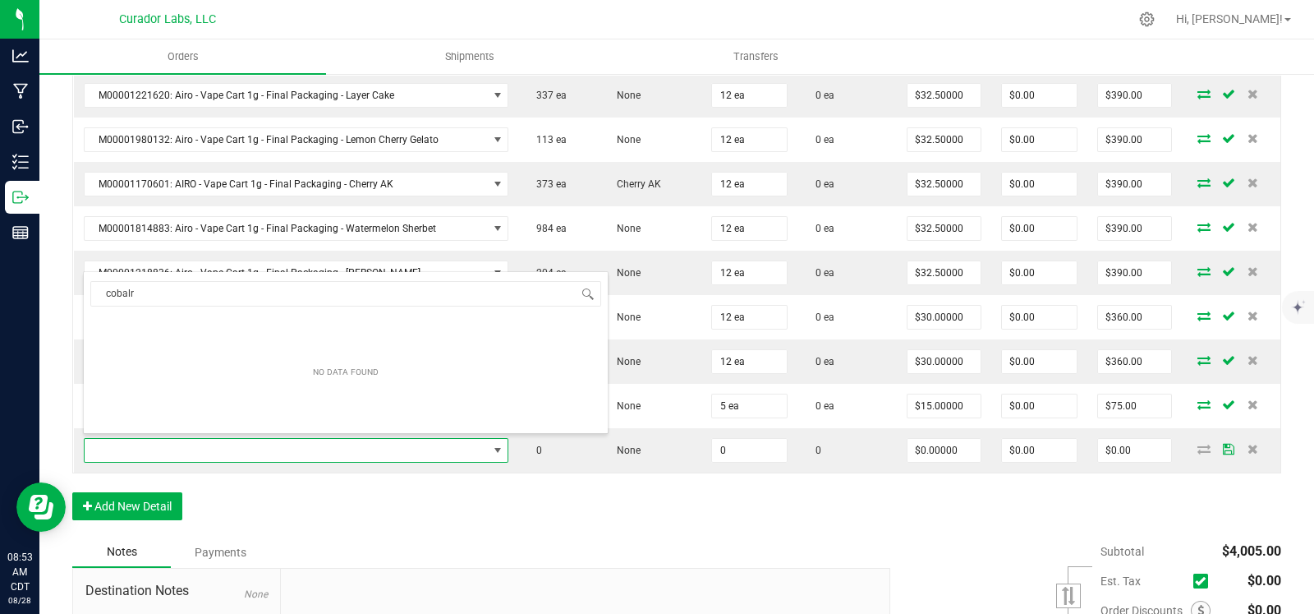
drag, startPoint x: 219, startPoint y: 285, endPoint x: 70, endPoint y: 292, distance: 148.8
click at [70, 292] on body "Analytics Manufacturing Inbound Inventory Outbound Reports 08:53 AM CDT 08/28/2…" at bounding box center [657, 307] width 1314 height 614
type input "cobalt"
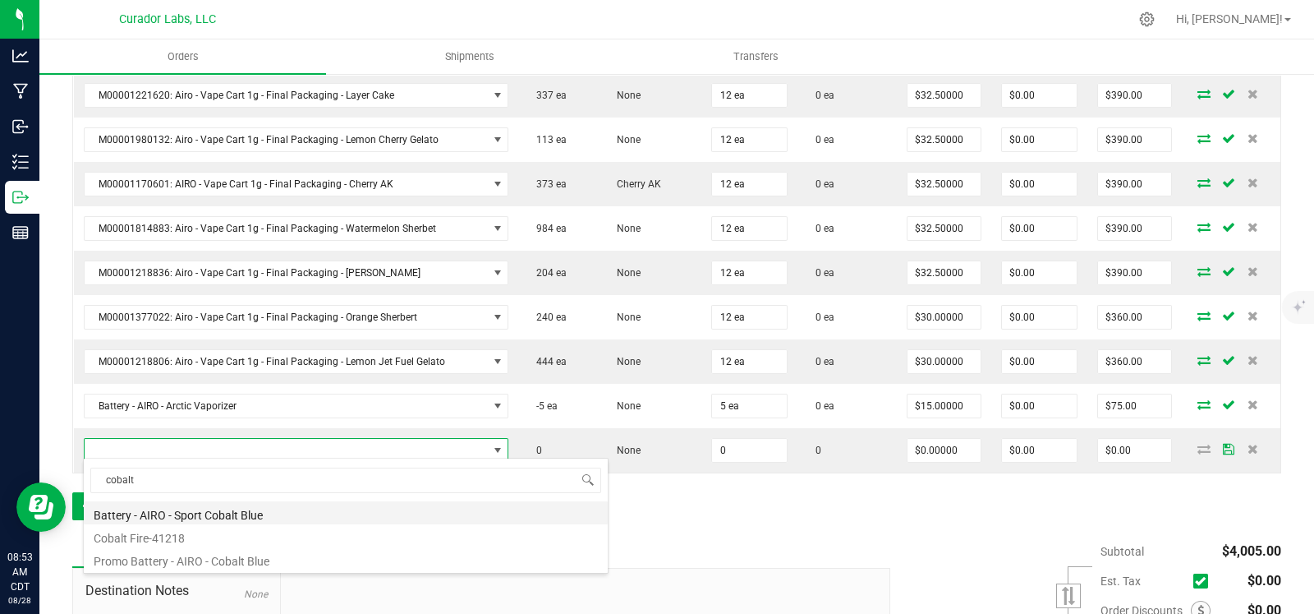
click at [251, 508] on li "Battery - AIRO - Sport Cobalt Blue" at bounding box center [346, 512] width 524 height 23
type input "0 ea"
type input "$10.00000"
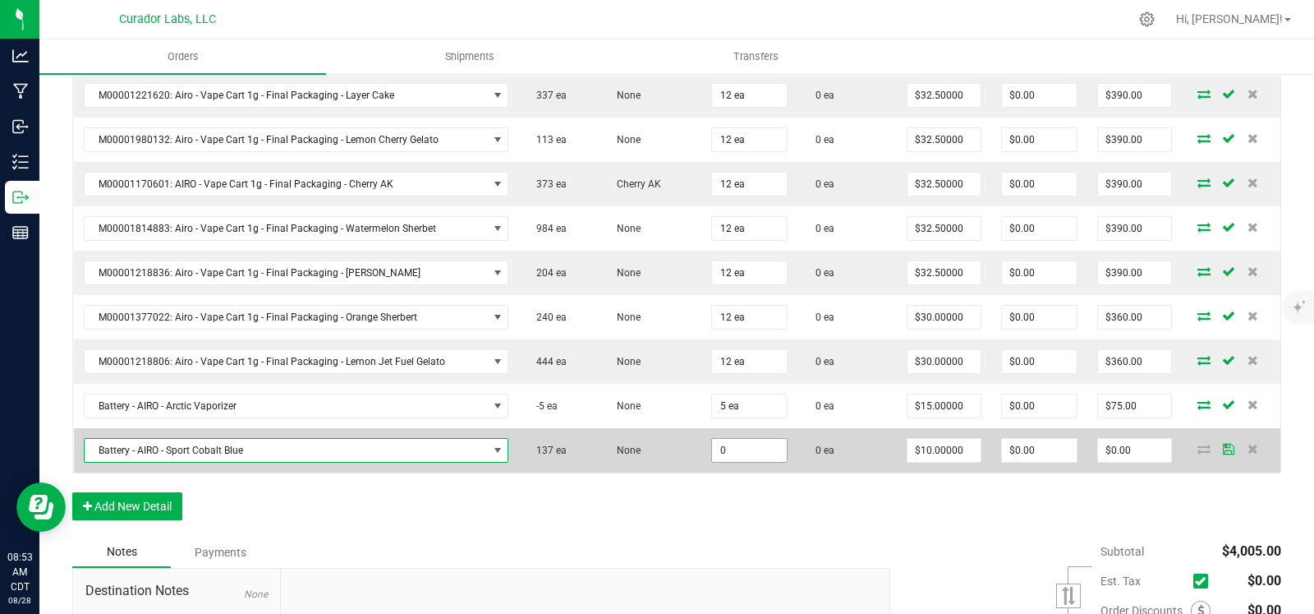
click at [745, 441] on input "0" at bounding box center [749, 450] width 75 height 23
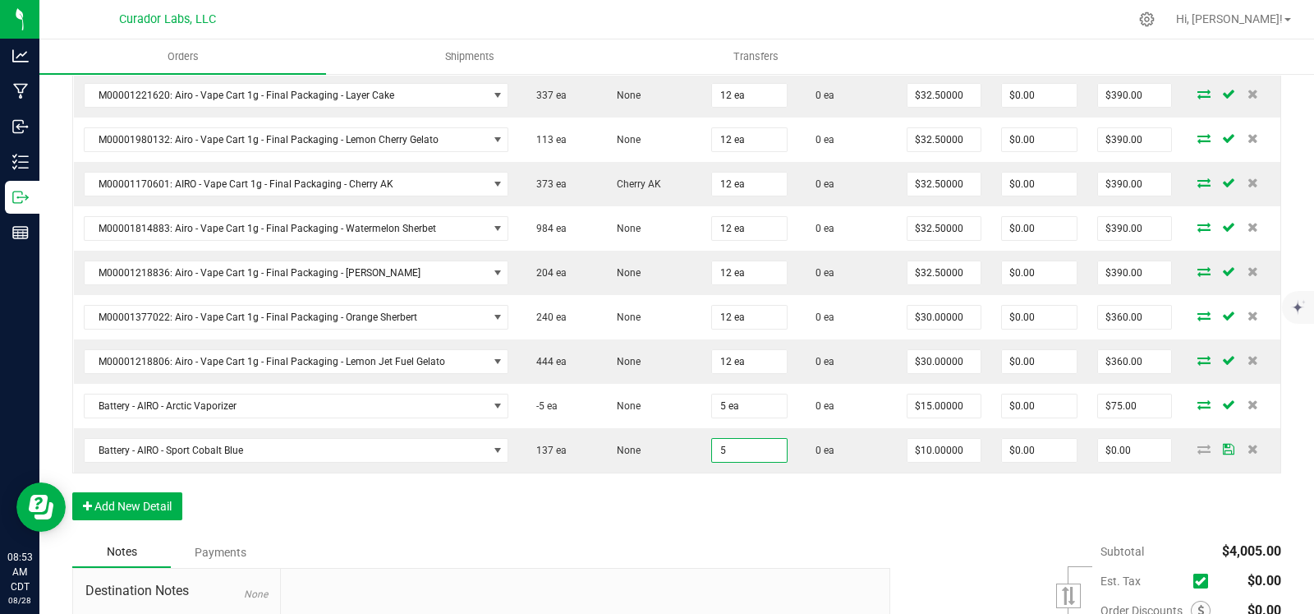
type input "5 ea"
type input "$50.00"
drag, startPoint x: 664, startPoint y: 499, endPoint x: 177, endPoint y: 499, distance: 487.2
click at [645, 499] on div "Order Details Print All Labels Item Sellable Strain Qty Ordered Qty Allocated U…" at bounding box center [676, 195] width 1209 height 683
click at [133, 500] on button "Add New Detail" at bounding box center [127, 506] width 110 height 28
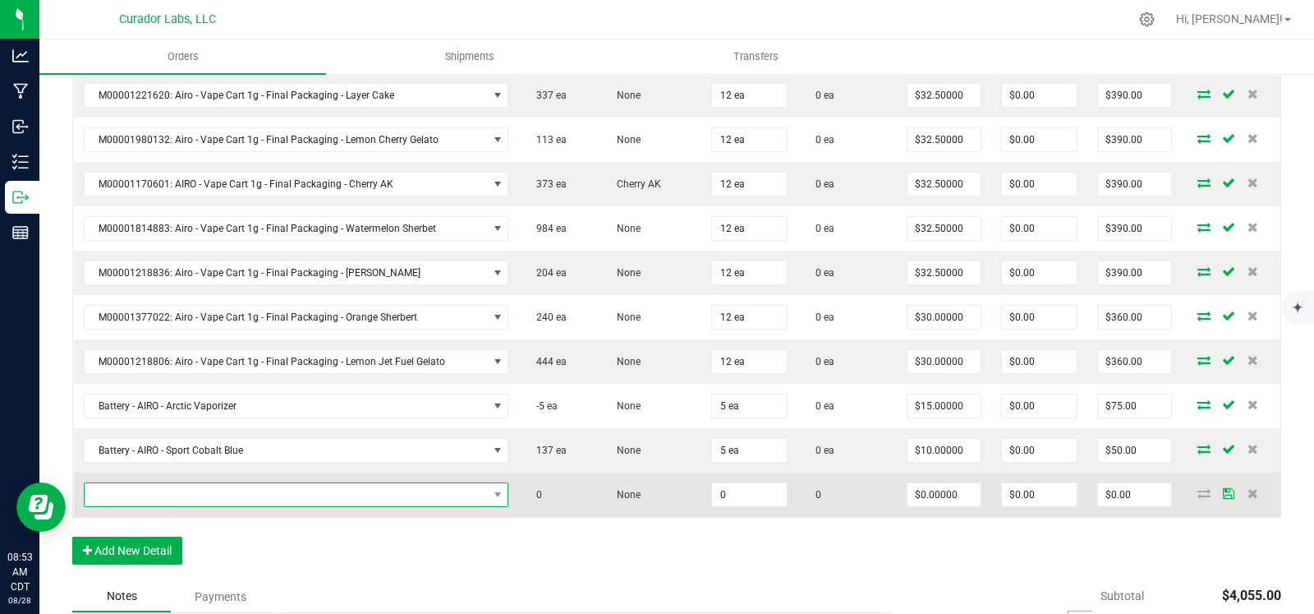
click at [181, 496] on span "NO DATA FOUND" at bounding box center [286, 494] width 403 height 23
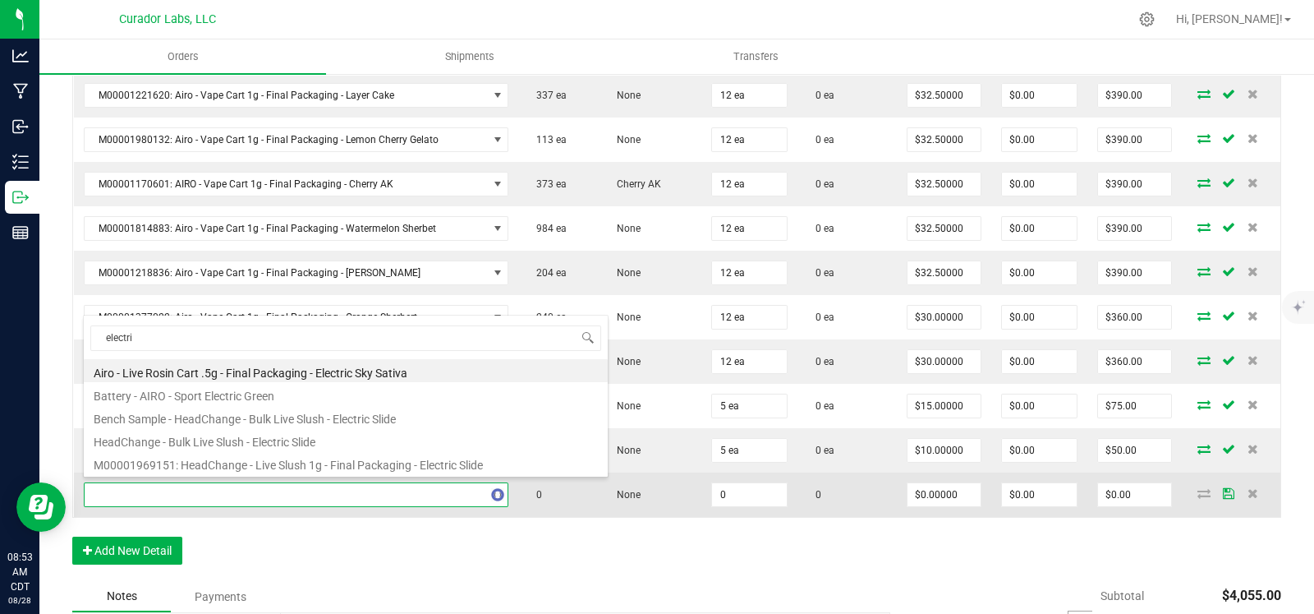
type input "electric"
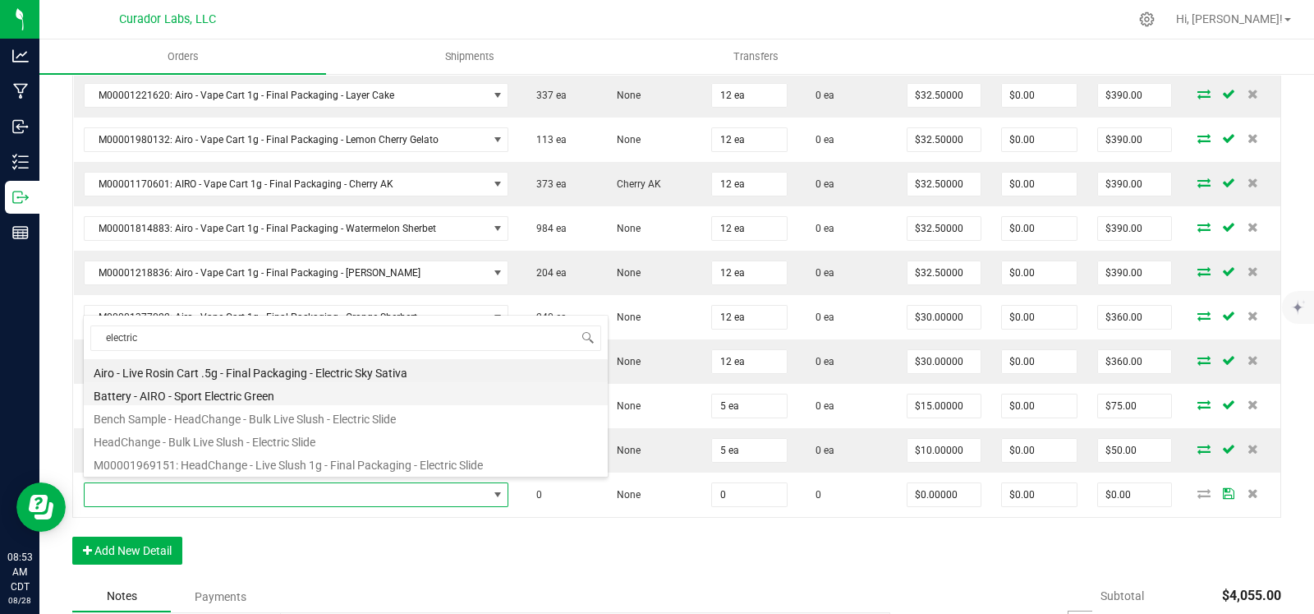
click at [317, 393] on li "Battery - AIRO - Sport Electric Green" at bounding box center [346, 393] width 524 height 23
type input "0 ea"
type input "$10.00000"
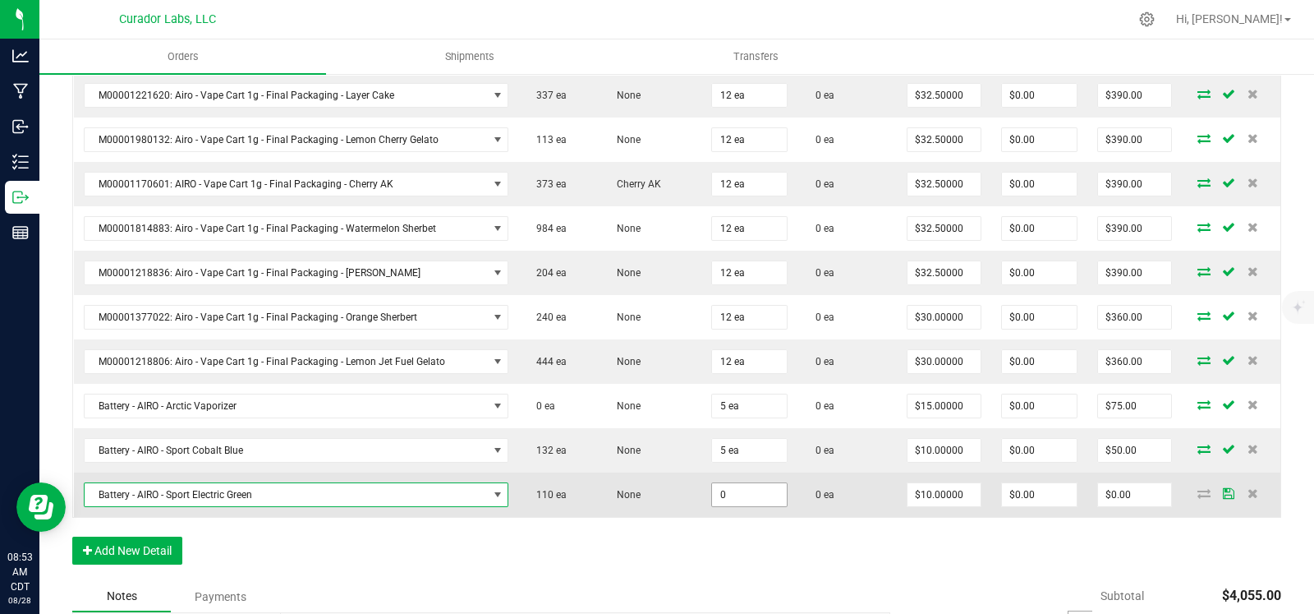
click at [731, 486] on input "0" at bounding box center [749, 494] width 75 height 23
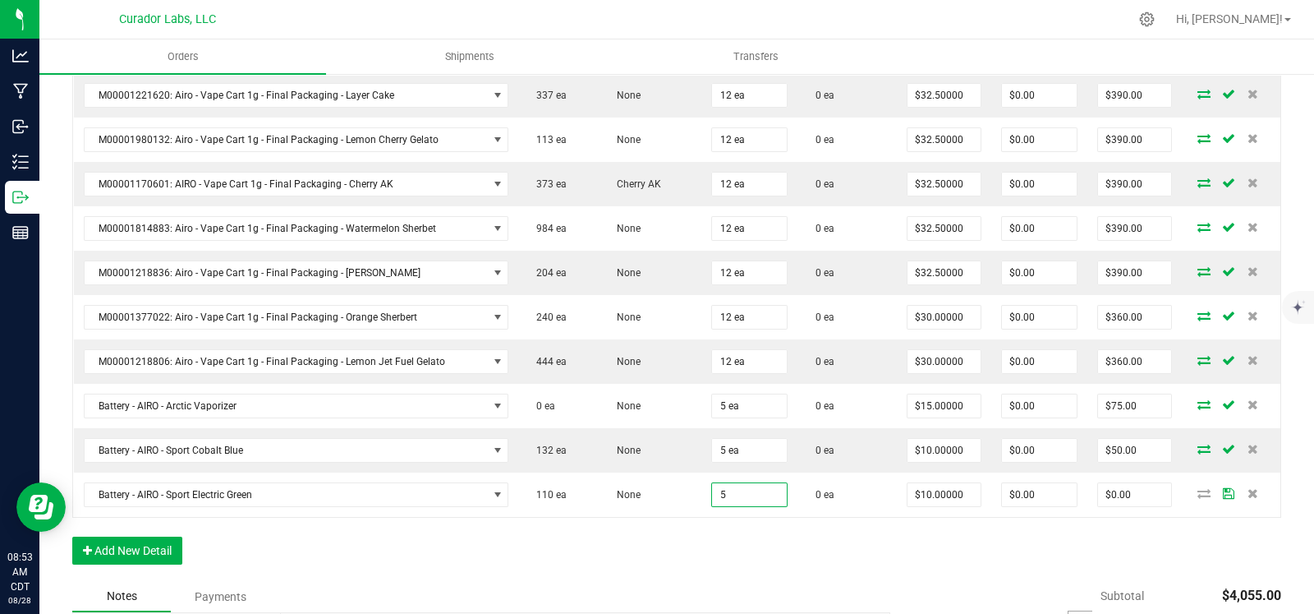
type input "5 ea"
type input "$50.00"
click at [653, 548] on div "Order Details Print All Labels Item Sellable Strain Qty Ordered Qty Allocated U…" at bounding box center [676, 217] width 1209 height 727
click at [148, 542] on button "Add New Detail" at bounding box center [127, 550] width 110 height 28
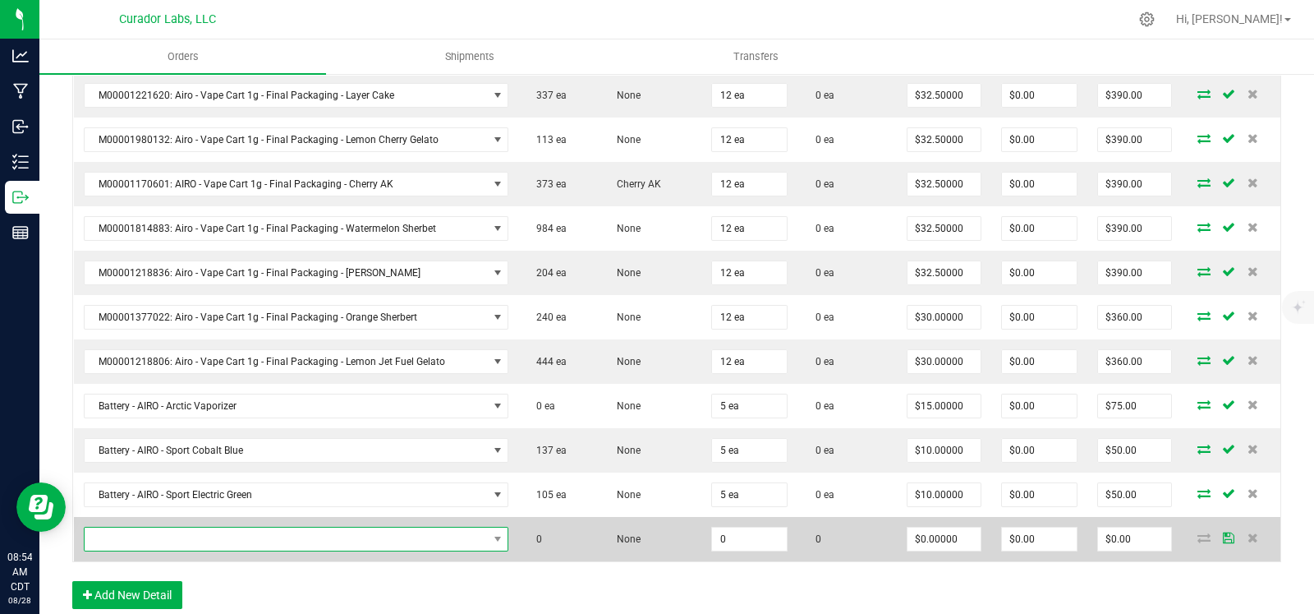
click at [152, 536] on span "NO DATA FOUND" at bounding box center [286, 538] width 403 height 23
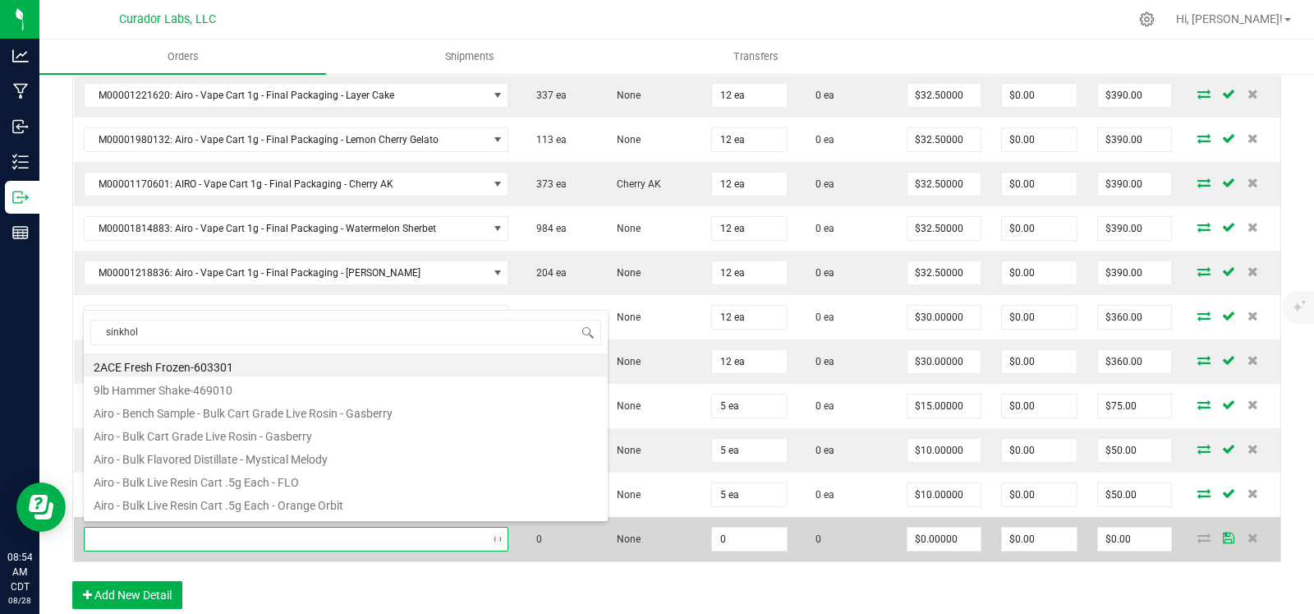
type input "sinkhole"
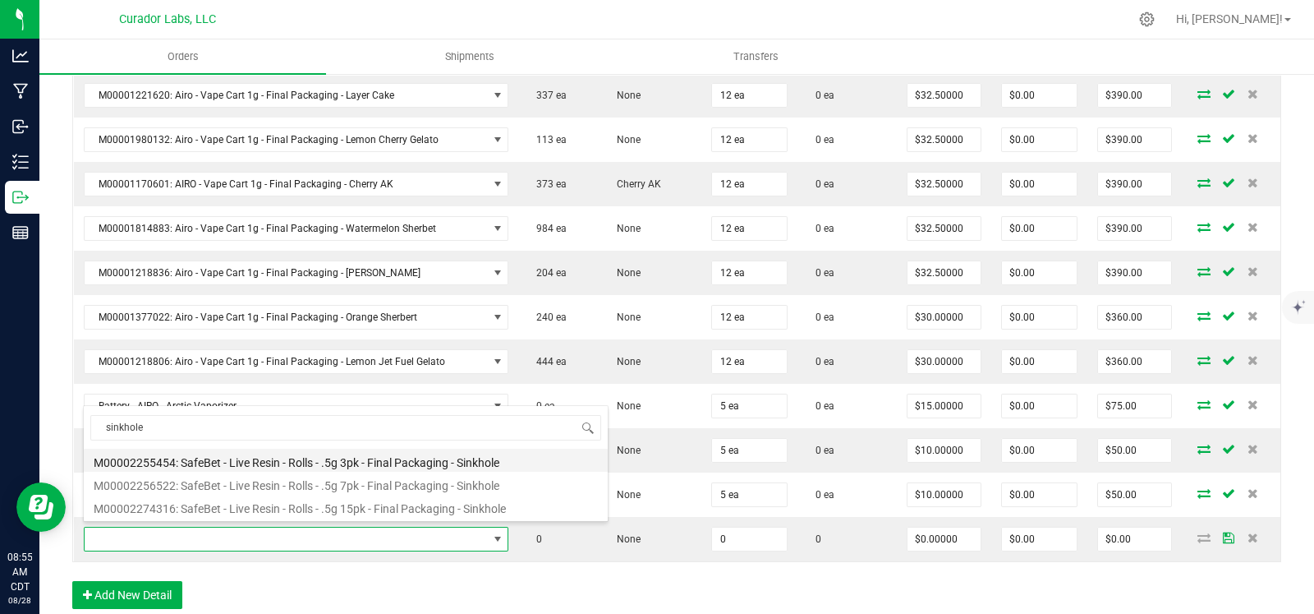
click at [304, 456] on li "M00002255454: SafeBet - Live Resin - Rolls - .5g 3pk - Final Packaging - Sinkho…" at bounding box center [346, 460] width 524 height 23
type input "0 ea"
type input "$14.00000"
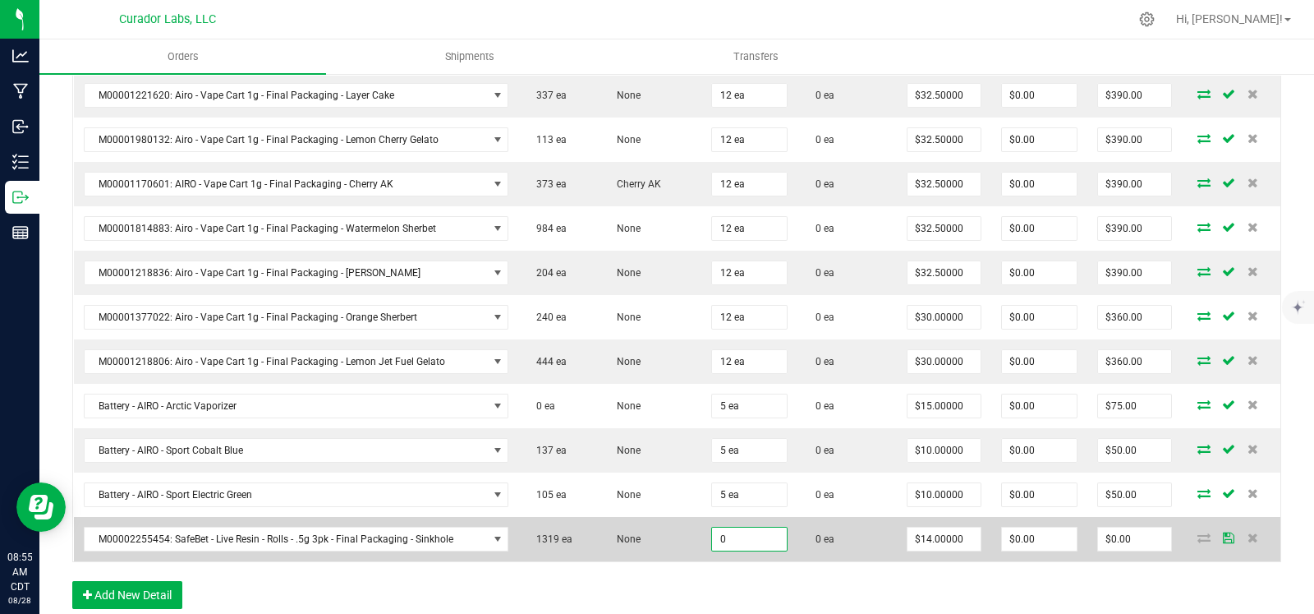
click at [733, 540] on input "0" at bounding box center [749, 538] width 75 height 23
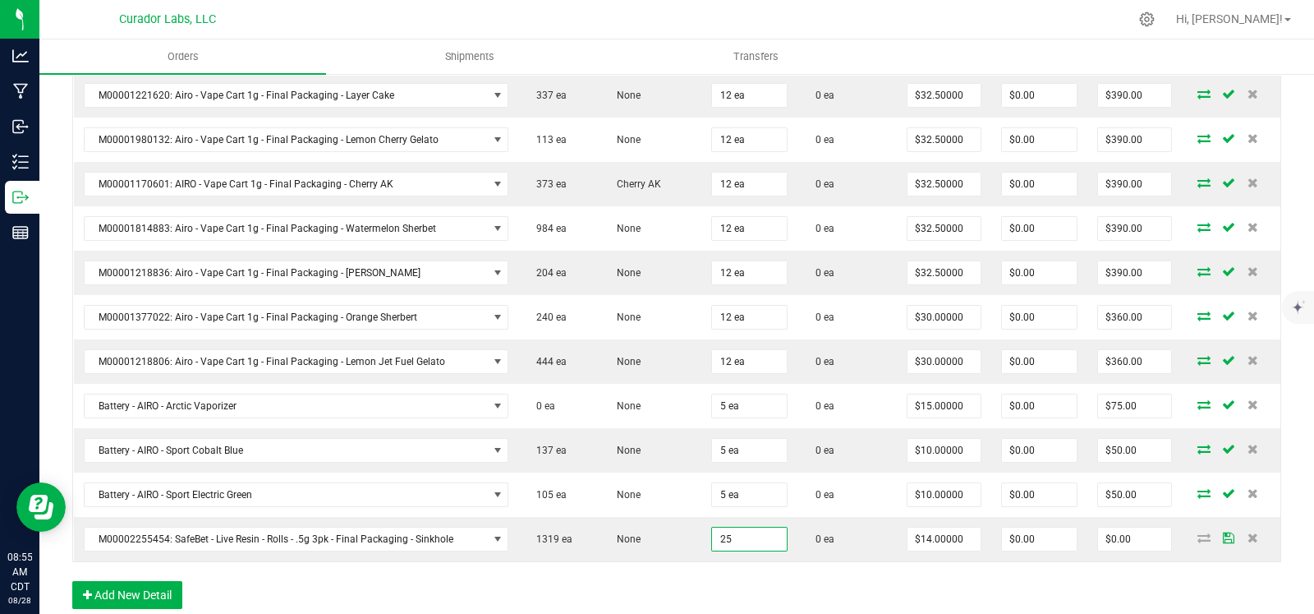
type input "25 ea"
type input "$350.00"
click at [643, 587] on div "Order Details Print All Labels Item Sellable Strain Qty Ordered Qty Allocated U…" at bounding box center [676, 239] width 1209 height 771
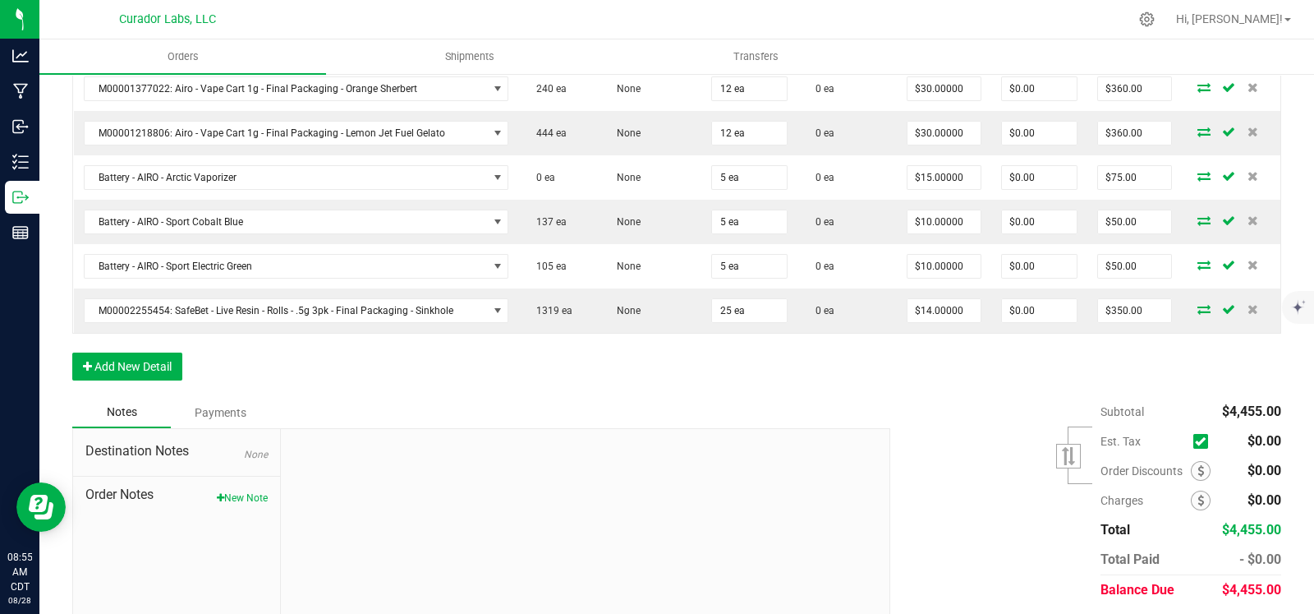
scroll to position [905, 0]
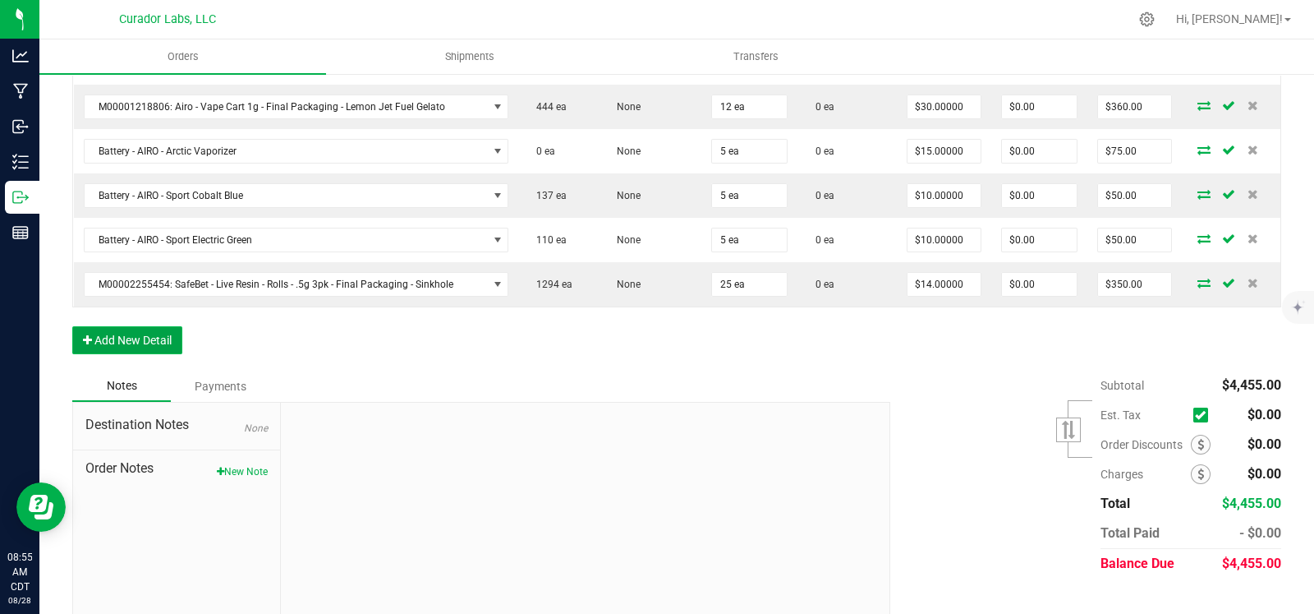
click at [172, 335] on button "Add New Detail" at bounding box center [127, 340] width 110 height 28
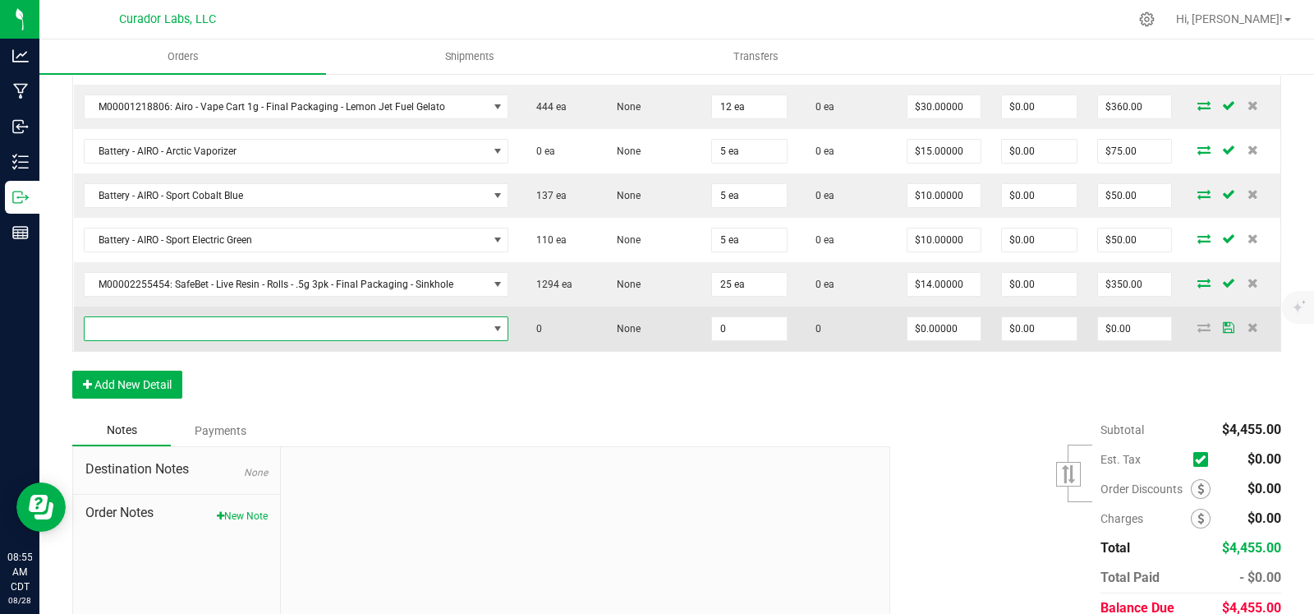
click at [194, 322] on span "NO DATA FOUND" at bounding box center [286, 328] width 403 height 23
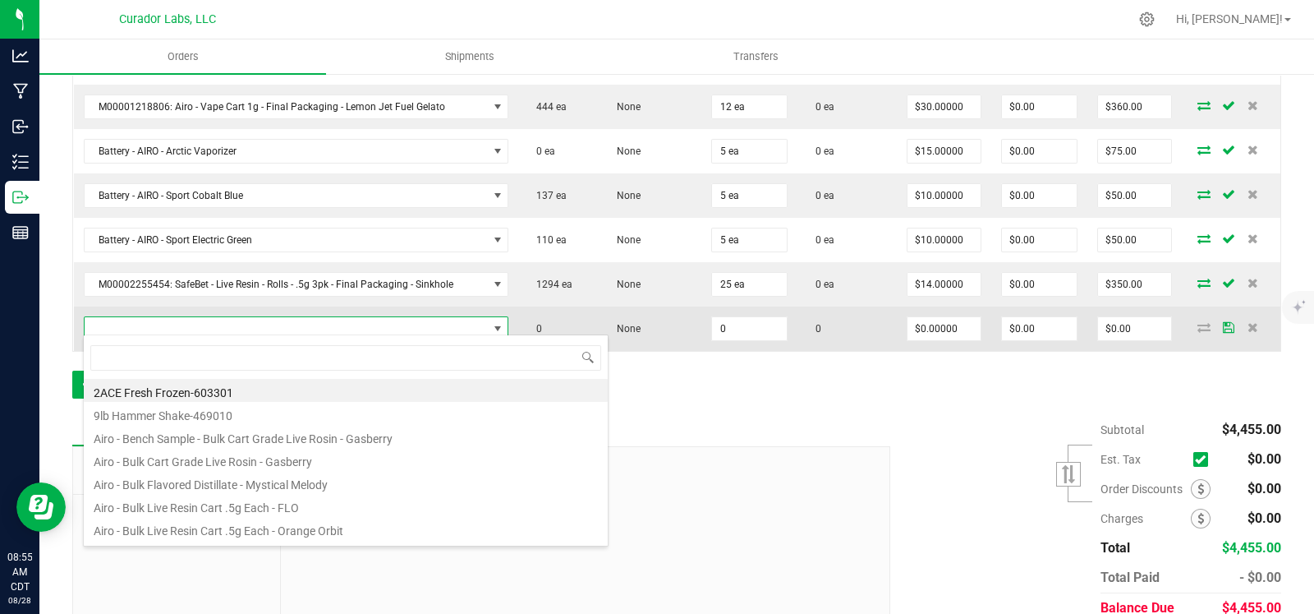
scroll to position [24, 417]
type input "sinkhole"
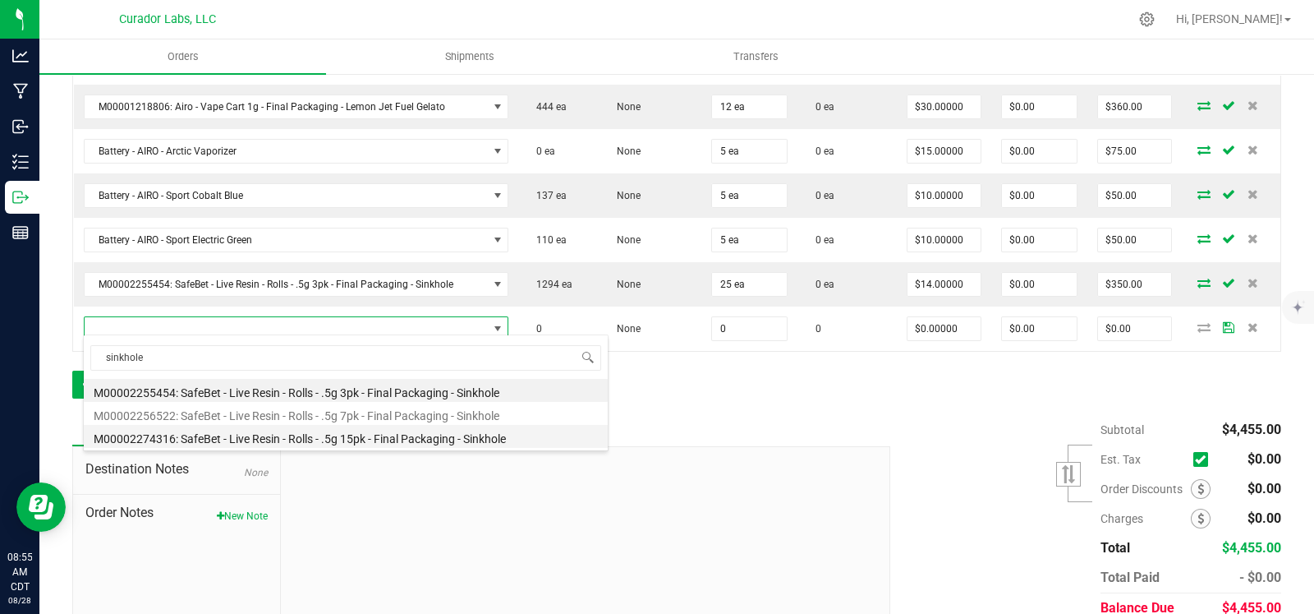
click at [274, 438] on li "M00002274316: SafeBet - Live Resin - Rolls - .5g 15pk - Final Packaging - Sinkh…" at bounding box center [346, 436] width 524 height 23
type input "0 ea"
type input "$58.00000"
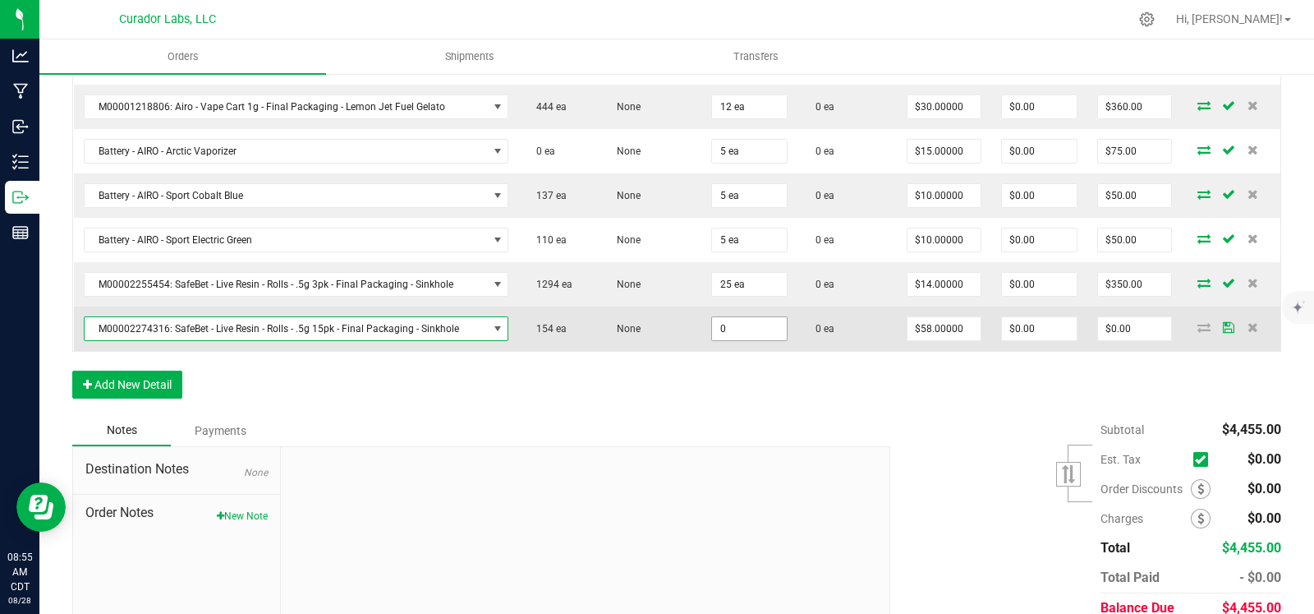
click at [742, 321] on input "0" at bounding box center [749, 328] width 75 height 23
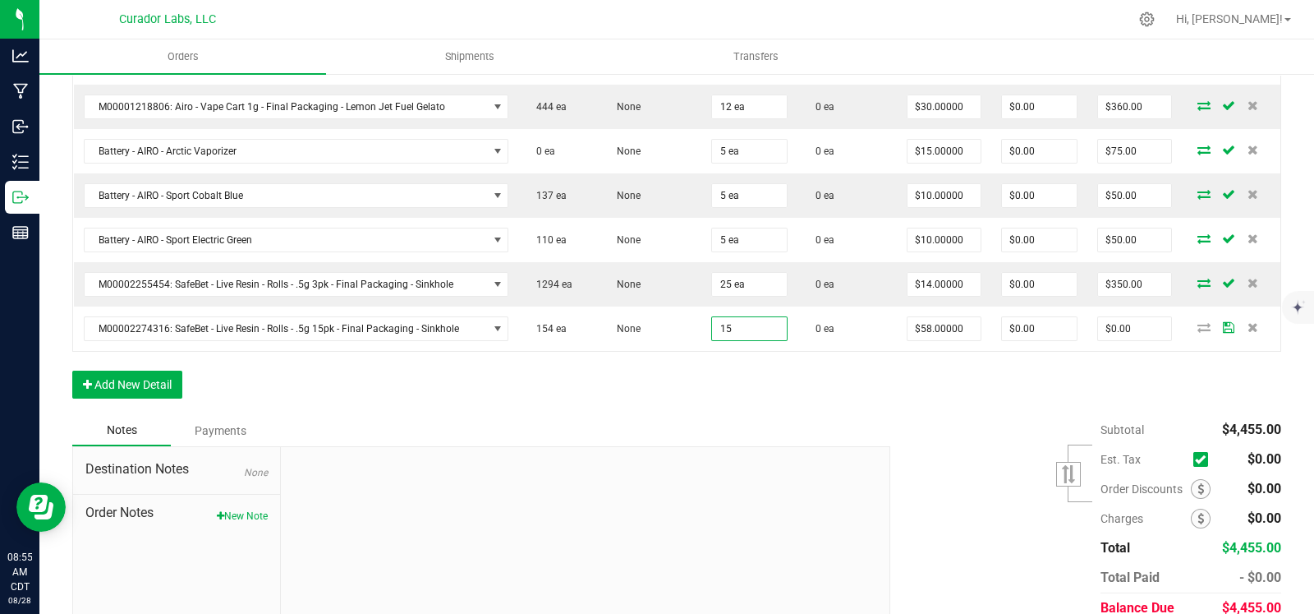
type input "15 ea"
type input "$870.00"
click at [699, 380] on div "Order Details Print All Labels Item Sellable Strain Qty Ordered Qty Allocated U…" at bounding box center [676, 7] width 1209 height 816
click at [740, 321] on input "15" at bounding box center [749, 328] width 75 height 23
type input "14 ea"
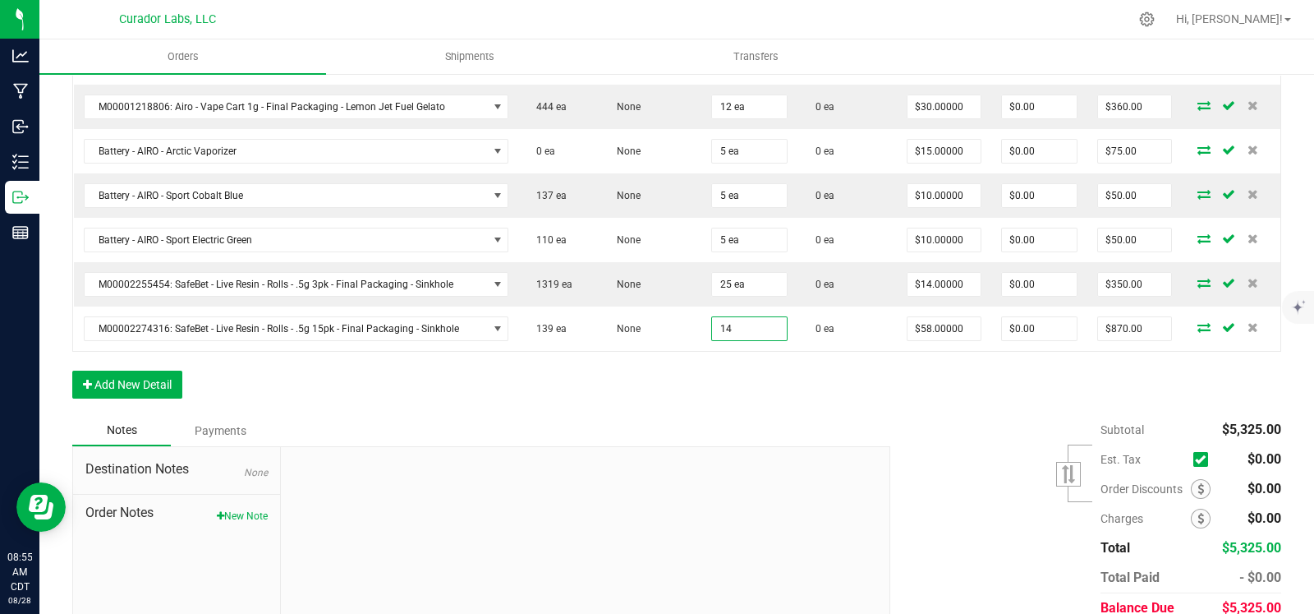
type input "$812.00"
click at [720, 371] on div "Order Details Print All Labels Item Sellable Strain Qty Ordered Qty Allocated U…" at bounding box center [676, 7] width 1209 height 816
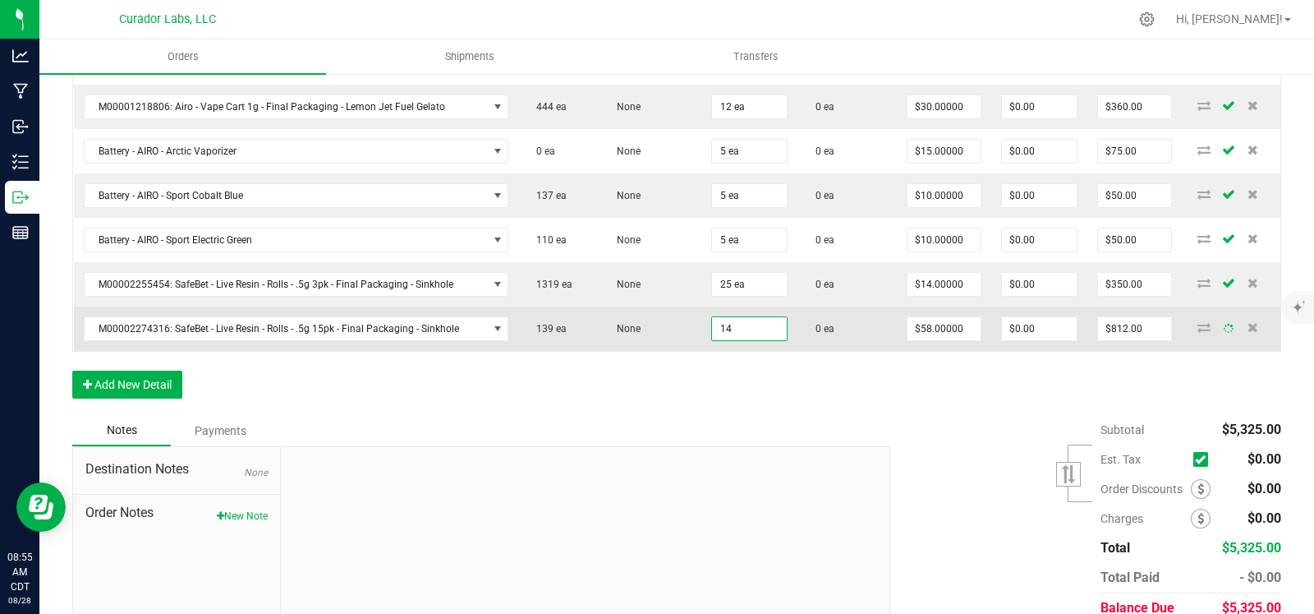
click at [735, 329] on input "14" at bounding box center [749, 328] width 75 height 23
type input "1"
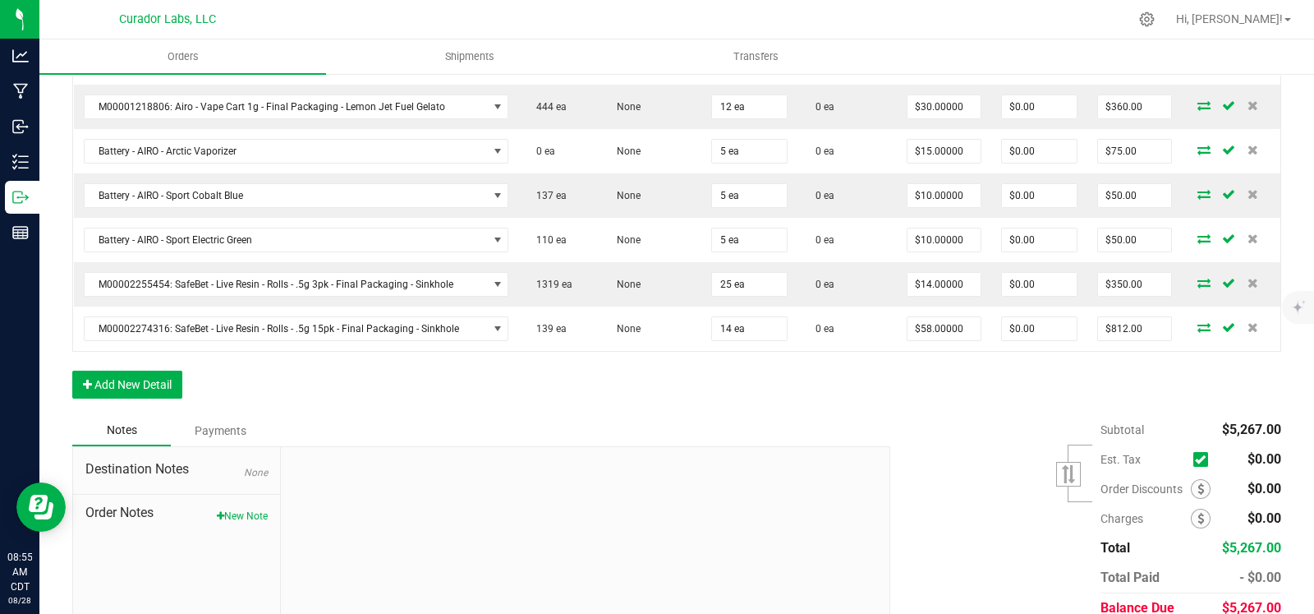
click at [731, 365] on div "Order Details Print All Labels Item Sellable Strain Qty Ordered Qty Allocated U…" at bounding box center [676, 7] width 1209 height 816
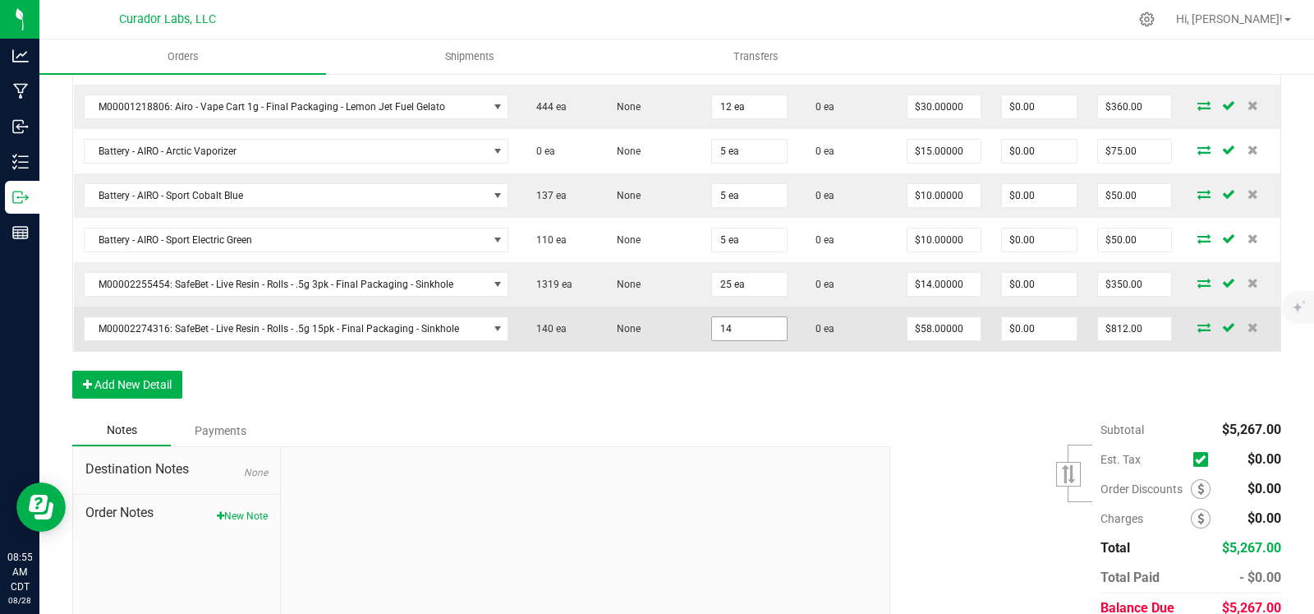
click at [737, 327] on input "14" at bounding box center [749, 328] width 75 height 23
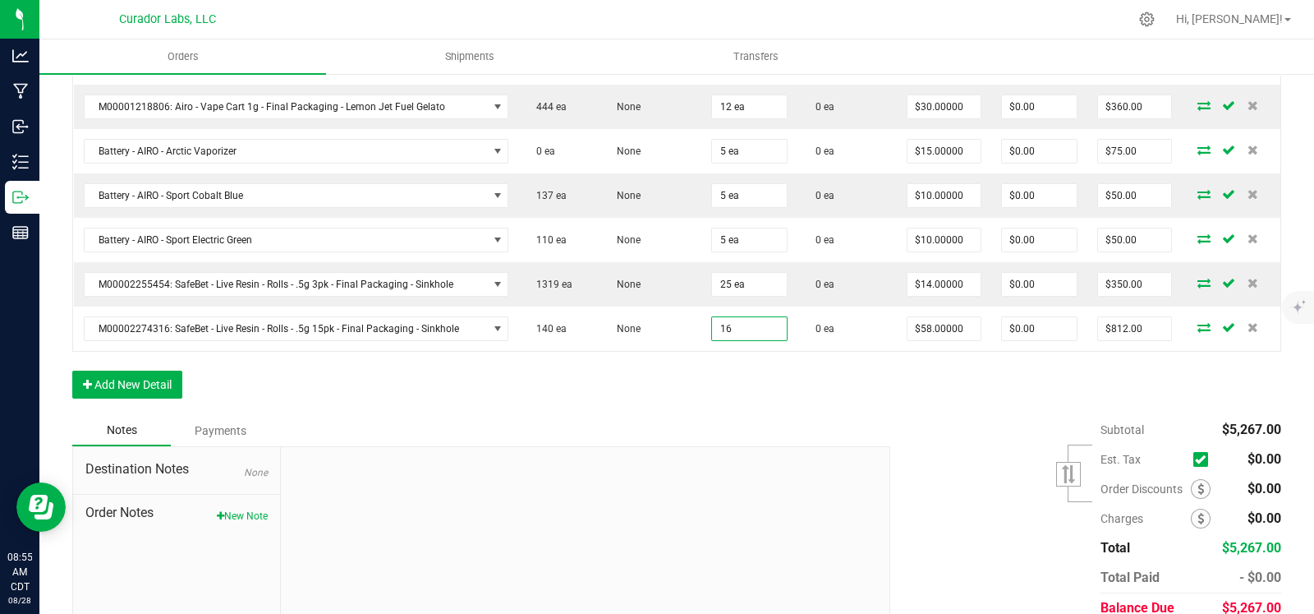
type input "16 ea"
type input "$928.00"
click at [732, 375] on div "Order Details Print All Labels Item Sellable Strain Qty Ordered Qty Allocated U…" at bounding box center [676, 7] width 1209 height 816
click at [137, 373] on button "Add New Detail" at bounding box center [127, 385] width 110 height 28
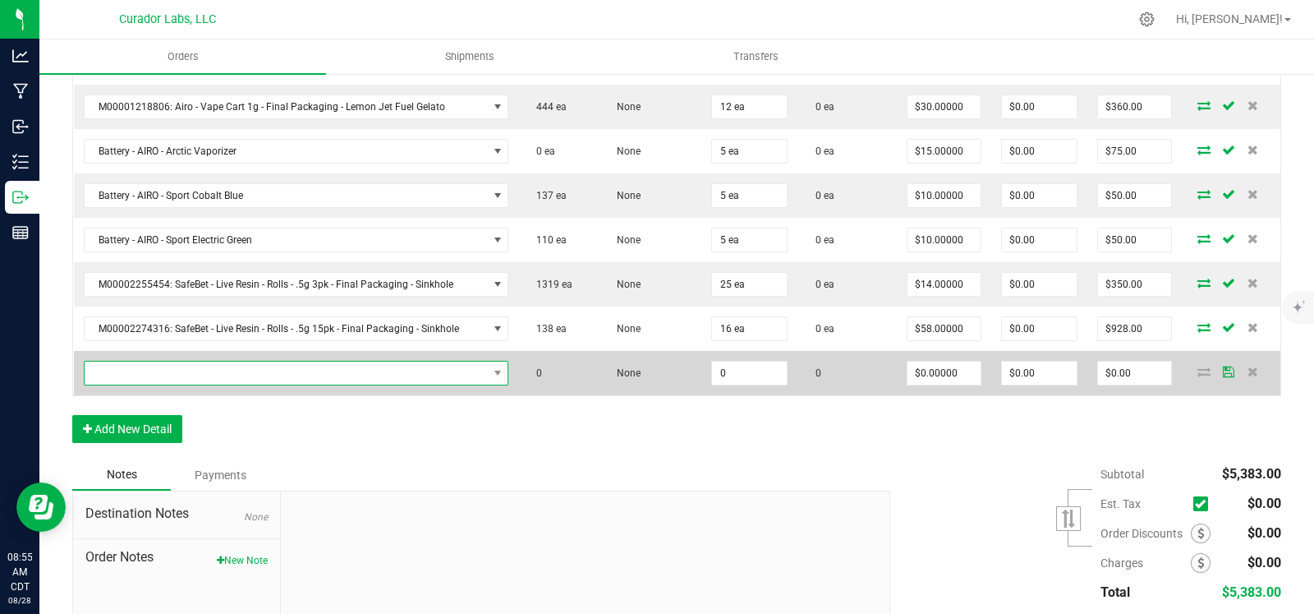
click at [256, 376] on span "NO DATA FOUND" at bounding box center [286, 372] width 403 height 23
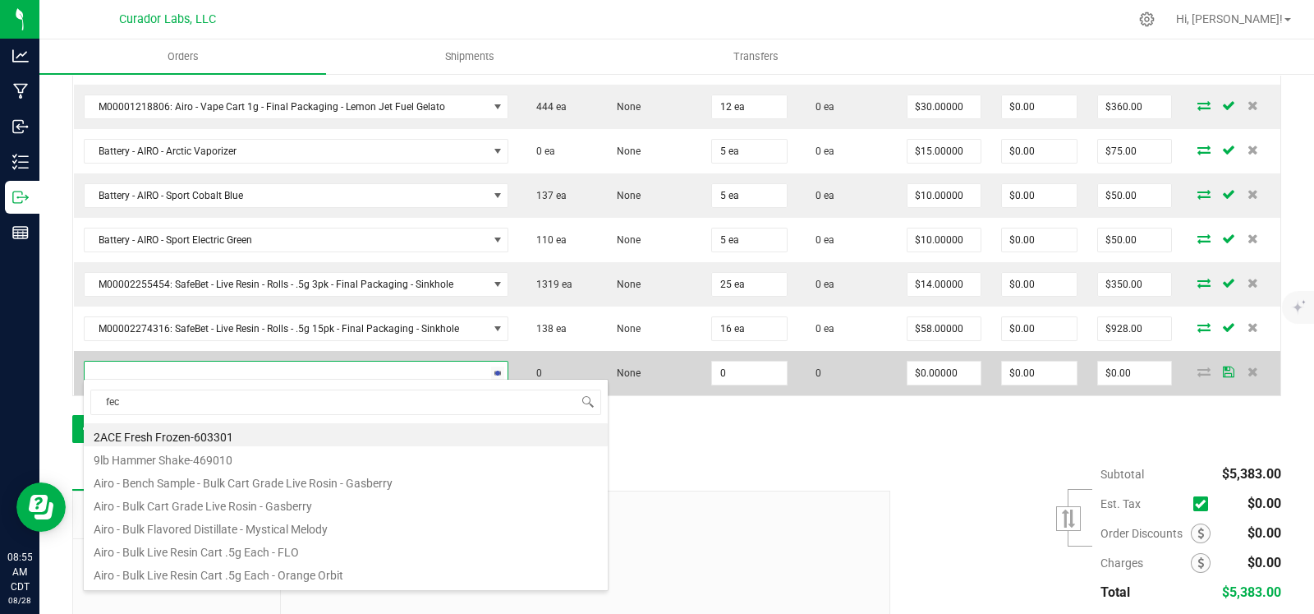
type input "feco"
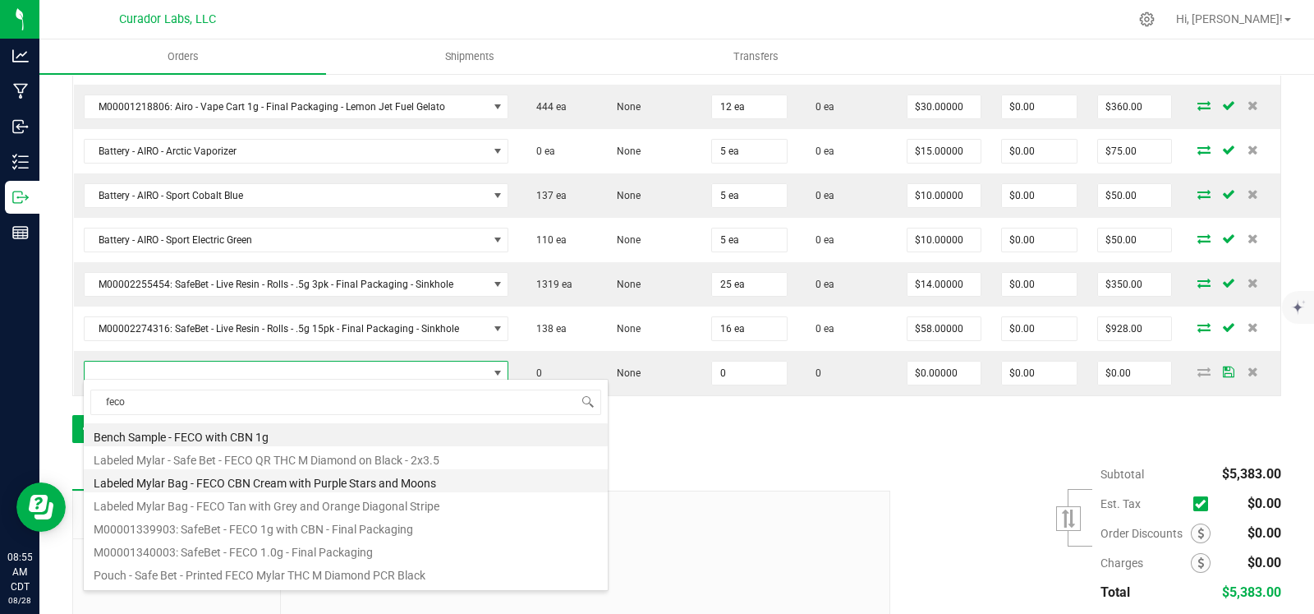
scroll to position [42, 0]
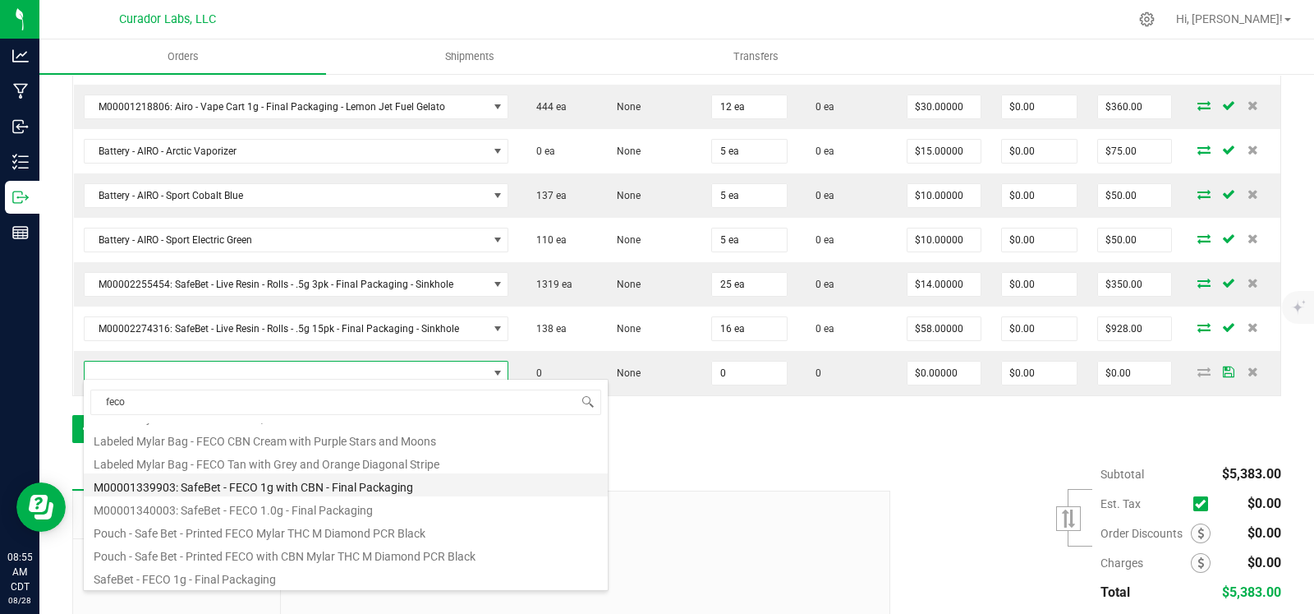
click at [295, 490] on li "M00001339903: SafeBet - FECO 1g with CBN - Final Packaging" at bounding box center [346, 484] width 524 height 23
type input "0 ea"
type input "$22.50000"
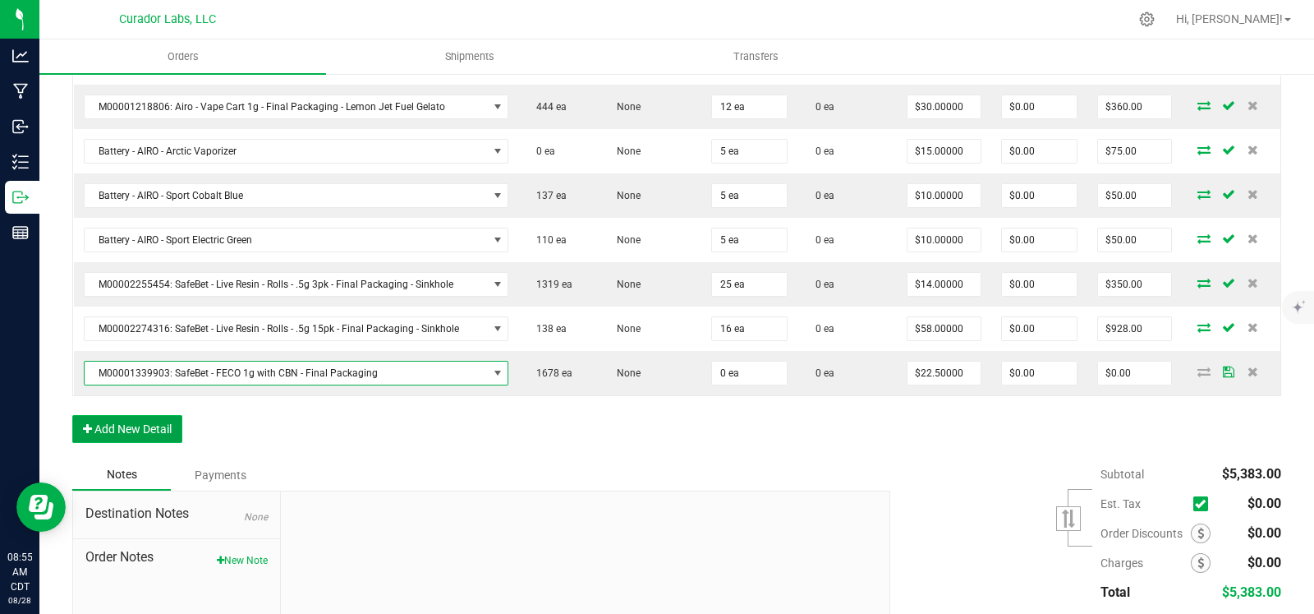
click at [168, 428] on button "Add New Detail" at bounding box center [127, 429] width 110 height 28
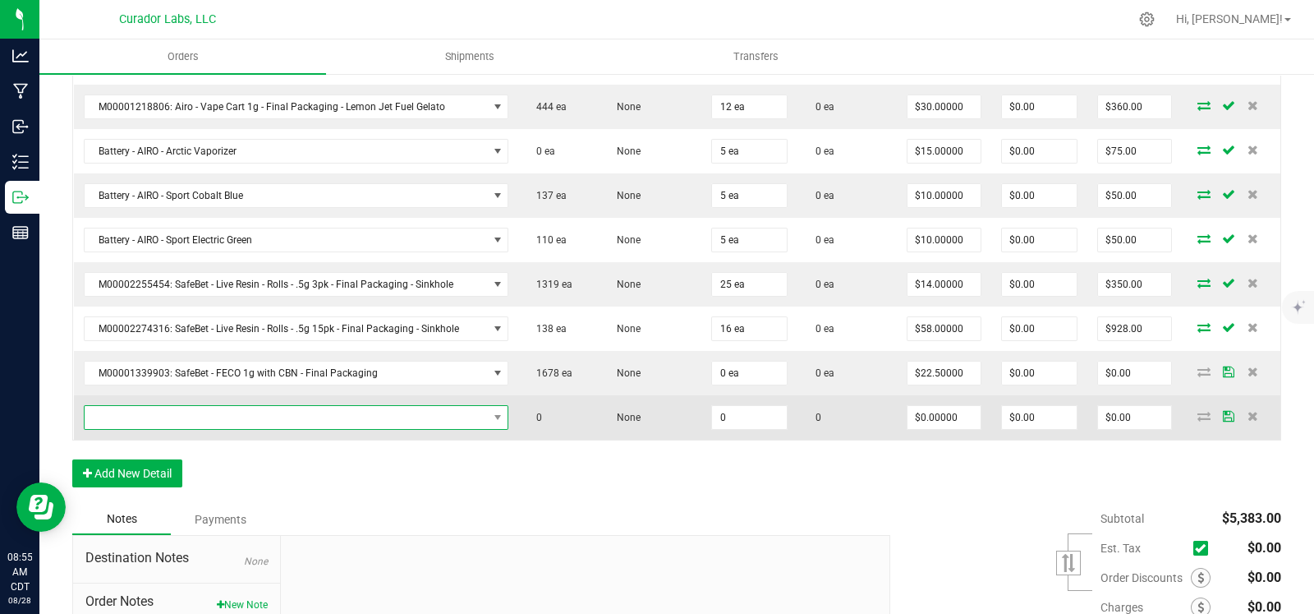
click at [192, 414] on span "NO DATA FOUND" at bounding box center [286, 417] width 403 height 23
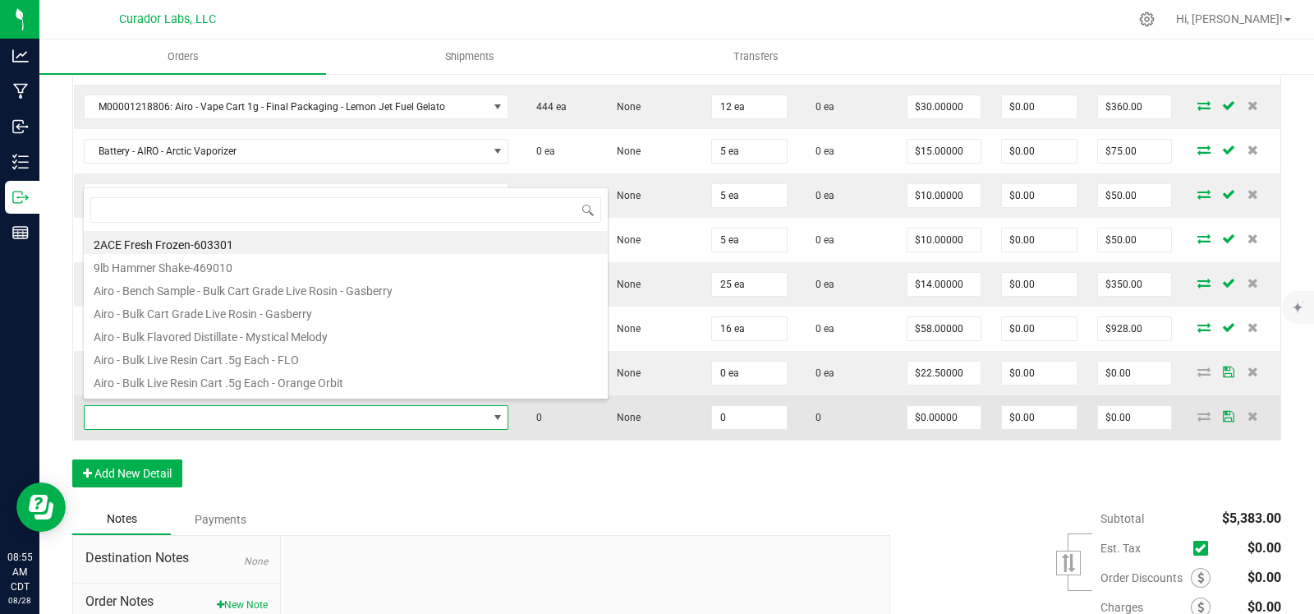
scroll to position [24, 417]
type input "feco"
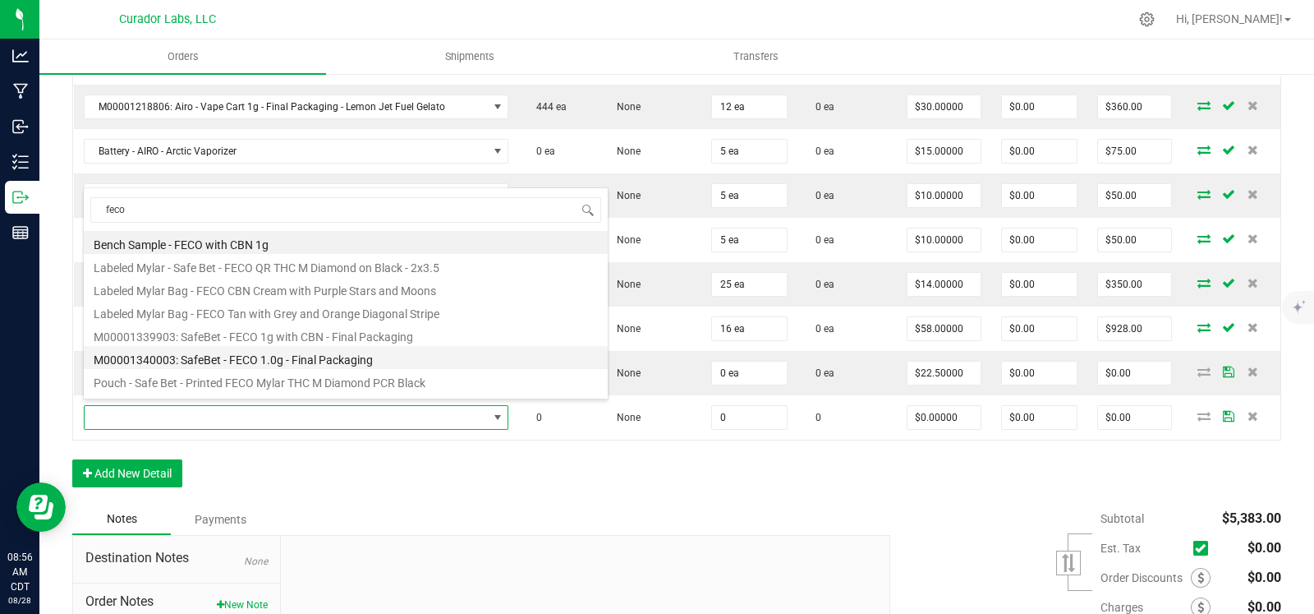
click at [241, 355] on li "M00001340003: SafeBet - FECO 1.0g - Final Packaging" at bounding box center [346, 357] width 524 height 23
type input "0 ea"
type input "$22.50000"
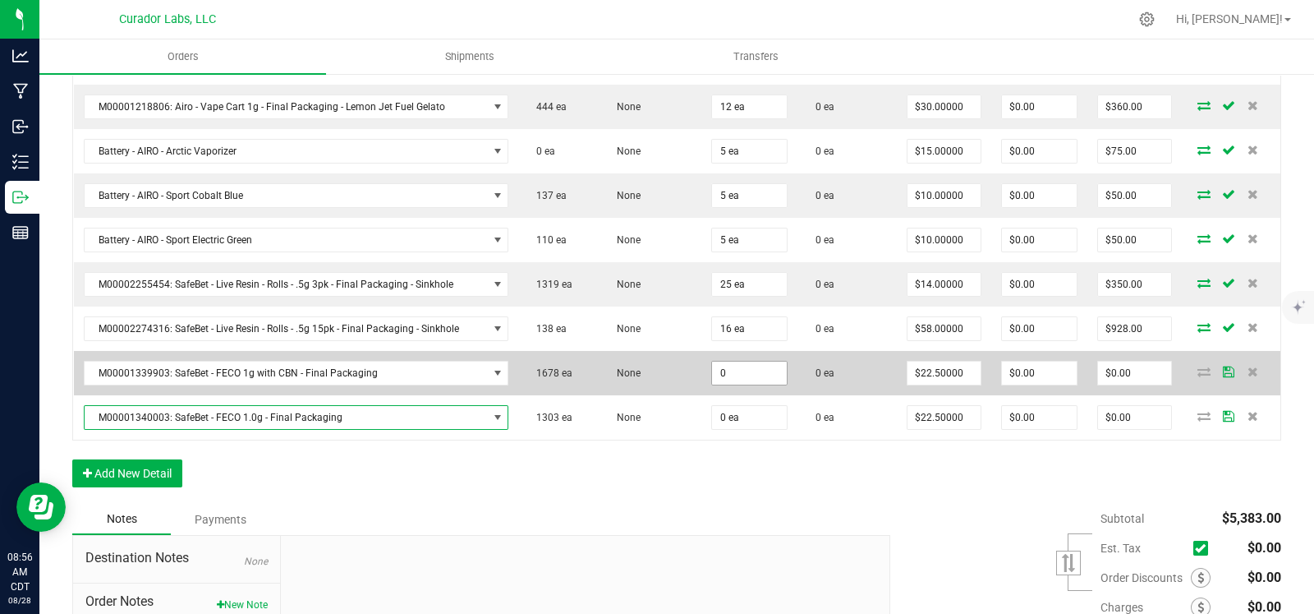
click at [745, 371] on input "0" at bounding box center [749, 372] width 75 height 23
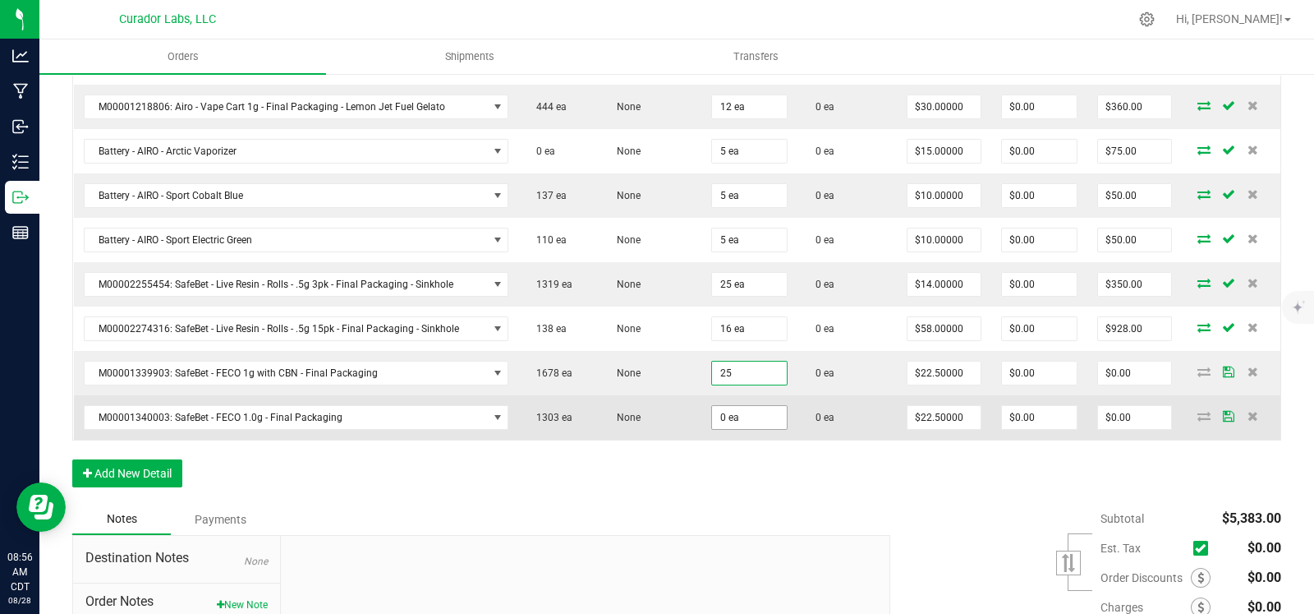
type input "25 ea"
type input "$562.50"
click at [751, 406] on input "0" at bounding box center [749, 417] width 75 height 23
click at [753, 414] on input "0" at bounding box center [749, 417] width 75 height 23
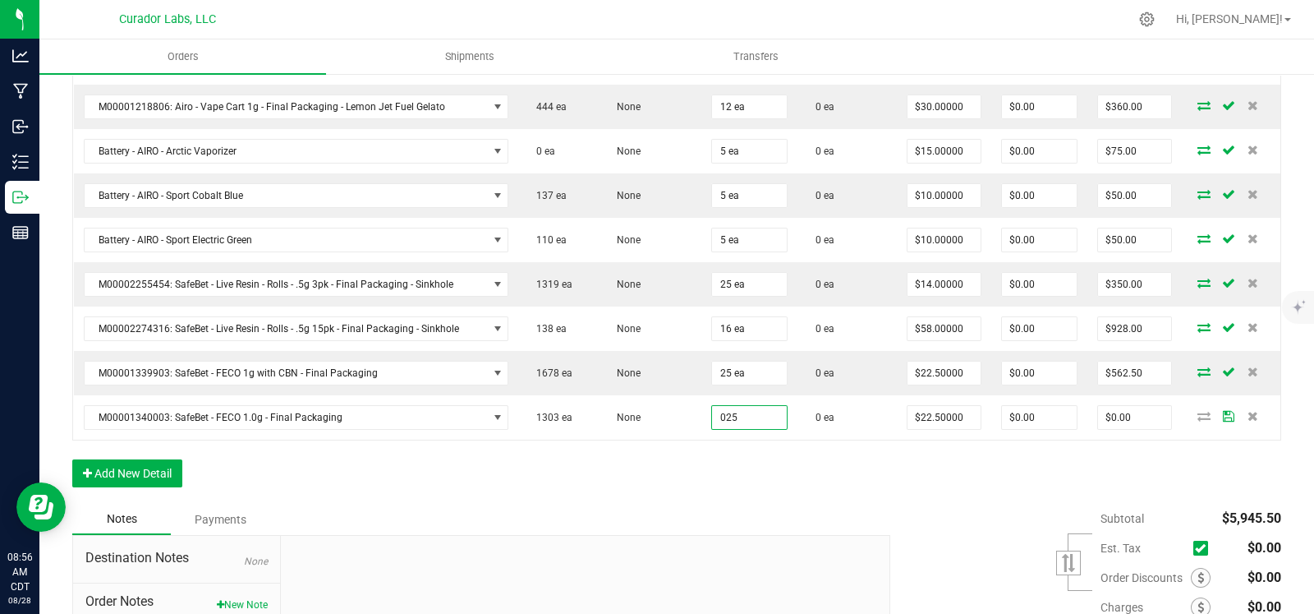
type input "25 ea"
type input "$562.50"
click at [713, 458] on div "Order Details Print All Labels Item Sellable Strain Qty Ordered Qty Allocated U…" at bounding box center [676, 51] width 1209 height 905
click at [716, 486] on div "Order Details Print All Labels Item Sellable Strain Qty Ordered Qty Allocated U…" at bounding box center [676, 51] width 1209 height 905
click at [145, 467] on button "Add New Detail" at bounding box center [127, 473] width 110 height 28
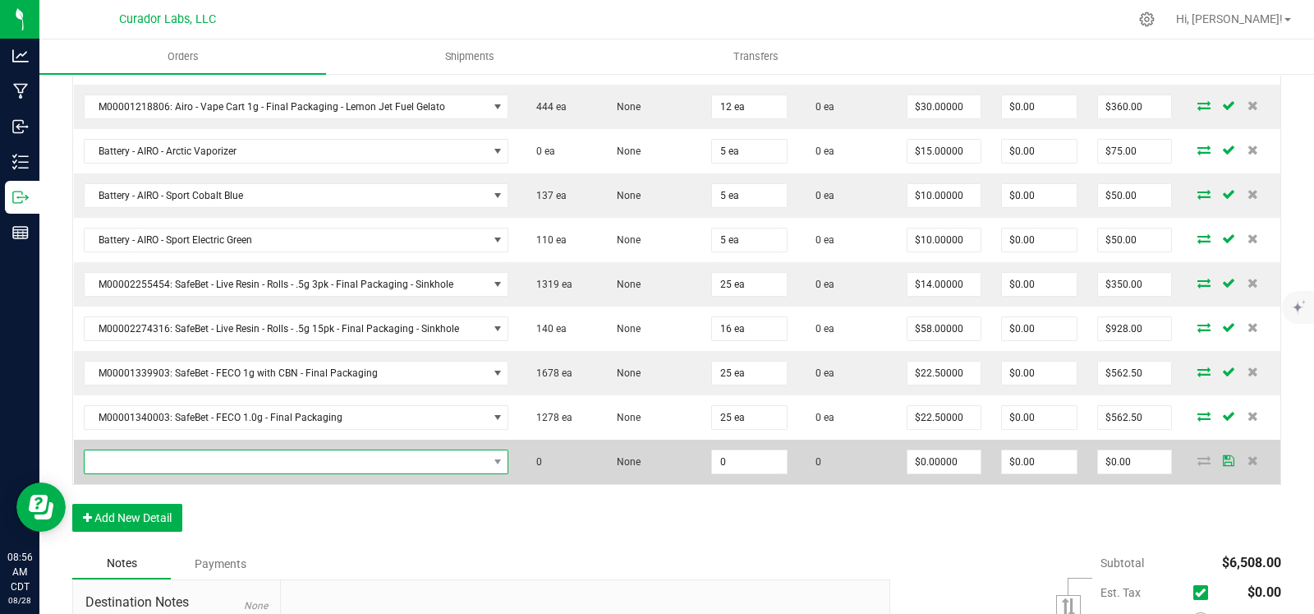
click at [173, 450] on span "NO DATA FOUND" at bounding box center [286, 461] width 403 height 23
click at [201, 463] on span "NO DATA FOUND" at bounding box center [286, 461] width 403 height 23
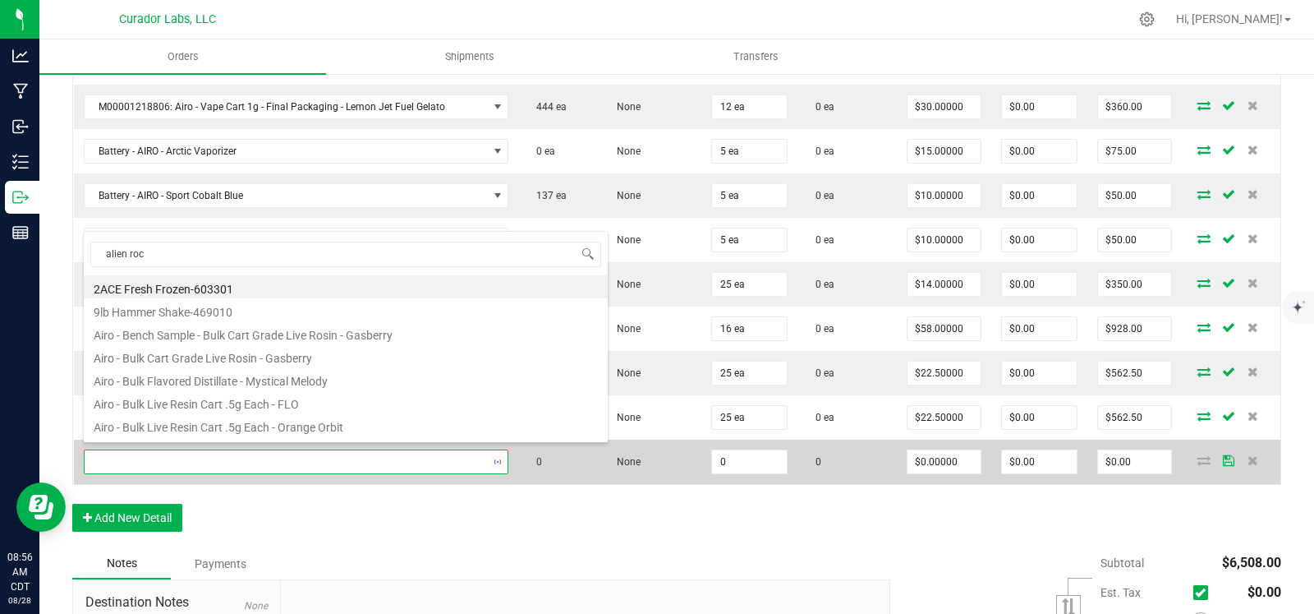
type input "alien rock"
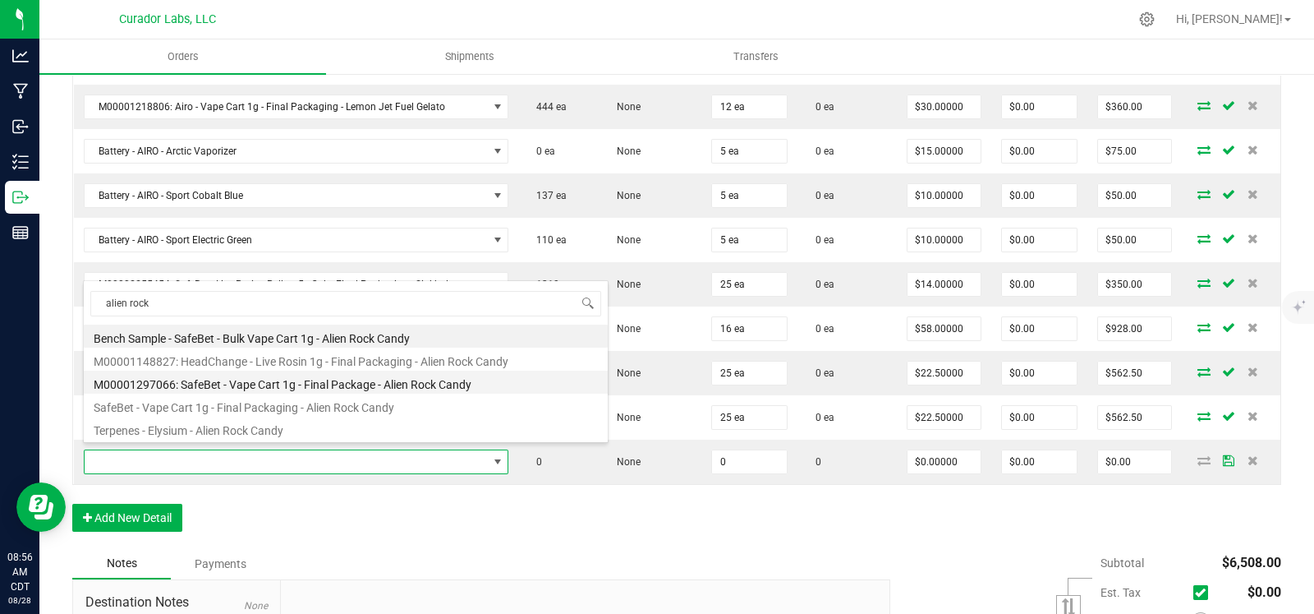
drag, startPoint x: 285, startPoint y: 380, endPoint x: 546, endPoint y: 433, distance: 265.7
click at [287, 382] on li "M00001297066: SafeBet - Vape Cart 1g - Final Package - Alien Rock Candy" at bounding box center [346, 382] width 524 height 23
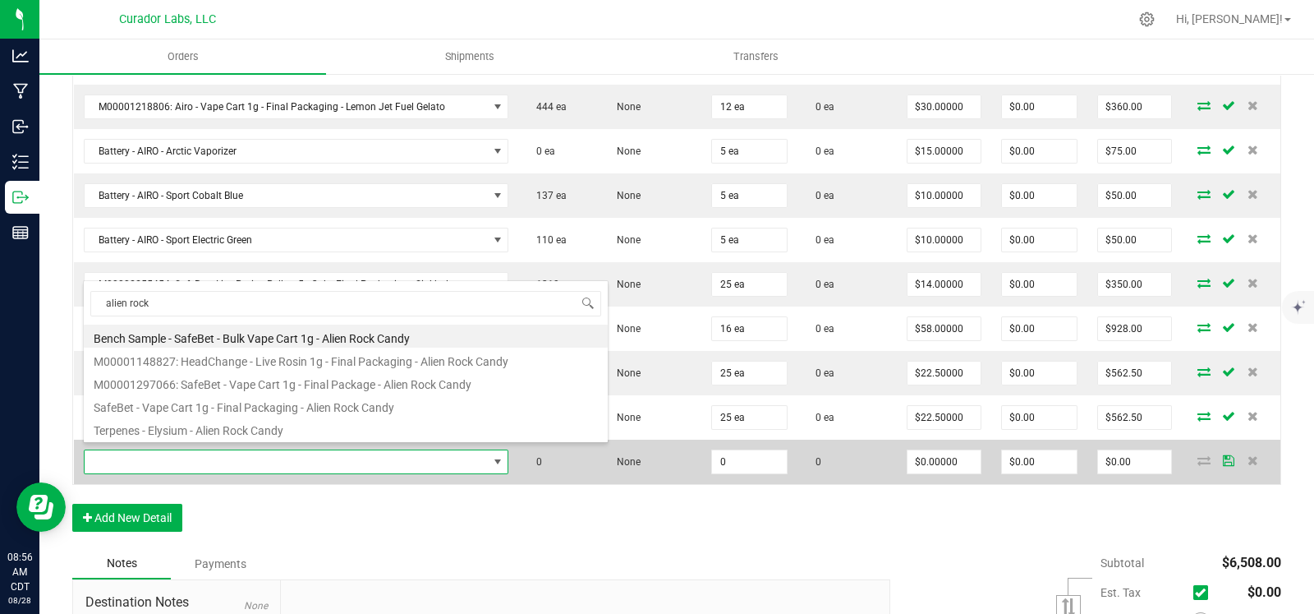
type input "0 ea"
type input "$22.50000"
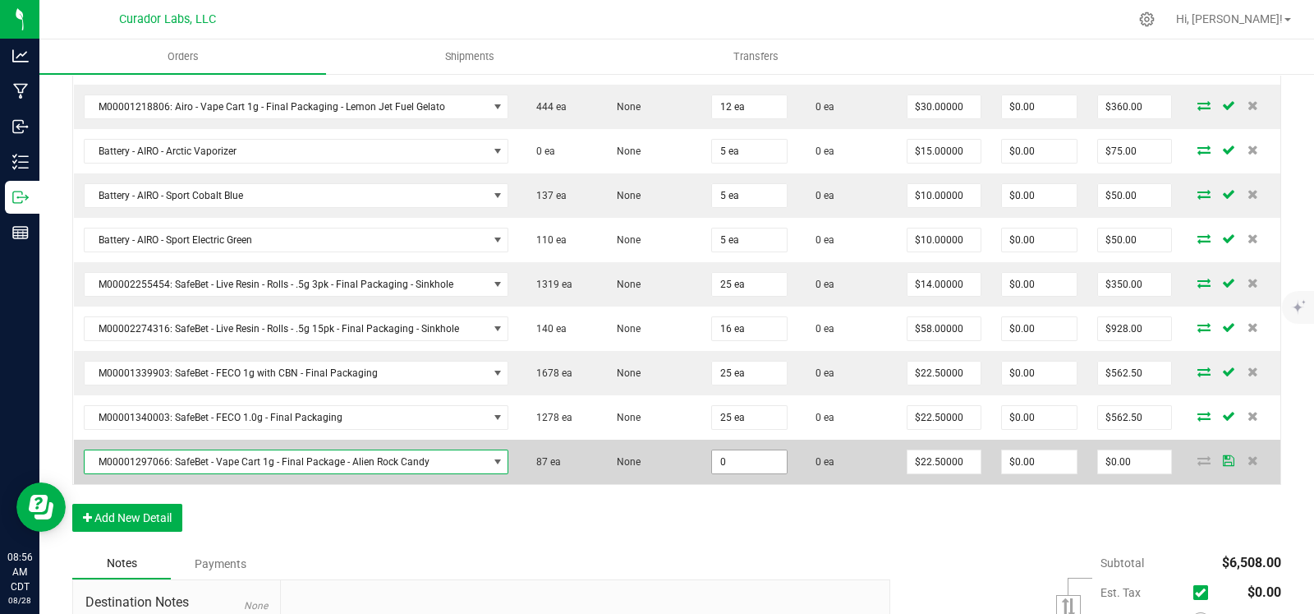
click at [729, 453] on input "0" at bounding box center [749, 461] width 75 height 23
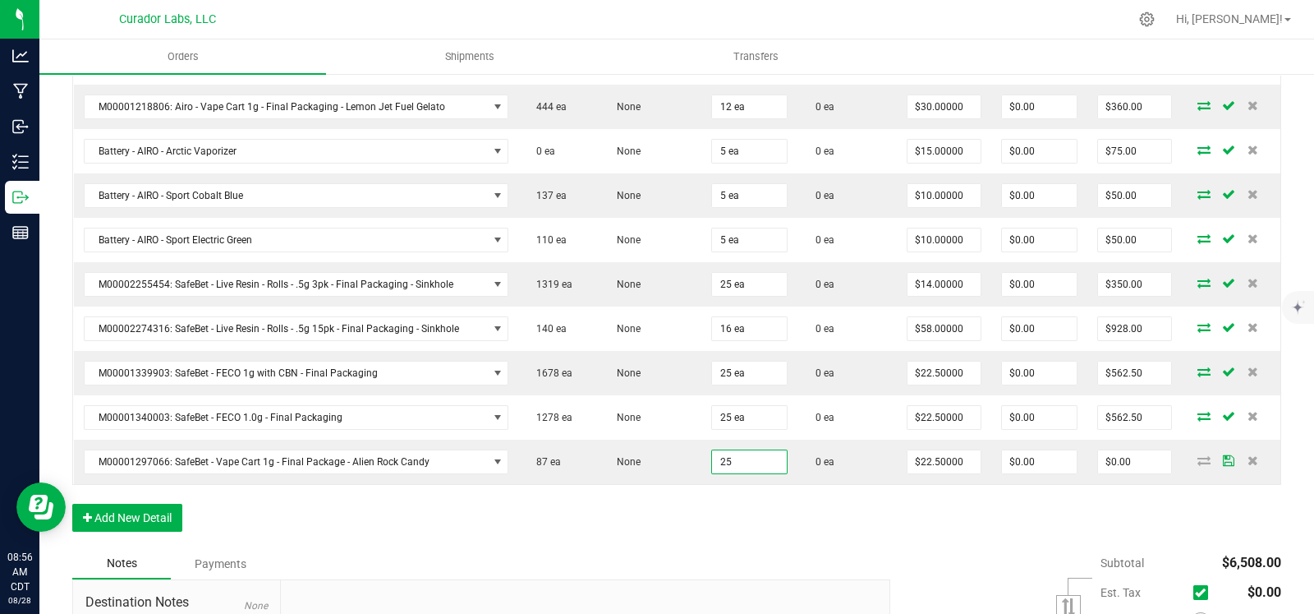
type input "25 ea"
type input "$562.50"
drag, startPoint x: 619, startPoint y: 495, endPoint x: 357, endPoint y: 492, distance: 262.1
click at [609, 495] on div "Order Details Print All Labels Item Sellable Strain Qty Ordered Qty Allocated U…" at bounding box center [676, 73] width 1209 height 949
click at [161, 505] on button "Add New Detail" at bounding box center [127, 518] width 110 height 28
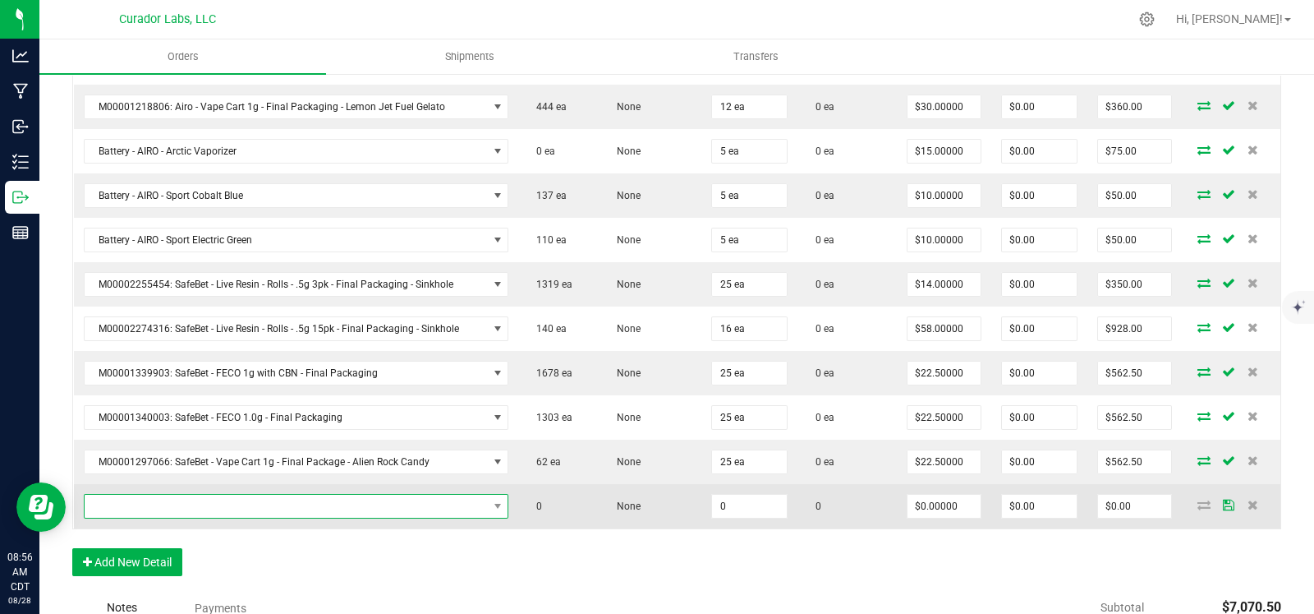
click at [187, 499] on span "NO DATA FOUND" at bounding box center [286, 506] width 403 height 23
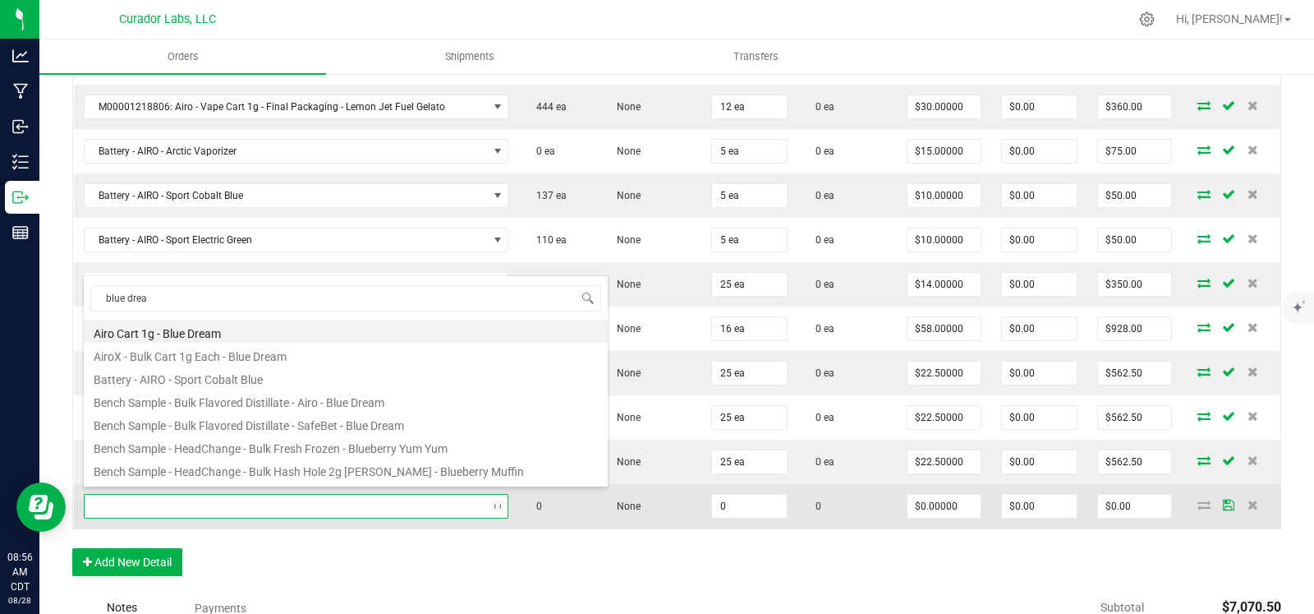
type input "blue dream"
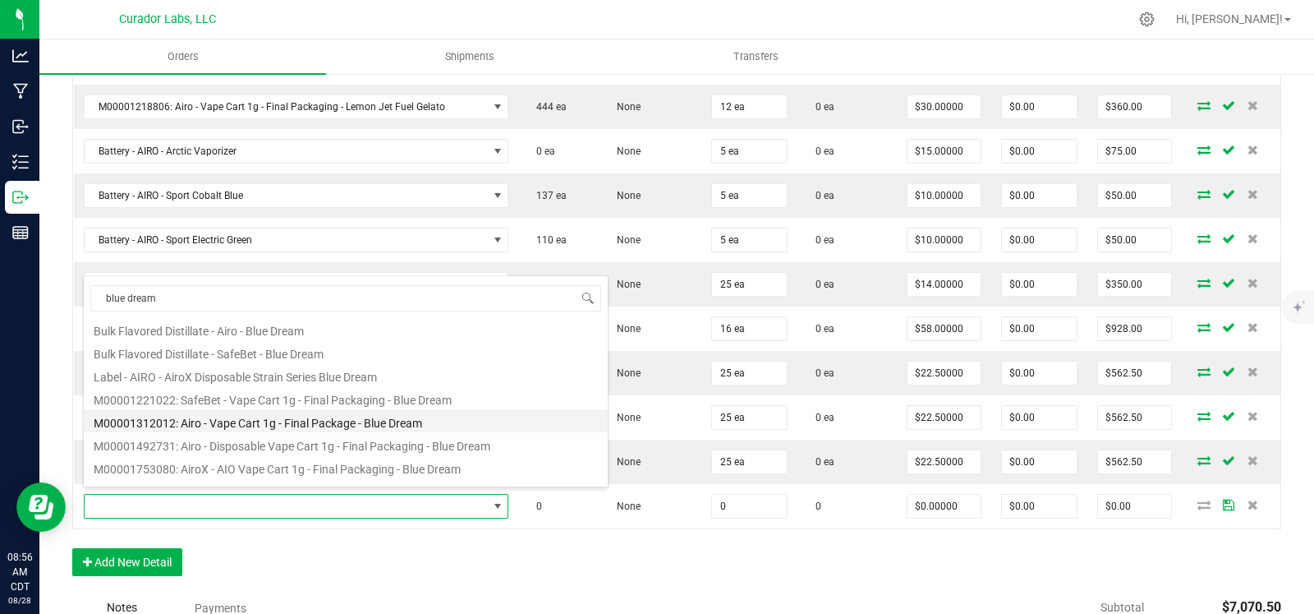
scroll to position [173, 0]
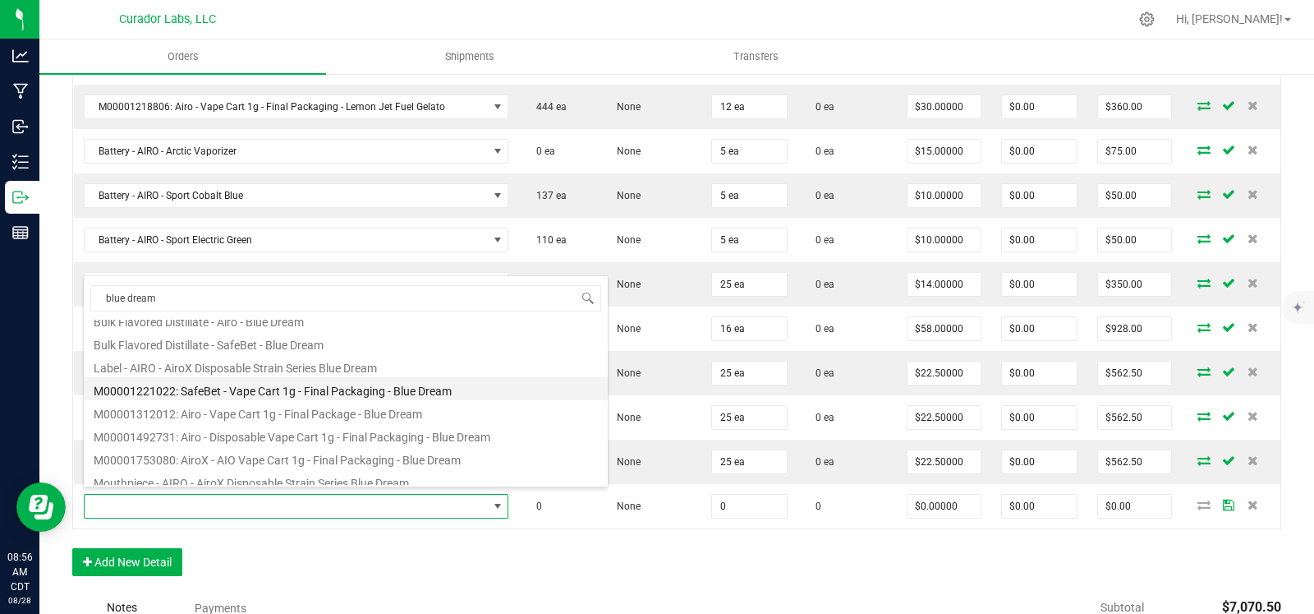
click at [306, 379] on li "M00001221022: SafeBet - Vape Cart 1g - Final Packaging - Blue Dream" at bounding box center [346, 388] width 524 height 23
type input "0 ea"
type input "$22.50000"
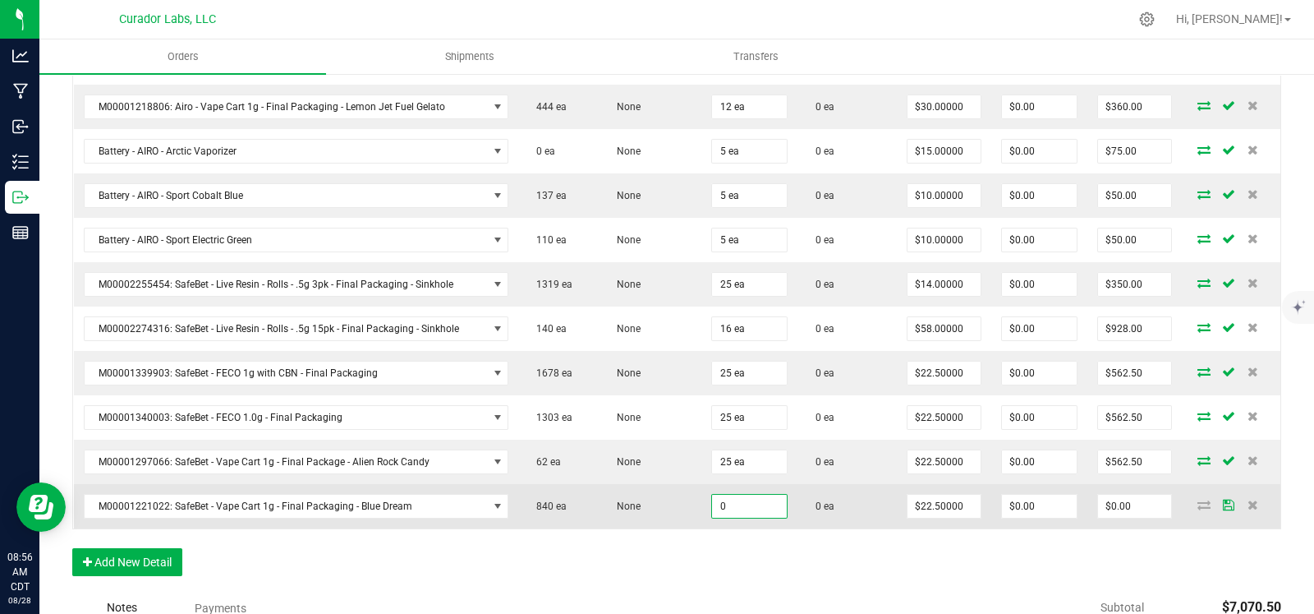
click at [727, 495] on input "0" at bounding box center [749, 506] width 75 height 23
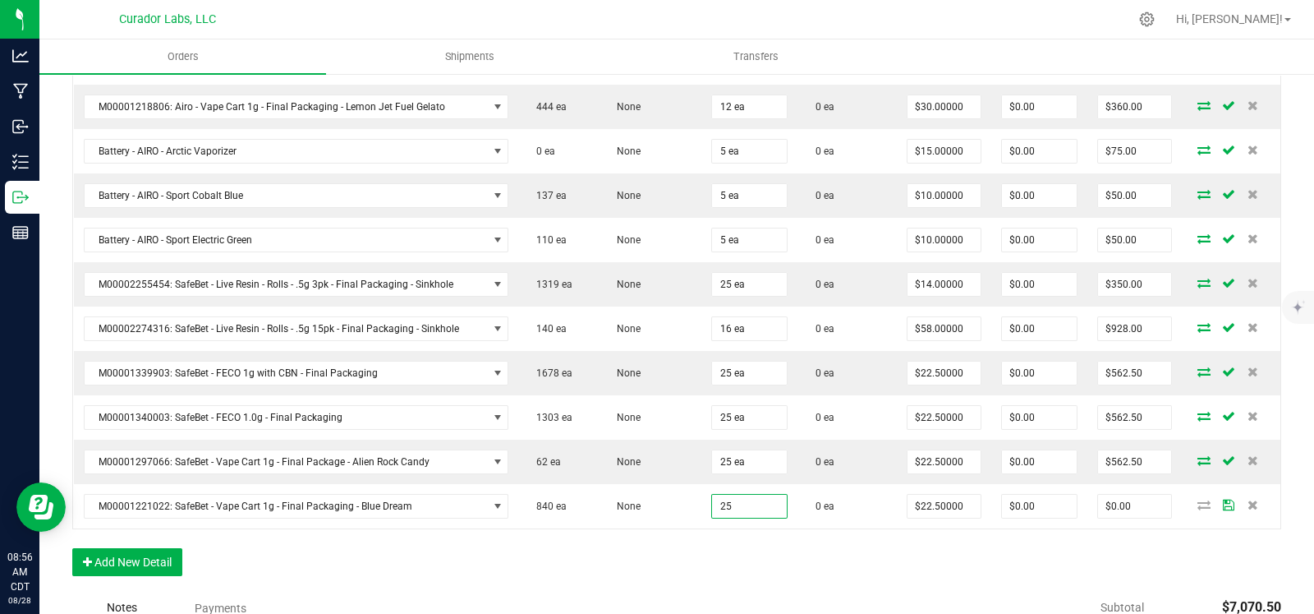
type input "25 ea"
type input "$562.50"
drag, startPoint x: 656, startPoint y: 540, endPoint x: 318, endPoint y: 537, distance: 338.5
click at [654, 540] on div "Order Details Print All Labels Item Sellable Strain Qty Ordered Qty Allocated U…" at bounding box center [676, 95] width 1209 height 993
click at [147, 537] on div "Order Details Print All Labels Item Sellable Strain Qty Ordered Qty Allocated U…" at bounding box center [676, 95] width 1209 height 993
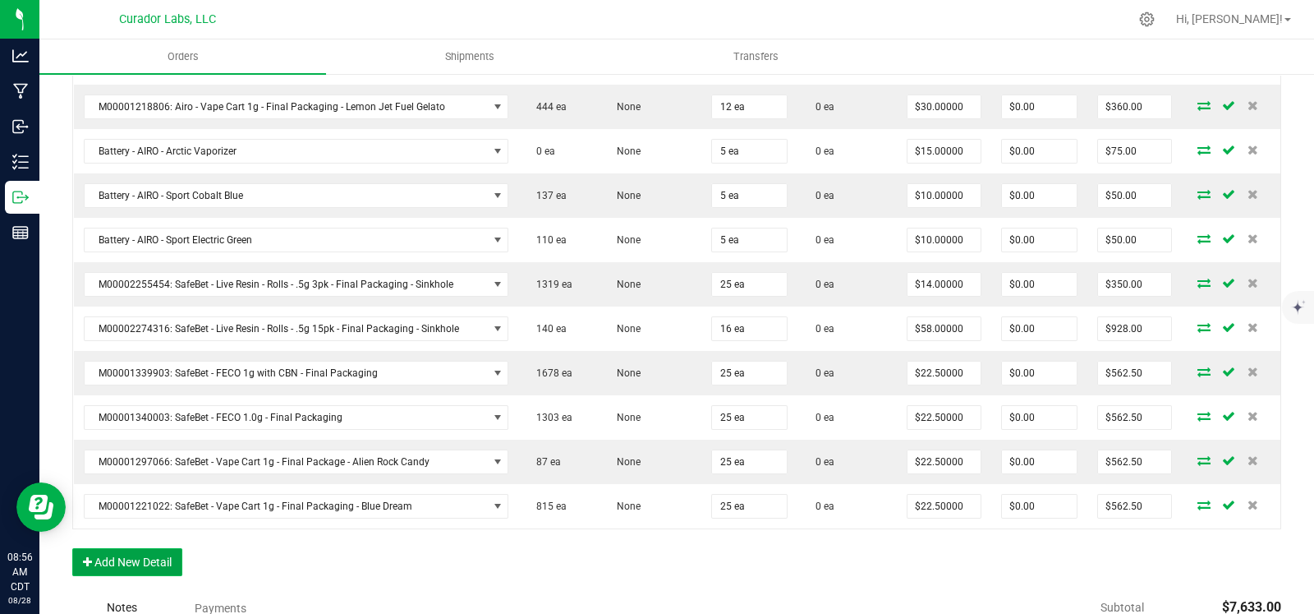
click at [167, 548] on button "Add New Detail" at bounding box center [127, 562] width 110 height 28
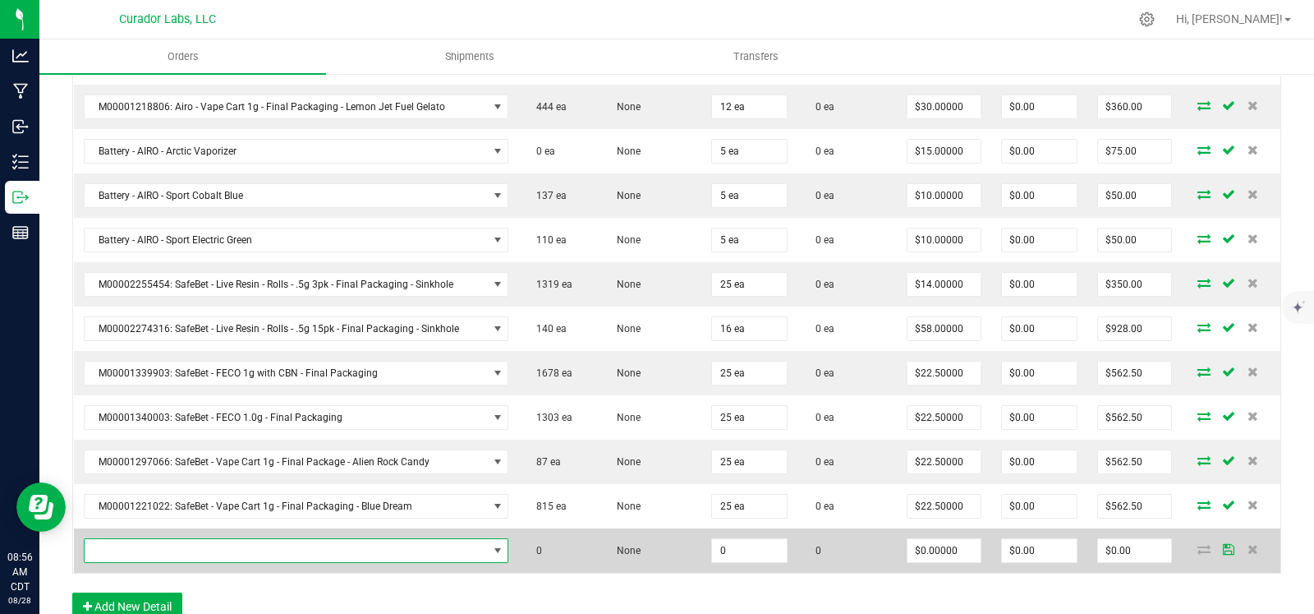
click at [242, 543] on span "NO DATA FOUND" at bounding box center [286, 550] width 403 height 23
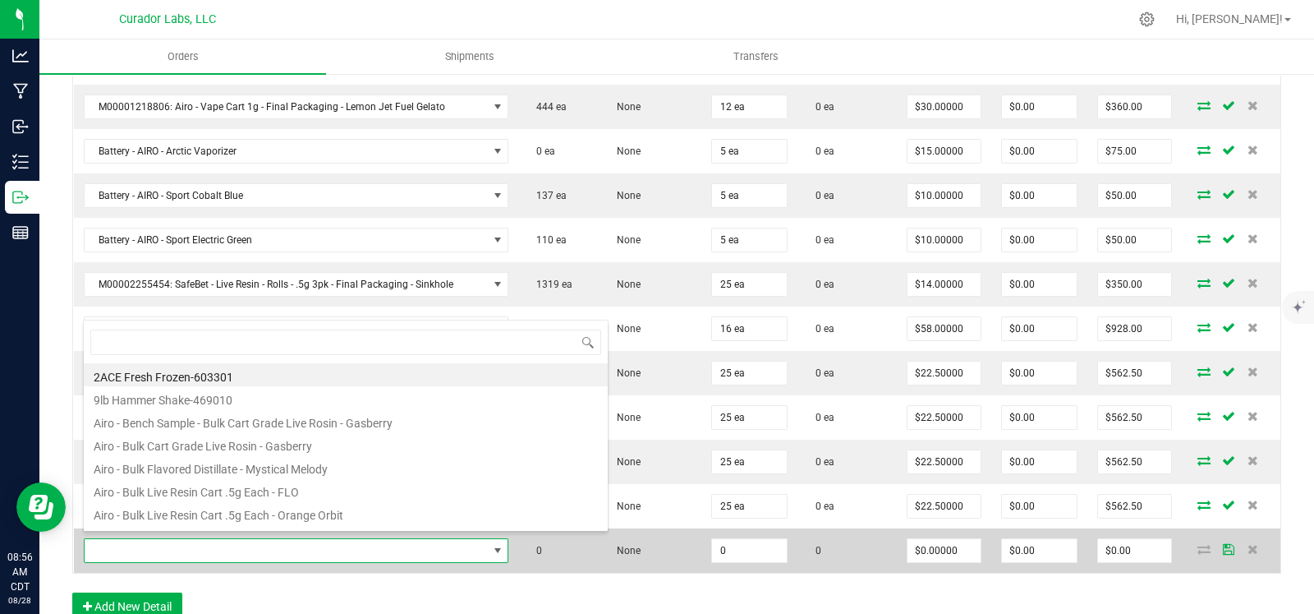
scroll to position [24, 417]
type input "b"
type input "- blueberry"
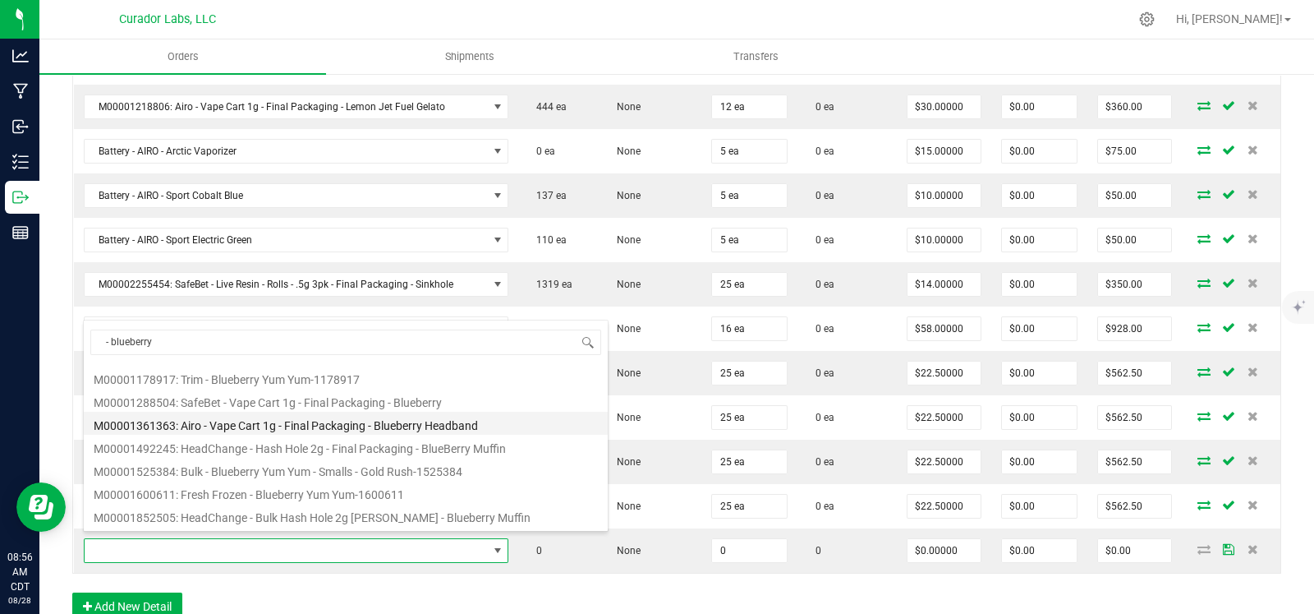
scroll to position [200, 0]
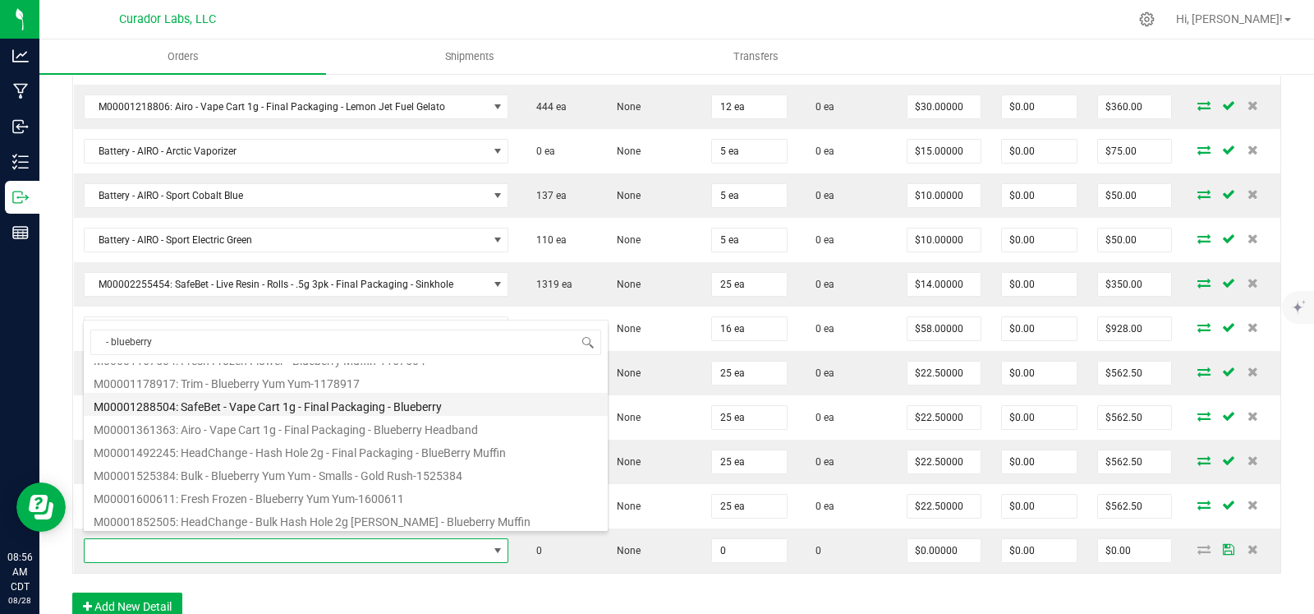
click at [304, 412] on li "M00001288504: SafeBet - Vape Cart 1g - Final Packaging - Blueberry" at bounding box center [346, 404] width 524 height 23
type input "0 ea"
type input "$22.50000"
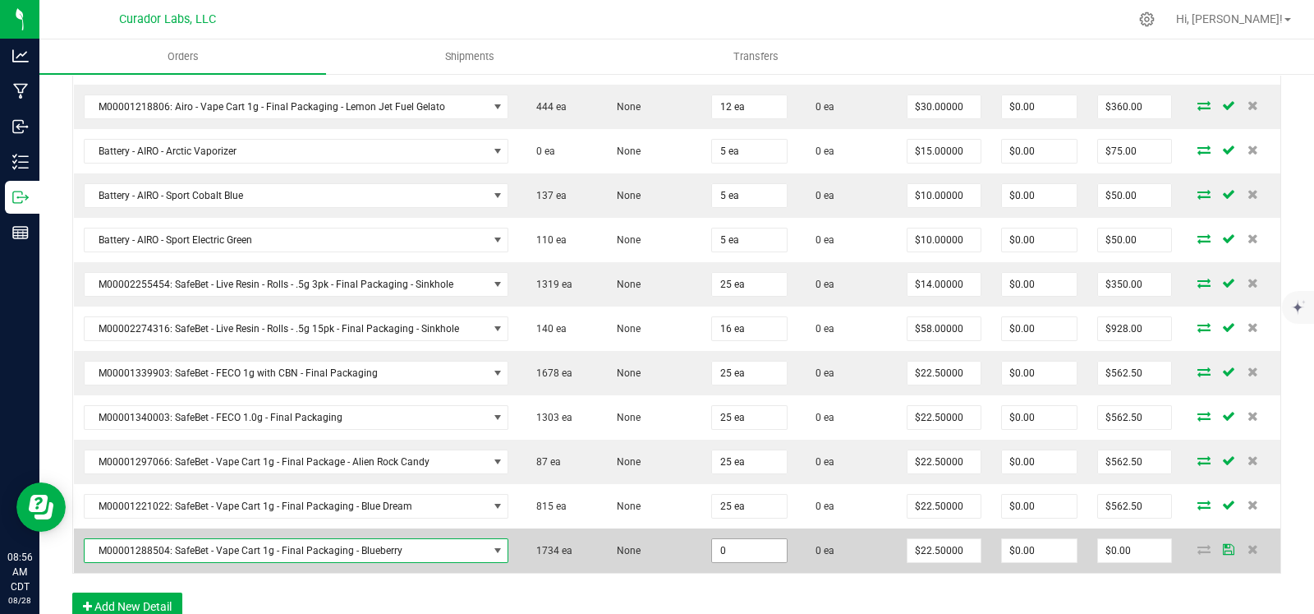
click at [769, 548] on input "0" at bounding box center [749, 550] width 75 height 23
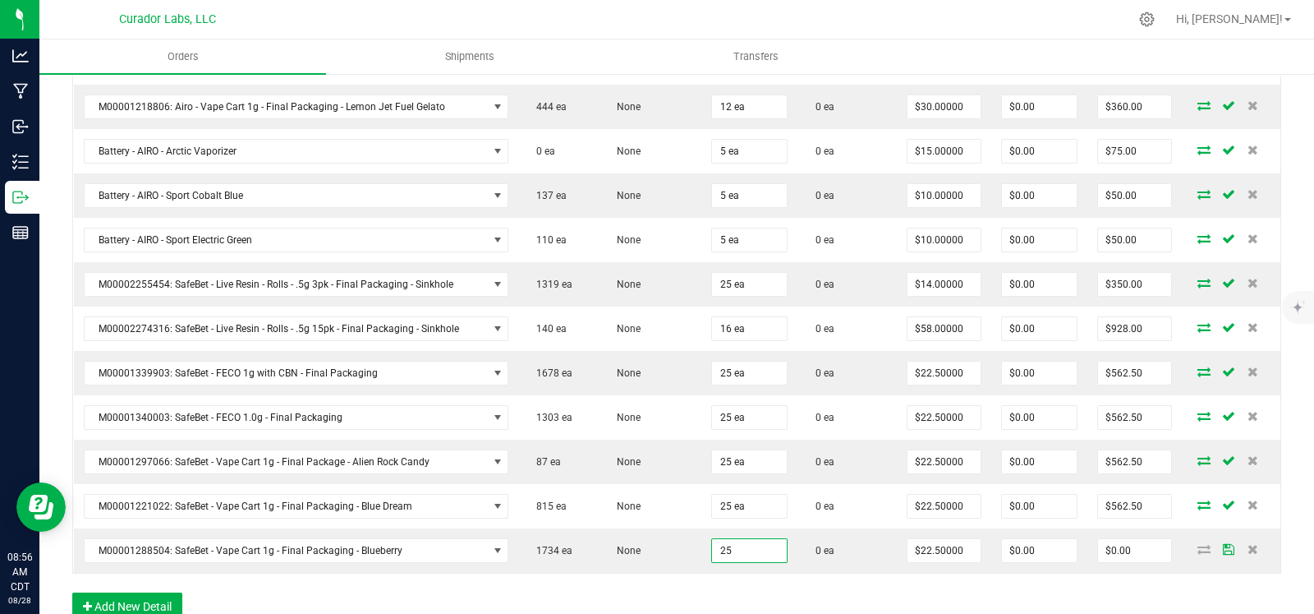
type input "25 ea"
type input "$562.50"
click at [621, 573] on div "Order Details Print All Labels Item Sellable Strain Qty Ordered Qty Allocated U…" at bounding box center [676, 118] width 1209 height 1038
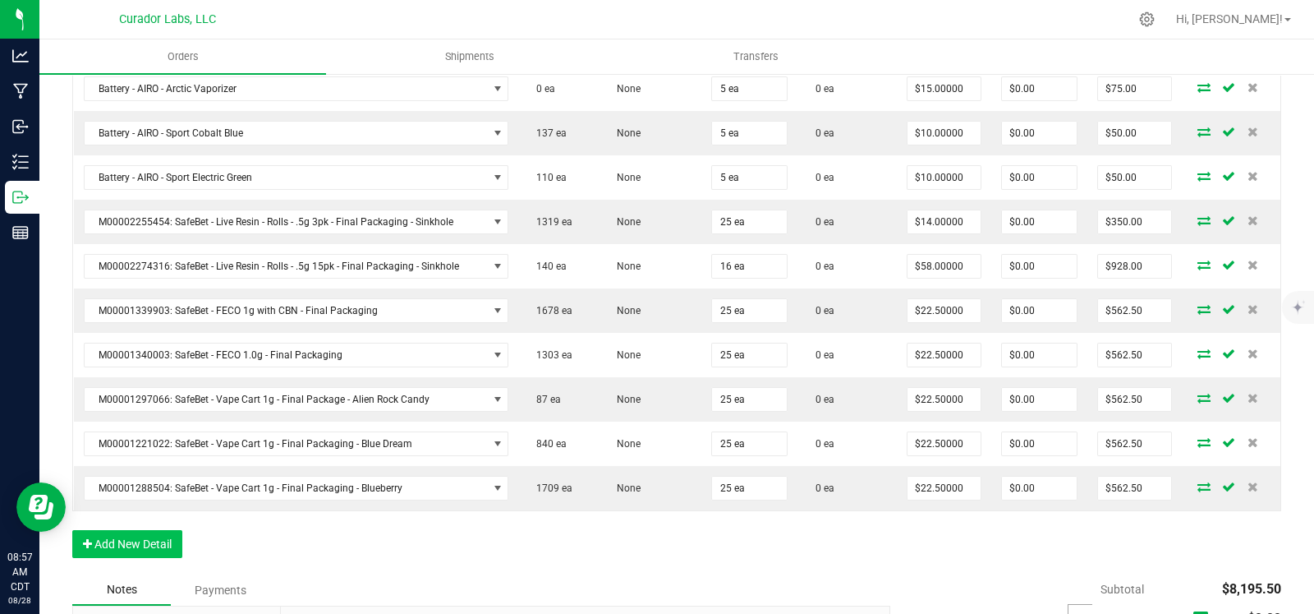
scroll to position [973, 0]
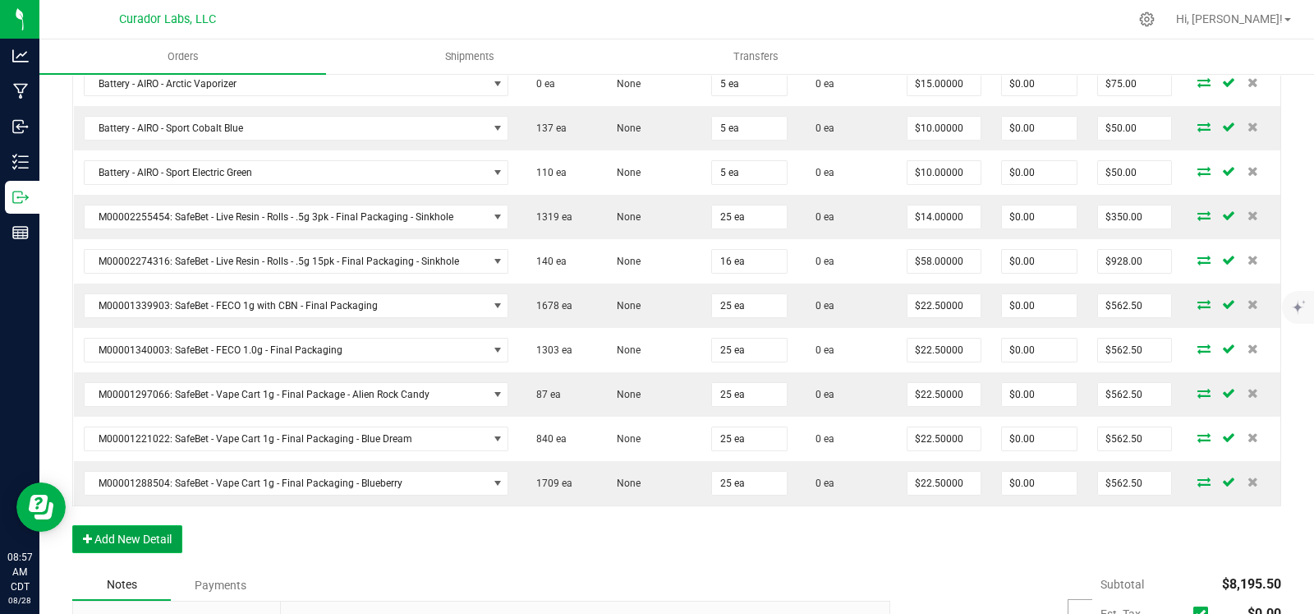
click at [158, 532] on button "Add New Detail" at bounding box center [127, 539] width 110 height 28
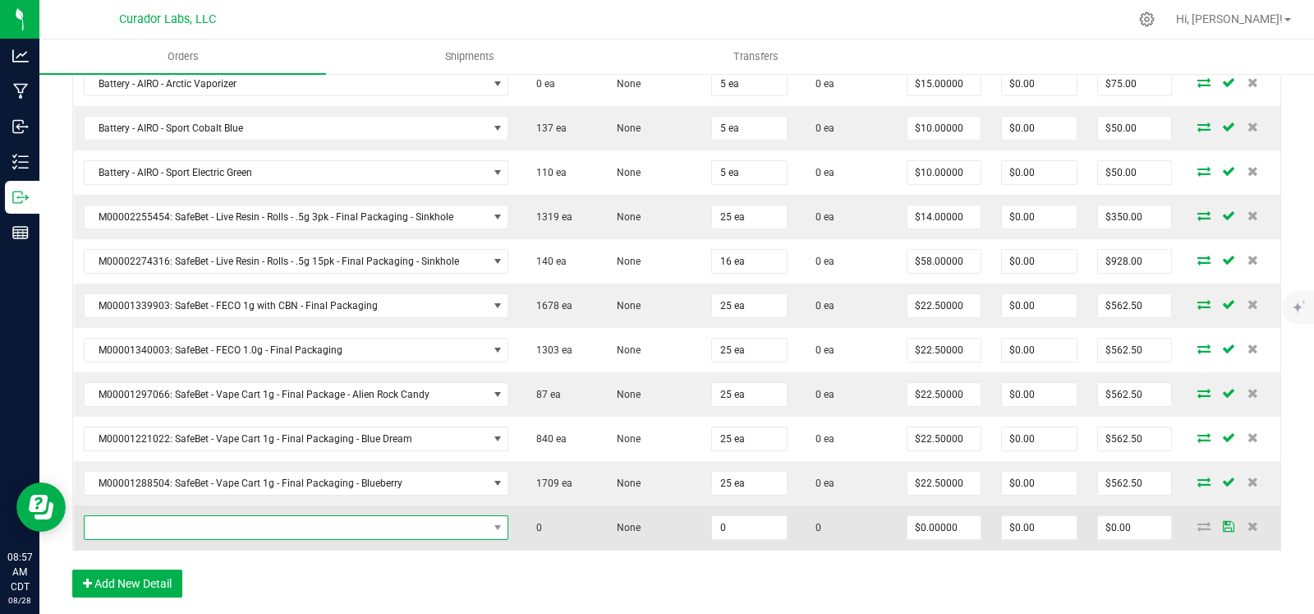
click at [171, 523] on span "NO DATA FOUND" at bounding box center [286, 527] width 403 height 23
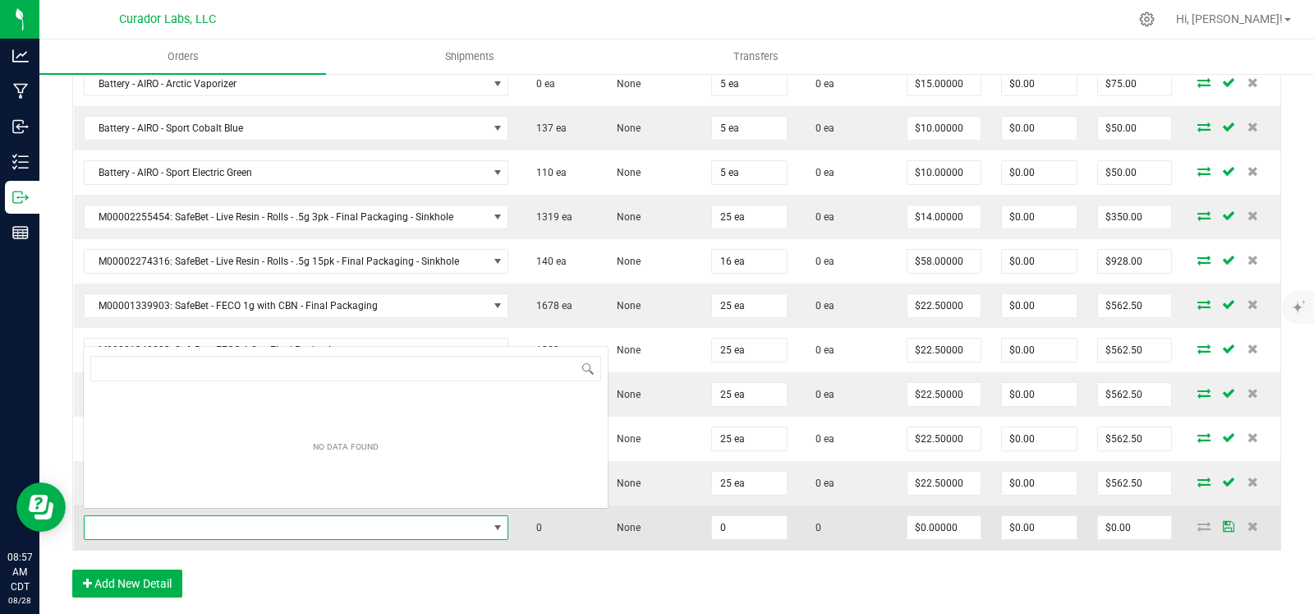
scroll to position [24, 417]
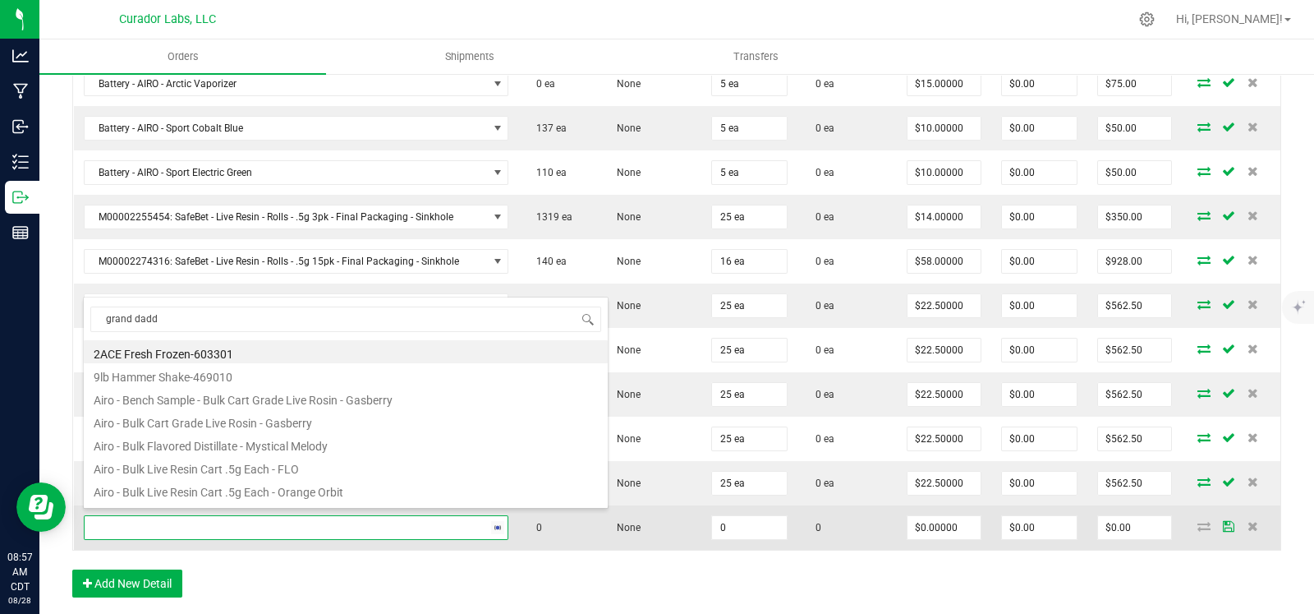
type input "grand daddy"
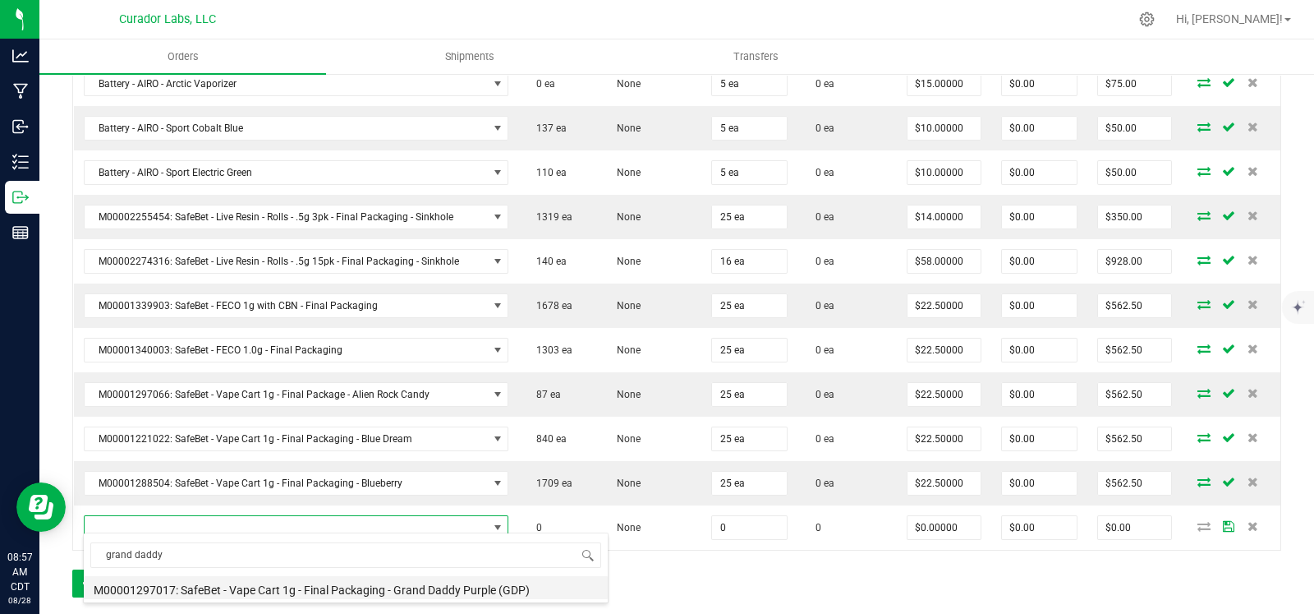
click at [378, 584] on li "M00001297017: SafeBet - Vape Cart 1g - Final Packaging - Grand Daddy Purple (GD…" at bounding box center [346, 587] width 524 height 23
type input "0 ea"
type input "$22.50000"
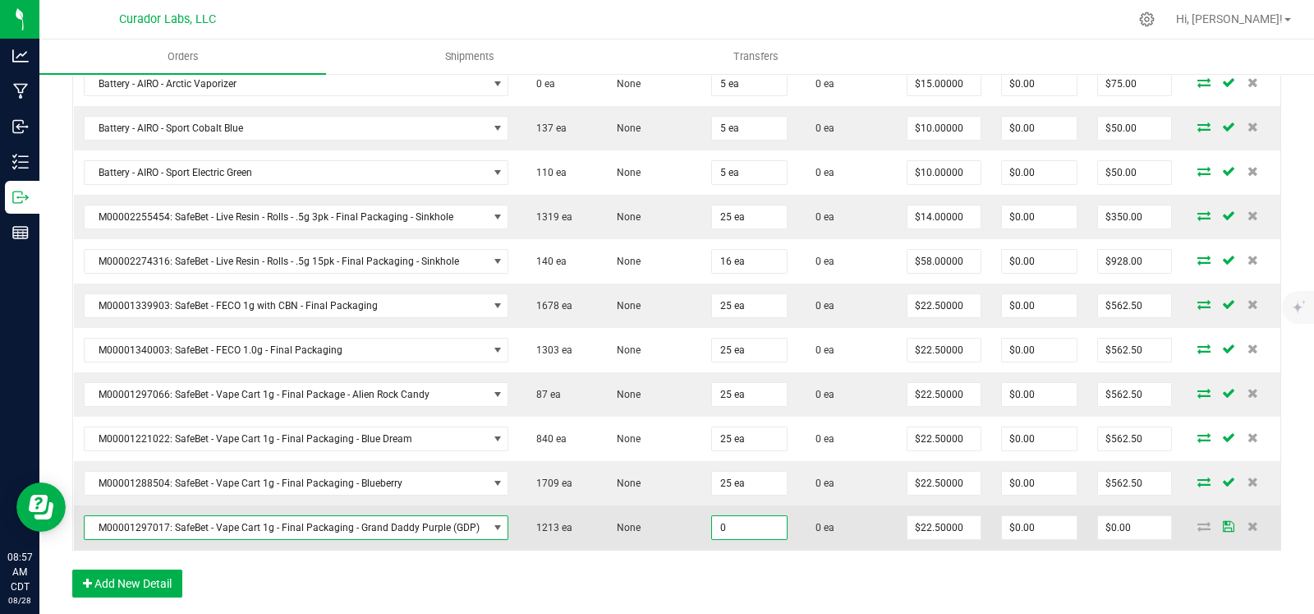
click at [733, 526] on input "0" at bounding box center [749, 527] width 75 height 23
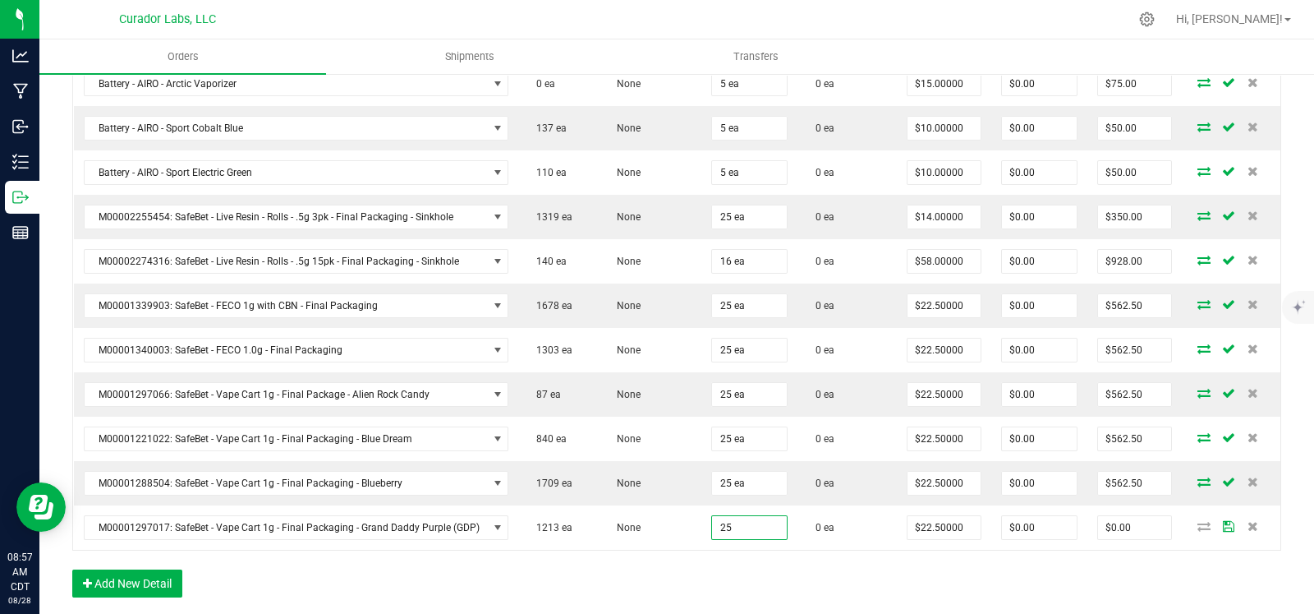
type input "25 ea"
type input "$562.50"
click at [610, 549] on div "Order Details Print All Labels Item Sellable Strain Qty Ordered Qty Allocated U…" at bounding box center [676, 73] width 1209 height 1082
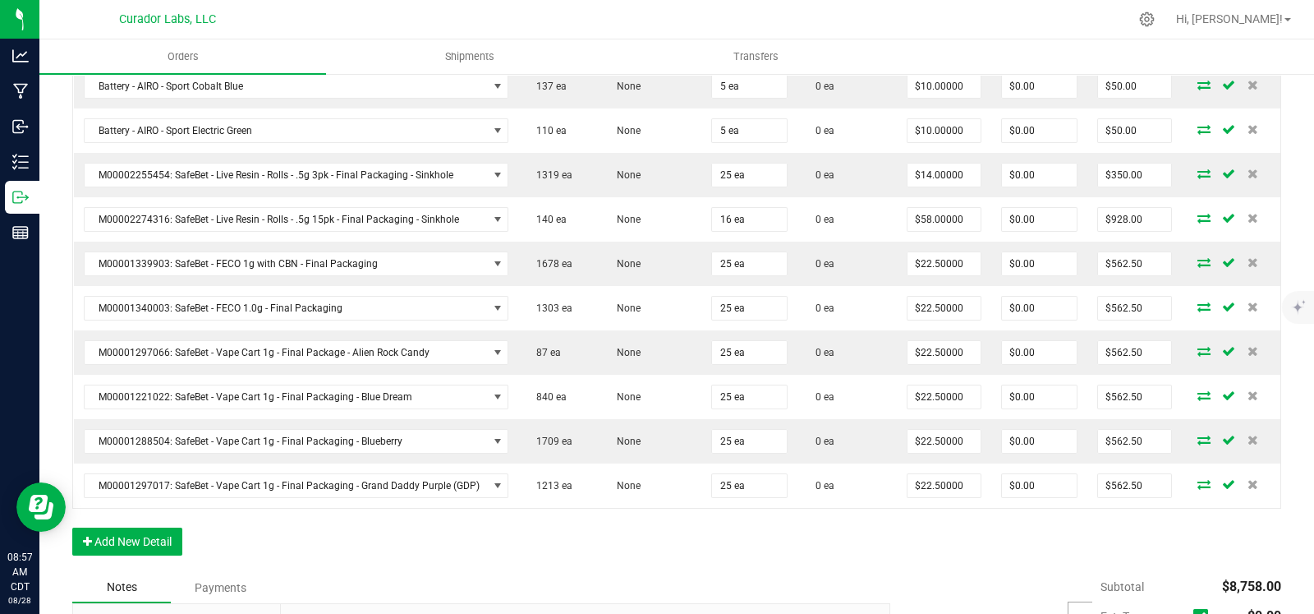
scroll to position [1080, 0]
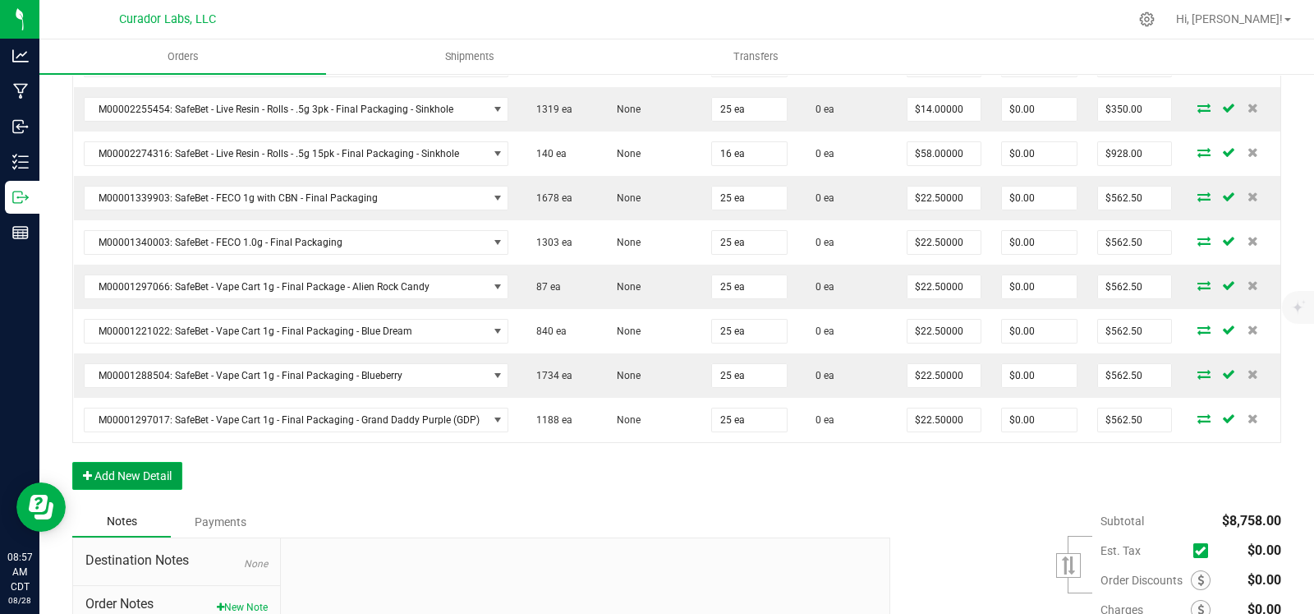
click at [119, 468] on button "Add New Detail" at bounding box center [127, 476] width 110 height 28
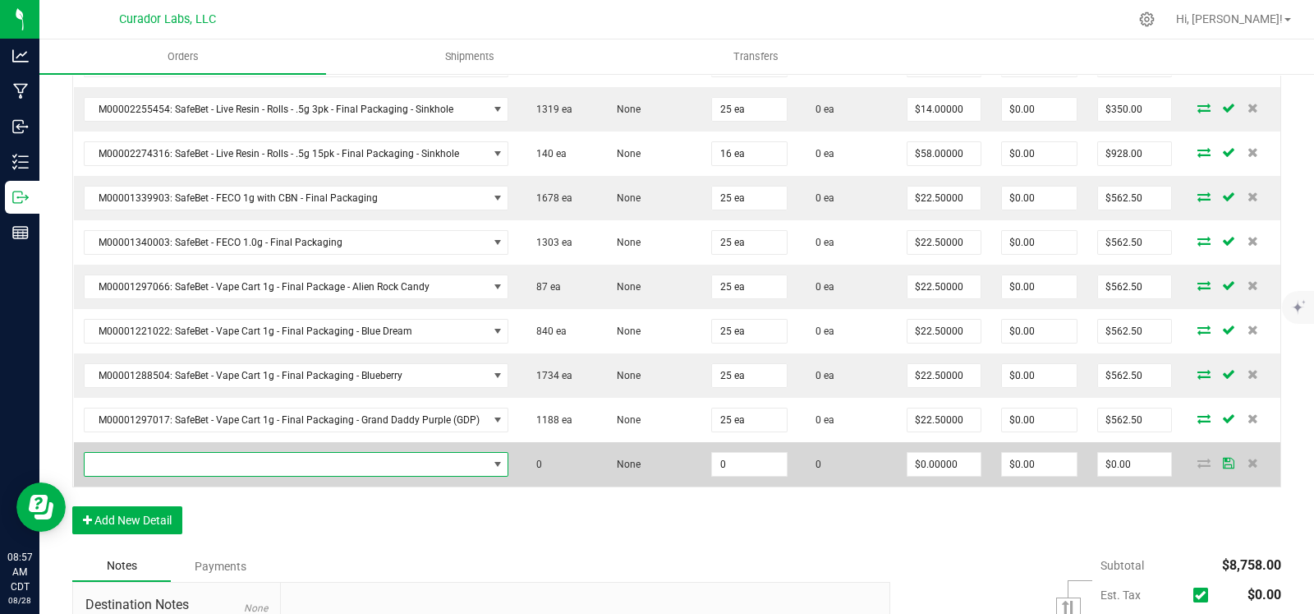
click at [160, 453] on span "NO DATA FOUND" at bounding box center [286, 464] width 403 height 23
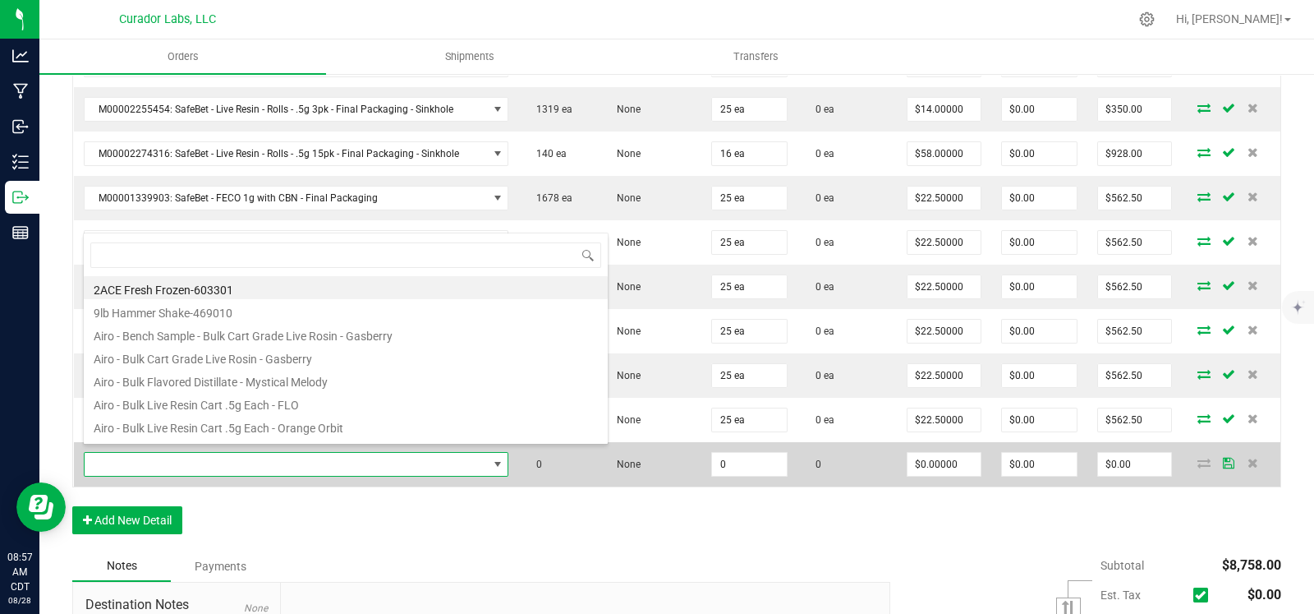
scroll to position [24, 417]
type input "green crack"
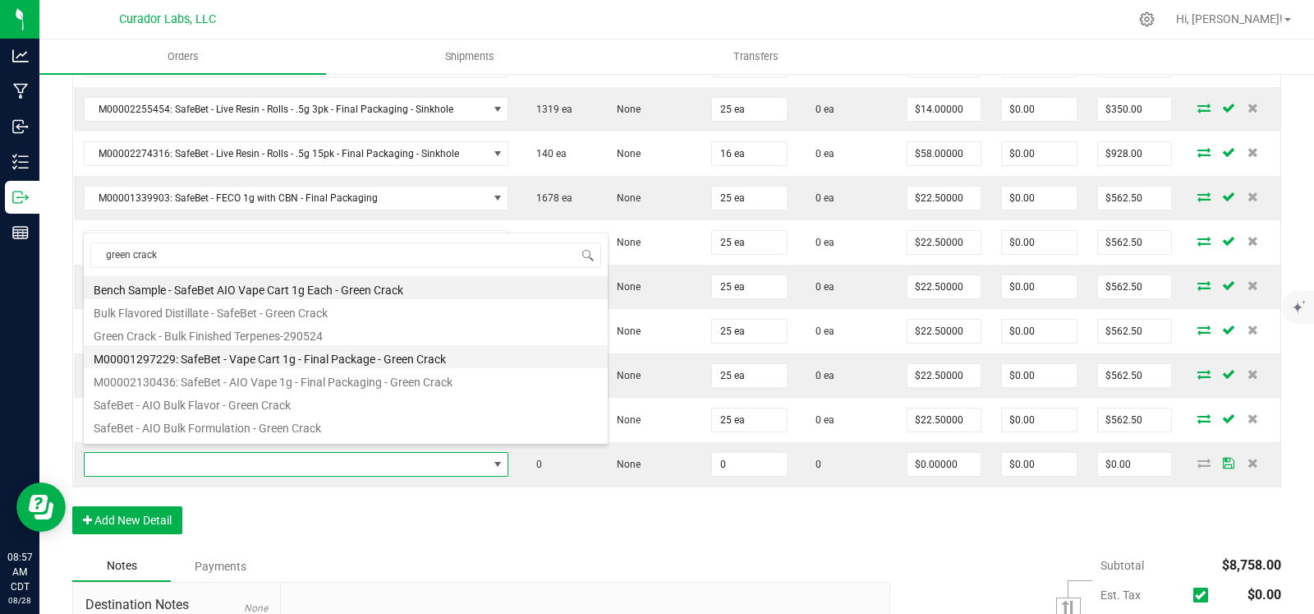
click at [288, 360] on li "M00001297229: SafeBet - Vape Cart 1g - Final Package - Green Crack" at bounding box center [346, 356] width 524 height 23
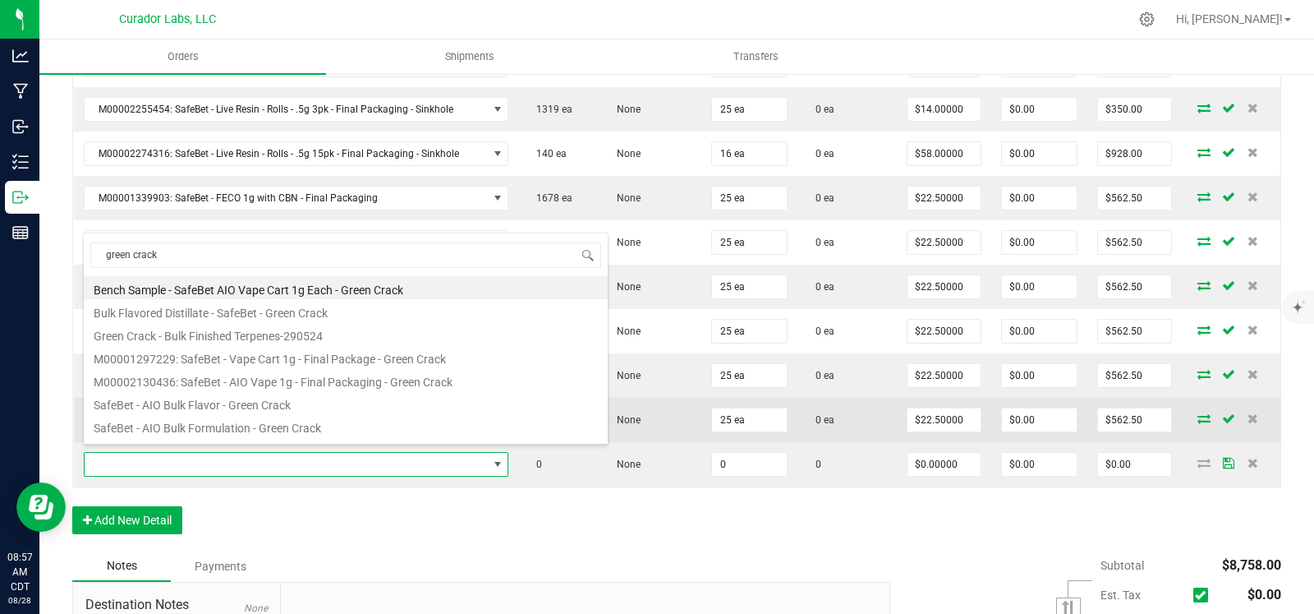
type input "0 ea"
type input "$22.50000"
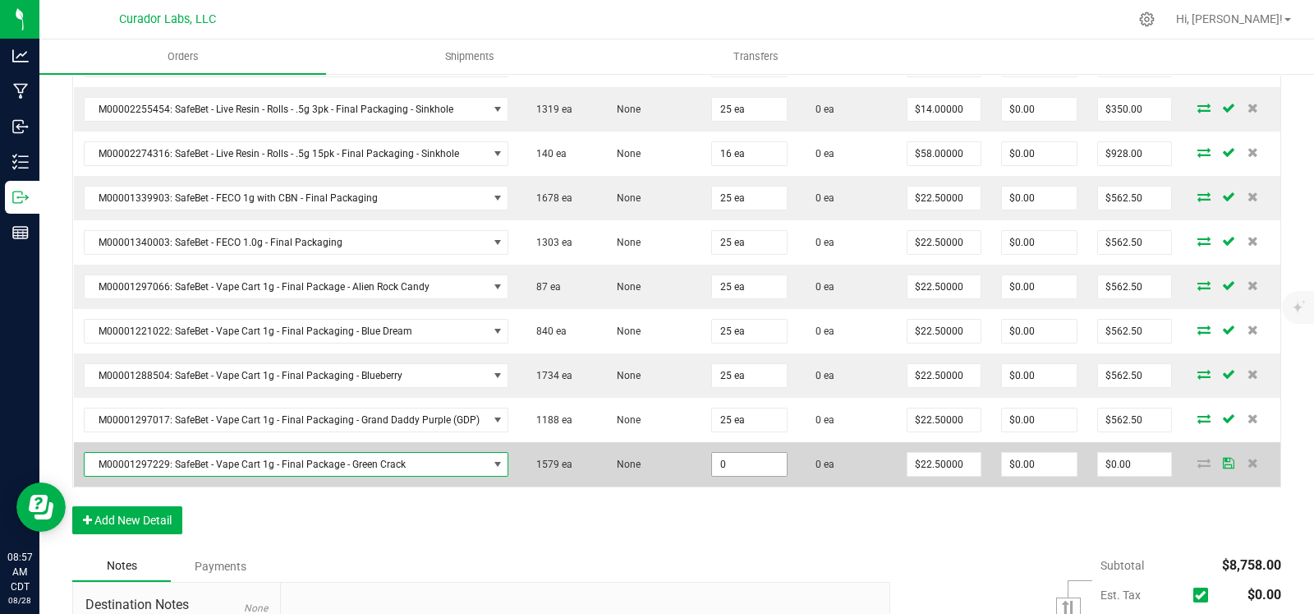
click at [744, 453] on input "0" at bounding box center [749, 464] width 75 height 23
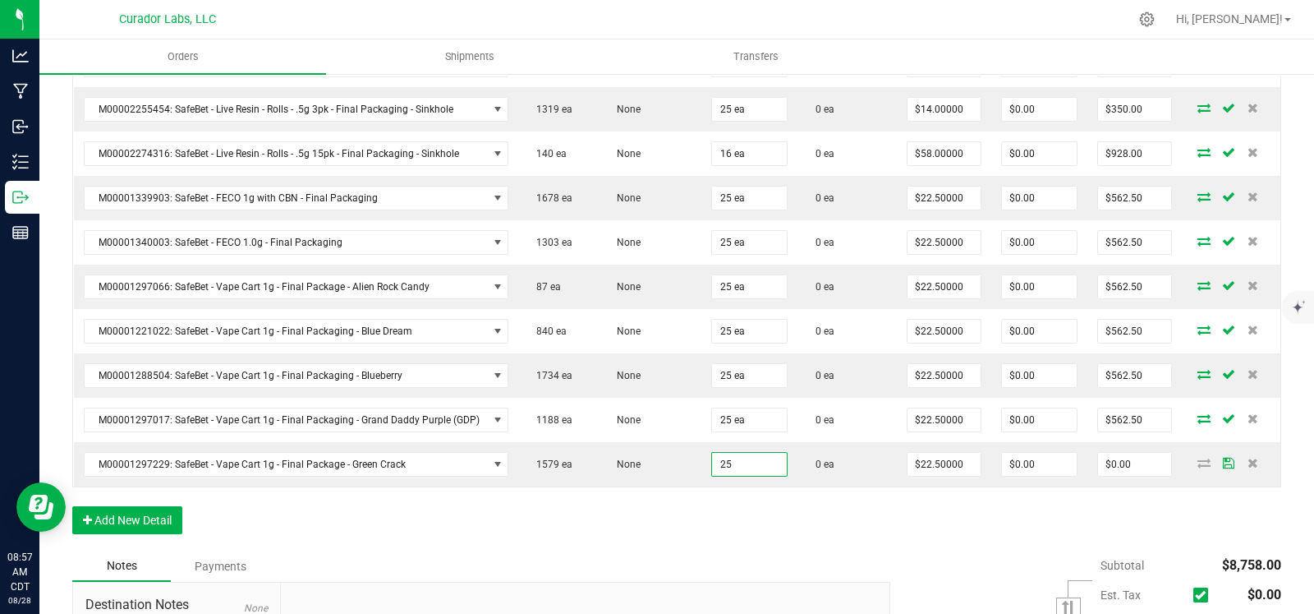
type input "25 ea"
type input "$562.50"
click at [152, 506] on button "Add New Detail" at bounding box center [127, 520] width 110 height 28
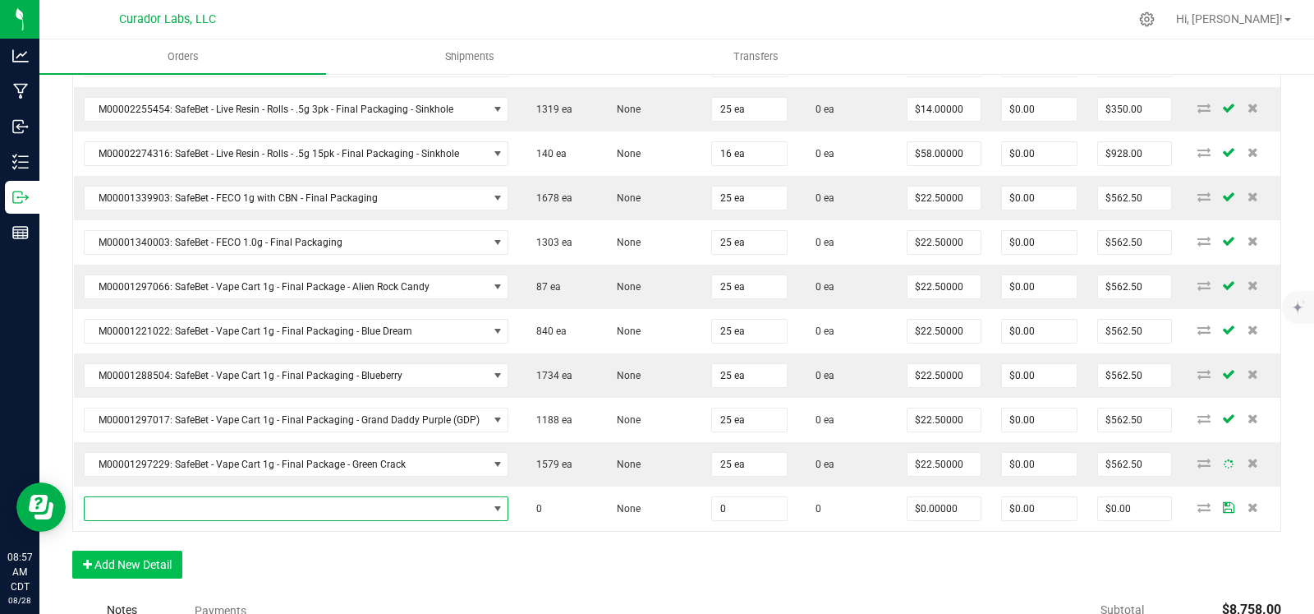
click at [189, 503] on span "NO DATA FOUND" at bounding box center [286, 508] width 403 height 23
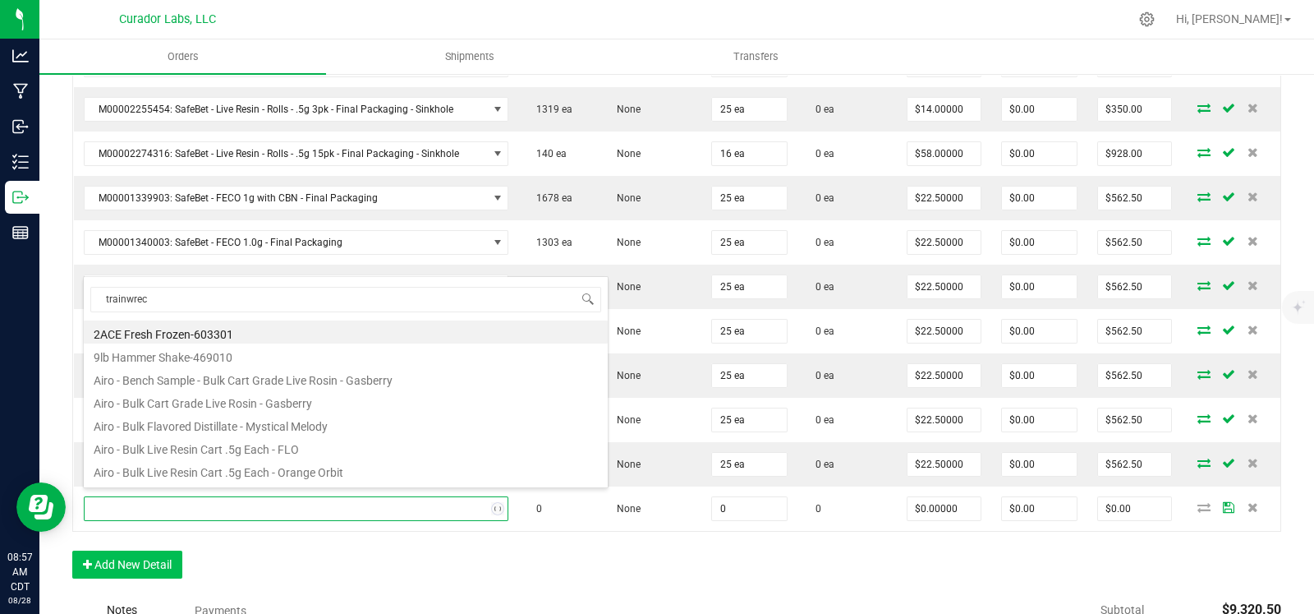
type input "trainwreck"
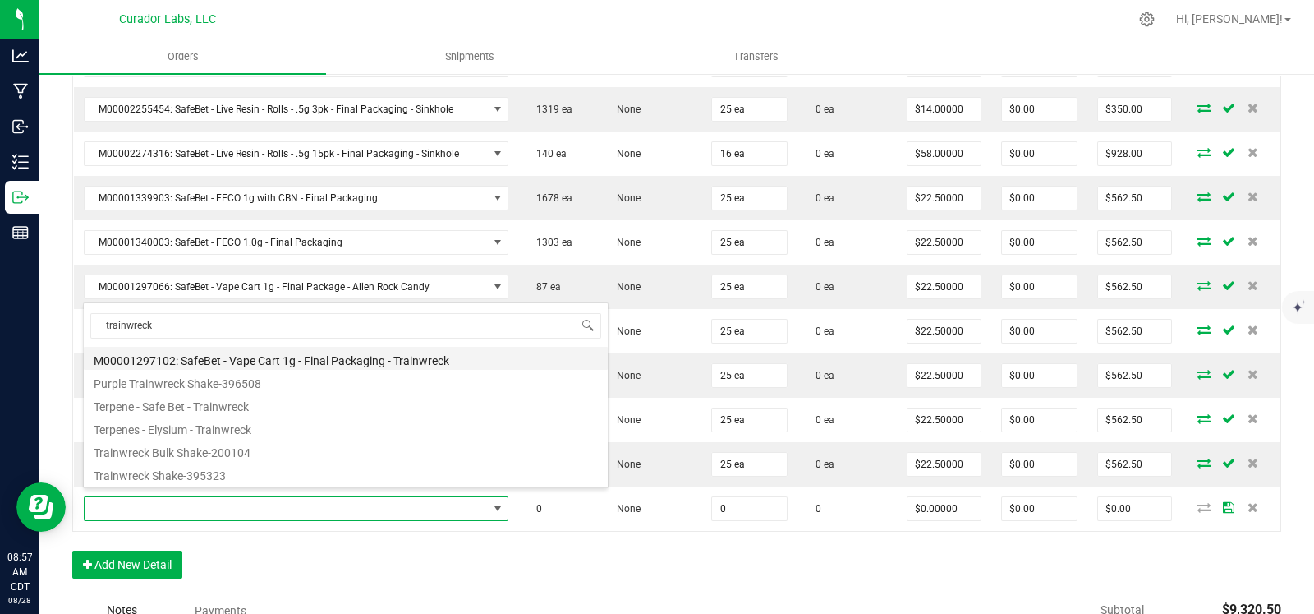
click at [327, 360] on li "M00001297102: SafeBet - Vape Cart 1g - Final Packaging - Trainwreck" at bounding box center [346, 358] width 524 height 23
type input "0 ea"
type input "$22.50000"
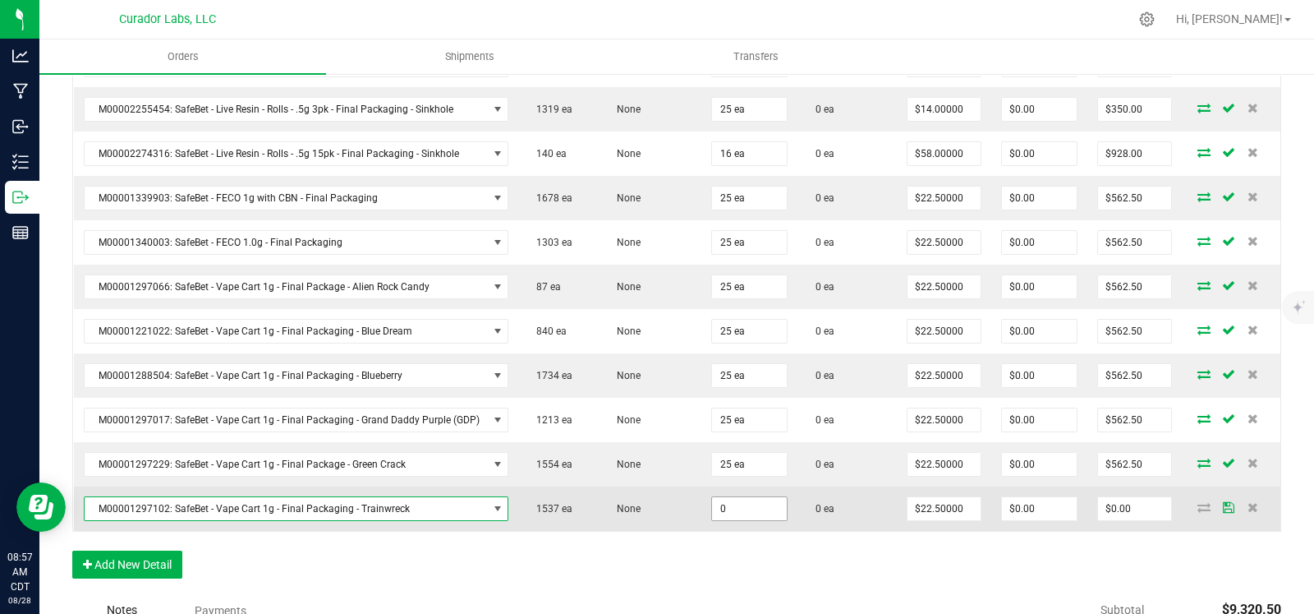
click at [764, 500] on input "0" at bounding box center [749, 508] width 75 height 23
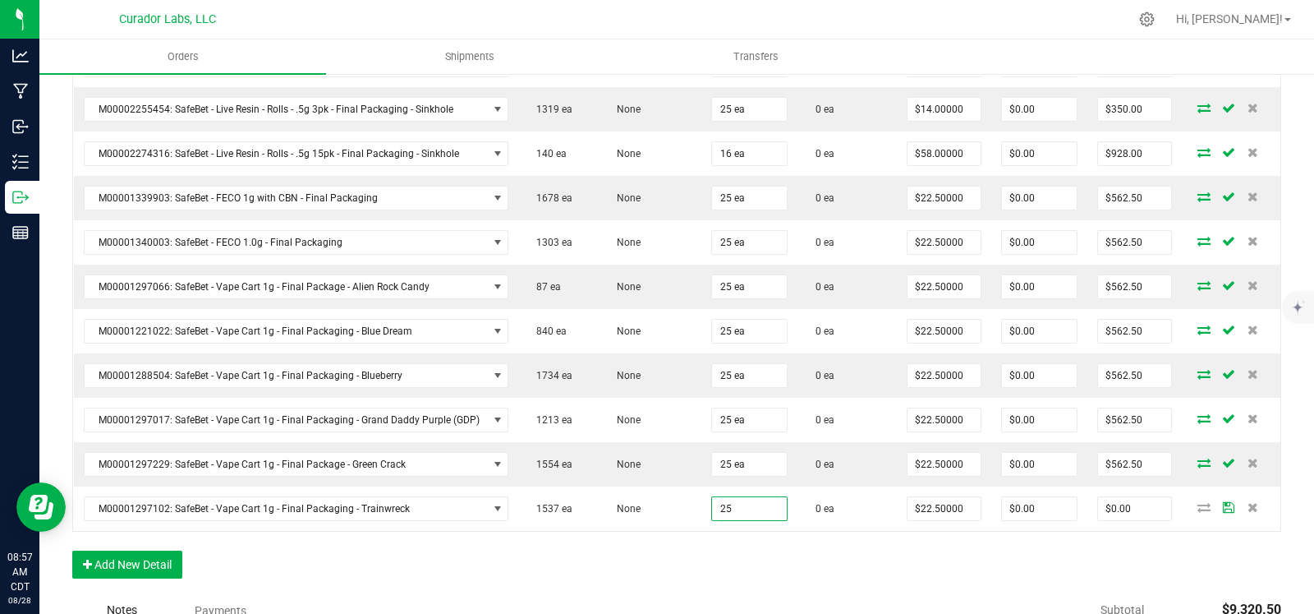
type input "25 ea"
type input "$562.50"
click at [616, 584] on div "Order Details Print All Labels Item Sellable Strain Qty Ordered Qty Allocated U…" at bounding box center [676, 9] width 1209 height 1171
click at [116, 561] on button "Add New Detail" at bounding box center [127, 564] width 110 height 28
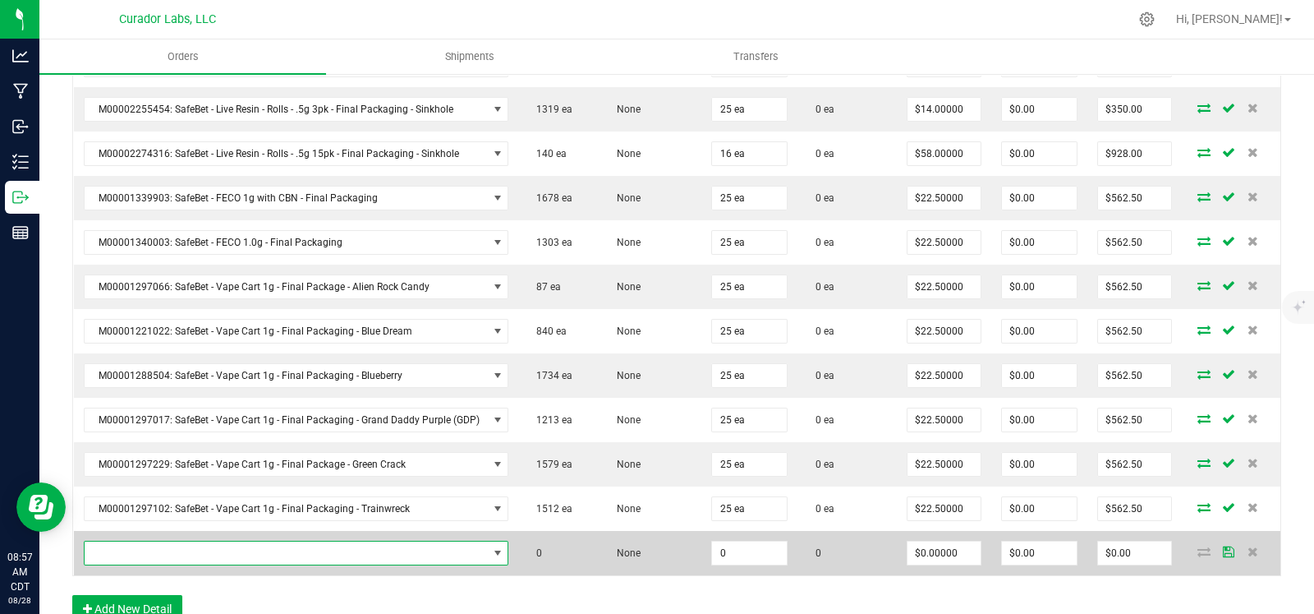
click at [177, 543] on span "NO DATA FOUND" at bounding box center [286, 552] width 403 height 23
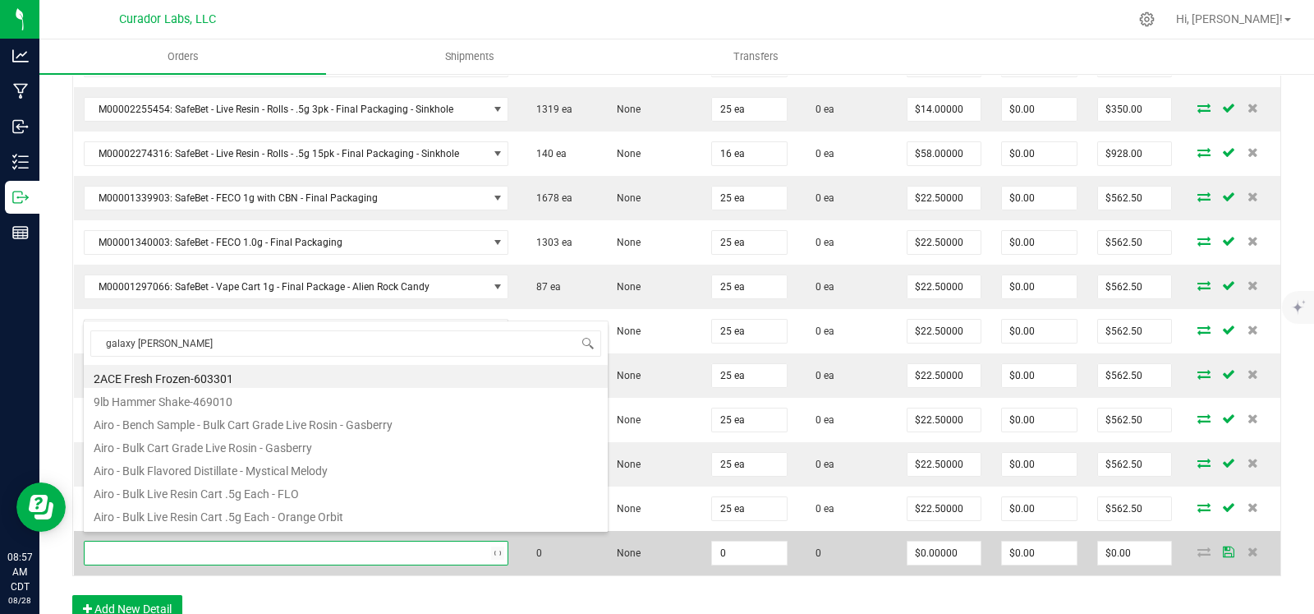
type input "galaxy gush"
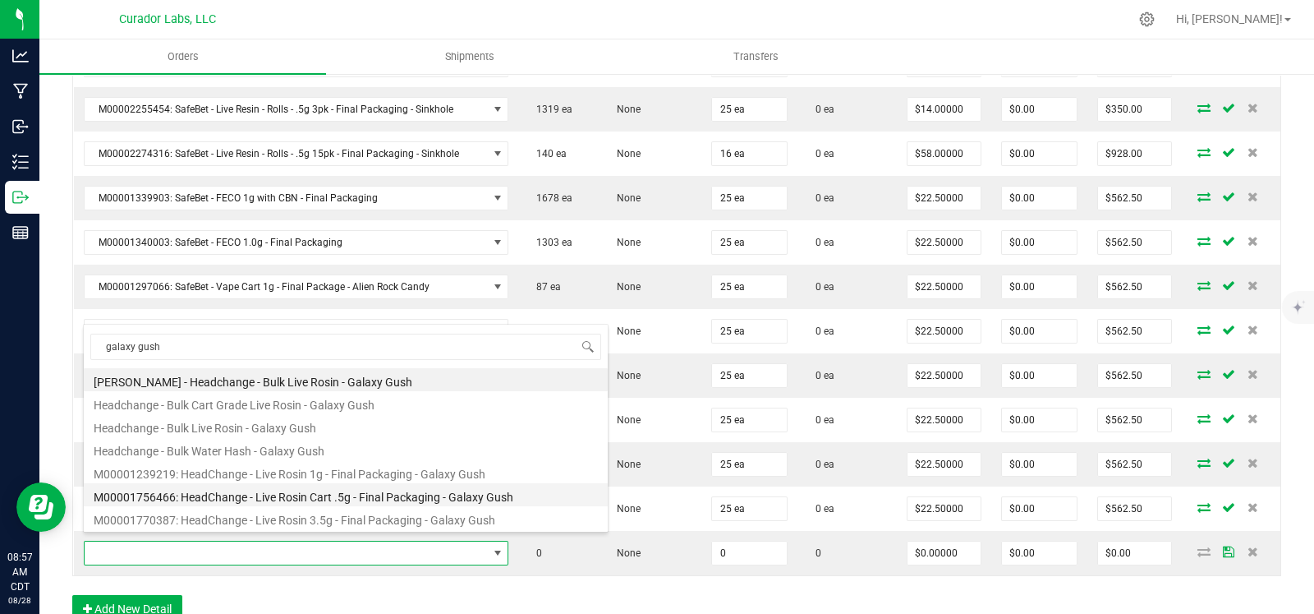
click at [363, 495] on li "M00001756466: HeadChange - Live Rosin Cart .5g - Final Packaging - Galaxy Gush" at bounding box center [346, 494] width 524 height 23
type input "0 ea"
type input "$27.50000"
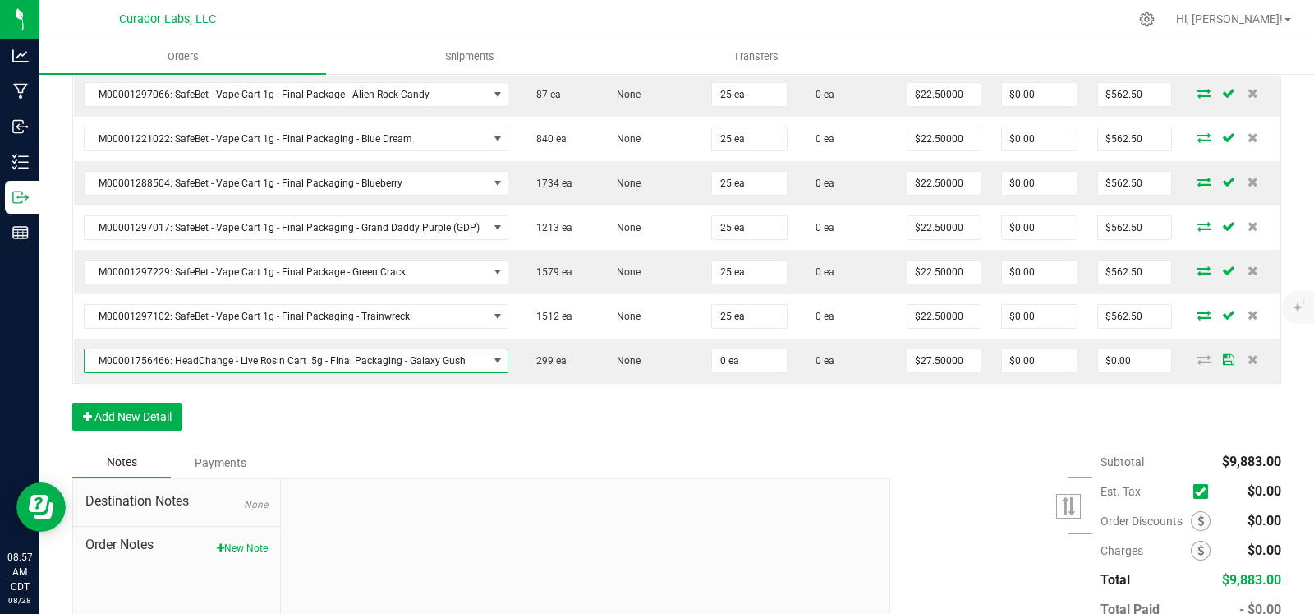
scroll to position [1289, 0]
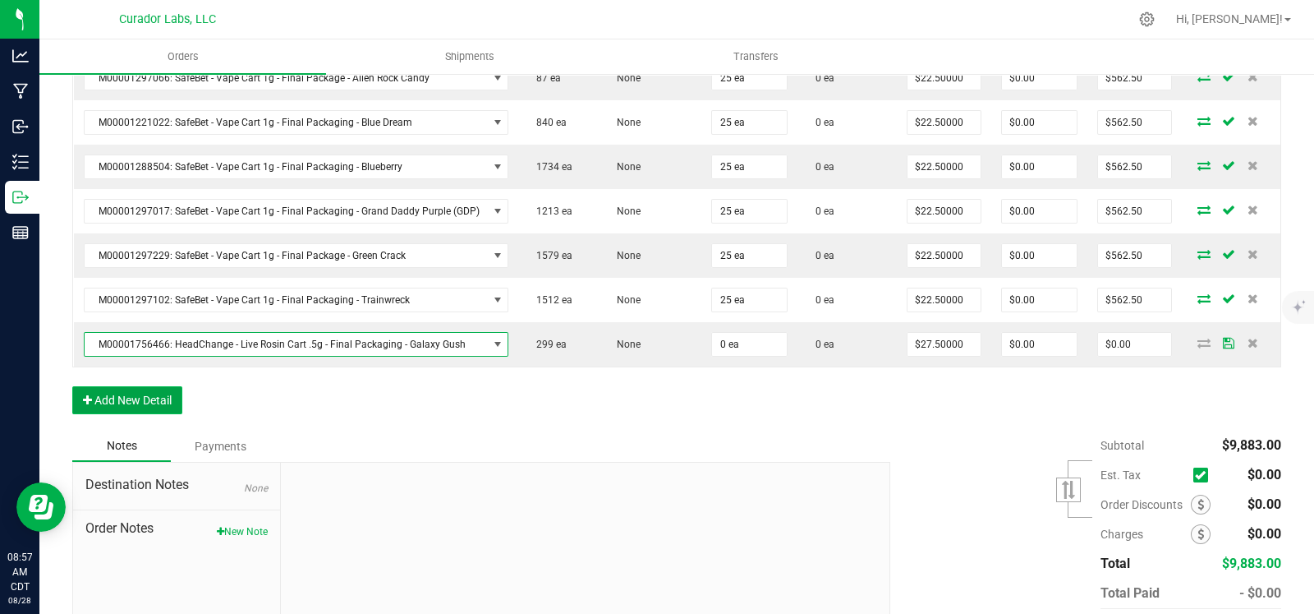
click at [158, 394] on button "Add New Detail" at bounding box center [127, 400] width 110 height 28
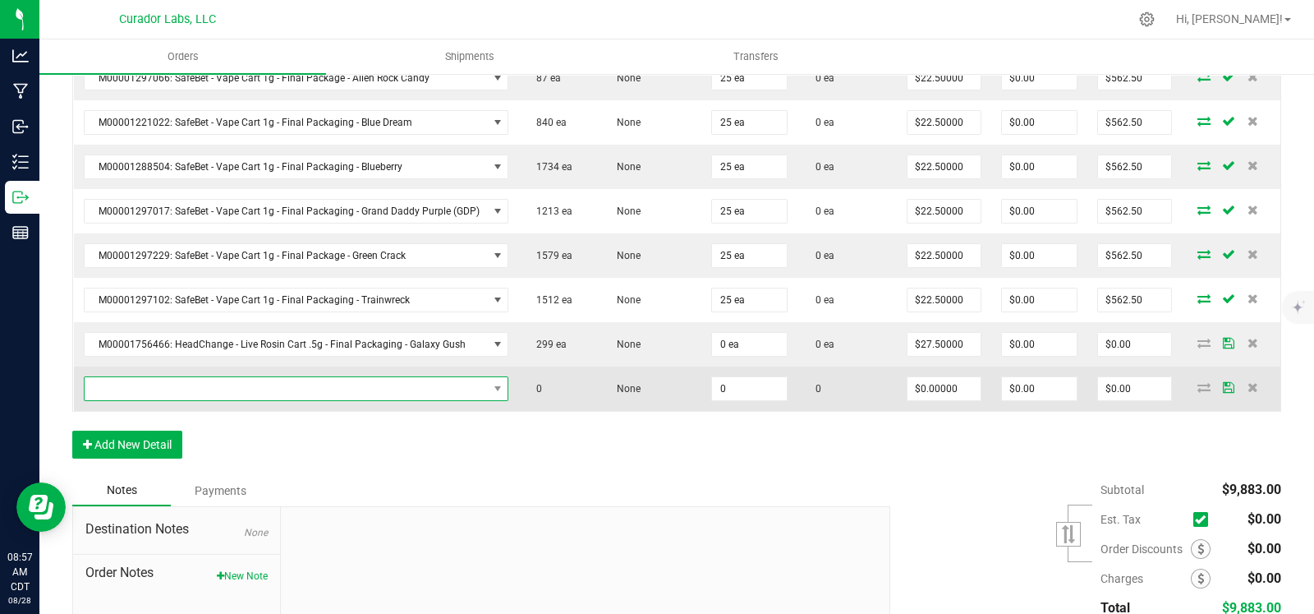
click at [188, 377] on span "NO DATA FOUND" at bounding box center [286, 388] width 403 height 23
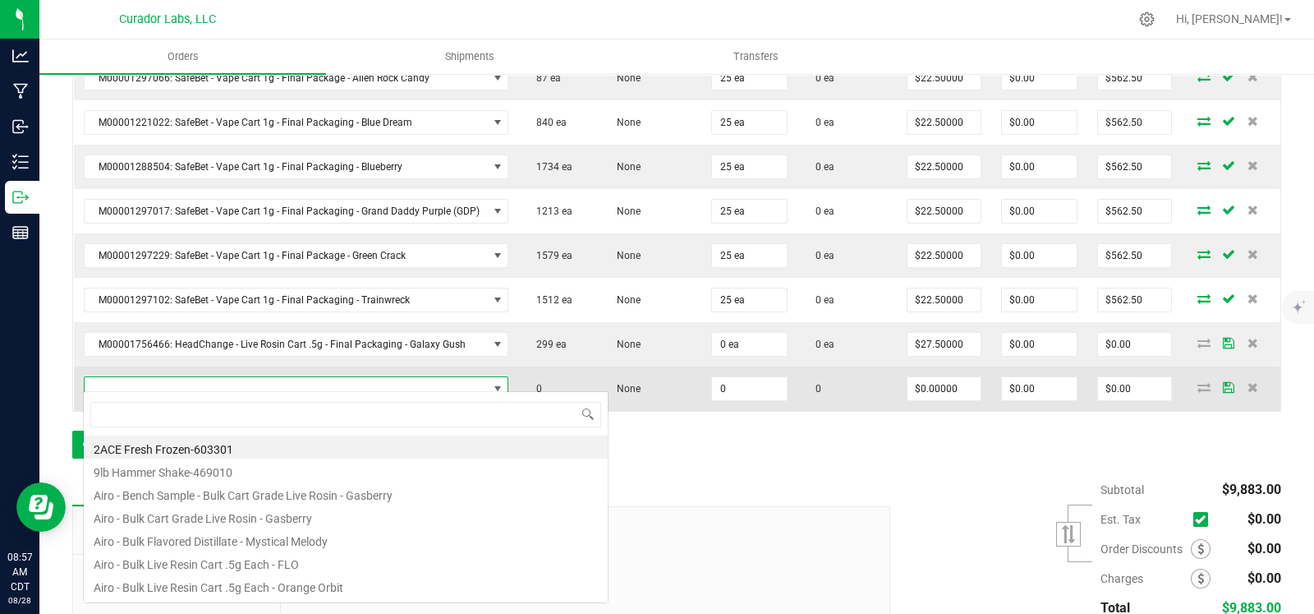
scroll to position [24, 417]
type input "dub trop"
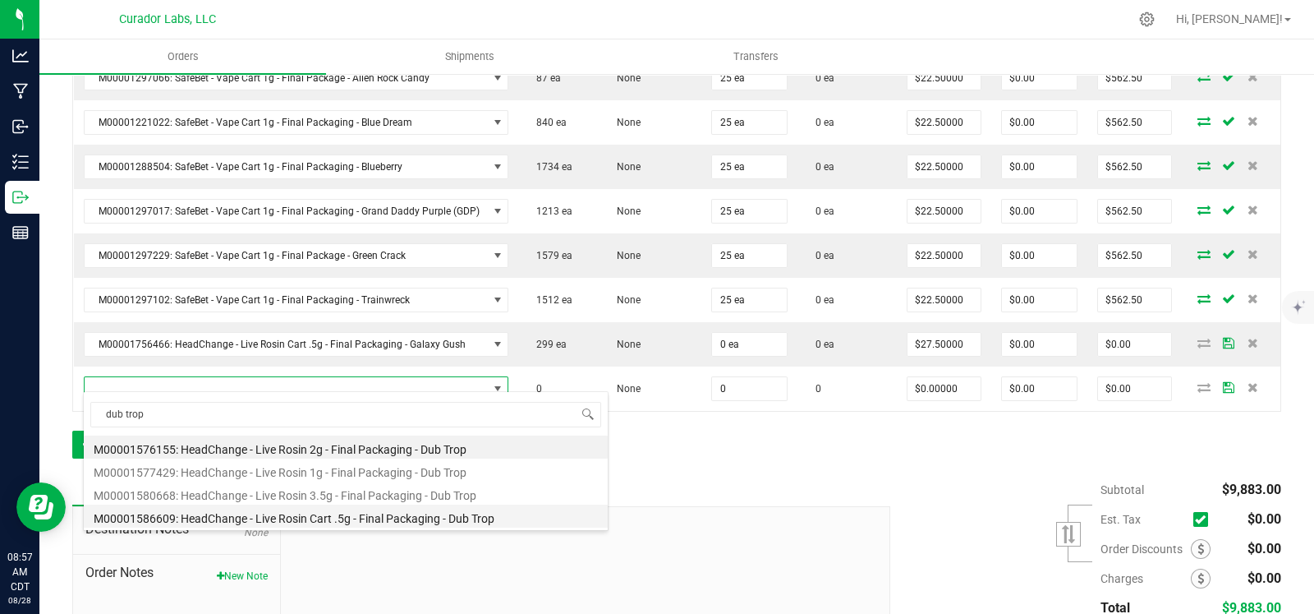
click at [345, 519] on li "M00001586609: HeadChange - Live Rosin Cart .5g - Final Packaging - Dub Trop" at bounding box center [346, 515] width 524 height 23
type input "0 ea"
type input "$27.50000"
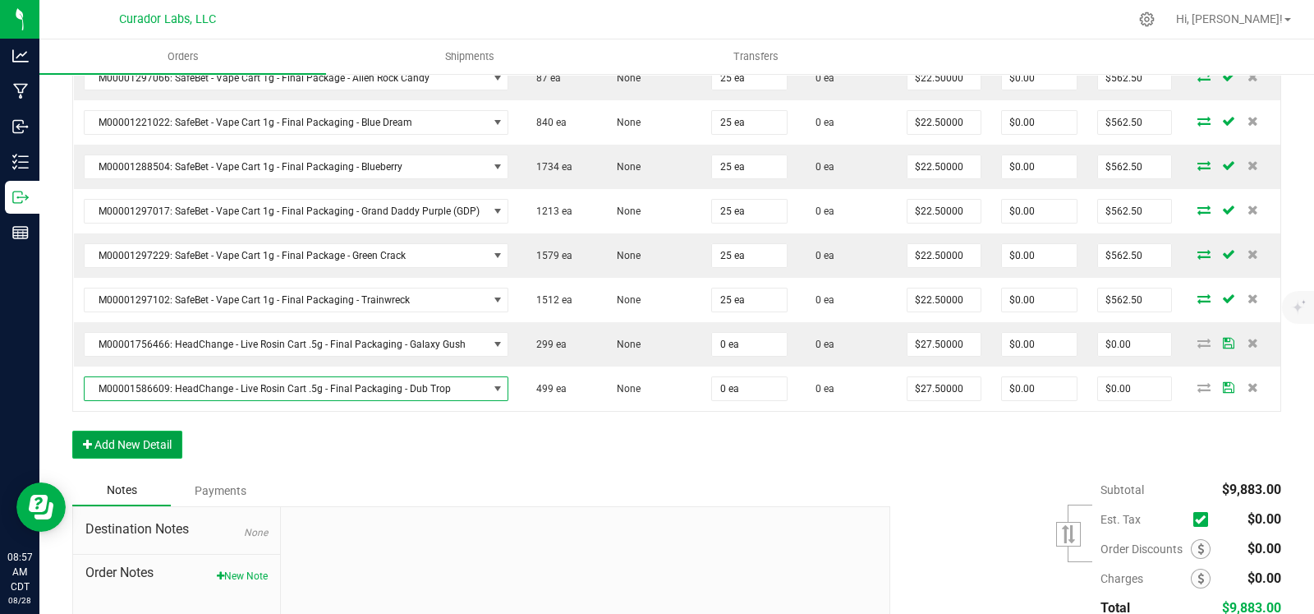
click at [149, 437] on button "Add New Detail" at bounding box center [127, 444] width 110 height 28
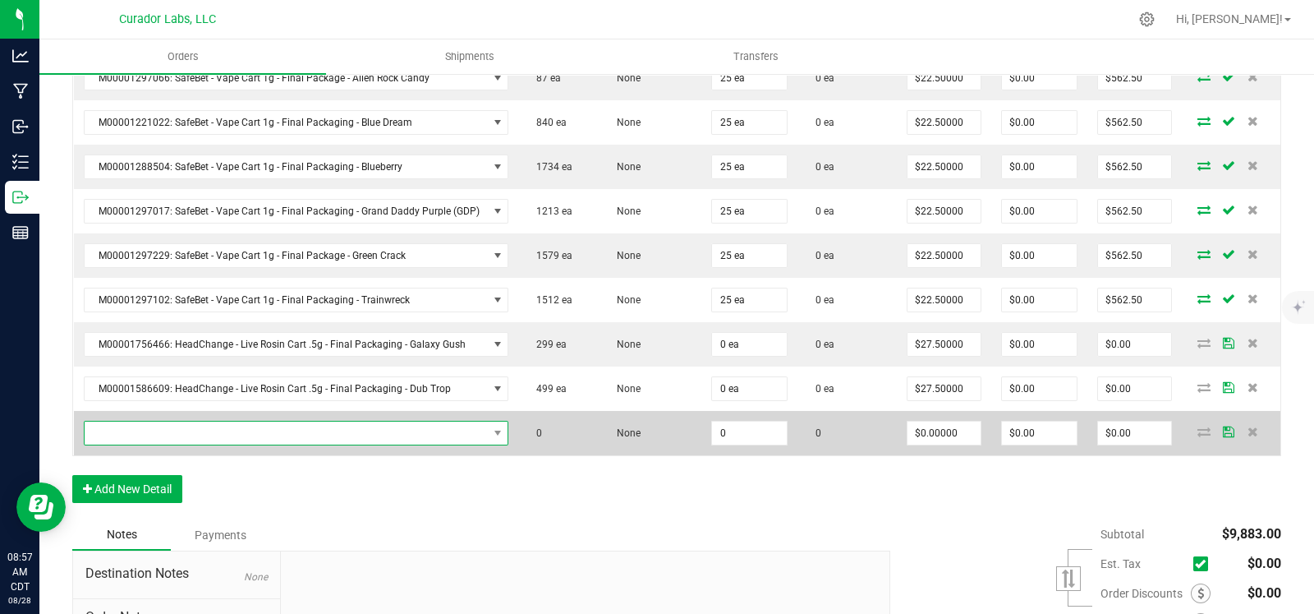
click at [158, 426] on span "NO DATA FOUND" at bounding box center [286, 432] width 403 height 23
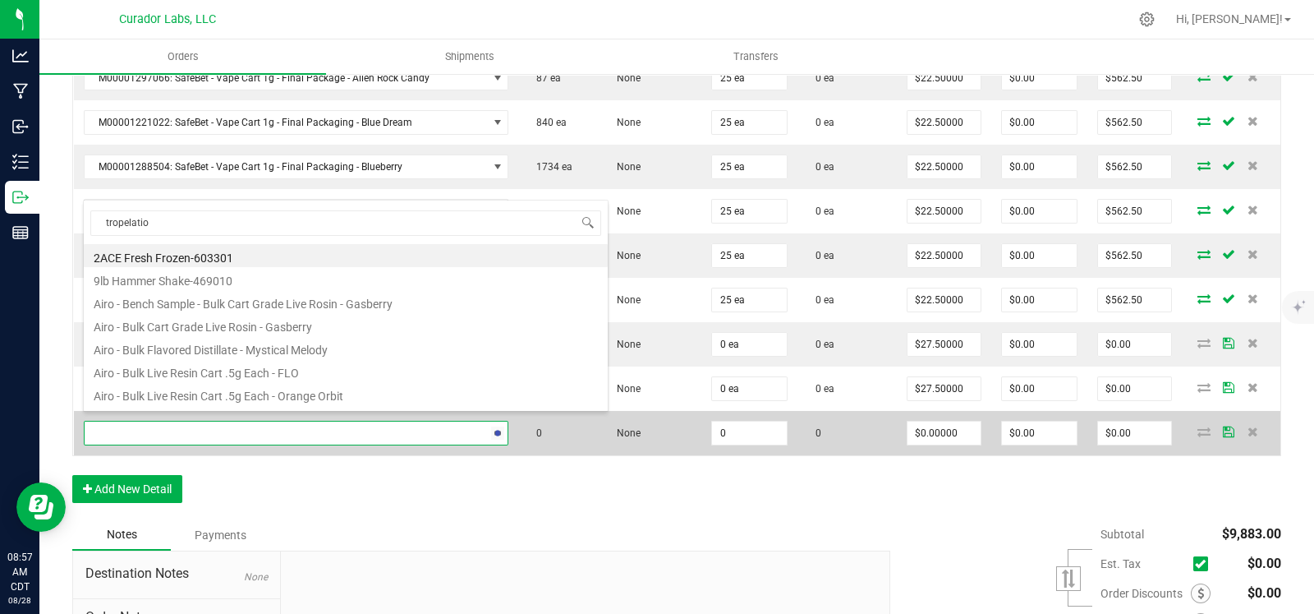
type input "tropelation"
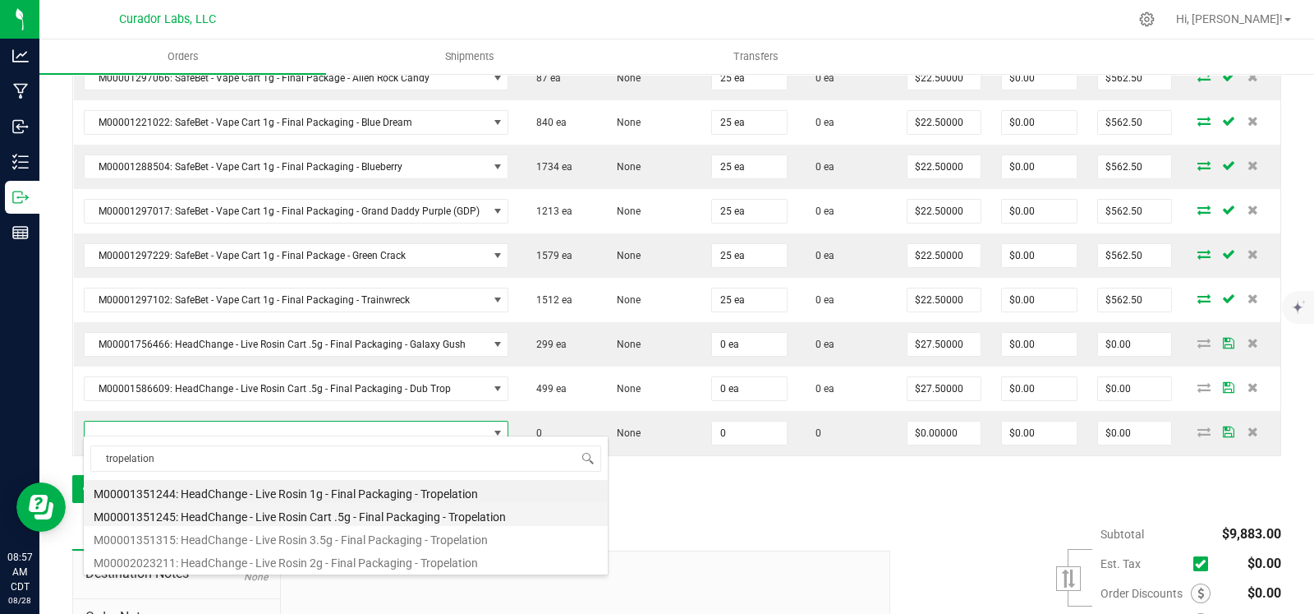
click at [302, 519] on li "M00001351245: HeadChange - Live Rosin Cart .5g - Final Packaging - Tropelation" at bounding box center [346, 514] width 524 height 23
type input "0 ea"
type input "$27.50000"
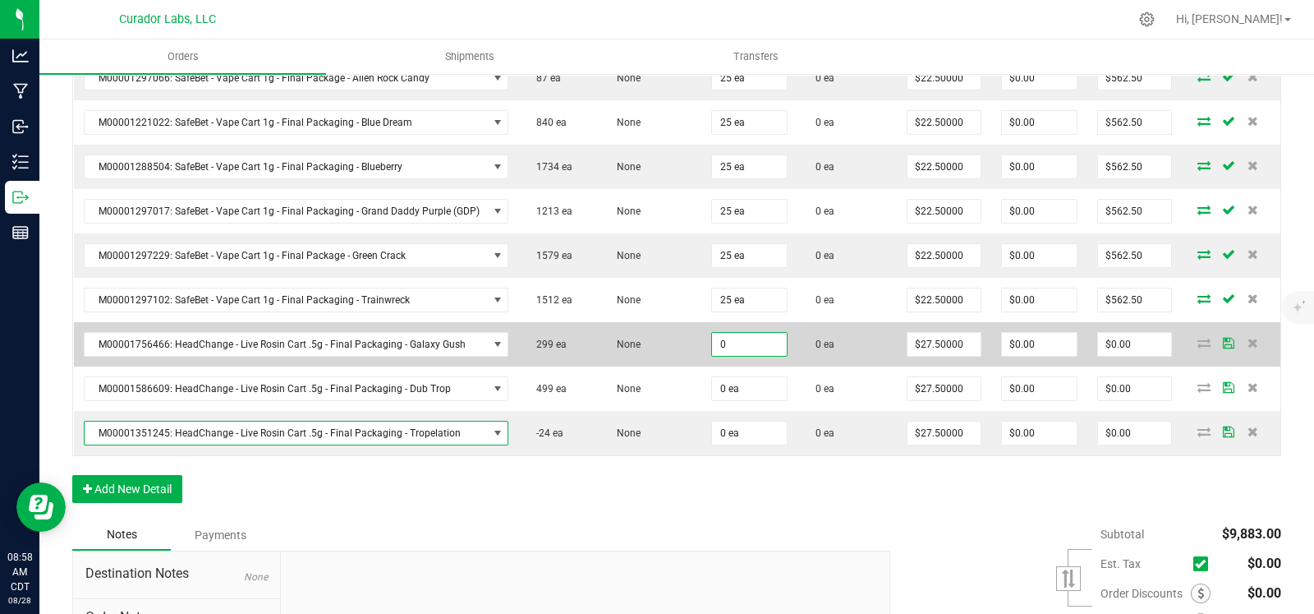
click at [744, 338] on input "0" at bounding box center [749, 344] width 75 height 23
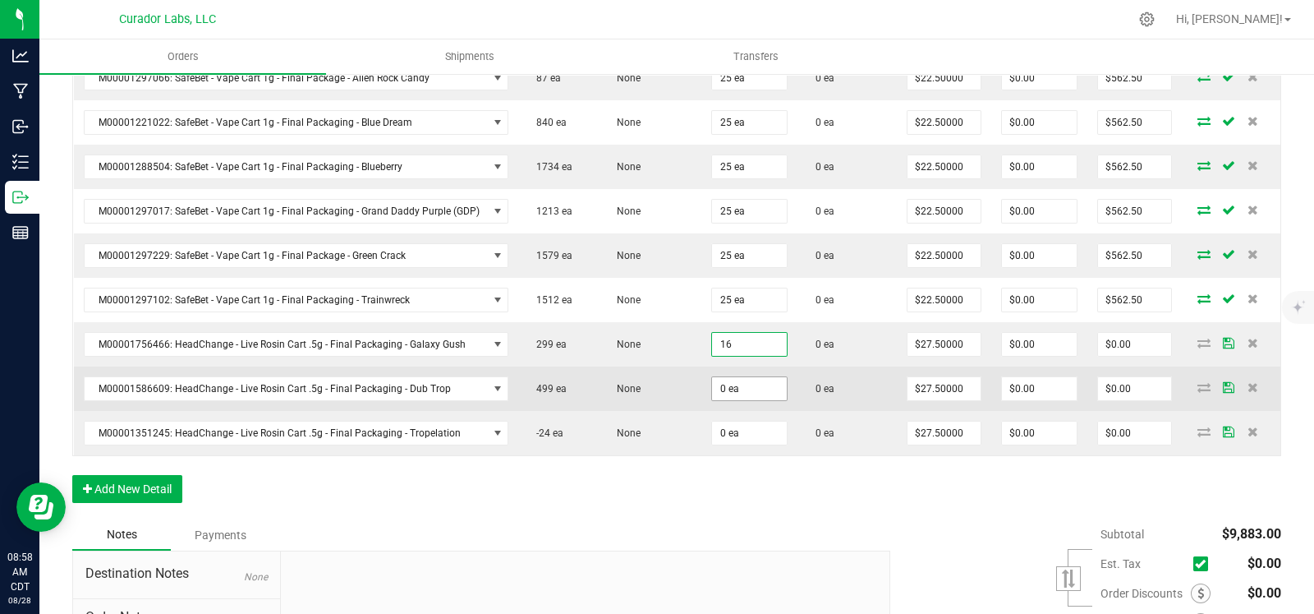
type input "16 ea"
type input "$440.00"
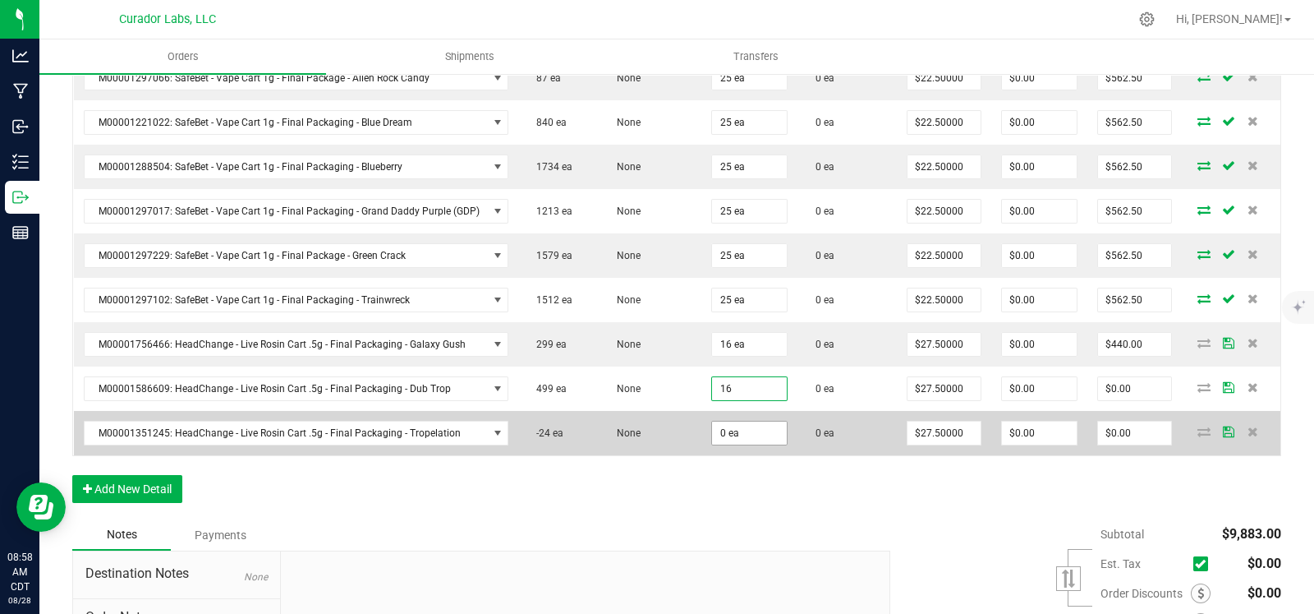
type input "16 ea"
type input "$440.00"
click at [753, 425] on input "0" at bounding box center [749, 432] width 75 height 23
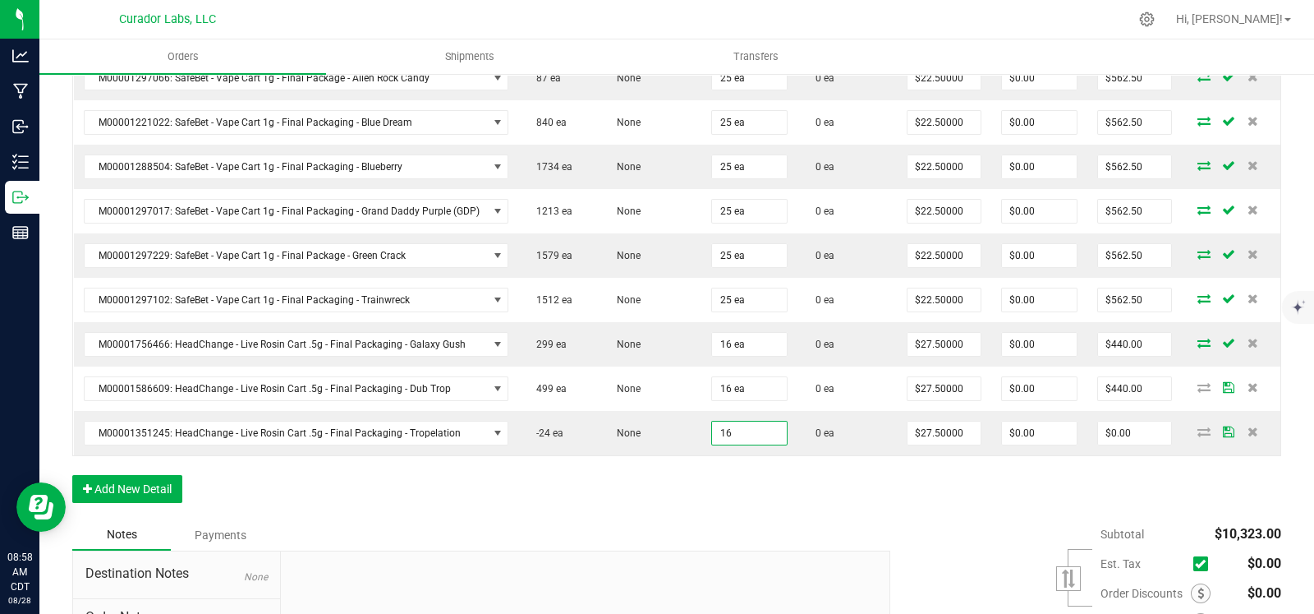
type input "16 ea"
type input "$440.00"
click at [136, 475] on button "Add New Detail" at bounding box center [127, 489] width 110 height 28
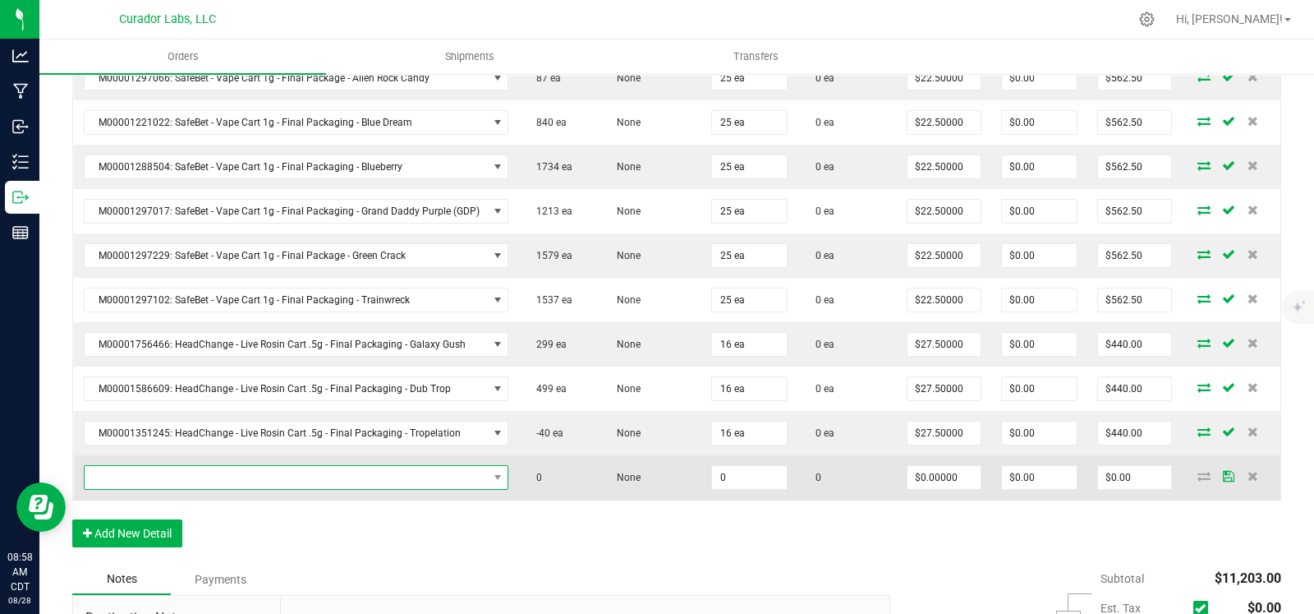
click at [160, 466] on span "NO DATA FOUND" at bounding box center [286, 477] width 403 height 23
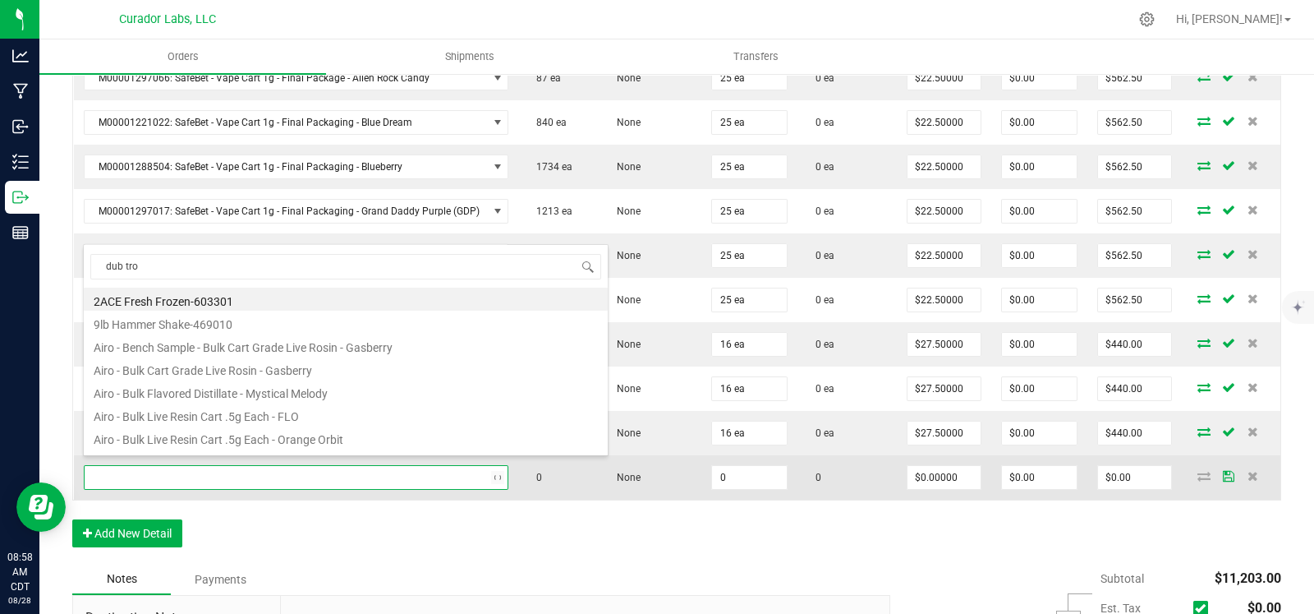
type input "dub trop"
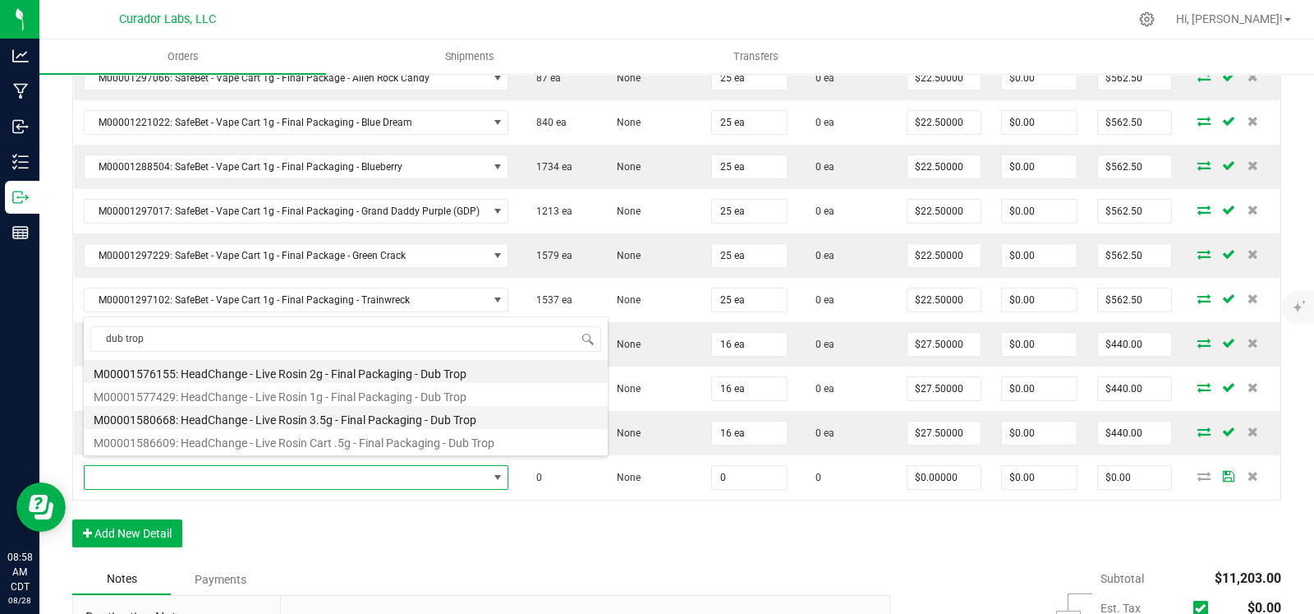
click at [255, 420] on li "M00001580668: HeadChange - Live Rosin 3.5g - Final Packaging - Dub Trop" at bounding box center [346, 417] width 524 height 23
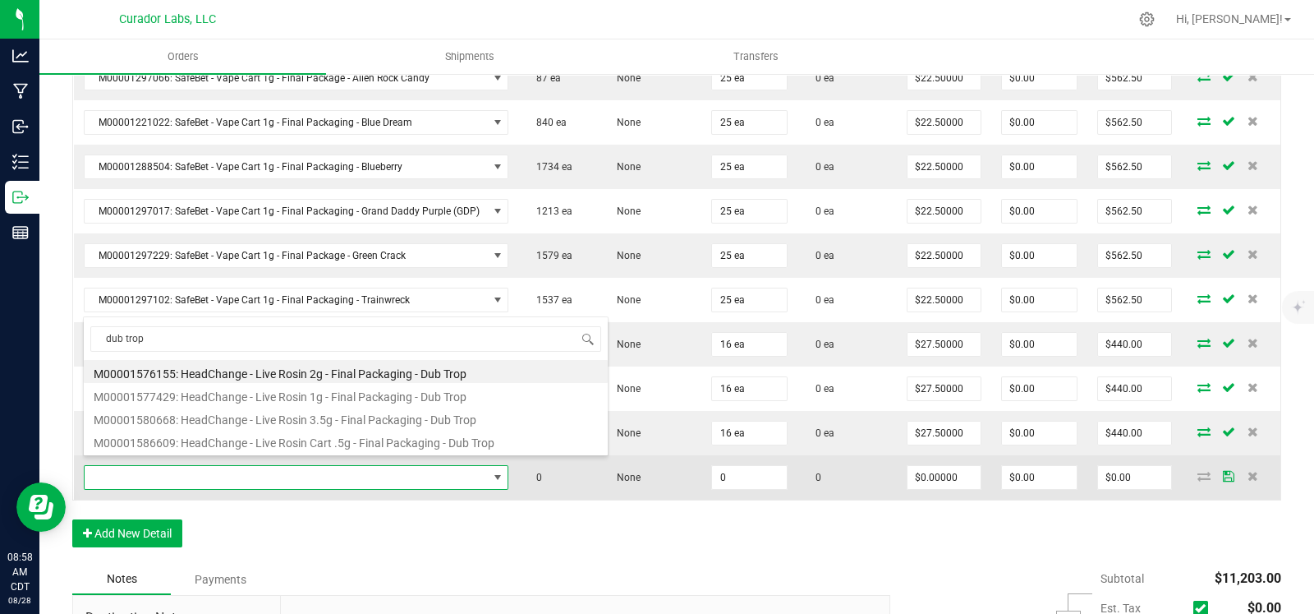
type input "0 ea"
type input "$97.50000"
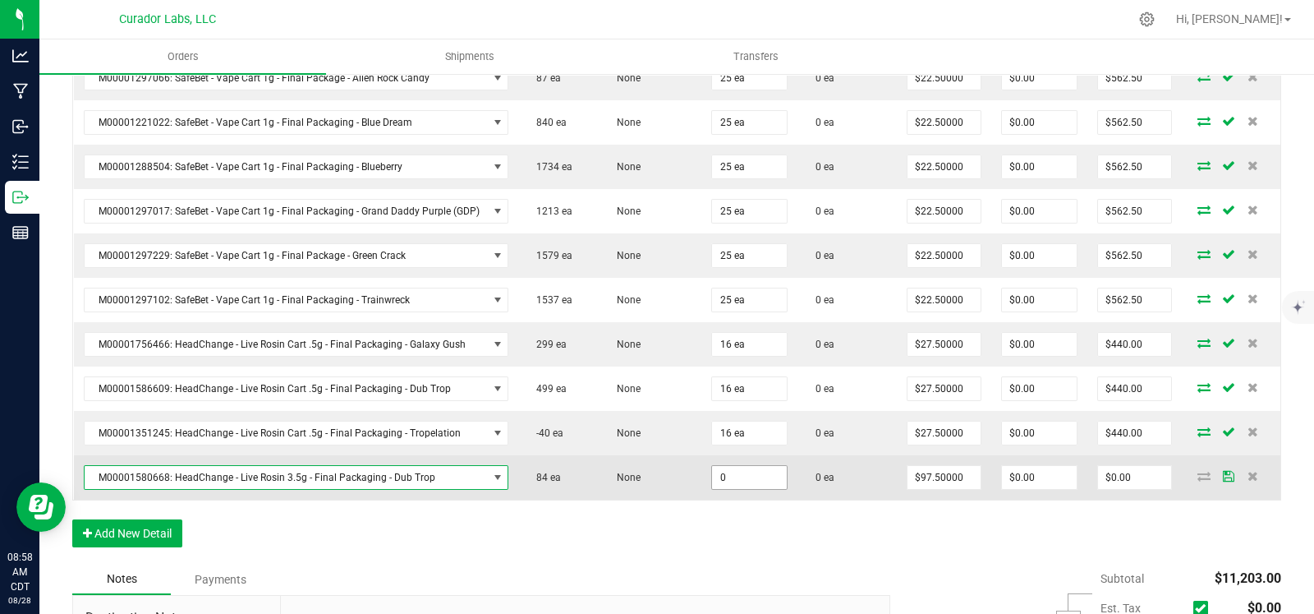
click at [731, 467] on input "0" at bounding box center [749, 477] width 75 height 23
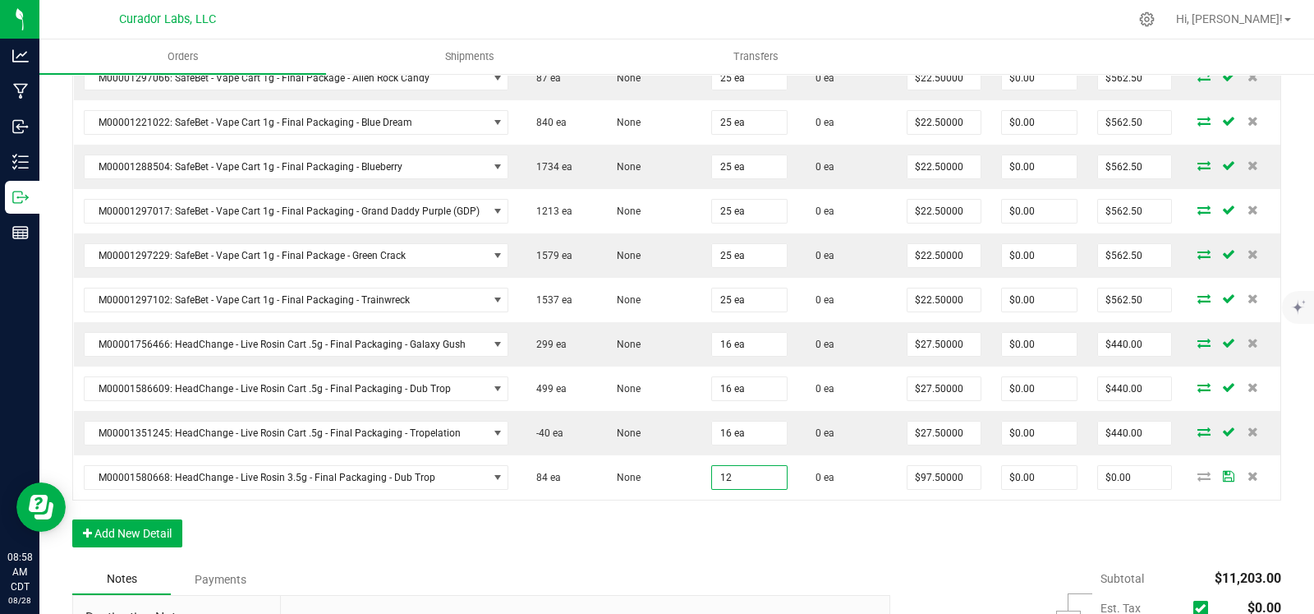
type input "12 ea"
type input "$1,170.00"
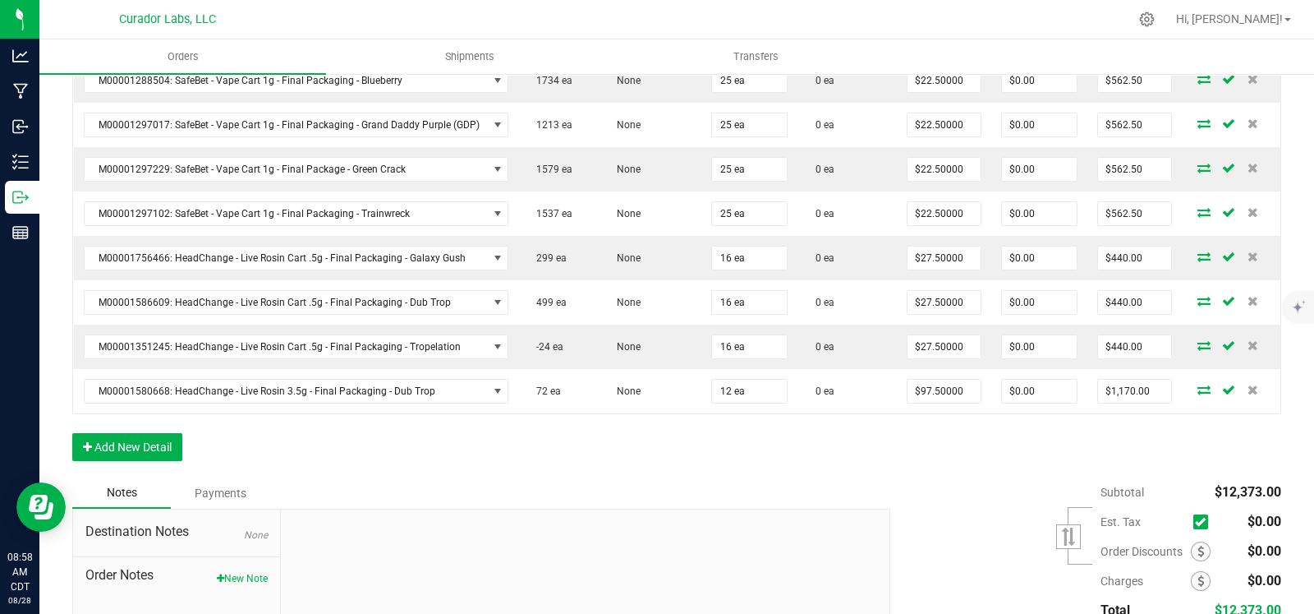
scroll to position [1399, 0]
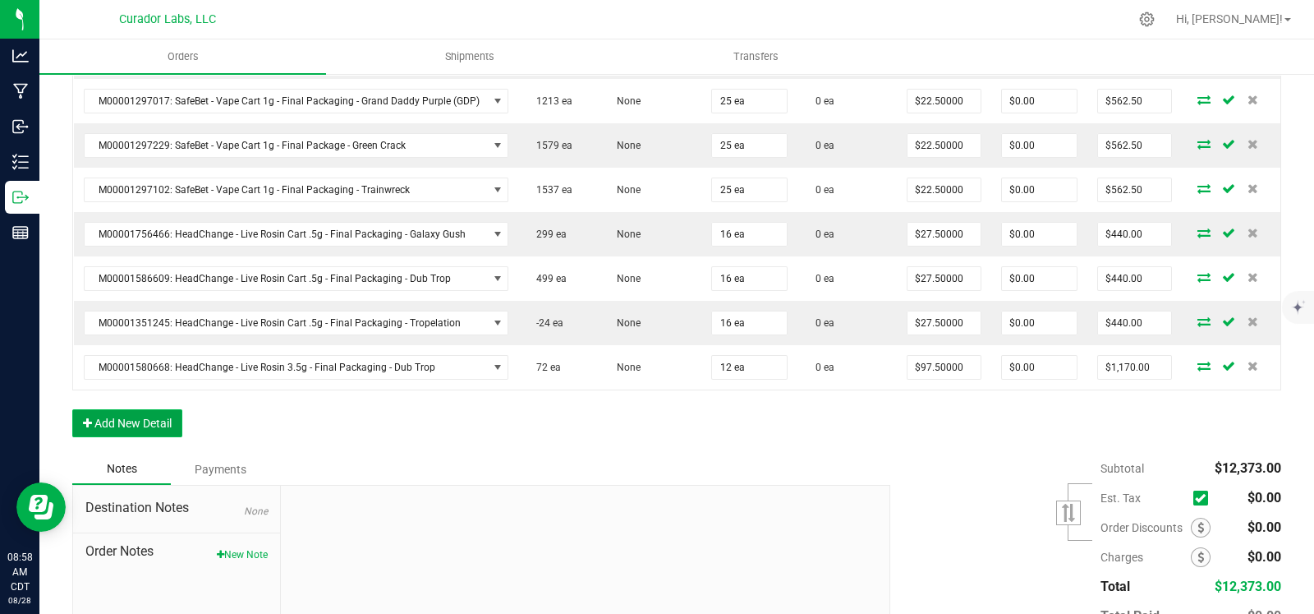
click at [158, 409] on button "Add New Detail" at bounding box center [127, 423] width 110 height 28
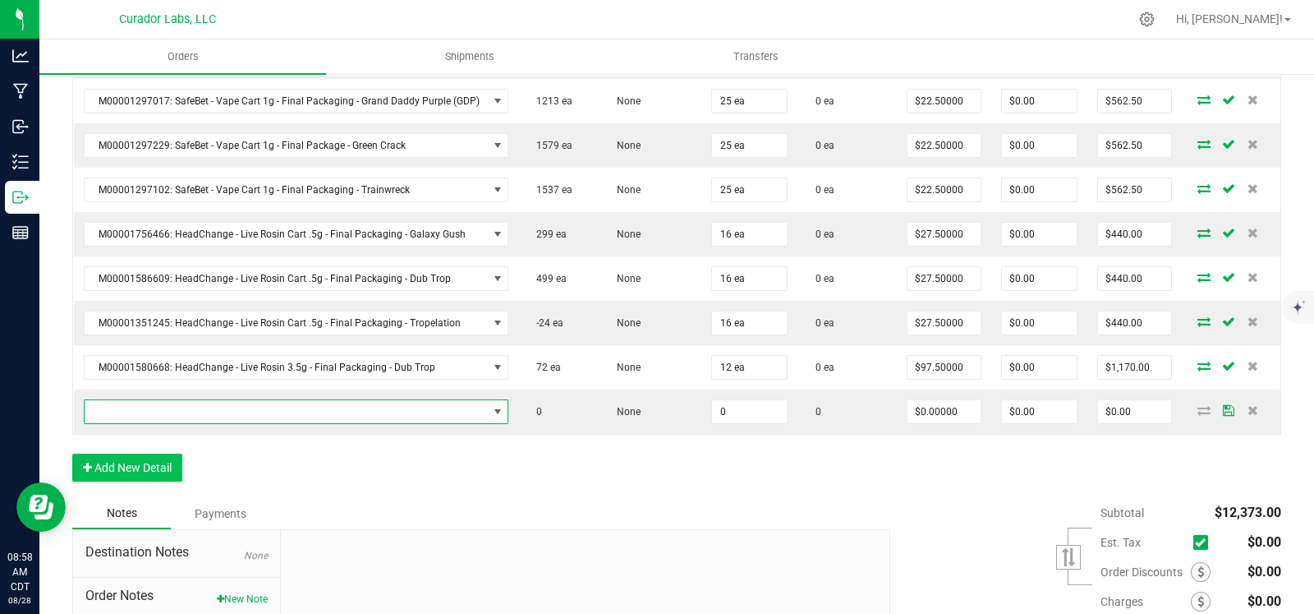
click at [164, 403] on span "NO DATA FOUND" at bounding box center [286, 411] width 403 height 23
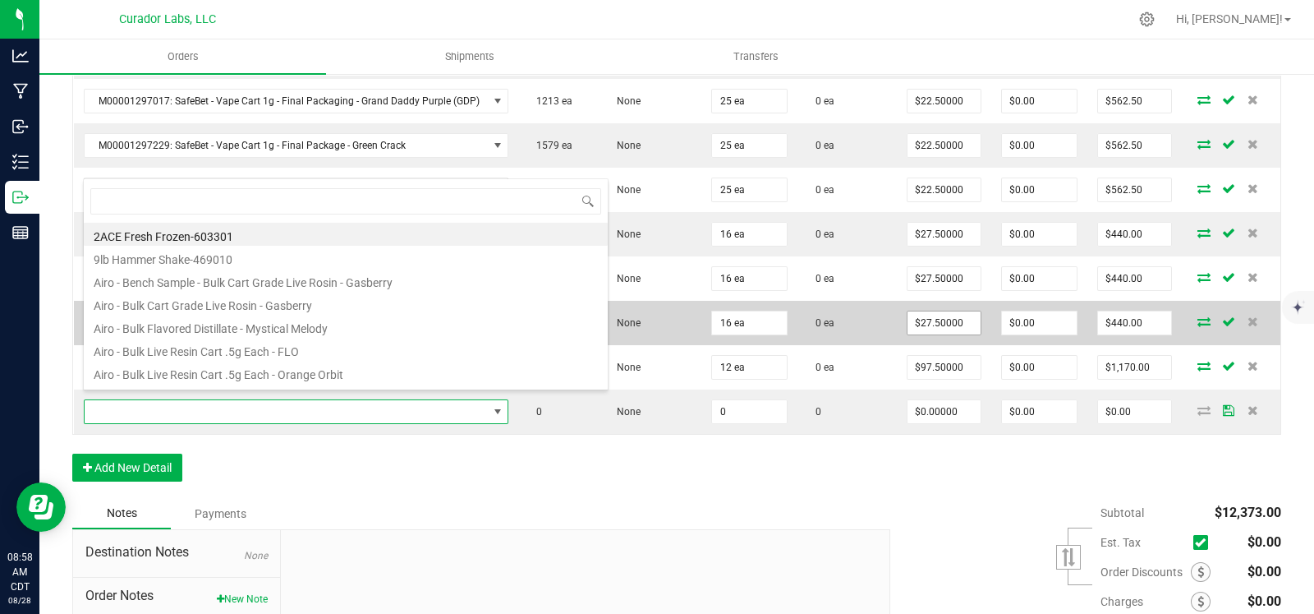
scroll to position [24, 417]
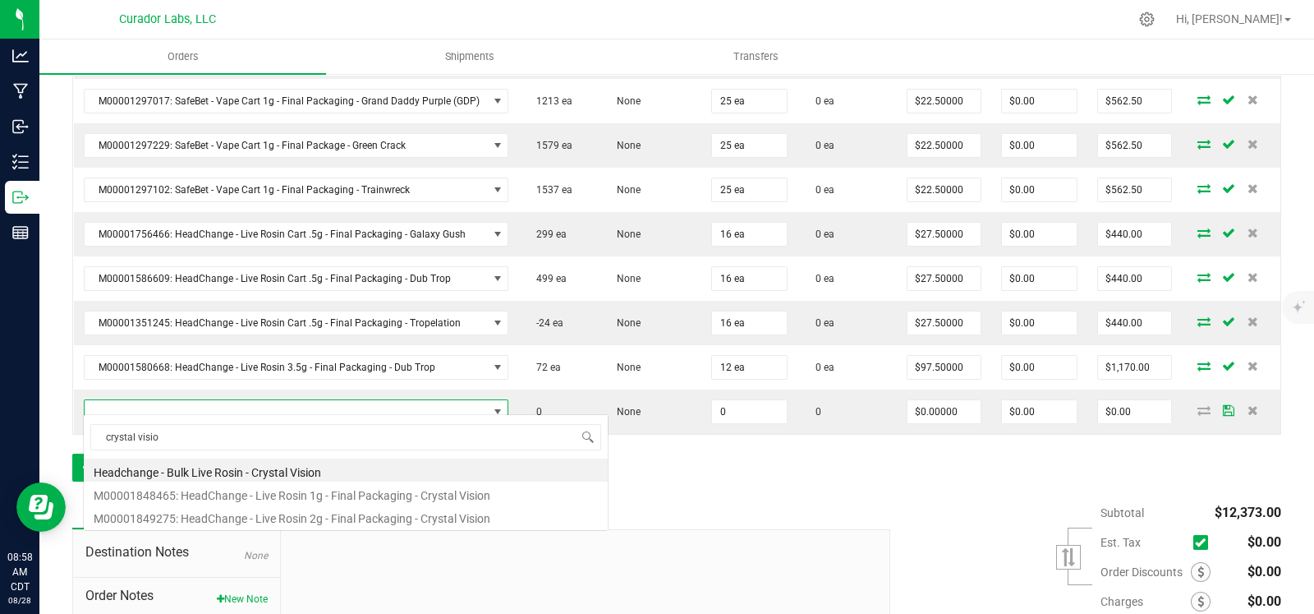
type input "crystal vision"
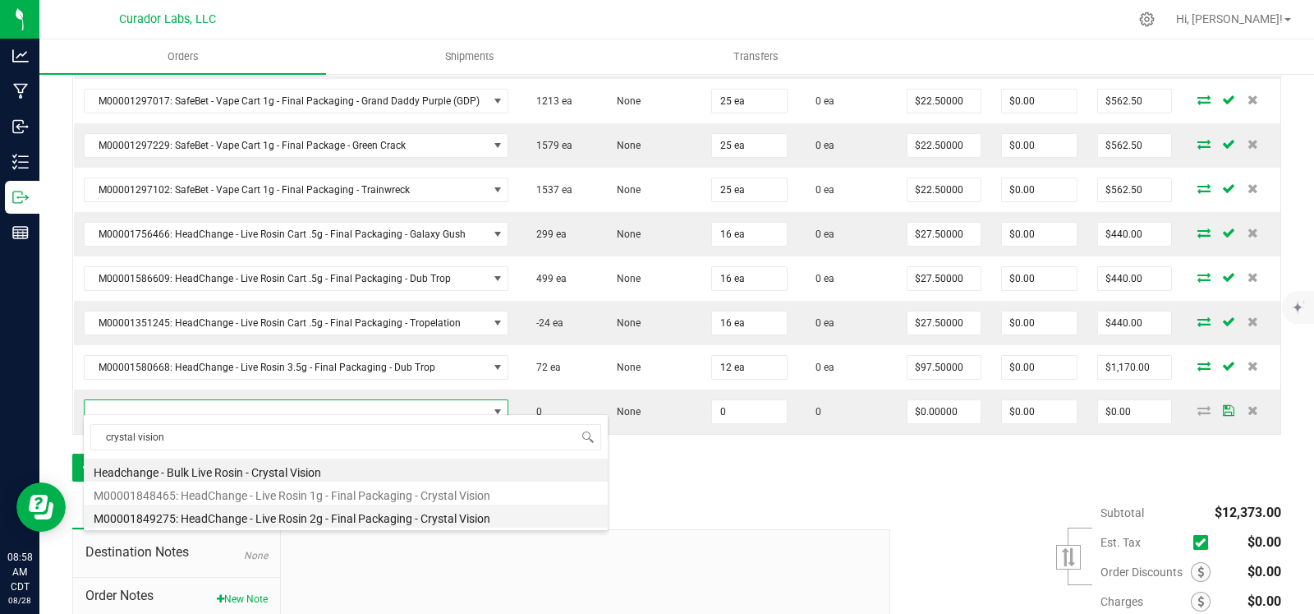
click at [367, 519] on li "M00001849275: HeadChange - Live Rosin 2g - Final Packaging - Crystal Vision" at bounding box center [346, 515] width 524 height 23
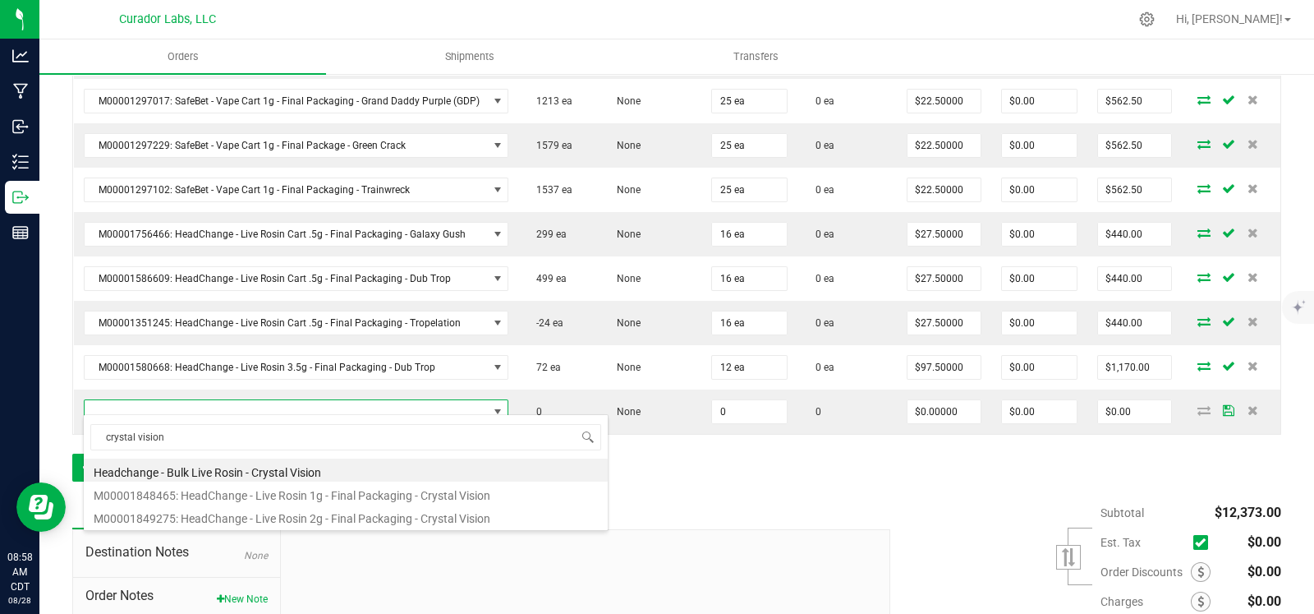
type input "0 ea"
type input "$60.00000"
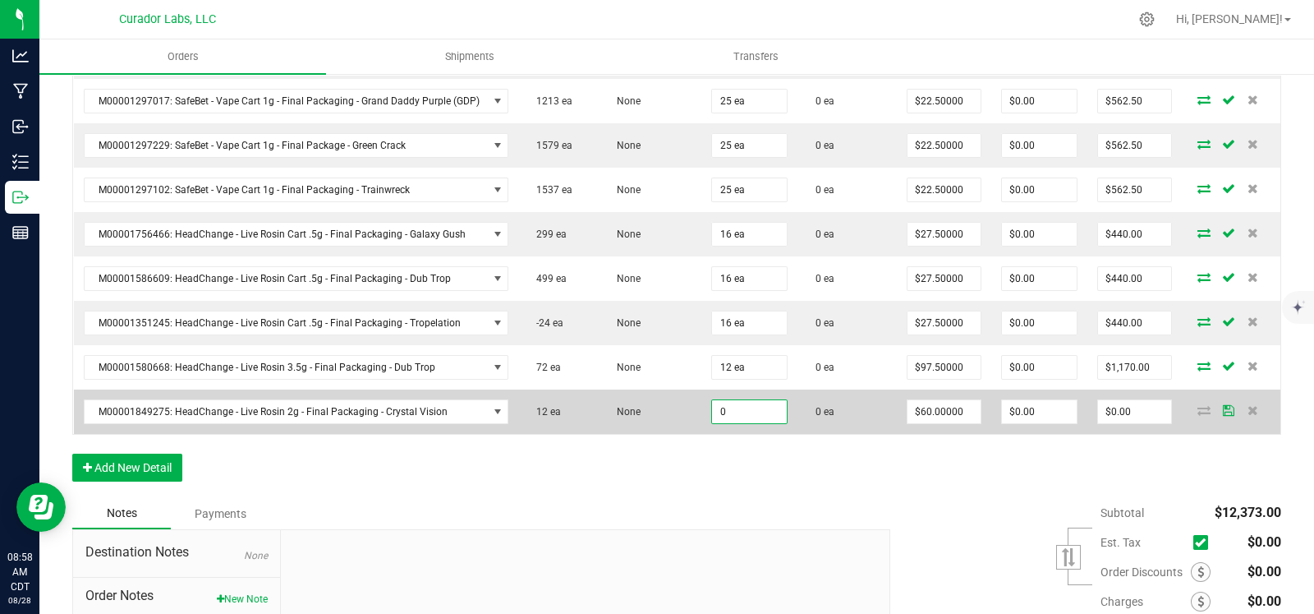
click at [717, 400] on input "0" at bounding box center [749, 411] width 75 height 23
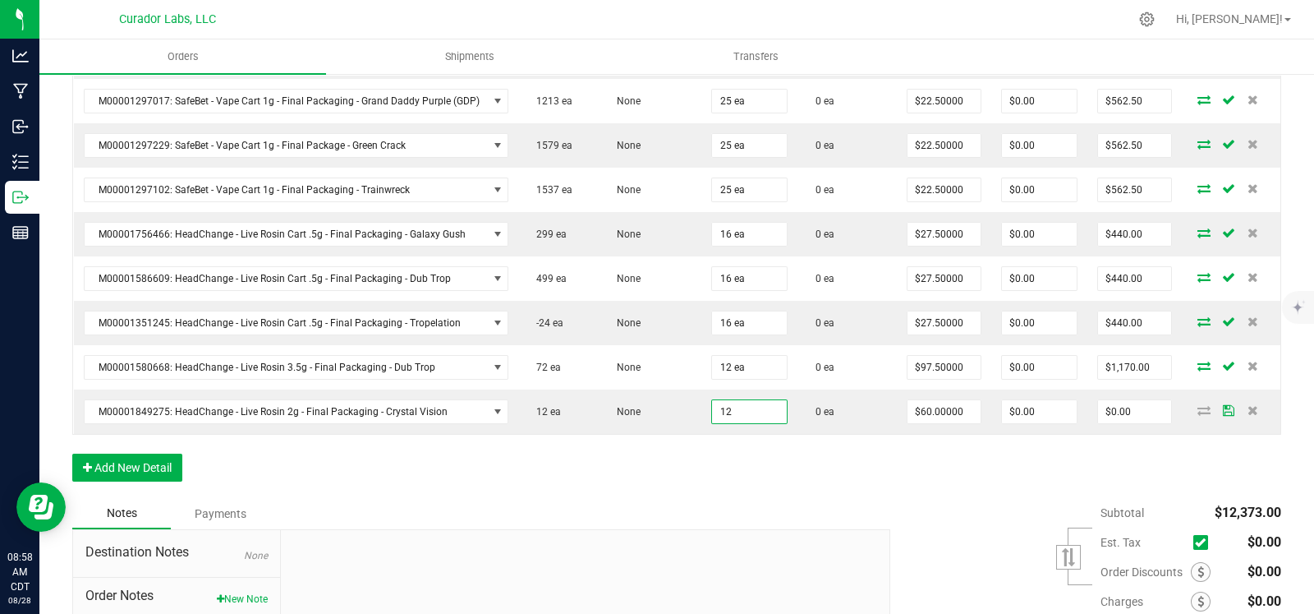
type input "12 ea"
type input "$720.00"
click at [136, 459] on button "Add New Detail" at bounding box center [127, 467] width 110 height 28
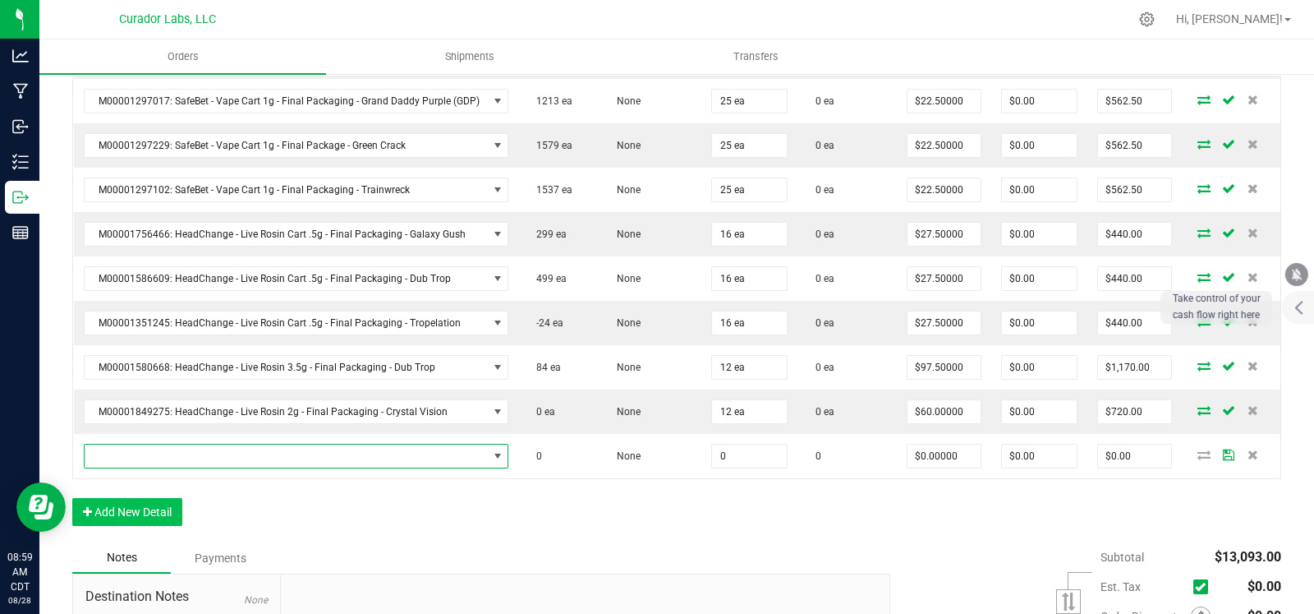
click at [144, 444] on span "NO DATA FOUND" at bounding box center [286, 455] width 403 height 23
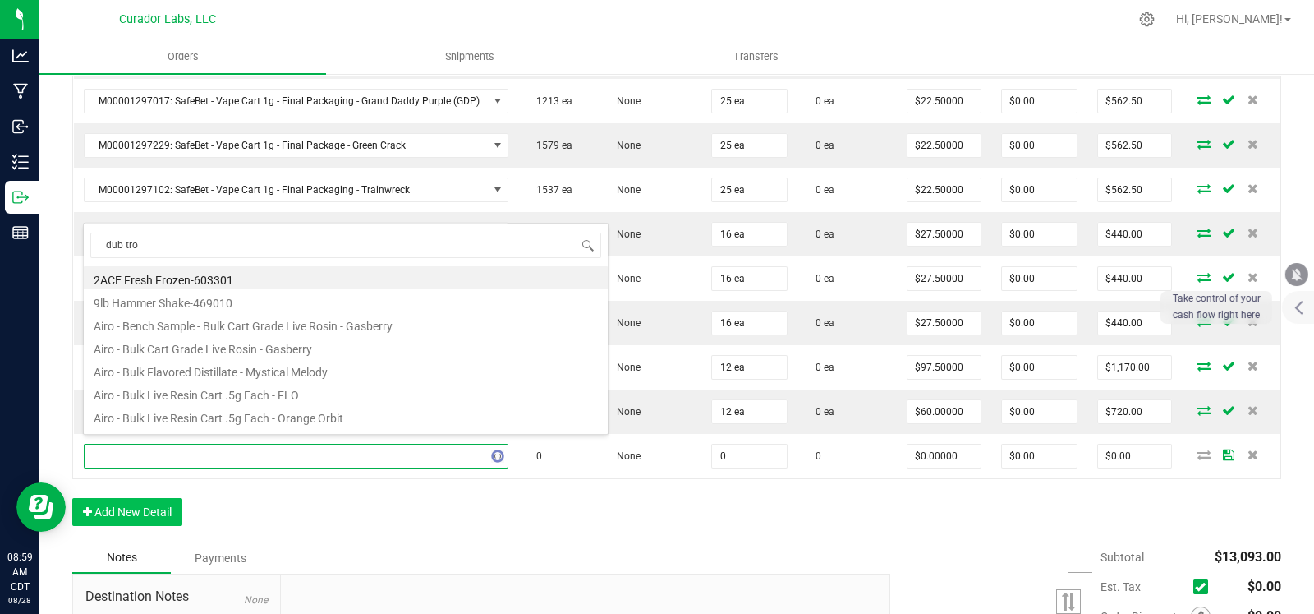
type input "dub trop"
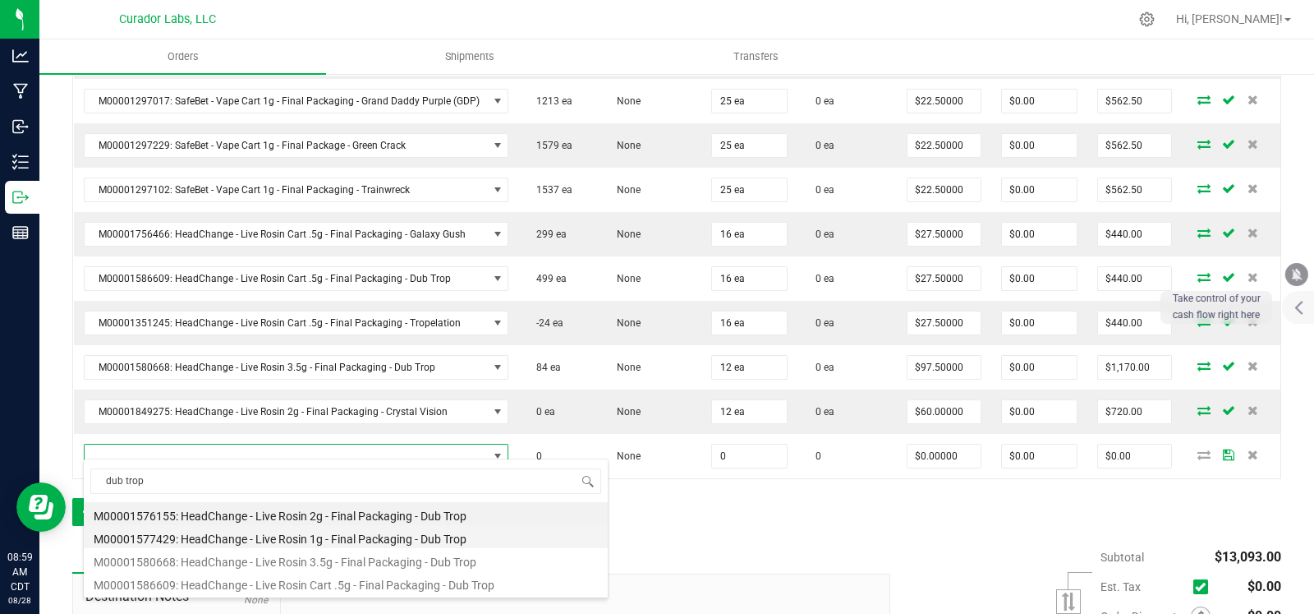
click at [374, 541] on li "M00001577429: HeadChange - Live Rosin 1g - Final Packaging - Dub Trop" at bounding box center [346, 536] width 524 height 23
type input "0 ea"
type input "$32.50000"
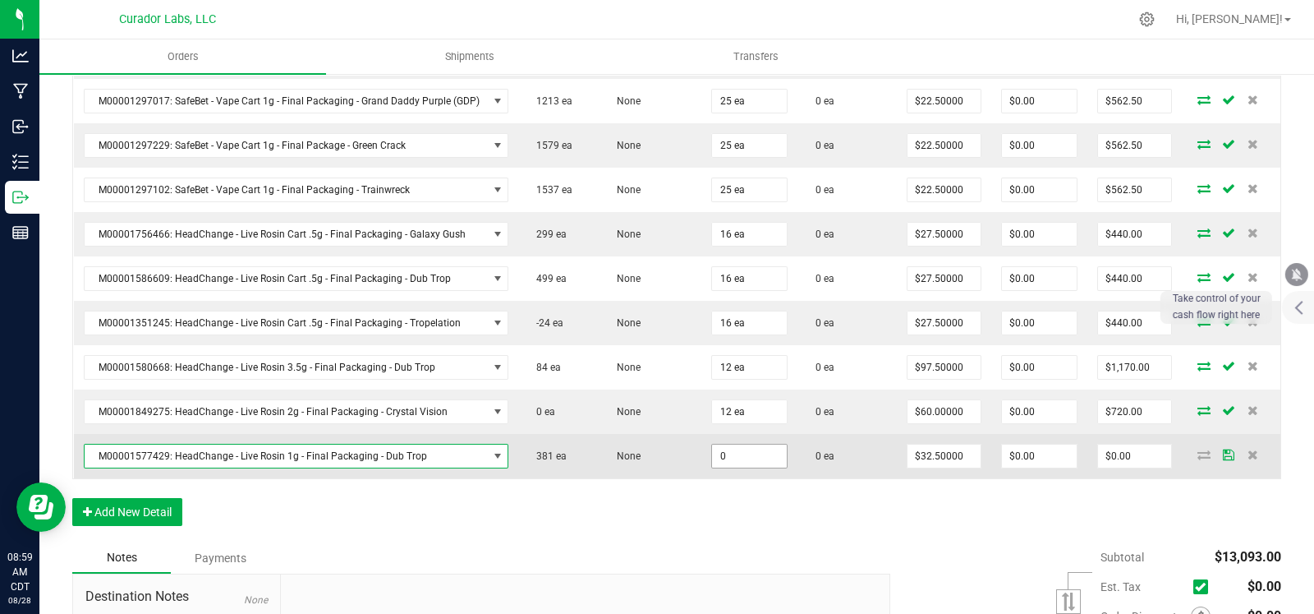
click at [744, 445] on input "0" at bounding box center [749, 455] width 75 height 23
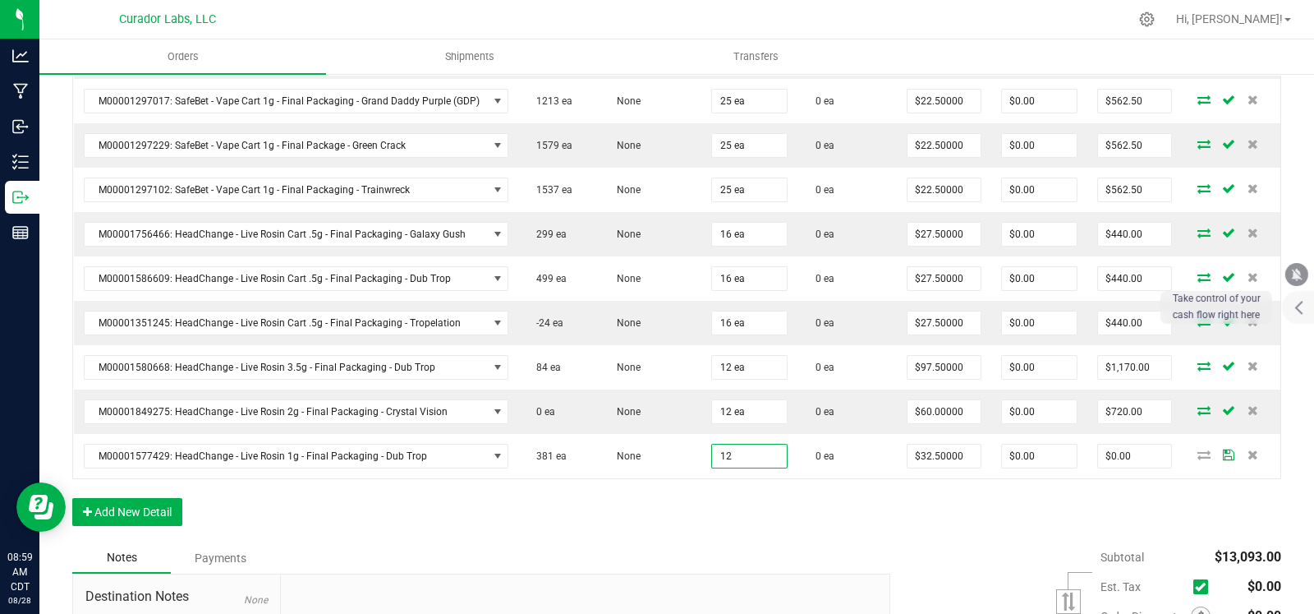
type input "12 ea"
type input "$390.00"
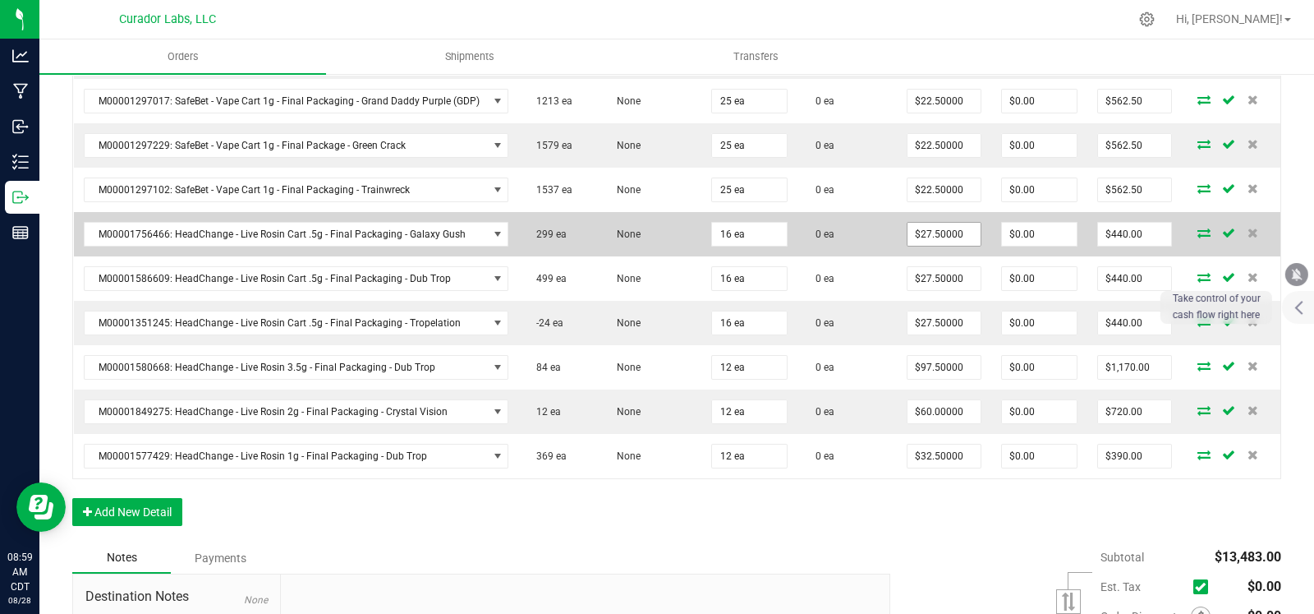
scroll to position [0, 0]
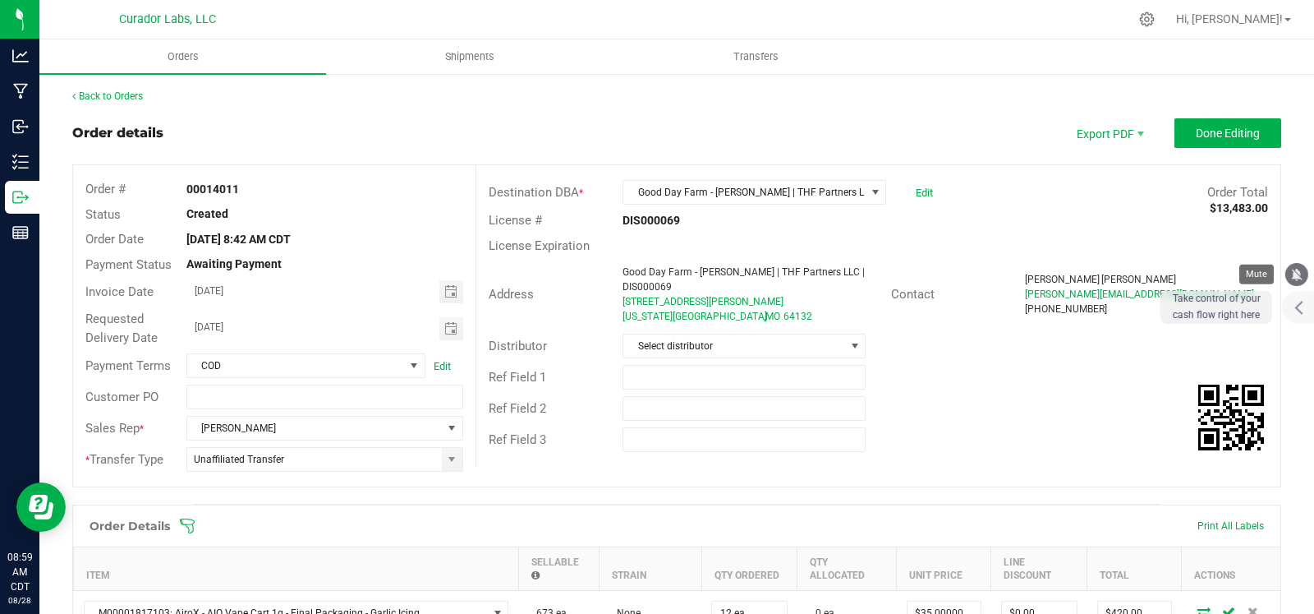
click at [1294, 277] on icon "mute" at bounding box center [1297, 274] width 11 height 12
click at [1212, 129] on span "Done Editing" at bounding box center [1228, 133] width 64 height 13
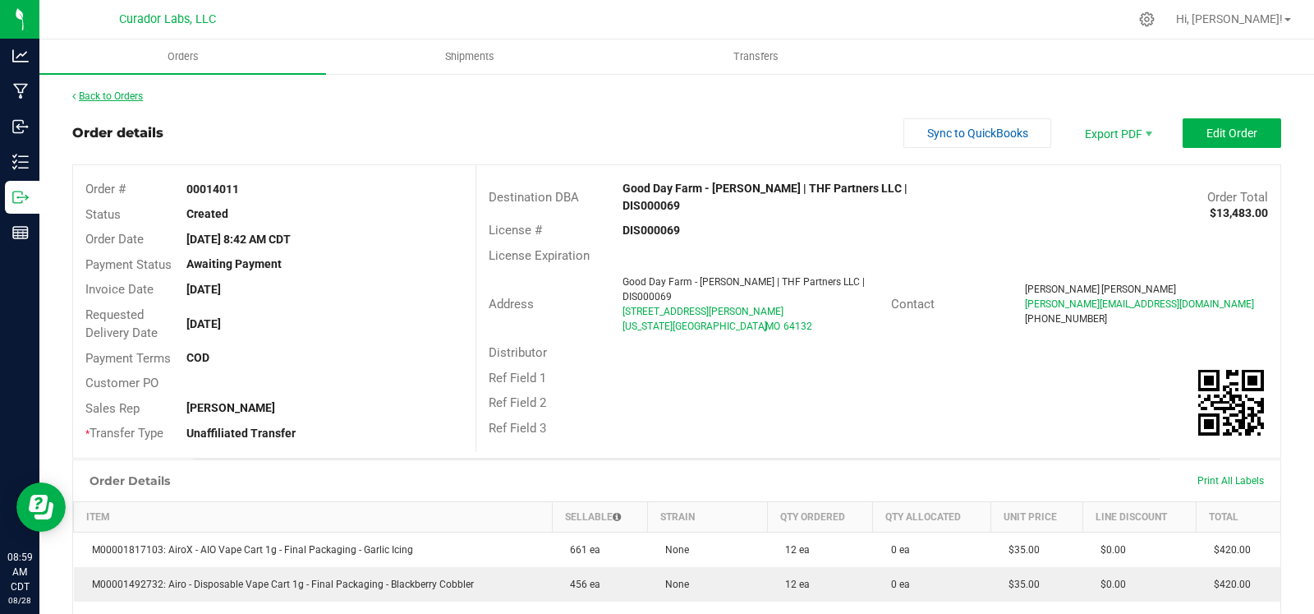
click at [112, 96] on link "Back to Orders" at bounding box center [107, 96] width 71 height 12
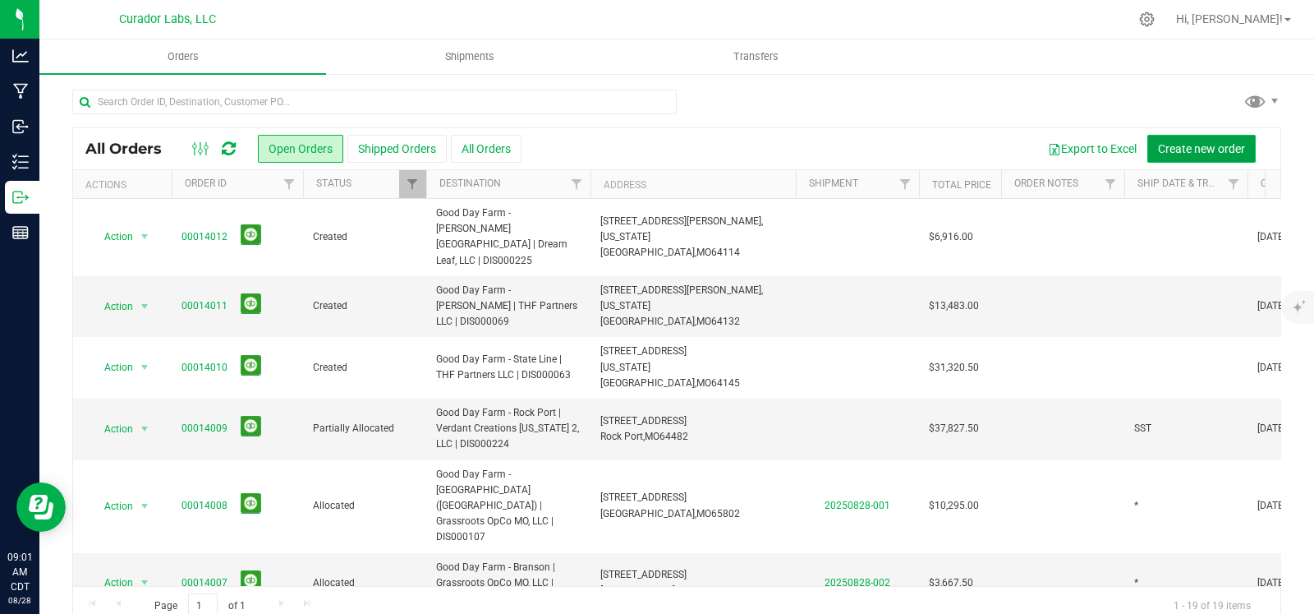
click at [1171, 153] on span "Create new order" at bounding box center [1201, 148] width 87 height 13
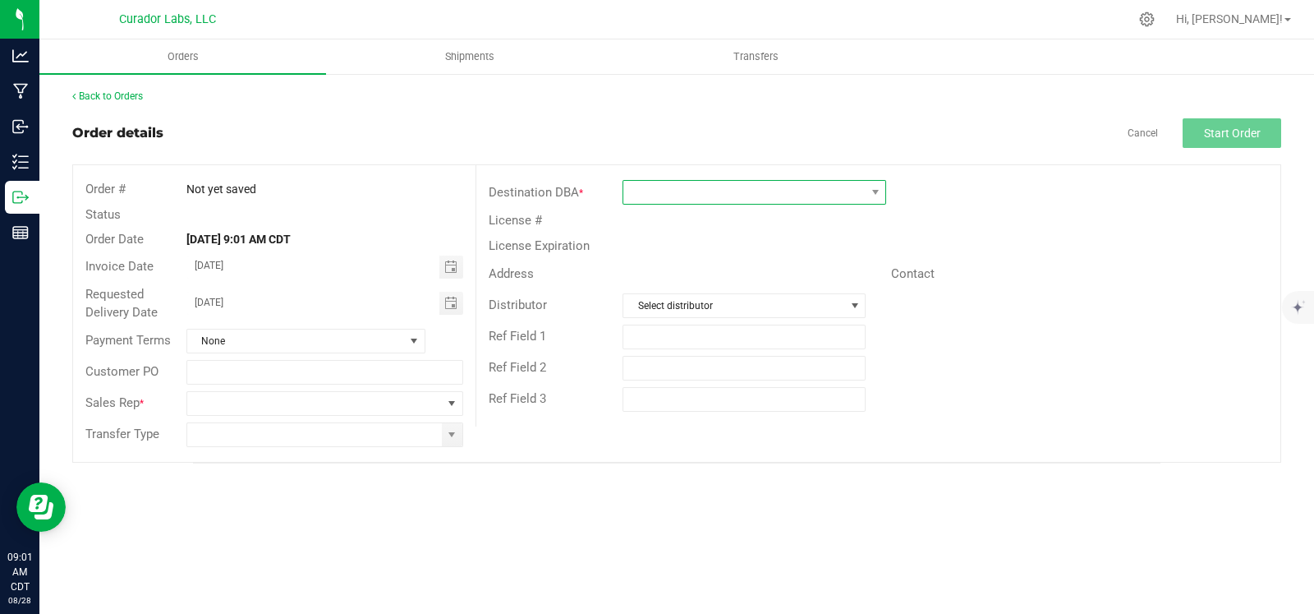
click at [774, 186] on span at bounding box center [745, 192] width 242 height 23
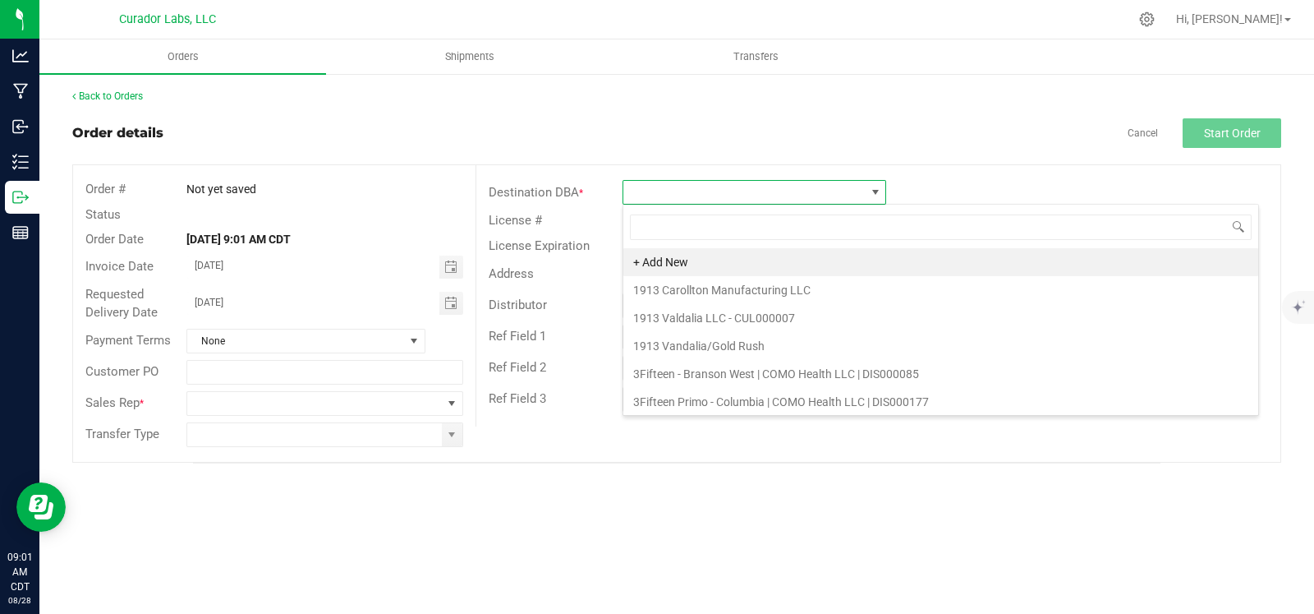
scroll to position [24, 263]
type input "joplin"
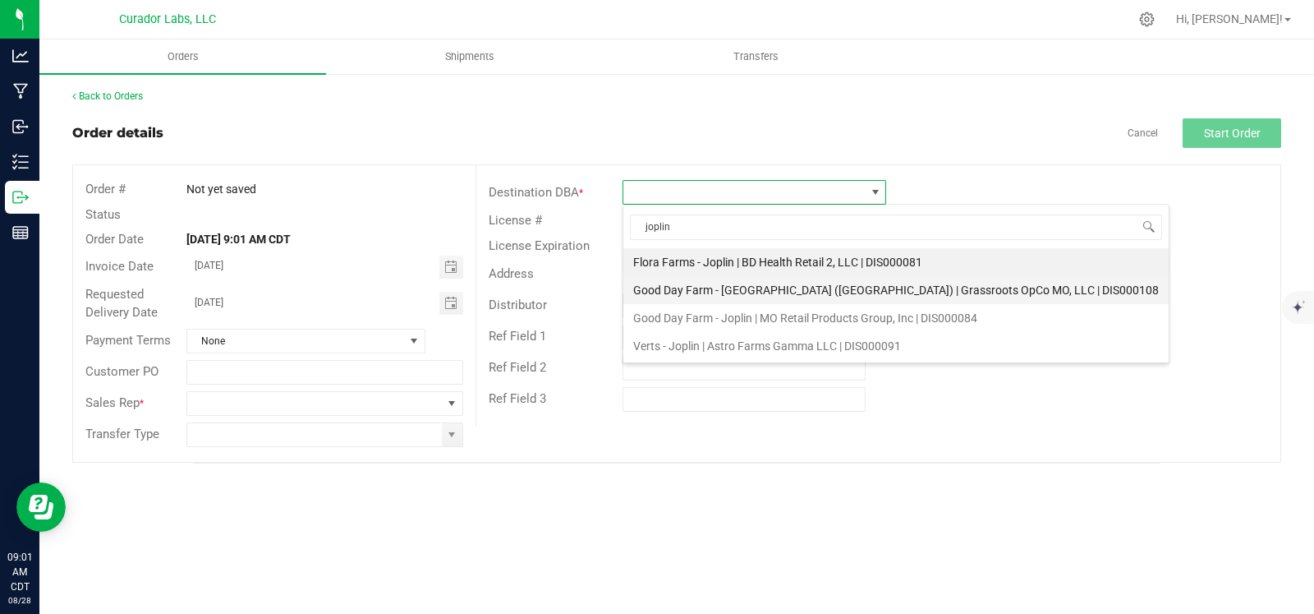
click at [817, 288] on li "Good Day Farm - [GEOGRAPHIC_DATA] ([GEOGRAPHIC_DATA]) | Grassroots OpCo MO, LLC…" at bounding box center [897, 290] width 546 height 28
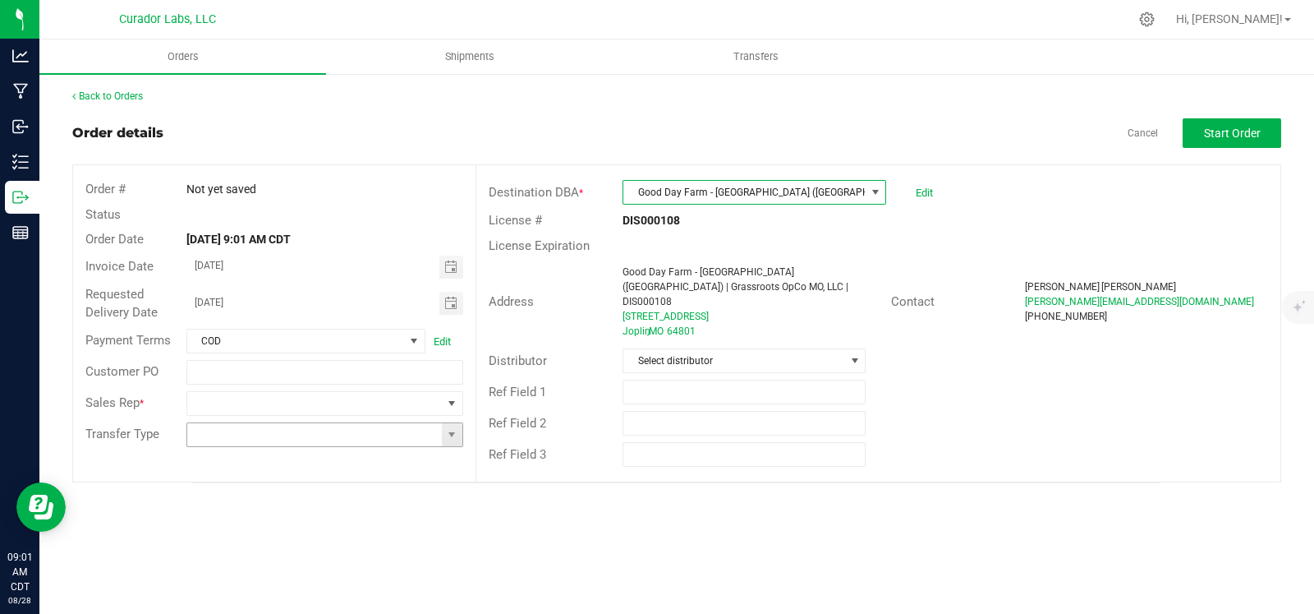
click at [444, 426] on span at bounding box center [452, 434] width 21 height 23
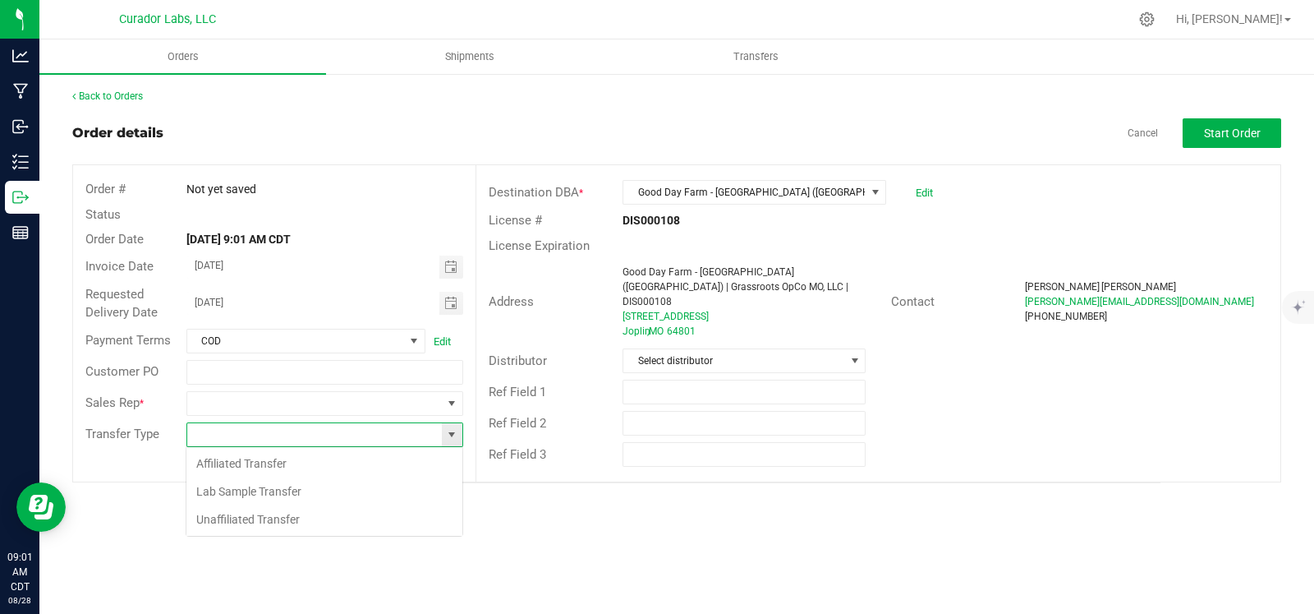
scroll to position [24, 277]
click at [334, 522] on li "Unaffiliated Transfer" at bounding box center [324, 519] width 276 height 28
type input "Unaffiliated Transfer"
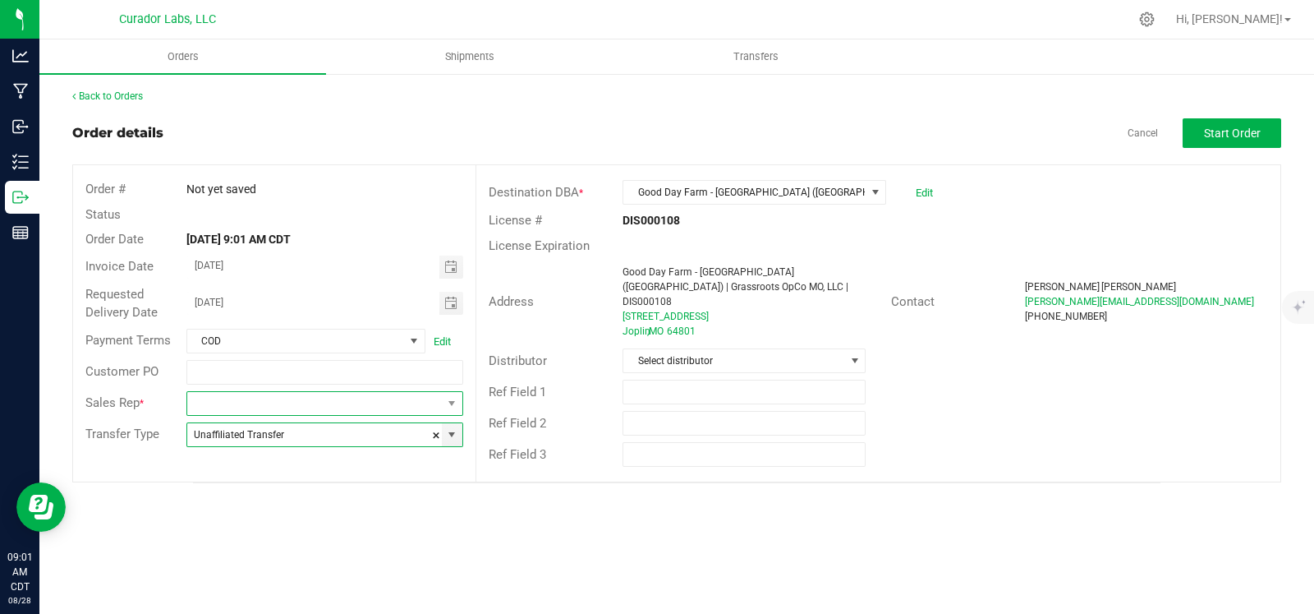
click at [444, 398] on span at bounding box center [452, 403] width 21 height 23
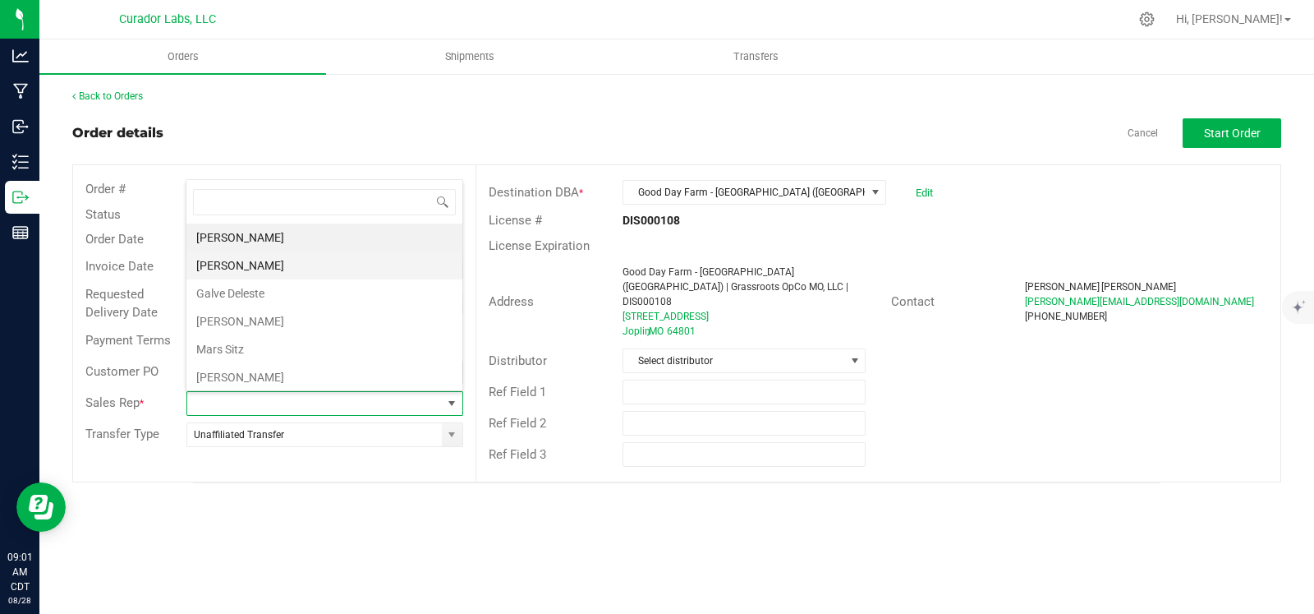
scroll to position [57, 0]
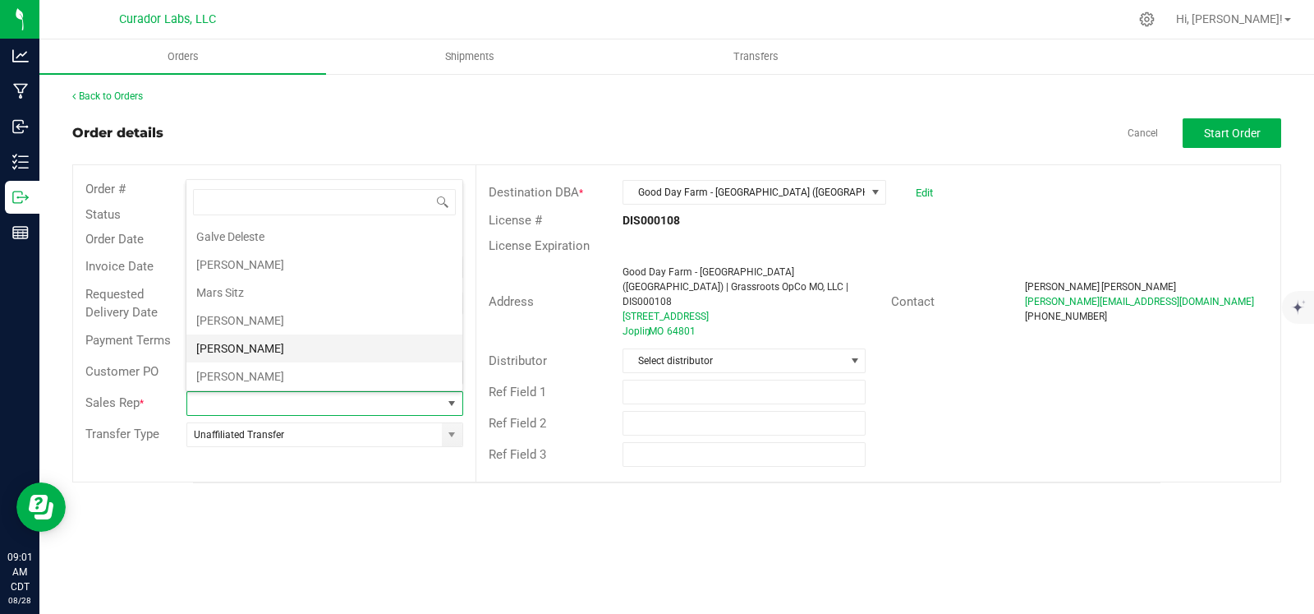
click at [233, 346] on li "[PERSON_NAME]" at bounding box center [324, 348] width 276 height 28
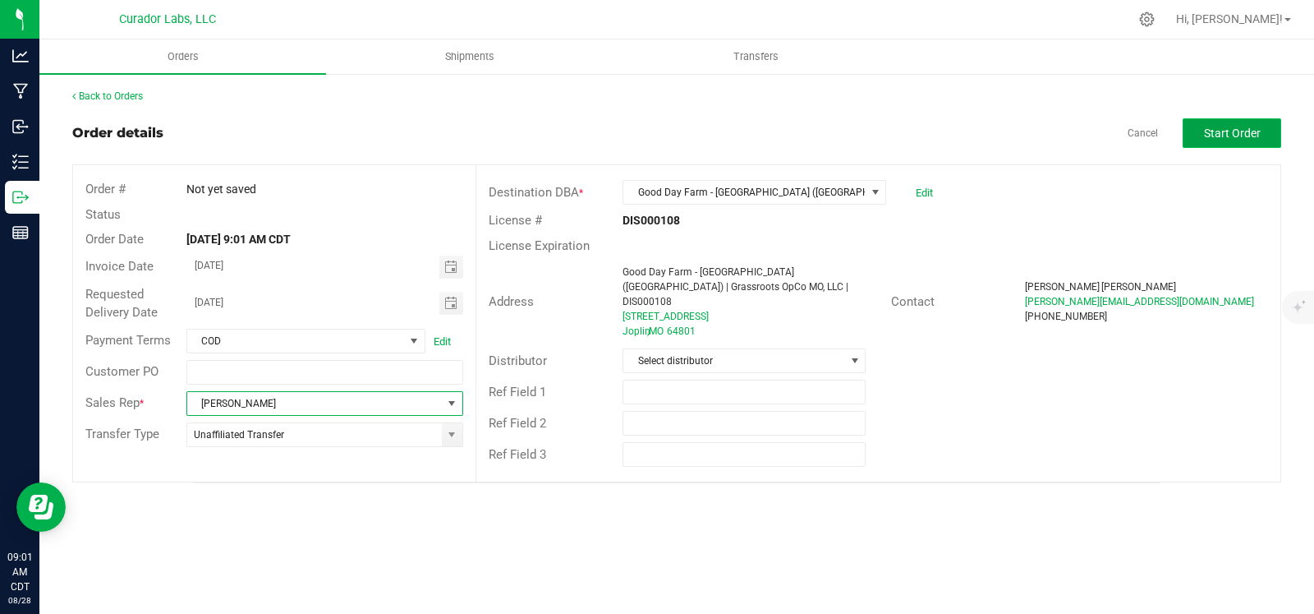
click at [1222, 134] on span "Start Order" at bounding box center [1232, 133] width 57 height 13
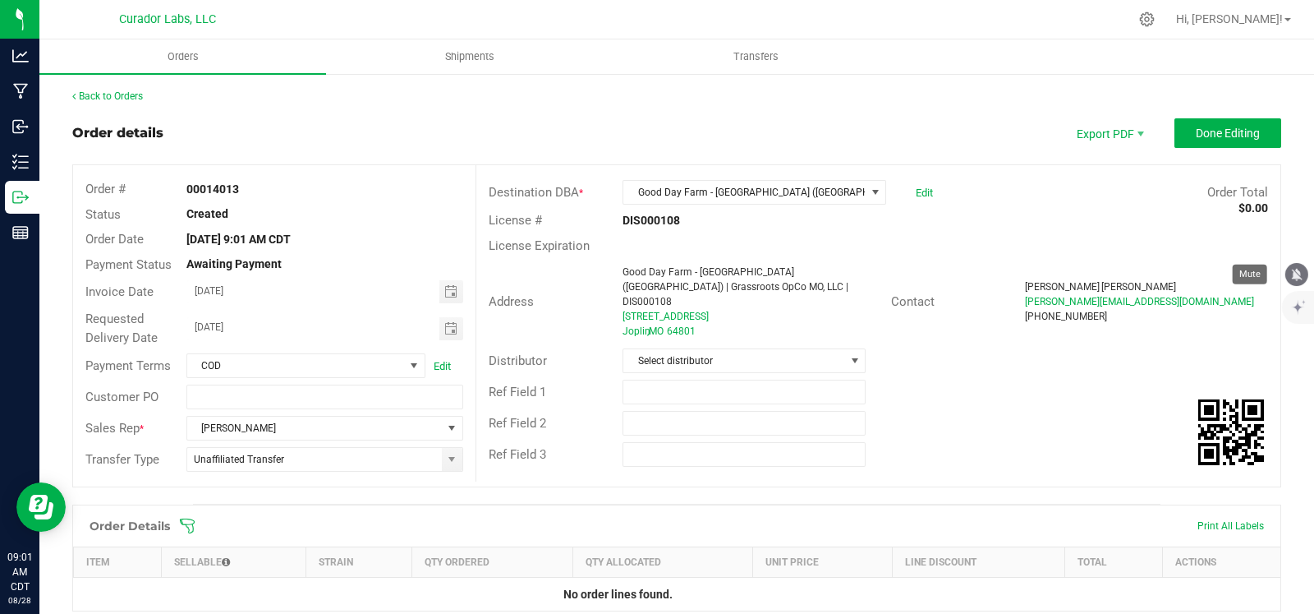
click at [1300, 272] on icon "mute" at bounding box center [1297, 274] width 11 height 12
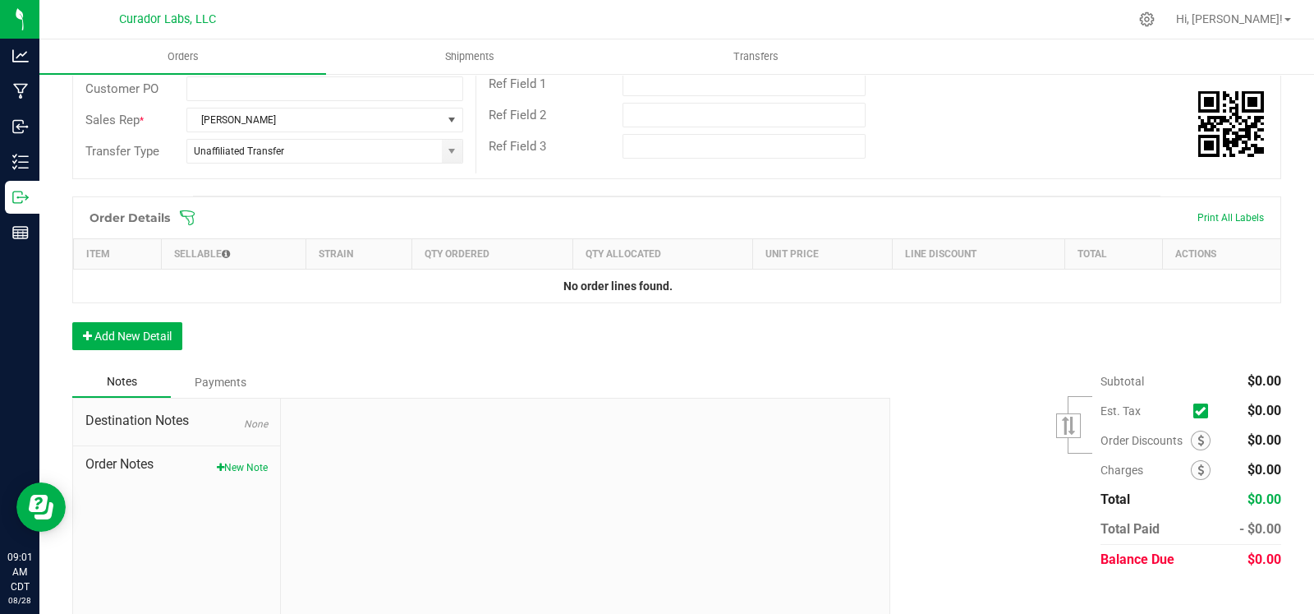
scroll to position [328, 0]
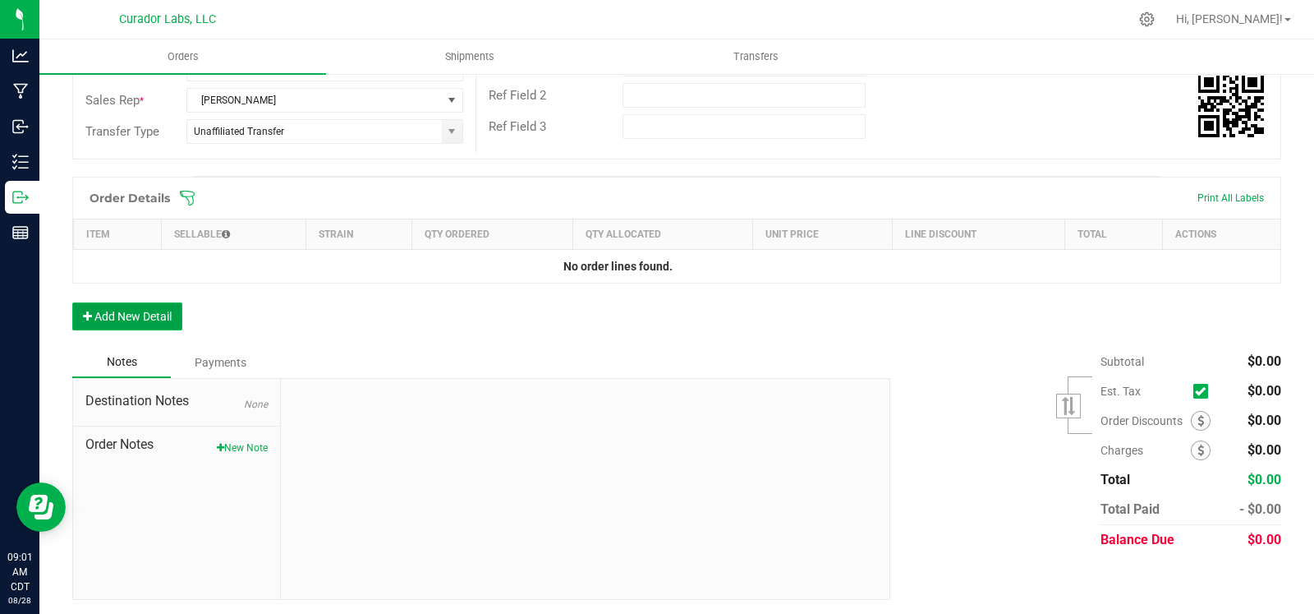
drag, startPoint x: 134, startPoint y: 324, endPoint x: 148, endPoint y: 323, distance: 14.0
click at [134, 323] on button "Add New Detail" at bounding box center [127, 316] width 110 height 28
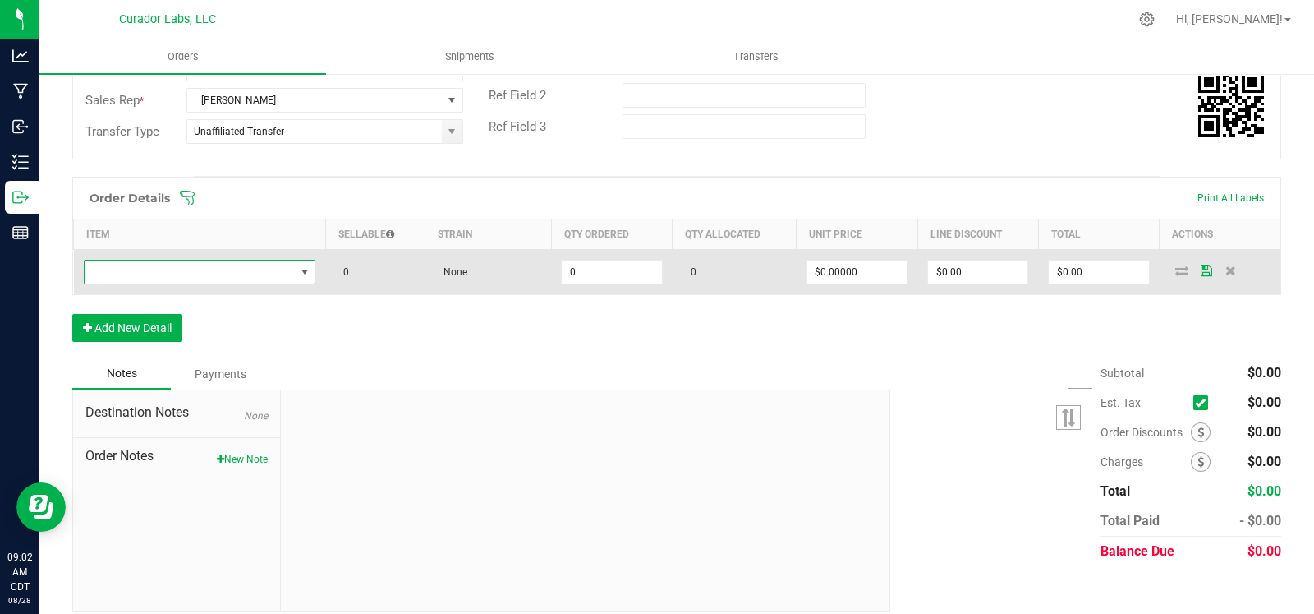
click at [229, 260] on span "NO DATA FOUND" at bounding box center [190, 271] width 210 height 23
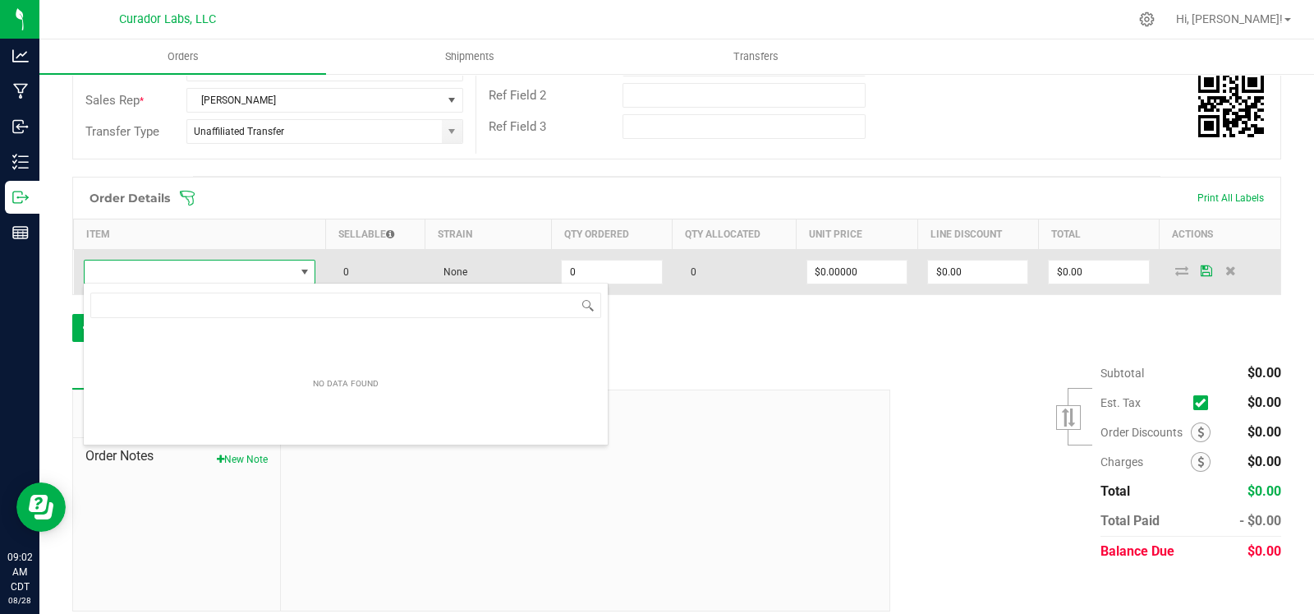
scroll to position [24, 229]
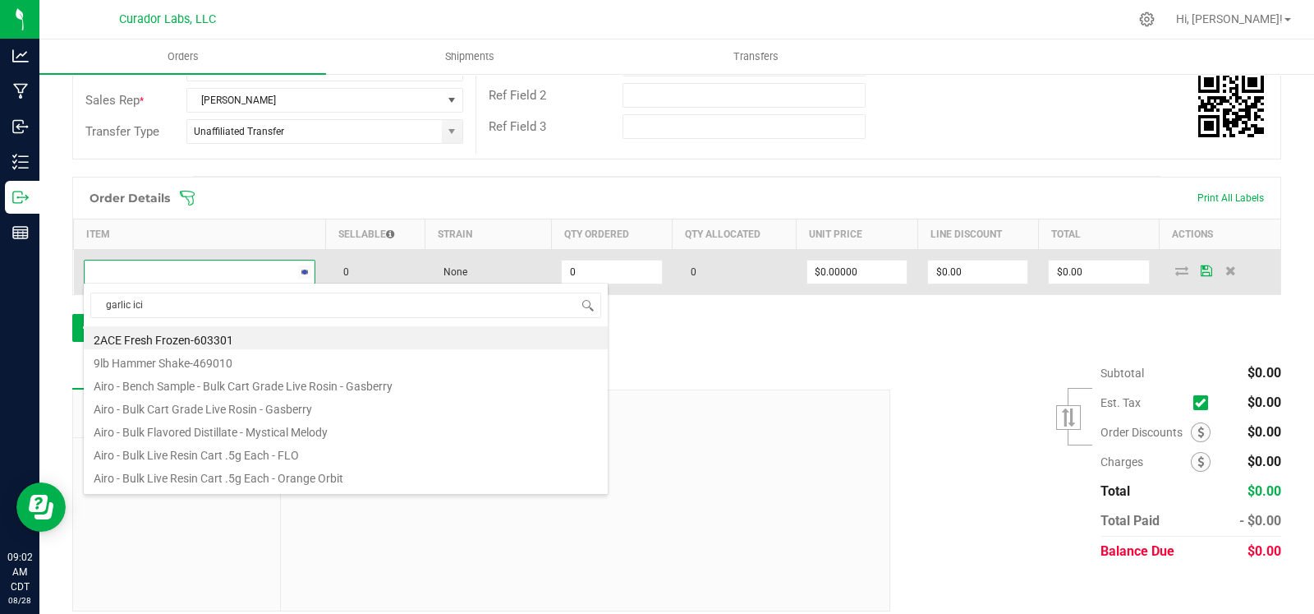
type input "garlic icin"
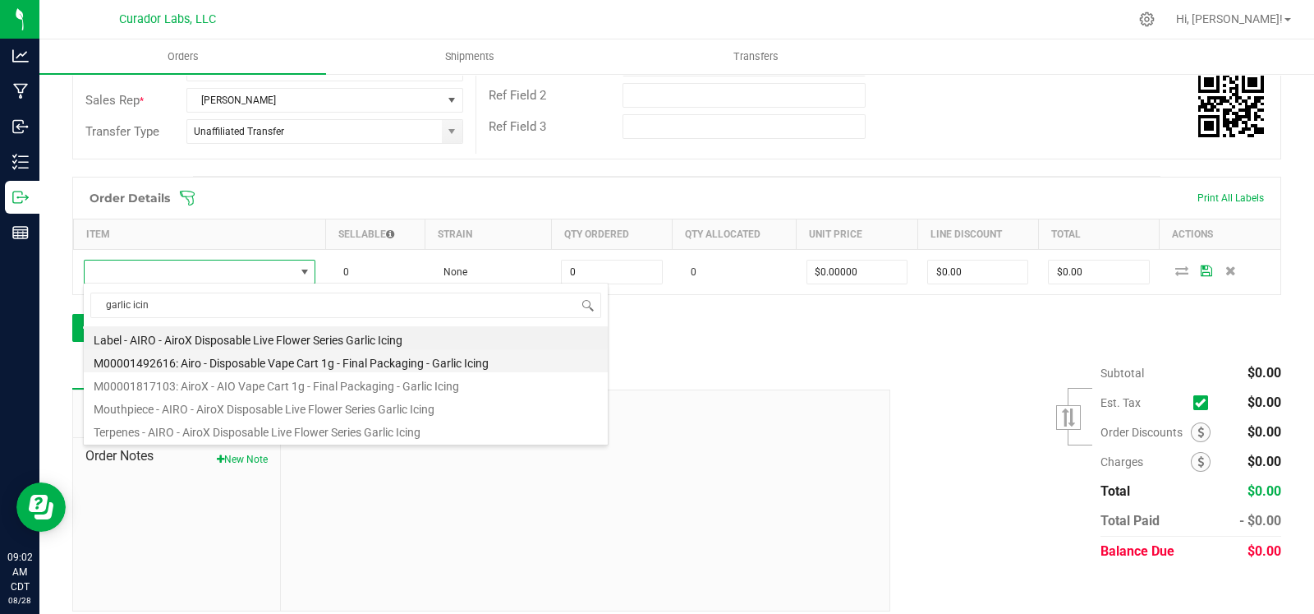
click at [286, 359] on li "M00001492616: Airo - Disposable Vape Cart 1g - Final Packaging - Garlic Icing" at bounding box center [346, 360] width 524 height 23
type input "0 ea"
type input "$35.00000"
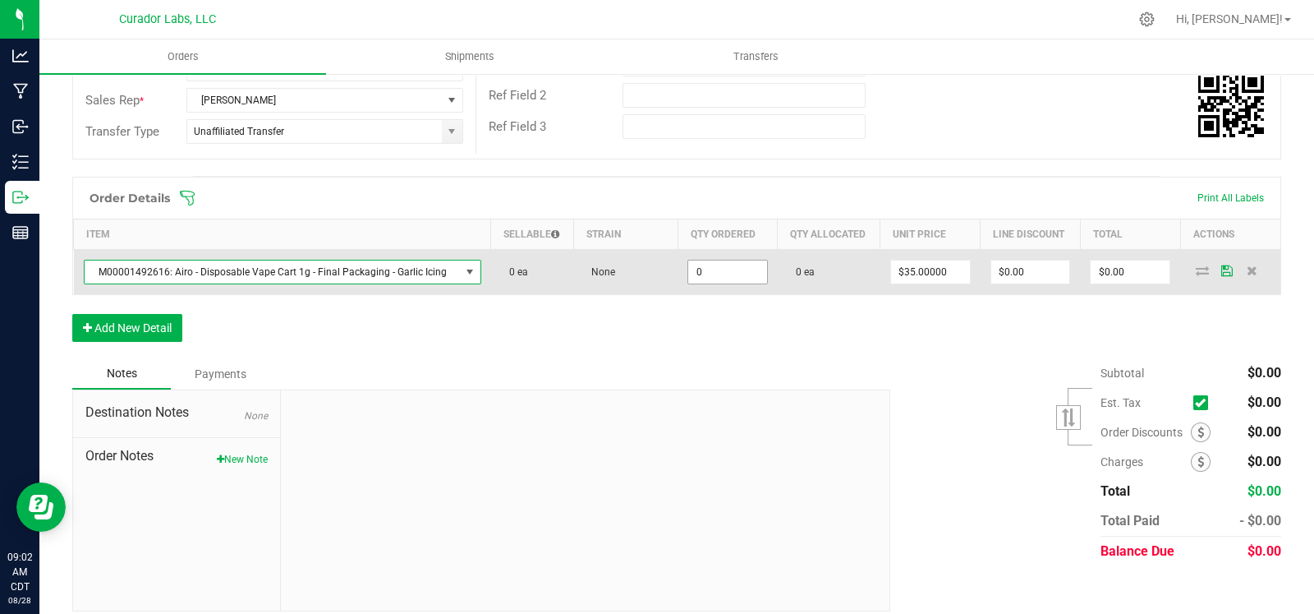
click at [711, 269] on input "0" at bounding box center [727, 271] width 79 height 23
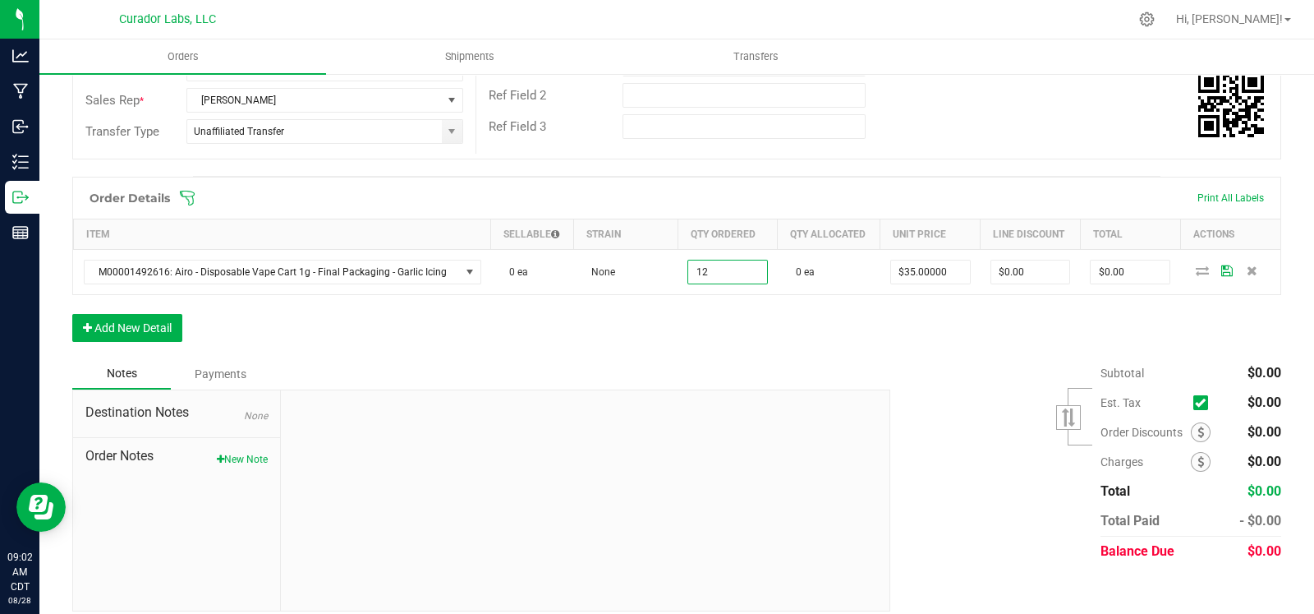
type input "12 ea"
type input "$420.00"
drag, startPoint x: 601, startPoint y: 356, endPoint x: 291, endPoint y: 358, distance: 310.6
click at [585, 358] on div "Notes Payments" at bounding box center [475, 373] width 806 height 31
click at [141, 325] on button "Add New Detail" at bounding box center [127, 328] width 110 height 28
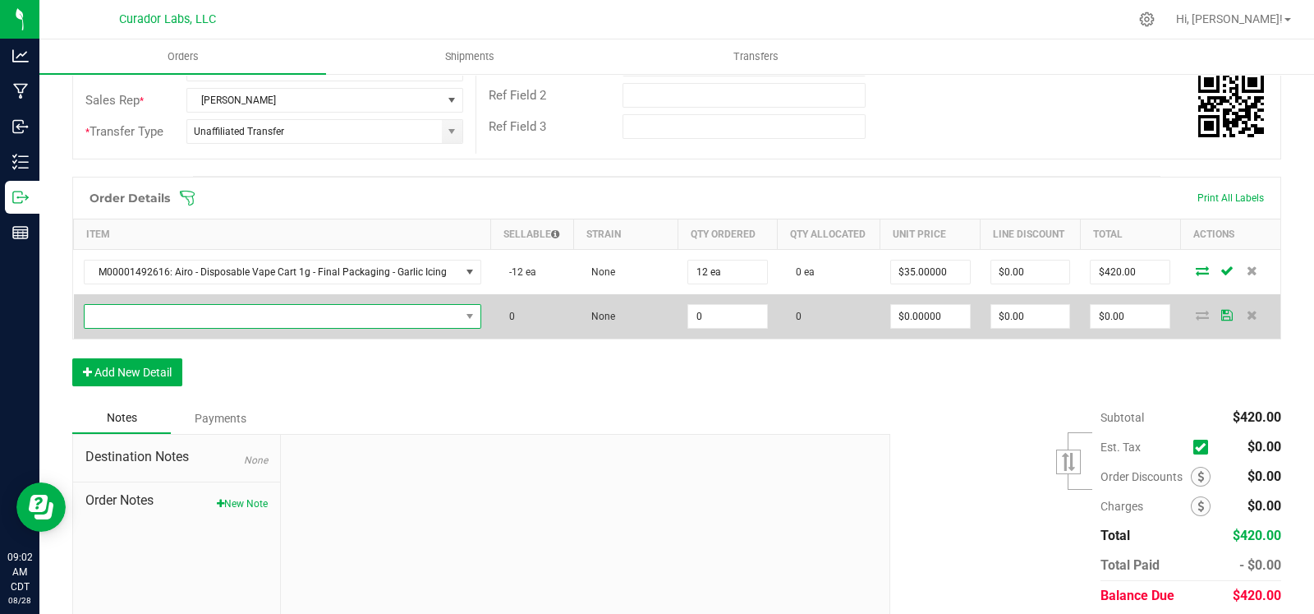
click at [205, 322] on span "NO DATA FOUND" at bounding box center [272, 316] width 375 height 23
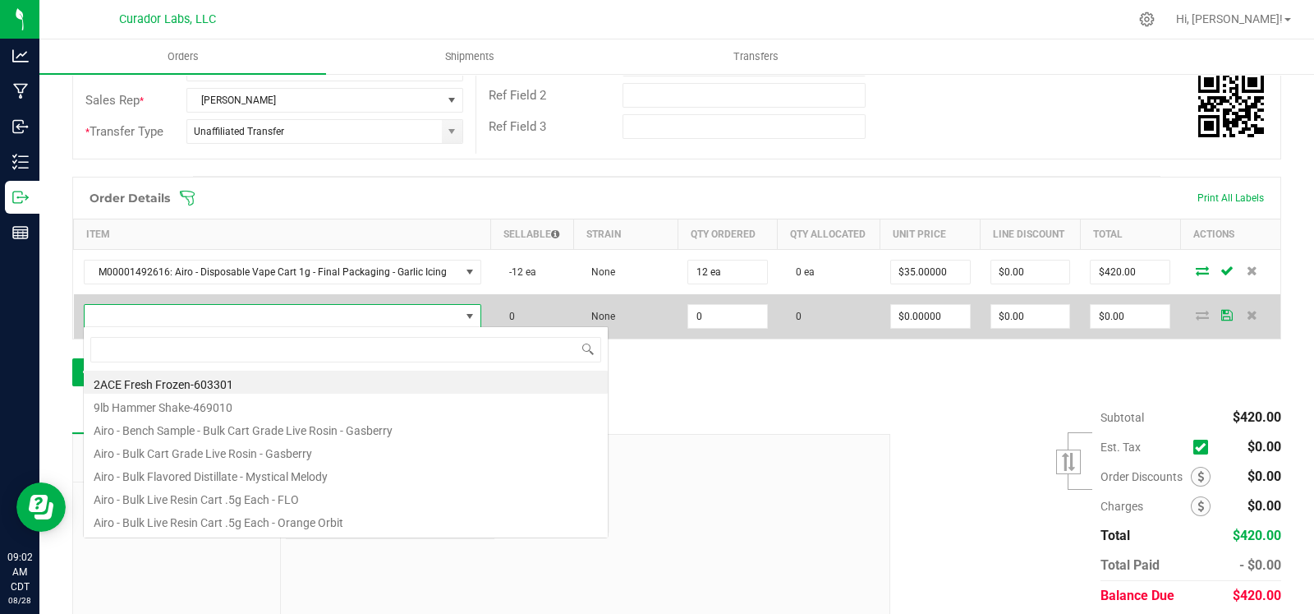
scroll to position [24, 384]
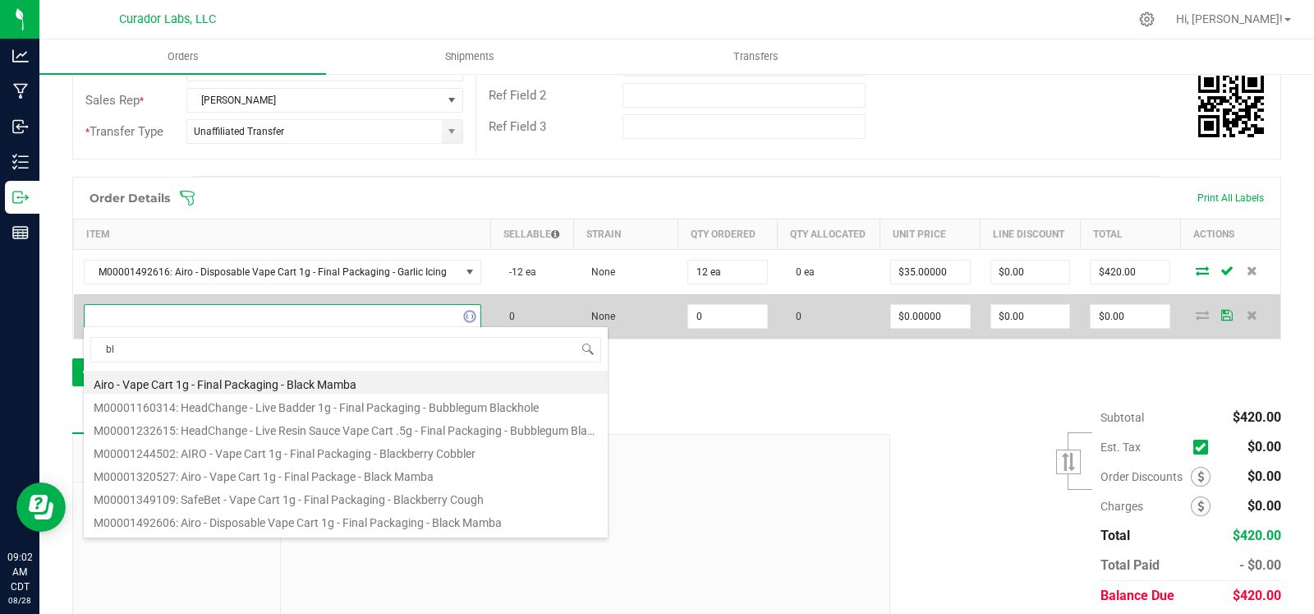
type input "b"
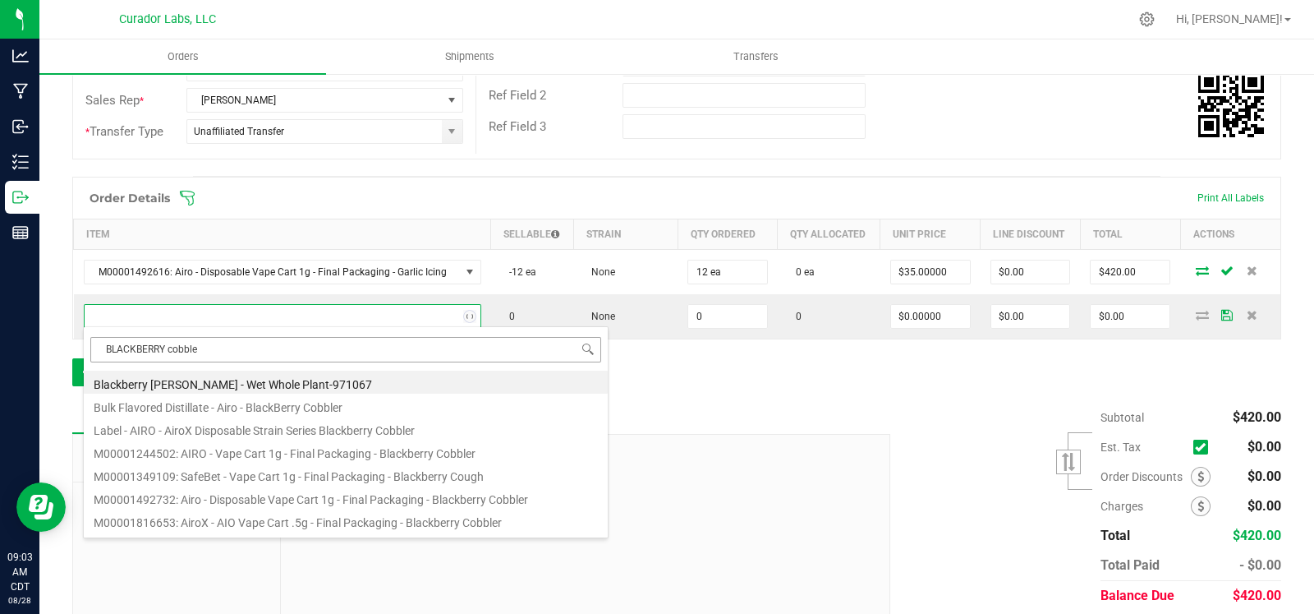
type input "BLACKBERRY cobbler"
click at [288, 453] on li "M00001492732: Airo - Disposable Vape Cart 1g - Final Packaging - Blackberry Cob…" at bounding box center [346, 451] width 524 height 23
type input "0 ea"
type input "$35.00000"
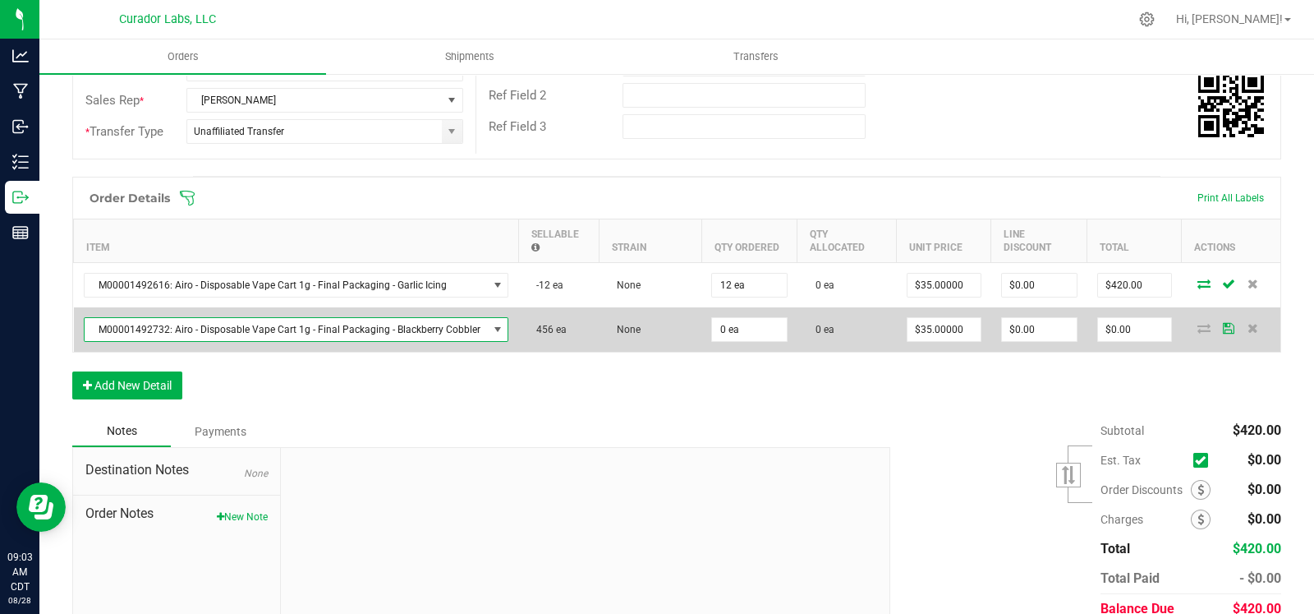
click at [746, 339] on td "0 ea" at bounding box center [750, 329] width 96 height 44
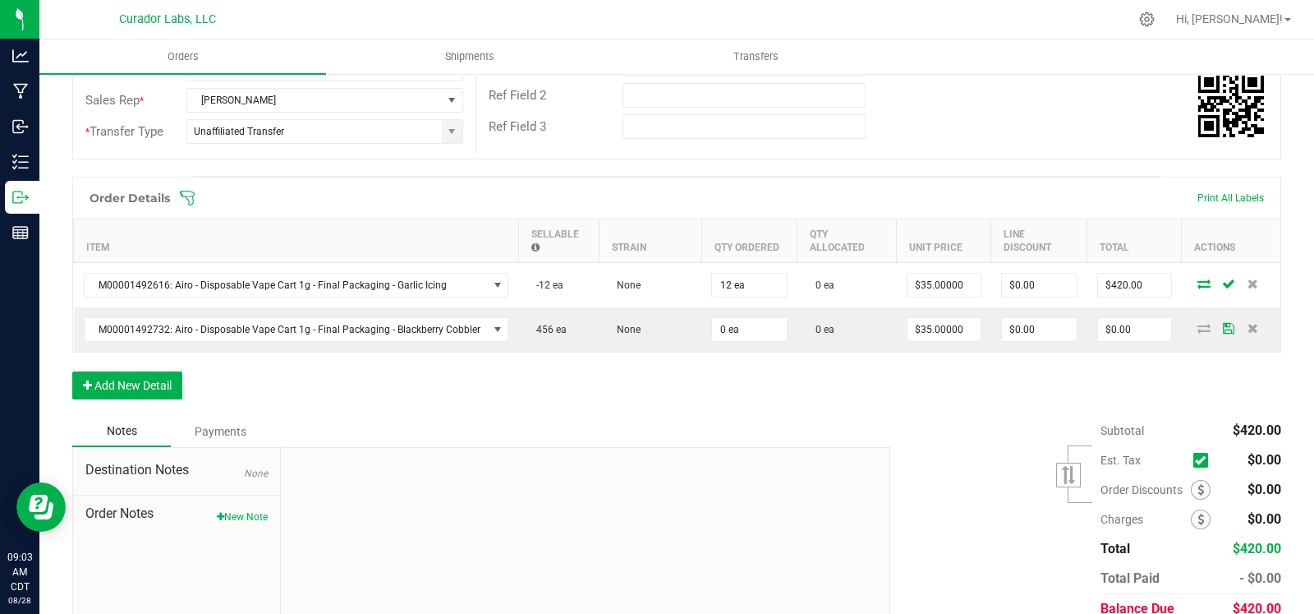
click at [674, 438] on div "Notes Payments" at bounding box center [475, 431] width 806 height 31
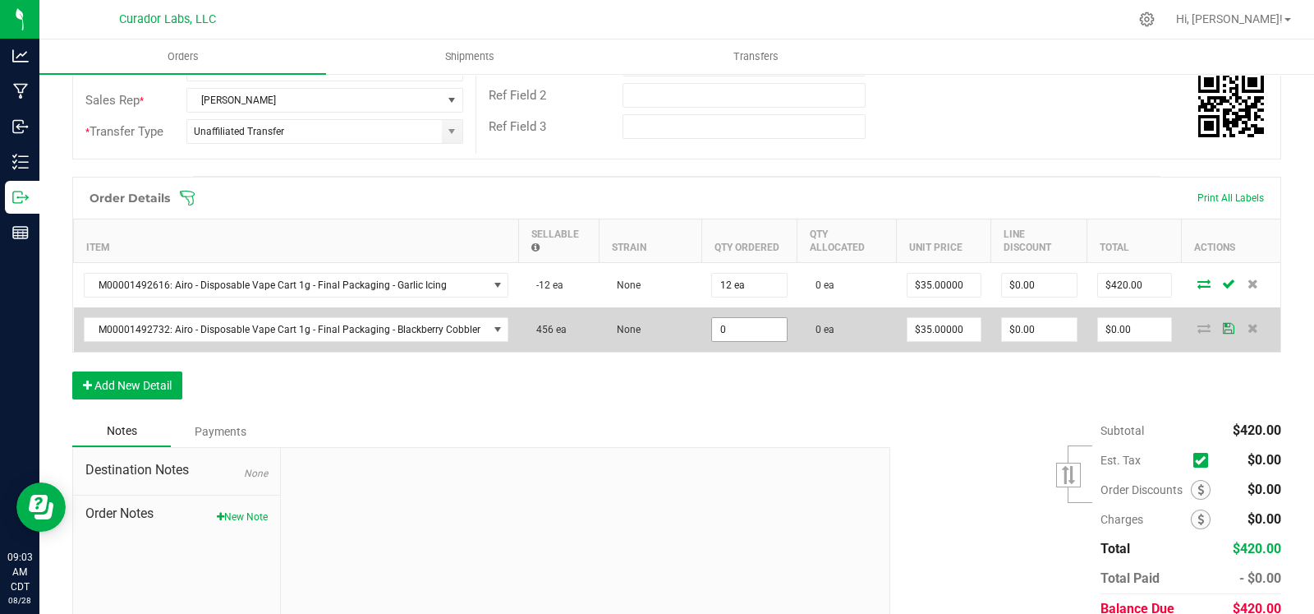
click at [740, 334] on input "0" at bounding box center [749, 329] width 75 height 23
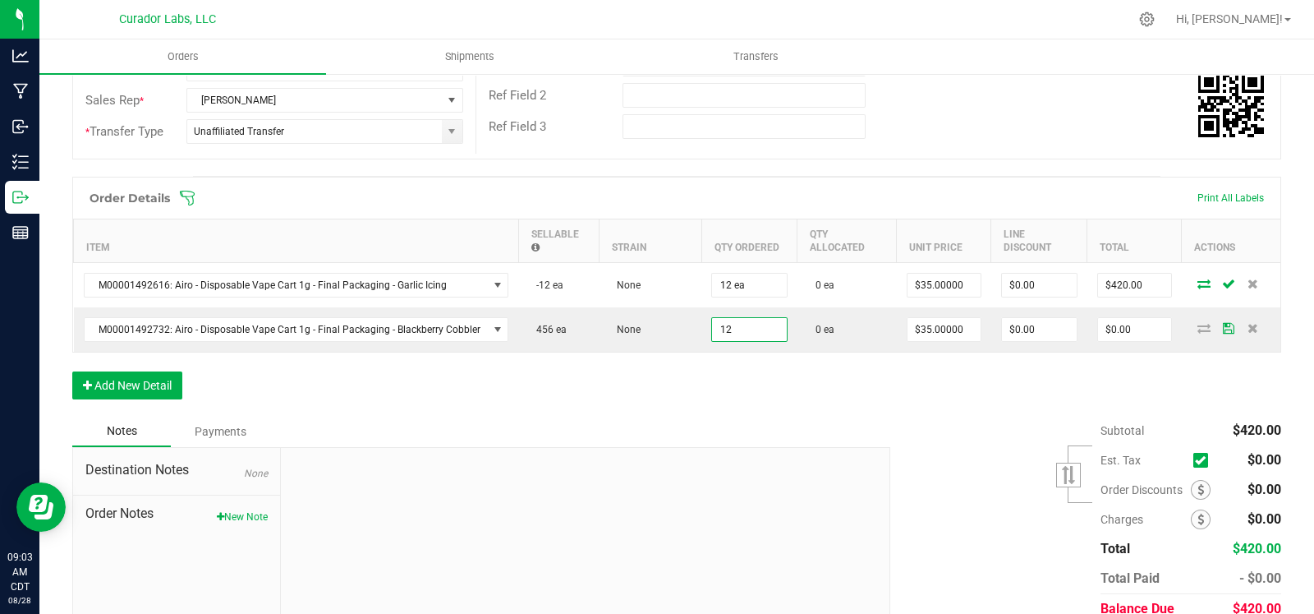
type input "12 ea"
type input "$420.00"
click at [619, 425] on div "Notes Payments" at bounding box center [475, 431] width 806 height 31
click at [159, 381] on button "Add New Detail" at bounding box center [127, 385] width 110 height 28
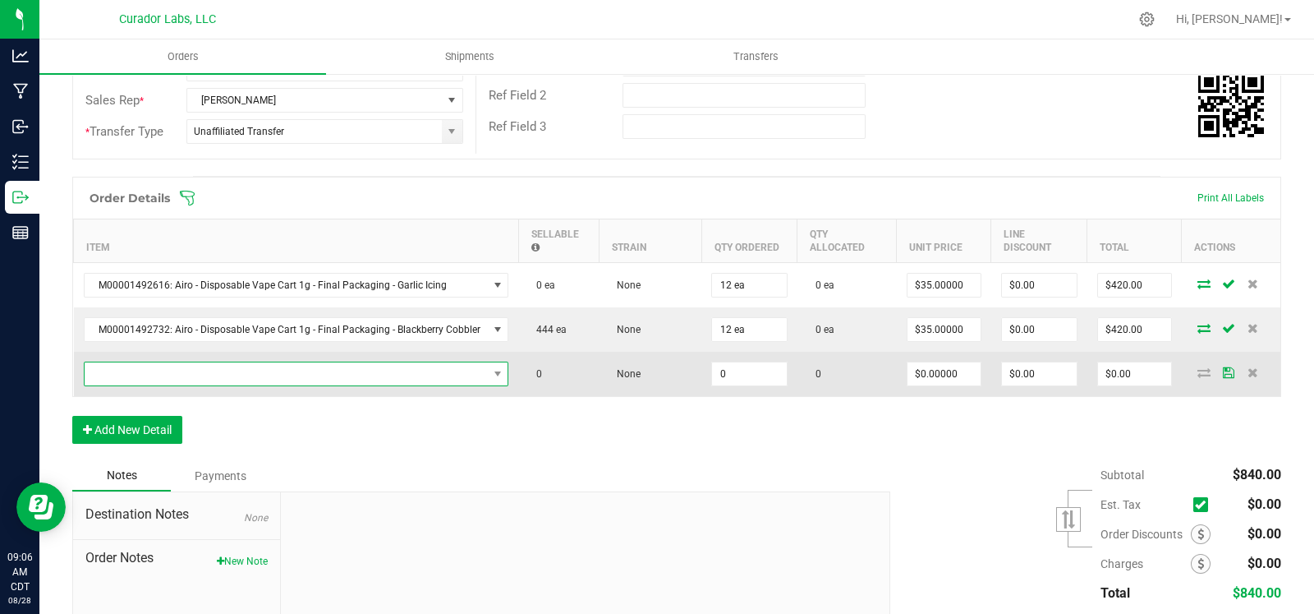
click at [292, 373] on span "NO DATA FOUND" at bounding box center [286, 373] width 403 height 23
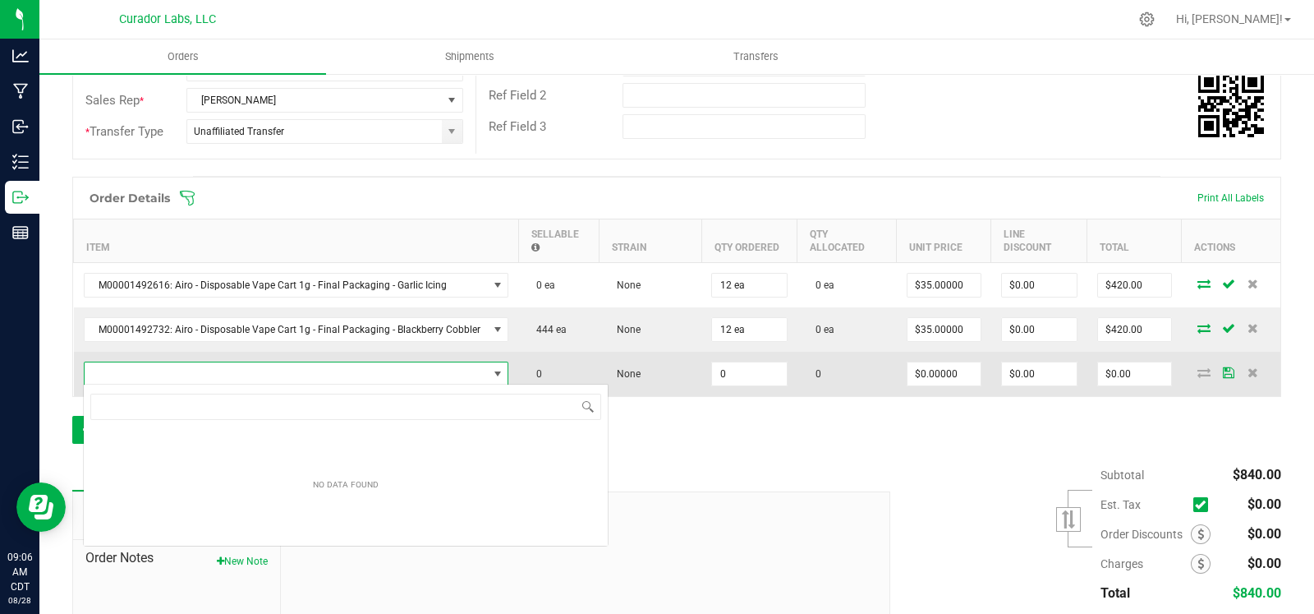
scroll to position [24, 417]
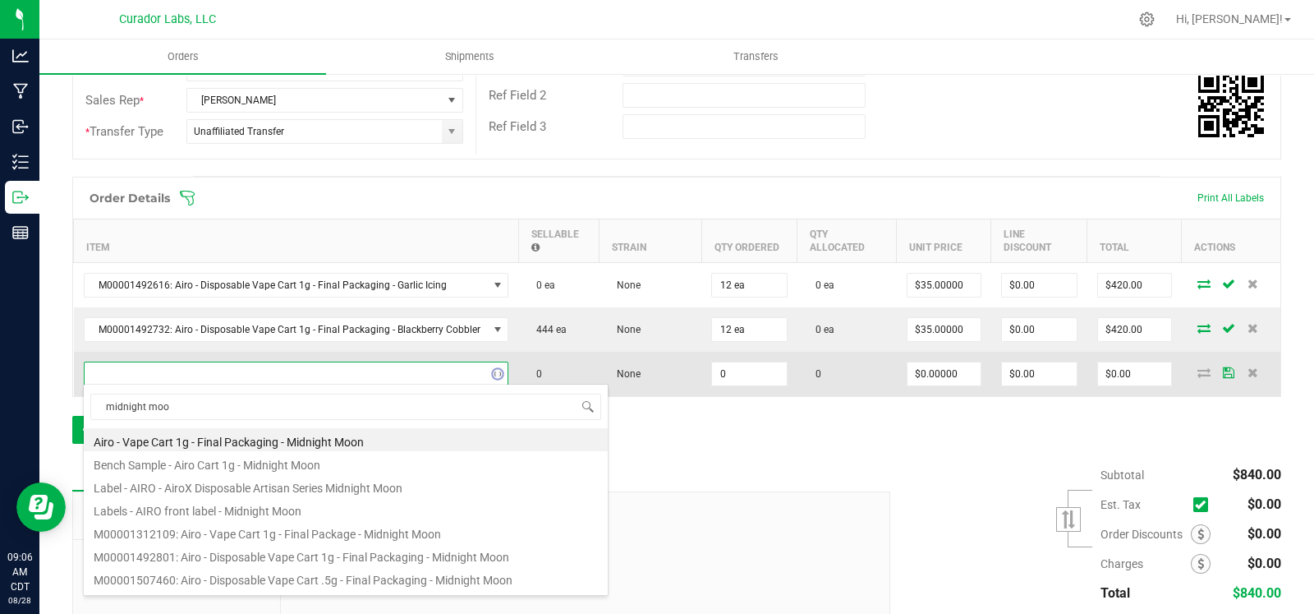
type input "midnight moon"
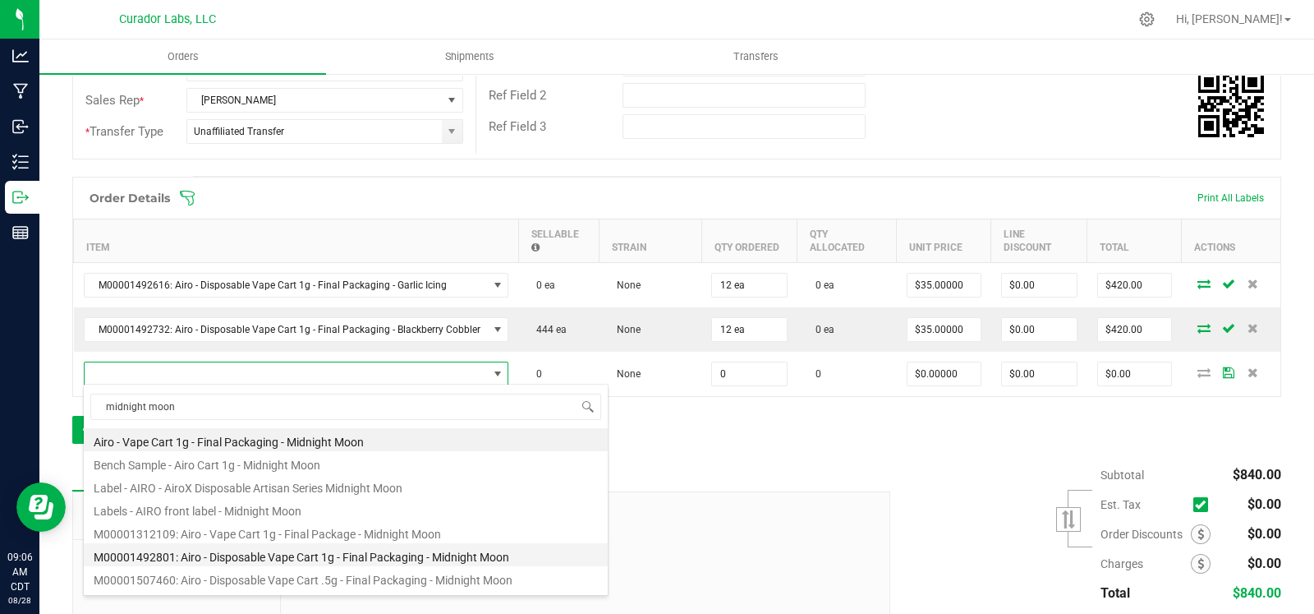
click at [370, 555] on li "M00001492801: Airo - Disposable Vape Cart 1g - Final Packaging - Midnight Moon" at bounding box center [346, 554] width 524 height 23
type input "0 ea"
type input "$35.00000"
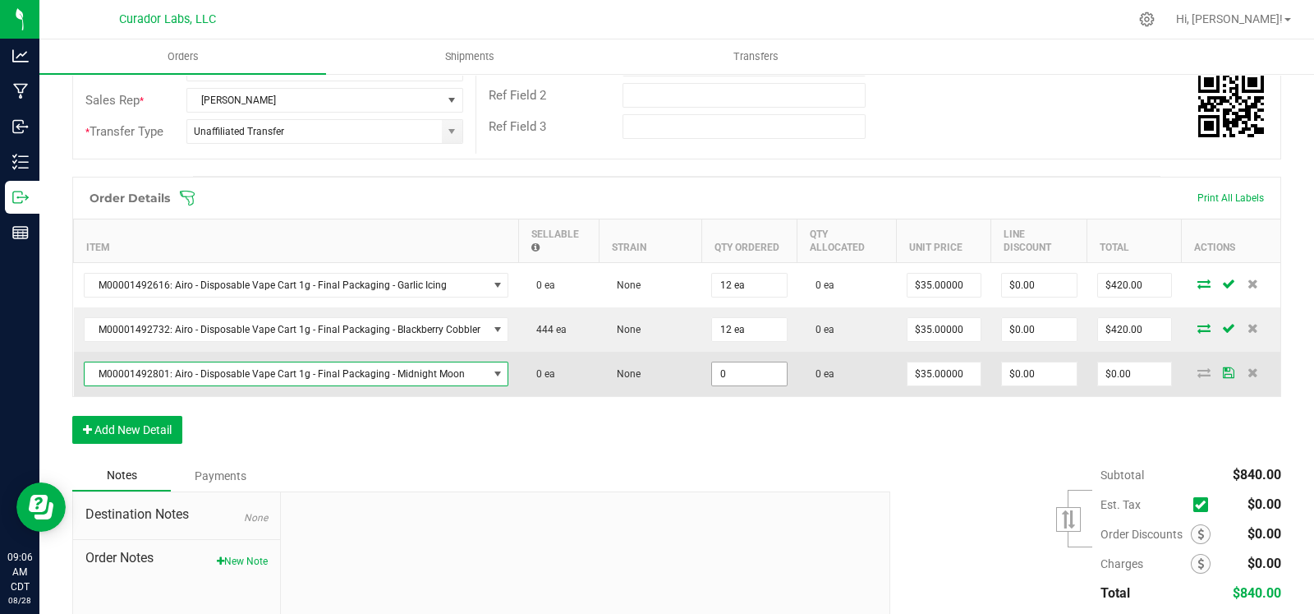
click at [739, 375] on input "0" at bounding box center [749, 373] width 75 height 23
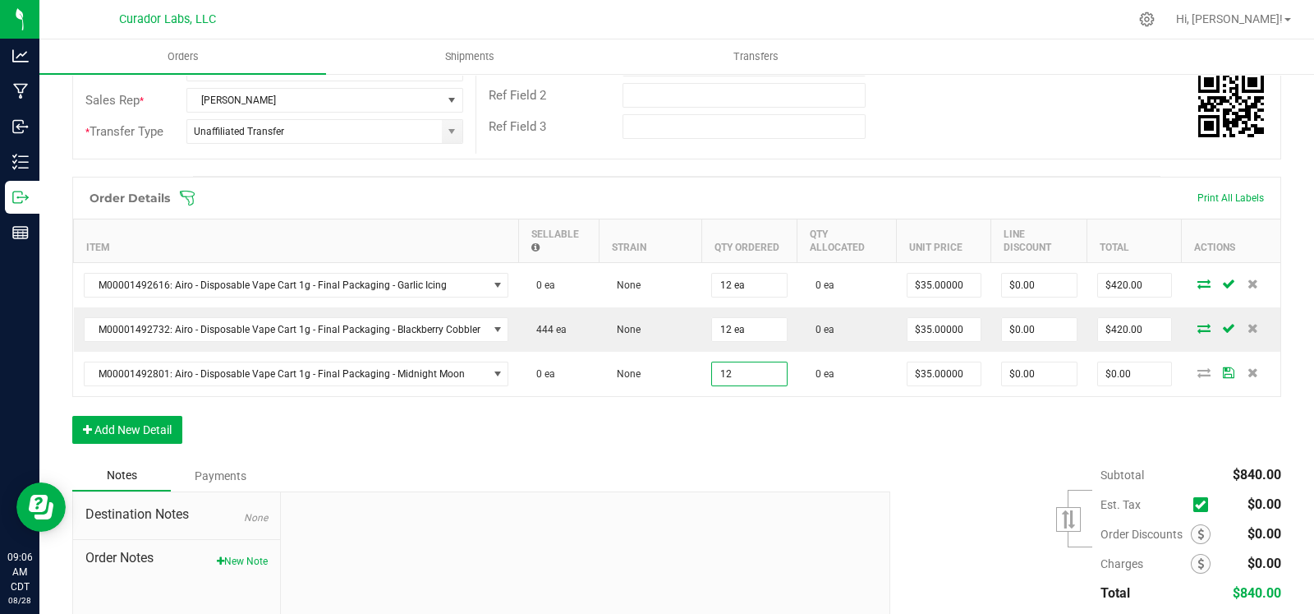
type input "12 ea"
type input "$420.00"
click at [647, 436] on div "Order Details Print All Labels Item Sellable Strain Qty Ordered Qty Allocated U…" at bounding box center [676, 318] width 1209 height 283
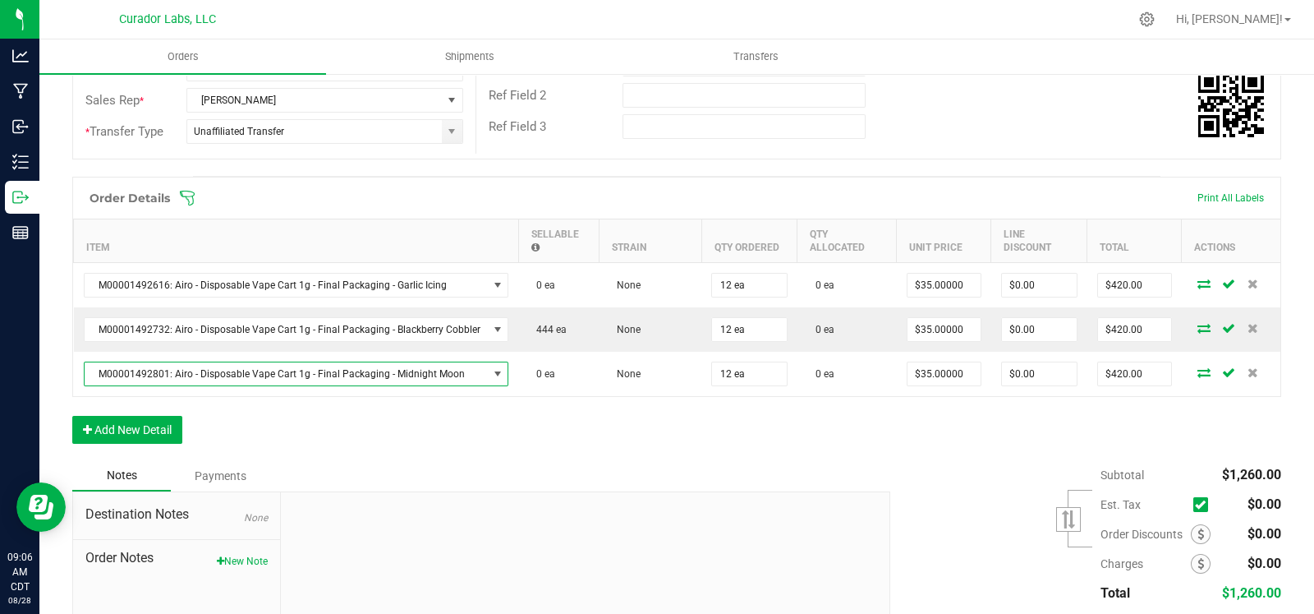
click at [372, 380] on span "M00001492801: Airo - Disposable Vape Cart 1g - Final Packaging - Midnight Moon" at bounding box center [286, 373] width 403 height 23
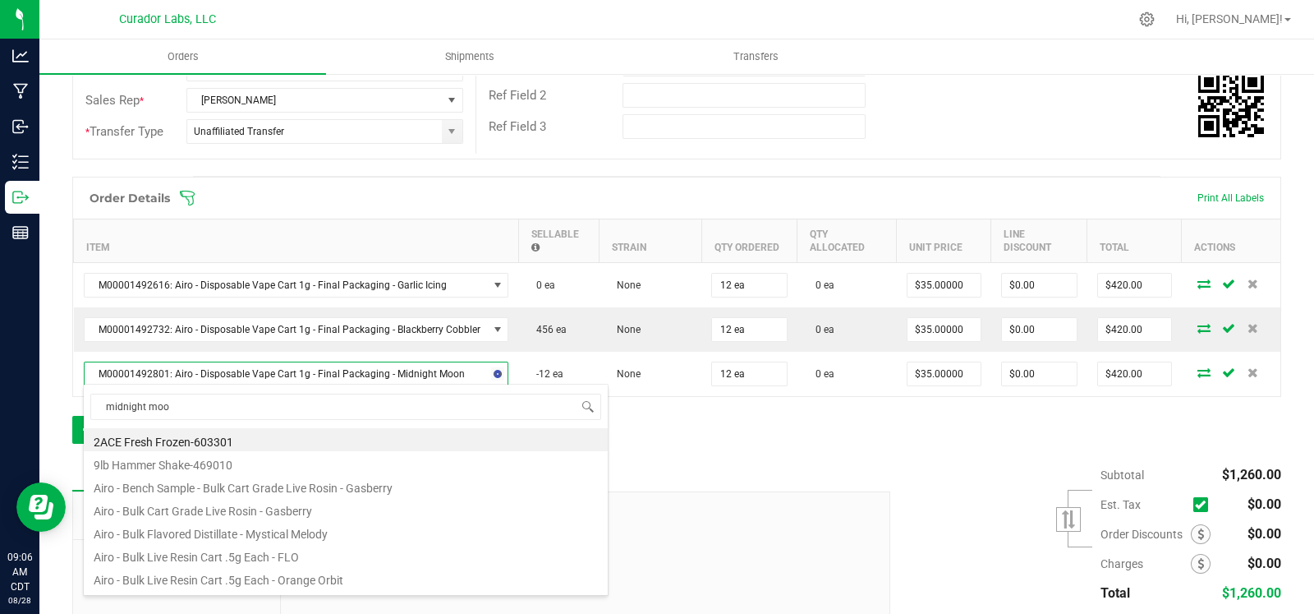
type input "midnight moon"
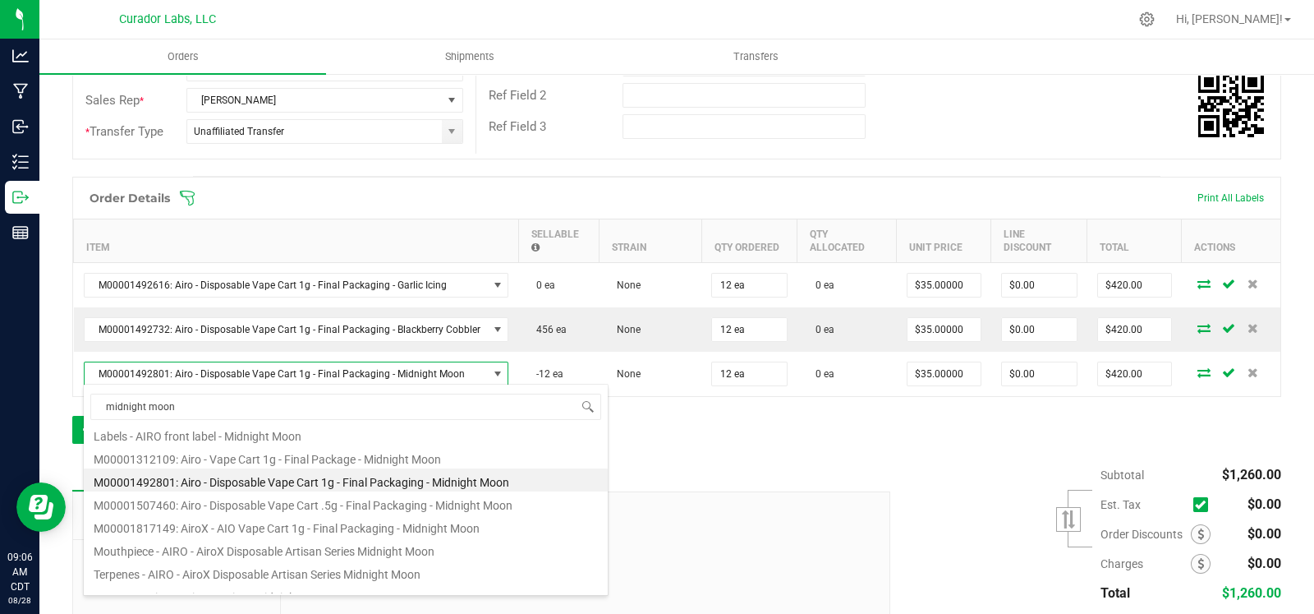
scroll to position [89, 0]
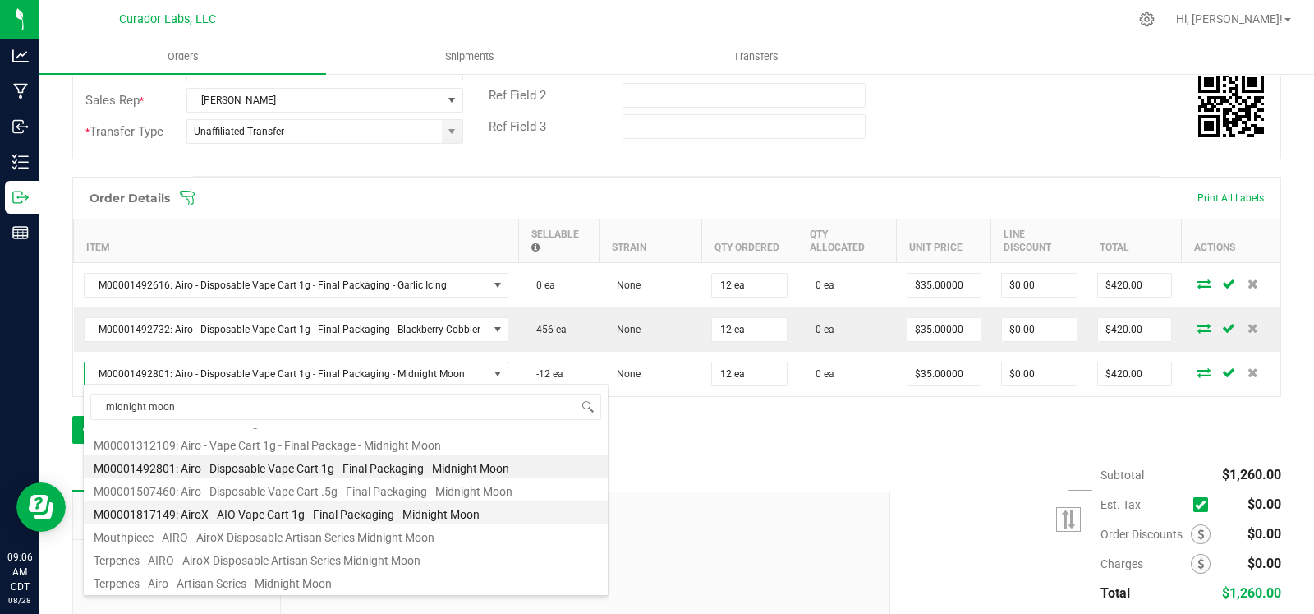
click at [397, 514] on li "M00001817149: AiroX - AIO Vape Cart 1g - Final Packaging - Midnight Moon" at bounding box center [346, 511] width 524 height 23
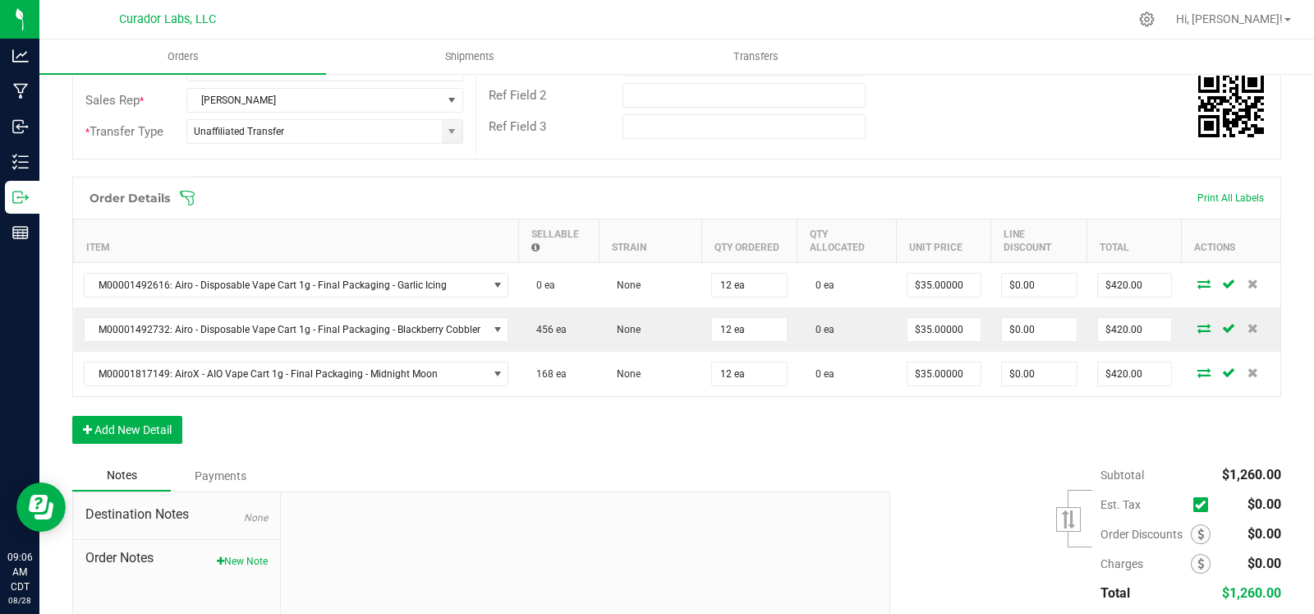
click at [678, 492] on div at bounding box center [586, 602] width 610 height 220
click at [164, 431] on button "Add New Detail" at bounding box center [127, 430] width 110 height 28
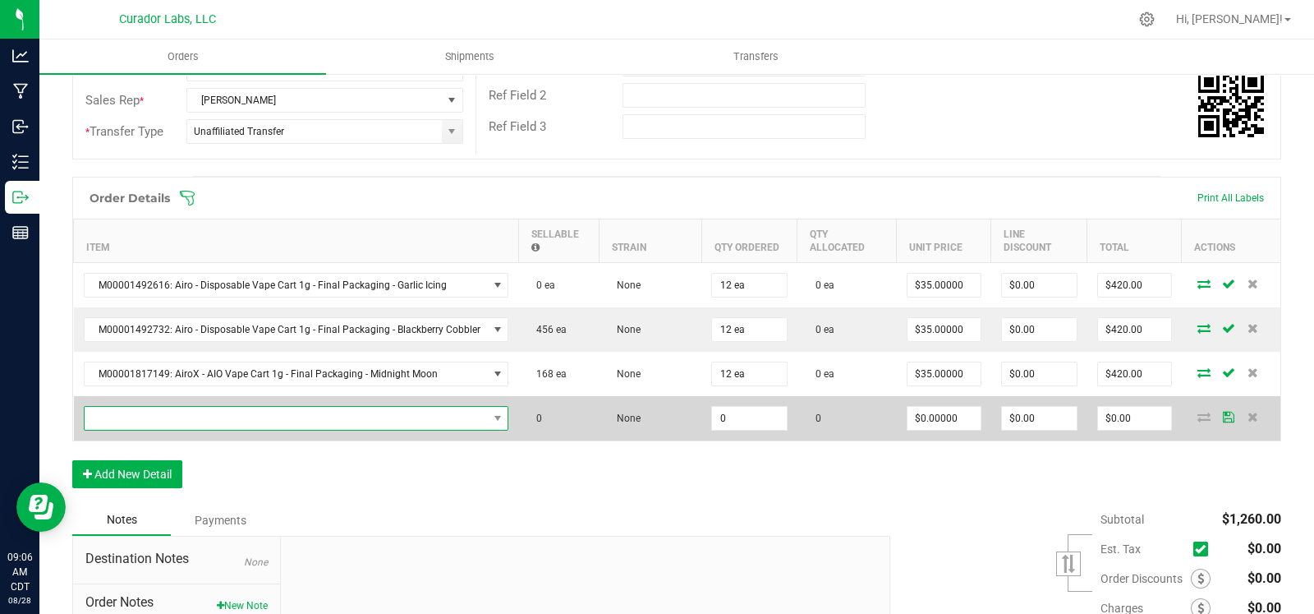
click at [185, 417] on span "NO DATA FOUND" at bounding box center [286, 418] width 403 height 23
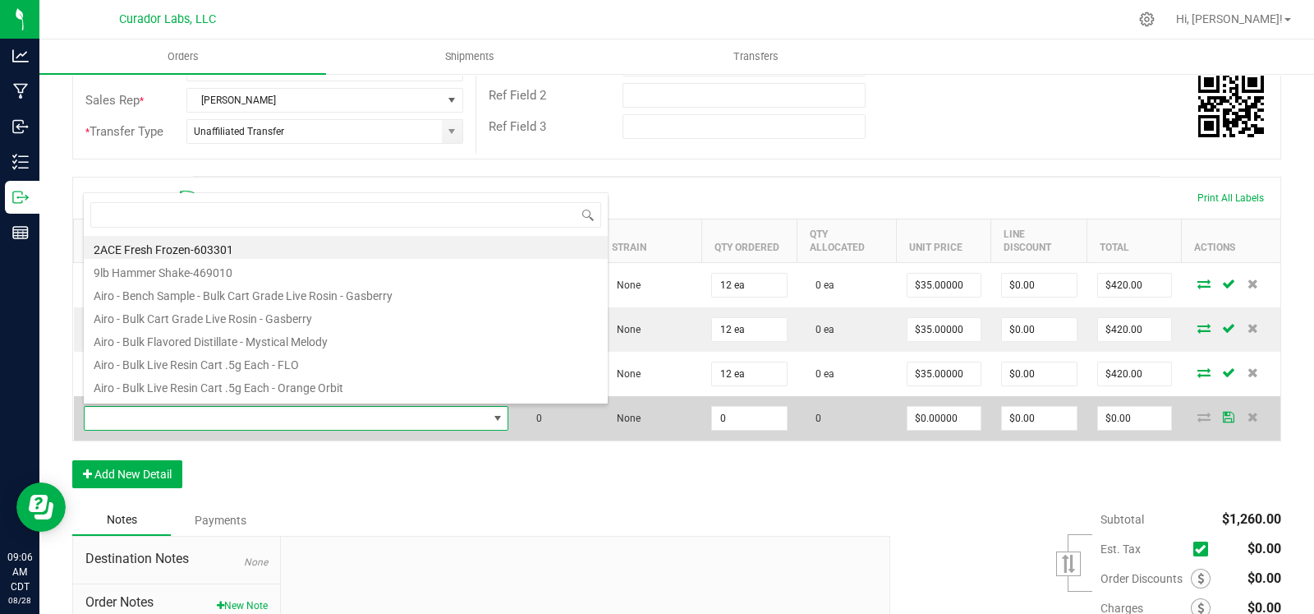
scroll to position [24, 417]
type input "jack fruit"
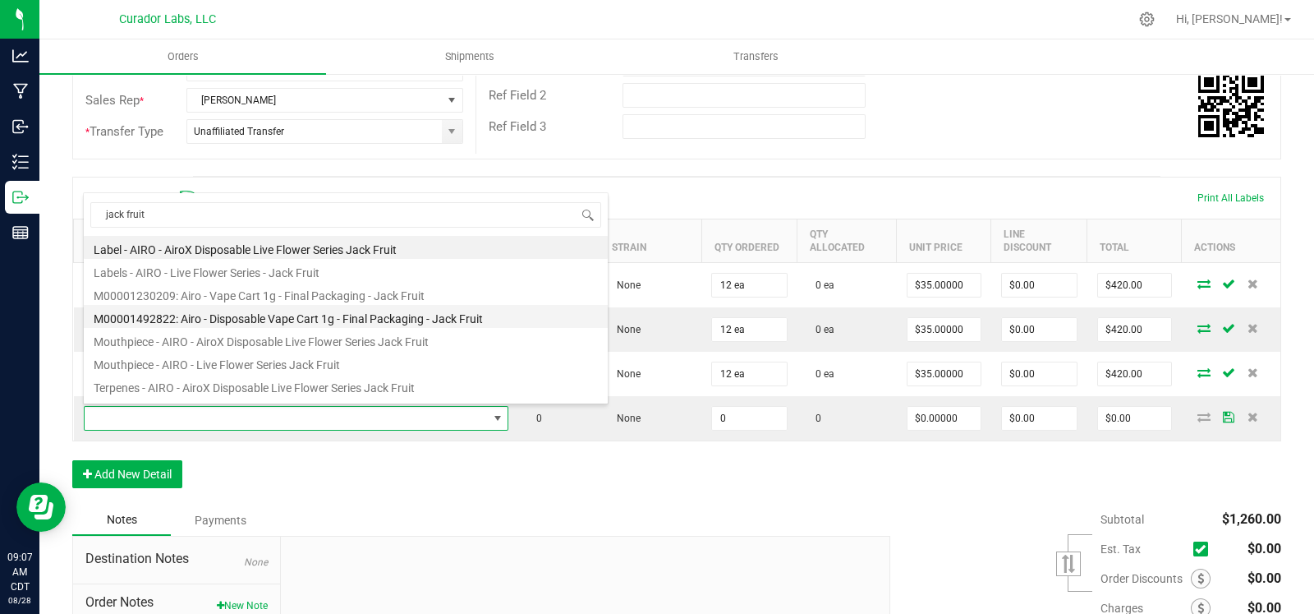
click at [300, 324] on li "M00001492822: Airo - Disposable Vape Cart 1g - Final Packaging - Jack Fruit" at bounding box center [346, 316] width 524 height 23
type input "0 ea"
type input "$35.00000"
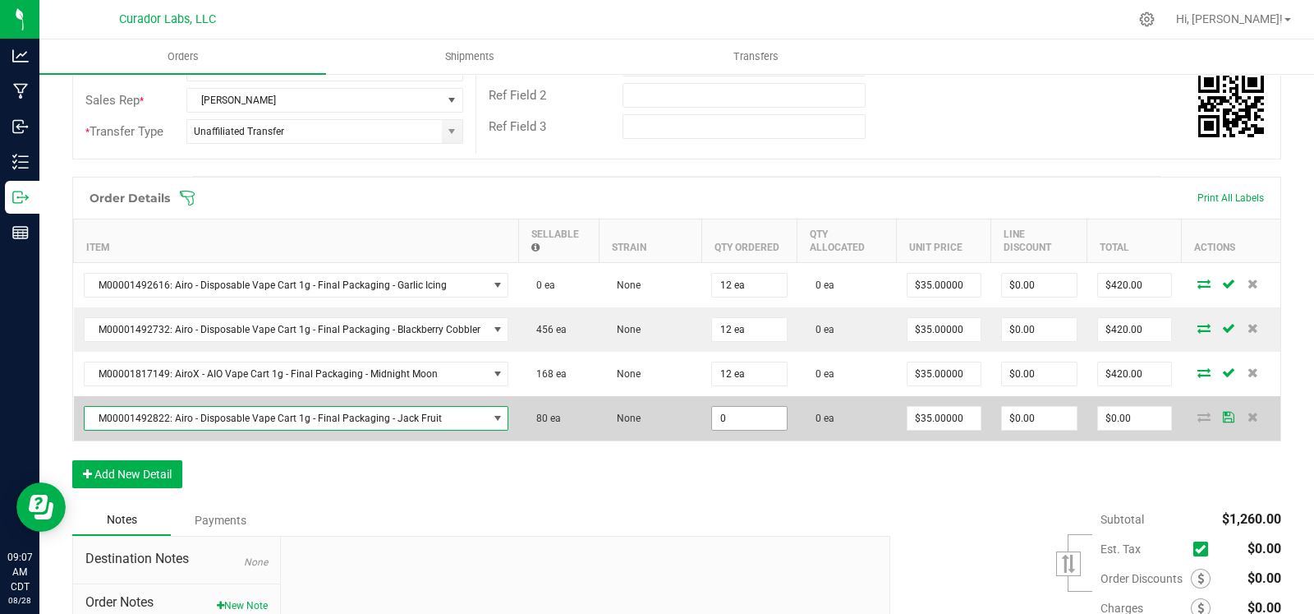
click at [750, 420] on input "0" at bounding box center [749, 418] width 75 height 23
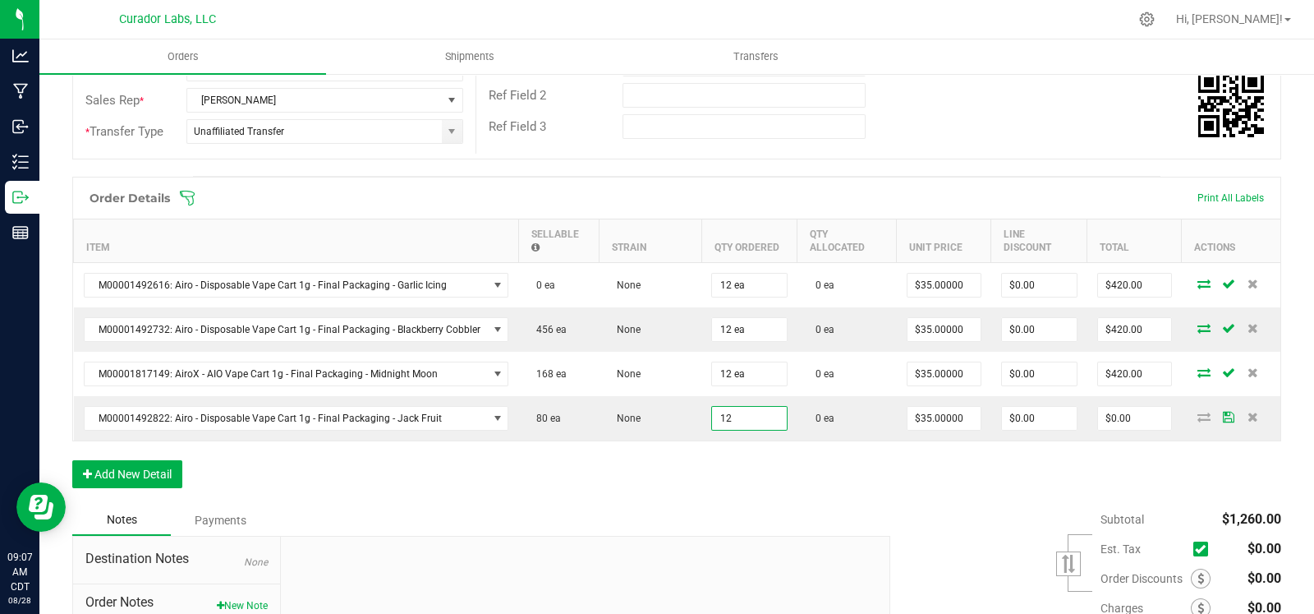
type input "12 ea"
type input "$420.00"
click at [685, 458] on div "Order Details Print All Labels Item Sellable Strain Qty Ordered Qty Allocated U…" at bounding box center [676, 341] width 1209 height 328
click at [137, 467] on button "Add New Detail" at bounding box center [127, 474] width 110 height 28
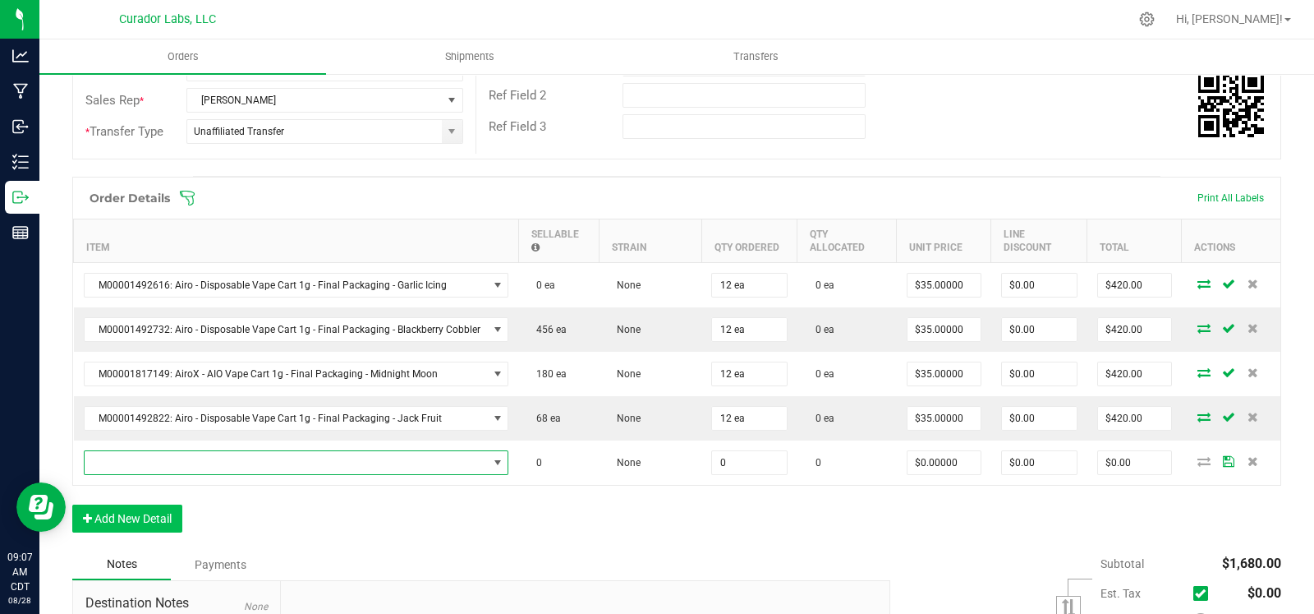
click at [176, 458] on span "NO DATA FOUND" at bounding box center [286, 462] width 403 height 23
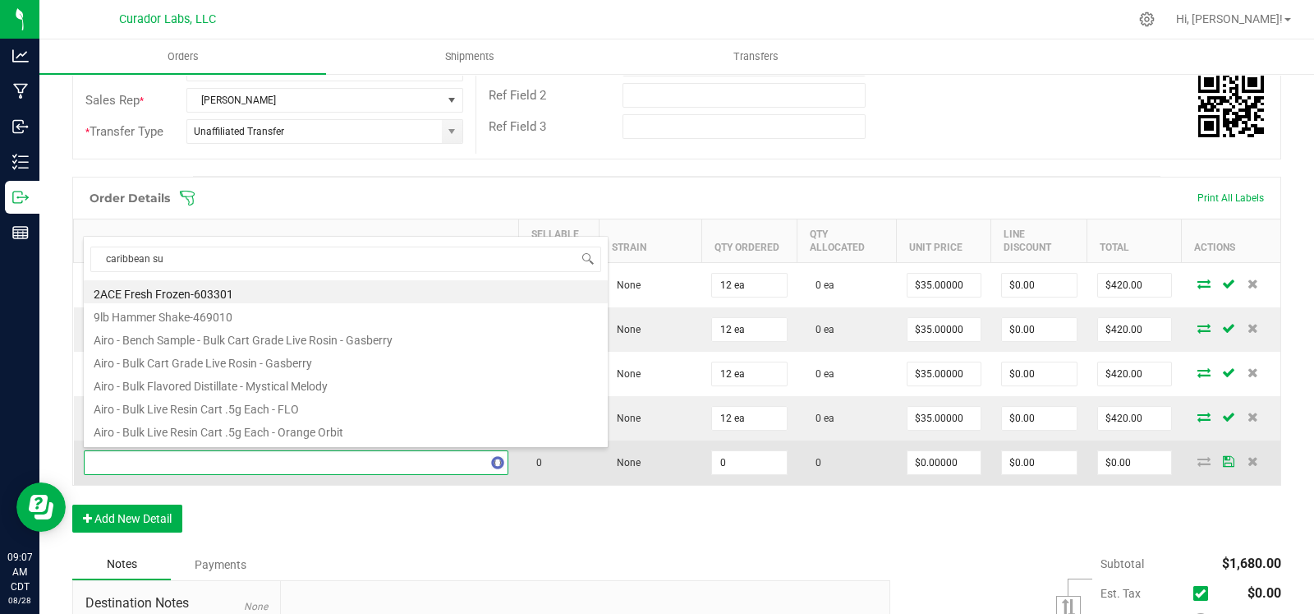
type input "caribbean sun"
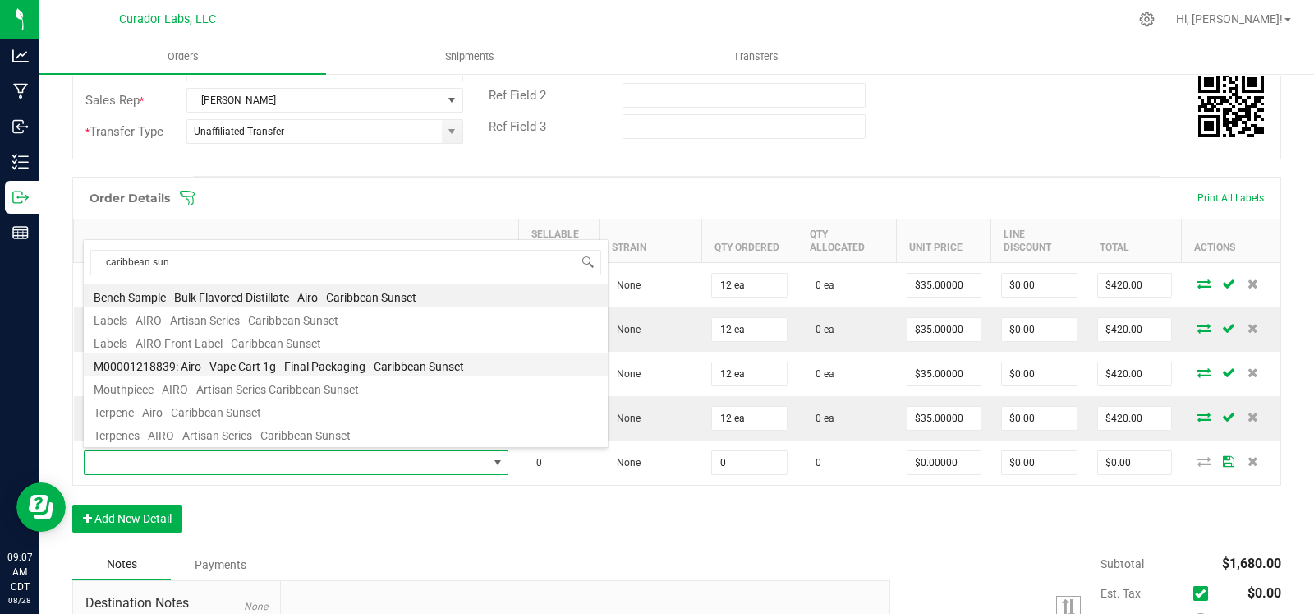
click at [388, 366] on li "M00001218839: Airo - Vape Cart 1g - Final Packaging - Caribbean Sunset" at bounding box center [346, 363] width 524 height 23
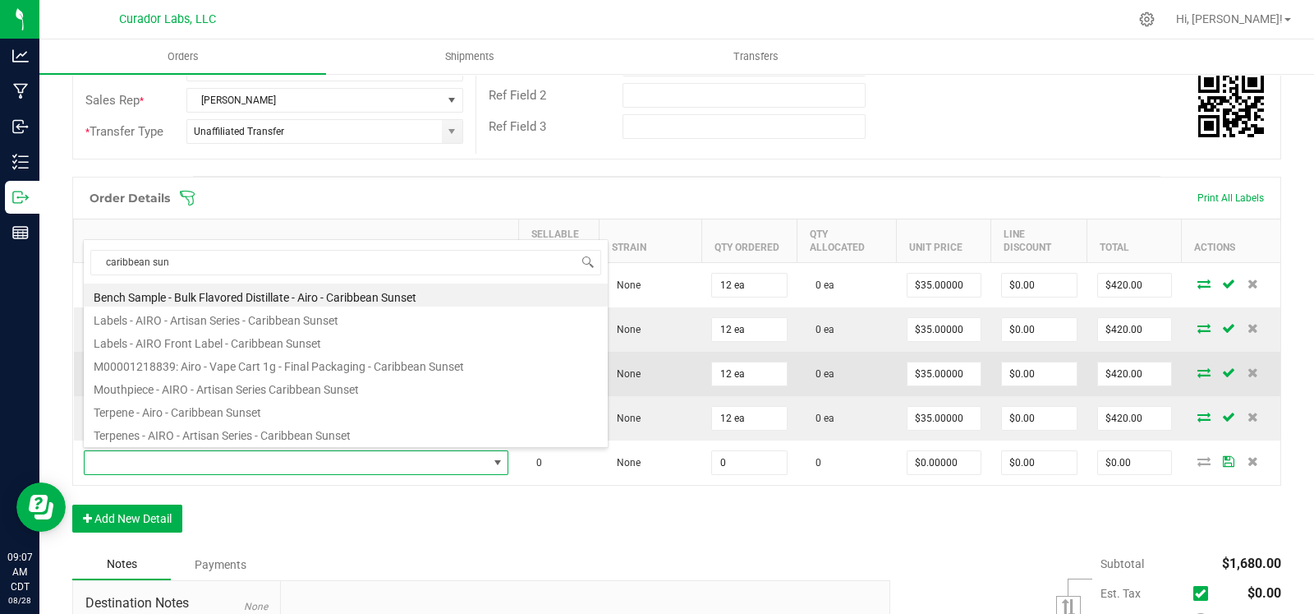
type input "0 ea"
type input "$32.50000"
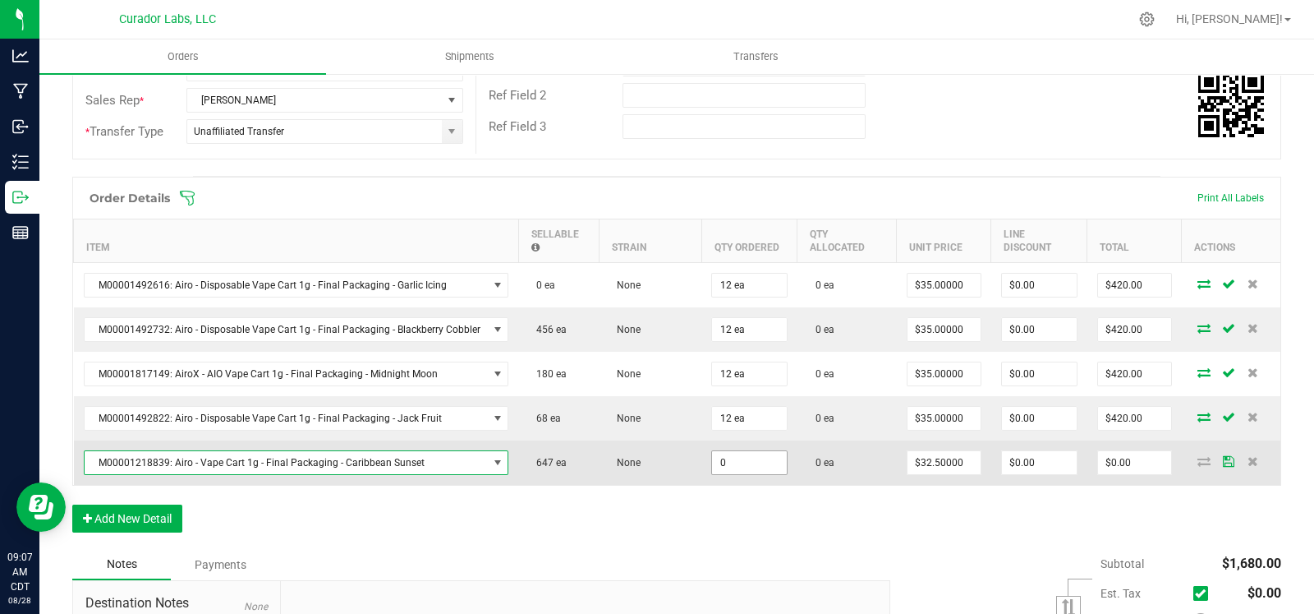
click at [741, 453] on input "0" at bounding box center [749, 462] width 75 height 23
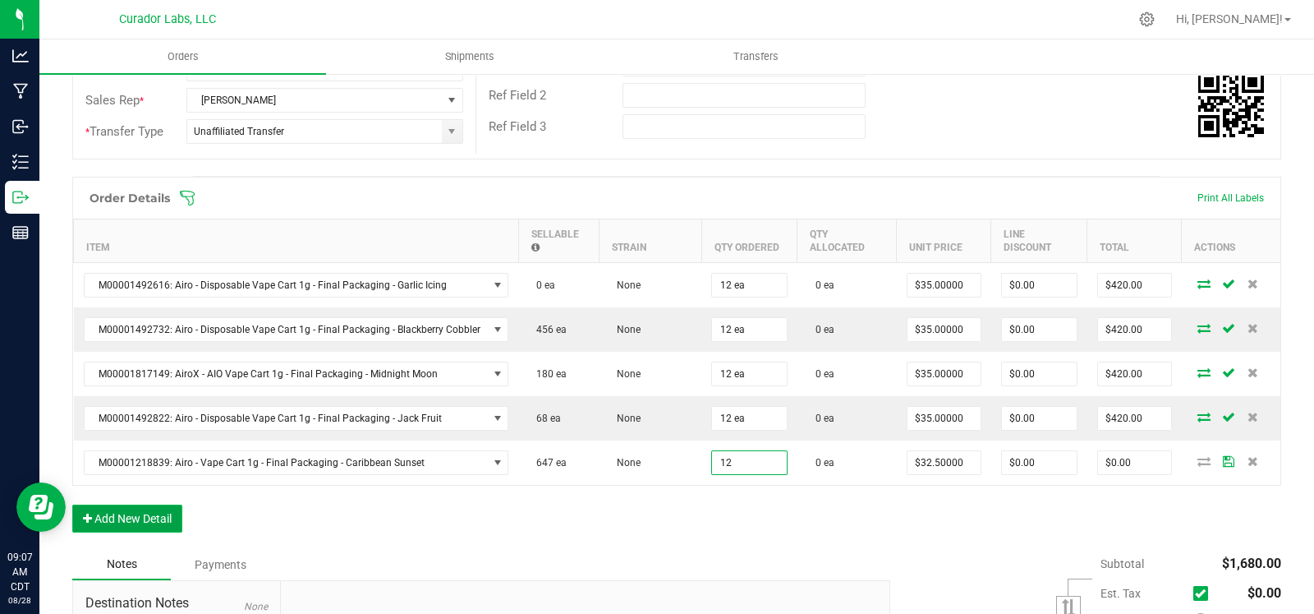
type input "12 ea"
type input "$390.00"
click at [175, 504] on button "Add New Detail" at bounding box center [127, 518] width 110 height 28
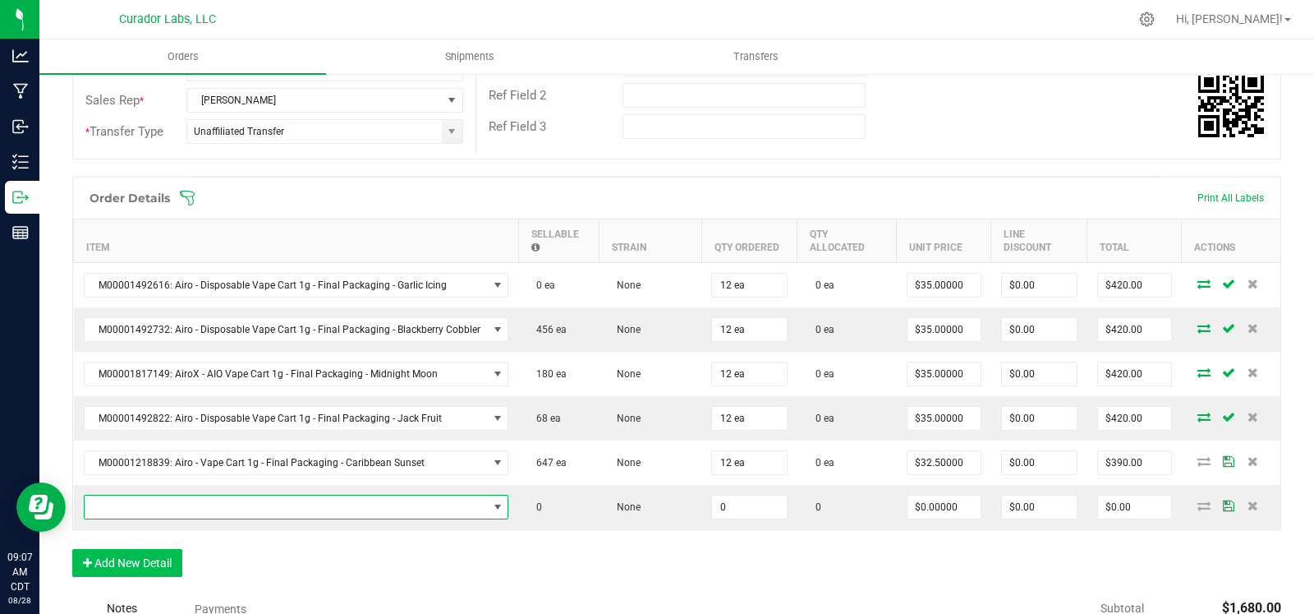
click at [194, 495] on span "NO DATA FOUND" at bounding box center [286, 506] width 403 height 23
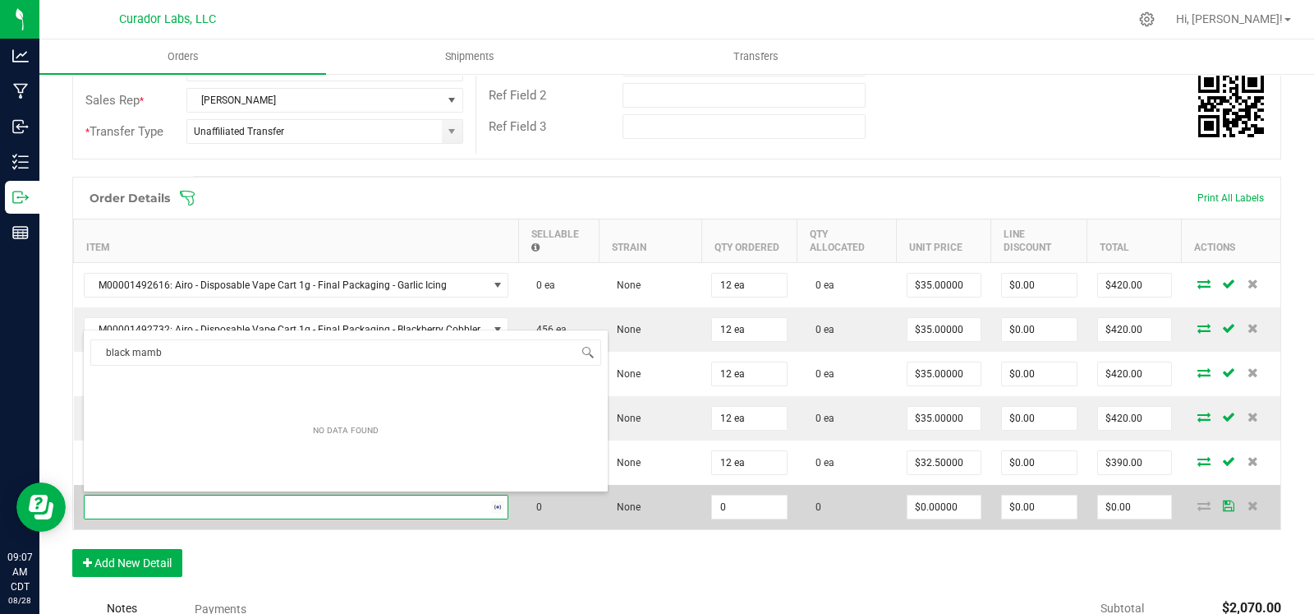
type input "black mamba"
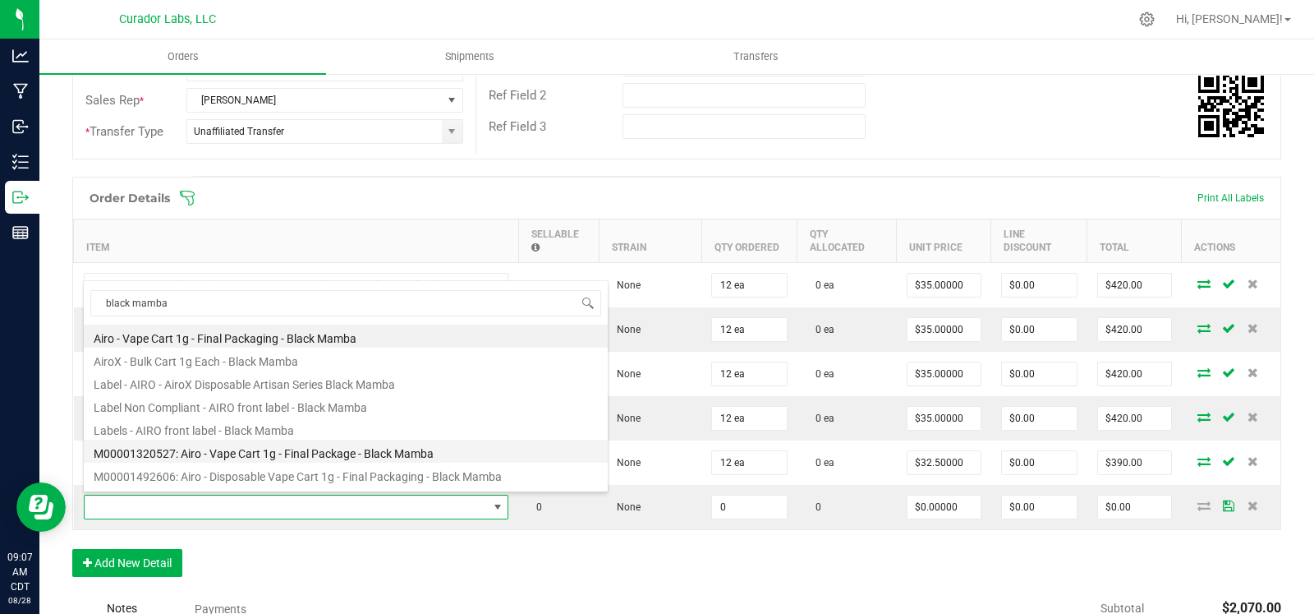
click at [304, 444] on li "M00001320527: Airo - Vape Cart 1g - Final Package - Black Mamba" at bounding box center [346, 451] width 524 height 23
type input "0 ea"
type input "$32.50000"
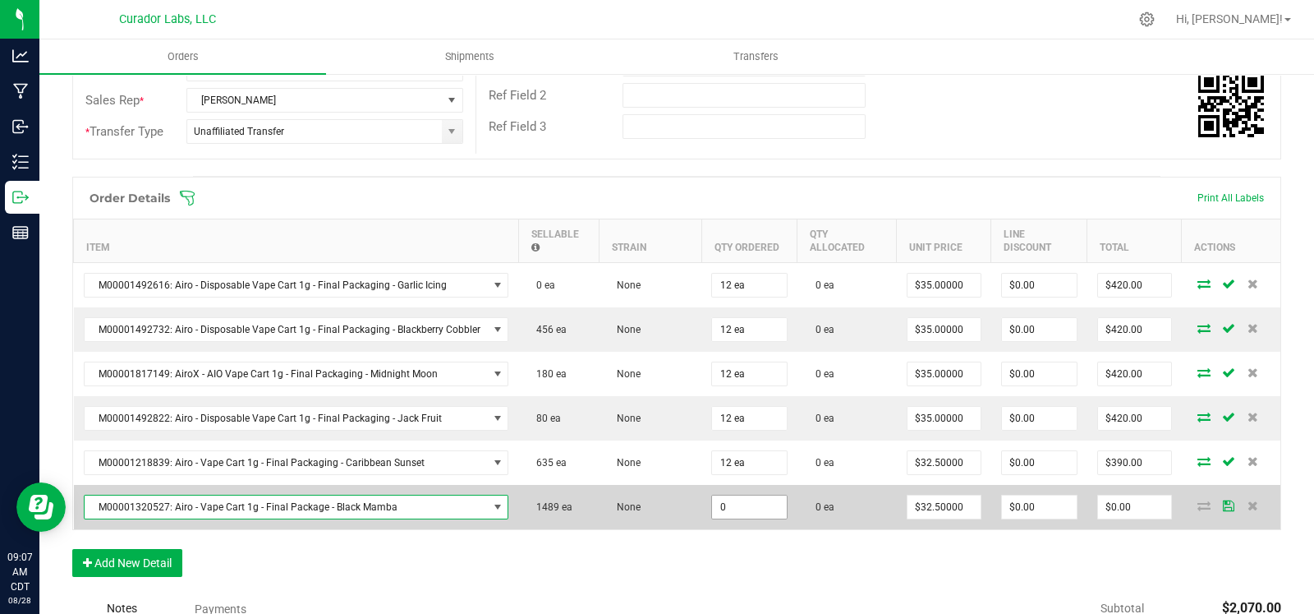
drag, startPoint x: 736, startPoint y: 503, endPoint x: 664, endPoint y: 528, distance: 76.7
click at [736, 504] on input "0" at bounding box center [749, 506] width 75 height 23
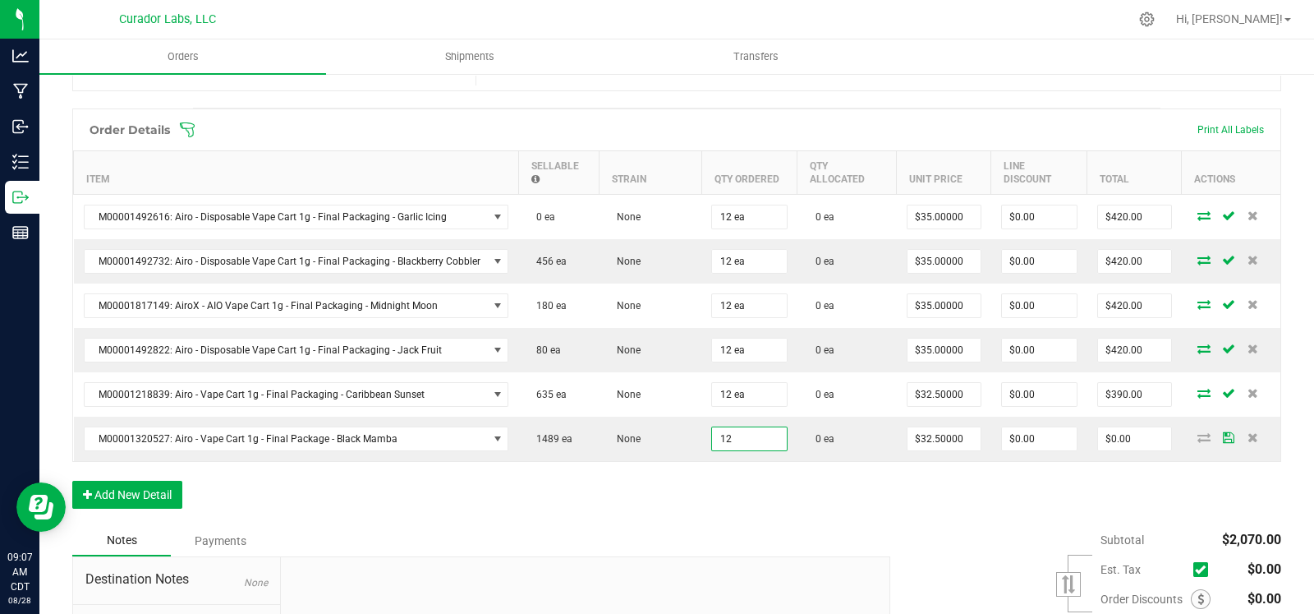
scroll to position [424, 0]
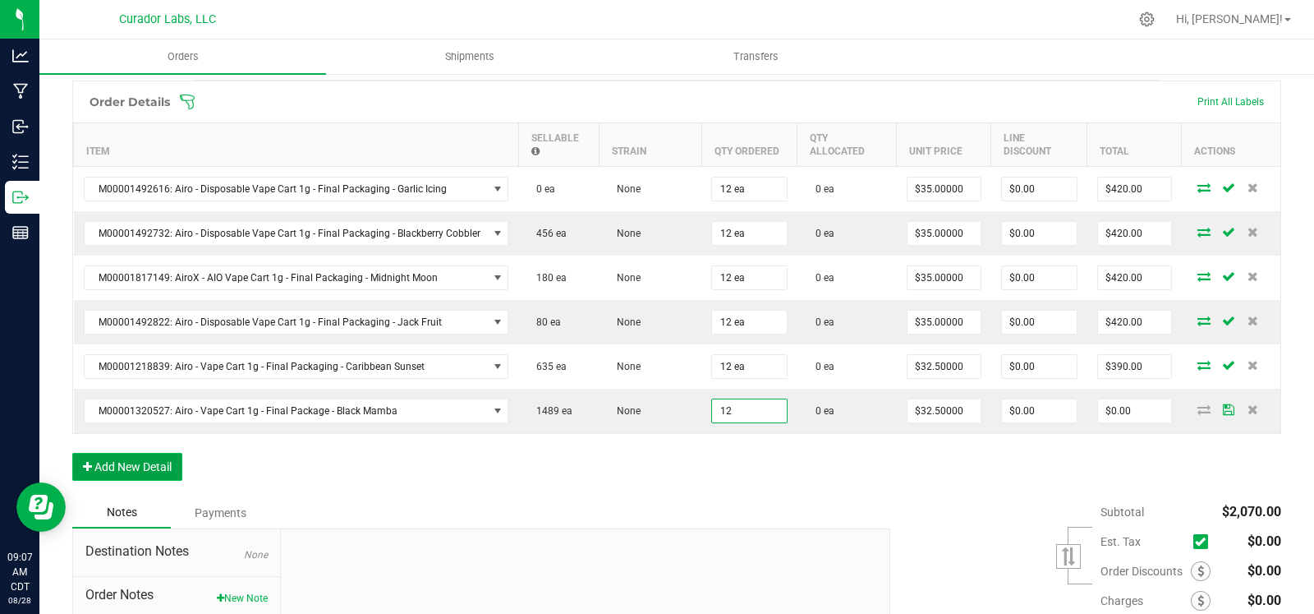
type input "12 ea"
type input "$390.00"
click at [162, 464] on button "Add New Detail" at bounding box center [127, 467] width 110 height 28
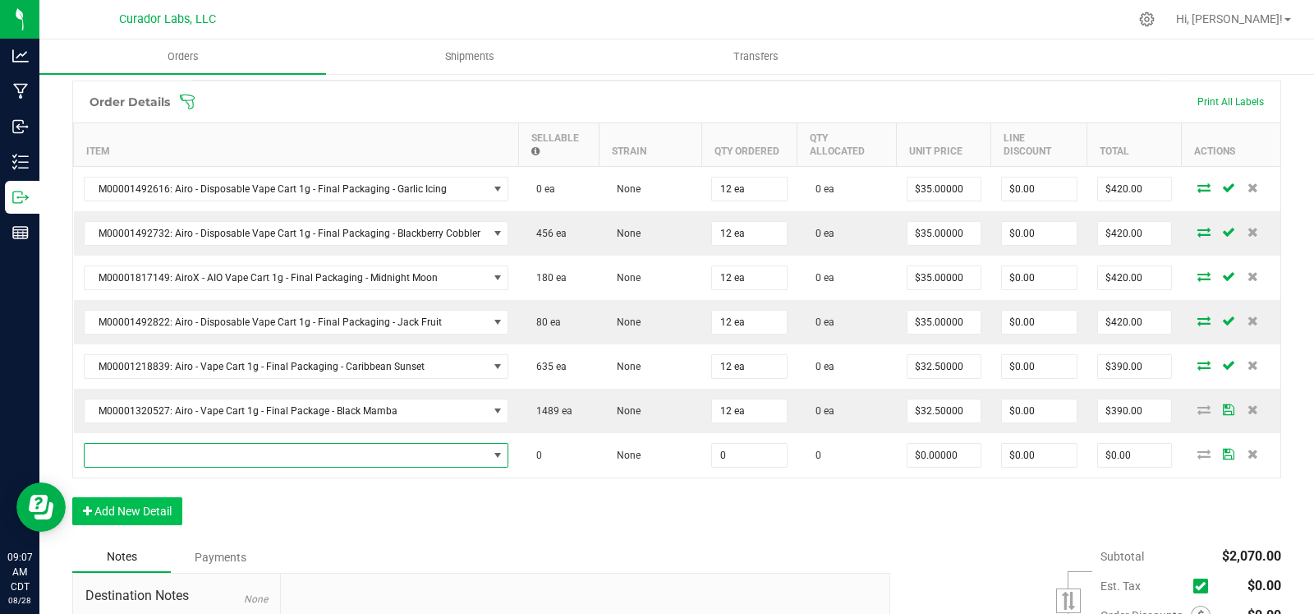
click at [177, 453] on span "NO DATA FOUND" at bounding box center [286, 455] width 403 height 23
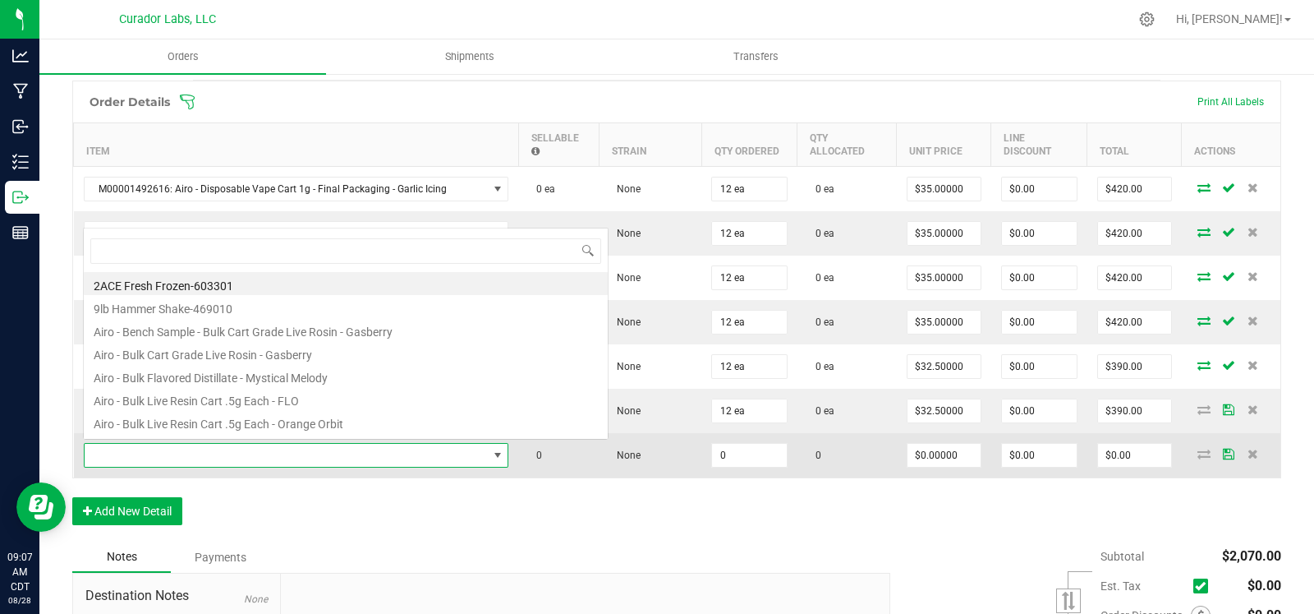
scroll to position [24, 417]
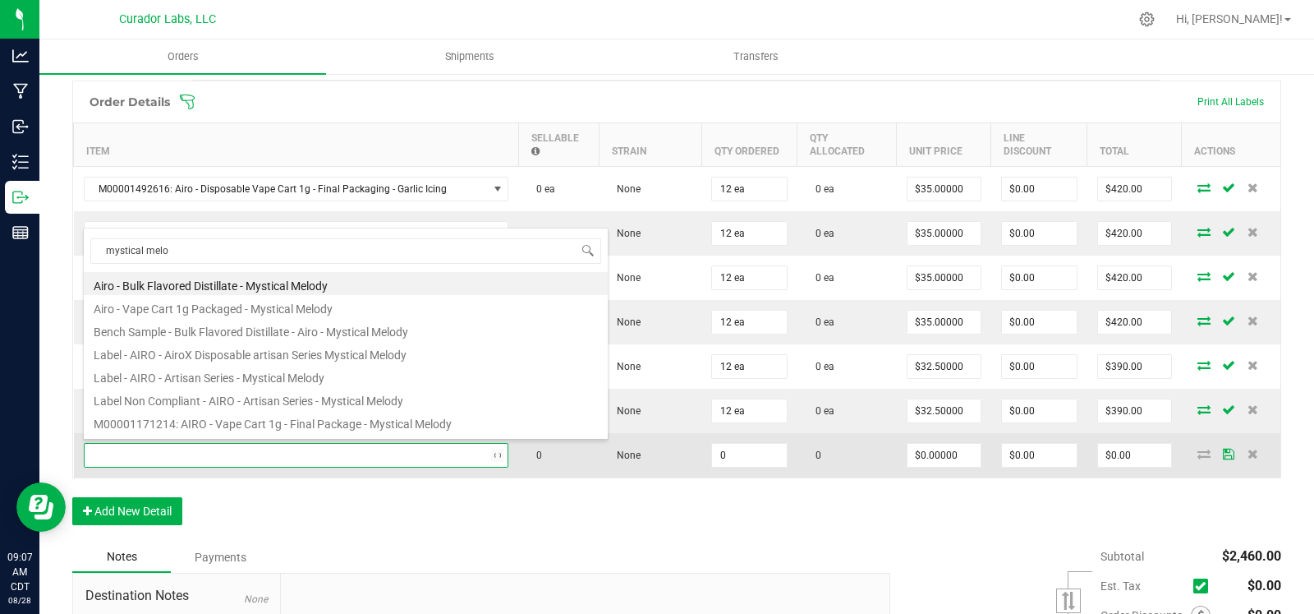
type input "mystical melod"
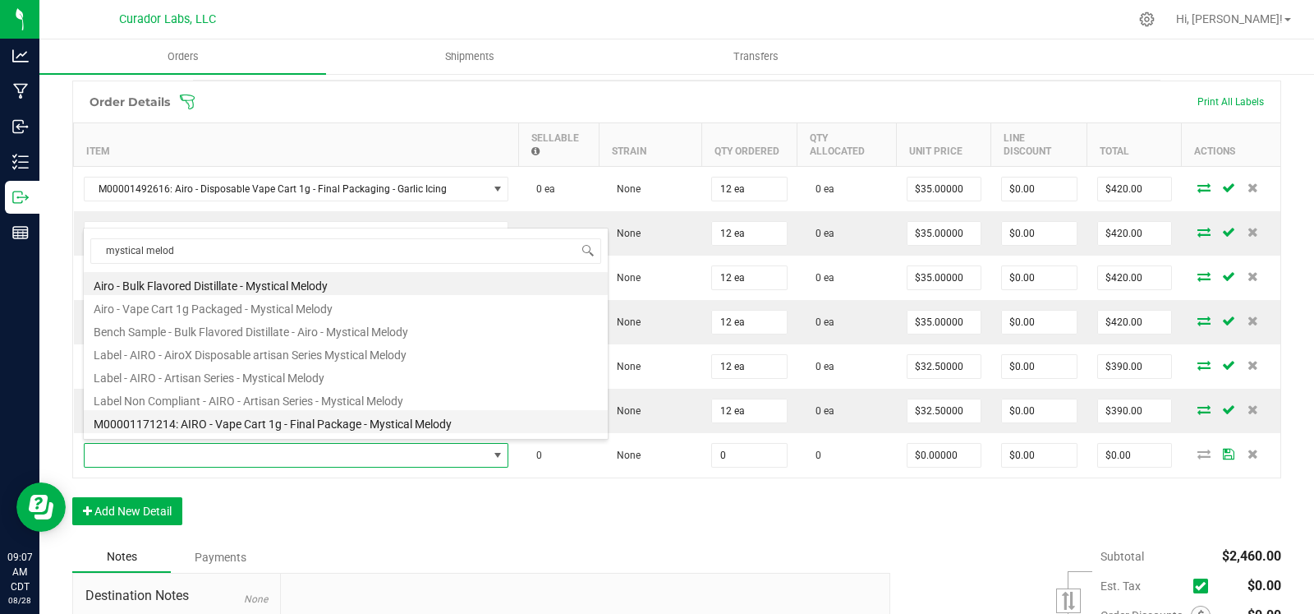
click at [382, 430] on li "M00001171214: AIRO - Vape Cart 1g - Final Package - Mystical Melody" at bounding box center [346, 421] width 524 height 23
type input "0 ea"
type input "$32.50000"
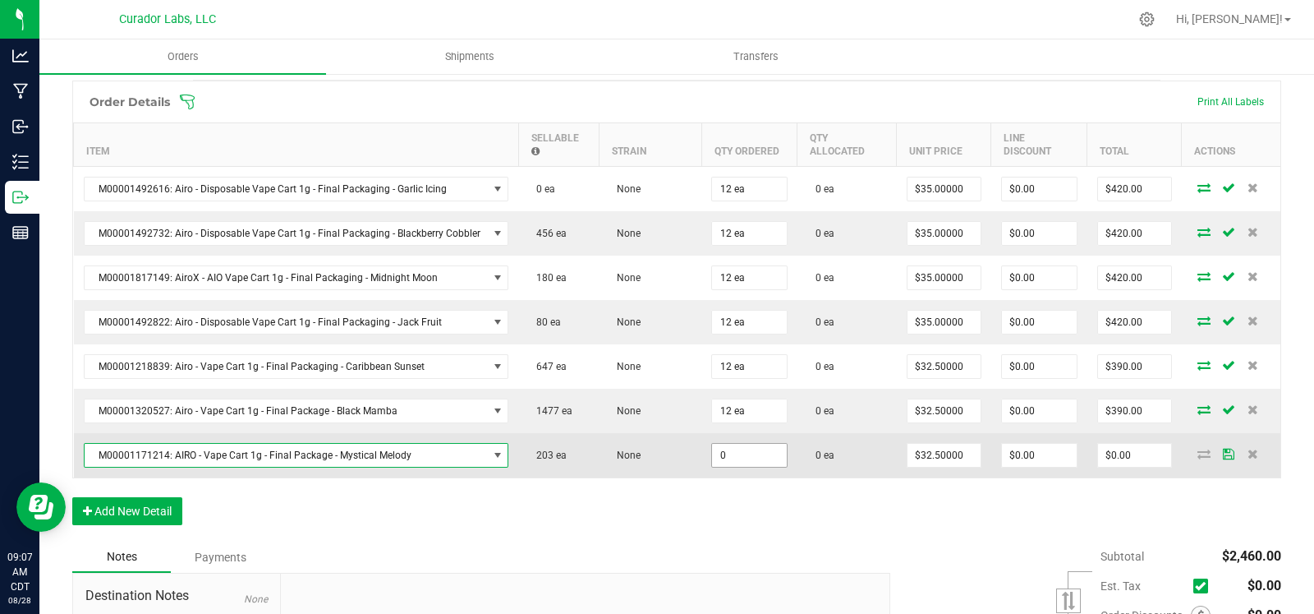
click at [716, 454] on input "0" at bounding box center [749, 455] width 75 height 23
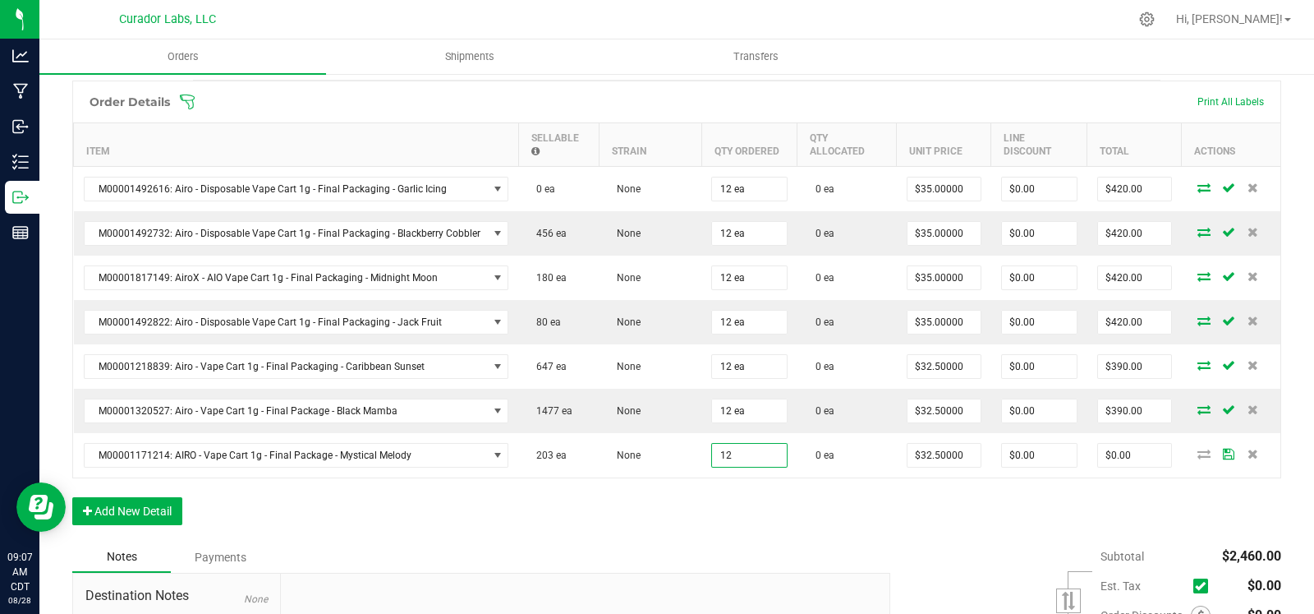
type input "12 ea"
type input "$390.00"
click at [632, 507] on div "Order Details Print All Labels Item Sellable Strain Qty Ordered Qty Allocated U…" at bounding box center [676, 311] width 1209 height 461
click at [148, 509] on button "Add New Detail" at bounding box center [127, 511] width 110 height 28
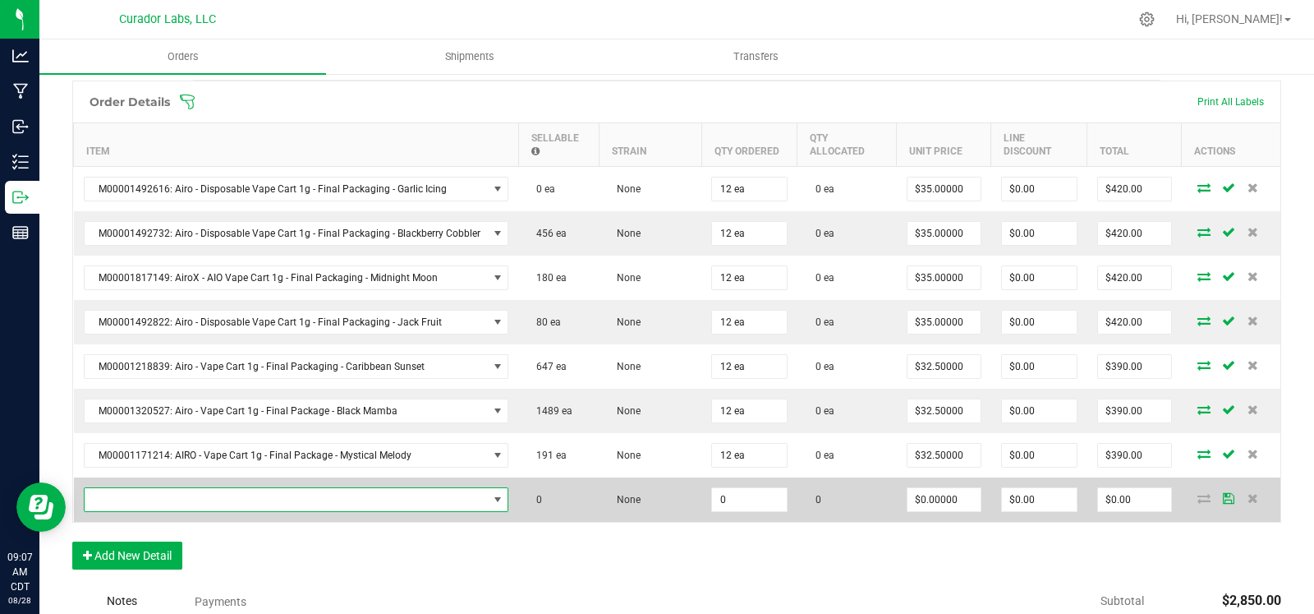
click at [179, 498] on span "NO DATA FOUND" at bounding box center [286, 499] width 403 height 23
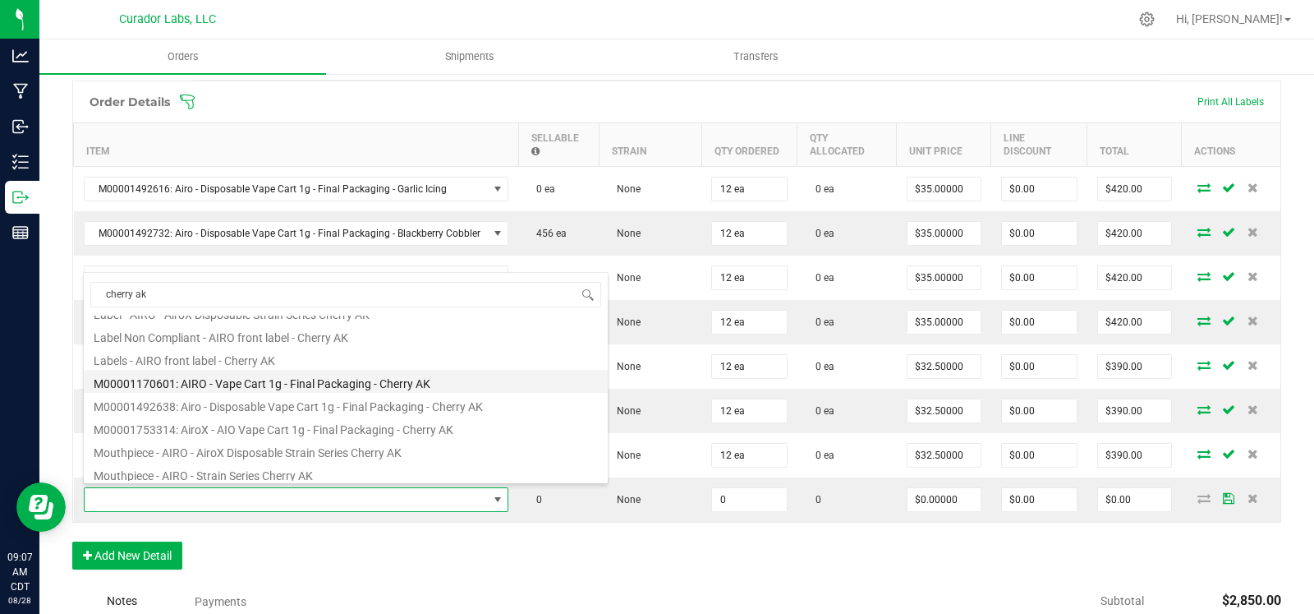
scroll to position [42, 0]
click at [267, 382] on li "M00001170601: AIRO - Vape Cart 1g - Final Packaging - Cherry AK" at bounding box center [346, 377] width 524 height 23
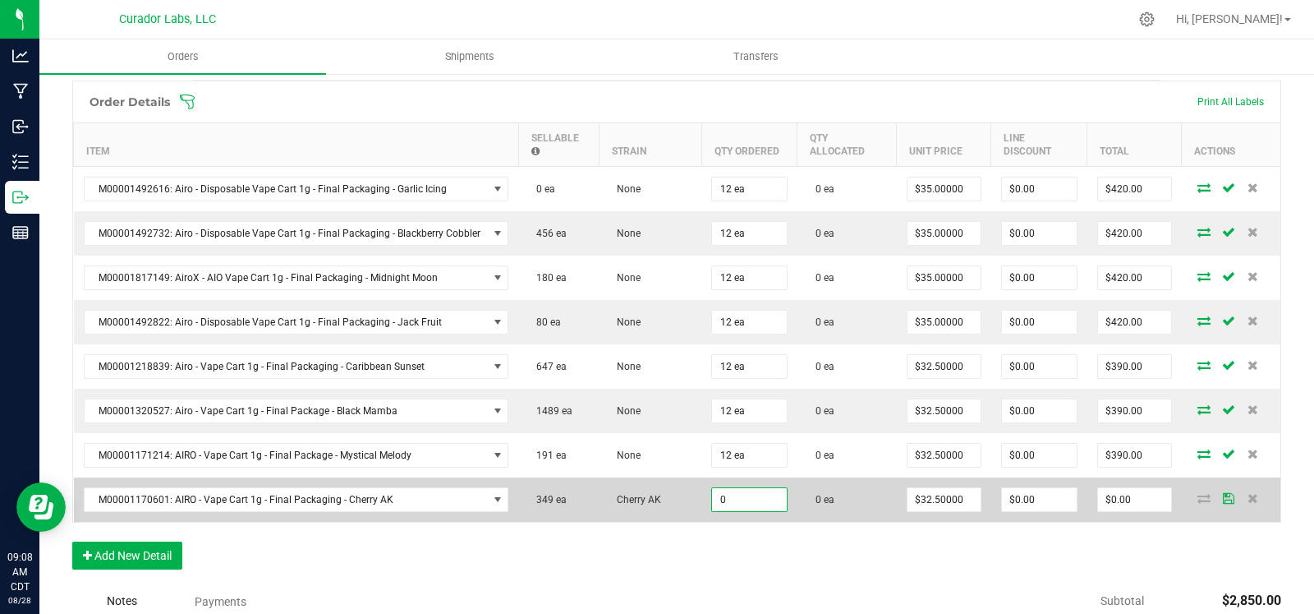
click at [752, 497] on input "0" at bounding box center [749, 499] width 75 height 23
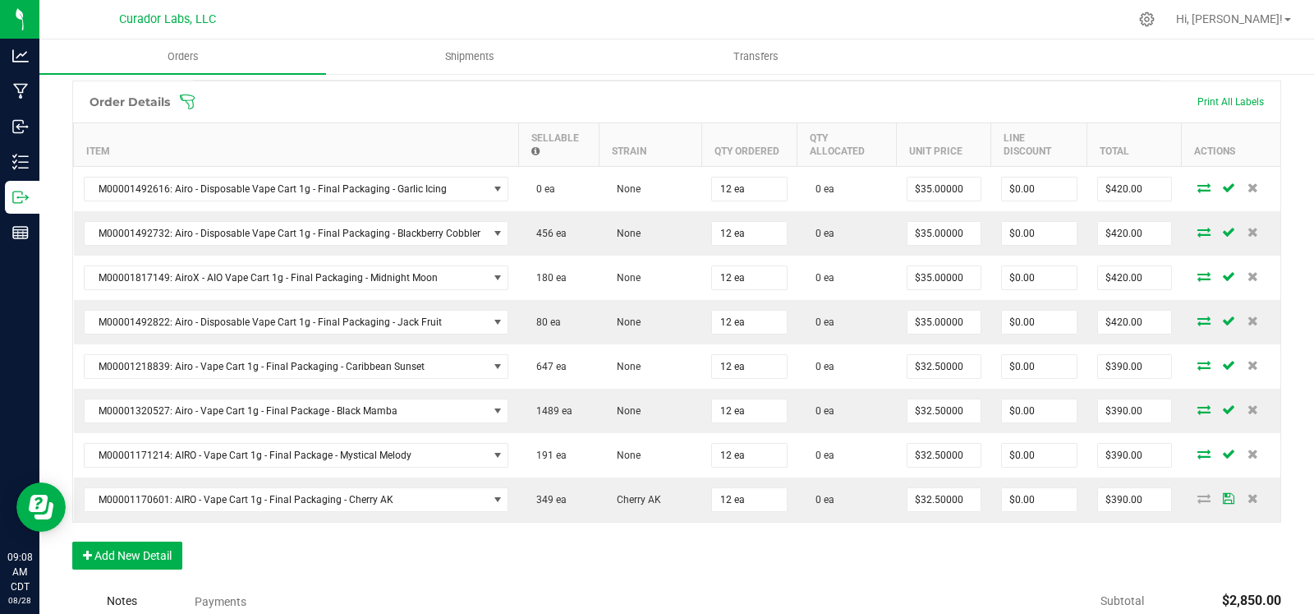
click at [633, 546] on div "Order Details Print All Labels Item Sellable Strain Qty Ordered Qty Allocated U…" at bounding box center [676, 333] width 1209 height 505
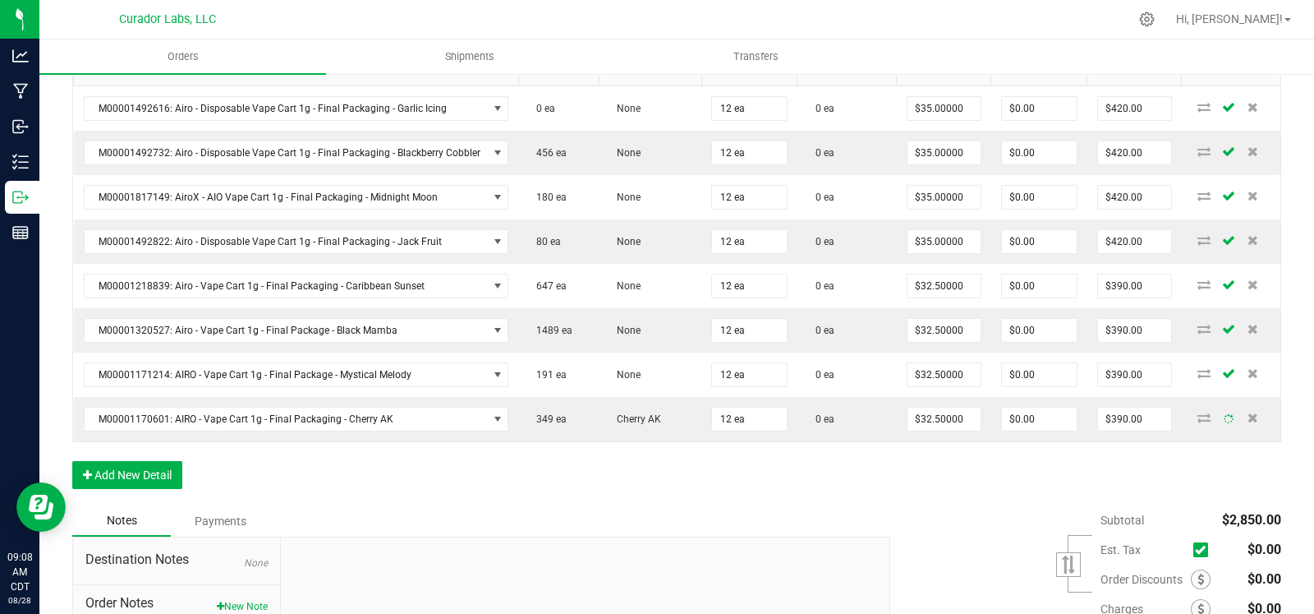
scroll to position [509, 0]
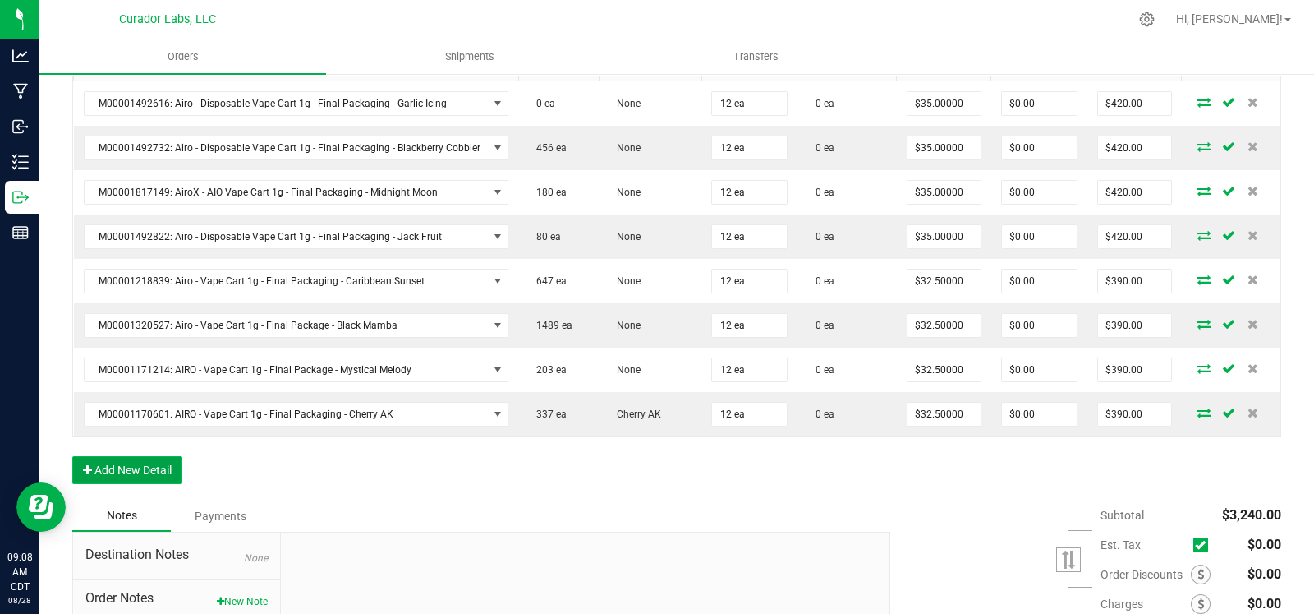
click at [126, 458] on button "Add New Detail" at bounding box center [127, 470] width 110 height 28
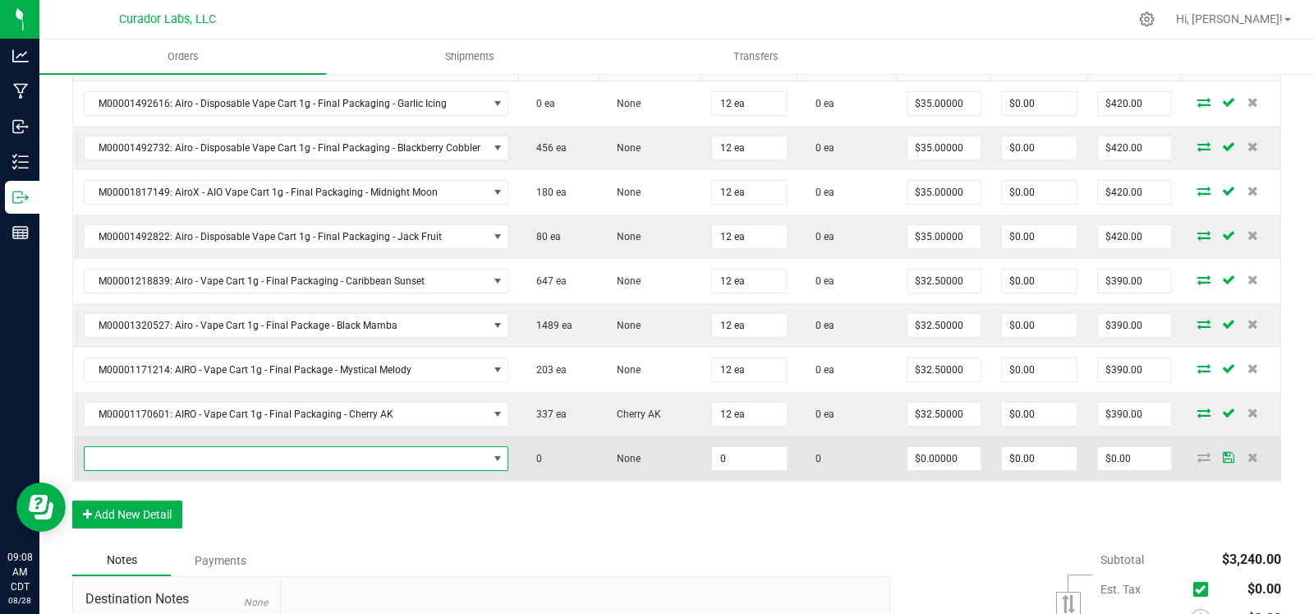
click at [419, 453] on span "NO DATA FOUND" at bounding box center [286, 458] width 403 height 23
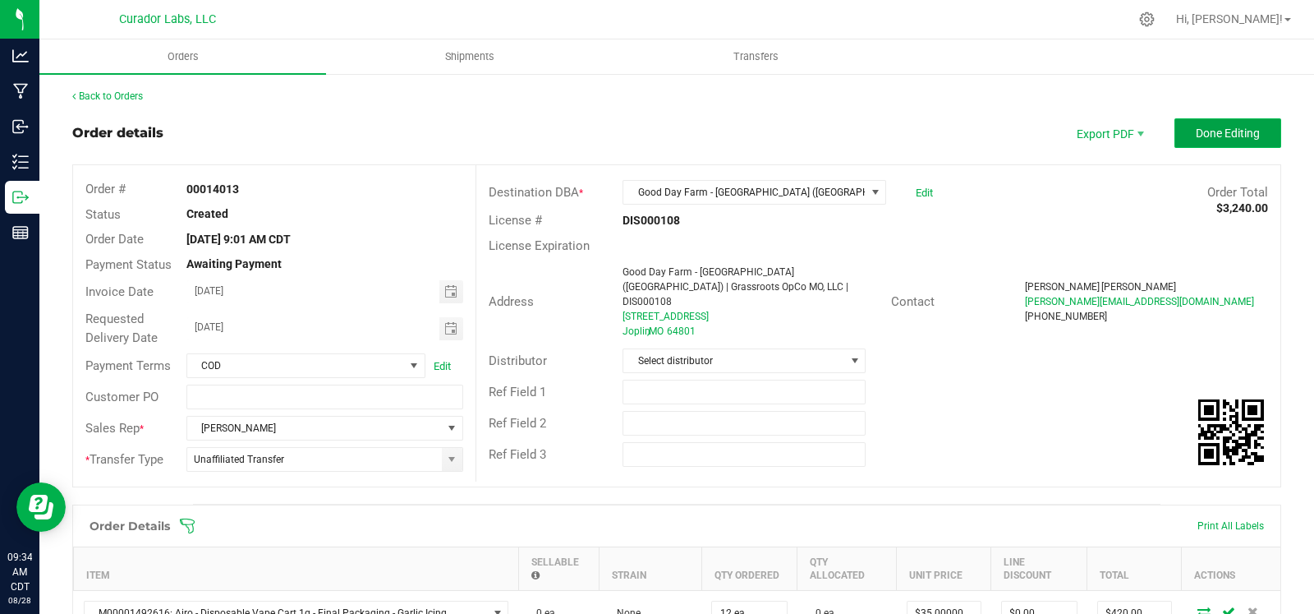
click at [1190, 140] on button "Done Editing" at bounding box center [1228, 133] width 107 height 30
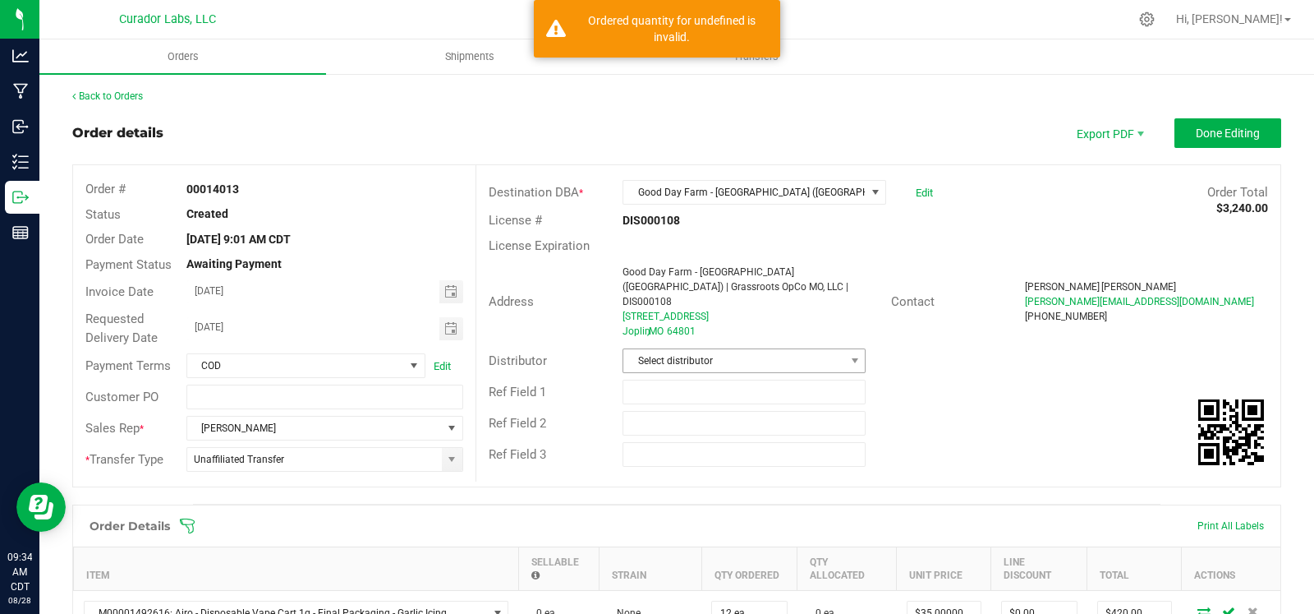
scroll to position [704, 0]
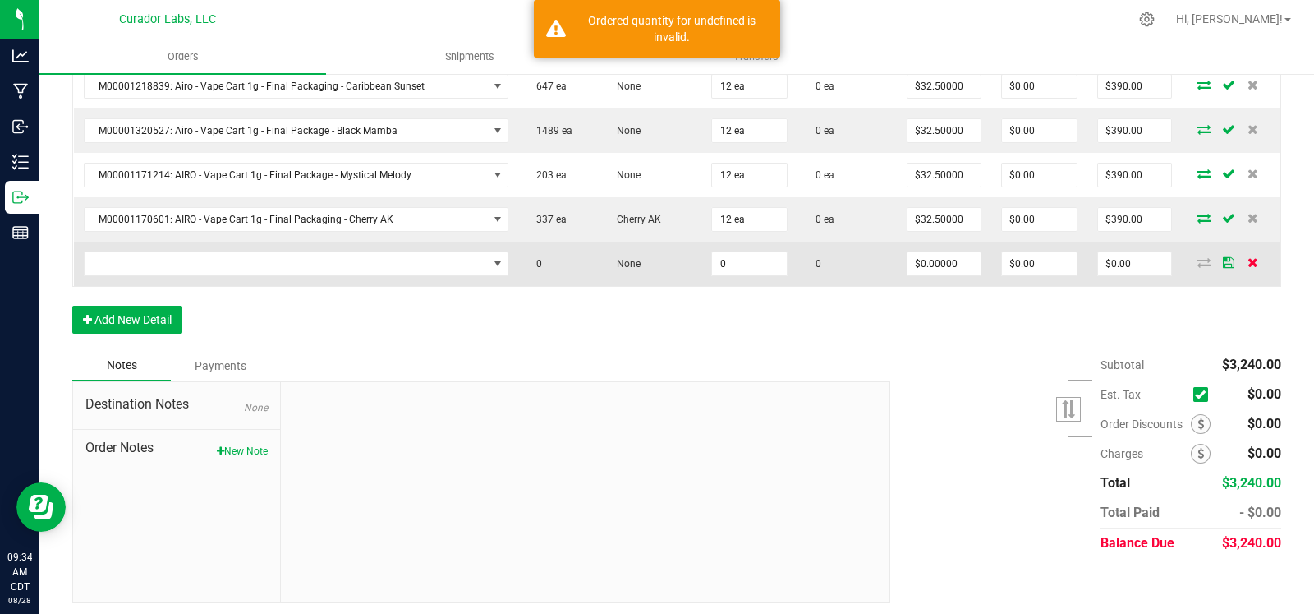
click at [1248, 257] on icon at bounding box center [1253, 262] width 11 height 10
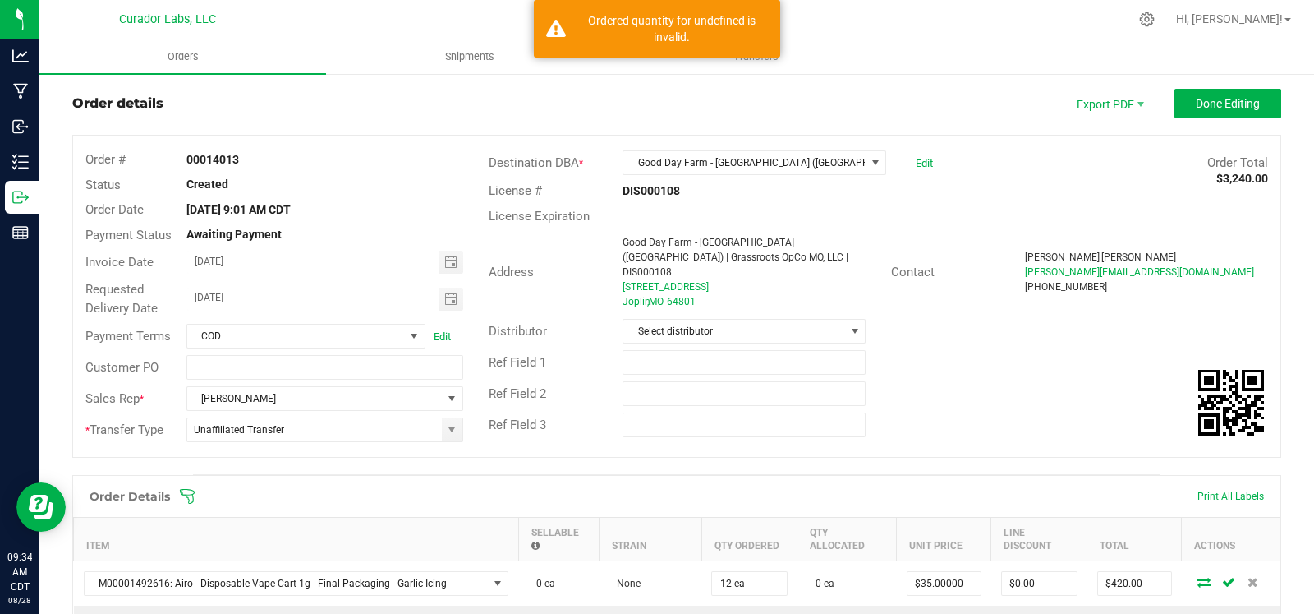
scroll to position [0, 0]
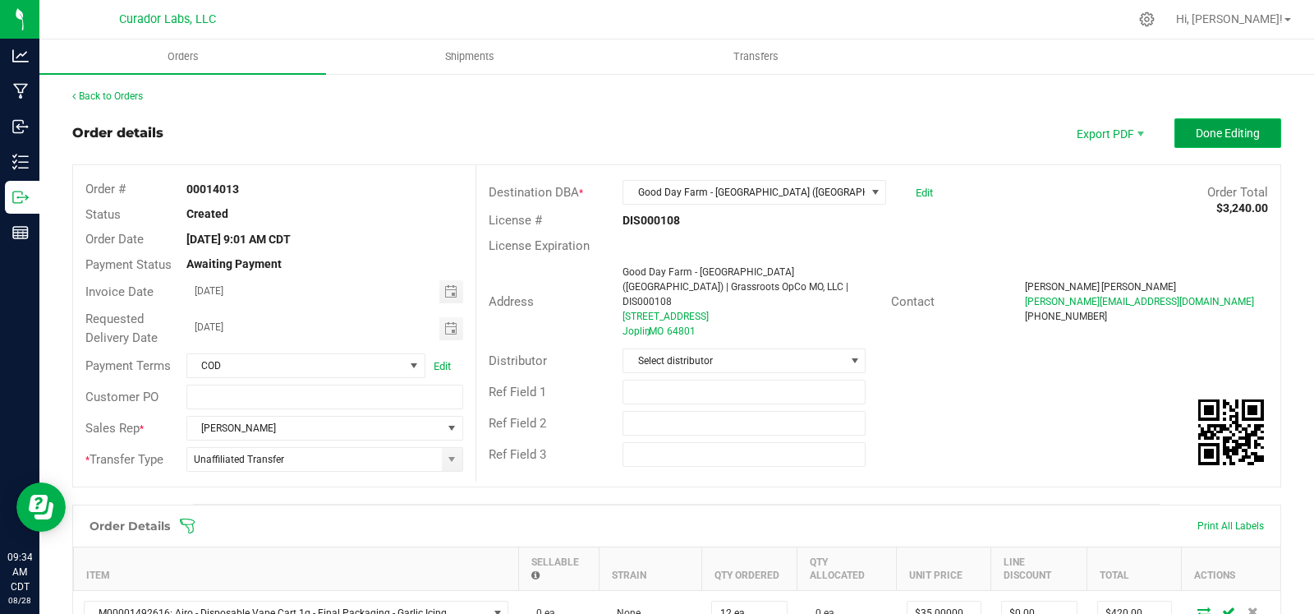
click at [1224, 132] on span "Done Editing" at bounding box center [1228, 133] width 64 height 13
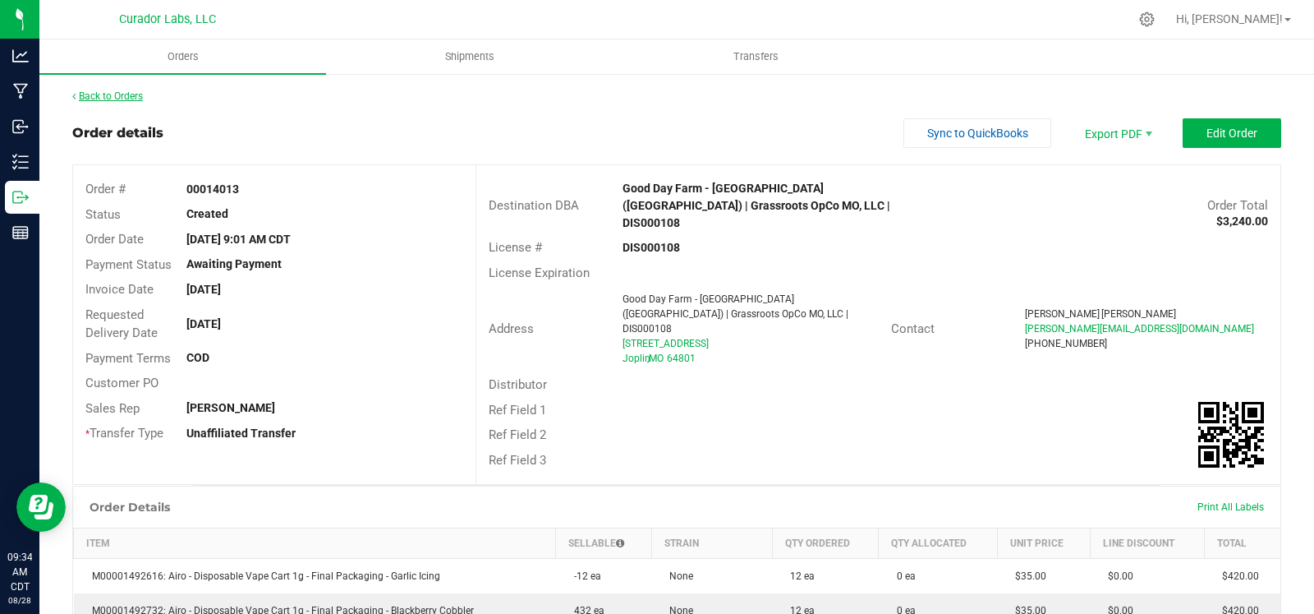
click at [99, 93] on link "Back to Orders" at bounding box center [107, 96] width 71 height 12
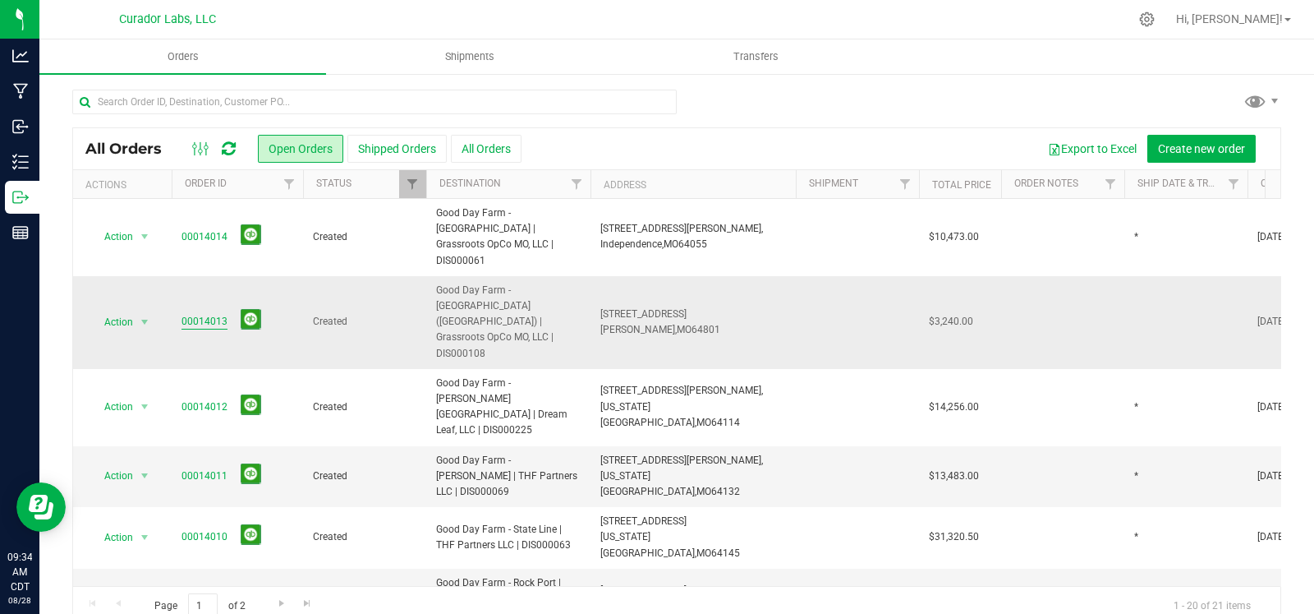
click at [205, 314] on link "00014013" at bounding box center [205, 322] width 46 height 16
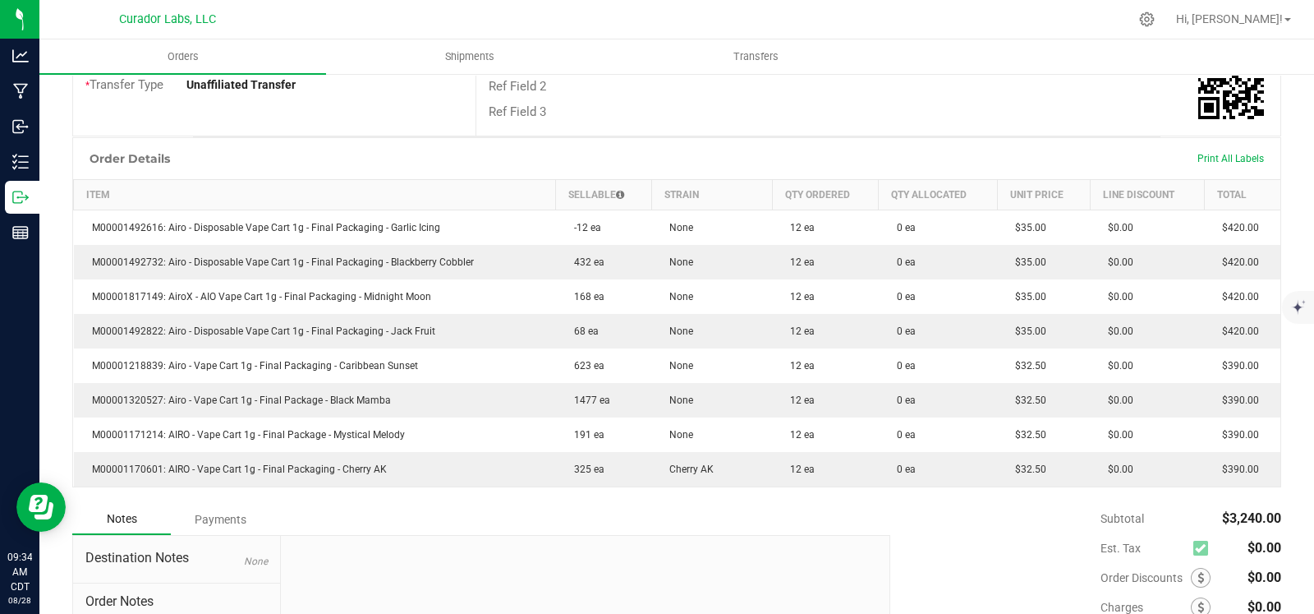
scroll to position [348, 0]
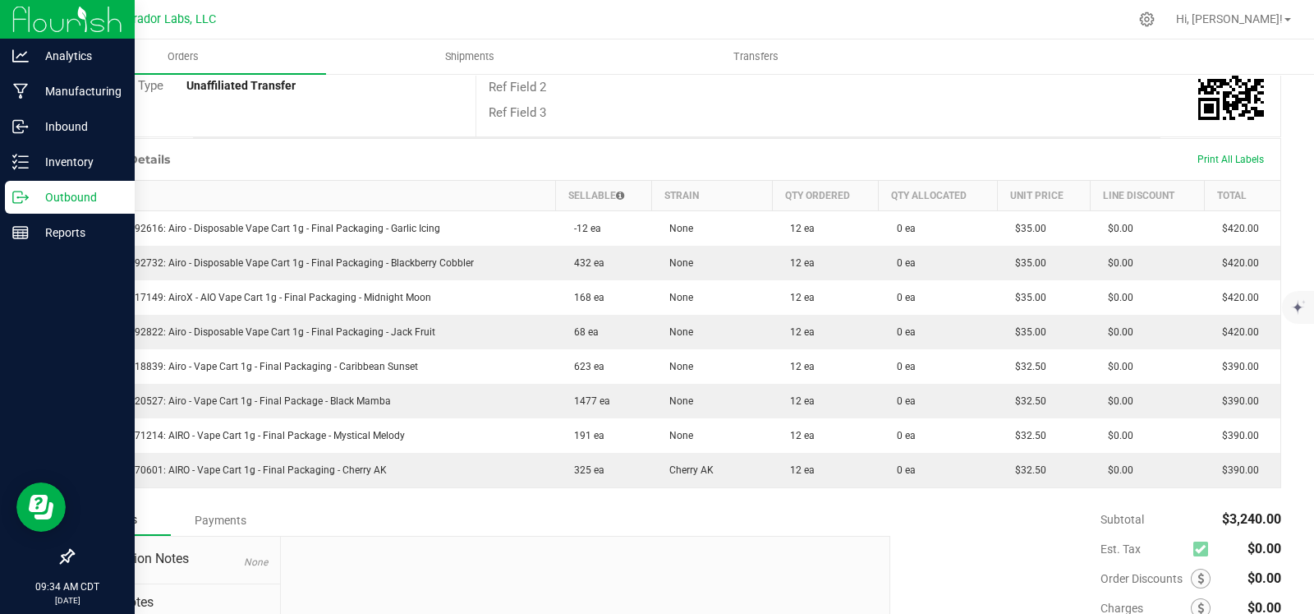
click at [20, 200] on icon at bounding box center [20, 197] width 16 height 16
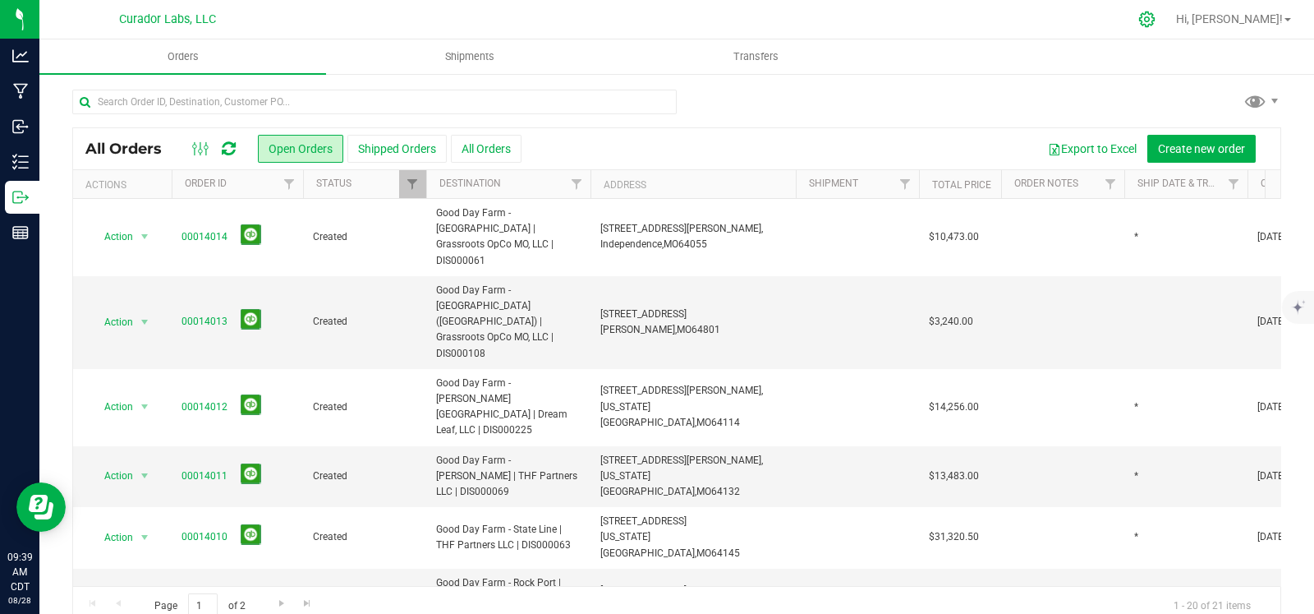
click at [1156, 24] on icon at bounding box center [1147, 19] width 17 height 17
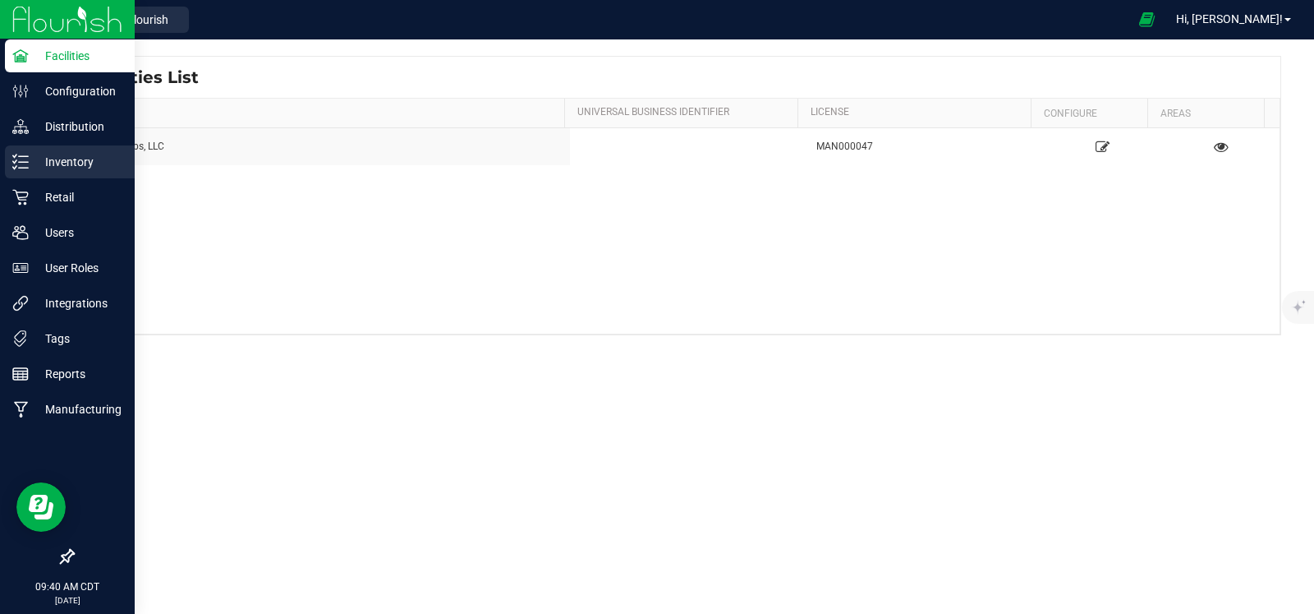
click at [24, 168] on line at bounding box center [23, 168] width 9 height 0
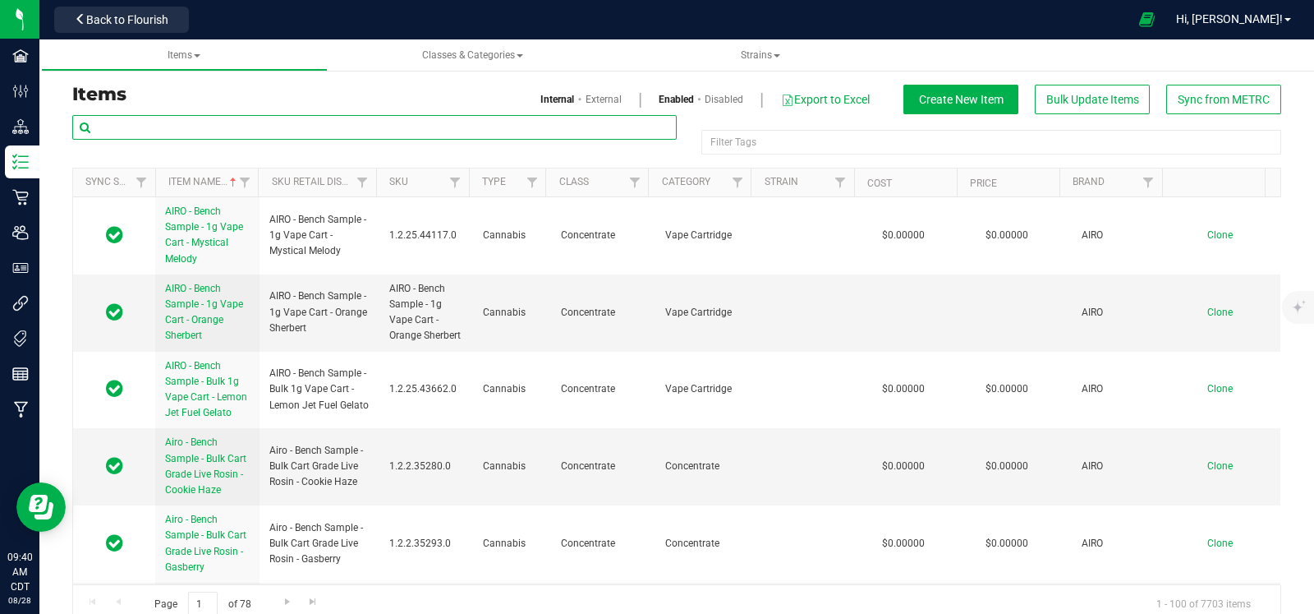
click at [473, 129] on input "text" at bounding box center [374, 127] width 605 height 25
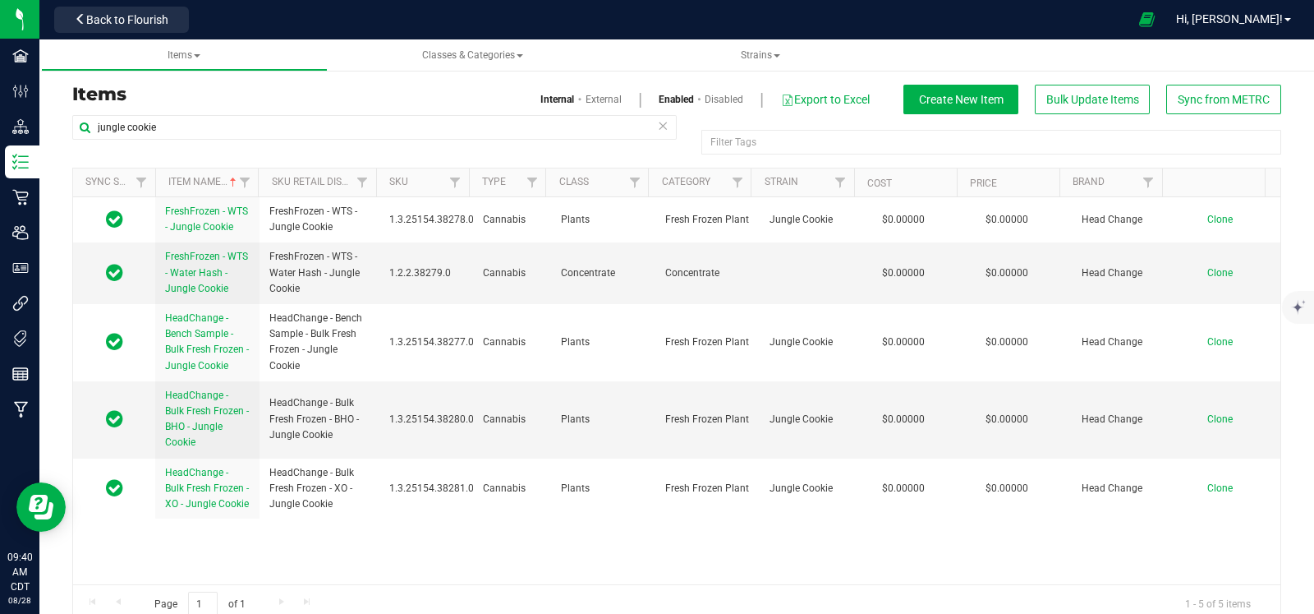
click at [591, 95] on link "External" at bounding box center [604, 99] width 36 height 15
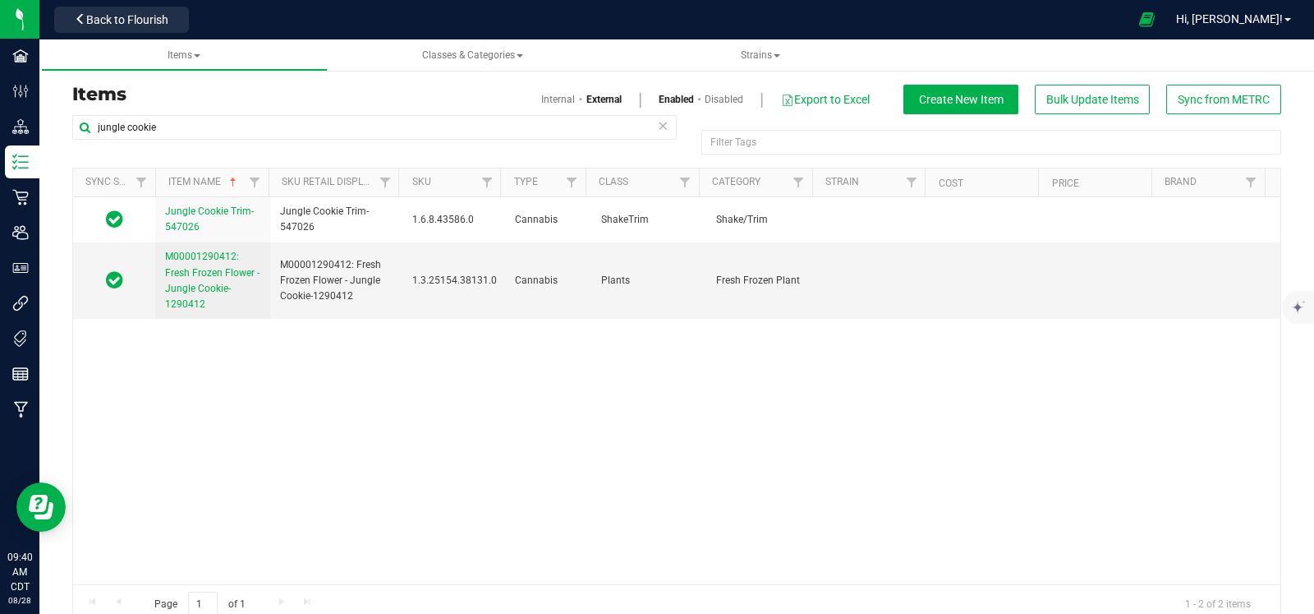
click at [542, 100] on link "Internal" at bounding box center [558, 99] width 34 height 15
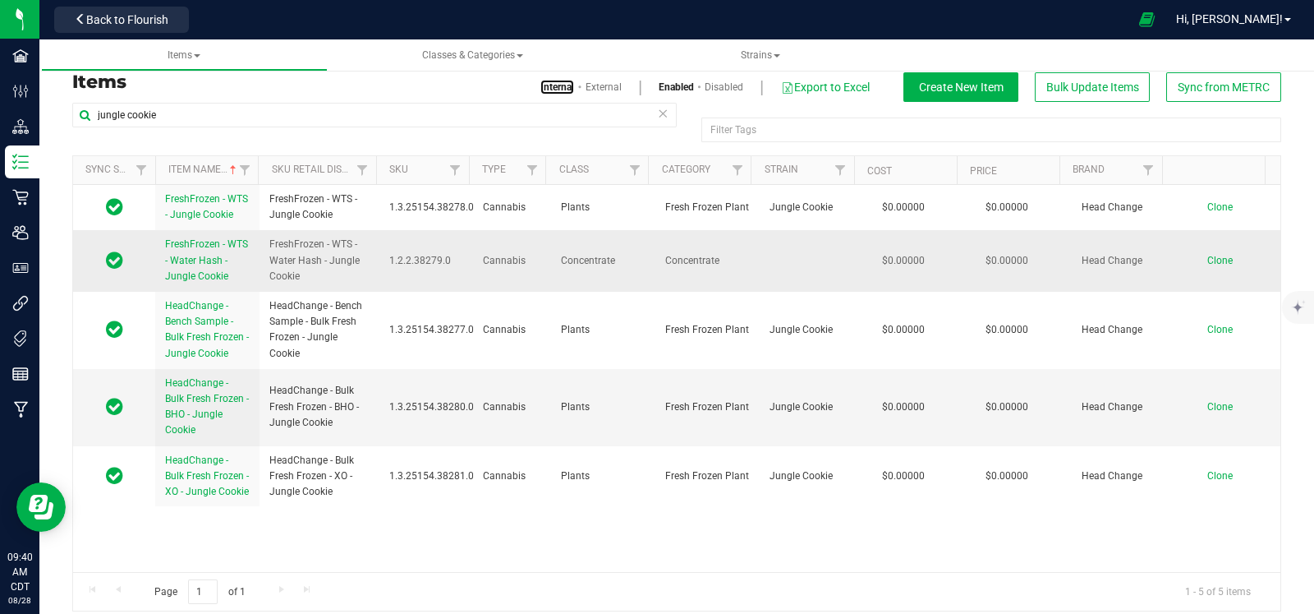
scroll to position [12, 0]
click at [915, 76] on button "Create New Item" at bounding box center [961, 88] width 115 height 30
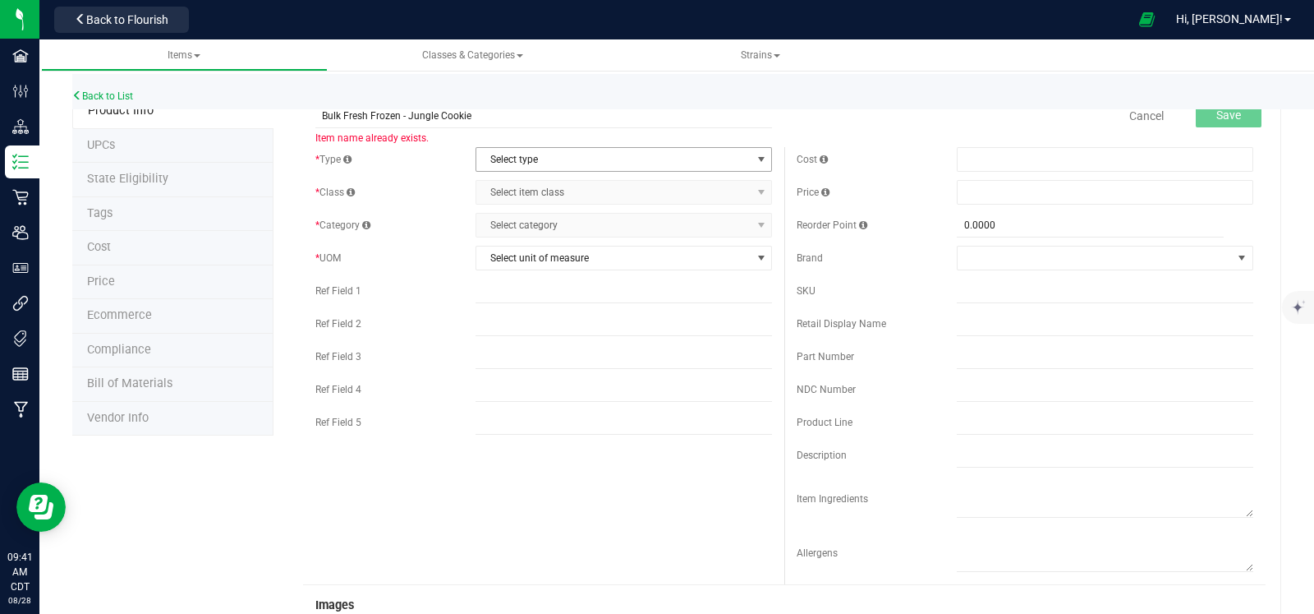
click at [573, 159] on span "Select type" at bounding box center [614, 159] width 274 height 23
click at [101, 96] on link "Back to List" at bounding box center [102, 96] width 61 height 12
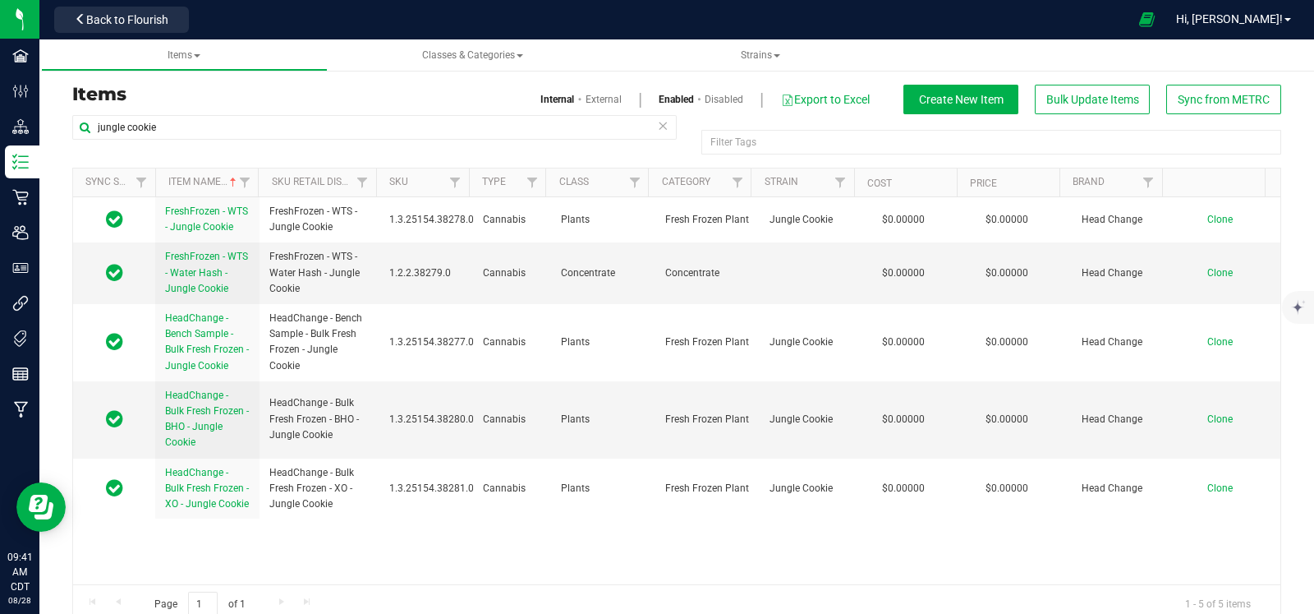
click at [714, 98] on link "Disabled" at bounding box center [724, 99] width 39 height 15
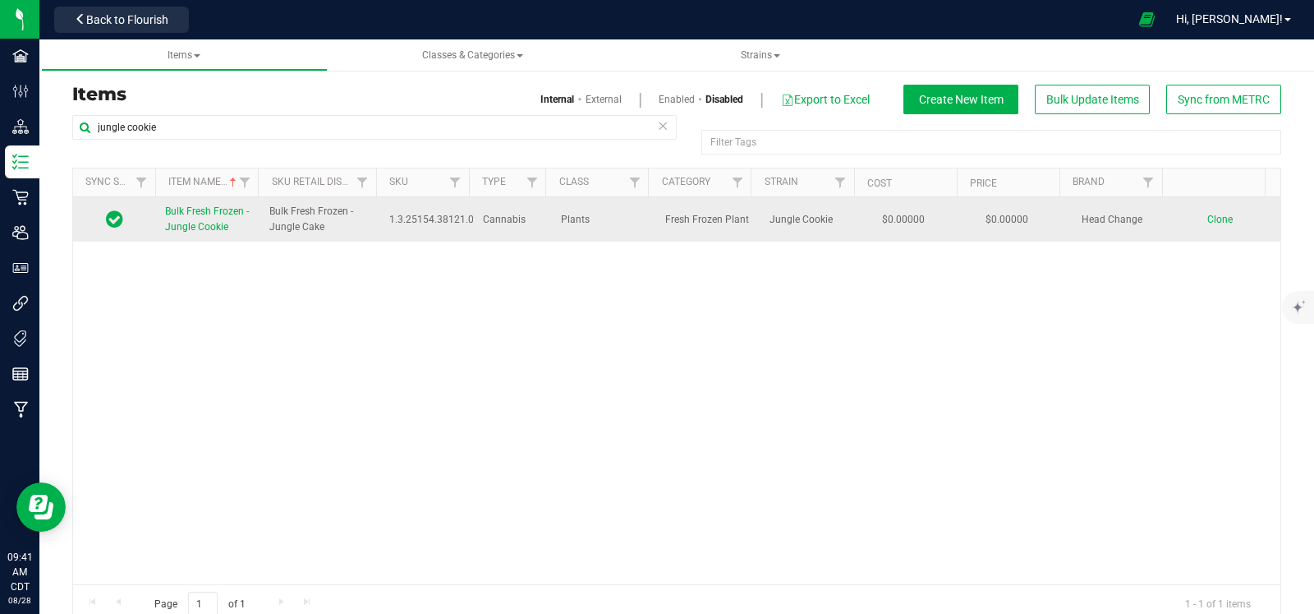
click at [218, 223] on span "Bulk Fresh Frozen - Jungle Cookie" at bounding box center [207, 218] width 84 height 27
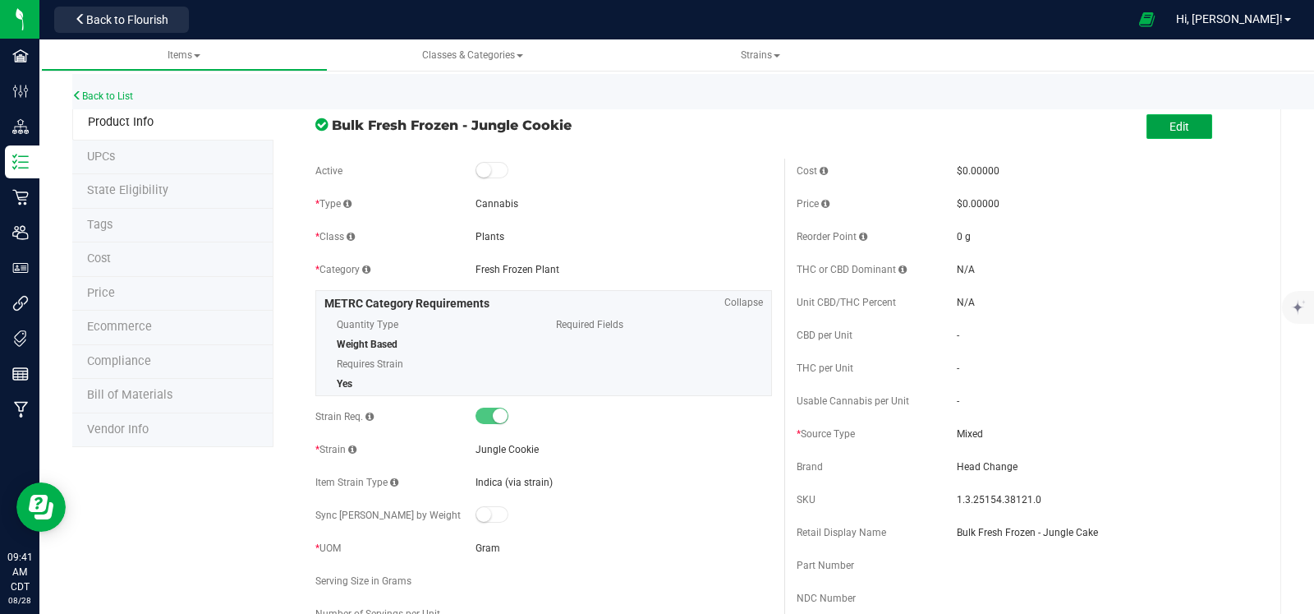
click at [1170, 129] on span "Edit" at bounding box center [1180, 126] width 20 height 13
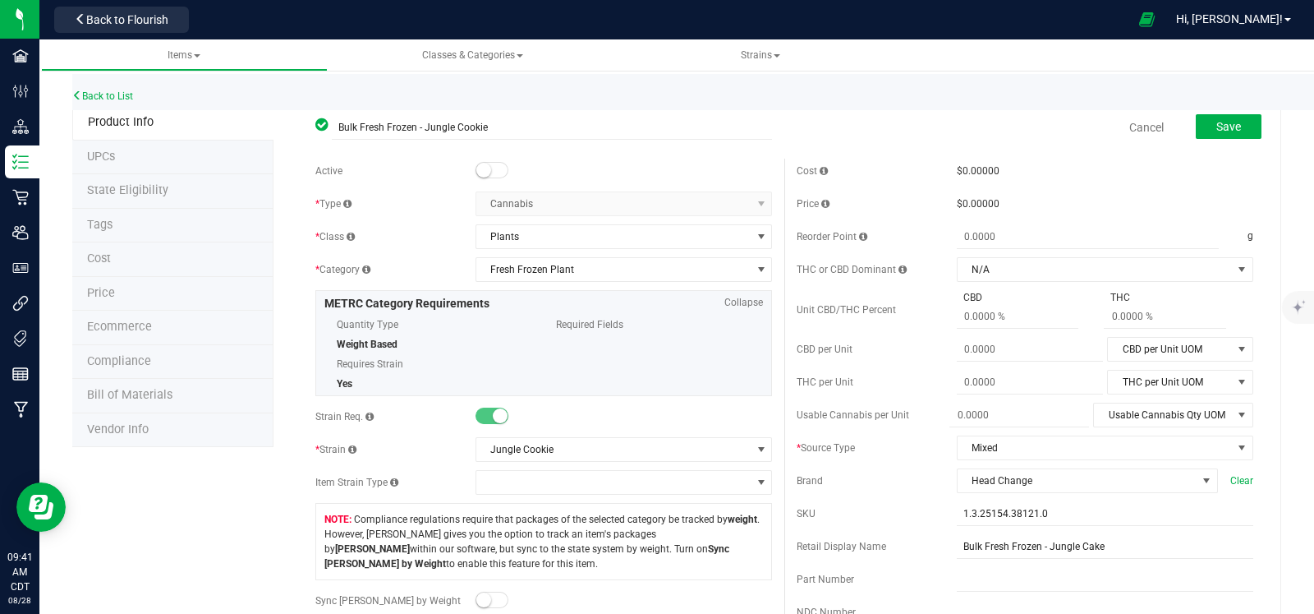
click at [495, 166] on span at bounding box center [492, 170] width 33 height 16
click at [1247, 129] on div "Cancel Save" at bounding box center [1025, 127] width 481 height 41
click at [1217, 127] on span "Save" at bounding box center [1229, 126] width 25 height 13
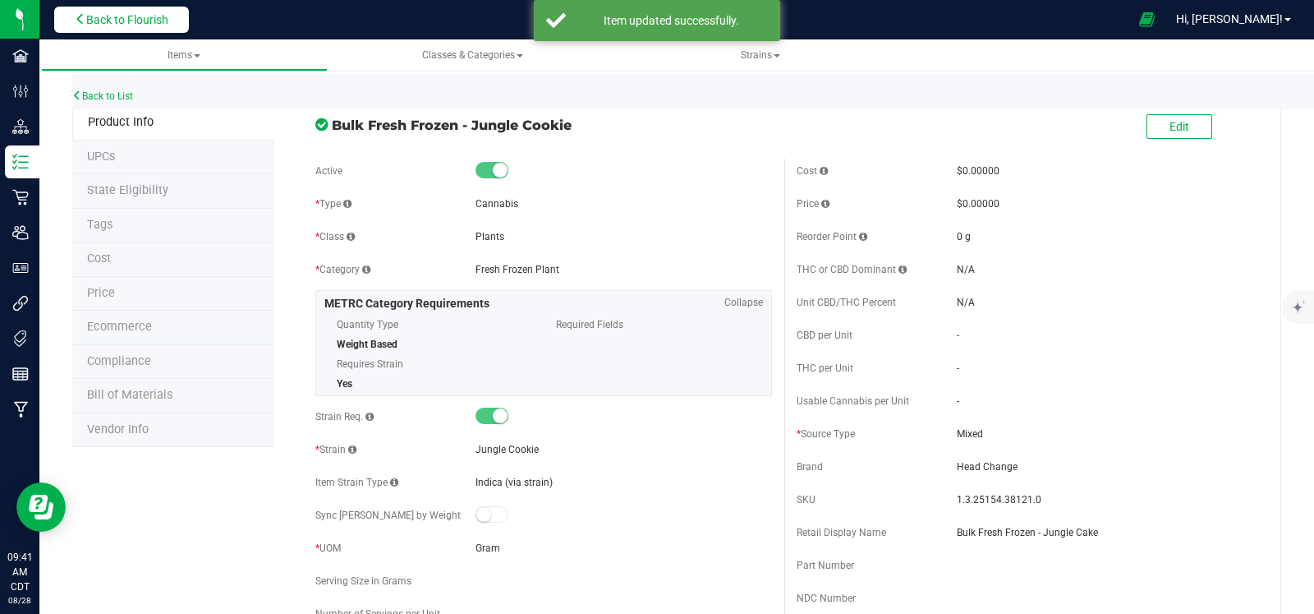
click at [99, 23] on span "Back to Flourish" at bounding box center [127, 19] width 82 height 13
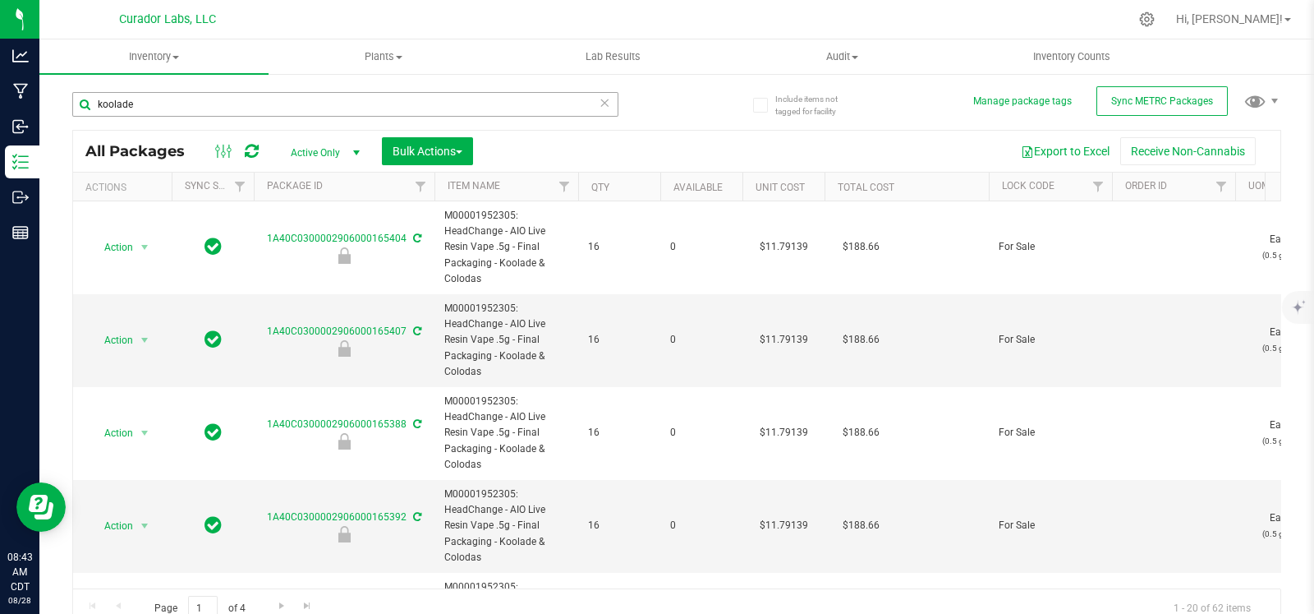
click at [203, 104] on input "koolade" at bounding box center [345, 104] width 546 height 25
click at [155, 57] on span "Inventory" at bounding box center [153, 56] width 229 height 15
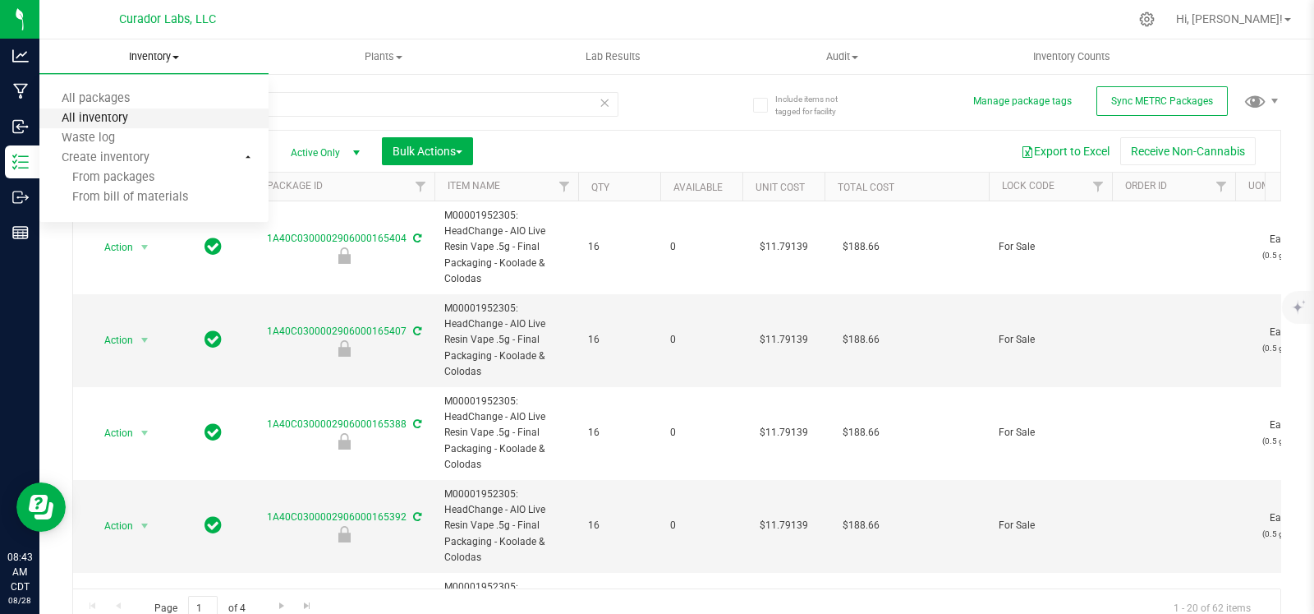
click at [126, 116] on span "All inventory" at bounding box center [94, 119] width 111 height 14
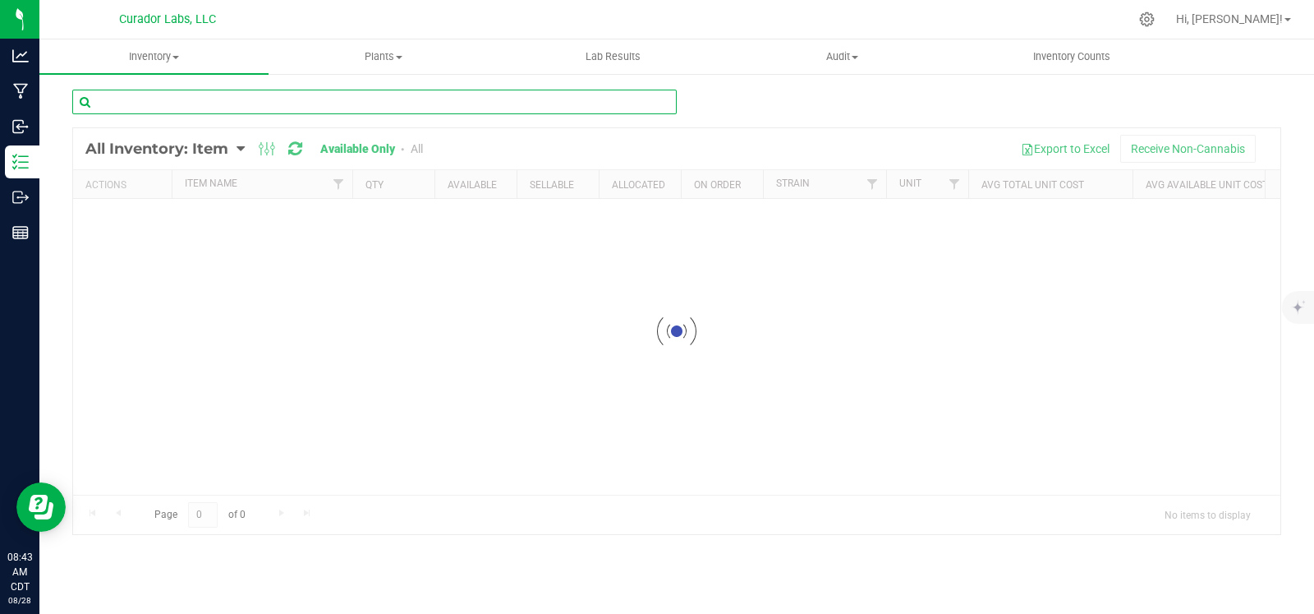
click at [145, 104] on input "text" at bounding box center [374, 102] width 605 height 25
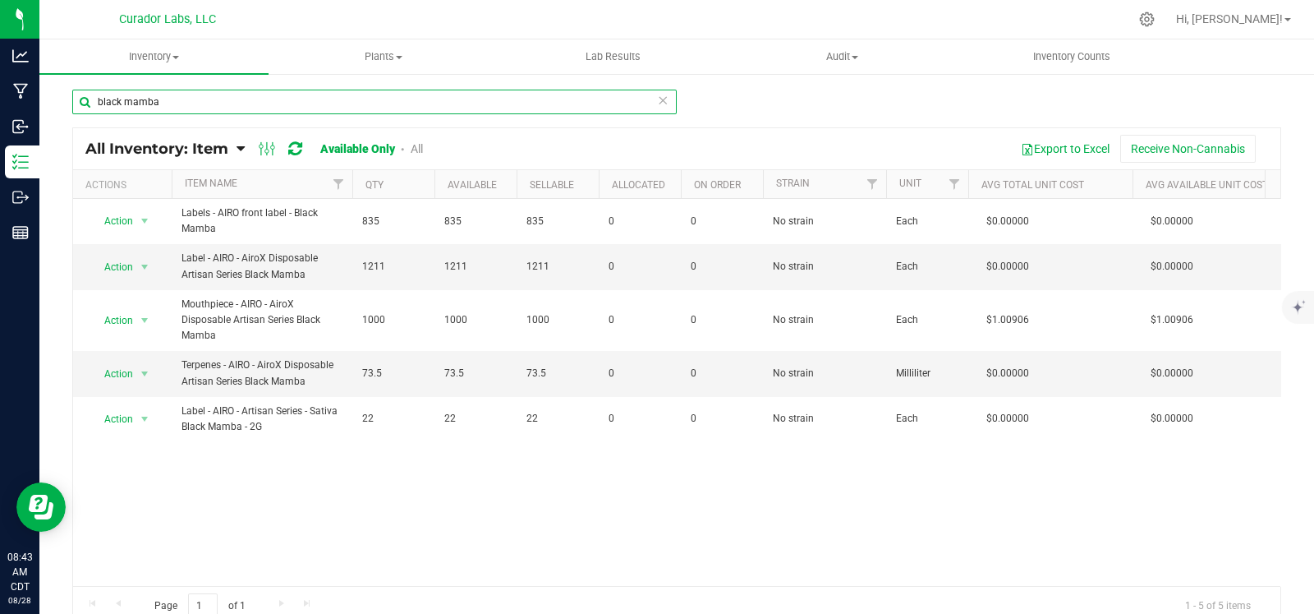
type input "black mamba"
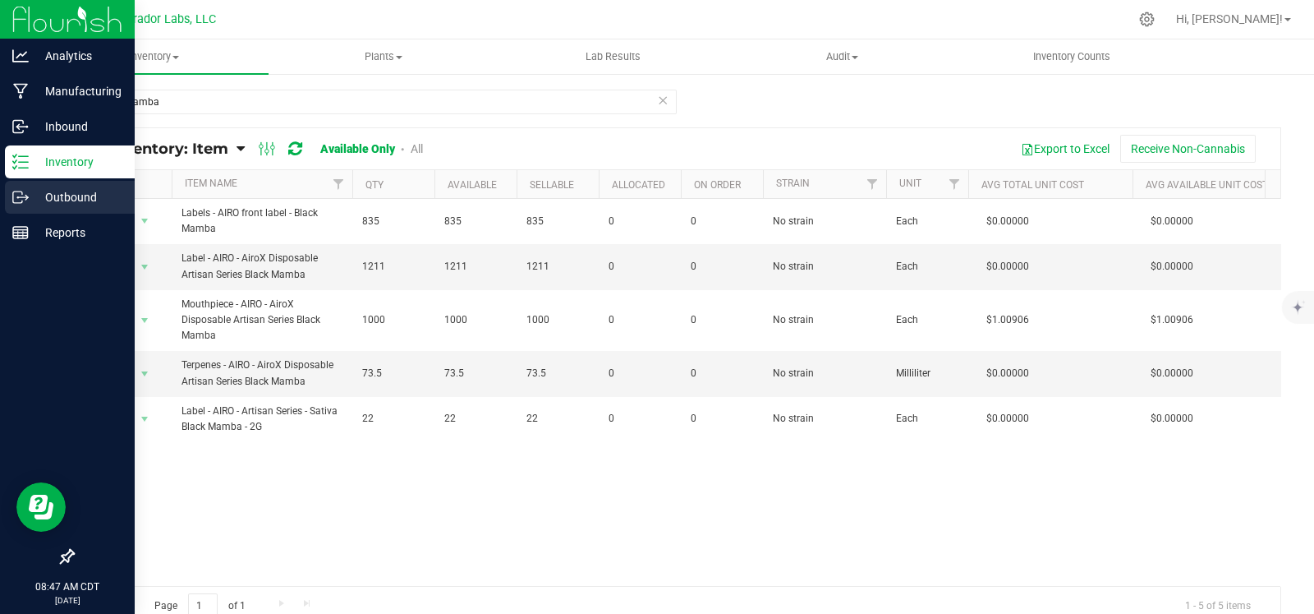
click at [37, 207] on div "Outbound" at bounding box center [70, 197] width 130 height 33
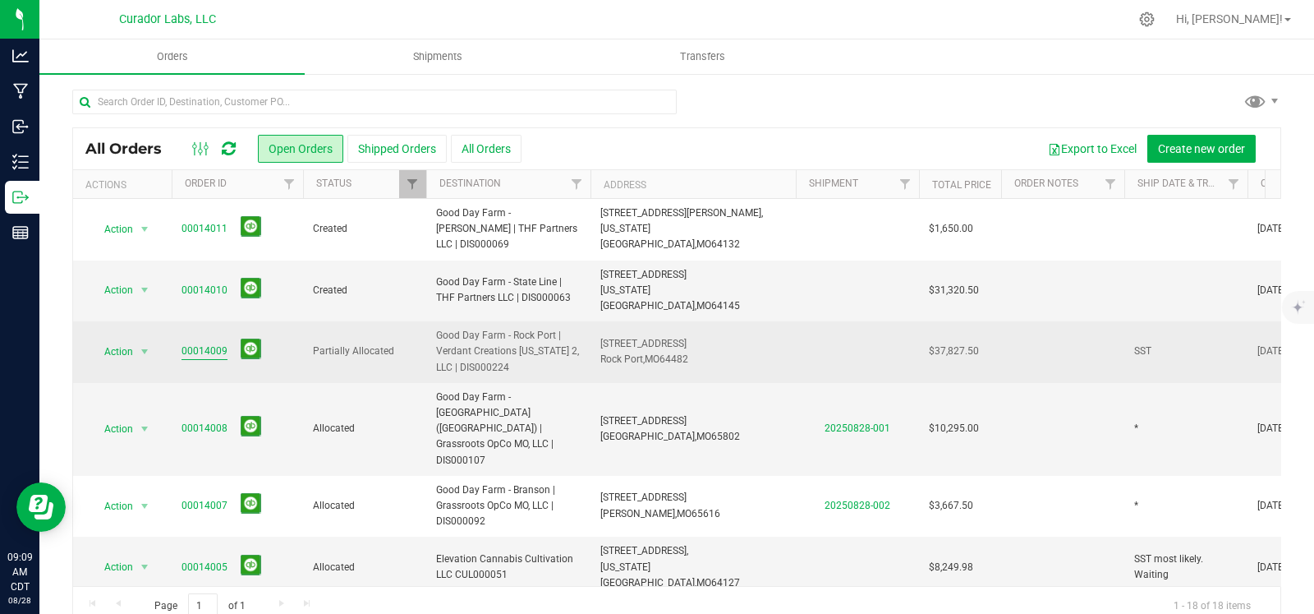
click at [185, 343] on link "00014009" at bounding box center [205, 351] width 46 height 16
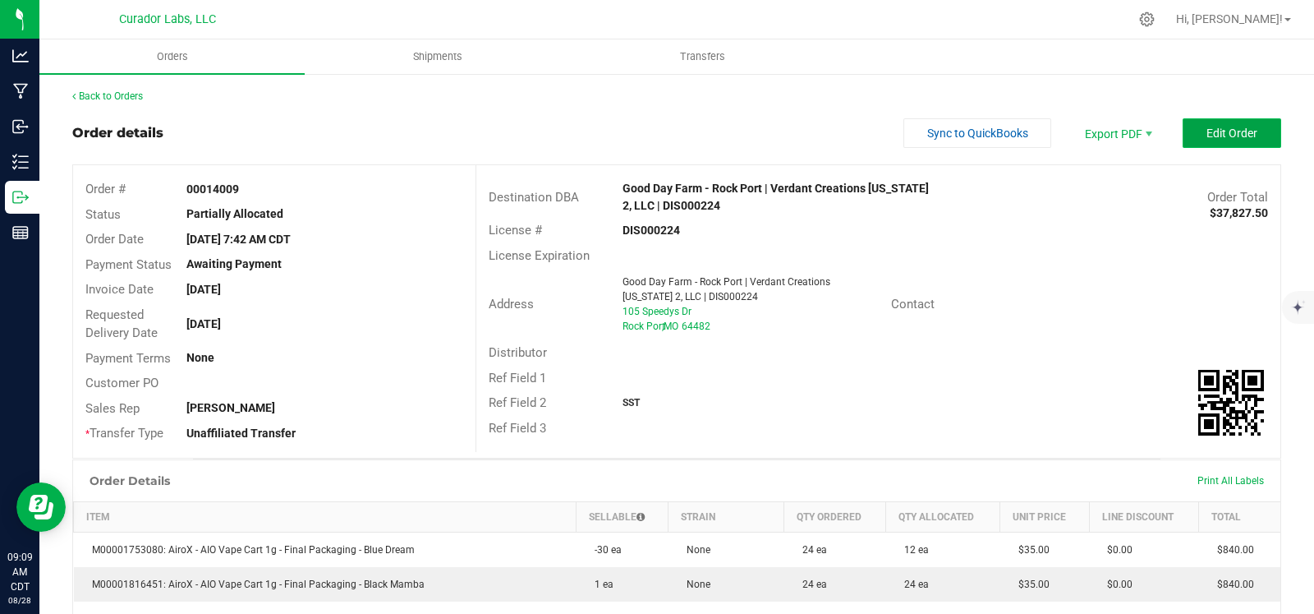
click at [1207, 137] on span "Edit Order" at bounding box center [1232, 133] width 51 height 13
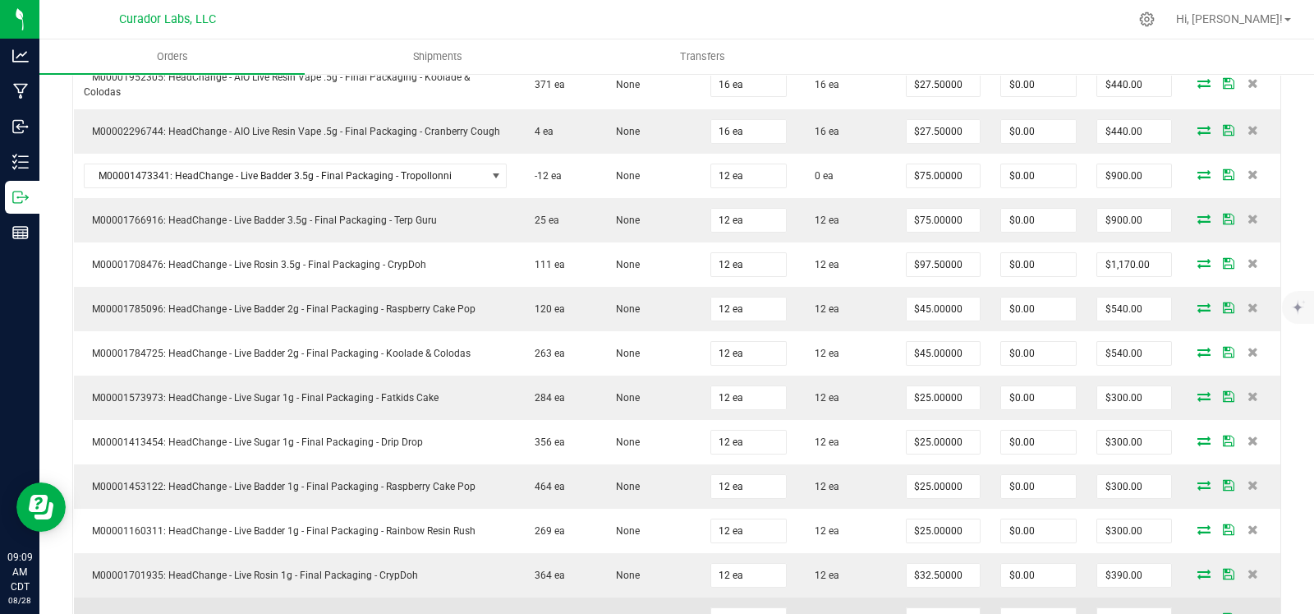
scroll to position [2626, 0]
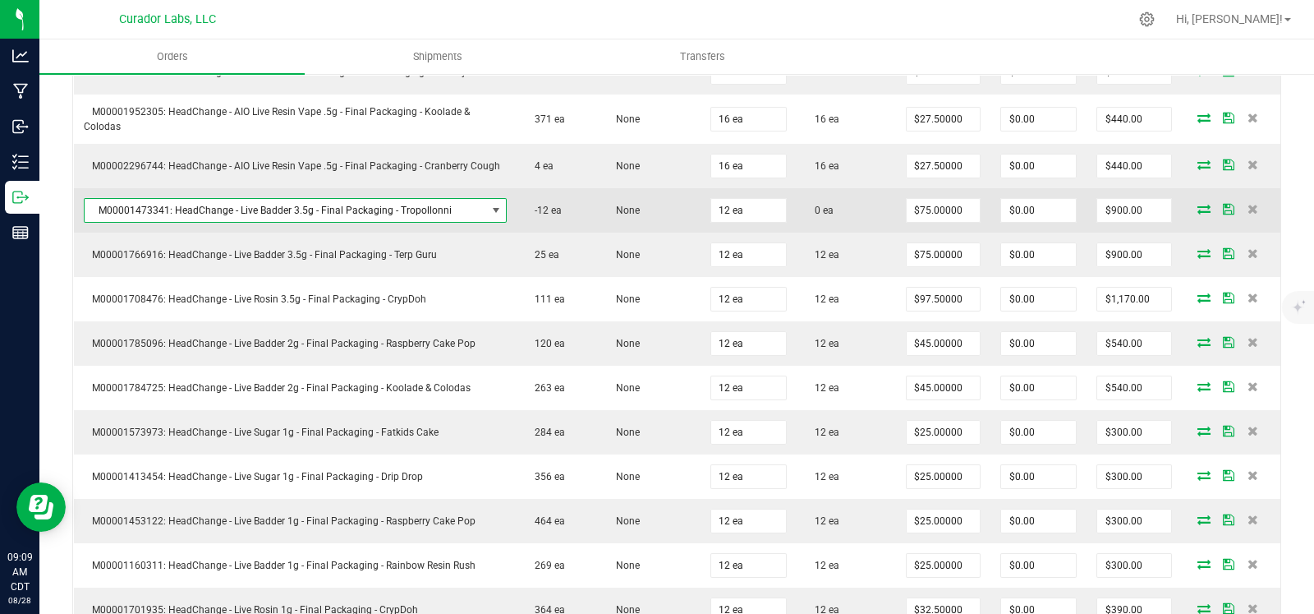
click at [456, 199] on span "M00001473341: HeadChange - Live Badder 3.5g - Final Packaging - Tropollonni" at bounding box center [286, 210] width 402 height 23
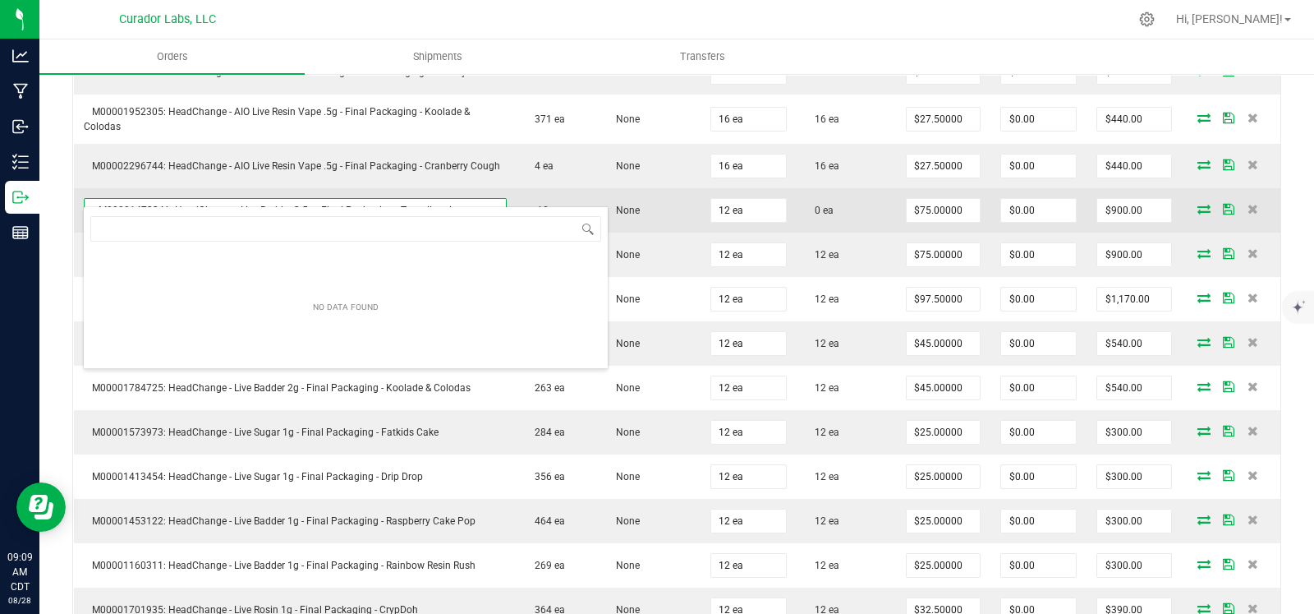
scroll to position [24, 414]
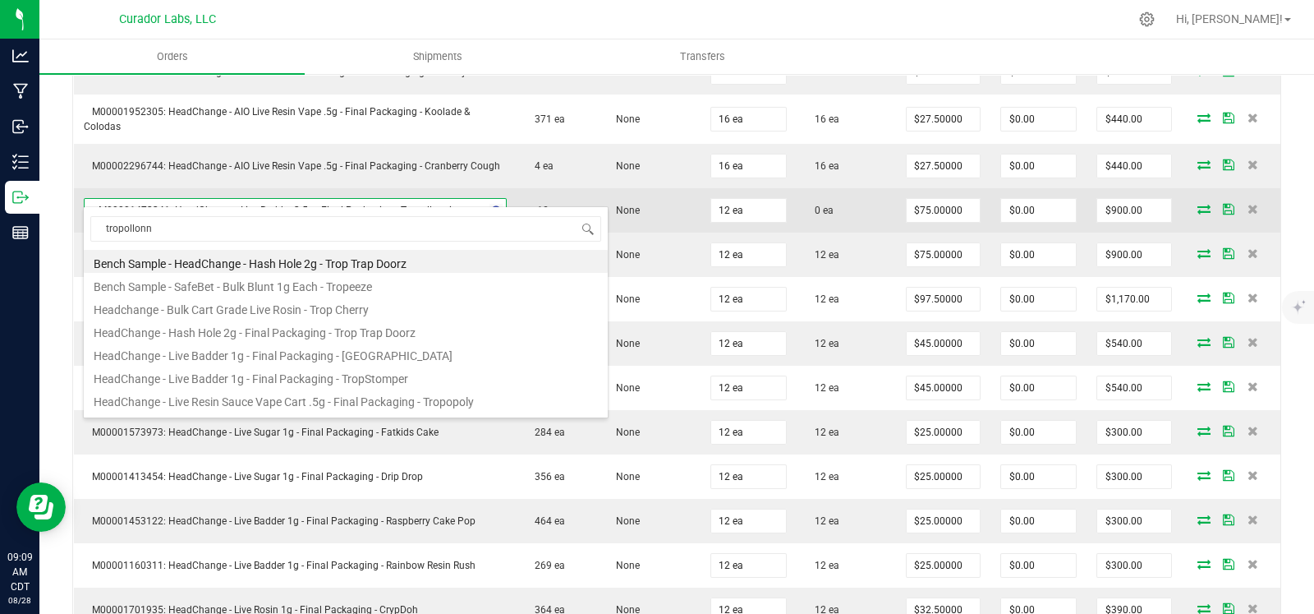
type input "tropollonni"
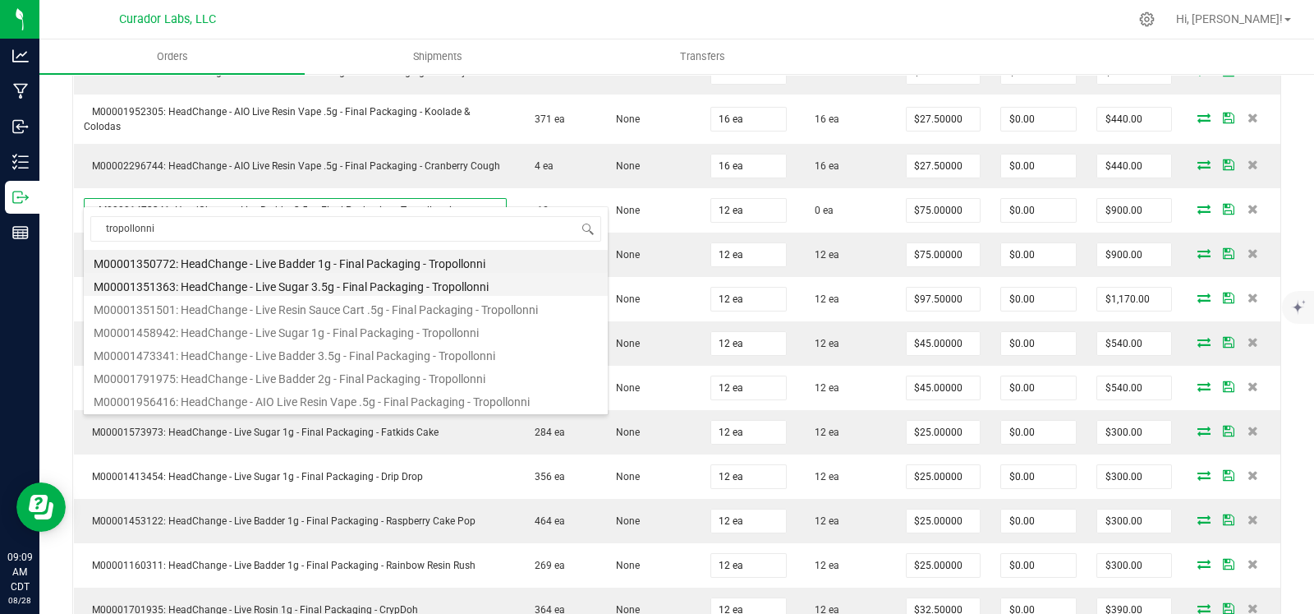
click at [424, 284] on li "M00001351363: HeadChange - Live Sugar 3.5g - Final Packaging - Tropollonni" at bounding box center [346, 284] width 524 height 23
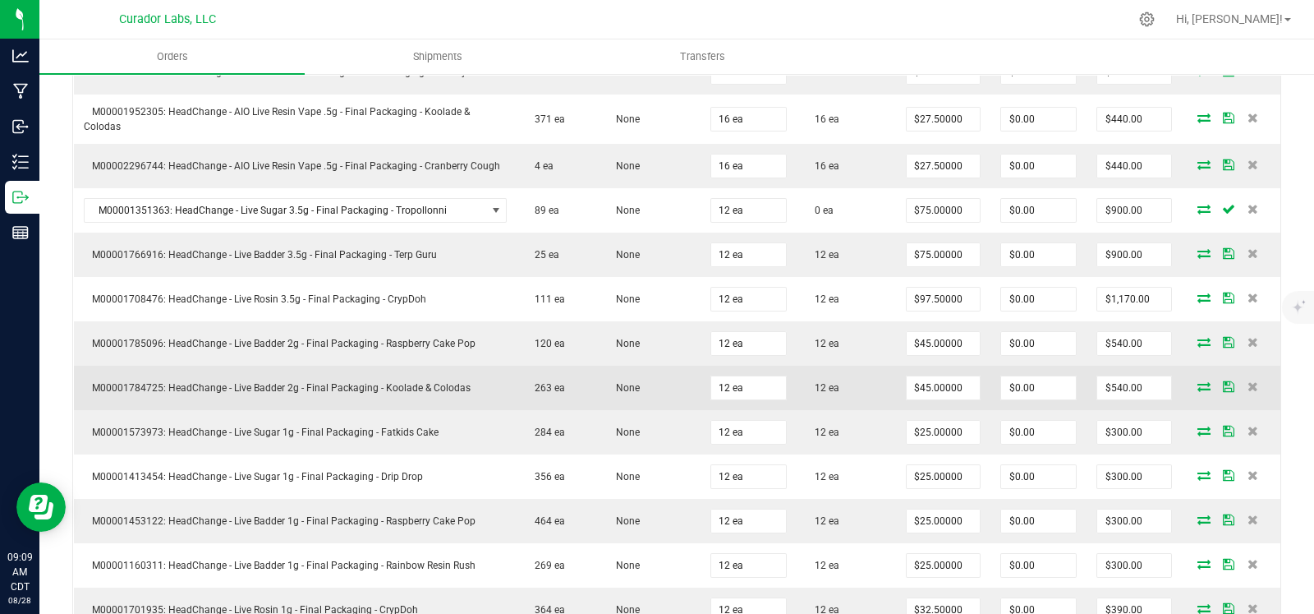
scroll to position [0, 0]
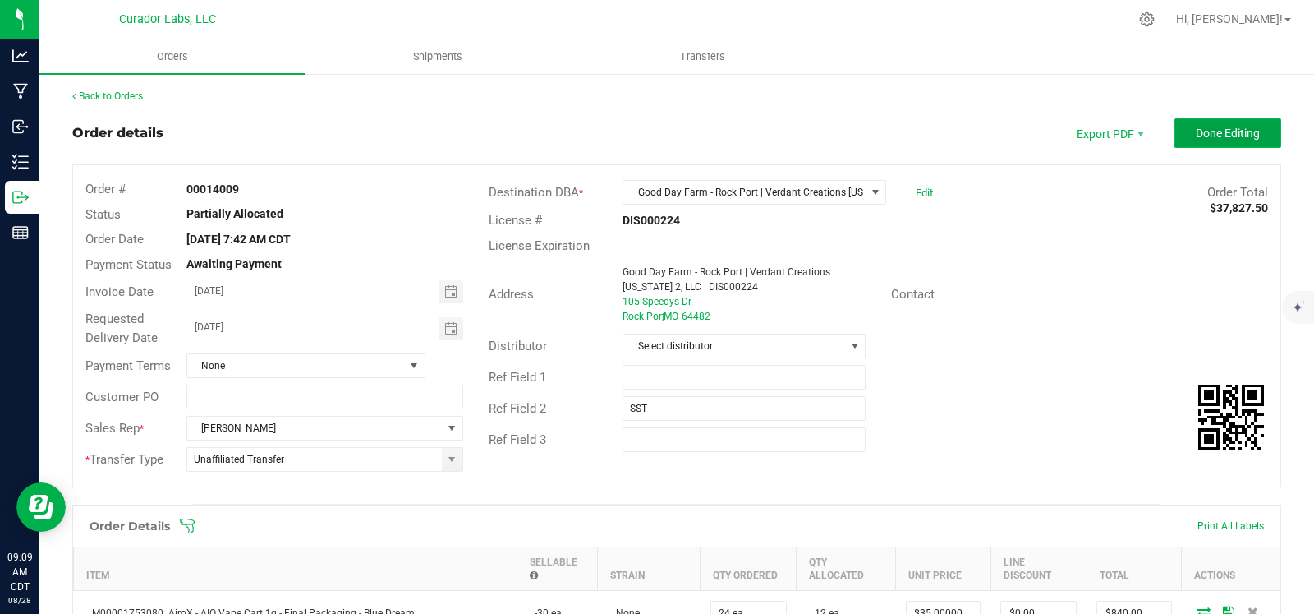
click at [1196, 129] on span "Done Editing" at bounding box center [1228, 133] width 64 height 13
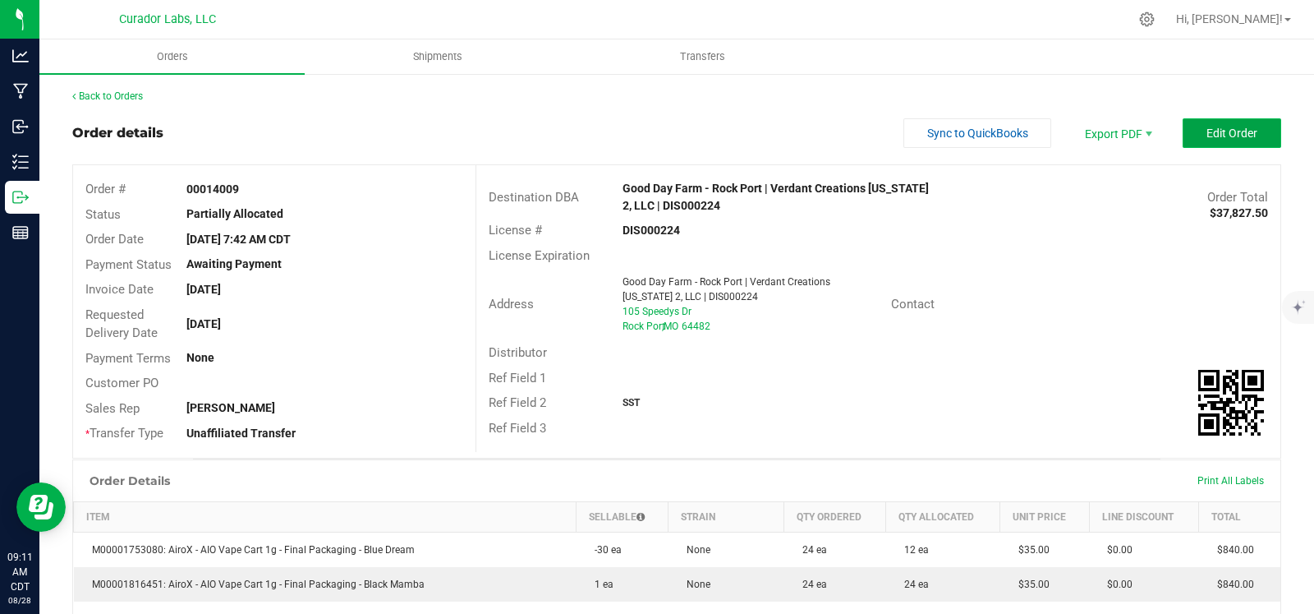
click at [1207, 127] on span "Edit Order" at bounding box center [1232, 133] width 51 height 13
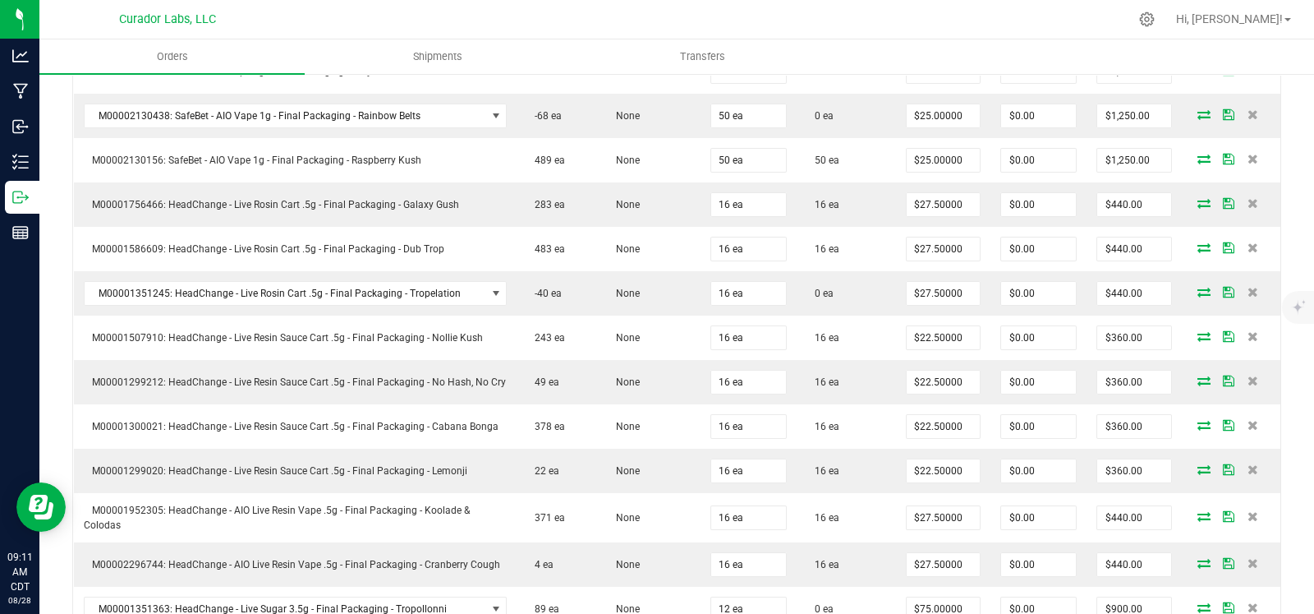
scroll to position [2217, 0]
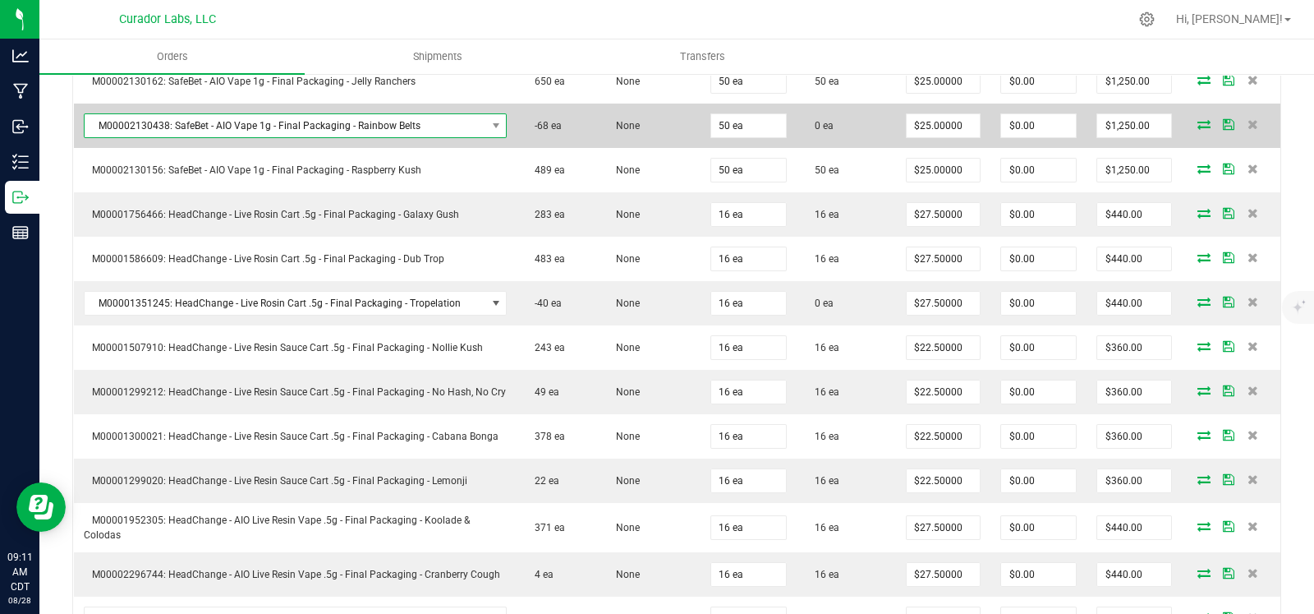
click at [421, 114] on span "M00002130438: SafeBet - AIO Vape 1g - Final Packaging - Rainbow Belts" at bounding box center [286, 125] width 402 height 23
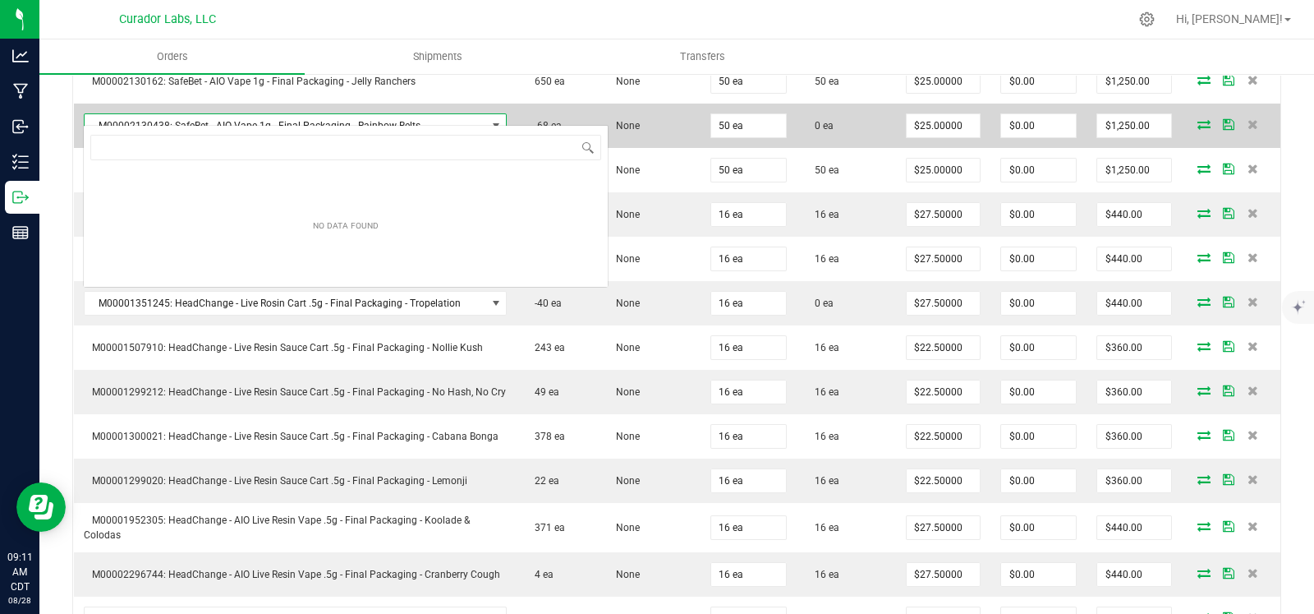
scroll to position [24, 414]
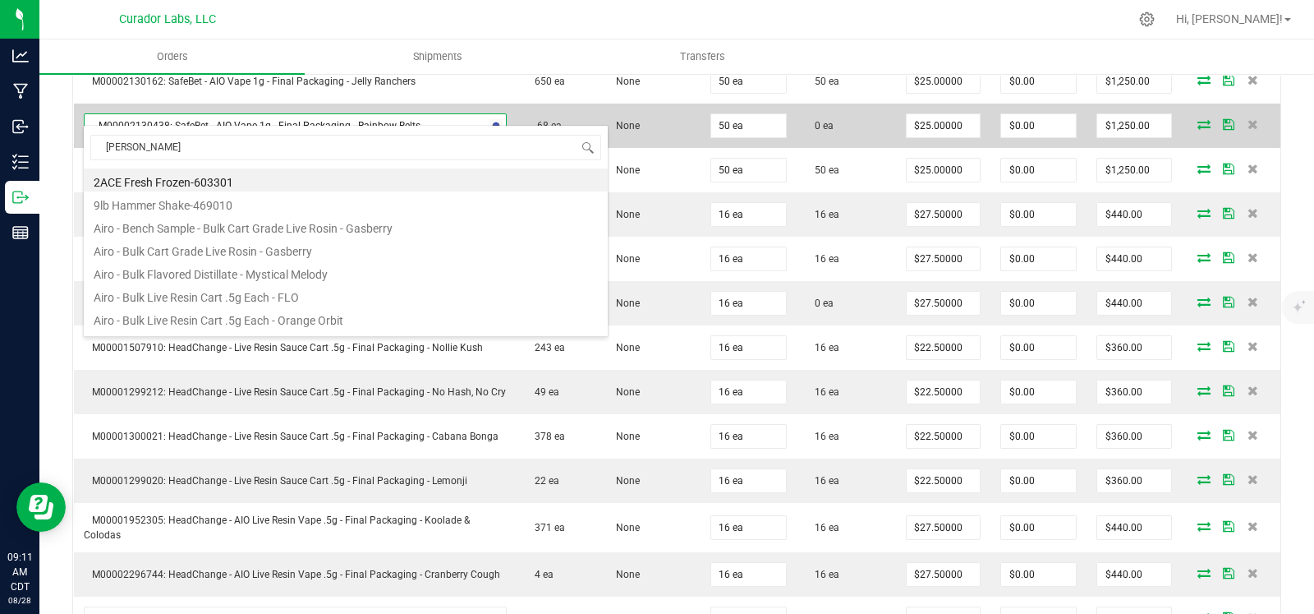
type input "papaya cake"
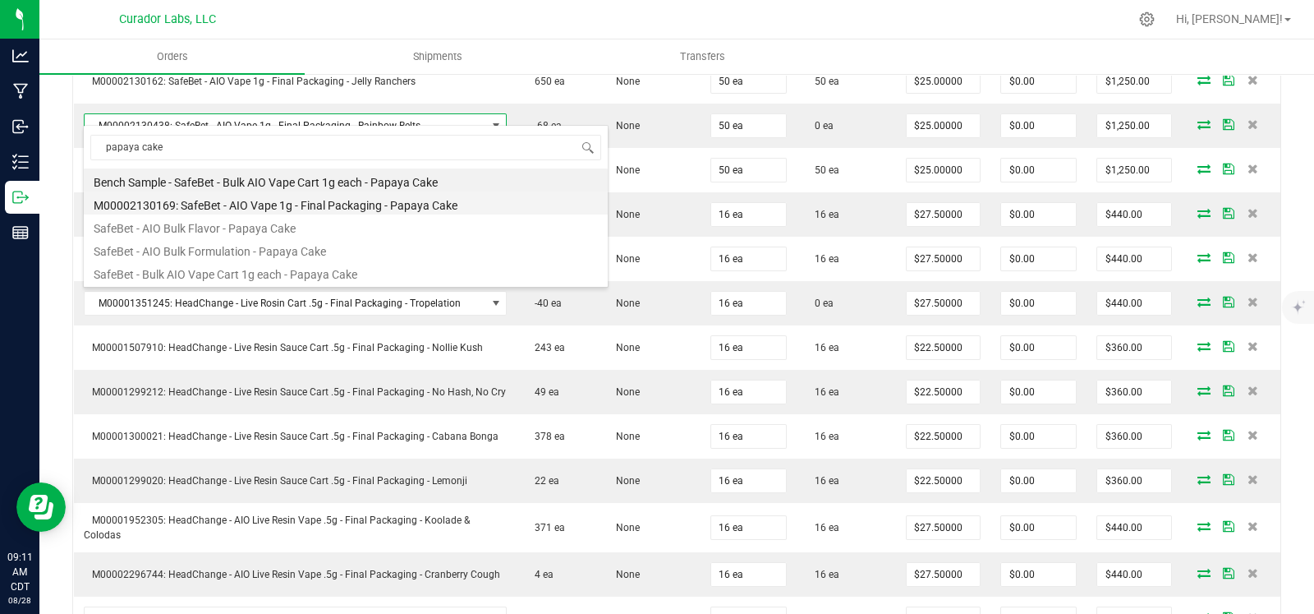
click at [374, 198] on li "M00002130169: SafeBet - AIO Vape 1g - Final Packaging - Papaya Cake" at bounding box center [346, 202] width 524 height 23
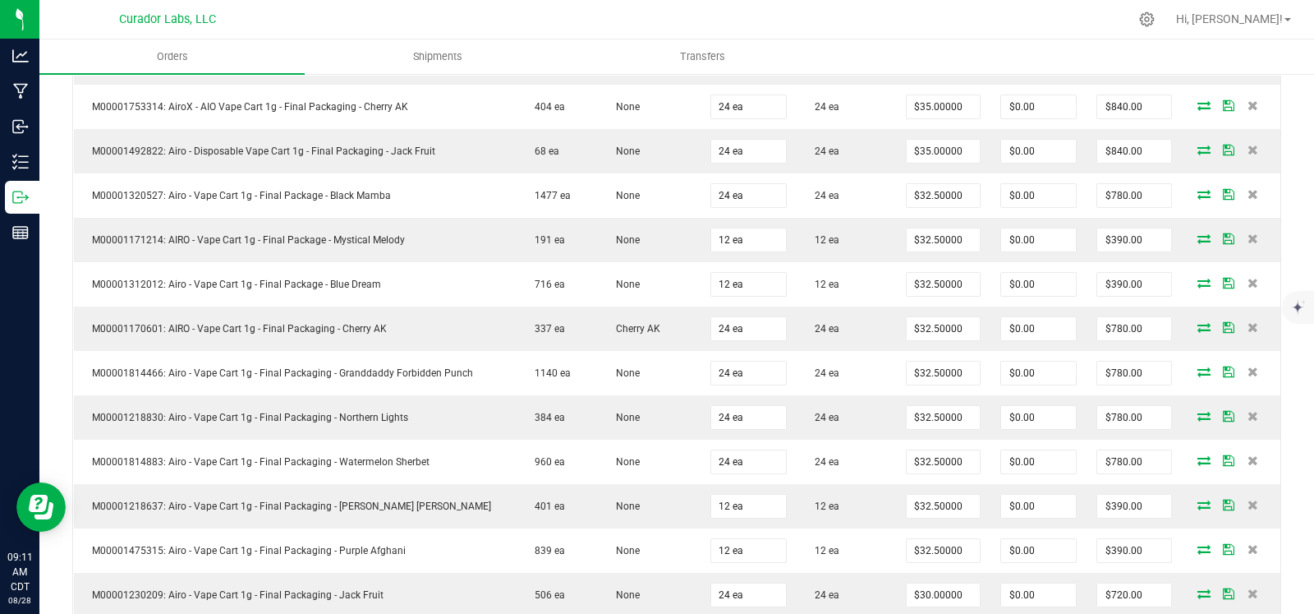
scroll to position [0, 0]
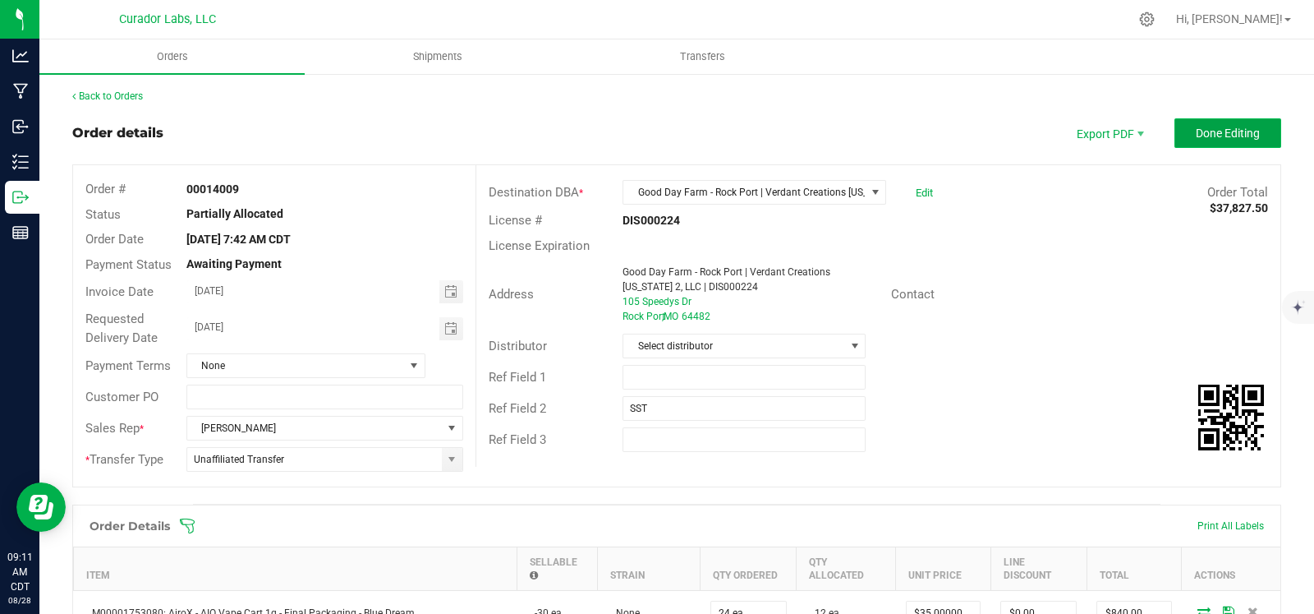
click at [1206, 127] on span "Done Editing" at bounding box center [1228, 133] width 64 height 13
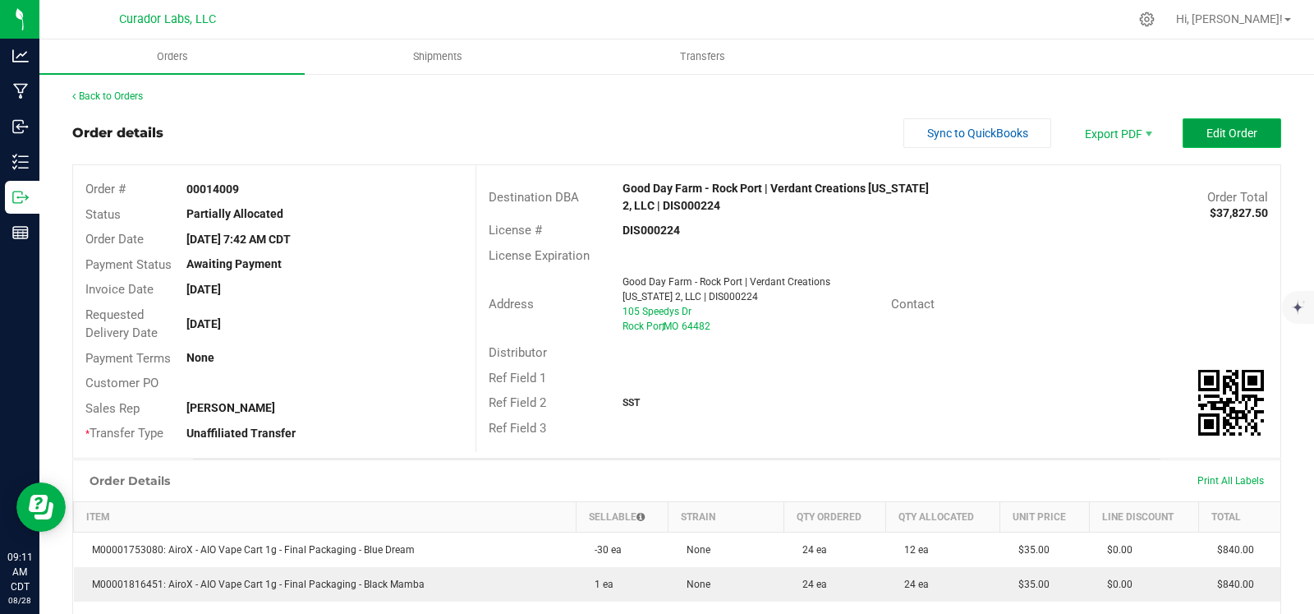
click at [1224, 123] on button "Edit Order" at bounding box center [1232, 133] width 99 height 30
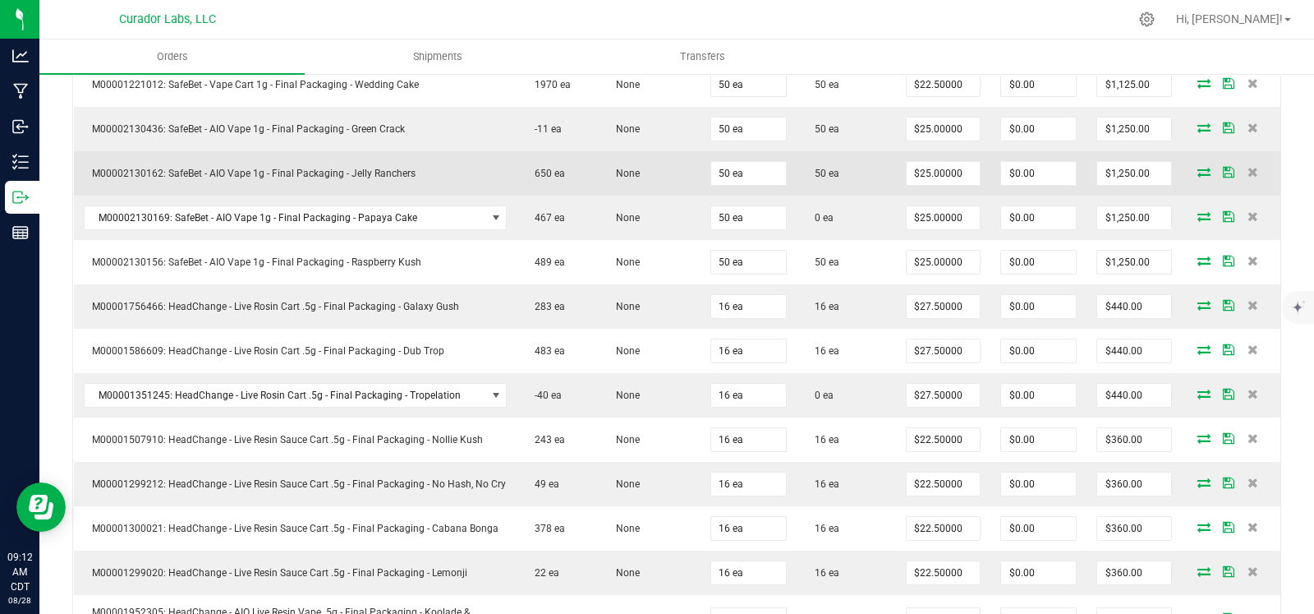
scroll to position [2129, 0]
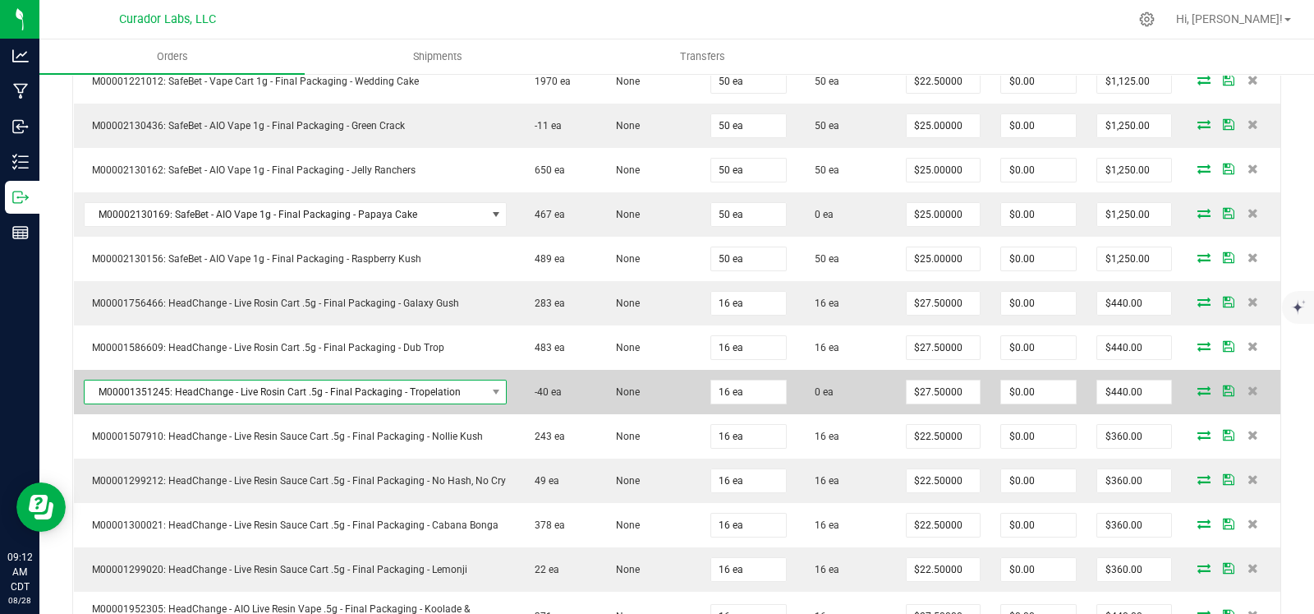
click at [440, 380] on span "M00001351245: HeadChange - Live Rosin Cart .5g - Final Packaging - Tropelation" at bounding box center [286, 391] width 402 height 23
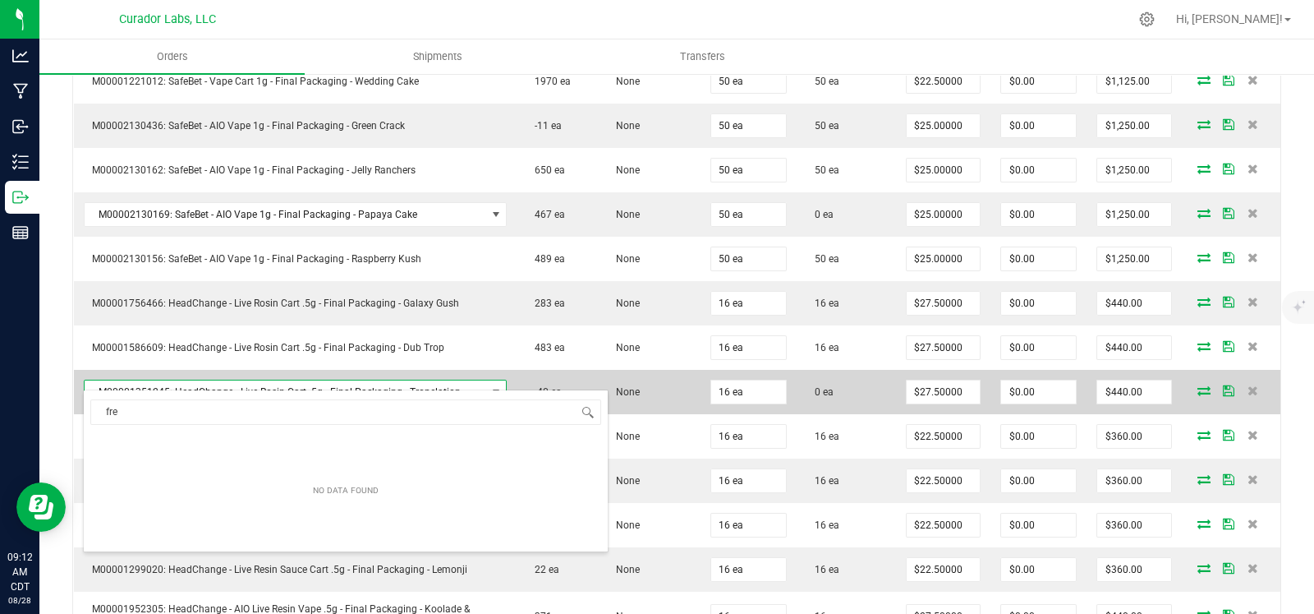
scroll to position [24, 413]
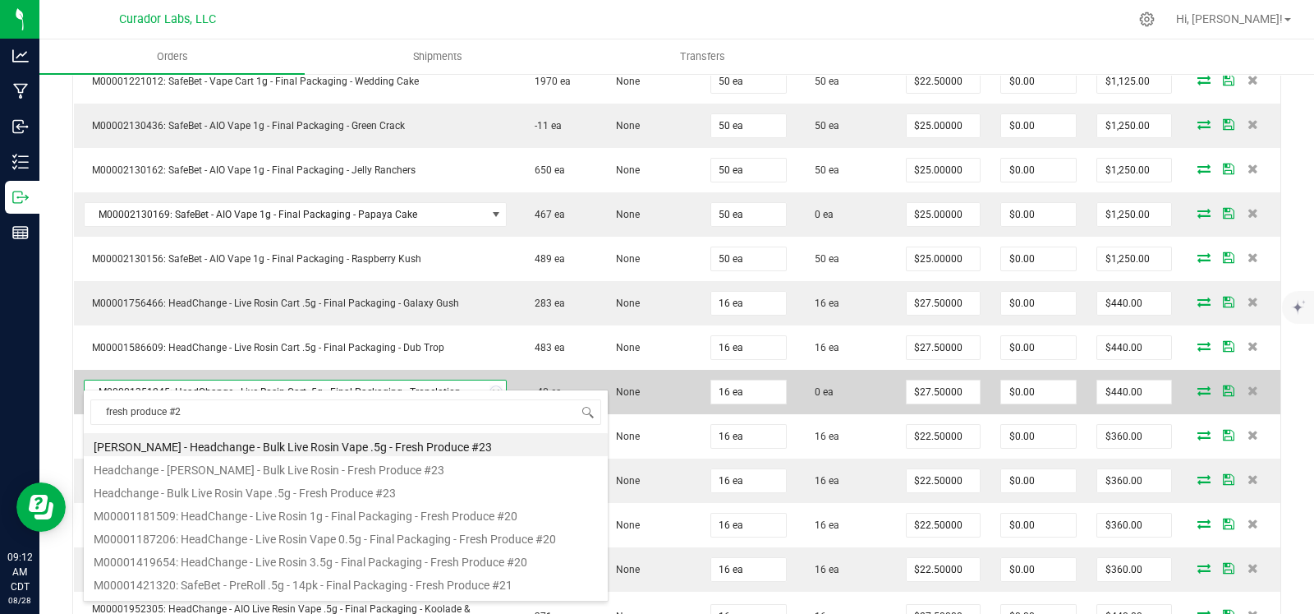
type input "fresh produce #26"
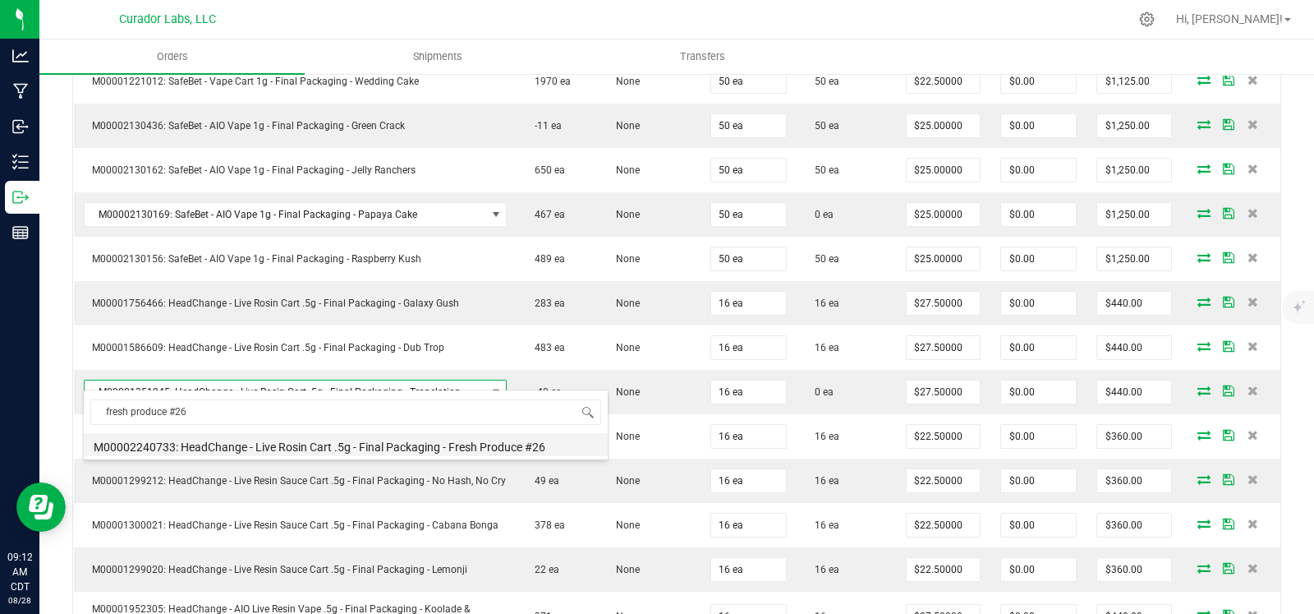
click at [435, 446] on li "M00002240733: HeadChange - Live Rosin Cart .5g - Final Packaging - Fresh Produc…" at bounding box center [346, 444] width 524 height 23
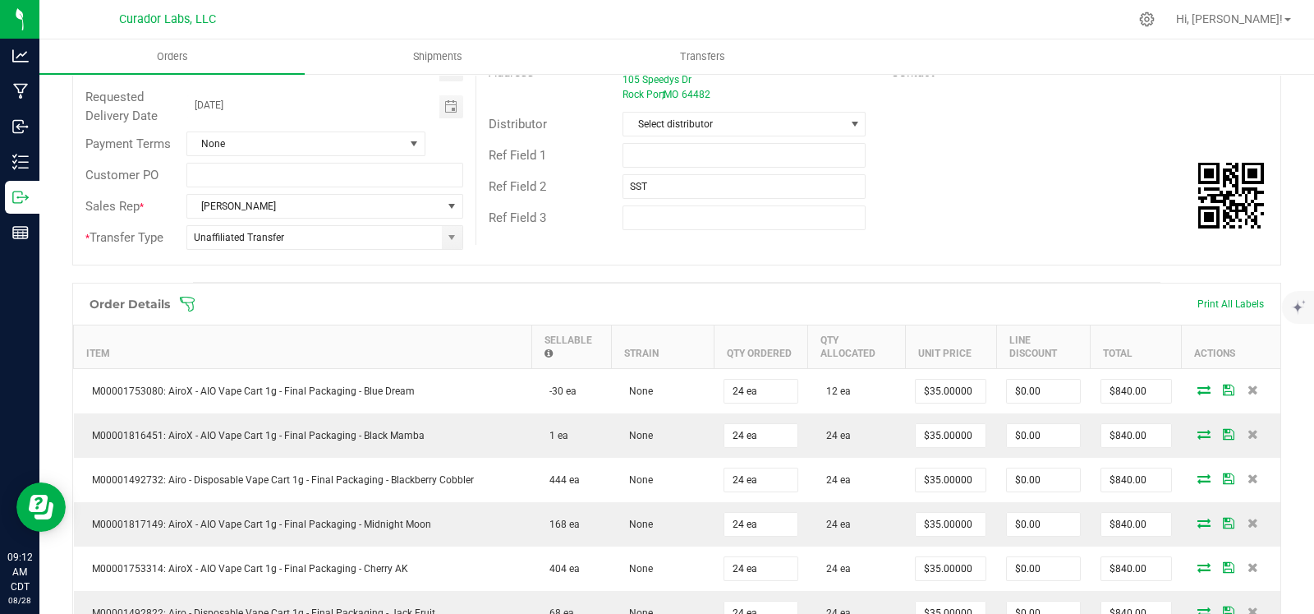
scroll to position [0, 0]
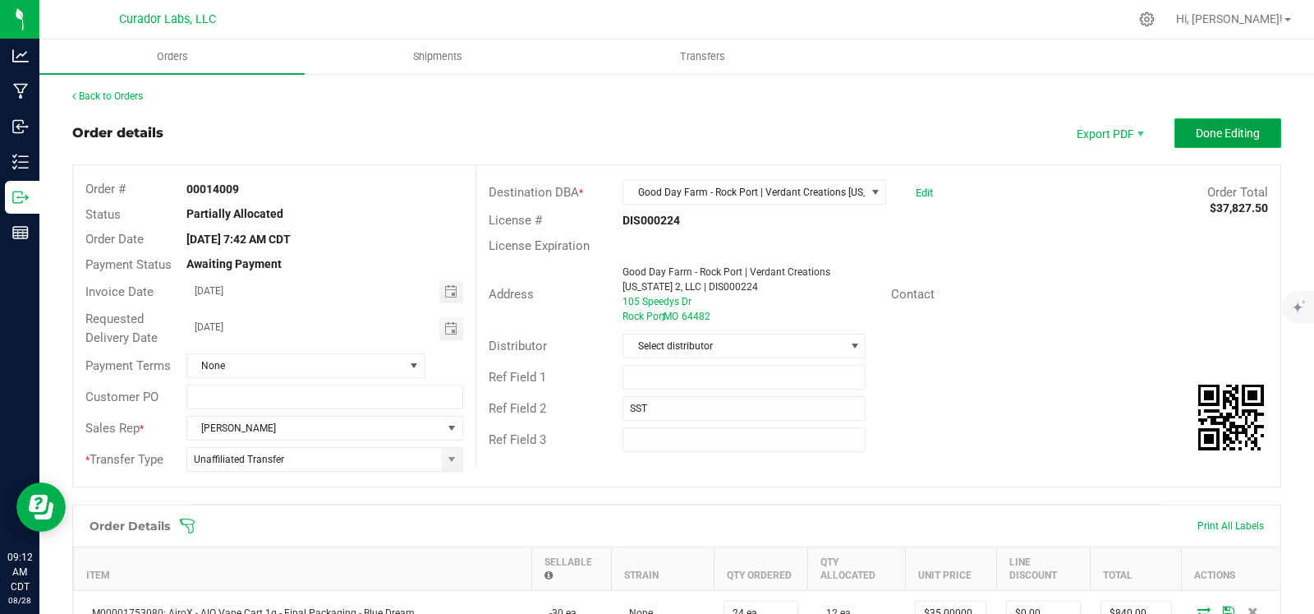
click at [1193, 145] on button "Done Editing" at bounding box center [1228, 133] width 107 height 30
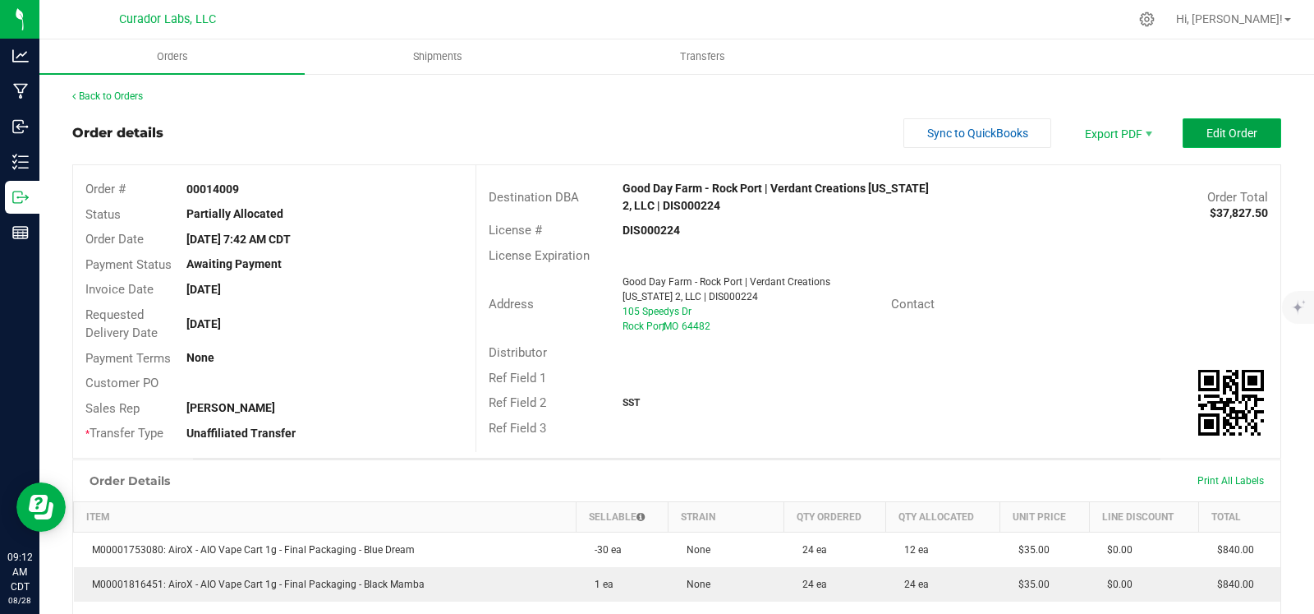
click at [1189, 140] on button "Edit Order" at bounding box center [1232, 133] width 99 height 30
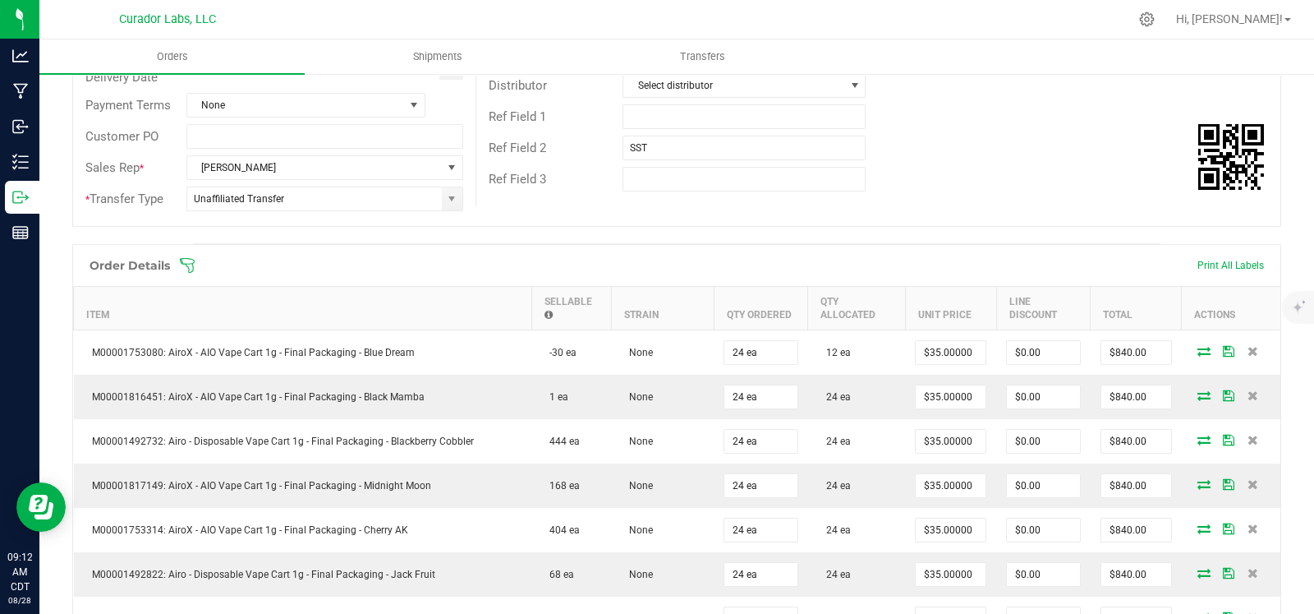
scroll to position [270, 0]
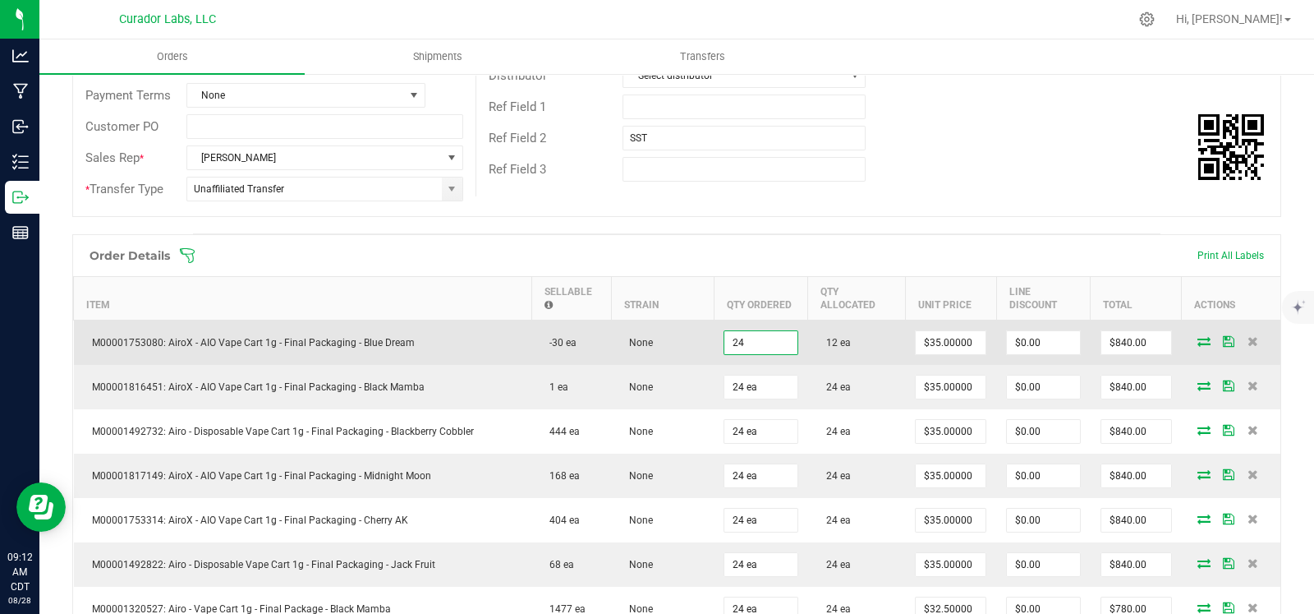
click at [780, 343] on input "24" at bounding box center [761, 342] width 72 height 23
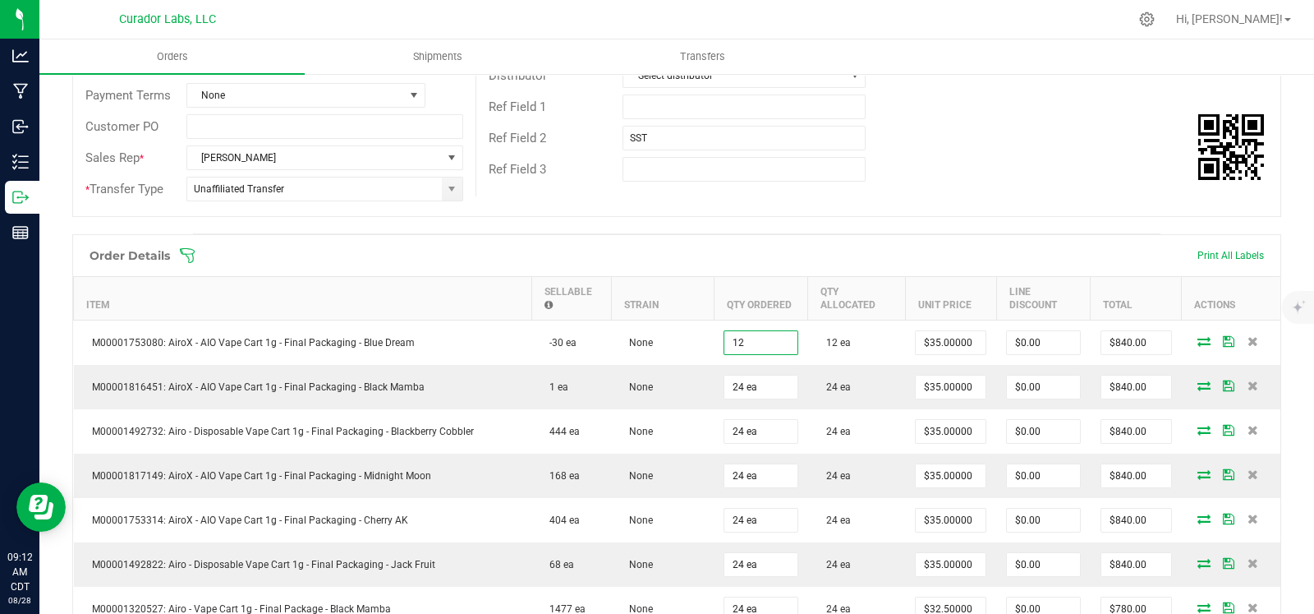
type input "12 ea"
type input "$420.00"
click at [870, 206] on div "Order # 00014009 Status Partially Allocated Order Date Aug 28, 2025 7:42 AM CDT…" at bounding box center [677, 55] width 1208 height 321
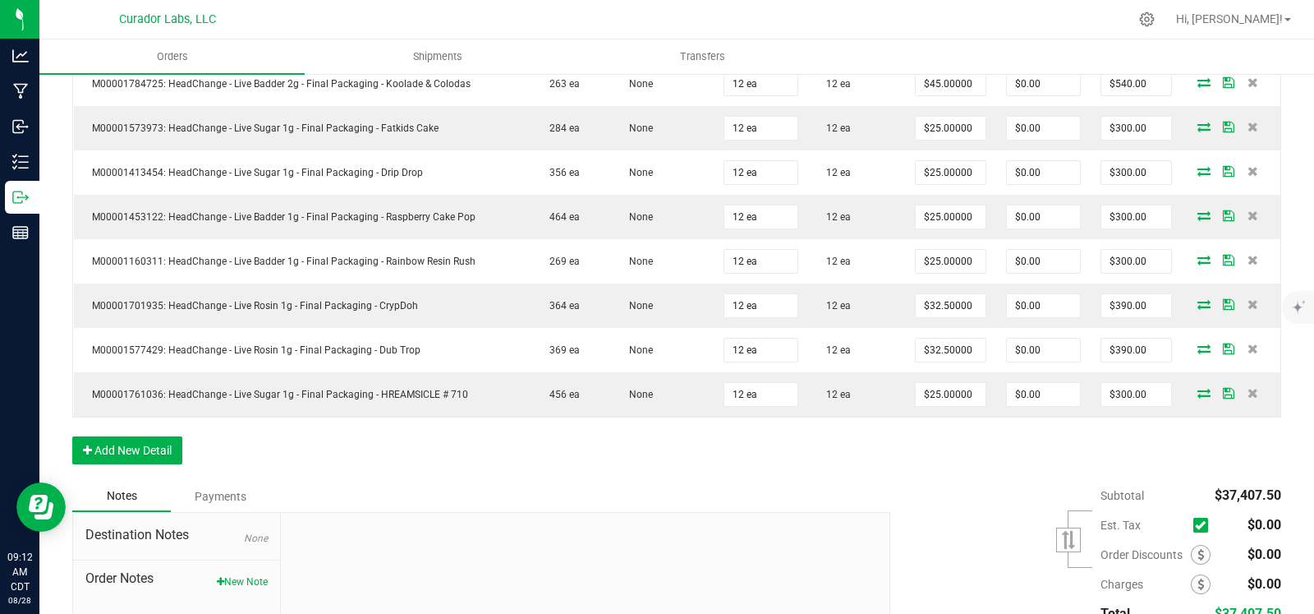
scroll to position [3040, 0]
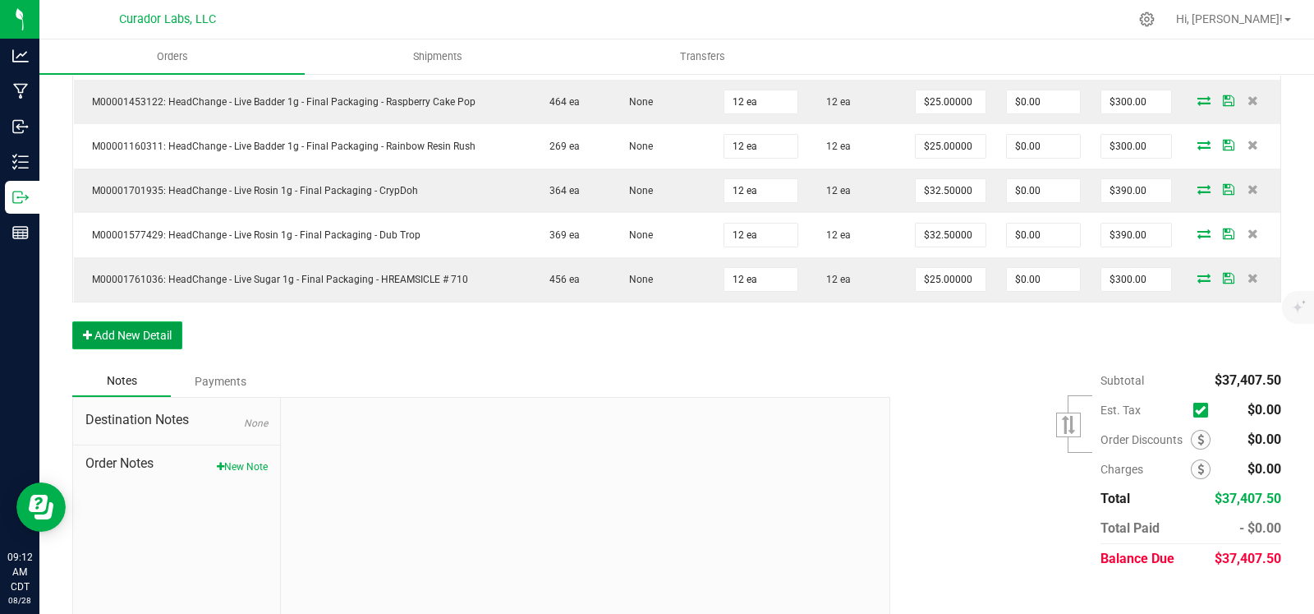
click at [119, 321] on button "Add New Detail" at bounding box center [127, 335] width 110 height 28
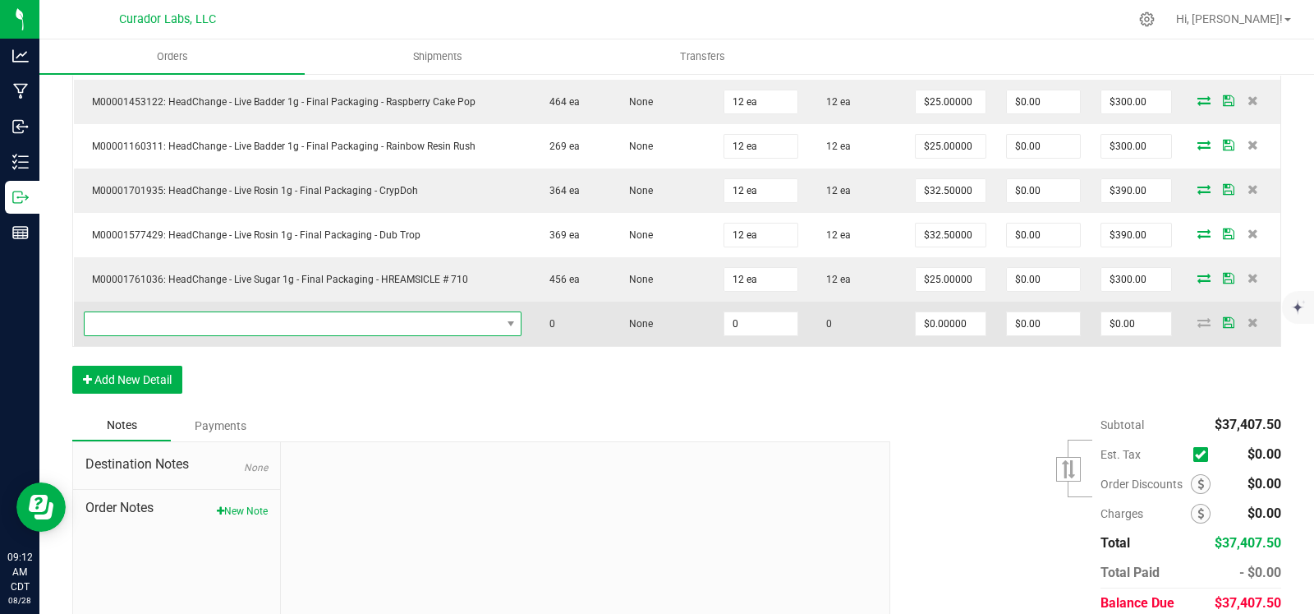
click at [173, 312] on span "NO DATA FOUND" at bounding box center [293, 323] width 417 height 23
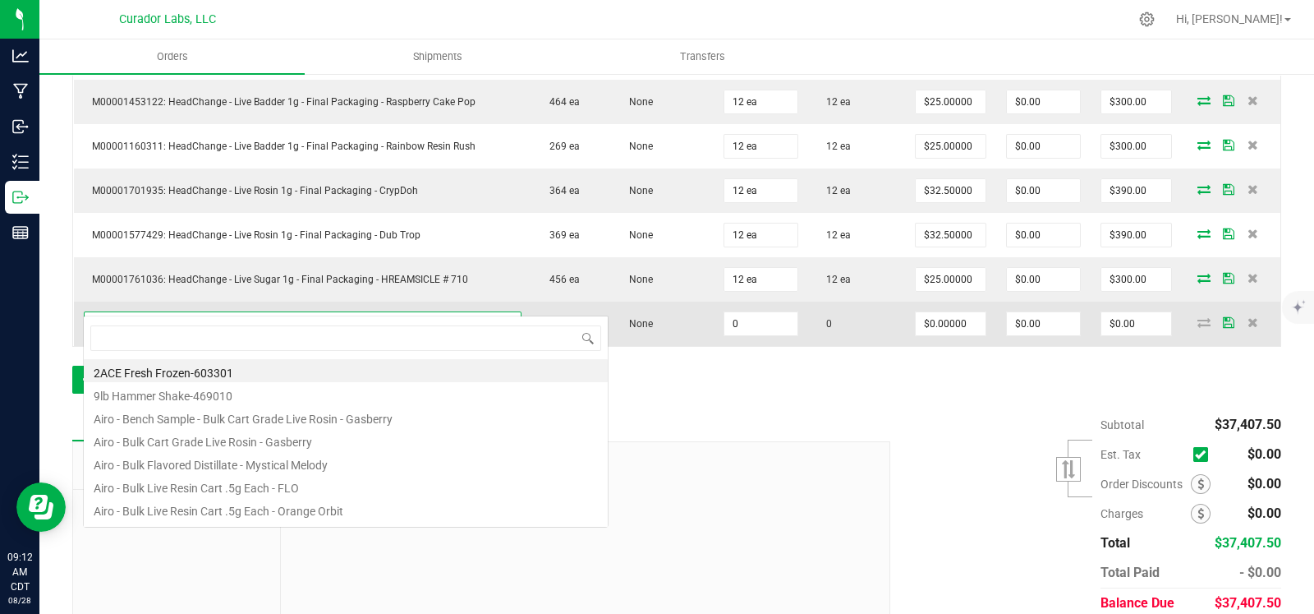
scroll to position [24, 431]
type input "garlic icing"
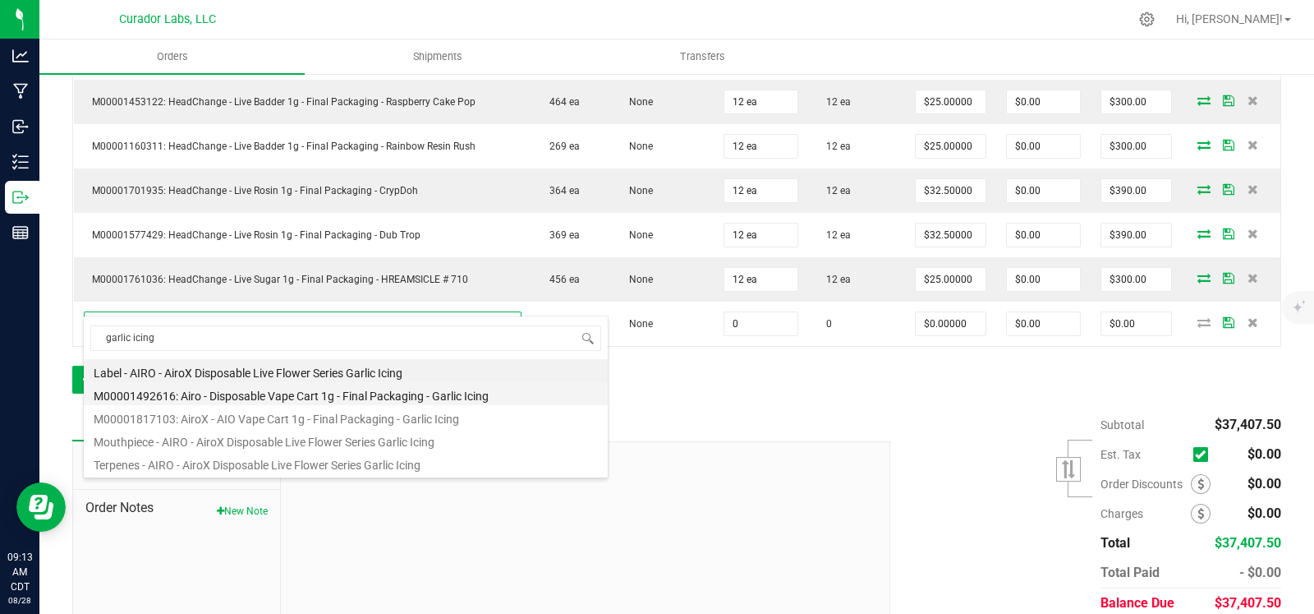
click at [370, 395] on li "M00001492616: Airo - Disposable Vape Cart 1g - Final Packaging - Garlic Icing" at bounding box center [346, 393] width 524 height 23
type input "0 ea"
type input "$35.00000"
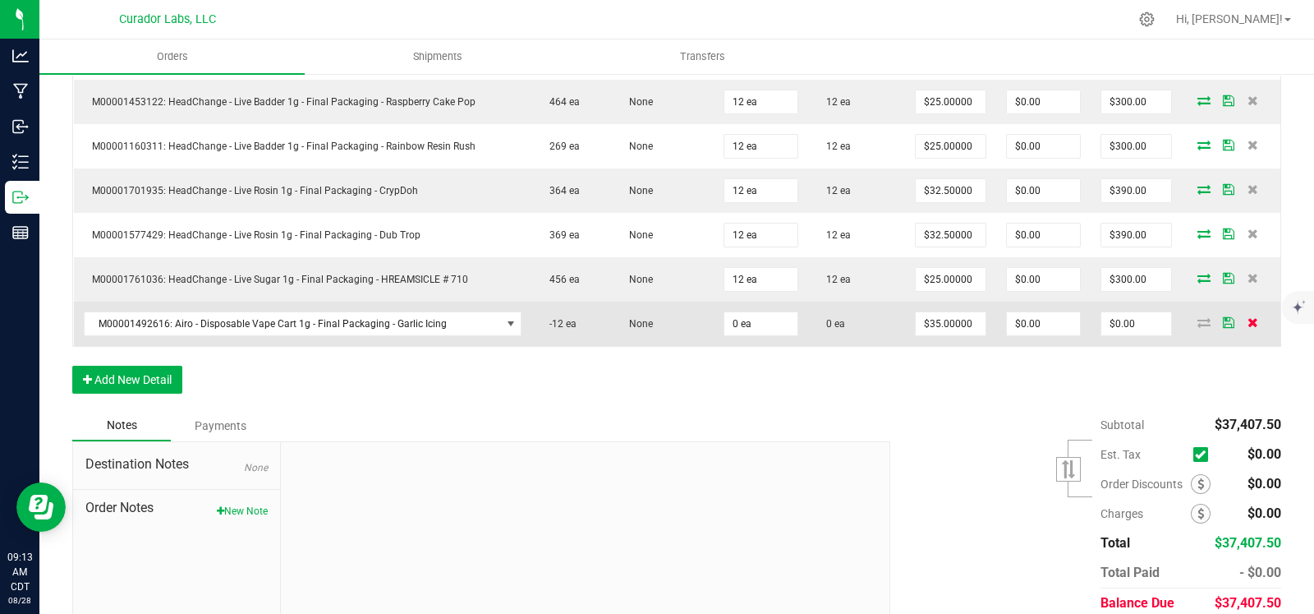
click at [1248, 317] on icon at bounding box center [1253, 322] width 11 height 10
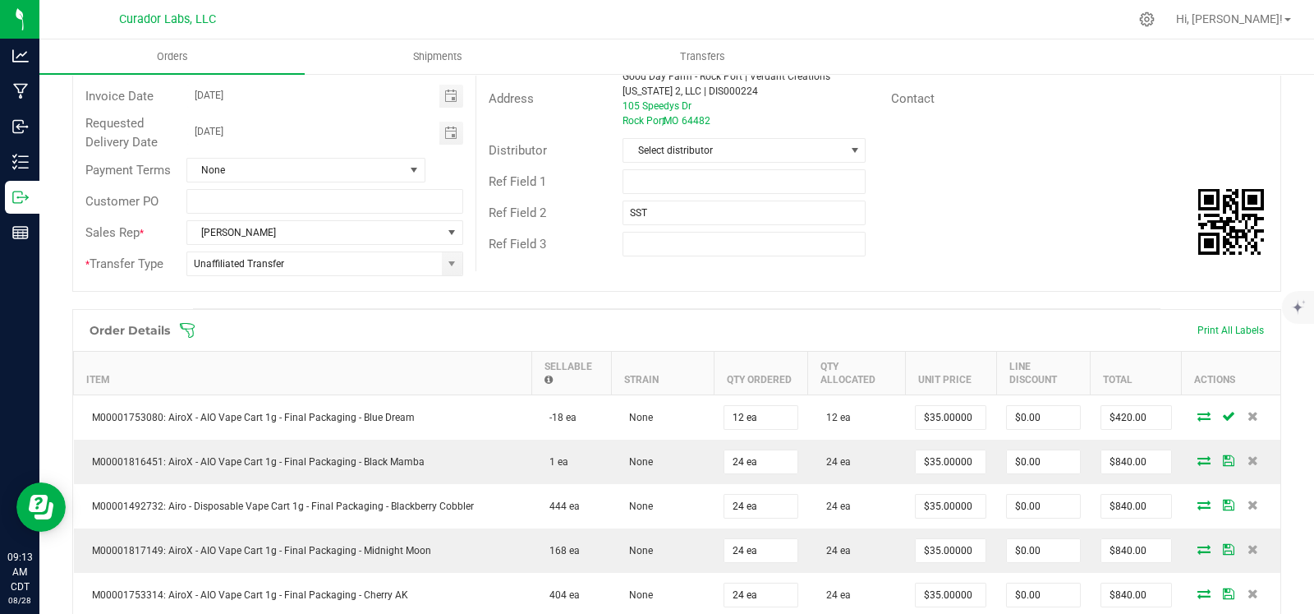
scroll to position [0, 0]
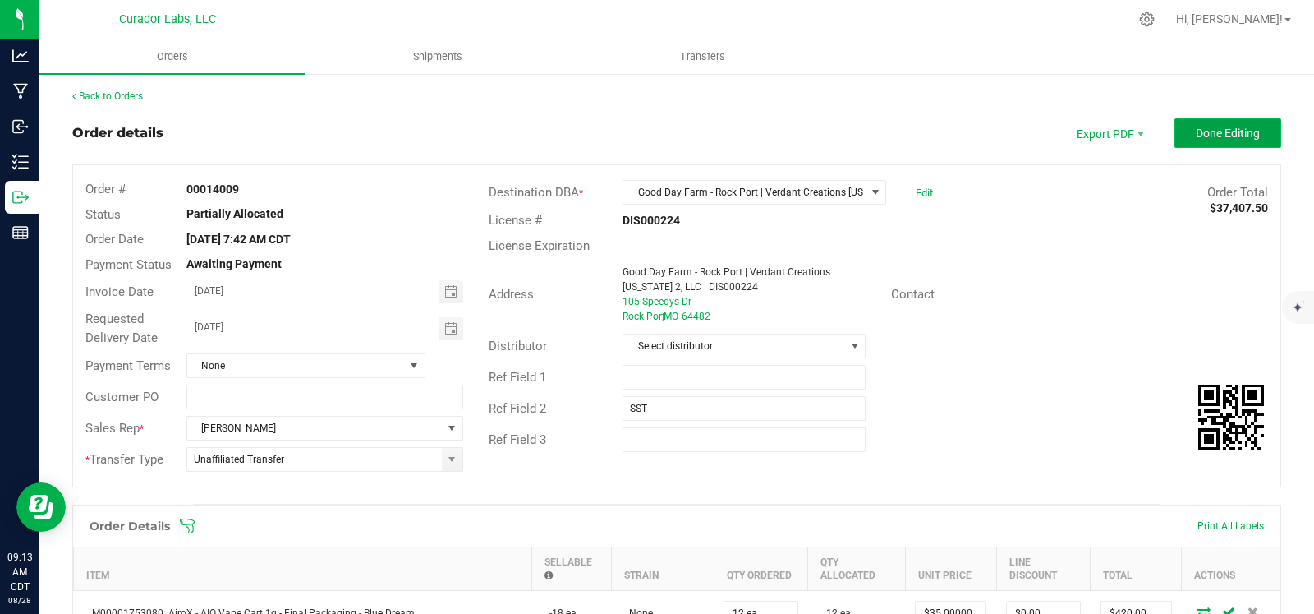
click at [1257, 135] on button "Done Editing" at bounding box center [1228, 133] width 107 height 30
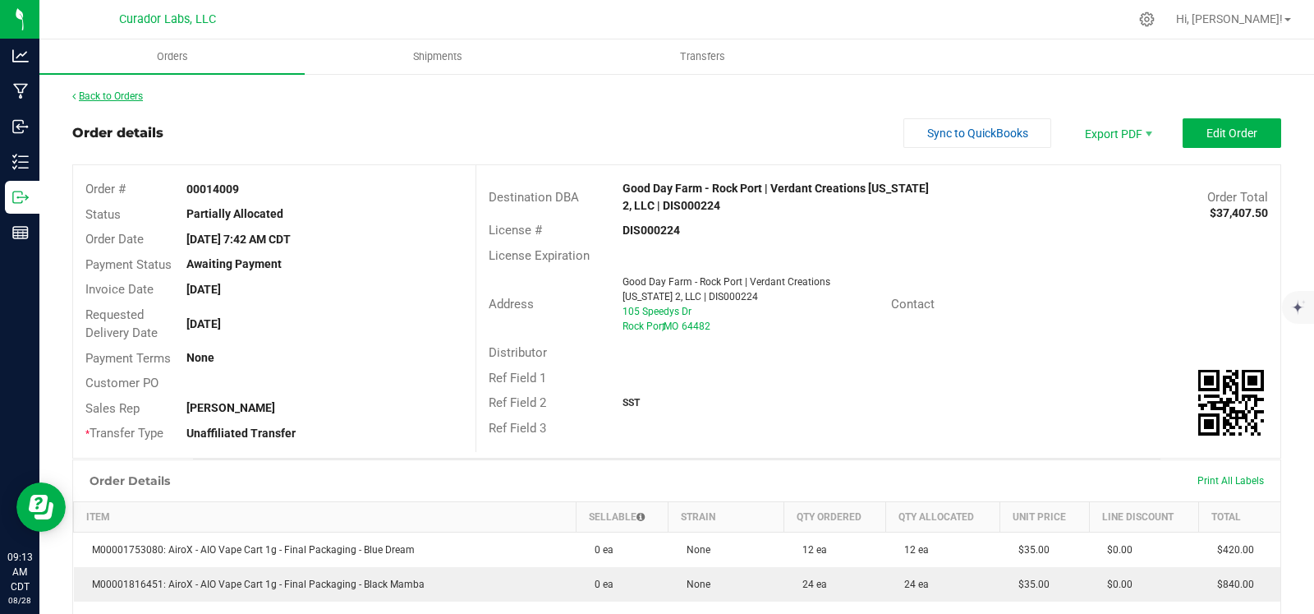
click at [103, 97] on link "Back to Orders" at bounding box center [107, 96] width 71 height 12
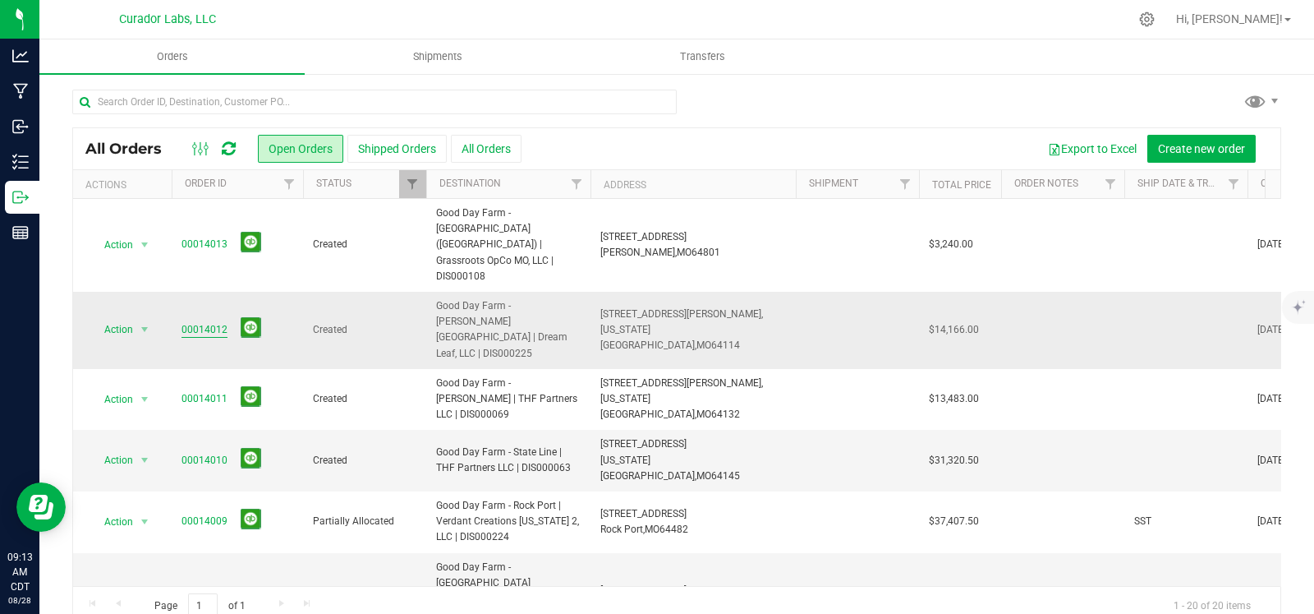
click at [201, 322] on link "00014012" at bounding box center [205, 330] width 46 height 16
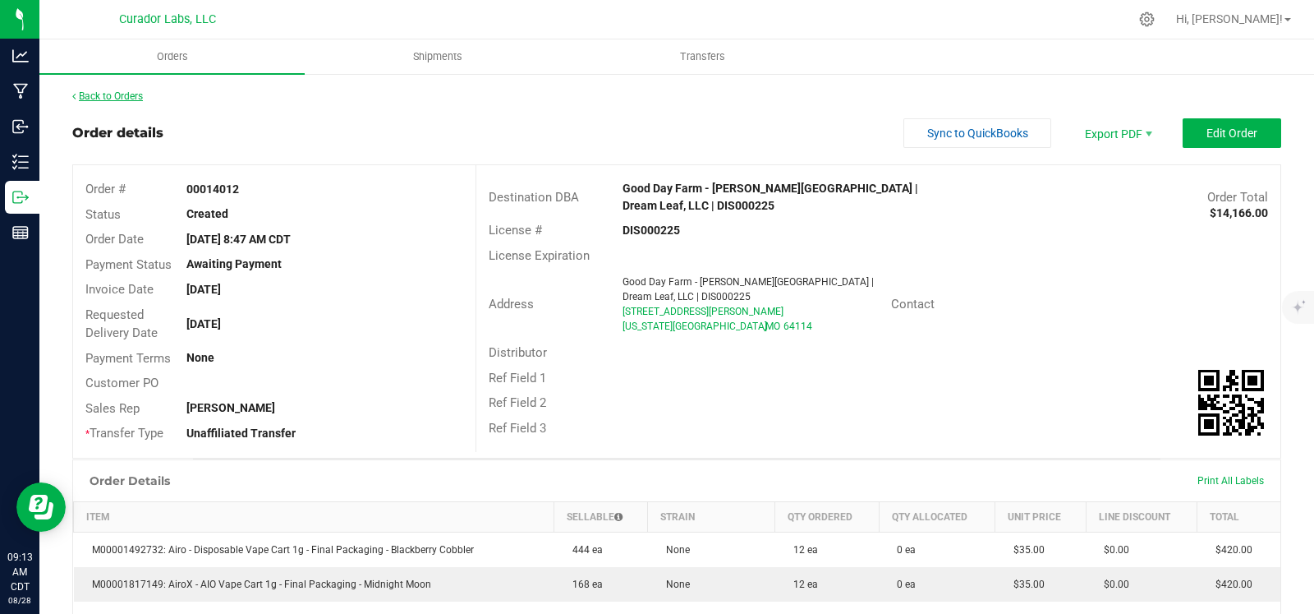
click at [82, 92] on link "Back to Orders" at bounding box center [107, 96] width 71 height 12
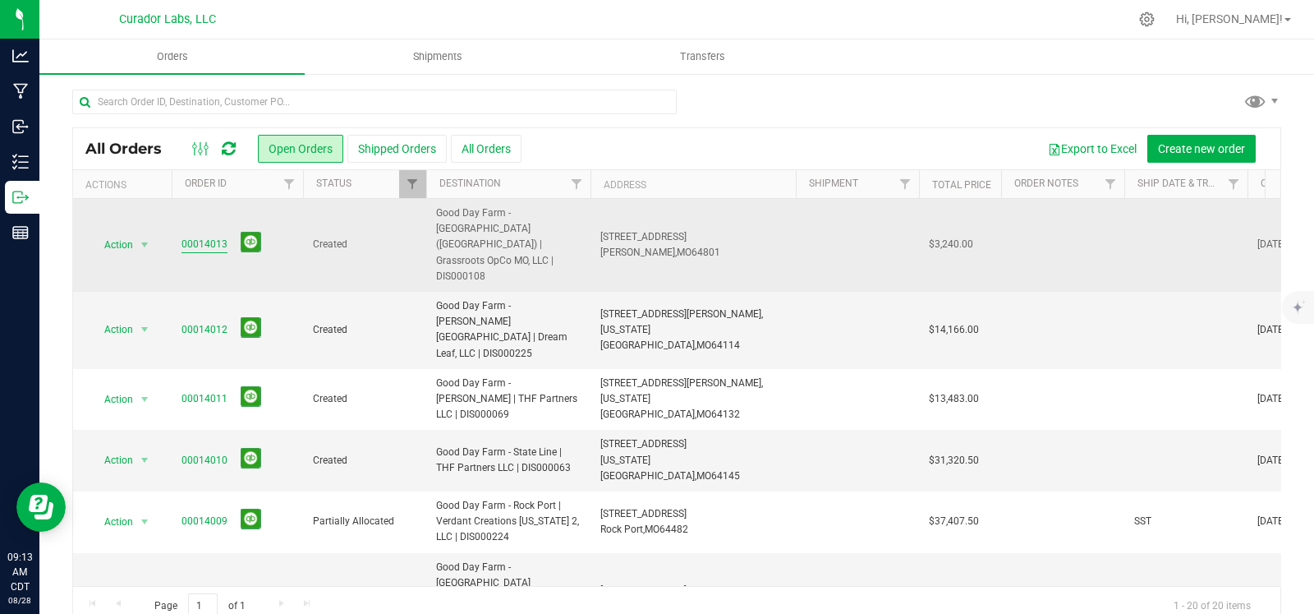
click at [185, 237] on link "00014013" at bounding box center [205, 245] width 46 height 16
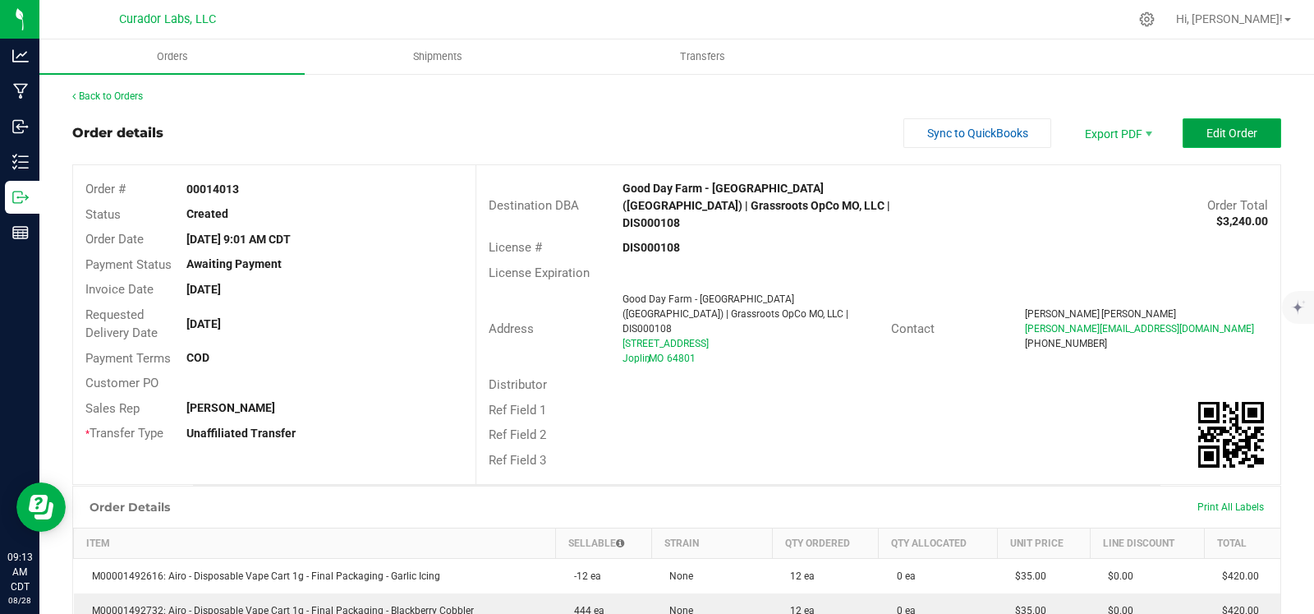
click at [1183, 135] on button "Edit Order" at bounding box center [1232, 133] width 99 height 30
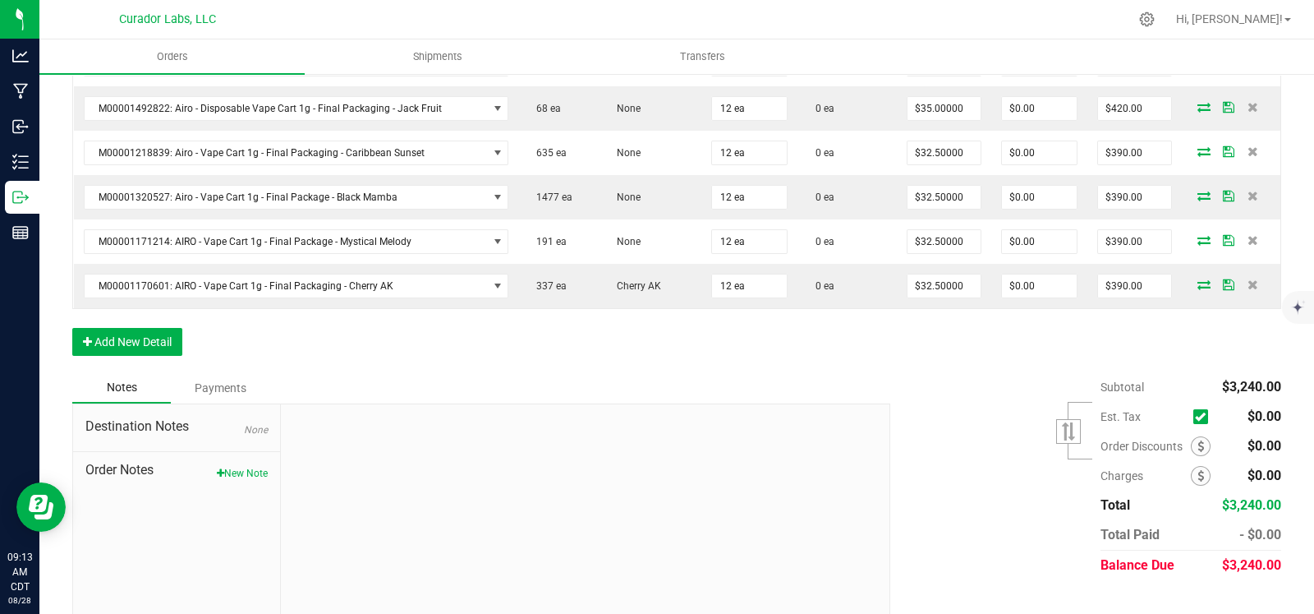
scroll to position [643, 0]
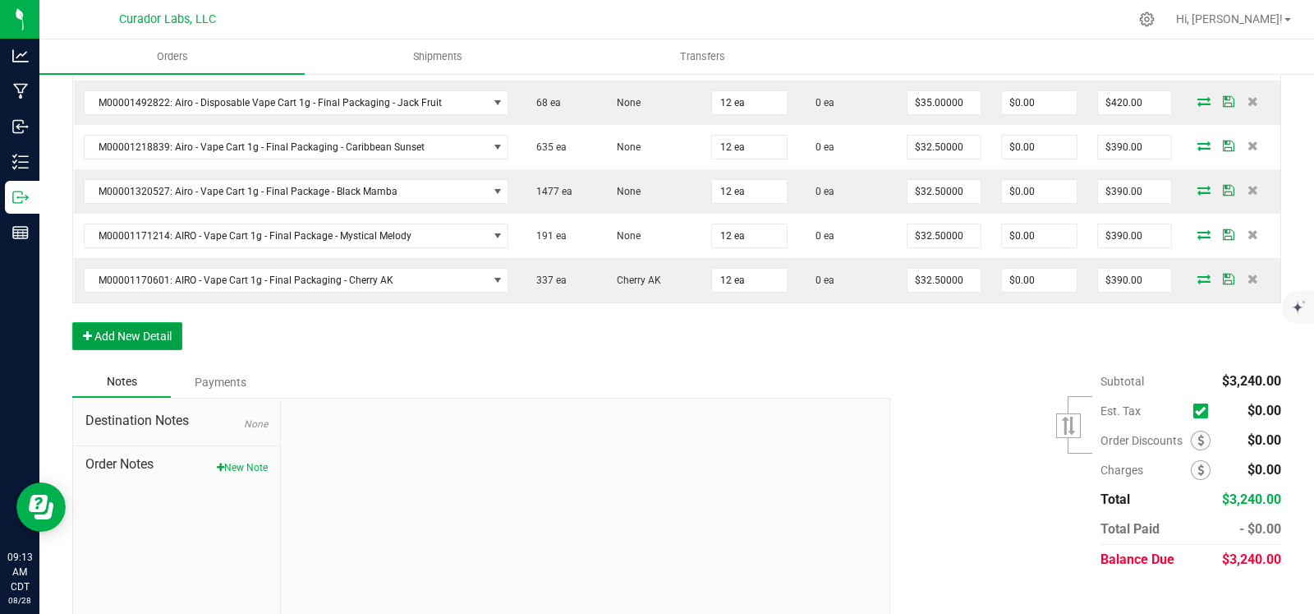
click at [136, 341] on button "Add New Detail" at bounding box center [127, 336] width 110 height 28
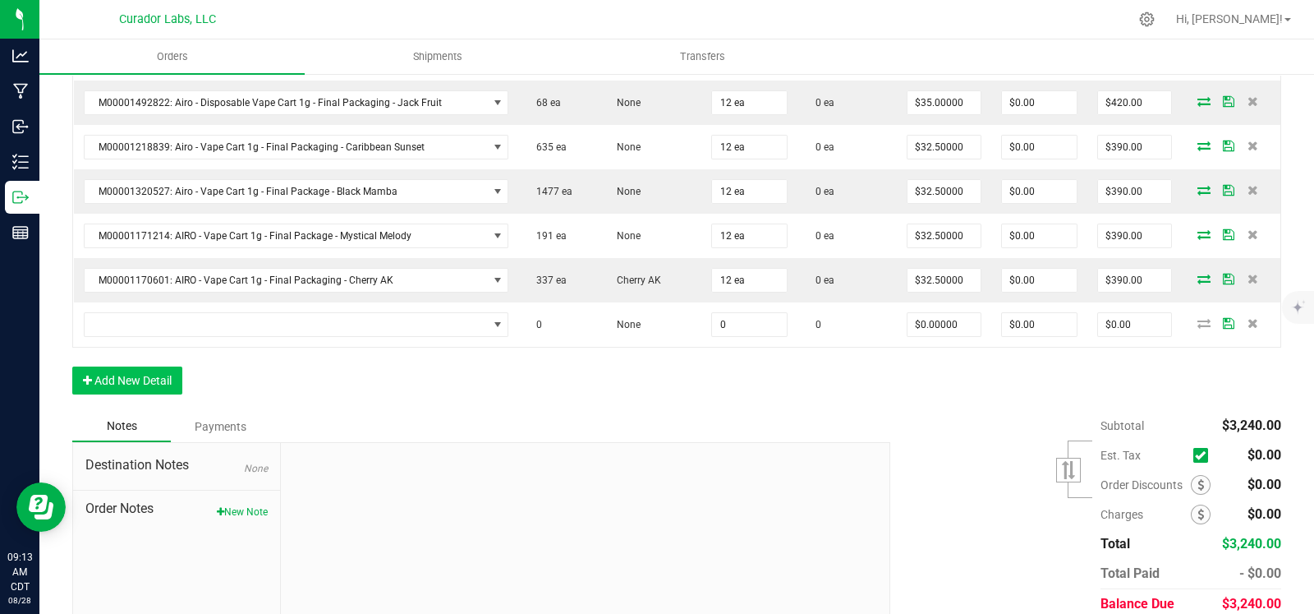
click at [191, 333] on td at bounding box center [296, 324] width 445 height 44
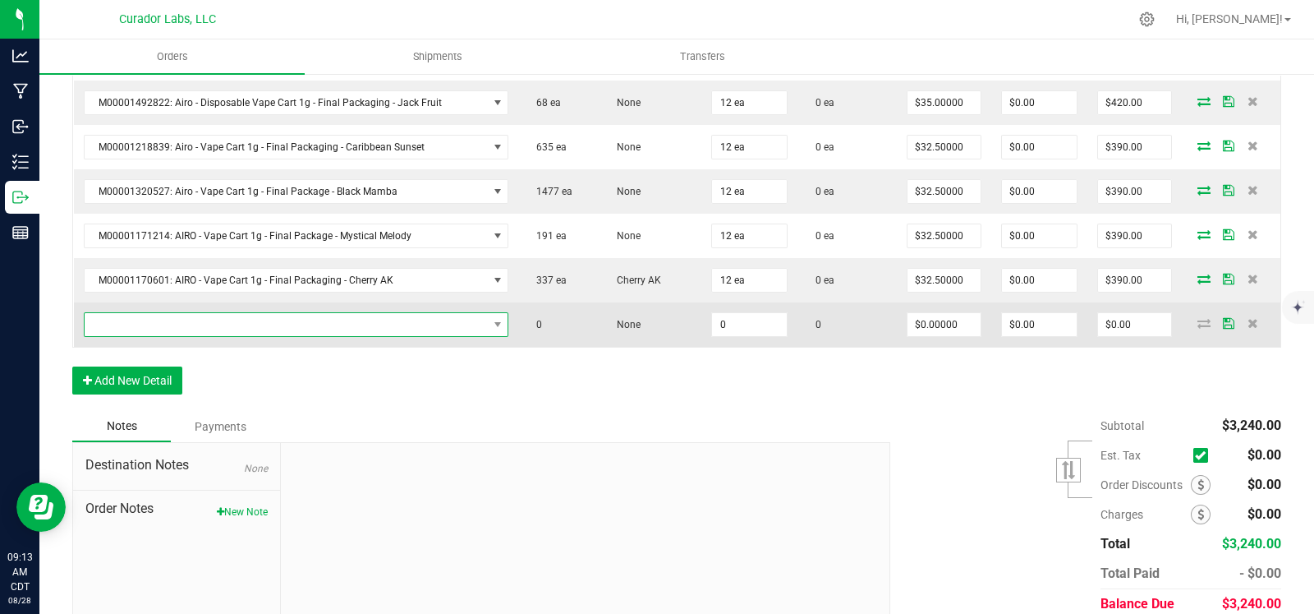
click at [193, 326] on span "NO DATA FOUND" at bounding box center [286, 324] width 403 height 23
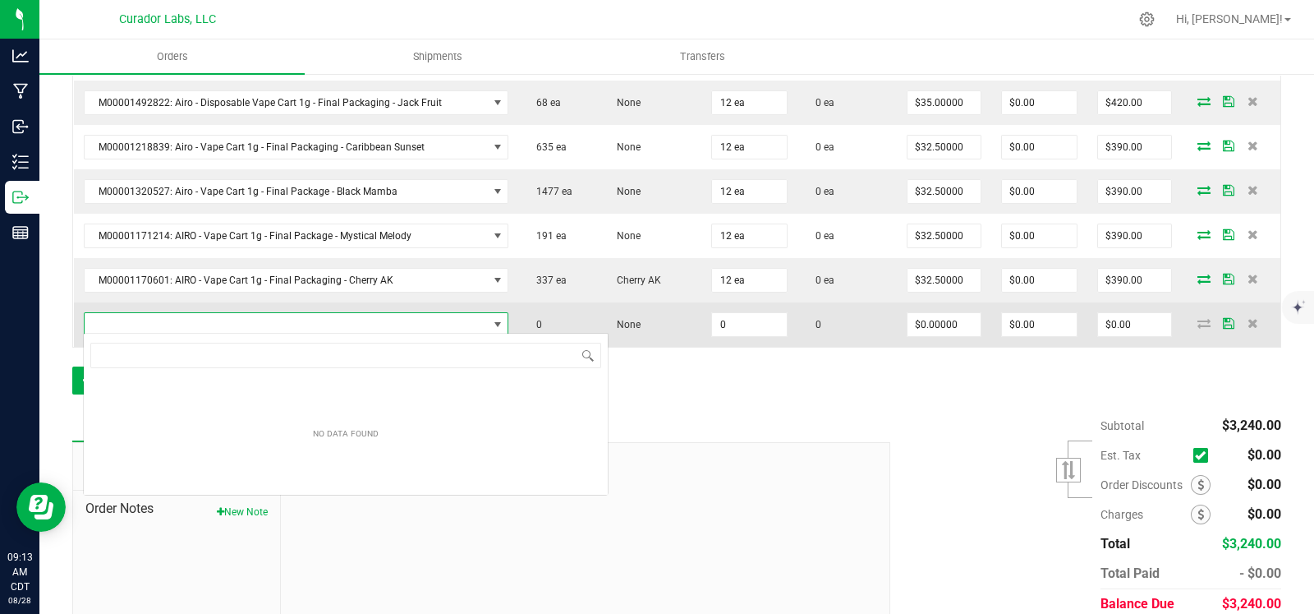
scroll to position [24, 417]
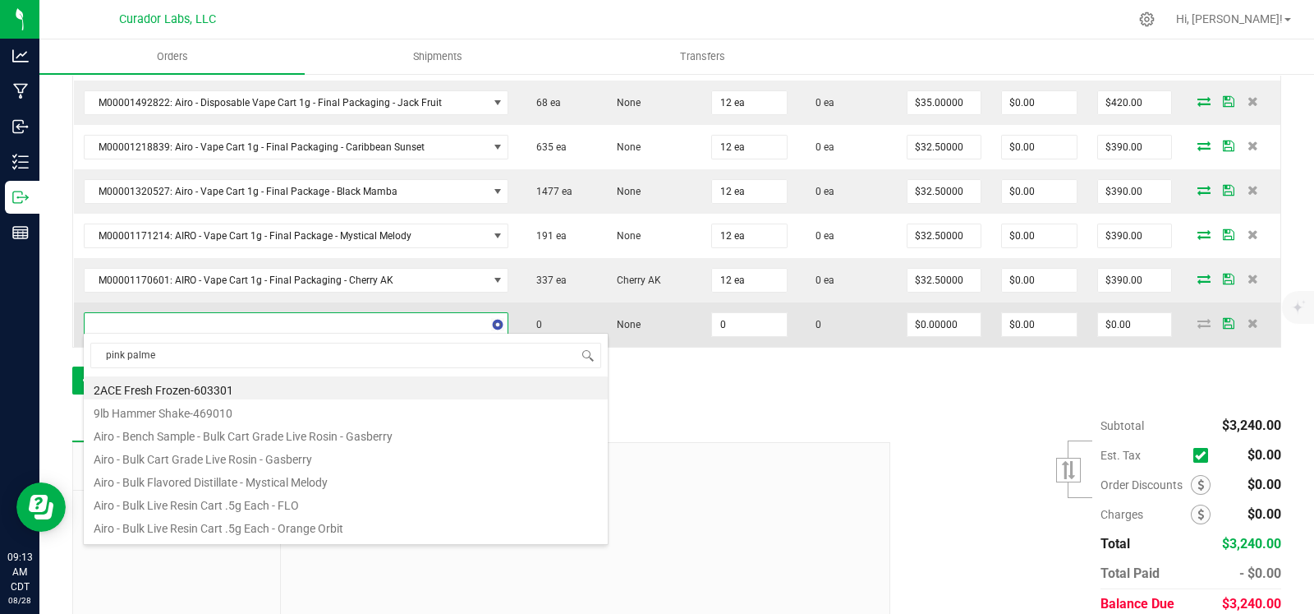
type input "pink palmer"
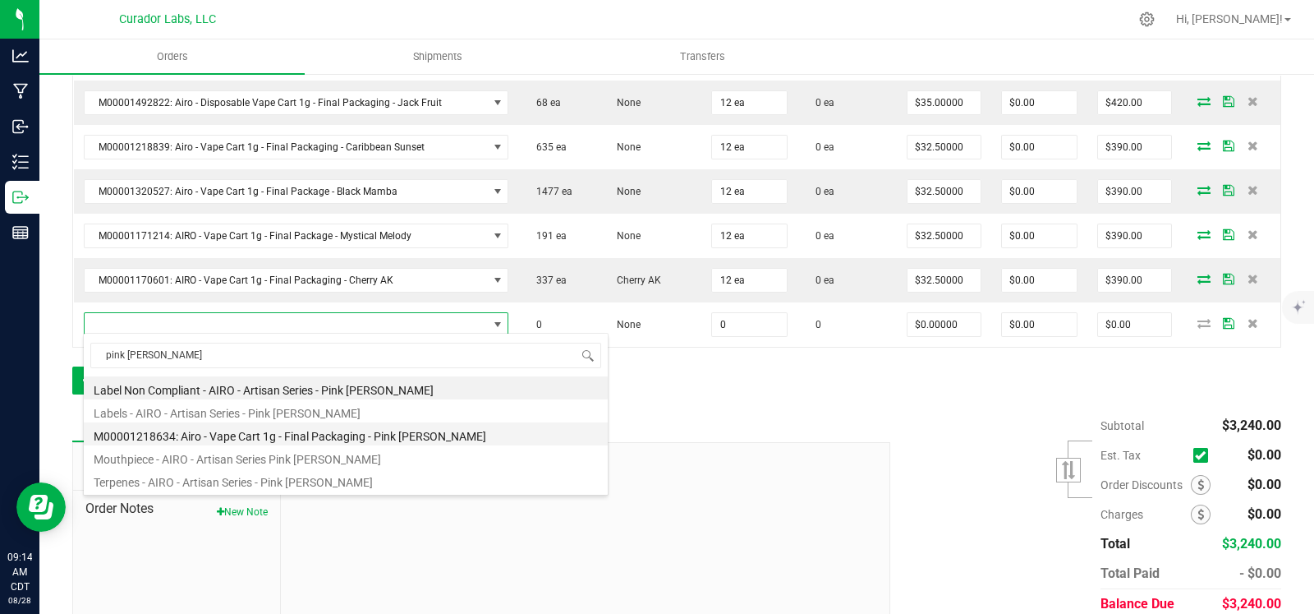
click at [279, 433] on li "M00001218634: Airo - Vape Cart 1g - Final Packaging - Pink Palmer" at bounding box center [346, 433] width 524 height 23
type input "0 ea"
type input "$32.50000"
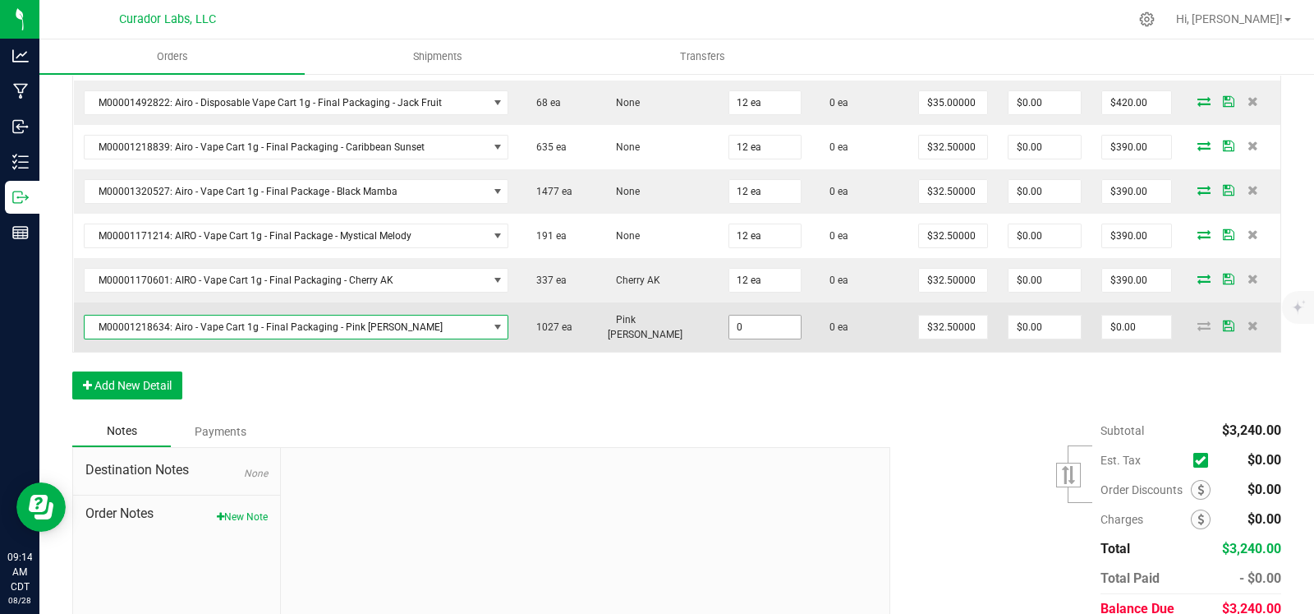
click at [734, 320] on input "0" at bounding box center [765, 326] width 71 height 23
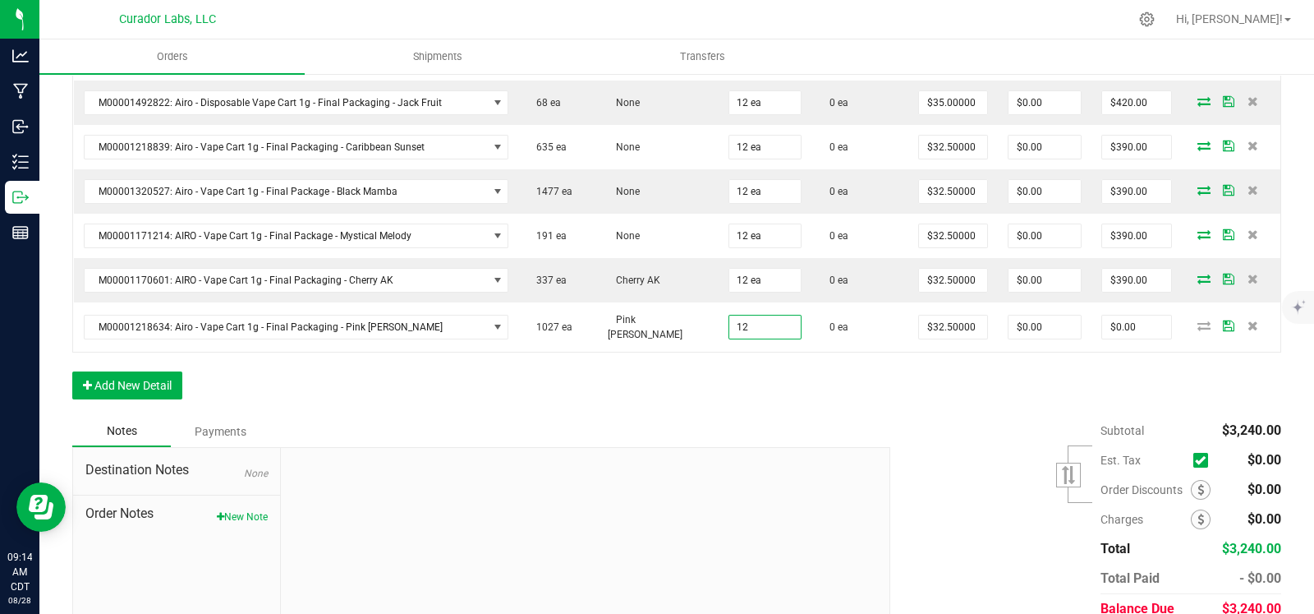
type input "12 ea"
type input "$390.00"
click at [716, 371] on div "Order Details Print All Labels Item Sellable Strain Qty Ordered Qty Allocated U…" at bounding box center [676, 138] width 1209 height 555
click at [177, 379] on button "Add New Detail" at bounding box center [127, 385] width 110 height 28
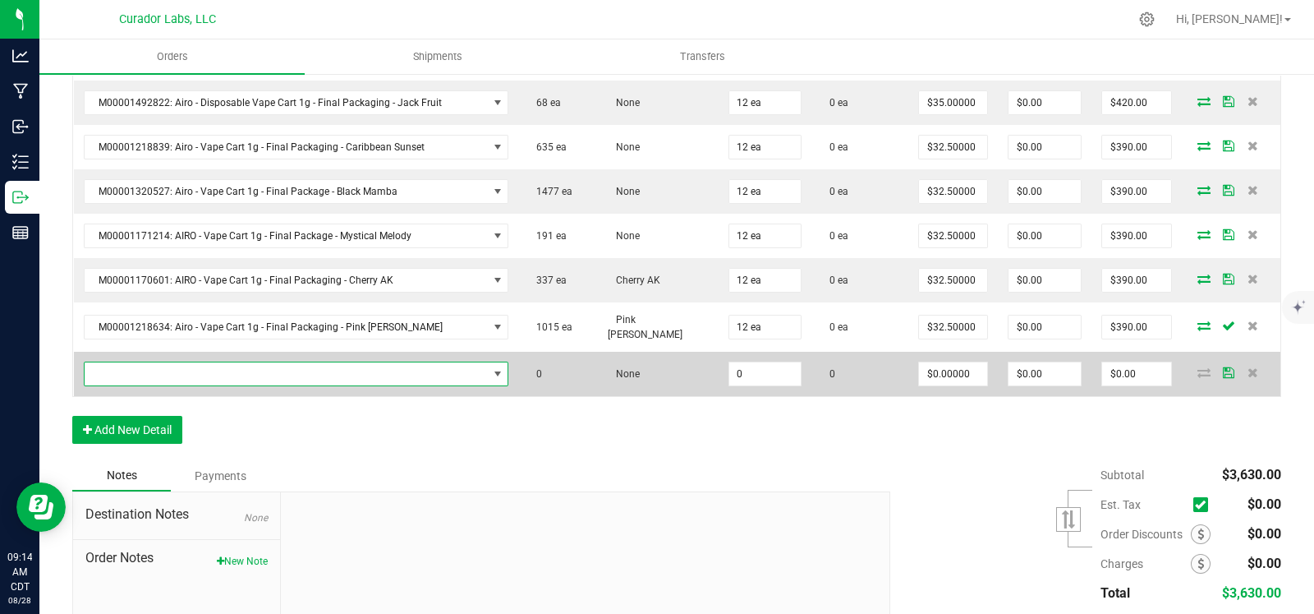
click at [190, 369] on span "NO DATA FOUND" at bounding box center [286, 373] width 403 height 23
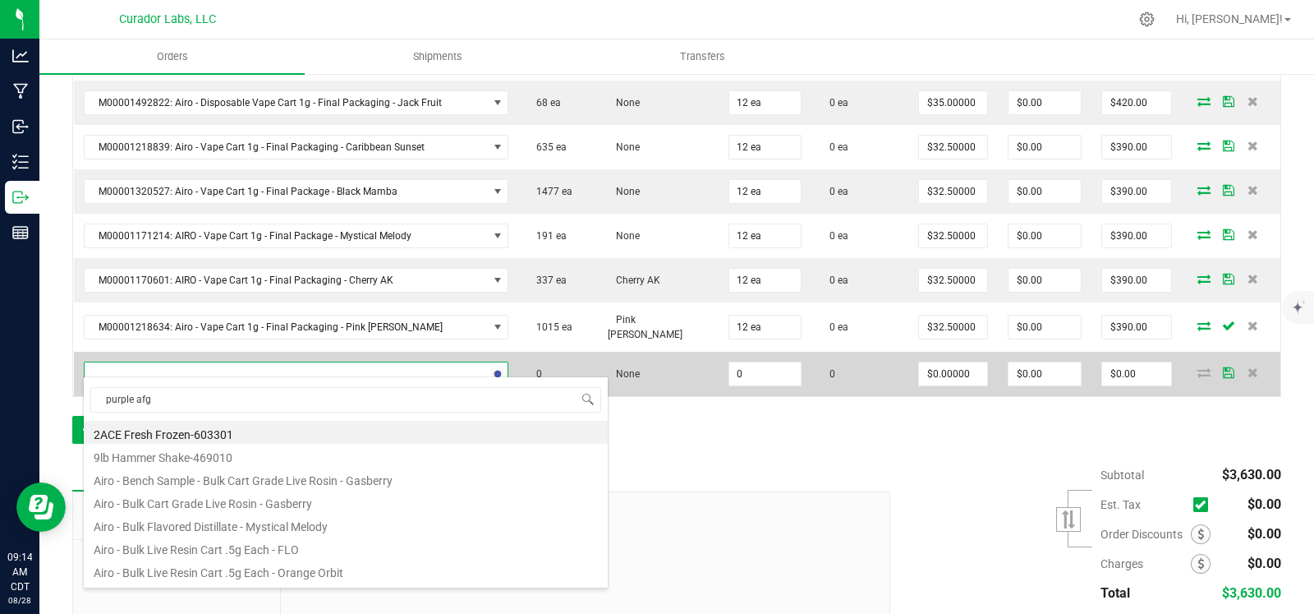
type input "purple afgh"
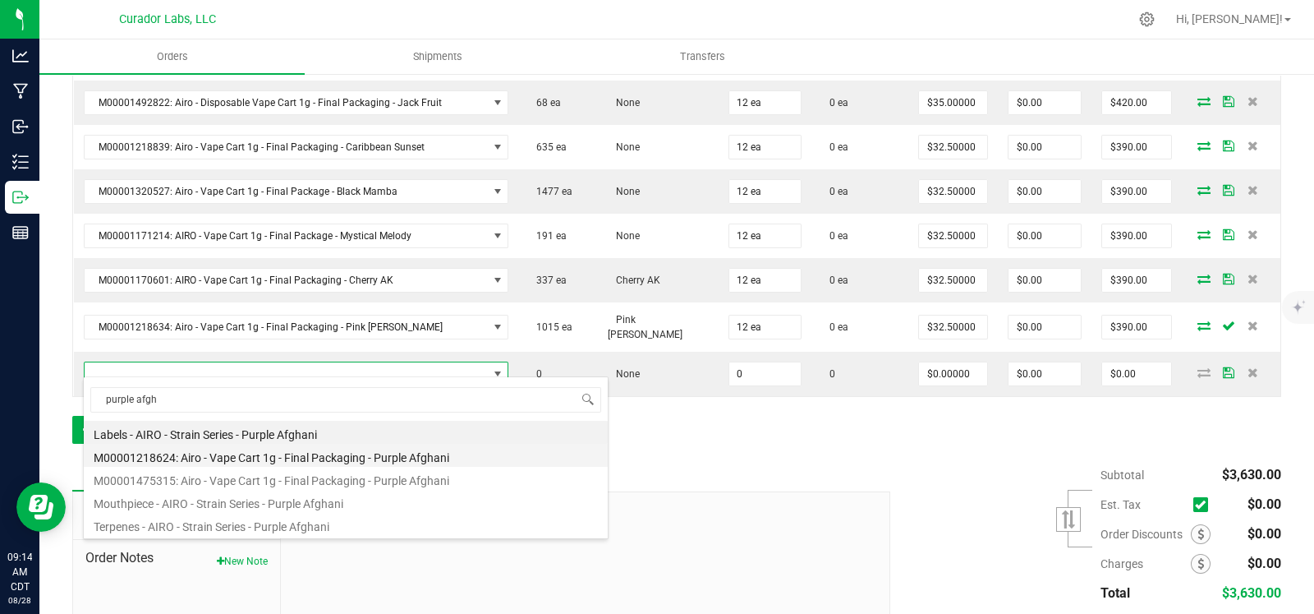
drag, startPoint x: 300, startPoint y: 448, endPoint x: 311, endPoint y: 450, distance: 11.0
click at [300, 449] on li "M00001218624: Airo - Vape Cart 1g - Final Packaging - Purple Afghani" at bounding box center [346, 455] width 524 height 23
type input "0 ea"
type input "$32.50000"
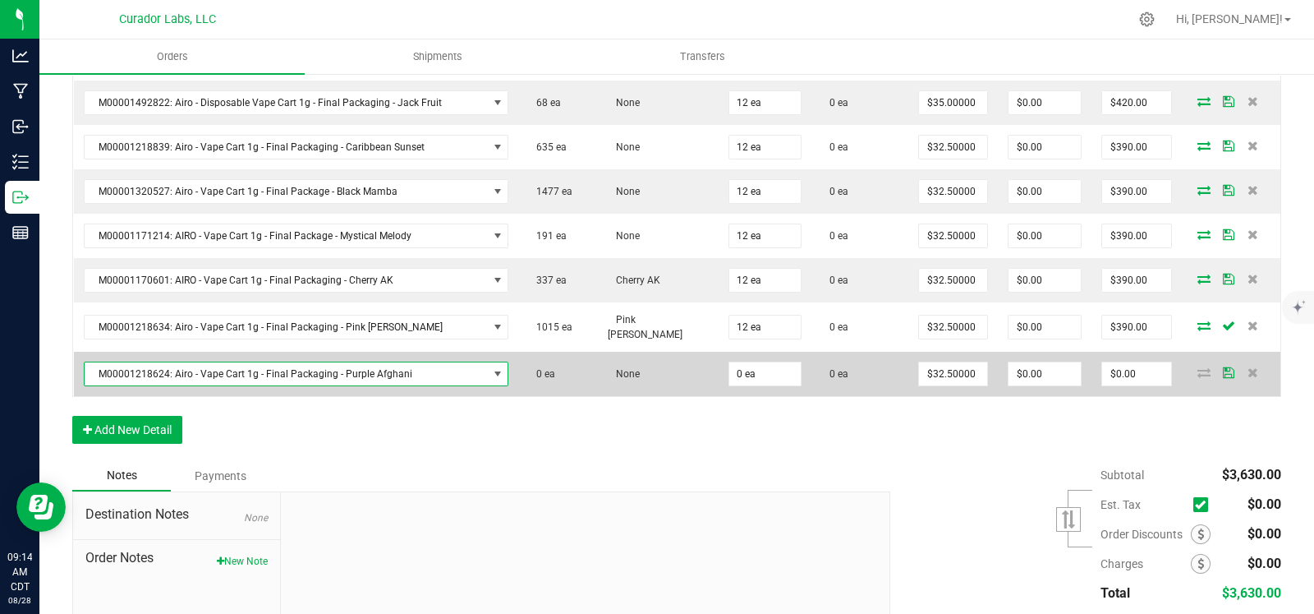
click at [350, 367] on span "M00001218624: Airo - Vape Cart 1g - Final Packaging - Purple Afghani" at bounding box center [286, 373] width 403 height 23
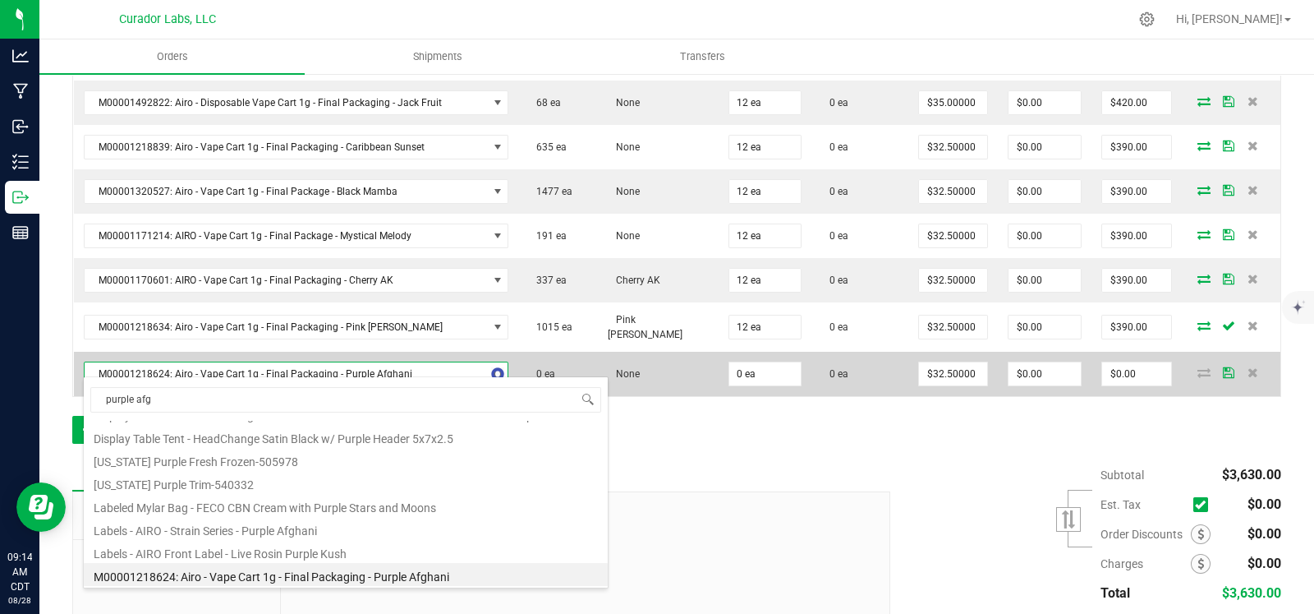
type input "purple afgh"
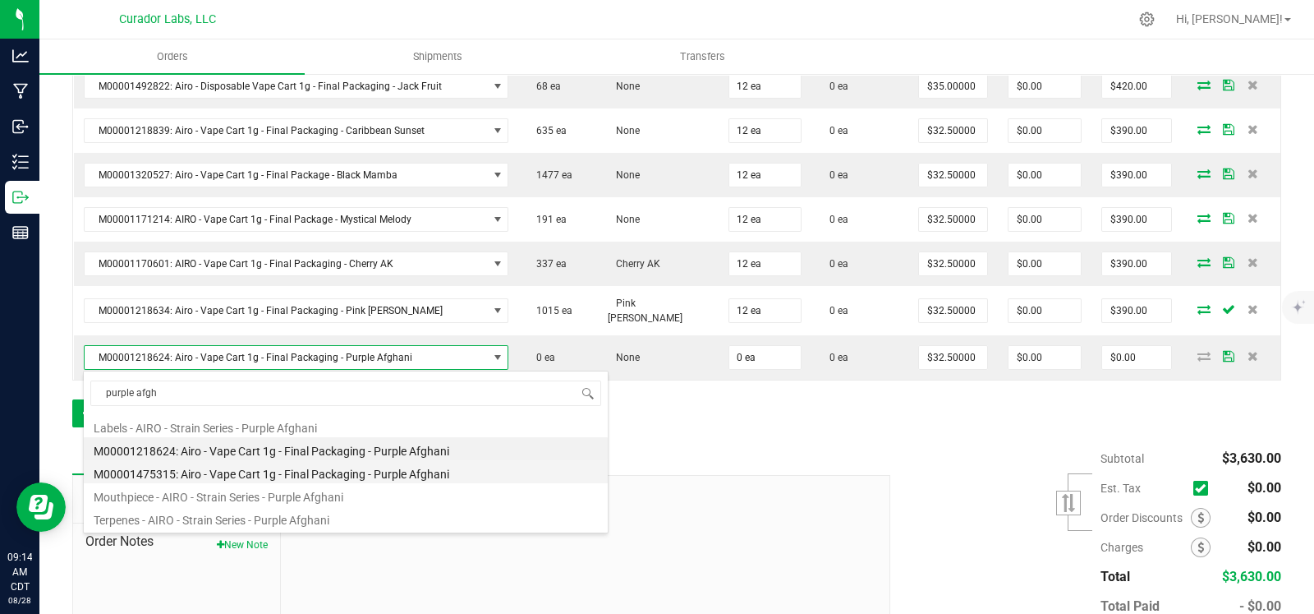
scroll to position [662, 0]
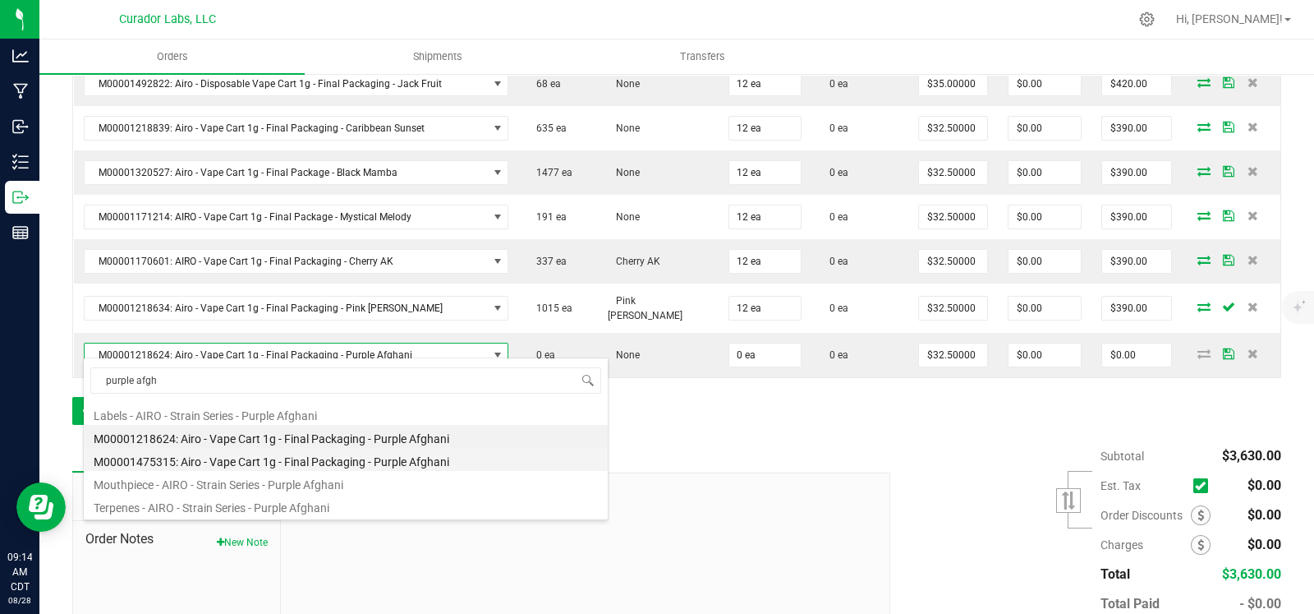
drag, startPoint x: 341, startPoint y: 458, endPoint x: 552, endPoint y: 426, distance: 213.7
click at [342, 461] on li "M00001475315: Airo - Vape Cart 1g - Final Packaging - Purple Afghani" at bounding box center [346, 459] width 524 height 23
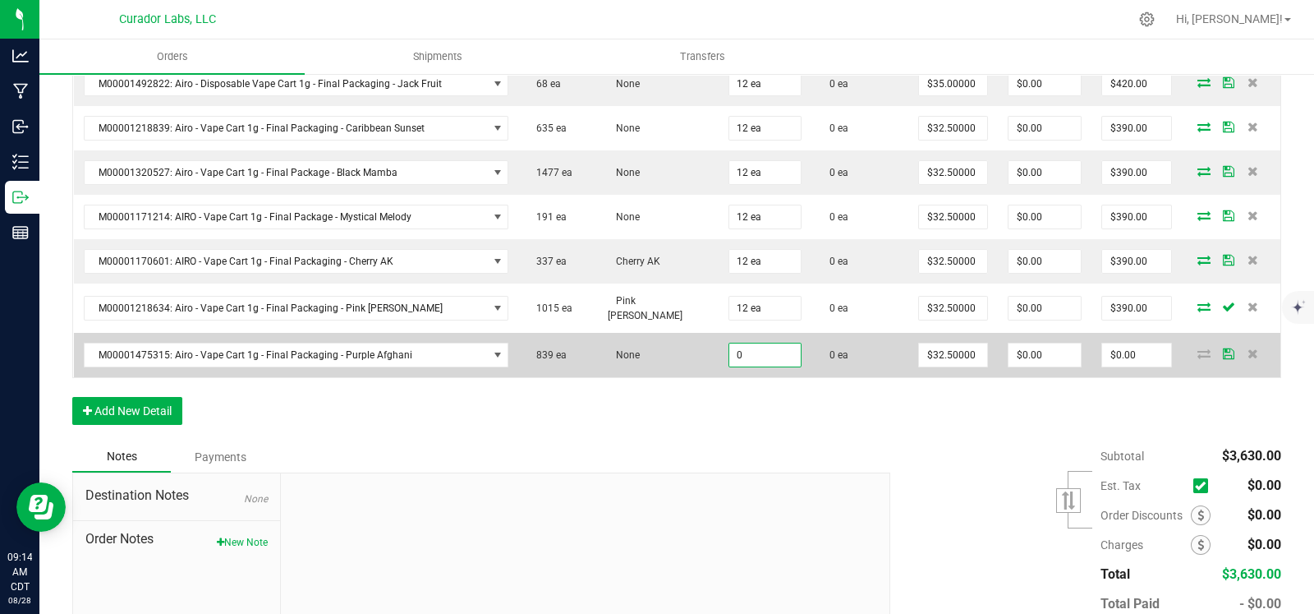
click at [740, 347] on input "0" at bounding box center [765, 354] width 71 height 23
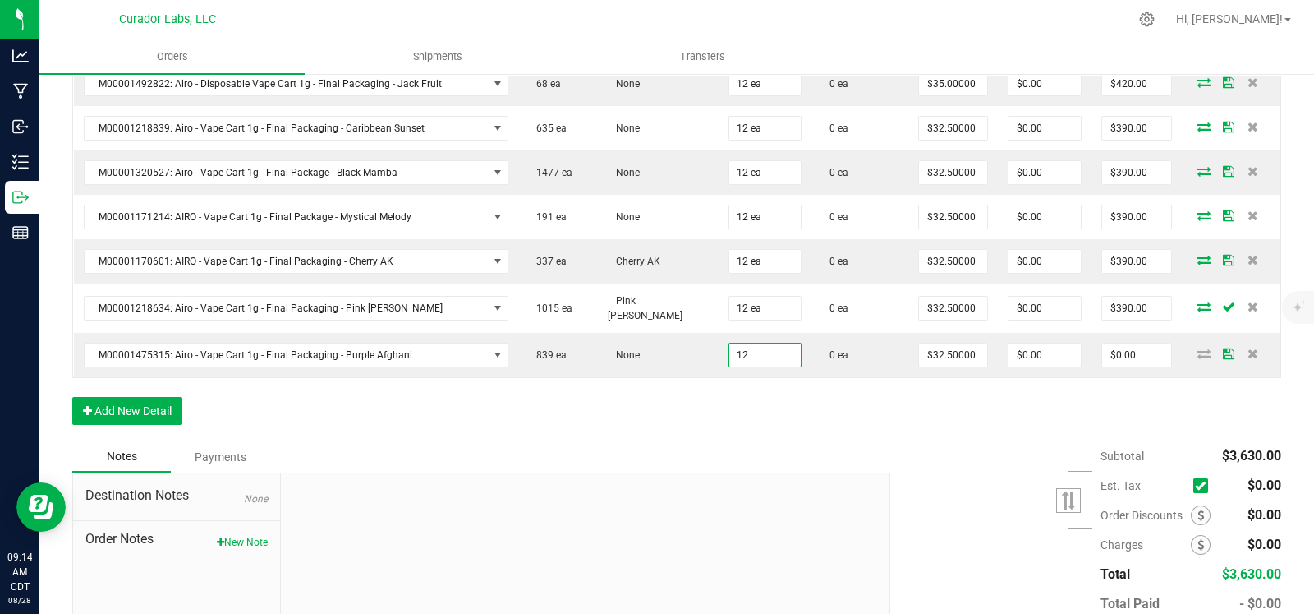
type input "12 ea"
type input "$390.00"
drag, startPoint x: 694, startPoint y: 386, endPoint x: 655, endPoint y: 389, distance: 39.5
click at [690, 387] on div "Order Details Print All Labels Item Sellable Strain Qty Ordered Qty Allocated U…" at bounding box center [676, 141] width 1209 height 599
click at [140, 401] on button "Add New Detail" at bounding box center [127, 411] width 110 height 28
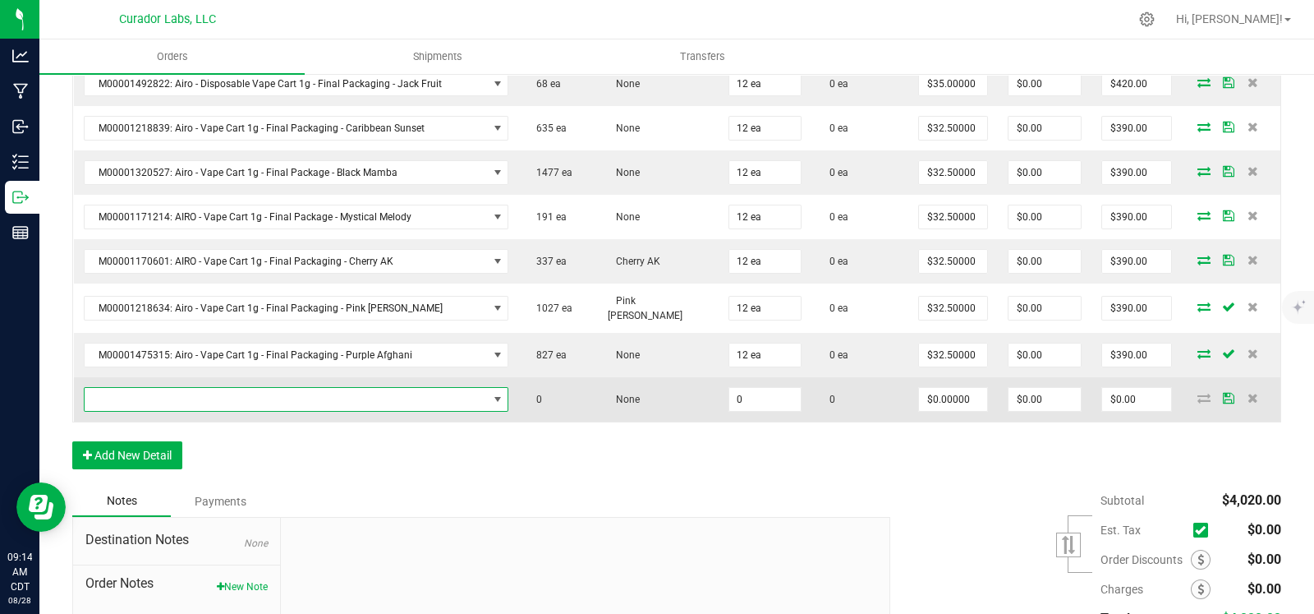
click at [173, 388] on span "NO DATA FOUND" at bounding box center [286, 399] width 403 height 23
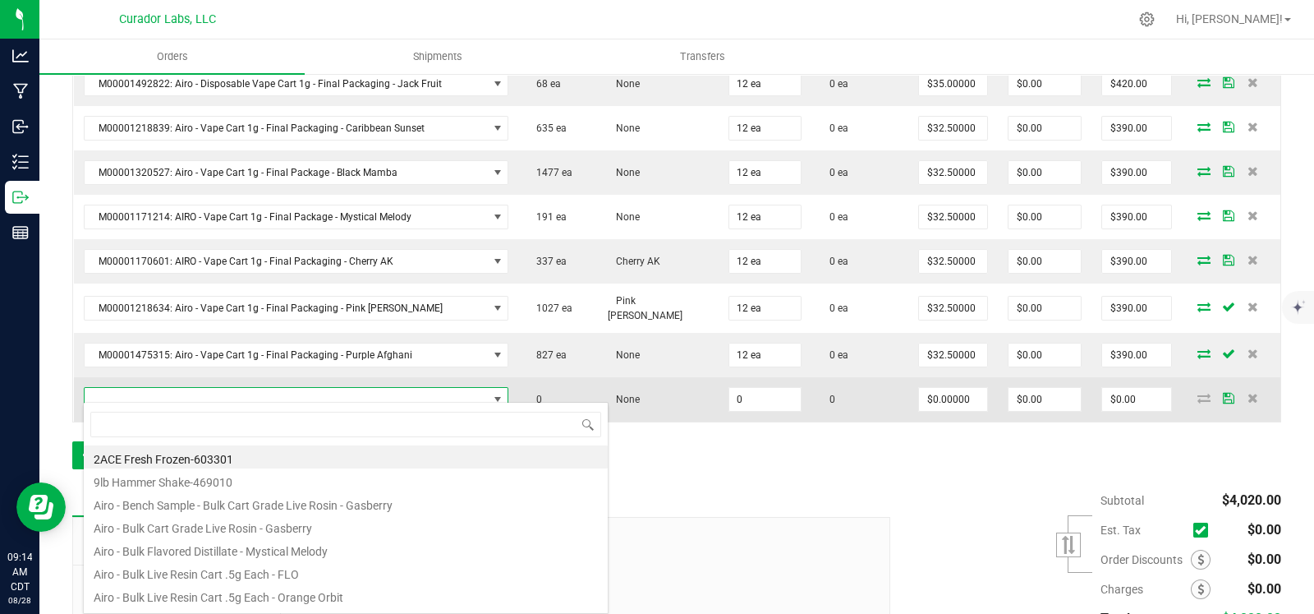
scroll to position [24, 417]
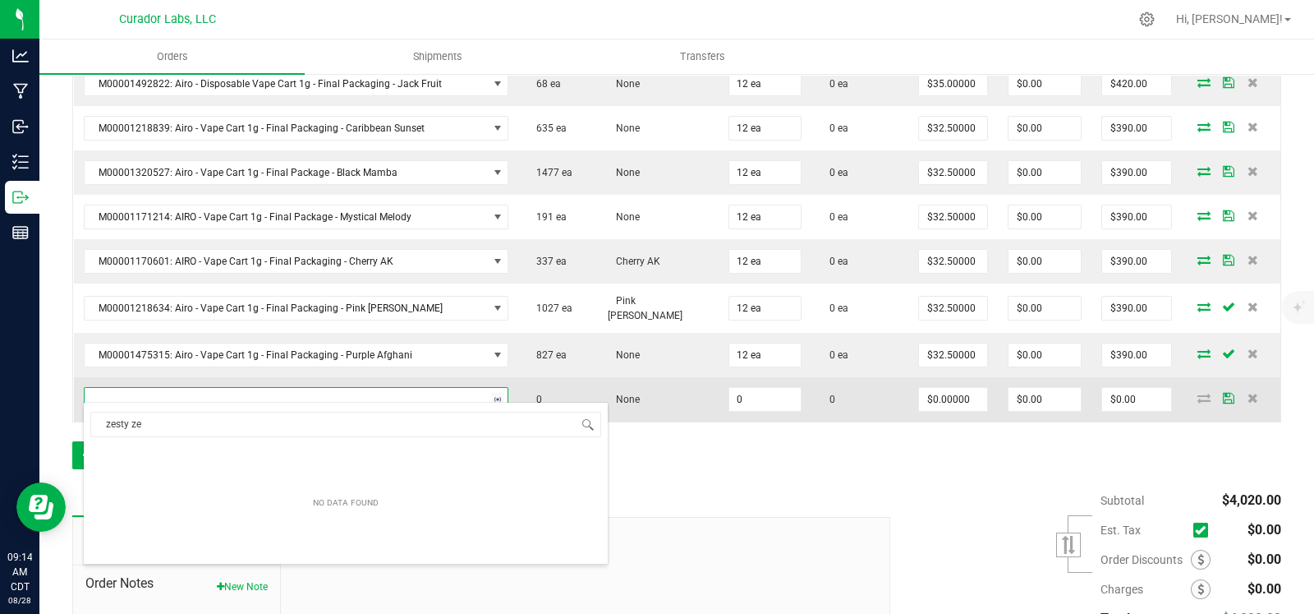
type input "zesty zen"
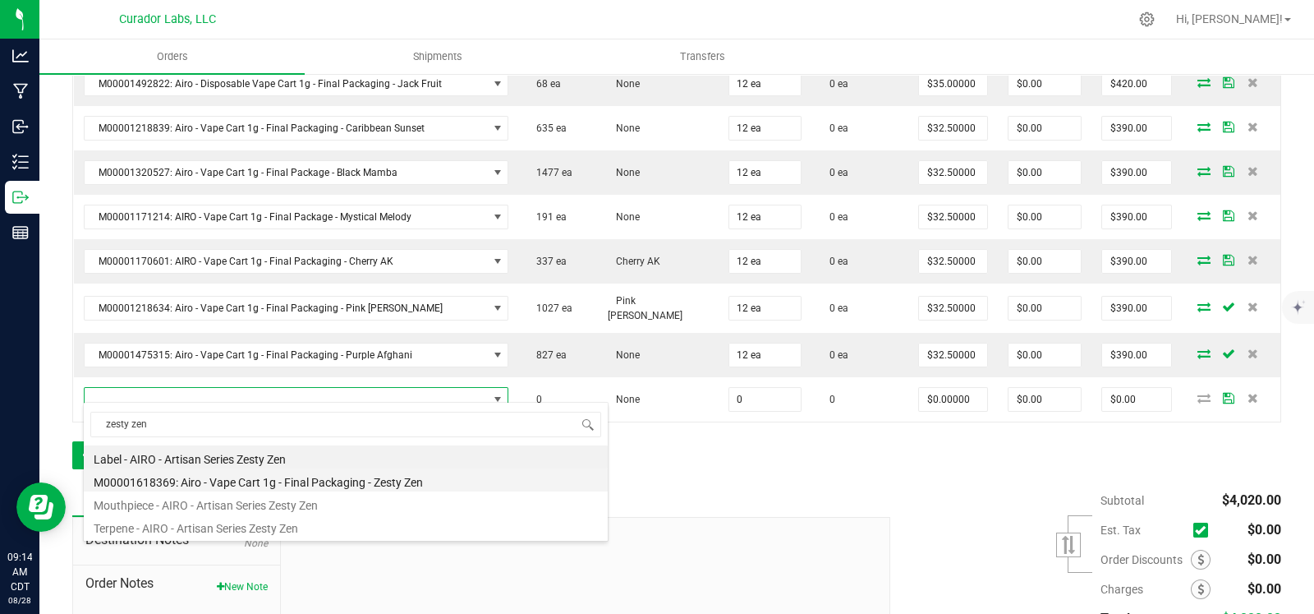
click at [261, 486] on li "M00001618369: Airo - Vape Cart 1g - Final Packaging - Zesty Zen" at bounding box center [346, 479] width 524 height 23
type input "0 ea"
type input "$32.50000"
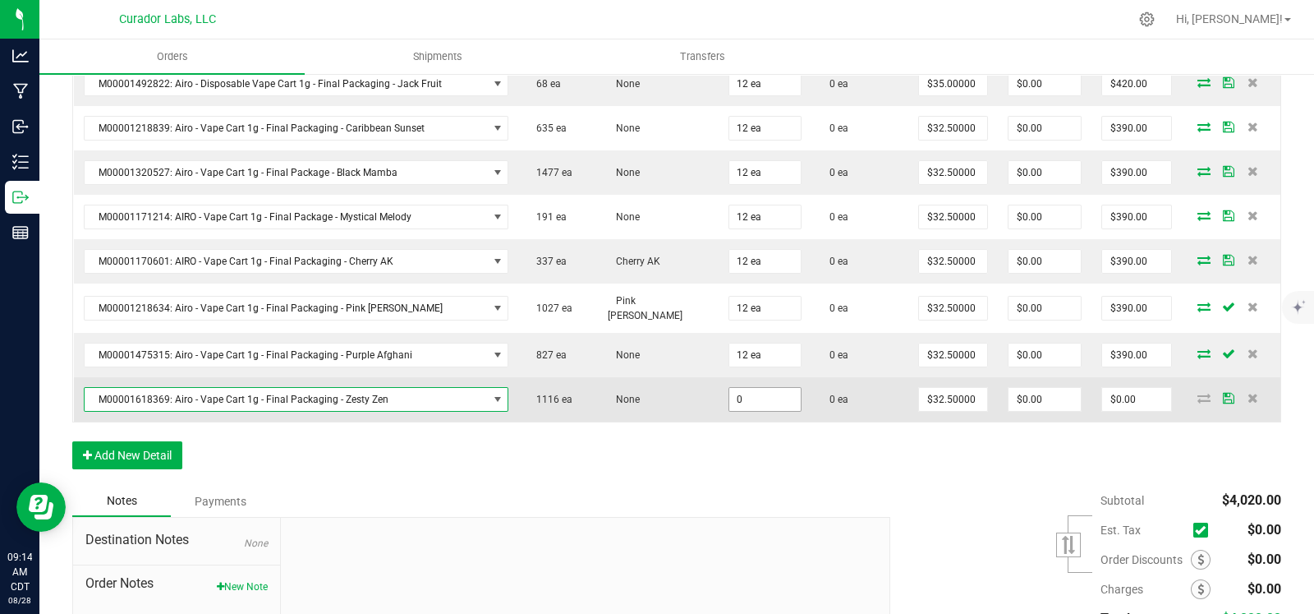
click at [744, 389] on input "0" at bounding box center [765, 399] width 71 height 23
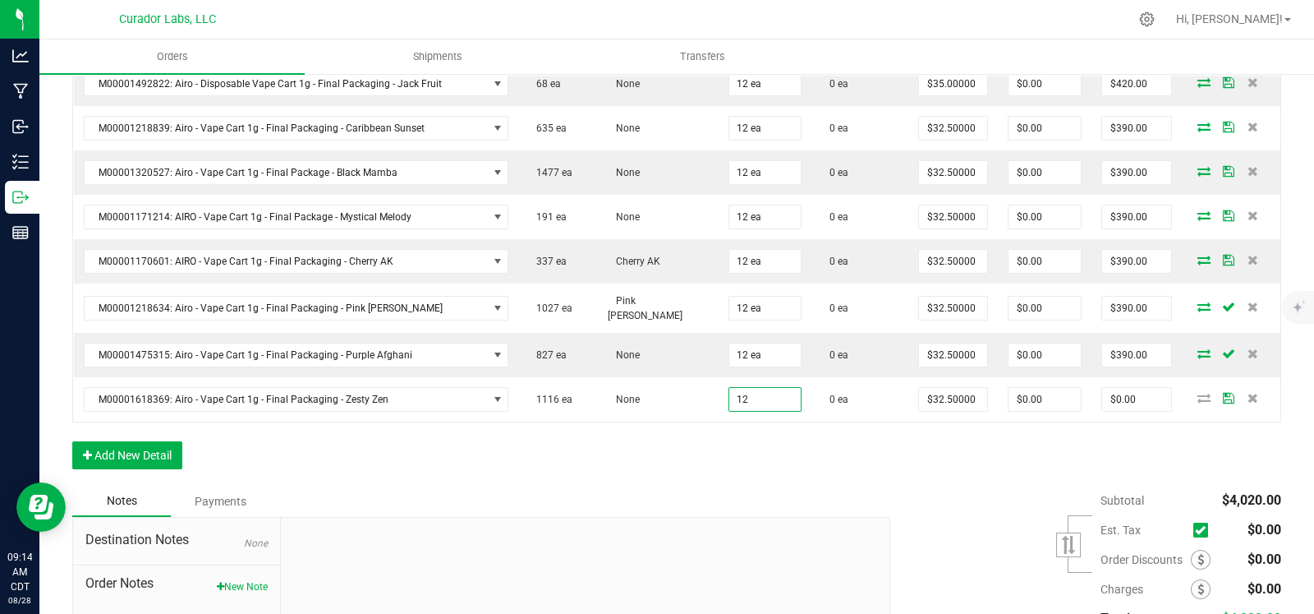
type input "12 ea"
type input "$390.00"
click at [690, 465] on div "Order Details Print All Labels Item Sellable Strain Qty Ordered Qty Allocated U…" at bounding box center [676, 163] width 1209 height 643
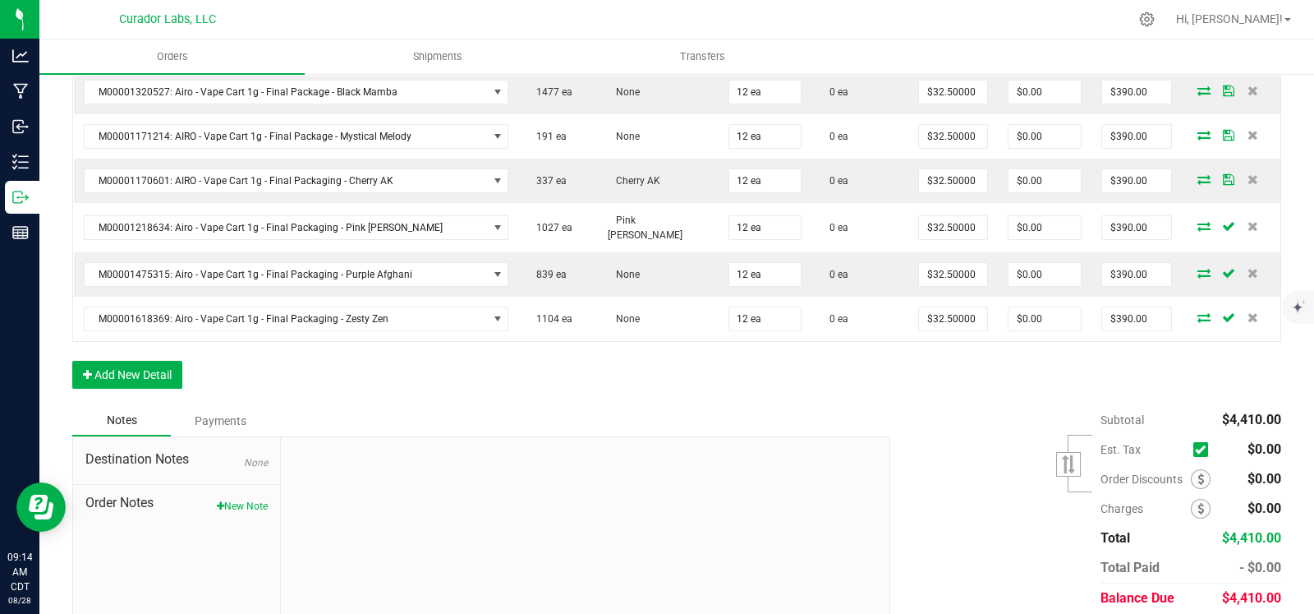
scroll to position [753, 0]
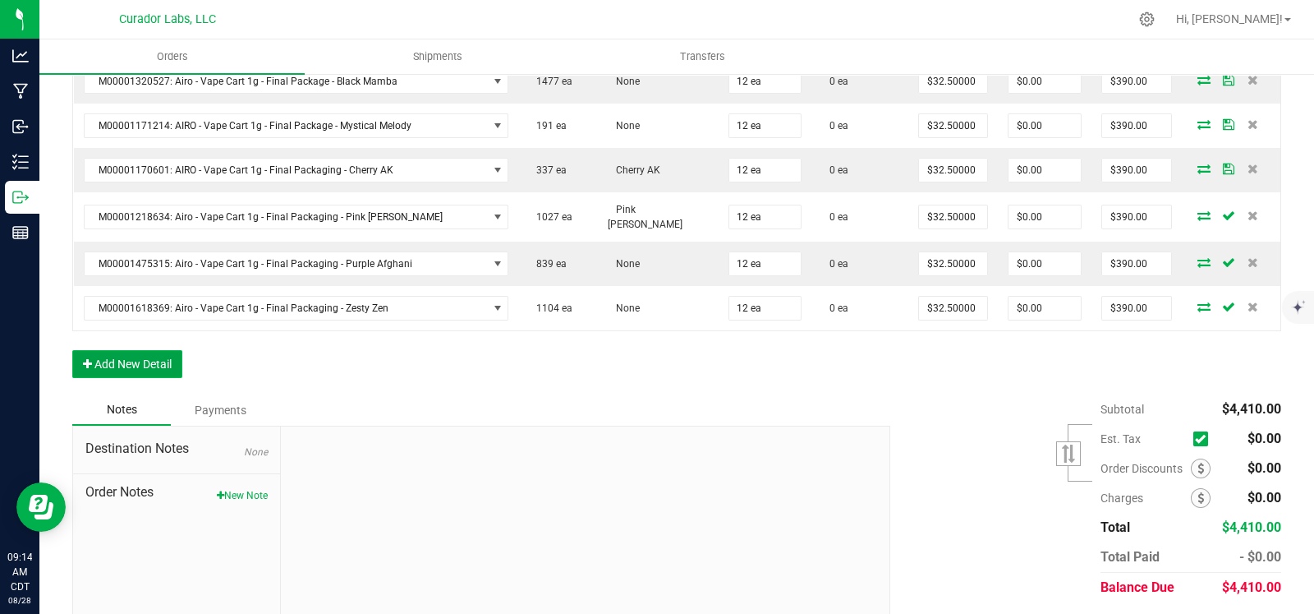
click at [162, 352] on button "Add New Detail" at bounding box center [127, 364] width 110 height 28
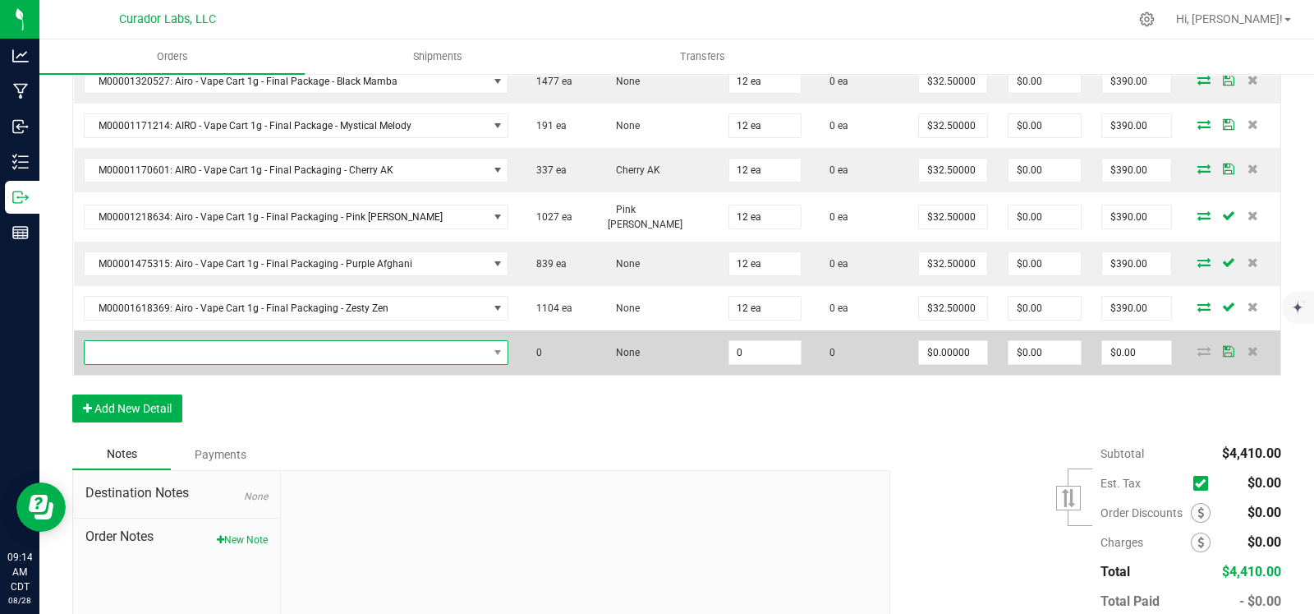
click at [173, 341] on span "NO DATA FOUND" at bounding box center [286, 352] width 403 height 23
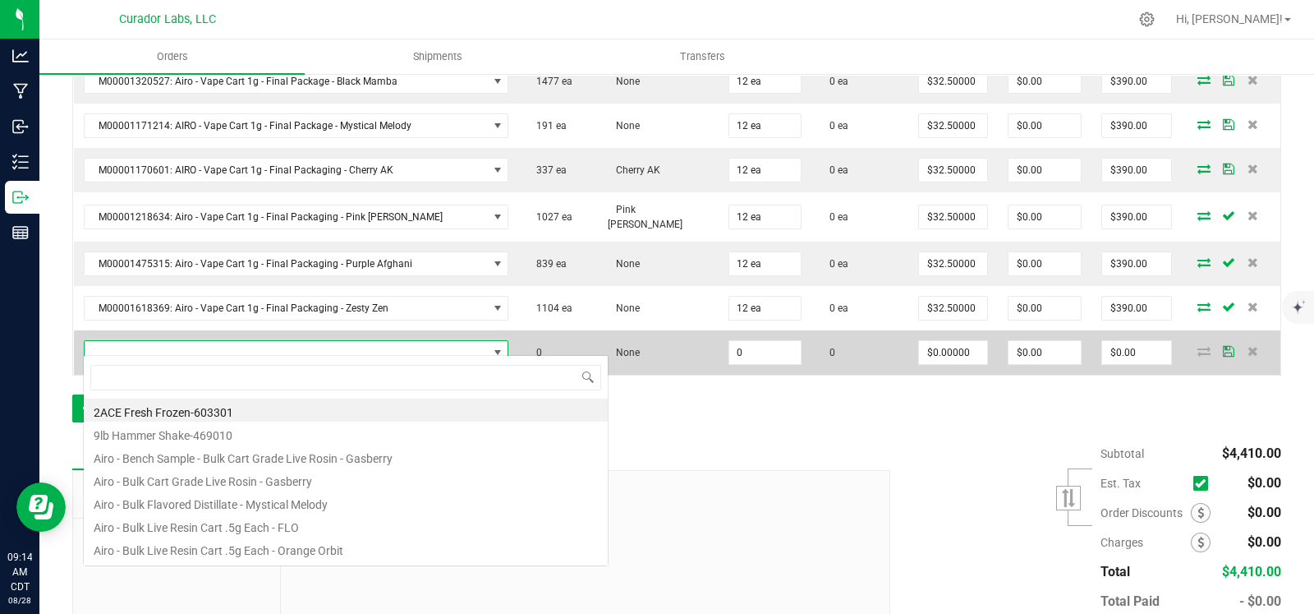
scroll to position [24, 417]
type input "orange sherb"
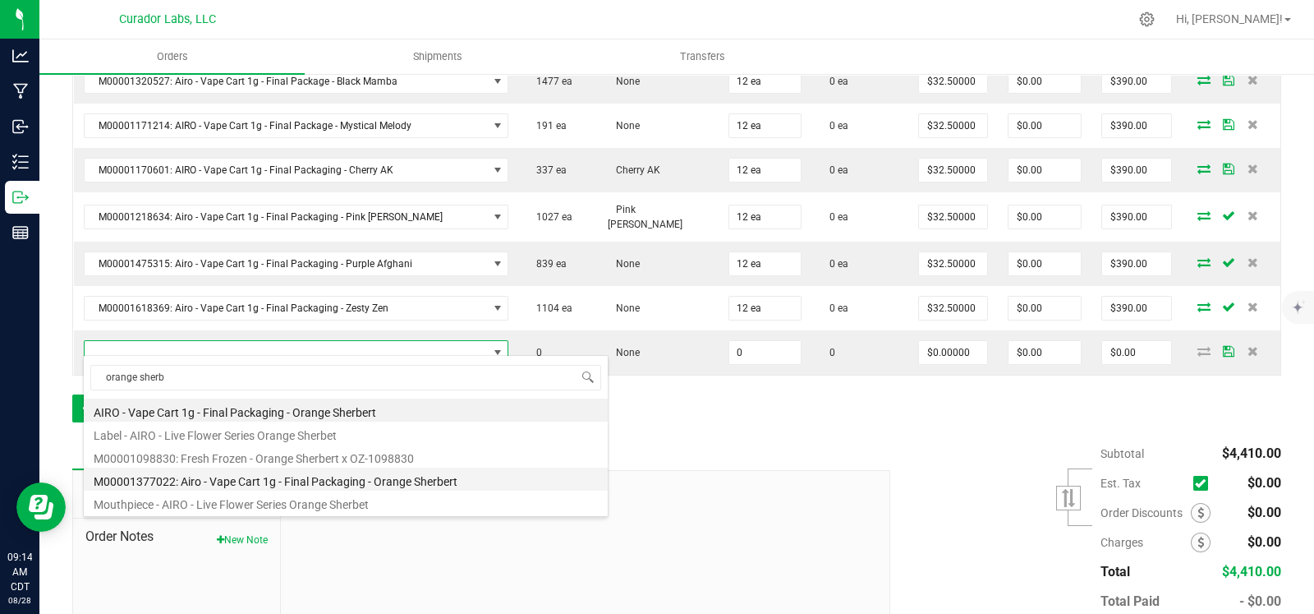
click at [276, 479] on li "M00001377022: Airo - Vape Cart 1g - Final Packaging - Orange Sherbert" at bounding box center [346, 478] width 524 height 23
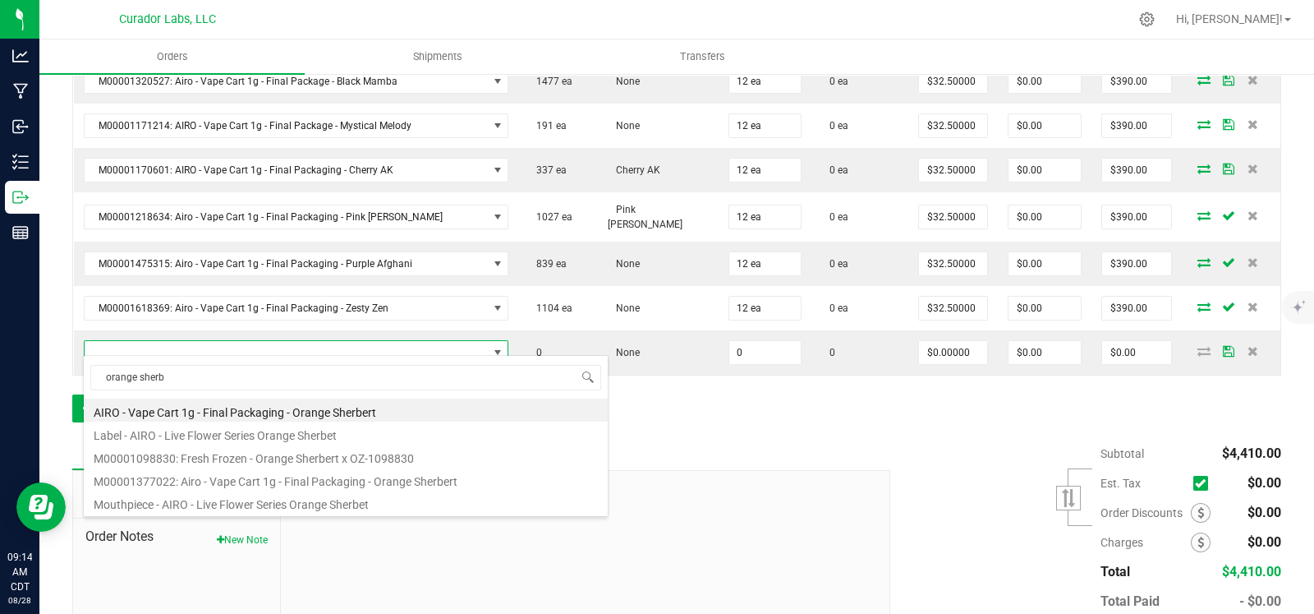
type input "0 ea"
type input "$30.00000"
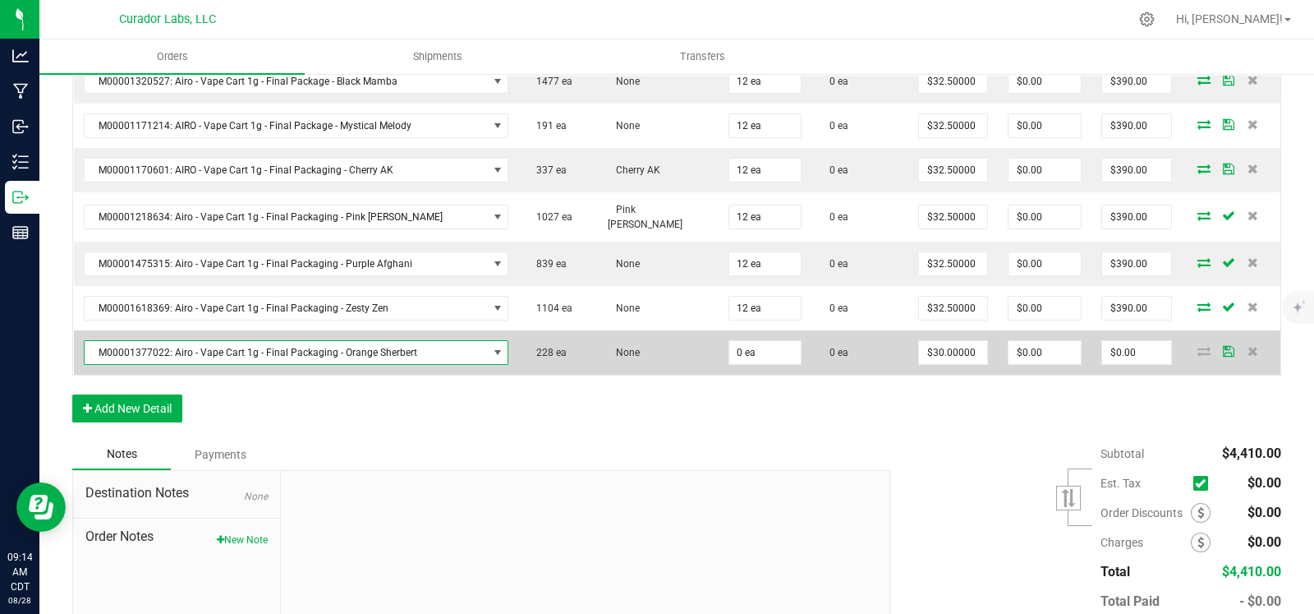
click at [719, 347] on td "0 ea" at bounding box center [765, 352] width 93 height 44
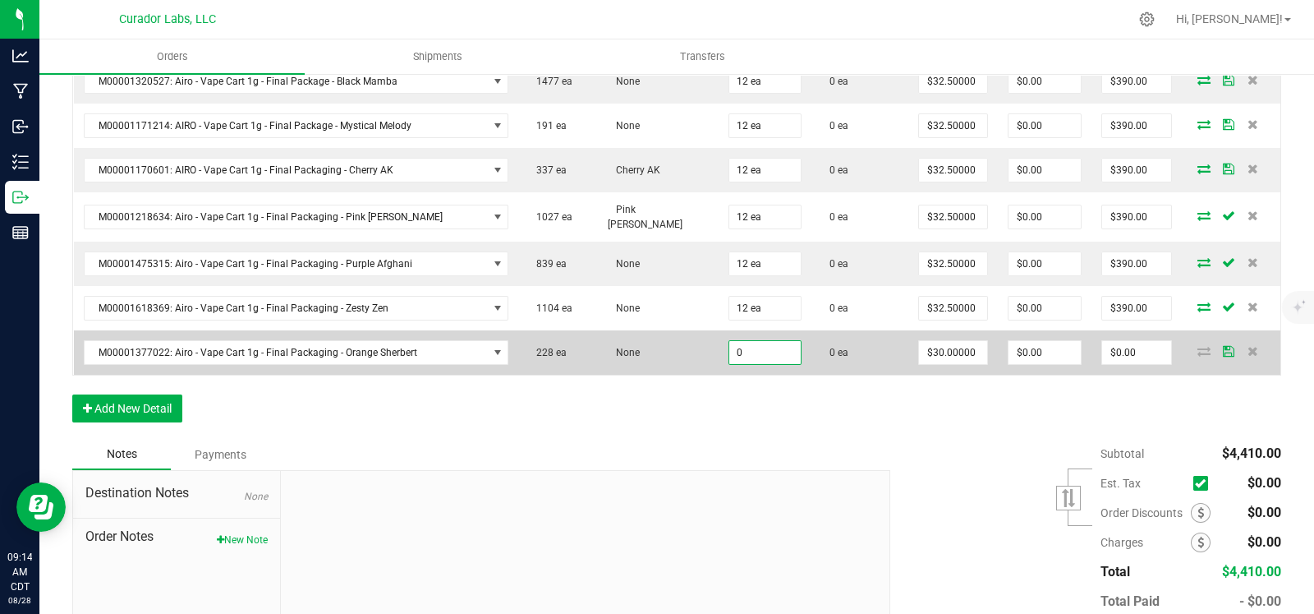
click at [732, 341] on input "0" at bounding box center [765, 352] width 71 height 23
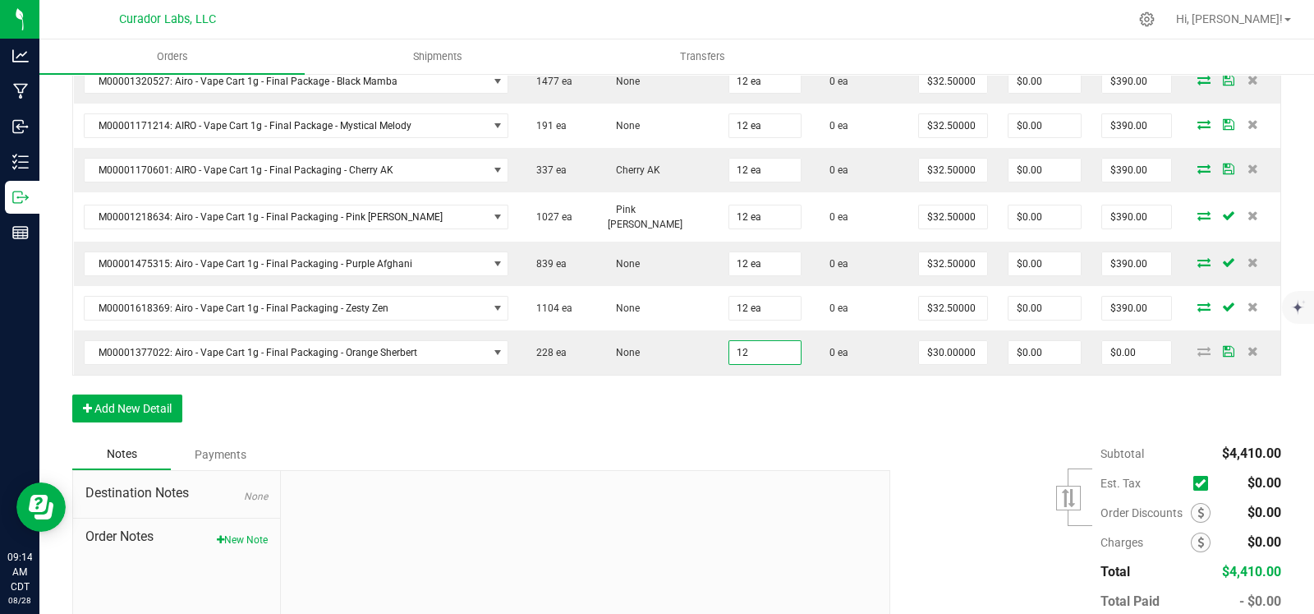
type input "12 ea"
type input "$360.00"
drag, startPoint x: 205, startPoint y: 407, endPoint x: 177, endPoint y: 404, distance: 28.9
click at [205, 408] on div "Order Details Print All Labels Item Sellable Strain Qty Ordered Qty Allocated U…" at bounding box center [676, 95] width 1209 height 688
click at [145, 394] on button "Add New Detail" at bounding box center [127, 408] width 110 height 28
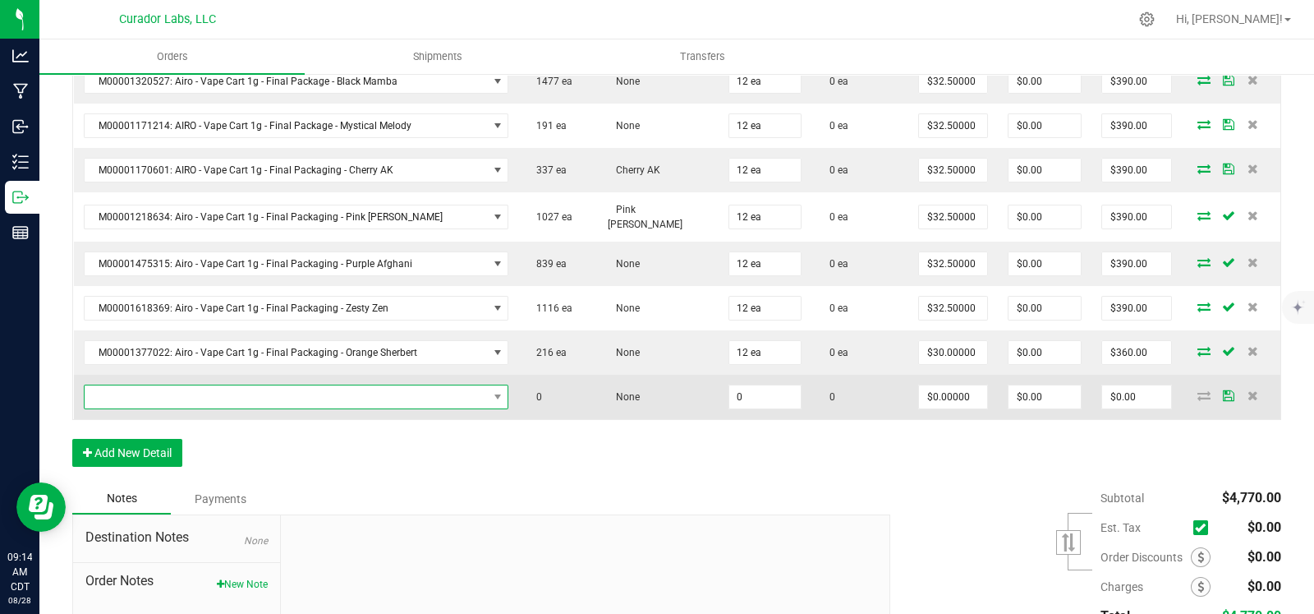
click at [186, 385] on span "NO DATA FOUND" at bounding box center [286, 396] width 403 height 23
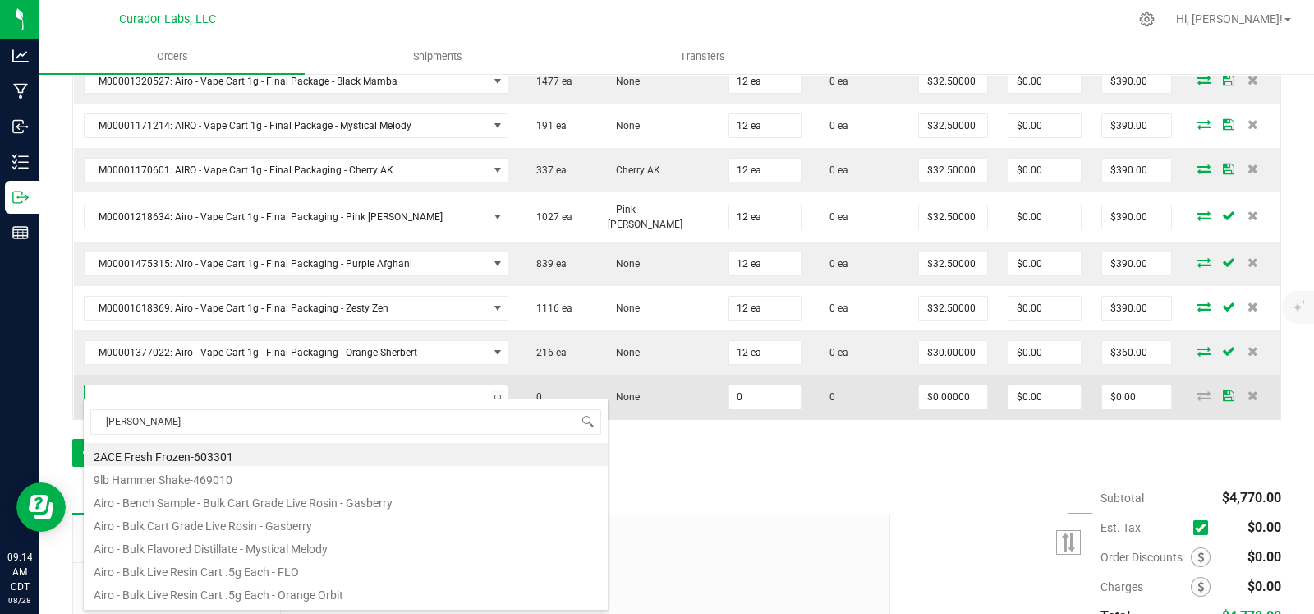
type input "jack fruit"
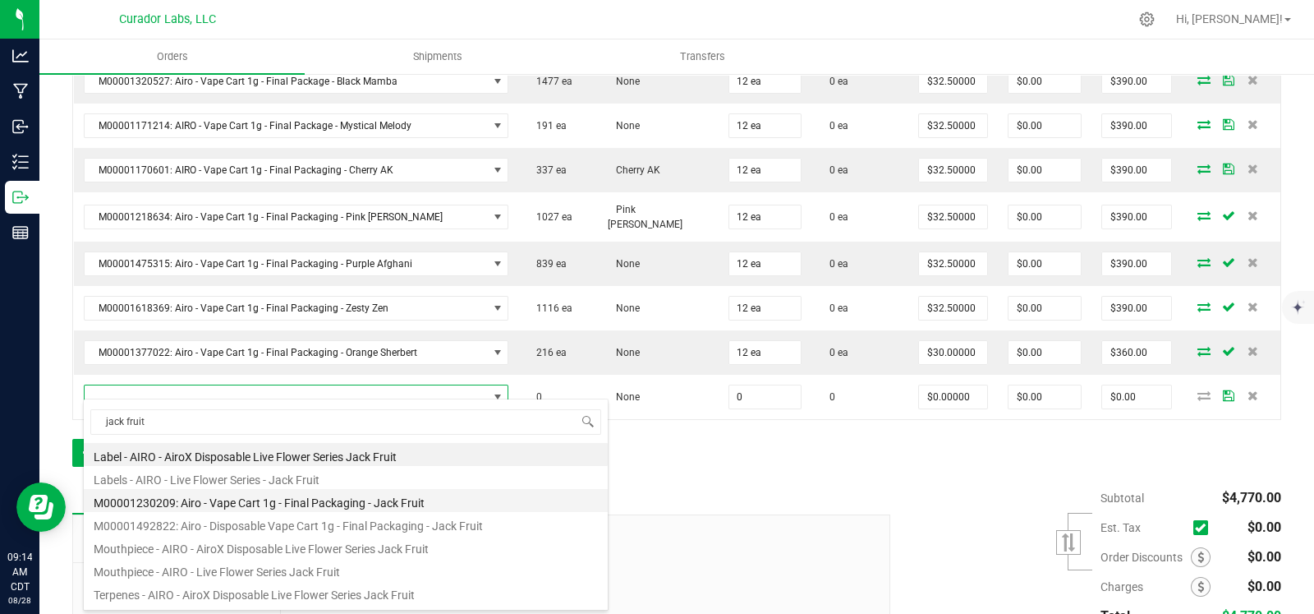
click at [341, 503] on li "M00001230209: Airo - Vape Cart 1g - Final Packaging - Jack Fruit" at bounding box center [346, 500] width 524 height 23
type input "0 ea"
type input "$30.00000"
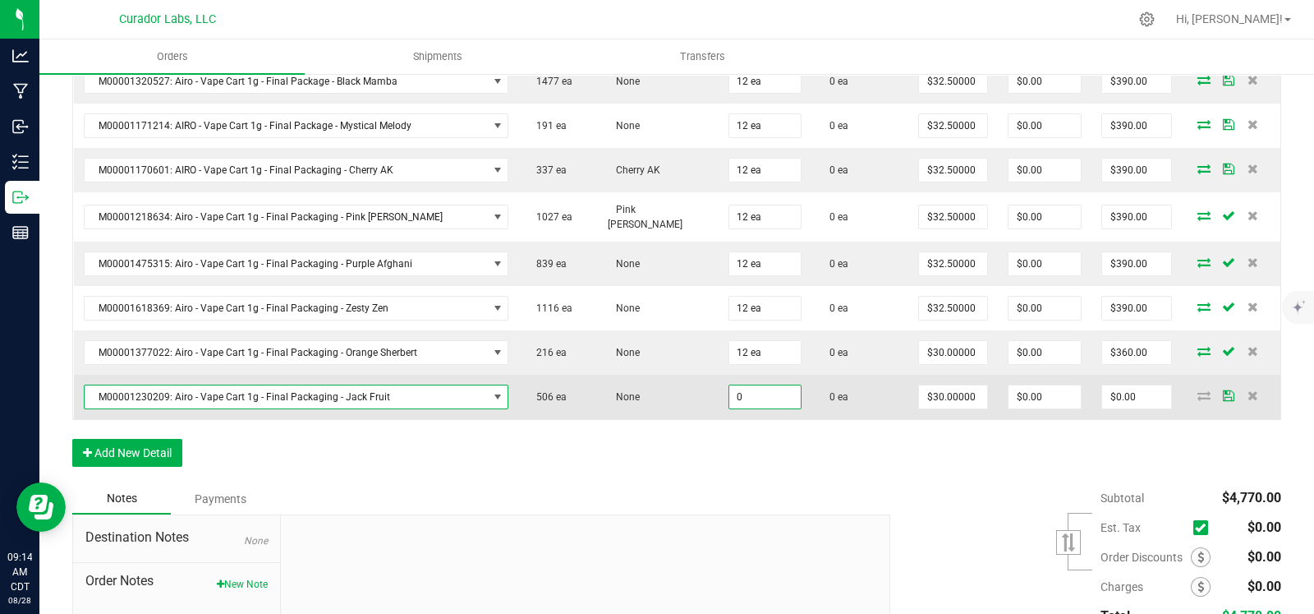
click at [730, 392] on input "0" at bounding box center [765, 396] width 71 height 23
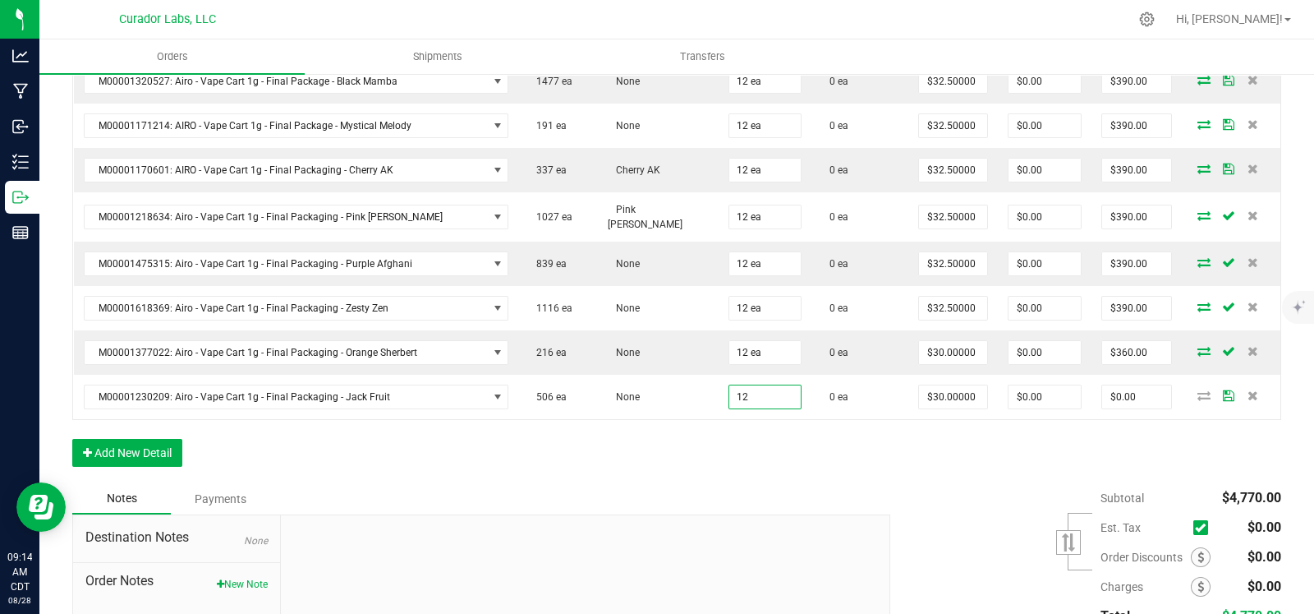
type input "12 ea"
type input "$360.00"
click at [693, 449] on div "Order Details Print All Labels Item Sellable Strain Qty Ordered Qty Allocated U…" at bounding box center [676, 117] width 1209 height 732
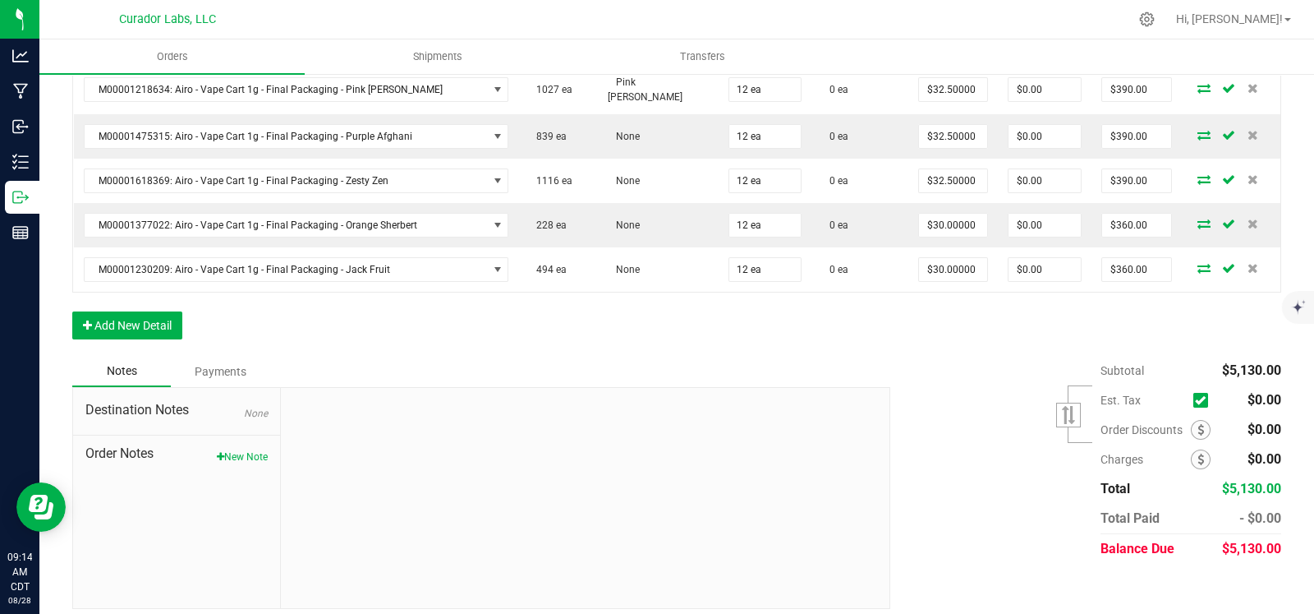
click at [173, 314] on button "Add New Detail" at bounding box center [127, 325] width 110 height 28
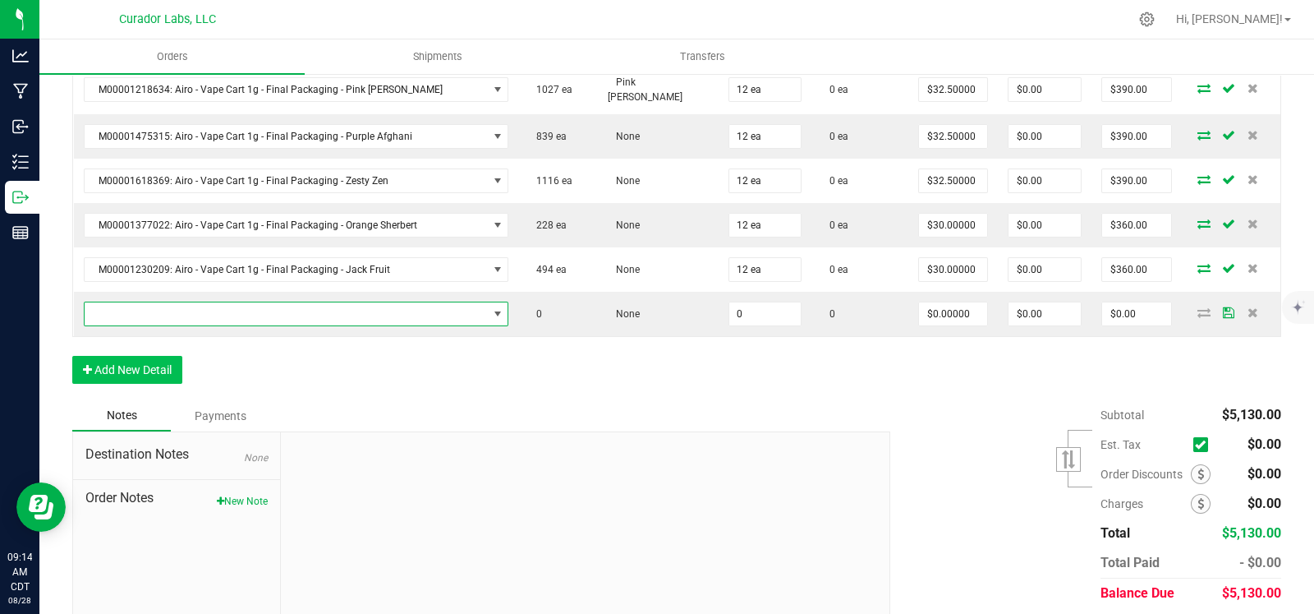
click at [183, 302] on span "NO DATA FOUND" at bounding box center [286, 313] width 403 height 23
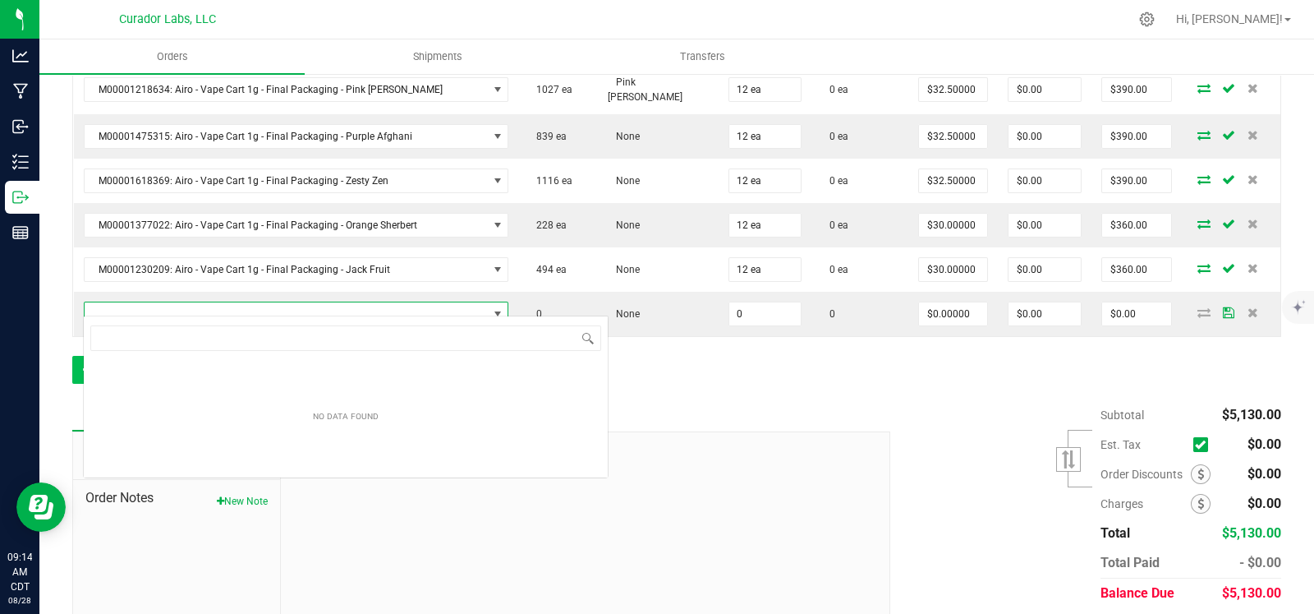
scroll to position [24, 417]
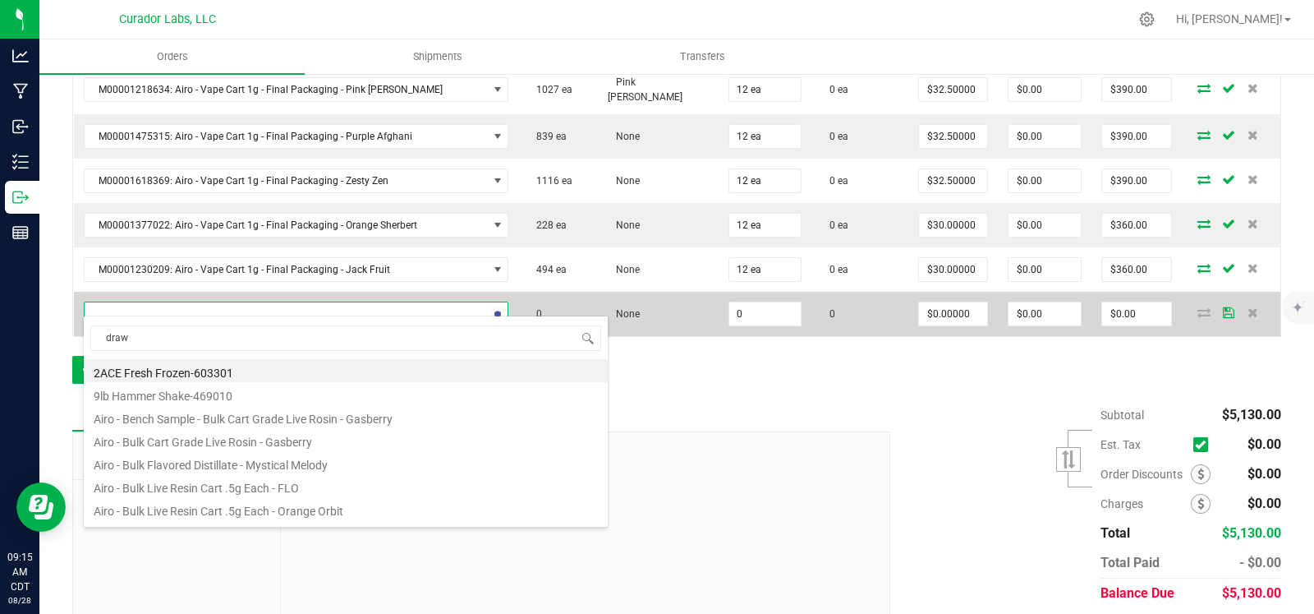
type input "draw 4"
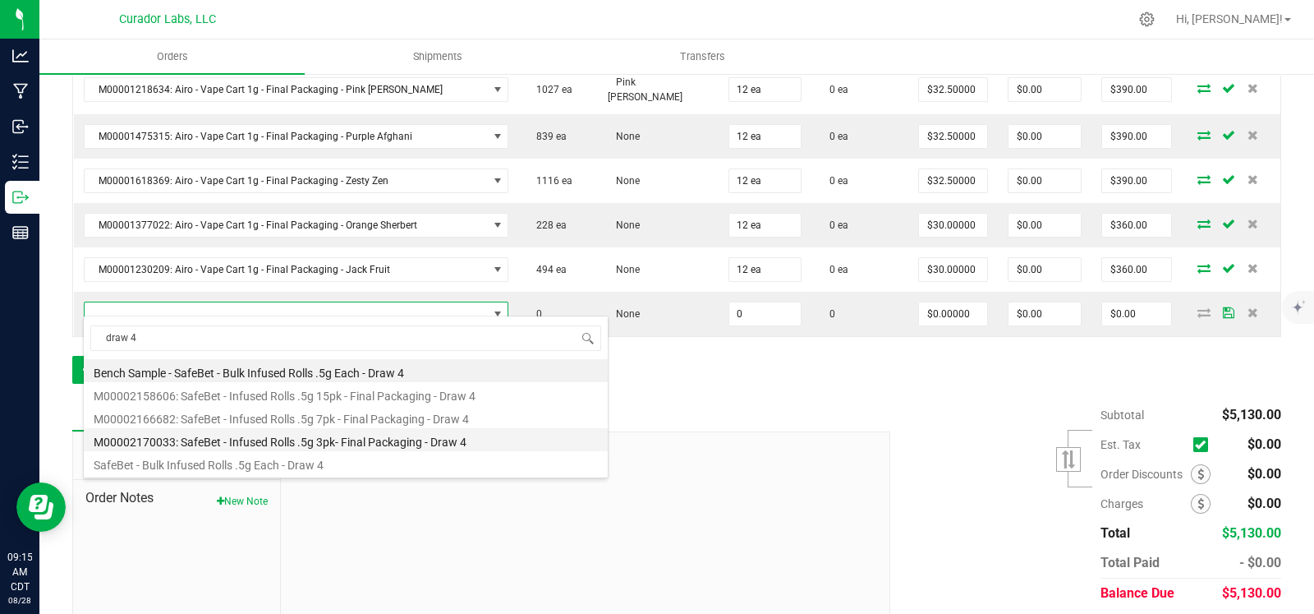
click at [237, 435] on li "M00002170033: SafeBet - Infused Rolls .5g 3pk- Final Packaging - Draw 4" at bounding box center [346, 439] width 524 height 23
type input "0 ea"
type input "$14.00000"
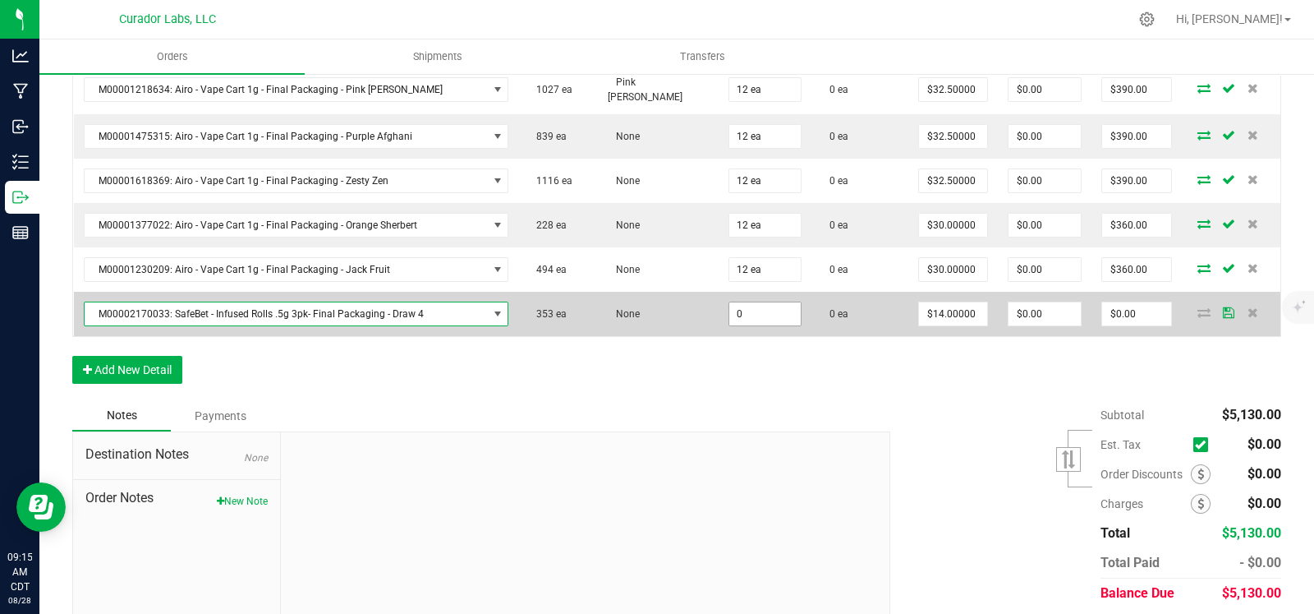
click at [752, 306] on input "0" at bounding box center [765, 313] width 71 height 23
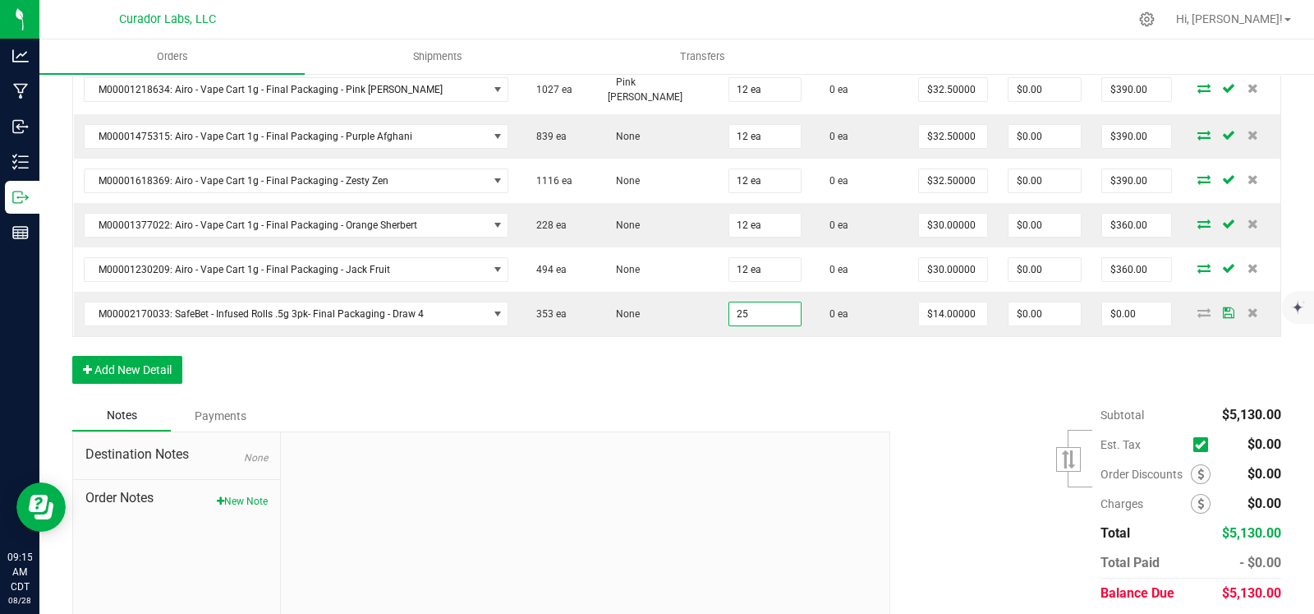
type input "25 ea"
type input "$350.00"
click at [649, 384] on div "Order Details Print All Labels Item Sellable Strain Qty Ordered Qty Allocated U…" at bounding box center [676, 12] width 1209 height 776
click at [159, 364] on button "Add New Detail" at bounding box center [127, 370] width 110 height 28
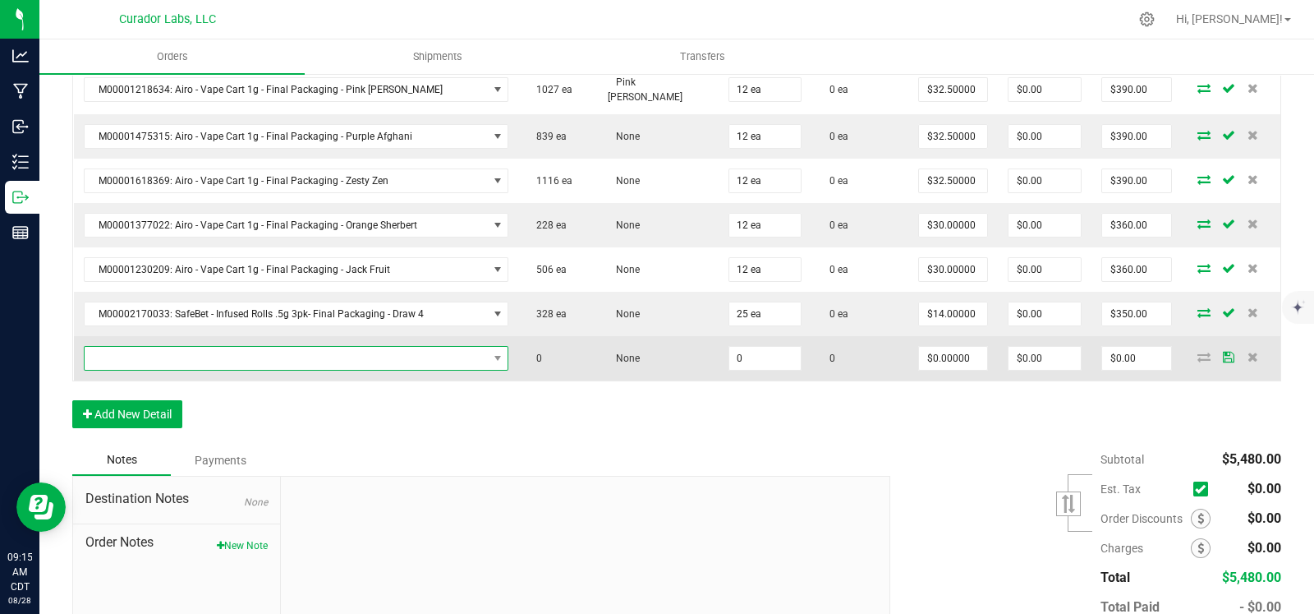
click at [213, 351] on span "NO DATA FOUND" at bounding box center [286, 358] width 403 height 23
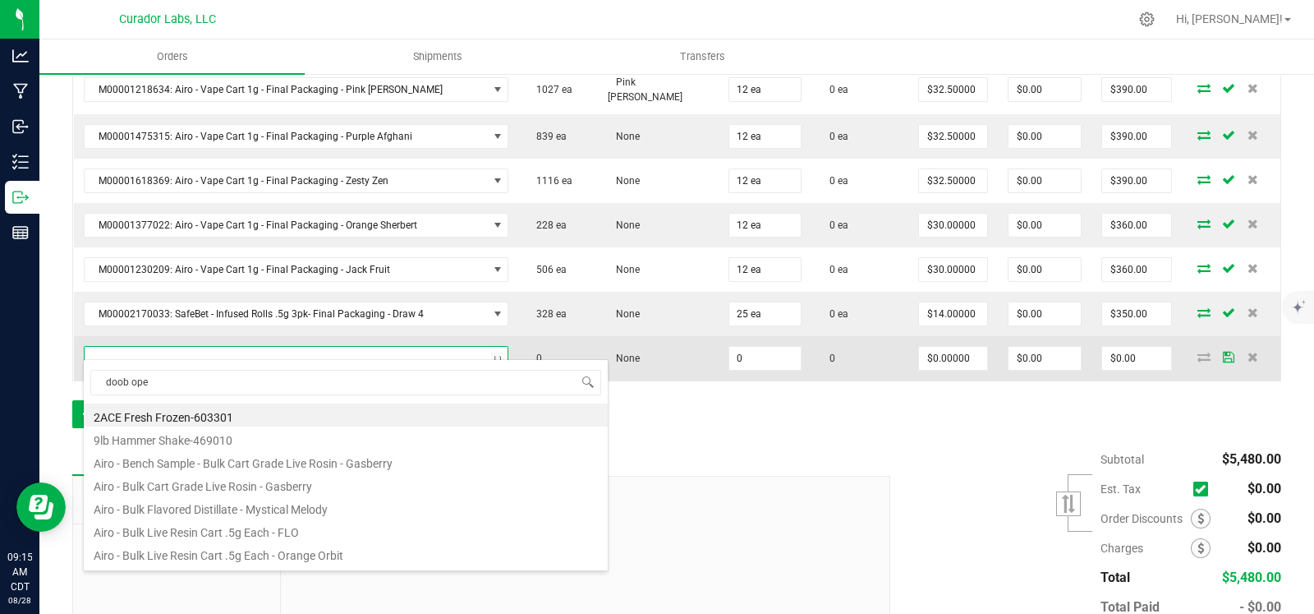
type input "doob oper"
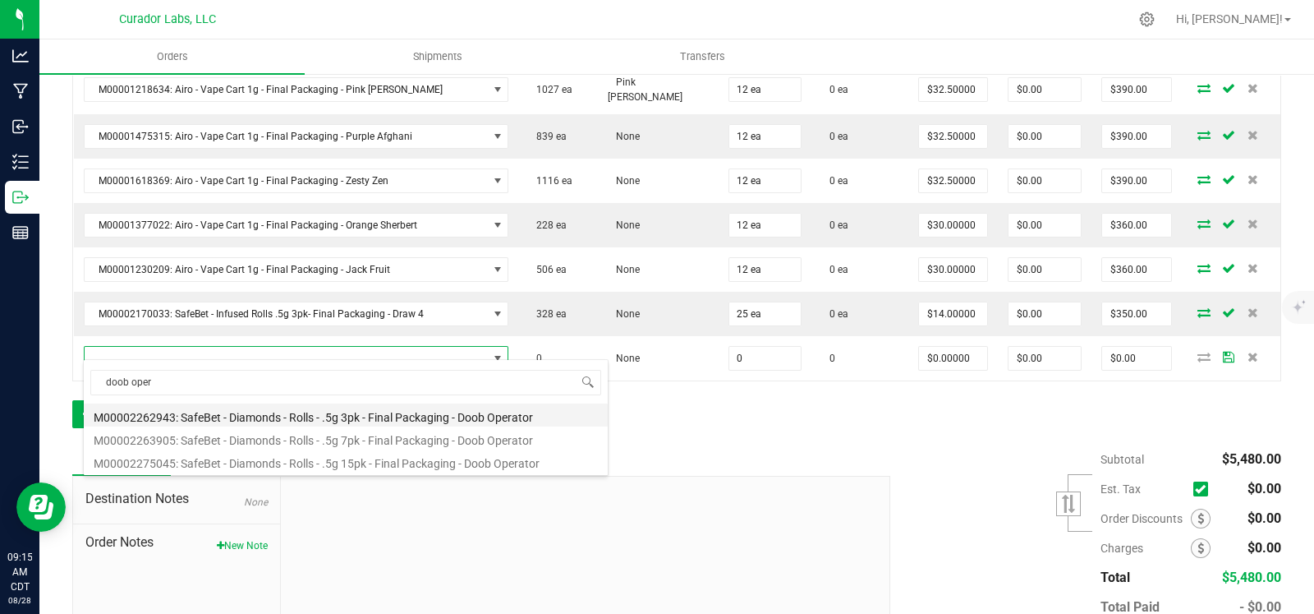
click at [278, 406] on li "M00002262943: SafeBet - Diamonds - Rolls - .5g 3pk - Final Packaging - Doob Ope…" at bounding box center [346, 414] width 524 height 23
type input "0 ea"
type input "$14.00000"
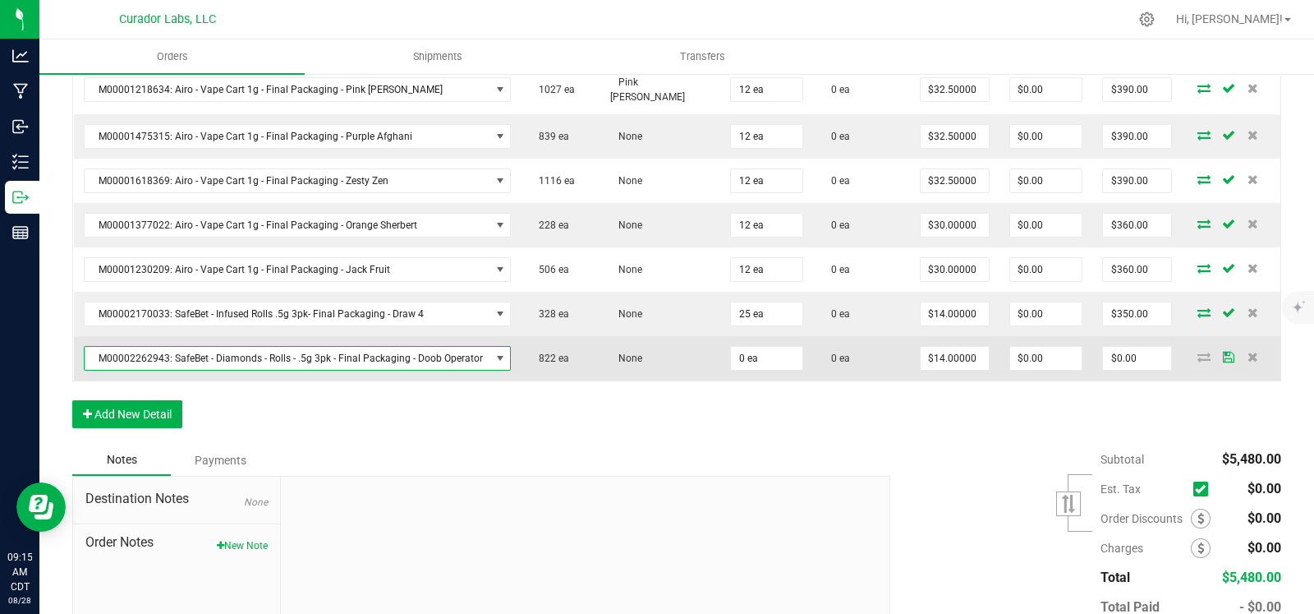
click at [281, 352] on span "M00002262943: SafeBet - Diamonds - Rolls - .5g 3pk - Final Packaging - Doob Ope…" at bounding box center [288, 358] width 406 height 23
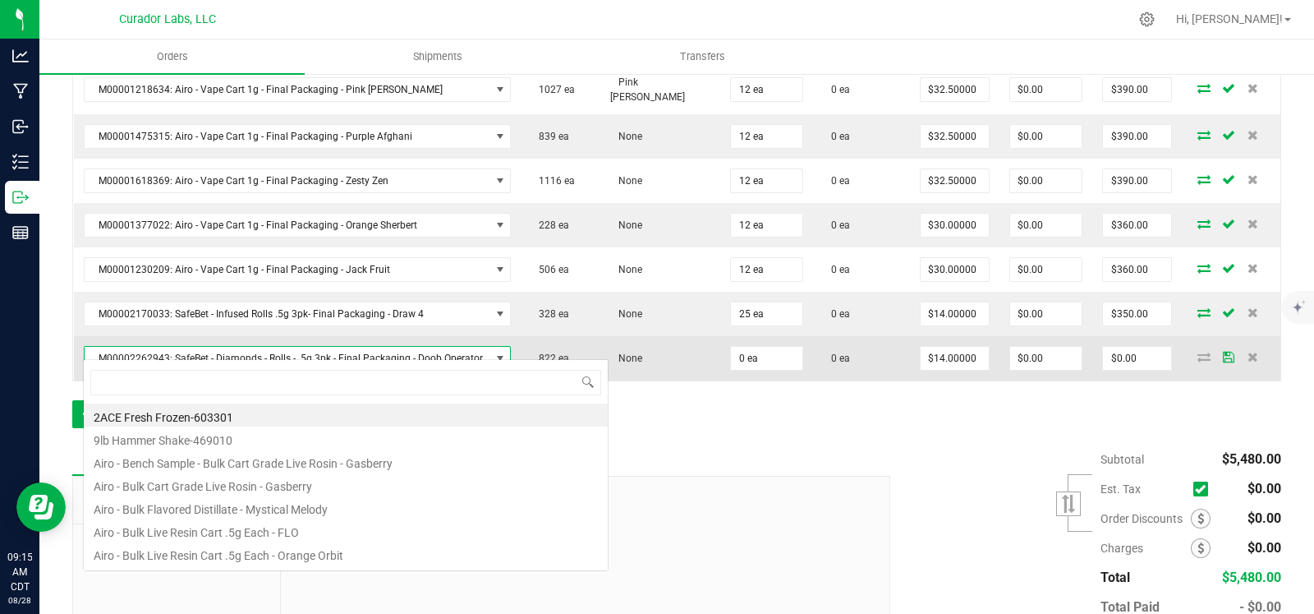
scroll to position [24, 421]
type input "doob oper"
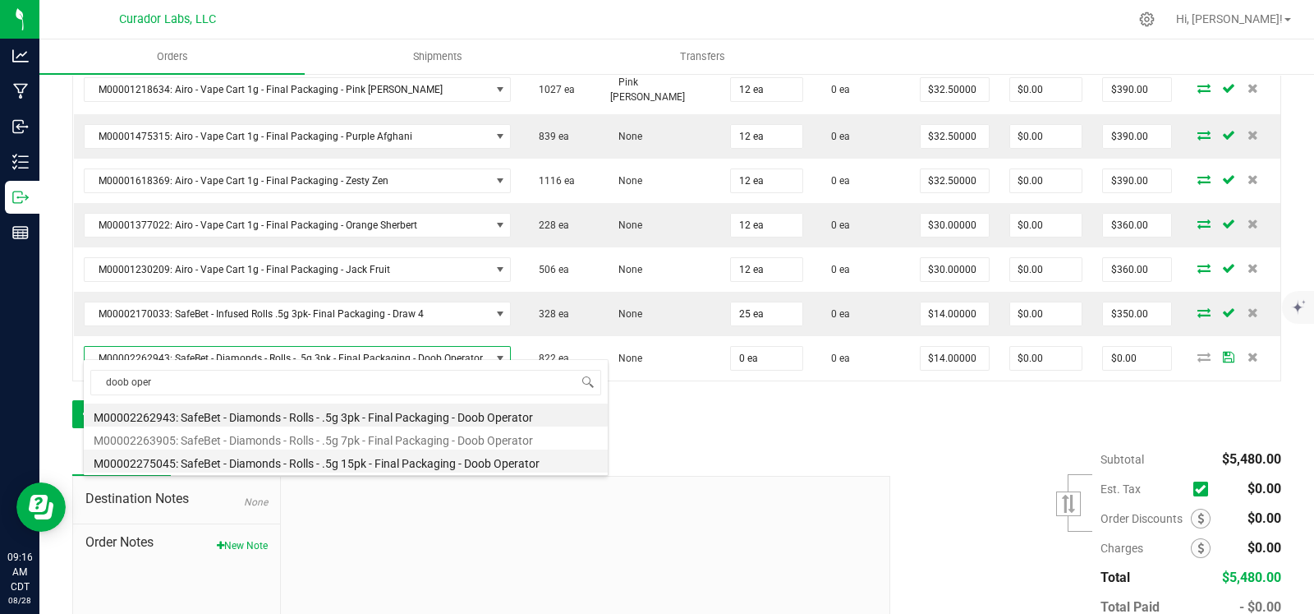
click at [304, 463] on li "M00002275045: SafeBet - Diamonds - Rolls - .5g 15pk - Final Packaging - Doob Op…" at bounding box center [346, 460] width 524 height 23
type input "$58.00000"
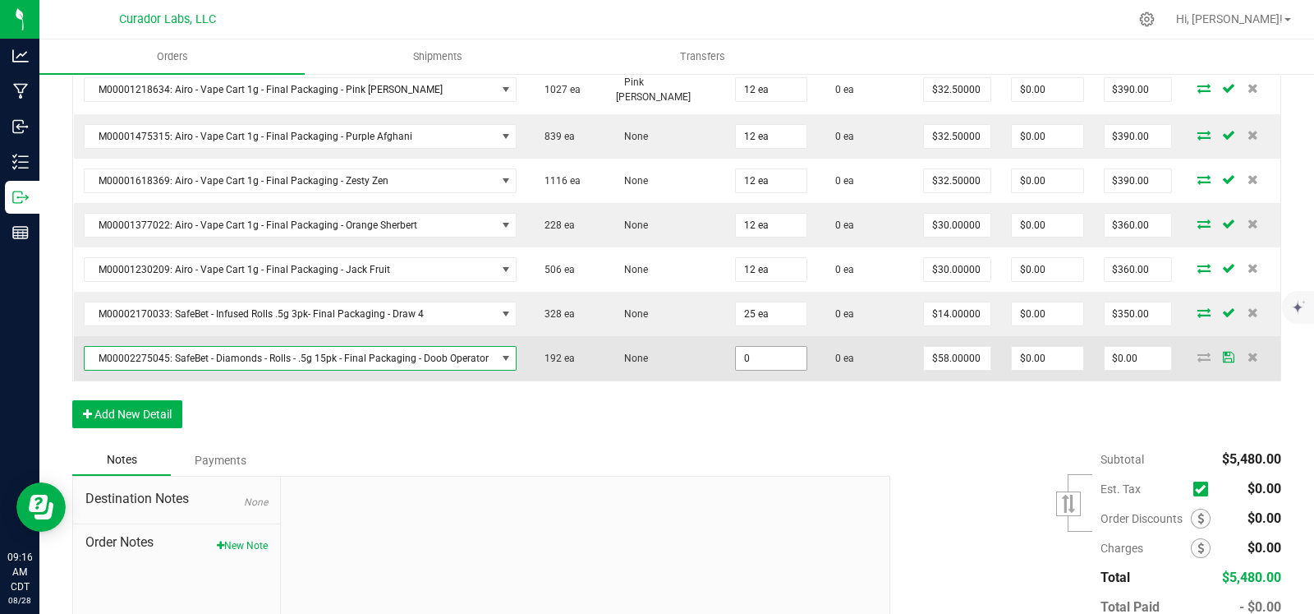
click at [753, 352] on input "0" at bounding box center [771, 358] width 71 height 23
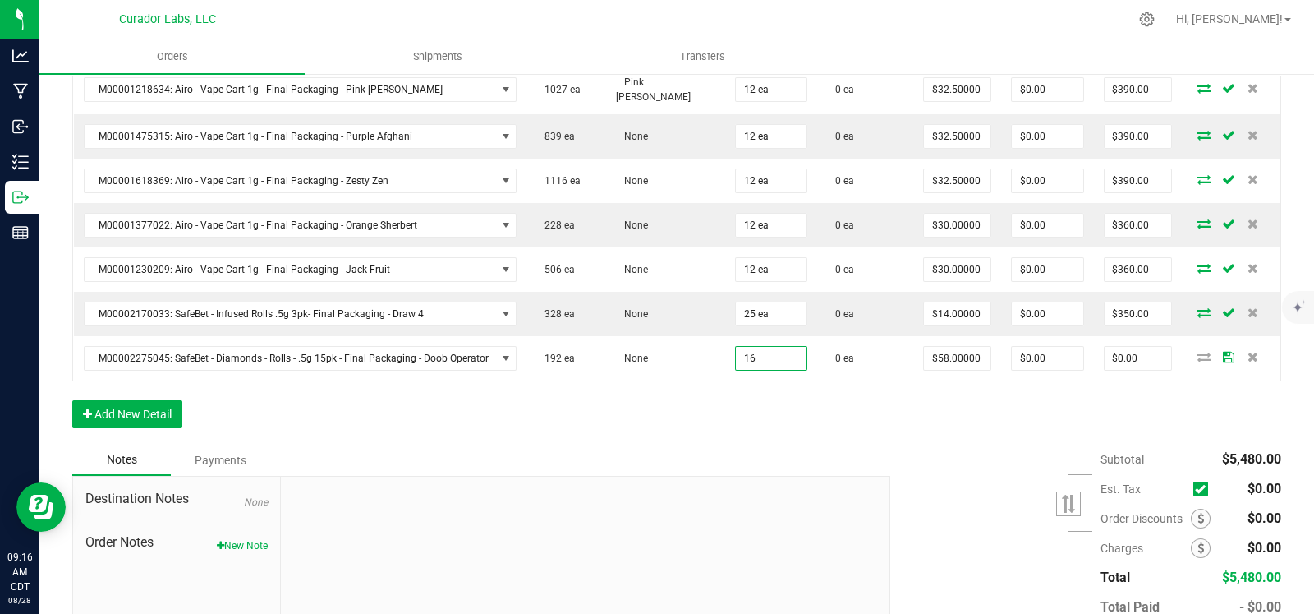
type input "16 ea"
type input "$928.00"
click at [718, 423] on div "Order Details Print All Labels Item Sellable Strain Qty Ordered Qty Allocated U…" at bounding box center [676, 34] width 1209 height 821
click at [168, 400] on button "Add New Detail" at bounding box center [127, 414] width 110 height 28
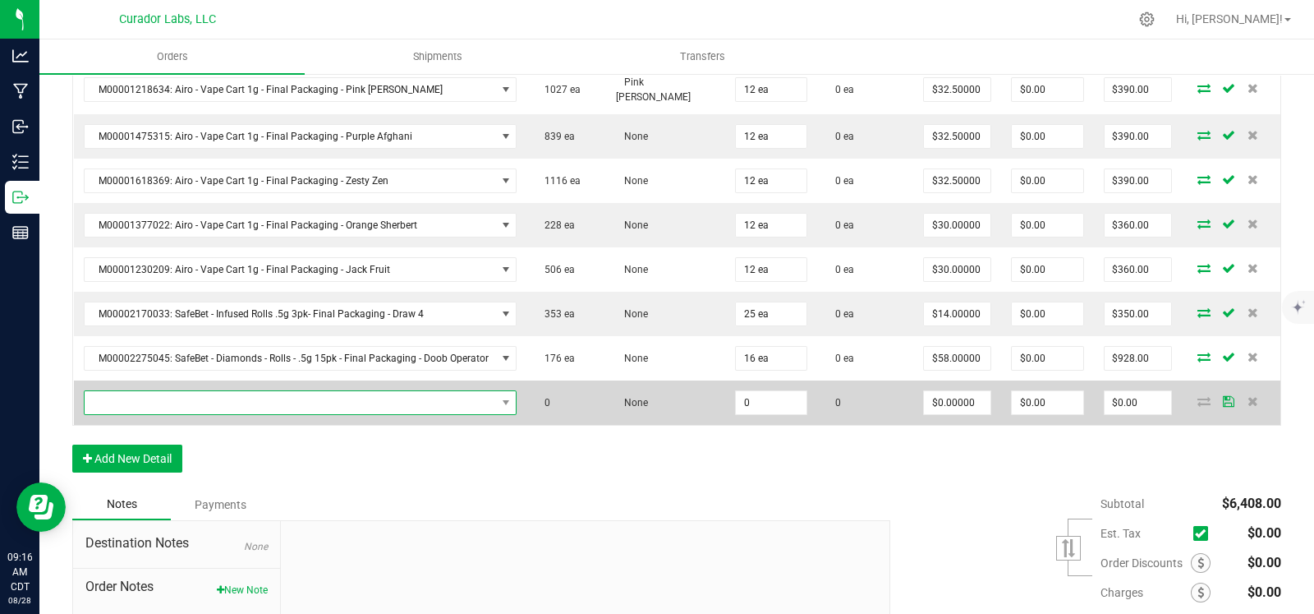
click at [178, 391] on span "NO DATA FOUND" at bounding box center [291, 402] width 412 height 23
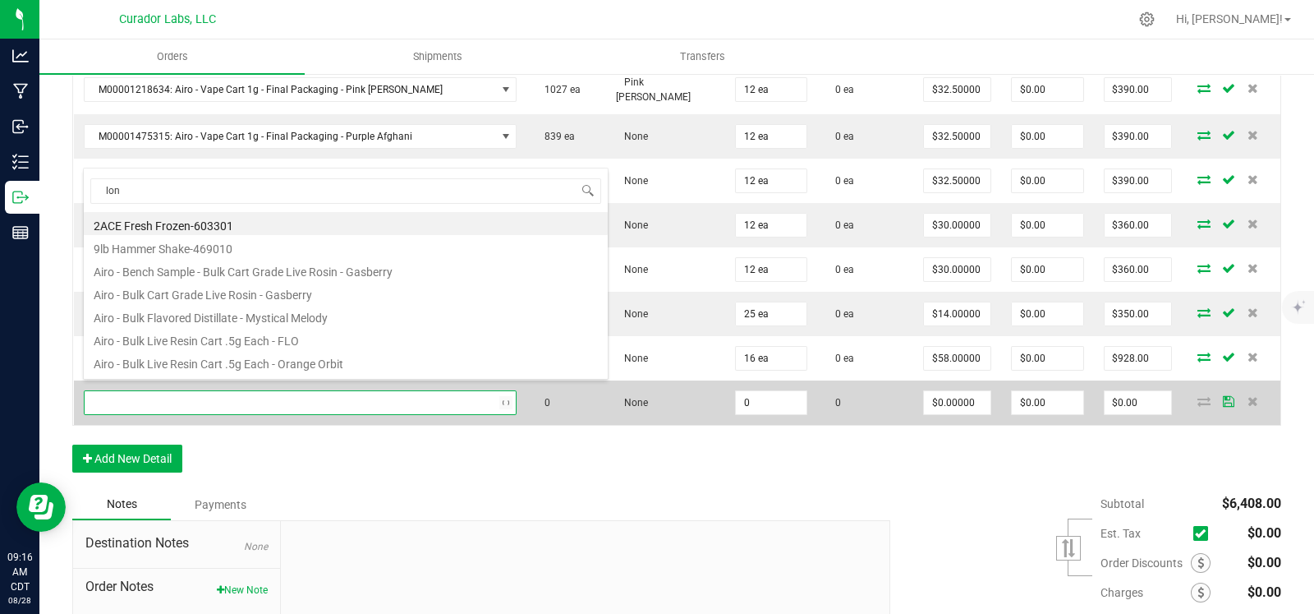
scroll to position [0, 0]
type input "long roll"
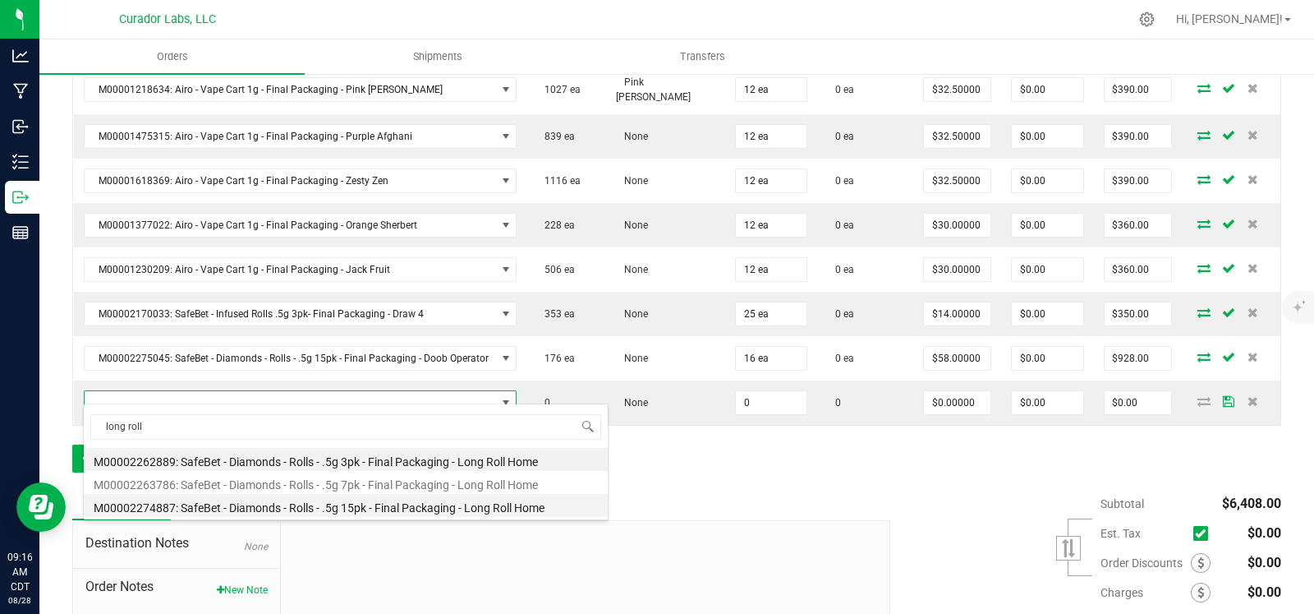
click at [329, 507] on li "M00002274887: SafeBet - Diamonds - Rolls - .5g 15pk - Final Packaging - Long Ro…" at bounding box center [346, 505] width 524 height 23
type input "0 ea"
type input "$58.00000"
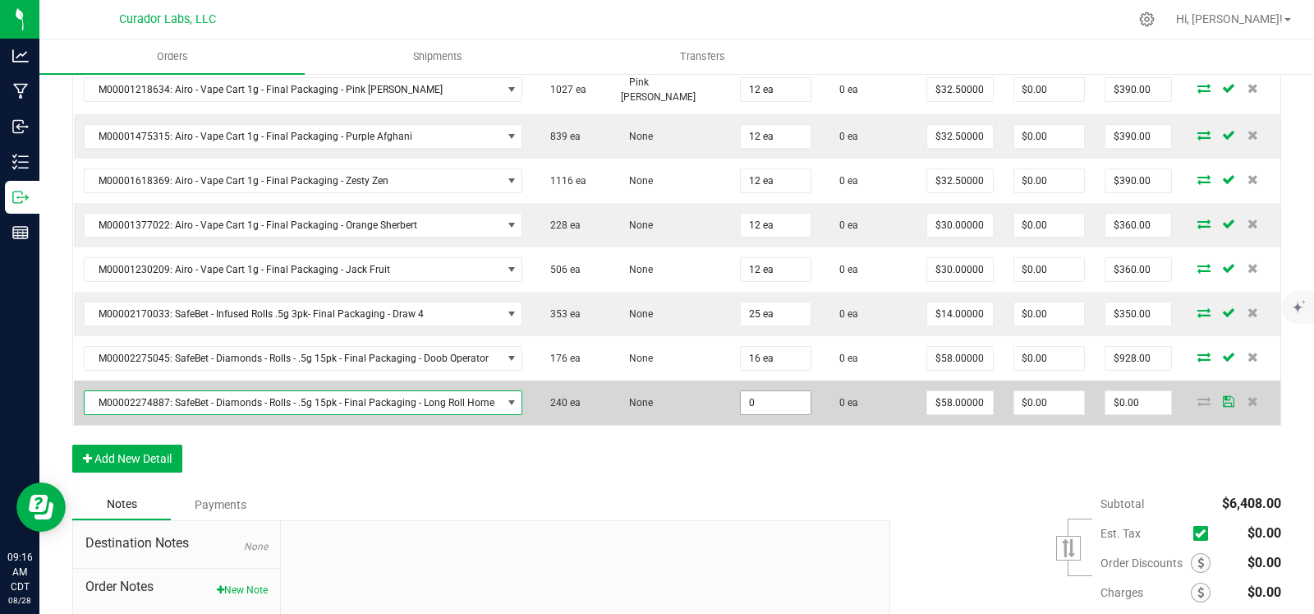
click at [760, 392] on input "0" at bounding box center [776, 402] width 70 height 23
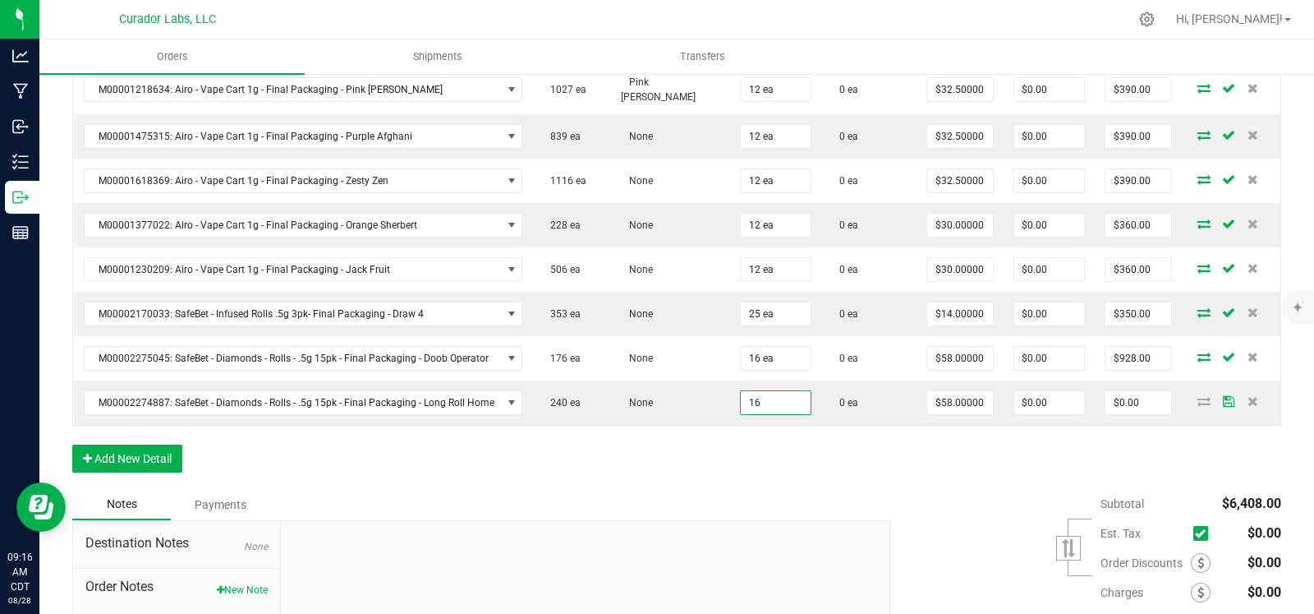
type input "16 ea"
type input "$928.00"
click at [744, 448] on div "Order Details Print All Labels Item Sellable Strain Qty Ordered Qty Allocated U…" at bounding box center [676, 56] width 1209 height 865
click at [148, 444] on button "Add New Detail" at bounding box center [127, 458] width 110 height 28
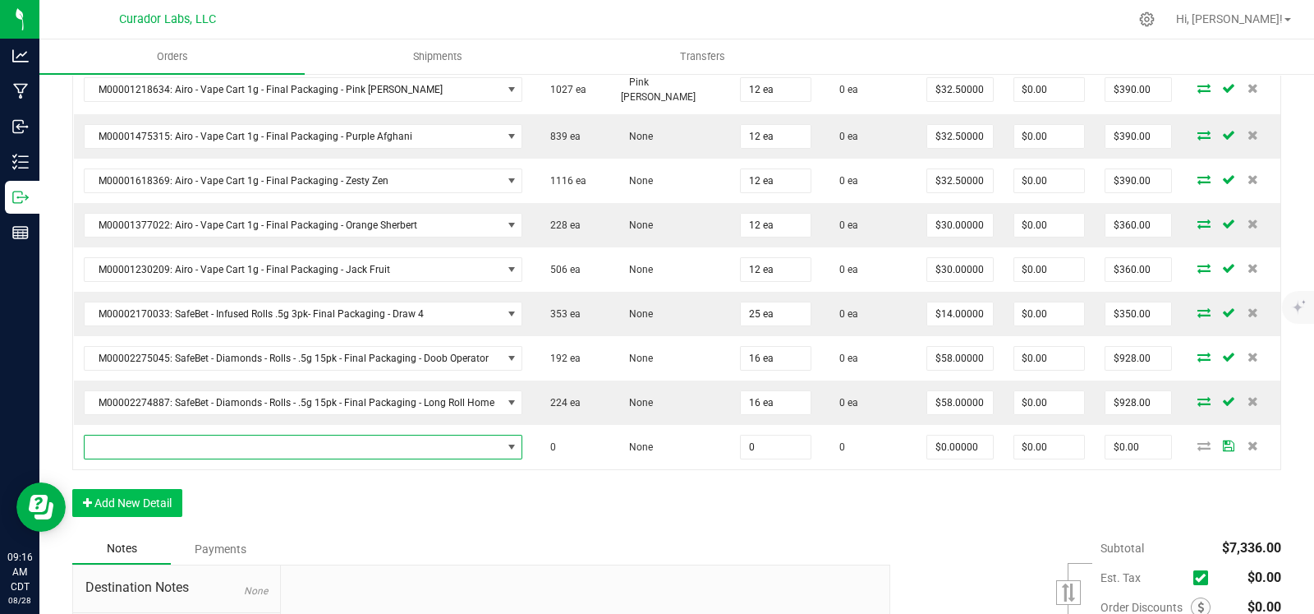
click at [186, 439] on span "NO DATA FOUND" at bounding box center [293, 446] width 417 height 23
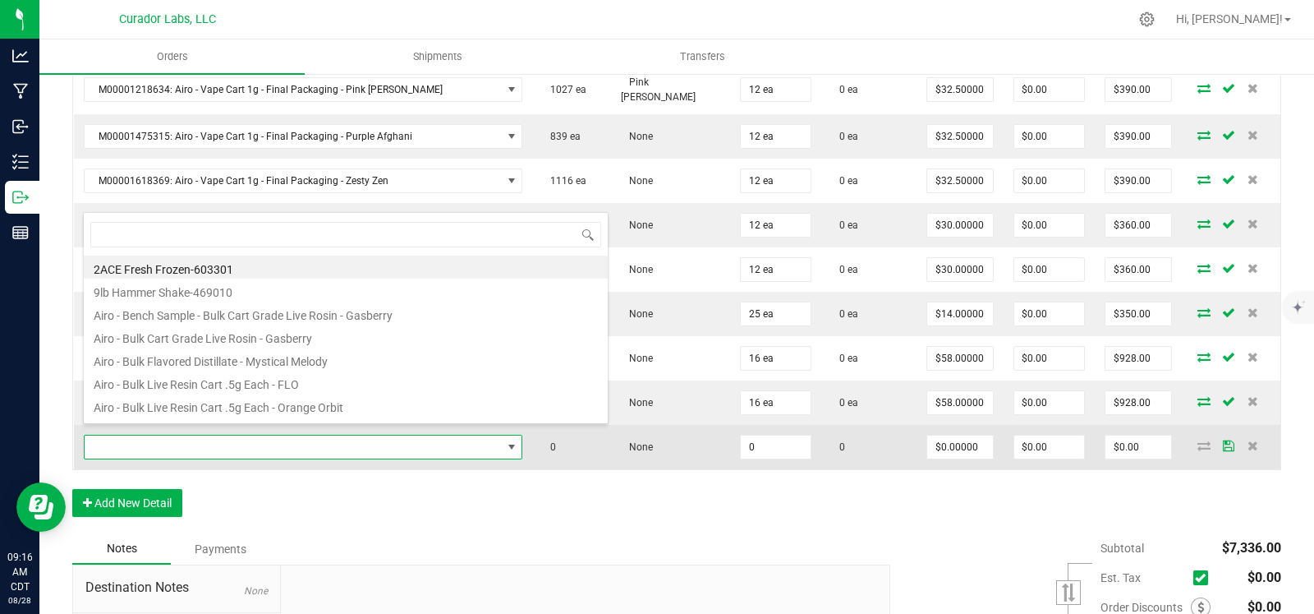
scroll to position [24, 433]
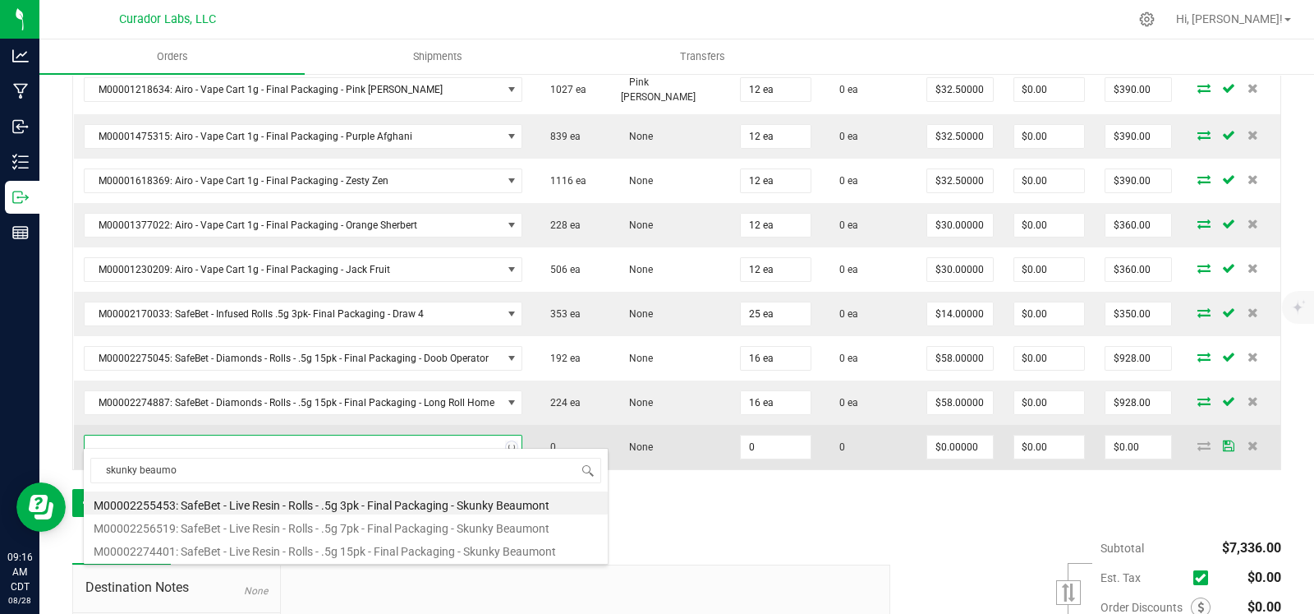
type input "skunky beaumon"
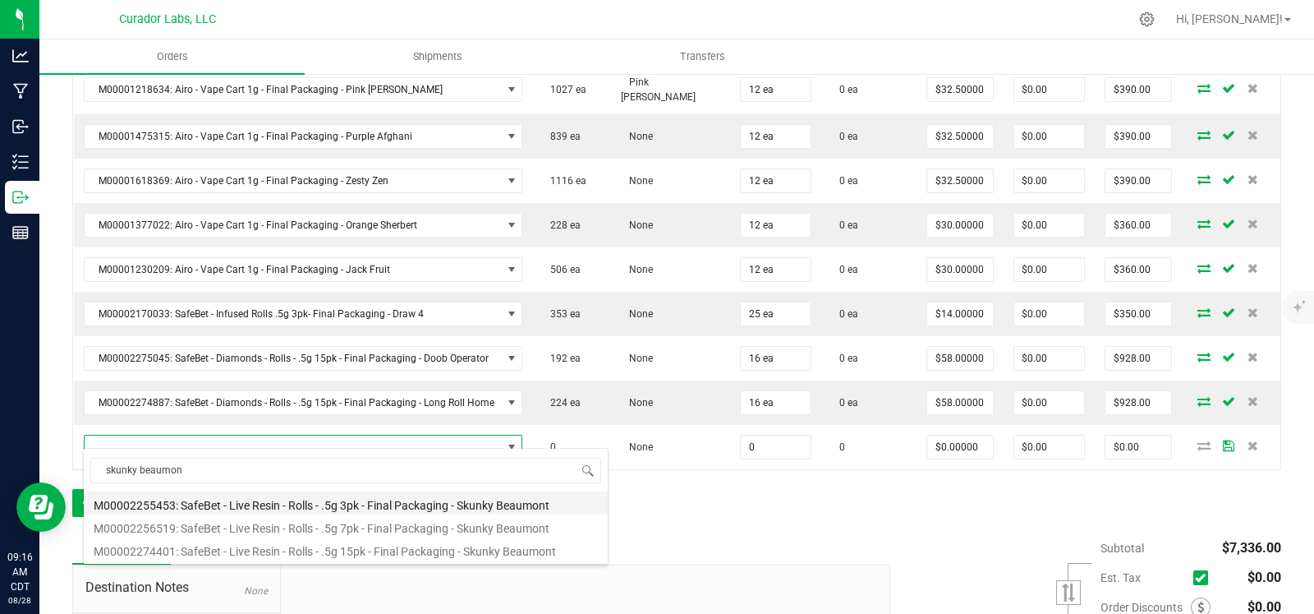
click at [366, 510] on li "M00002255453: SafeBet - Live Resin - Rolls - .5g 3pk - Final Packaging - Skunky…" at bounding box center [346, 502] width 524 height 23
type input "0 ea"
type input "$14.00000"
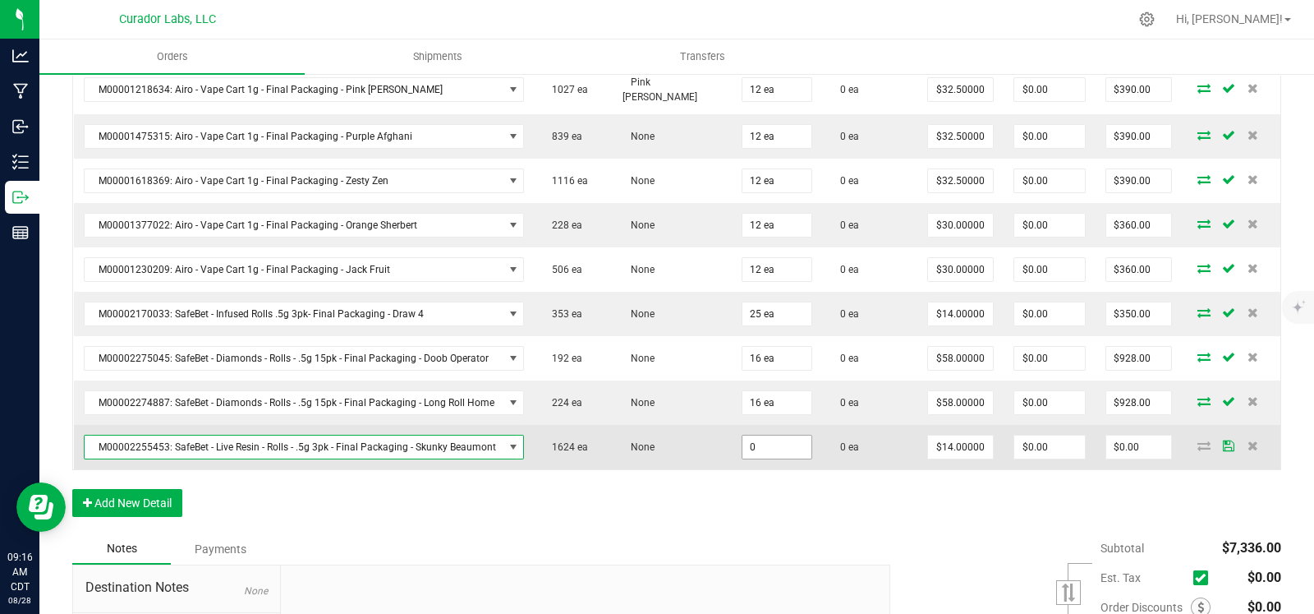
click at [754, 435] on input "0" at bounding box center [777, 446] width 69 height 23
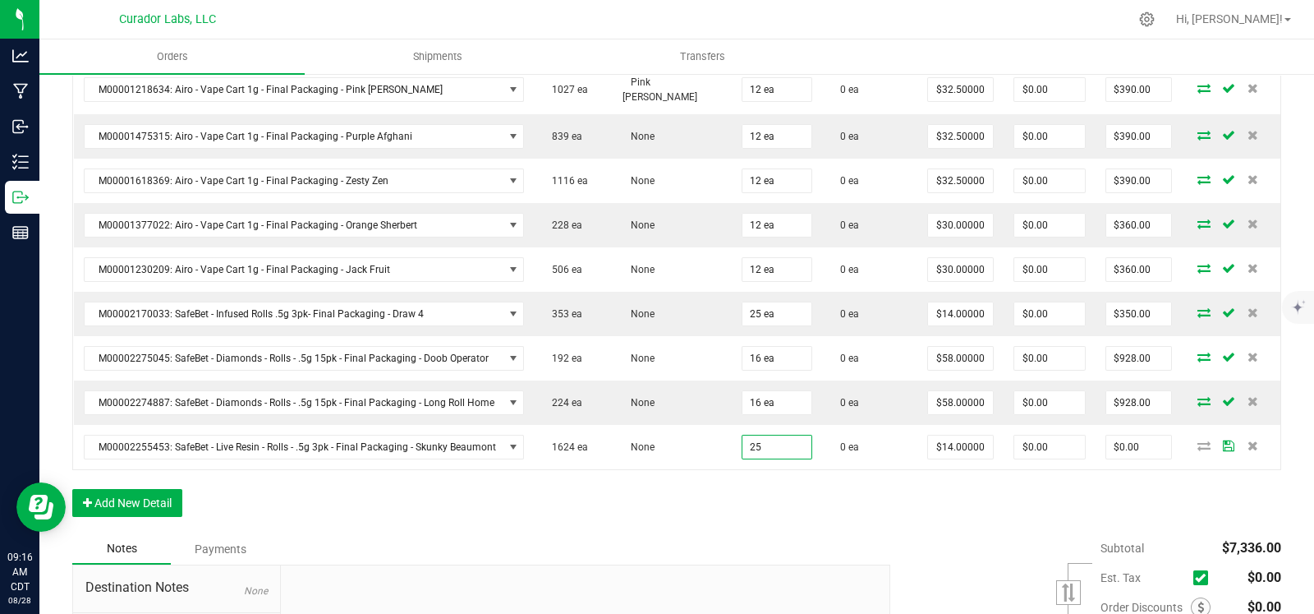
type input "25 ea"
type input "$350.00"
click at [688, 503] on div "Order Details Print All Labels Item Sellable Strain Qty Ordered Qty Allocated U…" at bounding box center [676, 78] width 1209 height 909
click at [137, 489] on button "Add New Detail" at bounding box center [127, 503] width 110 height 28
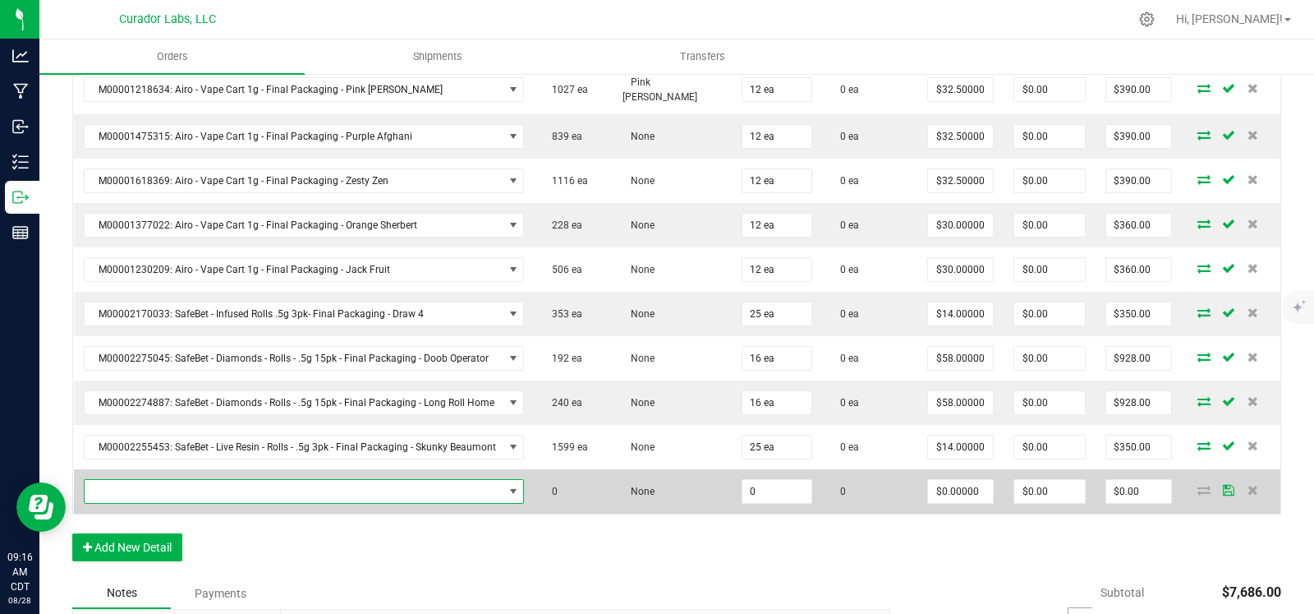
click at [160, 480] on span "NO DATA FOUND" at bounding box center [294, 491] width 419 height 23
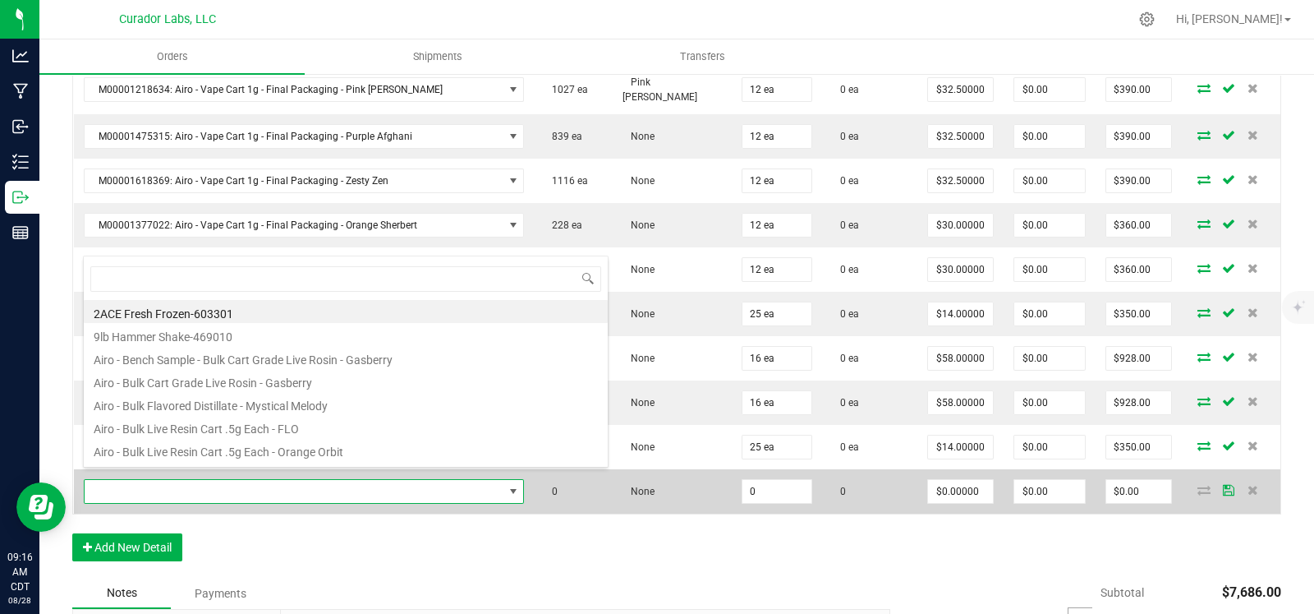
scroll to position [24, 435]
type input "sinkhole"
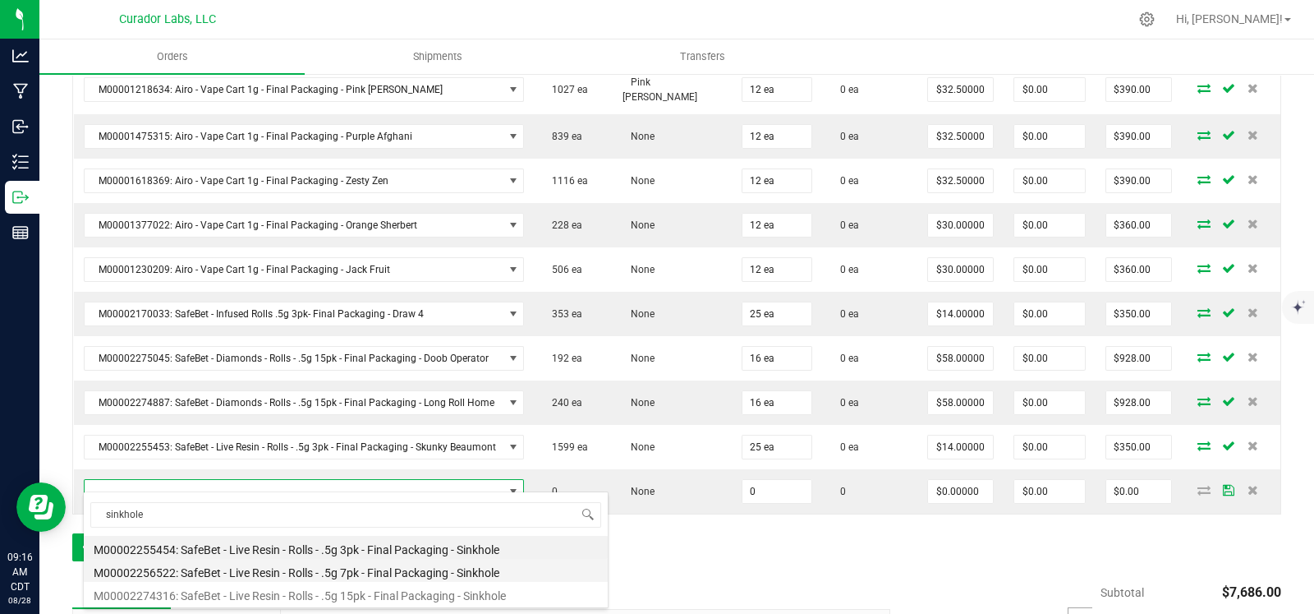
click at [416, 568] on li "M00002256522: SafeBet - Live Resin - Rolls - .5g 7pk - Final Packaging - Sinkho…" at bounding box center [346, 570] width 524 height 23
type input "0 ea"
type input "$30.00000"
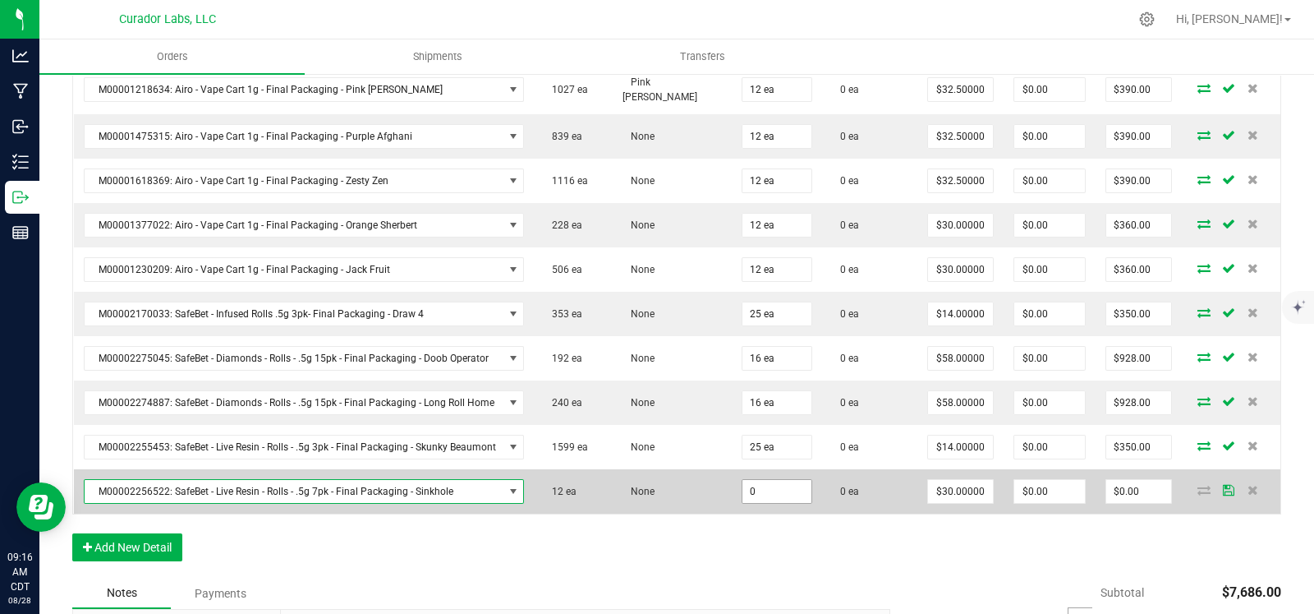
click at [752, 480] on input "0" at bounding box center [777, 491] width 69 height 23
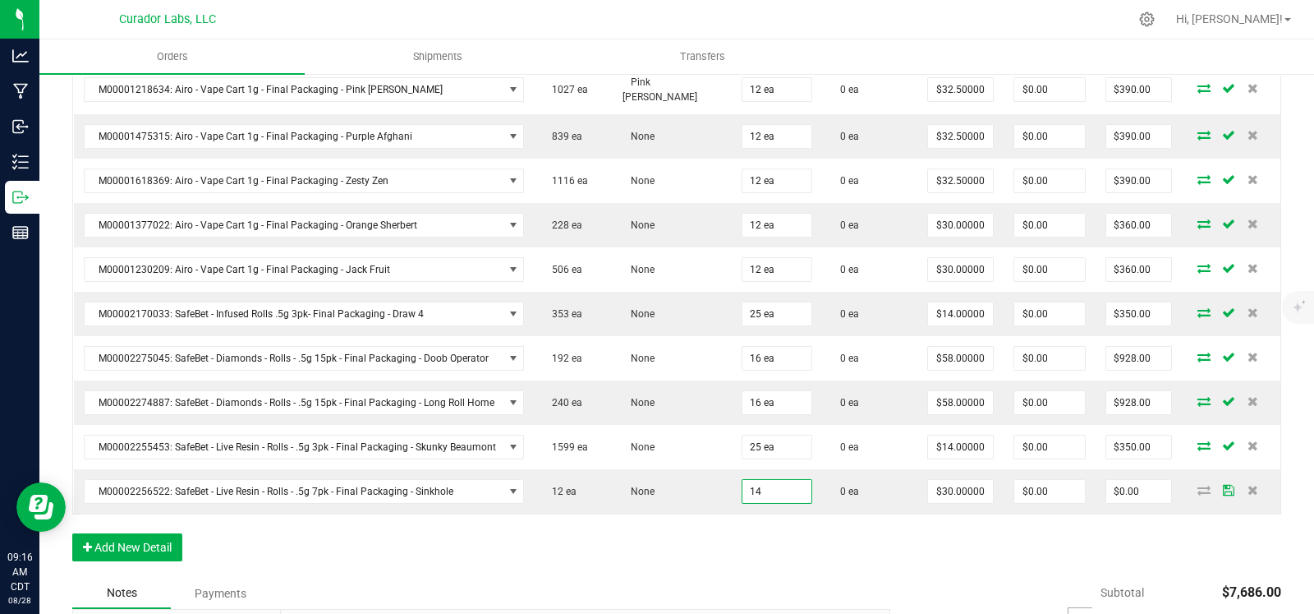
type input "14 ea"
type input "$420.00"
click at [717, 536] on div "Order Details Print All Labels Item Sellable Strain Qty Ordered Qty Allocated U…" at bounding box center [676, 101] width 1209 height 954
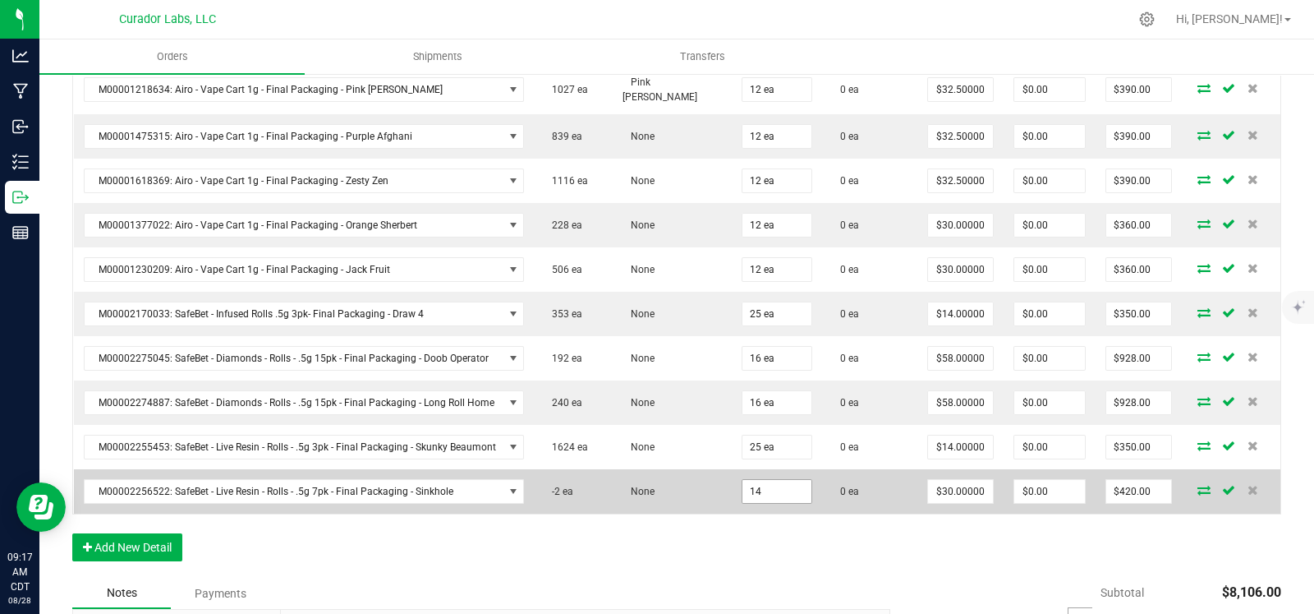
click at [752, 484] on input "14" at bounding box center [777, 491] width 69 height 23
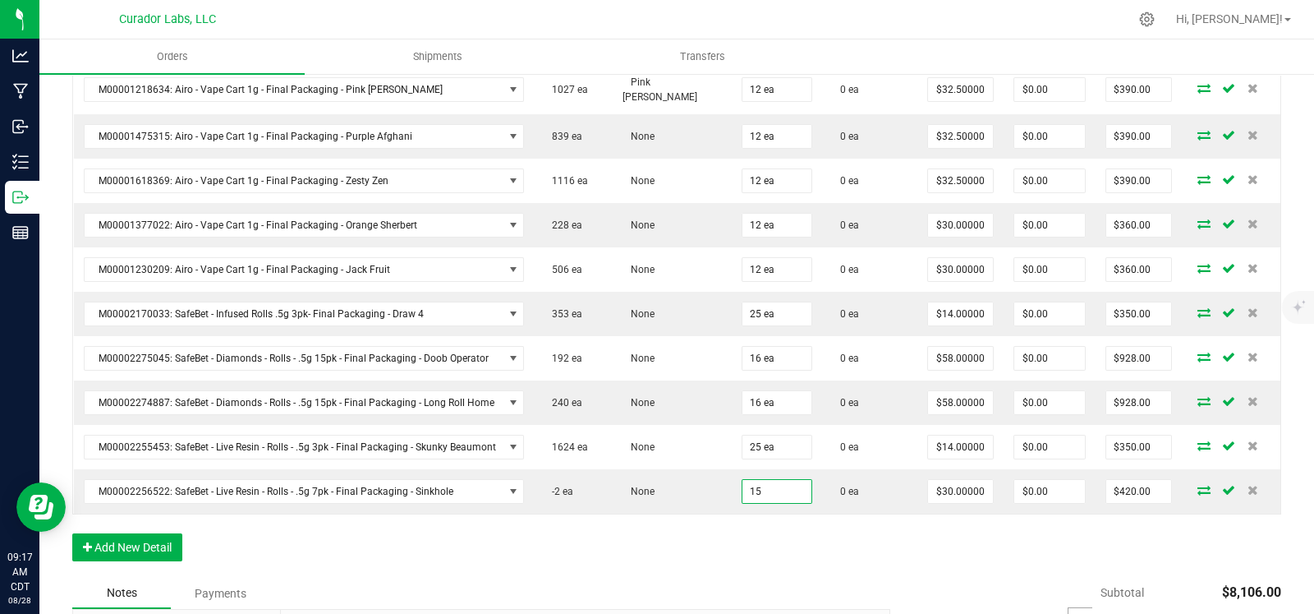
type input "15 ea"
type input "$450.00"
click at [746, 521] on div "Order Details Print All Labels Item Sellable Strain Qty Ordered Qty Allocated U…" at bounding box center [676, 101] width 1209 height 954
click at [139, 533] on button "Add New Detail" at bounding box center [127, 547] width 110 height 28
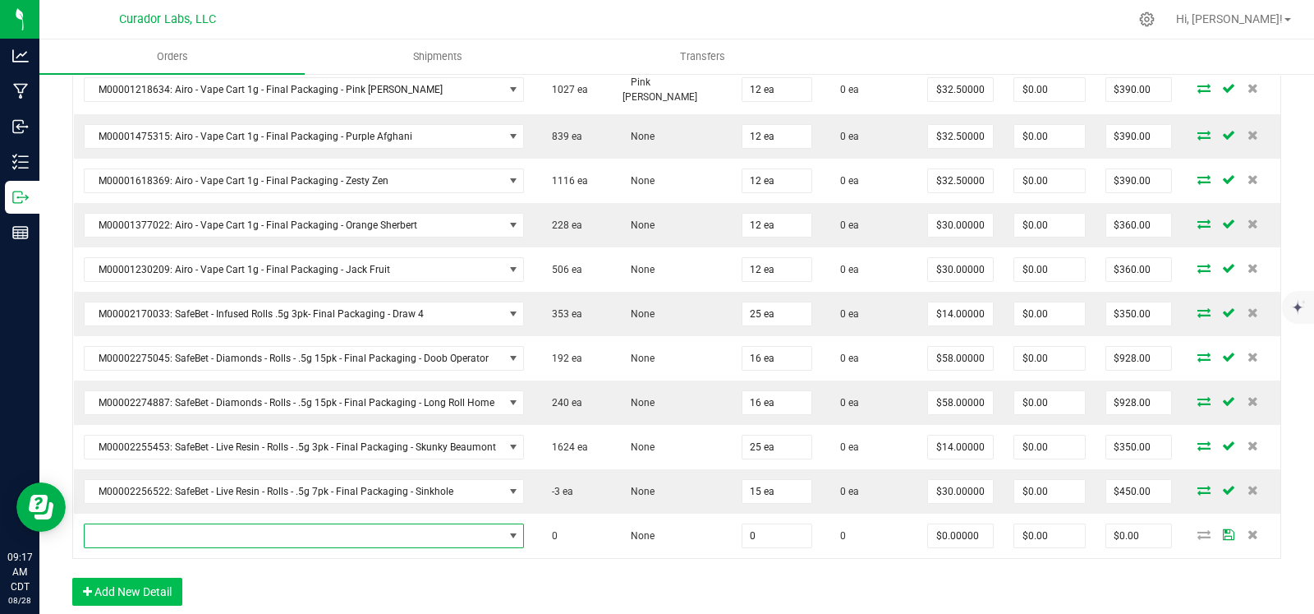
click at [192, 524] on span "NO DATA FOUND" at bounding box center [294, 535] width 419 height 23
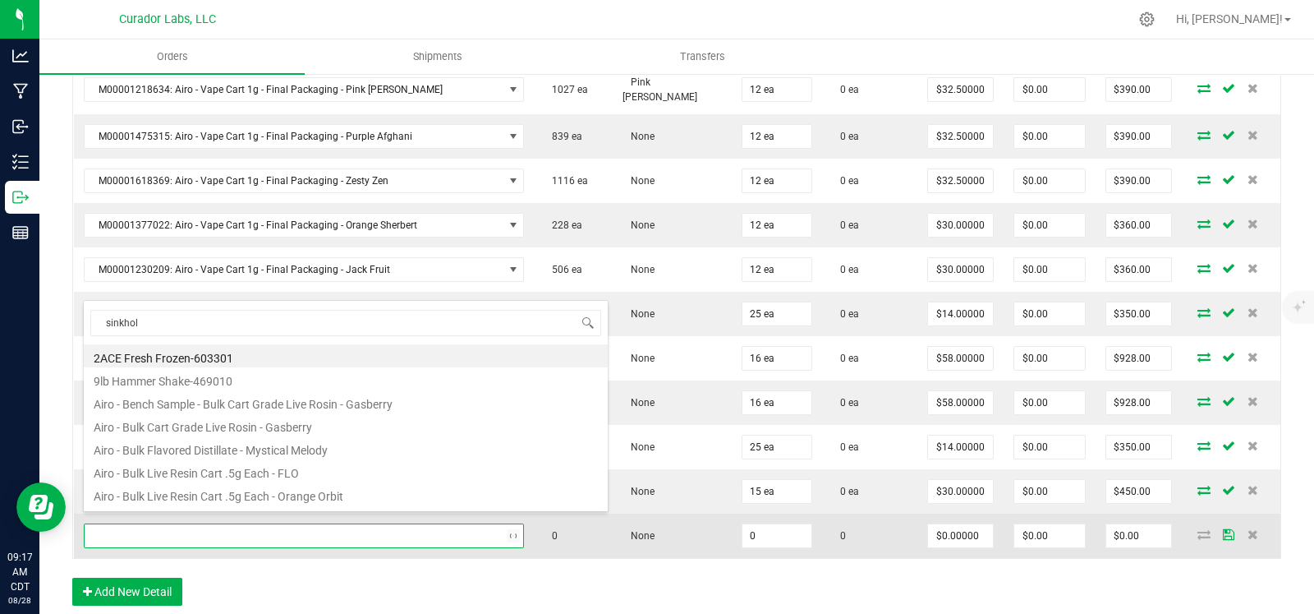
type input "sinkhole"
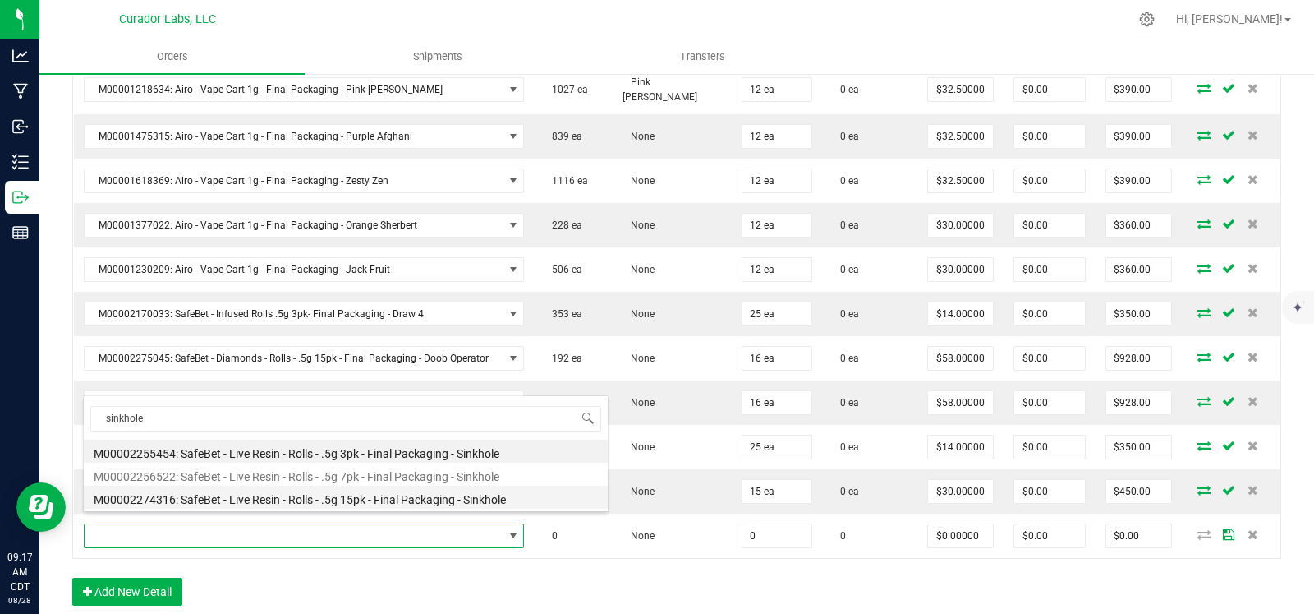
click at [376, 499] on li "M00002274316: SafeBet - Live Resin - Rolls - .5g 15pk - Final Packaging - Sinkh…" at bounding box center [346, 497] width 524 height 23
type input "0 ea"
type input "$58.00000"
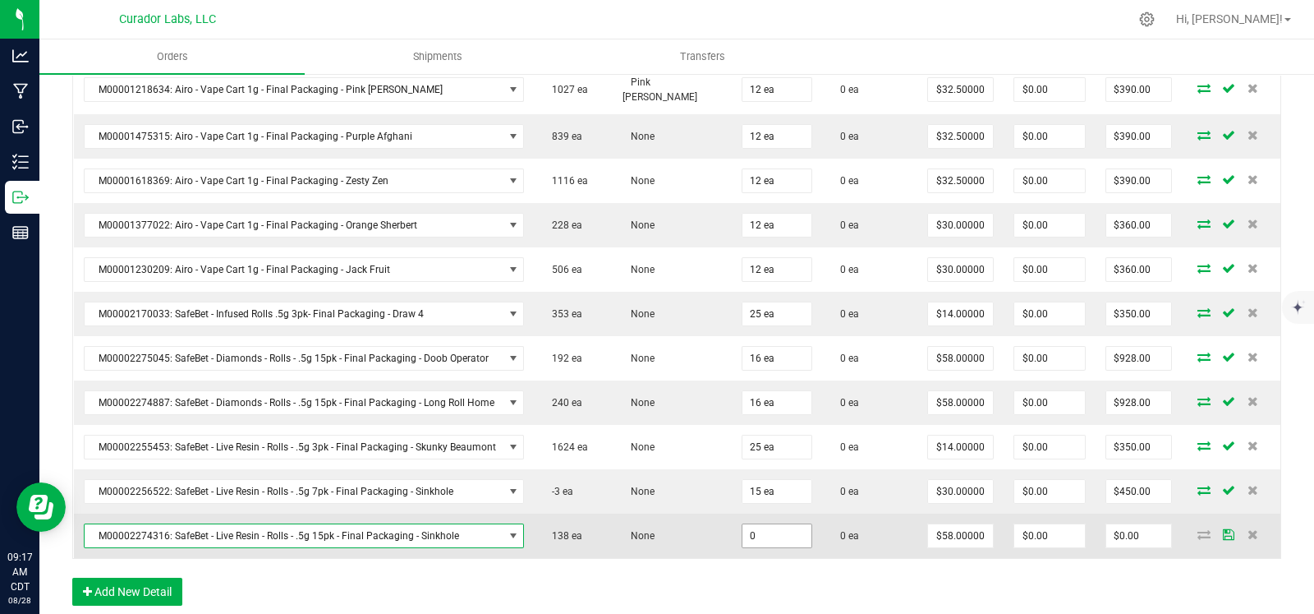
click at [775, 526] on input "0" at bounding box center [777, 535] width 69 height 23
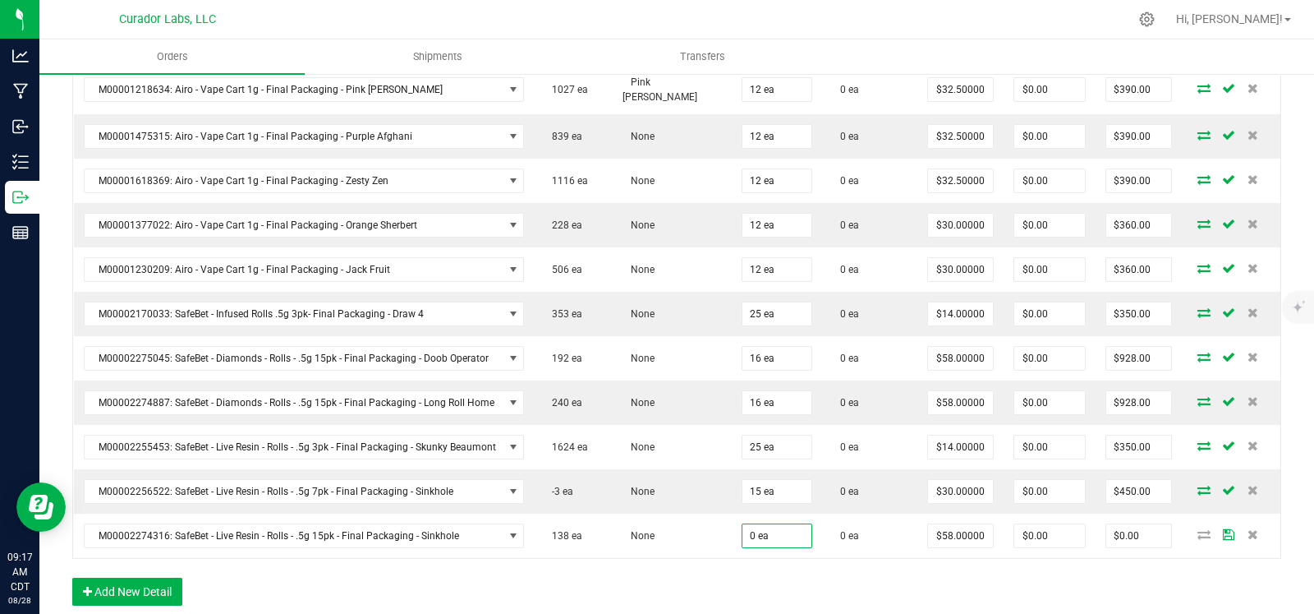
click at [641, 564] on div "Order Details Print All Labels Item Sellable Strain Qty Ordered Qty Allocated U…" at bounding box center [676, 123] width 1209 height 998
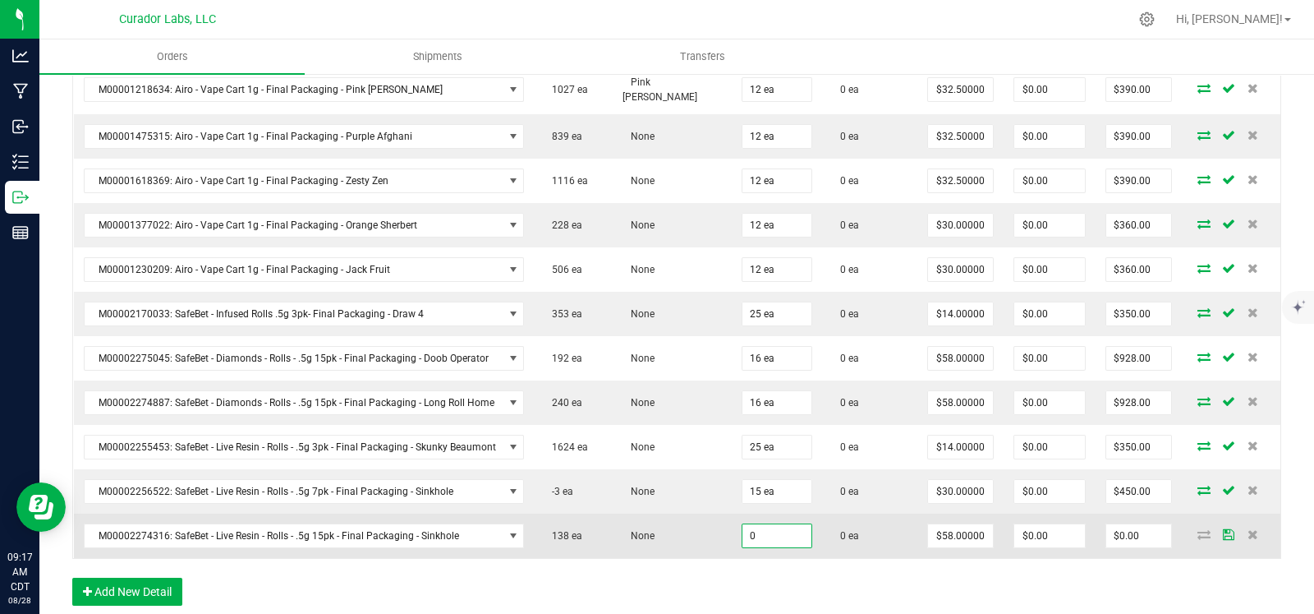
click at [758, 526] on input "0" at bounding box center [777, 535] width 69 height 23
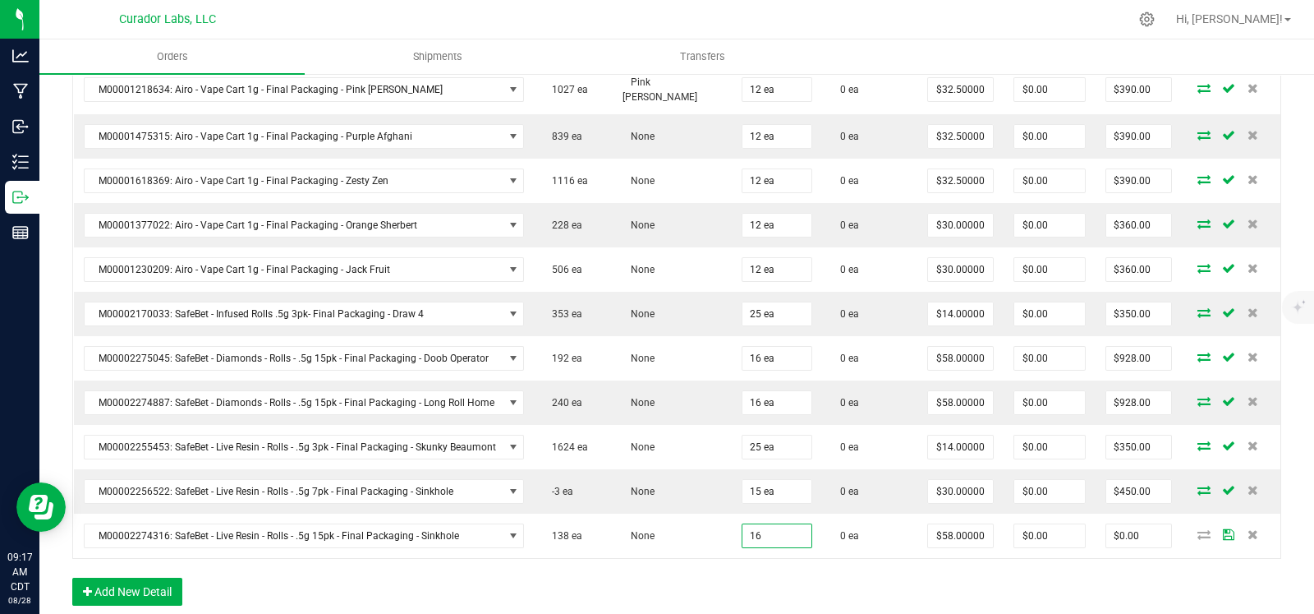
type input "16 ea"
type input "$928.00"
click at [702, 558] on div "Order Details Print All Labels Item Sellable Strain Qty Ordered Qty Allocated U…" at bounding box center [676, 123] width 1209 height 998
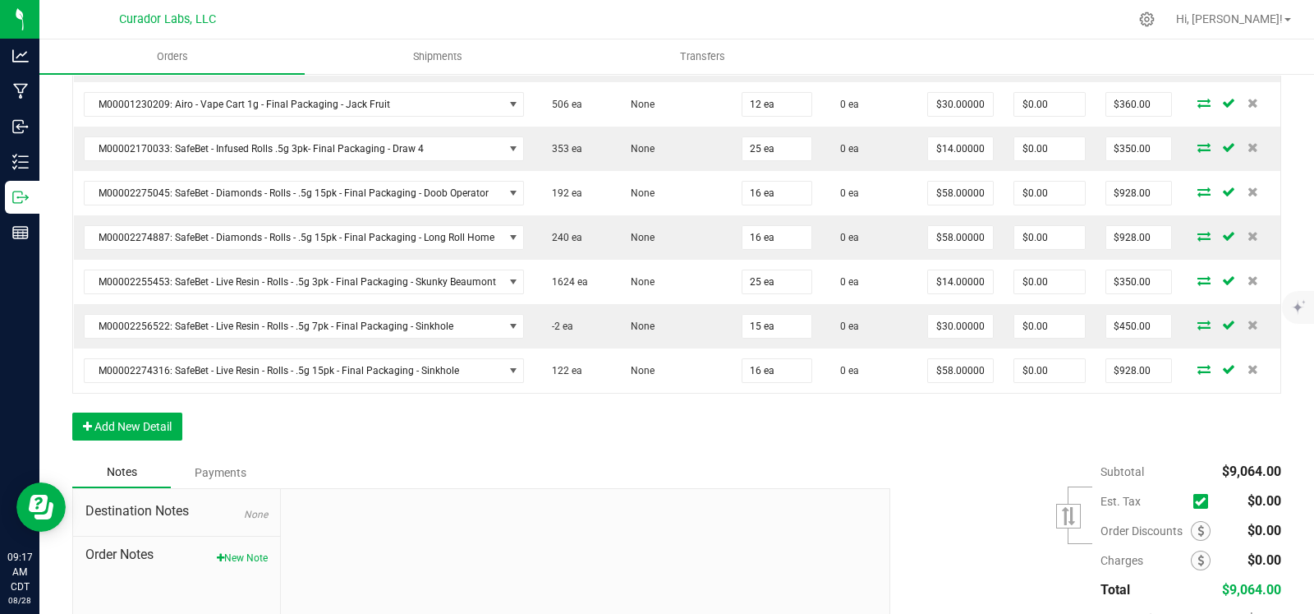
scroll to position [1065, 0]
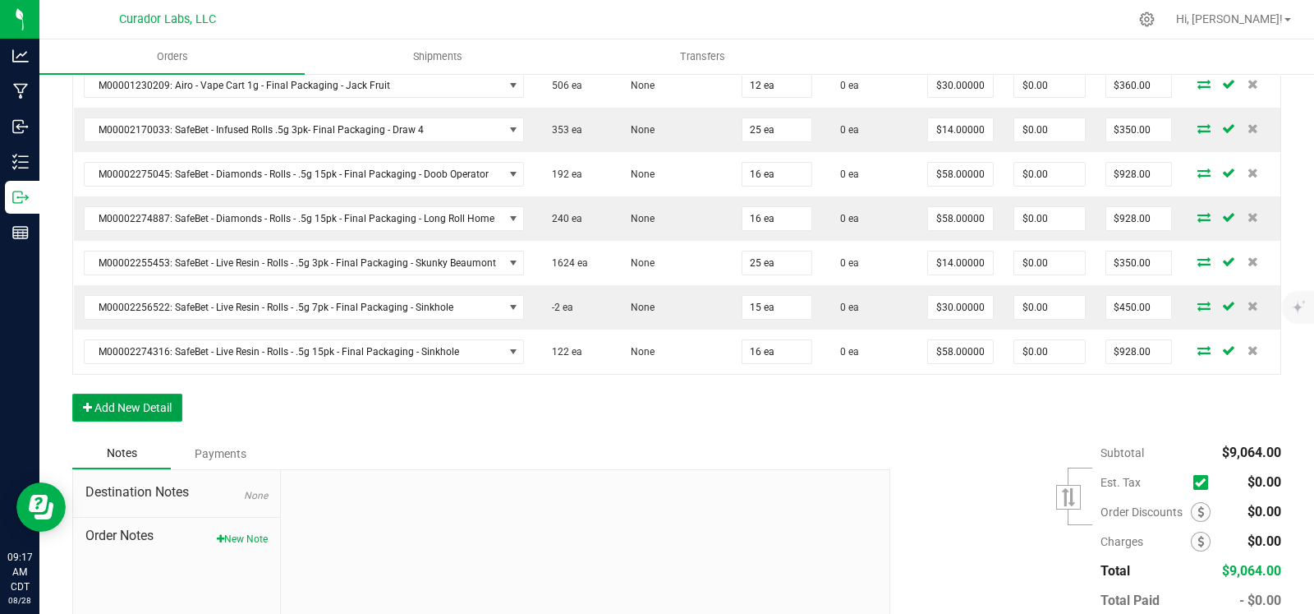
click at [143, 394] on button "Add New Detail" at bounding box center [127, 408] width 110 height 28
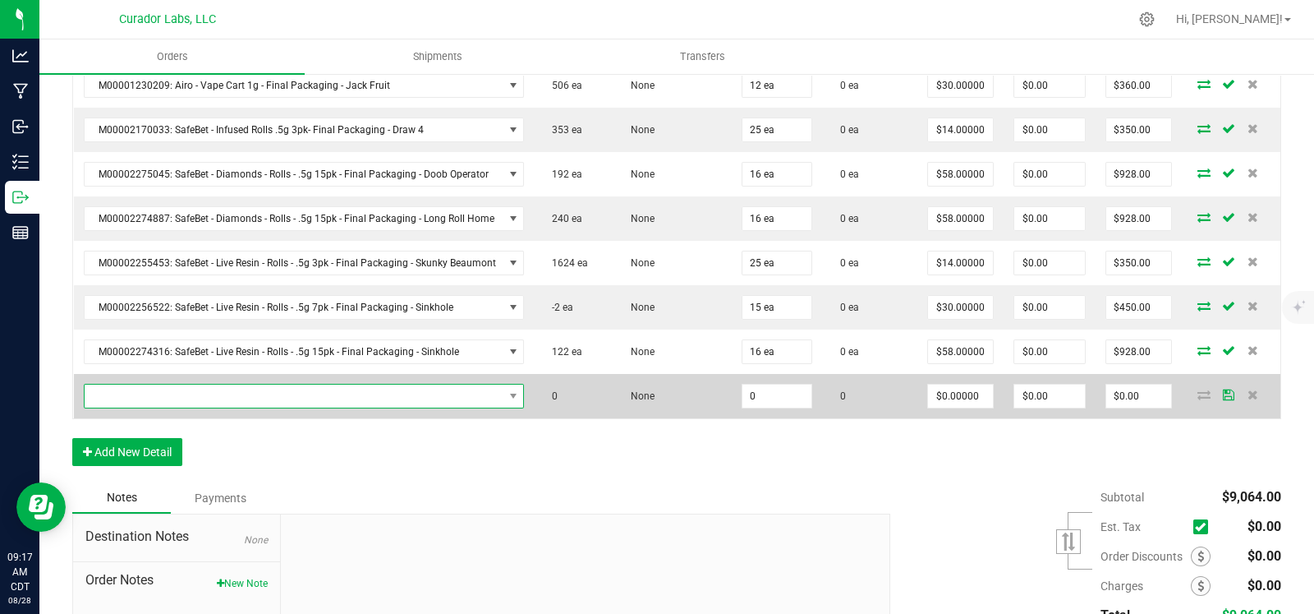
click at [183, 384] on span "NO DATA FOUND" at bounding box center [294, 395] width 419 height 23
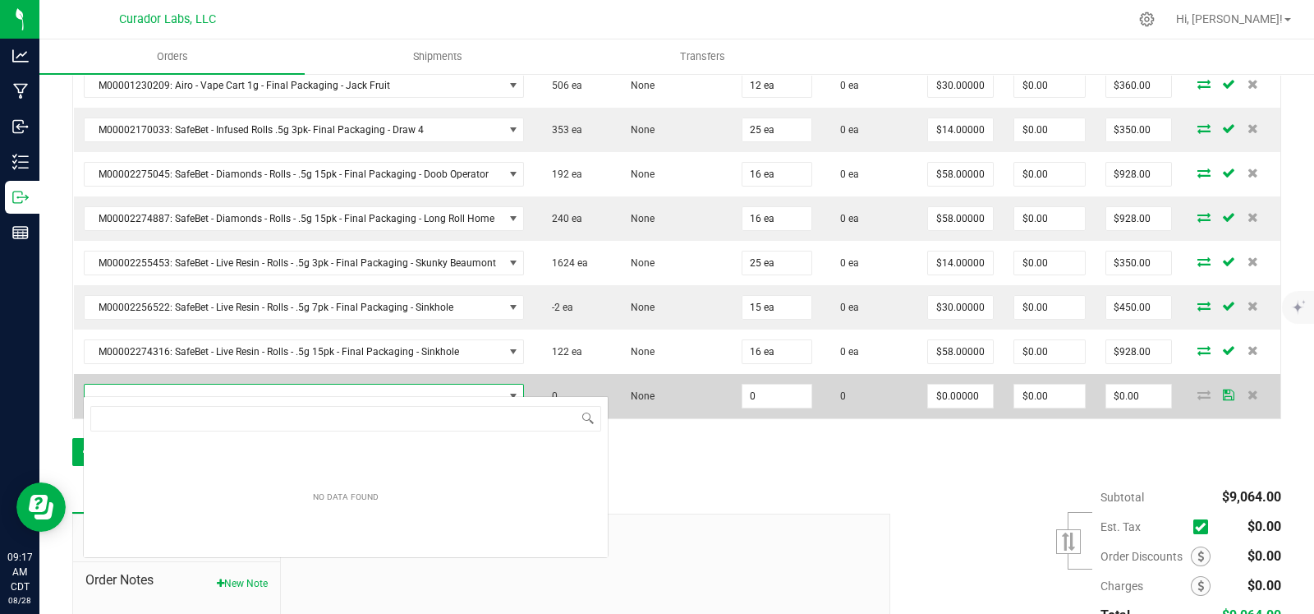
scroll to position [24, 435]
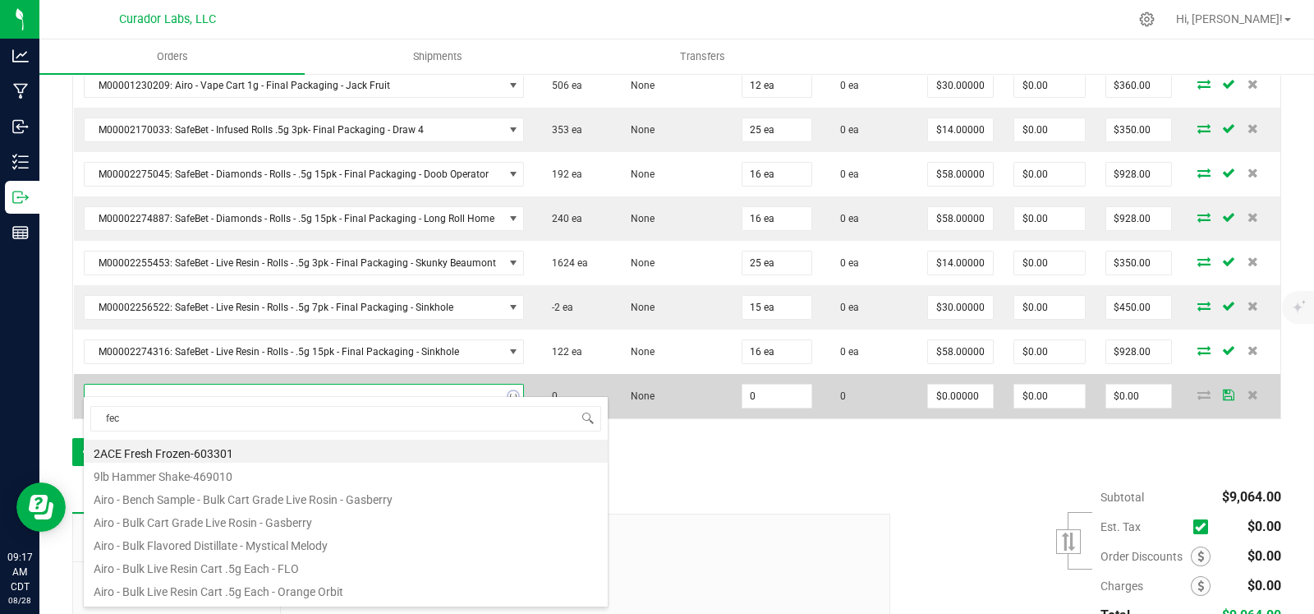
type input "feco"
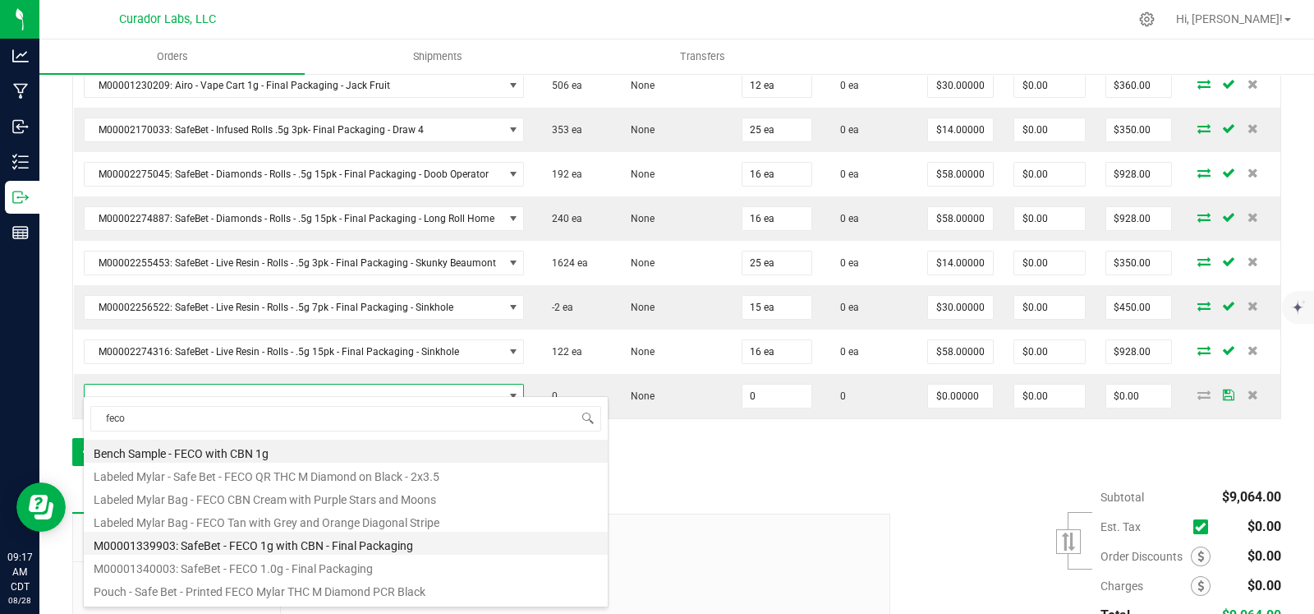
click at [283, 545] on li "M00001339903: SafeBet - FECO 1g with CBN - Final Packaging" at bounding box center [346, 543] width 524 height 23
type input "0 ea"
type input "$22.50000"
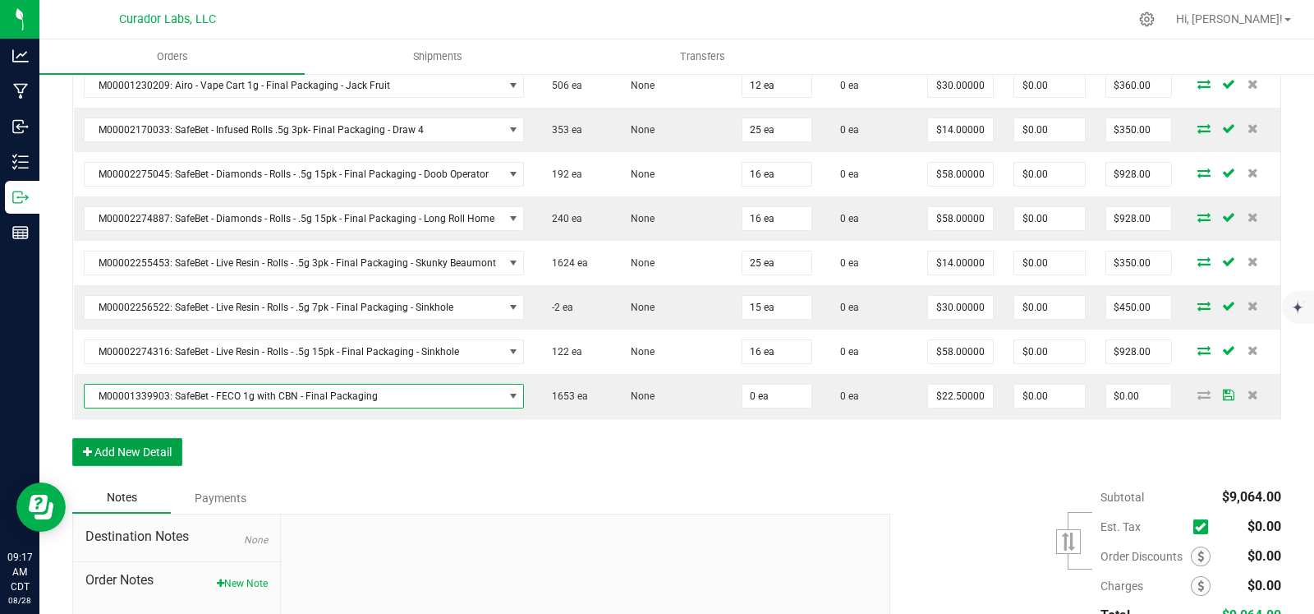
click at [141, 438] on button "Add New Detail" at bounding box center [127, 452] width 110 height 28
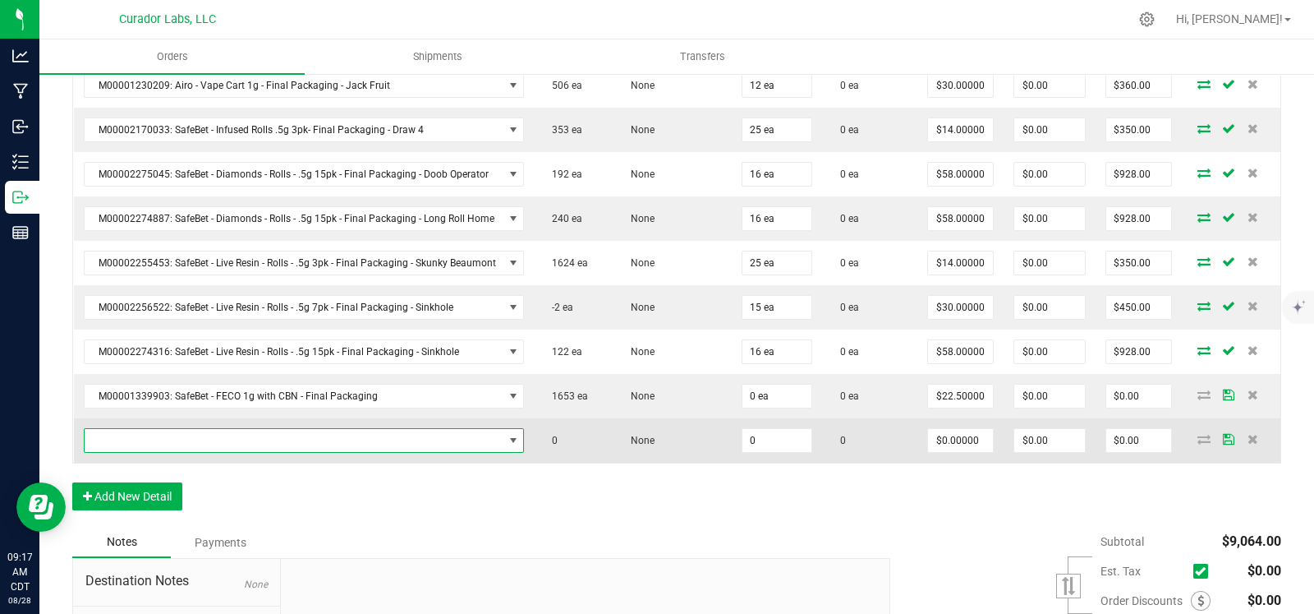
click at [148, 429] on span "NO DATA FOUND" at bounding box center [294, 440] width 419 height 23
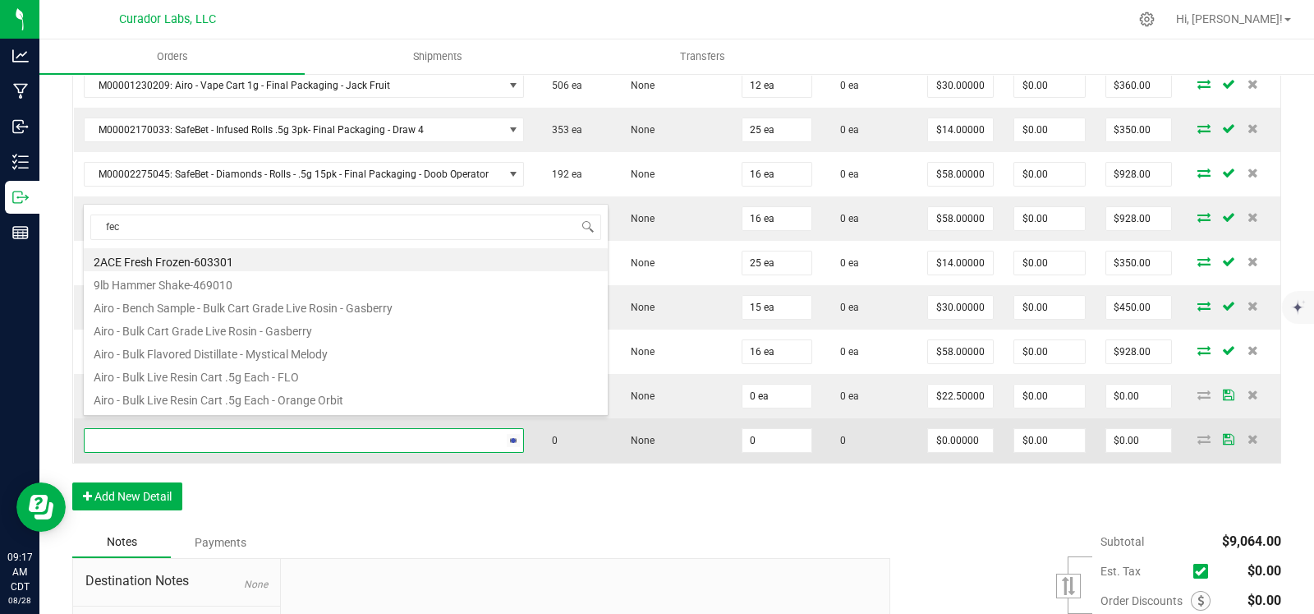
type input "feco"
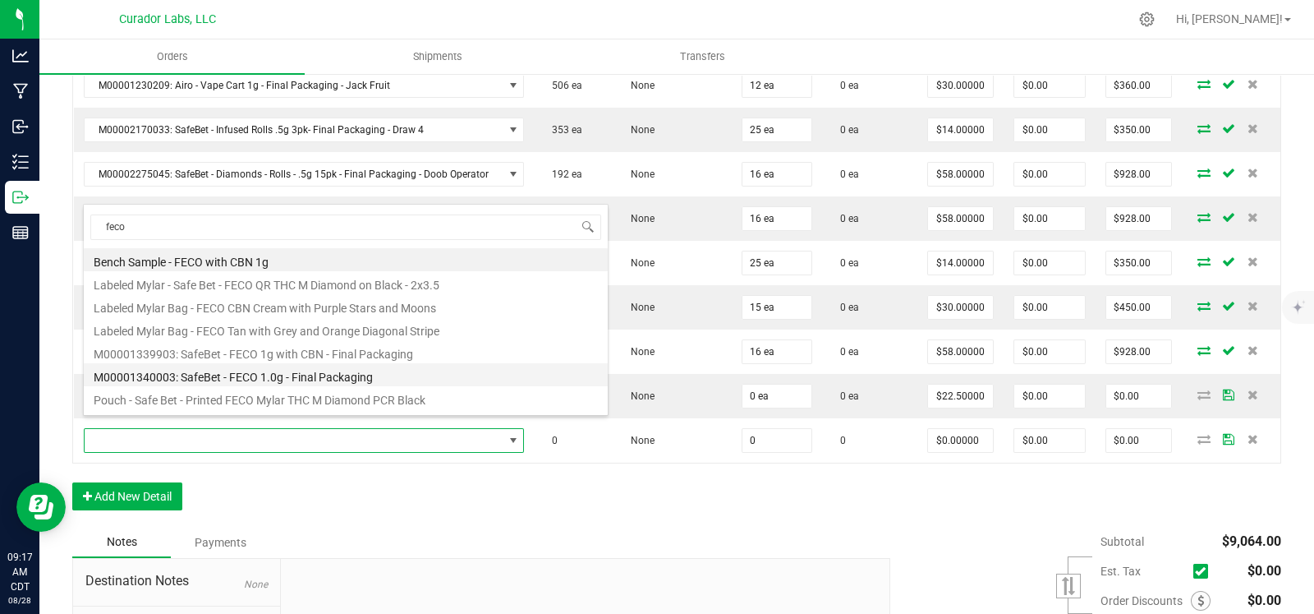
click at [283, 366] on li "M00001340003: SafeBet - FECO 1.0g - Final Packaging" at bounding box center [346, 374] width 524 height 23
type input "0 ea"
type input "$22.50000"
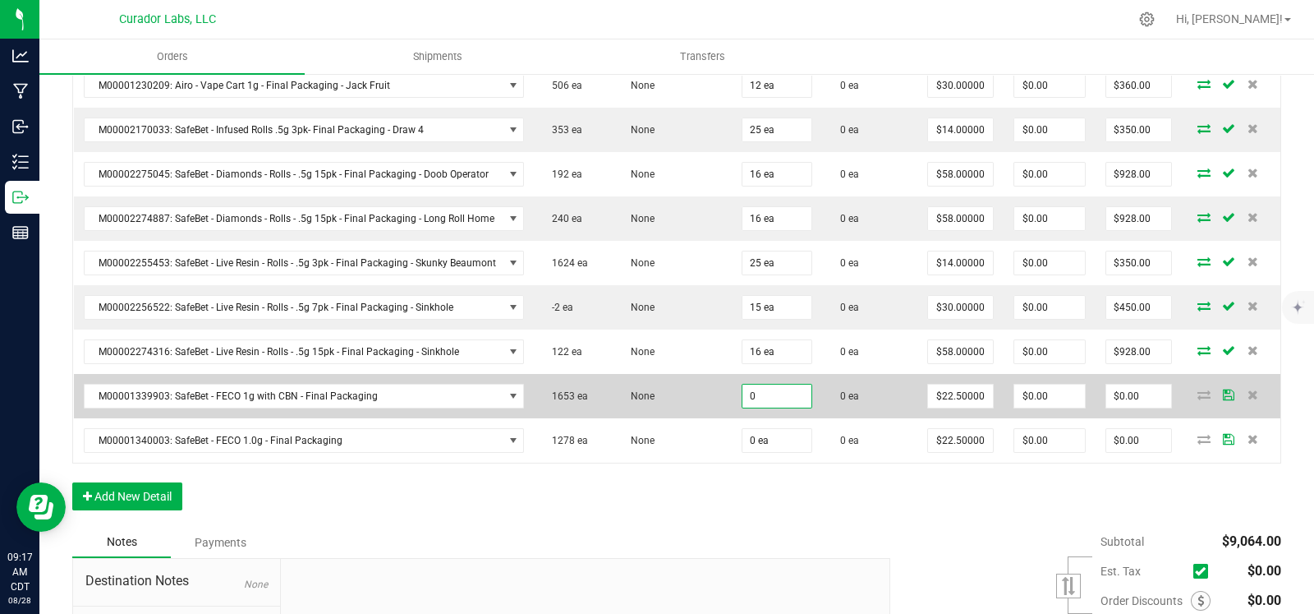
click at [763, 384] on input "0" at bounding box center [777, 395] width 69 height 23
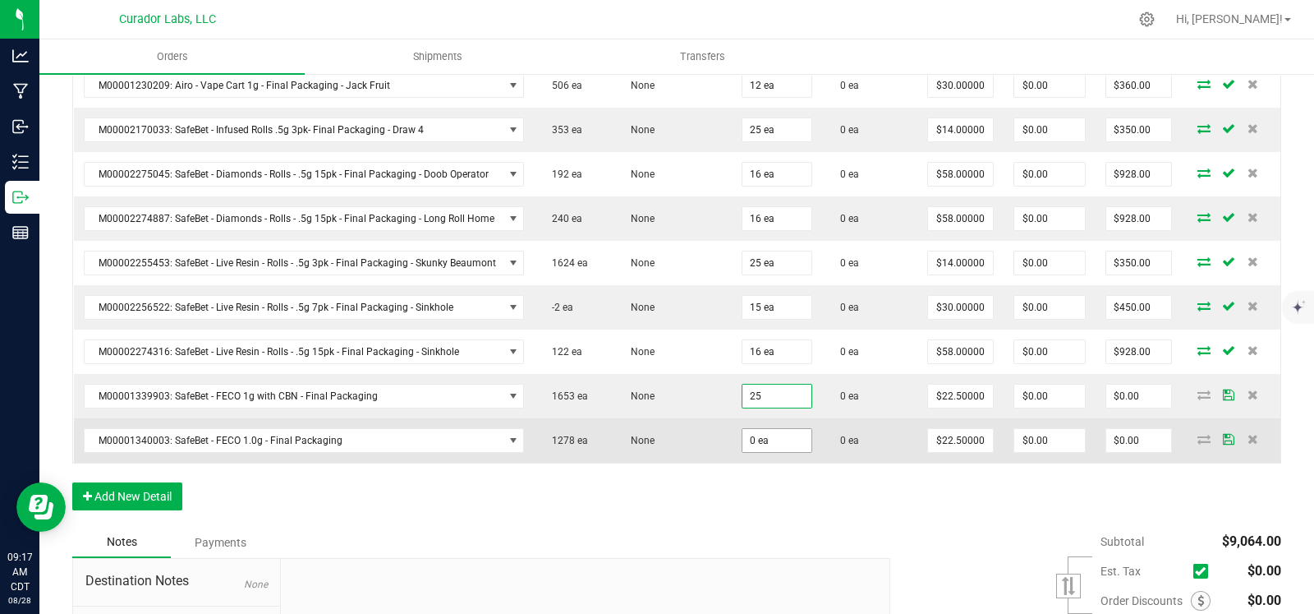
type input "25 ea"
type input "$562.50"
drag, startPoint x: 764, startPoint y: 416, endPoint x: 763, endPoint y: 426, distance: 9.9
click at [764, 429] on input "0" at bounding box center [777, 440] width 69 height 23
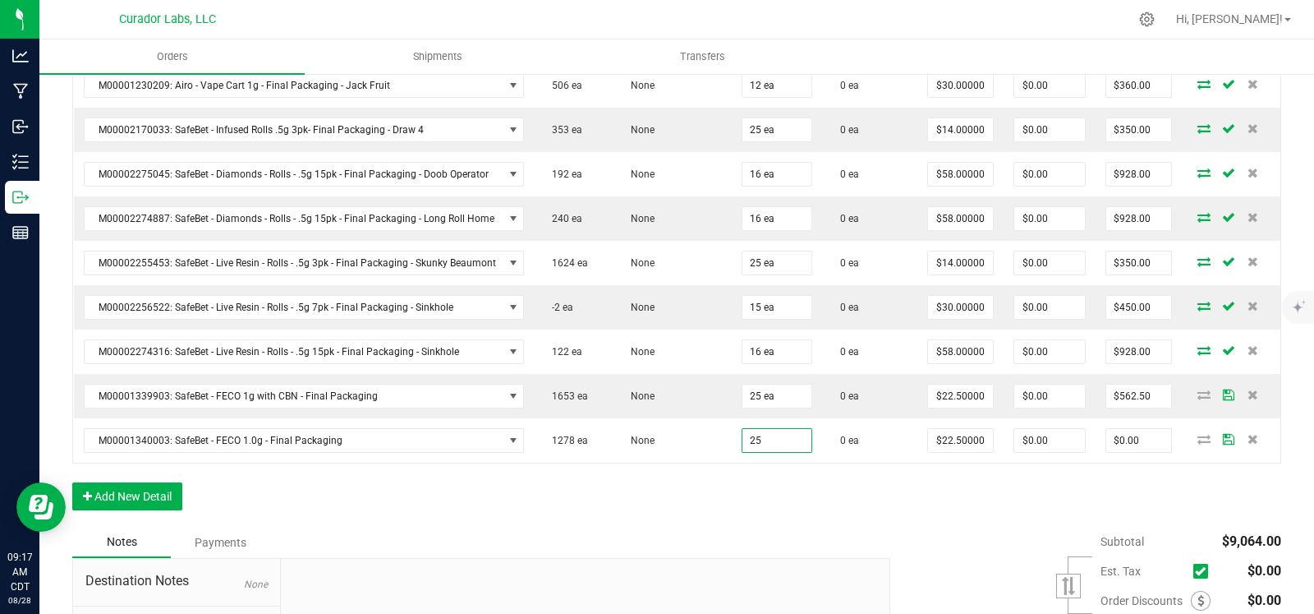
type input "25 ea"
type input "$562.50"
click at [133, 482] on button "Add New Detail" at bounding box center [127, 496] width 110 height 28
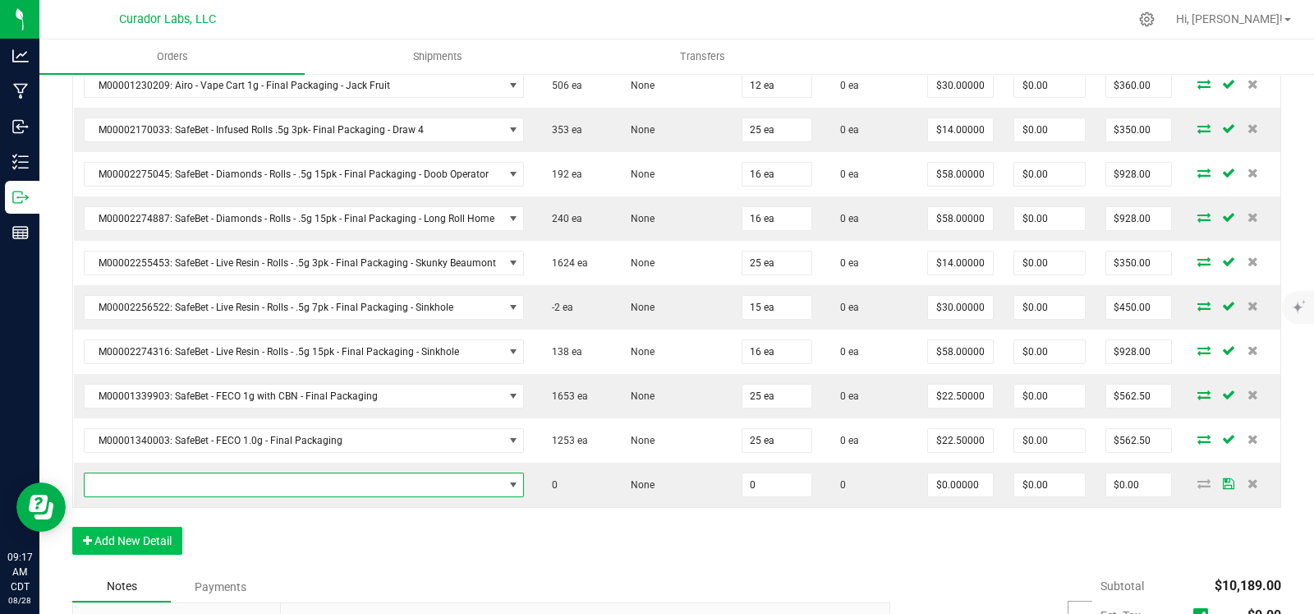
click at [147, 473] on span "NO DATA FOUND" at bounding box center [294, 484] width 419 height 23
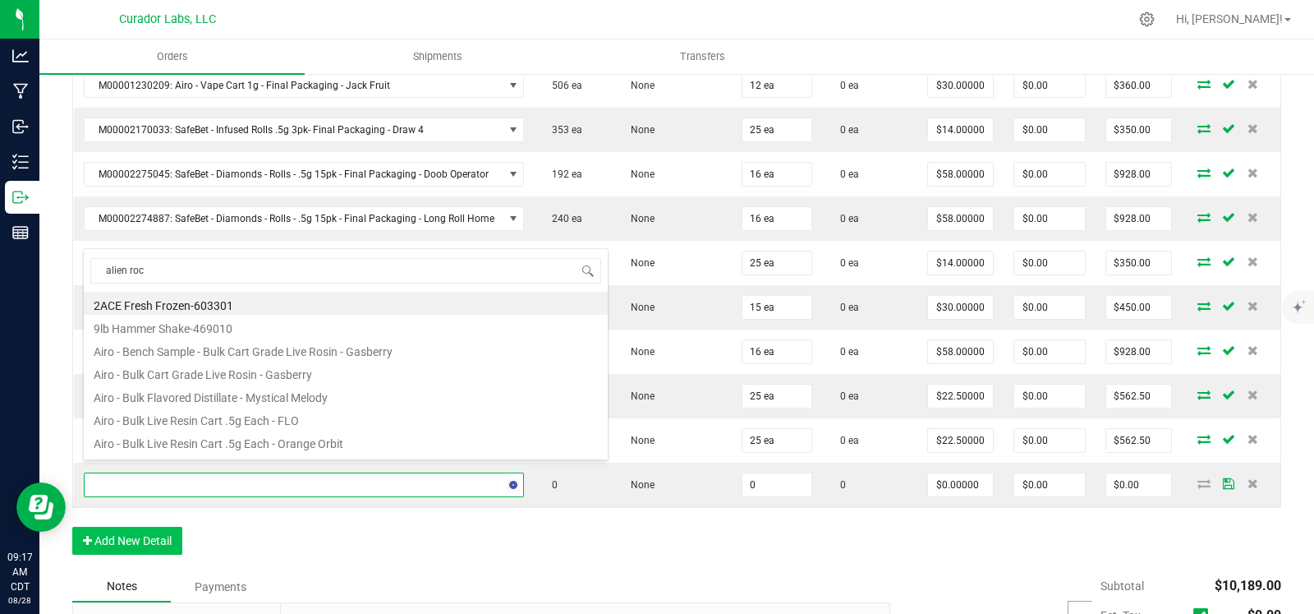
type input "alien rock"
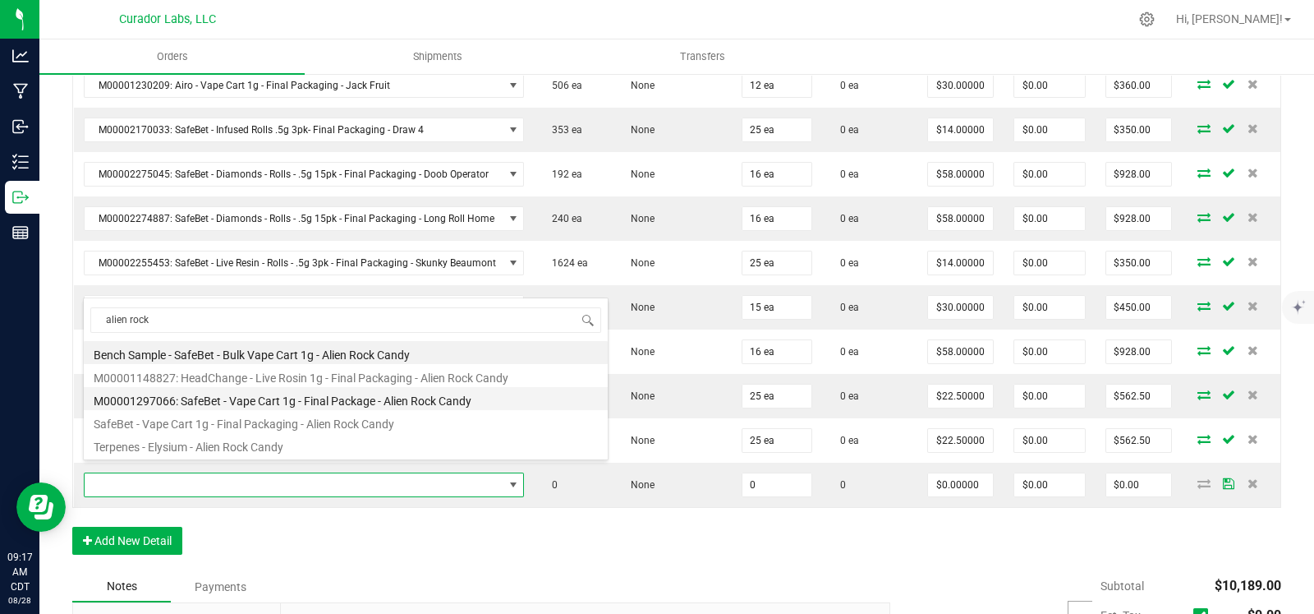
click at [371, 405] on li "M00001297066: SafeBet - Vape Cart 1g - Final Package - Alien Rock Candy" at bounding box center [346, 398] width 524 height 23
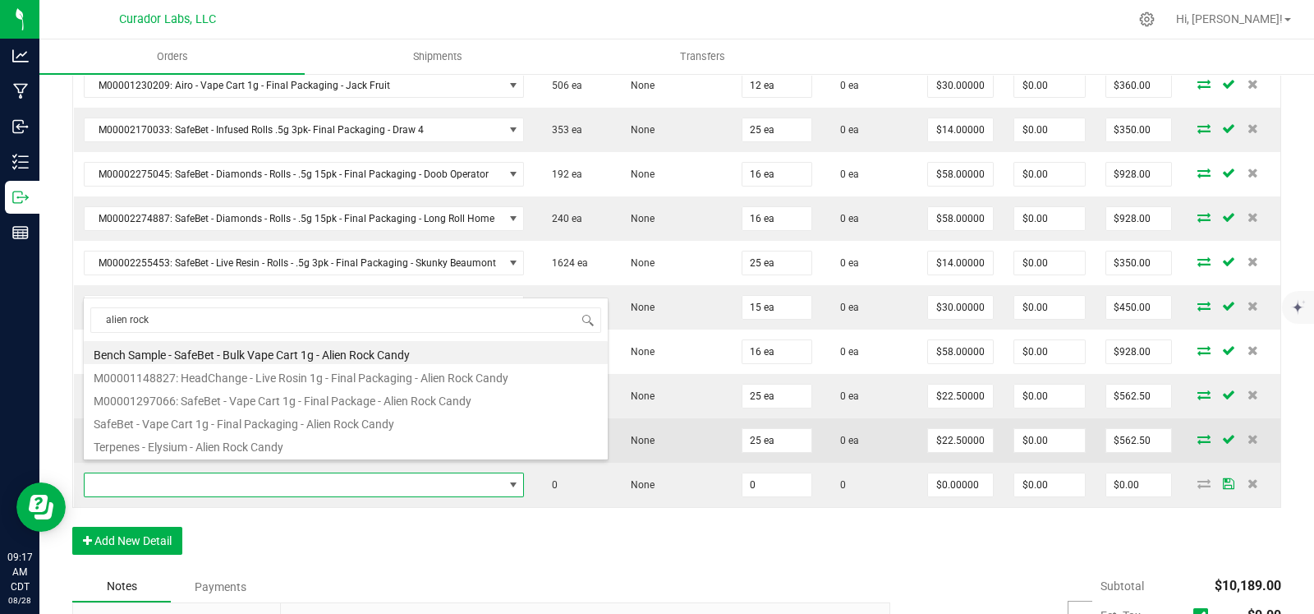
type input "0 ea"
type input "$22.50000"
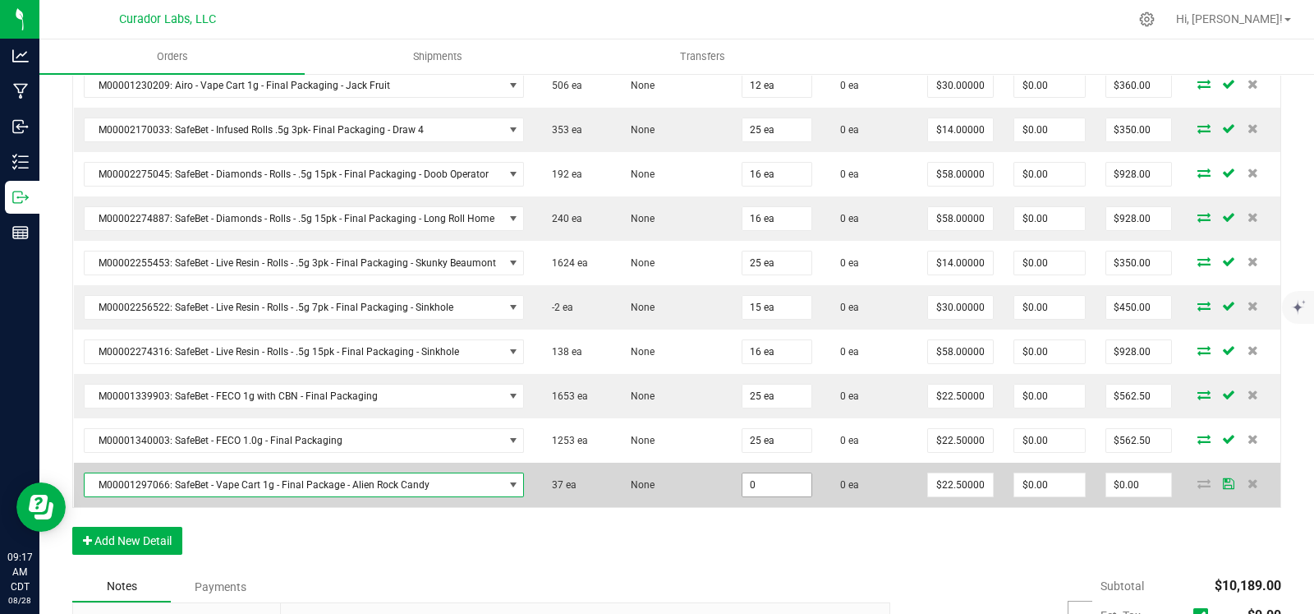
click at [762, 476] on input "0" at bounding box center [777, 484] width 69 height 23
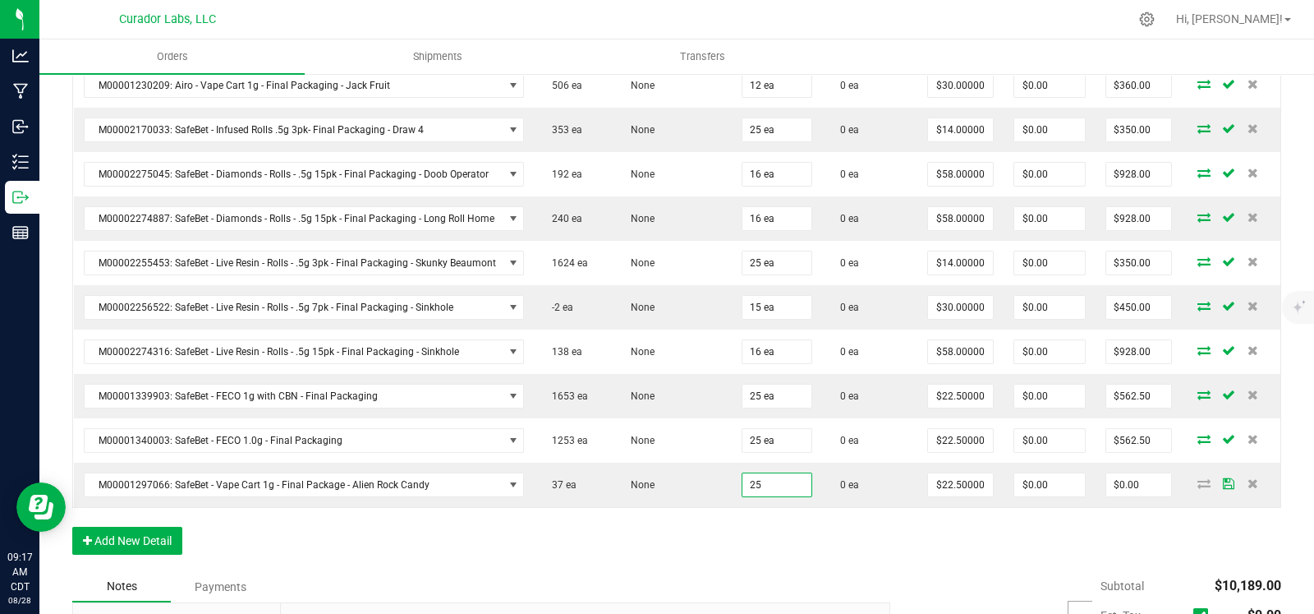
type input "25 ea"
type input "$562.50"
click at [630, 518] on div "Order Details Print All Labels Item Sellable Strain Qty Ordered Qty Allocated U…" at bounding box center [676, 5] width 1209 height 1131
click at [131, 527] on button "Add New Detail" at bounding box center [127, 541] width 110 height 28
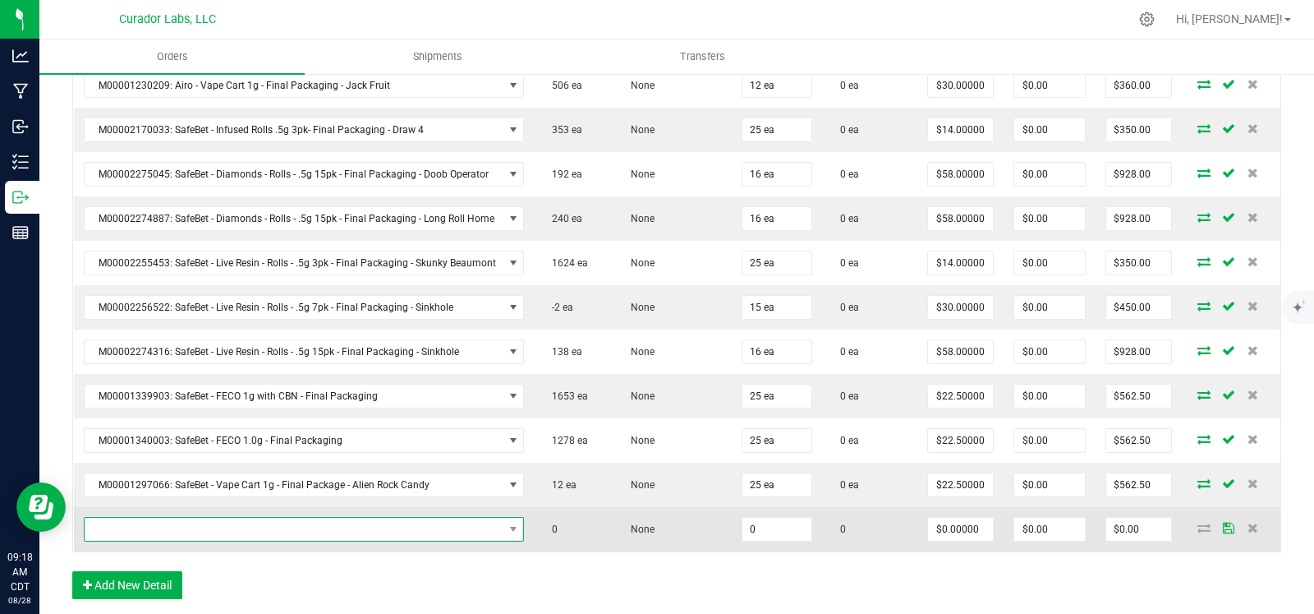
click at [154, 518] on span "NO DATA FOUND" at bounding box center [294, 529] width 419 height 23
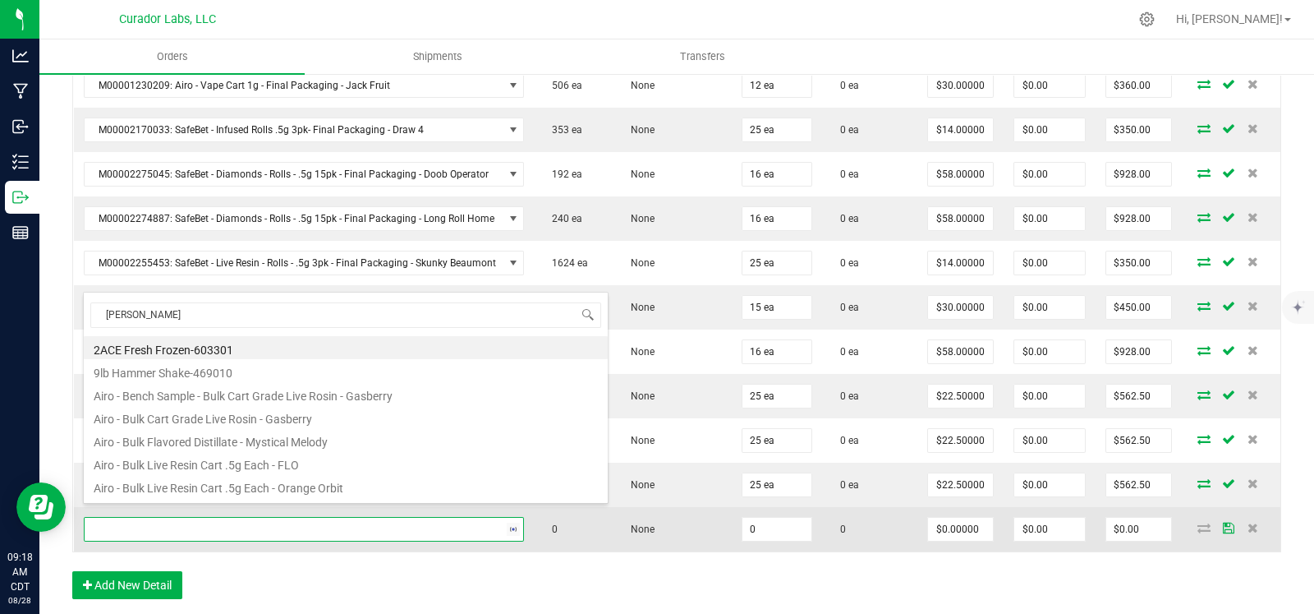
type input "bubba kush"
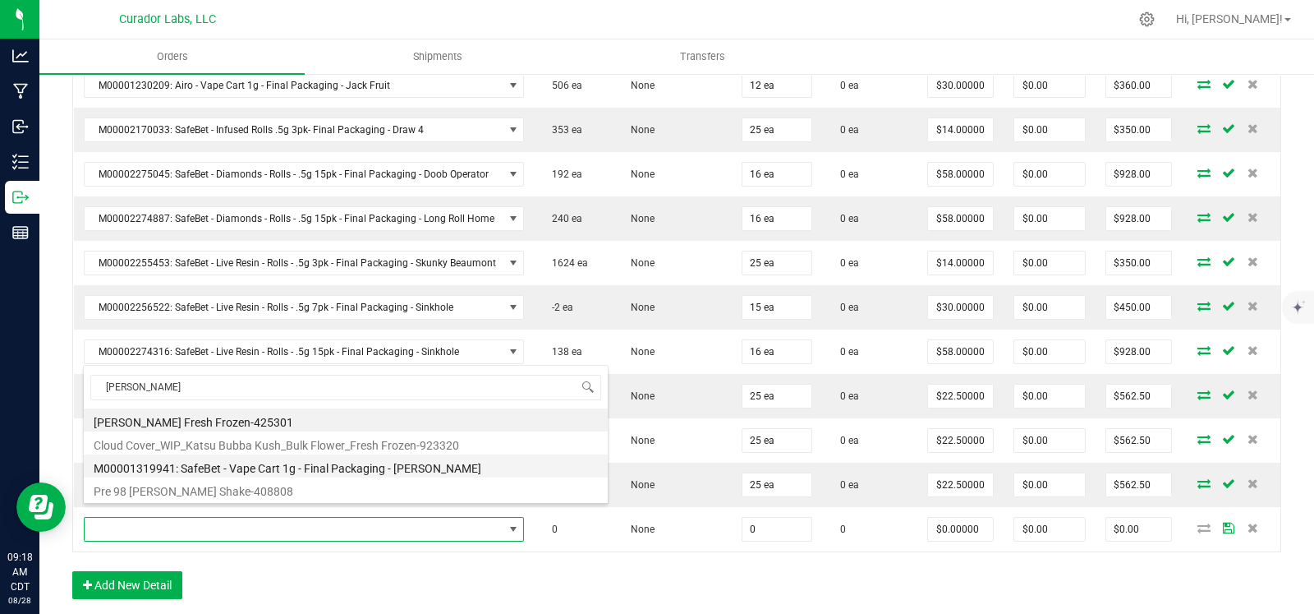
click at [285, 462] on li "M00001319941: SafeBet - Vape Cart 1g - Final Packaging - Bubba Kush" at bounding box center [346, 465] width 524 height 23
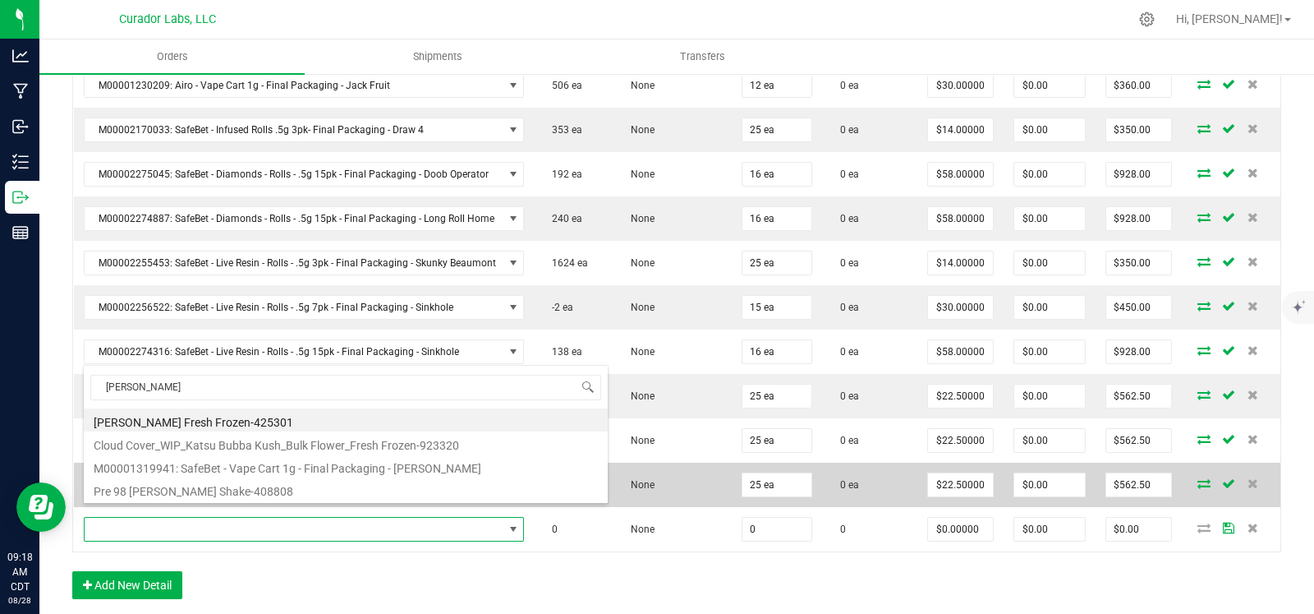
type input "0 ea"
type input "$22.50000"
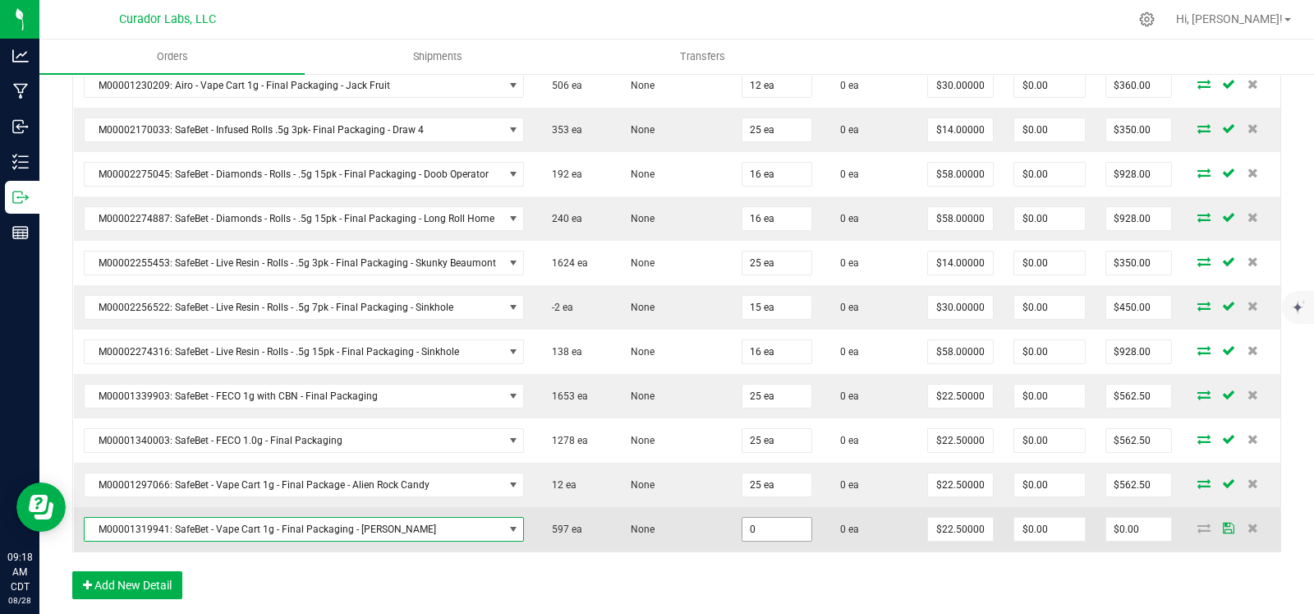
click at [757, 518] on input "0" at bounding box center [777, 529] width 69 height 23
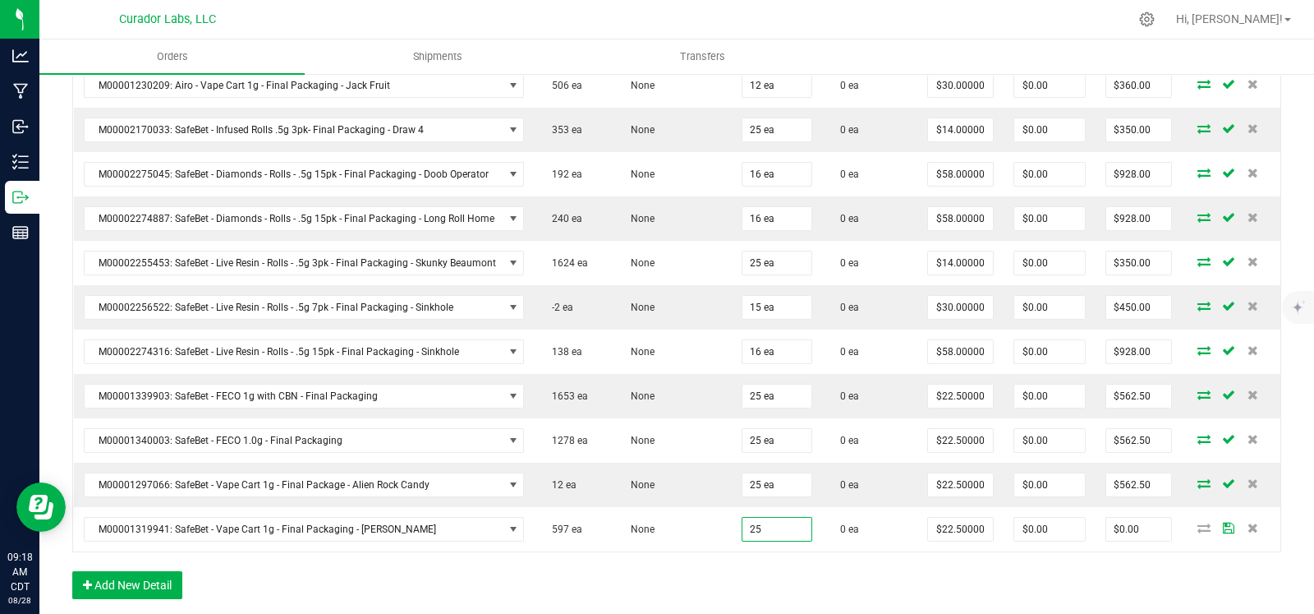
type input "25 ea"
type input "$562.50"
click at [656, 564] on div "Order Details Print All Labels Item Sellable Strain Qty Ordered Qty Allocated U…" at bounding box center [676, 28] width 1209 height 1176
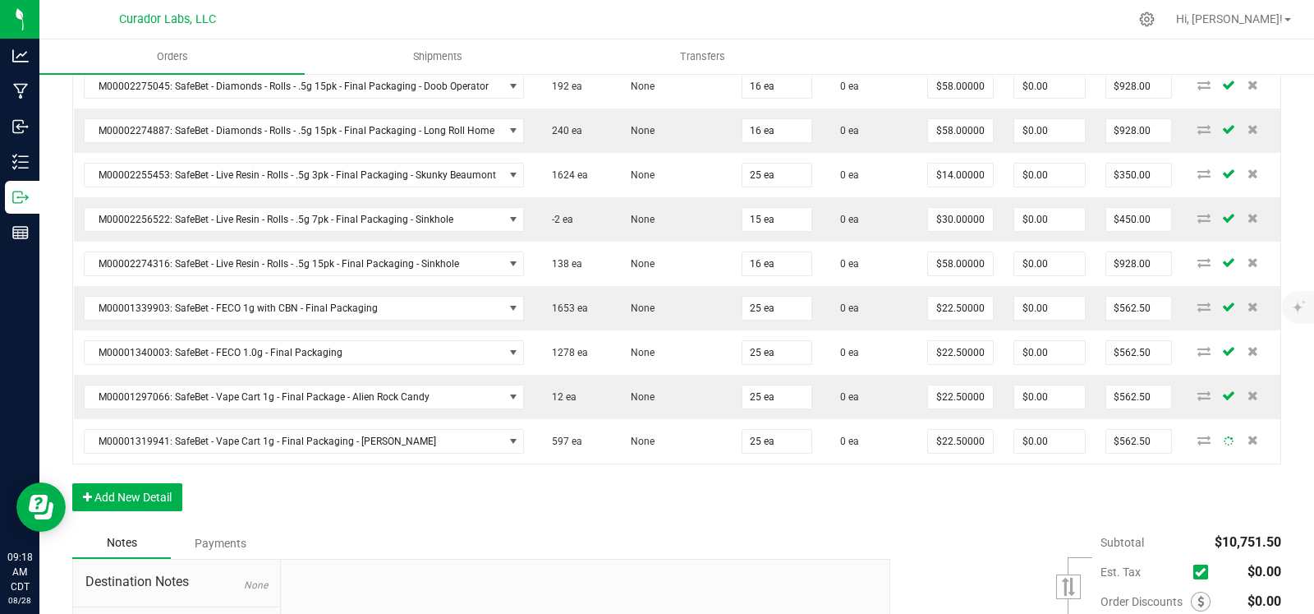
scroll to position [1171, 0]
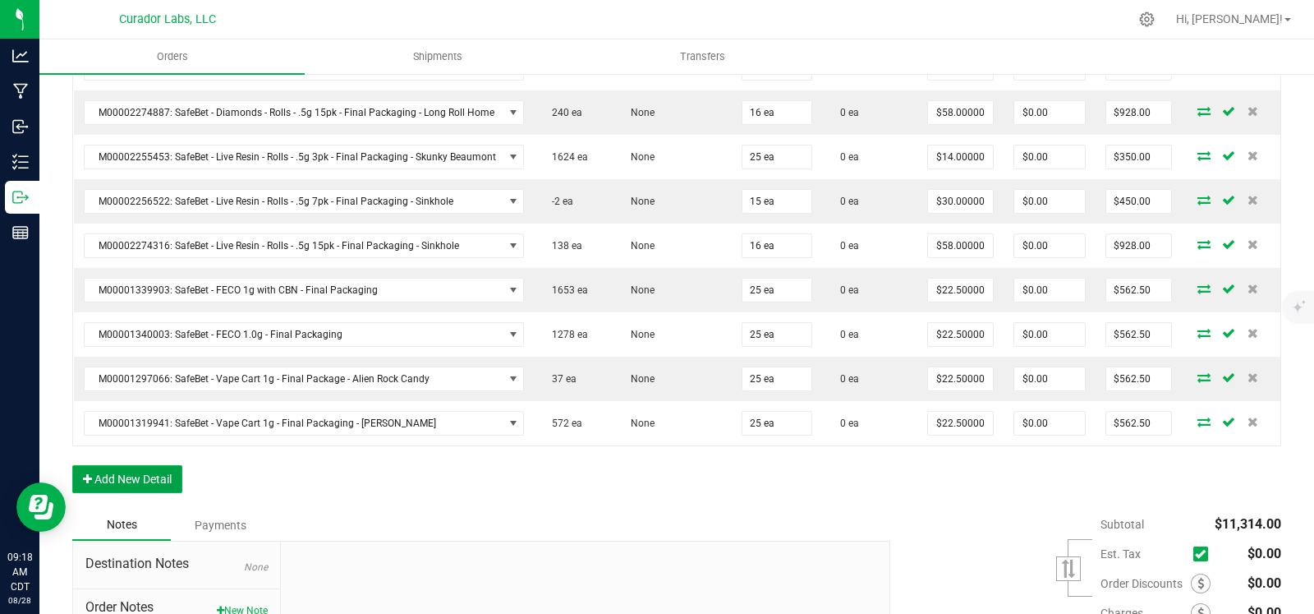
click at [133, 465] on button "Add New Detail" at bounding box center [127, 479] width 110 height 28
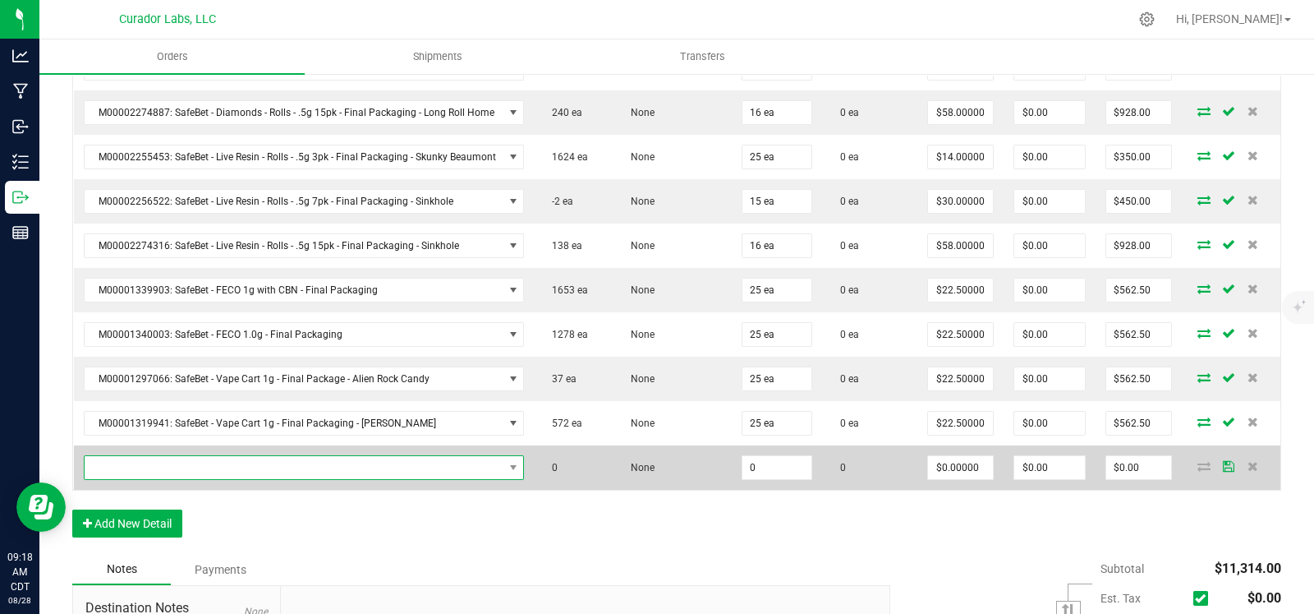
drag, startPoint x: 177, startPoint y: 457, endPoint x: 194, endPoint y: 453, distance: 17.7
click at [177, 458] on span "NO DATA FOUND" at bounding box center [294, 467] width 419 height 23
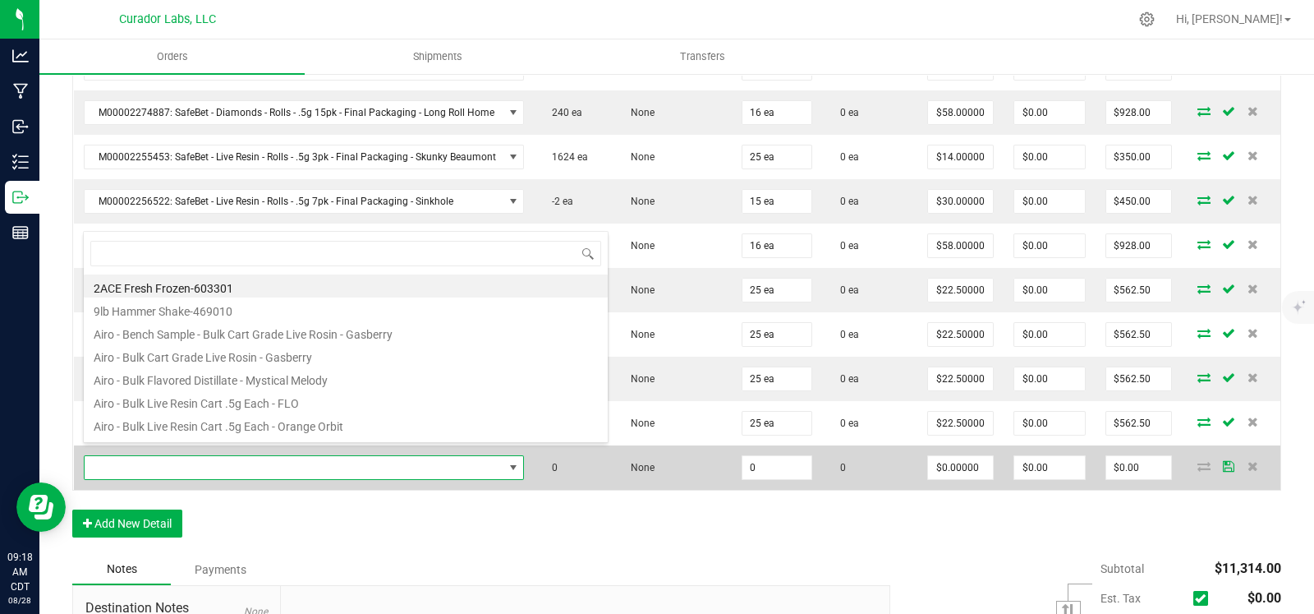
scroll to position [24, 435]
type input "grand daddy"
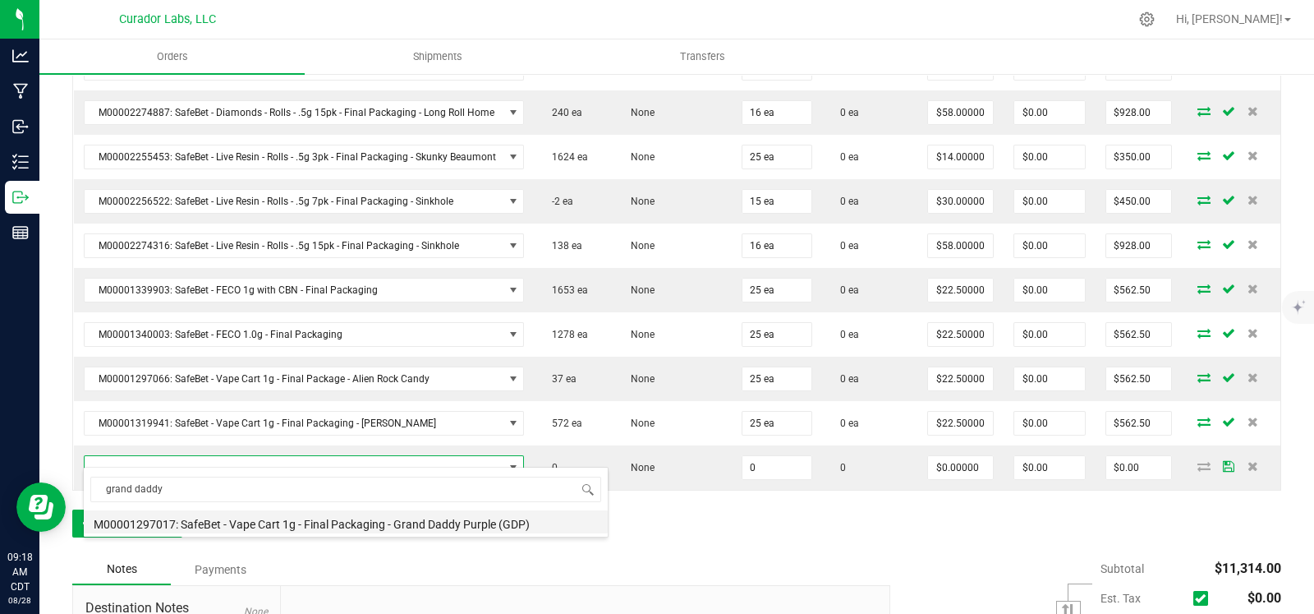
click at [256, 520] on li "M00001297017: SafeBet - Vape Cart 1g - Final Packaging - Grand Daddy Purple (GD…" at bounding box center [346, 521] width 524 height 23
type input "0 ea"
type input "$22.50000"
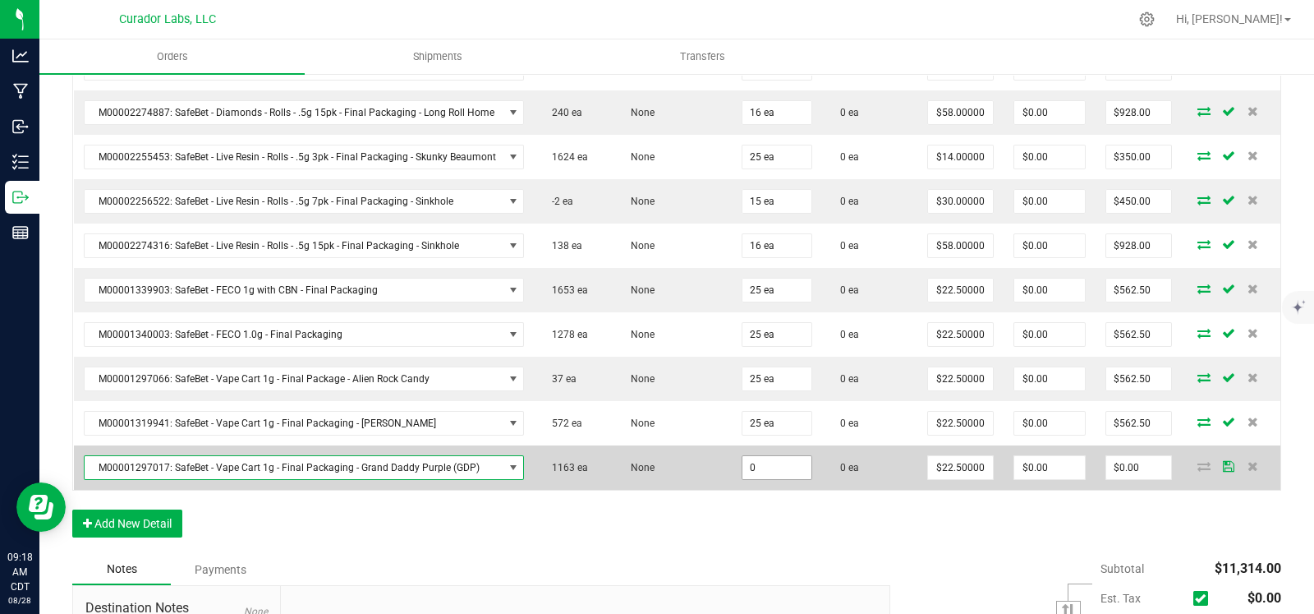
click at [743, 456] on input "0" at bounding box center [777, 467] width 69 height 23
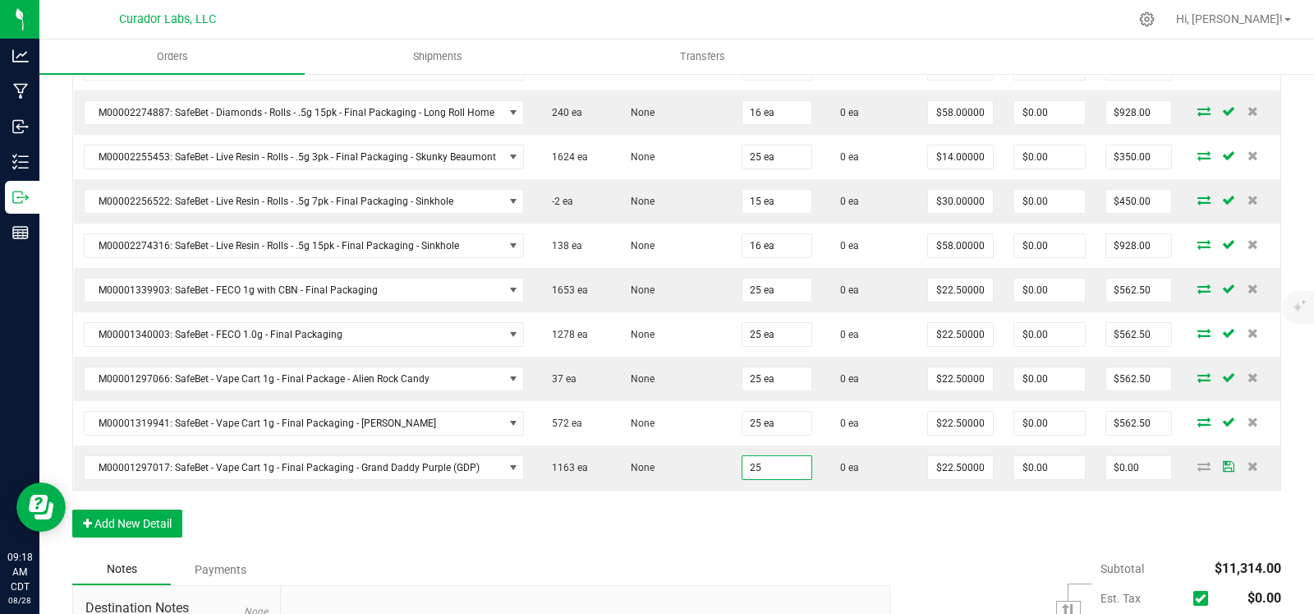
type input "25 ea"
type input "$562.50"
click at [144, 516] on button "Add New Detail" at bounding box center [127, 523] width 110 height 28
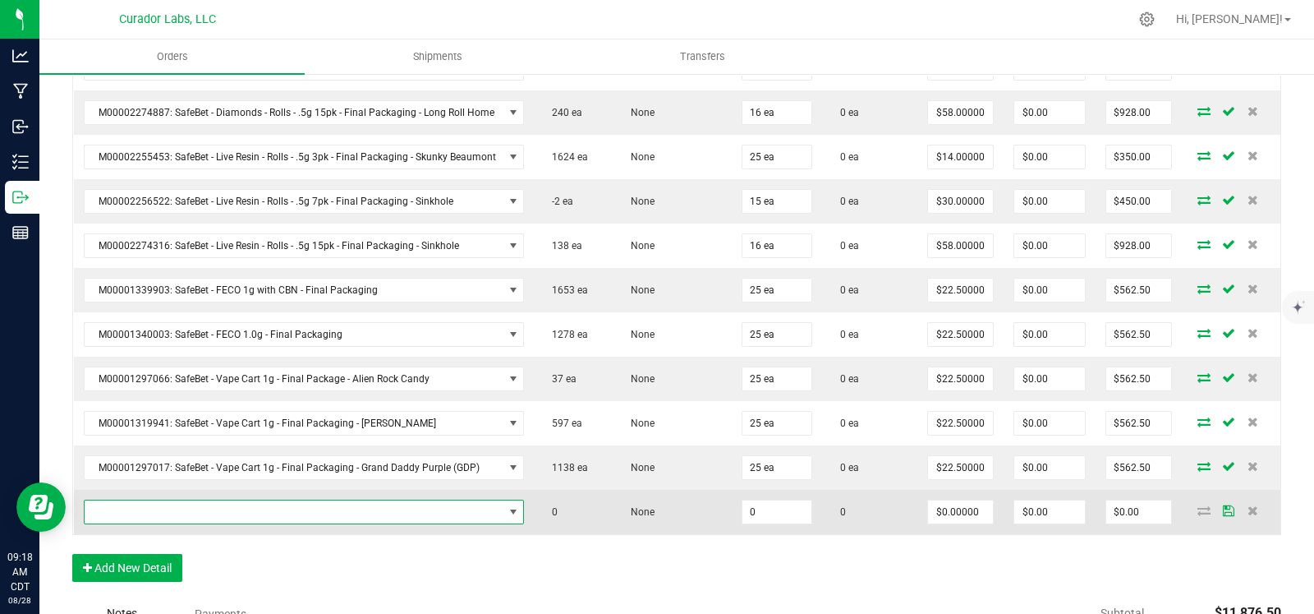
click at [226, 502] on span "NO DATA FOUND" at bounding box center [294, 511] width 419 height 23
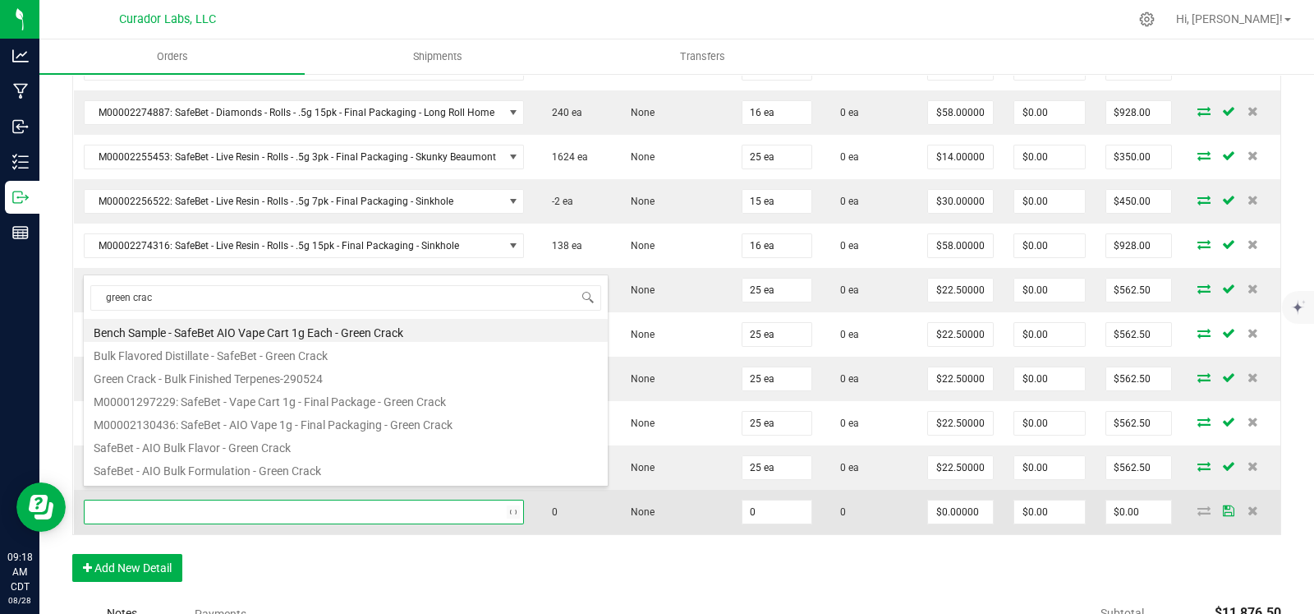
type input "green crack"
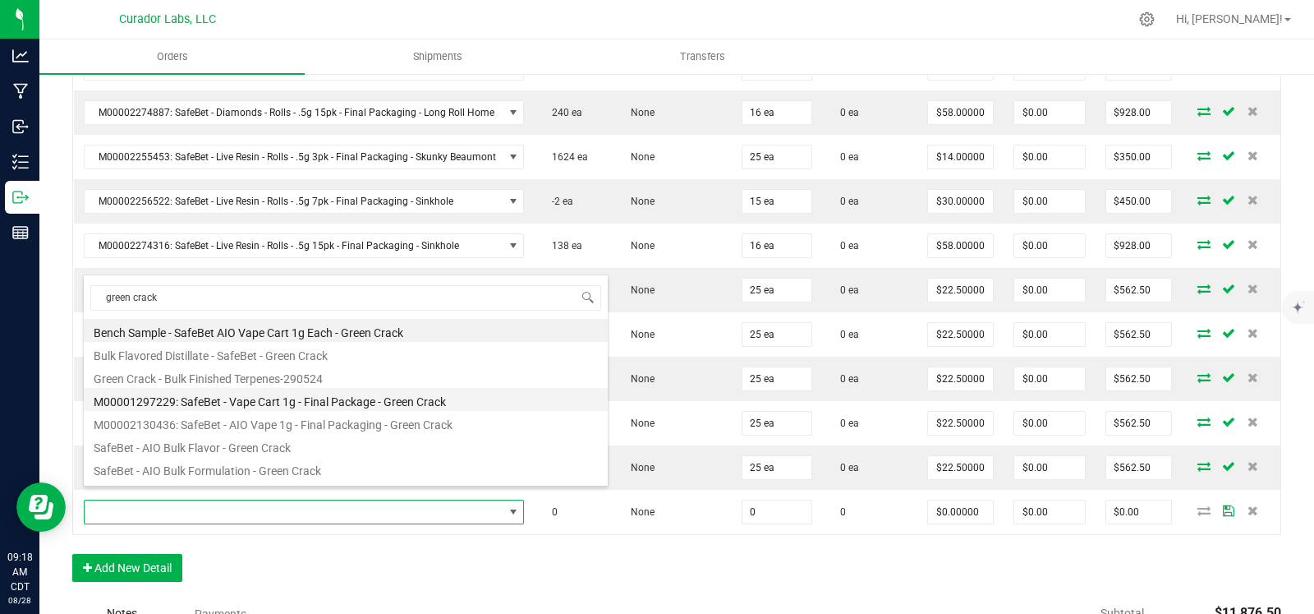
click at [352, 403] on li "M00001297229: SafeBet - Vape Cart 1g - Final Package - Green Crack" at bounding box center [346, 399] width 524 height 23
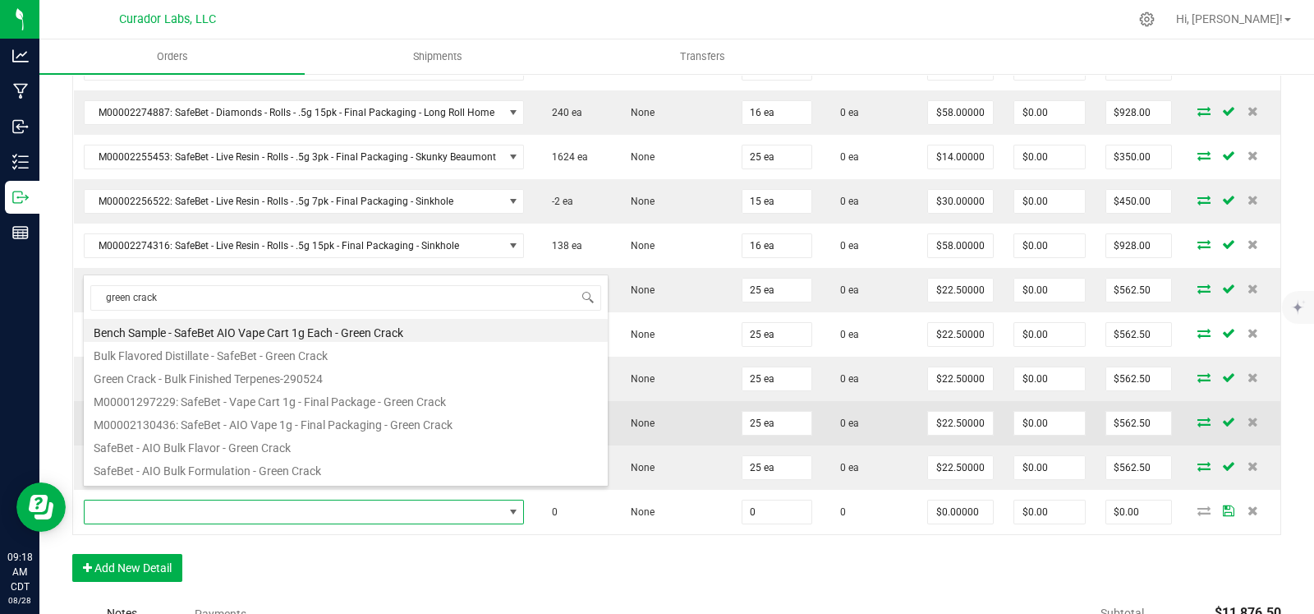
type input "0 ea"
type input "$22.50000"
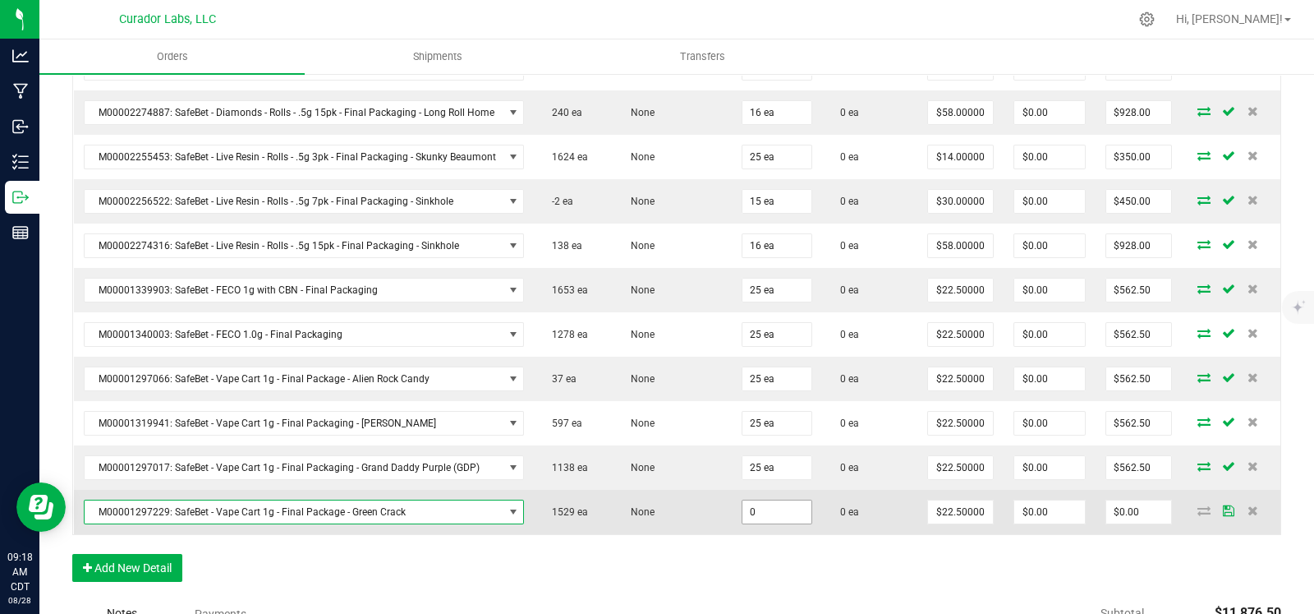
click at [752, 509] on input "0" at bounding box center [777, 511] width 69 height 23
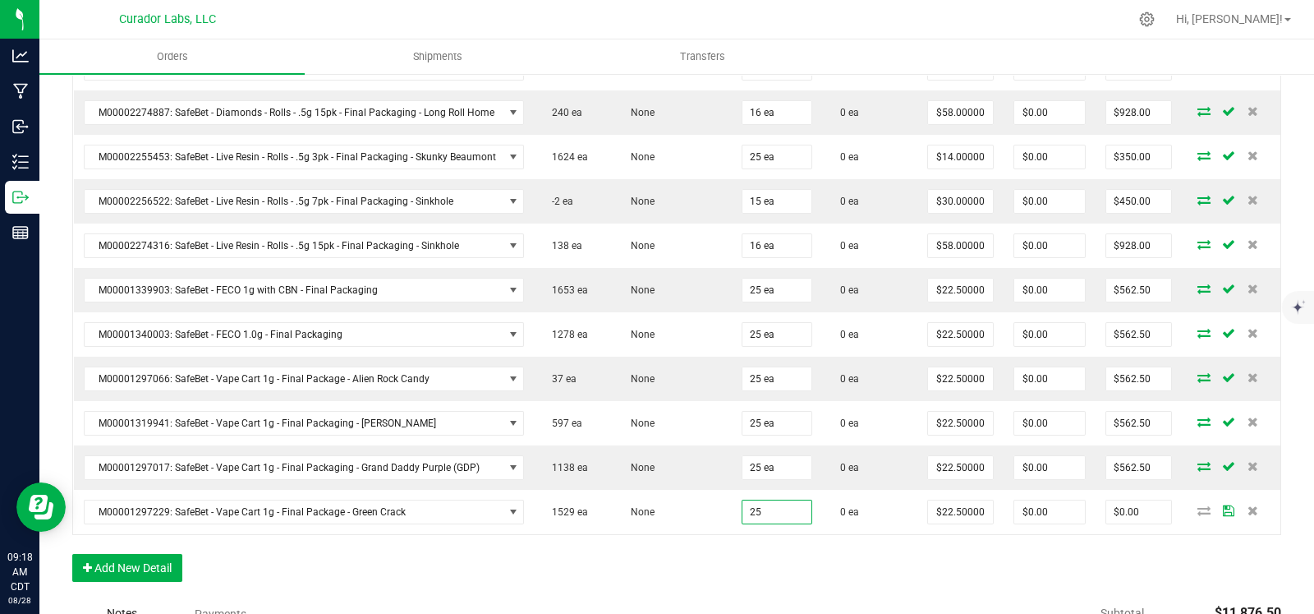
type input "25 ea"
type input "$562.50"
click at [159, 554] on button "Add New Detail" at bounding box center [127, 568] width 110 height 28
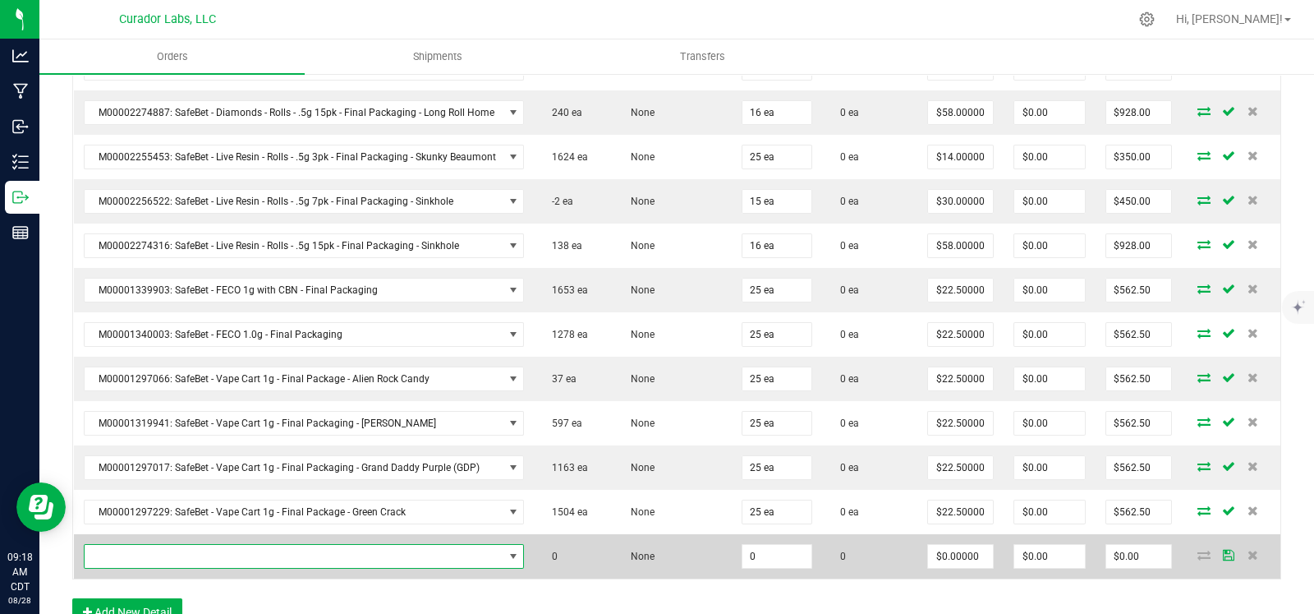
click at [181, 546] on span "NO DATA FOUND" at bounding box center [294, 556] width 419 height 23
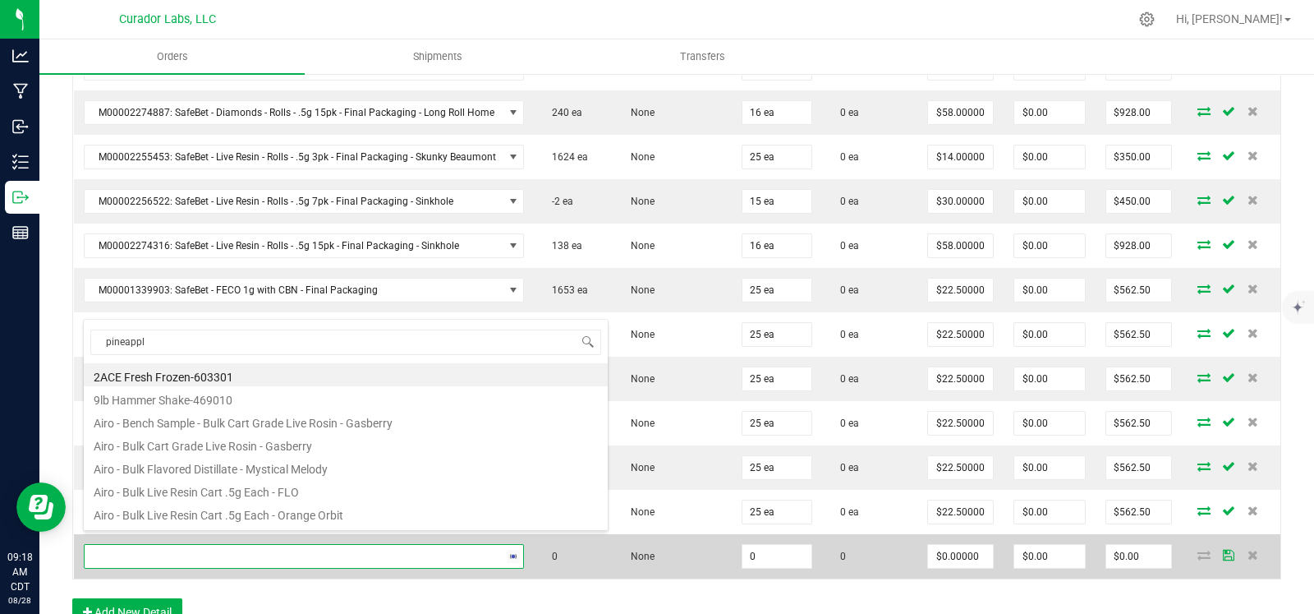
type input "pineapple"
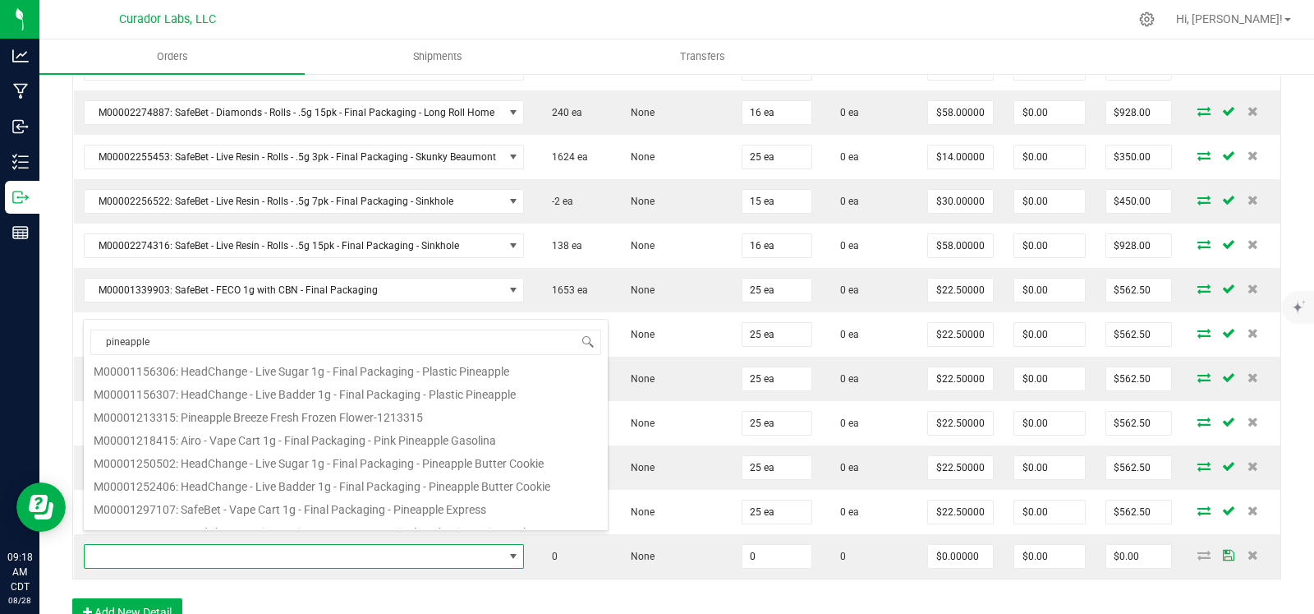
scroll to position [132, 0]
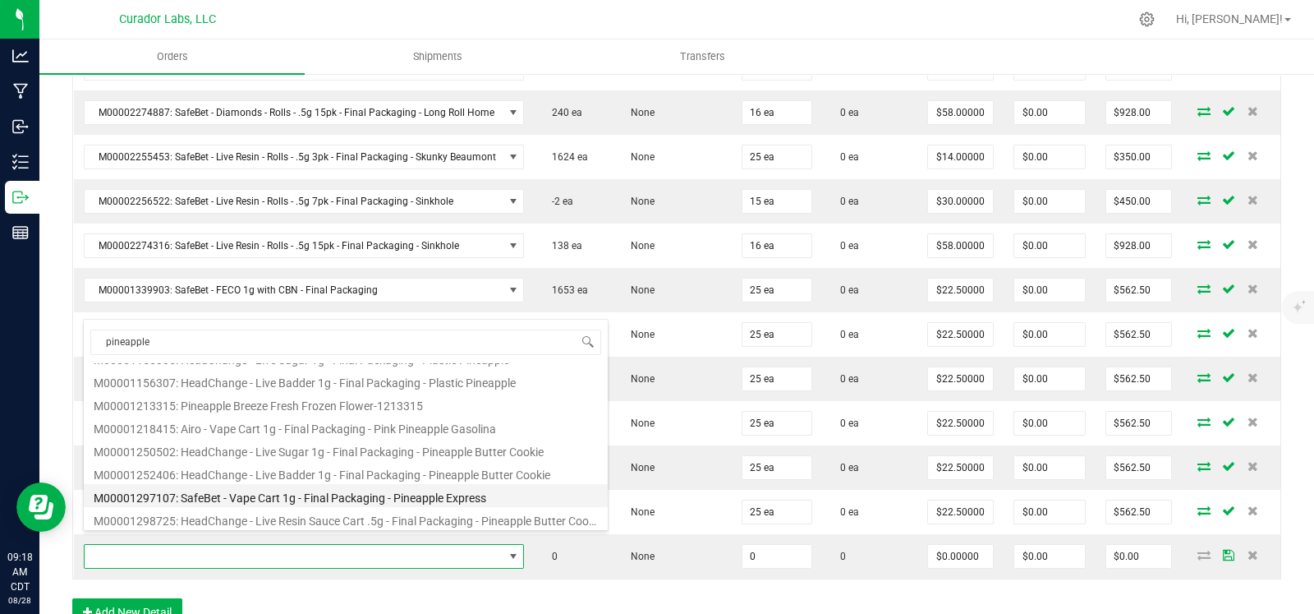
click at [288, 499] on li "M00001297107: SafeBet - Vape Cart 1g - Final Packaging - Pineapple Express" at bounding box center [346, 495] width 524 height 23
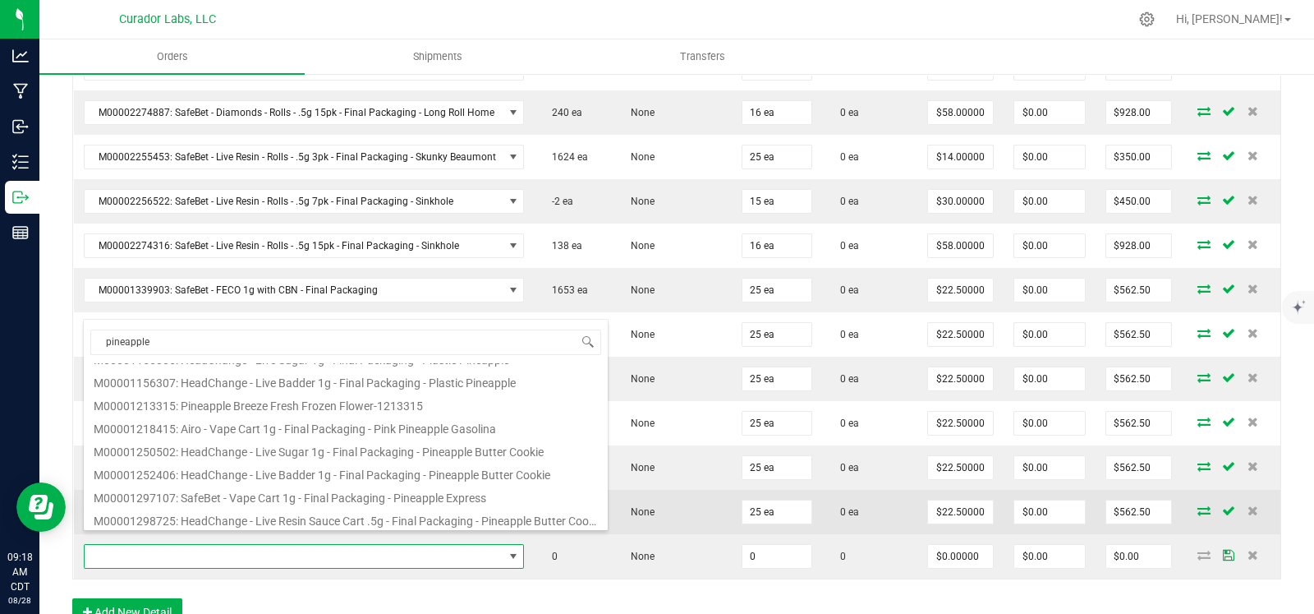
type input "0 ea"
type input "$22.50000"
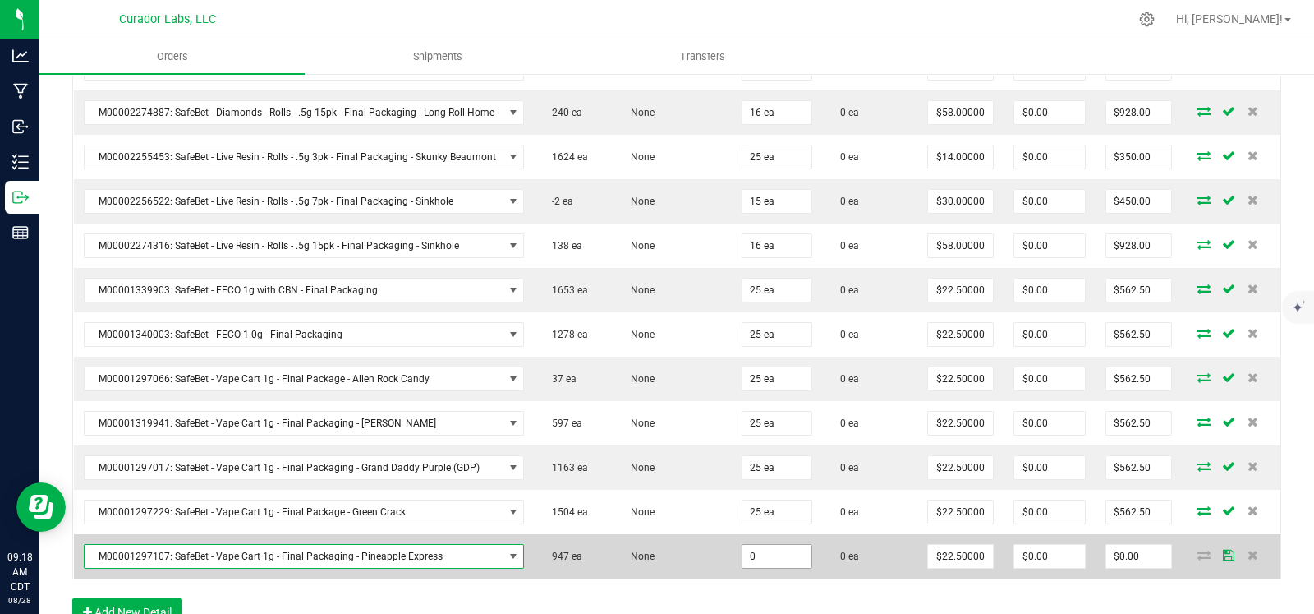
click at [776, 545] on input "0" at bounding box center [777, 556] width 69 height 23
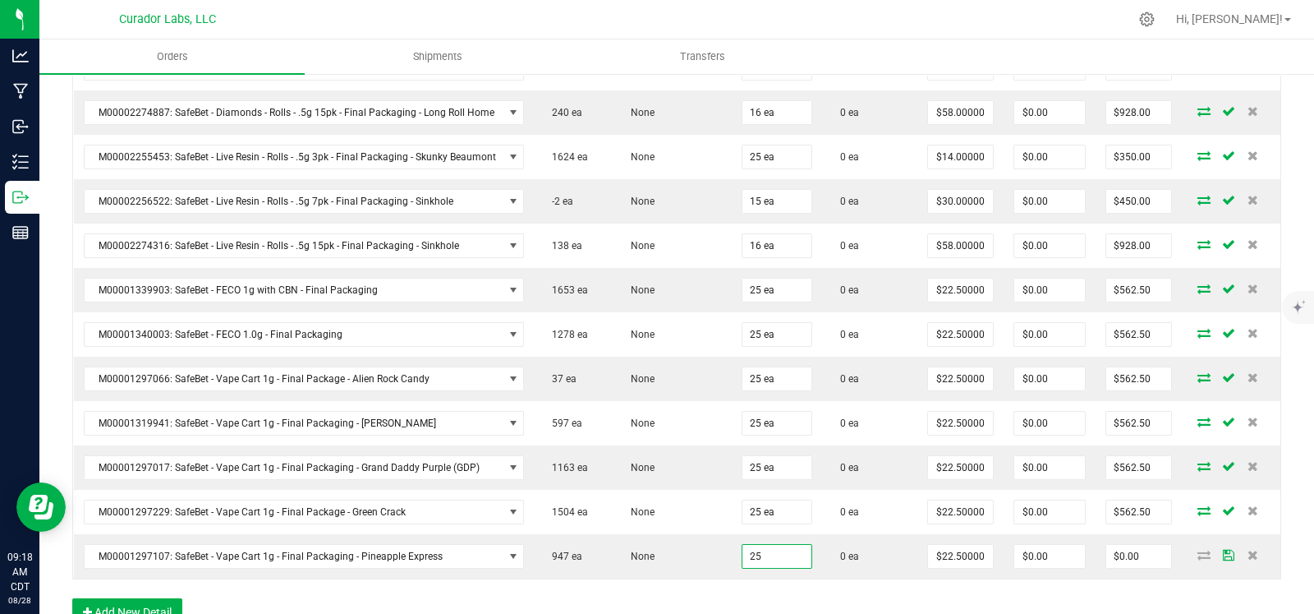
type input "25 ea"
type input "$562.50"
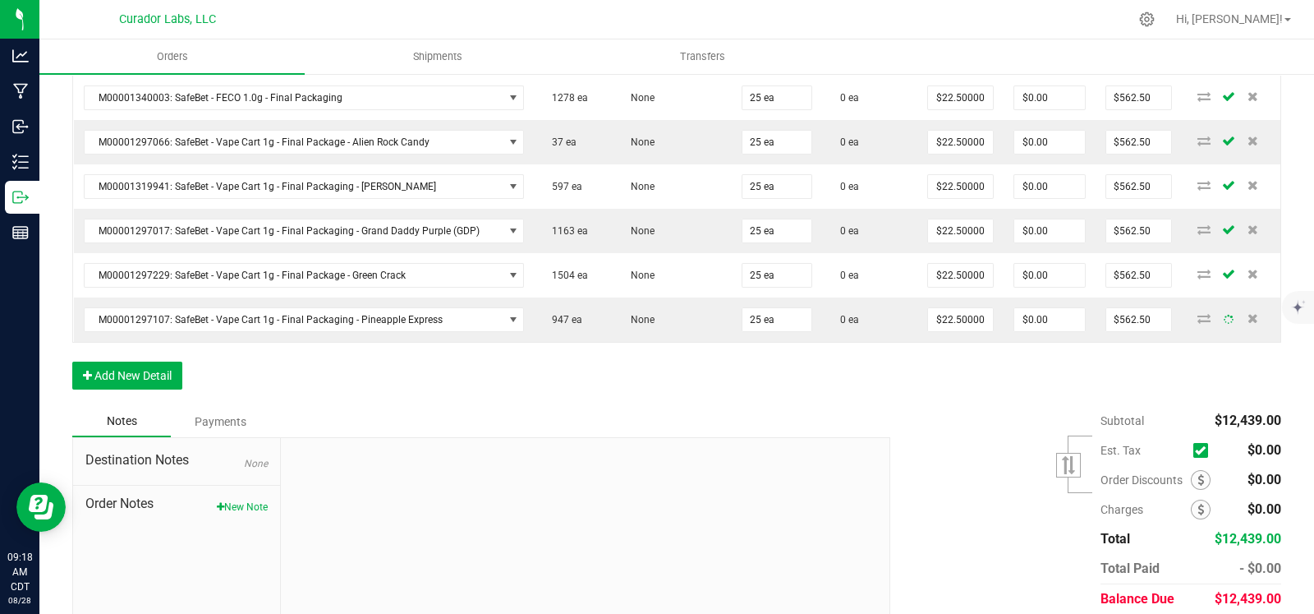
scroll to position [1417, 0]
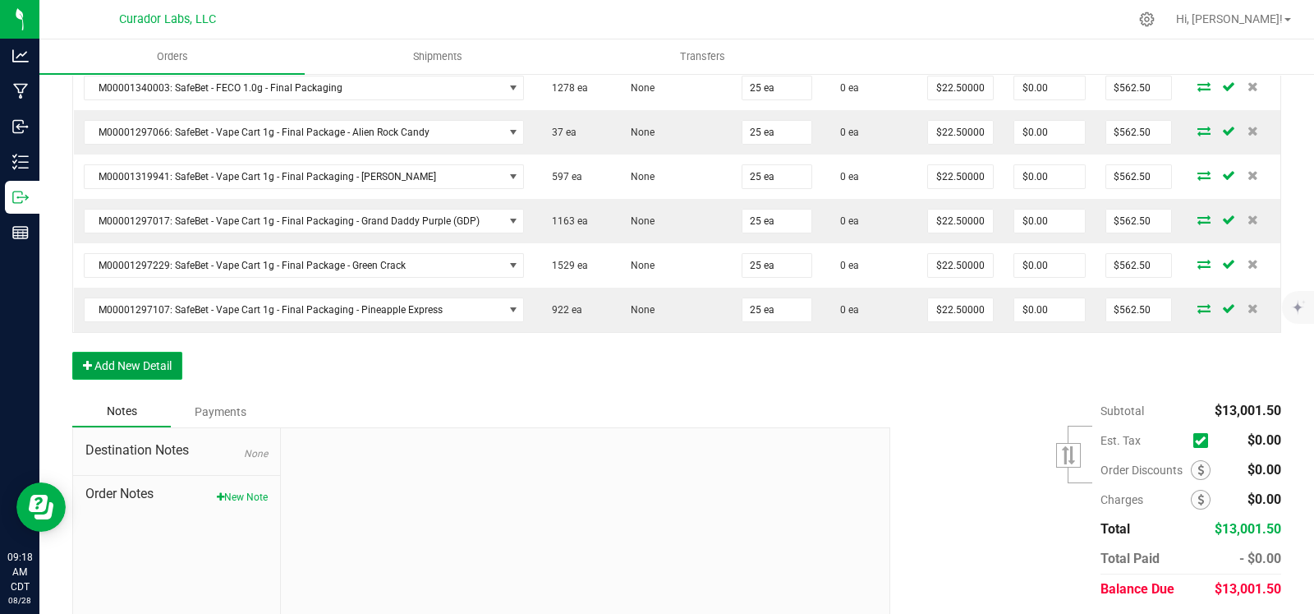
click at [156, 352] on button "Add New Detail" at bounding box center [127, 366] width 110 height 28
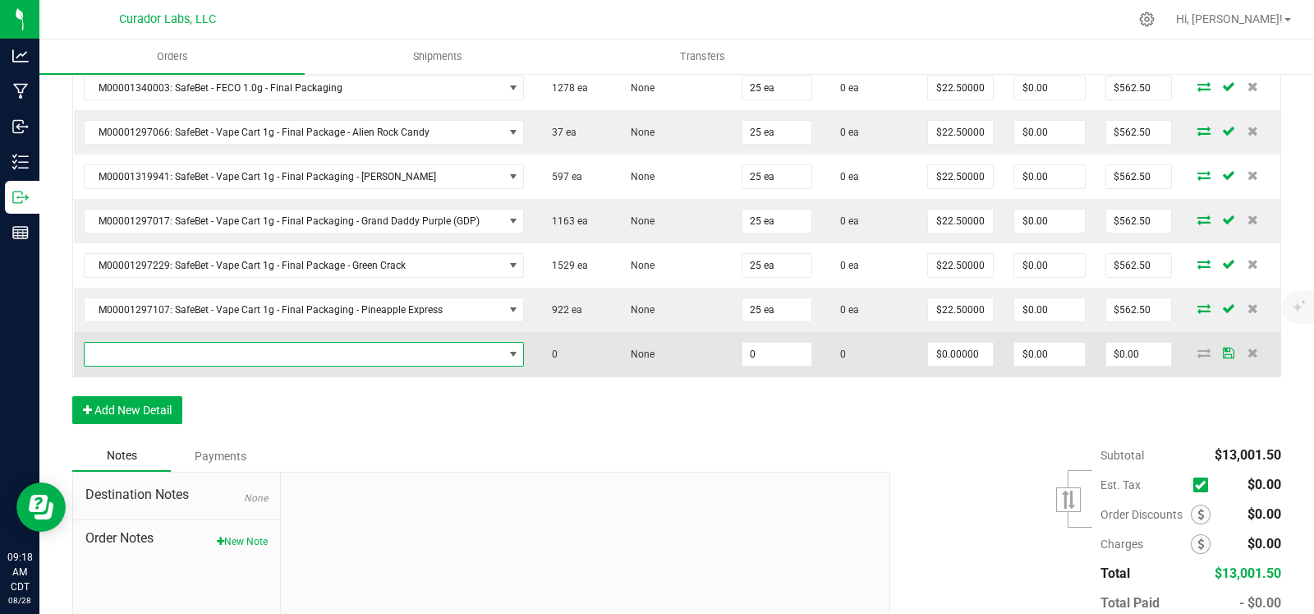
click at [168, 343] on span "NO DATA FOUND" at bounding box center [294, 354] width 419 height 23
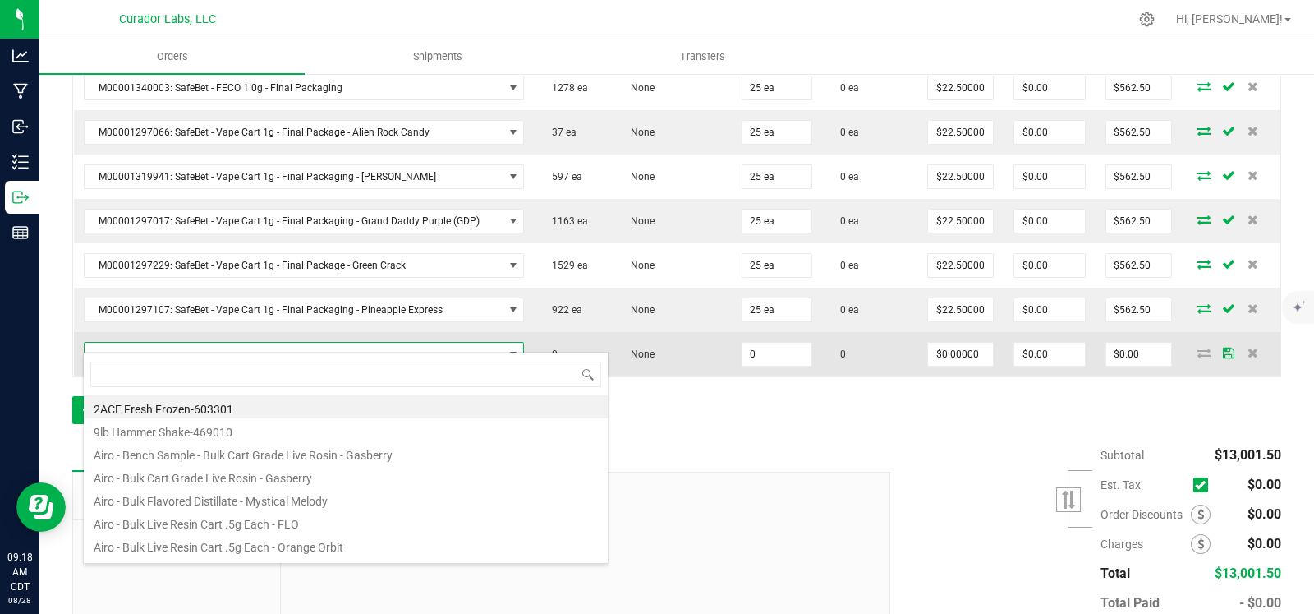
scroll to position [24, 435]
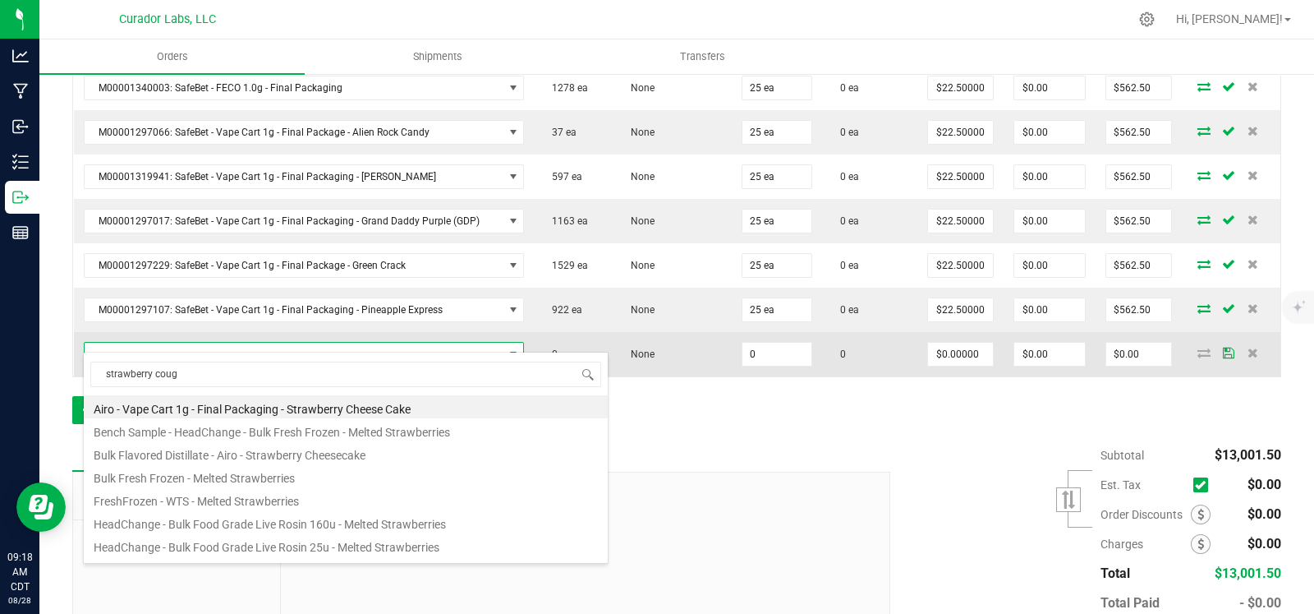
type input "strawberry cough"
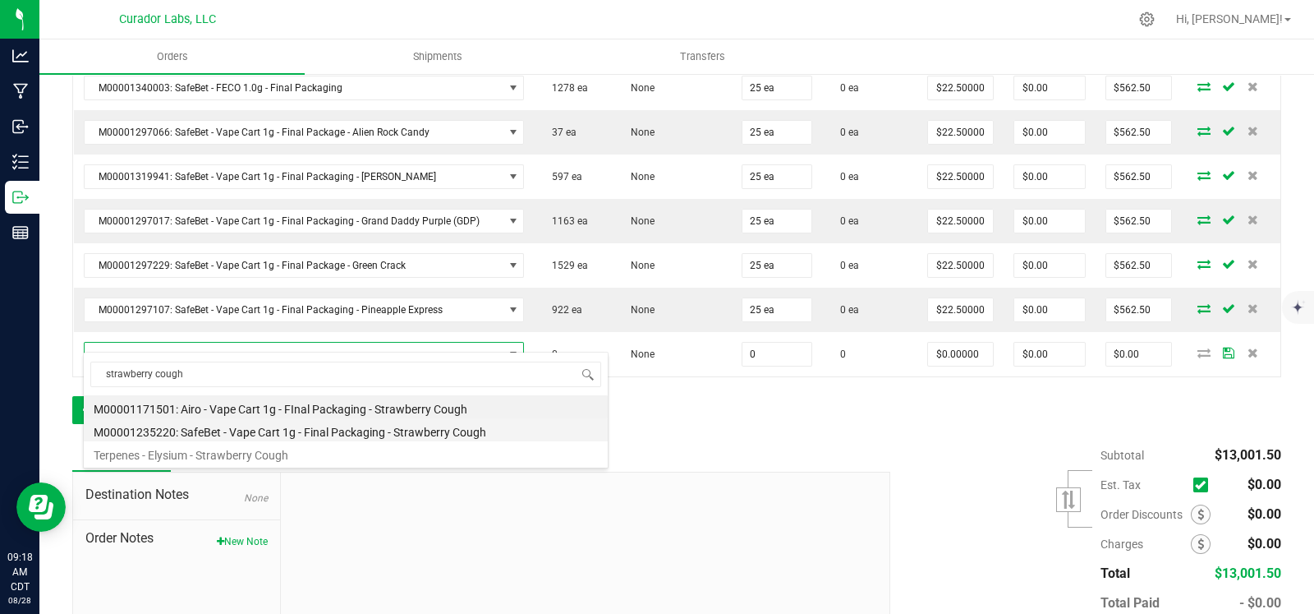
click at [200, 426] on li "M00001235220: SafeBet - Vape Cart 1g - Final Packaging - Strawberry Cough" at bounding box center [346, 429] width 524 height 23
type input "0 ea"
type input "$22.50000"
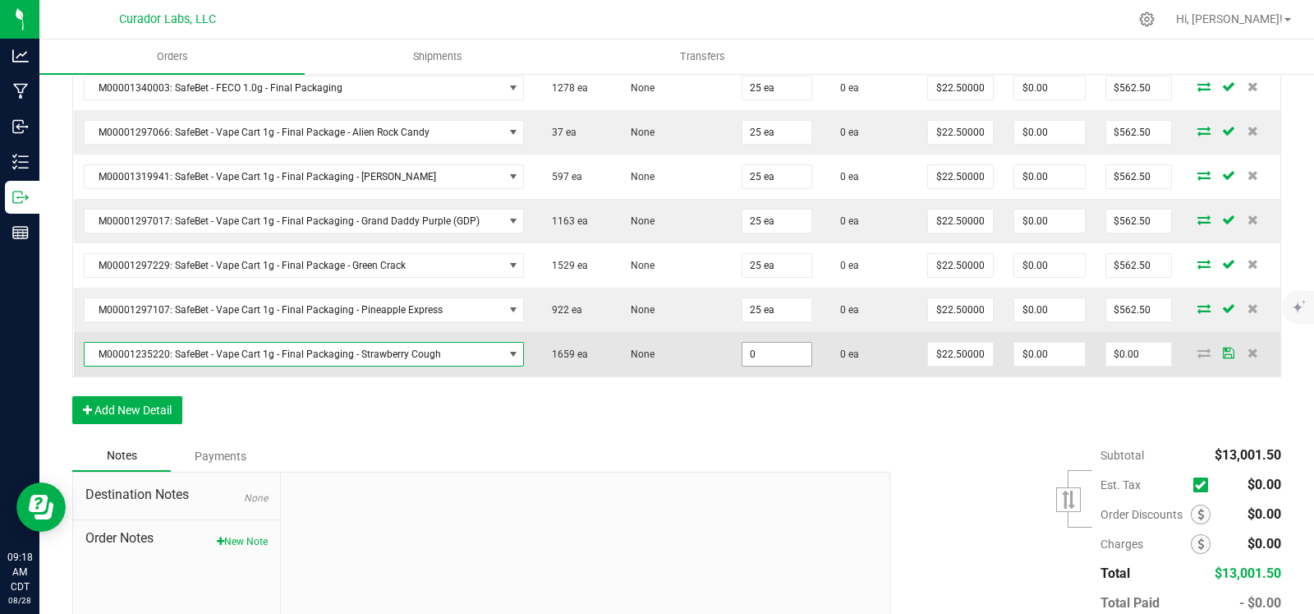
click at [770, 344] on input "0" at bounding box center [777, 354] width 69 height 23
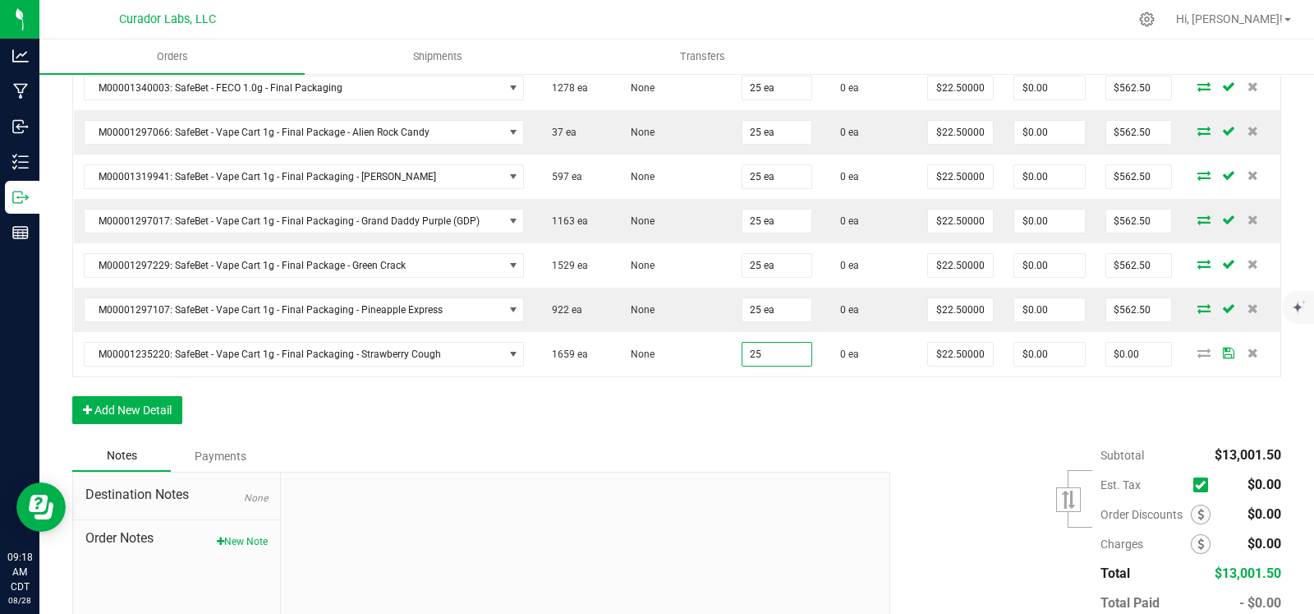
type input "25 ea"
type input "$562.50"
click at [129, 396] on button "Add New Detail" at bounding box center [127, 410] width 110 height 28
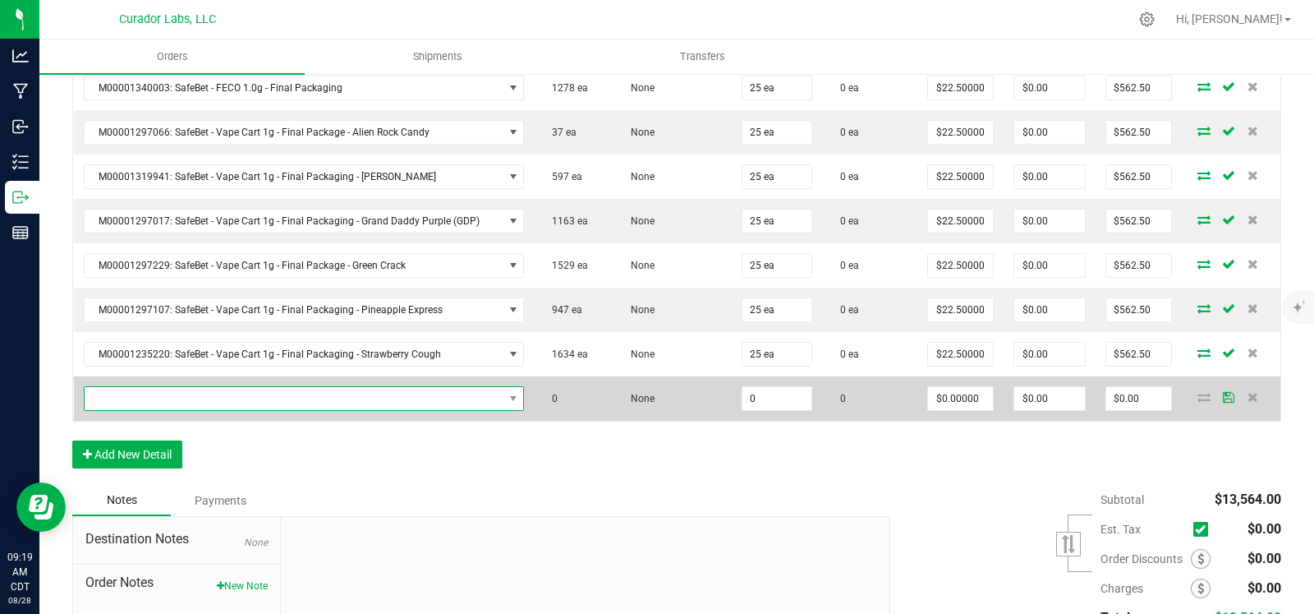
click at [173, 387] on span "NO DATA FOUND" at bounding box center [294, 398] width 419 height 23
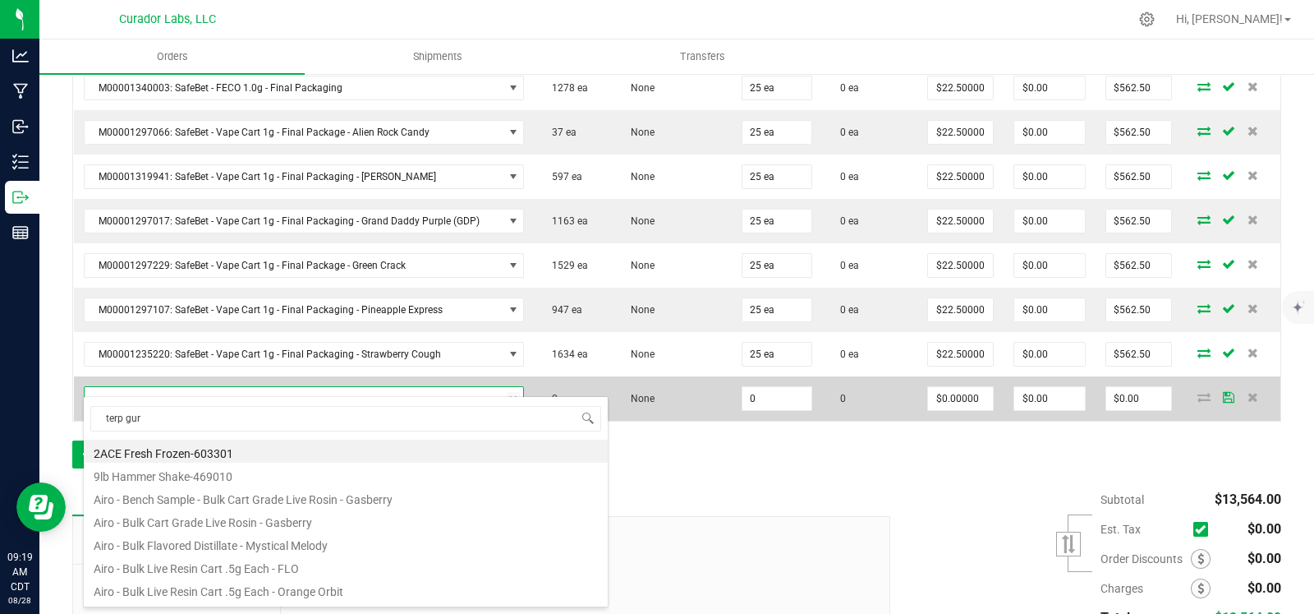
type input "terp guru"
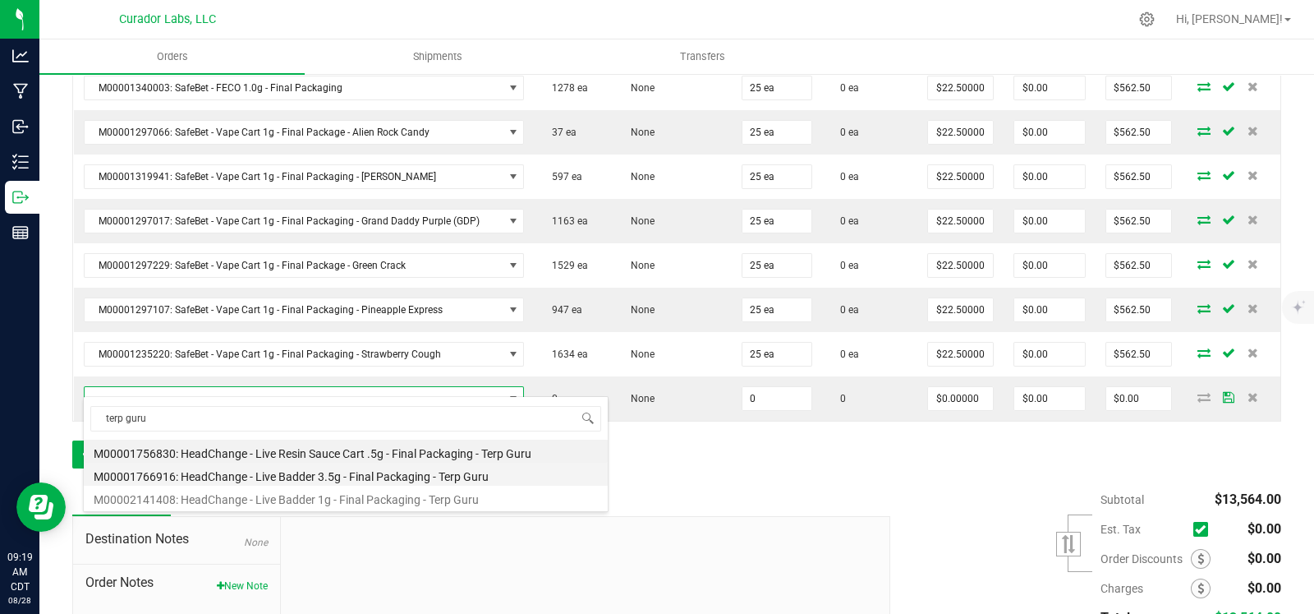
click at [337, 480] on li "M00001766916: HeadChange - Live Badder 3.5g - Final Packaging - Terp Guru" at bounding box center [346, 474] width 524 height 23
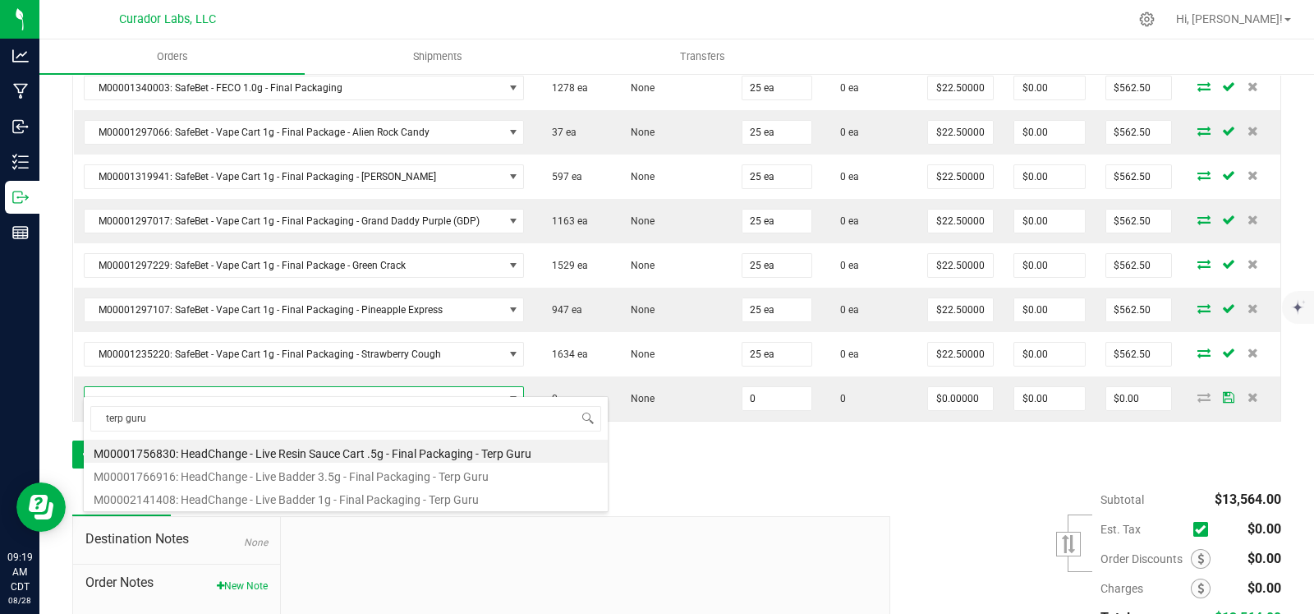
type input "0 ea"
type input "$75.00000"
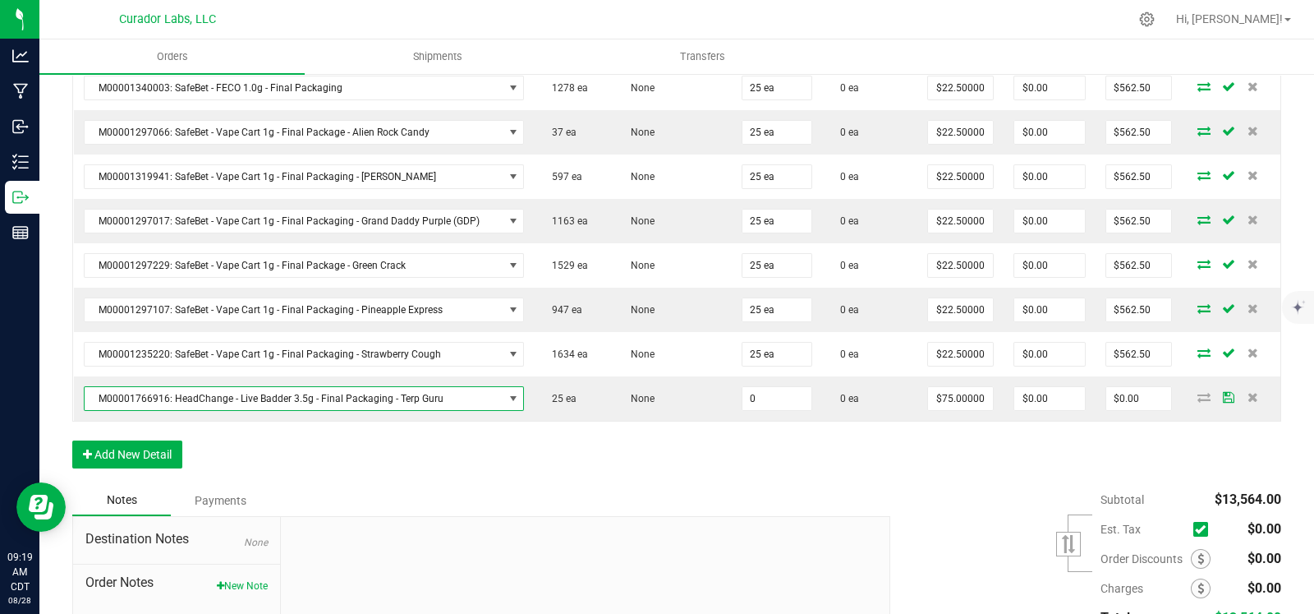
drag, startPoint x: 764, startPoint y: 371, endPoint x: 761, endPoint y: 444, distance: 72.4
click at [765, 387] on input "0" at bounding box center [777, 398] width 69 height 23
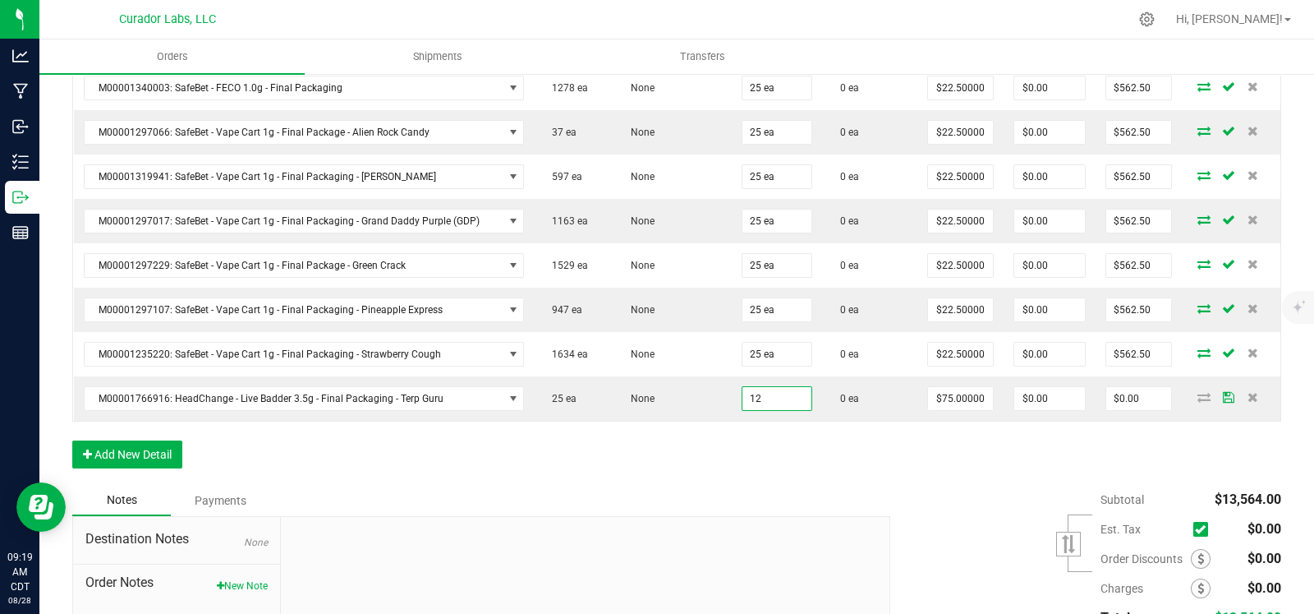
type input "12 ea"
type input "$900.00"
click at [752, 485] on div "Notes Payments" at bounding box center [475, 500] width 806 height 31
click at [131, 440] on button "Add New Detail" at bounding box center [127, 454] width 110 height 28
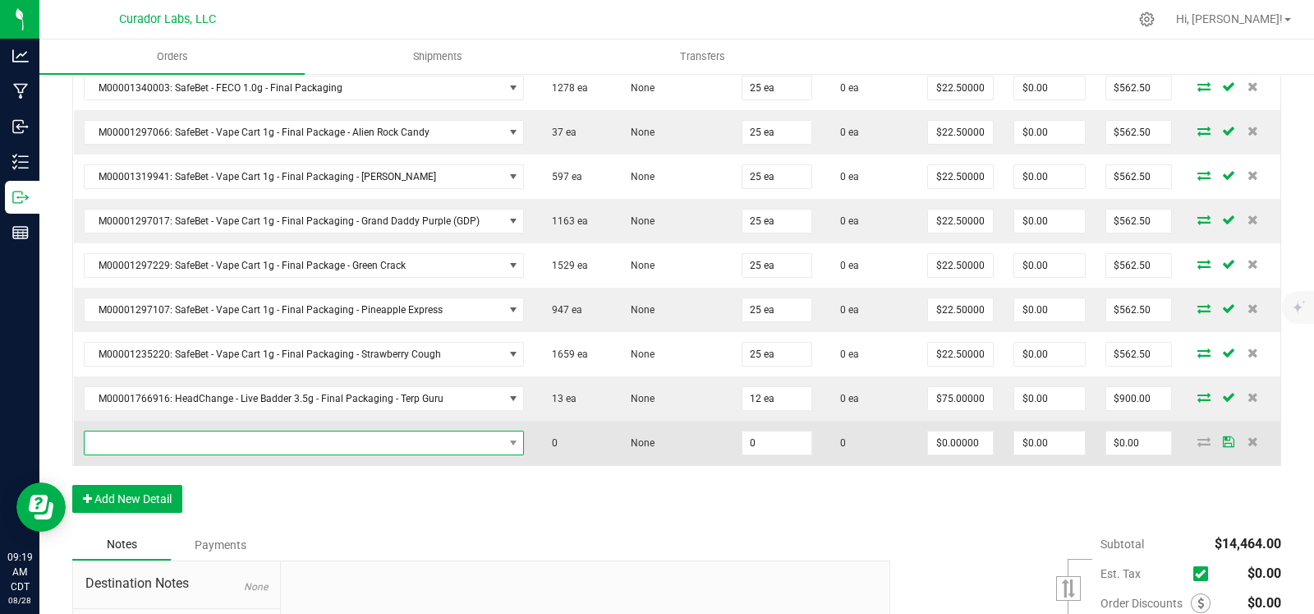
click at [182, 431] on span "NO DATA FOUND" at bounding box center [294, 442] width 419 height 23
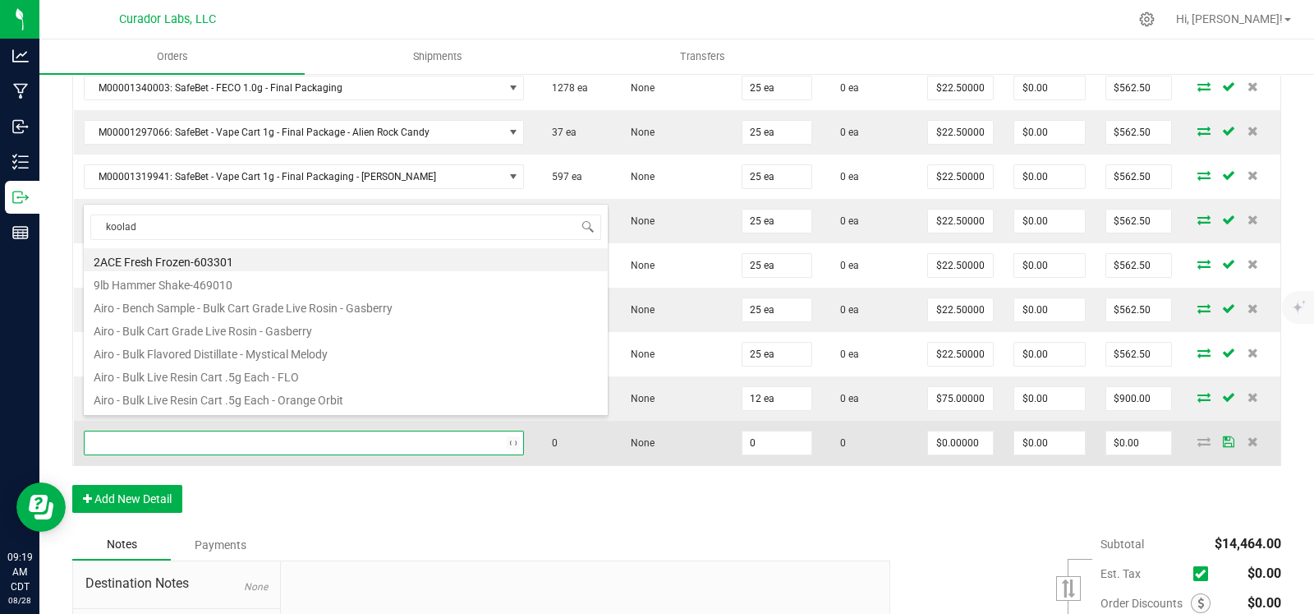
type input "koolade"
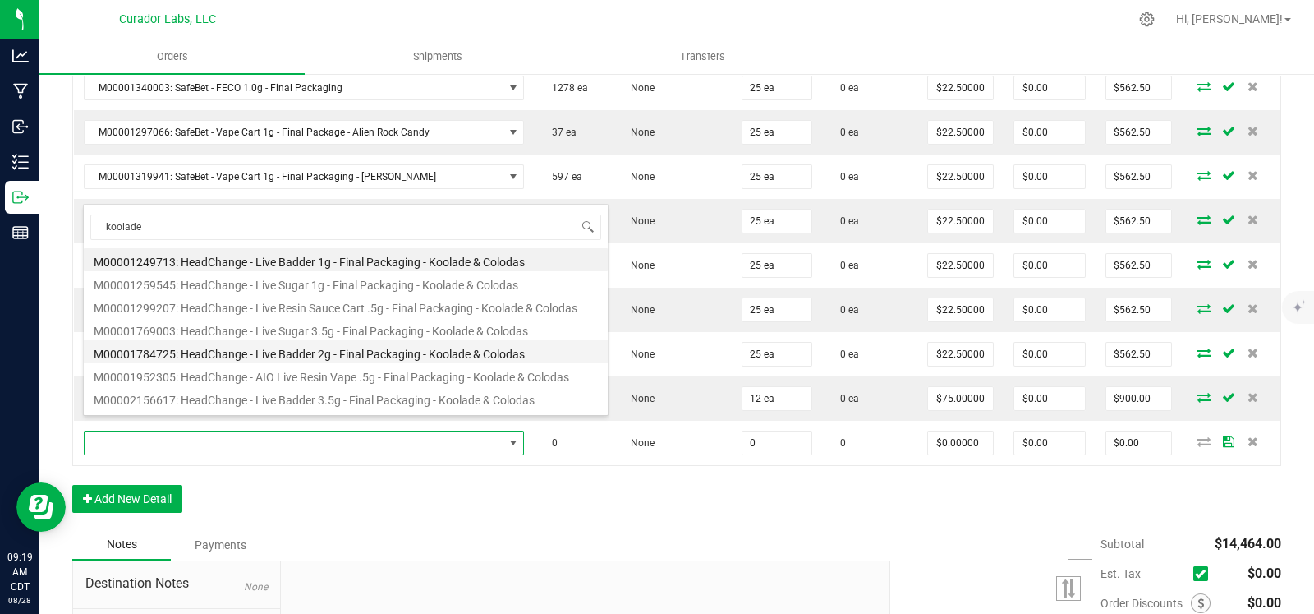
click at [310, 358] on li "M00001784725: HeadChange - Live Badder 2g - Final Packaging - Koolade & Colodas" at bounding box center [346, 351] width 524 height 23
type input "0 ea"
type input "$45.00000"
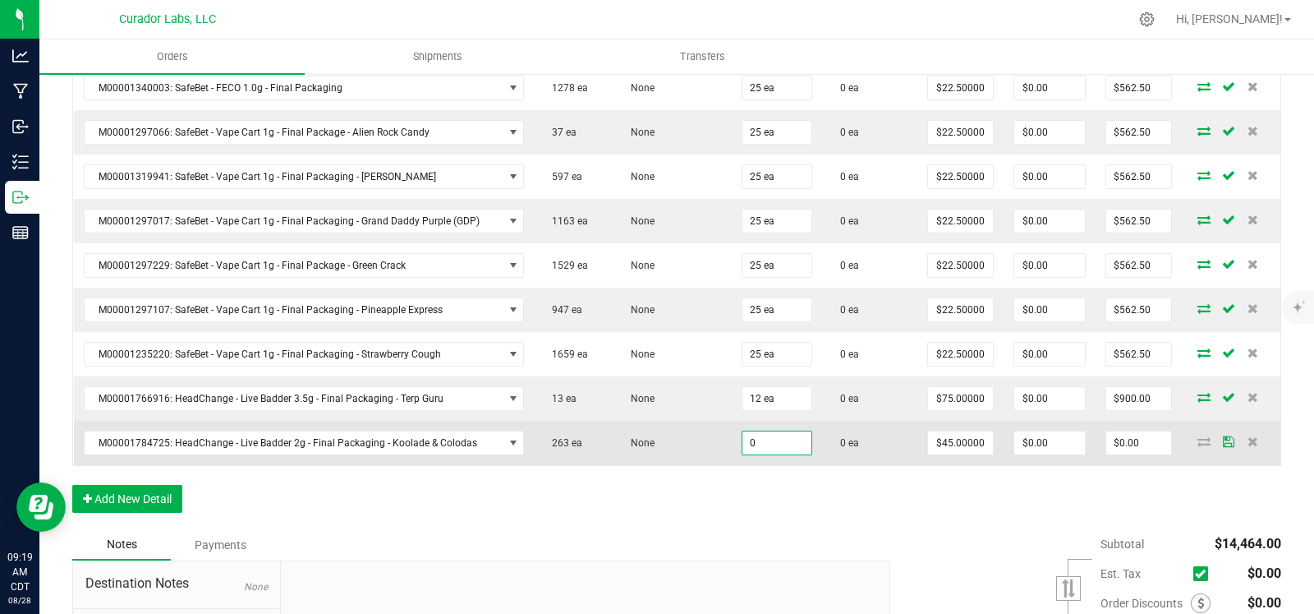
click at [751, 431] on input "0" at bounding box center [777, 442] width 69 height 23
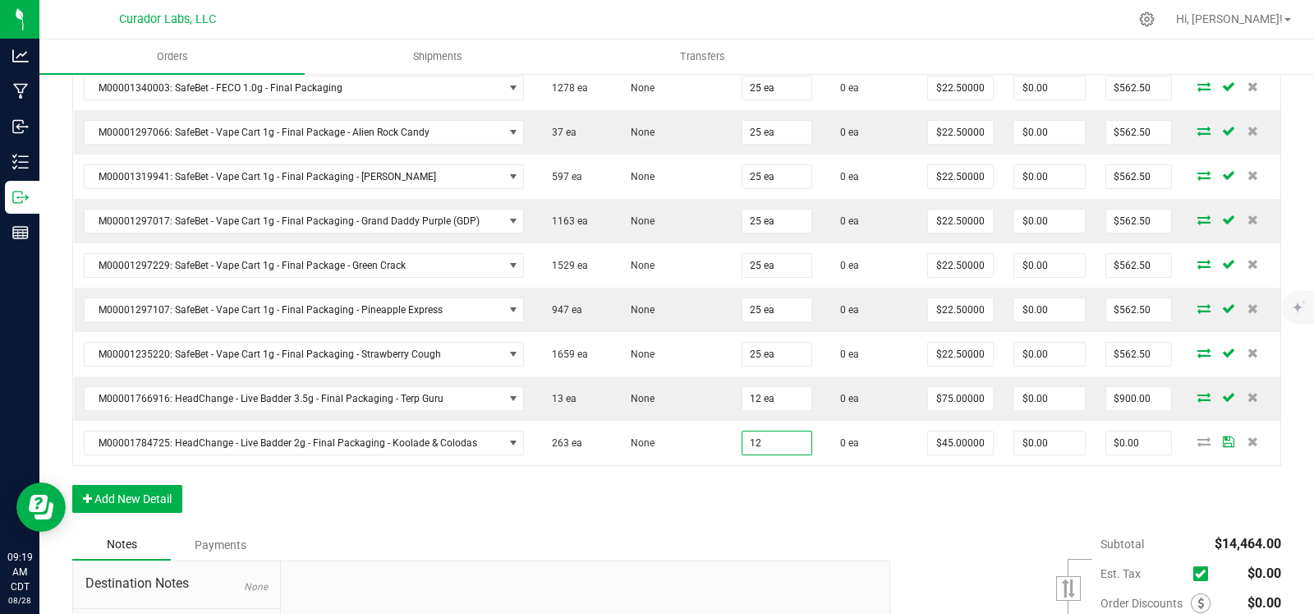
type input "12 ea"
type input "$540.00"
click at [137, 495] on button "Add New Detail" at bounding box center [127, 499] width 110 height 28
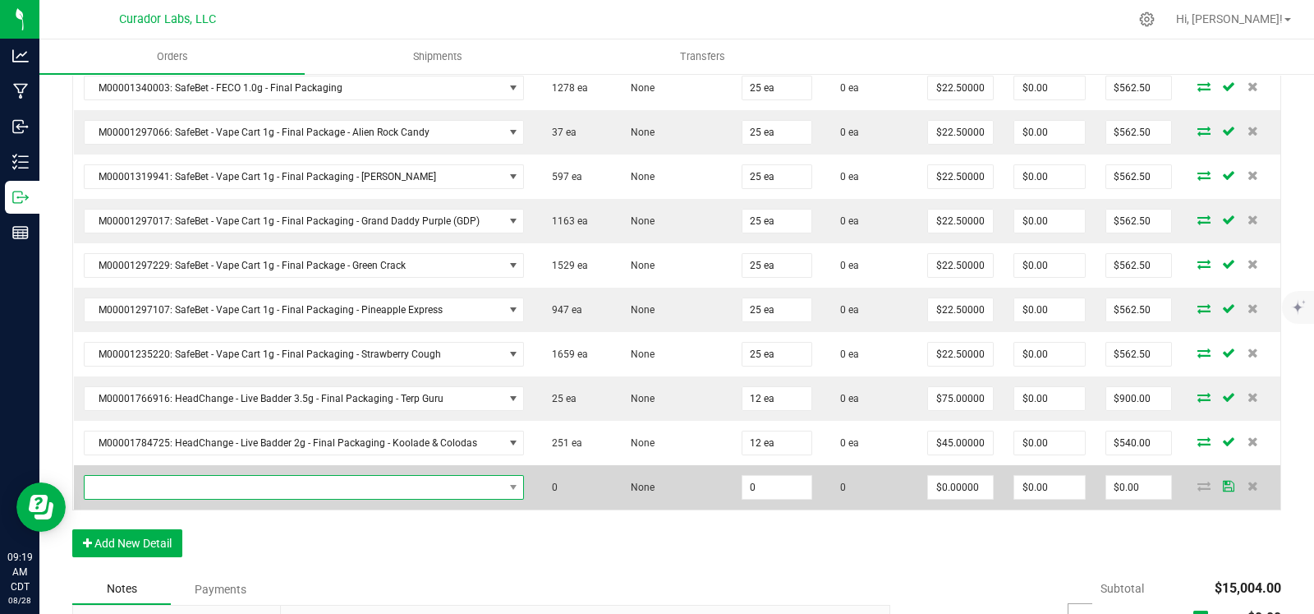
click at [156, 476] on span "NO DATA FOUND" at bounding box center [294, 487] width 419 height 23
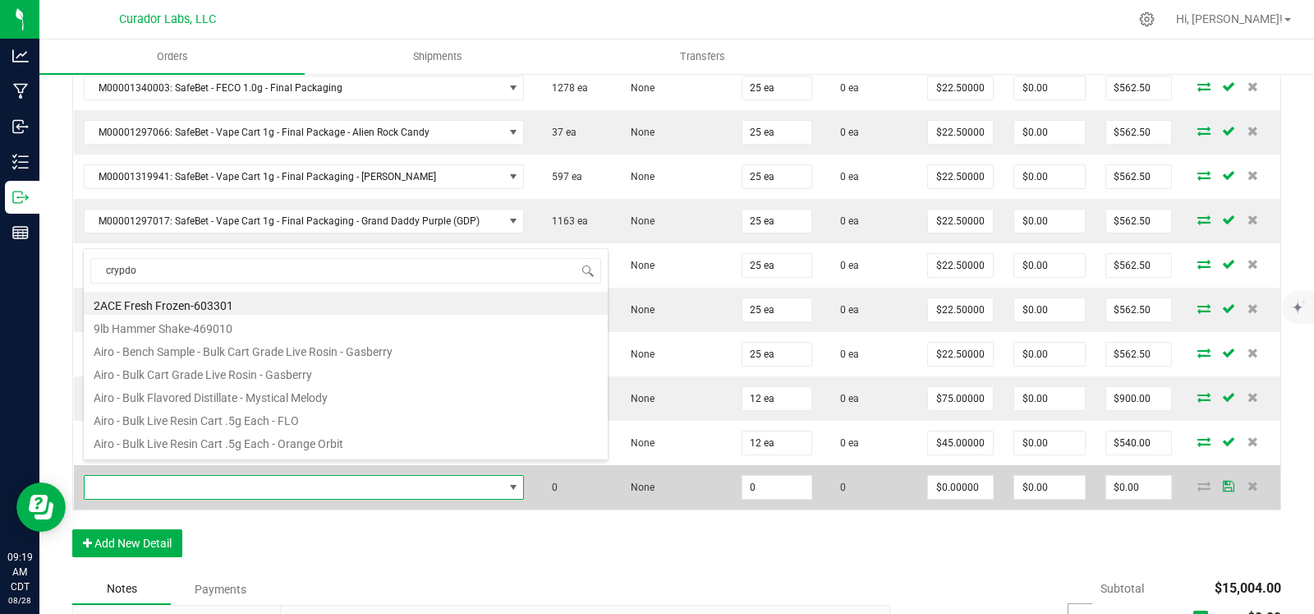
type input "crypdoh"
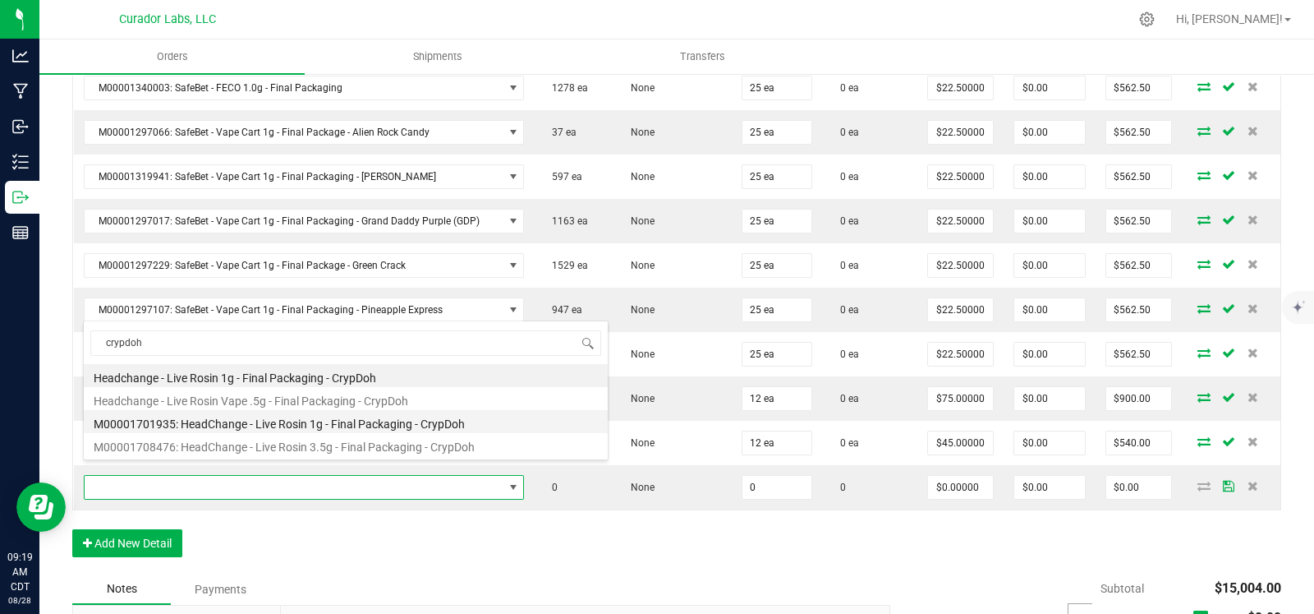
click at [270, 431] on li "M00001701935: HeadChange - Live Rosin 1g - Final Packaging - CrypDoh" at bounding box center [346, 421] width 524 height 23
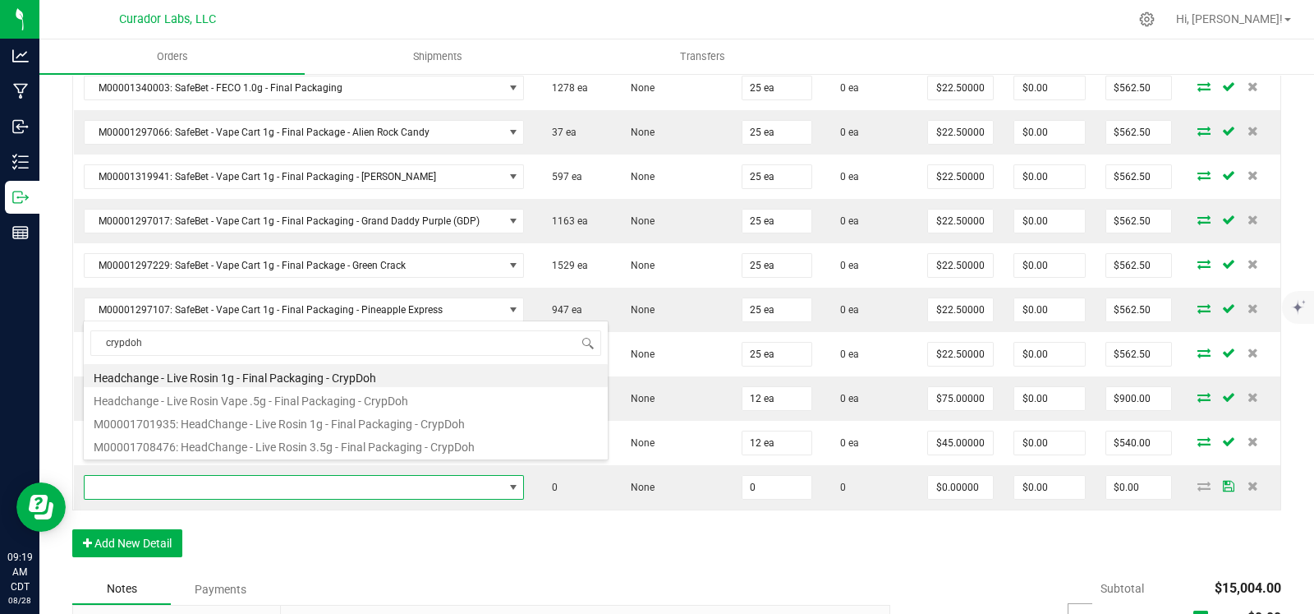
type input "0 ea"
type input "$32.50000"
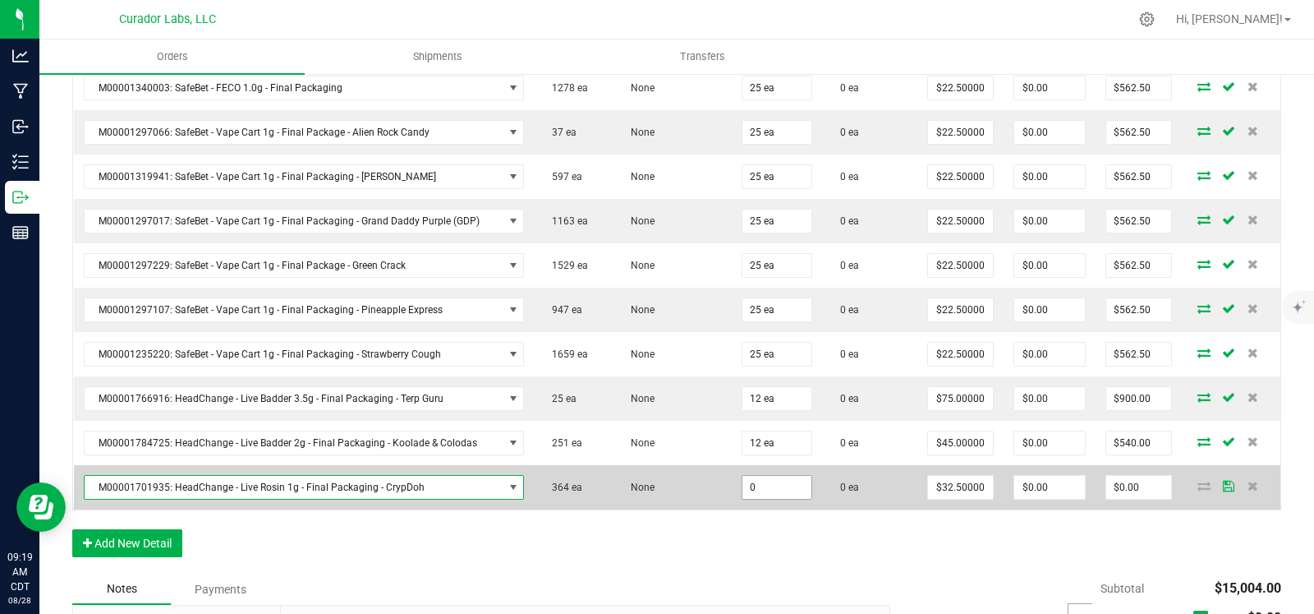
click at [762, 478] on input "0" at bounding box center [777, 487] width 69 height 23
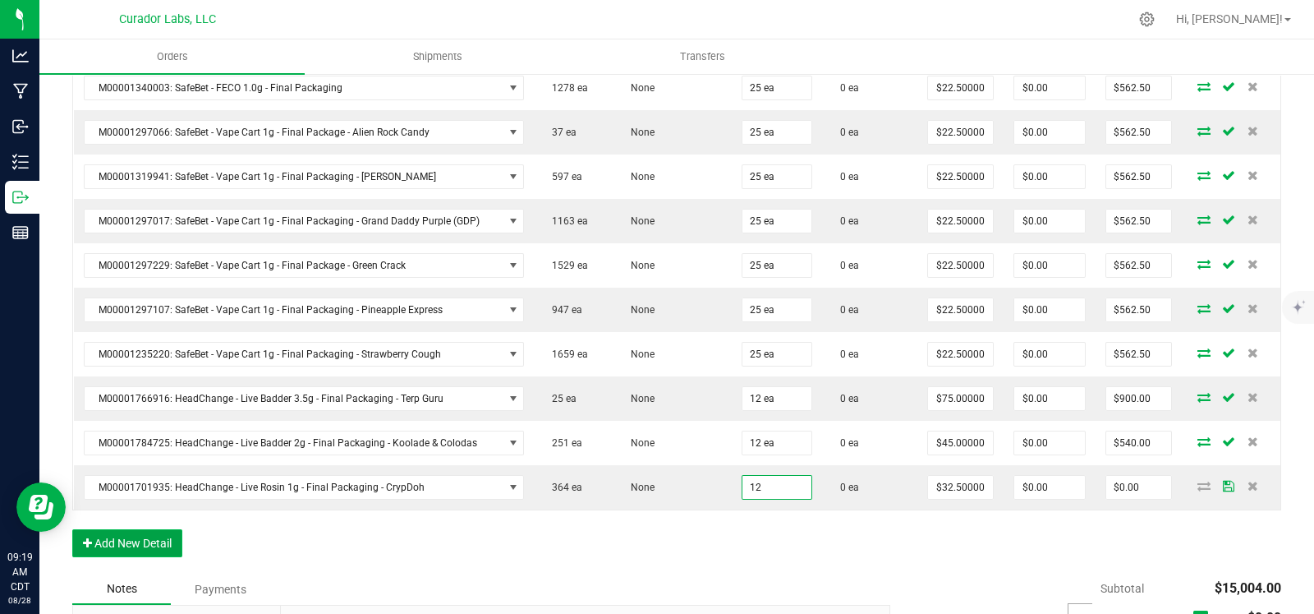
type input "12 ea"
type input "$390.00"
click at [167, 529] on button "Add New Detail" at bounding box center [127, 543] width 110 height 28
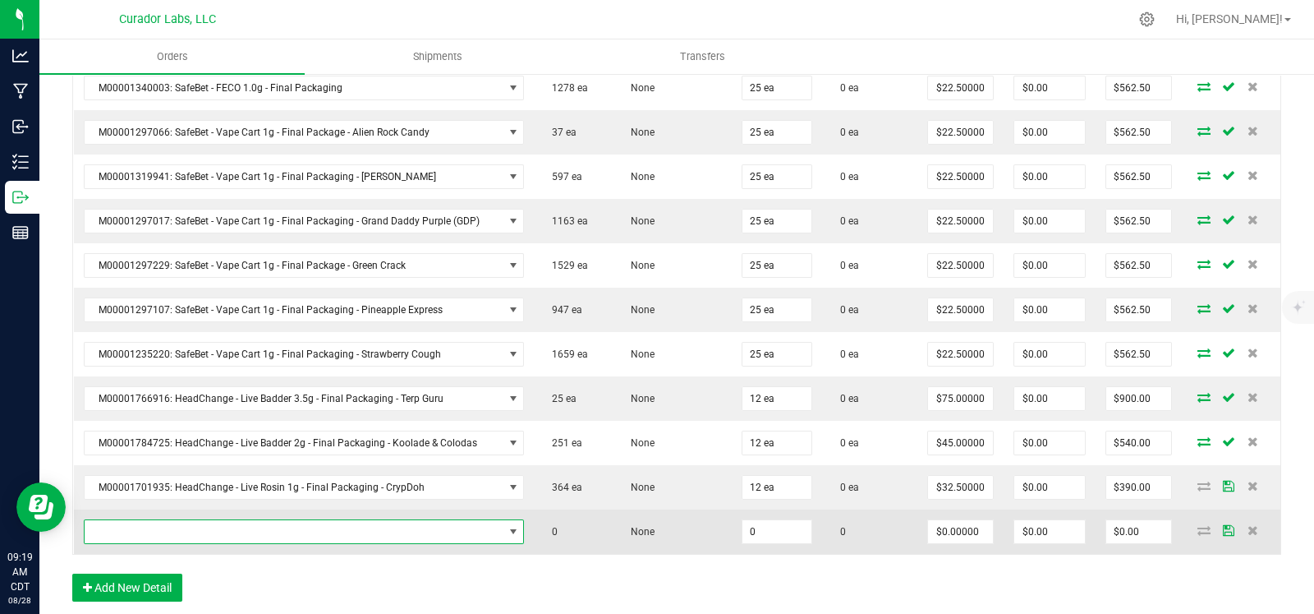
click at [201, 520] on span "NO DATA FOUND" at bounding box center [294, 531] width 419 height 23
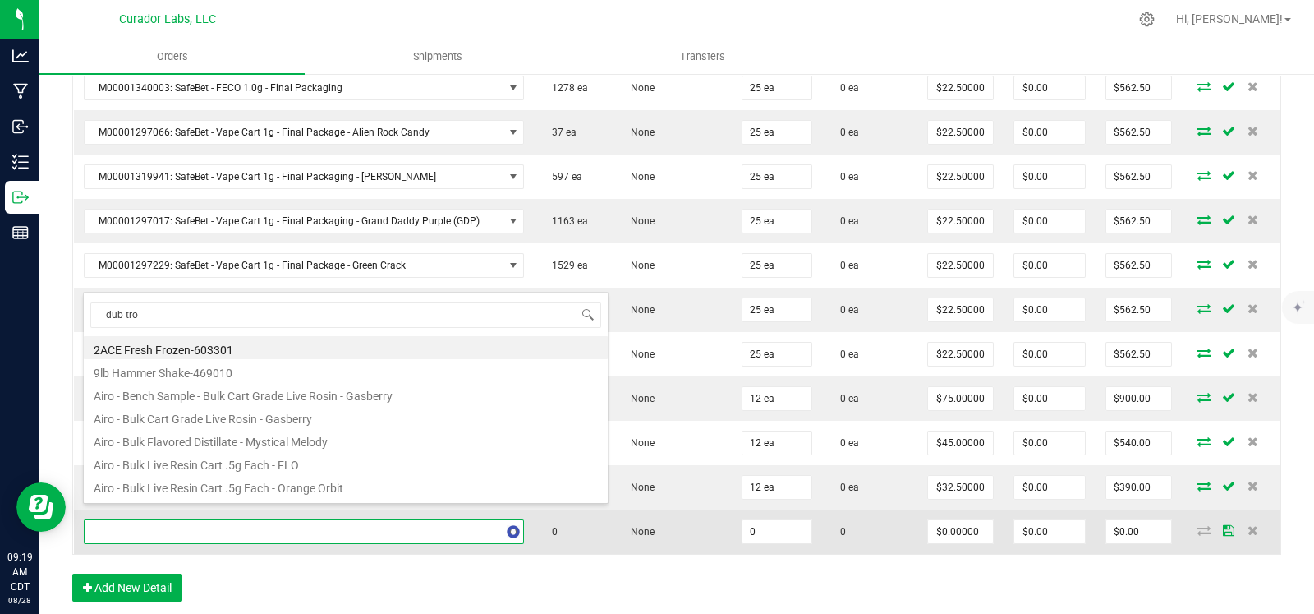
type input "dub trop"
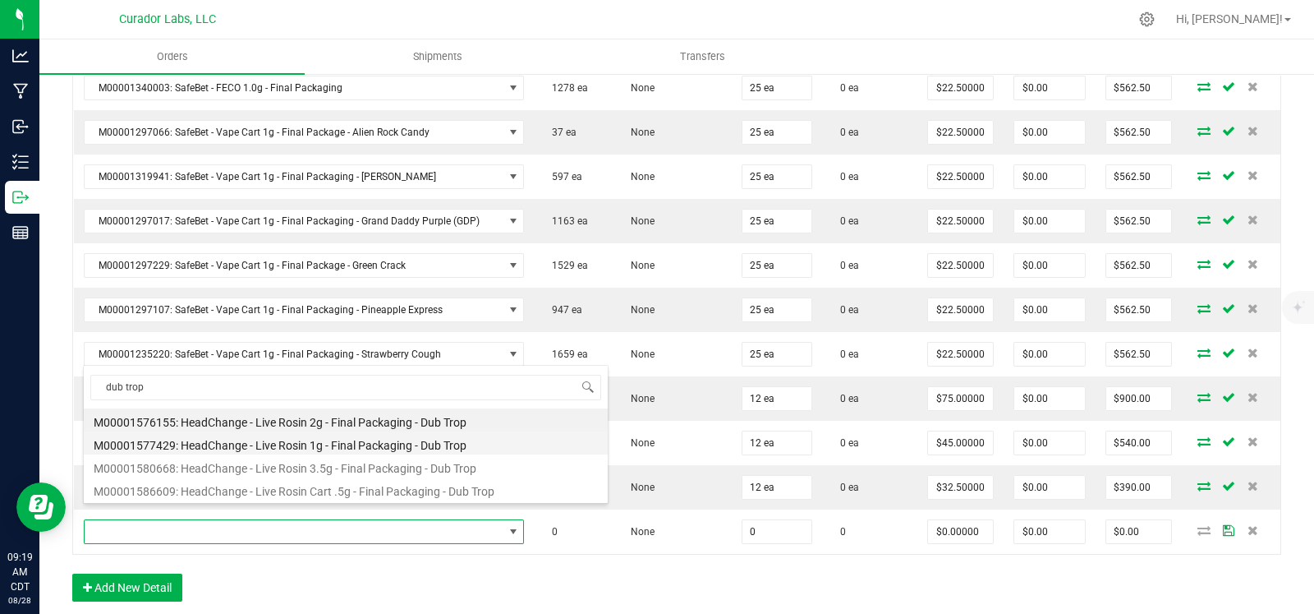
click at [361, 448] on li "M00001577429: HeadChange - Live Rosin 1g - Final Packaging - Dub Trop" at bounding box center [346, 442] width 524 height 23
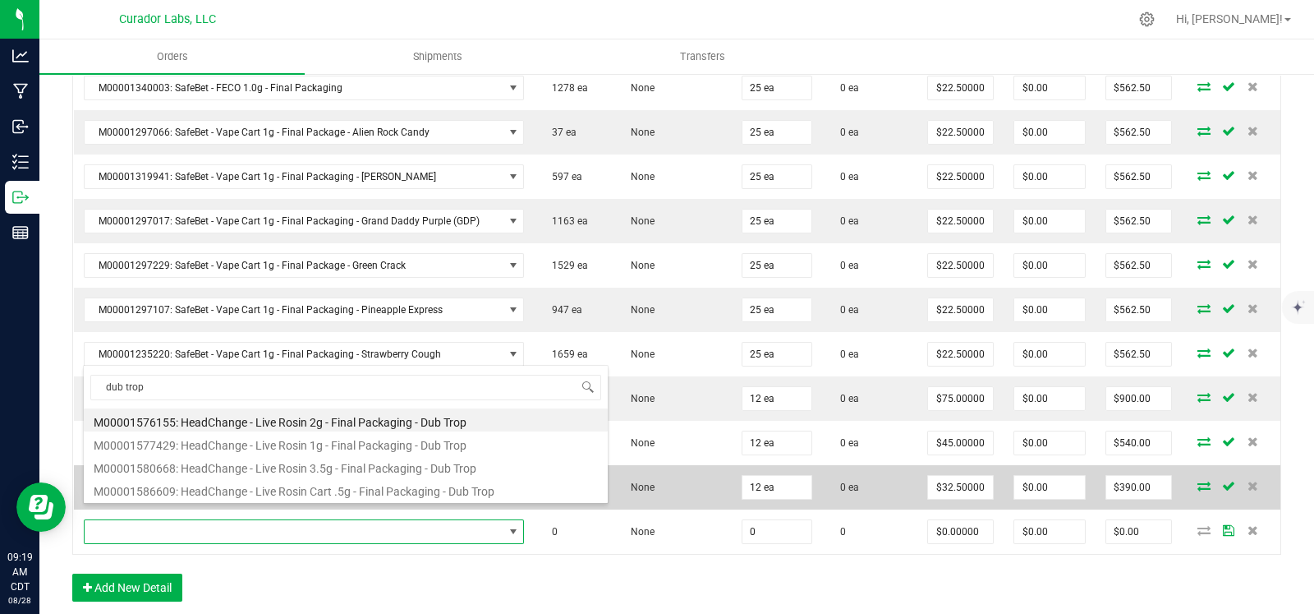
type input "0 ea"
type input "$32.50000"
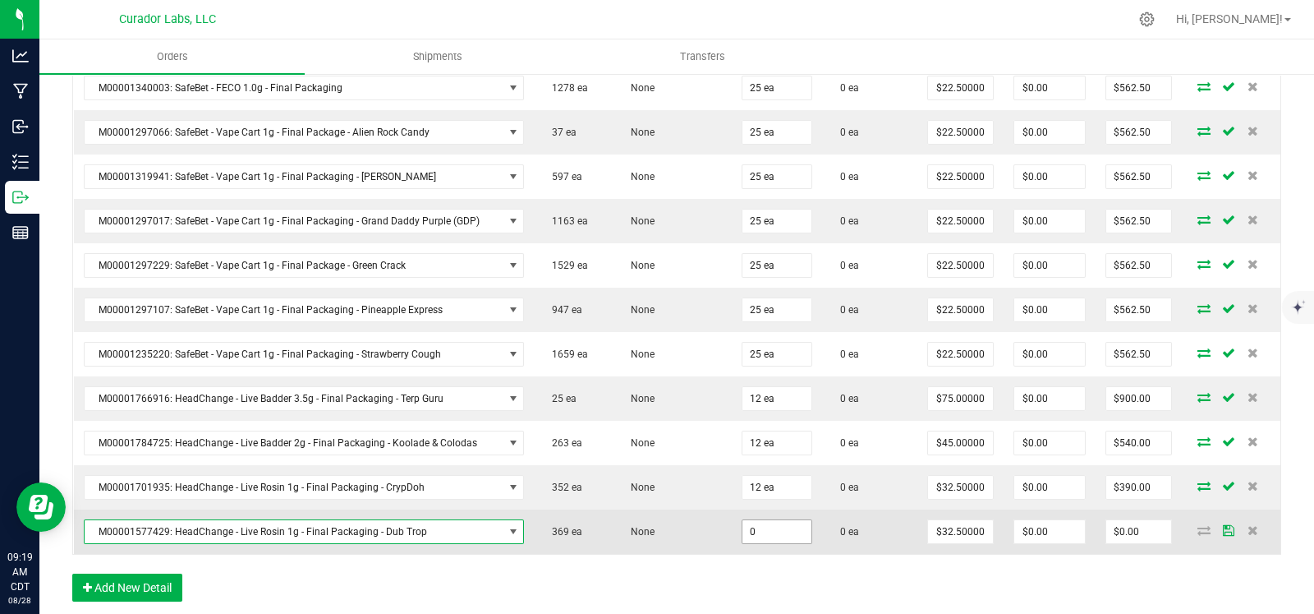
click at [778, 520] on input "0" at bounding box center [777, 531] width 69 height 23
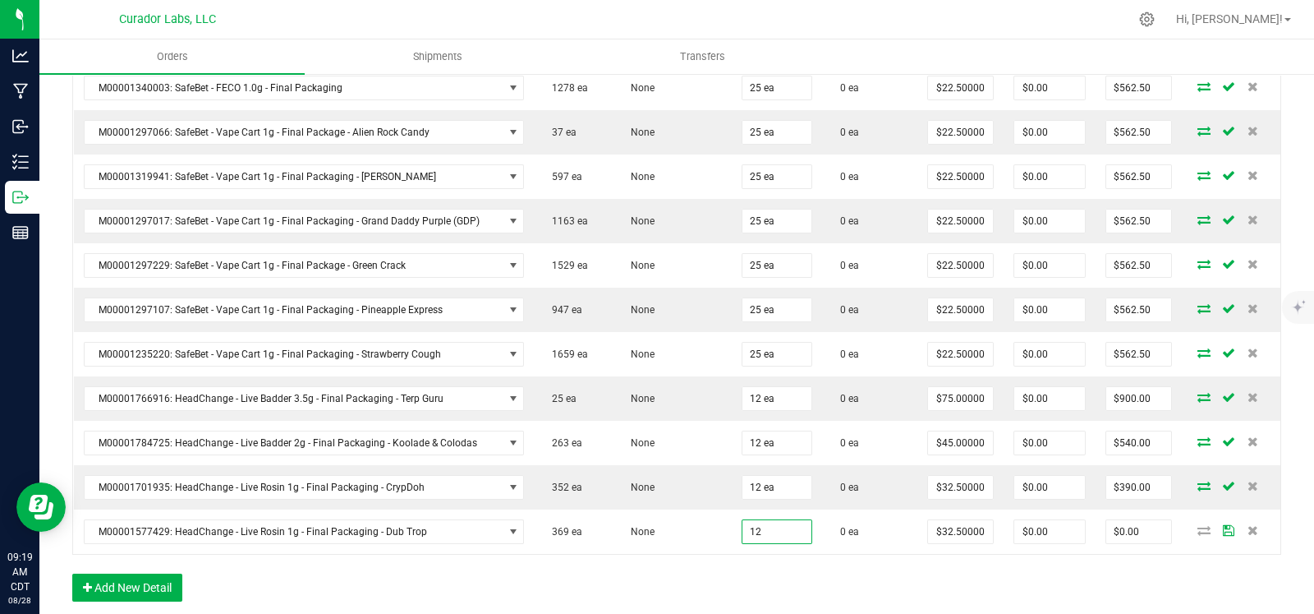
type input "12 ea"
type input "$390.00"
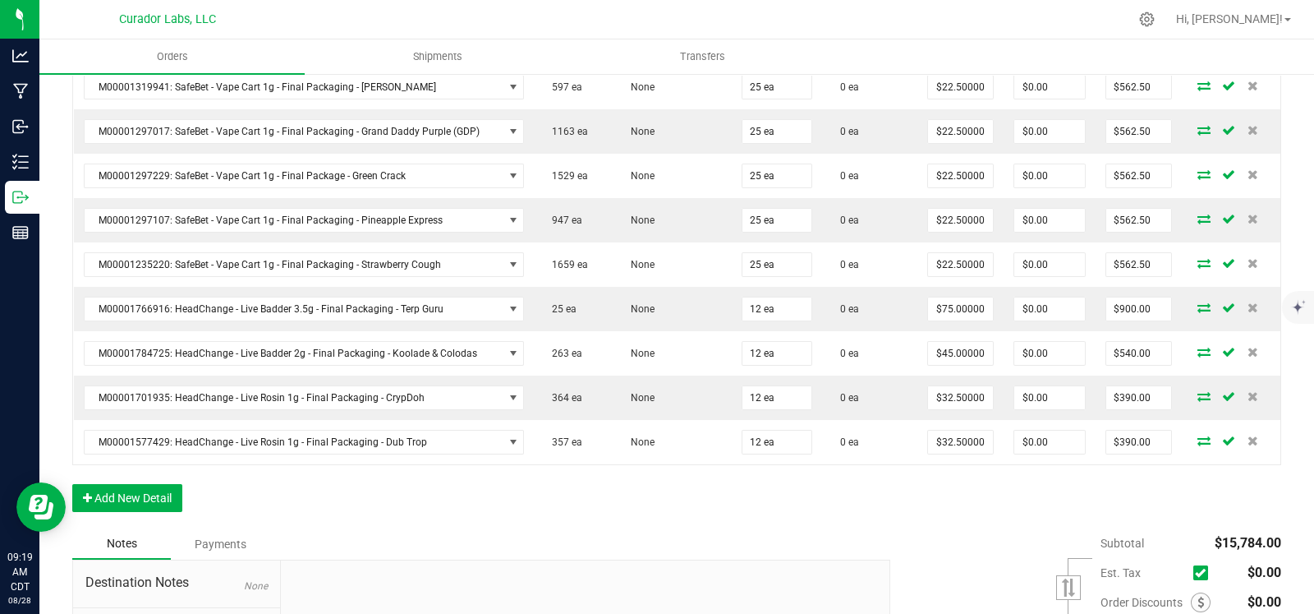
scroll to position [1511, 0]
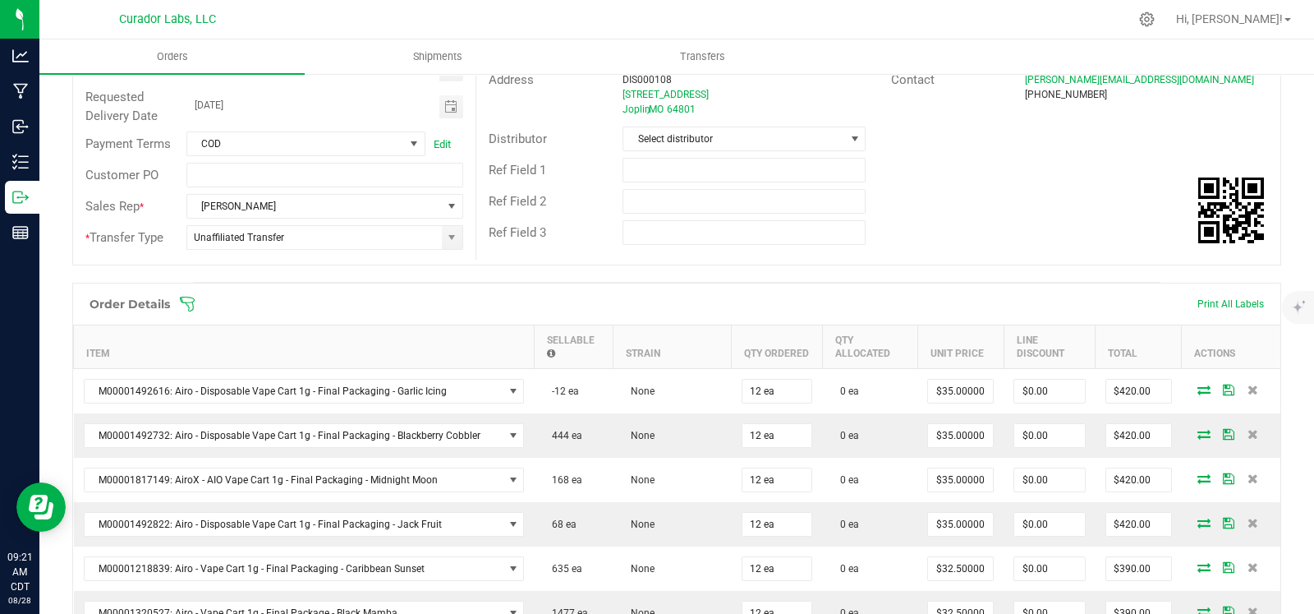
scroll to position [0, 0]
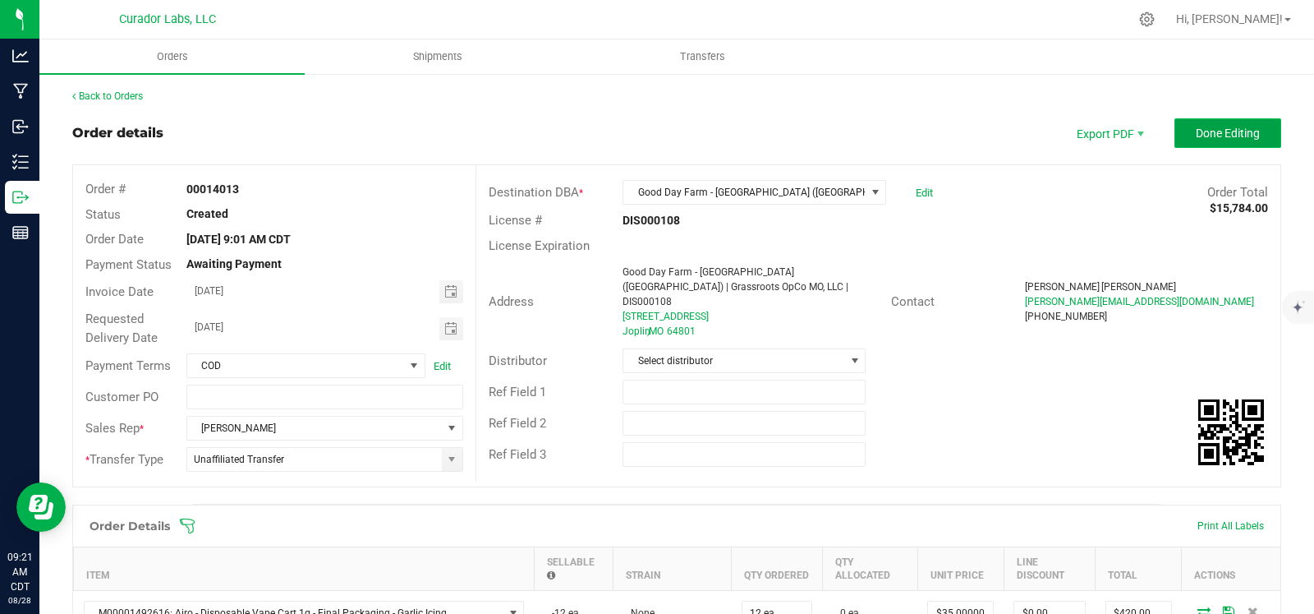
click at [1204, 135] on span "Done Editing" at bounding box center [1228, 133] width 64 height 13
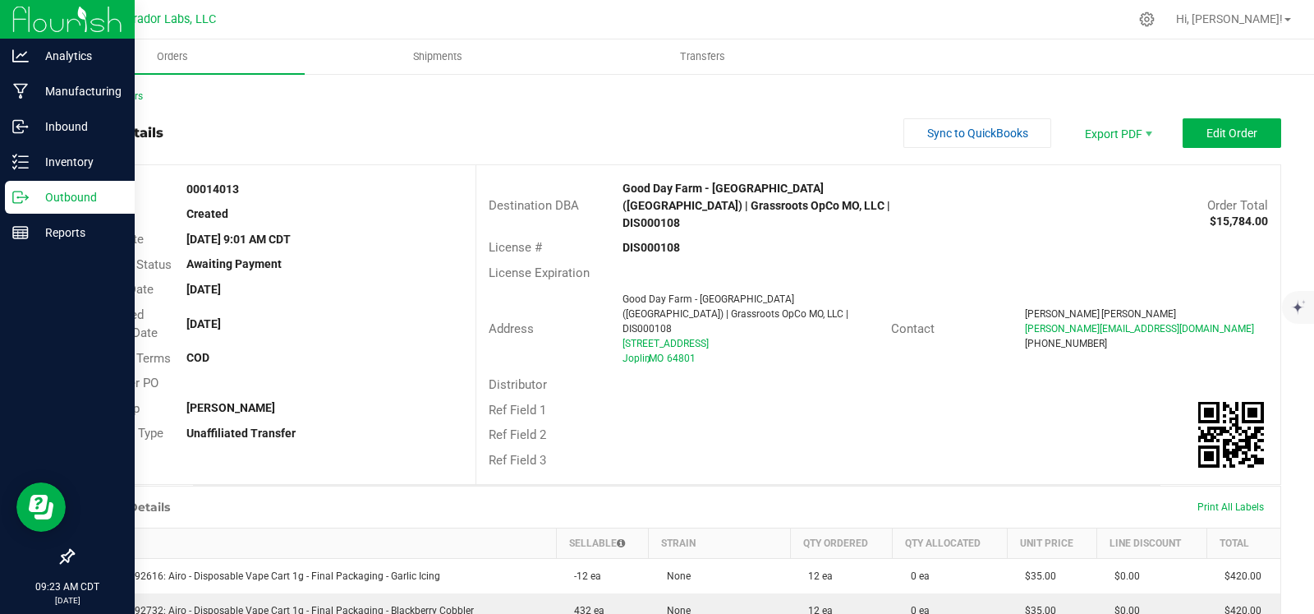
click at [24, 200] on icon at bounding box center [20, 197] width 16 height 16
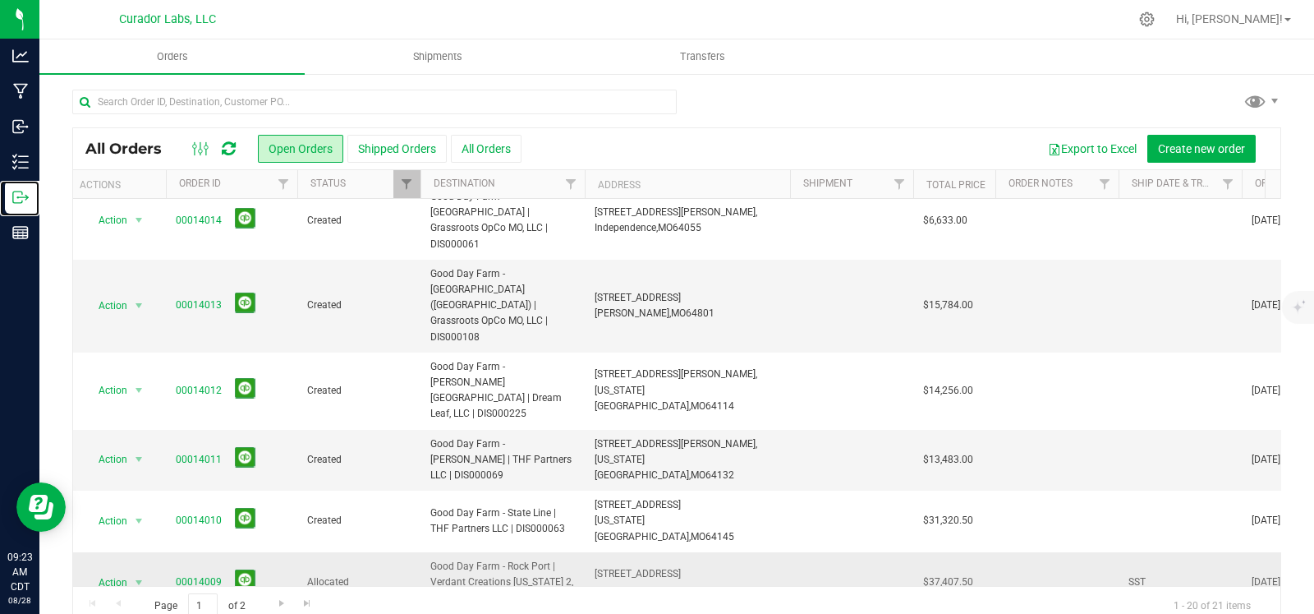
scroll to position [0, 12]
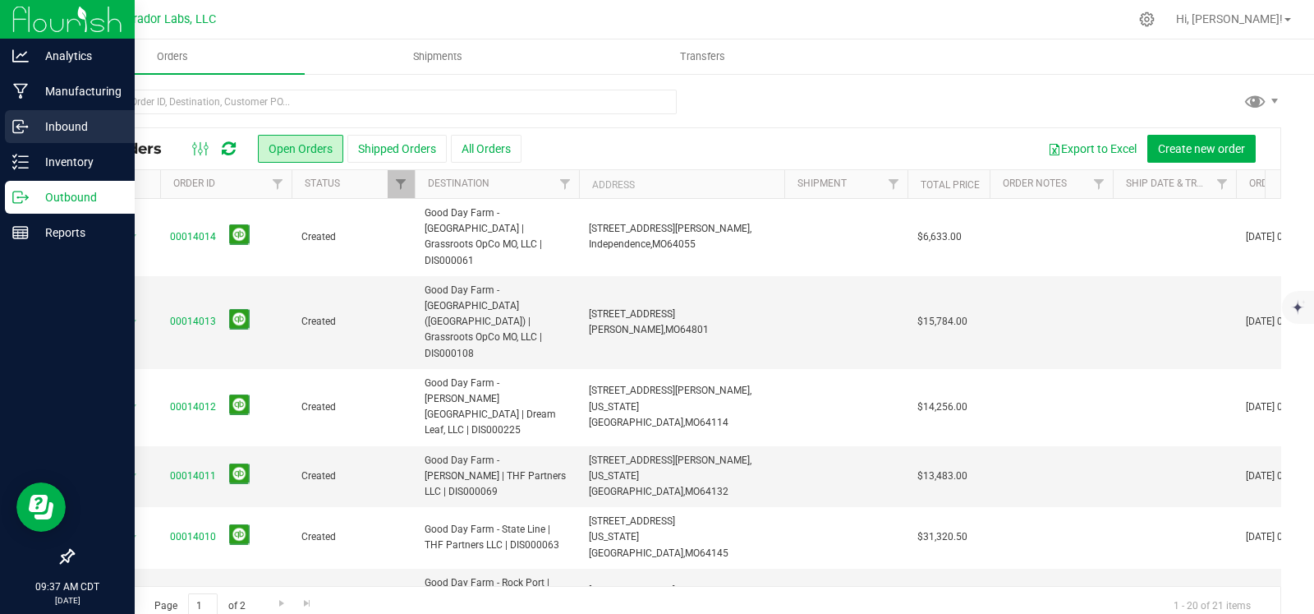
click at [25, 121] on icon at bounding box center [20, 126] width 16 height 16
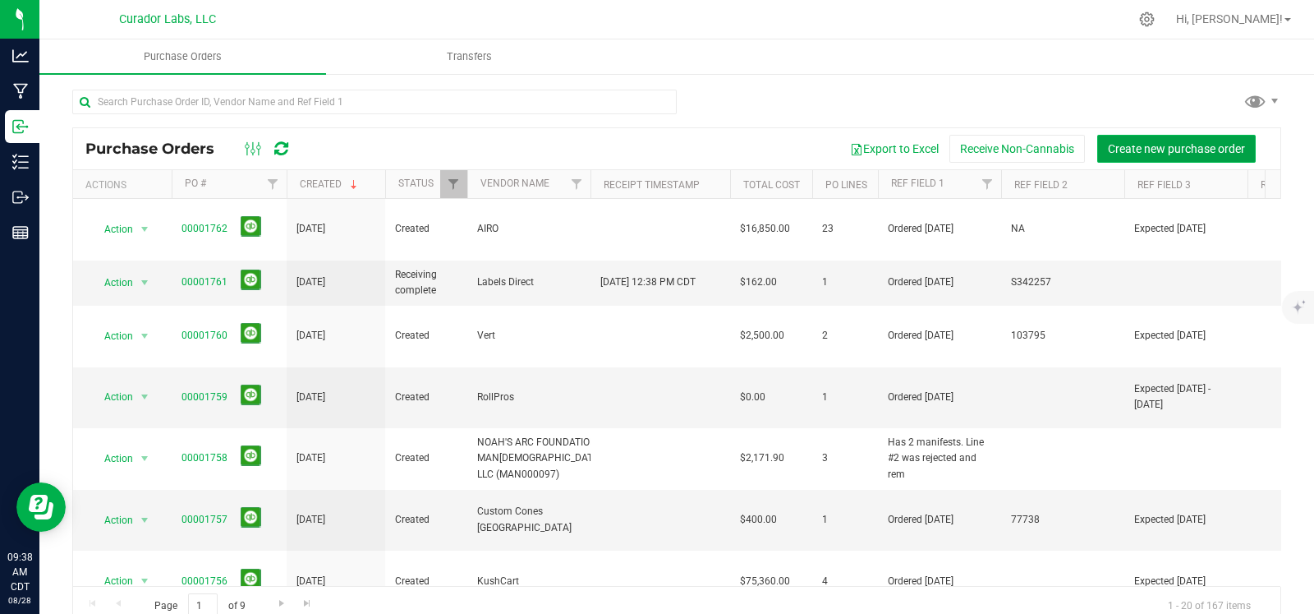
click at [1185, 154] on span "Create new purchase order" at bounding box center [1176, 148] width 137 height 13
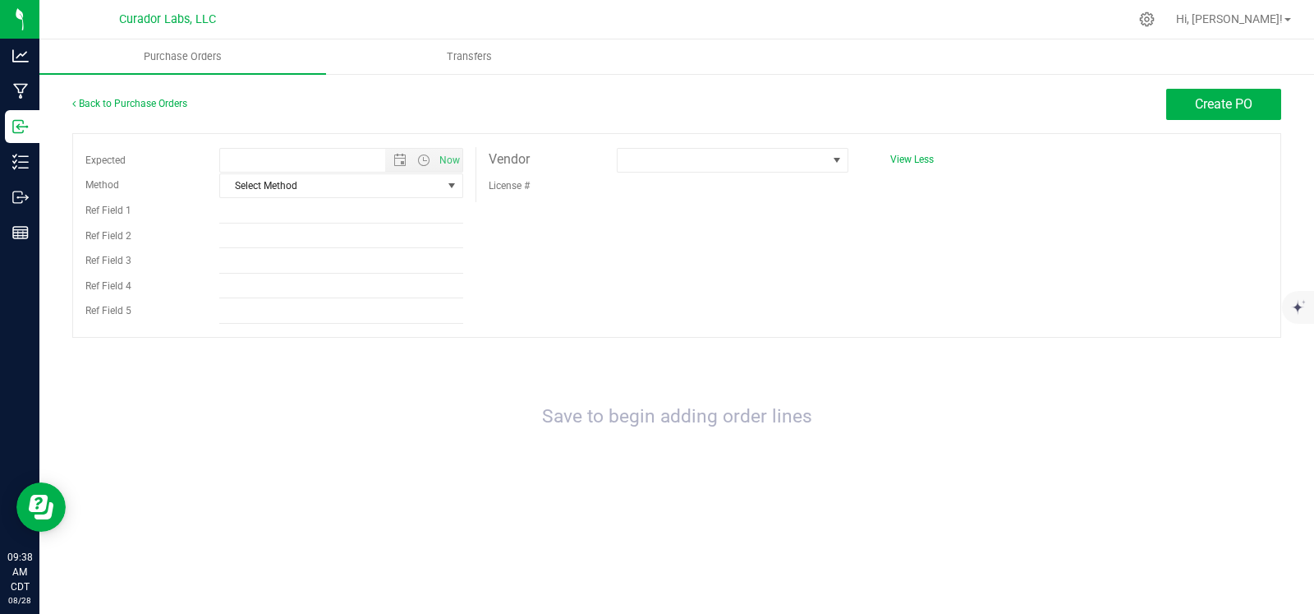
type input "8/28/2025 9:38 AM"
click at [727, 162] on span at bounding box center [722, 160] width 209 height 23
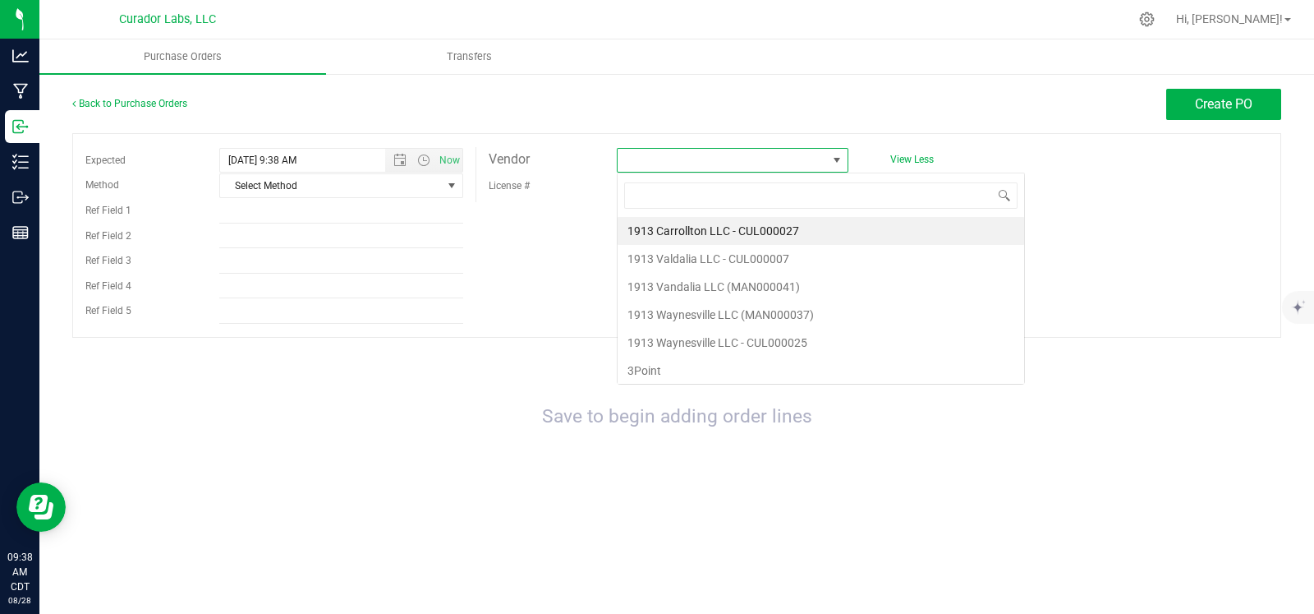
scroll to position [24, 231]
type input "bele"
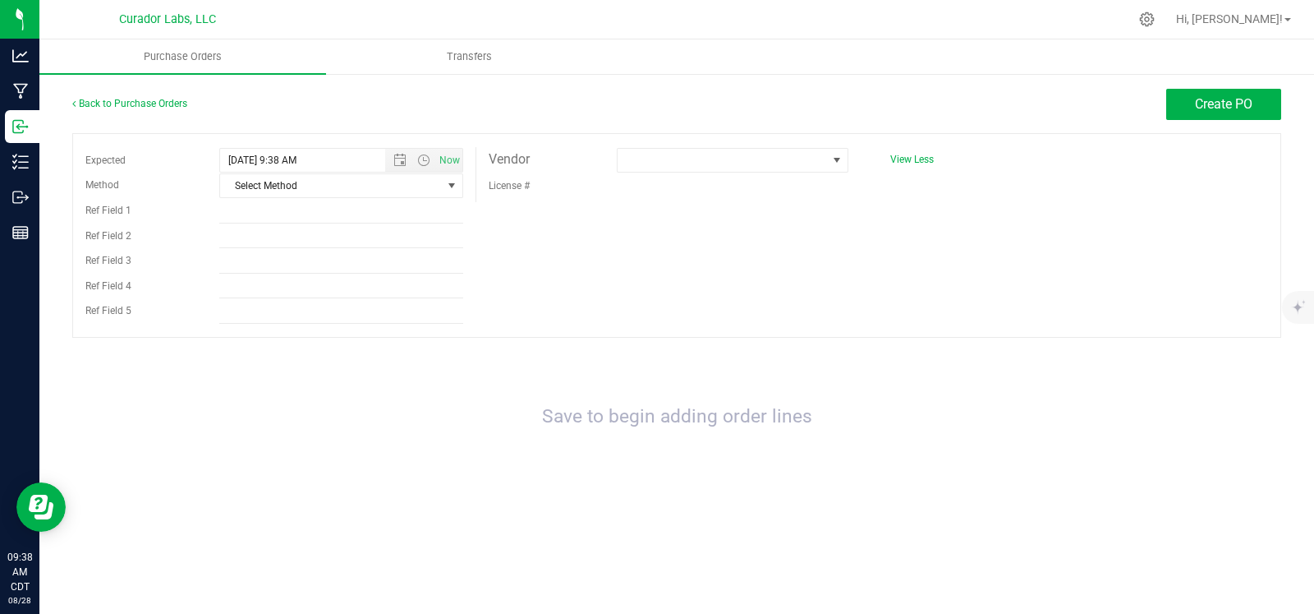
click at [703, 142] on div "Expected 8/28/2025 9:38 AM Now Method Select Method Select Method USPS UPS FedE…" at bounding box center [676, 235] width 1209 height 205
click at [694, 153] on span at bounding box center [722, 160] width 209 height 23
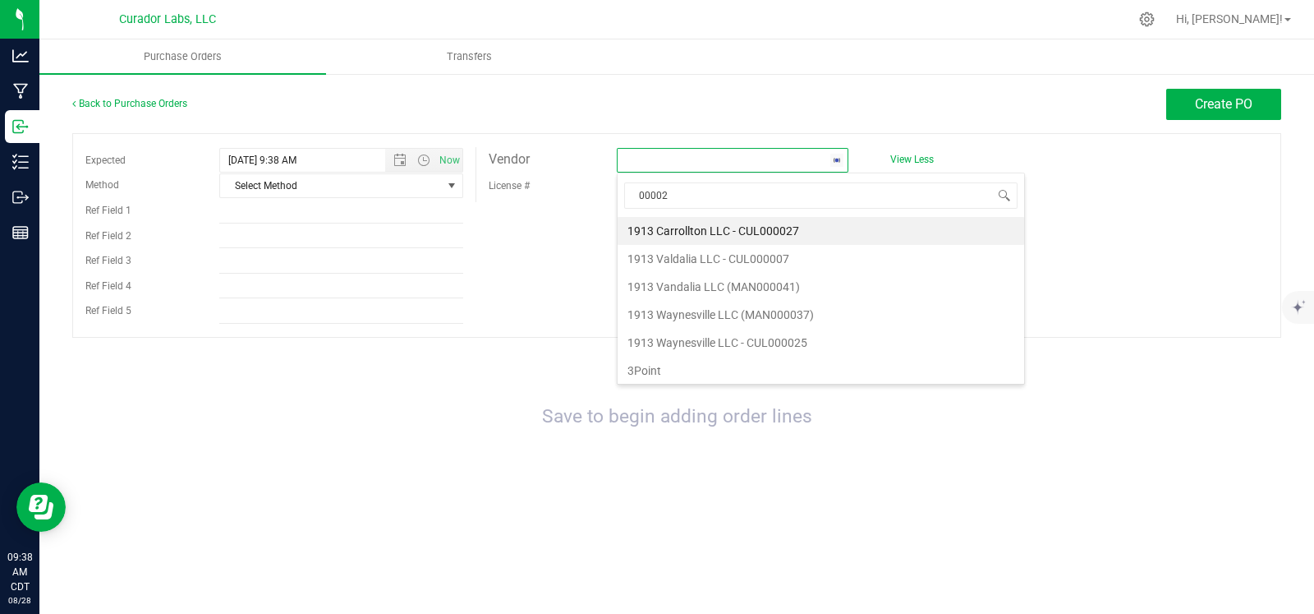
type input "000021"
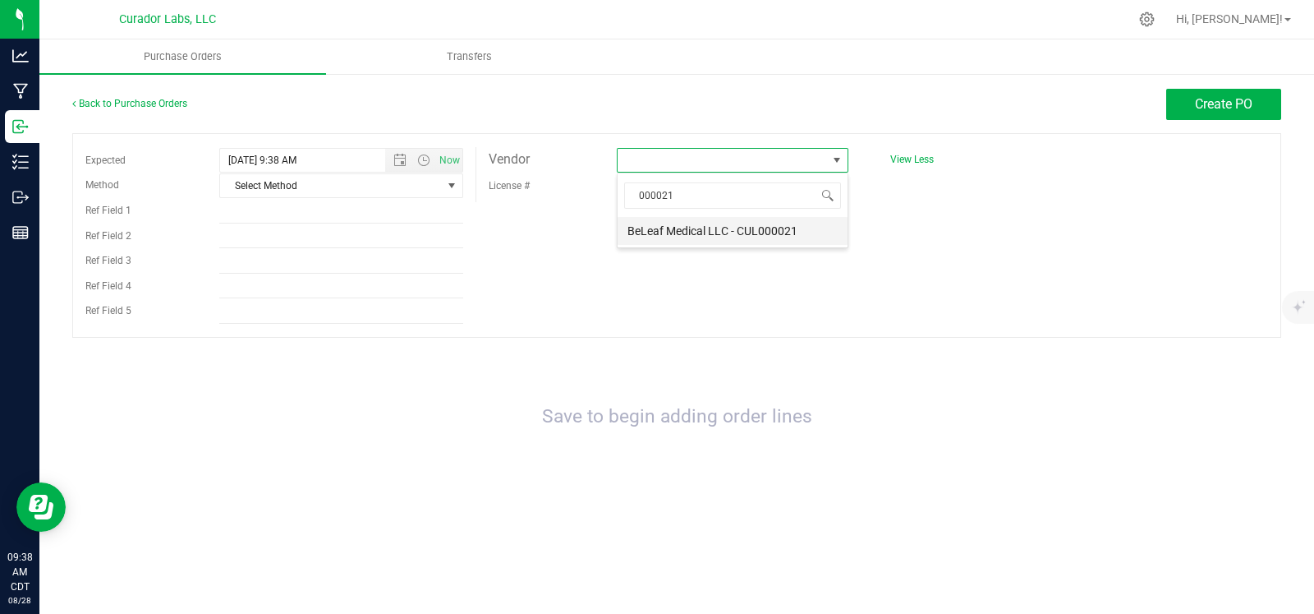
click at [700, 226] on li "BeLeaf Medical LLC - CUL000021" at bounding box center [733, 231] width 230 height 28
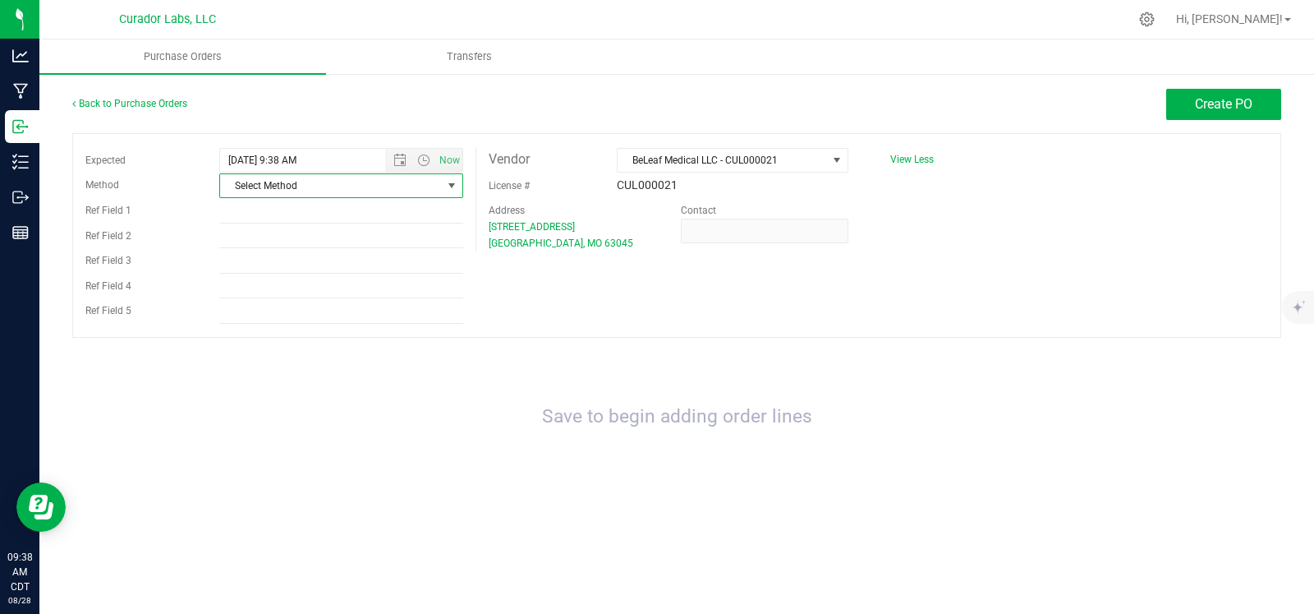
click at [415, 187] on span "Select Method" at bounding box center [331, 185] width 222 height 23
click at [322, 306] on li "Local Delivery" at bounding box center [341, 312] width 242 height 25
click at [1212, 103] on span "Create PO" at bounding box center [1224, 104] width 58 height 16
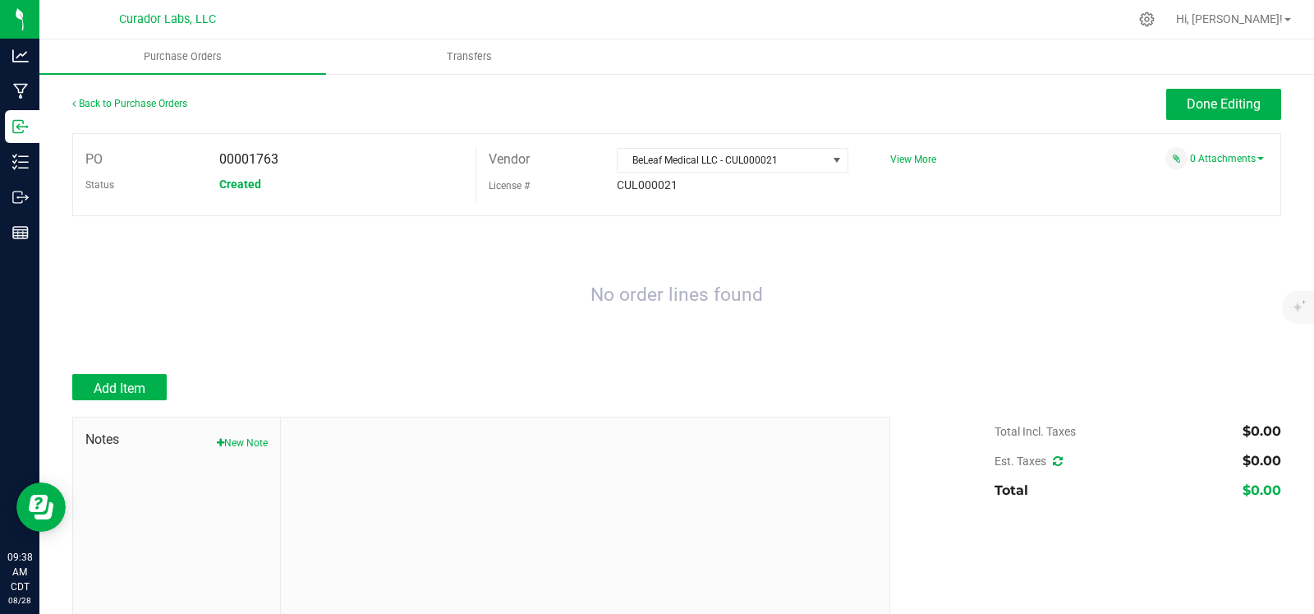
click at [122, 364] on div at bounding box center [676, 365] width 1209 height 16
click at [113, 389] on span "Add Item" at bounding box center [120, 388] width 52 height 16
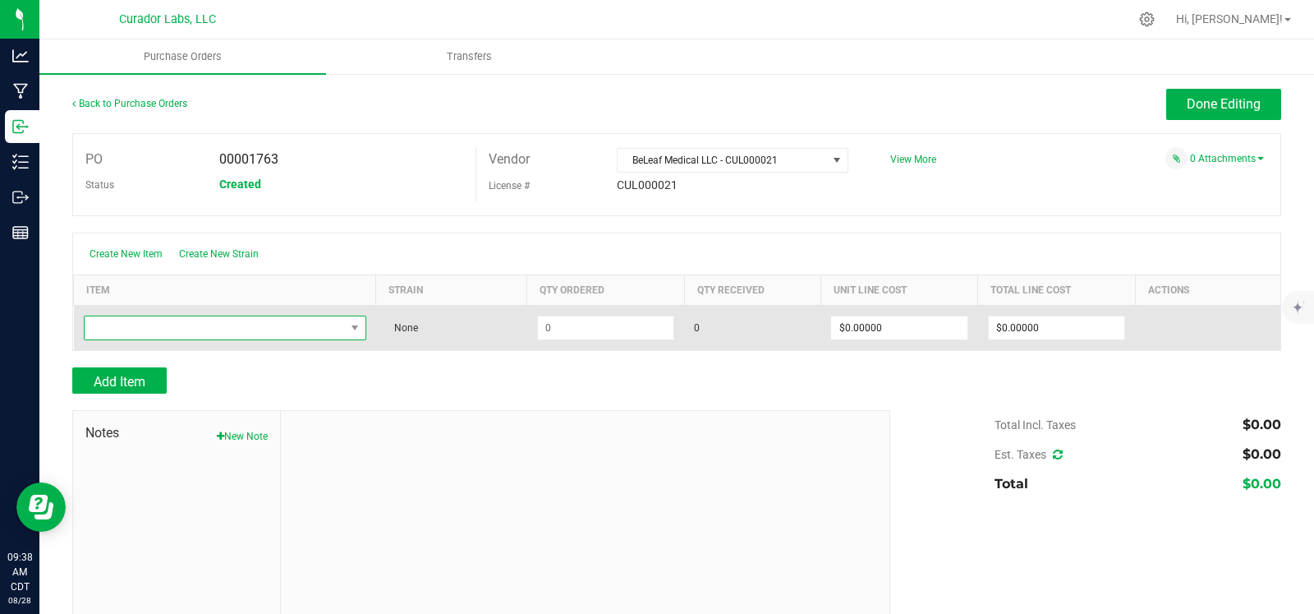
click at [154, 333] on span "NO DATA FOUND" at bounding box center [215, 327] width 260 height 23
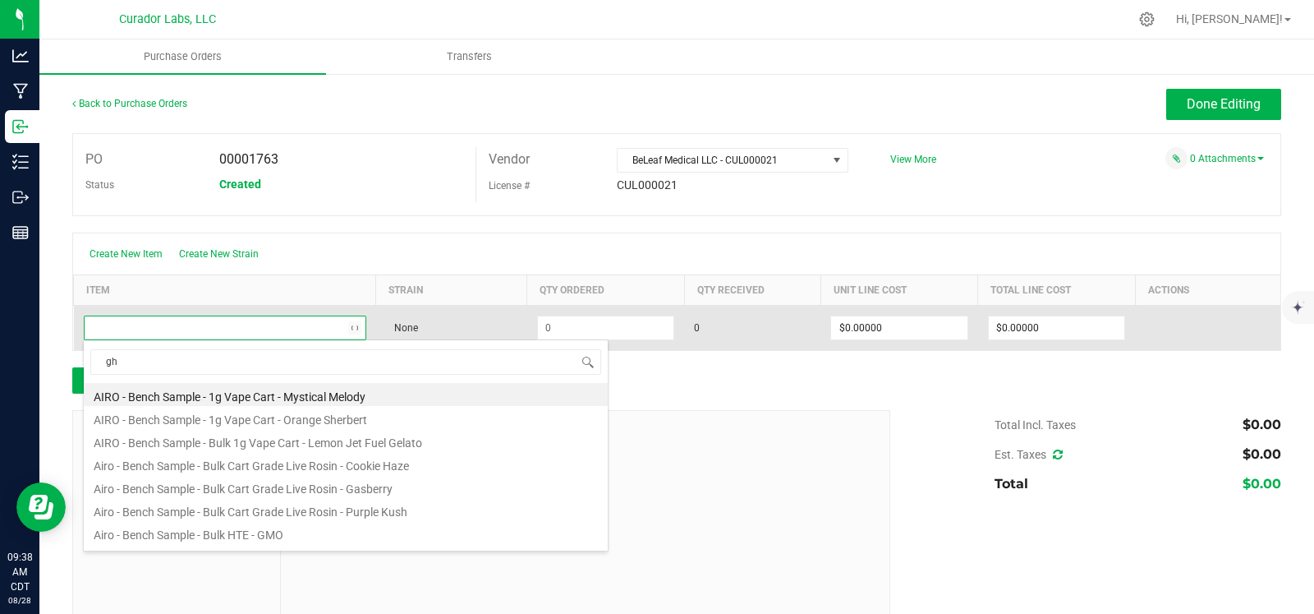
scroll to position [24, 275]
type input "ghost train"
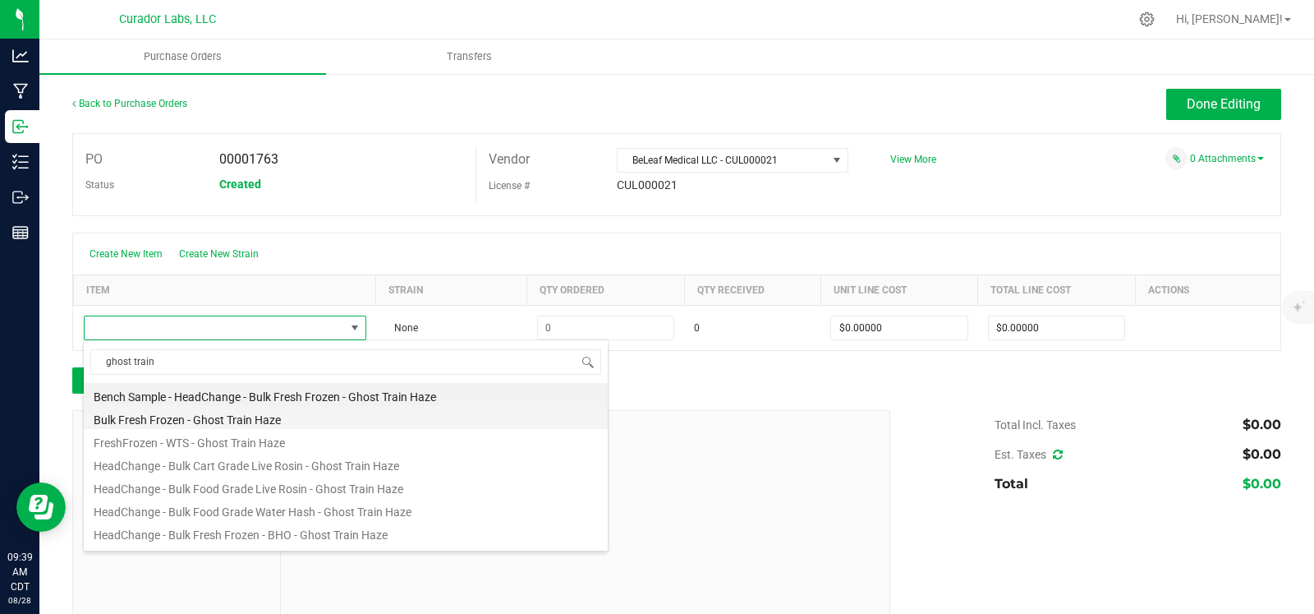
click at [274, 421] on li "Bulk Fresh Frozen - Ghost Train Haze" at bounding box center [346, 417] width 524 height 23
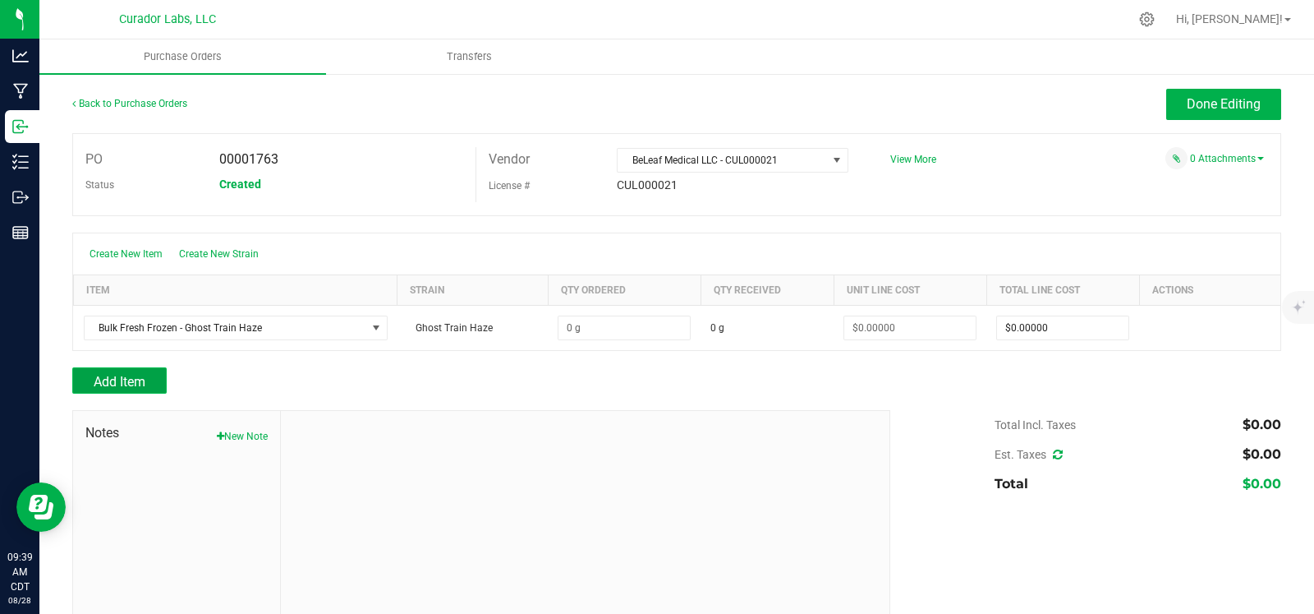
click at [154, 378] on button "Add Item" at bounding box center [119, 380] width 94 height 26
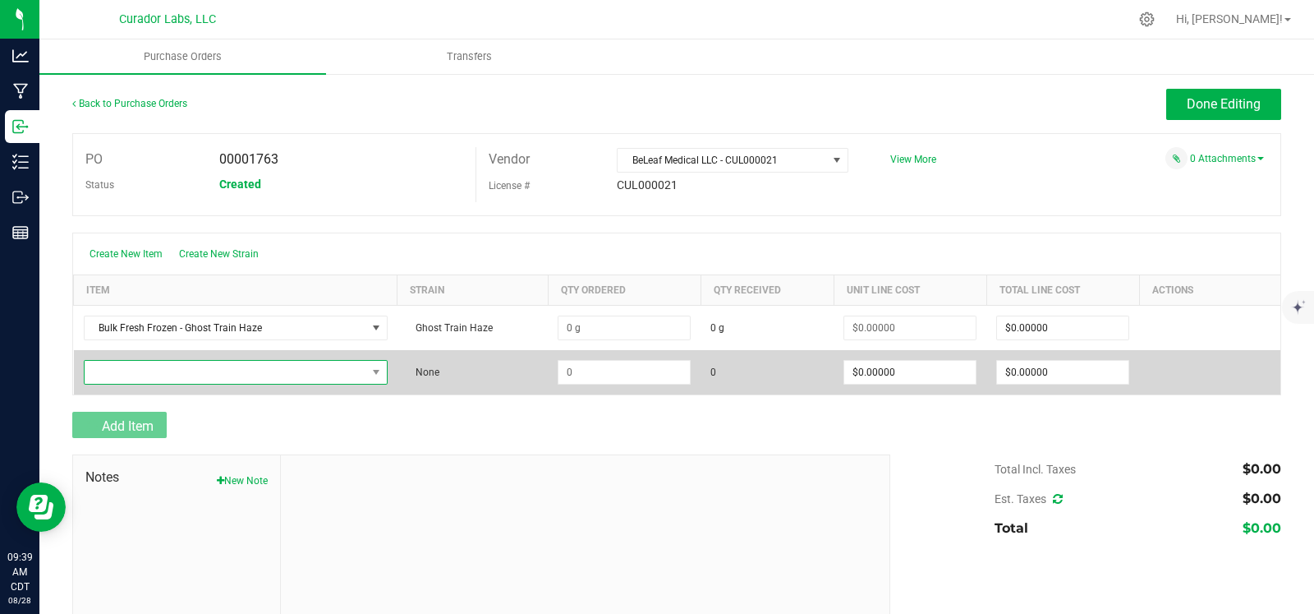
click at [165, 373] on span "NO DATA FOUND" at bounding box center [226, 372] width 282 height 23
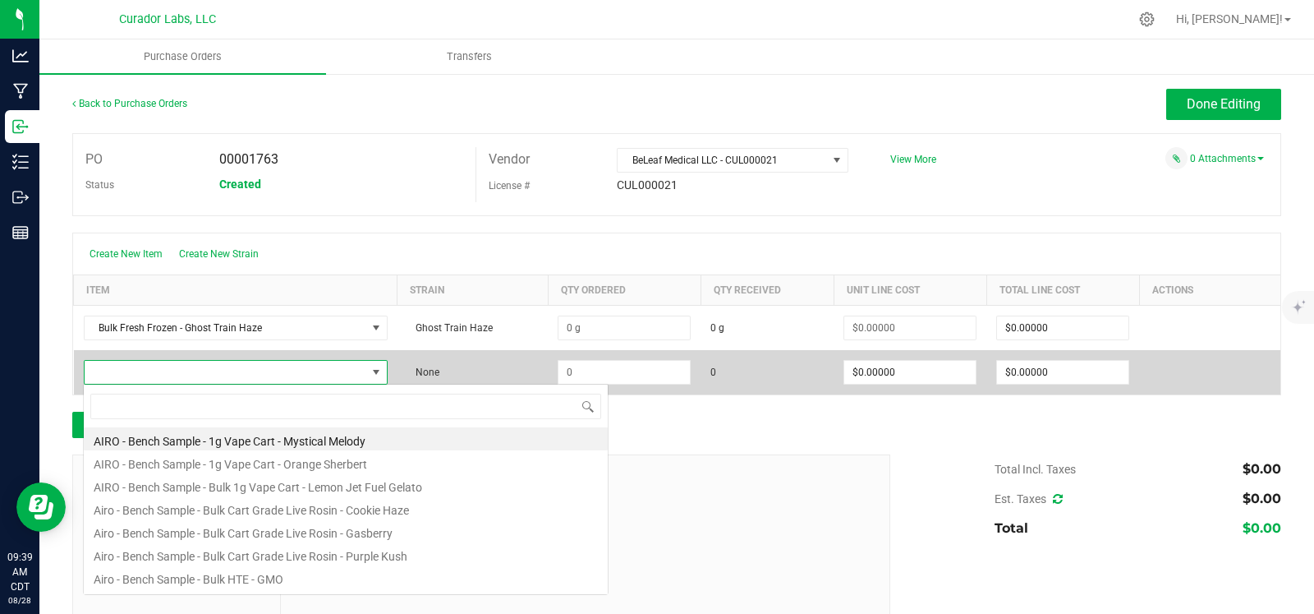
scroll to position [24, 293]
type input "strawberry candy"
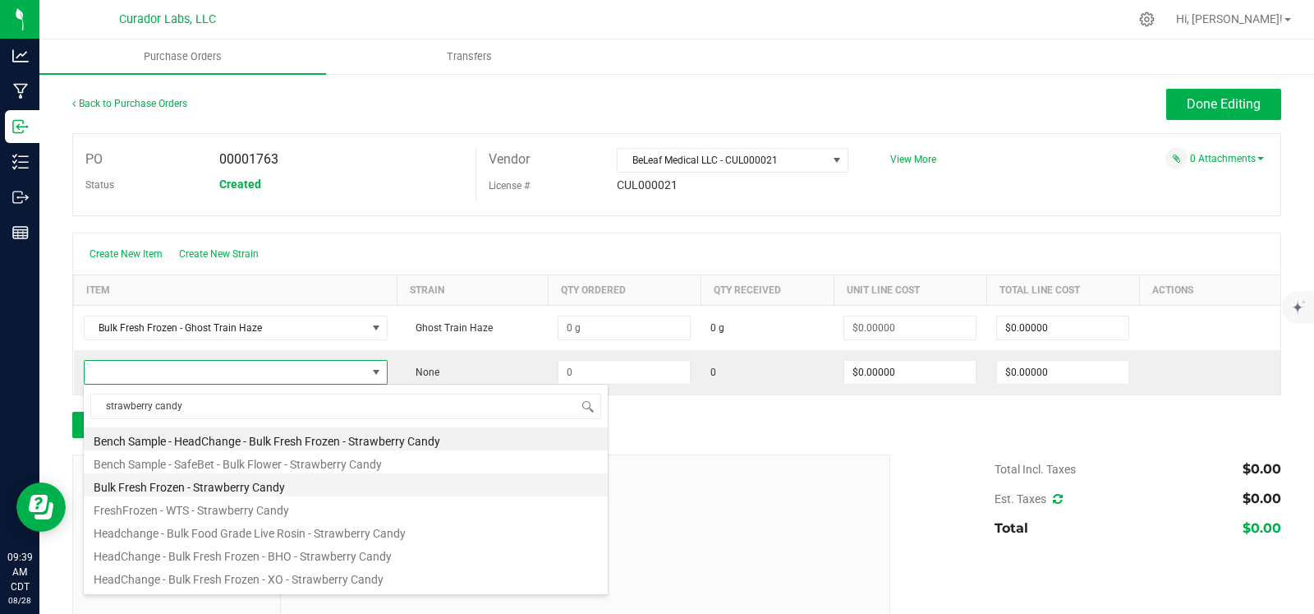
click at [223, 490] on li "Bulk Fresh Frozen - Strawberry Candy" at bounding box center [346, 484] width 524 height 23
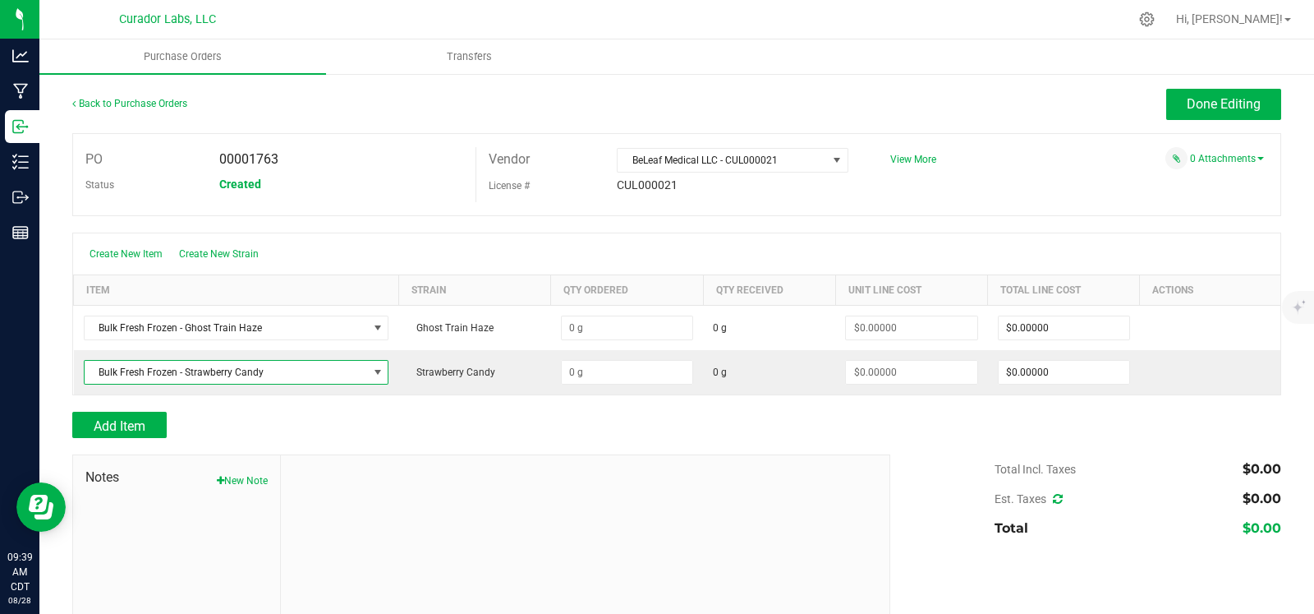
click at [136, 438] on div at bounding box center [676, 446] width 1209 height 16
click at [131, 429] on span "Add Item" at bounding box center [120, 426] width 52 height 16
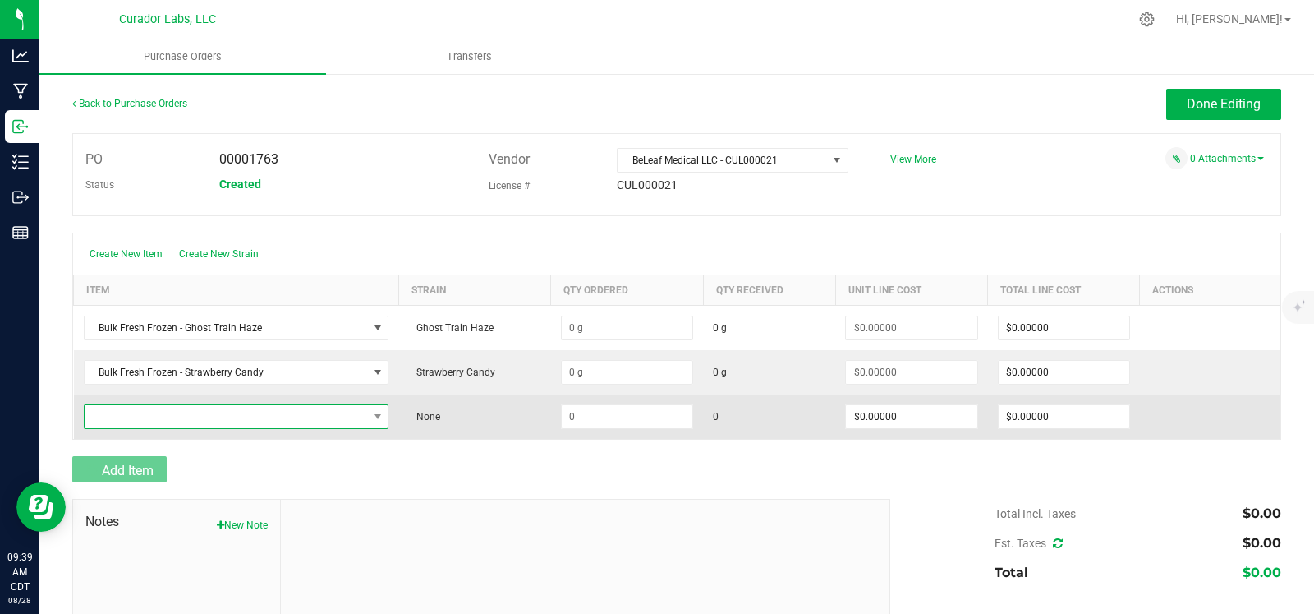
click at [141, 420] on span "NO DATA FOUND" at bounding box center [226, 416] width 283 height 23
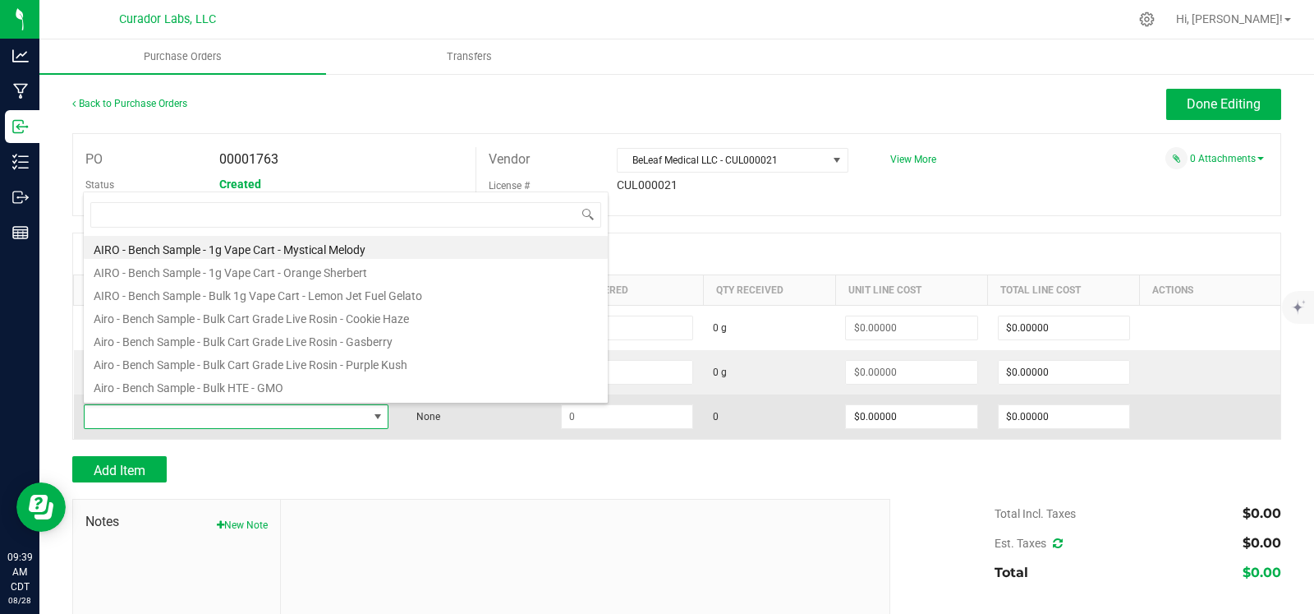
scroll to position [24, 295]
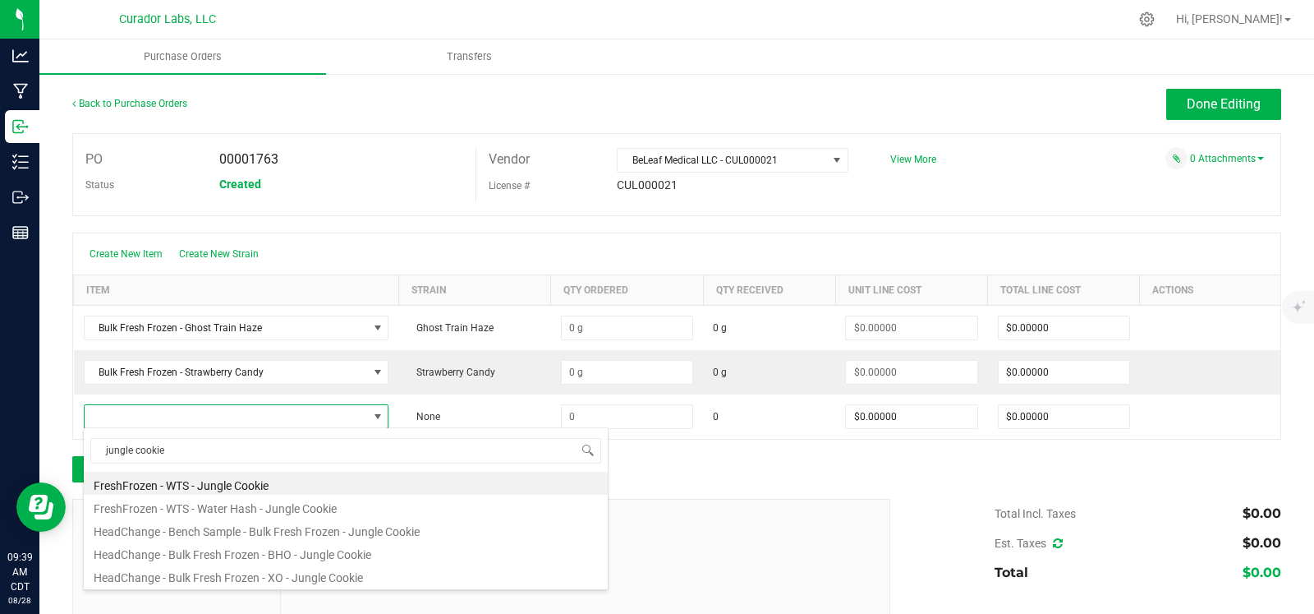
type input "jungle cookie"
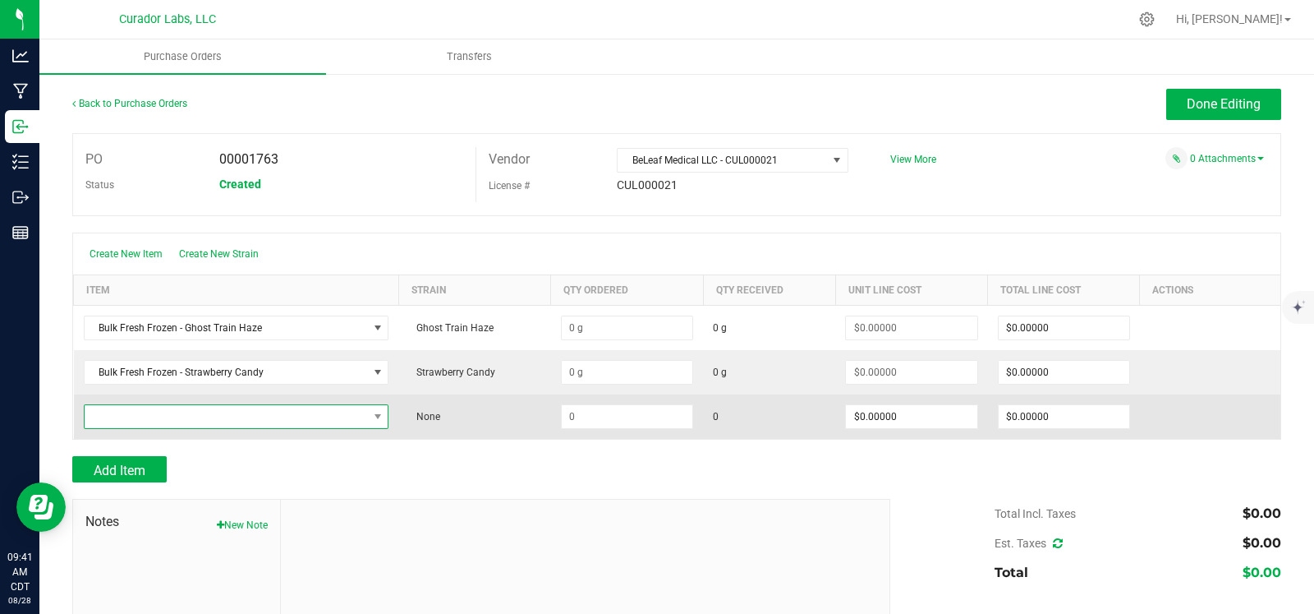
click at [195, 421] on span "NO DATA FOUND" at bounding box center [226, 416] width 283 height 23
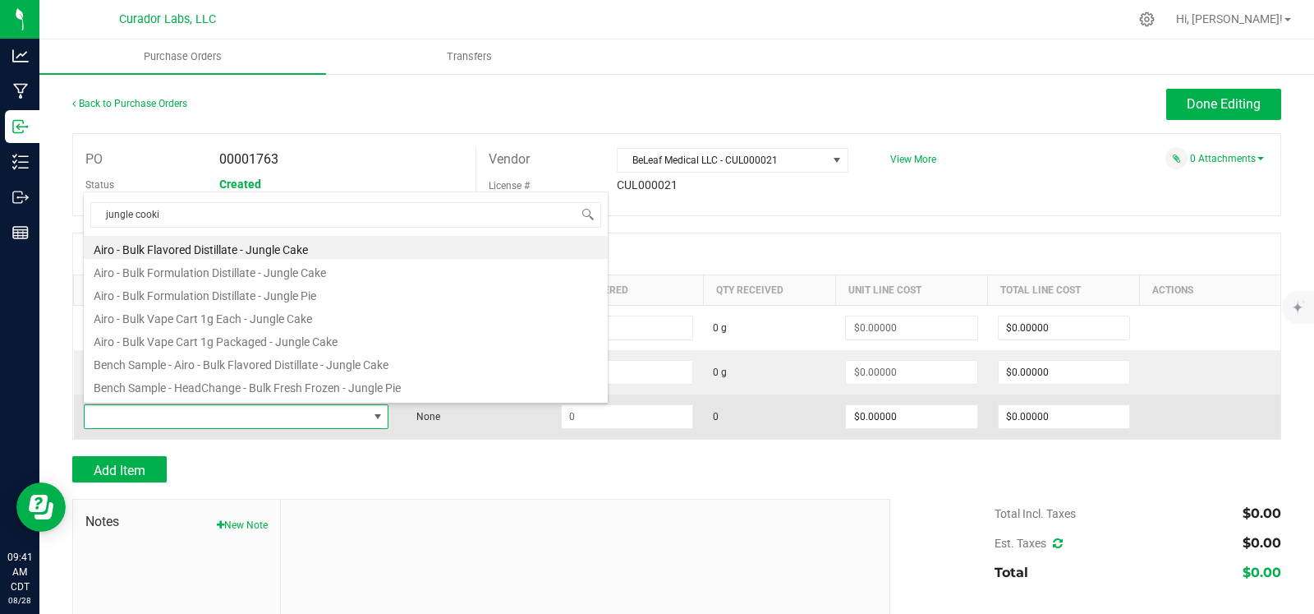
type input "jungle cookie"
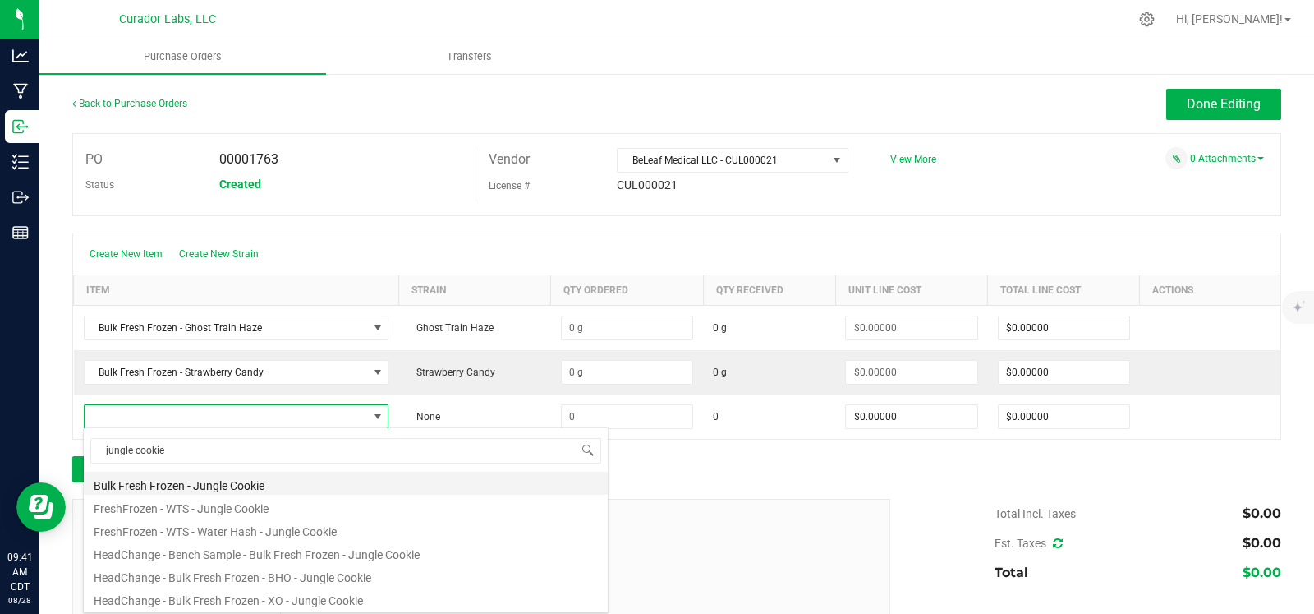
click at [238, 486] on li "Bulk Fresh Frozen - Jungle Cookie" at bounding box center [346, 483] width 524 height 23
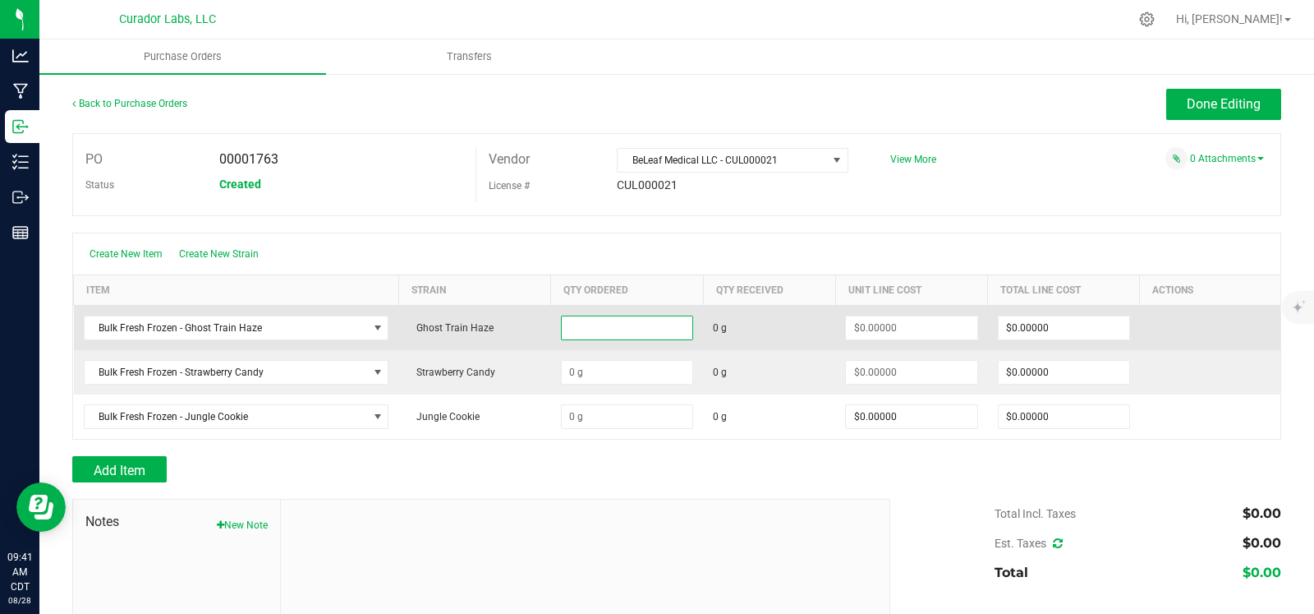
click at [616, 323] on input at bounding box center [627, 327] width 131 height 23
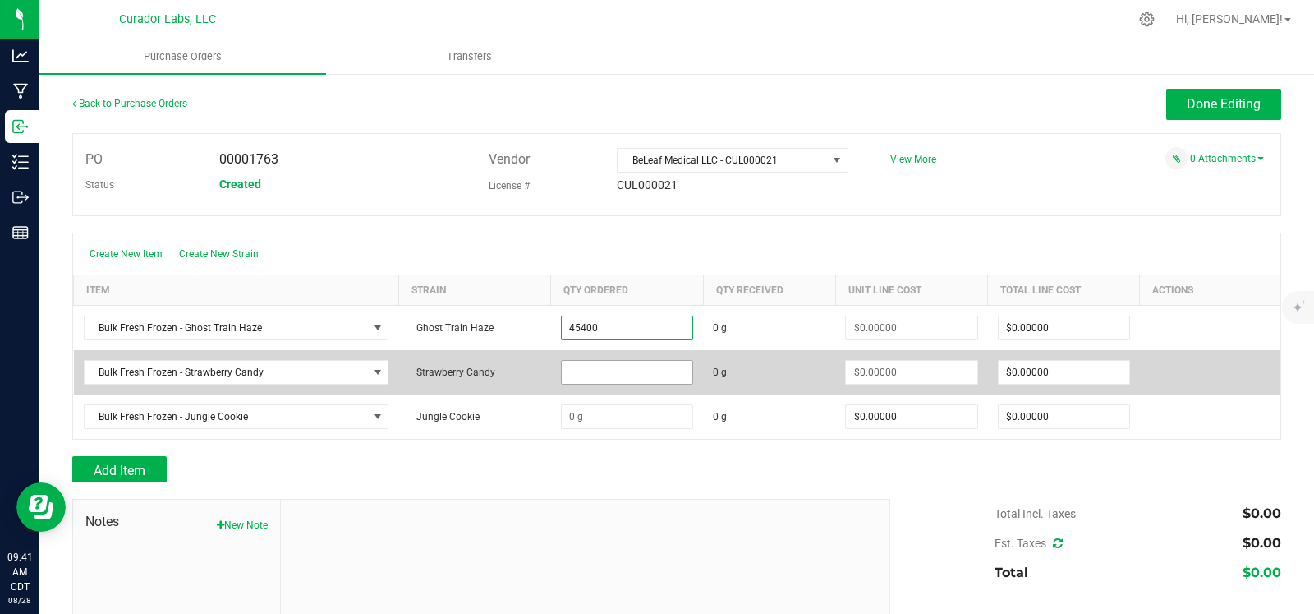
type input "45400.0000 g"
click at [615, 372] on input at bounding box center [627, 372] width 131 height 23
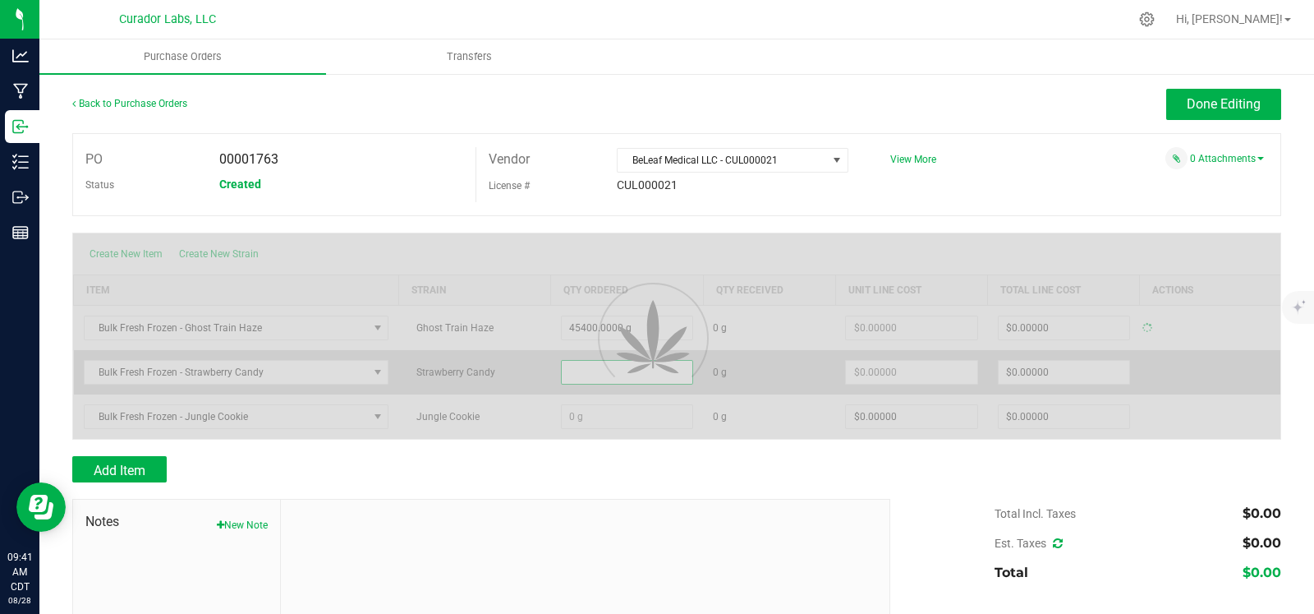
type input "$0.00000"
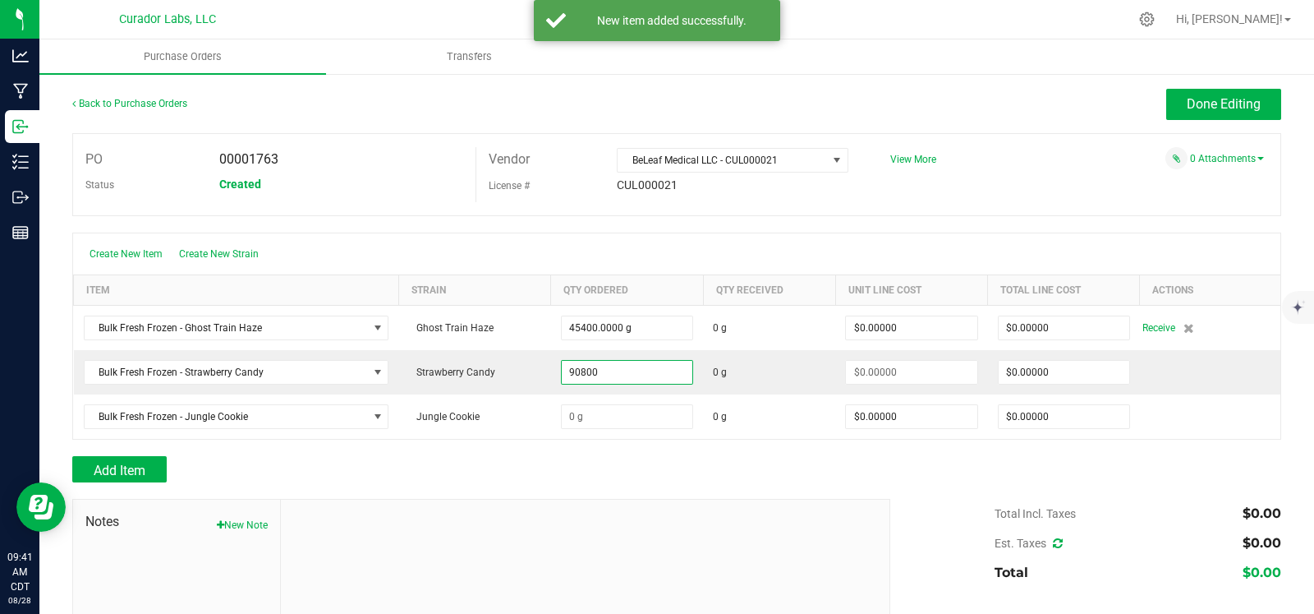
type input "90800.0000 g"
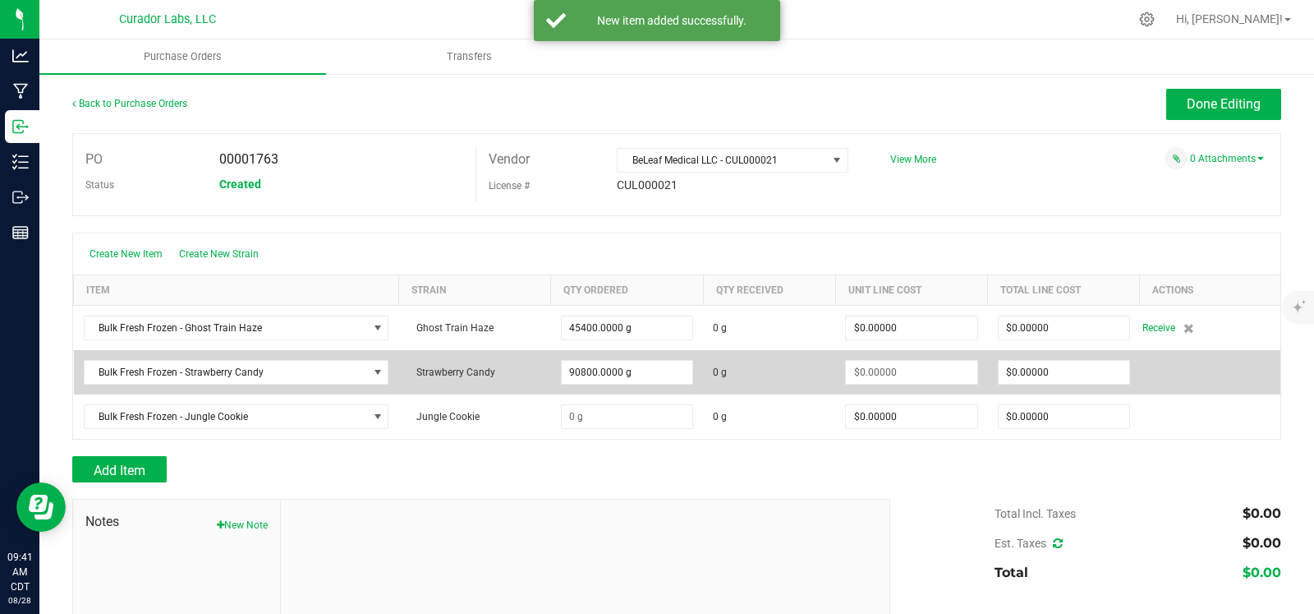
type input "$0.00000"
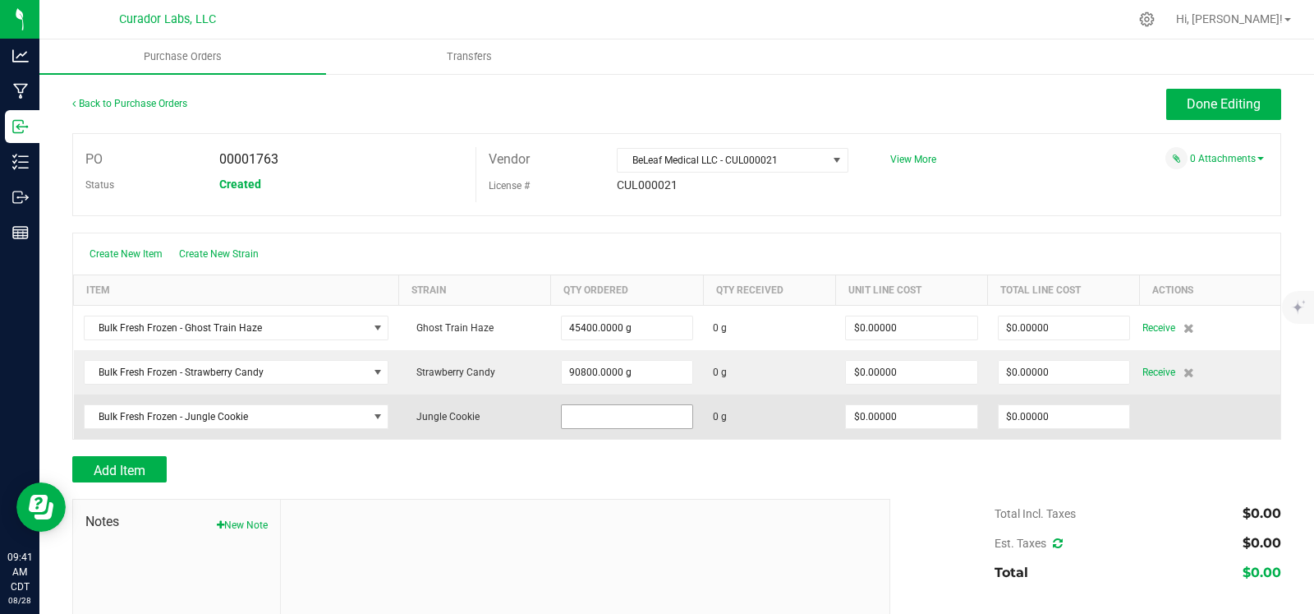
type input "90800.0000 g"
click at [636, 408] on input at bounding box center [627, 416] width 131 height 23
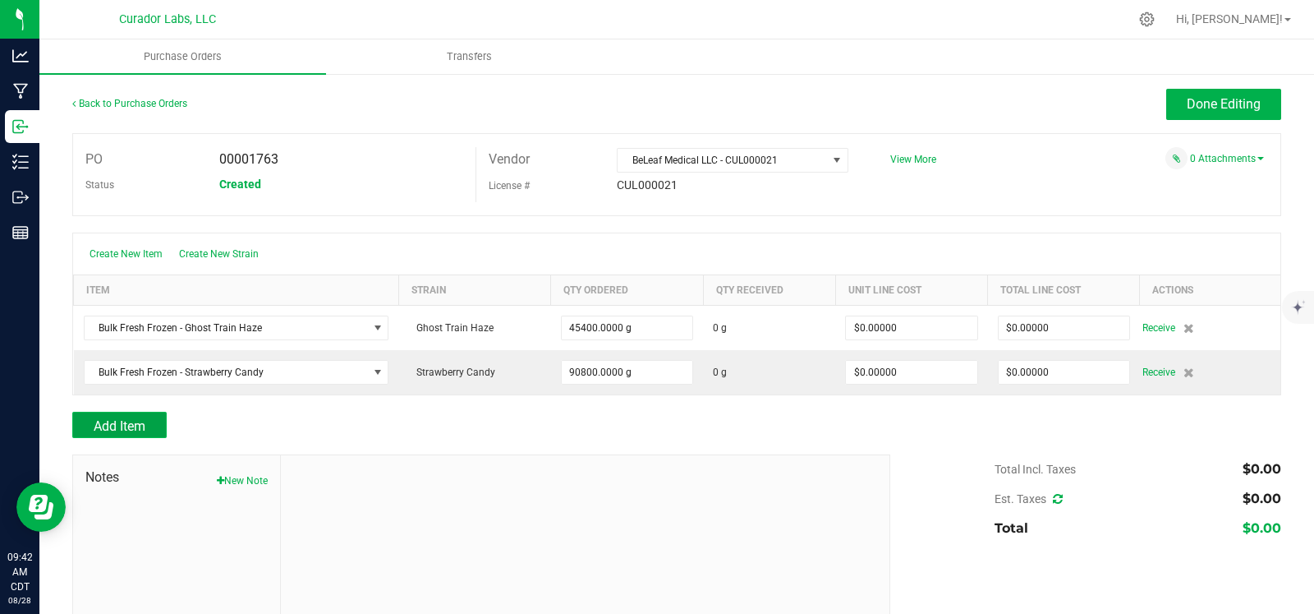
click at [144, 420] on span "Add Item" at bounding box center [120, 426] width 52 height 16
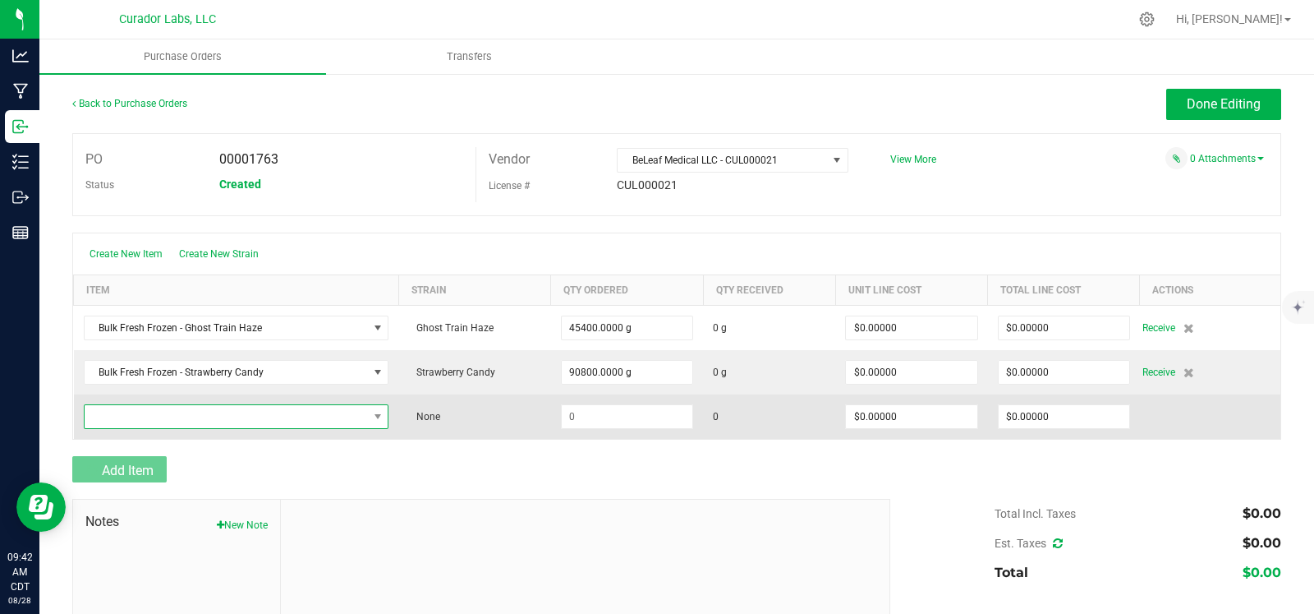
click at [152, 420] on span "NO DATA FOUND" at bounding box center [226, 416] width 283 height 23
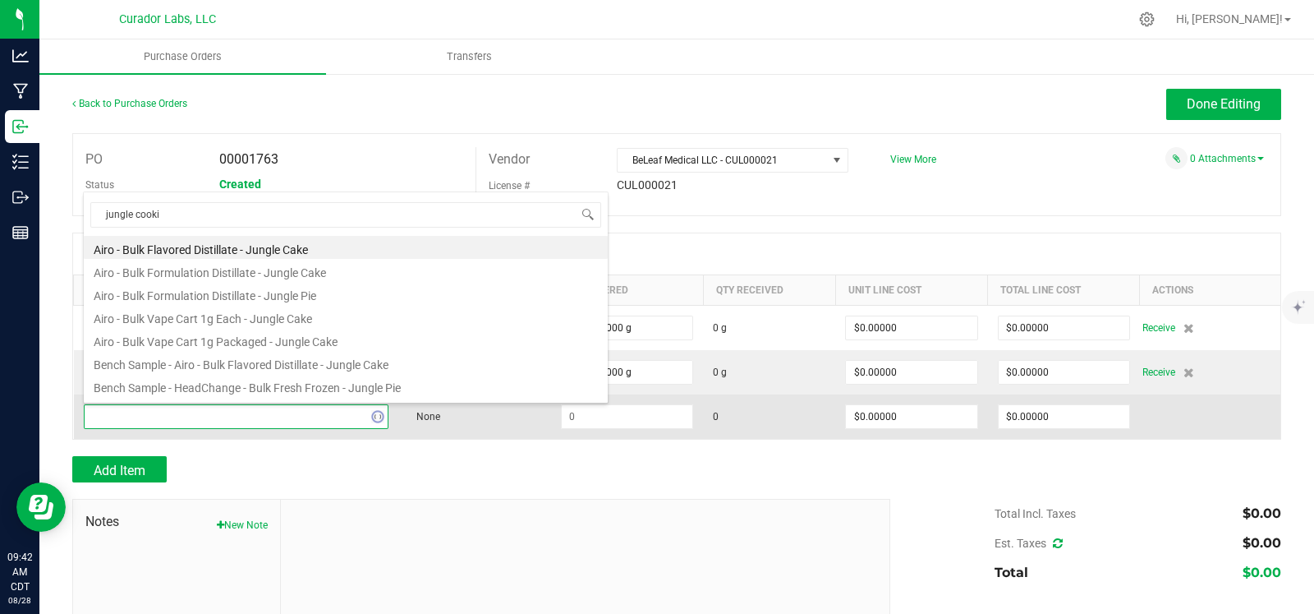
type input "jungle cookie"
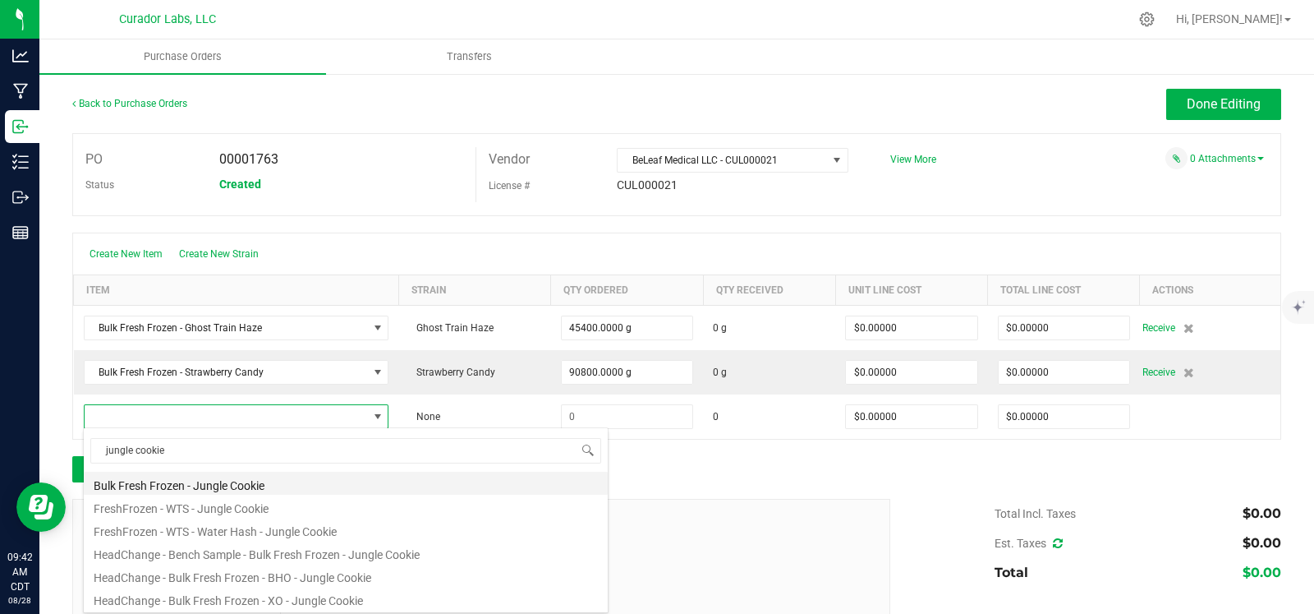
click at [252, 478] on li "Bulk Fresh Frozen - Jungle Cookie" at bounding box center [346, 483] width 524 height 23
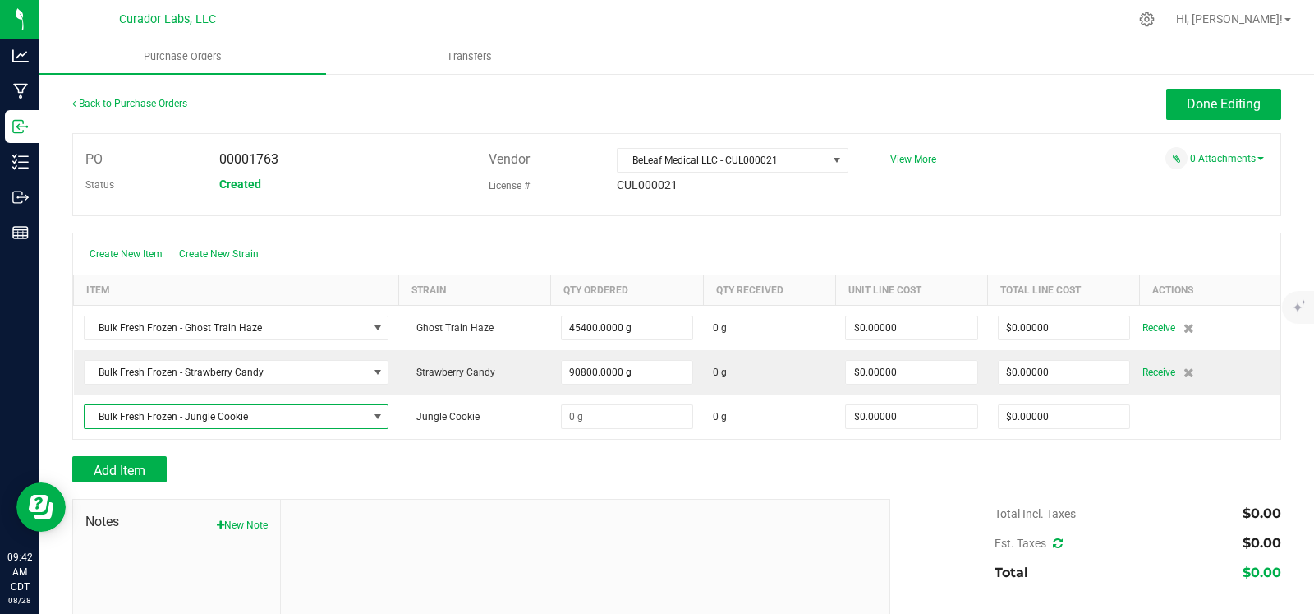
click at [574, 515] on div at bounding box center [586, 610] width 610 height 220
click at [606, 483] on div at bounding box center [676, 490] width 1209 height 16
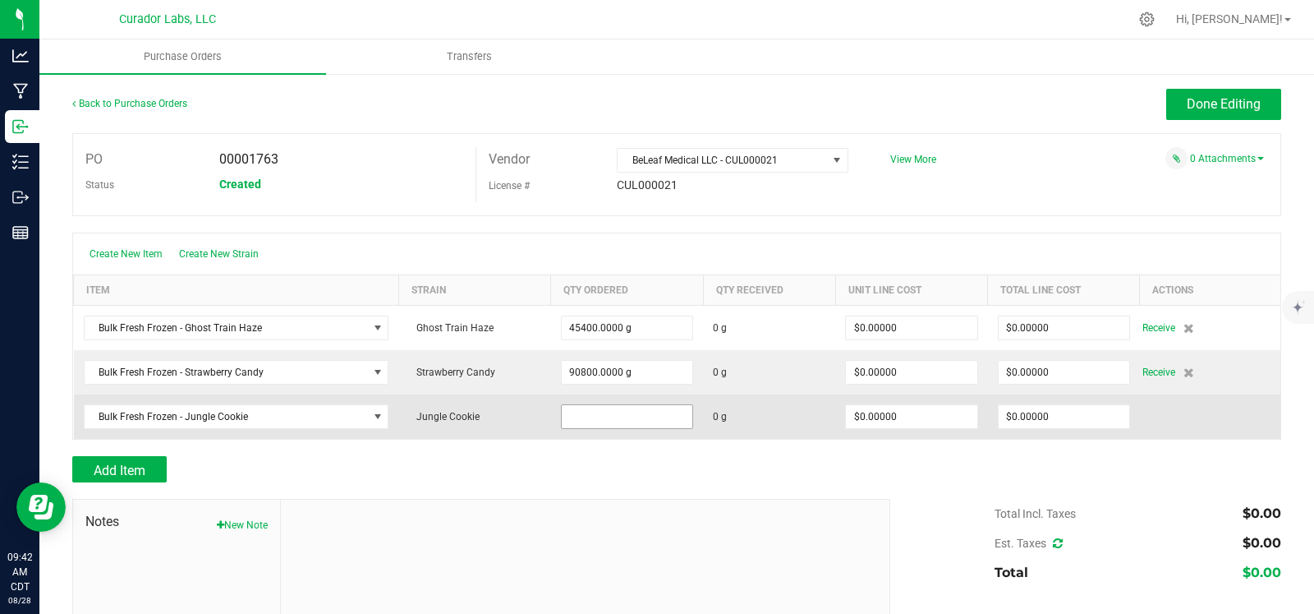
click at [601, 417] on input at bounding box center [627, 416] width 131 height 23
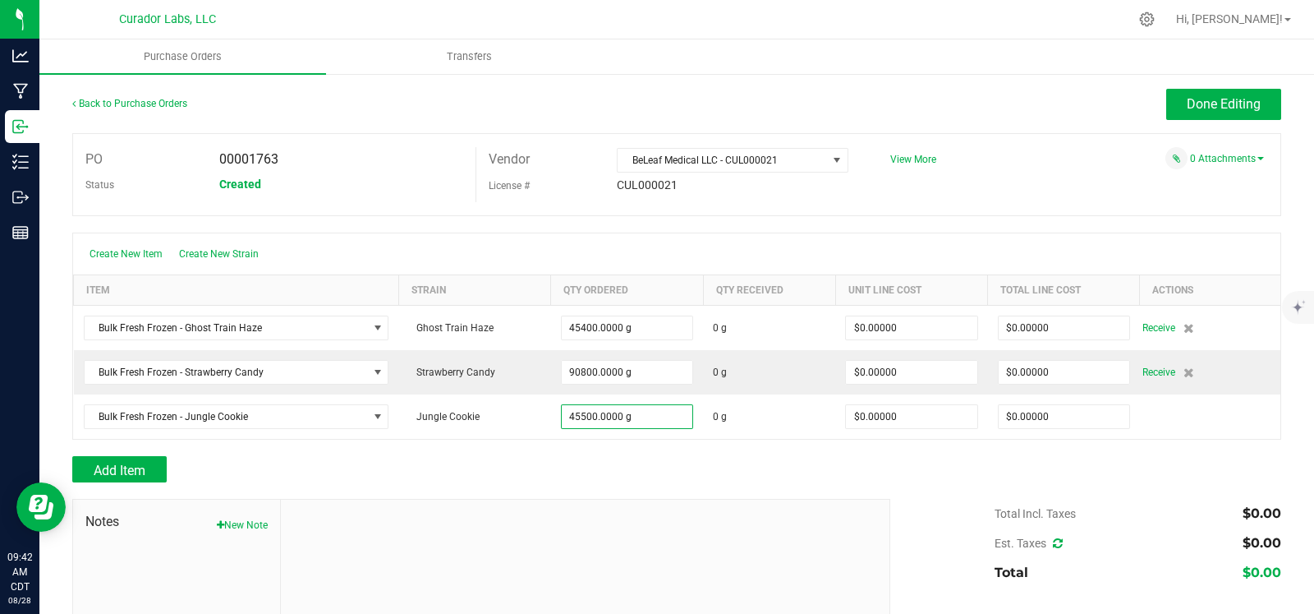
click at [611, 482] on div at bounding box center [676, 490] width 1209 height 16
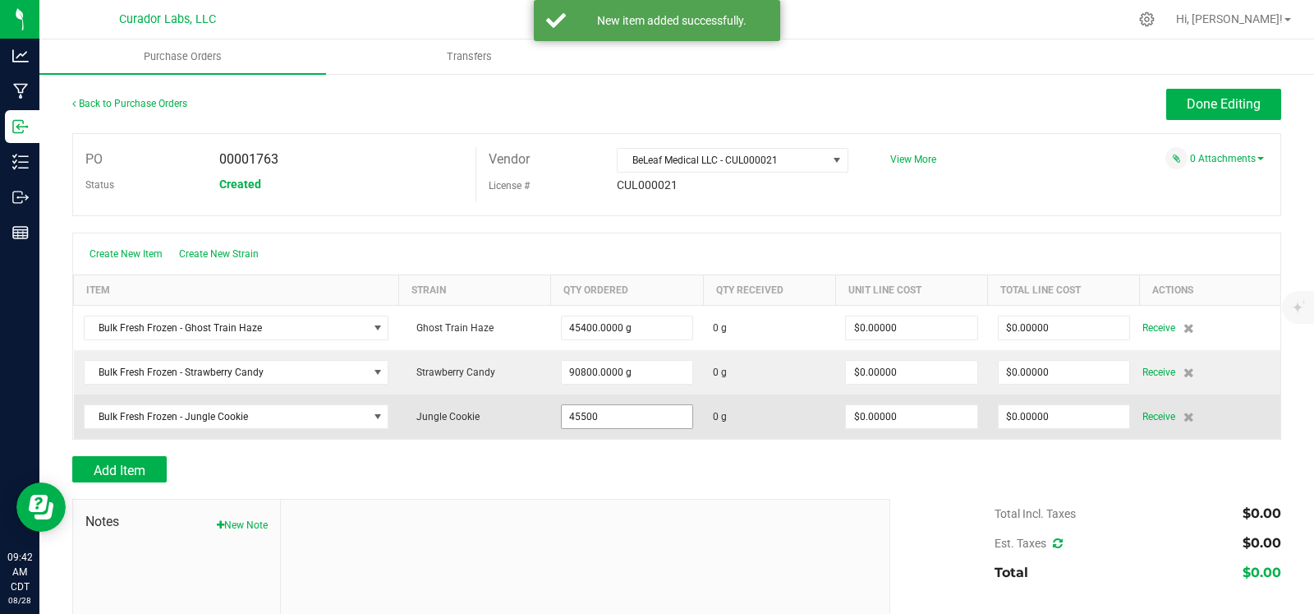
click at [649, 421] on input "45500" at bounding box center [627, 416] width 131 height 23
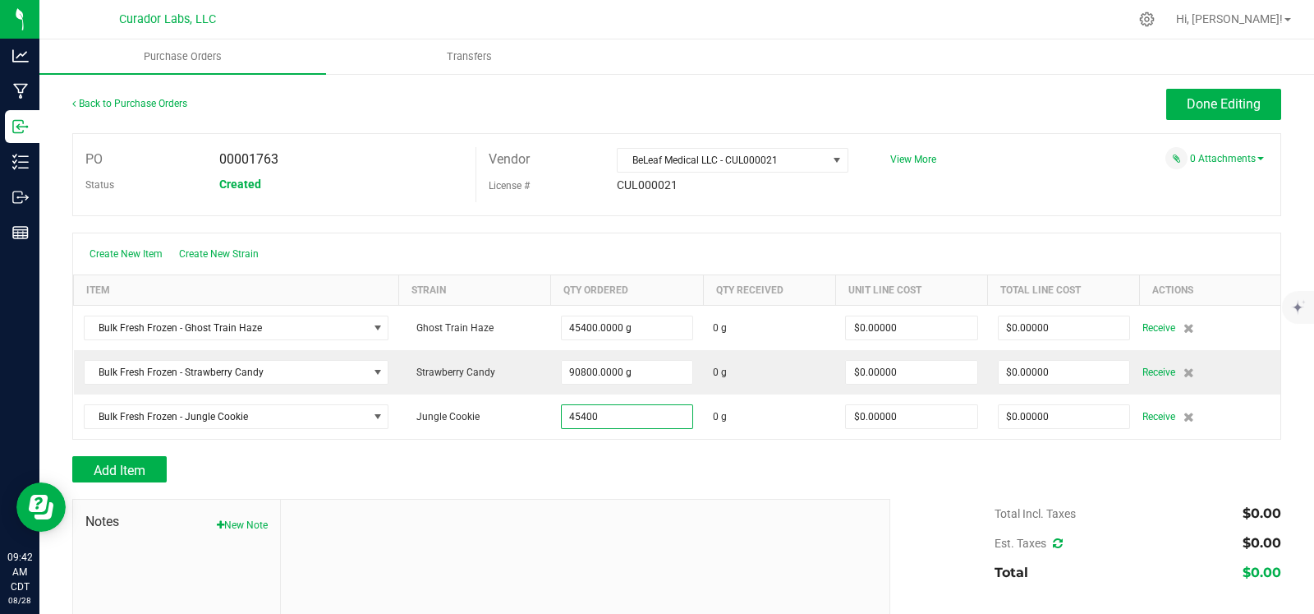
type input "45400.0000 g"
click at [698, 482] on div at bounding box center [676, 490] width 1209 height 16
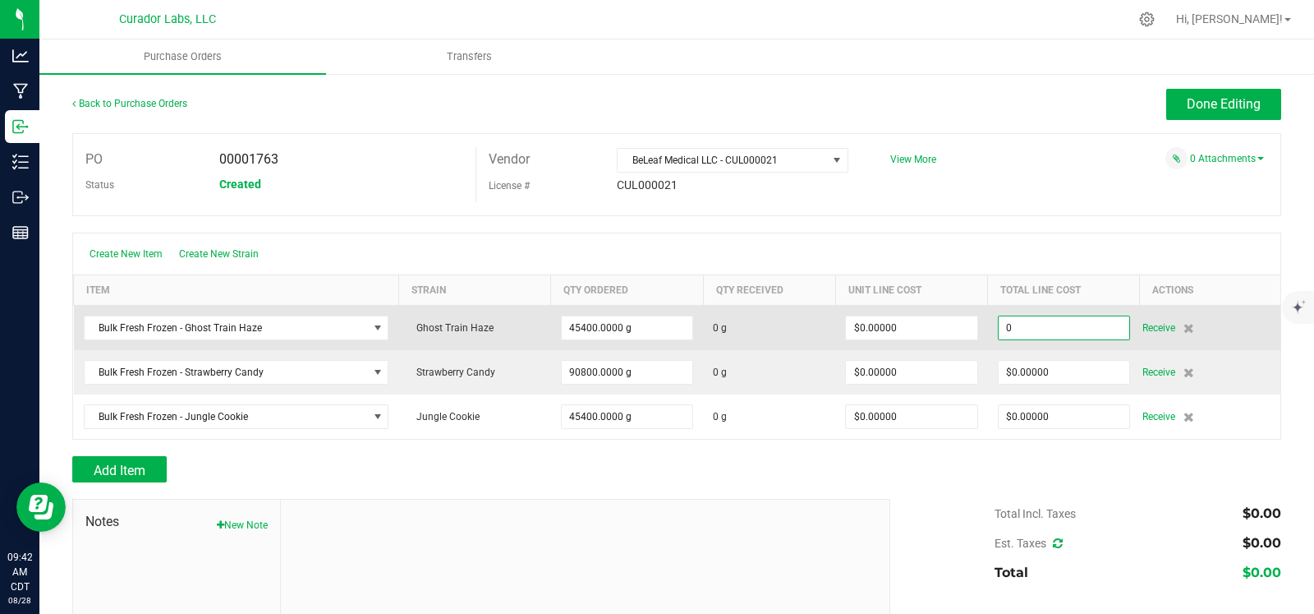
click at [1068, 334] on input "0" at bounding box center [1064, 327] width 131 height 23
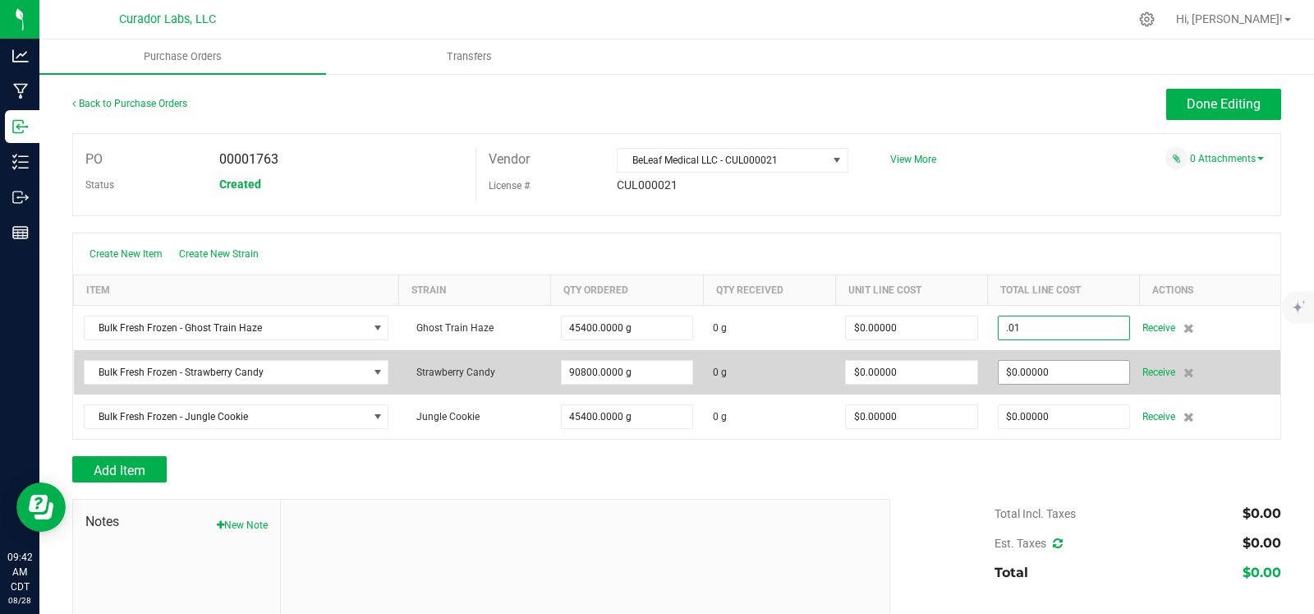
type input "$0.01000"
click at [1047, 383] on span "$0.00000" at bounding box center [1064, 372] width 132 height 25
type input "45400"
click at [1057, 366] on input "0" at bounding box center [1064, 372] width 131 height 23
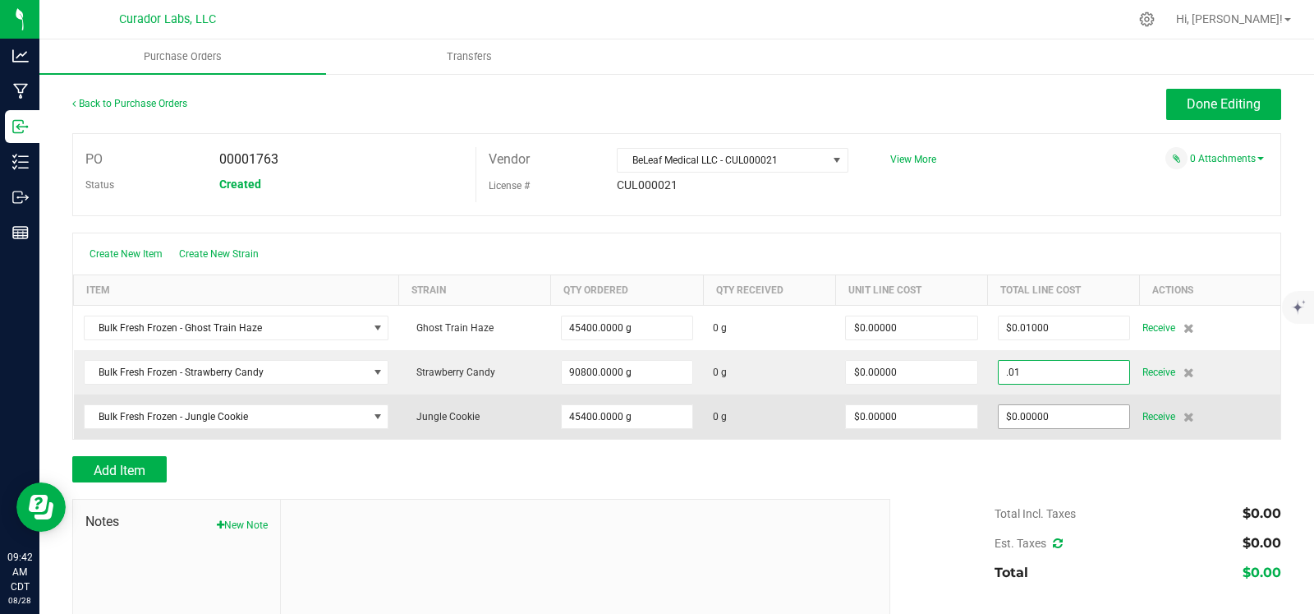
type input "$0.01000"
type input "0"
click at [1043, 412] on input "0" at bounding box center [1064, 416] width 131 height 23
type input "90800"
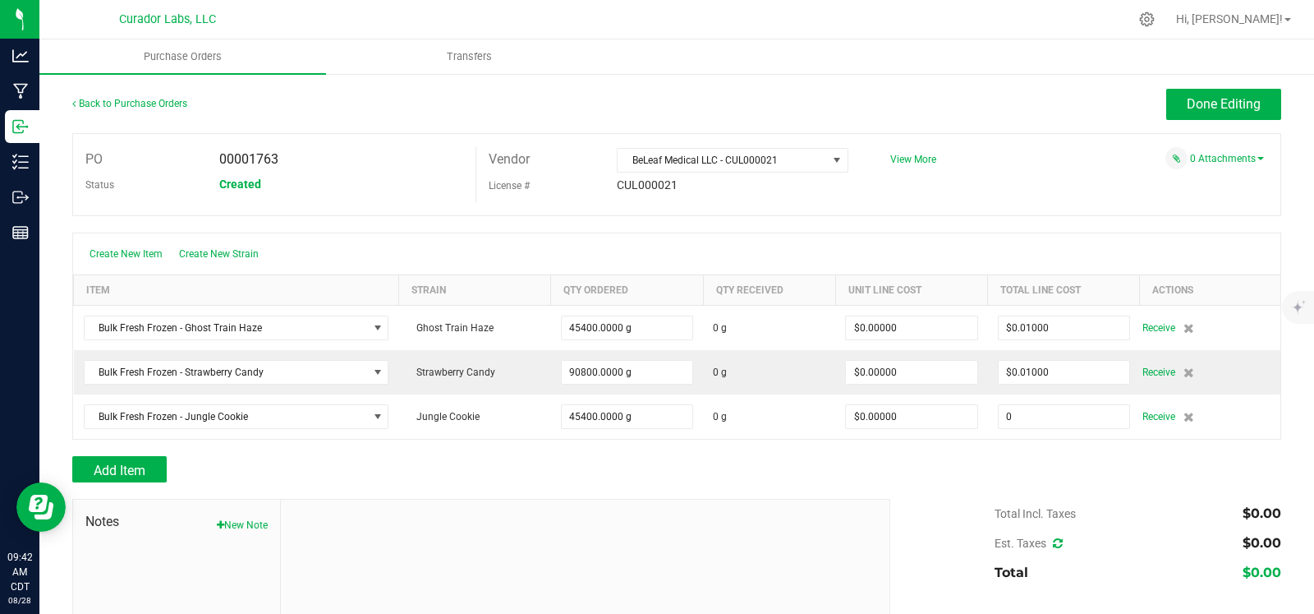
click at [1043, 412] on input "0" at bounding box center [1064, 416] width 131 height 23
type input "$0.01000"
click at [967, 473] on div "Add Item" at bounding box center [676, 469] width 1209 height 26
type input "45400"
click at [1181, 117] on button "Done Editing" at bounding box center [1224, 104] width 115 height 31
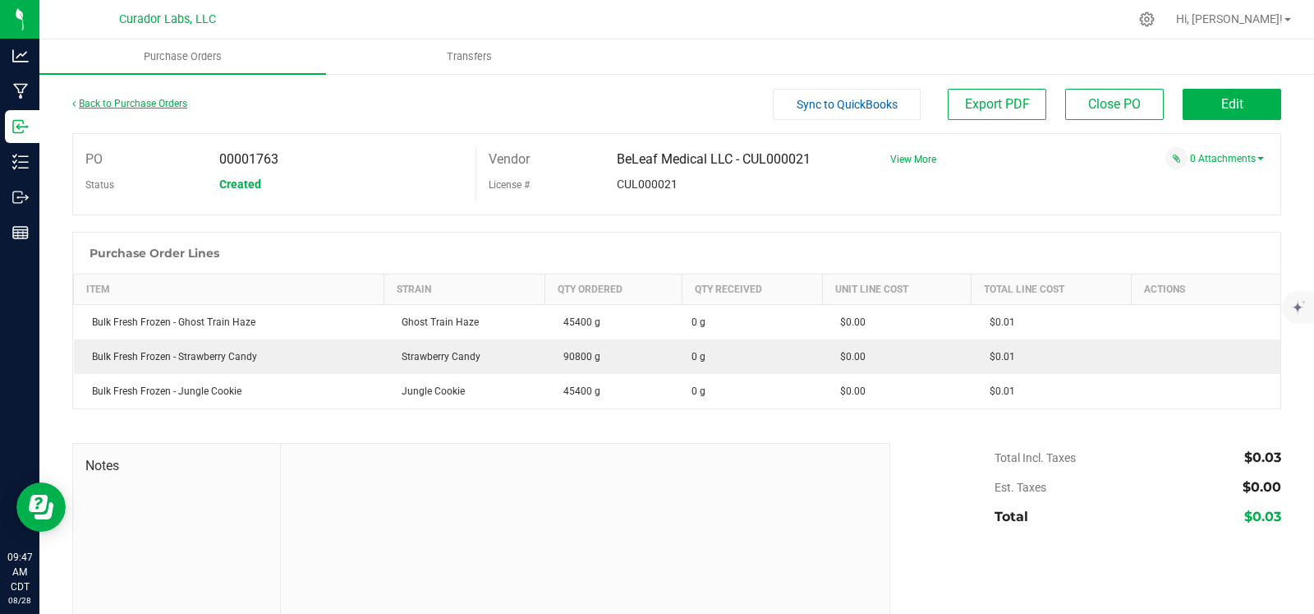
click at [123, 100] on link "Back to Purchase Orders" at bounding box center [129, 104] width 115 height 12
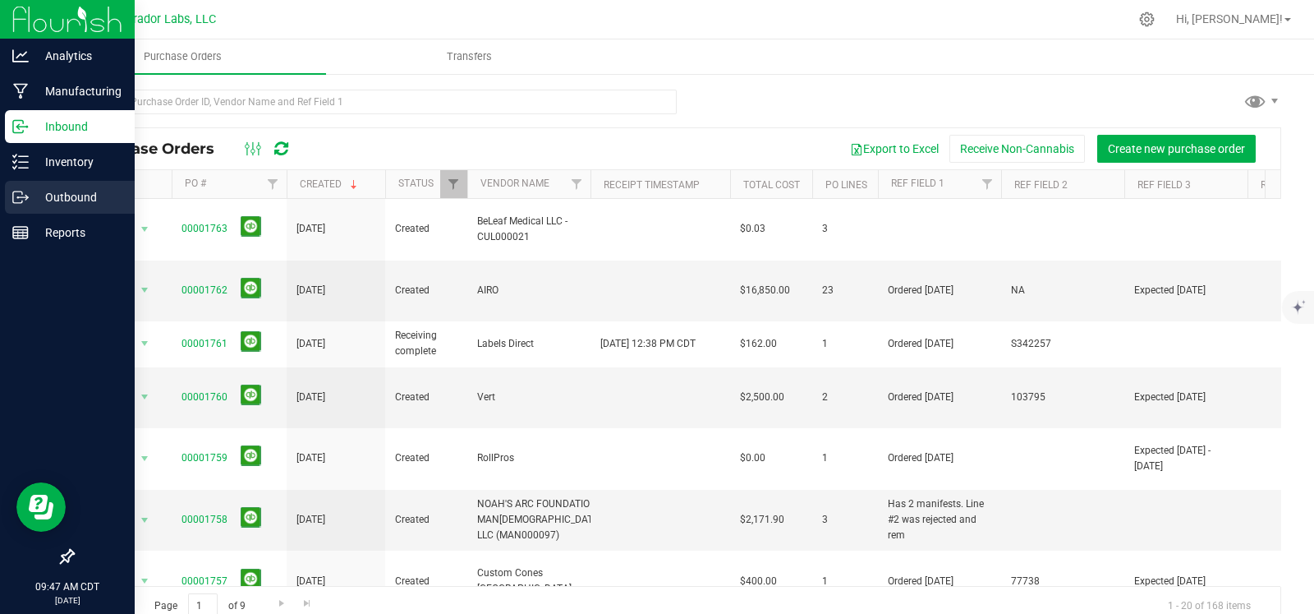
click at [17, 193] on icon at bounding box center [20, 197] width 16 height 16
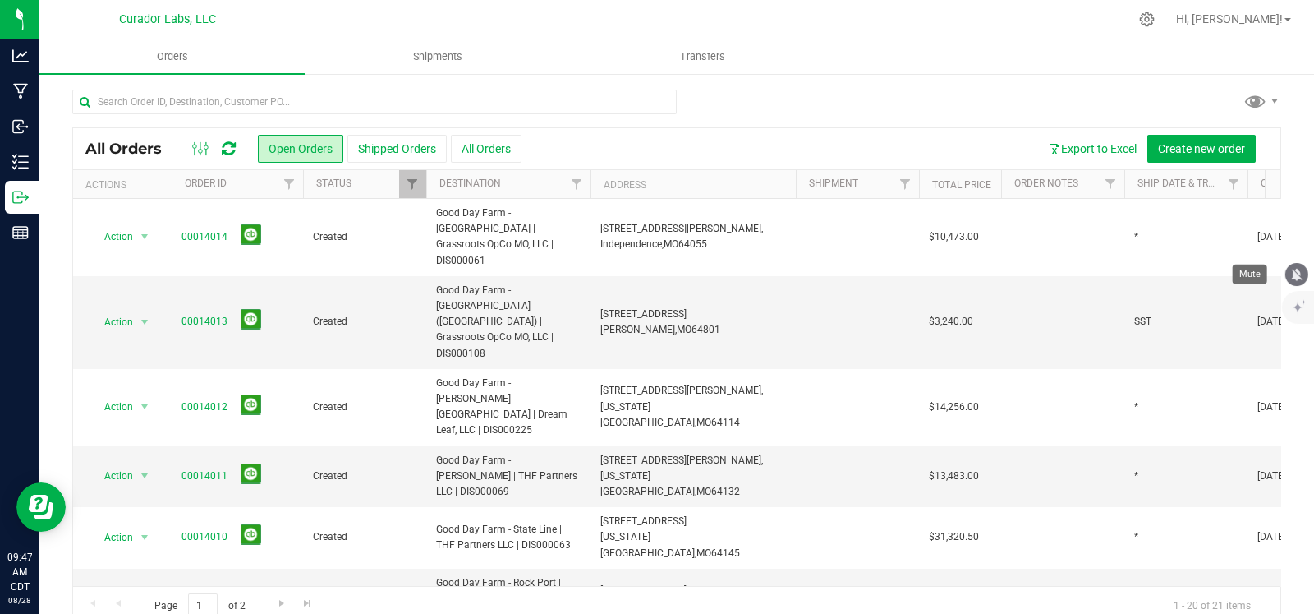
click at [1296, 273] on icon "mute" at bounding box center [1297, 274] width 11 height 12
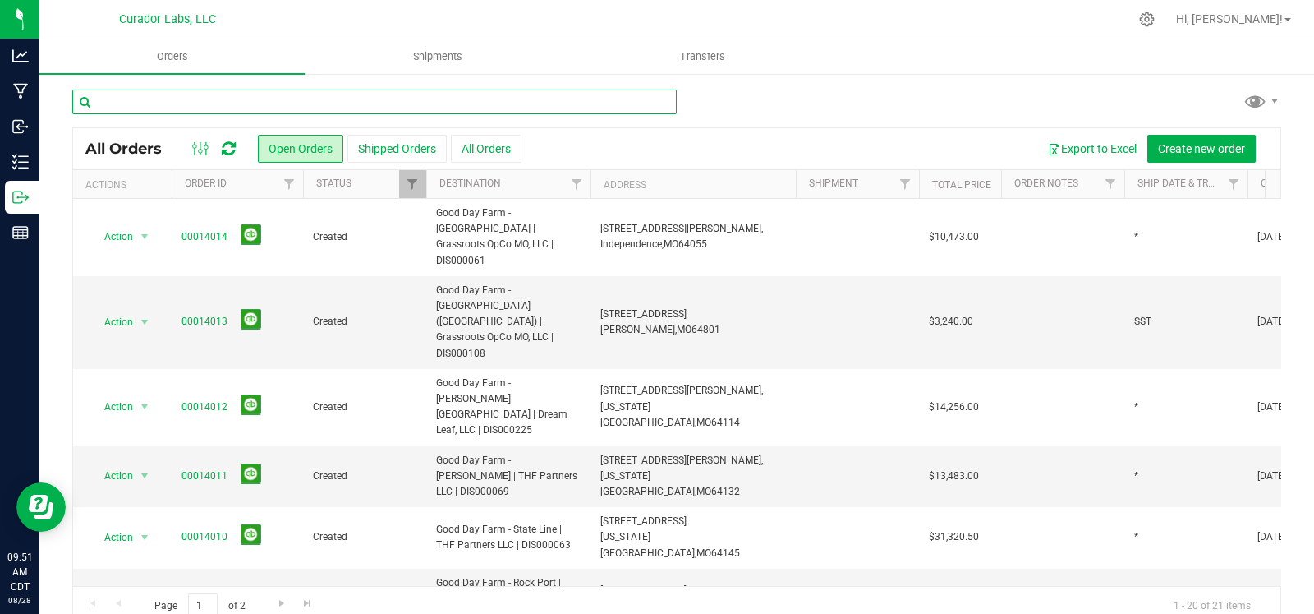
click at [288, 98] on input "text" at bounding box center [374, 102] width 605 height 25
type input "3fifteen"
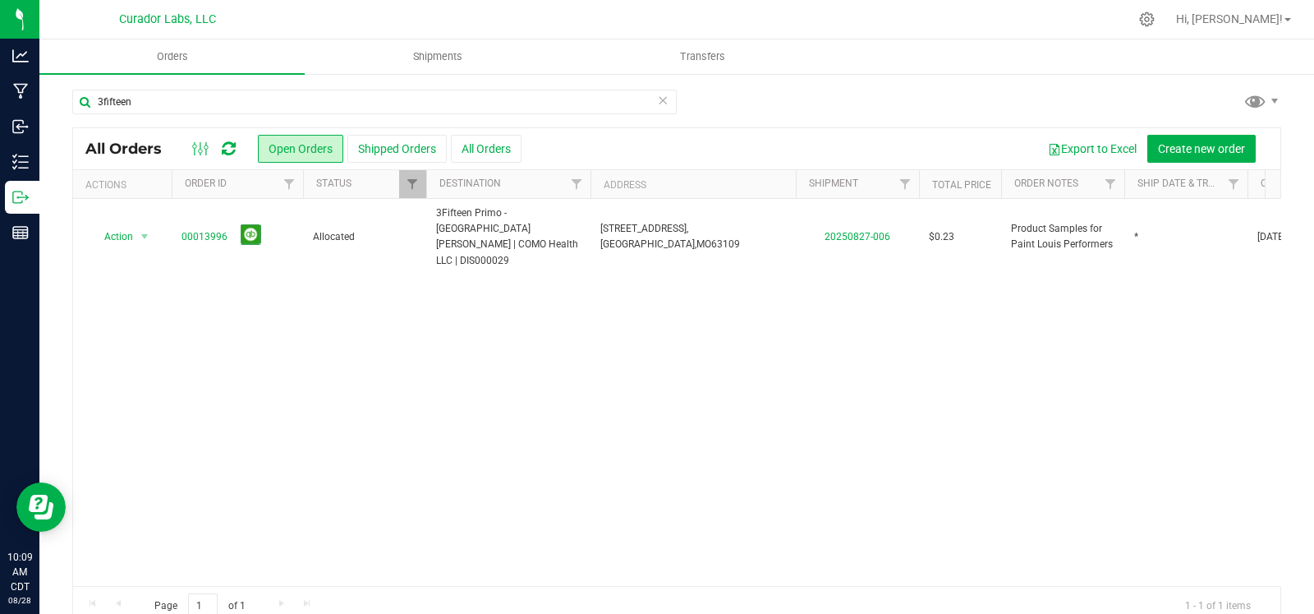
click at [657, 100] on icon at bounding box center [663, 100] width 12 height 20
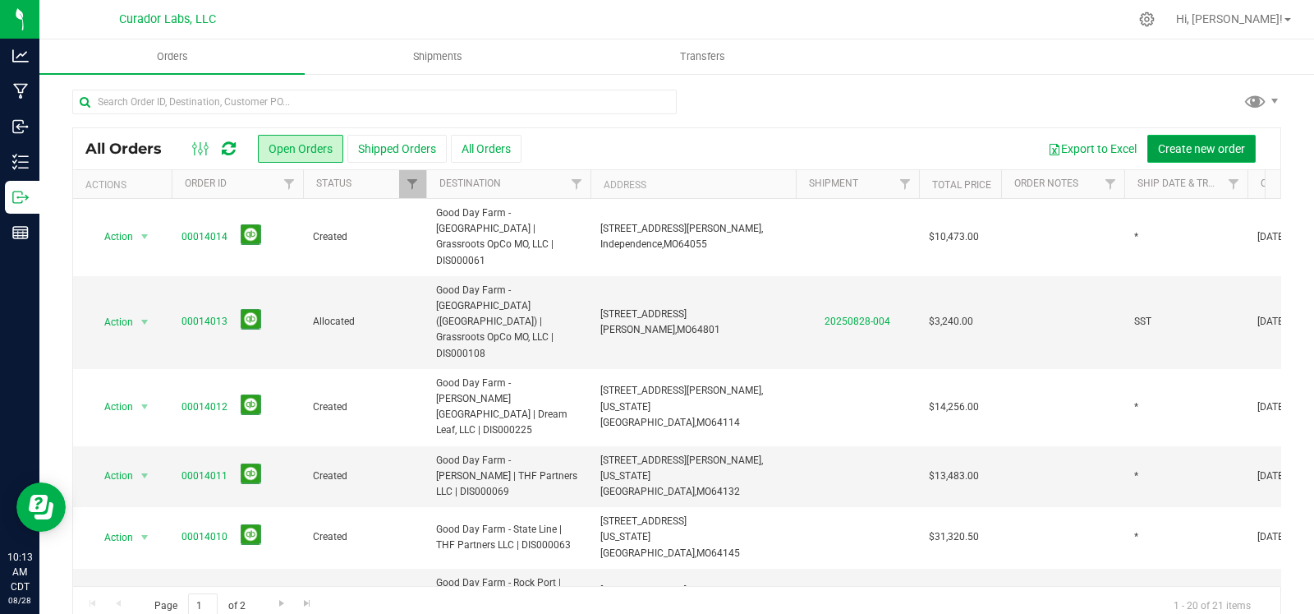
click at [1158, 145] on span "Create new order" at bounding box center [1201, 148] width 87 height 13
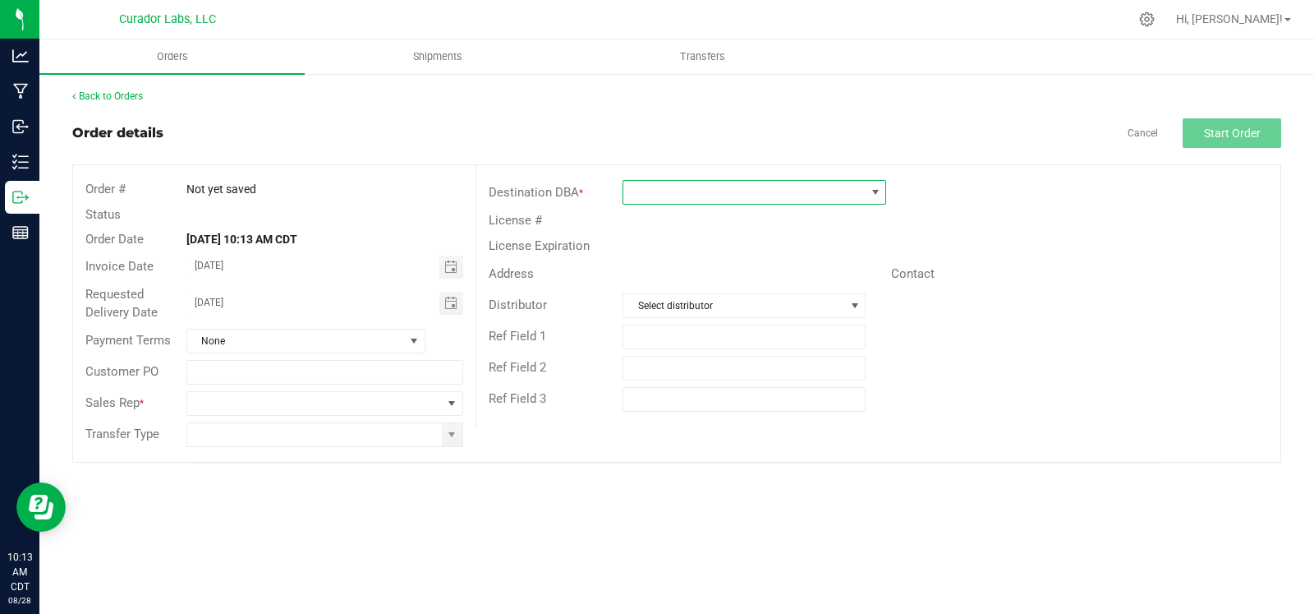
click at [786, 190] on span at bounding box center [745, 192] width 242 height 23
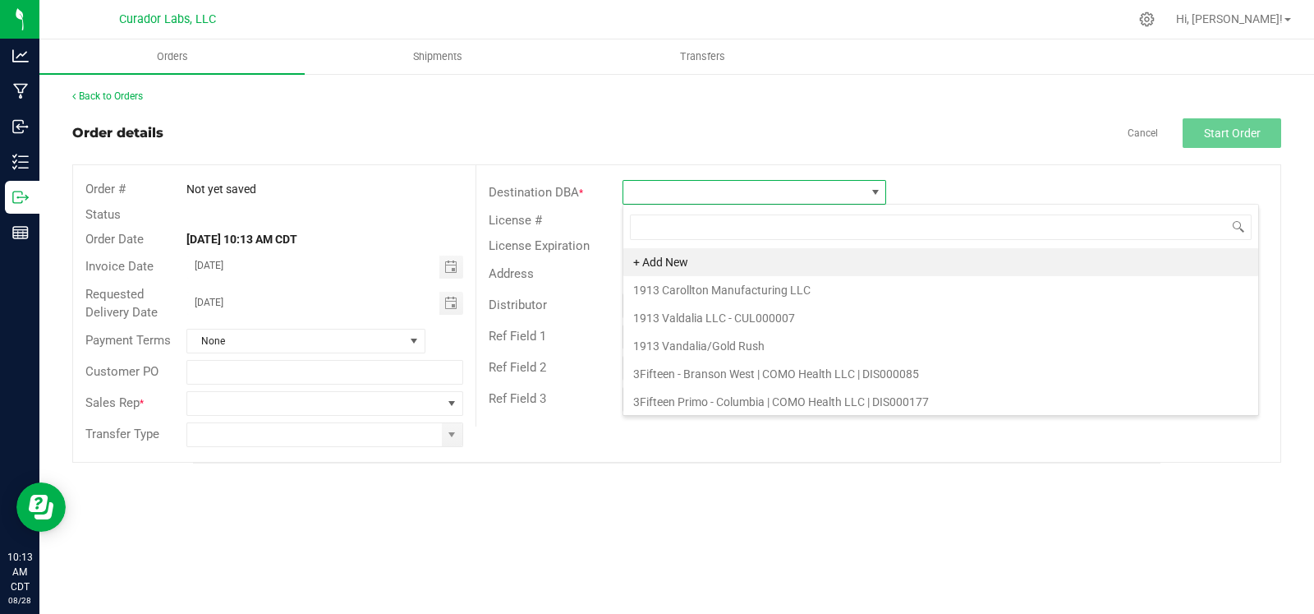
scroll to position [24, 263]
type input "harrison"
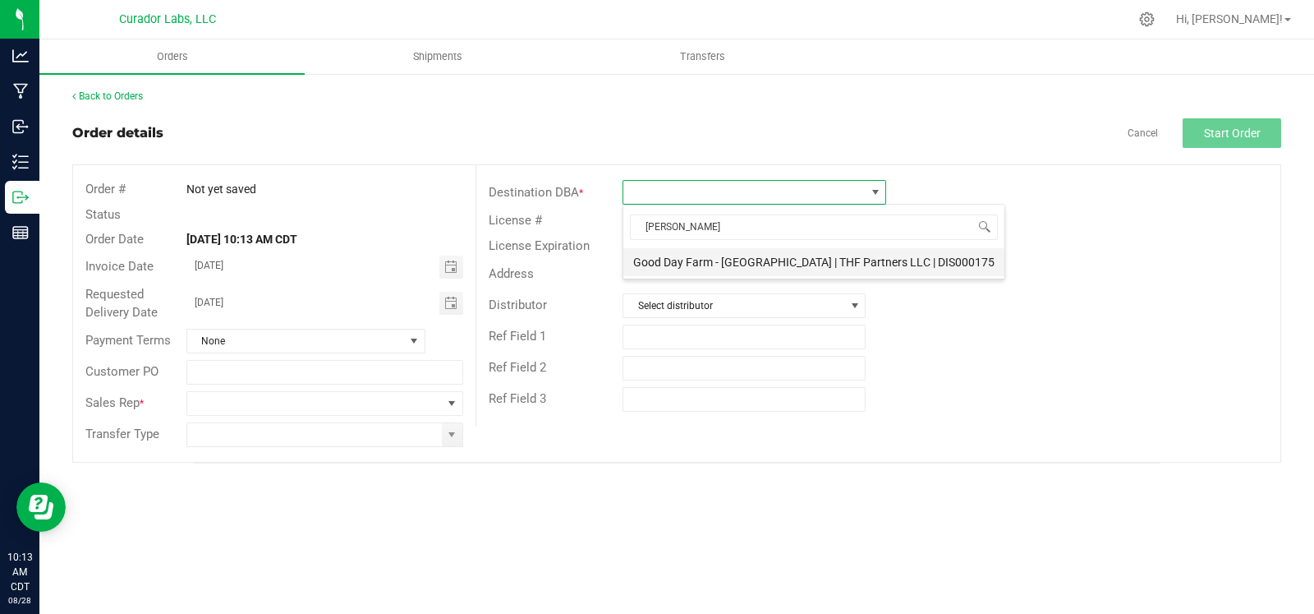
click at [731, 260] on li "Good Day Farm - [GEOGRAPHIC_DATA] | THF Partners LLC | DIS000175" at bounding box center [814, 262] width 381 height 28
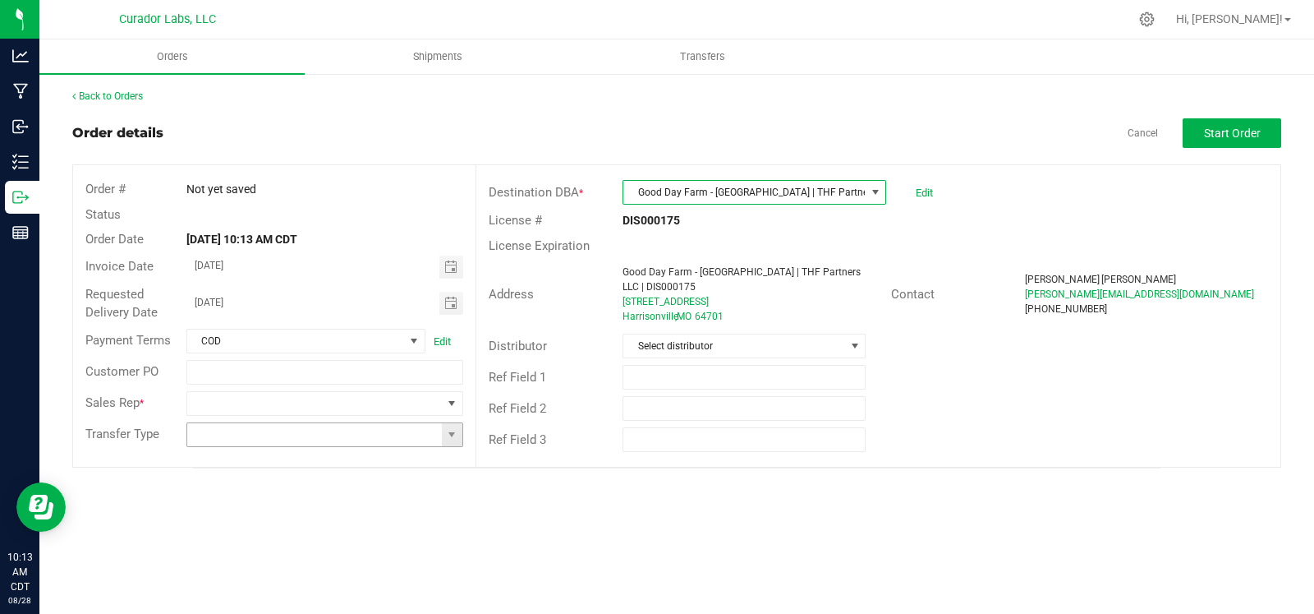
click at [444, 432] on span at bounding box center [452, 434] width 21 height 23
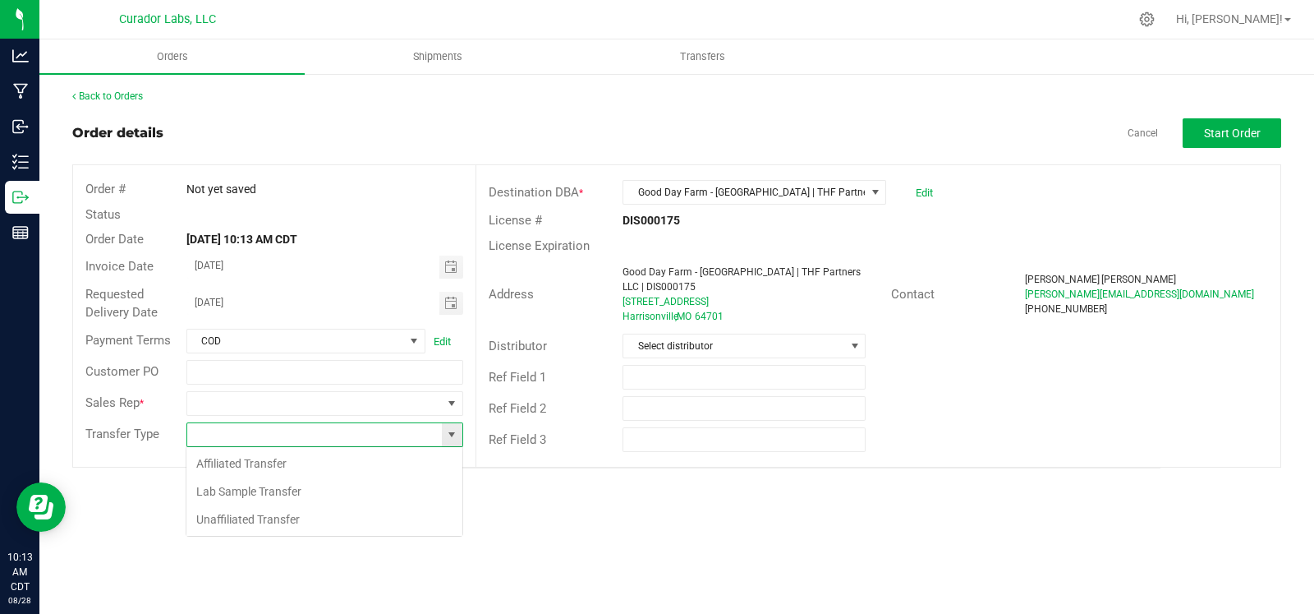
scroll to position [24, 277]
click at [349, 506] on li "Unaffiliated Transfer" at bounding box center [324, 519] width 276 height 28
type input "Unaffiliated Transfer"
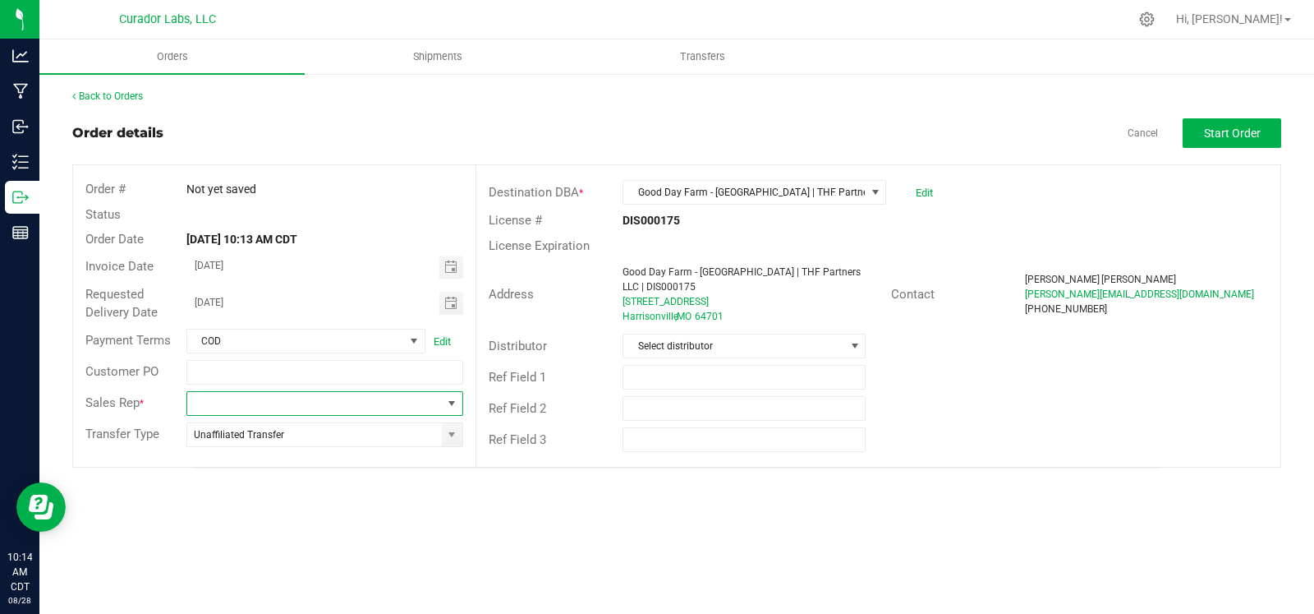
click at [427, 400] on span at bounding box center [315, 403] width 256 height 23
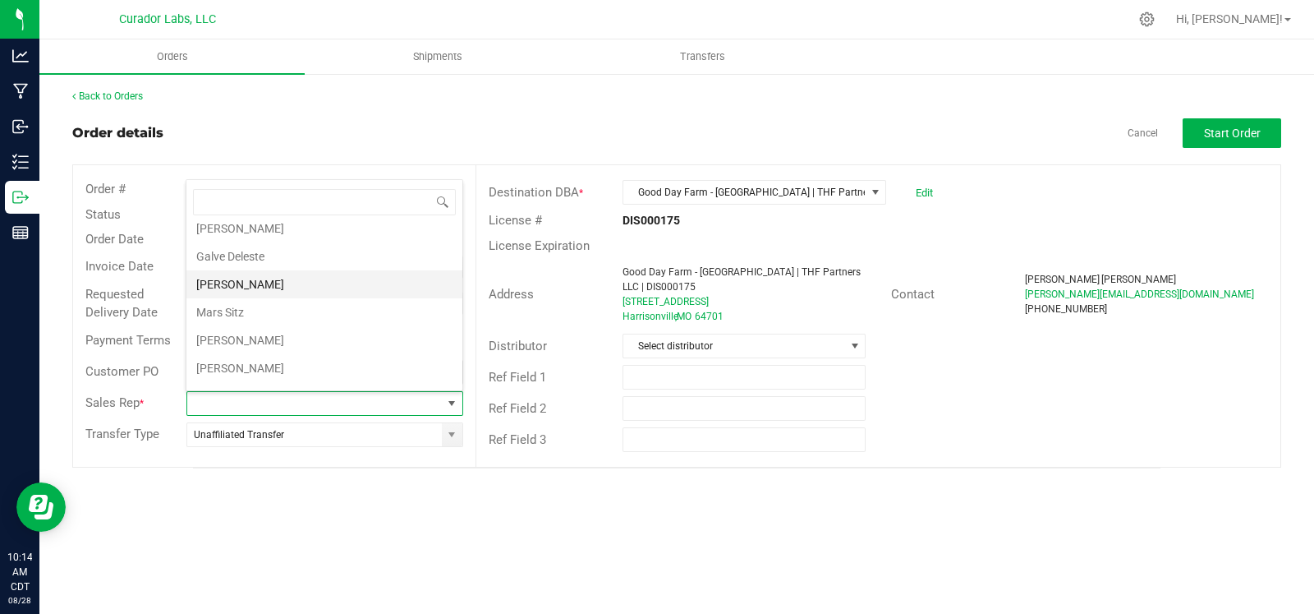
scroll to position [57, 0]
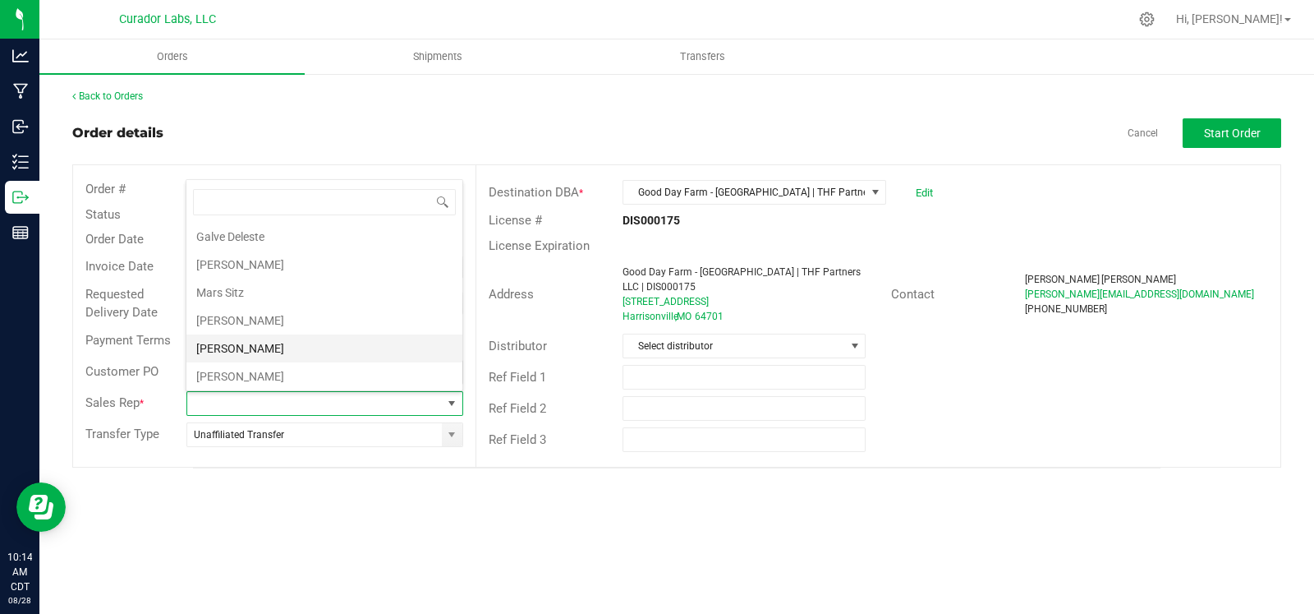
click at [233, 336] on li "[PERSON_NAME]" at bounding box center [324, 348] width 276 height 28
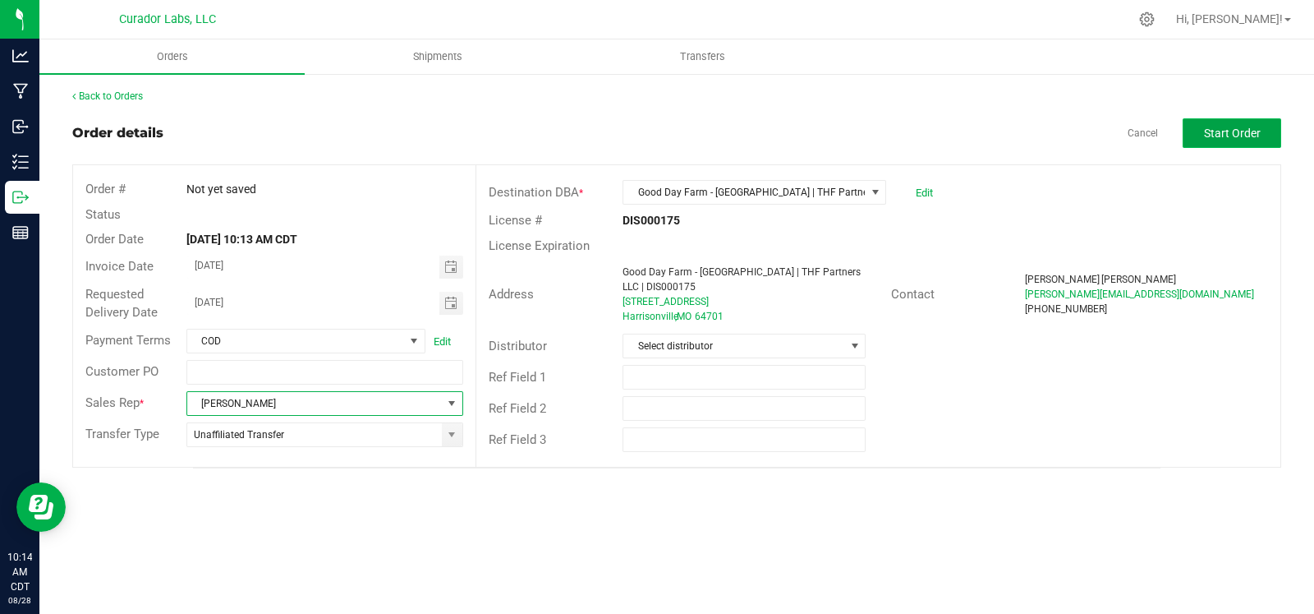
click at [1234, 134] on span "Start Order" at bounding box center [1232, 133] width 57 height 13
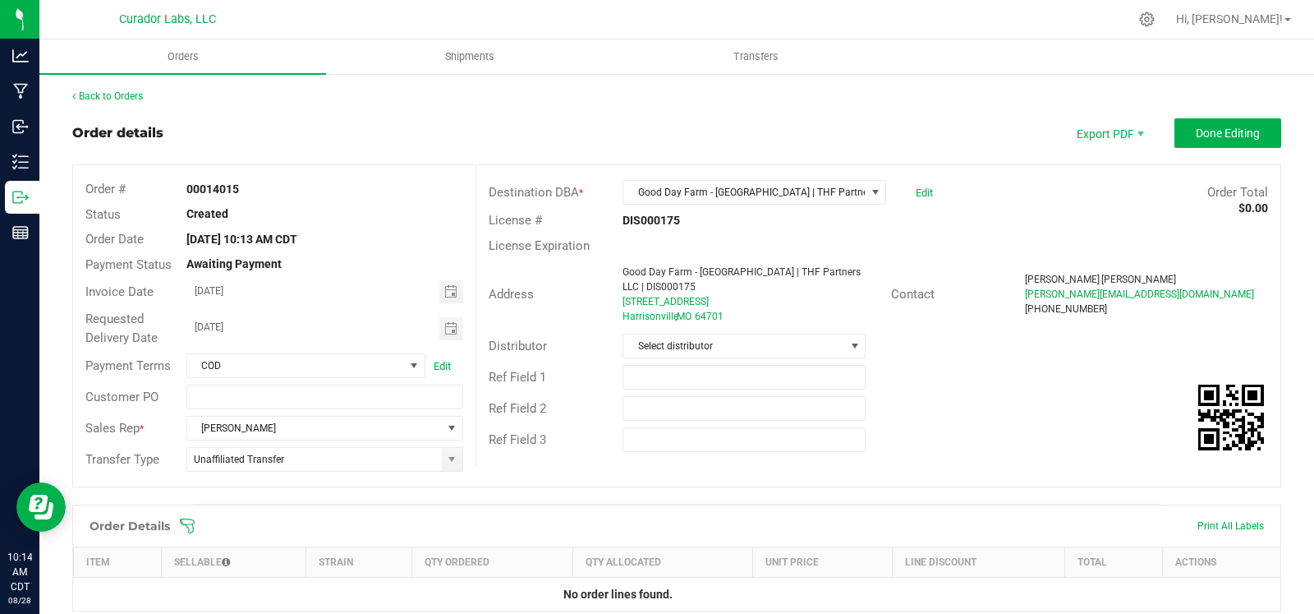
scroll to position [235, 0]
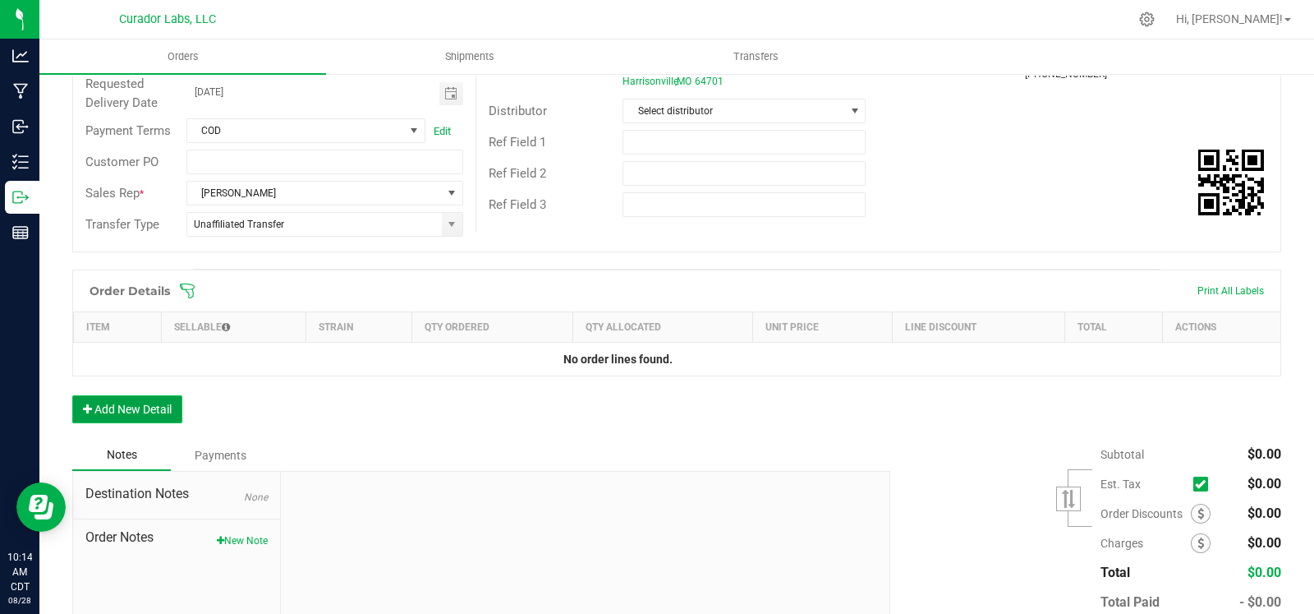
click at [147, 415] on button "Add New Detail" at bounding box center [127, 409] width 110 height 28
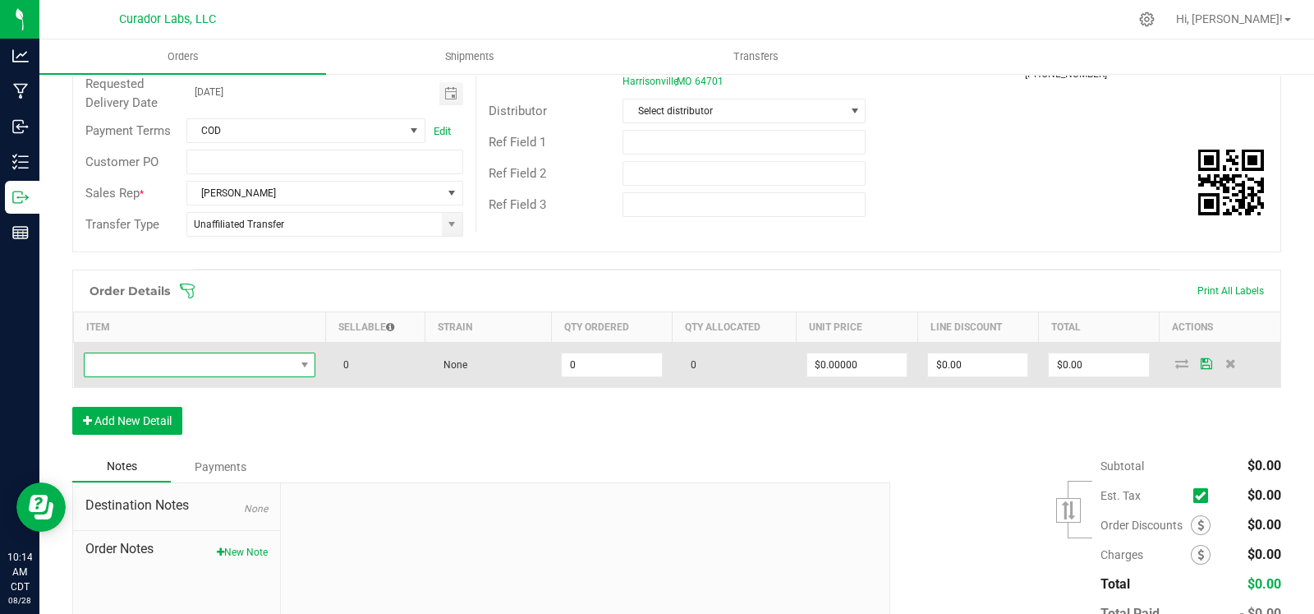
click at [181, 363] on span "NO DATA FOUND" at bounding box center [190, 364] width 210 height 23
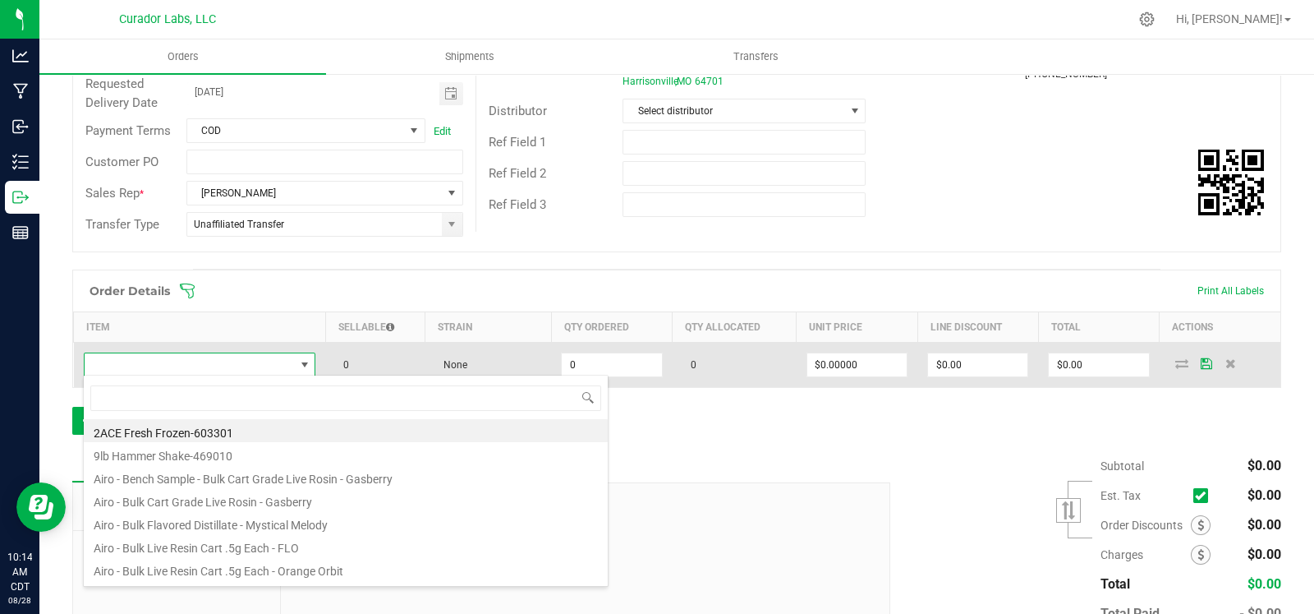
scroll to position [24, 225]
type input "Cherry ak"
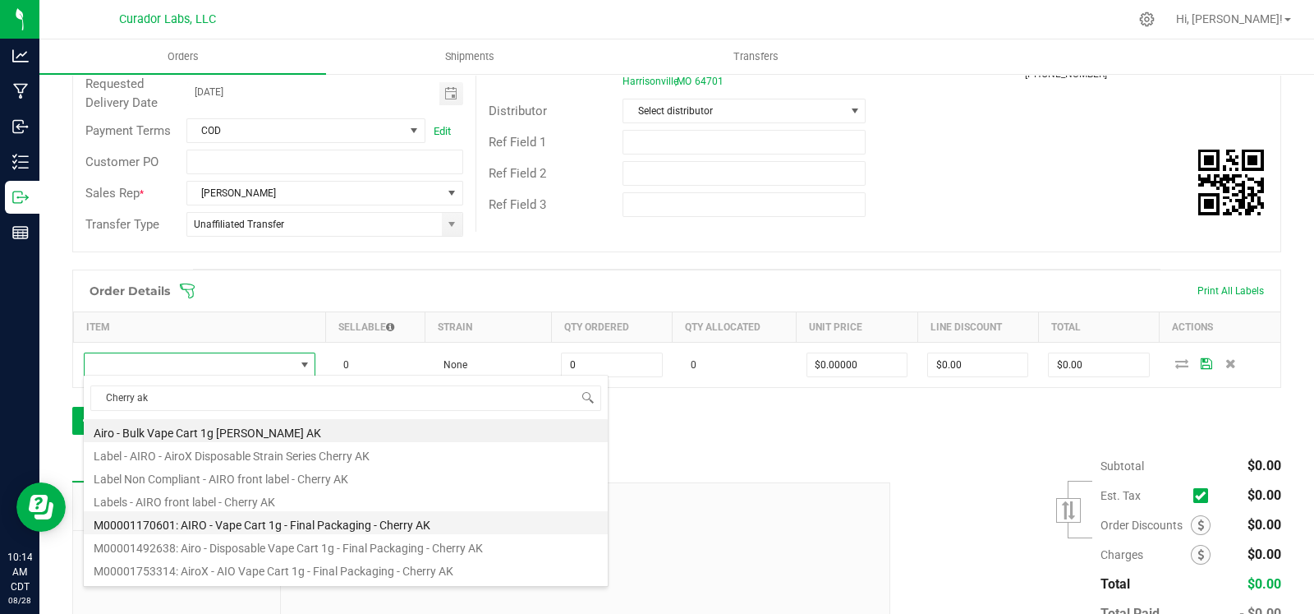
click at [318, 527] on li "M00001170601: AIRO - Vape Cart 1g - Final Packaging - Cherry AK" at bounding box center [346, 522] width 524 height 23
type input "0 ea"
type input "$32.50000"
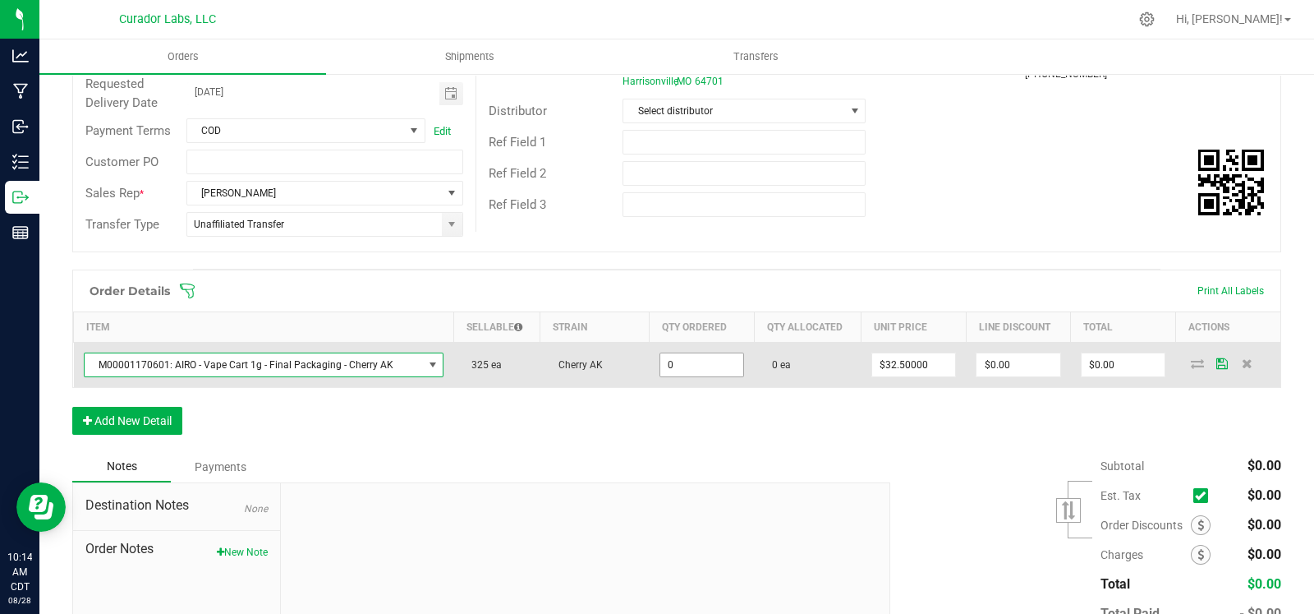
click at [686, 369] on input "0" at bounding box center [703, 364] width 84 height 23
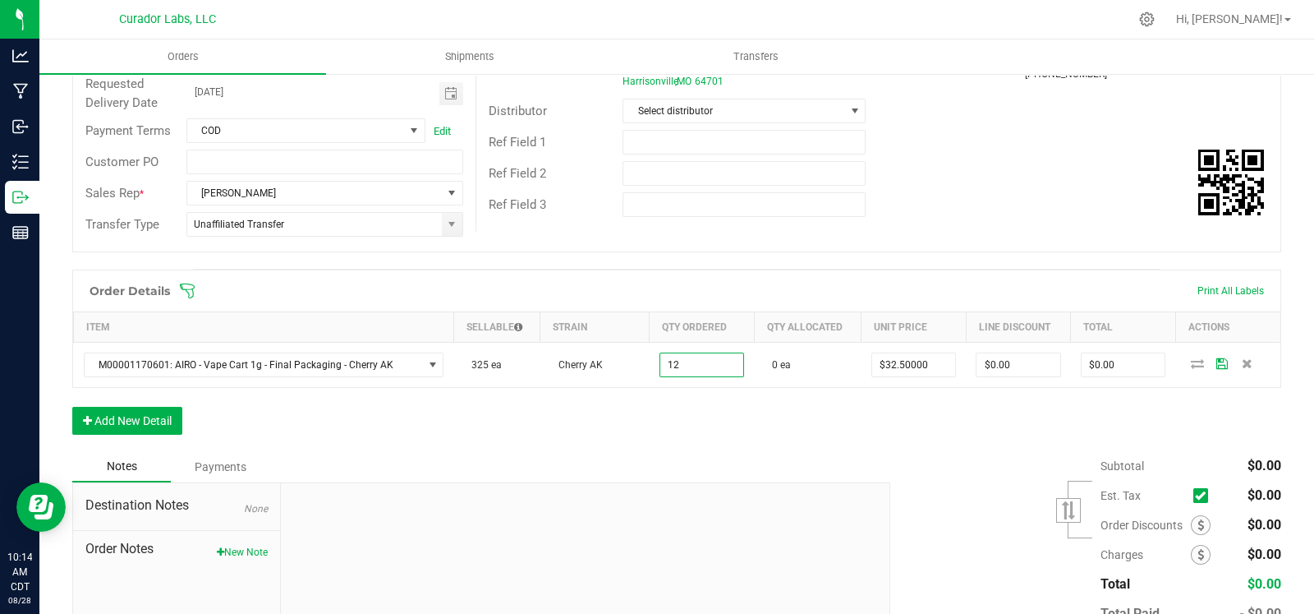
type input "12 ea"
type input "$390.00"
click at [527, 417] on div "Order Details Print All Labels Item Sellable Strain Qty Ordered Qty Allocated U…" at bounding box center [676, 360] width 1209 height 182
click at [144, 415] on button "Add New Detail" at bounding box center [127, 421] width 110 height 28
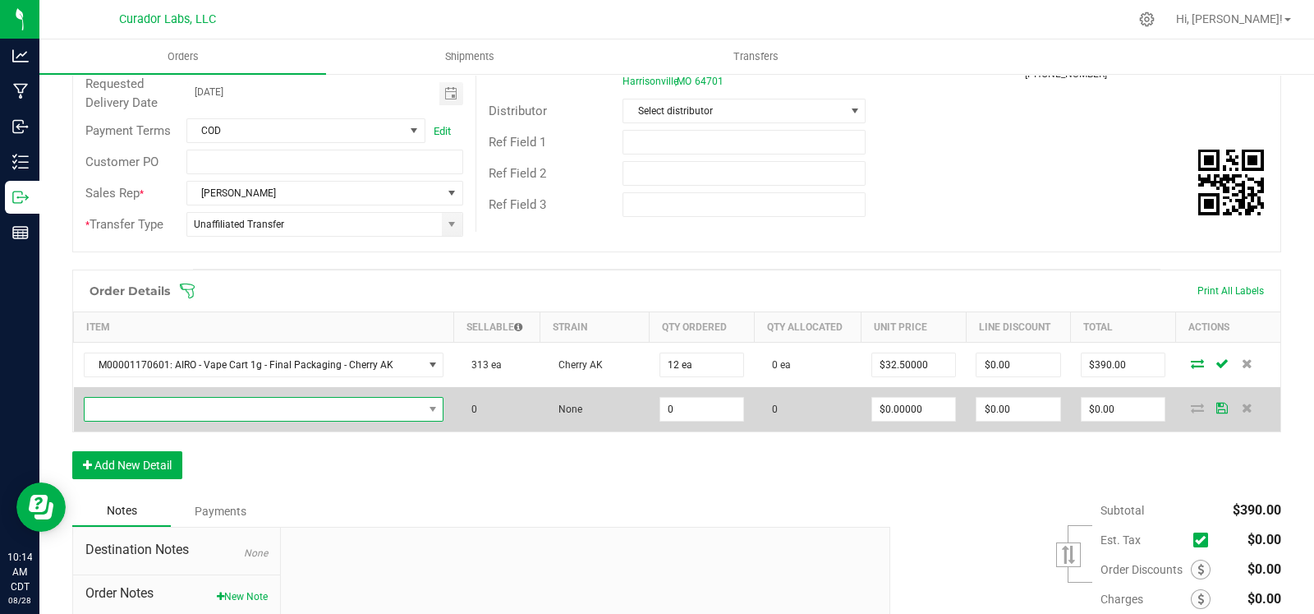
click at [230, 414] on span "NO DATA FOUND" at bounding box center [254, 409] width 338 height 23
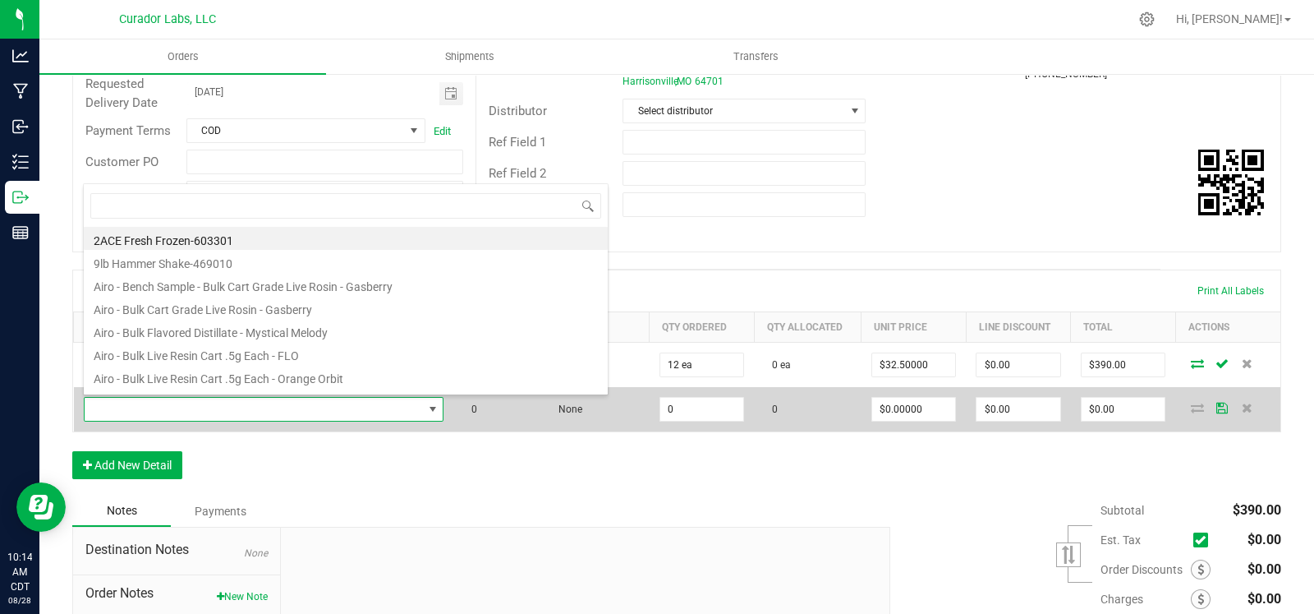
scroll to position [24, 346]
type input "waterm"
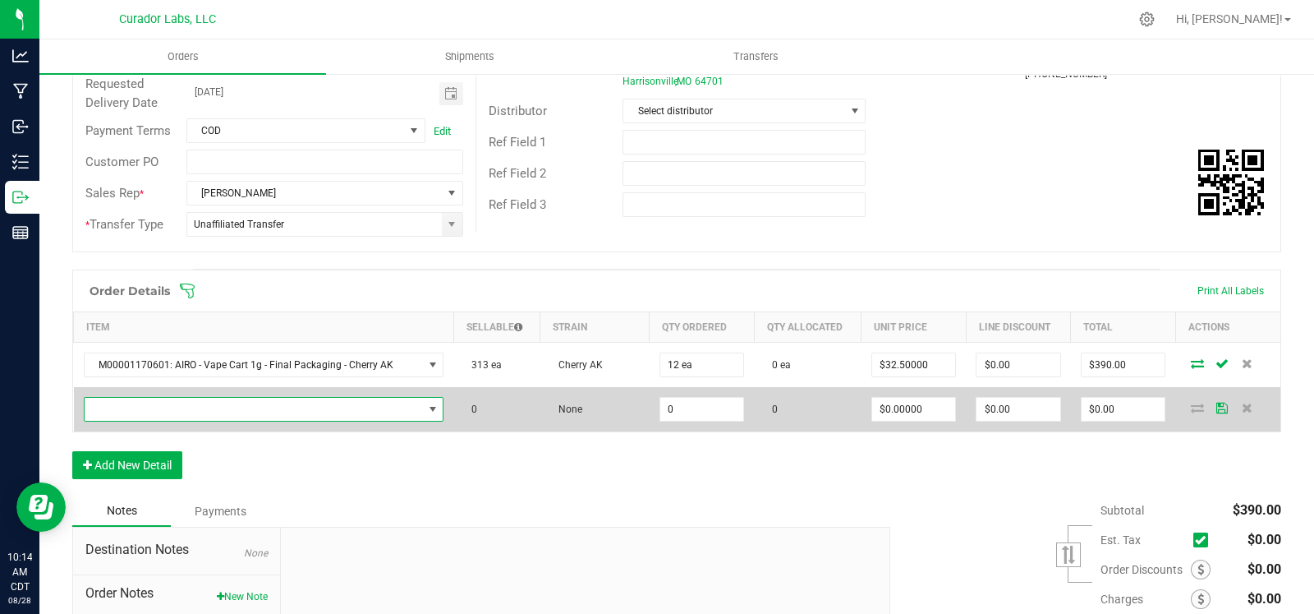
drag, startPoint x: 253, startPoint y: 403, endPoint x: 269, endPoint y: 403, distance: 16.4
click at [253, 403] on span "NO DATA FOUND" at bounding box center [254, 409] width 338 height 23
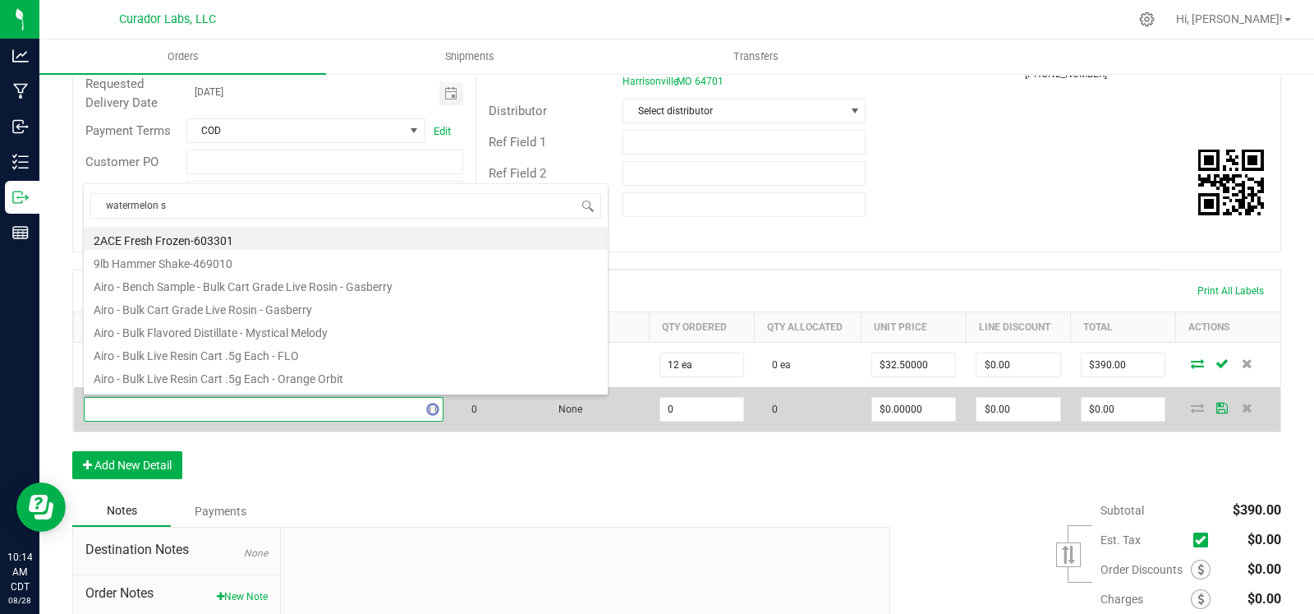
type input "watermelon sh"
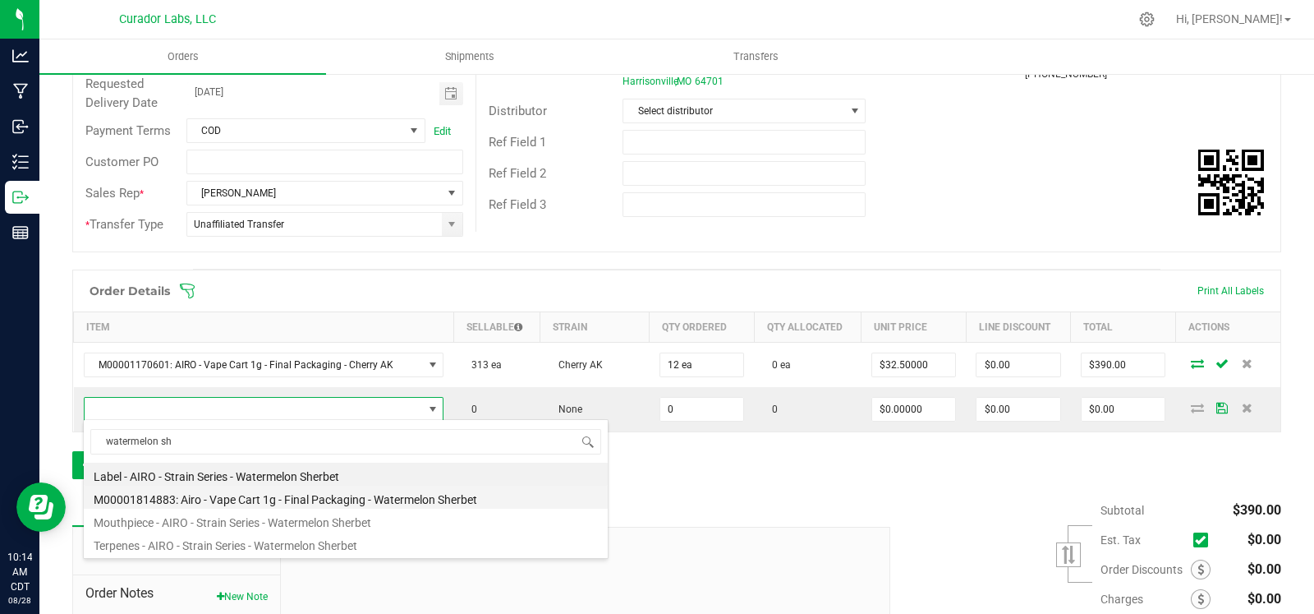
click at [304, 502] on li "M00001814883: Airo - Vape Cart 1g - Final Packaging - Watermelon Sherbet" at bounding box center [346, 497] width 524 height 23
type input "0 ea"
type input "$32.50000"
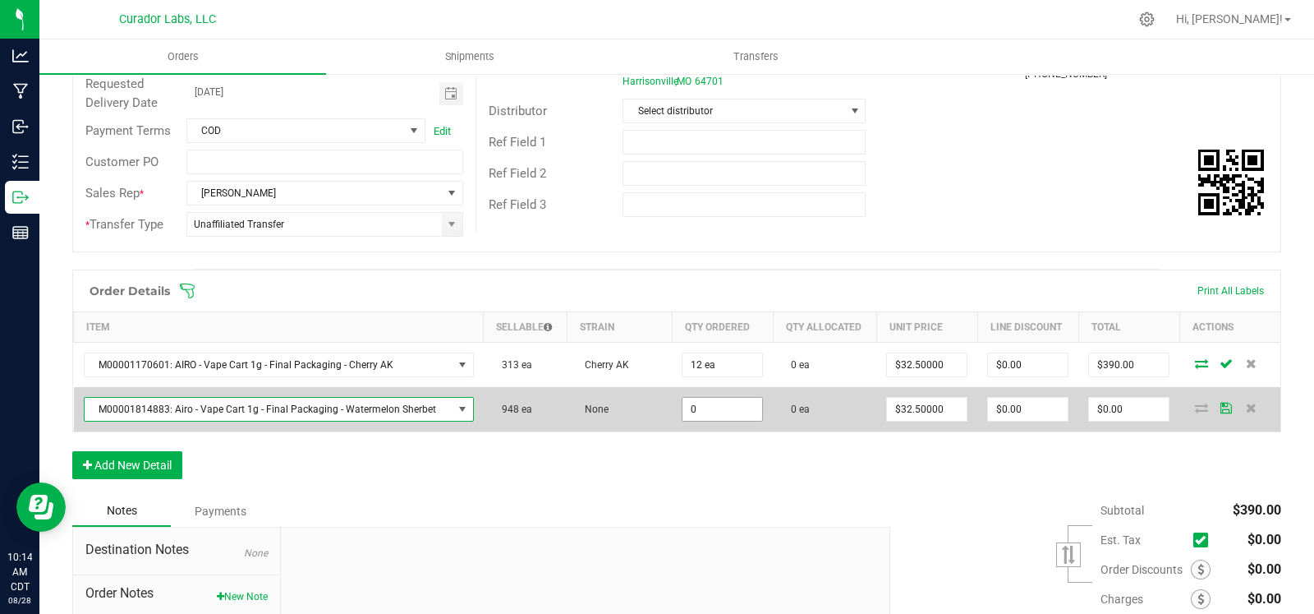
click at [707, 417] on input "0" at bounding box center [723, 409] width 80 height 23
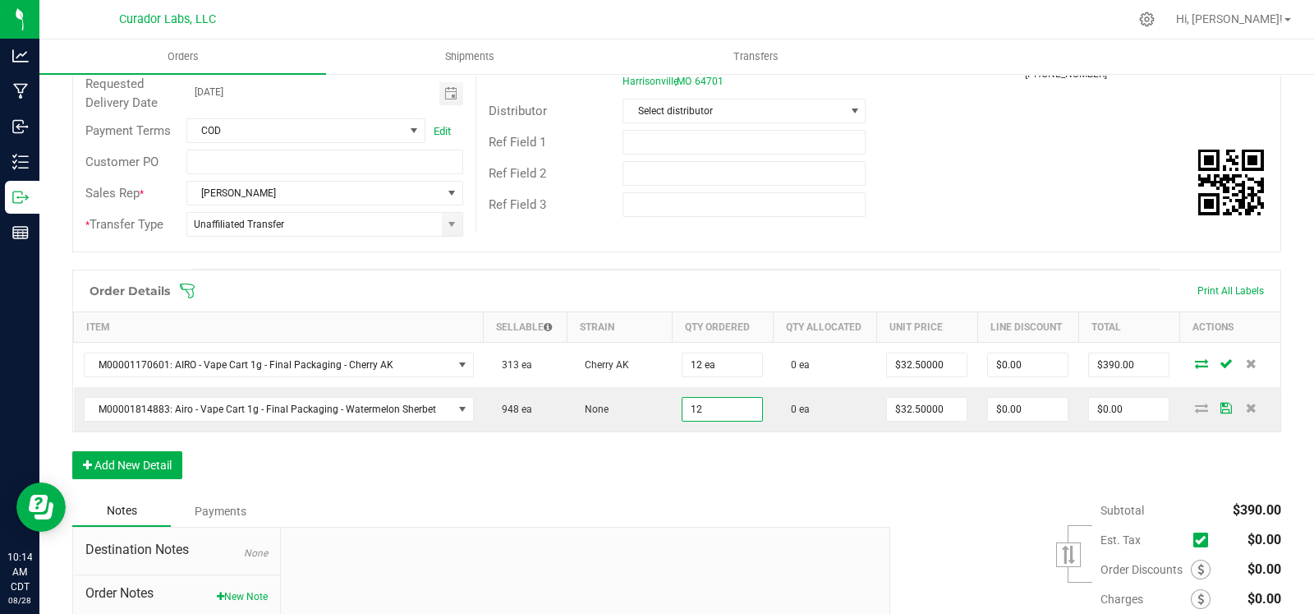
type input "12 ea"
type input "$390.00"
click at [633, 455] on div "Order Details Print All Labels Item Sellable Strain Qty Ordered Qty Allocated U…" at bounding box center [676, 382] width 1209 height 226
click at [152, 469] on button "Add New Detail" at bounding box center [127, 465] width 110 height 28
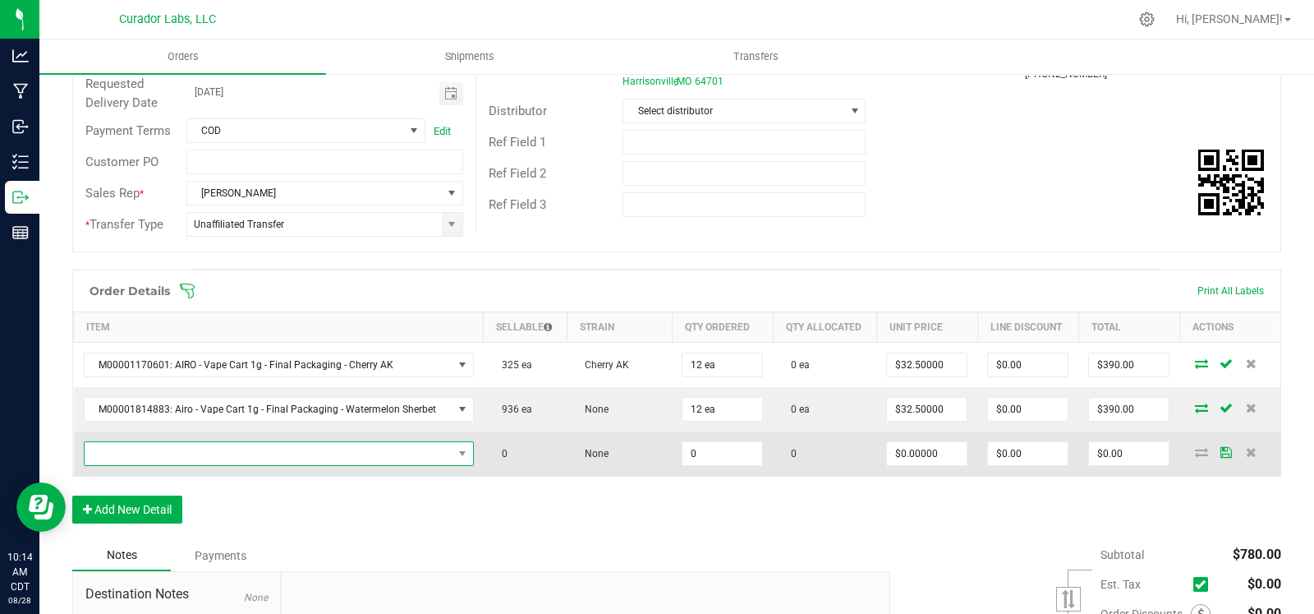
click at [151, 447] on span "NO DATA FOUND" at bounding box center [269, 453] width 368 height 23
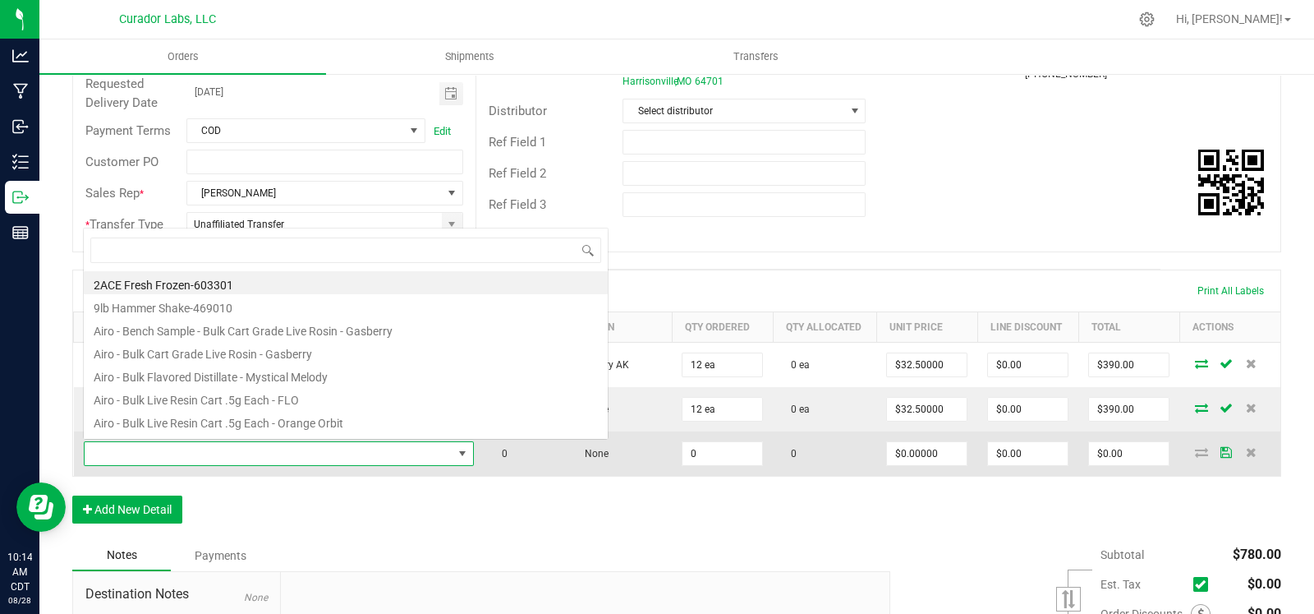
scroll to position [24, 375]
type input "draw 4"
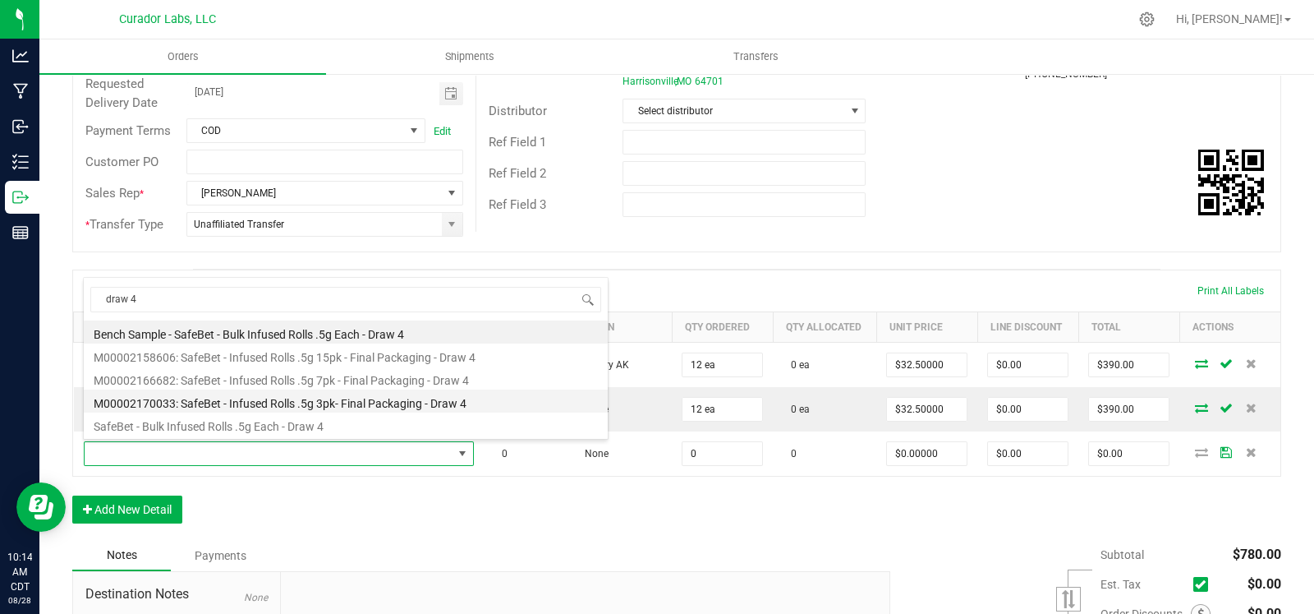
click at [206, 396] on li "M00002170033: SafeBet - Infused Rolls .5g 3pk- Final Packaging - Draw 4" at bounding box center [346, 400] width 524 height 23
type input "0 ea"
type input "$14.00000"
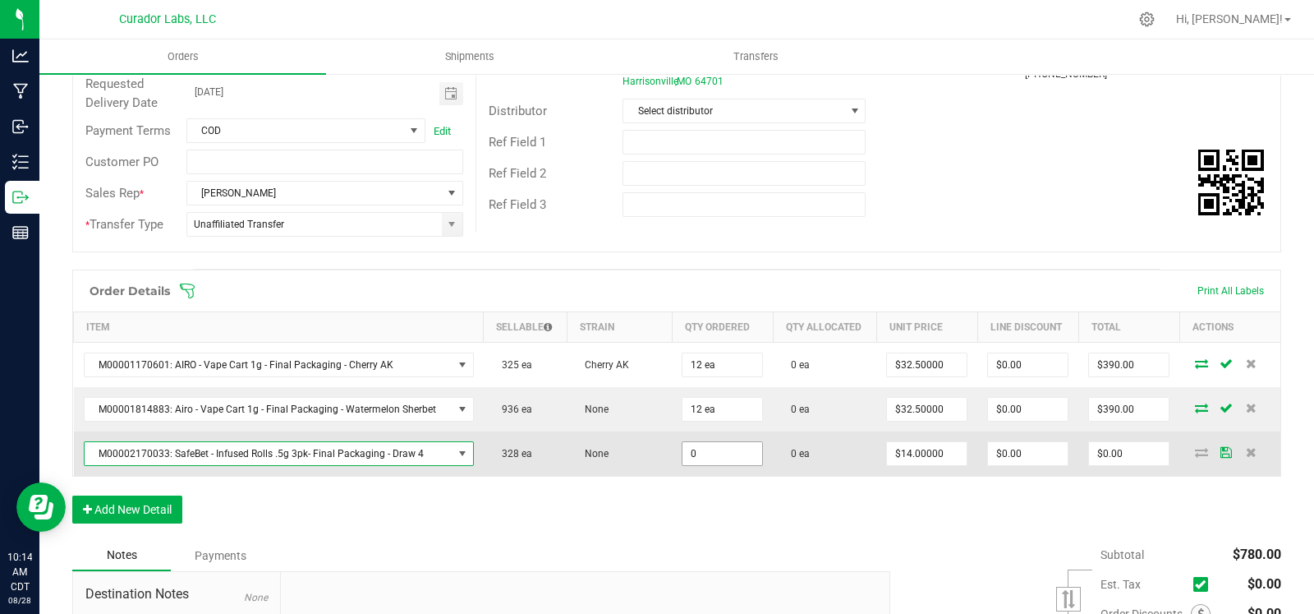
click at [719, 449] on input "0" at bounding box center [723, 453] width 80 height 23
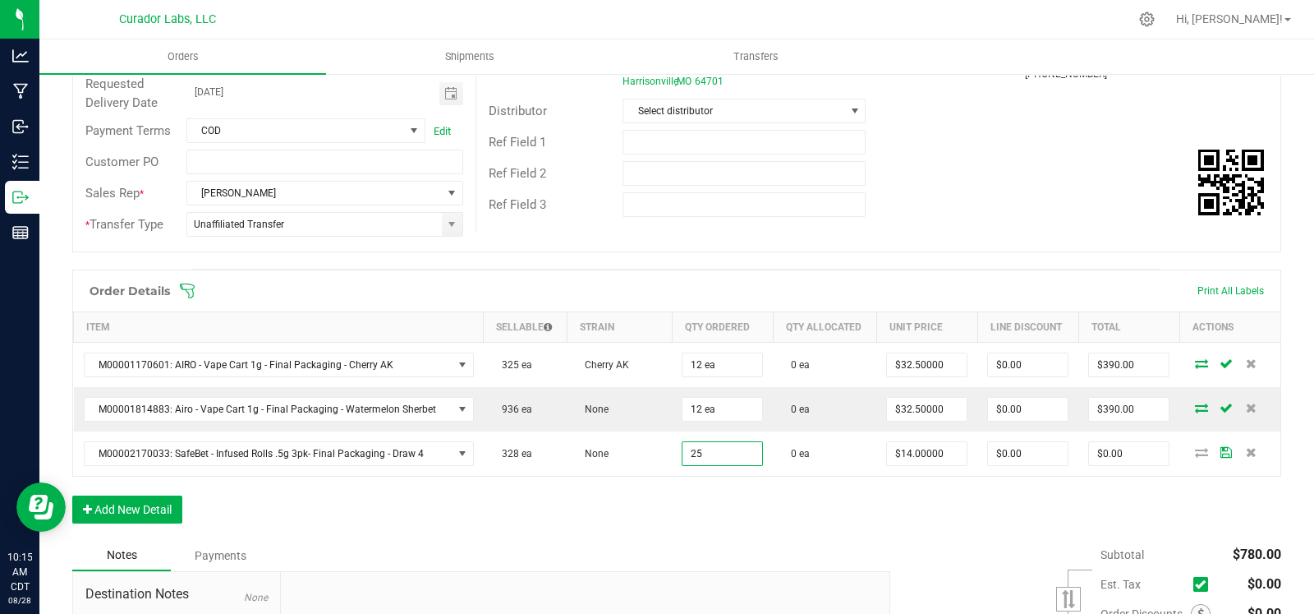
type input "25 ea"
type input "$350.00"
click at [686, 501] on div "Order Details Print All Labels Item Sellable Strain Qty Ordered Qty Allocated U…" at bounding box center [676, 404] width 1209 height 270
click at [111, 507] on button "Add New Detail" at bounding box center [127, 509] width 110 height 28
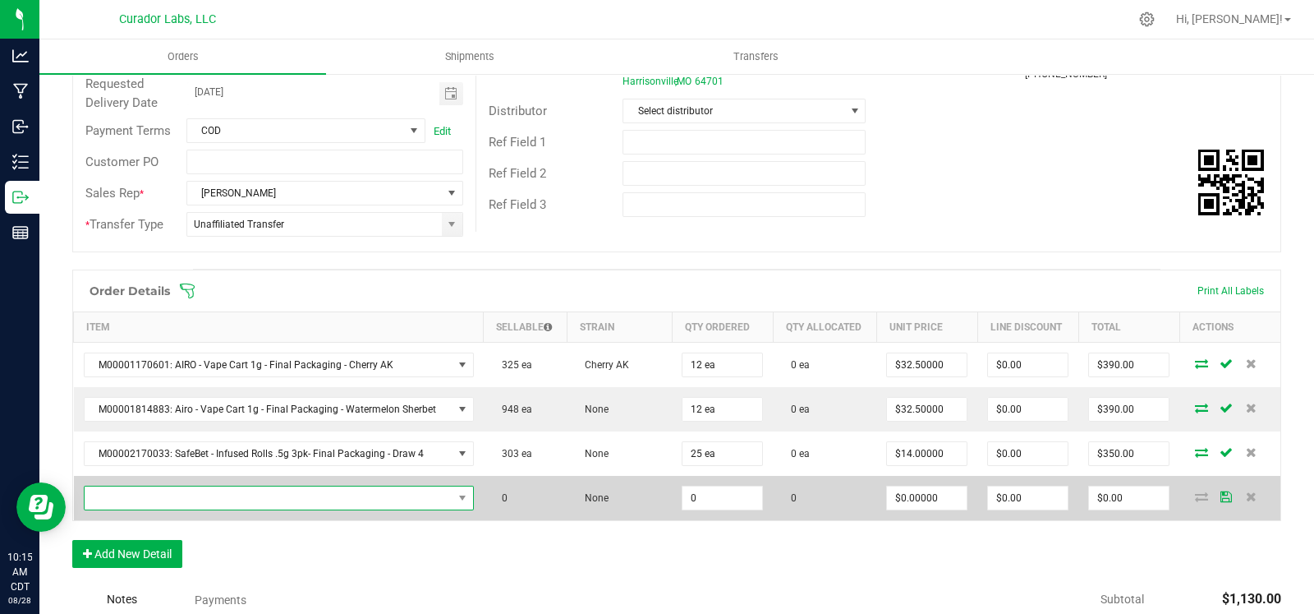
click at [133, 490] on span "NO DATA FOUND" at bounding box center [269, 497] width 368 height 23
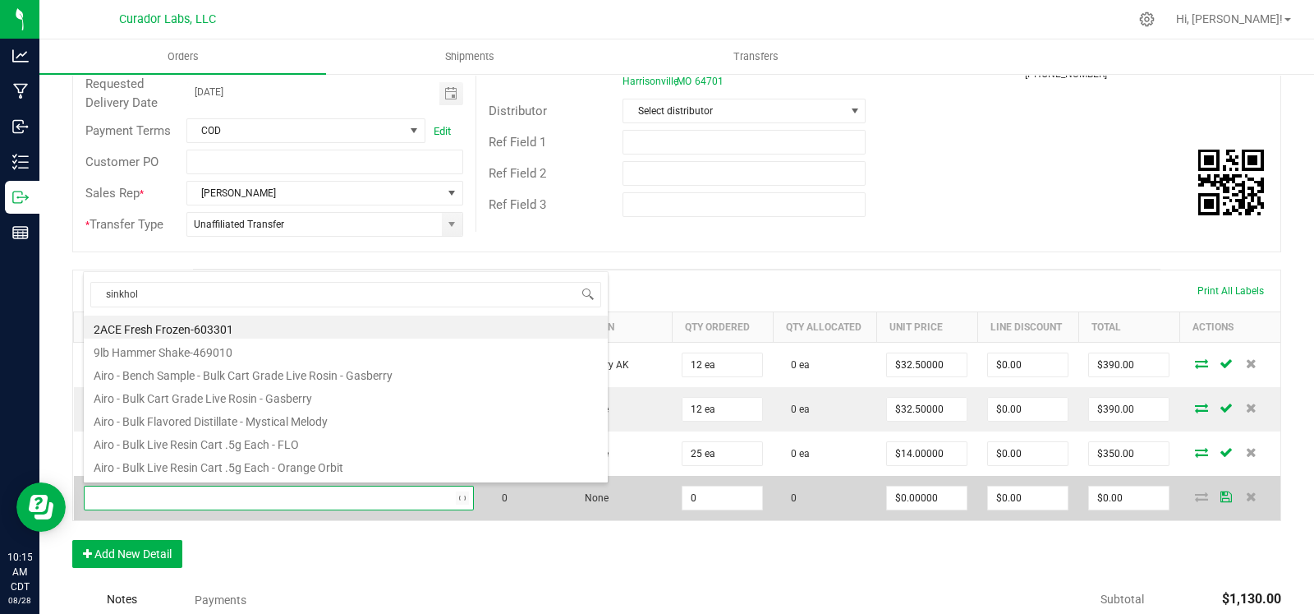
type input "sinkhole"
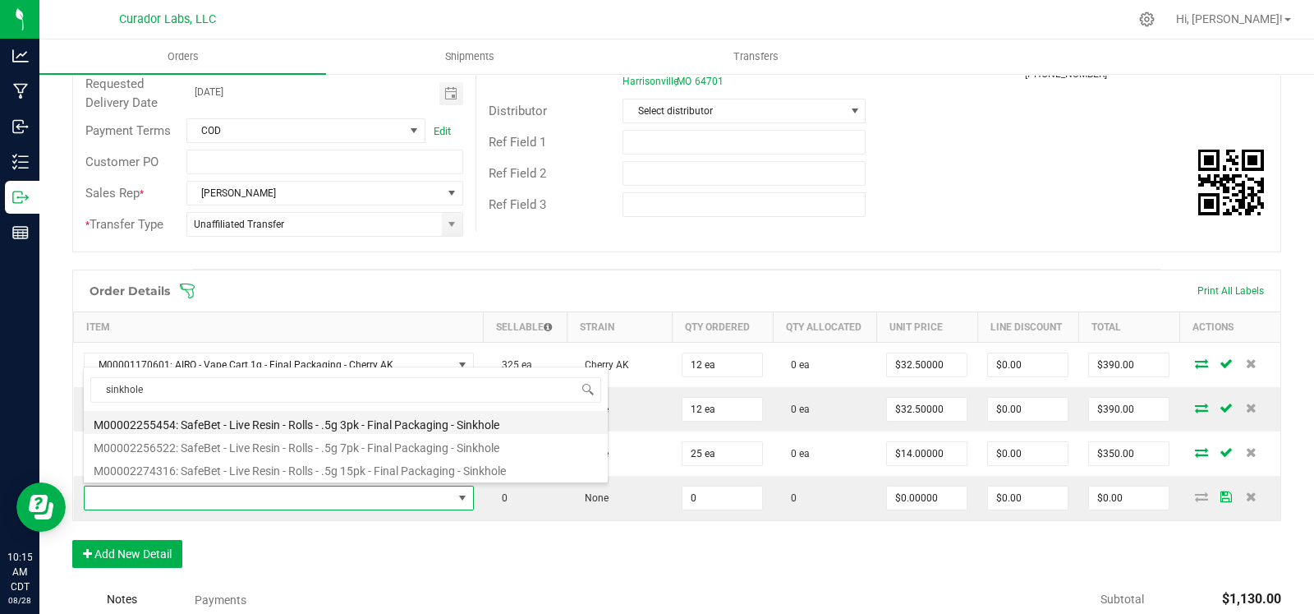
click at [309, 428] on li "M00002255454: SafeBet - Live Resin - Rolls - .5g 3pk - Final Packaging - Sinkho…" at bounding box center [346, 422] width 524 height 23
type input "0 ea"
type input "$14.00000"
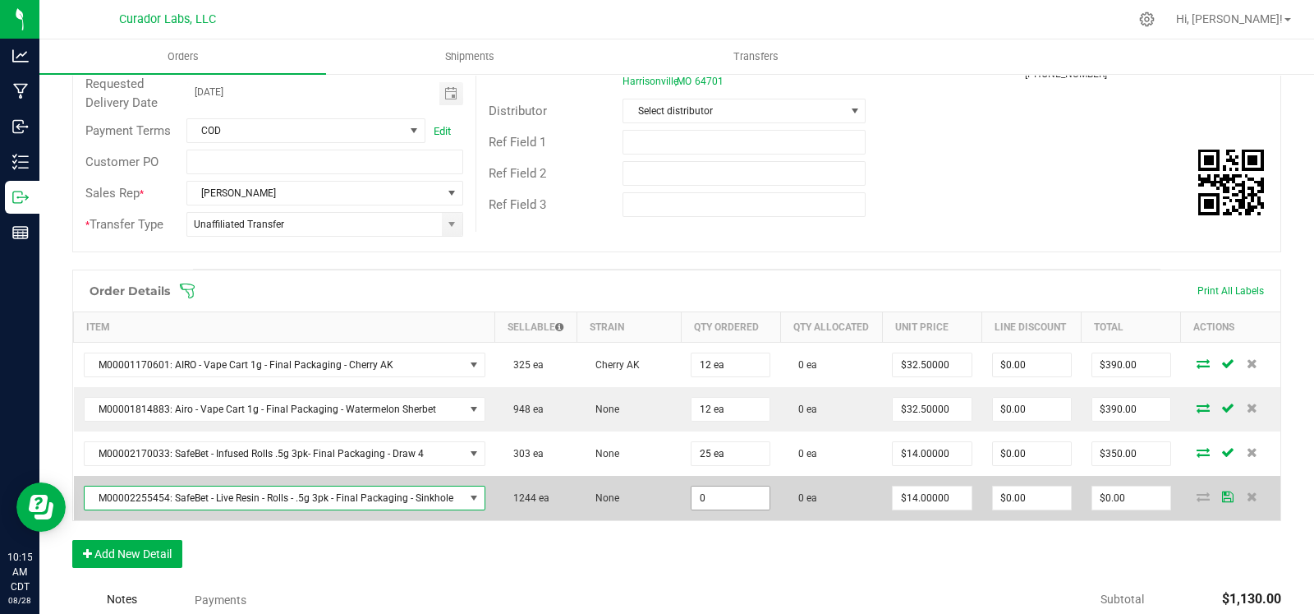
click at [711, 508] on input "0" at bounding box center [731, 497] width 78 height 23
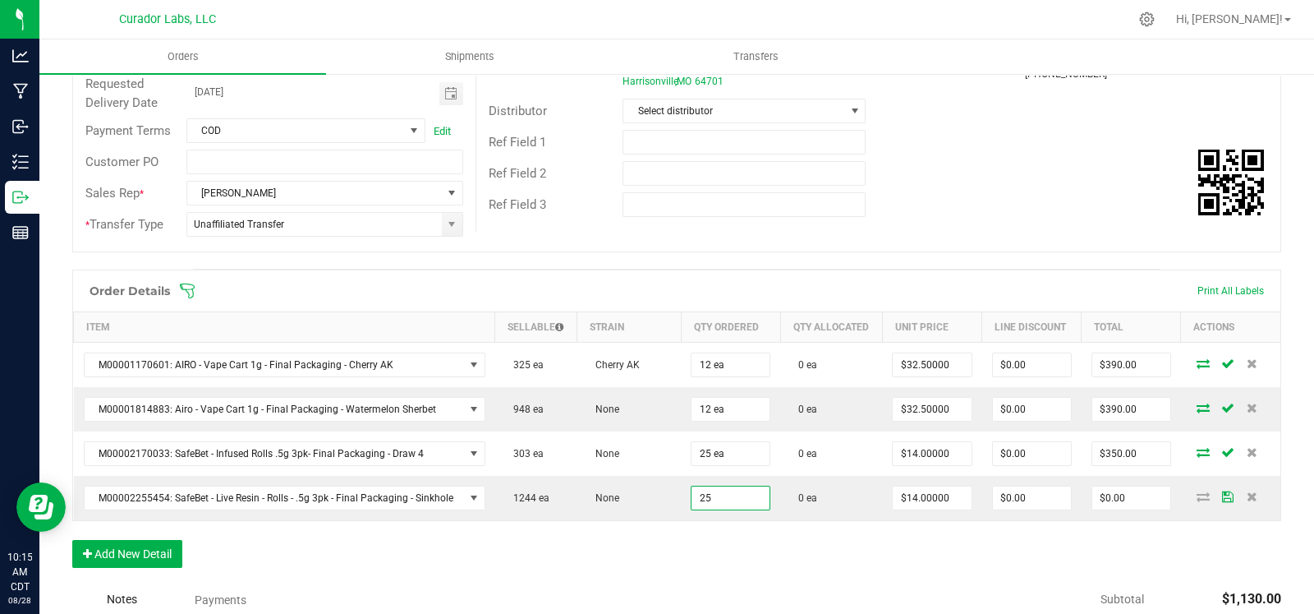
type input "25 ea"
type input "$350.00"
click at [579, 558] on div "Order Details Print All Labels Item Sellable Strain Qty Ordered Qty Allocated U…" at bounding box center [676, 426] width 1209 height 315
click at [142, 550] on button "Add New Detail" at bounding box center [127, 554] width 110 height 28
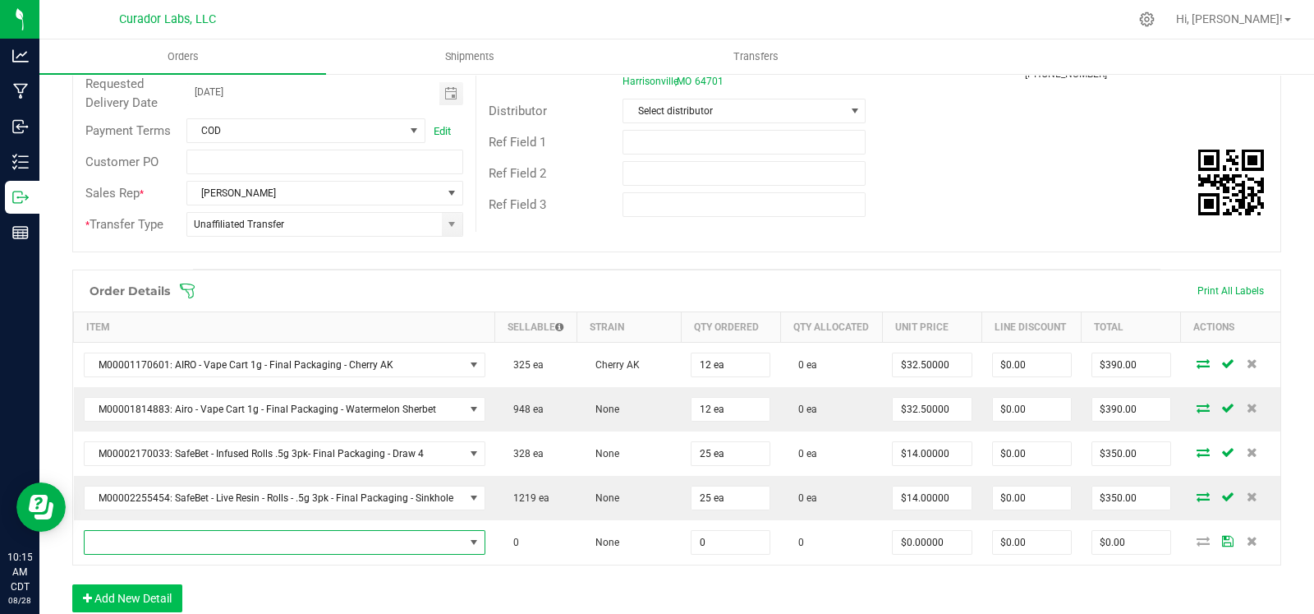
click at [156, 548] on span "NO DATA FOUND" at bounding box center [275, 542] width 380 height 23
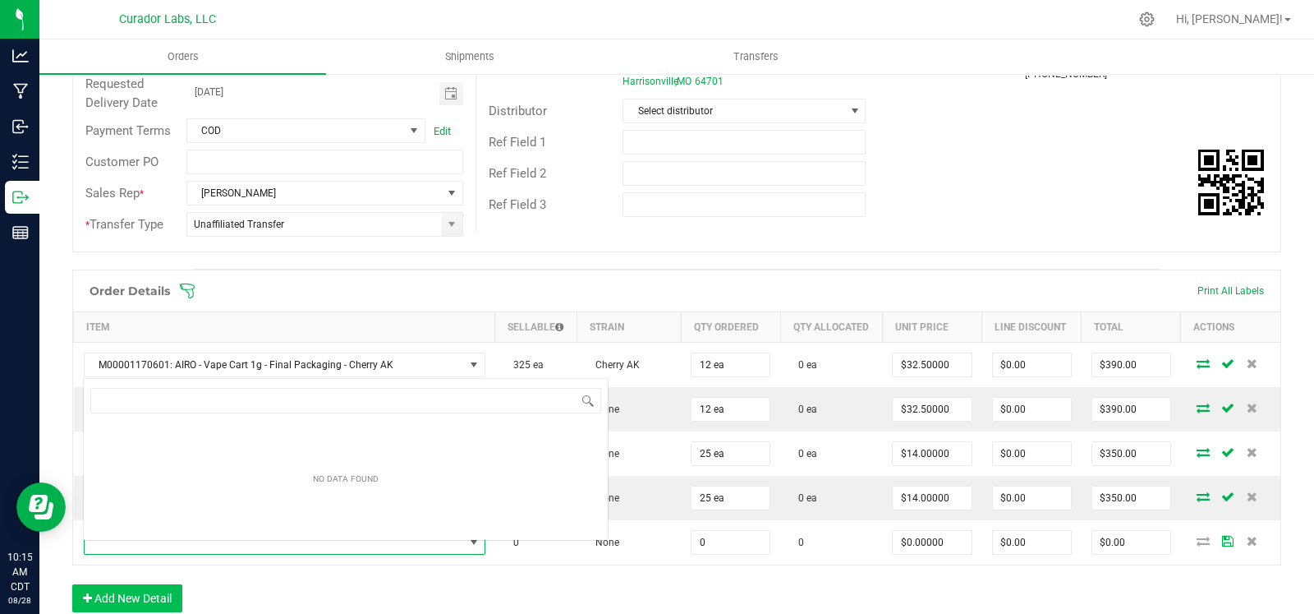
scroll to position [24, 394]
type input "feco"
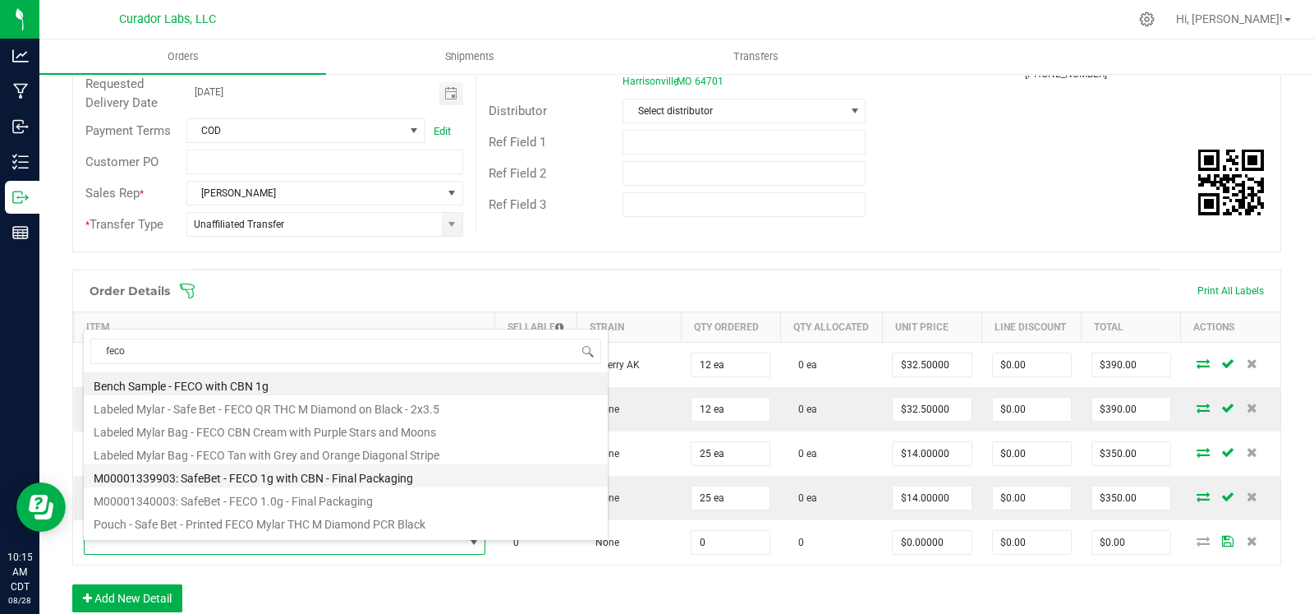
click at [246, 474] on li "M00001339903: SafeBet - FECO 1g with CBN - Final Packaging" at bounding box center [346, 475] width 524 height 23
type input "0 ea"
type input "$22.50000"
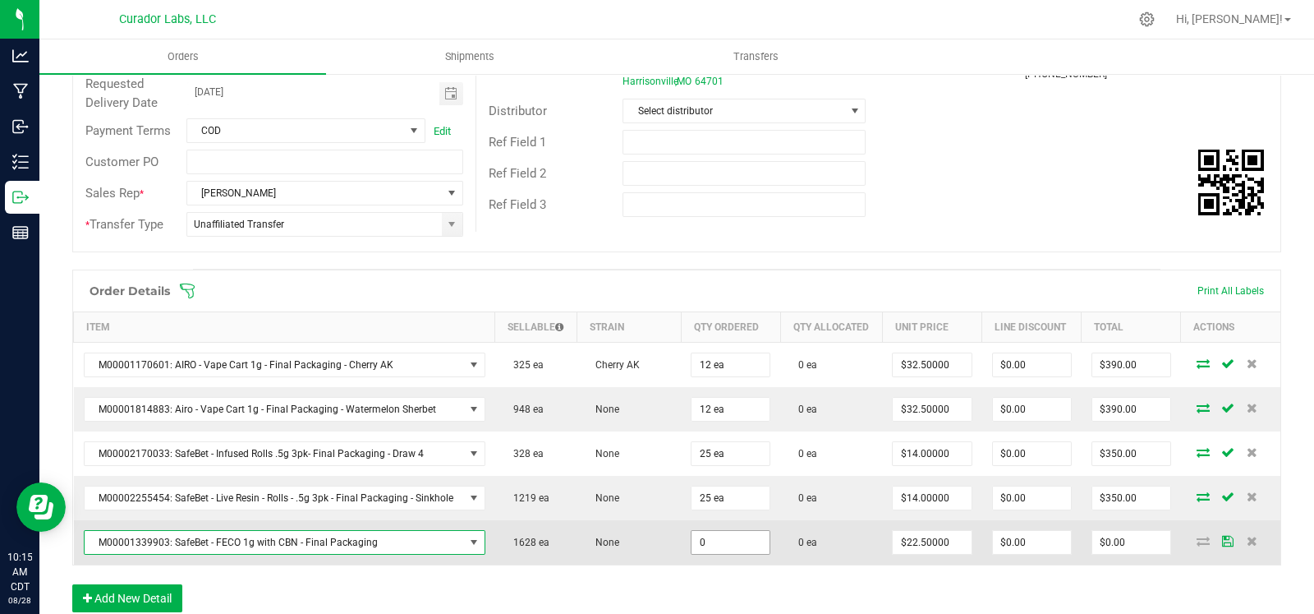
click at [727, 554] on input "0" at bounding box center [731, 542] width 78 height 23
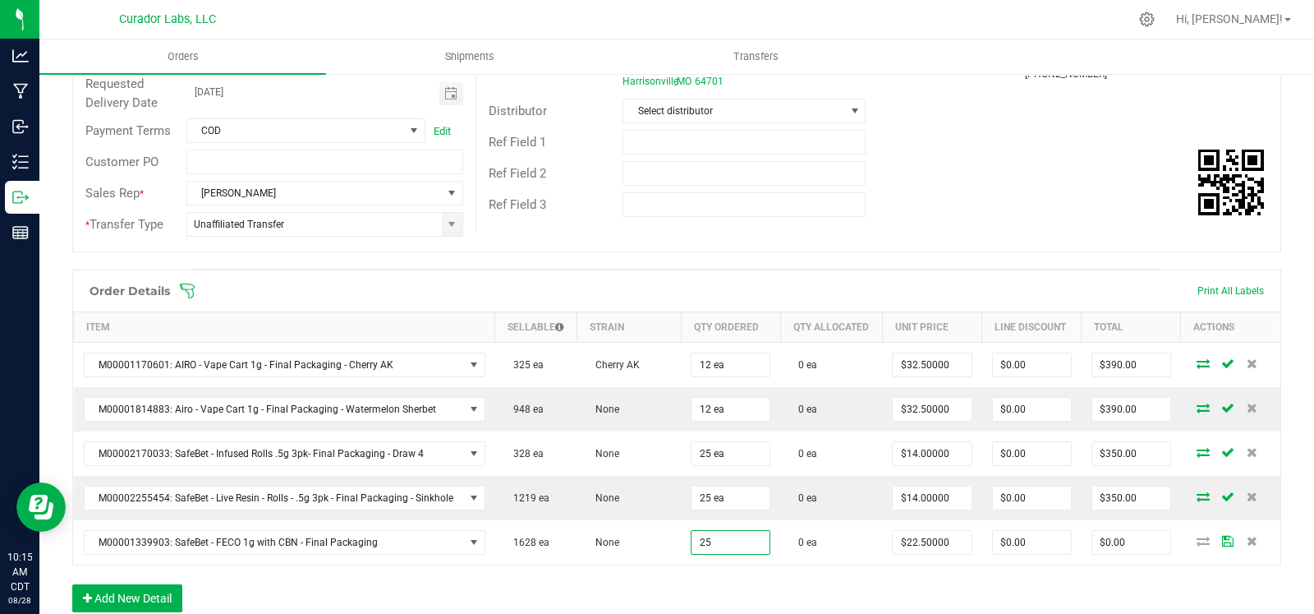
type input "25 ea"
type input "$562.50"
click at [653, 312] on th "Strain" at bounding box center [630, 327] width 104 height 30
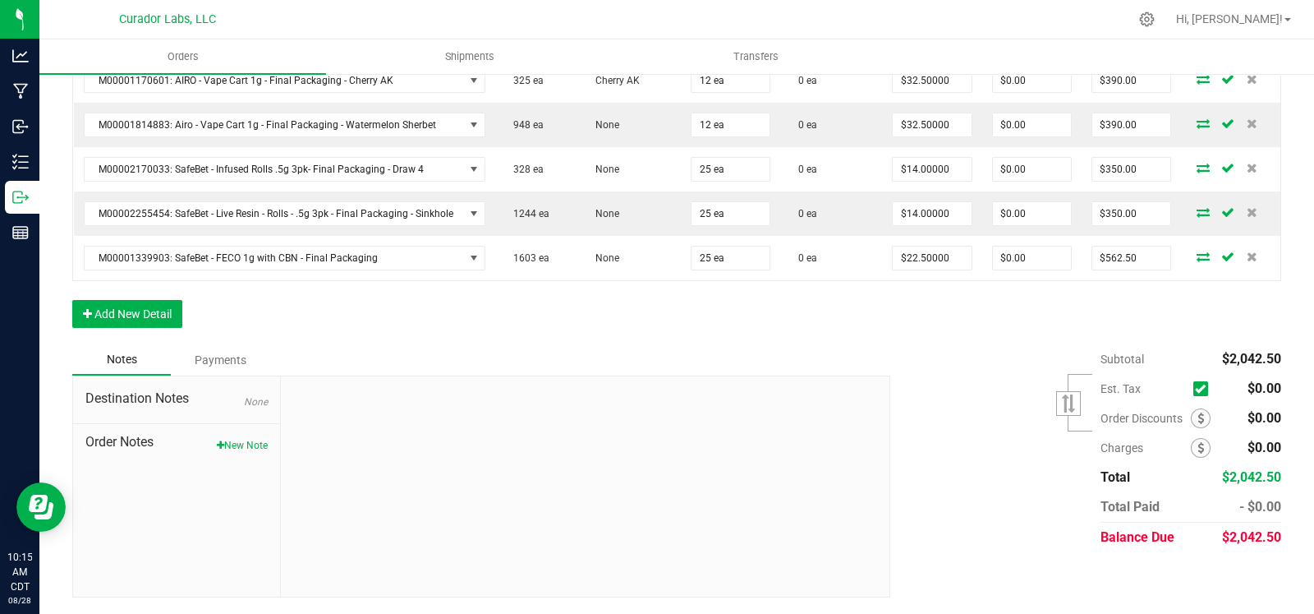
scroll to position [528, 0]
click at [170, 320] on button "Add New Detail" at bounding box center [127, 314] width 110 height 28
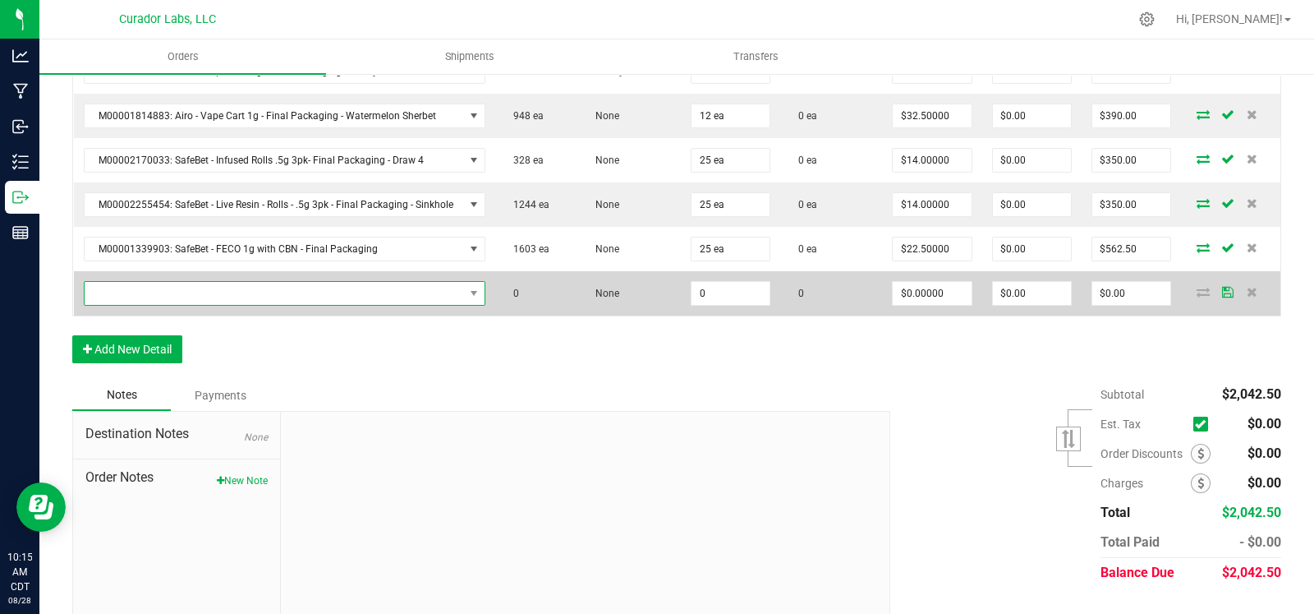
click at [177, 305] on span "NO DATA FOUND" at bounding box center [275, 293] width 380 height 23
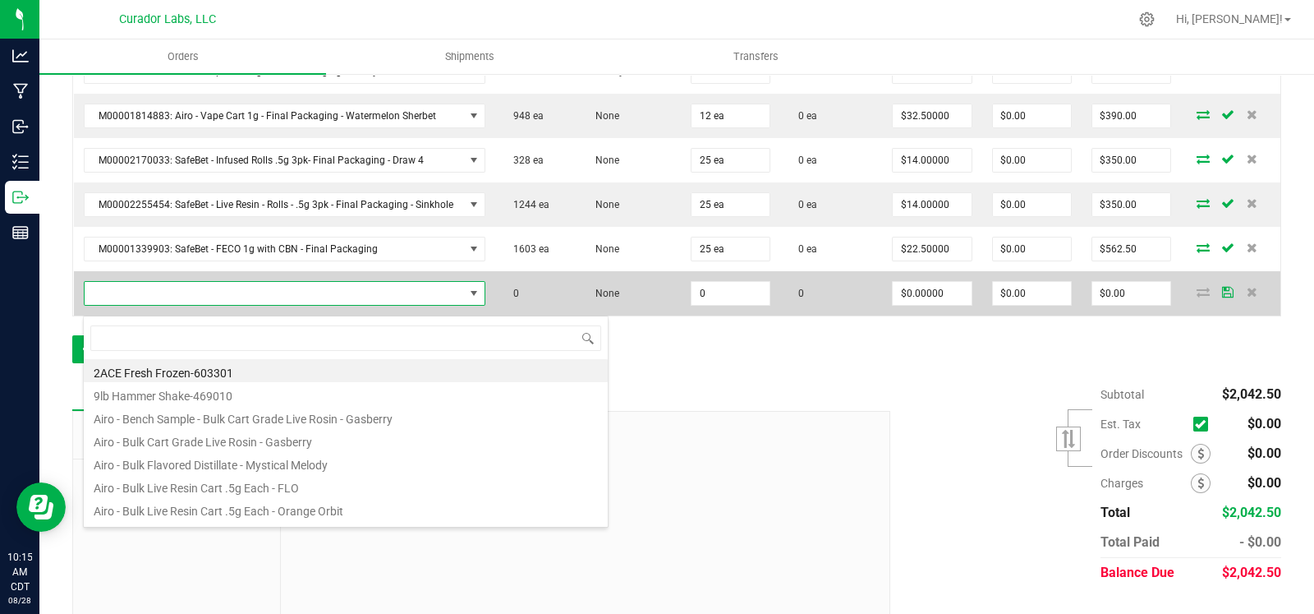
scroll to position [24, 394]
type input "alien rock can"
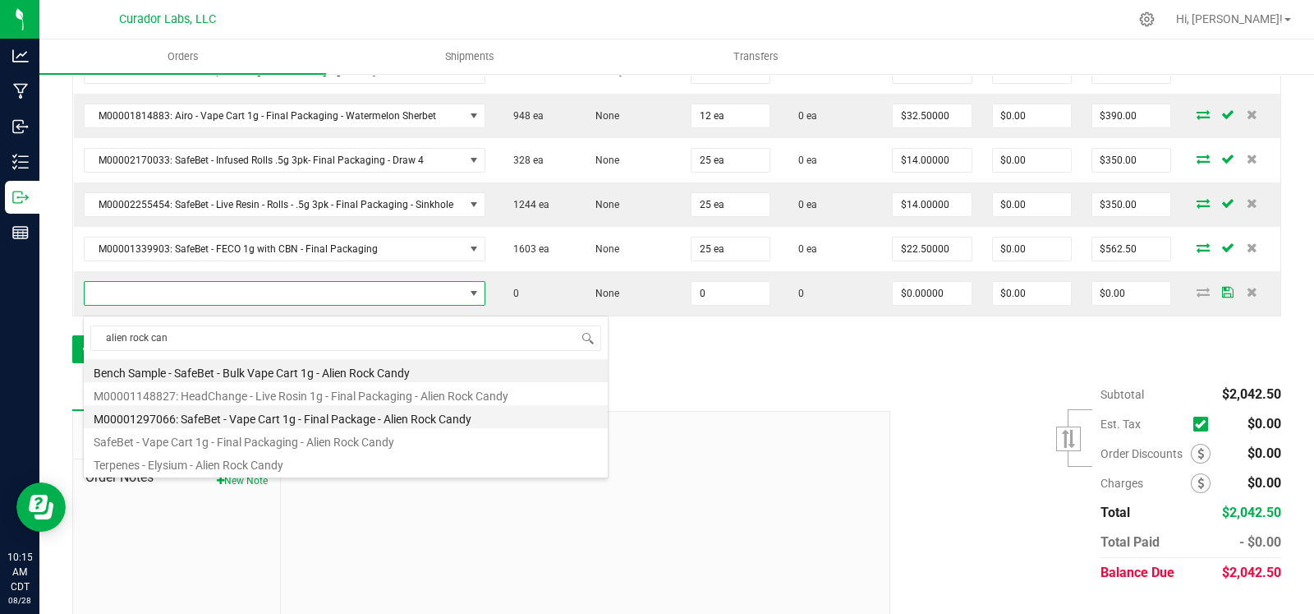
click at [222, 410] on li "M00001297066: SafeBet - Vape Cart 1g - Final Package - Alien Rock Candy" at bounding box center [346, 416] width 524 height 23
type input "0 ea"
type input "$22.50000"
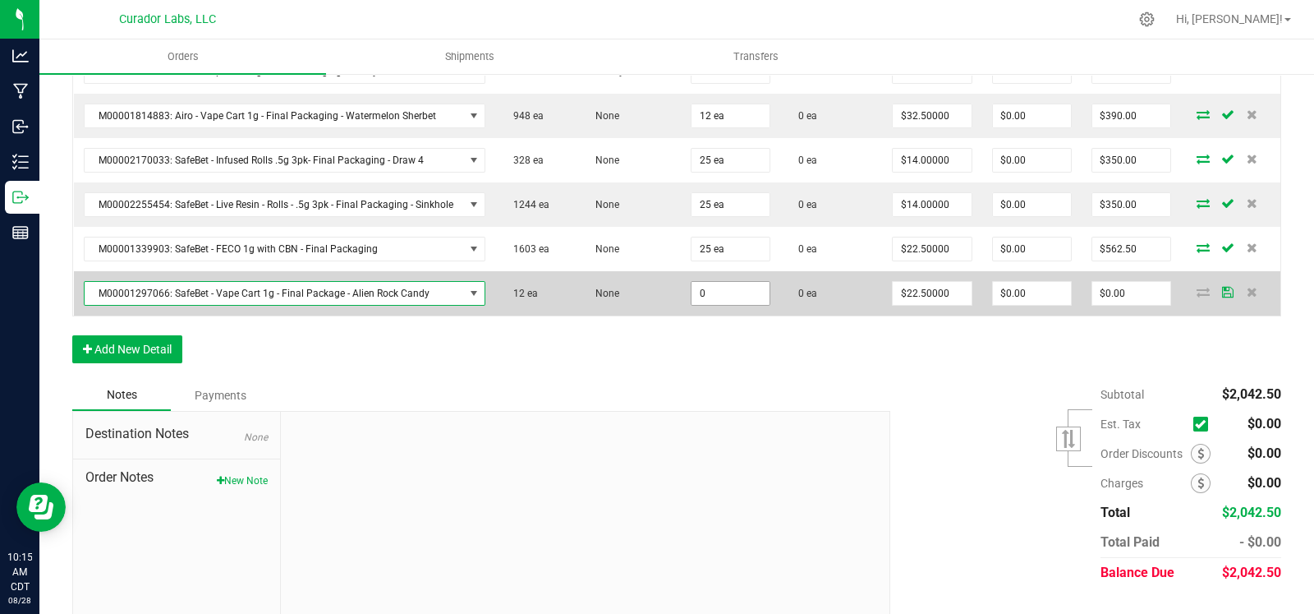
click at [729, 298] on input "0" at bounding box center [731, 293] width 78 height 23
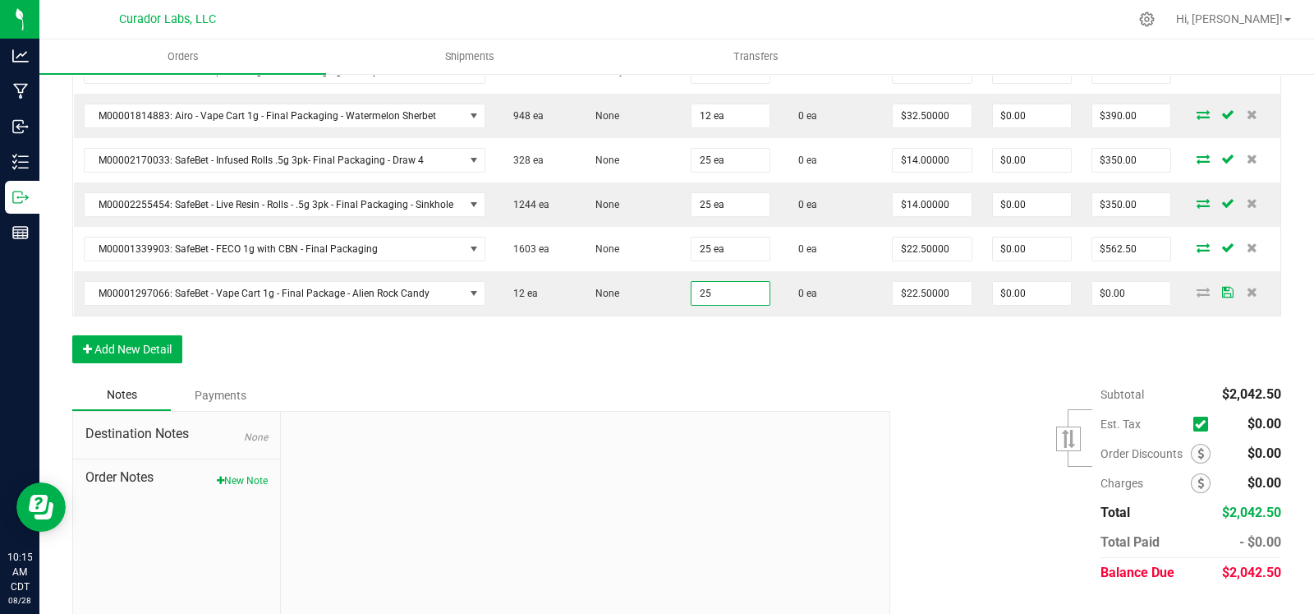
type input "25 ea"
type input "$562.50"
click at [644, 366] on div "Order Details Print All Labels Item Sellable Strain Qty Ordered Qty Allocated U…" at bounding box center [676, 177] width 1209 height 403
click at [134, 361] on button "Add New Detail" at bounding box center [127, 349] width 110 height 28
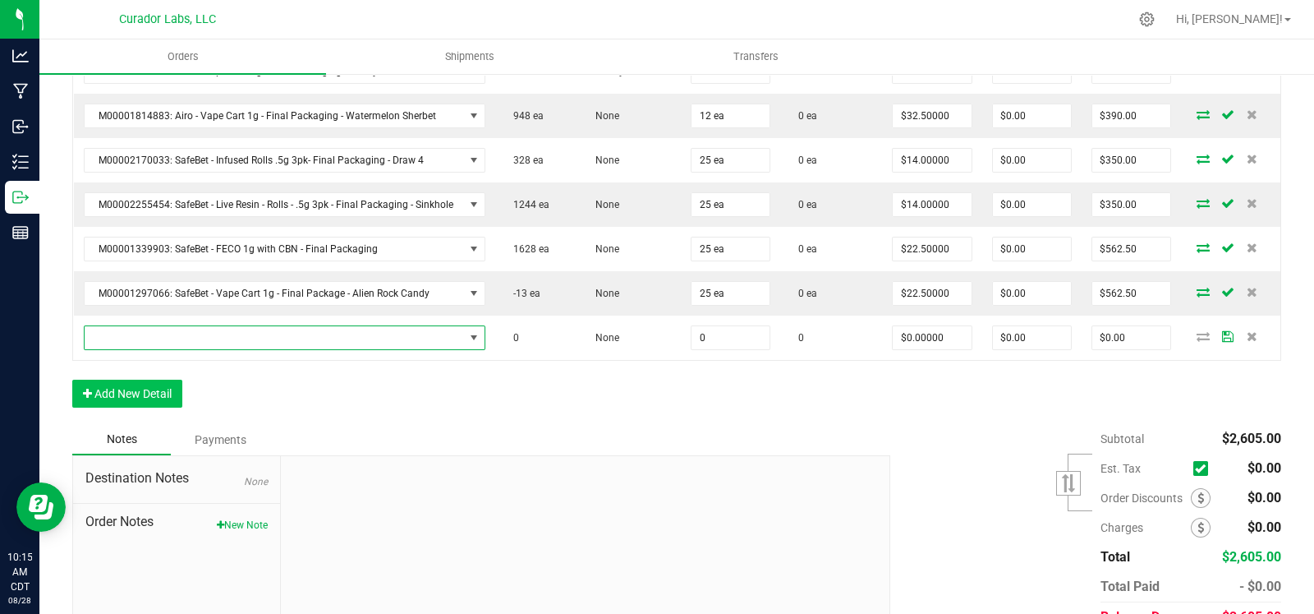
click at [148, 349] on span "NO DATA FOUND" at bounding box center [275, 337] width 380 height 23
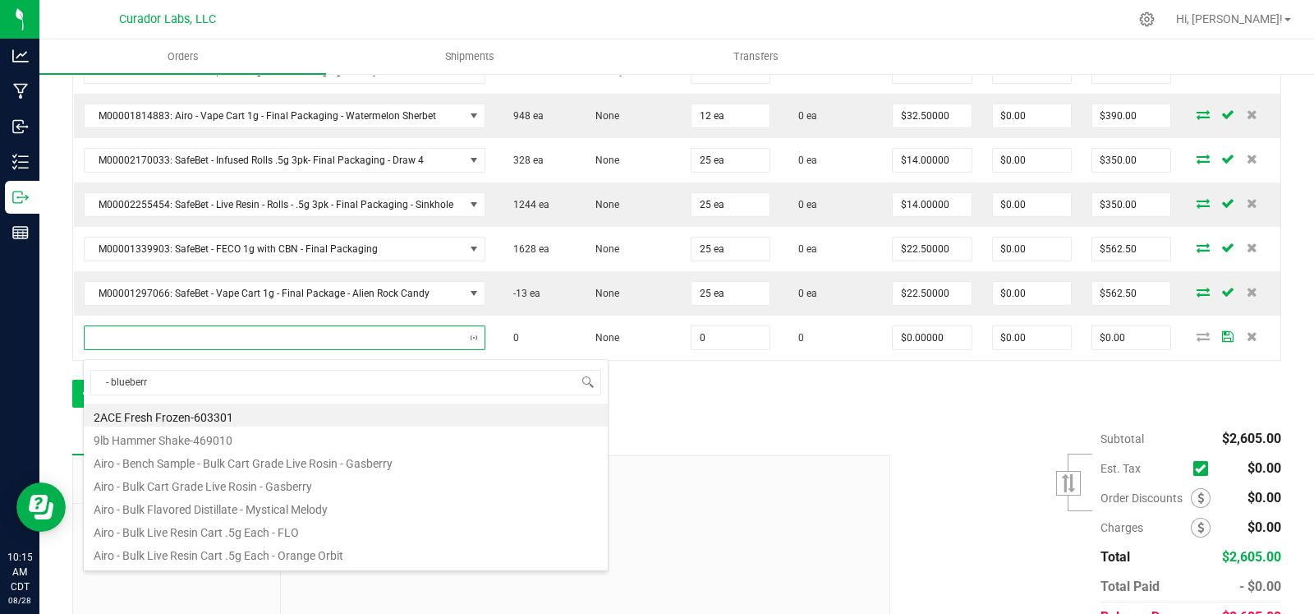
type input "- blueberry"
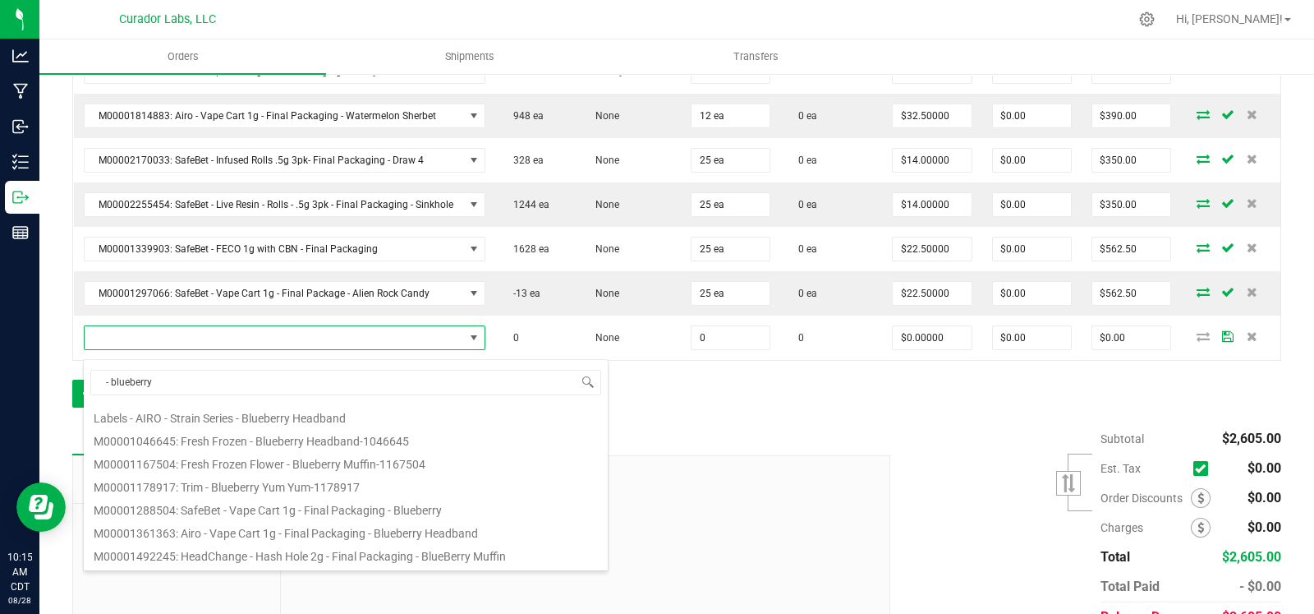
scroll to position [146, 0]
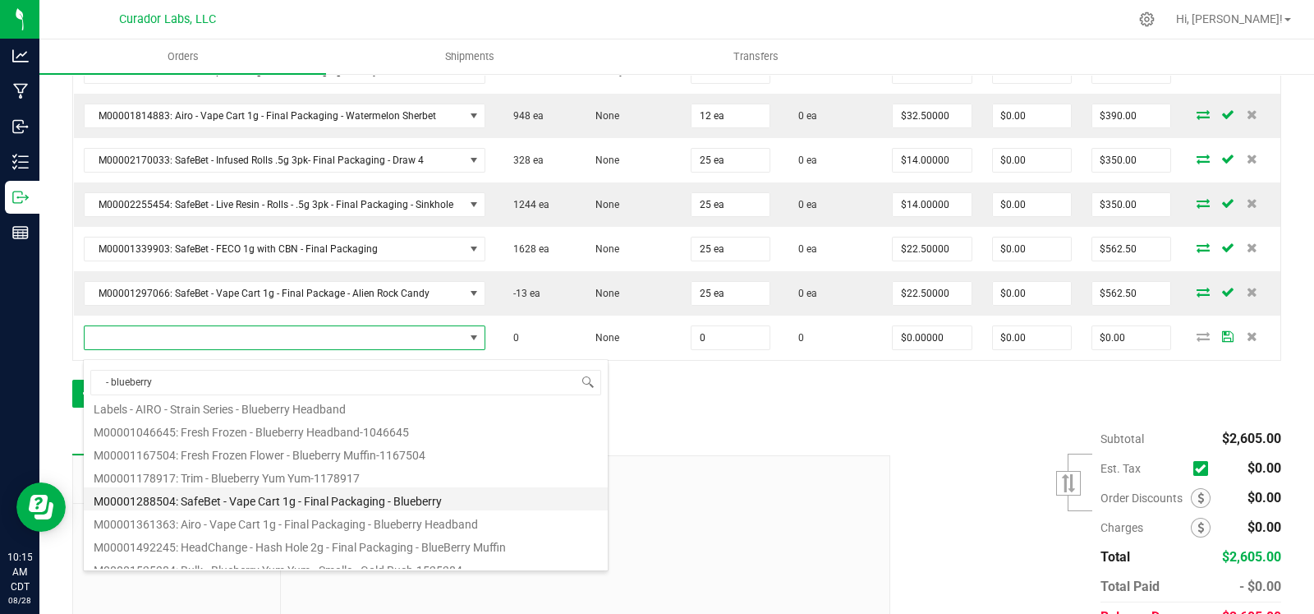
click at [316, 500] on li "M00001288504: SafeBet - Vape Cart 1g - Final Packaging - Blueberry" at bounding box center [346, 498] width 524 height 23
type input "0 ea"
type input "$22.50000"
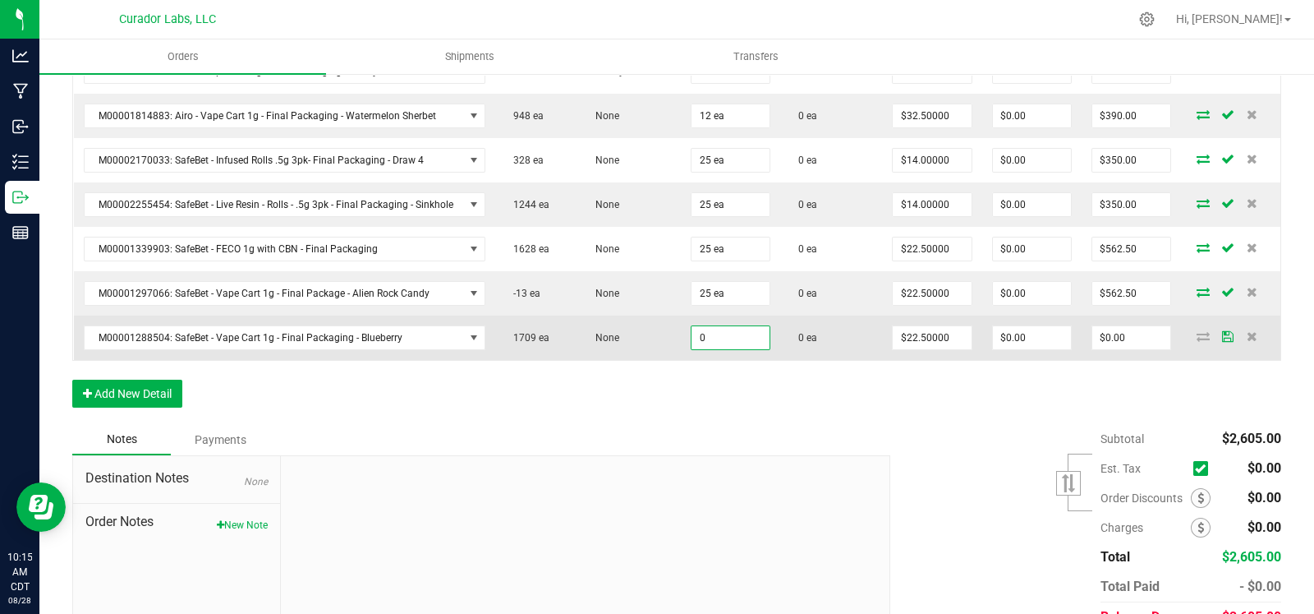
click at [707, 340] on input "0" at bounding box center [731, 337] width 78 height 23
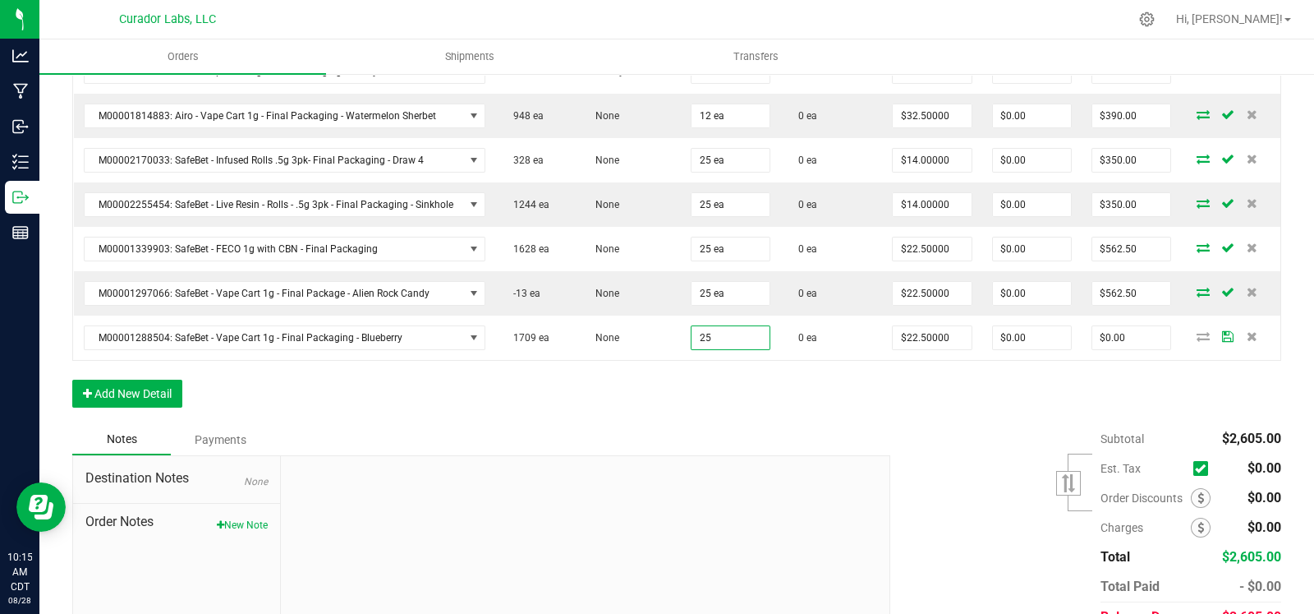
type input "25 ea"
type input "$562.50"
click at [576, 417] on div "Order Details Print All Labels Item Sellable Strain Qty Ordered Qty Allocated U…" at bounding box center [676, 200] width 1209 height 448
click at [144, 402] on button "Add New Detail" at bounding box center [127, 394] width 110 height 28
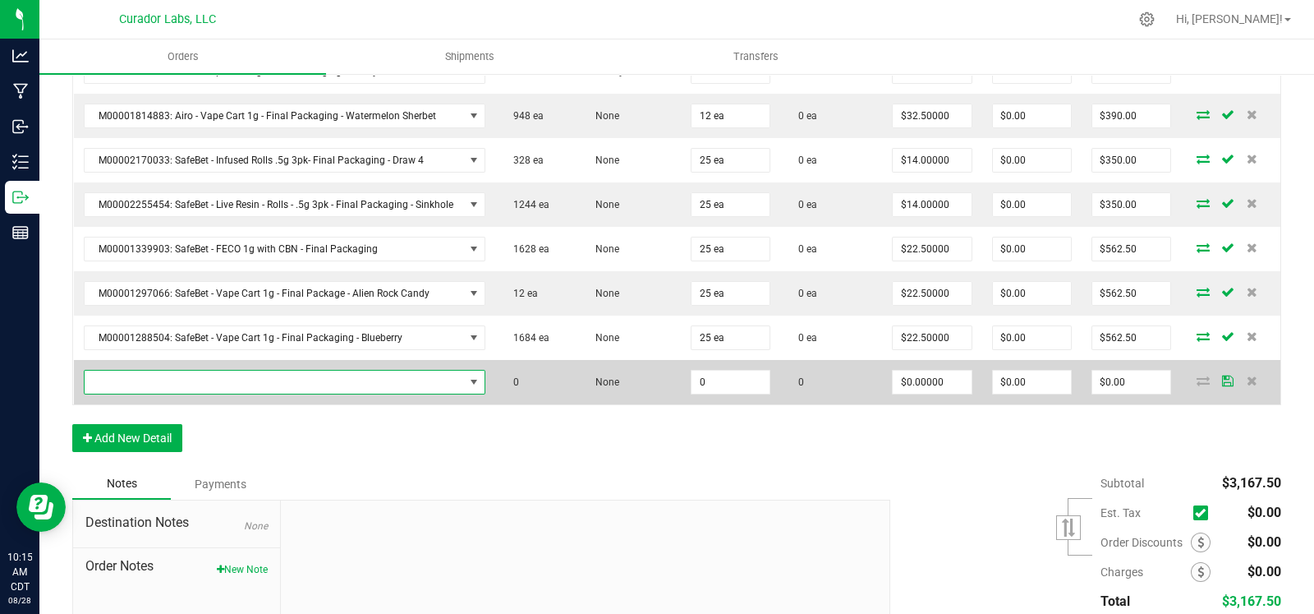
click at [181, 392] on span "NO DATA FOUND" at bounding box center [275, 382] width 380 height 23
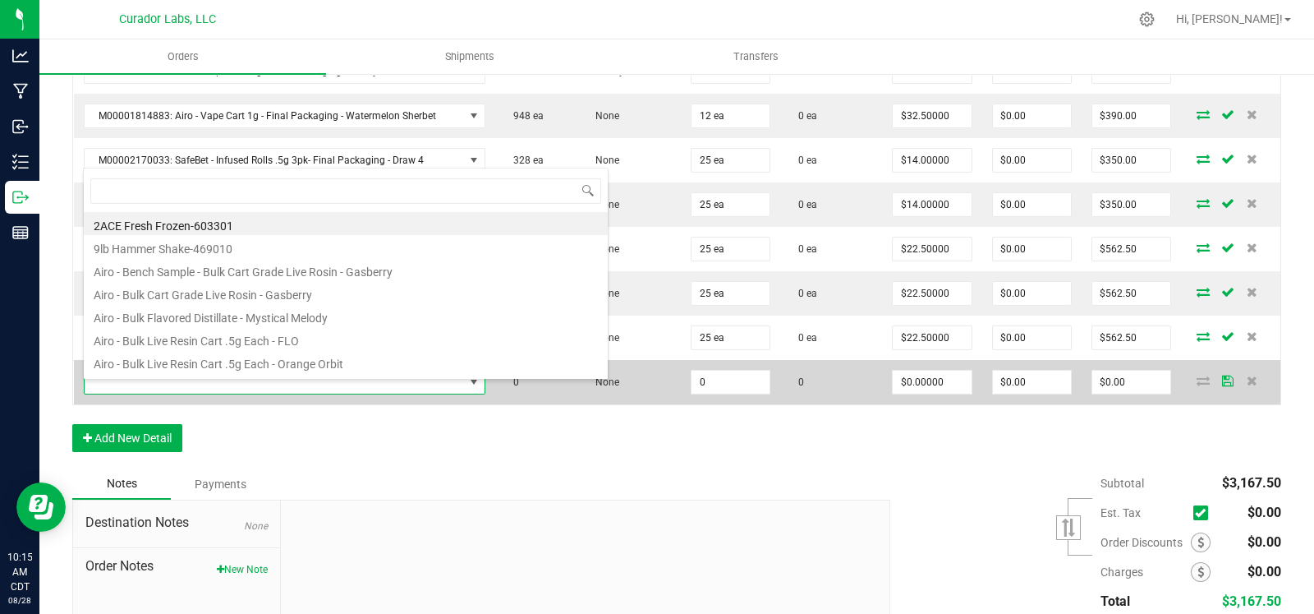
scroll to position [24, 394]
type input "dub trop"
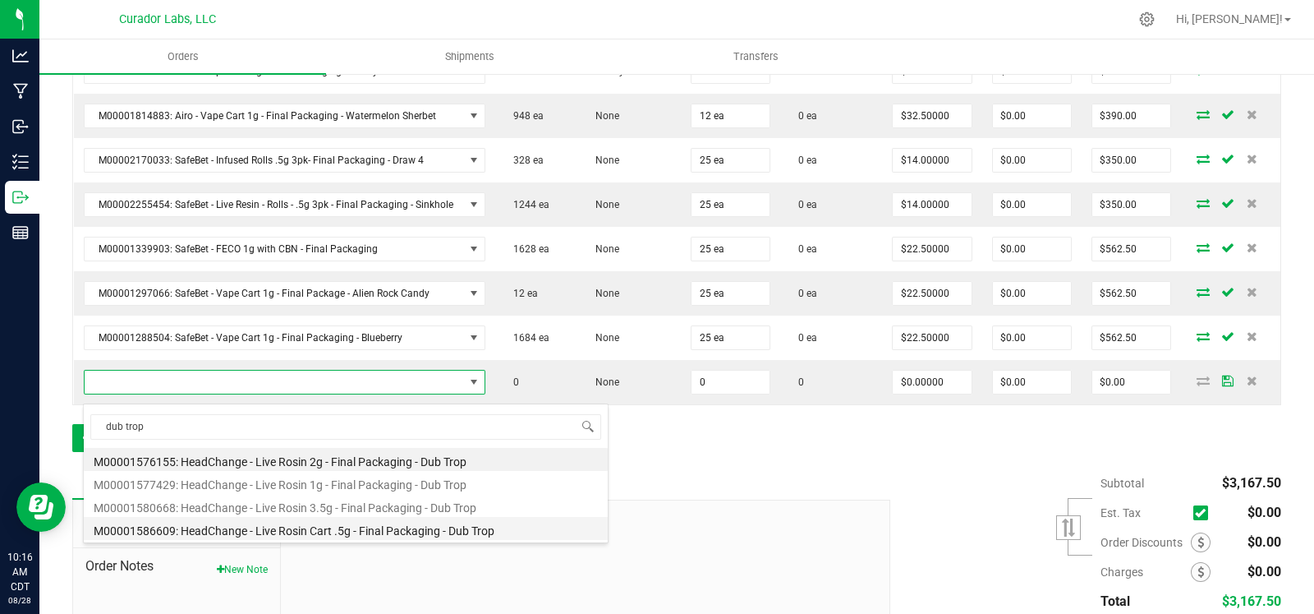
click at [297, 527] on li "M00001586609: HeadChange - Live Rosin Cart .5g - Final Packaging - Dub Trop" at bounding box center [346, 528] width 524 height 23
type input "0 ea"
type input "$27.50000"
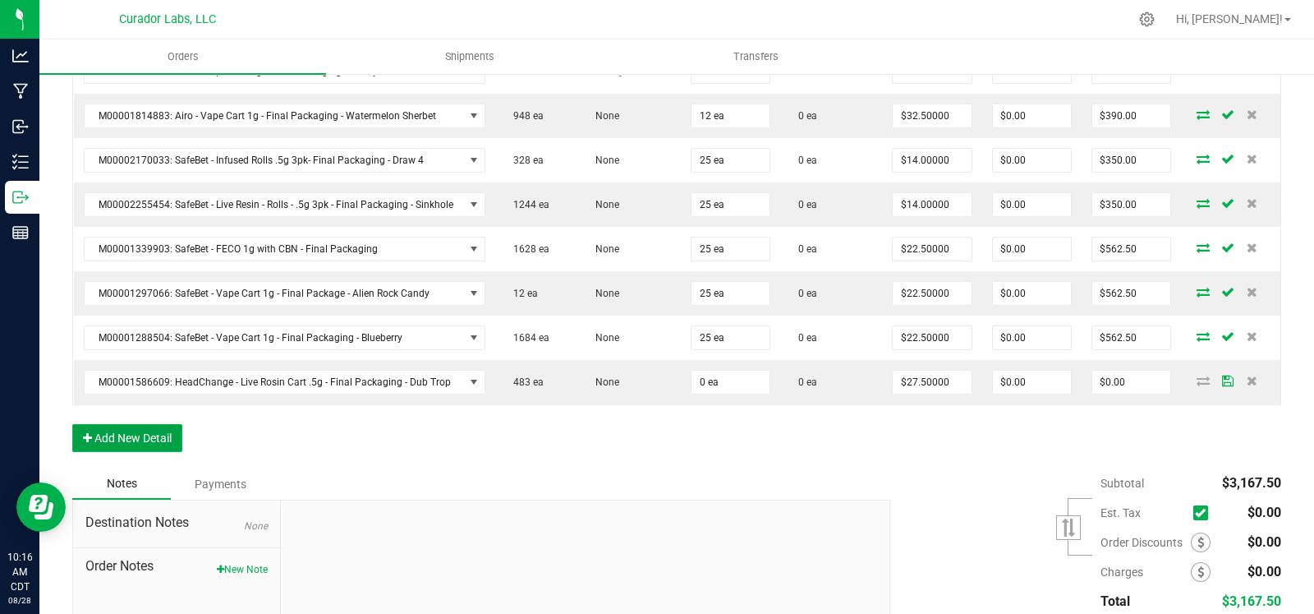
click at [148, 452] on button "Add New Detail" at bounding box center [127, 438] width 110 height 28
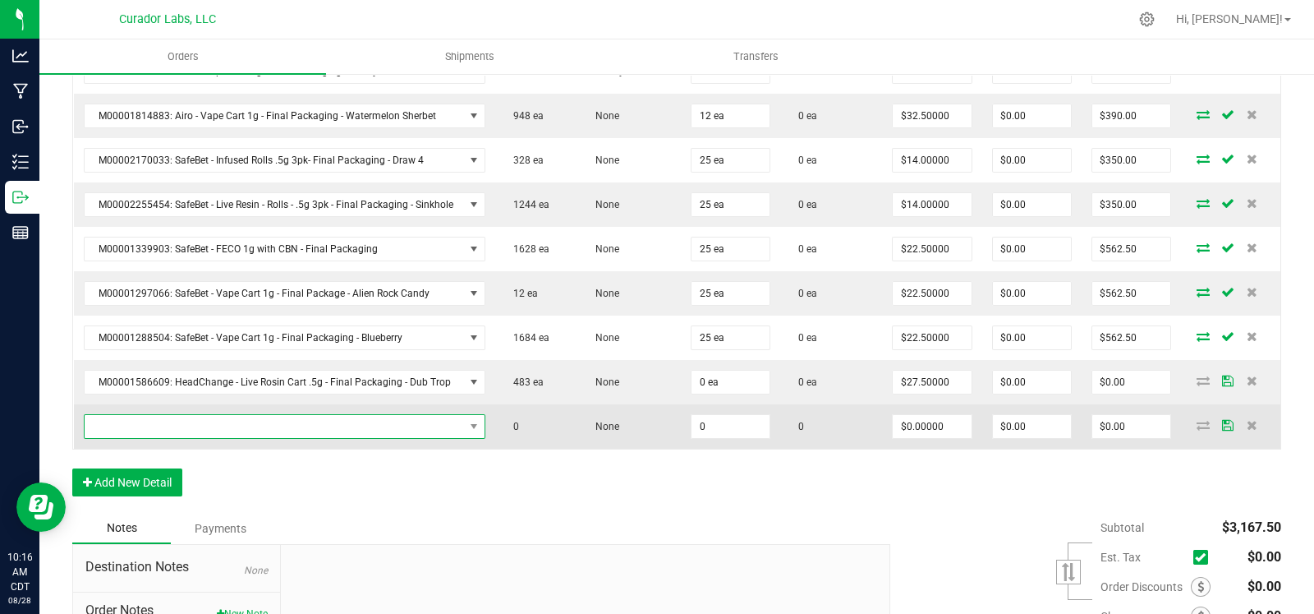
click at [172, 438] on span "NO DATA FOUND" at bounding box center [275, 426] width 380 height 23
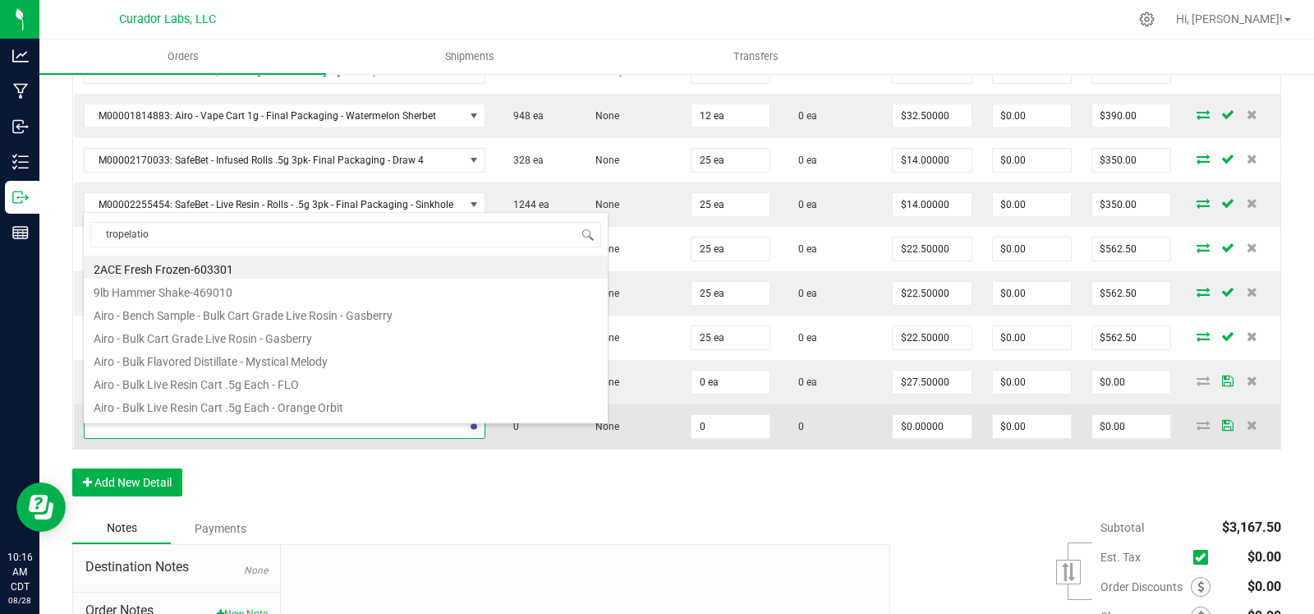
type input "tropelation"
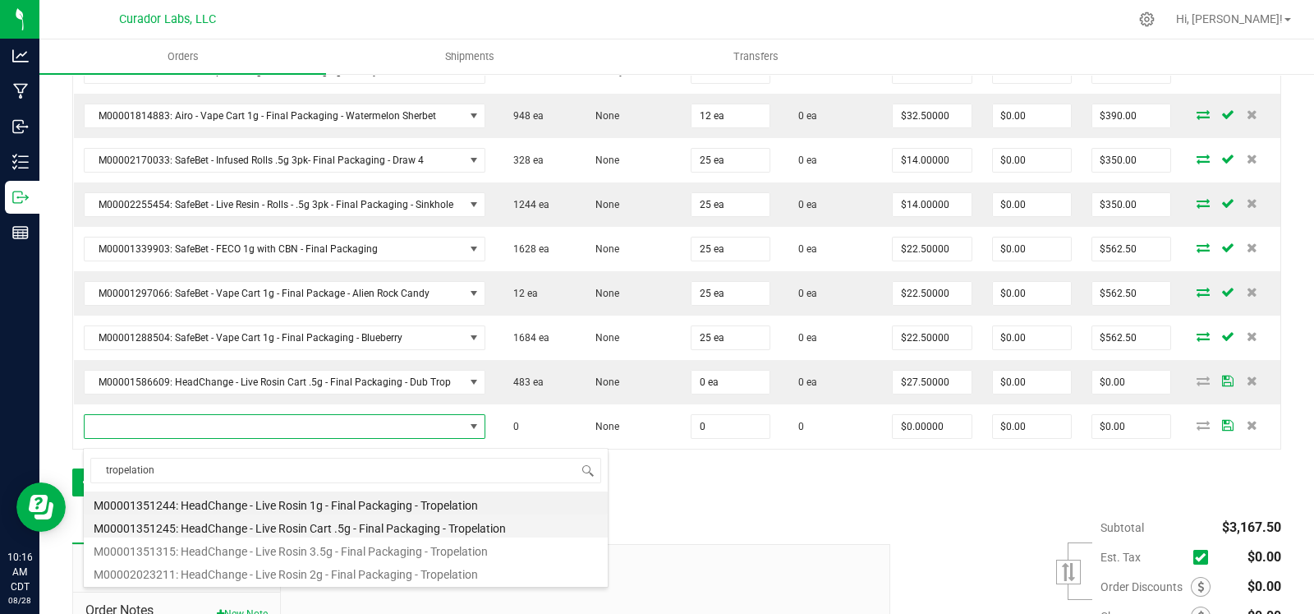
click at [327, 526] on li "M00001351245: HeadChange - Live Rosin Cart .5g - Final Packaging - Tropelation" at bounding box center [346, 525] width 524 height 23
type input "0 ea"
type input "$27.50000"
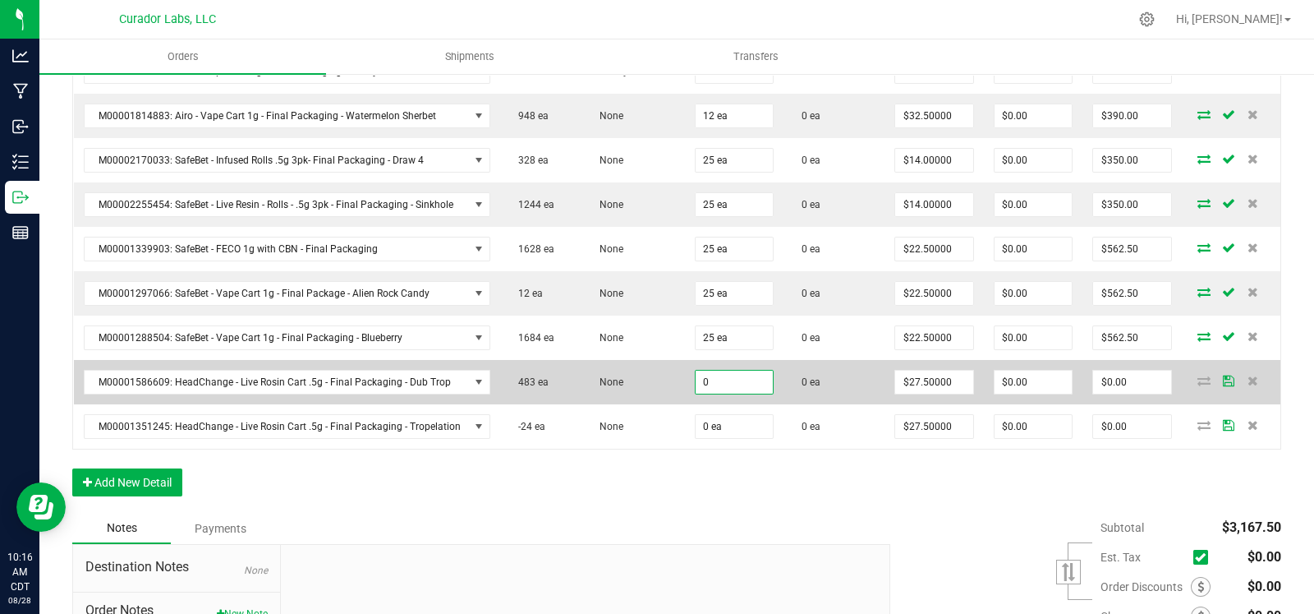
click at [725, 394] on input "0" at bounding box center [734, 382] width 77 height 23
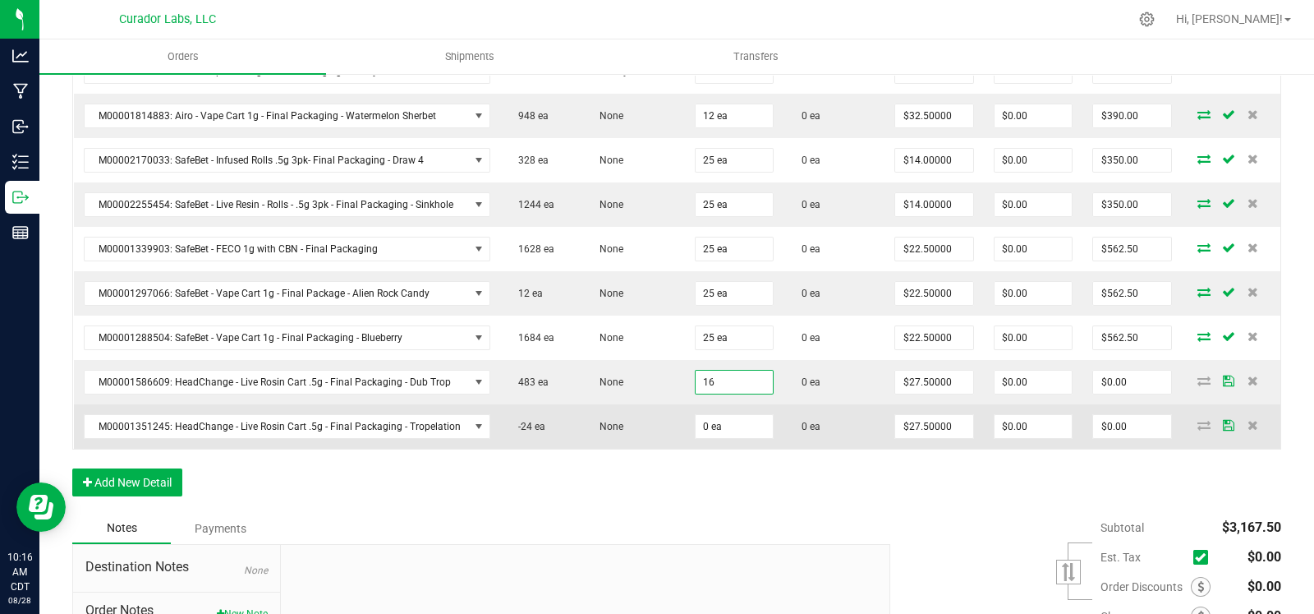
type input "16 ea"
type input "$440.00"
click at [718, 449] on td "0 ea" at bounding box center [734, 426] width 99 height 44
click at [723, 438] on input "0" at bounding box center [734, 426] width 77 height 23
click at [308, 435] on span "M00001351245: HeadChange - Live Rosin Cart .5g - Final Packaging - Tropelation" at bounding box center [277, 426] width 384 height 23
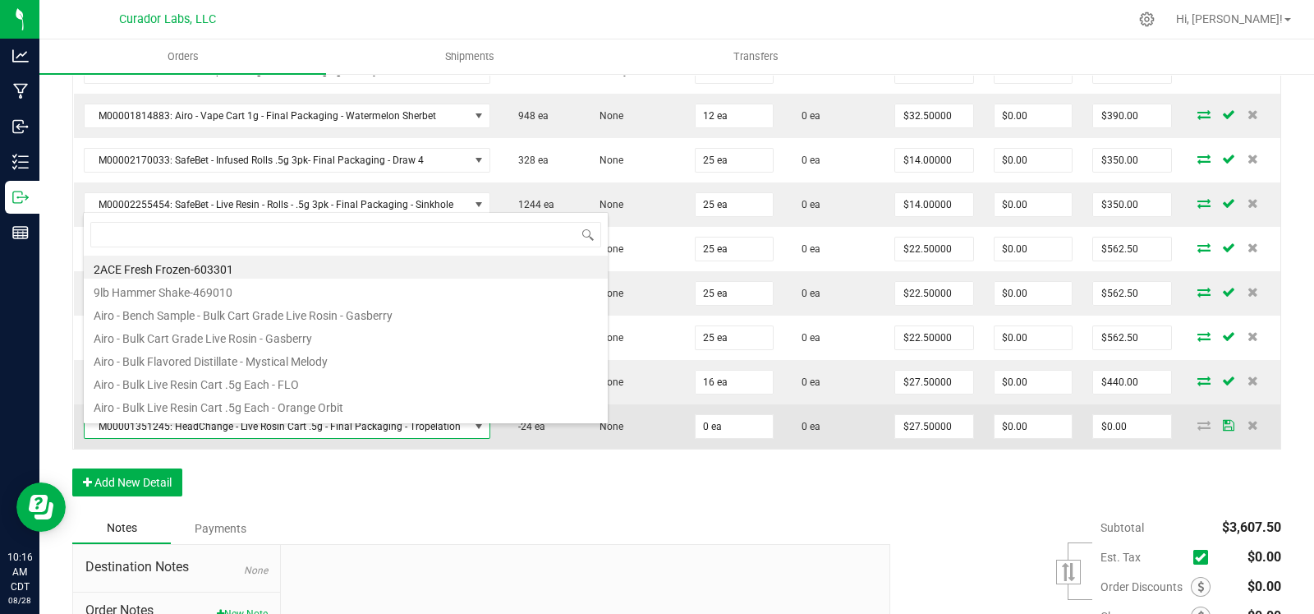
scroll to position [24, 397]
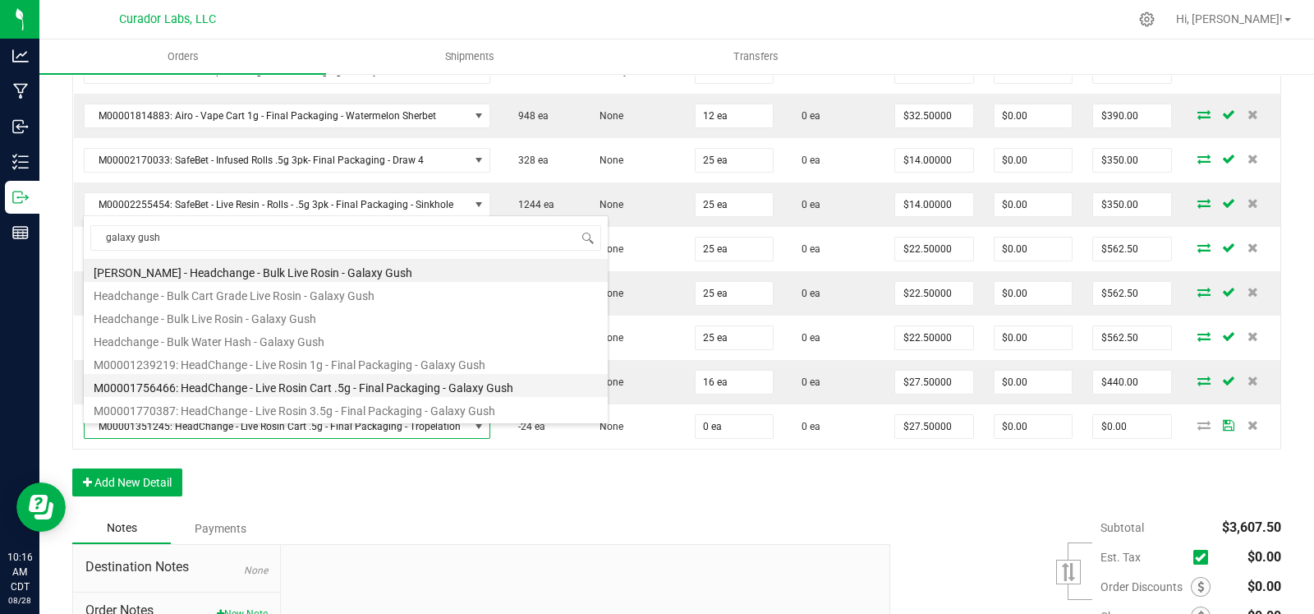
click at [366, 388] on li "M00001756466: HeadChange - Live Rosin Cart .5g - Final Packaging - Galaxy Gush" at bounding box center [346, 385] width 524 height 23
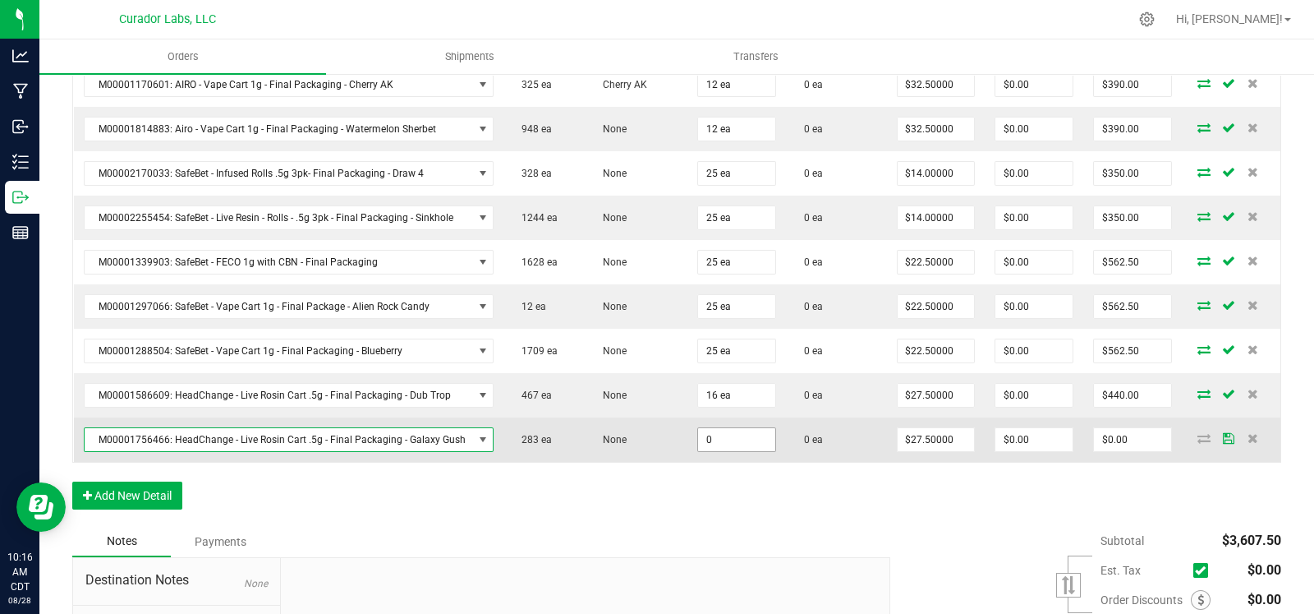
click at [734, 441] on input "0" at bounding box center [736, 439] width 77 height 23
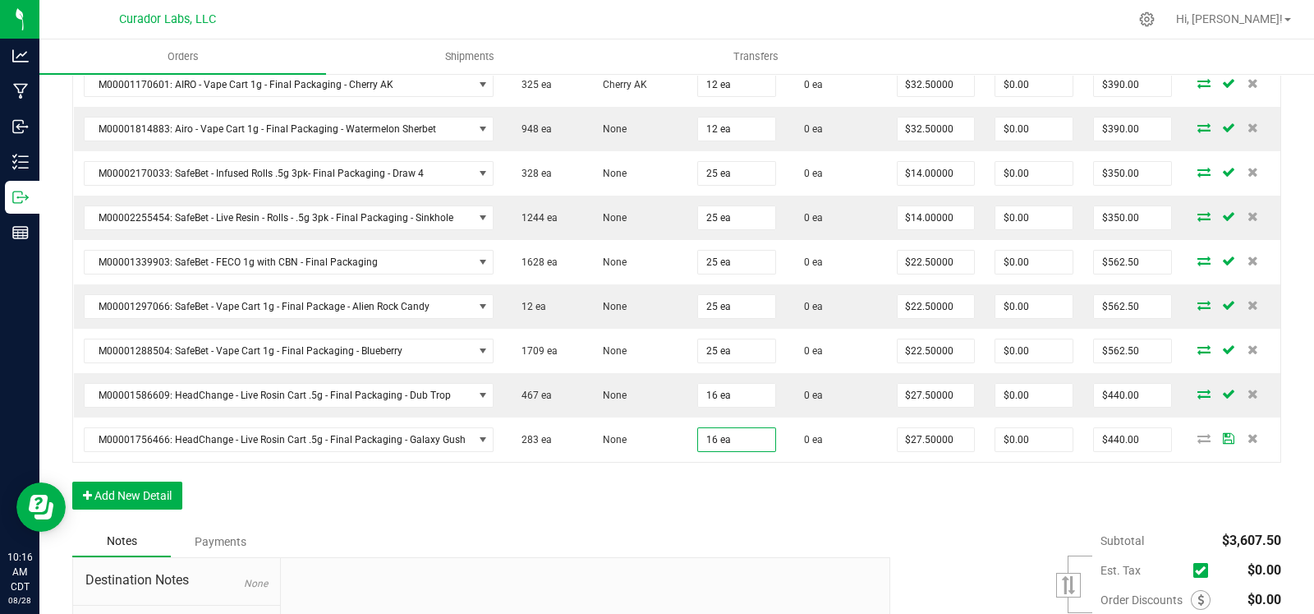
drag, startPoint x: 744, startPoint y: 498, endPoint x: 767, endPoint y: 501, distance: 24.1
click at [754, 500] on div "Order Details Print All Labels Item Sellable Strain Qty Ordered Qty Allocated U…" at bounding box center [676, 251] width 1209 height 550
click at [133, 482] on button "Add New Detail" at bounding box center [127, 495] width 110 height 28
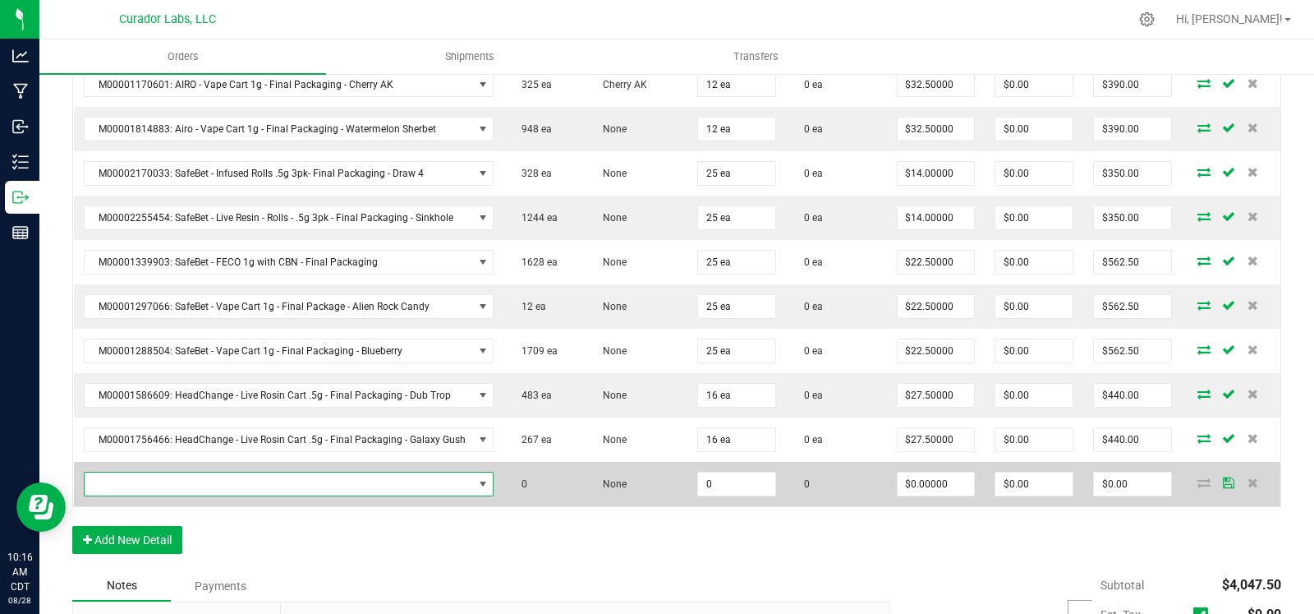
click at [192, 483] on span "NO DATA FOUND" at bounding box center [279, 483] width 389 height 23
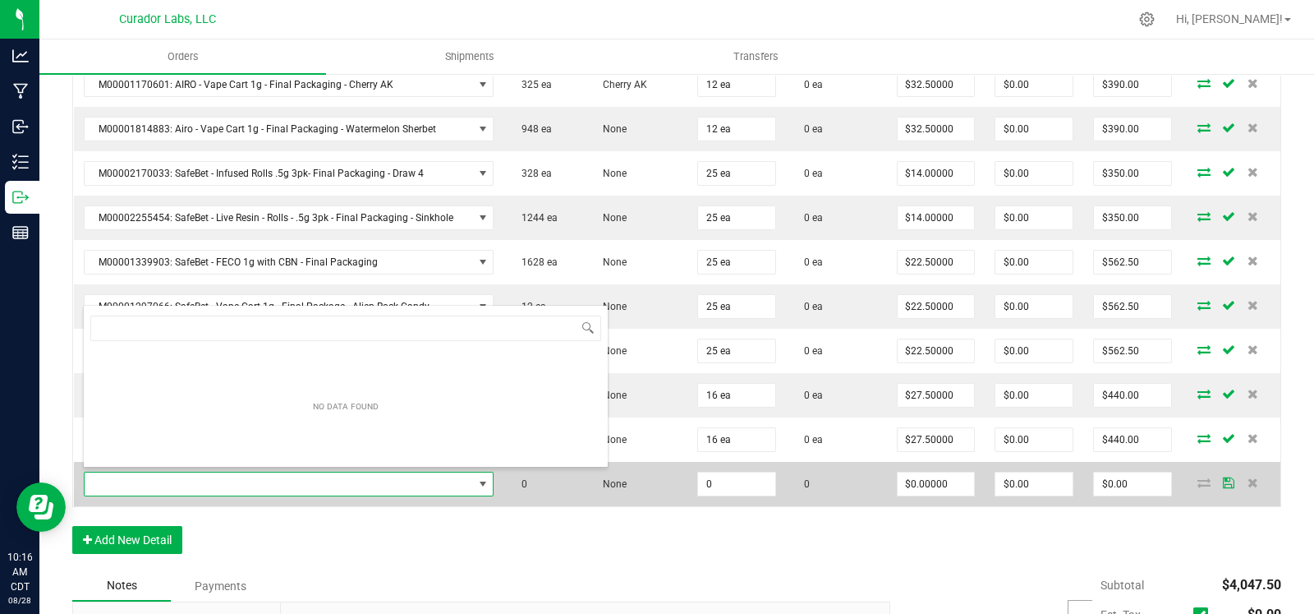
scroll to position [24, 402]
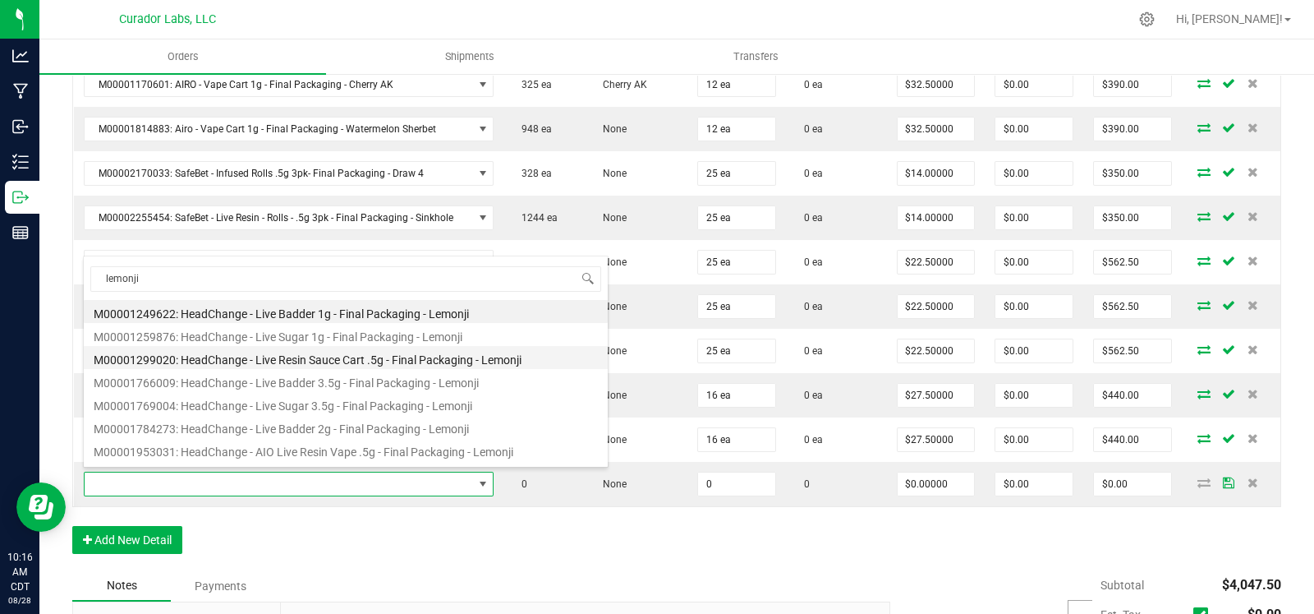
click at [386, 363] on li "M00001299020: HeadChange - Live Resin Sauce Cart .5g - Final Packaging - Lemonji" at bounding box center [346, 357] width 524 height 23
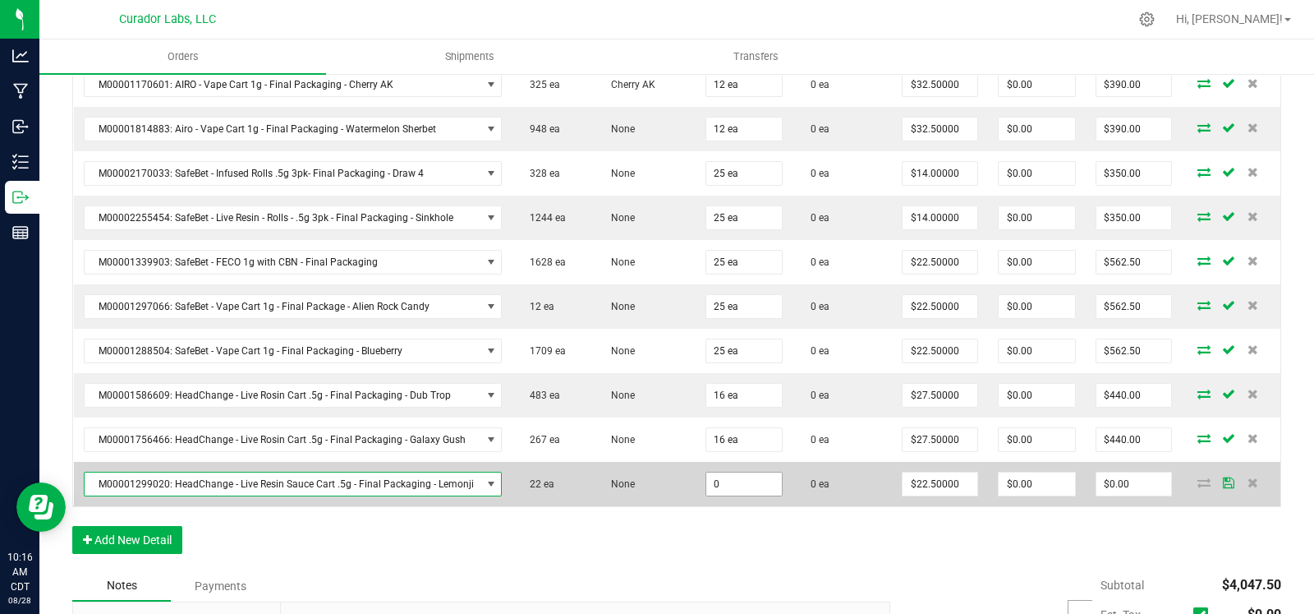
click at [739, 478] on input "0" at bounding box center [745, 483] width 76 height 23
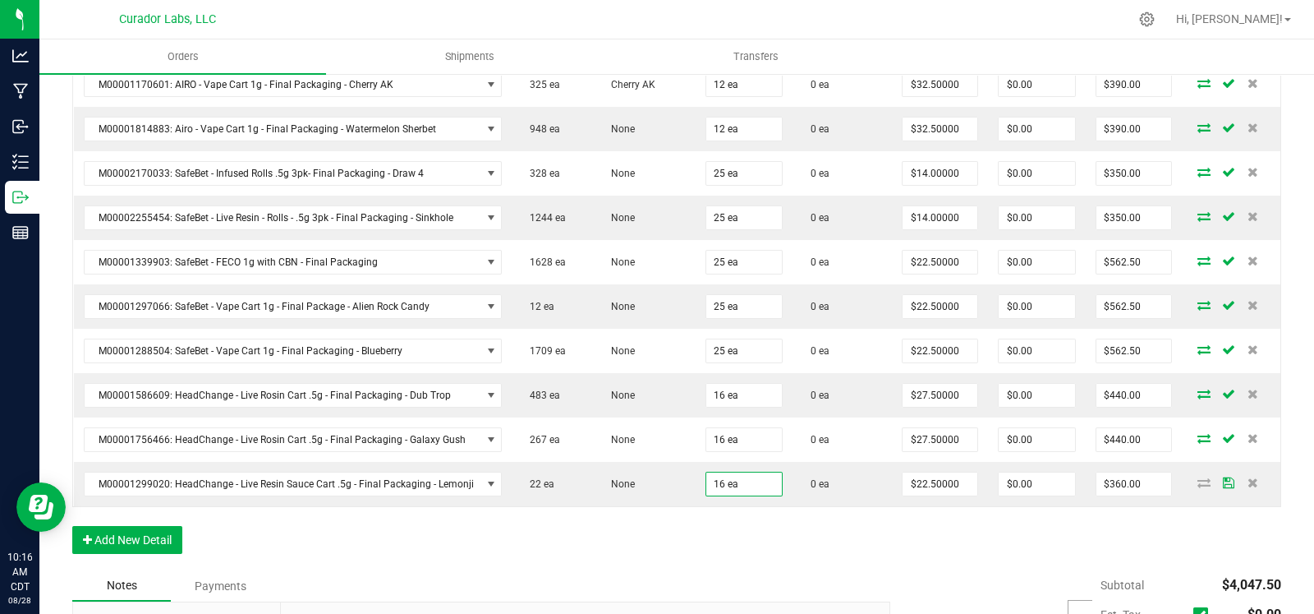
click at [671, 540] on div "Order Details Print All Labels Item Sellable Strain Qty Ordered Qty Allocated U…" at bounding box center [676, 273] width 1209 height 594
click at [153, 540] on button "Add New Detail" at bounding box center [127, 540] width 110 height 28
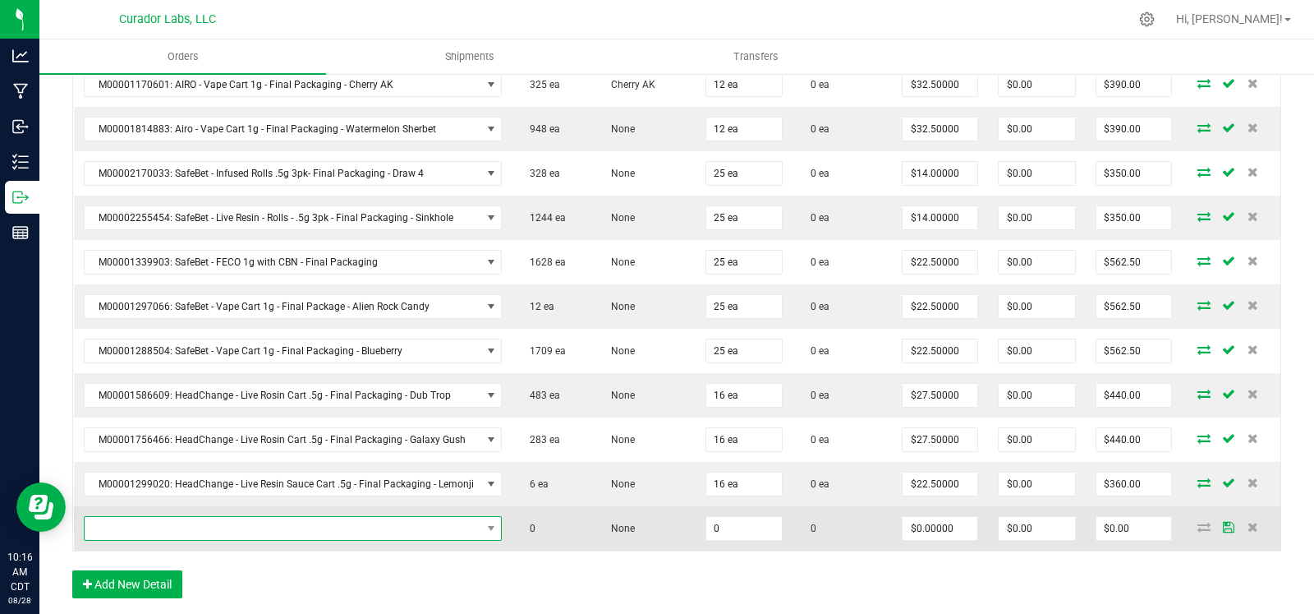
click at [163, 517] on span "NO DATA FOUND" at bounding box center [283, 528] width 397 height 23
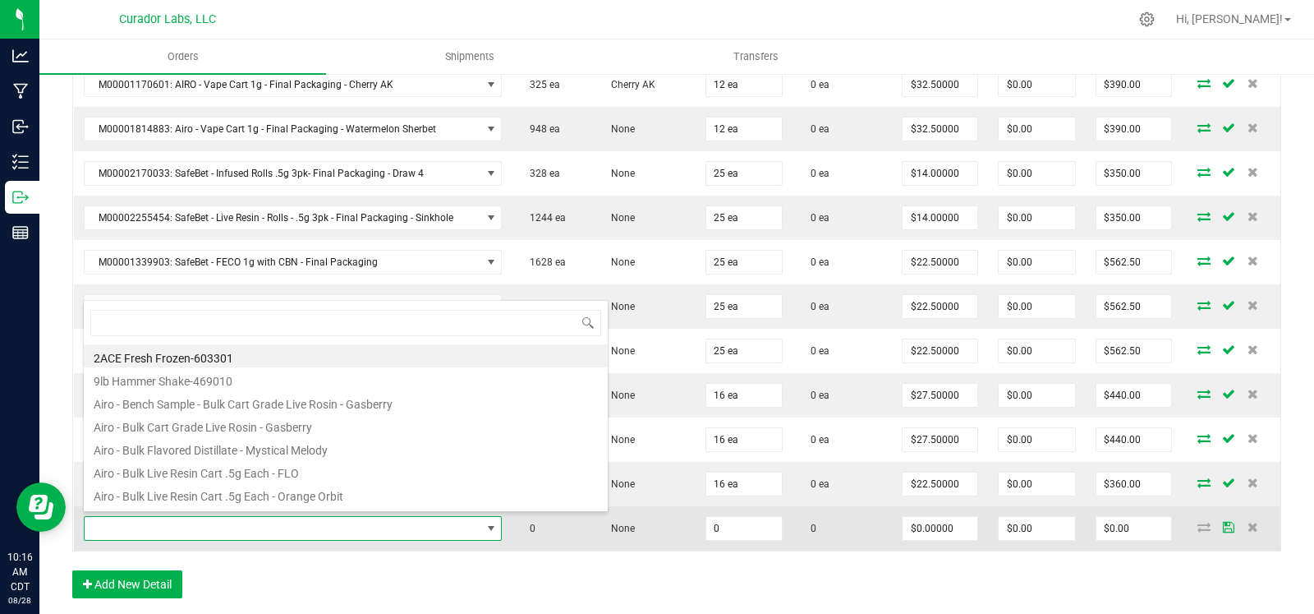
scroll to position [24, 412]
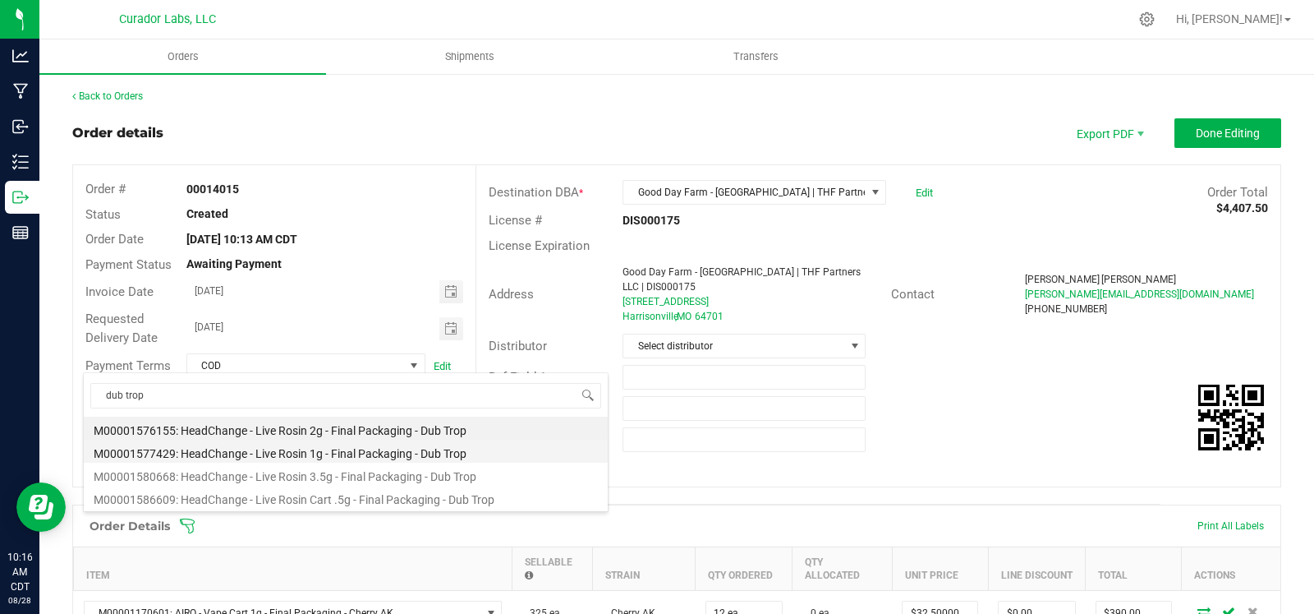
scroll to position [24, 412]
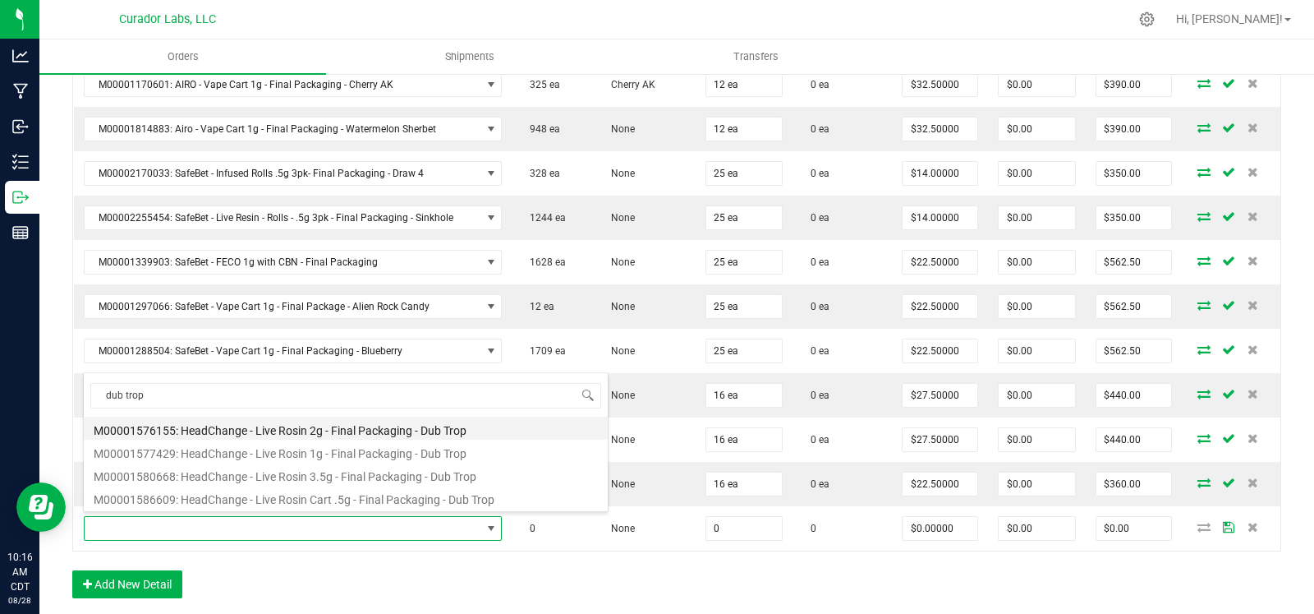
click at [283, 433] on li "M00001576155: HeadChange - Live Rosin 2g - Final Packaging - Dub Trop" at bounding box center [346, 428] width 524 height 23
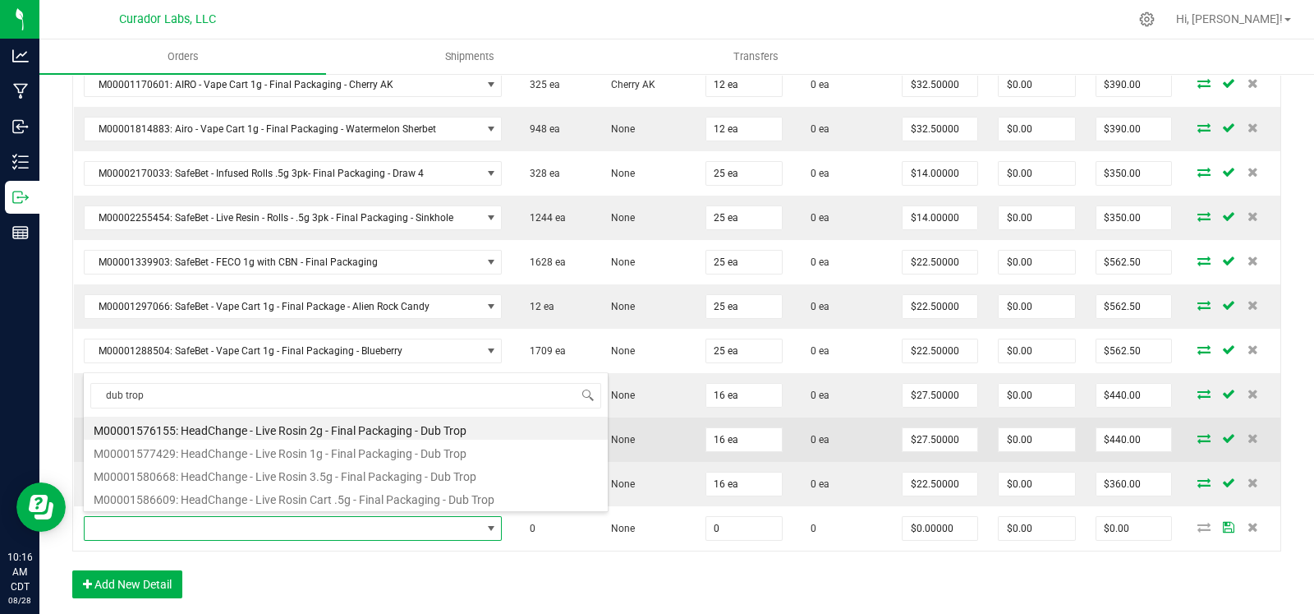
type input "0 ea"
type input "$60.00000"
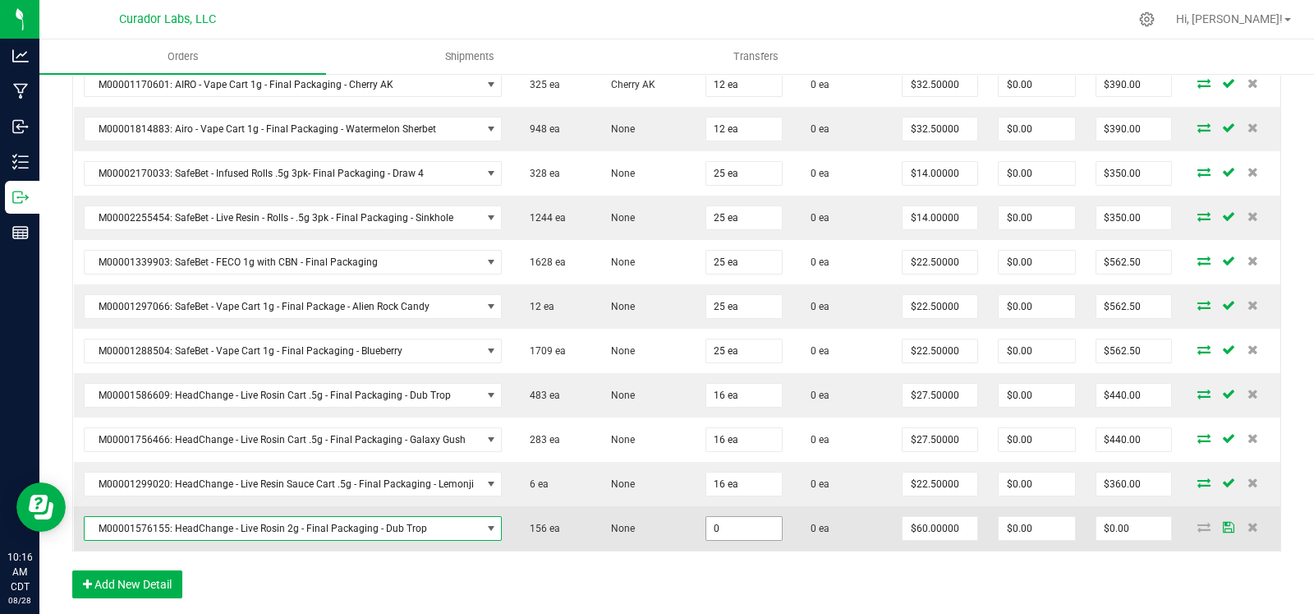
click at [745, 524] on input "0" at bounding box center [745, 528] width 76 height 23
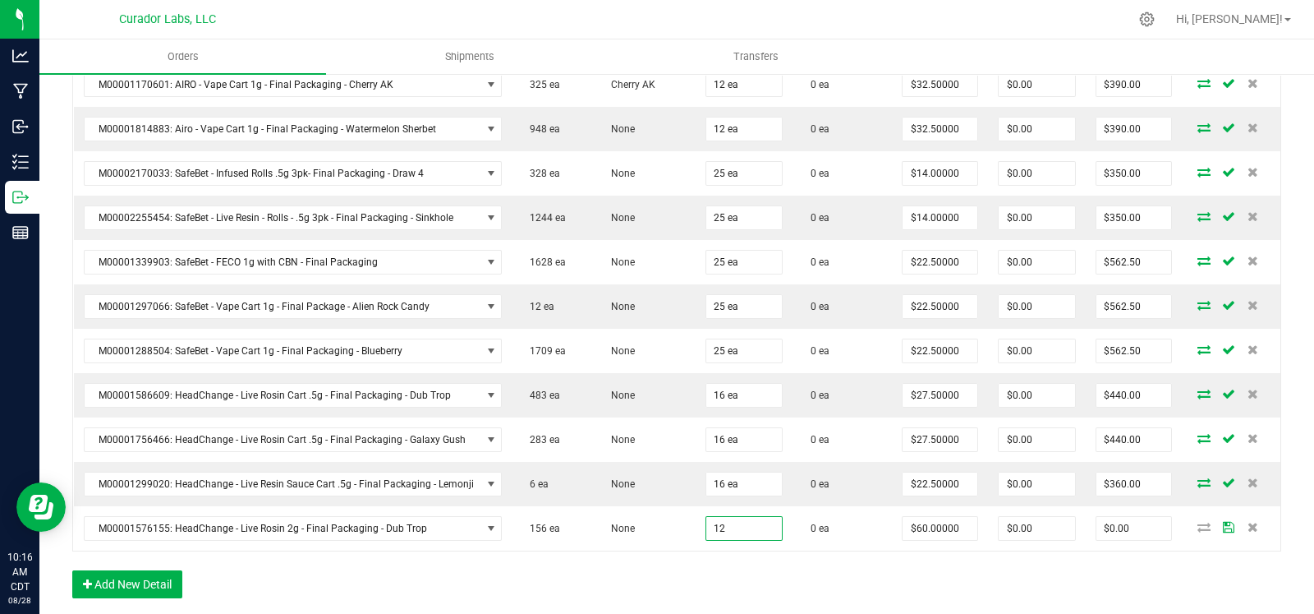
type input "12 ea"
type input "$720.00"
click at [687, 573] on div "Order Details Print All Labels Item Sellable Strain Qty Ordered Qty Allocated U…" at bounding box center [676, 295] width 1209 height 638
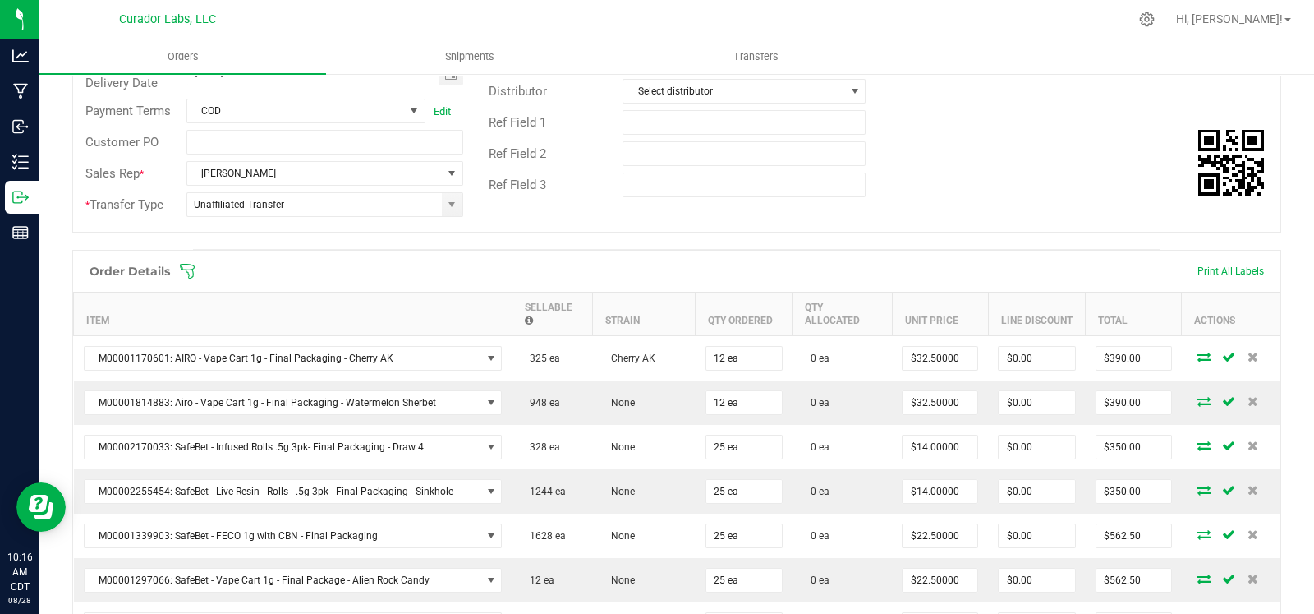
scroll to position [0, 0]
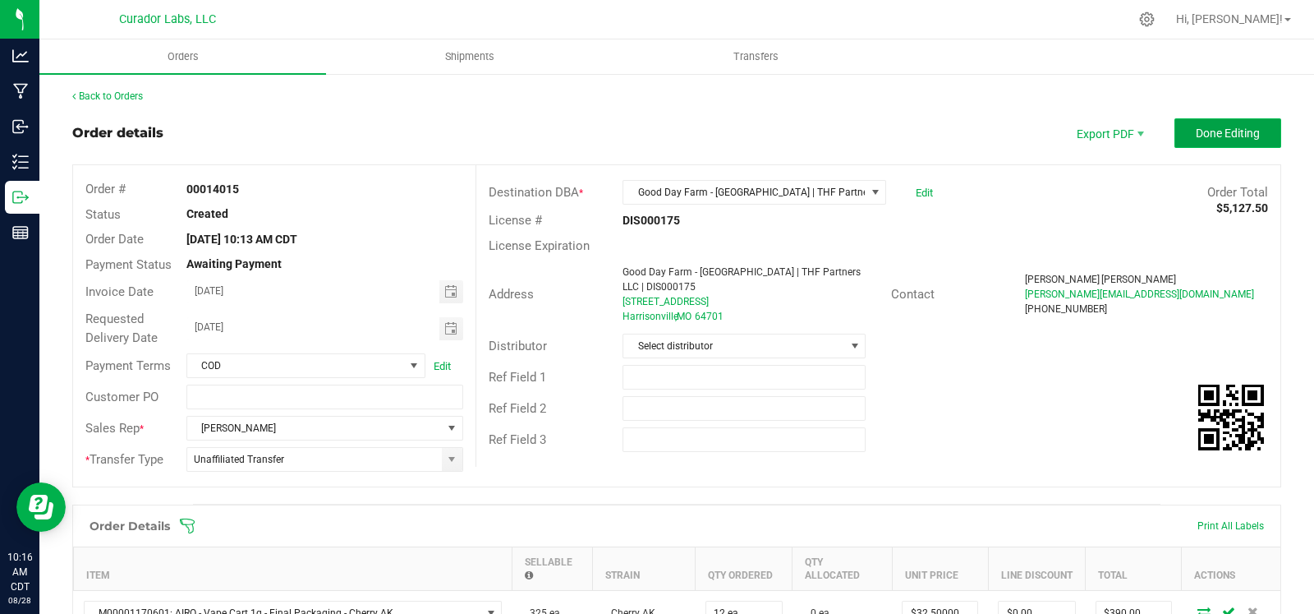
click at [1196, 133] on span "Done Editing" at bounding box center [1228, 133] width 64 height 13
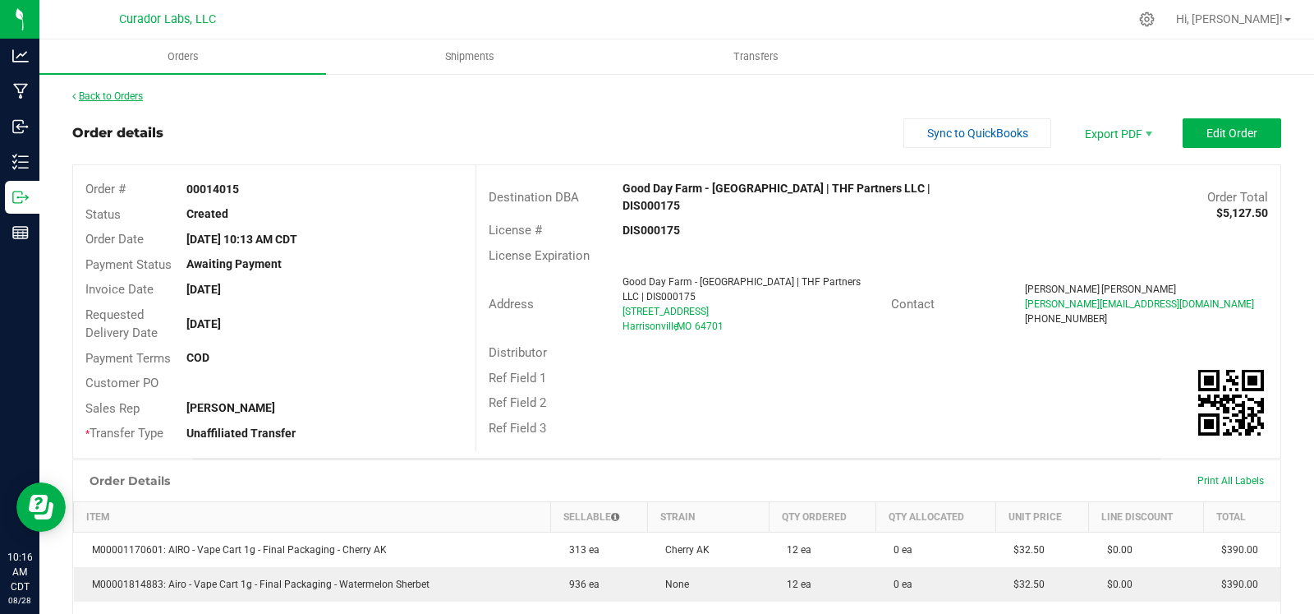
click at [123, 100] on link "Back to Orders" at bounding box center [107, 96] width 71 height 12
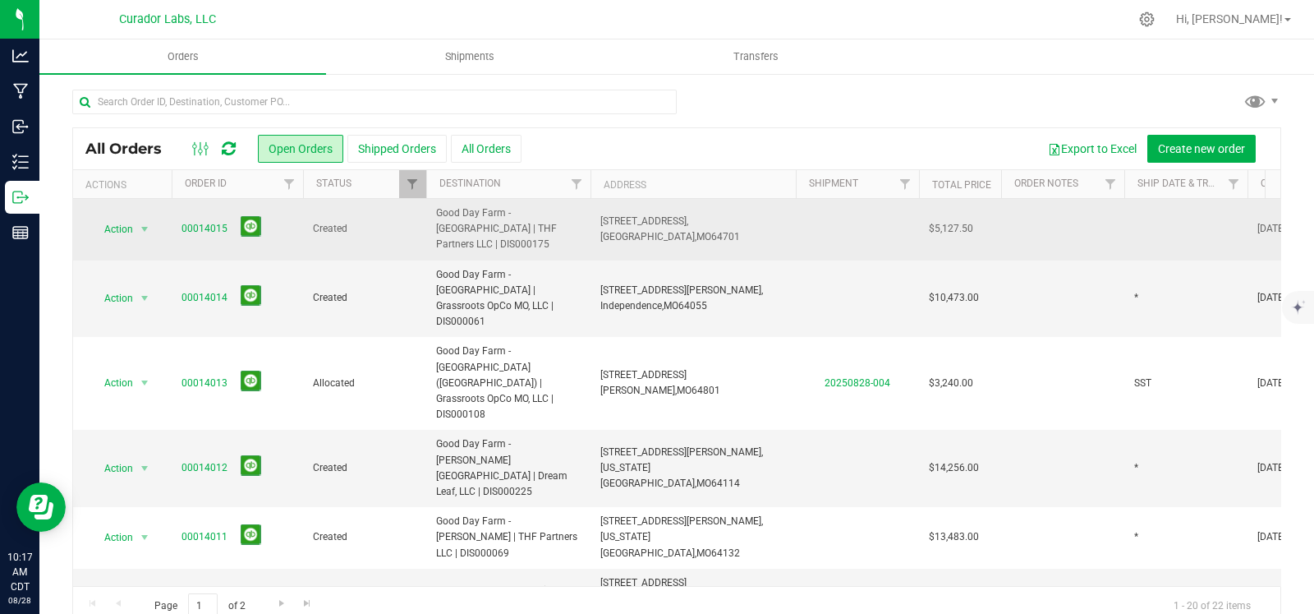
click at [1153, 218] on td at bounding box center [1186, 230] width 123 height 62
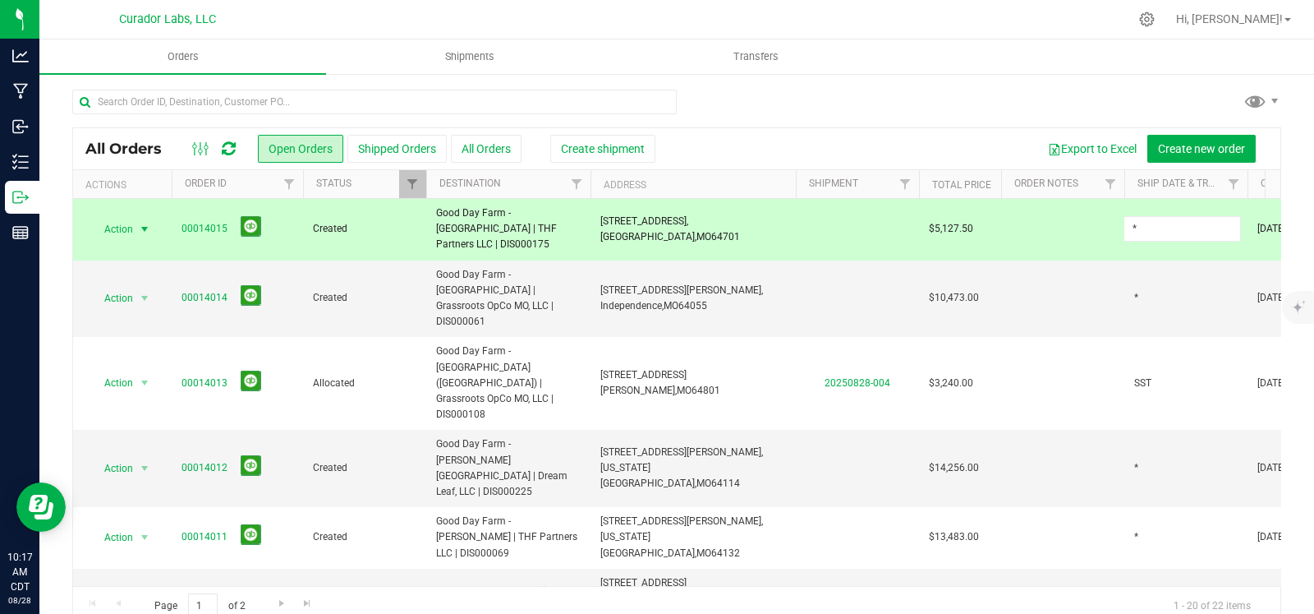
type input "*"
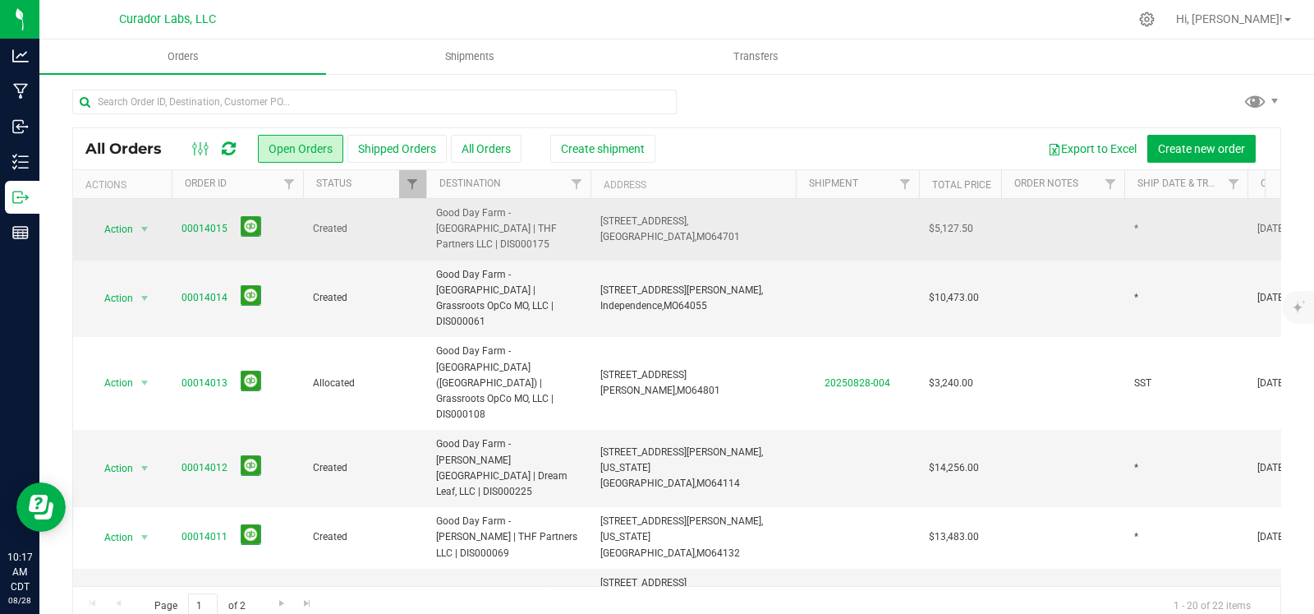
drag, startPoint x: 578, startPoint y: 225, endPoint x: 436, endPoint y: 220, distance: 142.2
click at [436, 220] on span "Good Day Farm - [GEOGRAPHIC_DATA] | THF Partners LLC | DIS000175" at bounding box center [508, 229] width 145 height 48
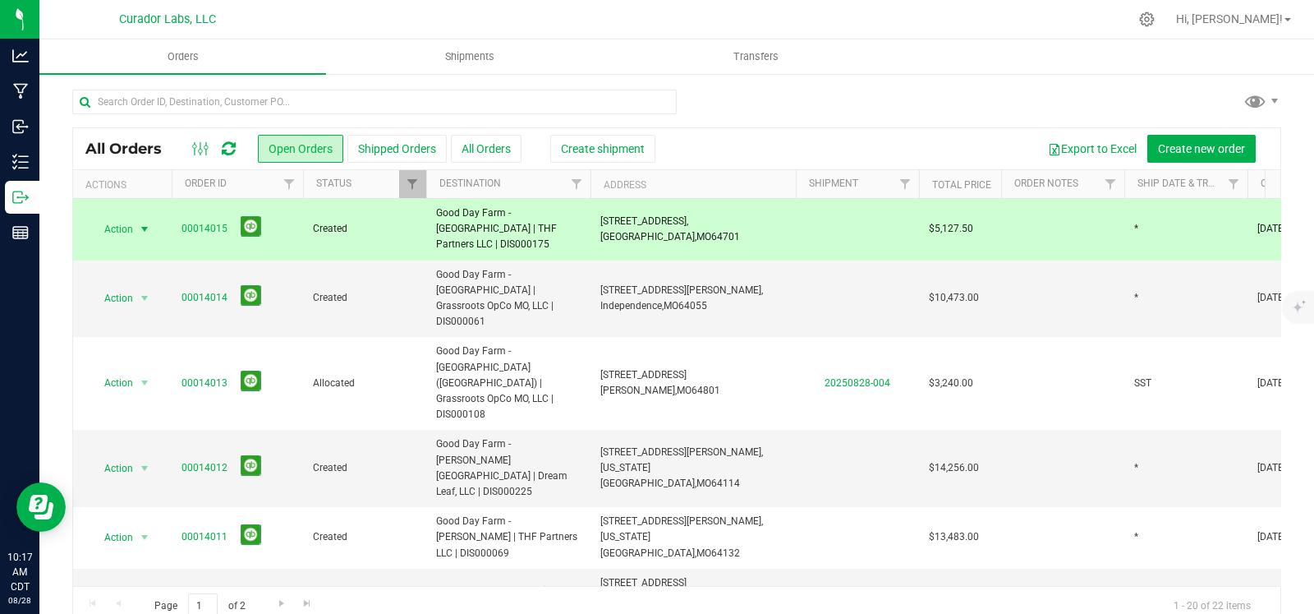
copy span "Good Day Farm - [GEOGRAPHIC_DATA] | THF Partners LLC | DIS000175"
drag, startPoint x: 230, startPoint y: 219, endPoint x: 400, endPoint y: 238, distance: 171.1
click at [175, 223] on td "00014015" at bounding box center [237, 230] width 131 height 62
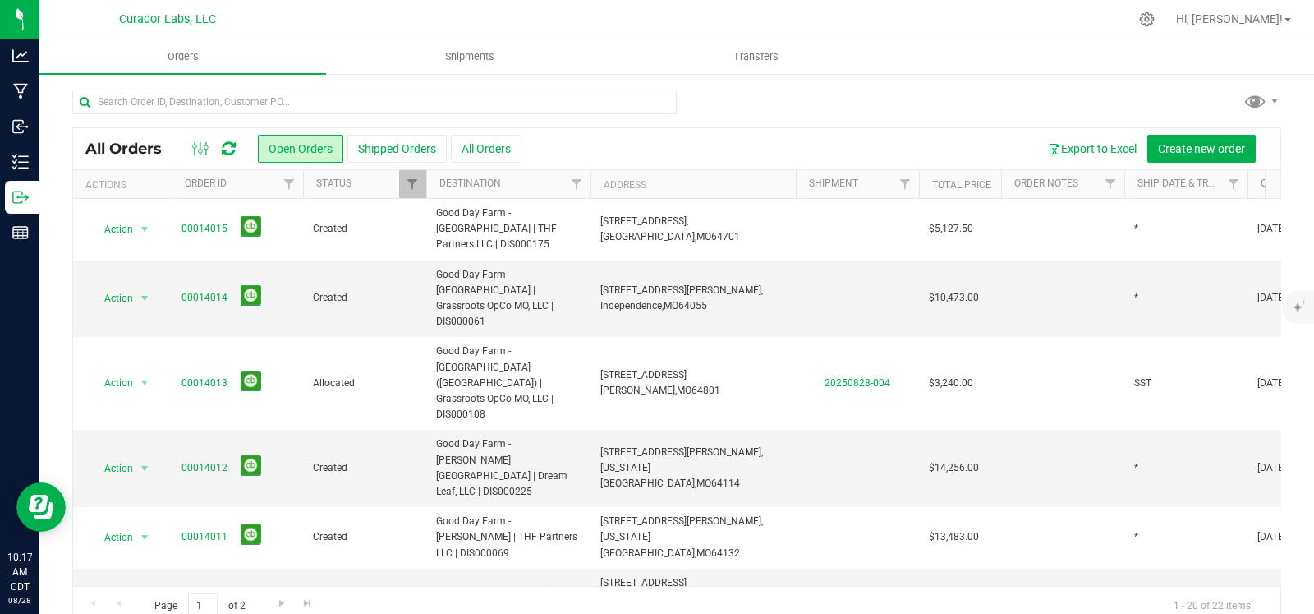
copy span "00014015"
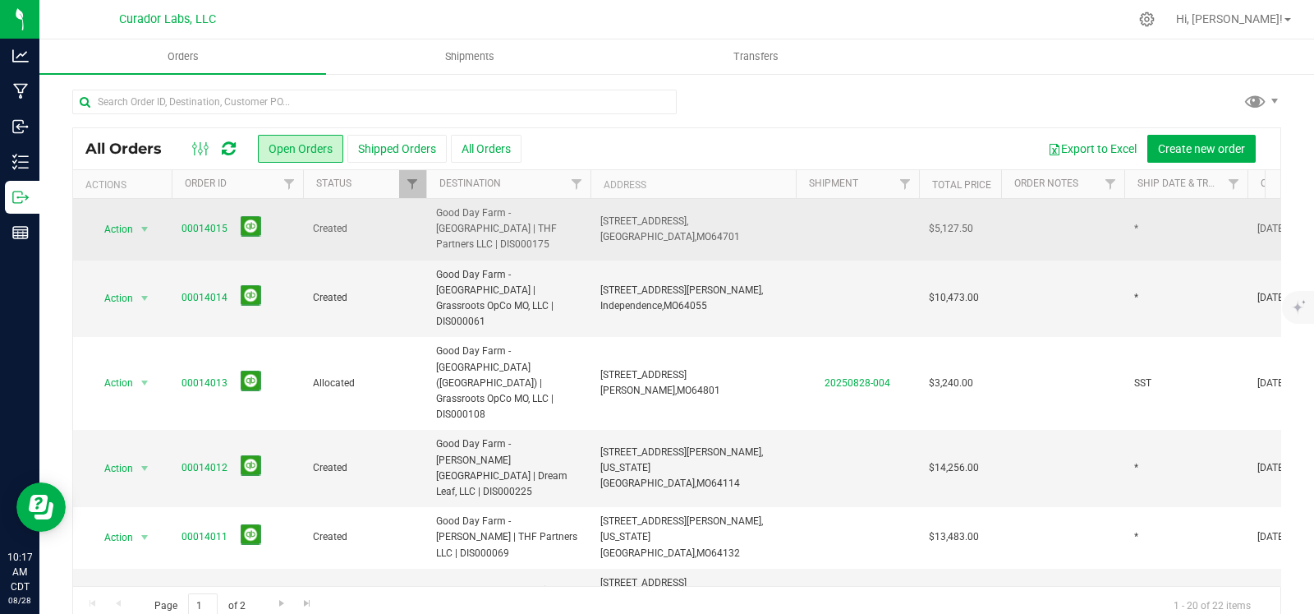
click at [960, 221] on span "$5,127.50" at bounding box center [951, 229] width 44 height 16
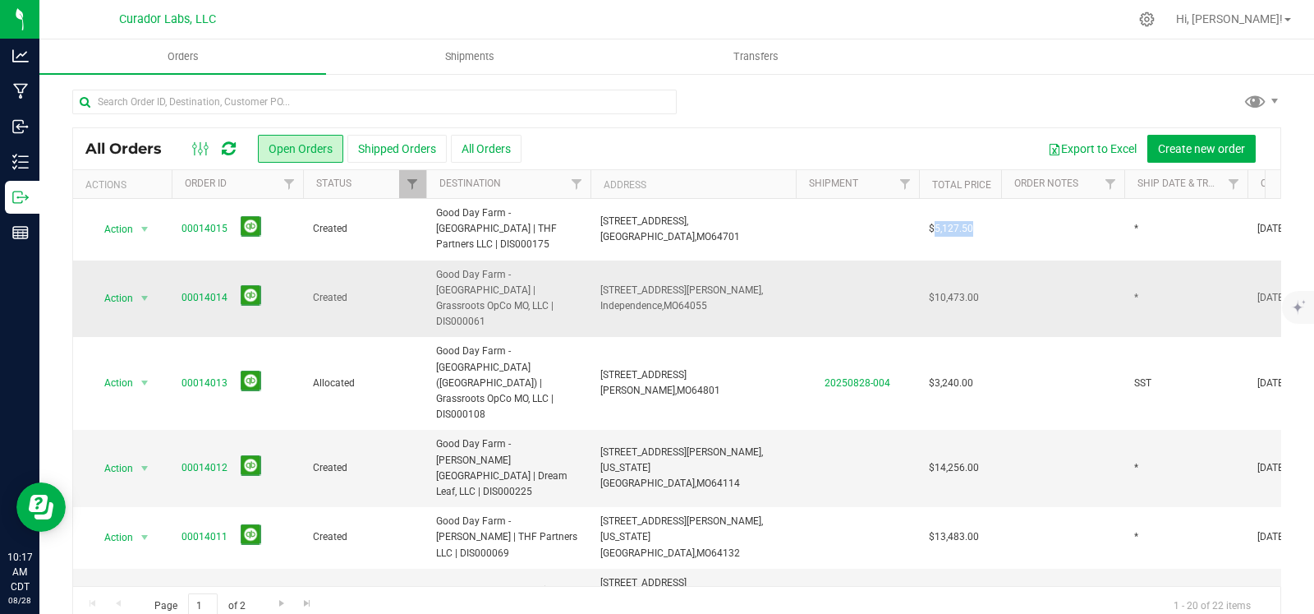
copy span "5,127.50"
click at [694, 59] on uib-tab-heading "Transfers" at bounding box center [756, 56] width 285 height 33
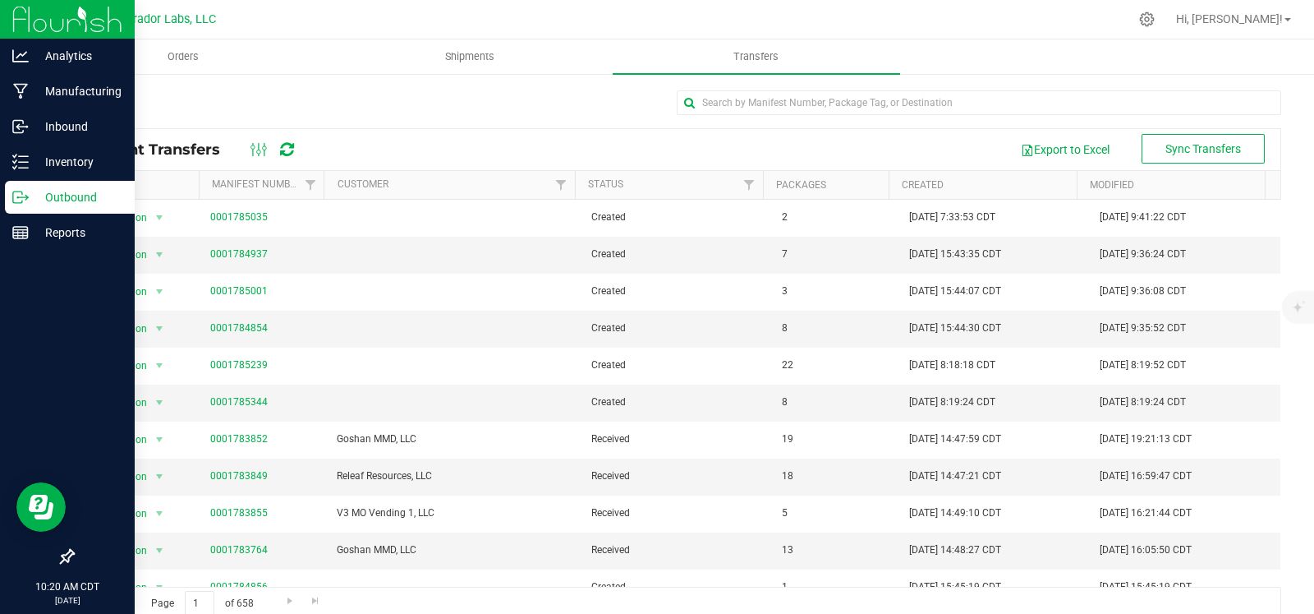
click at [34, 195] on p "Outbound" at bounding box center [78, 197] width 99 height 20
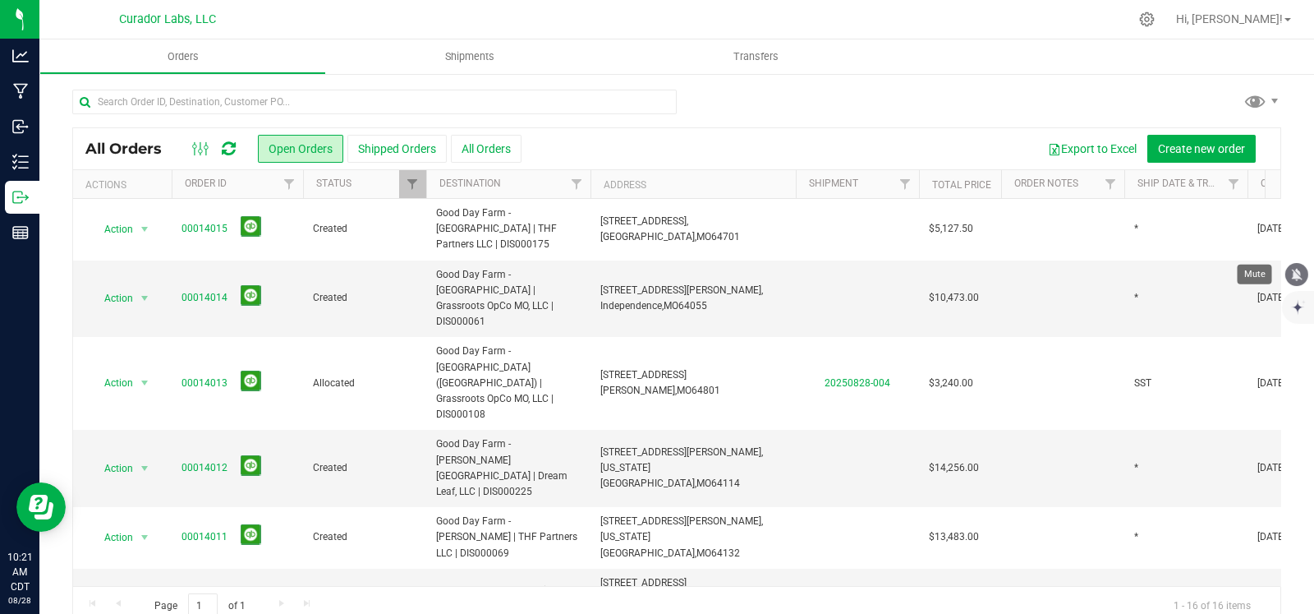
click at [1303, 274] on icon "mute" at bounding box center [1297, 274] width 15 height 15
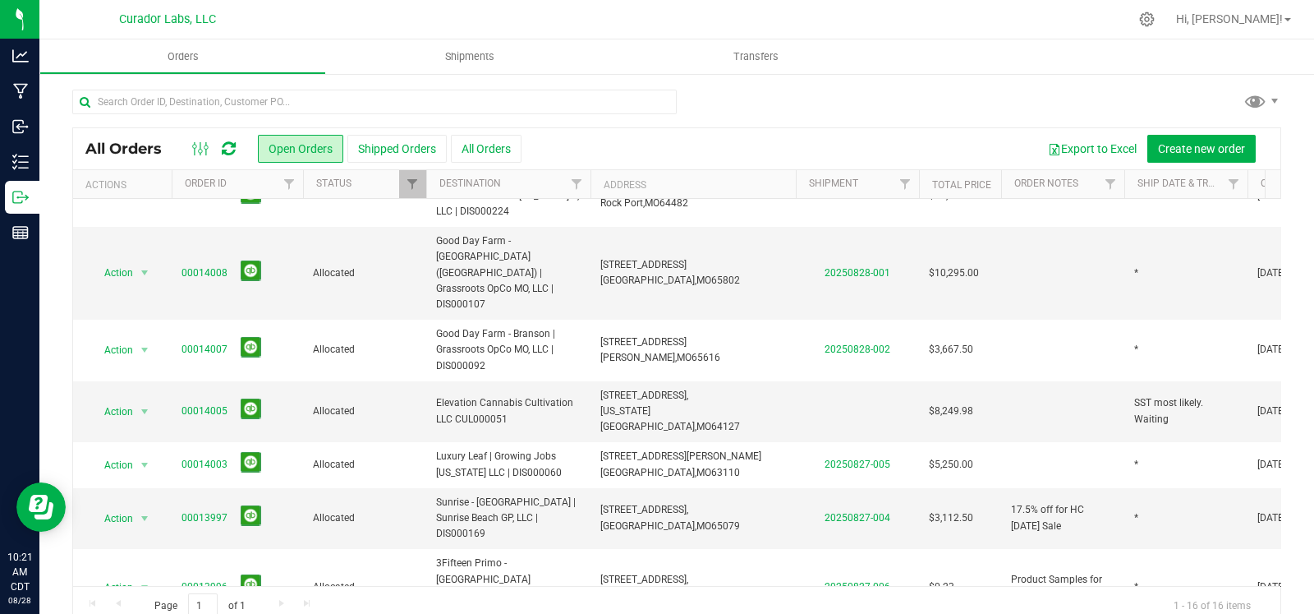
click at [822, 131] on div "All Orders Open Orders Shipped Orders All Orders Export to Excel Create new ord…" at bounding box center [677, 148] width 1208 height 41
click at [492, 59] on span "Shipments" at bounding box center [470, 56] width 94 height 15
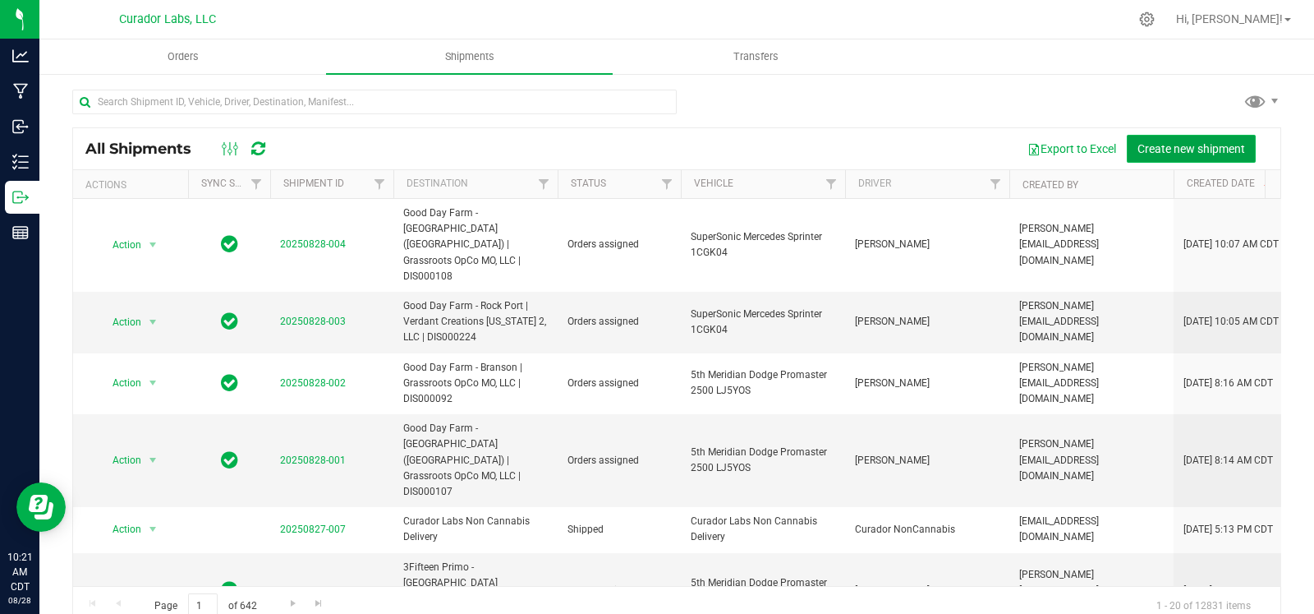
click at [1168, 148] on span "Create new shipment" at bounding box center [1192, 148] width 108 height 13
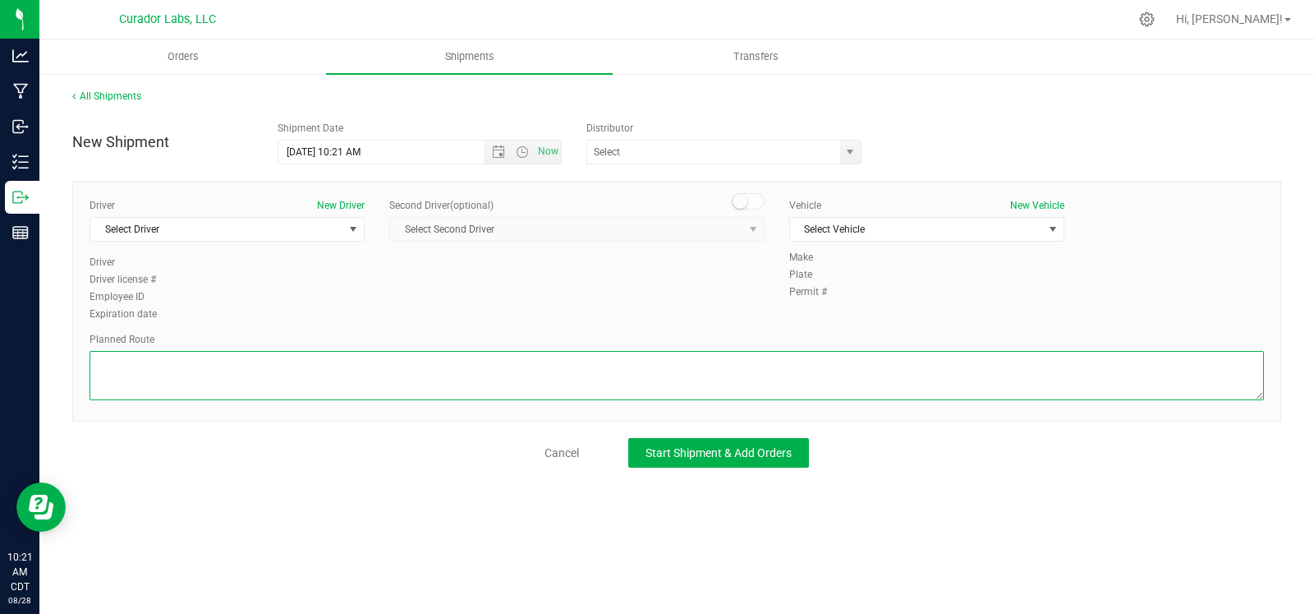
click at [395, 375] on textarea at bounding box center [677, 375] width 1175 height 49
type textarea "TBD"
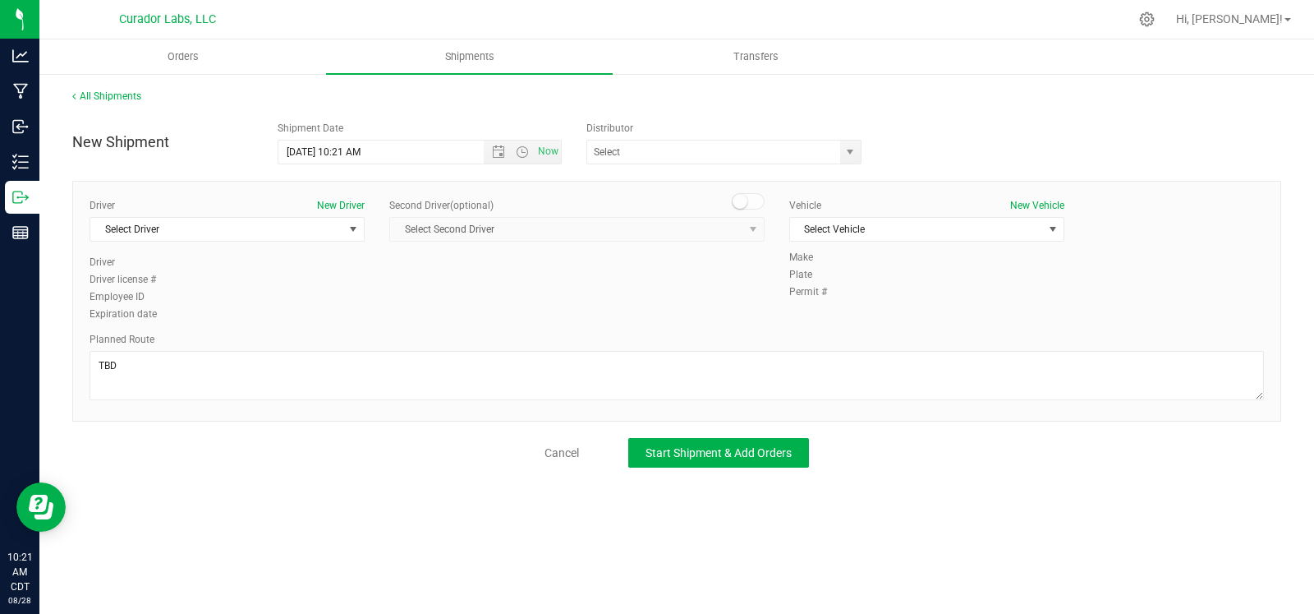
click at [542, 290] on div "Driver New Driver Select Driver Select Driver [PERSON_NAME] [PERSON_NAME] [PERS…" at bounding box center [676, 261] width 1199 height 126
click at [854, 150] on span "select" at bounding box center [850, 151] width 13 height 13
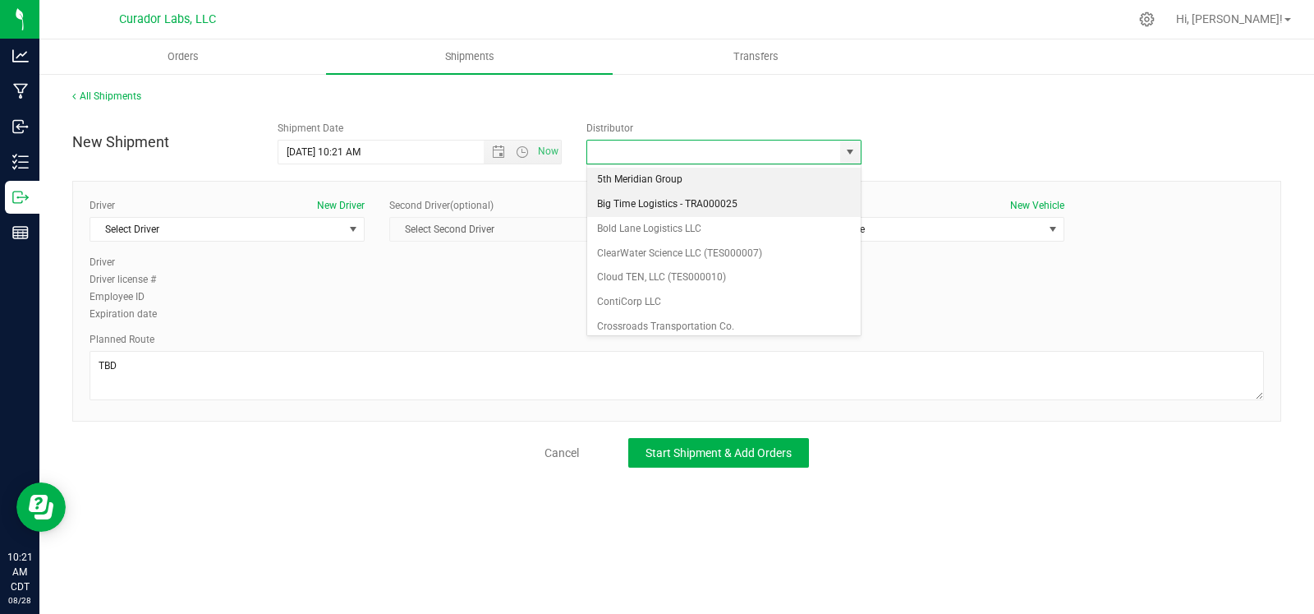
click at [697, 207] on li "Big Time Logistics - TRA000025" at bounding box center [724, 204] width 274 height 25
type input "Big Time Logistics - TRA000025"
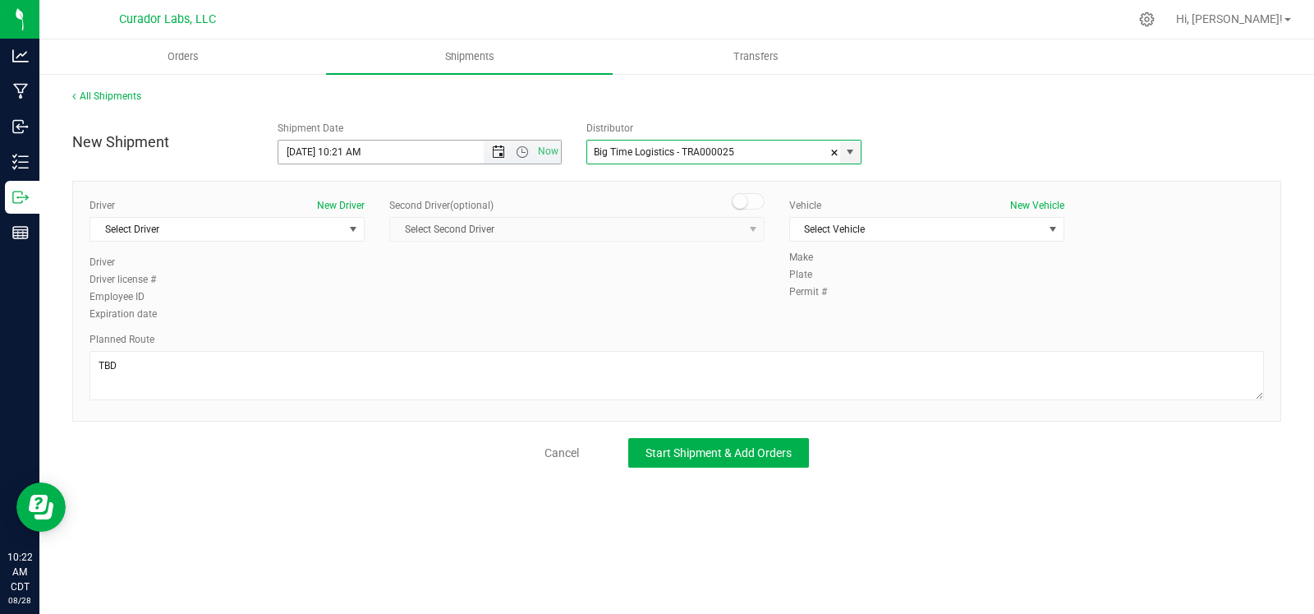
click at [493, 153] on span "Open the date view" at bounding box center [498, 151] width 13 height 13
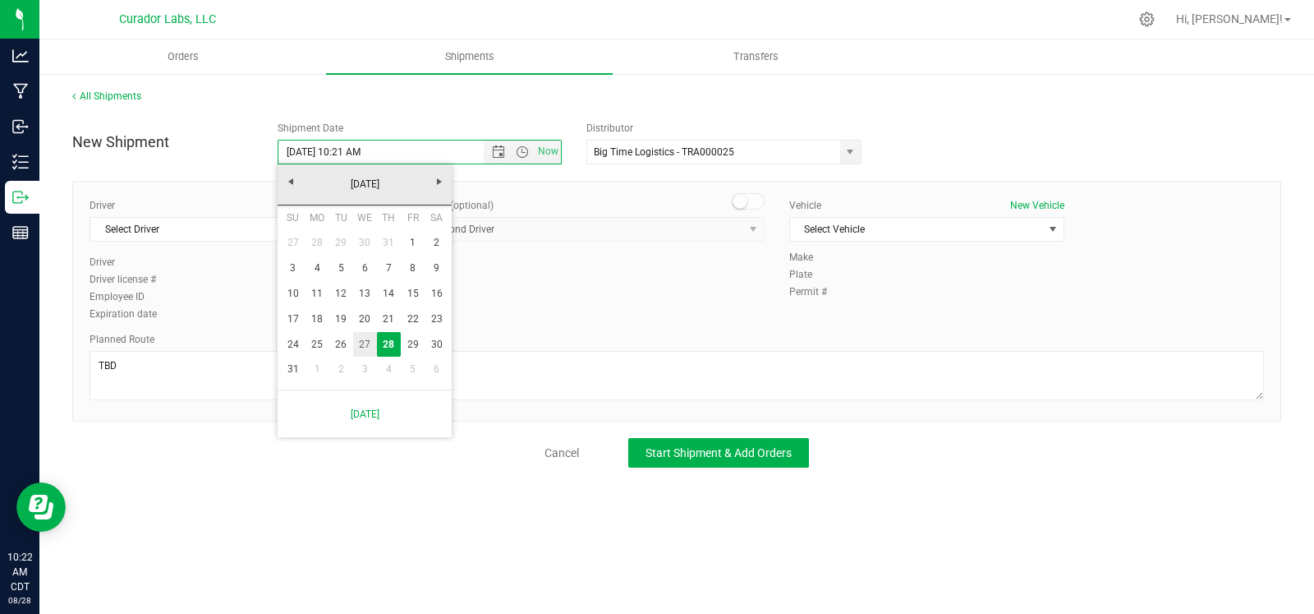
click at [361, 342] on link "27" at bounding box center [365, 344] width 24 height 25
type input "[DATE] 10:21 AM"
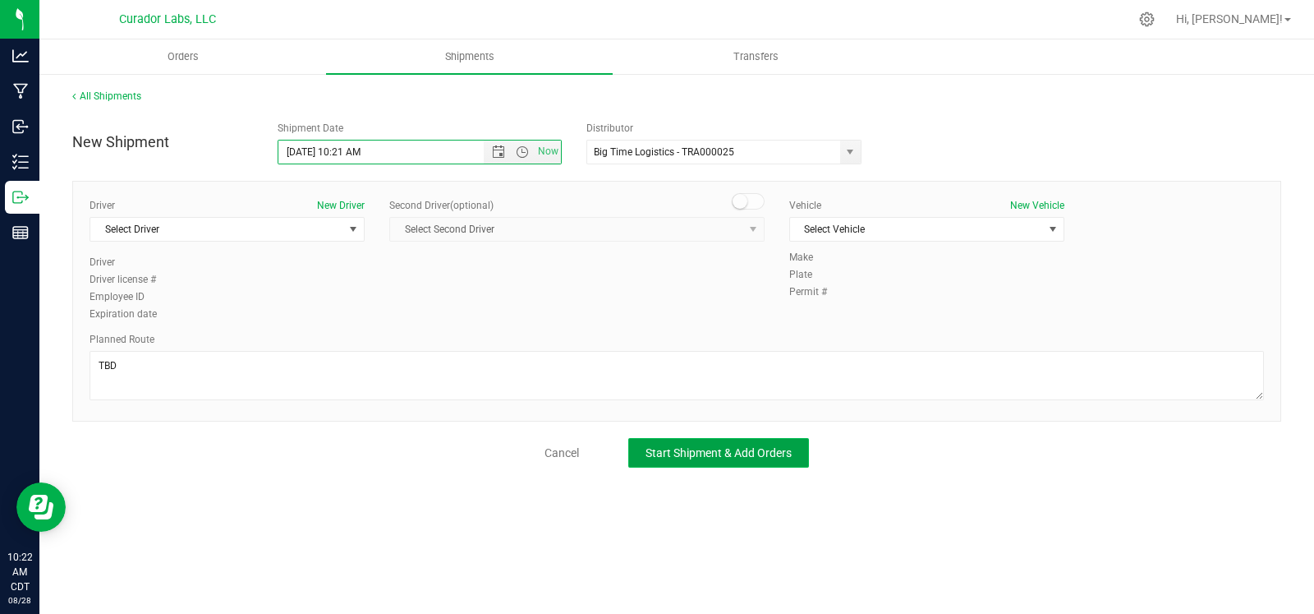
click at [658, 446] on span "Start Shipment & Add Orders" at bounding box center [719, 452] width 146 height 13
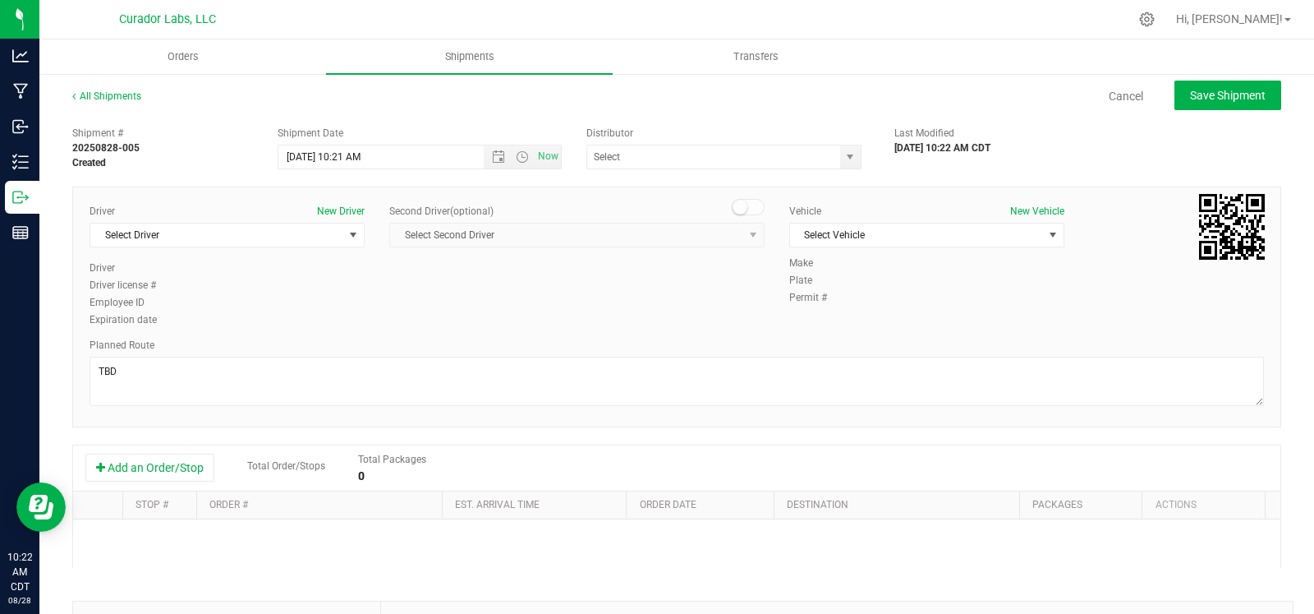
type input "Big Time Logistics - TRA000025"
click at [152, 467] on button "Add an Order/Stop" at bounding box center [149, 467] width 129 height 28
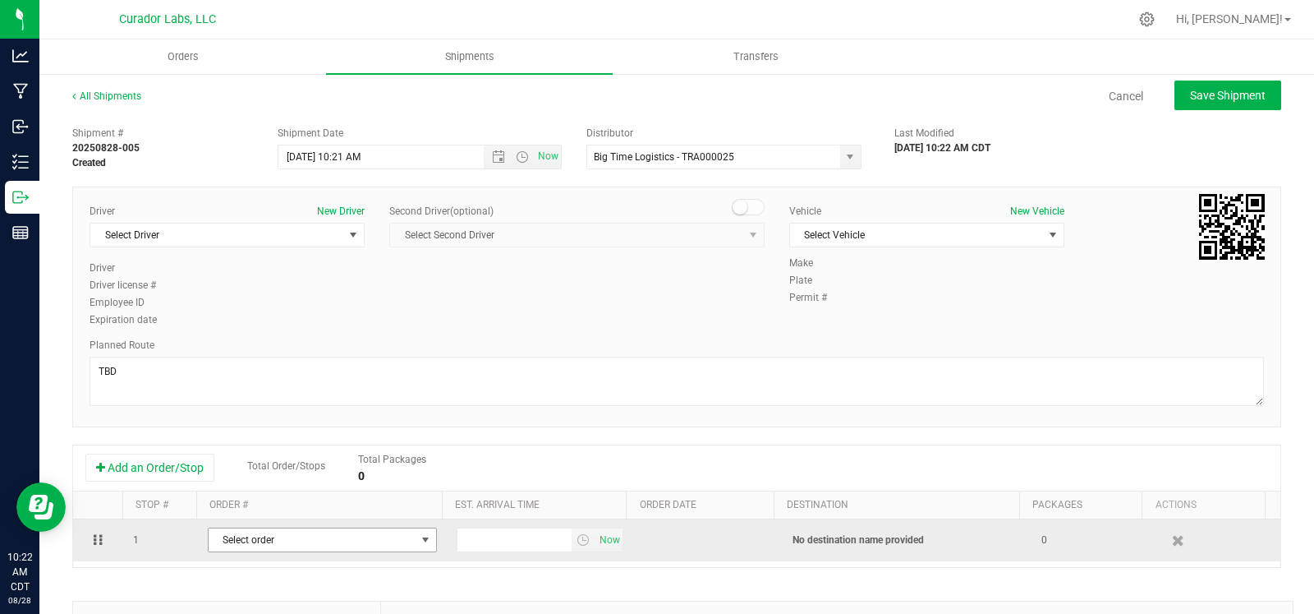
click at [234, 532] on span "Select order" at bounding box center [312, 539] width 207 height 23
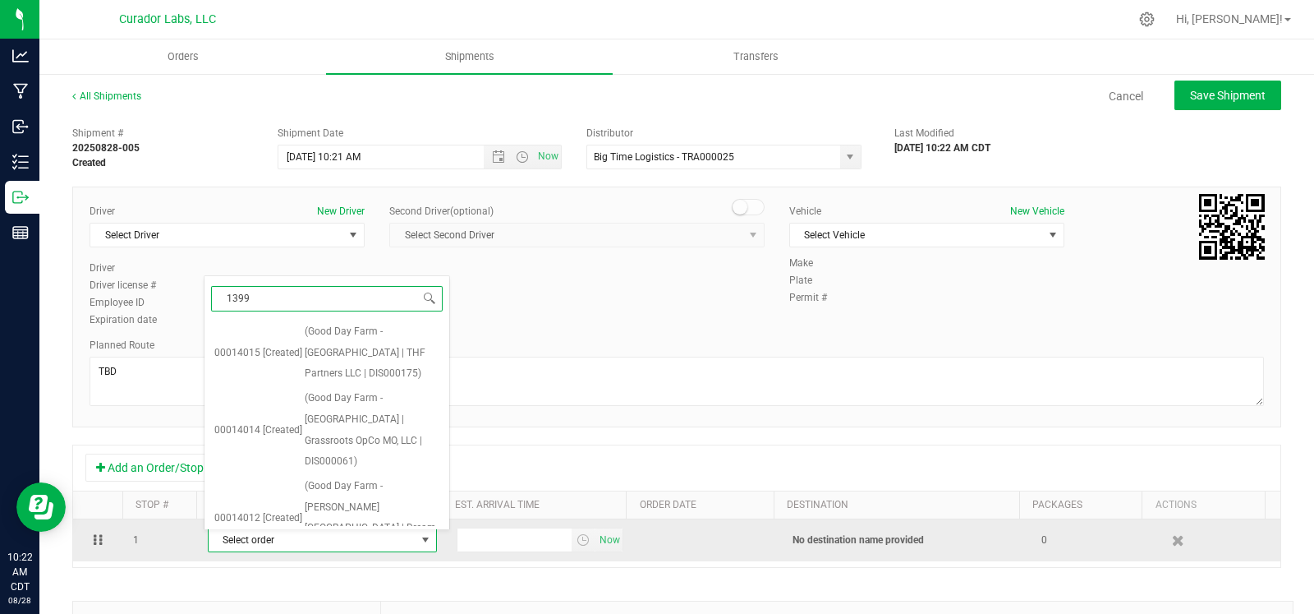
type input "13993"
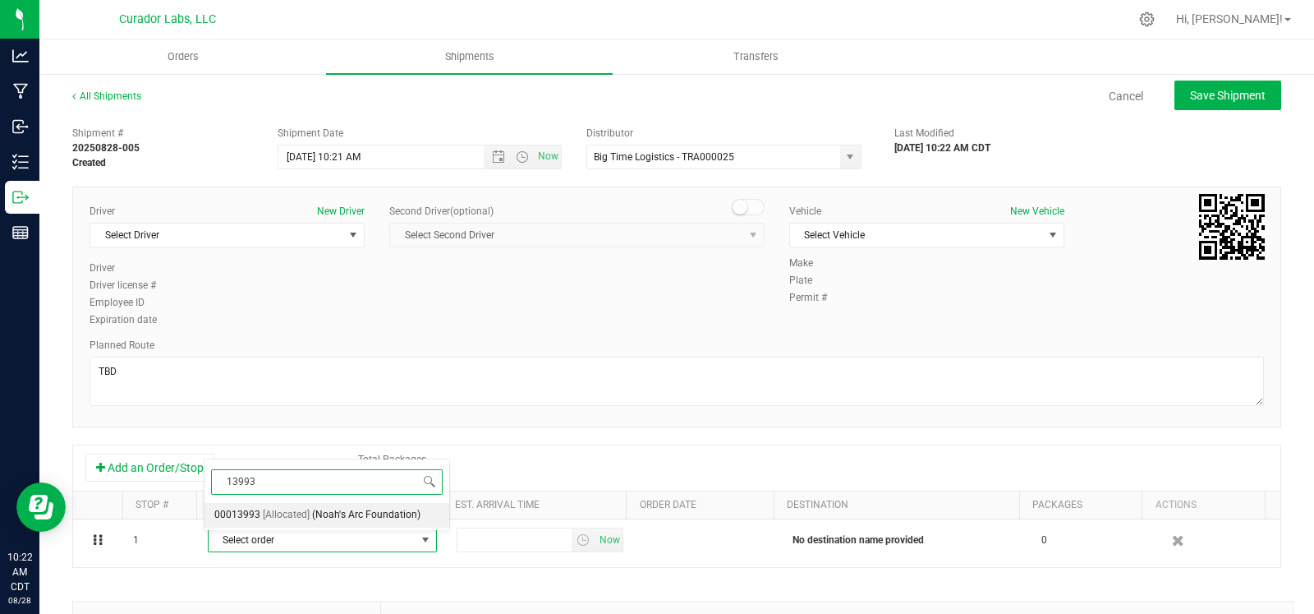
click at [279, 519] on span "[Allocated]" at bounding box center [286, 514] width 47 height 21
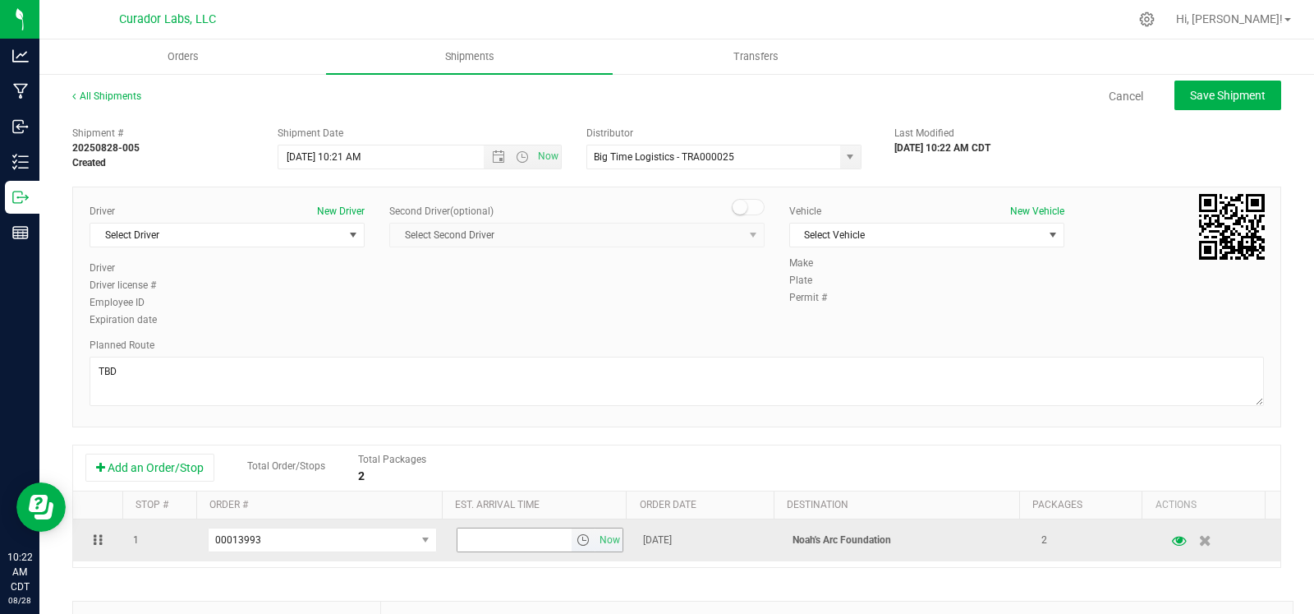
click at [611, 544] on td "Now" at bounding box center [540, 540] width 186 height 42
click at [596, 549] on span "Now" at bounding box center [610, 540] width 28 height 24
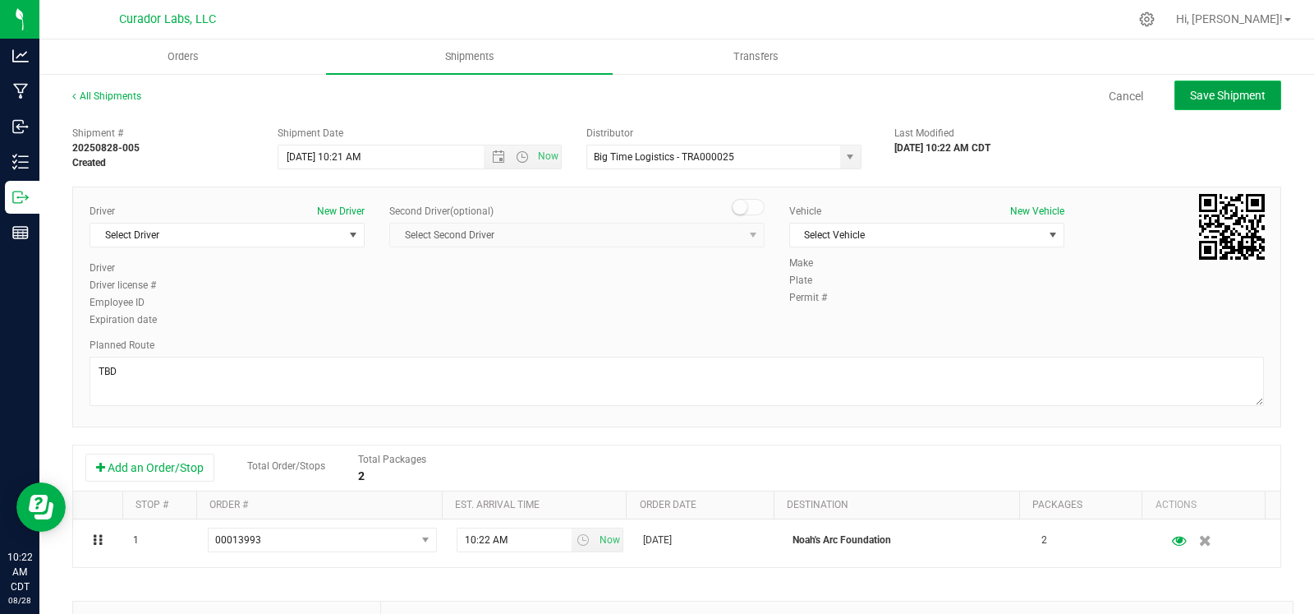
click at [1219, 90] on span "Save Shipment" at bounding box center [1228, 95] width 76 height 13
type input "[DATE] 3:21 PM"
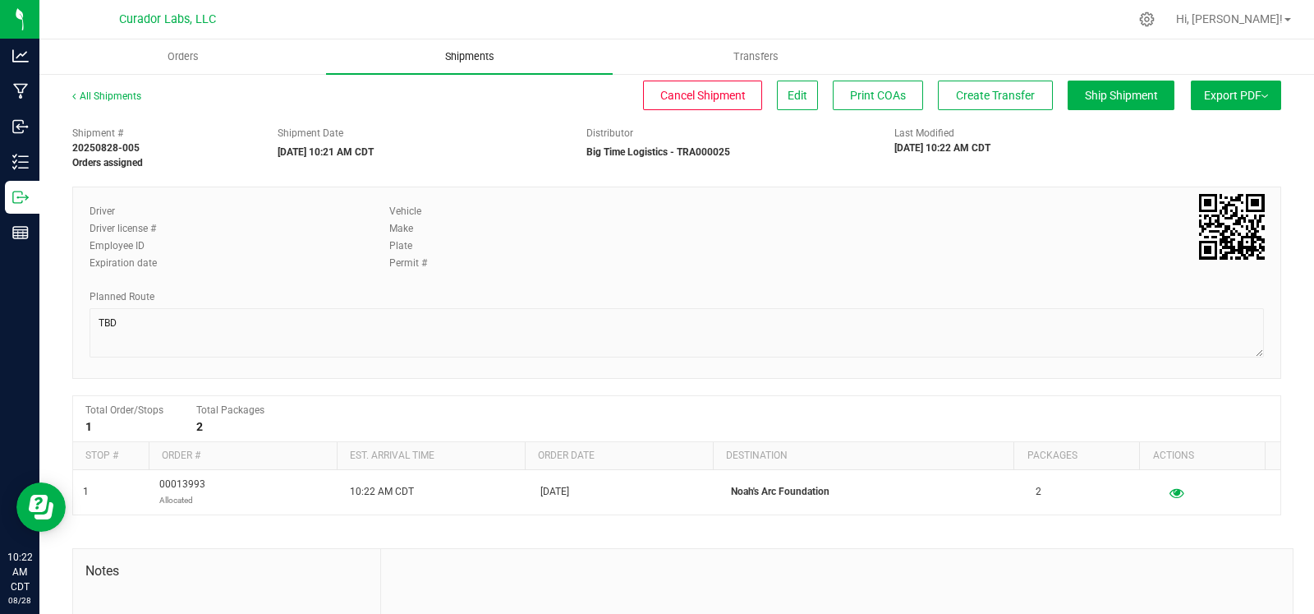
click at [448, 63] on span "Shipments" at bounding box center [470, 56] width 94 height 15
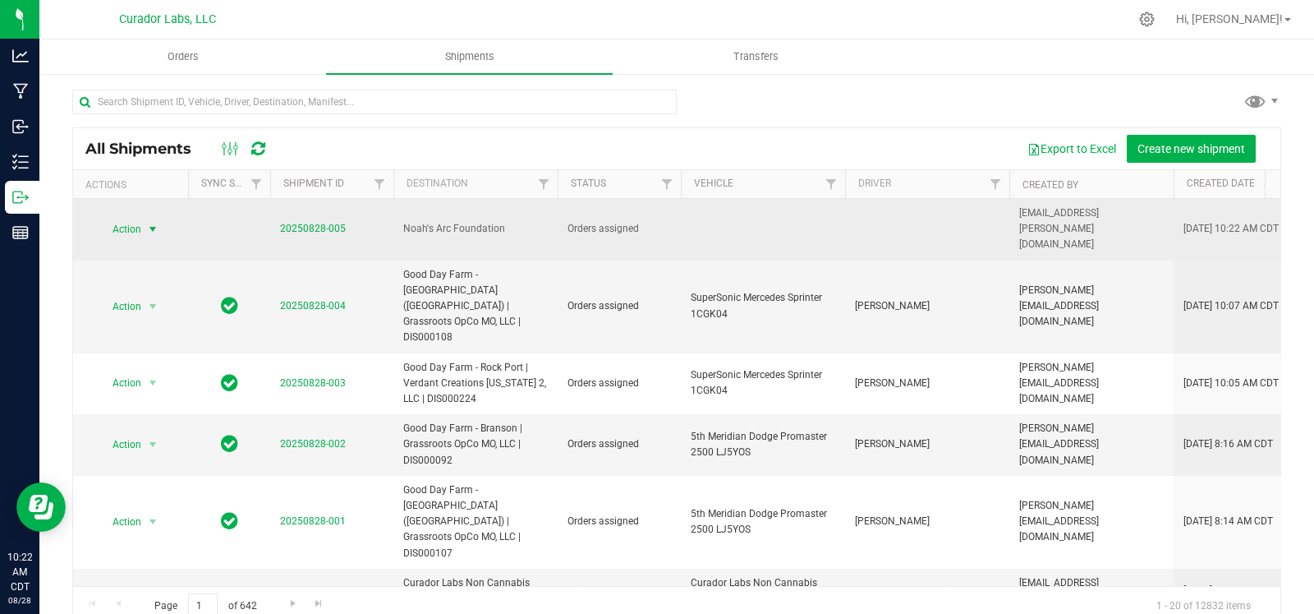
click at [148, 223] on span "select" at bounding box center [152, 229] width 13 height 13
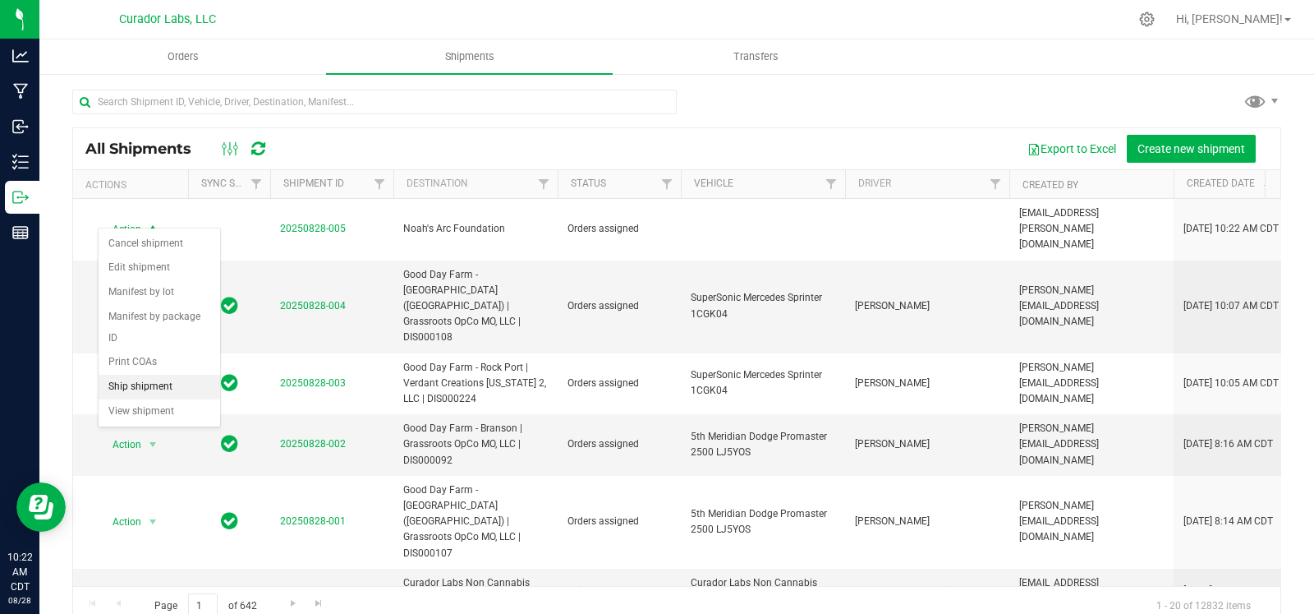
click at [141, 384] on li "Ship shipment" at bounding box center [160, 387] width 122 height 25
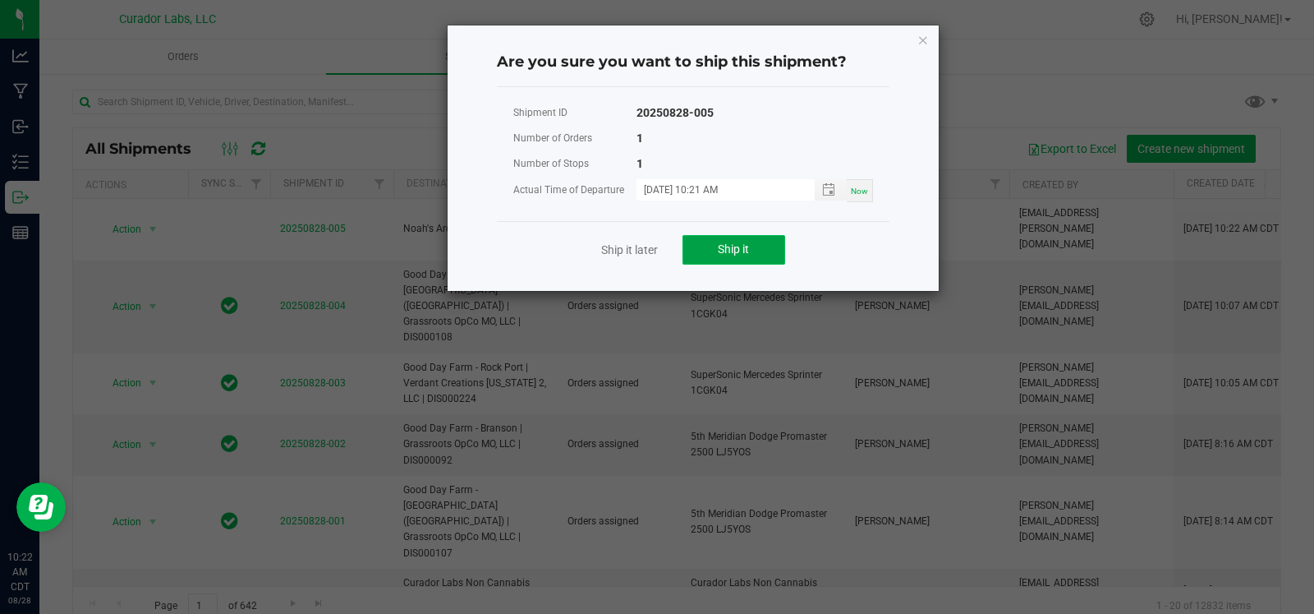
click at [748, 242] on span "Ship it" at bounding box center [733, 248] width 31 height 13
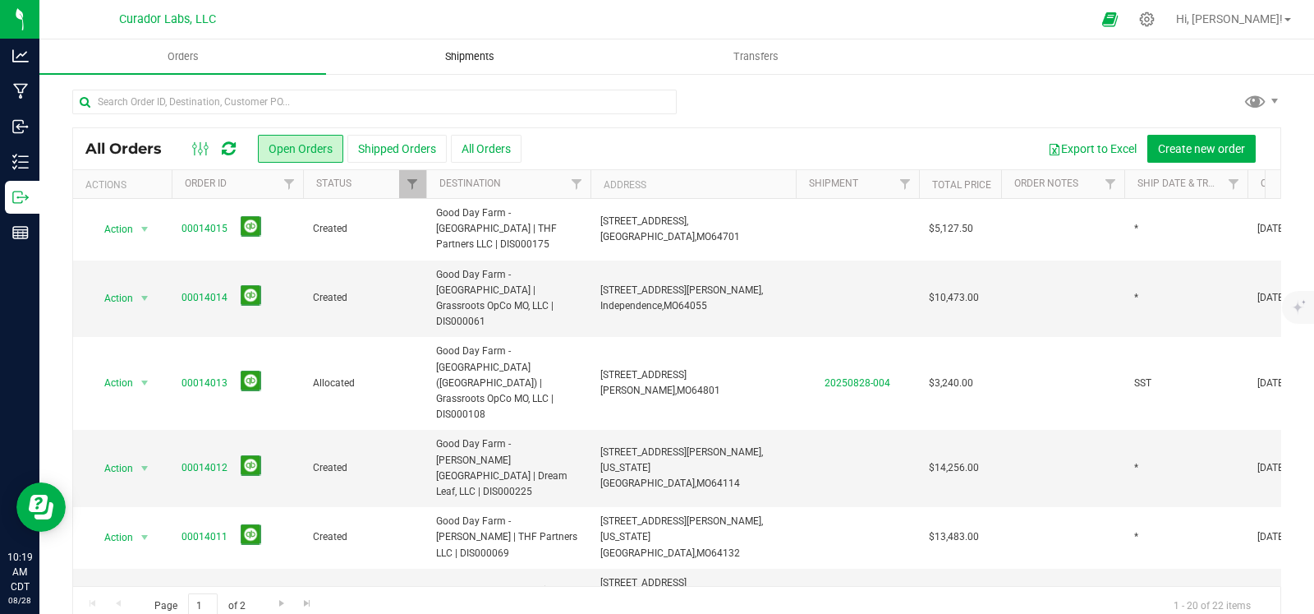
click at [477, 67] on uib-tab-heading "Shipments" at bounding box center [469, 56] width 285 height 33
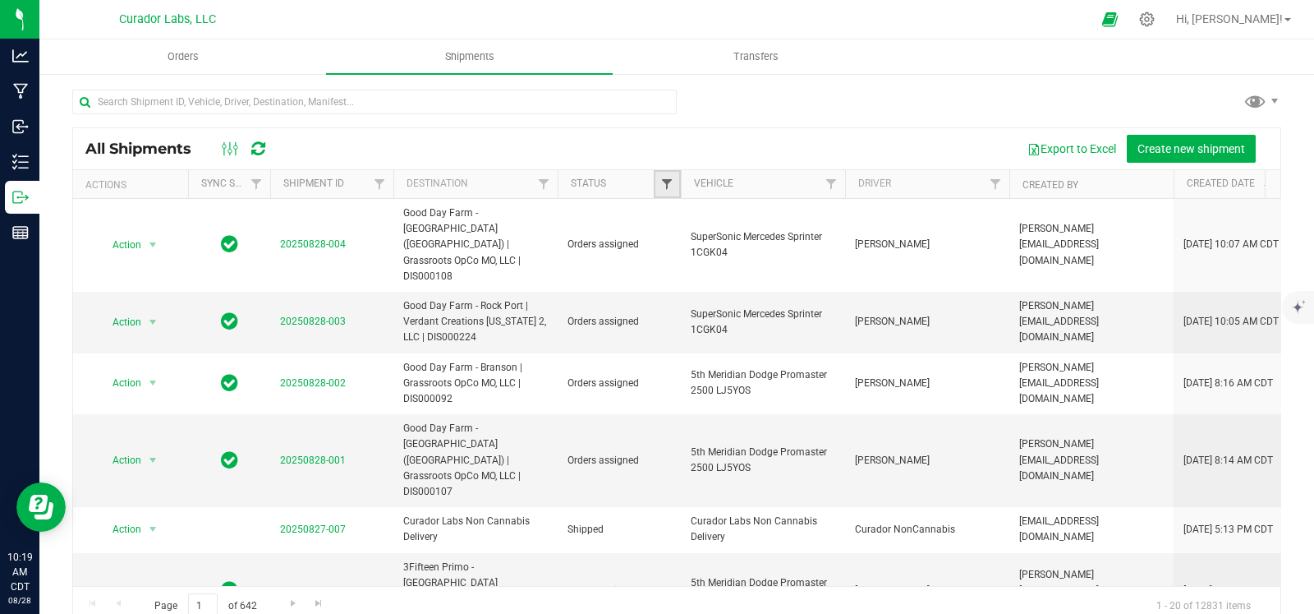
click at [661, 182] on span "Filter" at bounding box center [667, 183] width 13 height 13
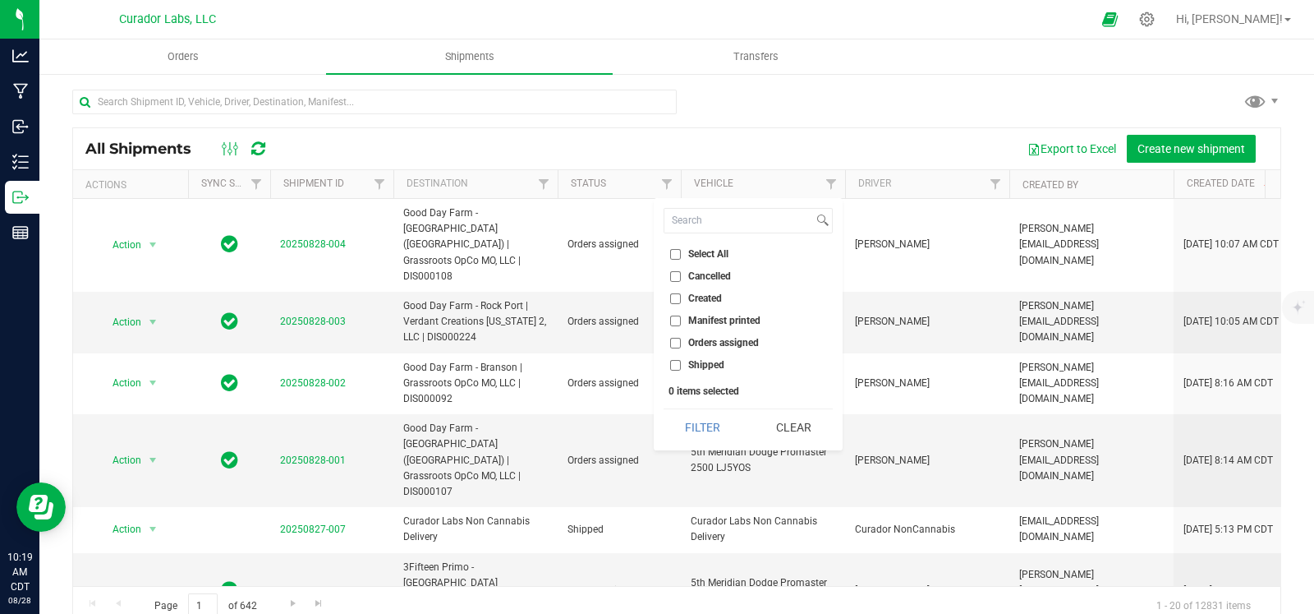
click at [699, 349] on li "Orders assigned" at bounding box center [748, 342] width 169 height 17
click at [698, 338] on span "Orders assigned" at bounding box center [723, 343] width 71 height 10
click at [681, 338] on input "Orders assigned" at bounding box center [675, 343] width 11 height 11
checkbox input "true"
click at [687, 426] on button "Filter" at bounding box center [703, 427] width 79 height 36
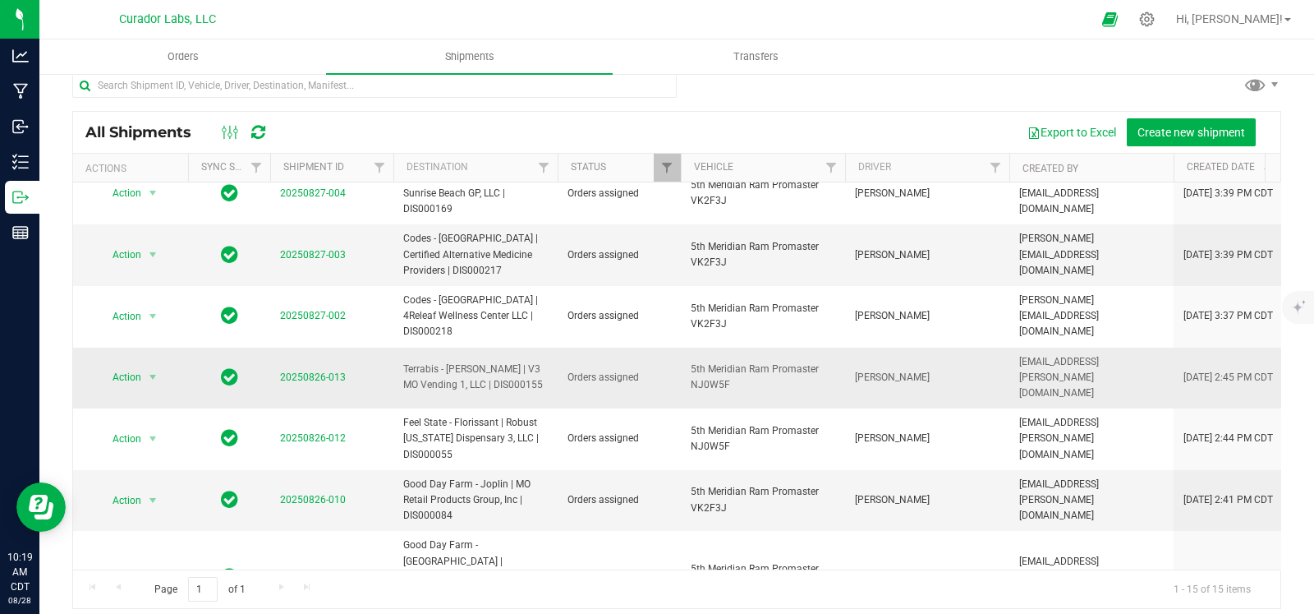
scroll to position [27, 0]
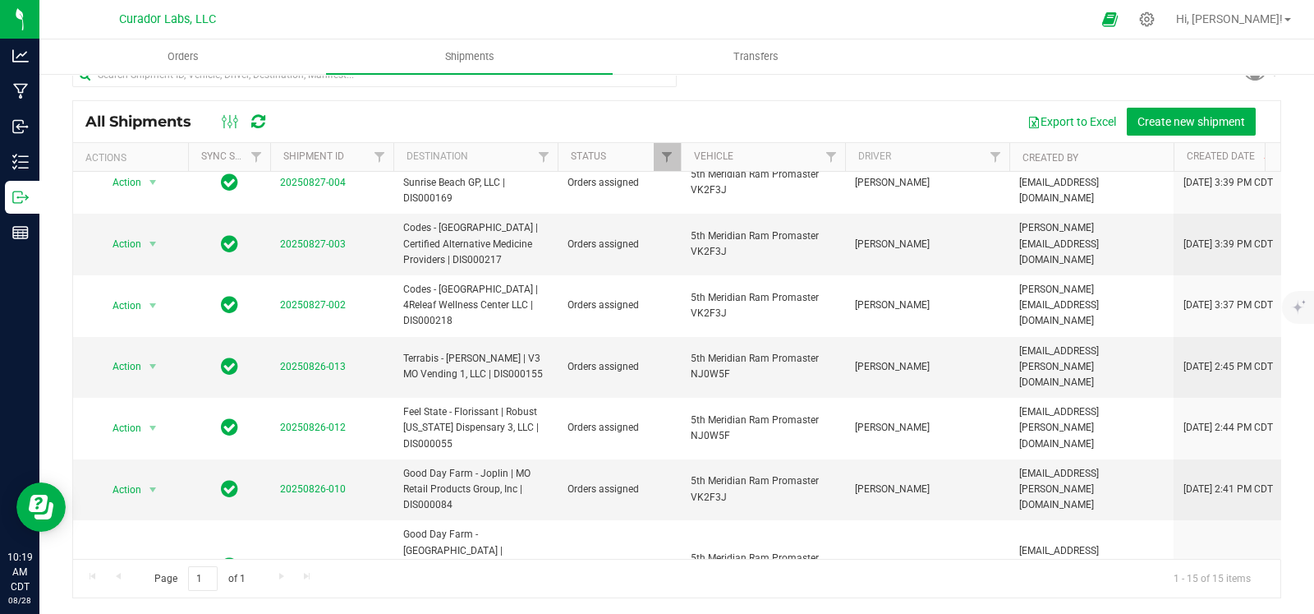
click at [157, 466] on li "Ship shipment" at bounding box center [160, 470] width 122 height 25
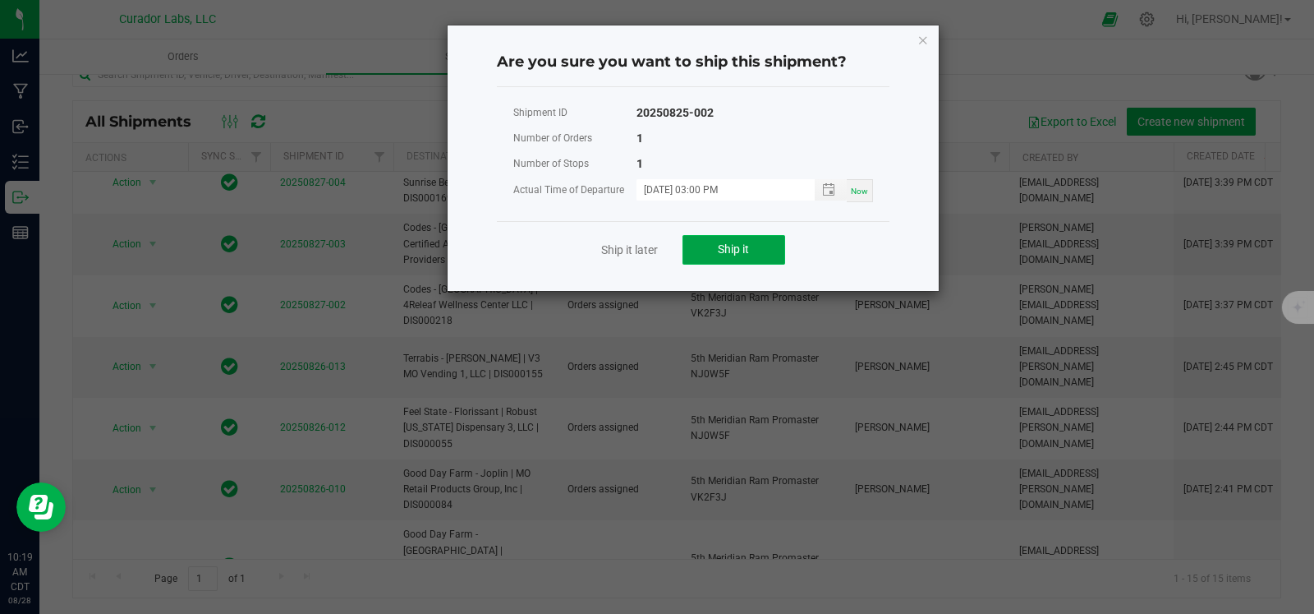
click at [746, 253] on span "Ship it" at bounding box center [733, 248] width 31 height 13
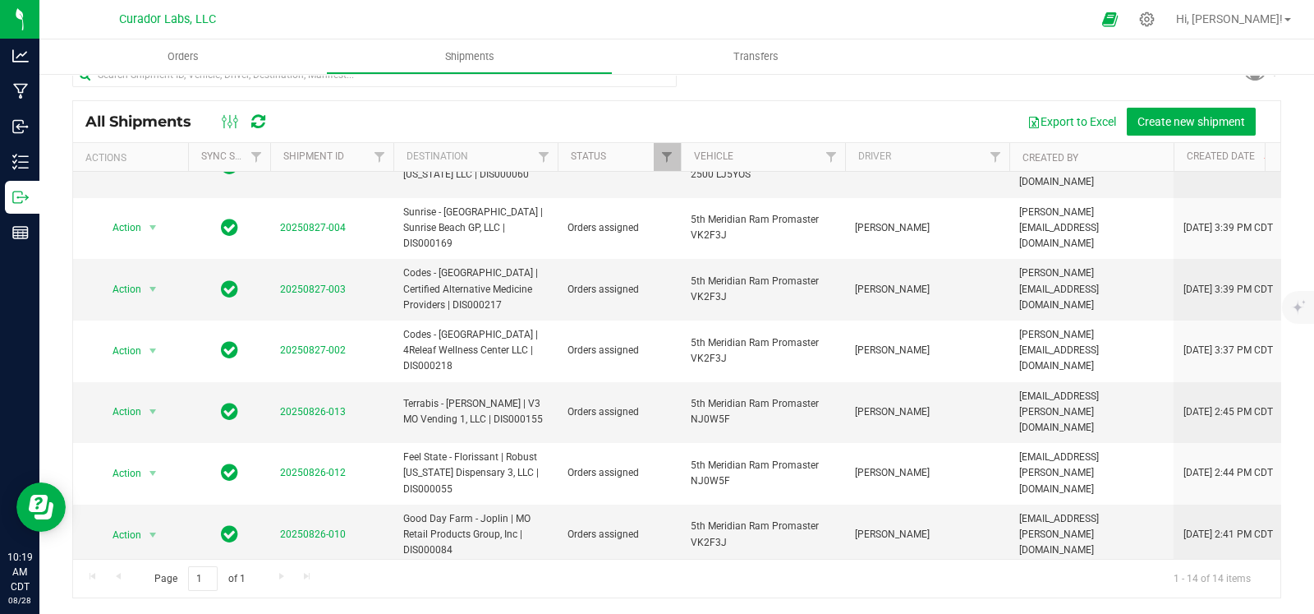
click at [177, 459] on li "Ship shipment" at bounding box center [160, 462] width 122 height 25
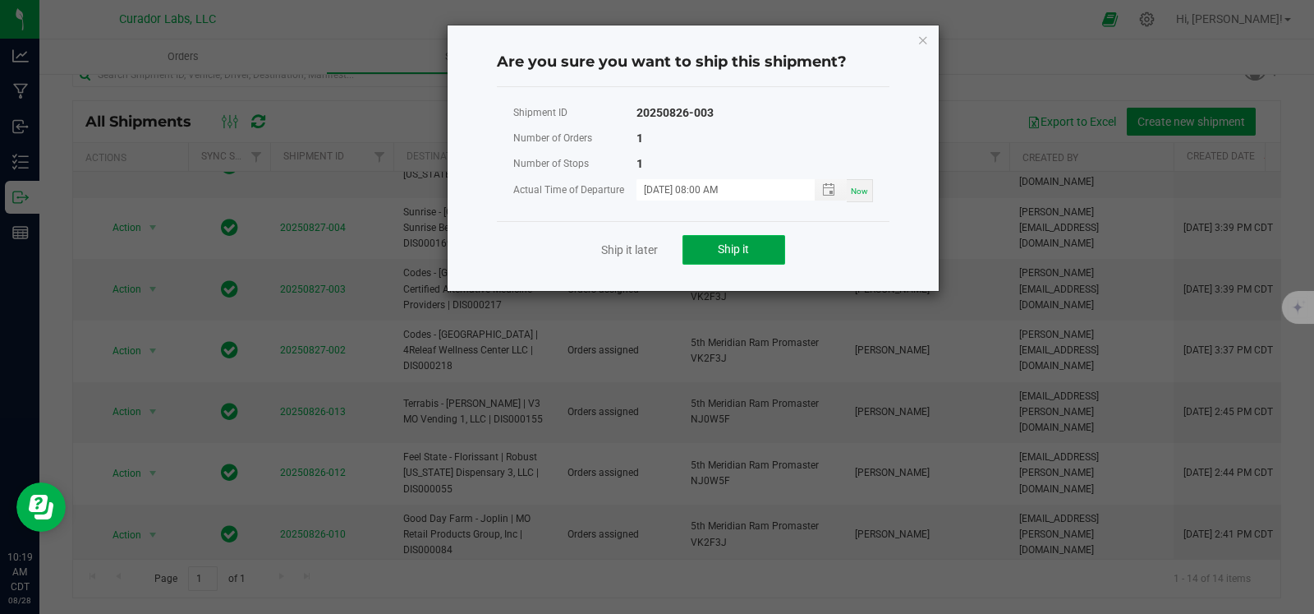
click at [743, 246] on span "Ship it" at bounding box center [733, 248] width 31 height 13
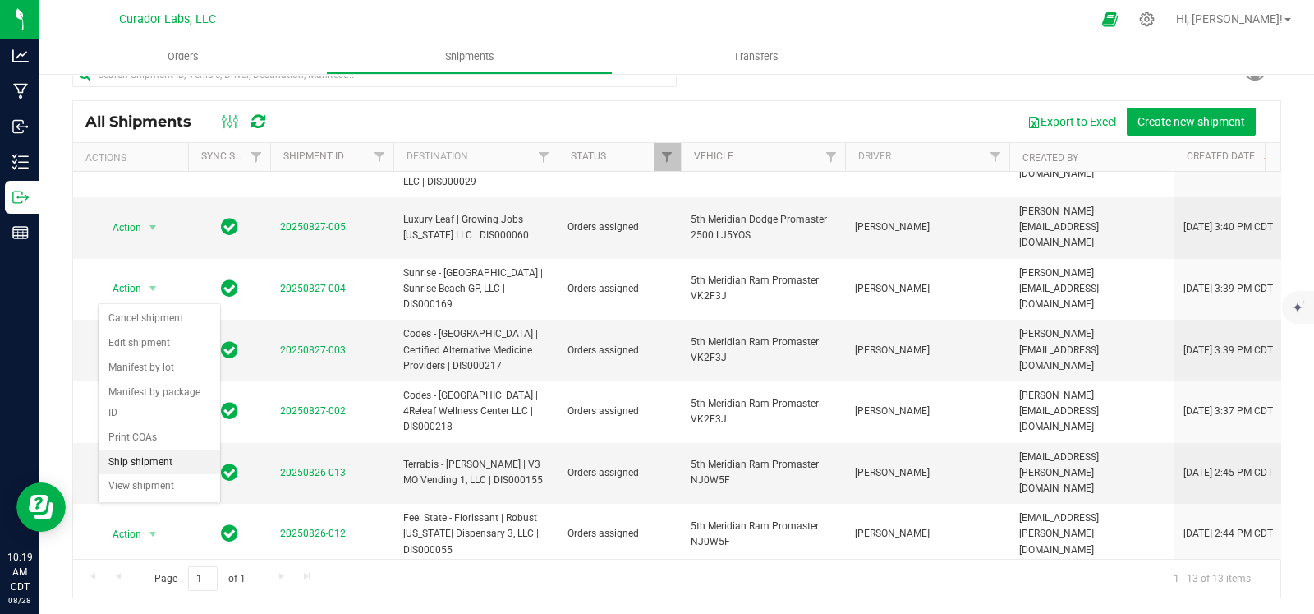
click at [154, 463] on li "Ship shipment" at bounding box center [160, 462] width 122 height 25
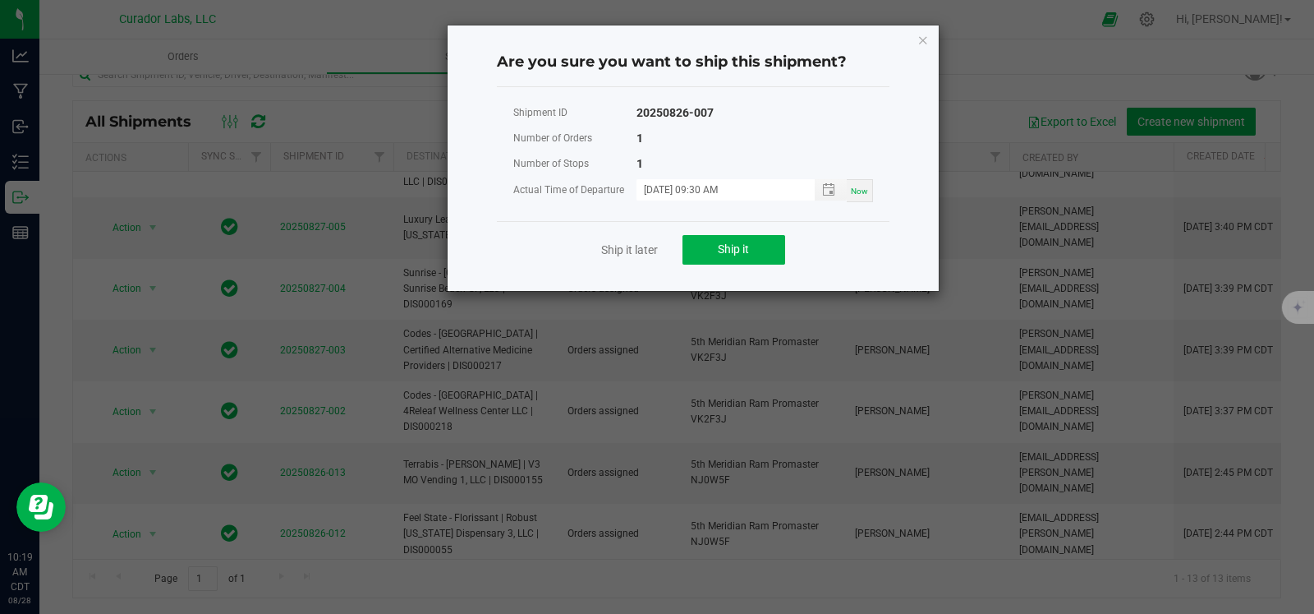
click at [805, 209] on div "Shipment ID 20250826-007 Number of Orders 1 Number of Stops 1 Actual Time of De…" at bounding box center [693, 160] width 393 height 121
click at [765, 236] on button "Ship it" at bounding box center [734, 250] width 103 height 30
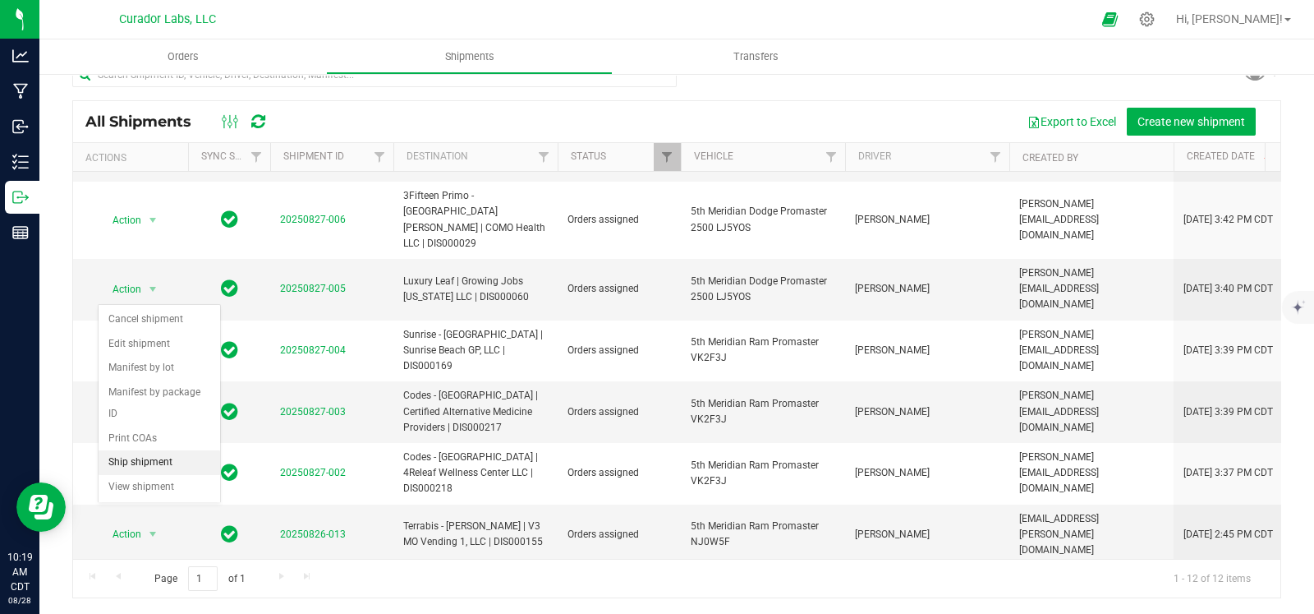
click at [144, 463] on li "Ship shipment" at bounding box center [160, 462] width 122 height 25
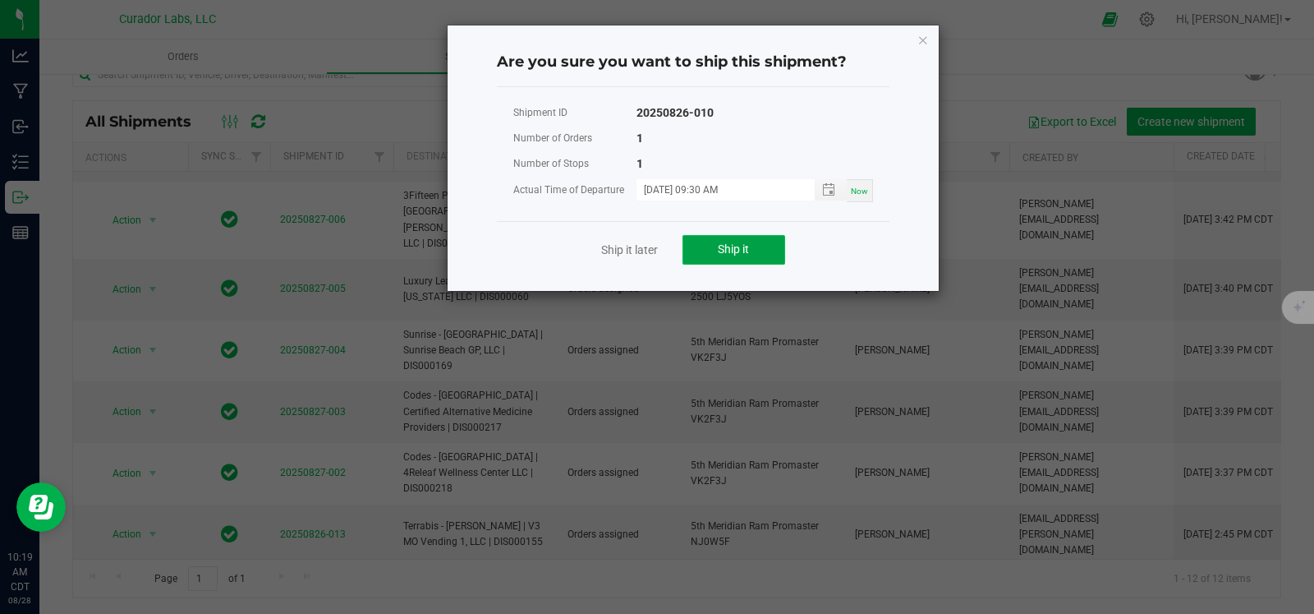
click at [716, 236] on button "Ship it" at bounding box center [734, 250] width 103 height 30
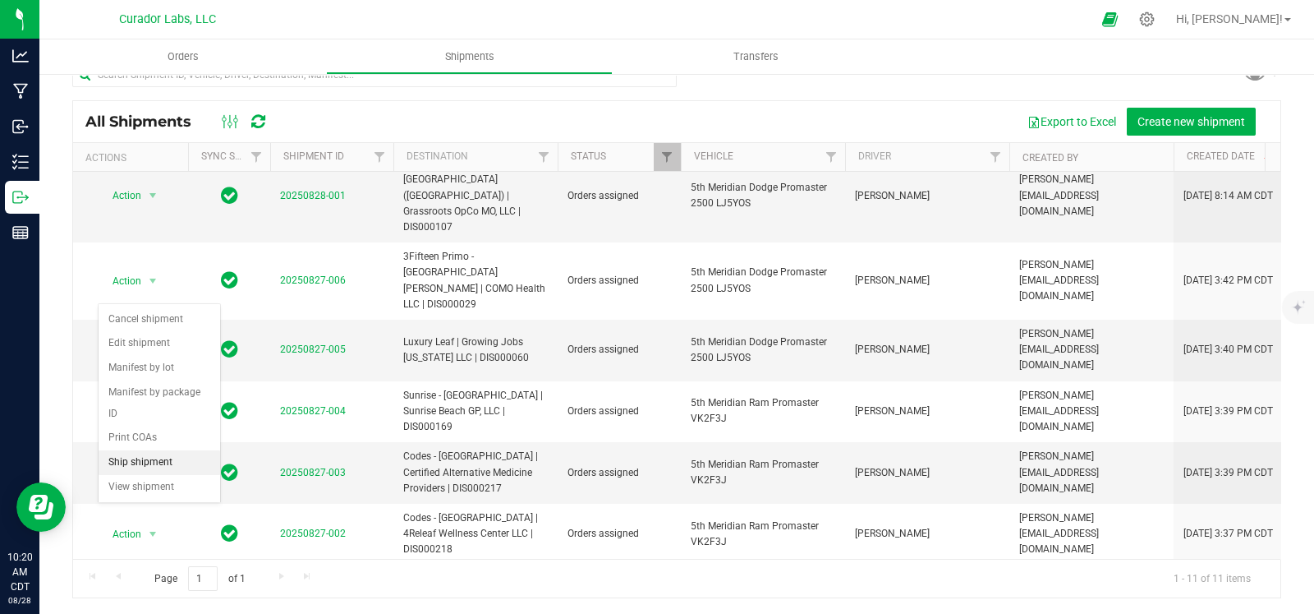
click at [148, 466] on li "Ship shipment" at bounding box center [160, 462] width 122 height 25
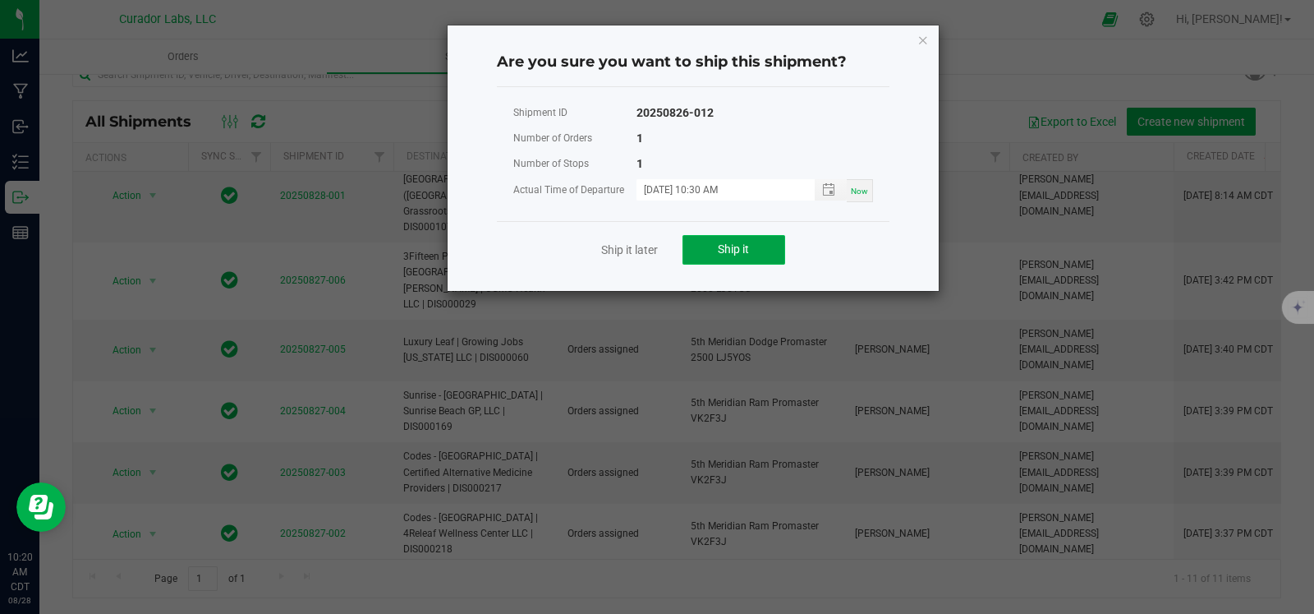
click at [729, 244] on span "Ship it" at bounding box center [733, 248] width 31 height 13
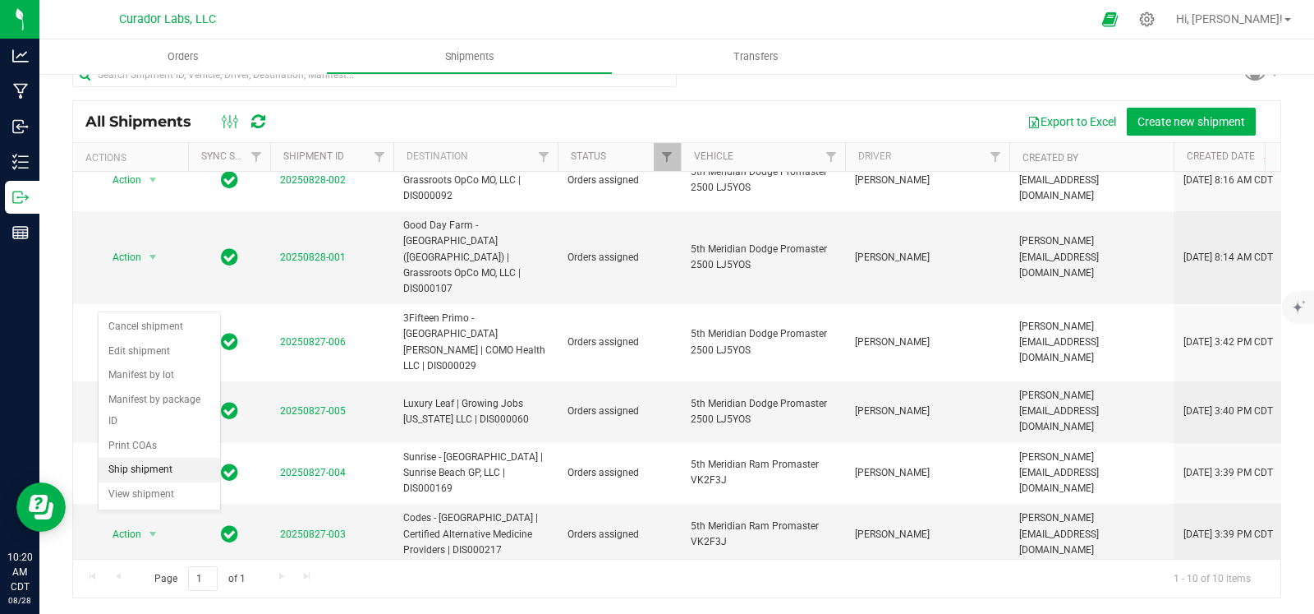
click at [161, 463] on li "Ship shipment" at bounding box center [160, 470] width 122 height 25
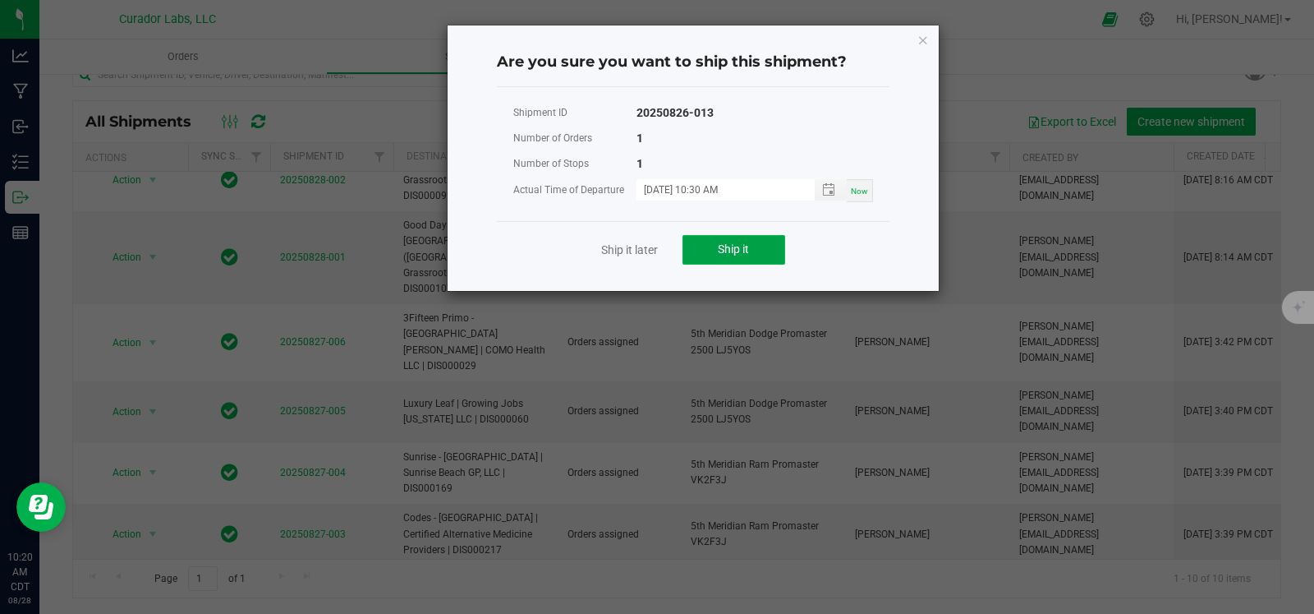
click at [716, 248] on button "Ship it" at bounding box center [734, 250] width 103 height 30
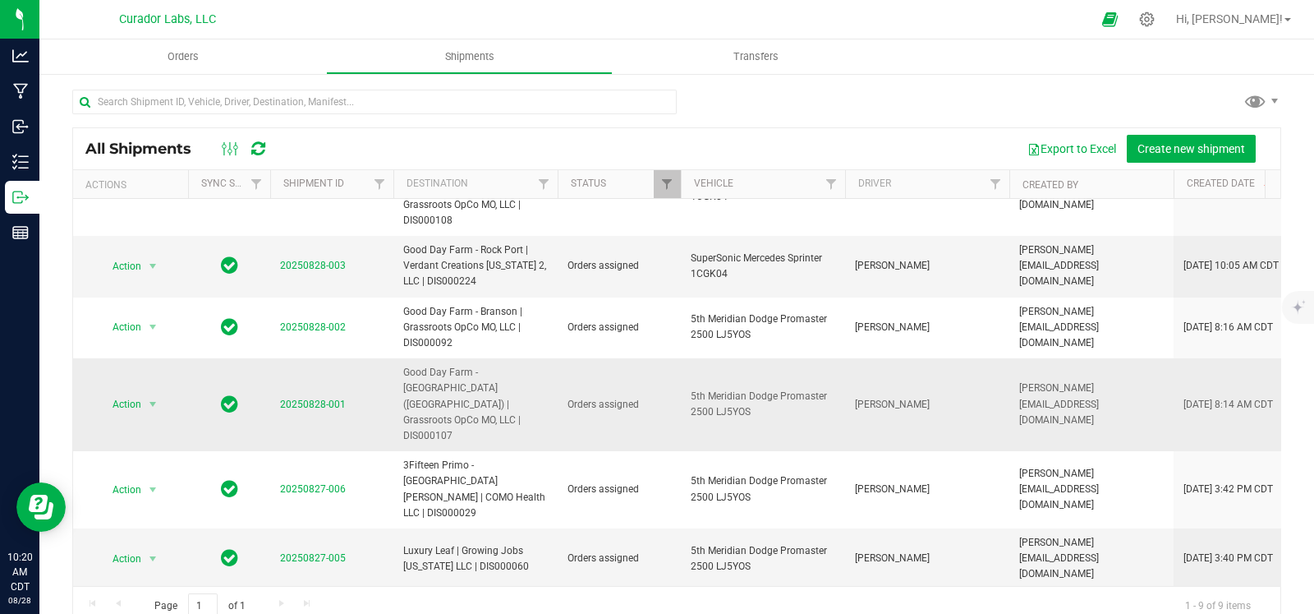
scroll to position [0, 0]
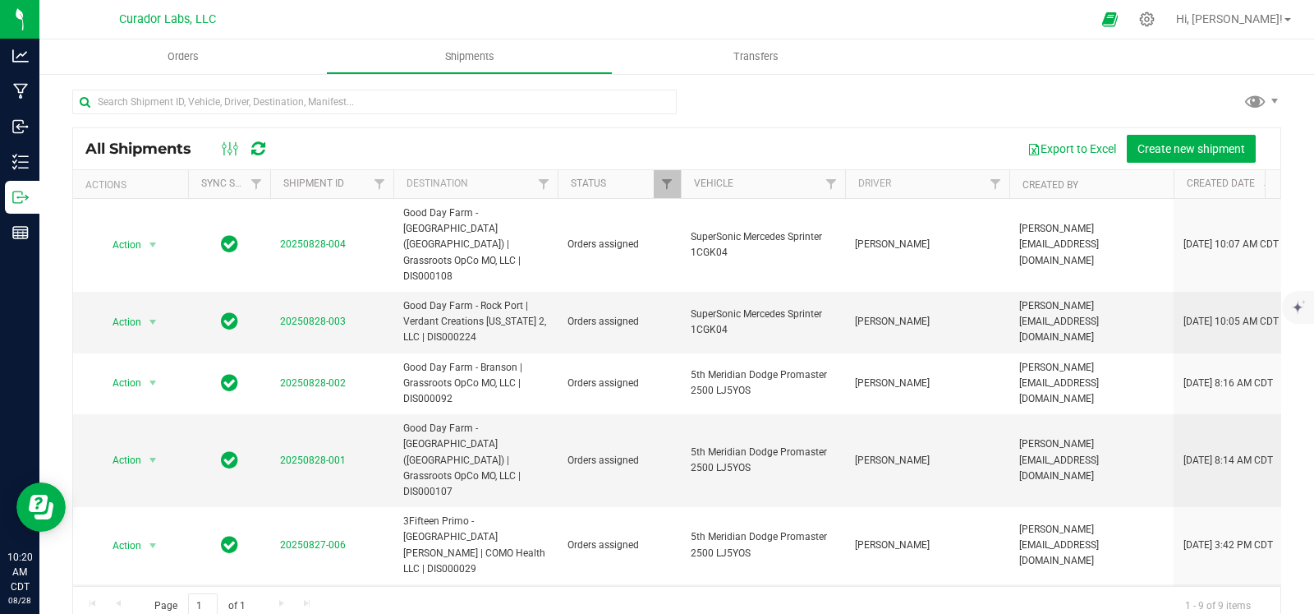
click at [910, 94] on div at bounding box center [676, 109] width 1209 height 38
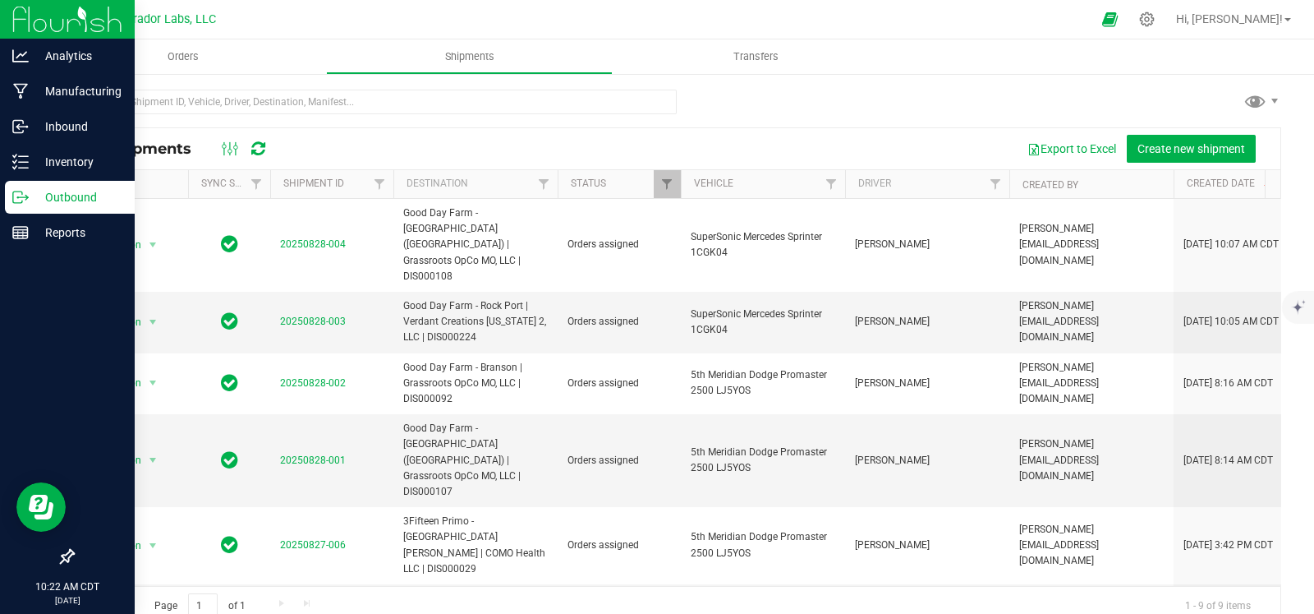
click at [33, 205] on p "Outbound" at bounding box center [78, 197] width 99 height 20
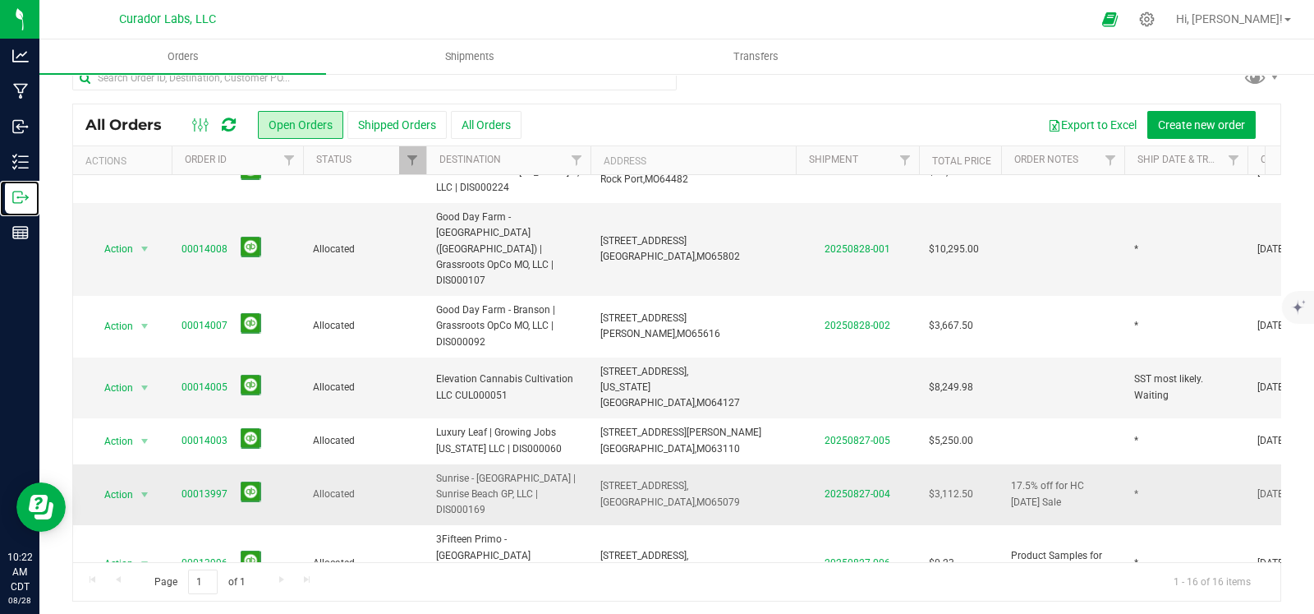
scroll to position [27, 0]
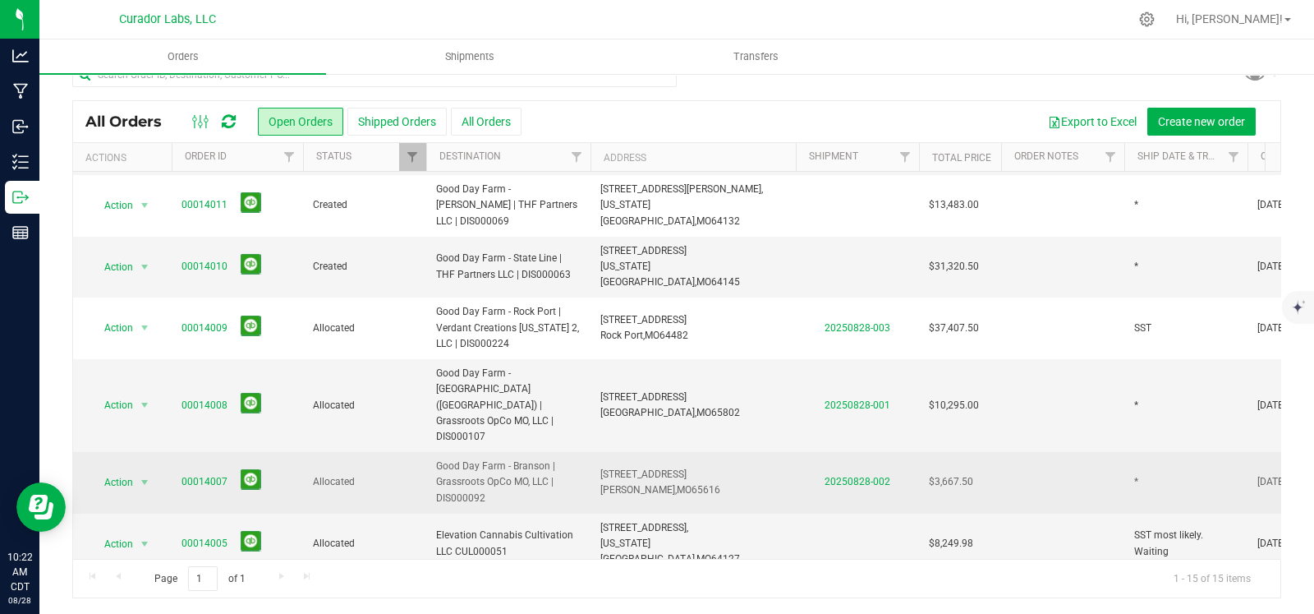
scroll to position [291, 0]
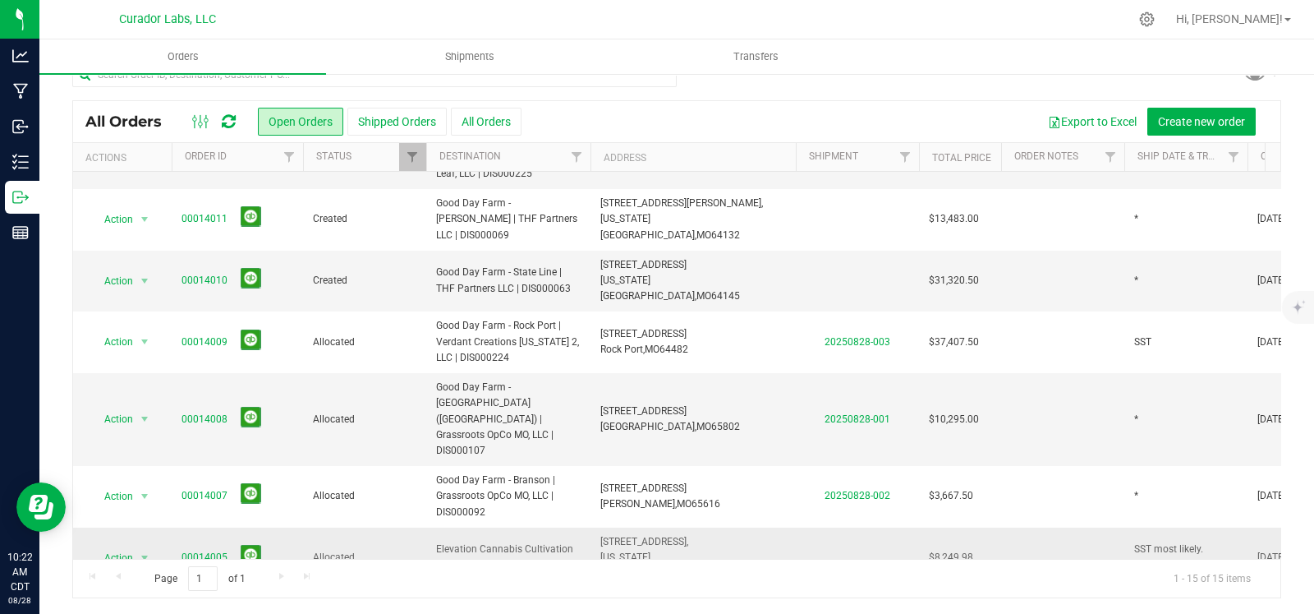
click at [1138, 541] on span "SST most likely. Waiting" at bounding box center [1187, 556] width 104 height 31
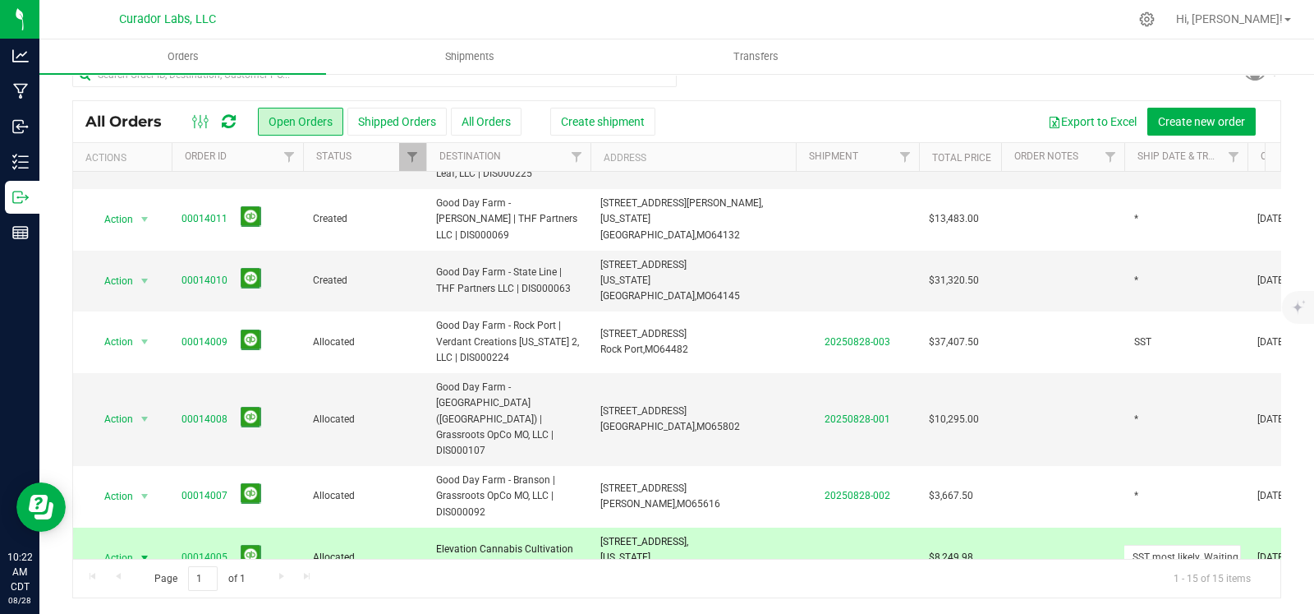
click at [1138, 545] on input "SST most likely. Waiting" at bounding box center [1182, 557] width 117 height 25
type input "*"
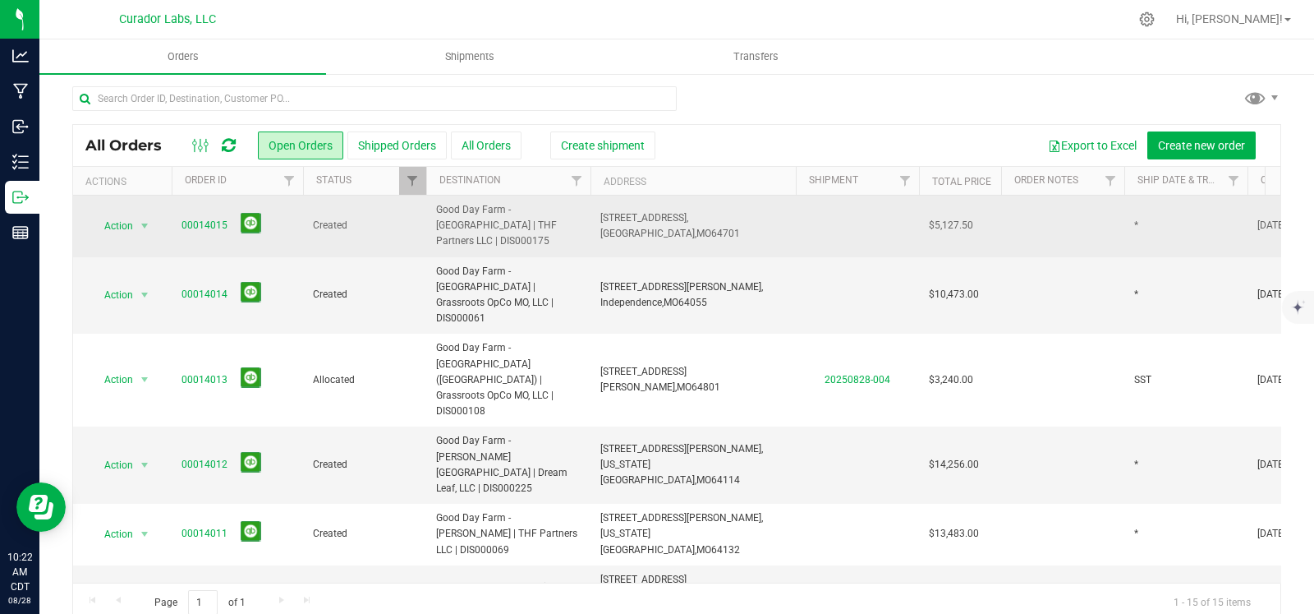
scroll to position [0, 0]
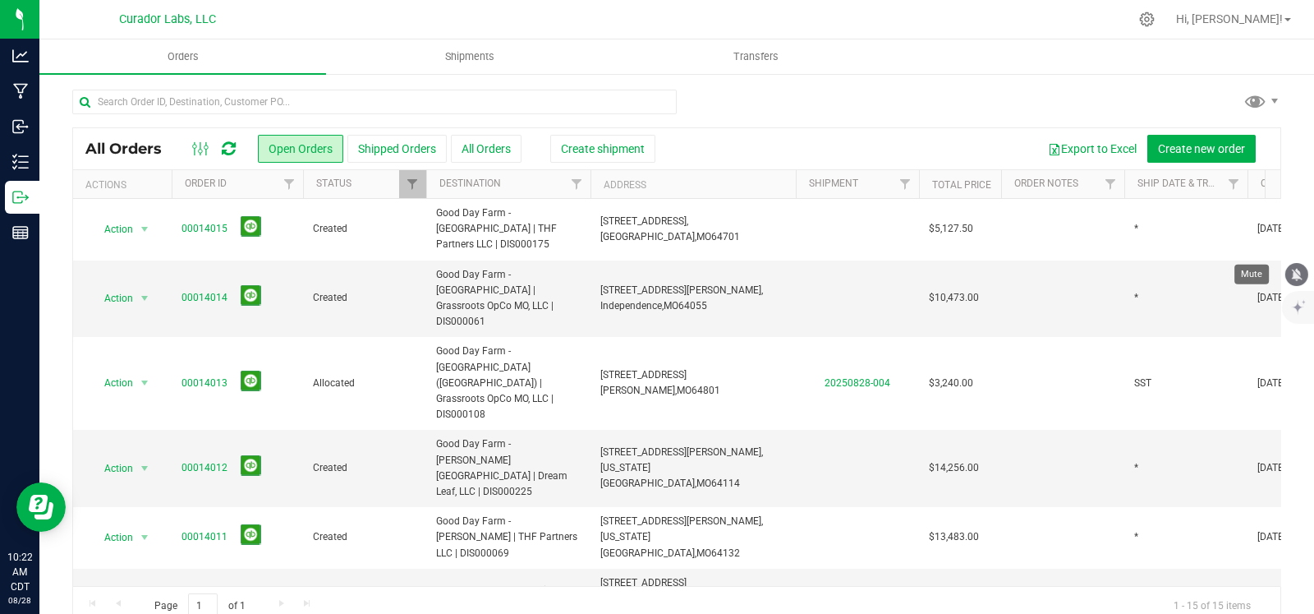
click at [1291, 269] on icon "mute" at bounding box center [1297, 274] width 15 height 15
